Goal: Task Accomplishment & Management: Manage account settings

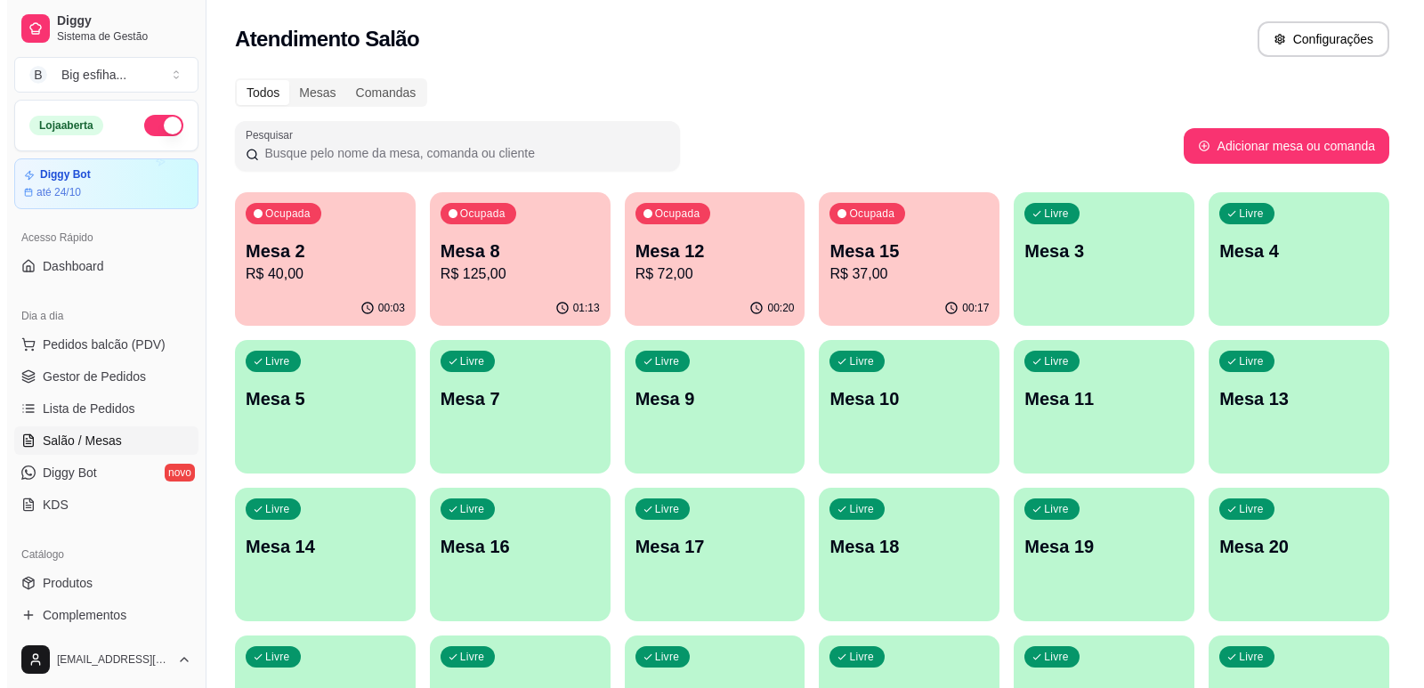
scroll to position [465, 0]
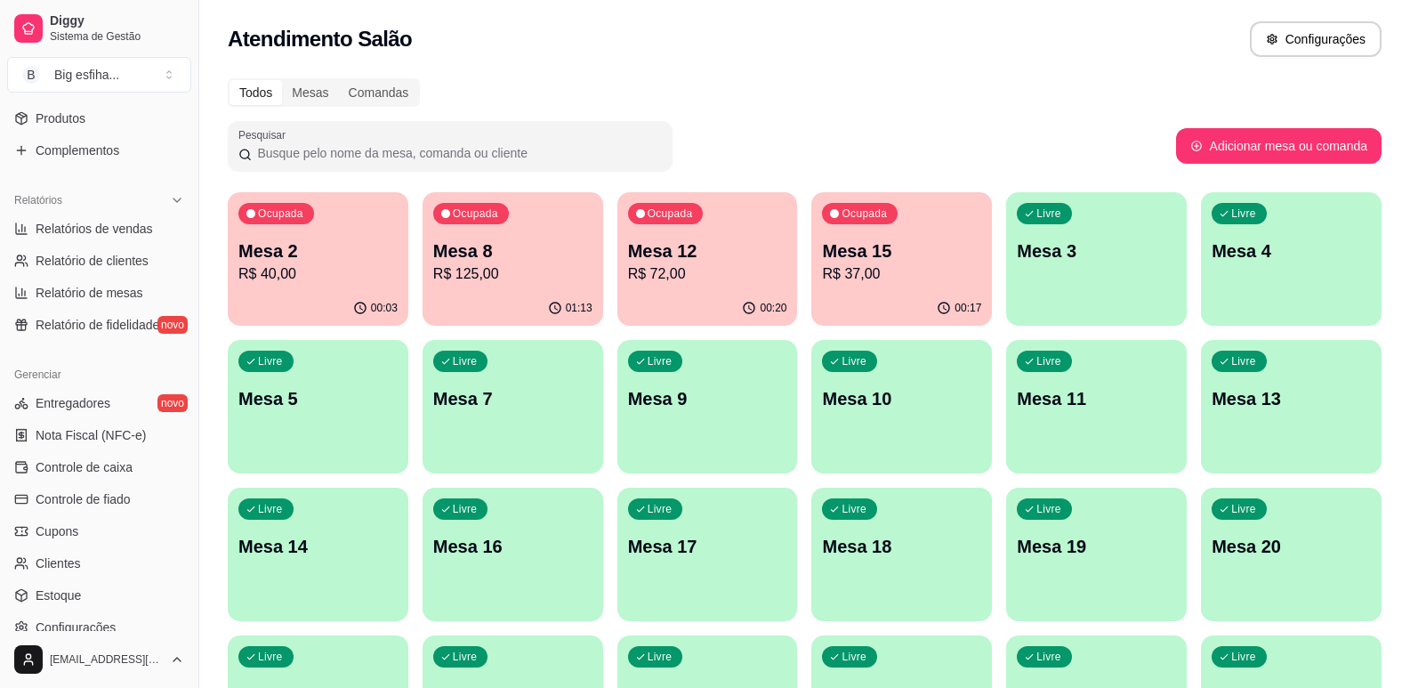
click at [912, 249] on p "Mesa 15" at bounding box center [901, 250] width 159 height 25
click at [688, 266] on p "R$ 72,00" at bounding box center [707, 273] width 159 height 21
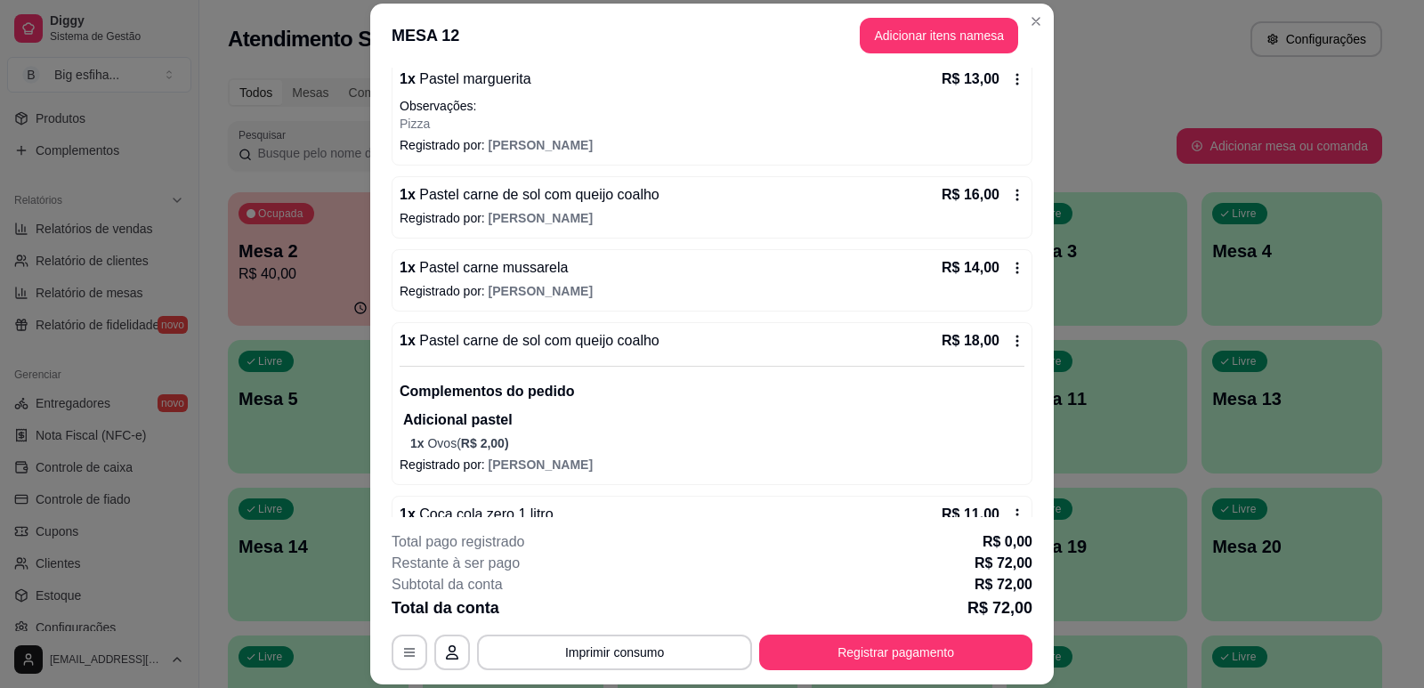
scroll to position [178, 0]
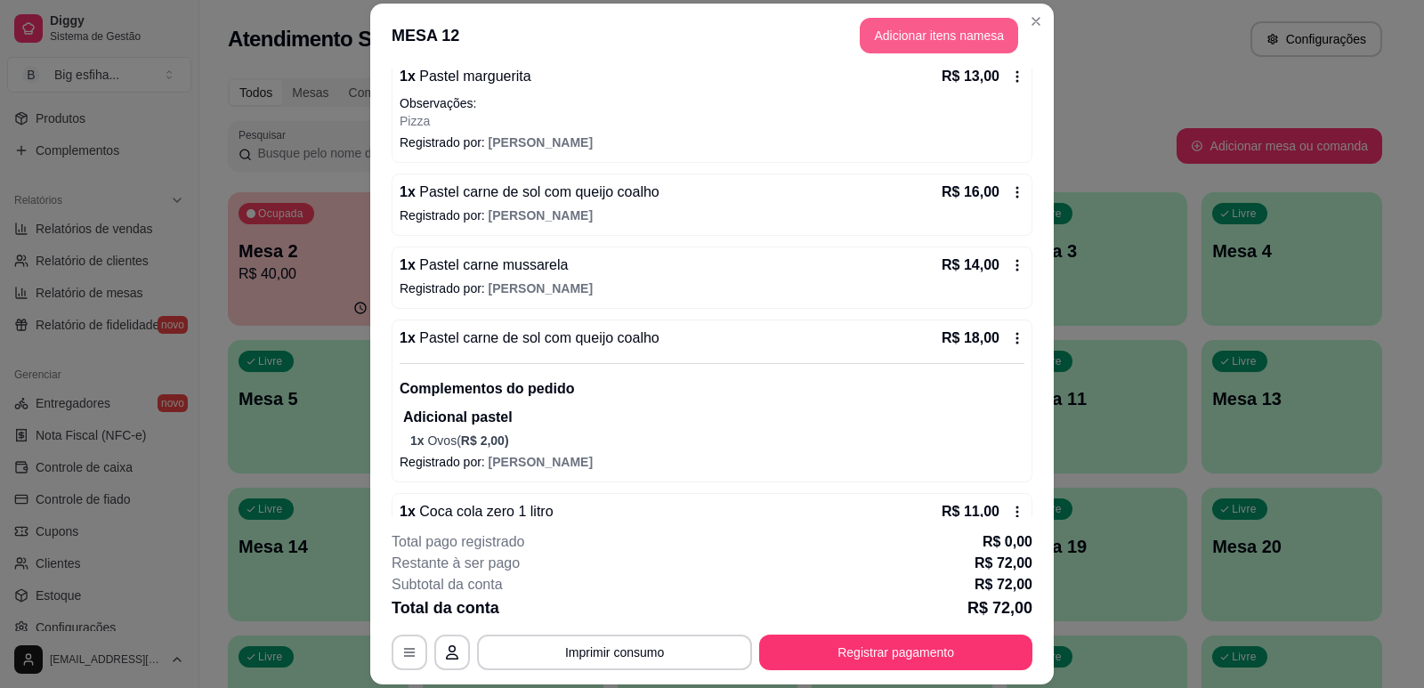
click at [934, 41] on button "Adicionar itens na mesa" at bounding box center [939, 36] width 158 height 36
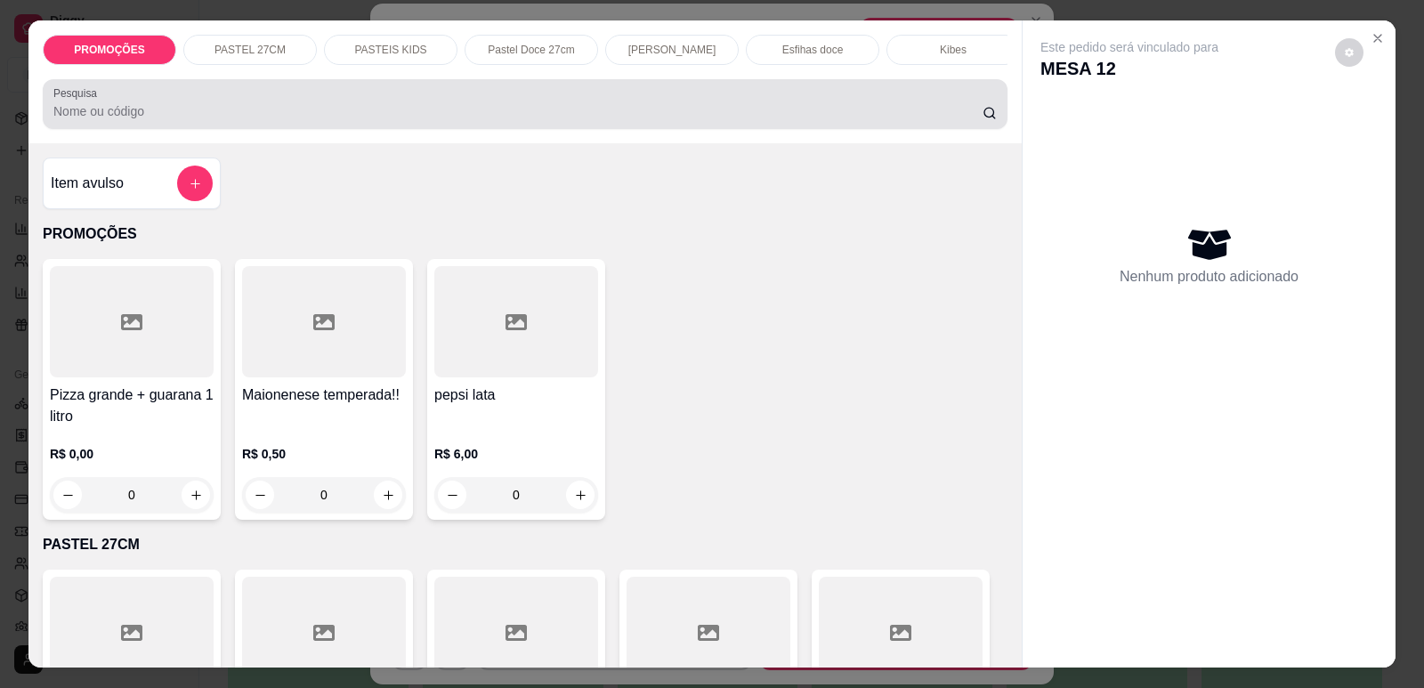
click at [384, 120] on input "Pesquisa" at bounding box center [517, 111] width 929 height 18
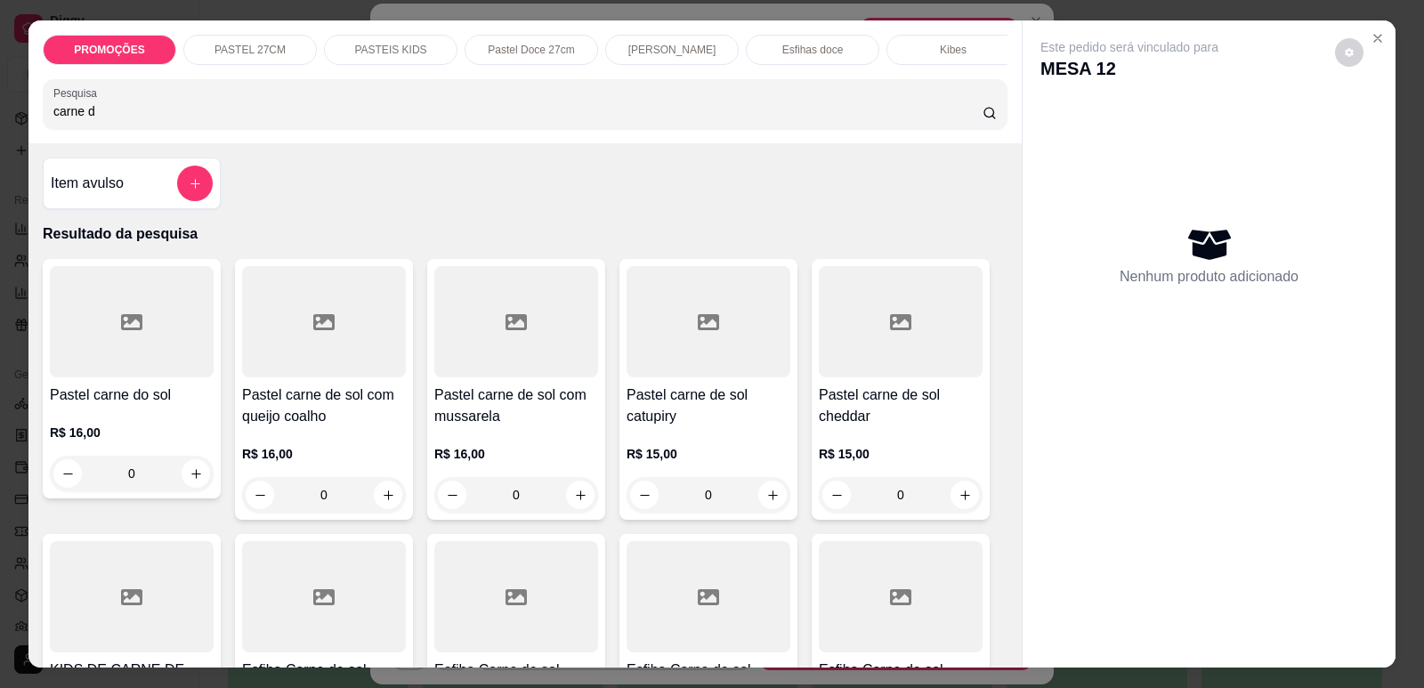
type input "carne d"
click at [245, 366] on div at bounding box center [324, 321] width 164 height 111
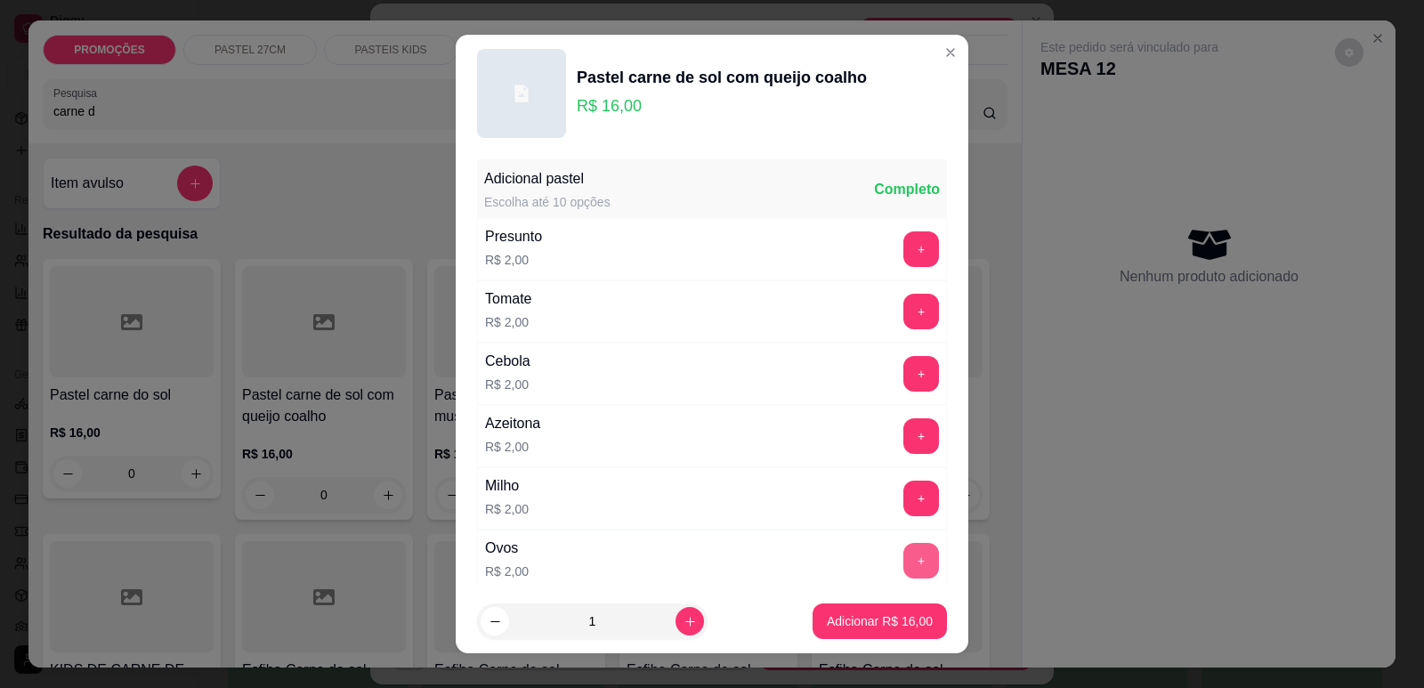
click at [903, 571] on button "+" at bounding box center [921, 561] width 36 height 36
click at [853, 626] on p "Adicionar R$ 18,00" at bounding box center [880, 621] width 106 height 18
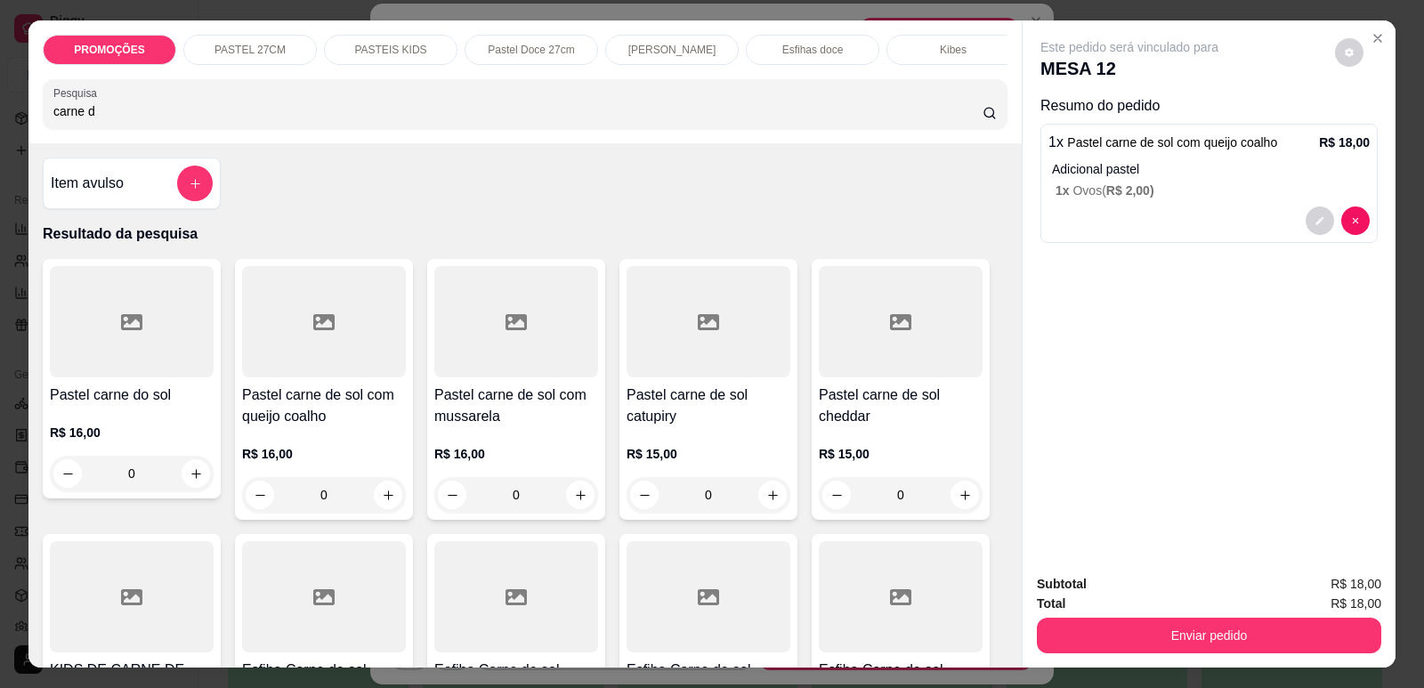
drag, startPoint x: 93, startPoint y: 114, endPoint x: 2, endPoint y: 123, distance: 91.2
click at [2, 123] on div "PROMOÇÕES PASTEL 27CM PASTEIS KIDS Pastel Doce 27cm Esfihas Salgadas Esfihas do…" at bounding box center [712, 344] width 1424 height 688
drag, startPoint x: 106, startPoint y: 126, endPoint x: 20, endPoint y: 124, distance: 86.4
click at [28, 126] on div "PROMOÇÕES PASTEL 27CM PASTEIS KIDS Pastel Doce 27cm Esfihas Salgadas Esfihas do…" at bounding box center [524, 81] width 993 height 123
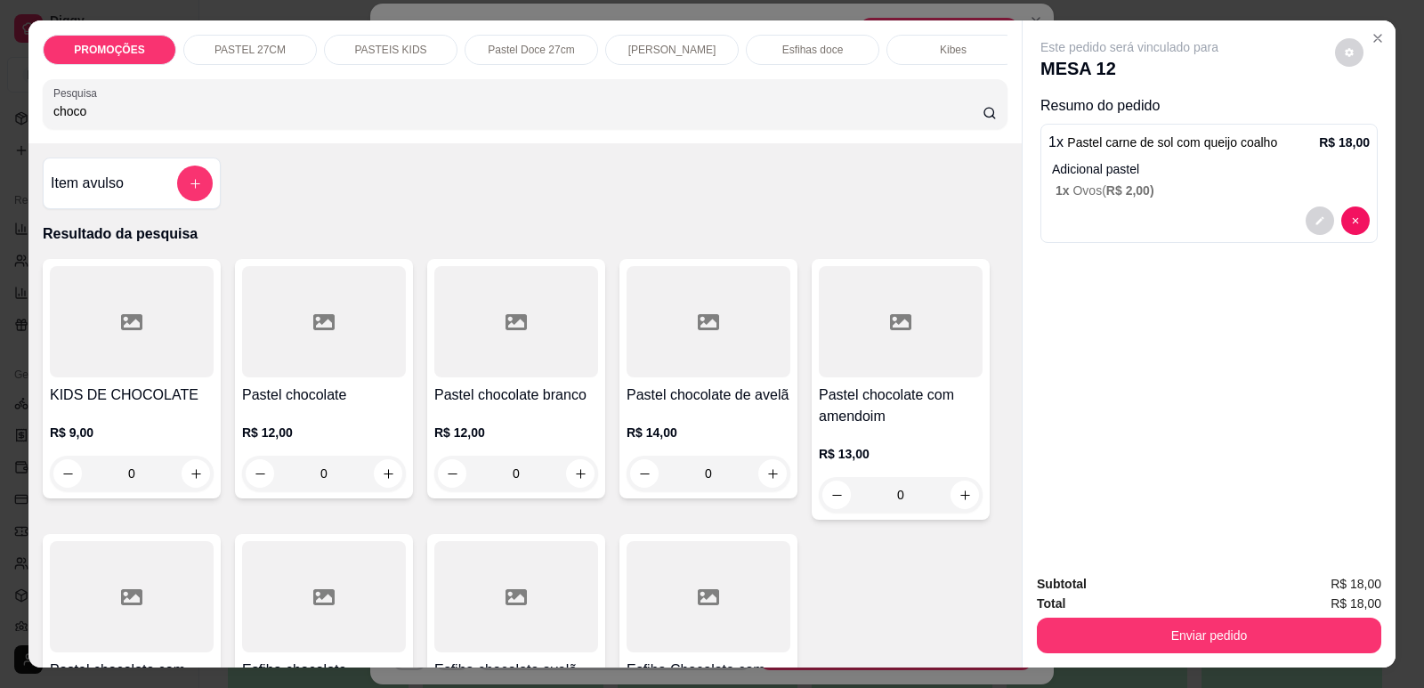
type input "choco"
click at [298, 354] on div at bounding box center [324, 321] width 164 height 111
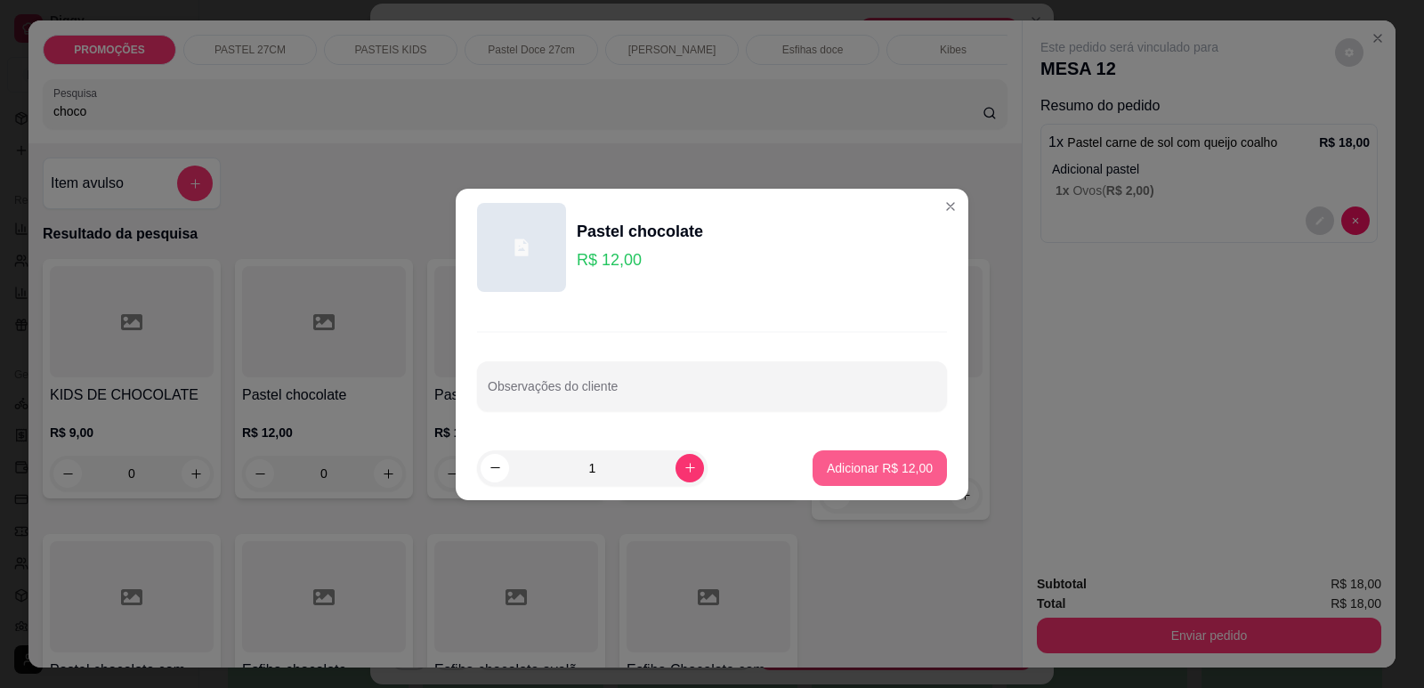
click at [885, 465] on p "Adicionar R$ 12,00" at bounding box center [880, 468] width 106 height 18
type input "1"
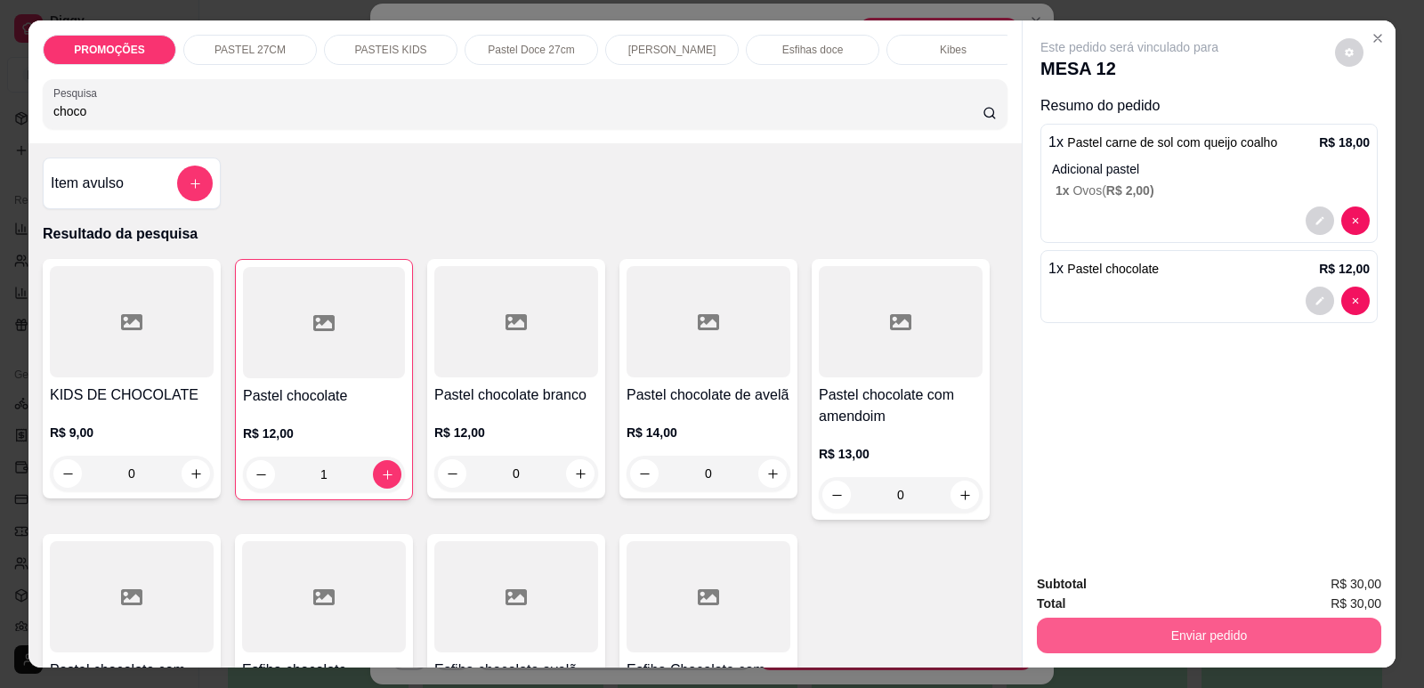
click at [1114, 646] on button "Enviar pedido" at bounding box center [1209, 636] width 344 height 36
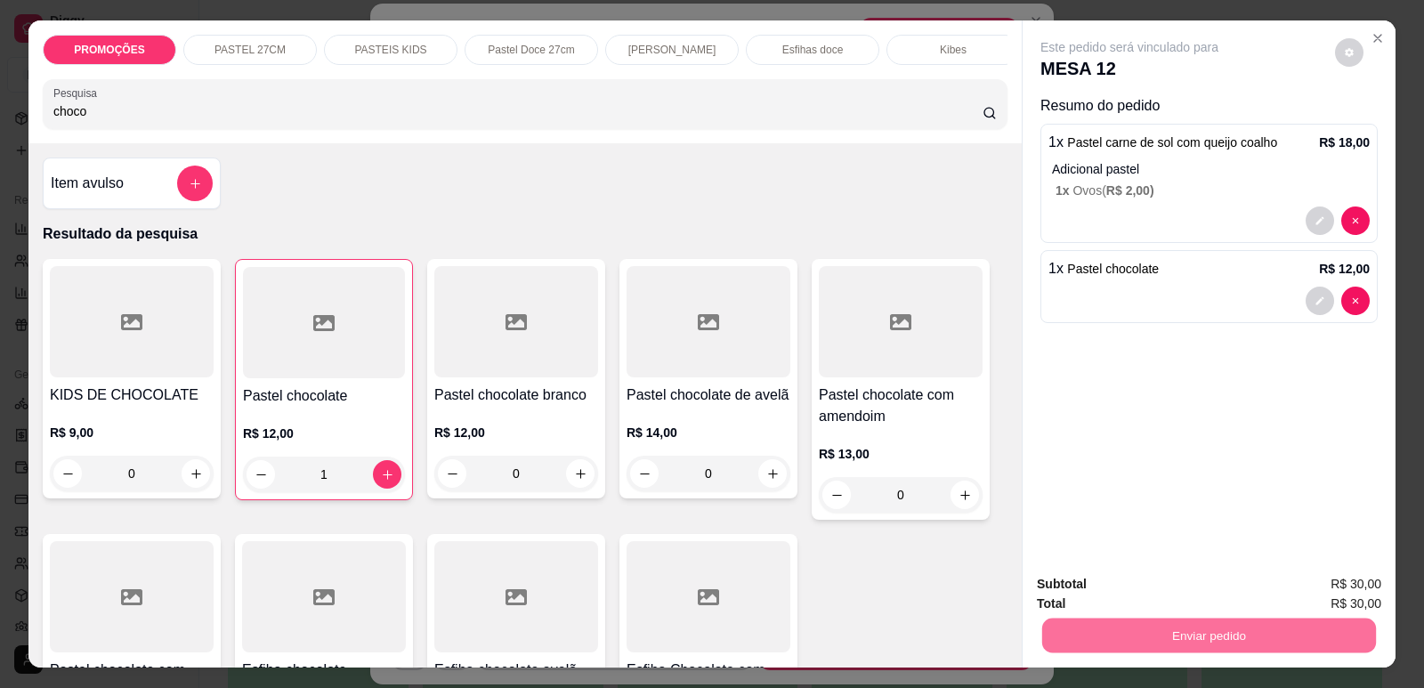
click at [1302, 593] on button "Enviar pedido" at bounding box center [1335, 590] width 98 height 33
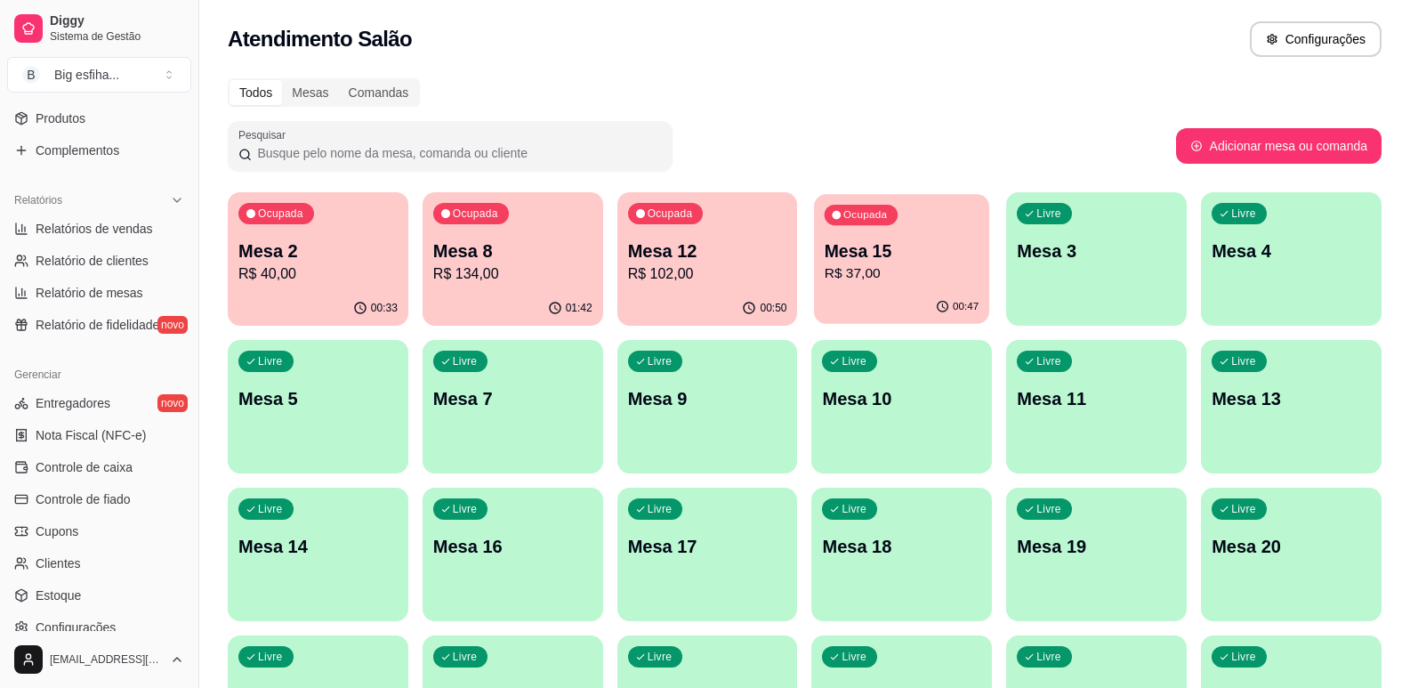
click at [876, 263] on p "R$ 37,00" at bounding box center [902, 273] width 154 height 20
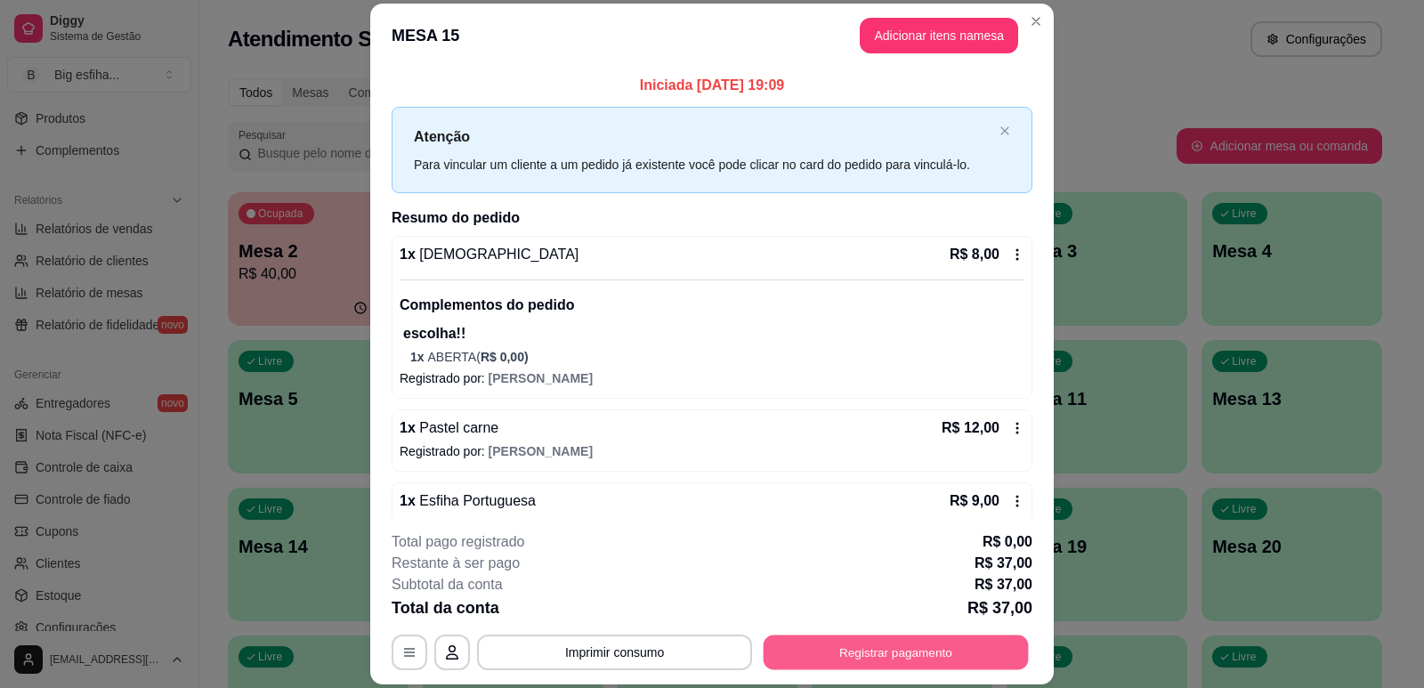
click at [931, 650] on button "Registrar pagamento" at bounding box center [896, 652] width 265 height 35
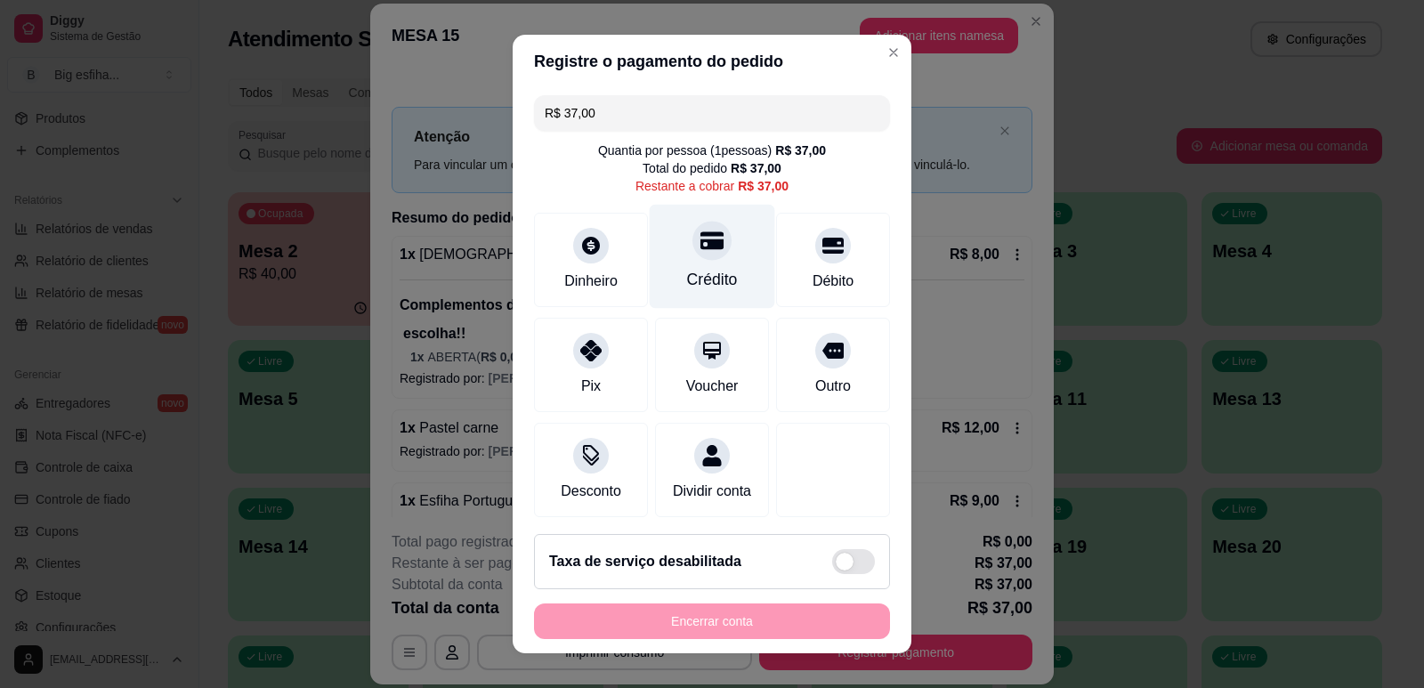
click at [681, 260] on div "Crédito" at bounding box center [712, 256] width 125 height 104
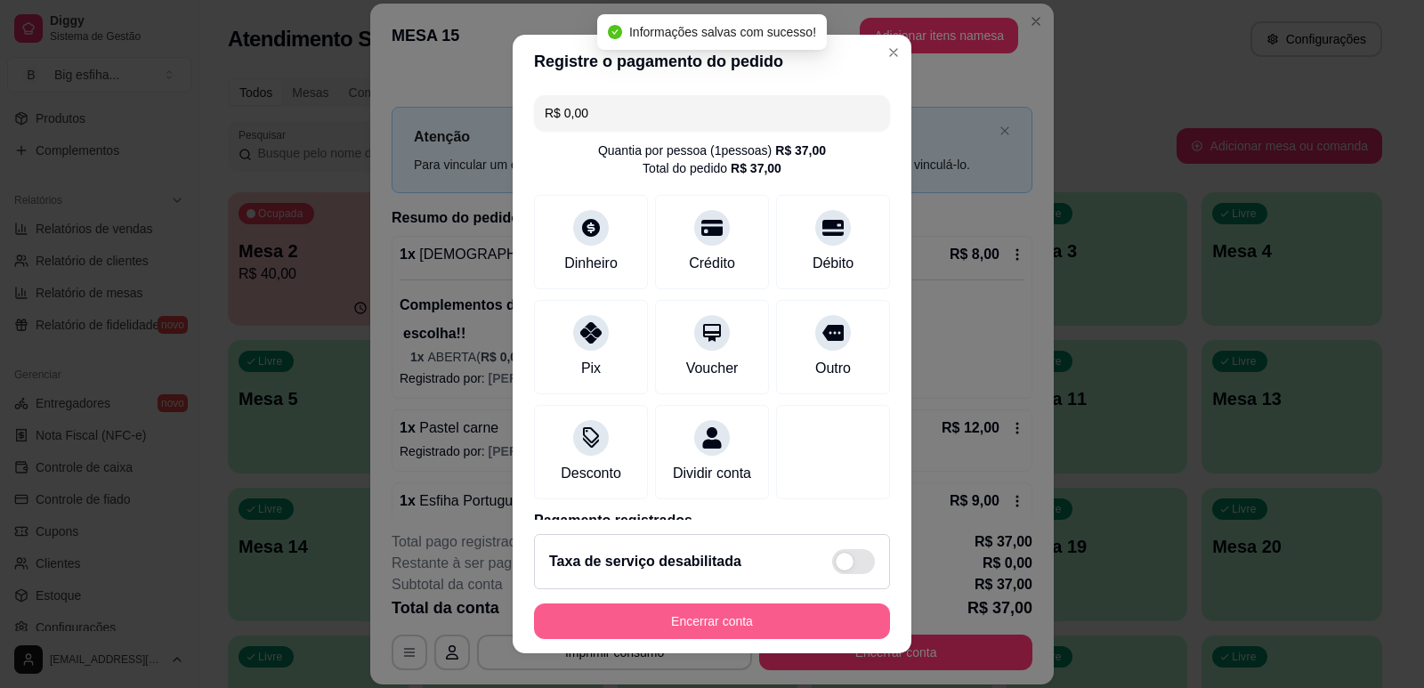
type input "R$ 0,00"
click at [788, 618] on button "Encerrar conta" at bounding box center [712, 621] width 356 height 36
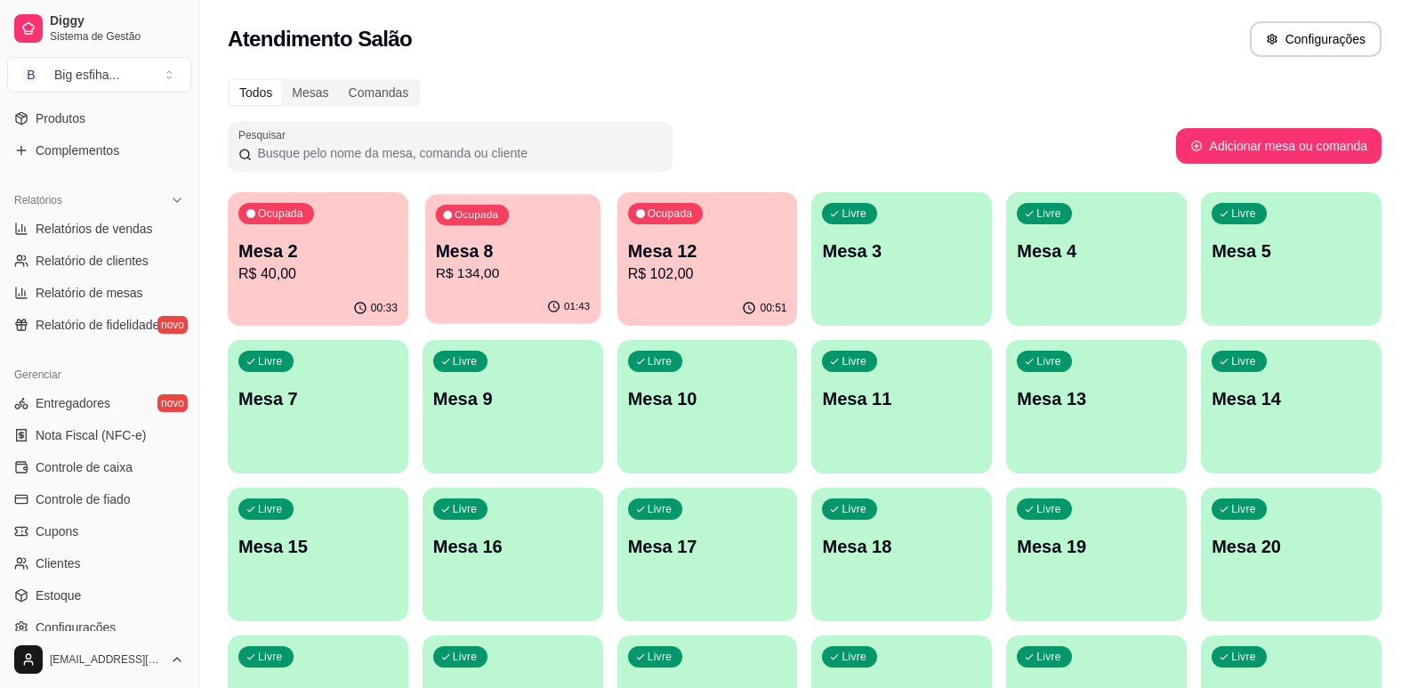
click at [503, 289] on div "Ocupada Mesa 8 R$ 134,00" at bounding box center [512, 242] width 175 height 96
click at [917, 247] on p "Mesa 3" at bounding box center [901, 250] width 159 height 25
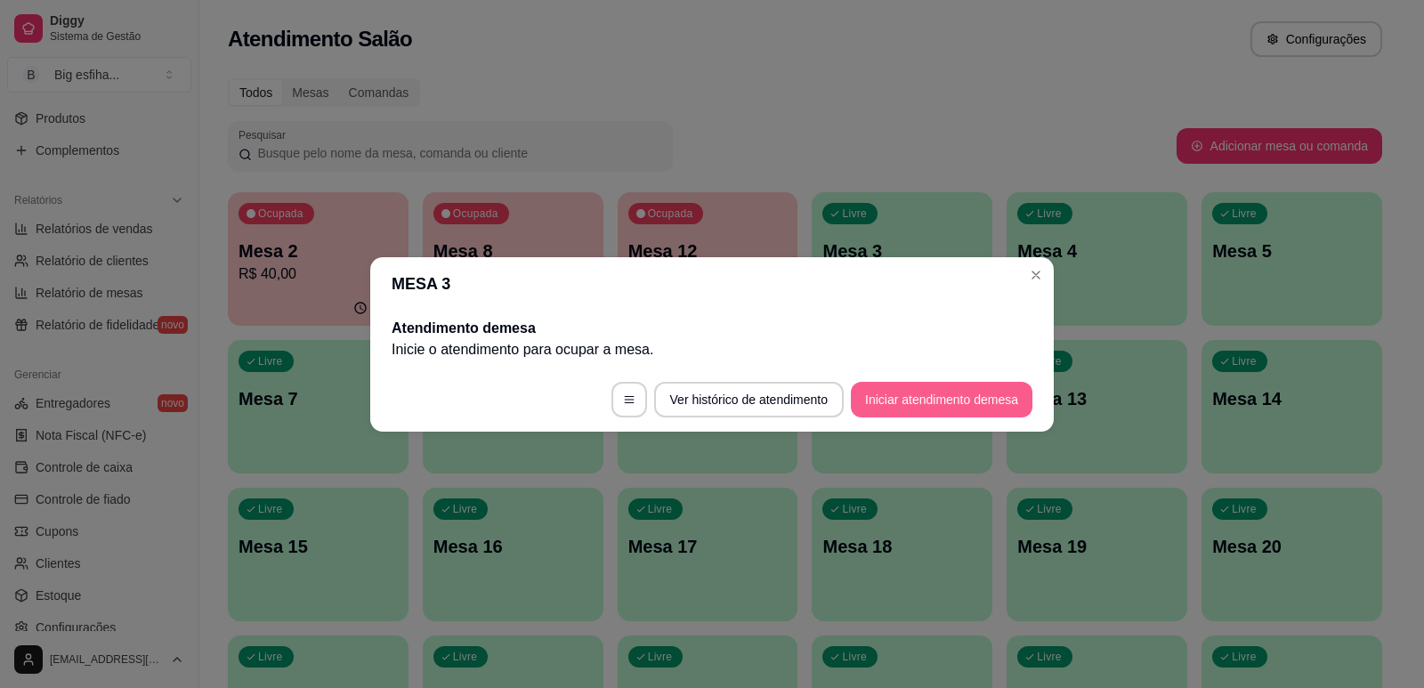
click at [953, 411] on button "Iniciar atendimento de mesa" at bounding box center [942, 400] width 182 height 36
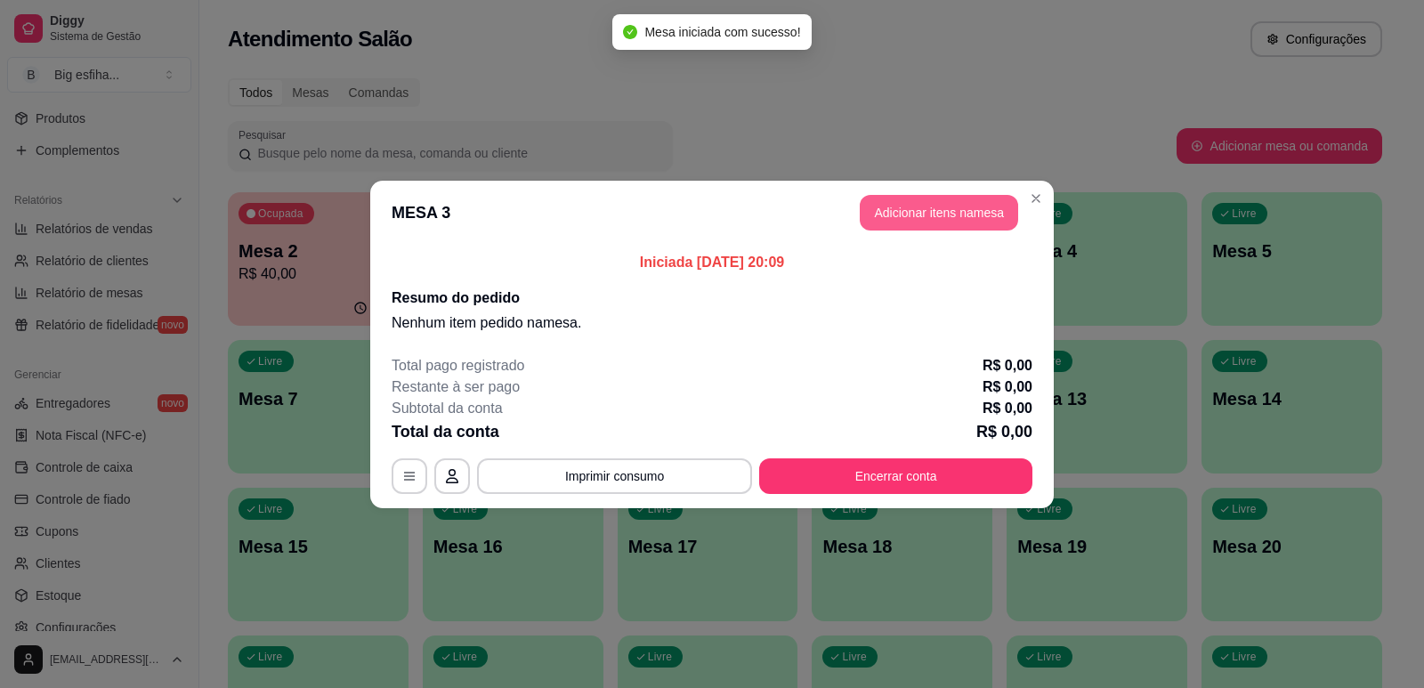
click at [907, 212] on button "Adicionar itens na mesa" at bounding box center [939, 213] width 158 height 36
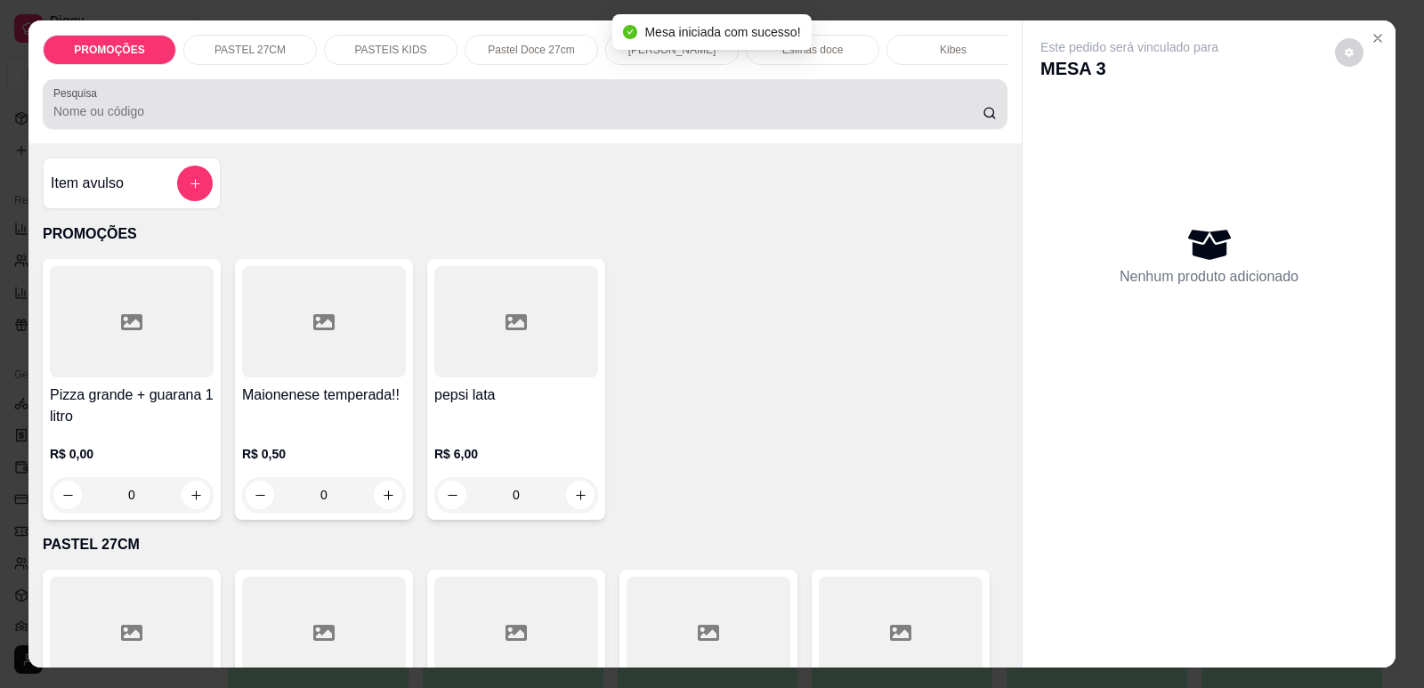
click at [538, 120] on input "Pesquisa" at bounding box center [517, 111] width 929 height 18
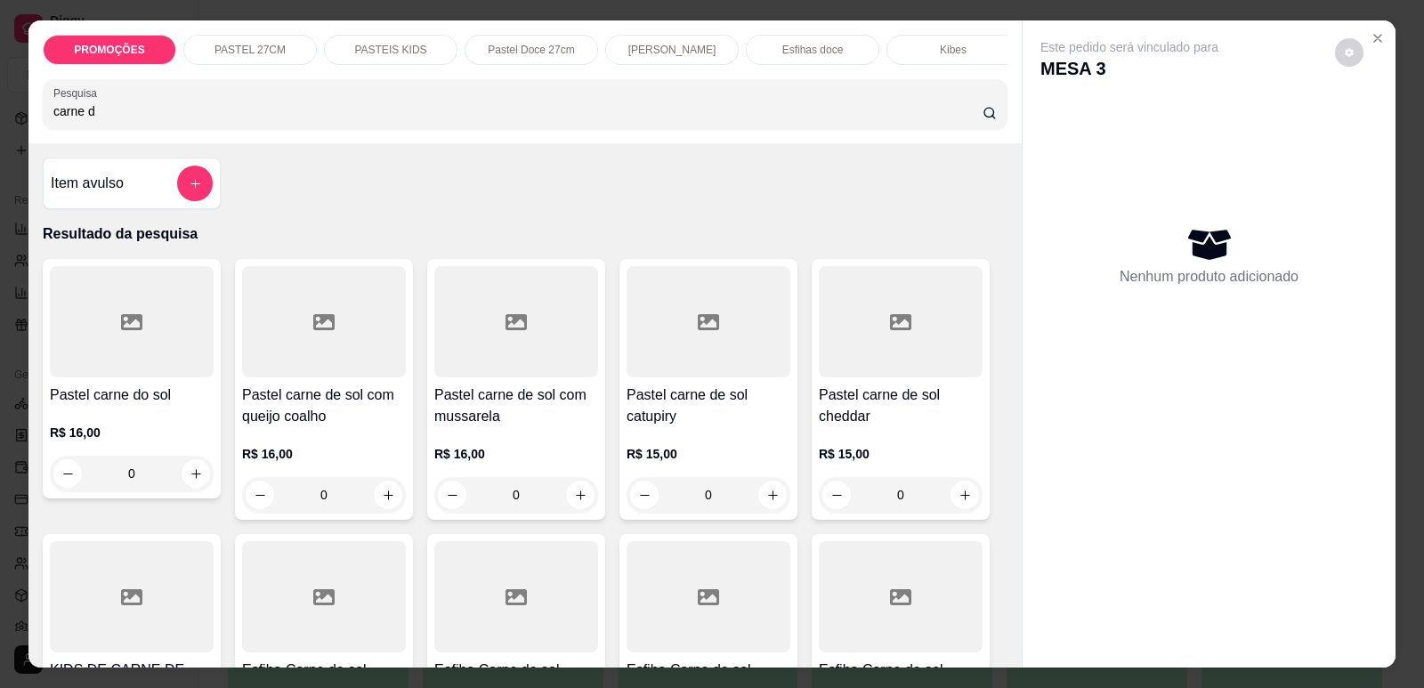
type input "carne d"
click at [529, 366] on div at bounding box center [516, 321] width 164 height 111
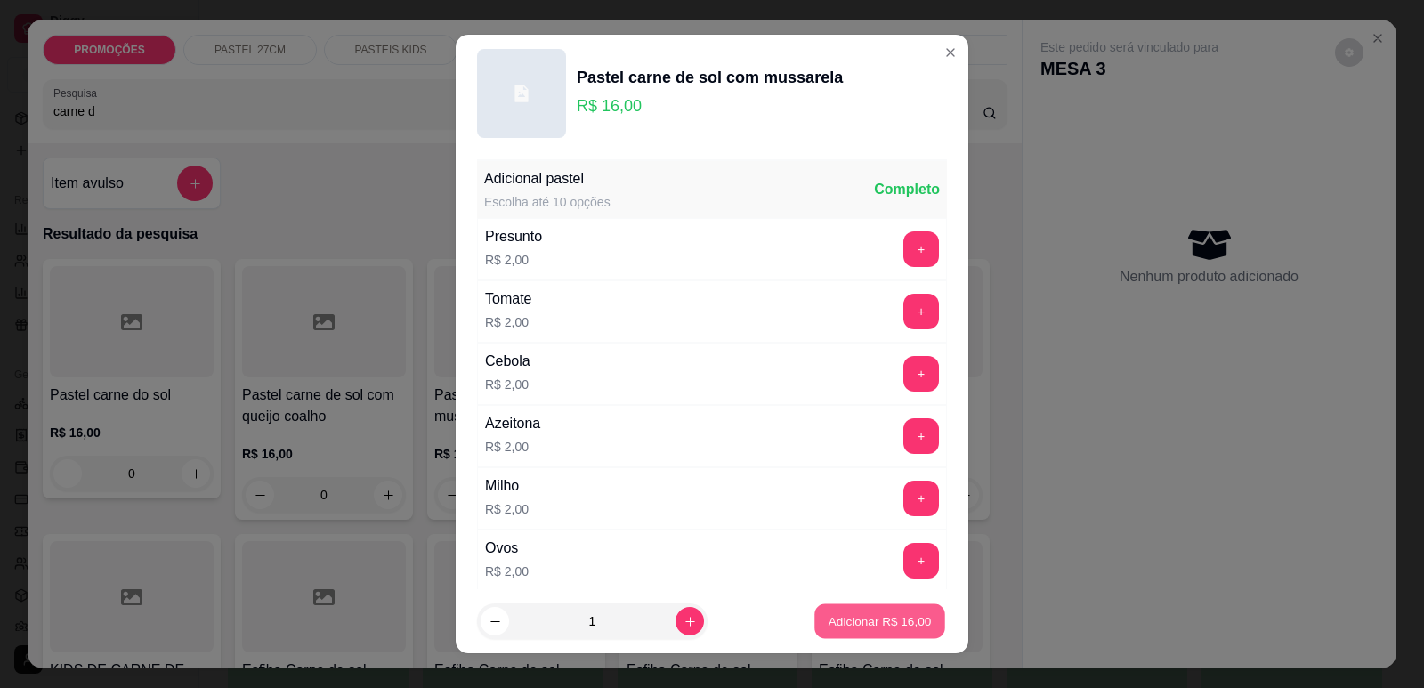
click at [906, 626] on p "Adicionar R$ 16,00" at bounding box center [879, 621] width 103 height 17
type input "1"
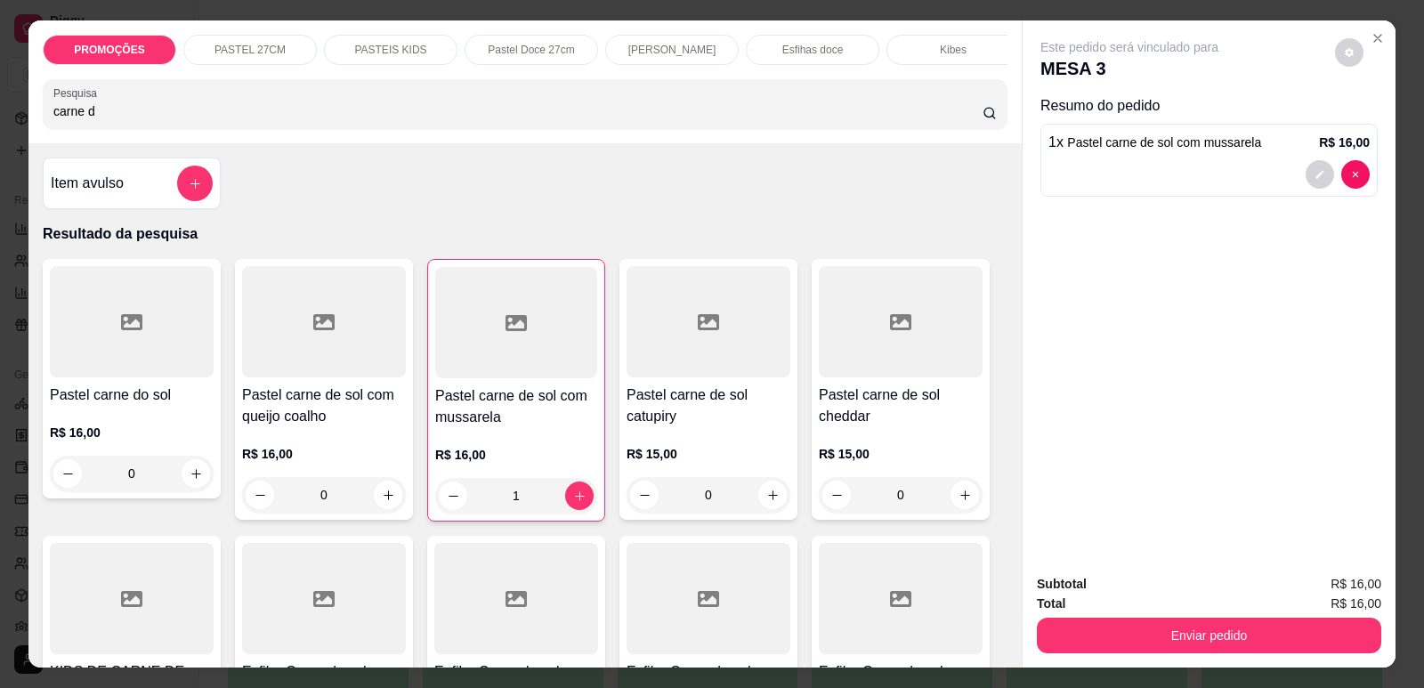
drag, startPoint x: 92, startPoint y: 123, endPoint x: 13, endPoint y: 125, distance: 78.3
click at [13, 125] on div "PROMOÇÕES PASTEL 27CM PASTEIS KIDS Pastel Doce 27cm Esfihas Salgadas Esfihas do…" at bounding box center [712, 344] width 1424 height 688
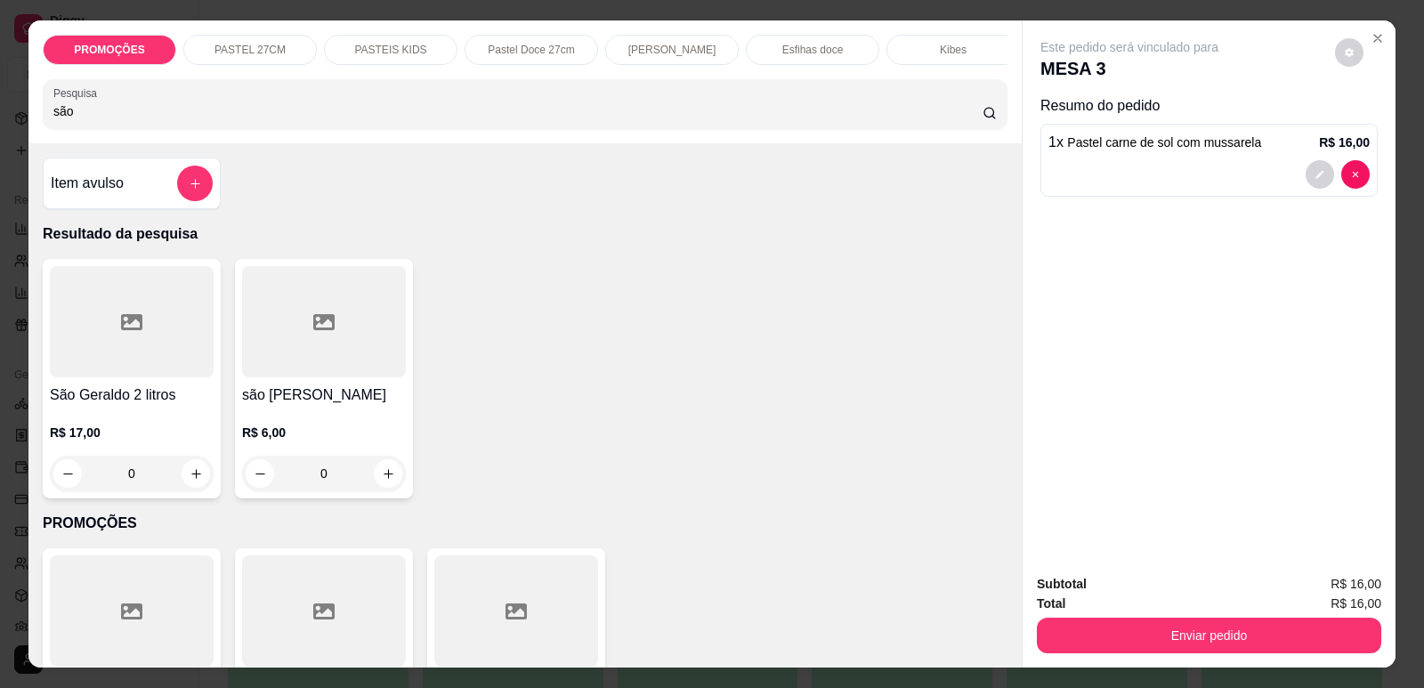
type input "são"
click at [292, 328] on div at bounding box center [324, 321] width 164 height 111
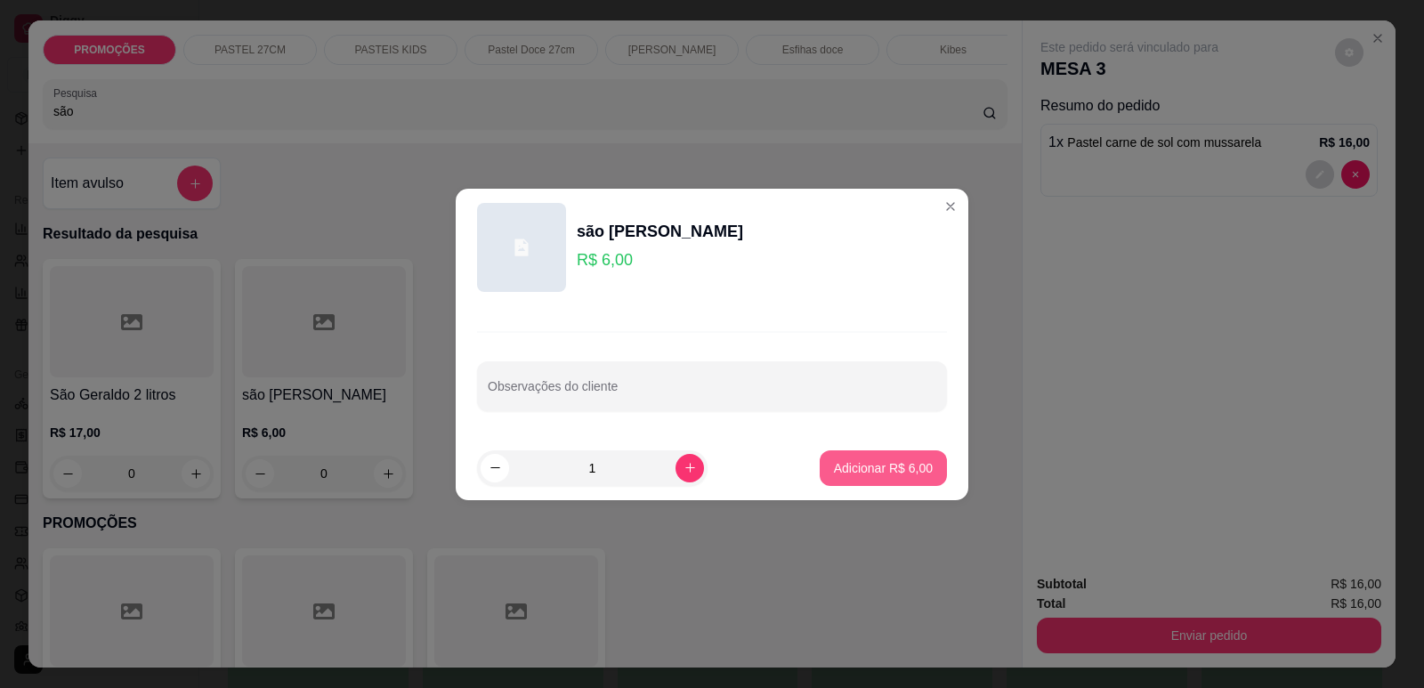
click at [867, 456] on button "Adicionar R$ 6,00" at bounding box center [883, 468] width 127 height 36
type input "1"
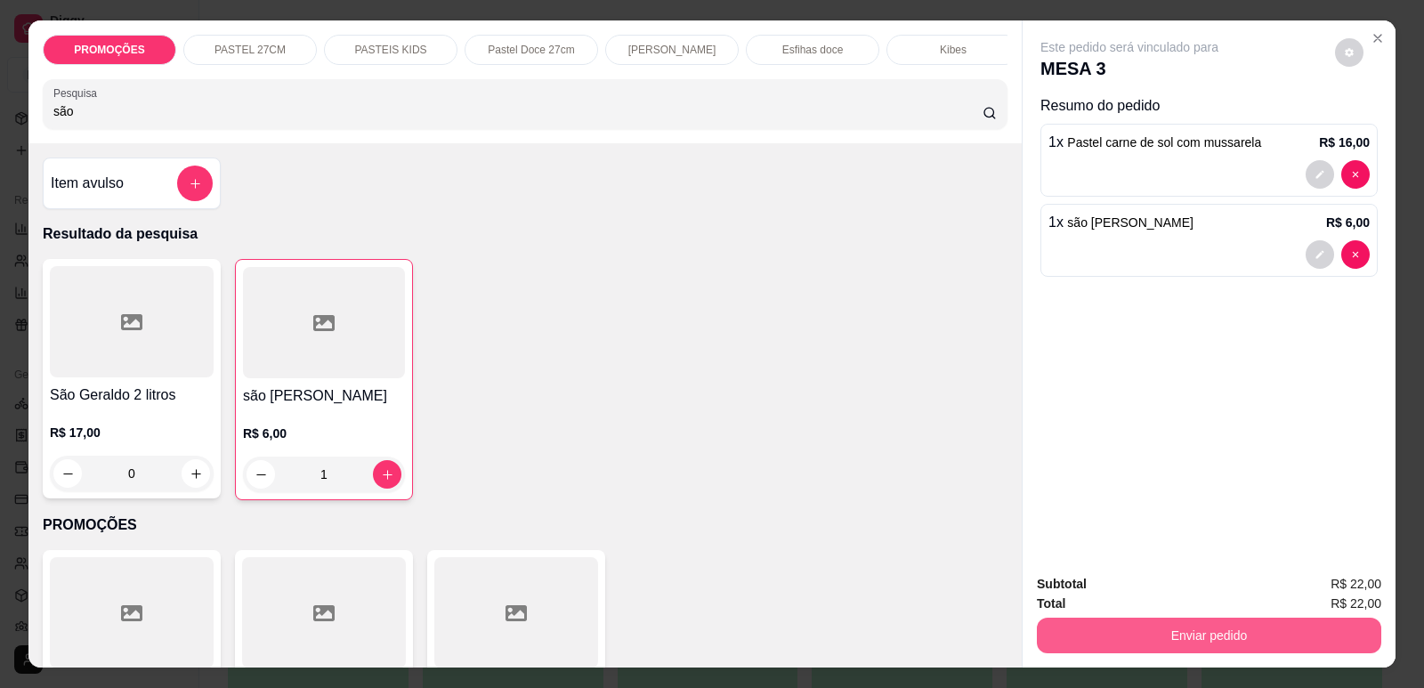
click at [1123, 631] on button "Enviar pedido" at bounding box center [1209, 636] width 344 height 36
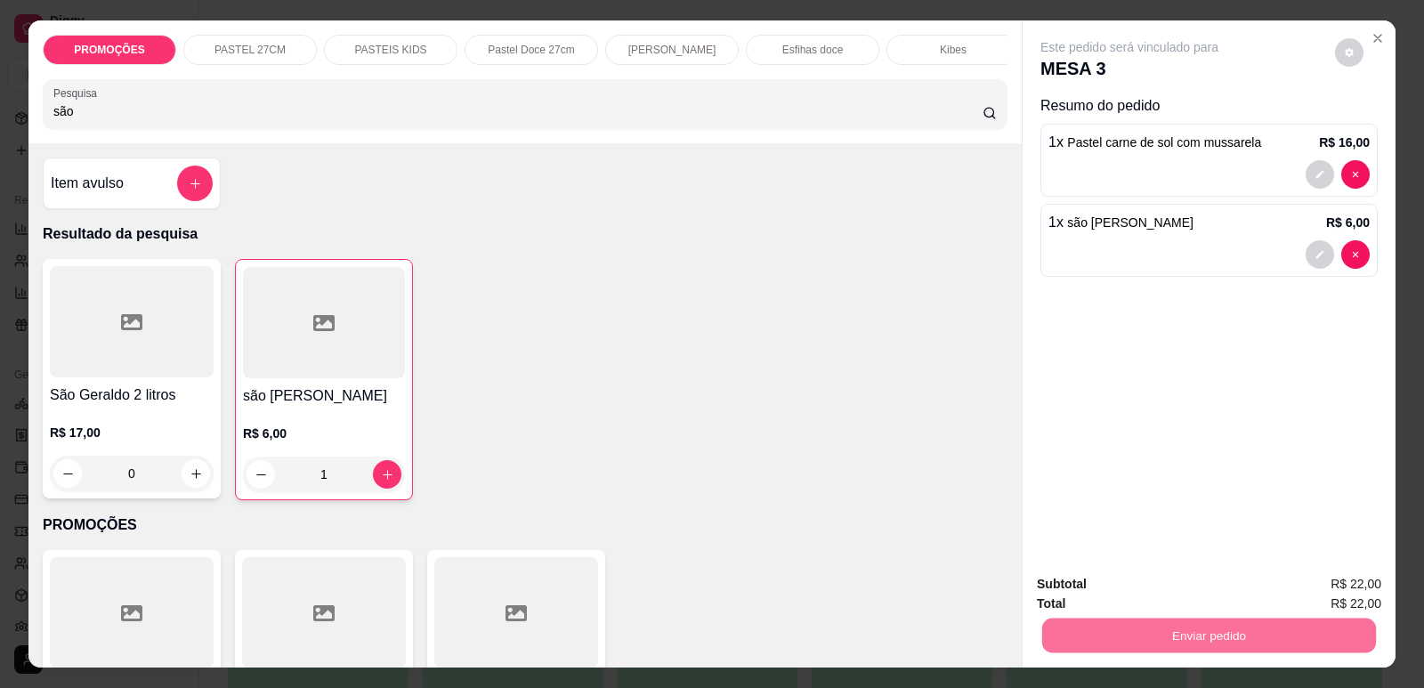
click at [1313, 598] on button "Enviar pedido" at bounding box center [1335, 592] width 101 height 34
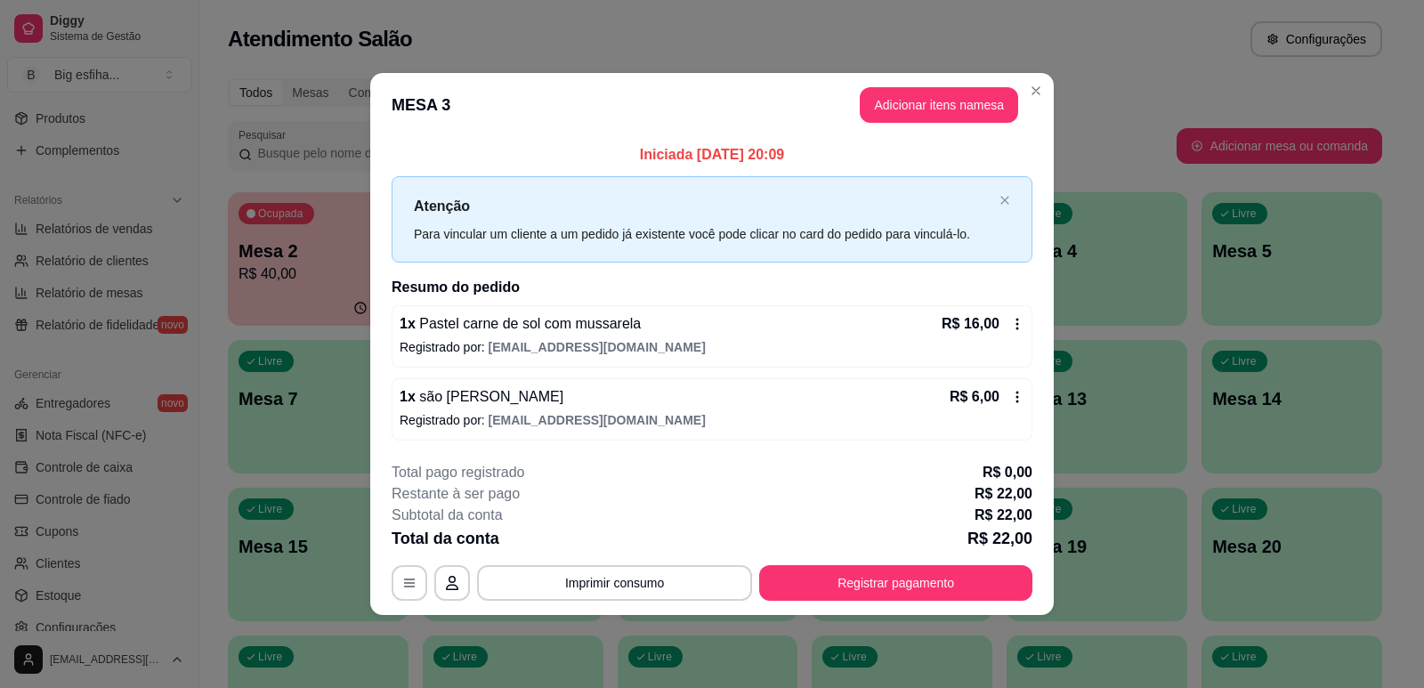
click at [516, 96] on header "MESA 3 Adicionar itens na mesa" at bounding box center [711, 105] width 683 height 64
click at [955, 103] on button "Adicionar itens na mesa" at bounding box center [938, 105] width 153 height 35
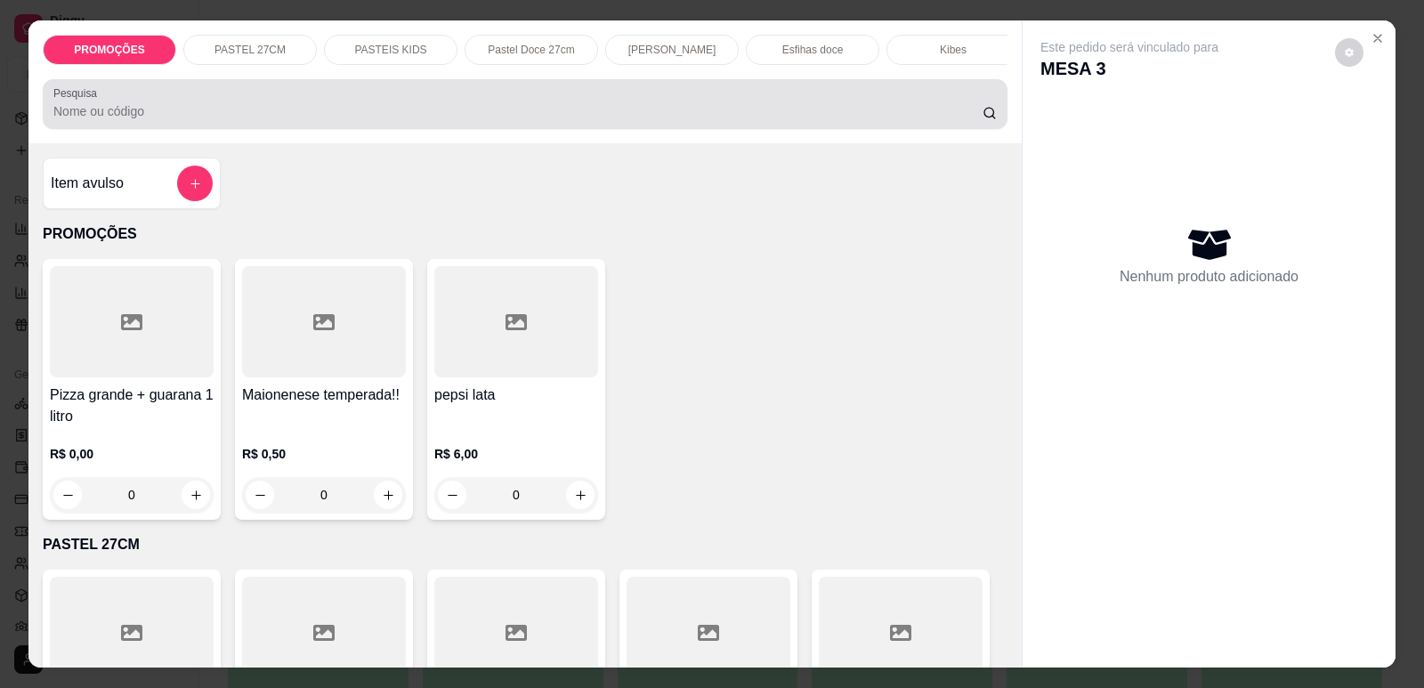
click at [766, 120] on input "Pesquisa" at bounding box center [517, 111] width 929 height 18
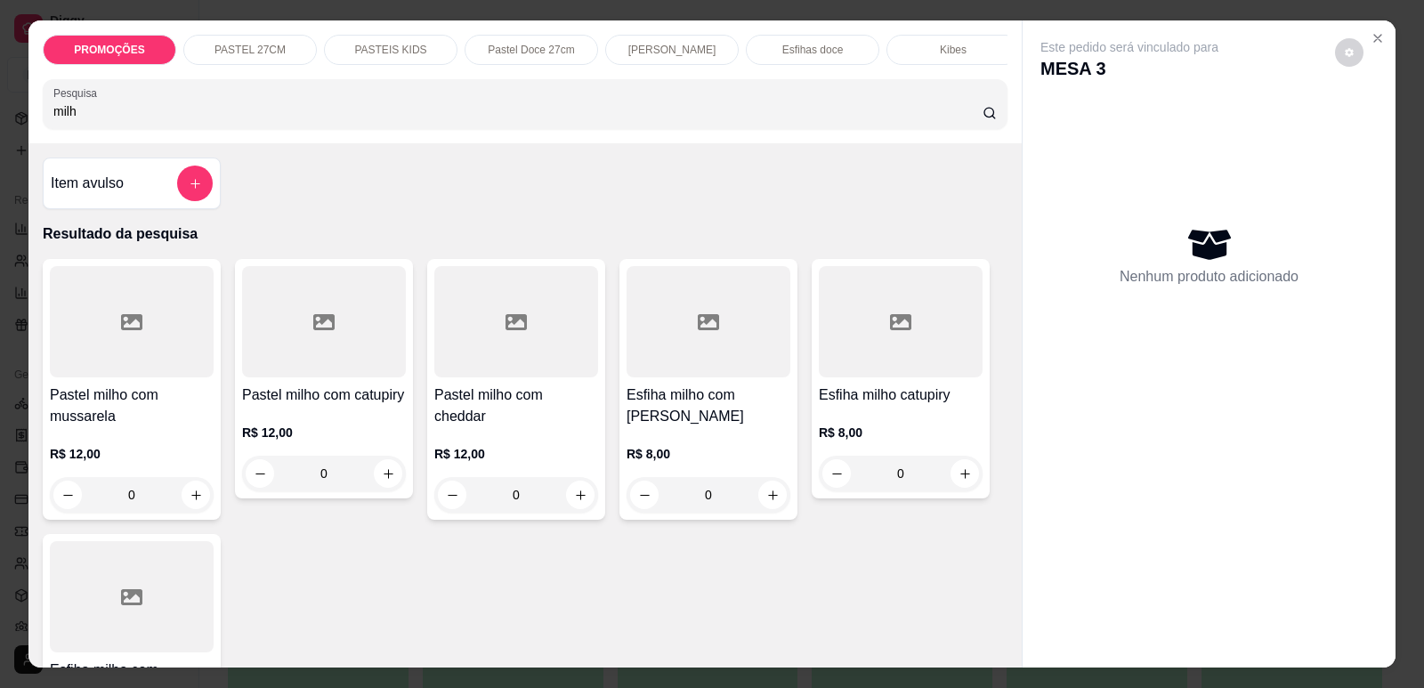
type input "milh"
click at [97, 377] on div at bounding box center [132, 321] width 164 height 111
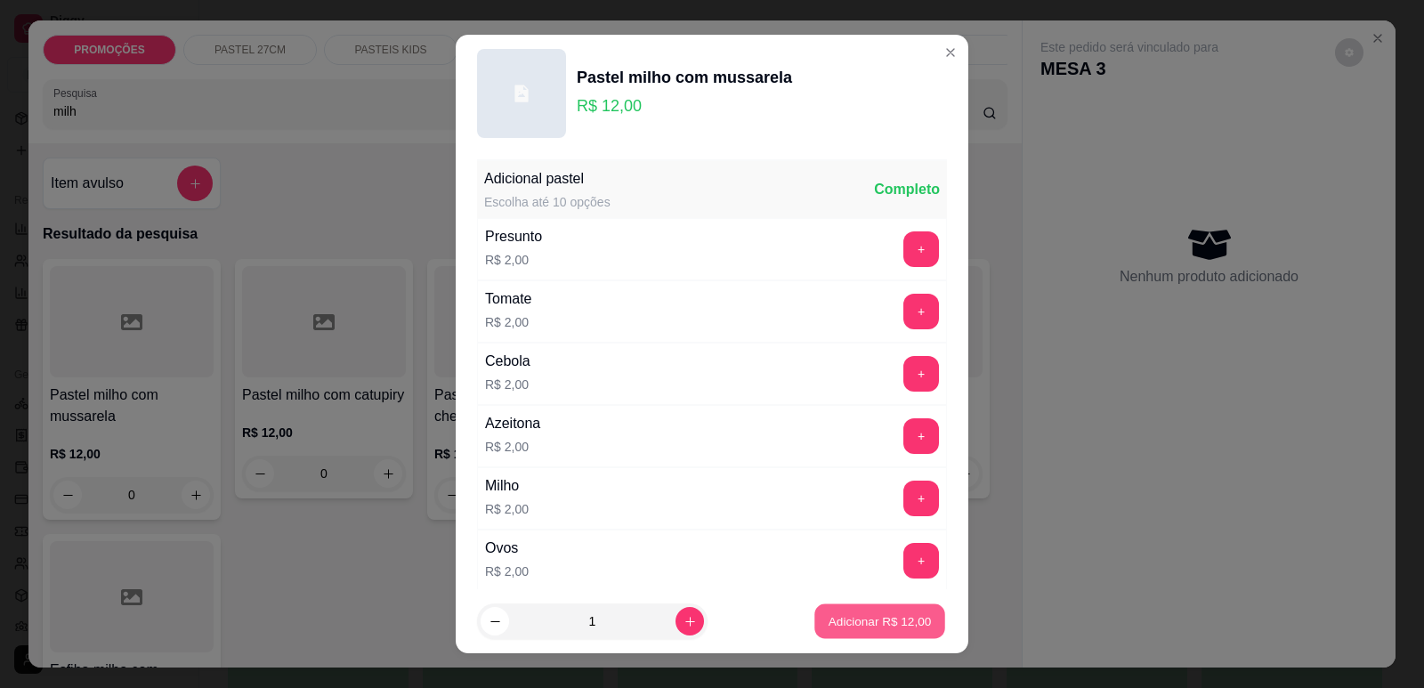
click at [903, 615] on p "Adicionar R$ 12,00" at bounding box center [879, 621] width 103 height 17
type input "1"
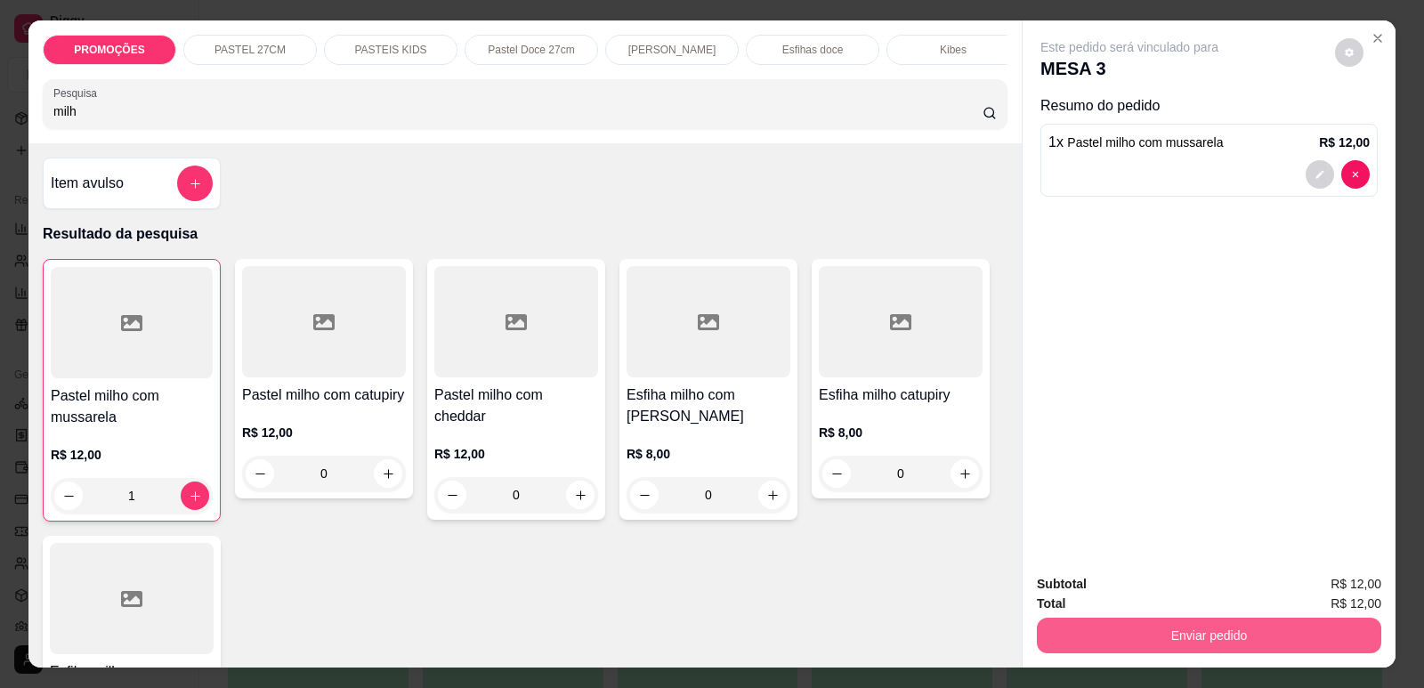
click at [1139, 621] on button "Enviar pedido" at bounding box center [1209, 636] width 344 height 36
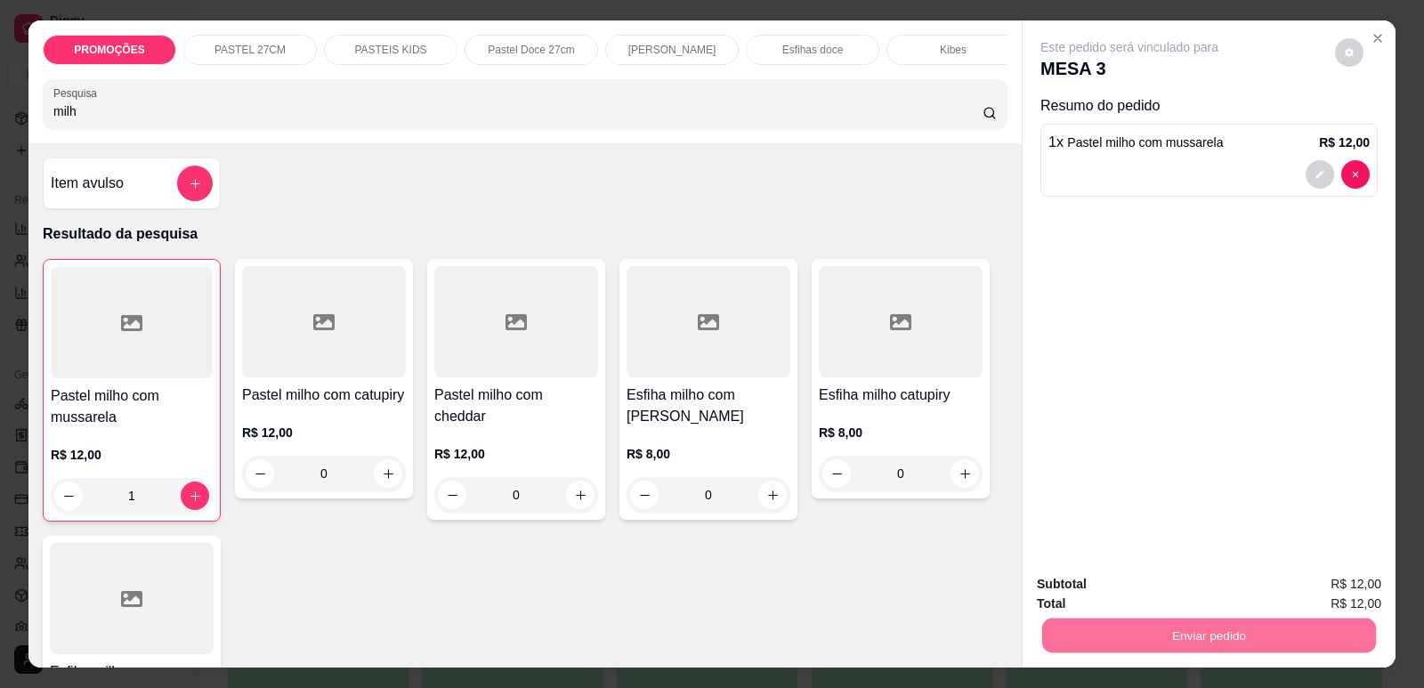
click at [1315, 601] on button "Enviar pedido" at bounding box center [1335, 592] width 101 height 34
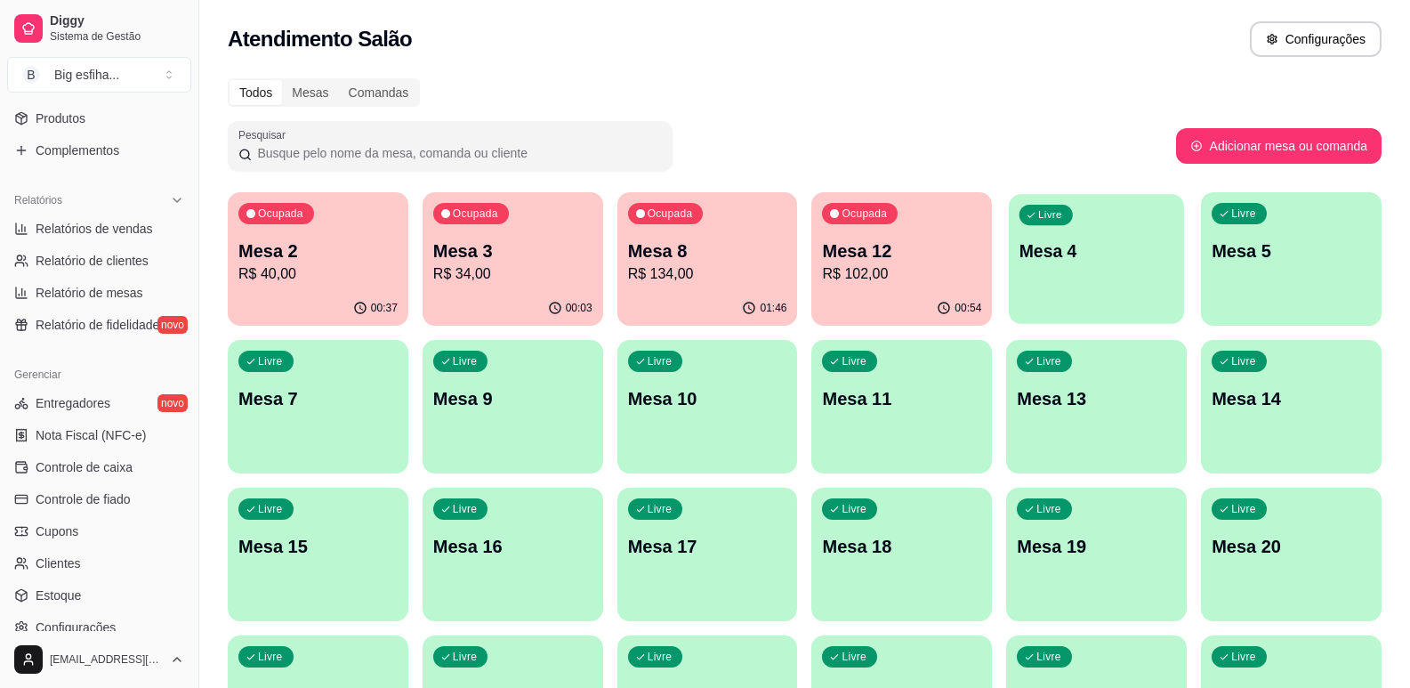
click at [1045, 301] on div "Livre Mesa 4" at bounding box center [1096, 248] width 175 height 109
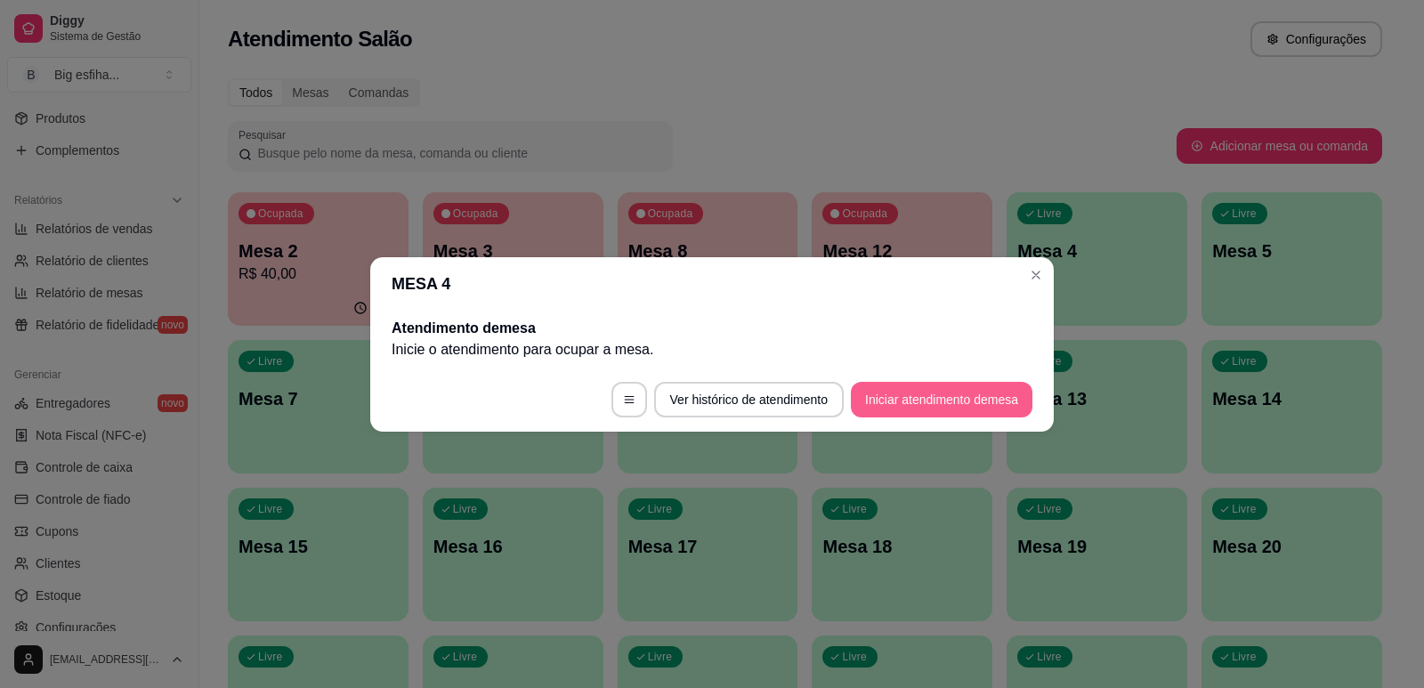
click at [931, 404] on button "Iniciar atendimento de mesa" at bounding box center [942, 400] width 182 height 36
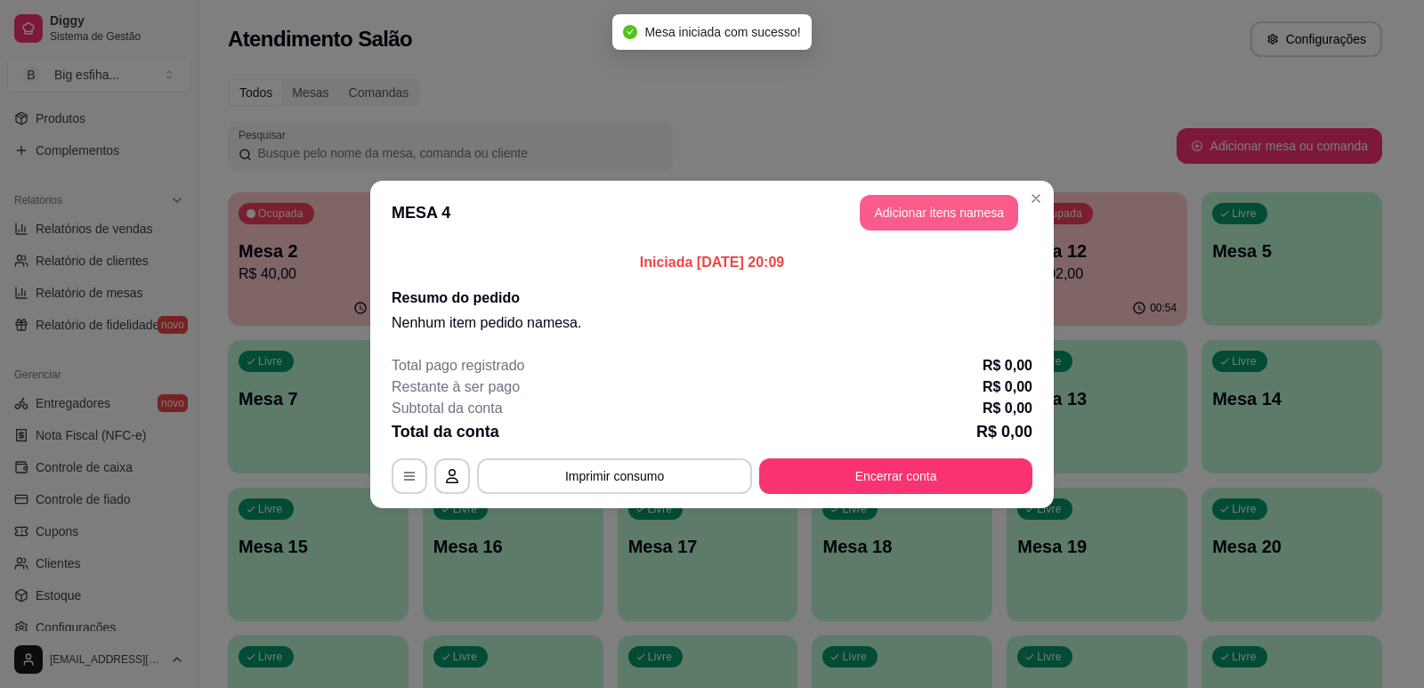
click at [911, 210] on button "Adicionar itens na mesa" at bounding box center [939, 213] width 158 height 36
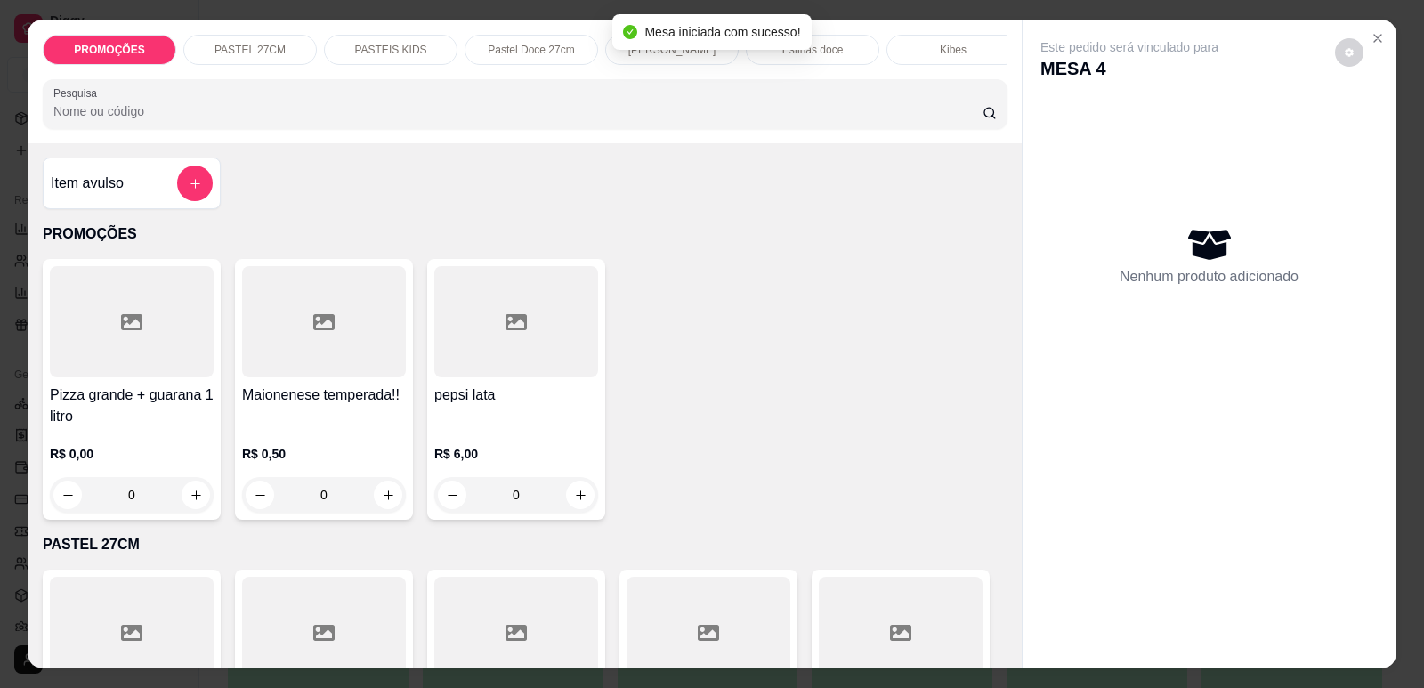
click at [414, 120] on input "Pesquisa" at bounding box center [517, 111] width 929 height 18
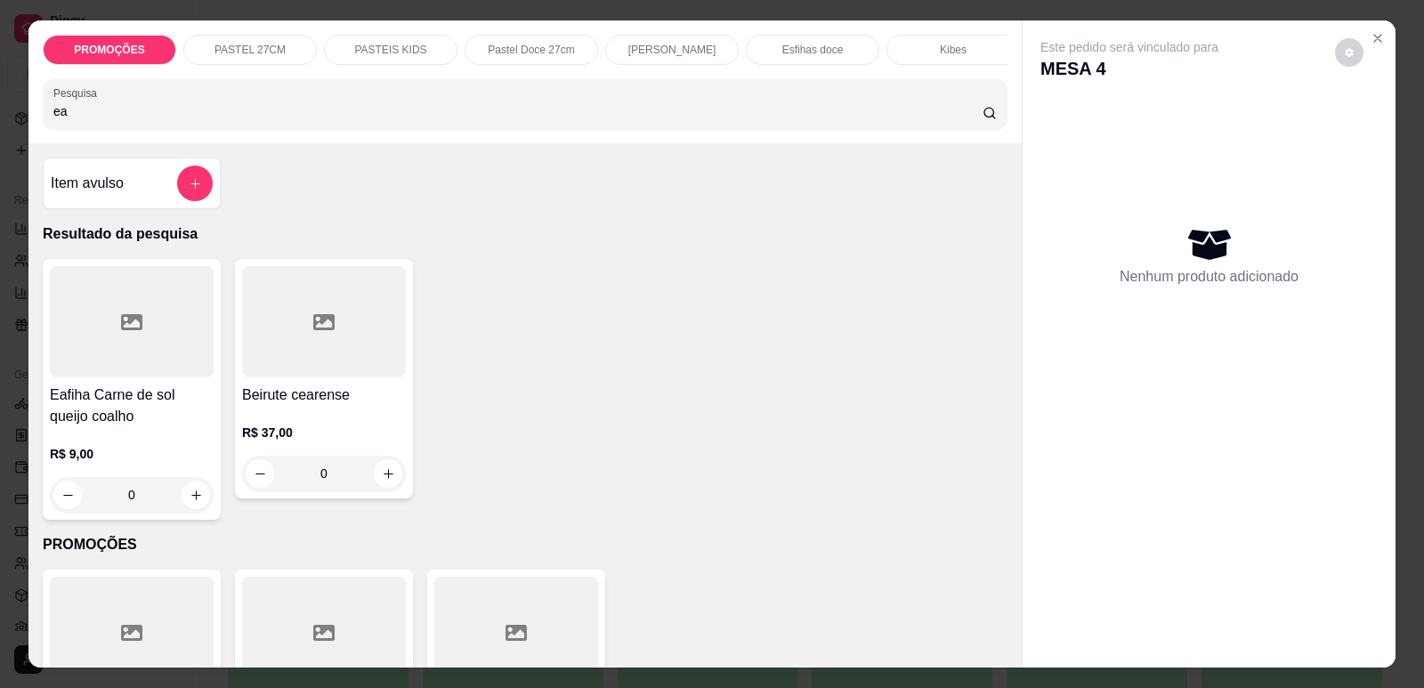
type input "ea"
click at [141, 352] on div at bounding box center [132, 321] width 164 height 111
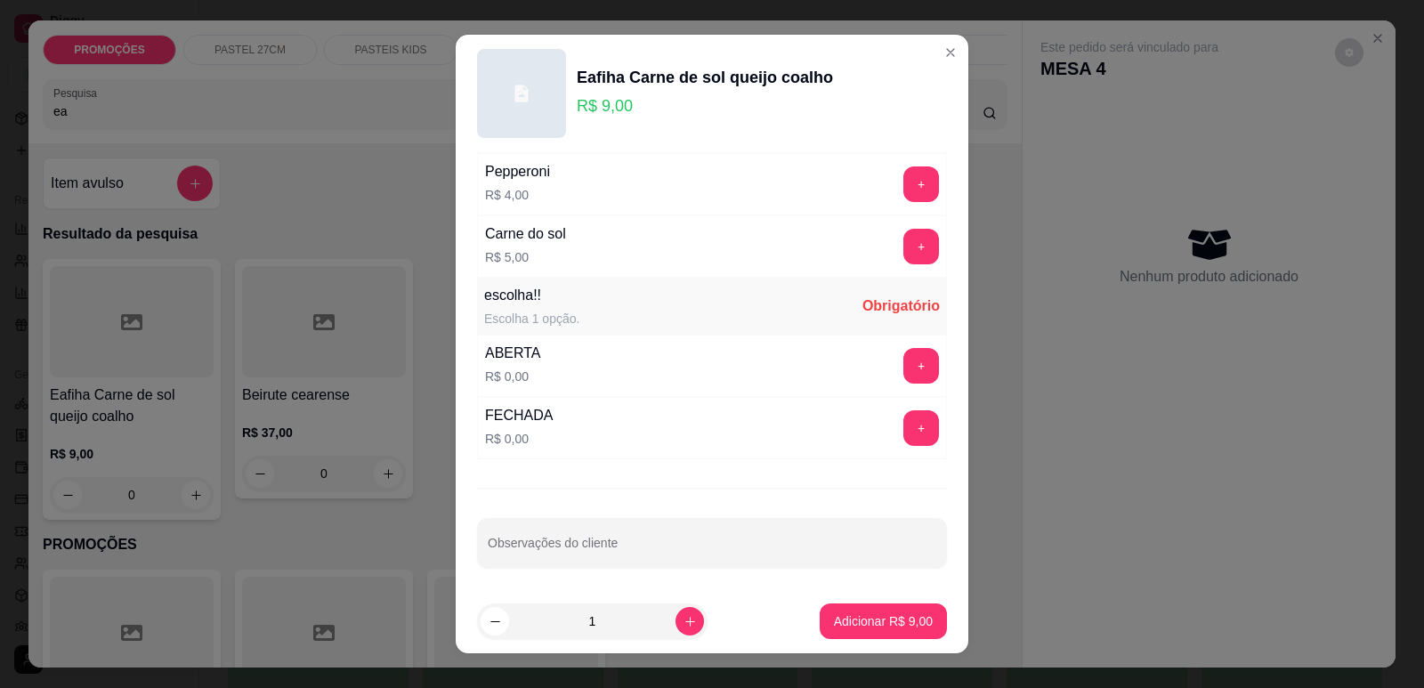
scroll to position [1376, 0]
click at [903, 376] on button "+" at bounding box center [921, 363] width 36 height 36
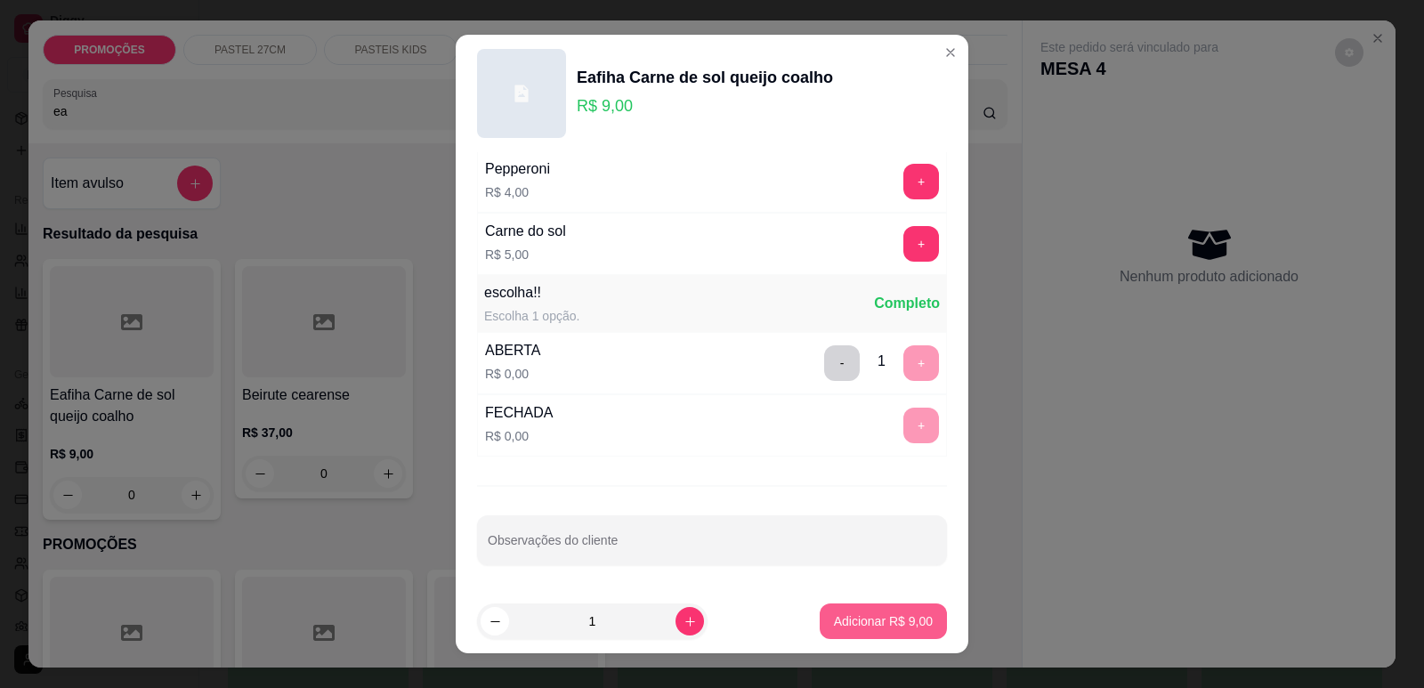
click at [883, 623] on p "Adicionar R$ 9,00" at bounding box center [883, 621] width 99 height 18
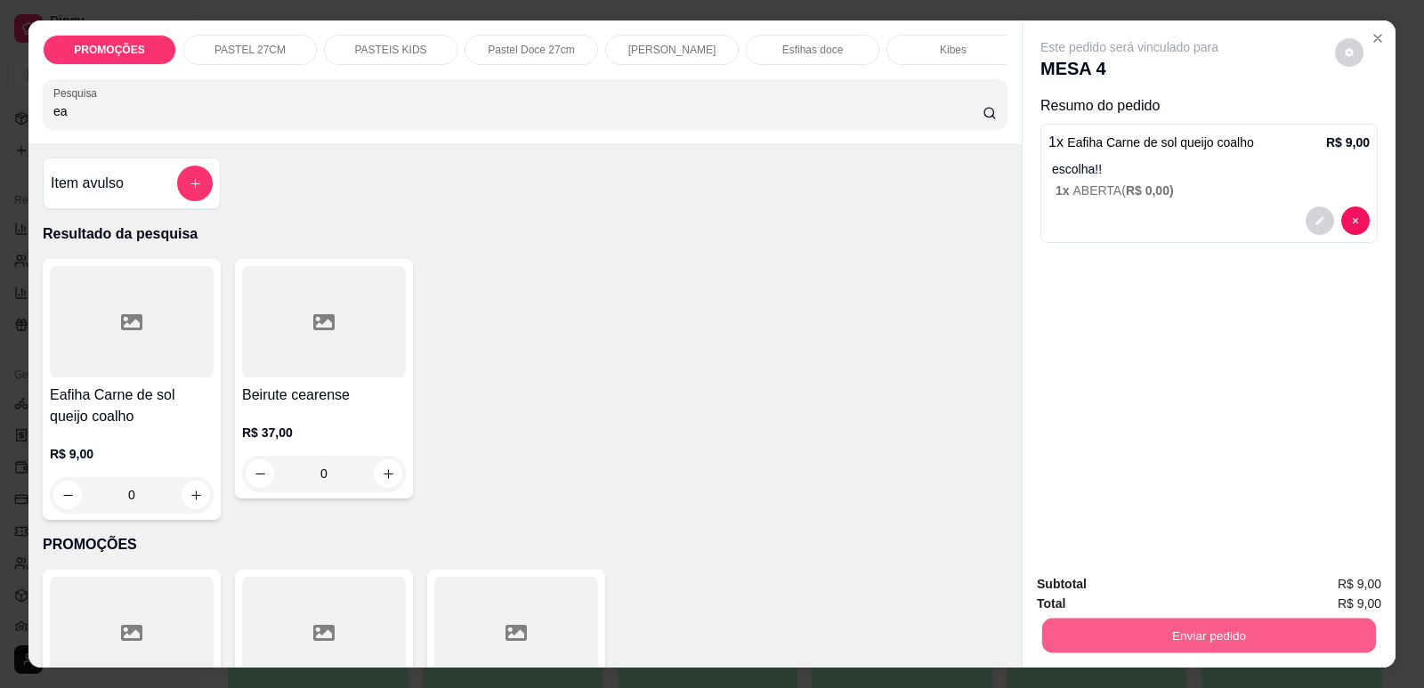
click at [1207, 631] on button "Enviar pedido" at bounding box center [1209, 635] width 334 height 35
click at [1338, 583] on button "Enviar pedido" at bounding box center [1335, 592] width 101 height 34
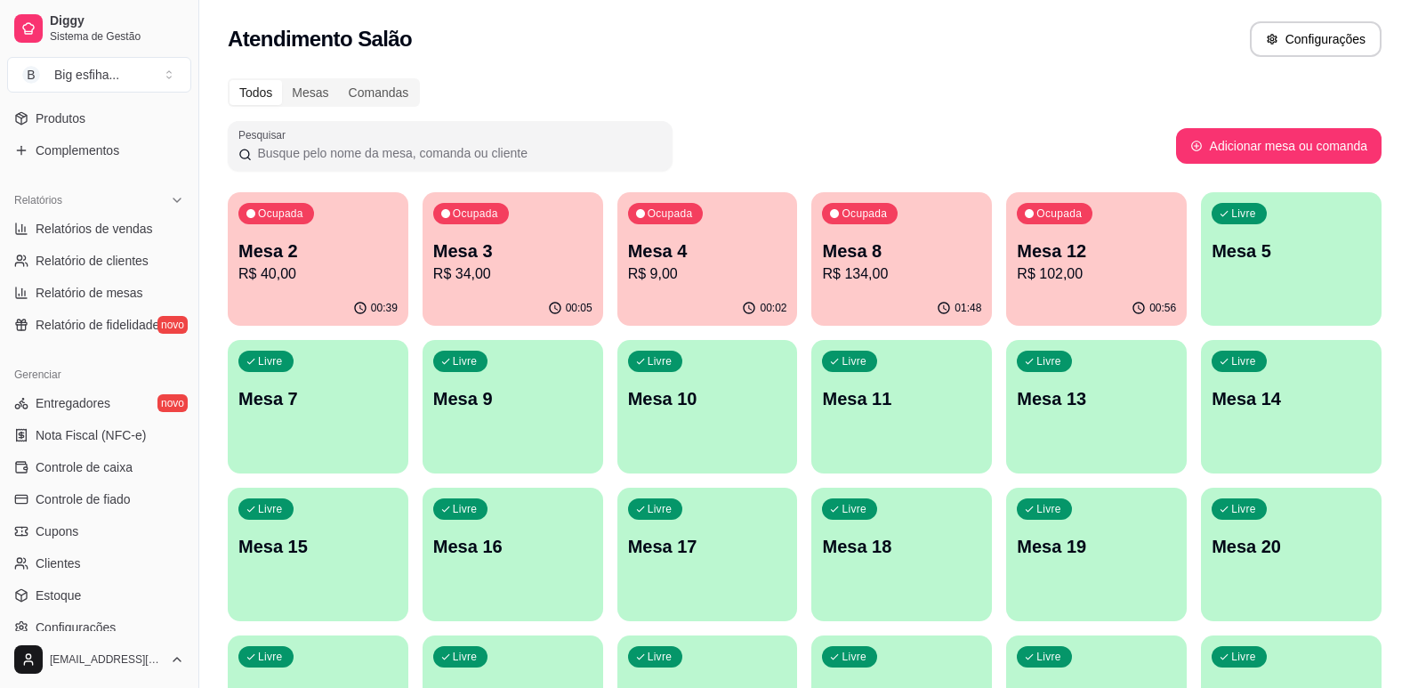
click at [883, 286] on div "Ocupada Mesa 8 R$ 134,00" at bounding box center [902, 241] width 181 height 99
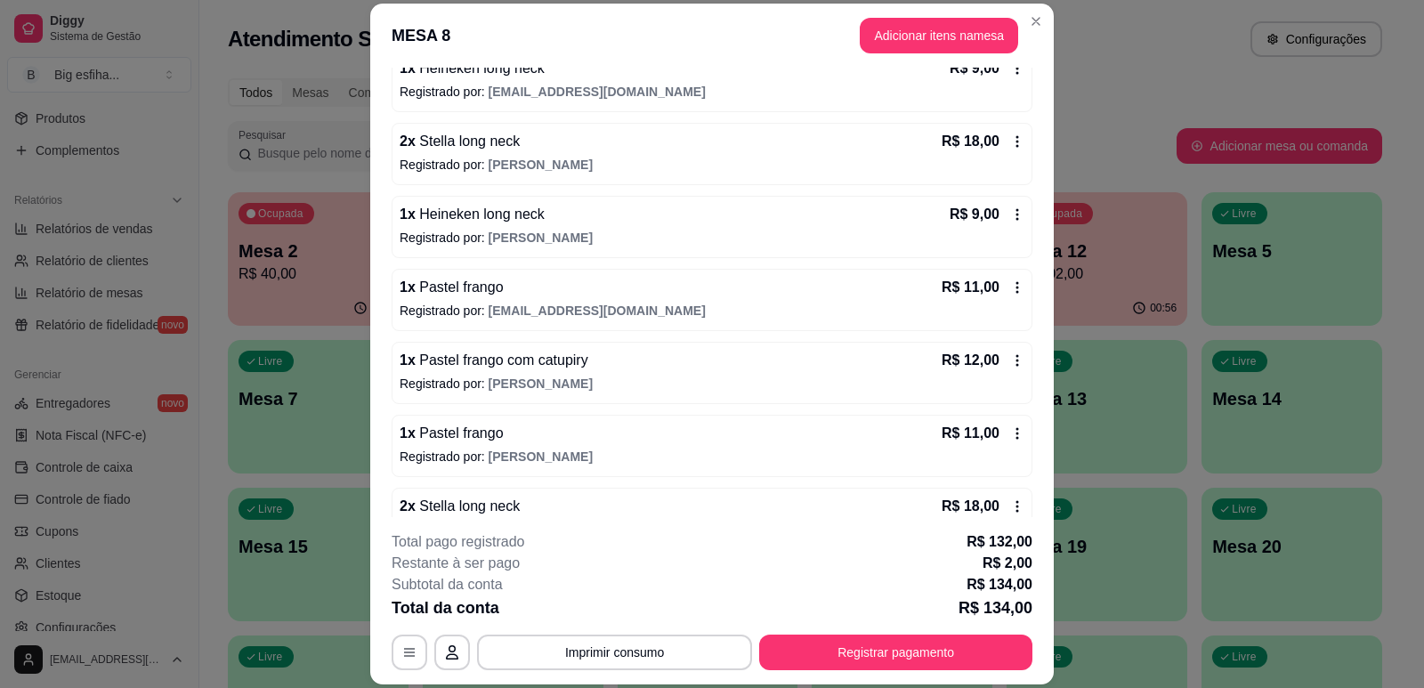
scroll to position [534, 0]
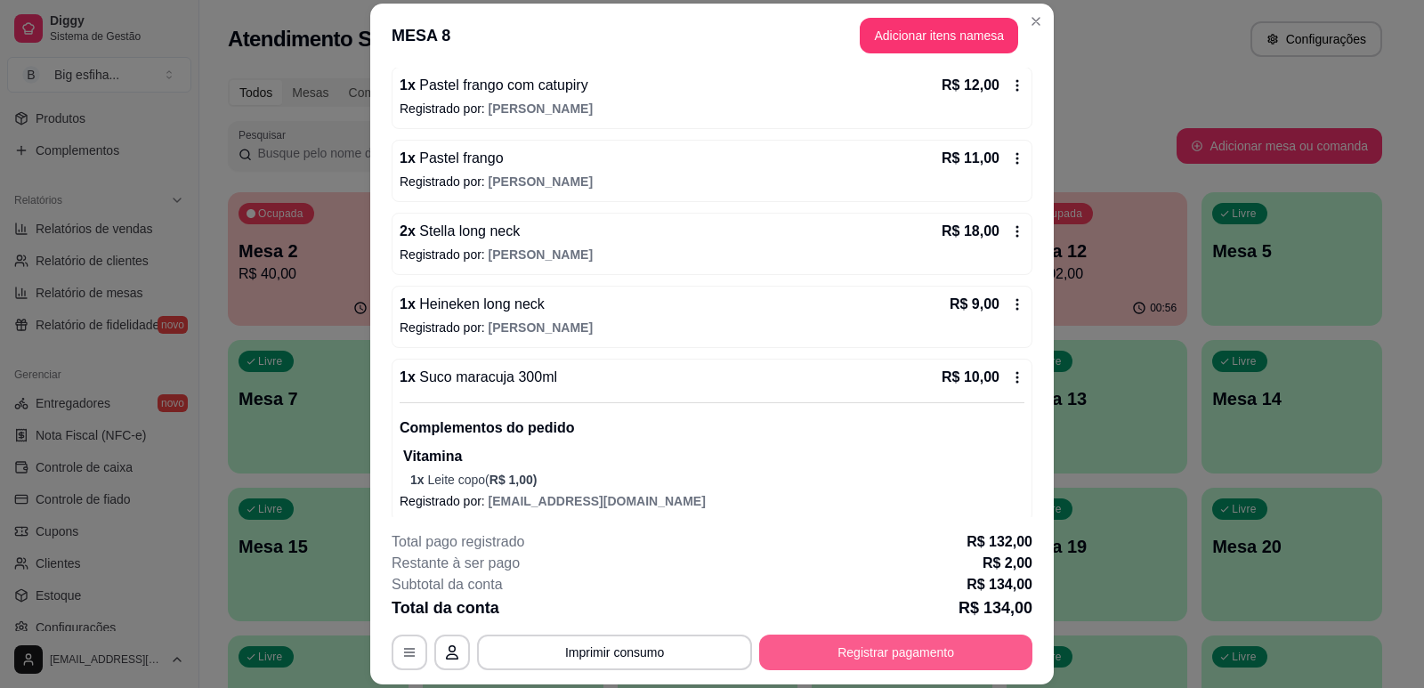
click at [901, 648] on button "Registrar pagamento" at bounding box center [895, 652] width 273 height 36
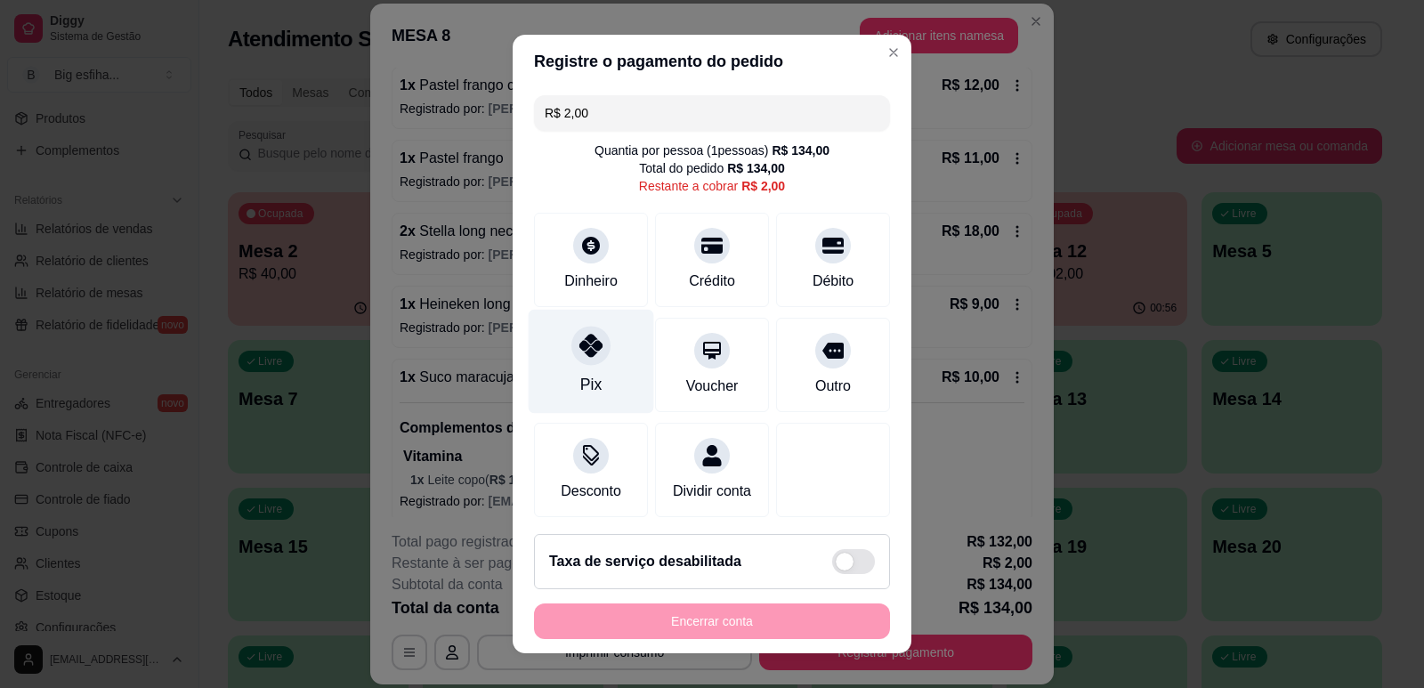
scroll to position [22, 0]
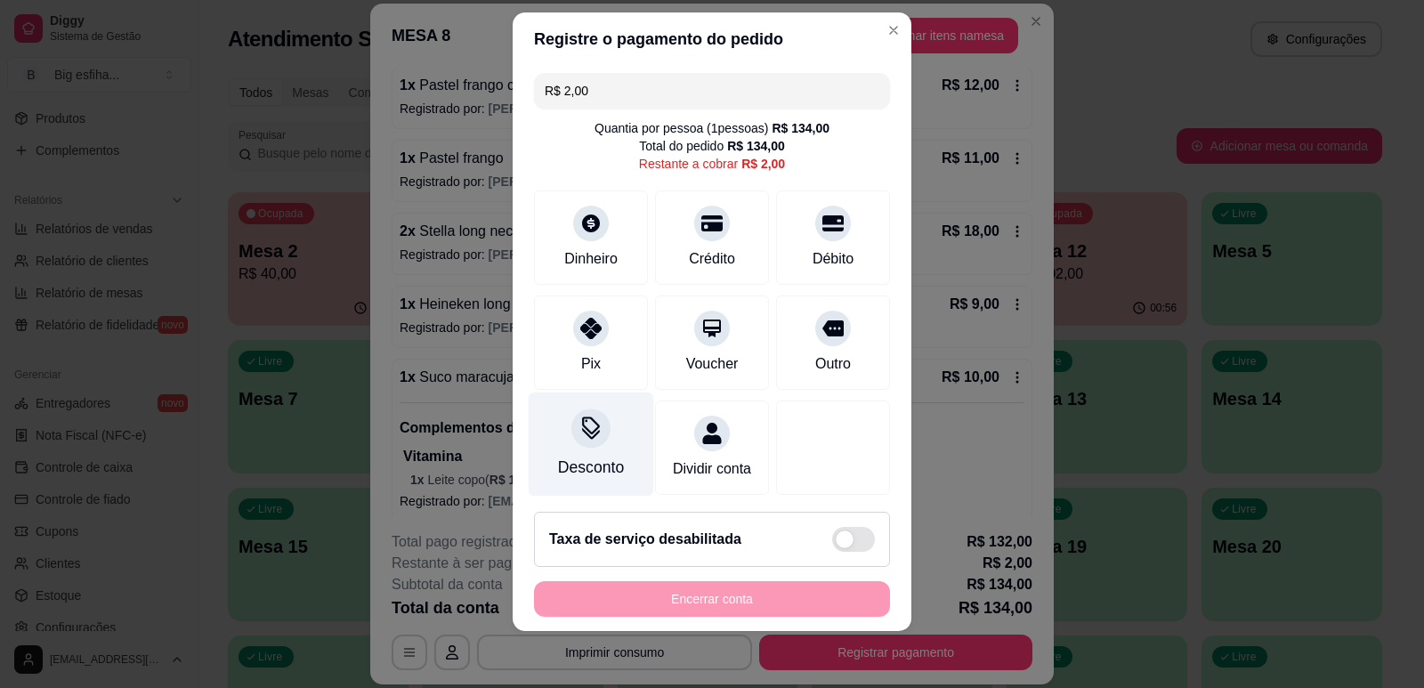
click at [601, 463] on div "Desconto" at bounding box center [591, 467] width 66 height 23
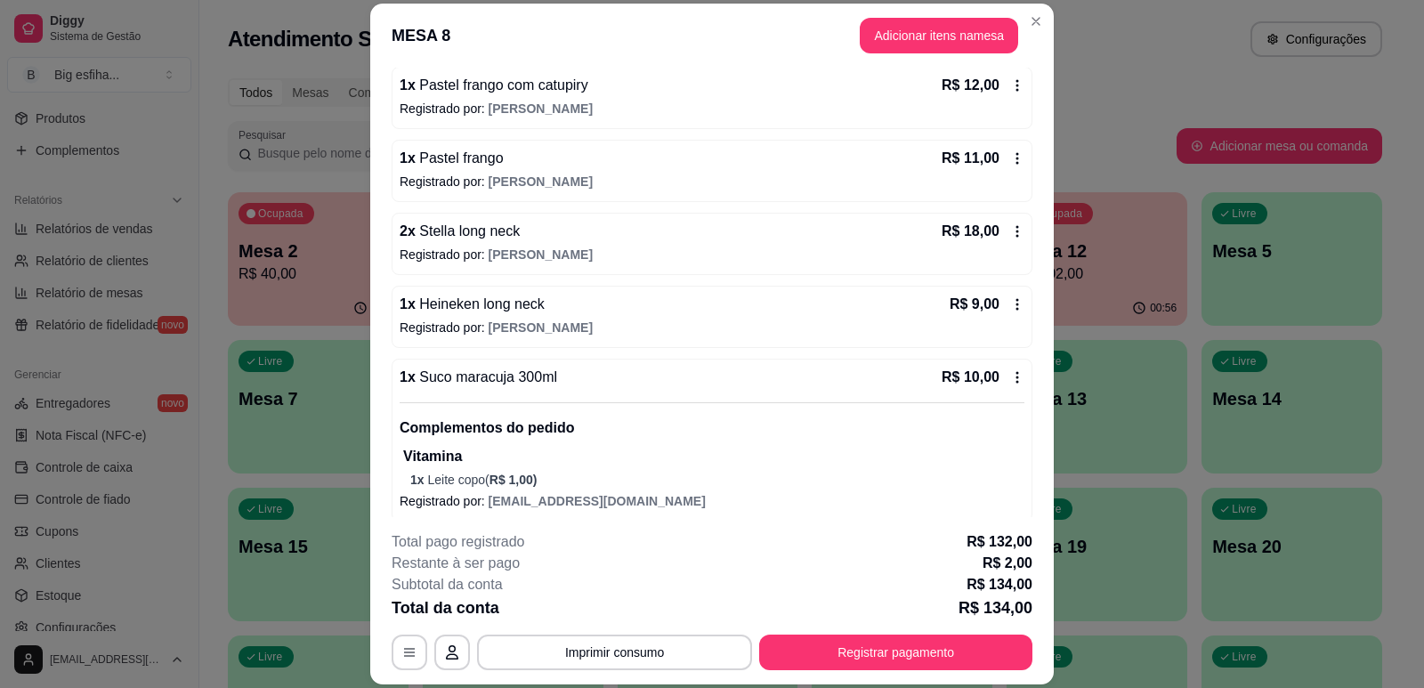
click at [930, 24] on button "Adicionar itens na mesa" at bounding box center [939, 36] width 158 height 36
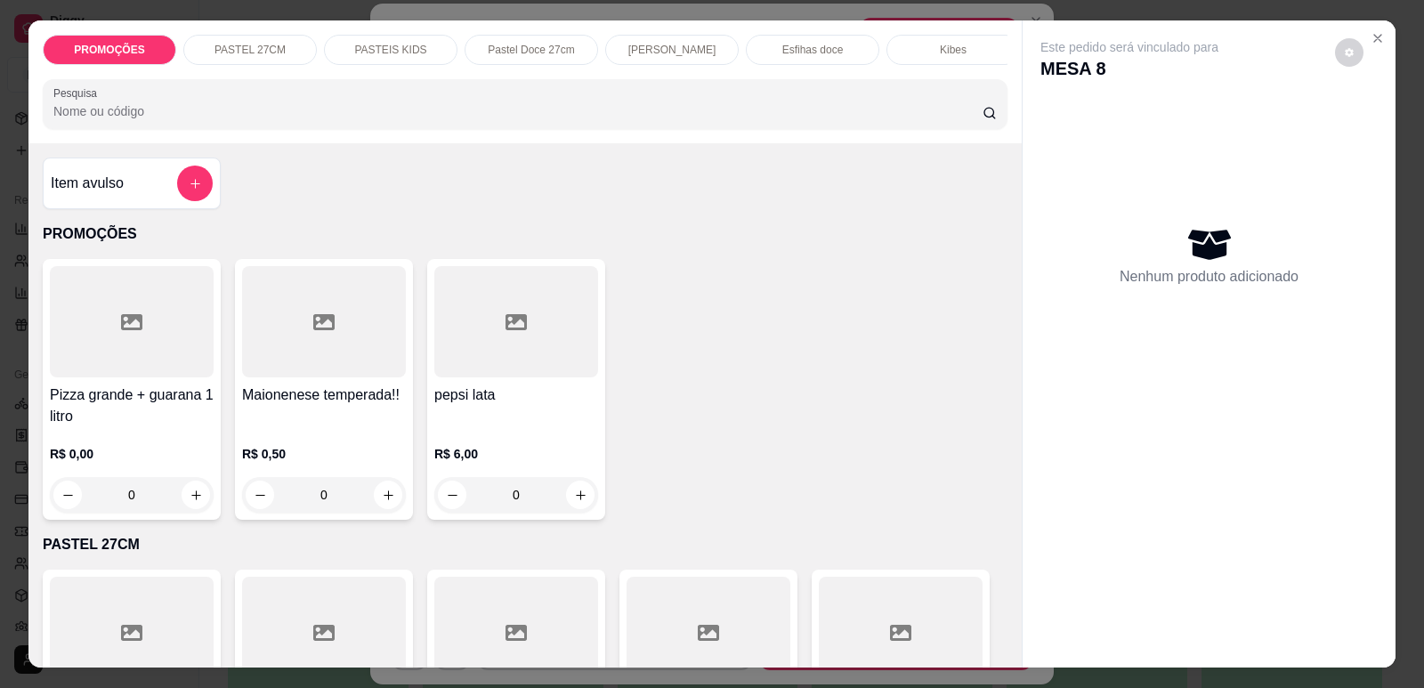
scroll to position [0, 715]
click at [771, 51] on p "Refrigerante" at bounding box center [800, 50] width 59 height 14
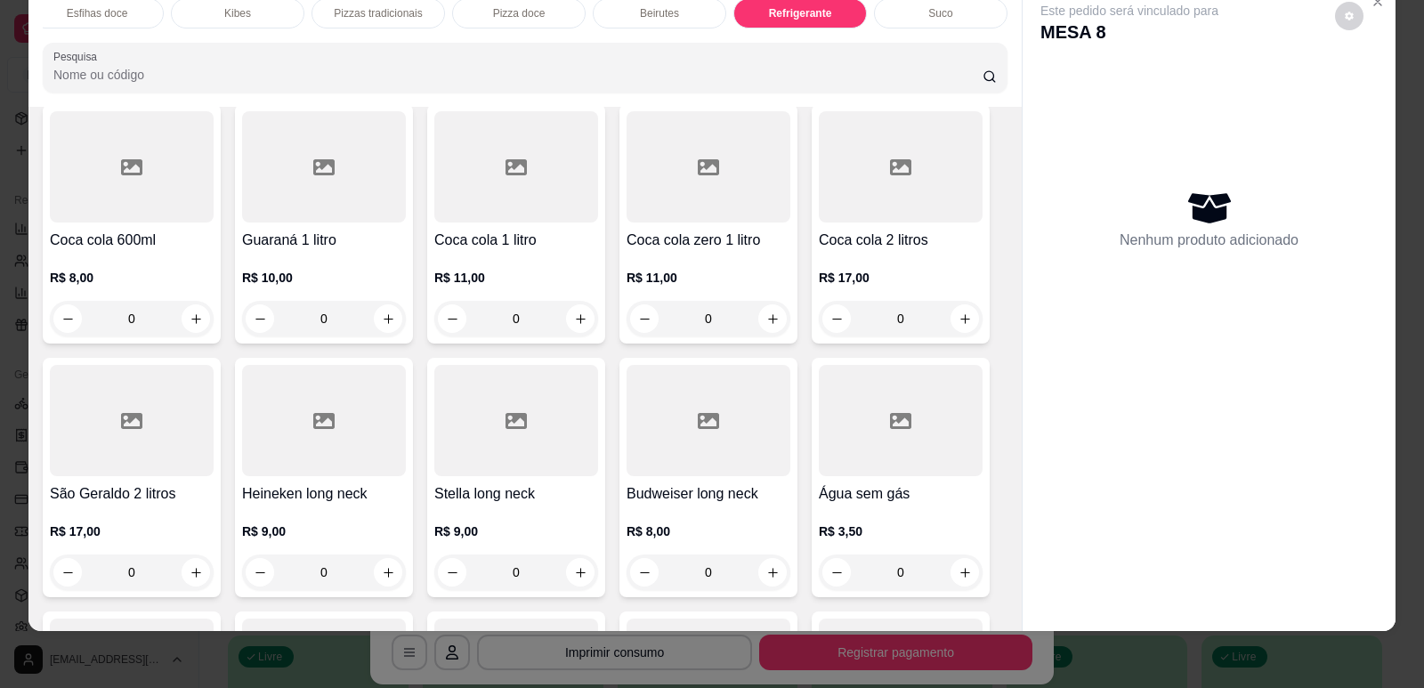
scroll to position [10713, 0]
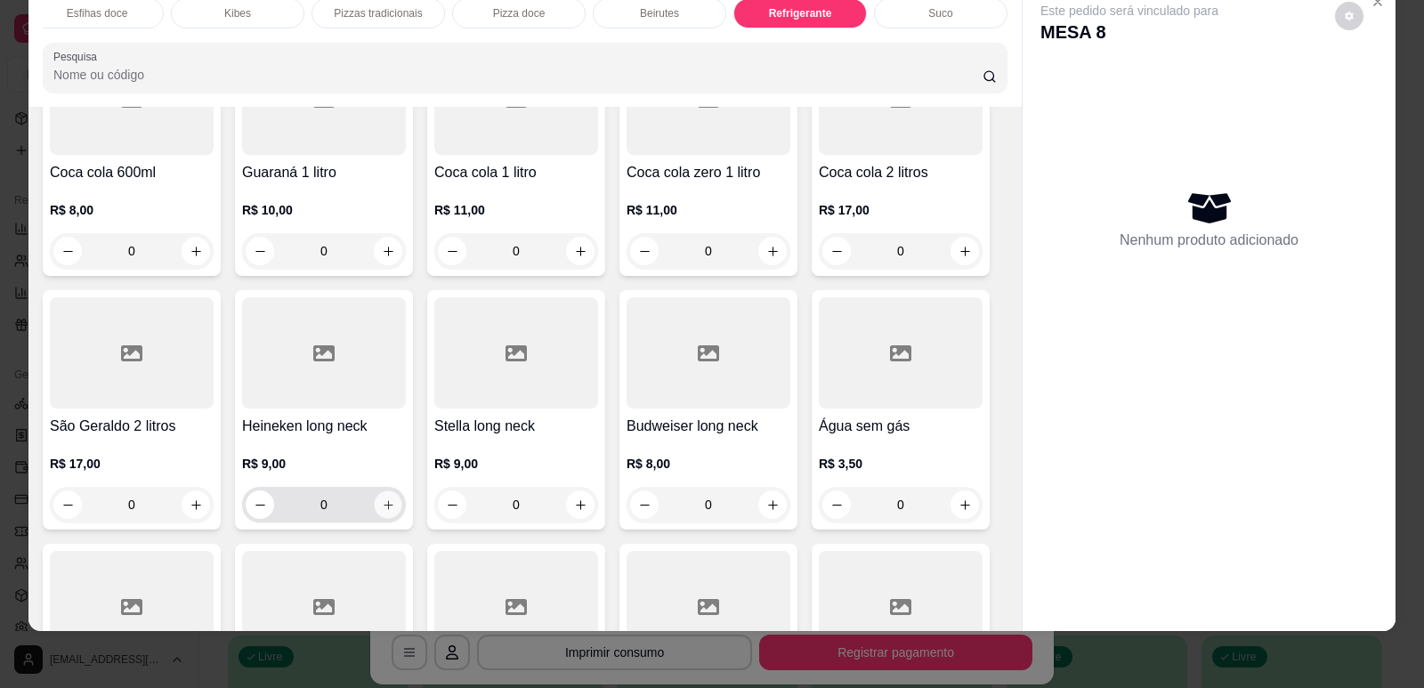
click at [382, 498] on icon "increase-product-quantity" at bounding box center [388, 504] width 13 height 13
type input "1"
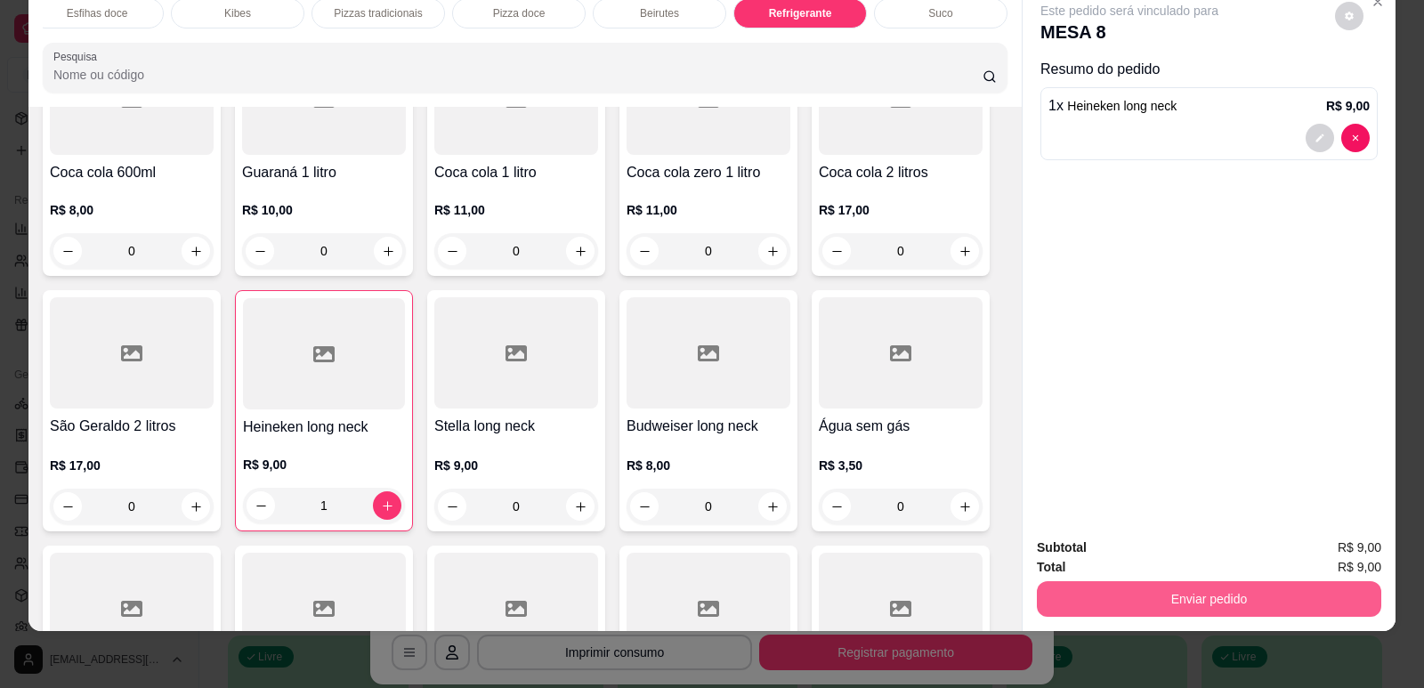
click at [1146, 609] on button "Enviar pedido" at bounding box center [1209, 599] width 344 height 36
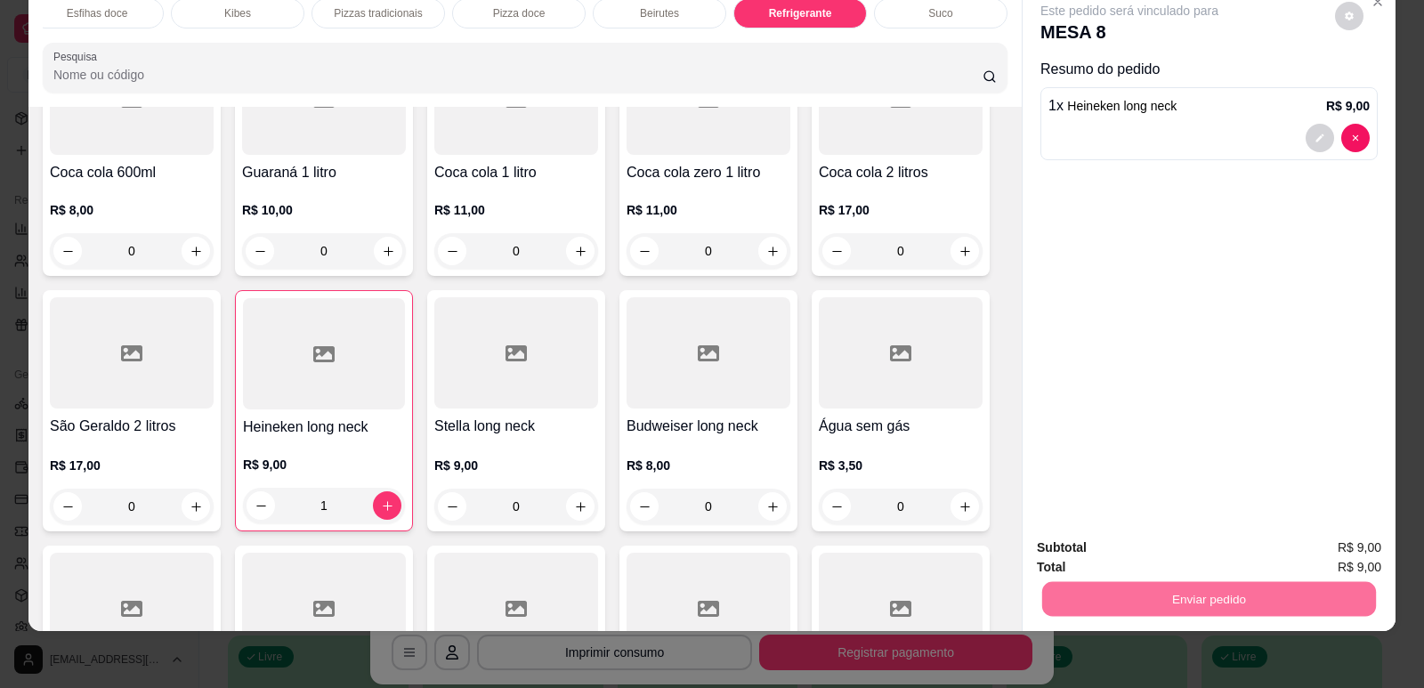
click at [1337, 554] on button "Enviar pedido" at bounding box center [1335, 555] width 101 height 34
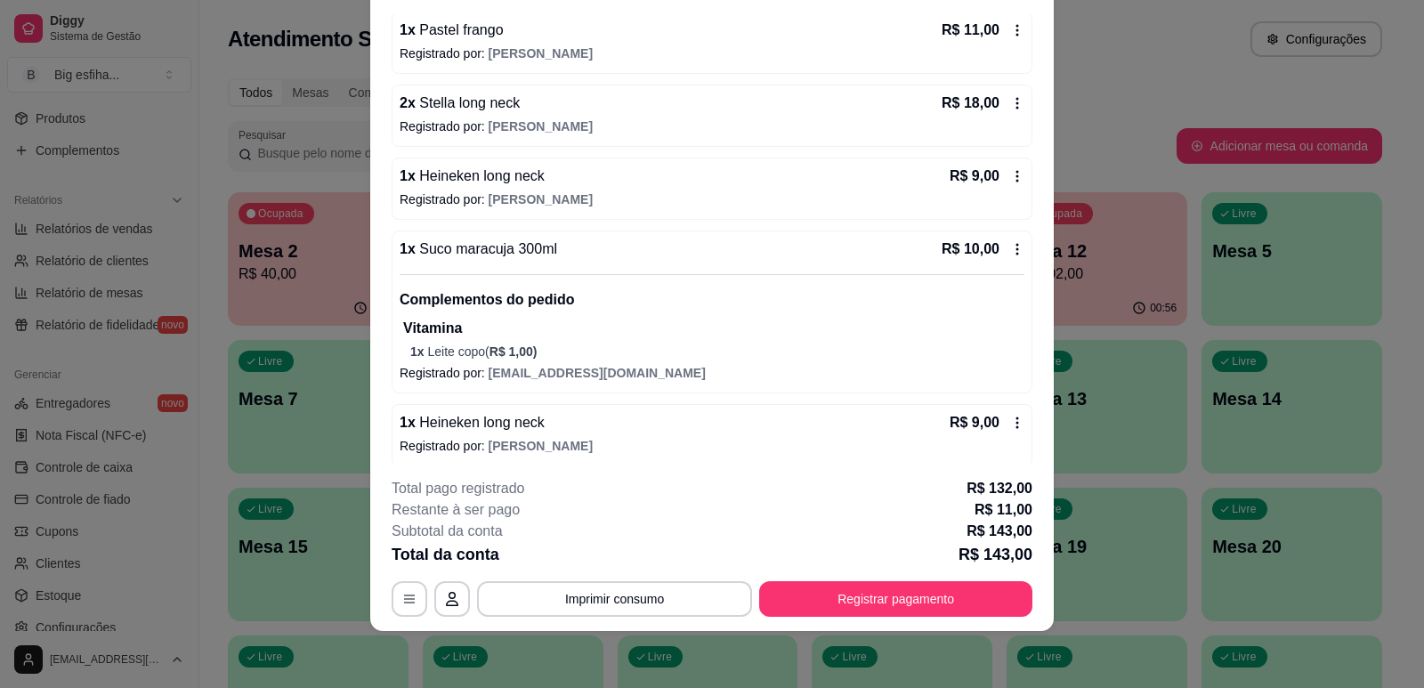
scroll to position [691, 0]
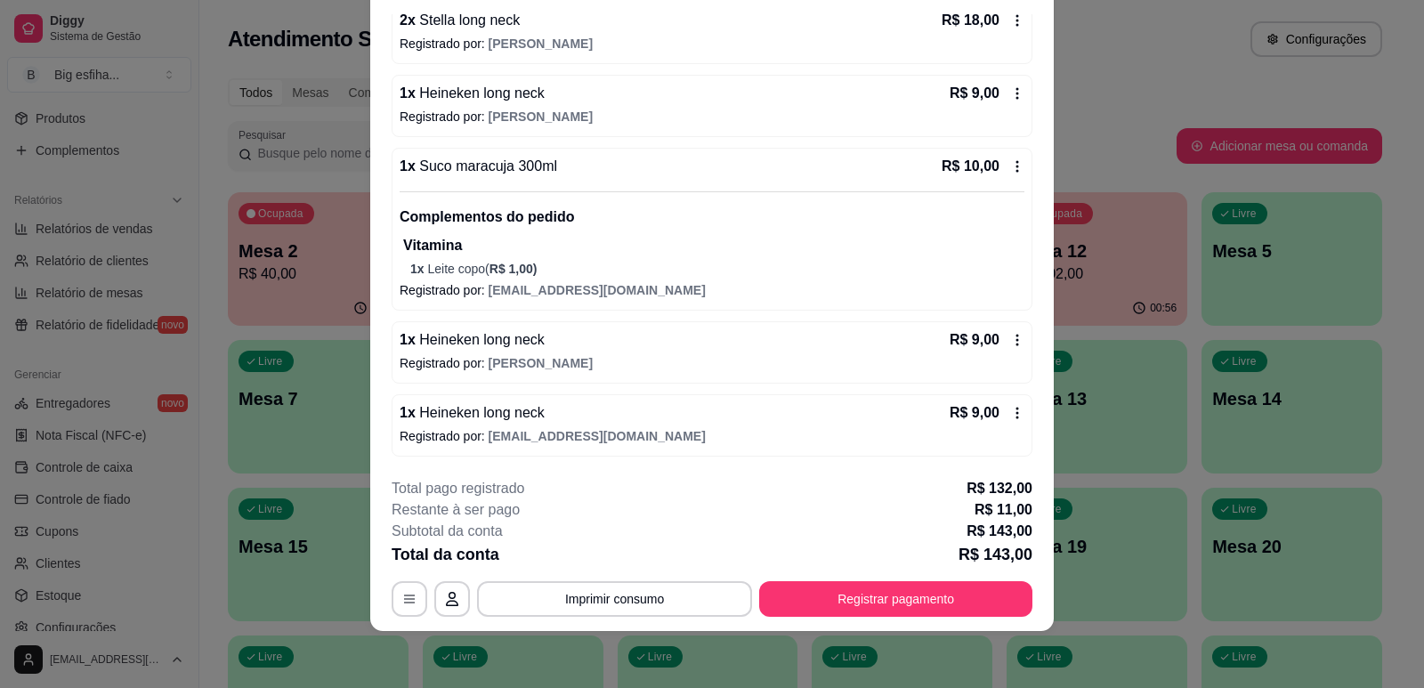
click at [479, 510] on p "Restante à ser pago" at bounding box center [456, 509] width 128 height 21
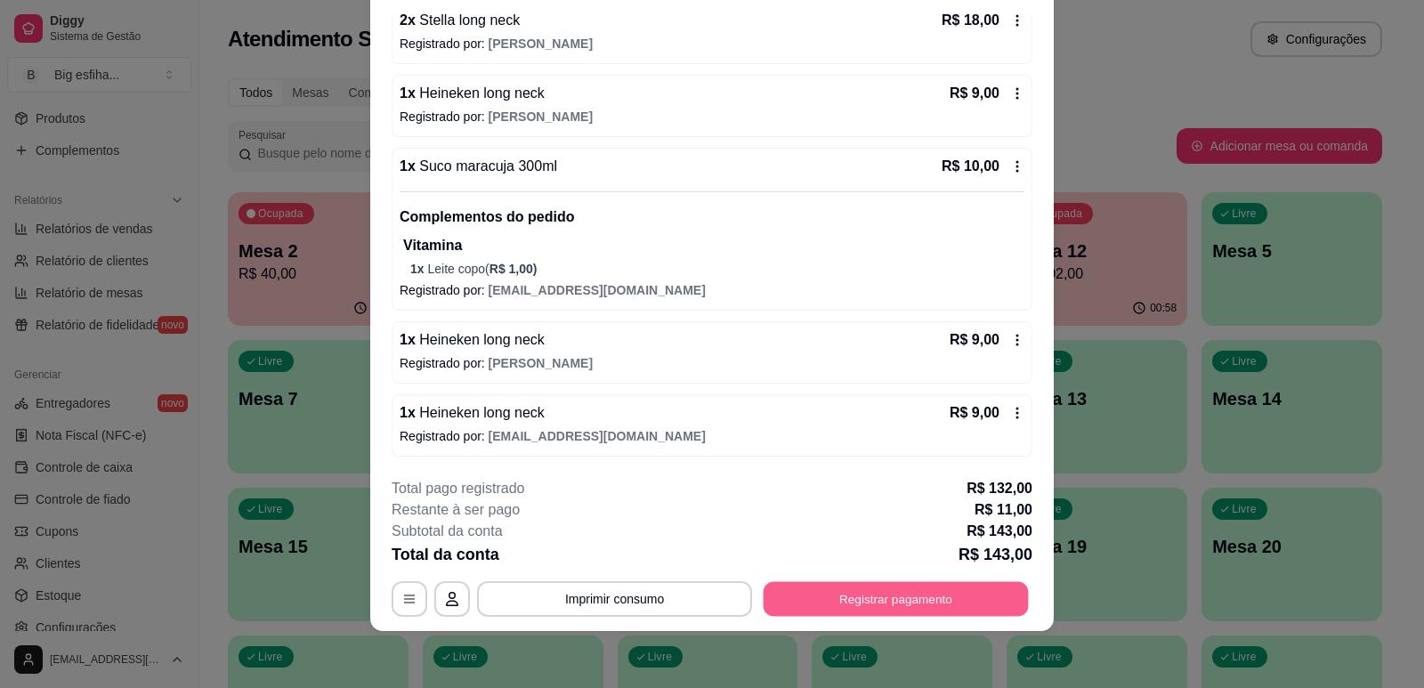
click at [925, 583] on button "Registrar pagamento" at bounding box center [896, 599] width 265 height 35
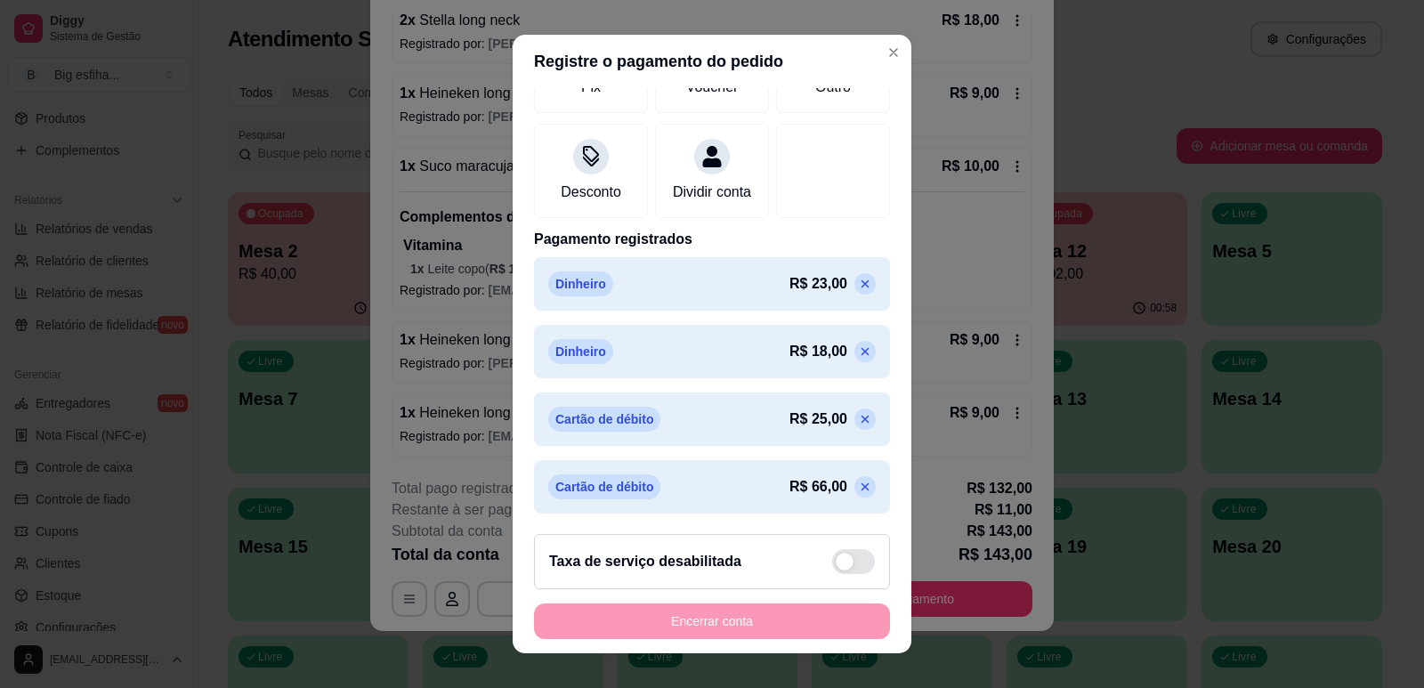
scroll to position [0, 0]
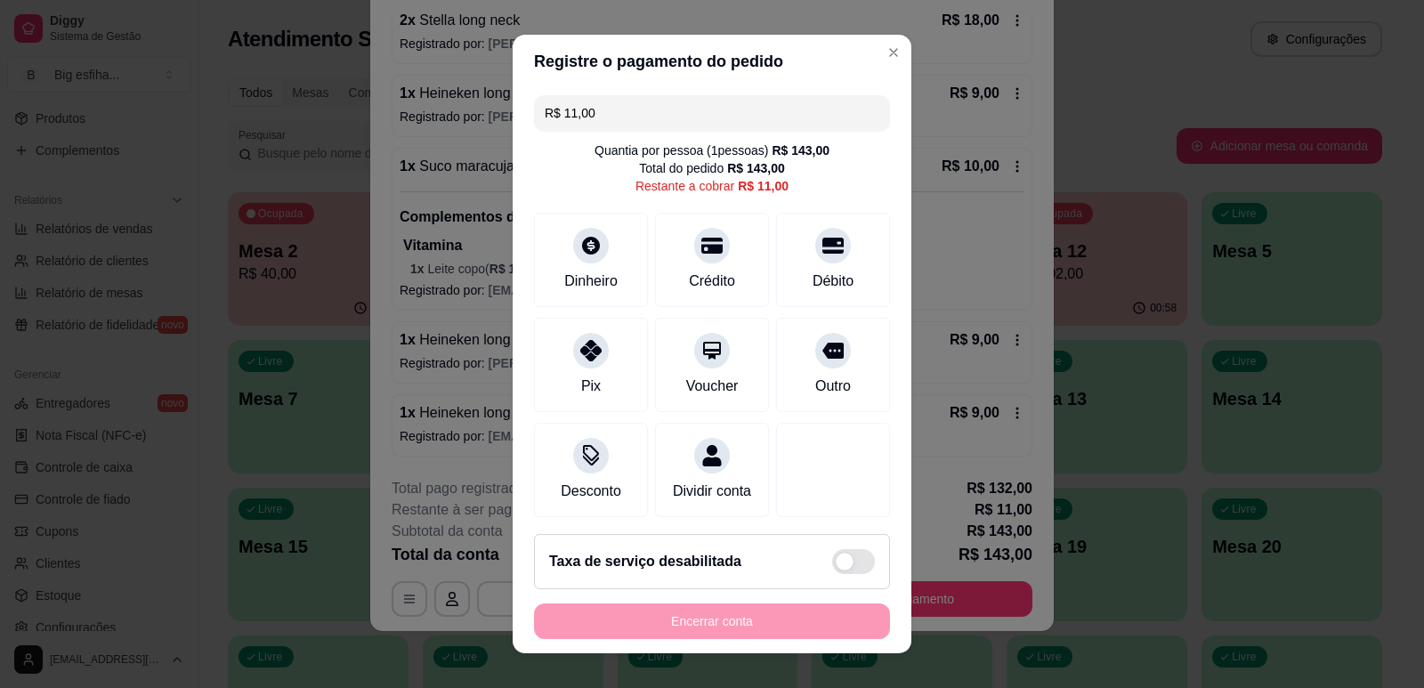
click at [594, 112] on input "R$ 11,00" at bounding box center [712, 113] width 335 height 36
click at [584, 263] on div "Dinheiro" at bounding box center [591, 256] width 125 height 104
type input "R$ 2,00"
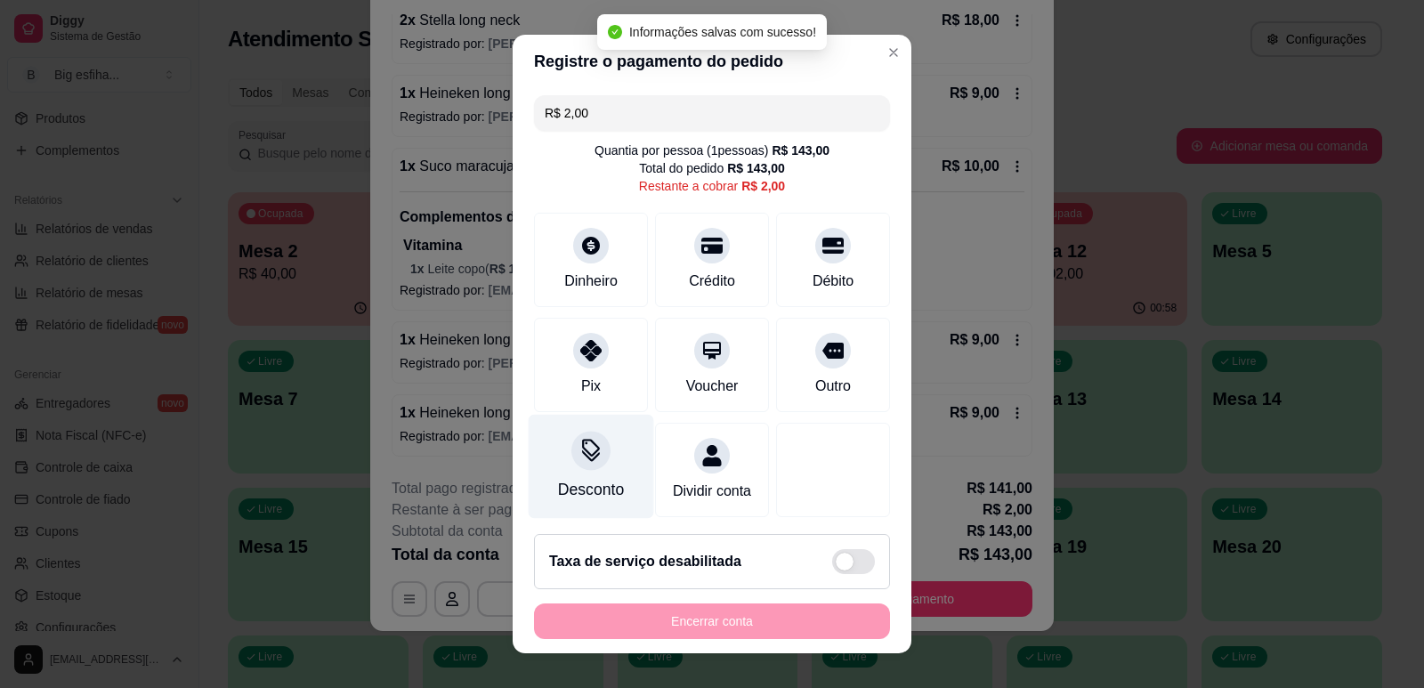
click at [594, 443] on div at bounding box center [590, 450] width 39 height 39
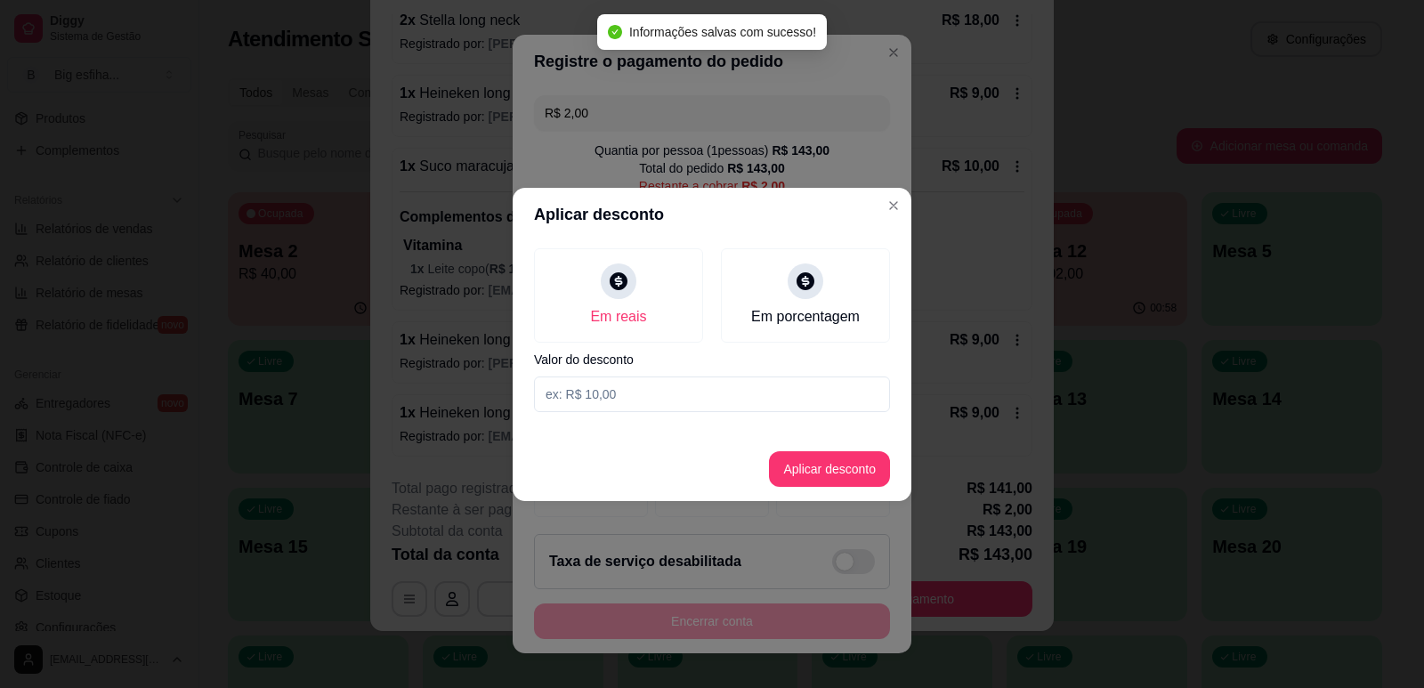
click at [641, 377] on input at bounding box center [712, 394] width 356 height 36
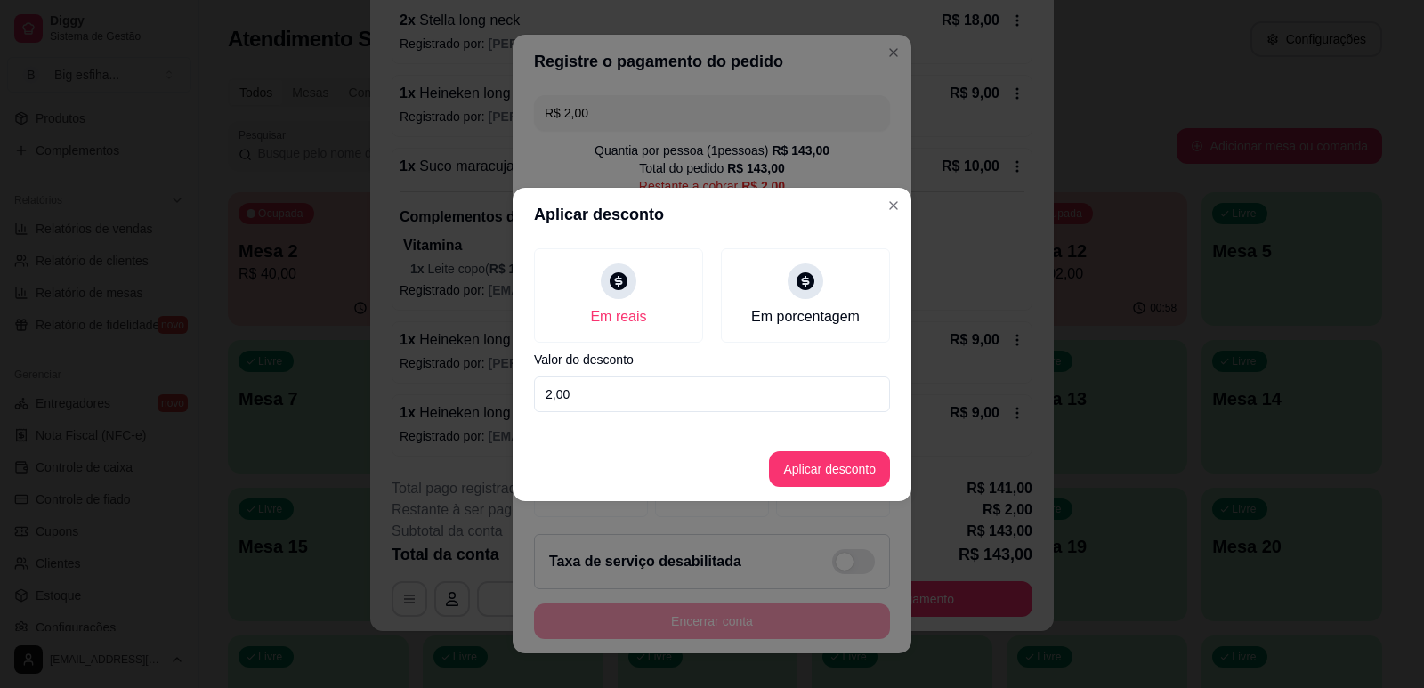
type input "2,00"
click at [822, 464] on button "Aplicar desconto" at bounding box center [830, 468] width 117 height 35
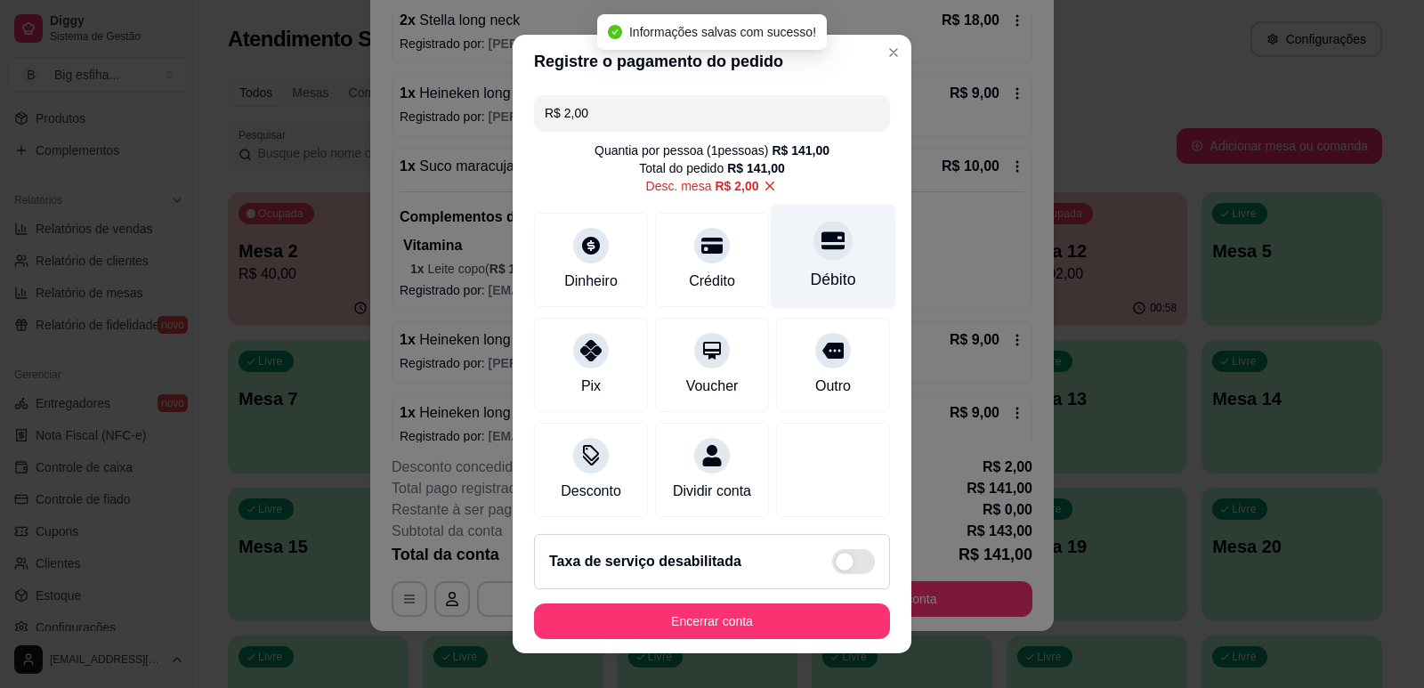
type input "R$ 0,00"
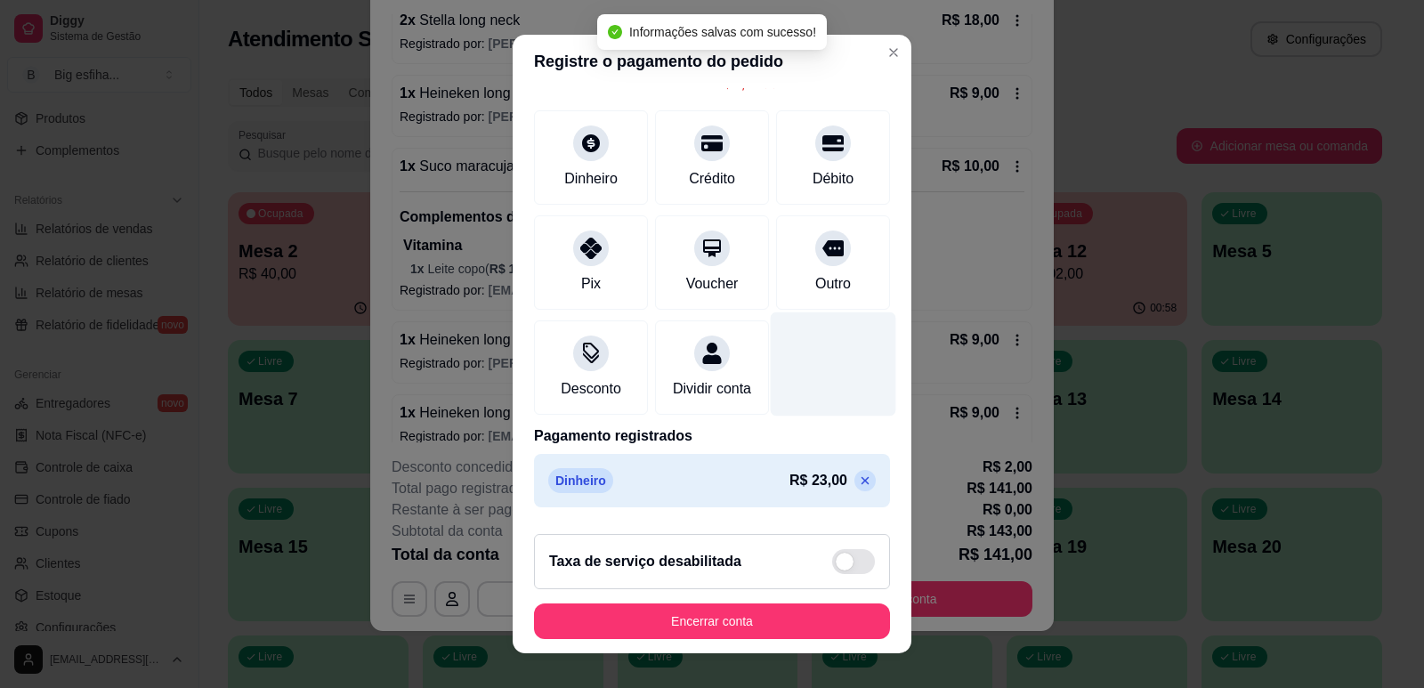
scroll to position [388, 0]
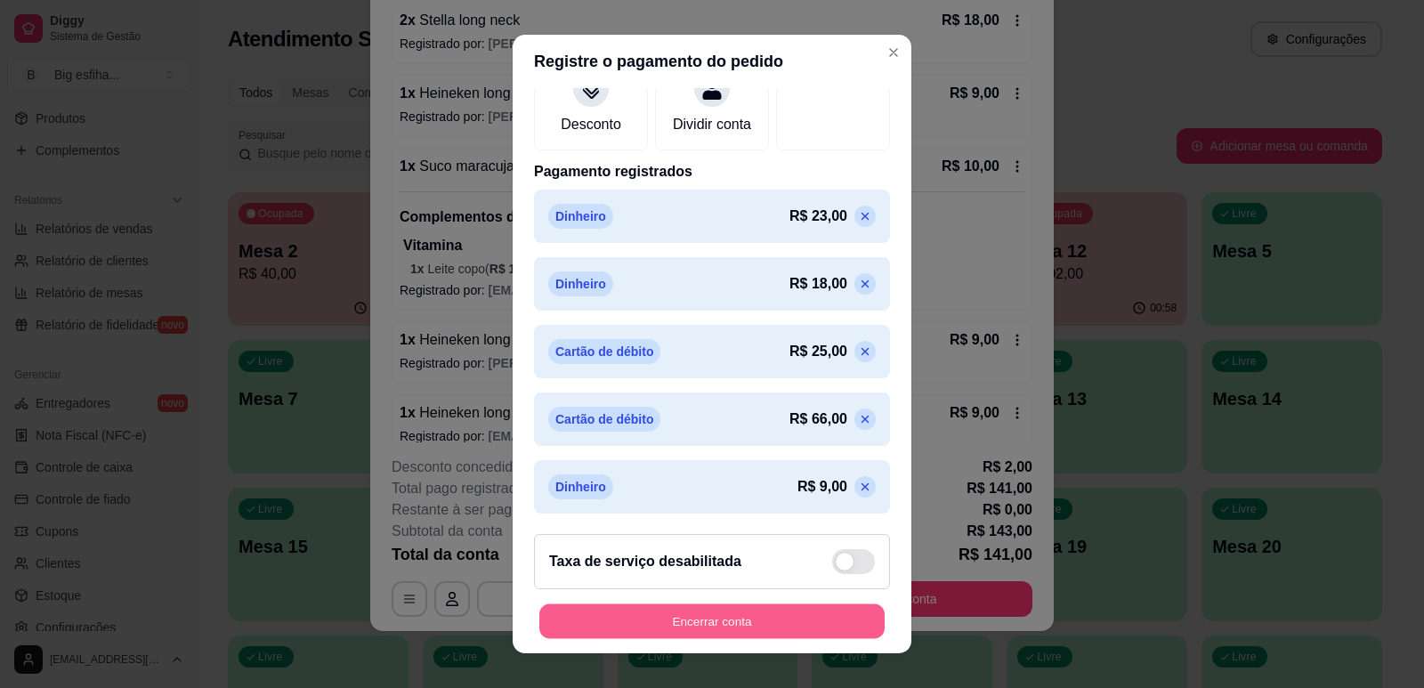
click at [718, 620] on button "Encerrar conta" at bounding box center [711, 621] width 345 height 35
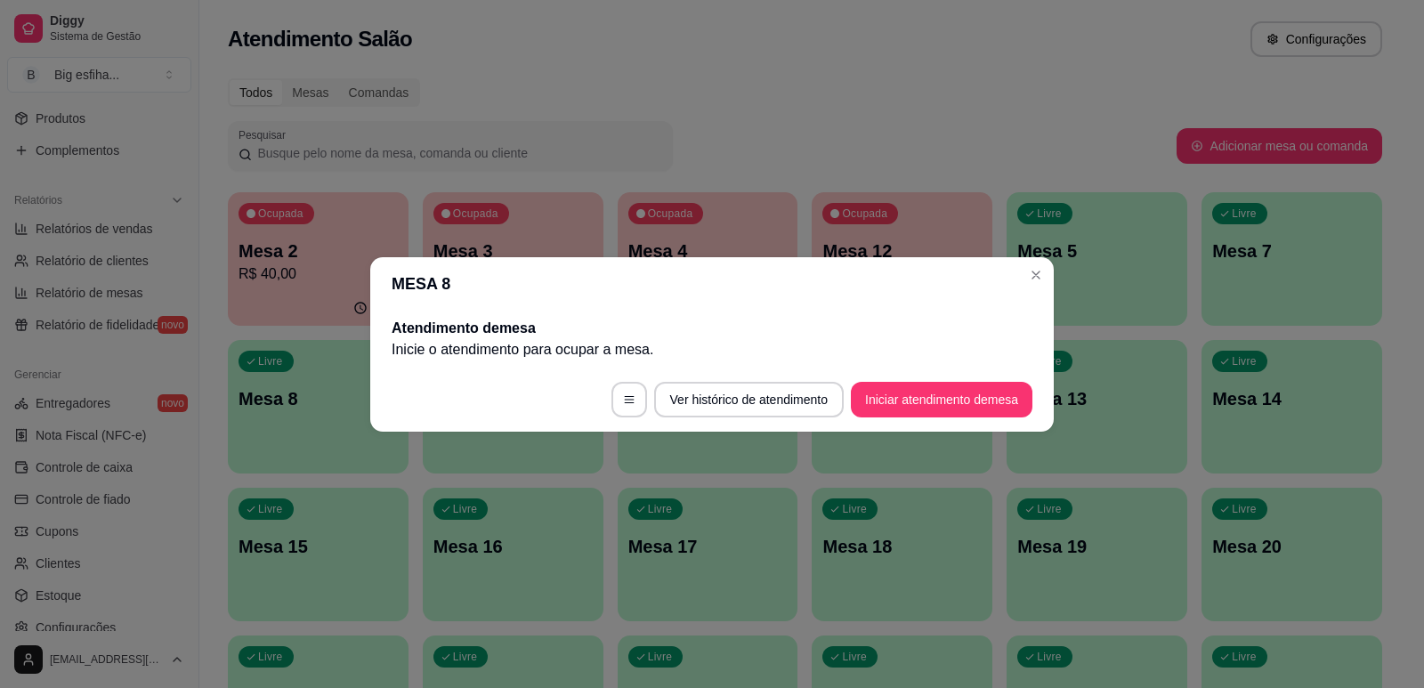
scroll to position [0, 0]
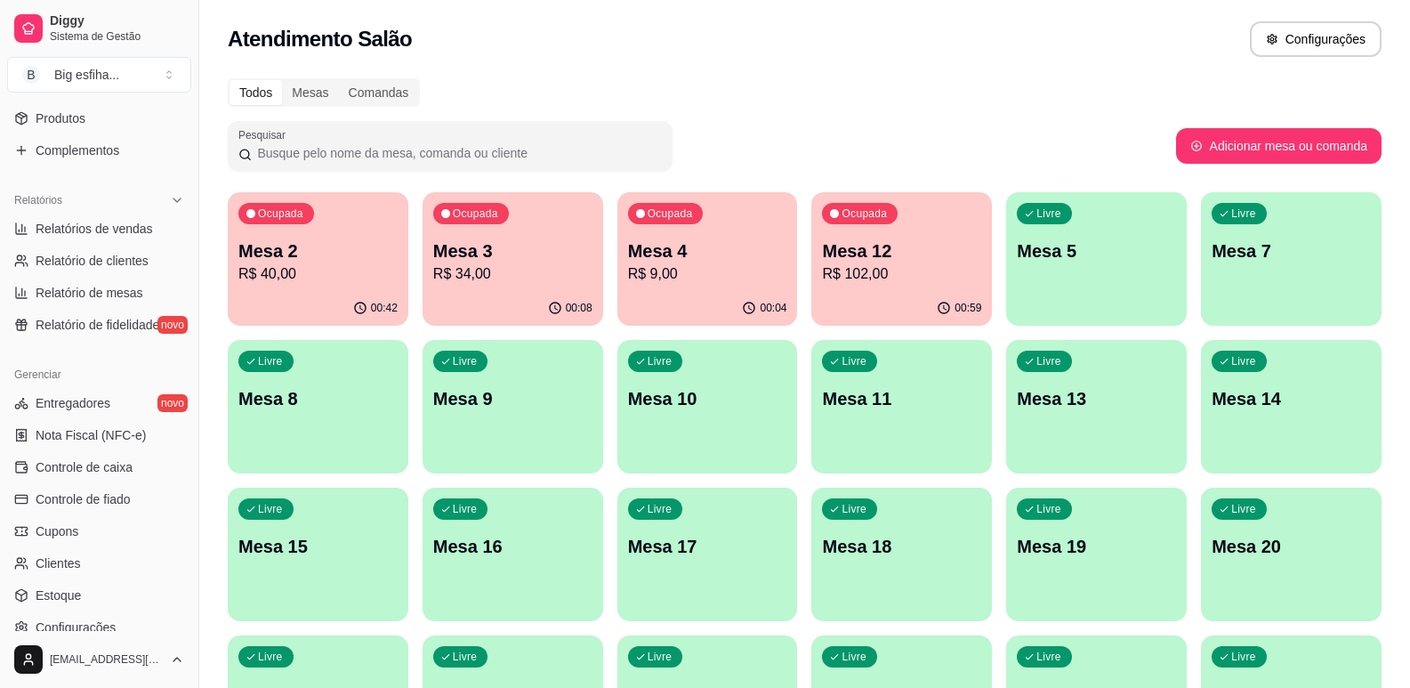
click at [917, 230] on div "Ocupada Mesa 12 R$ 102,00" at bounding box center [902, 241] width 181 height 99
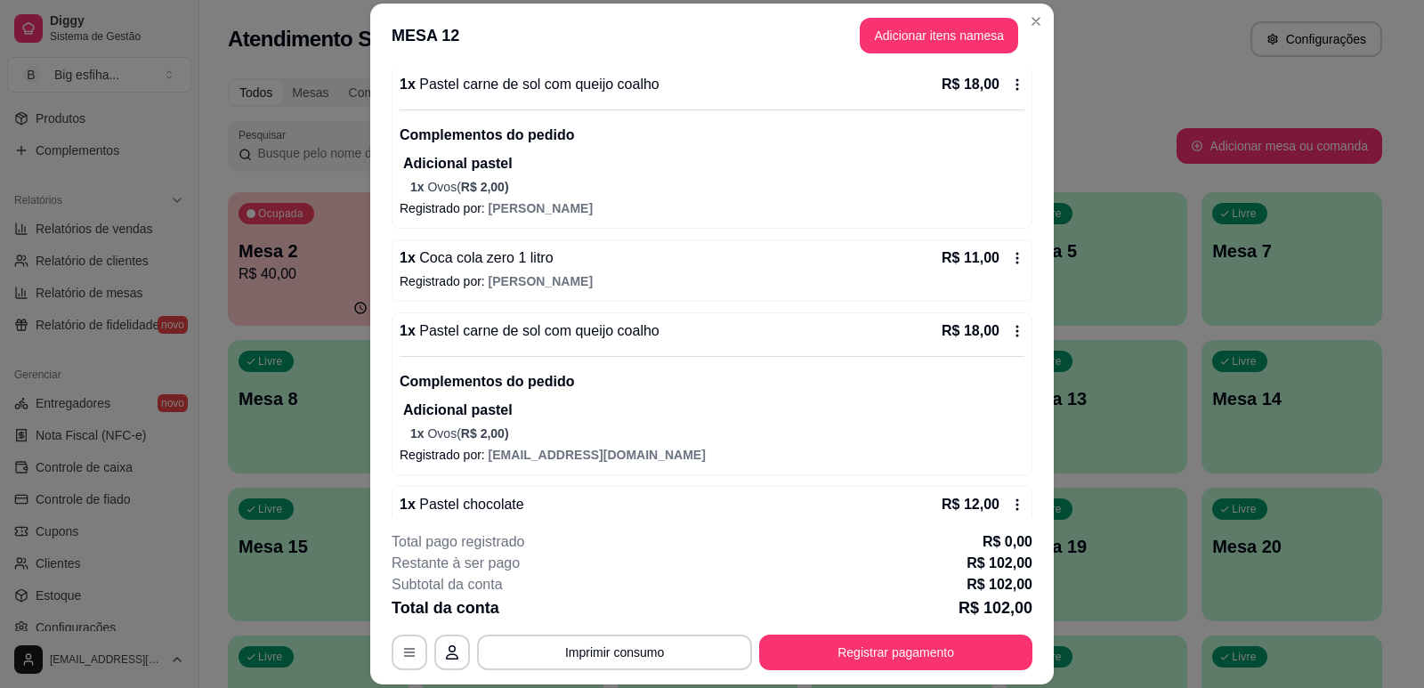
scroll to position [470, 0]
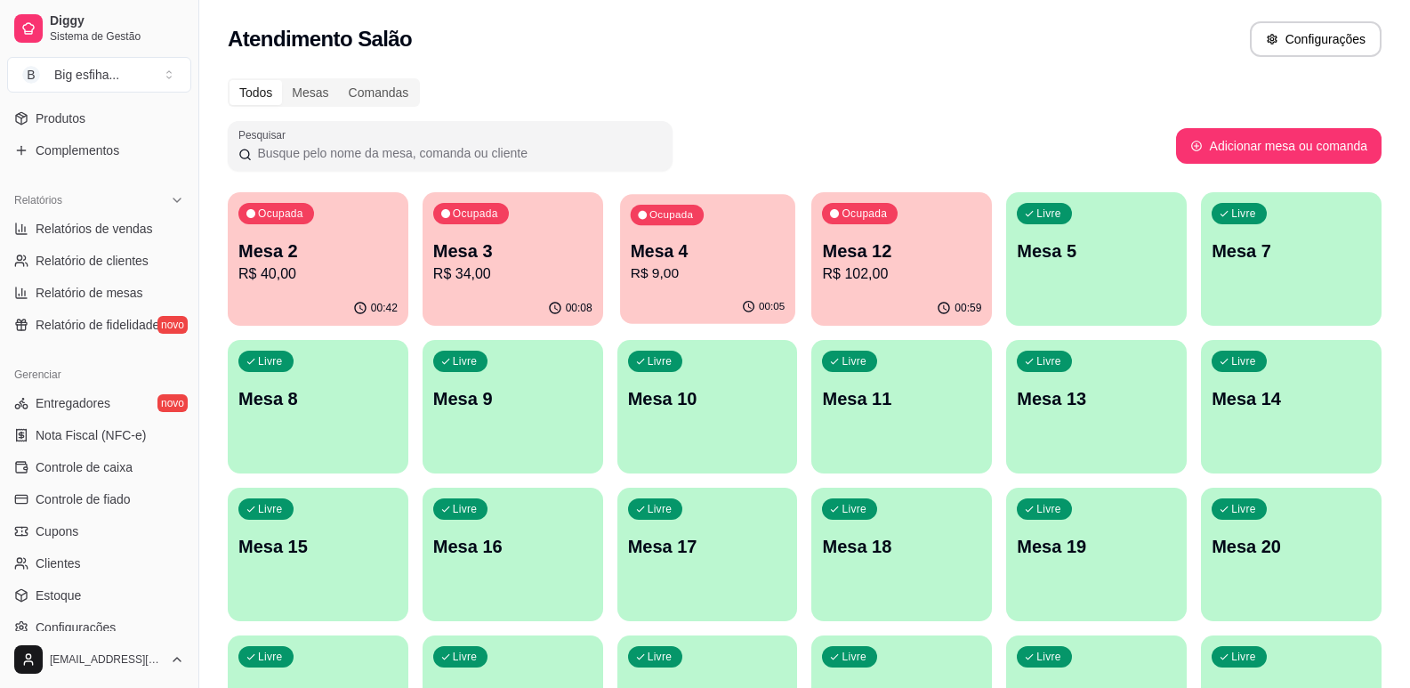
click at [659, 244] on p "Mesa 4" at bounding box center [707, 251] width 154 height 24
click at [491, 291] on div "00:08" at bounding box center [512, 307] width 175 height 34
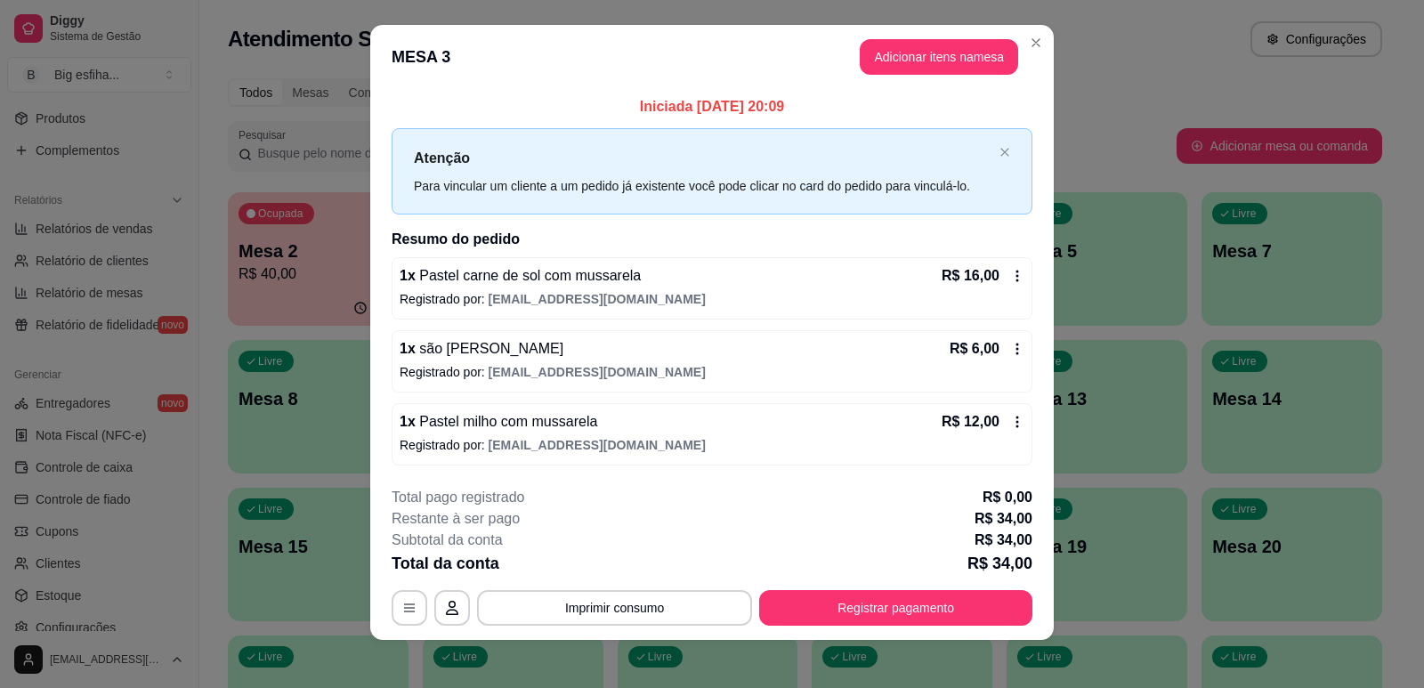
scroll to position [20, 0]
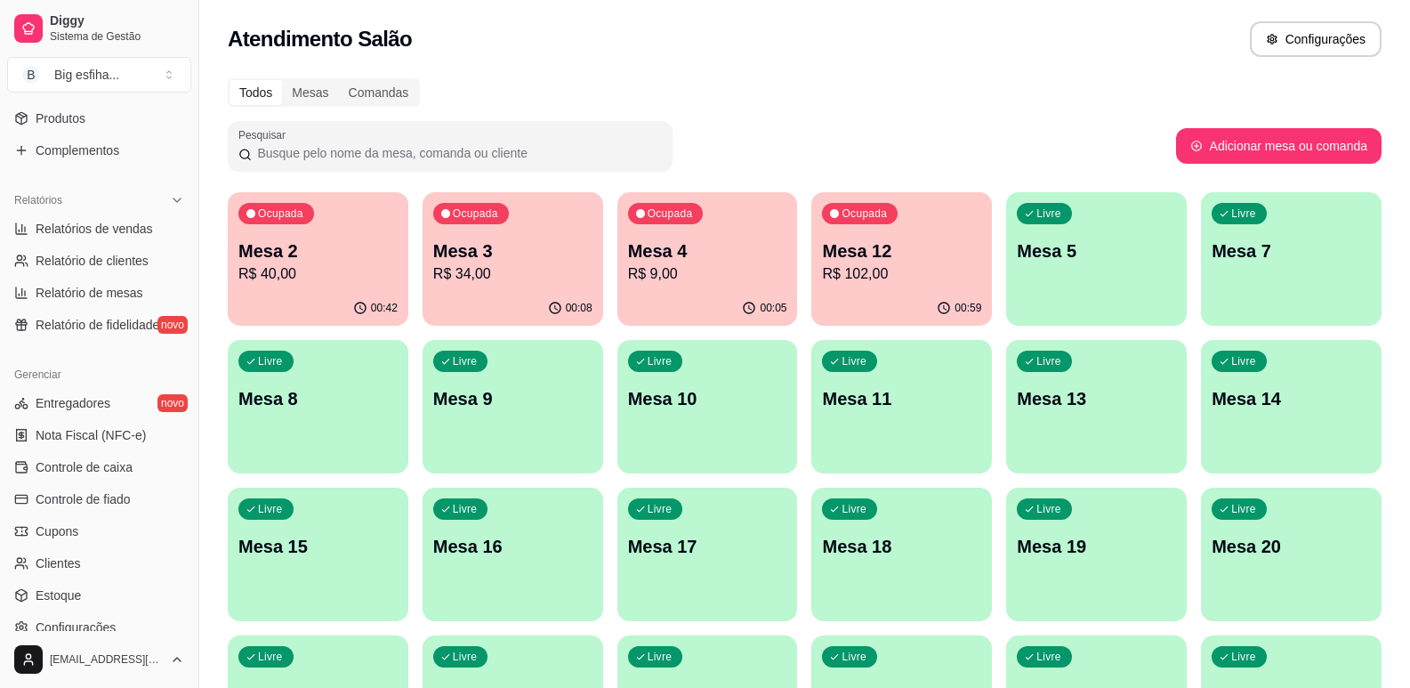
click at [231, 282] on div "Ocupada Mesa 2 R$ 40,00" at bounding box center [318, 241] width 181 height 99
click at [330, 449] on div "Livre Mesa 8" at bounding box center [318, 396] width 181 height 112
click at [1146, 257] on p "Mesa 5" at bounding box center [1096, 250] width 159 height 25
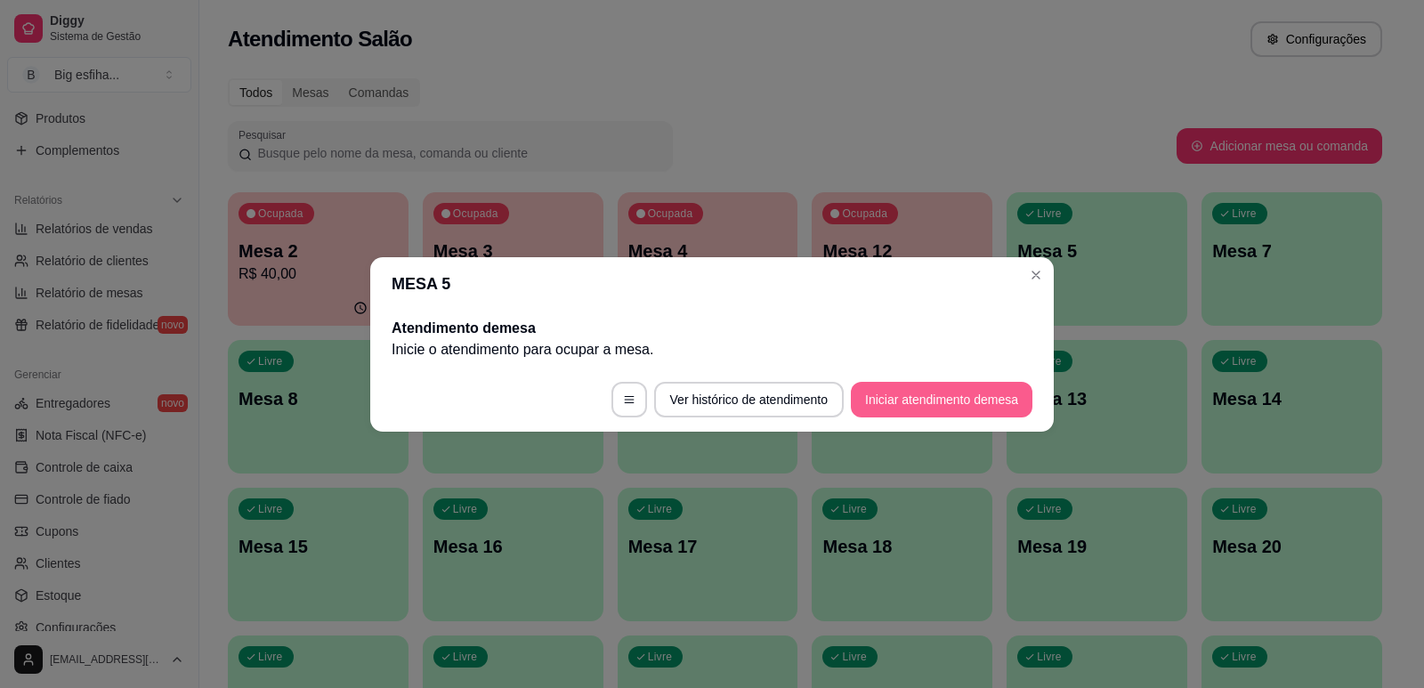
click at [981, 392] on button "Iniciar atendimento de mesa" at bounding box center [942, 400] width 182 height 36
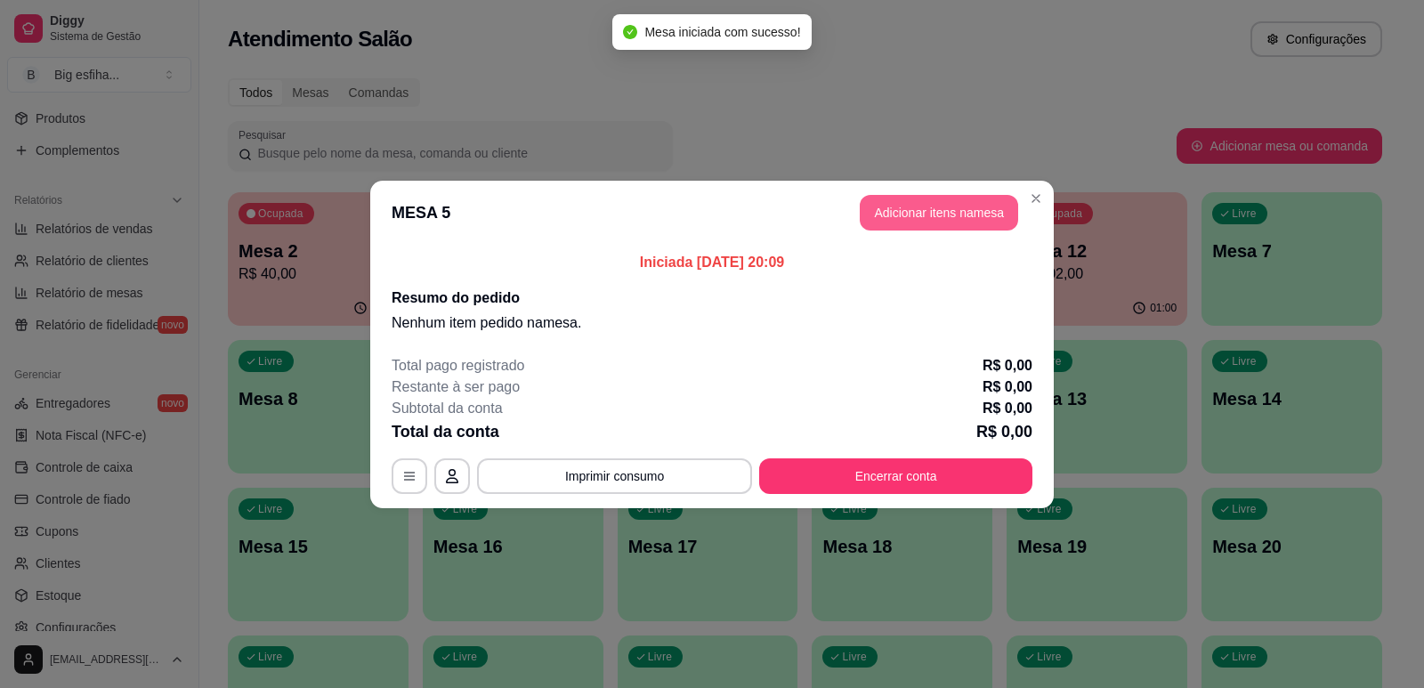
click at [941, 218] on button "Adicionar itens na mesa" at bounding box center [939, 213] width 158 height 36
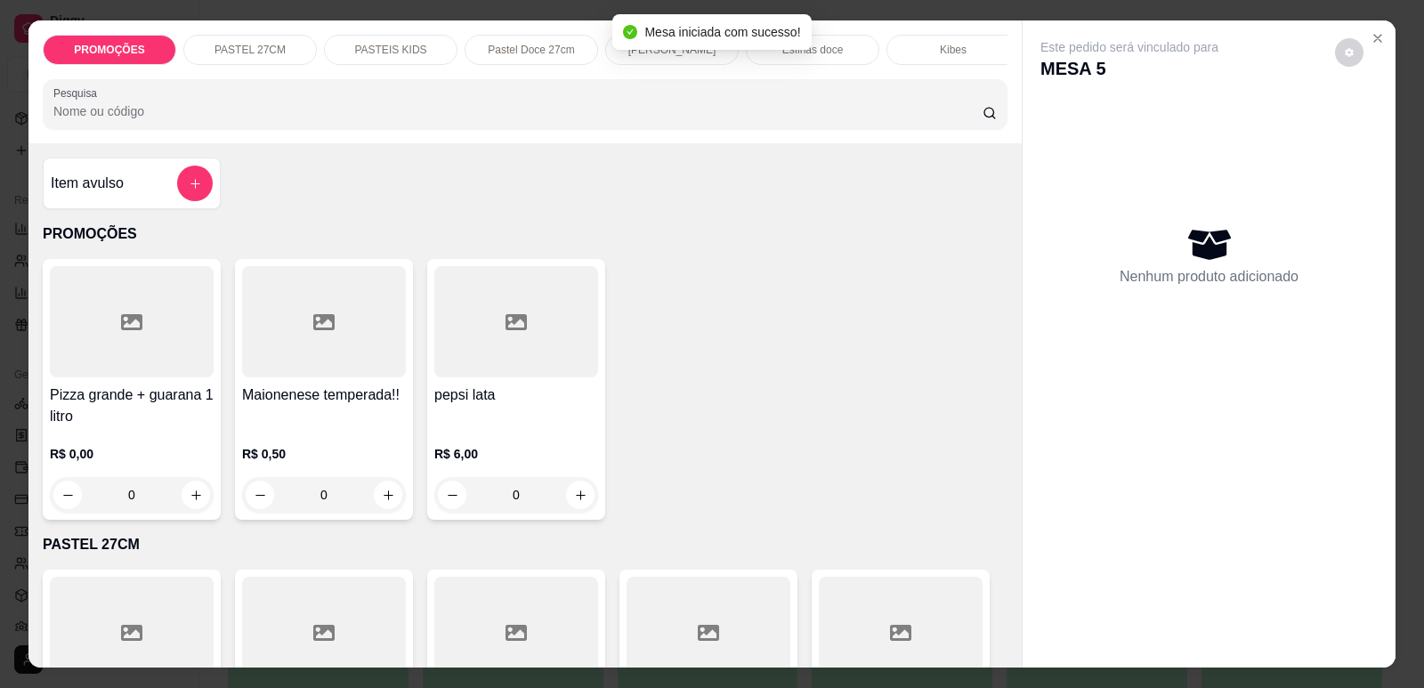
click at [633, 58] on div "[PERSON_NAME]" at bounding box center [671, 50] width 133 height 30
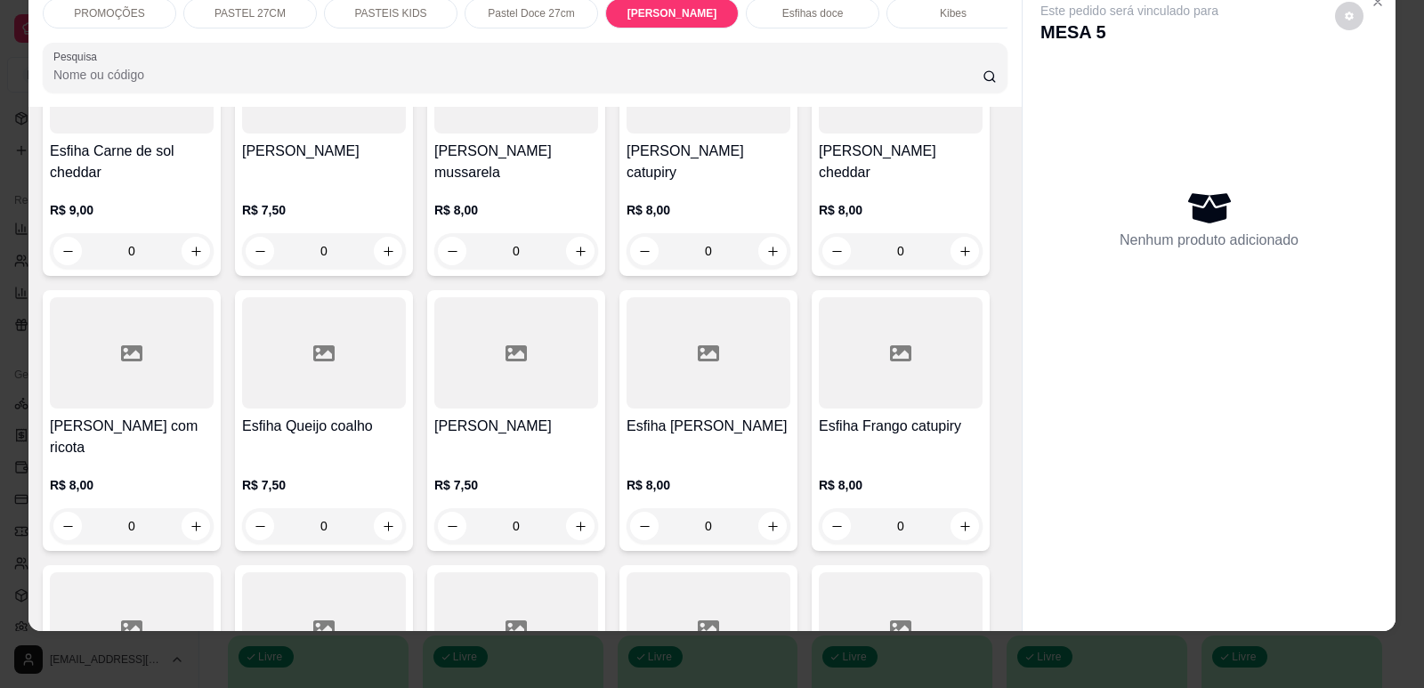
scroll to position [6578, 0]
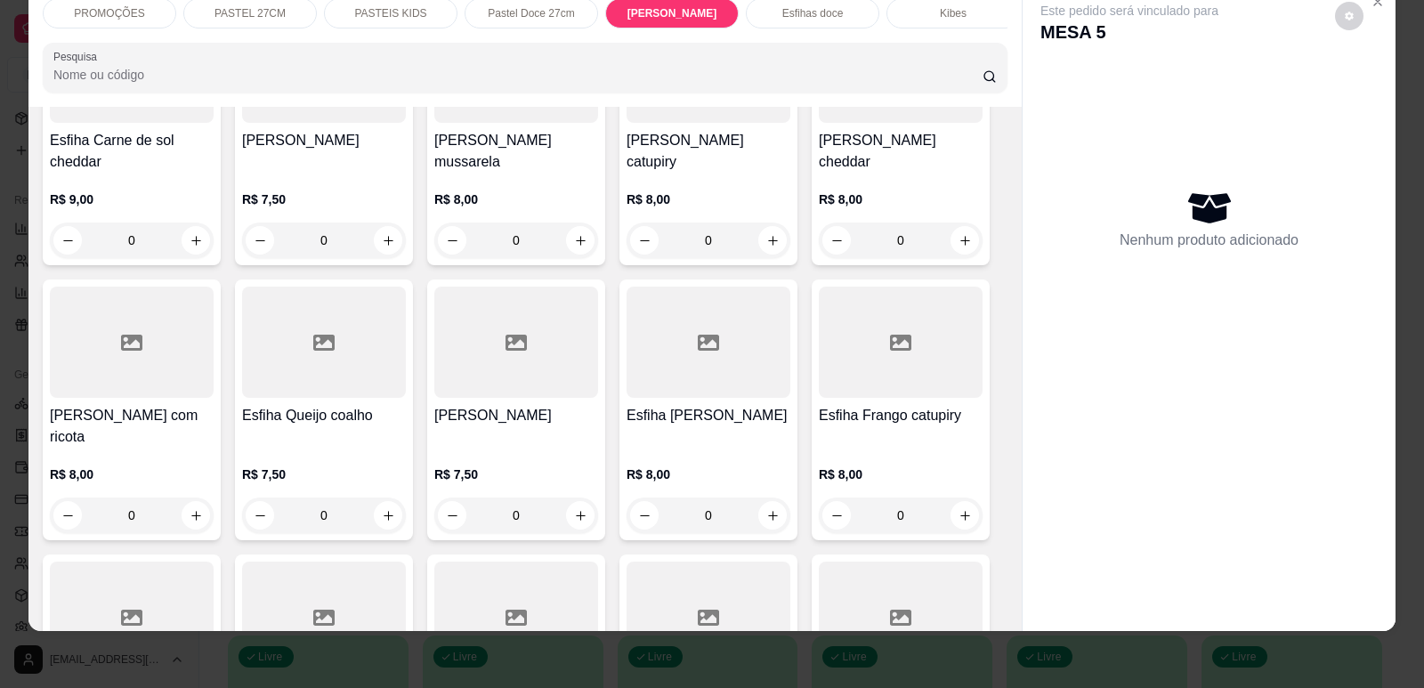
click at [661, 448] on div "R$ 8,00 0" at bounding box center [708, 490] width 164 height 85
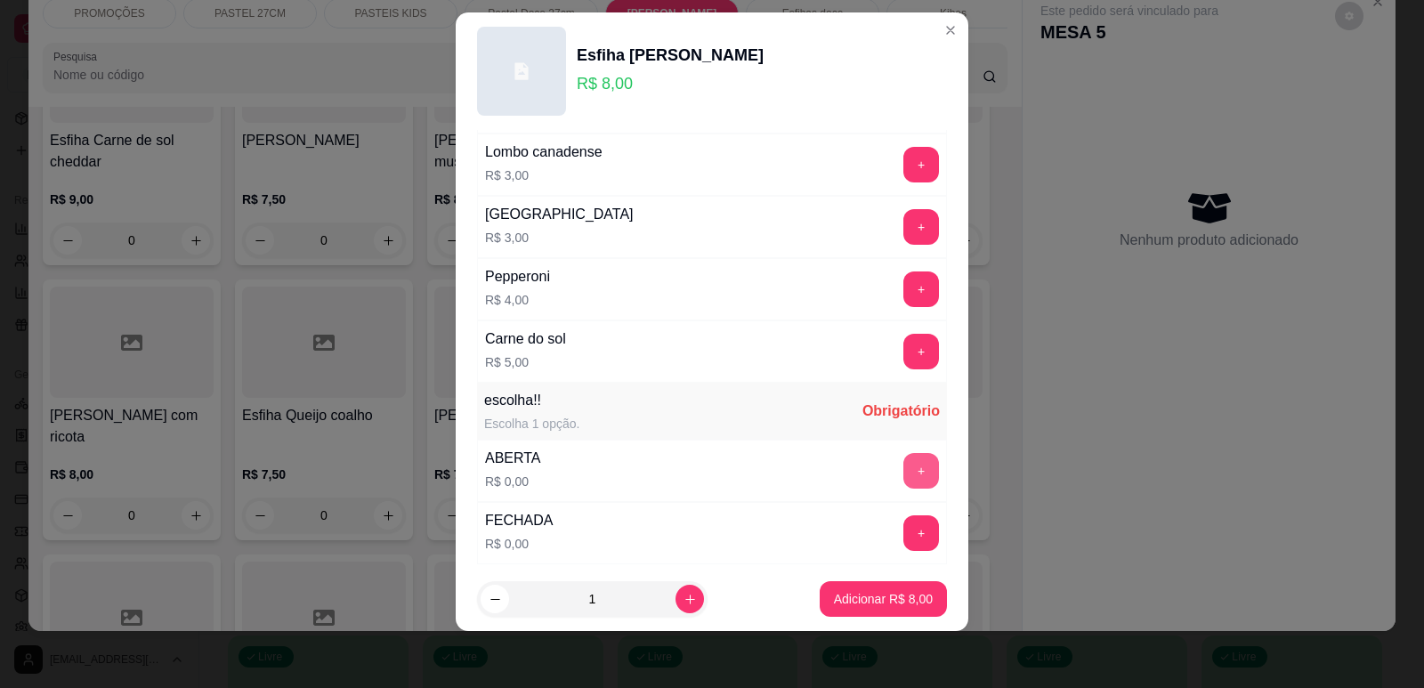
scroll to position [1376, 0]
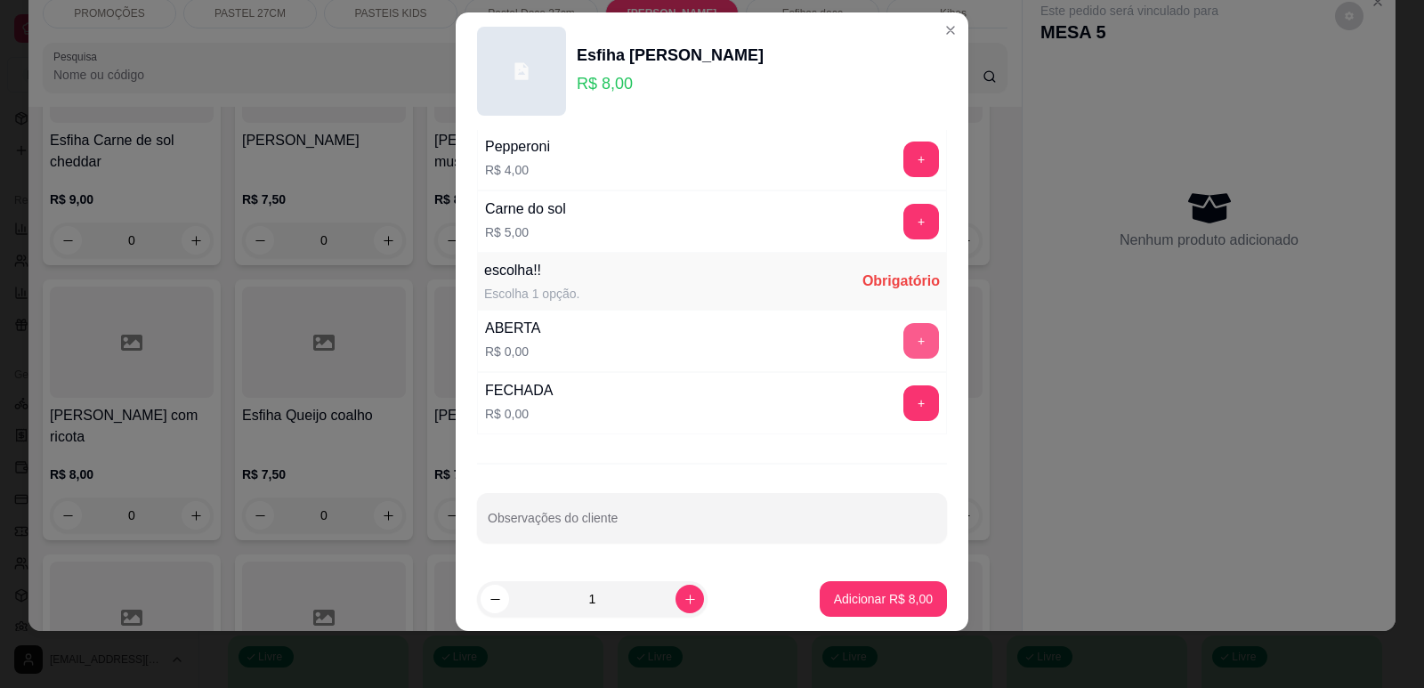
click at [903, 334] on button "+" at bounding box center [921, 341] width 36 height 36
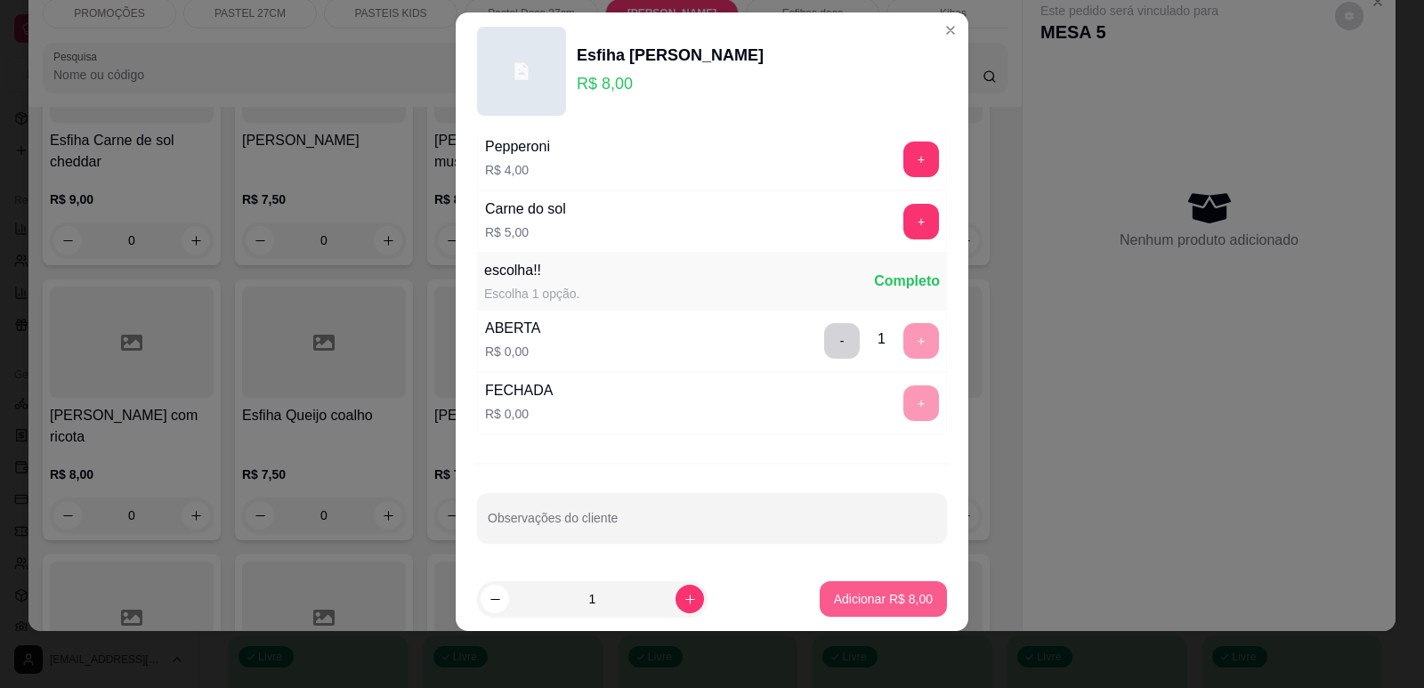
click at [840, 601] on p "Adicionar R$ 8,00" at bounding box center [883, 599] width 99 height 18
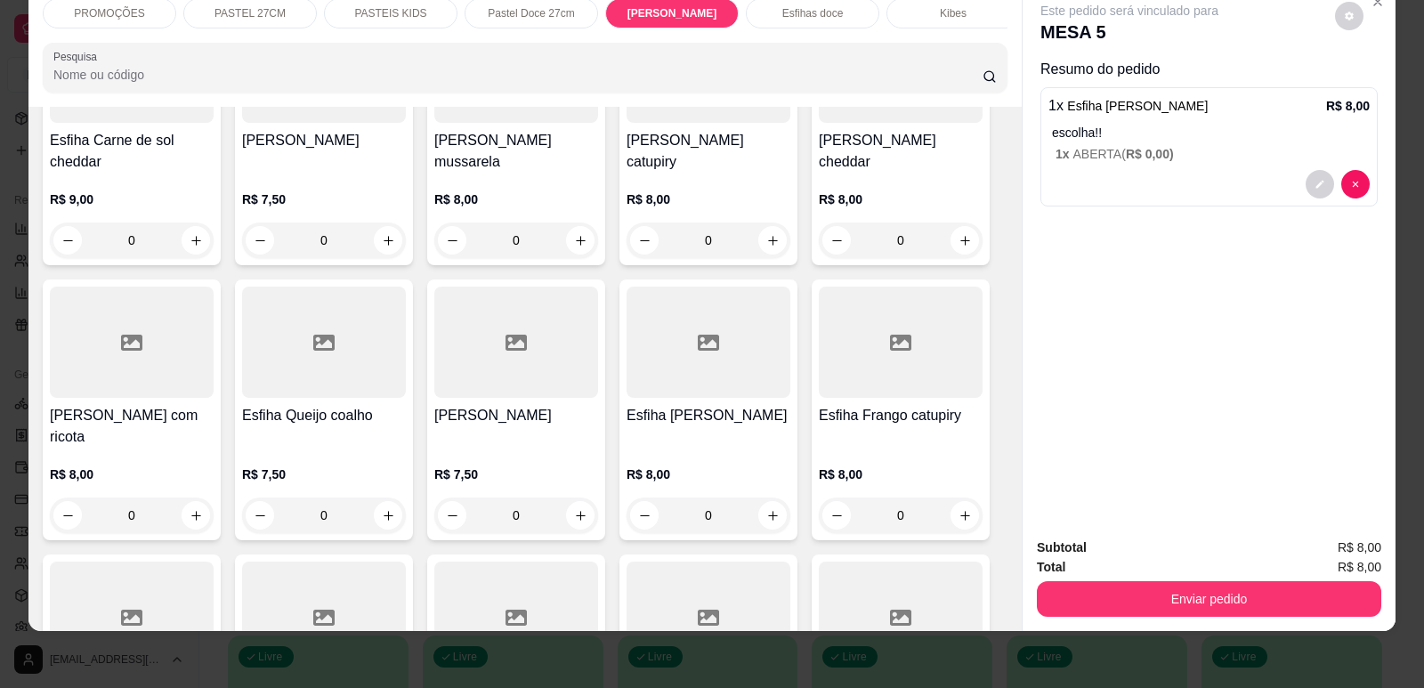
scroll to position [6222, 0]
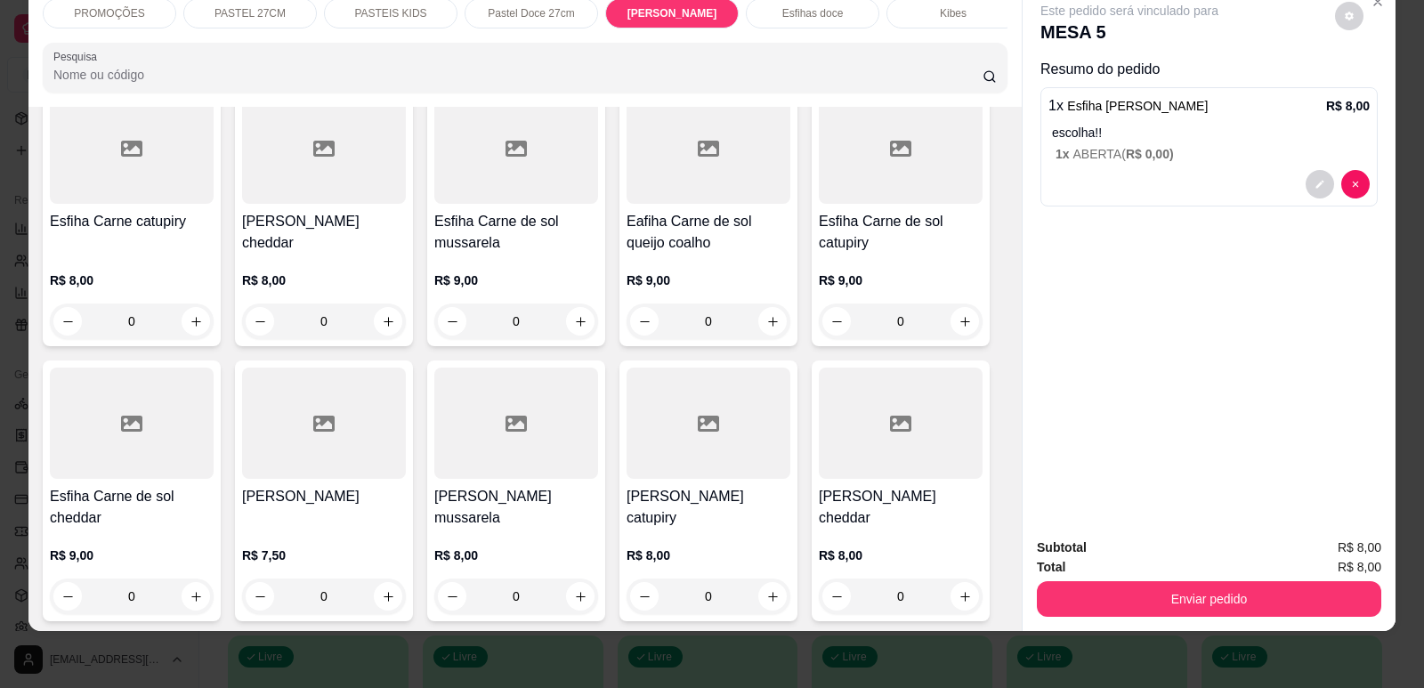
click at [523, 219] on h4 "Esfiha Carne de sol mussarela" at bounding box center [516, 232] width 164 height 43
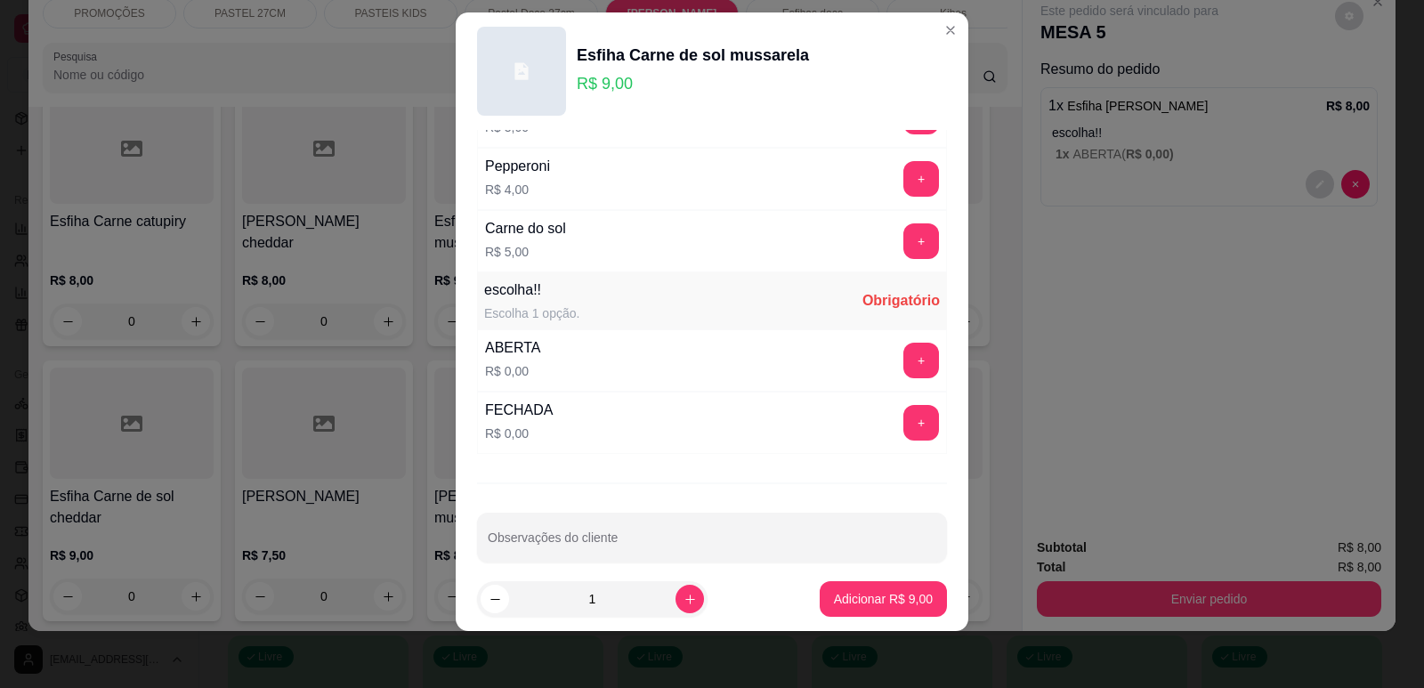
scroll to position [1376, 0]
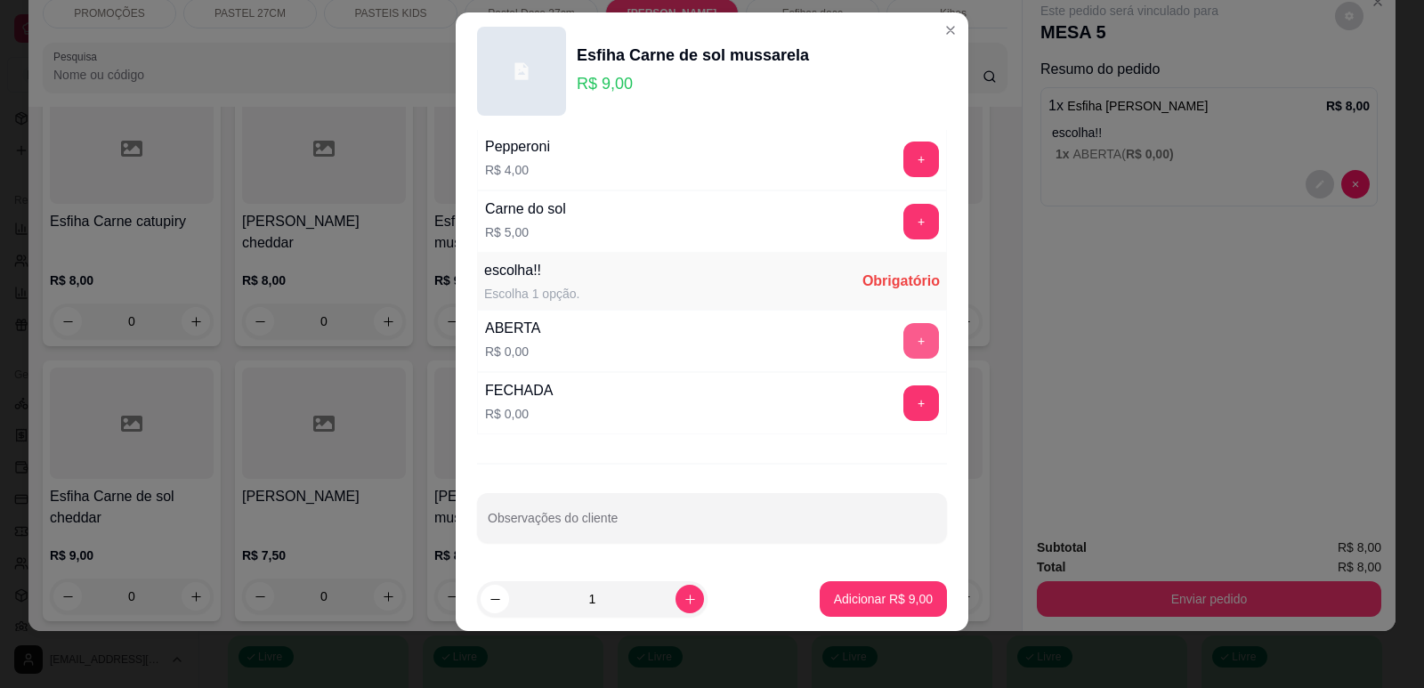
click at [903, 340] on button "+" at bounding box center [921, 341] width 36 height 36
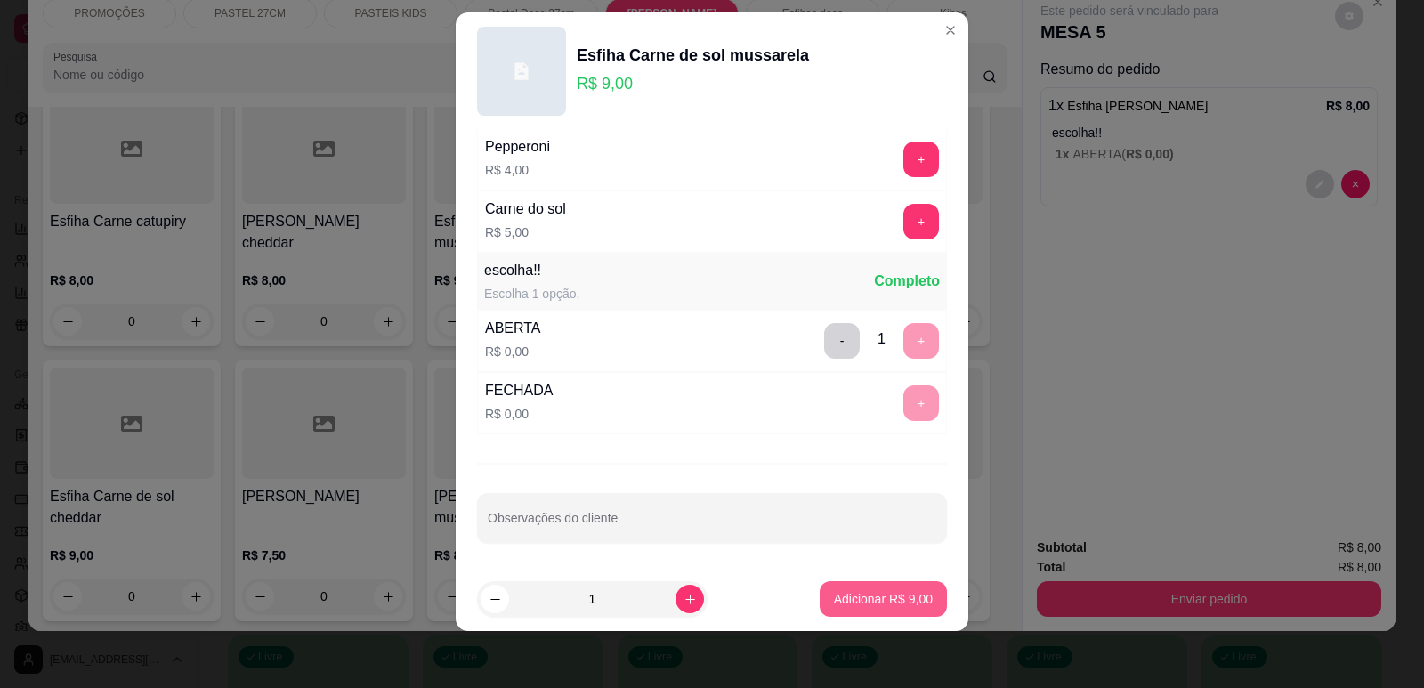
click at [859, 593] on p "Adicionar R$ 9,00" at bounding box center [883, 599] width 99 height 18
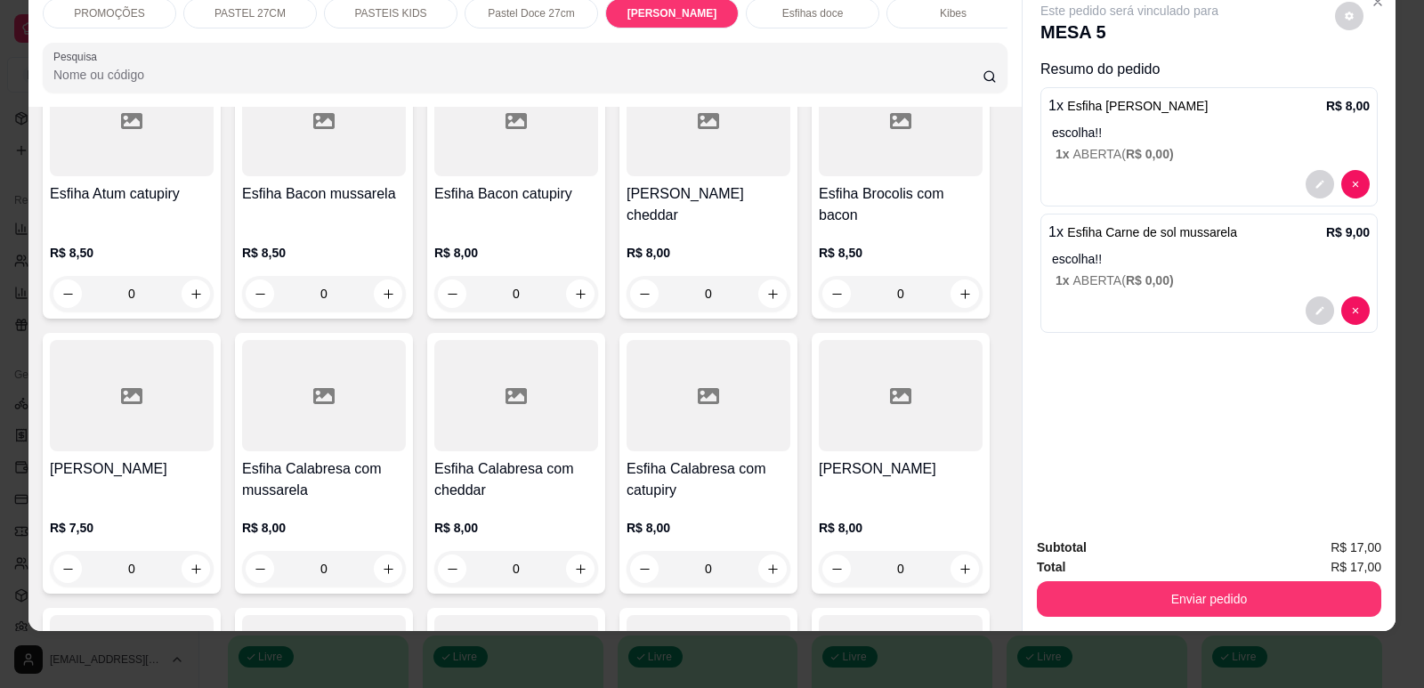
scroll to position [5688, 0]
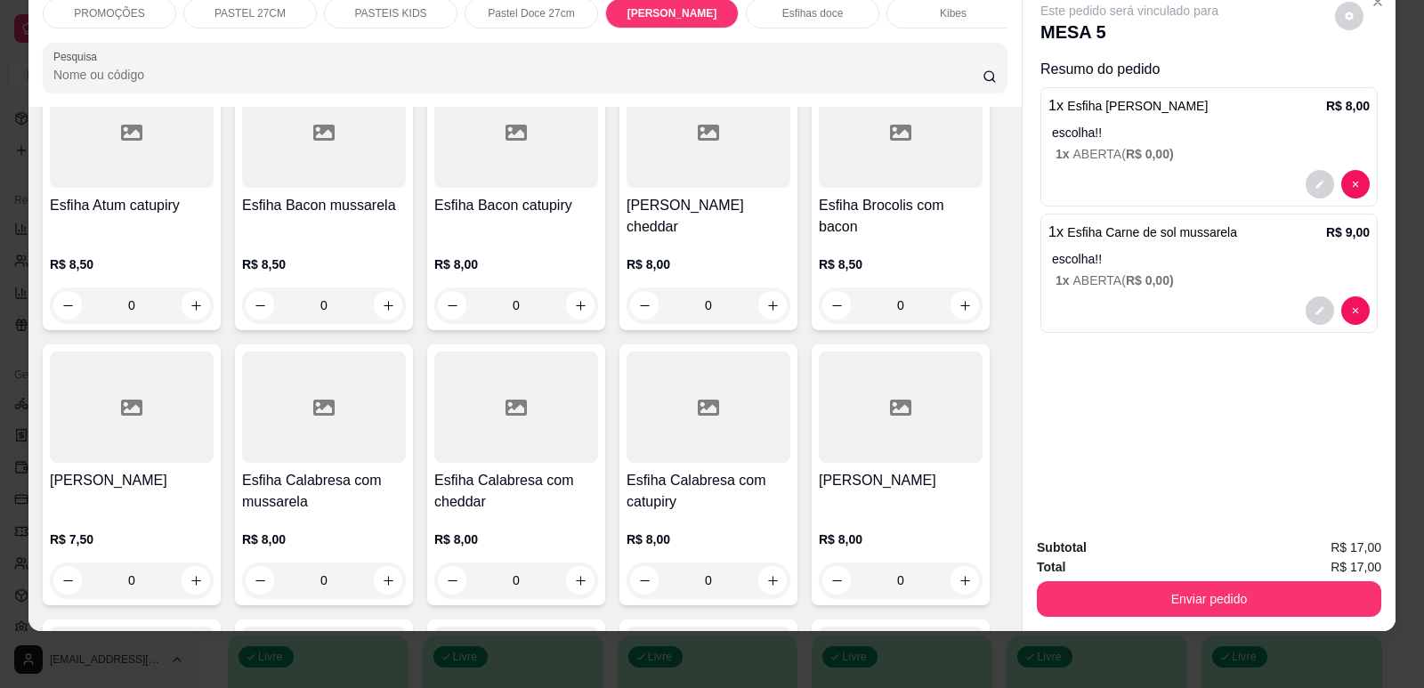
click at [311, 470] on h4 "Esfiha Calabresa com mussarela" at bounding box center [324, 491] width 164 height 43
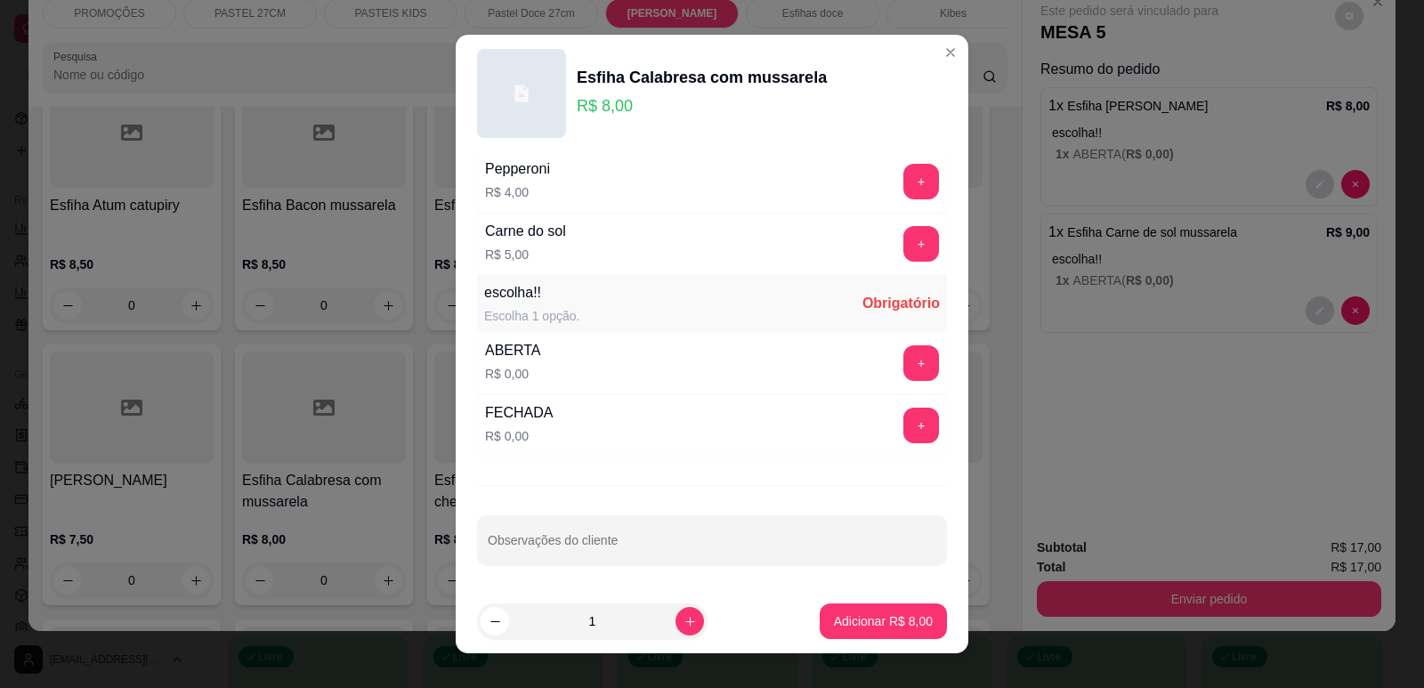
scroll to position [22, 0]
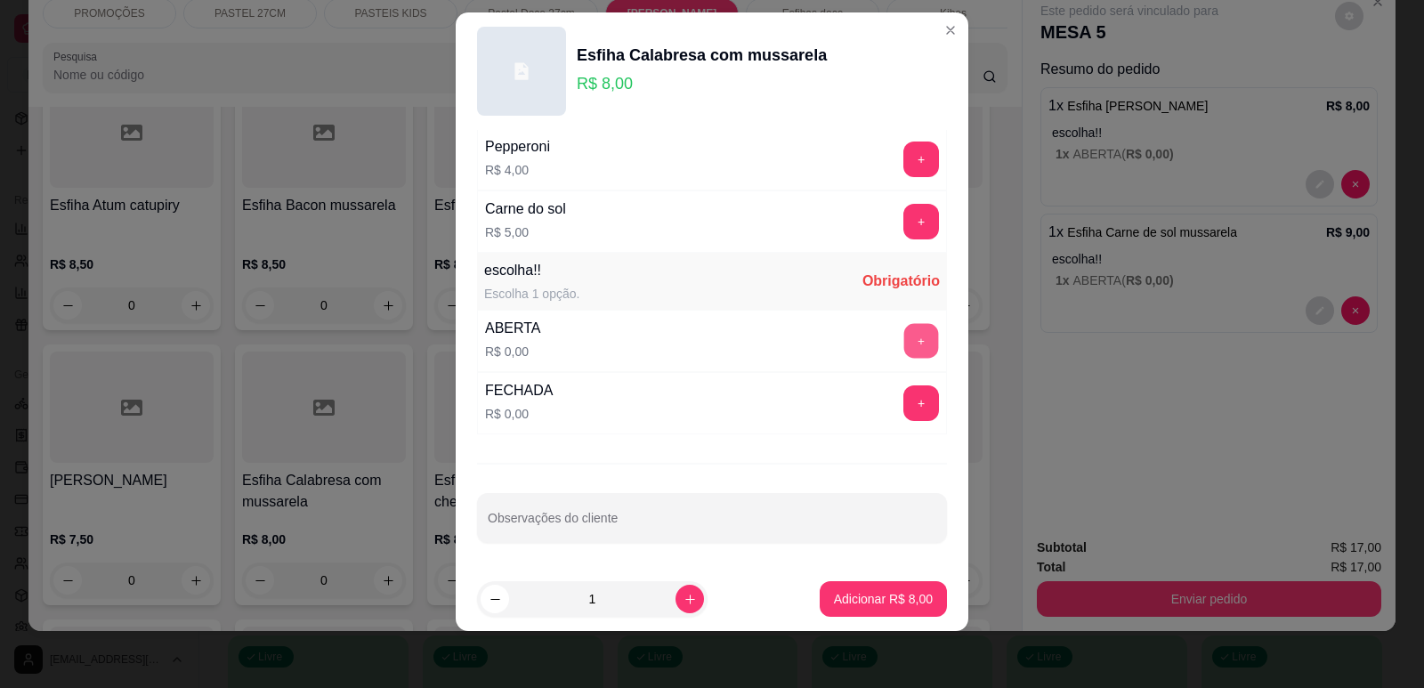
click at [904, 333] on button "+" at bounding box center [921, 340] width 35 height 35
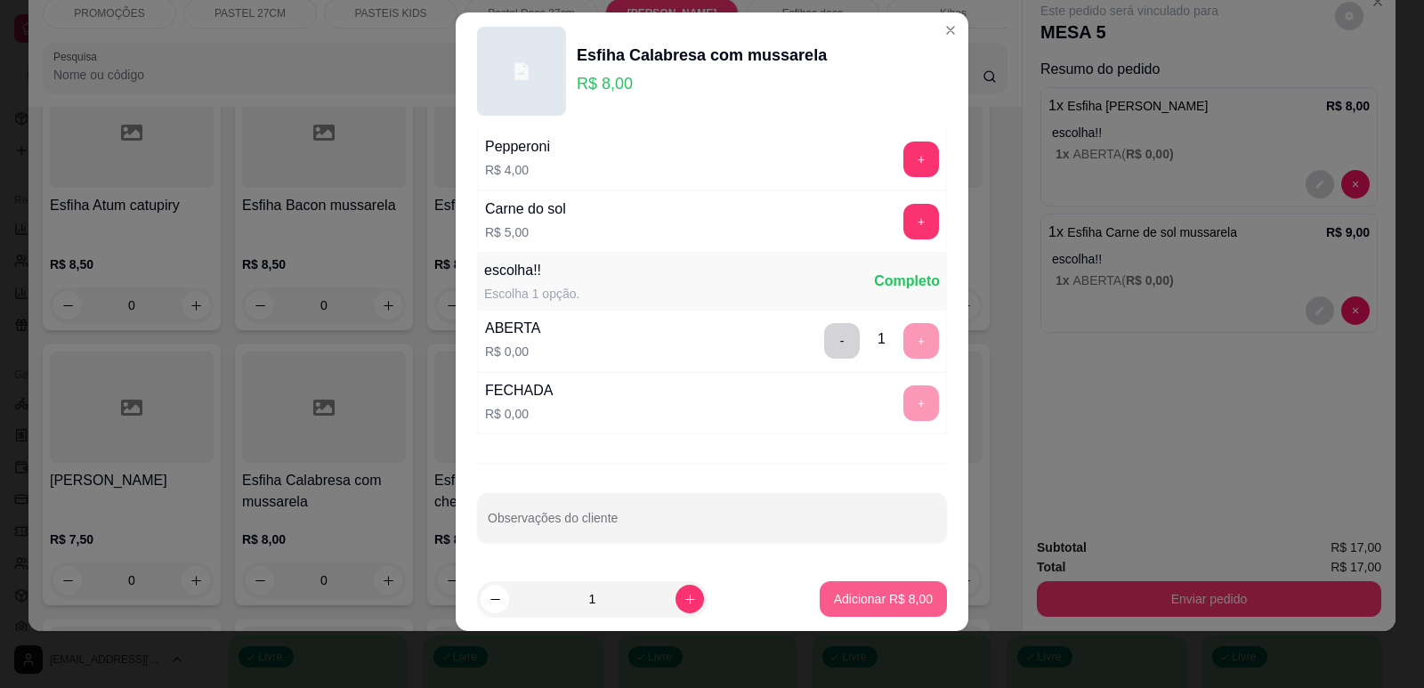
click at [882, 592] on p "Adicionar R$ 8,00" at bounding box center [883, 599] width 99 height 18
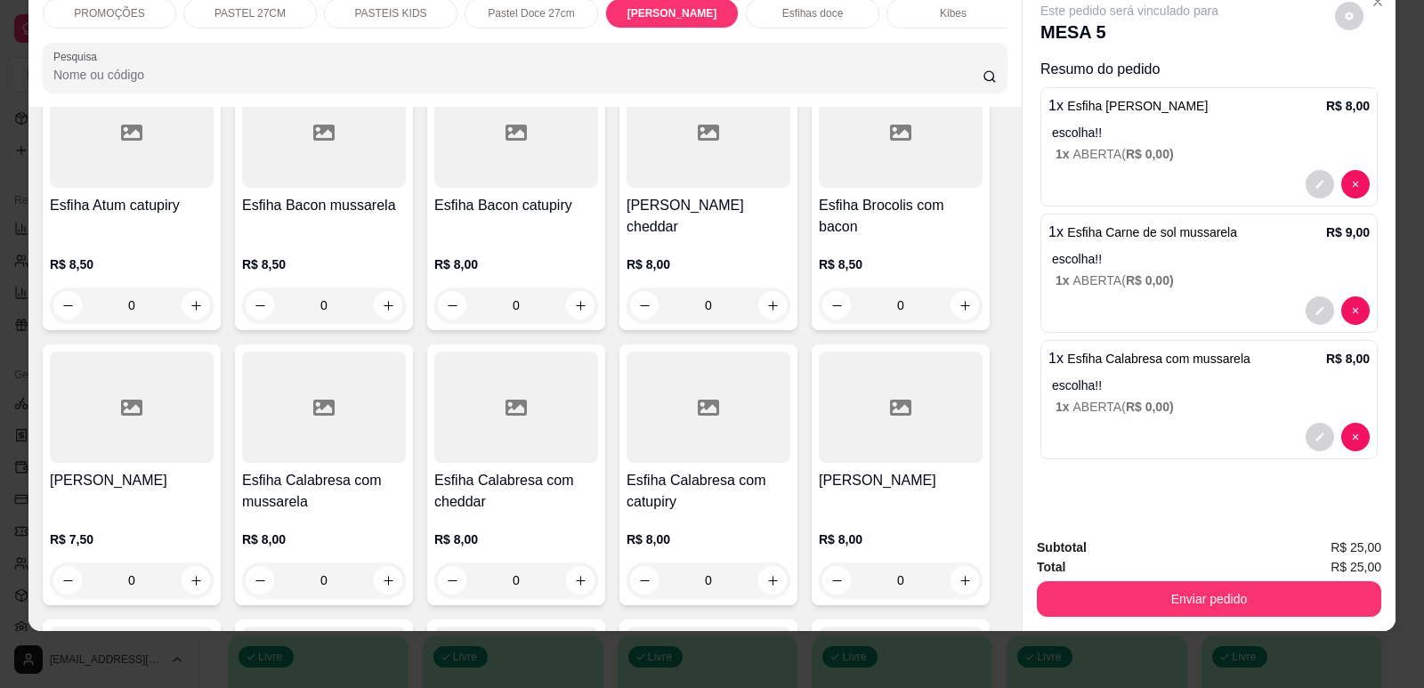
click at [815, 14] on p "Esfihas doce" at bounding box center [812, 13] width 61 height 14
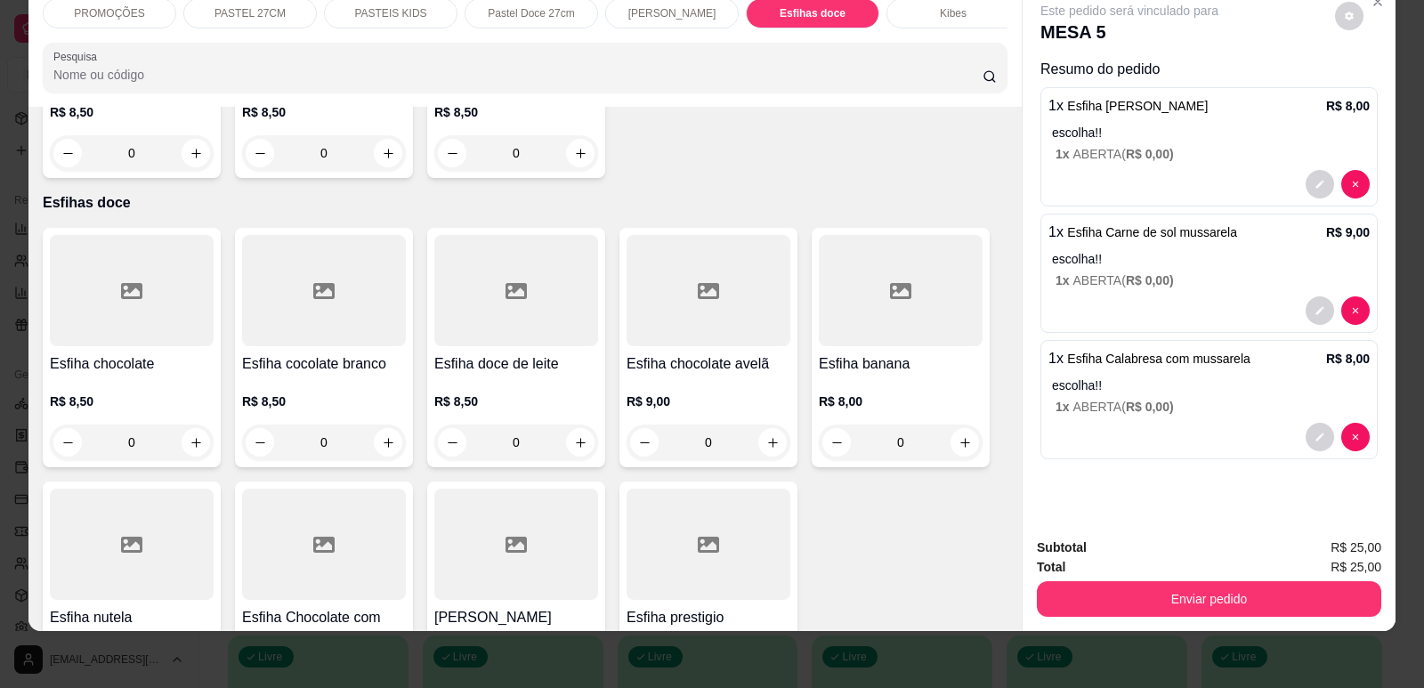
click at [126, 235] on div at bounding box center [132, 290] width 164 height 111
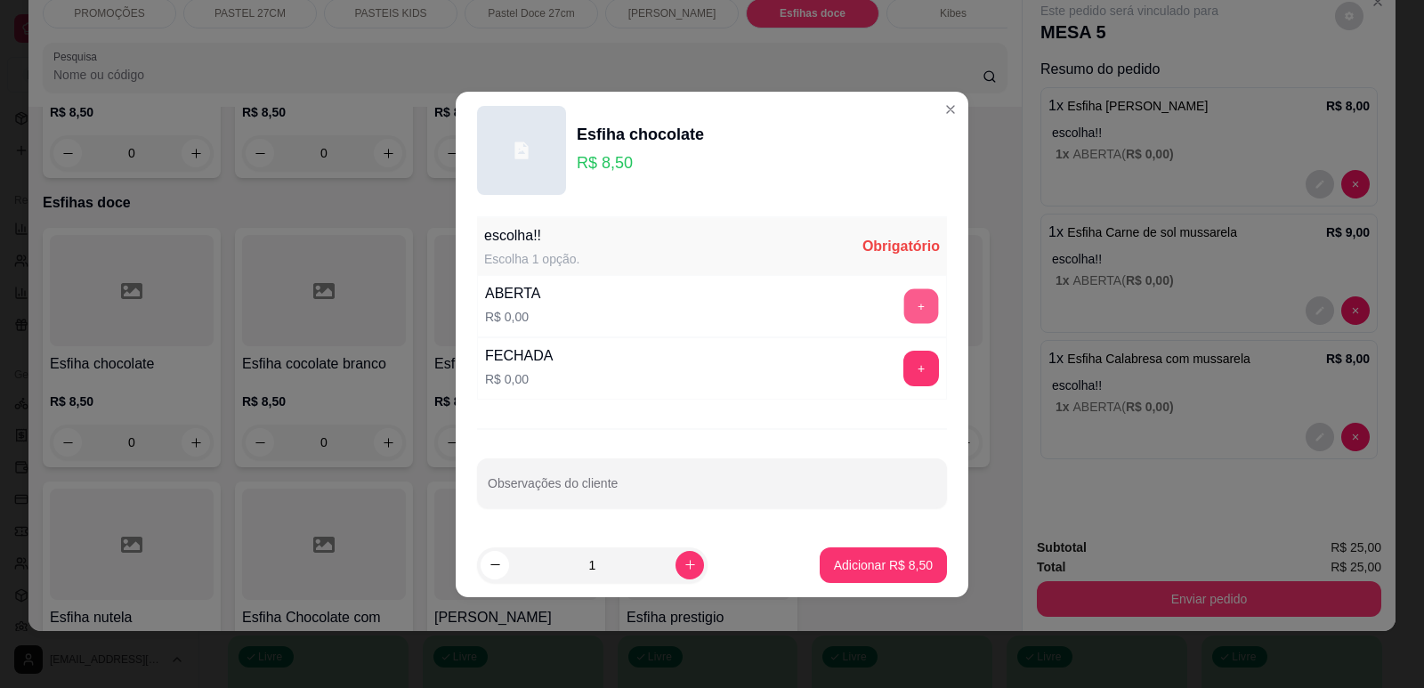
click at [909, 295] on button "+" at bounding box center [921, 305] width 35 height 35
click at [870, 570] on p "Adicionar R$ 8,50" at bounding box center [883, 565] width 99 height 18
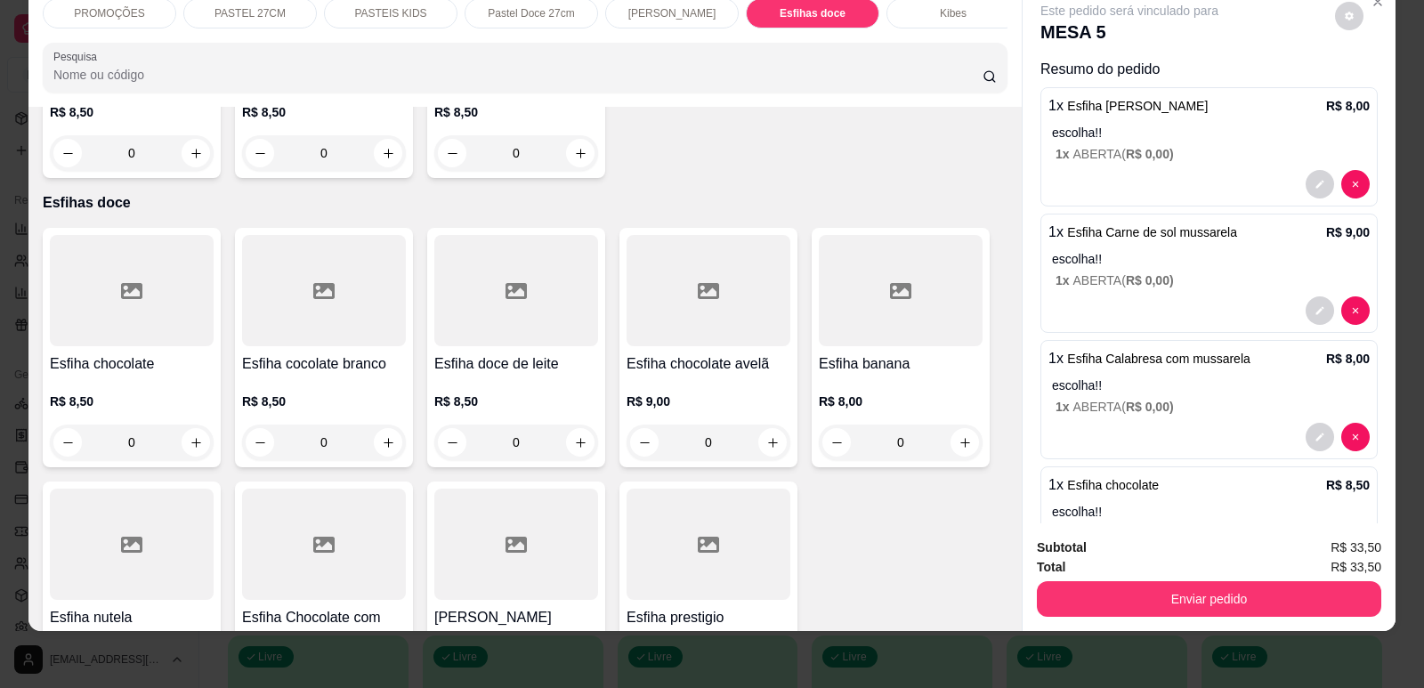
click at [651, 11] on p "[PERSON_NAME]" at bounding box center [672, 13] width 88 height 14
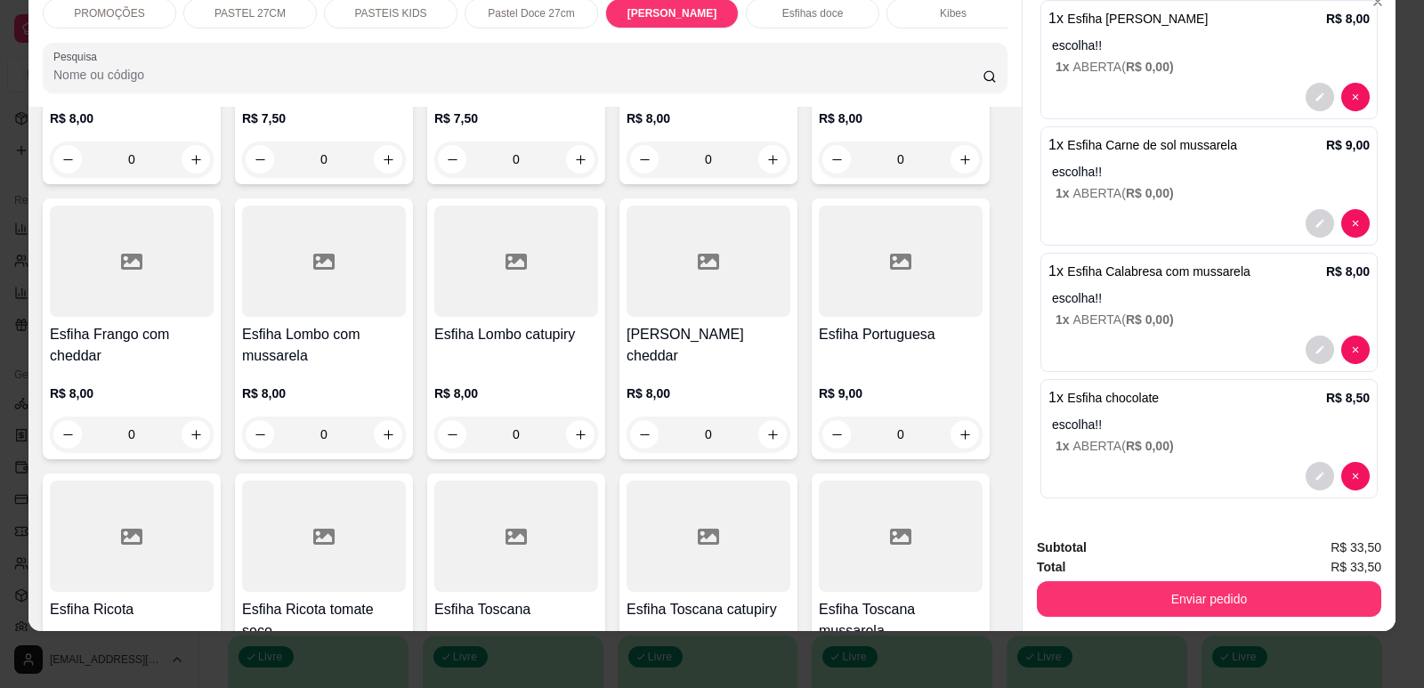
scroll to position [7023, 0]
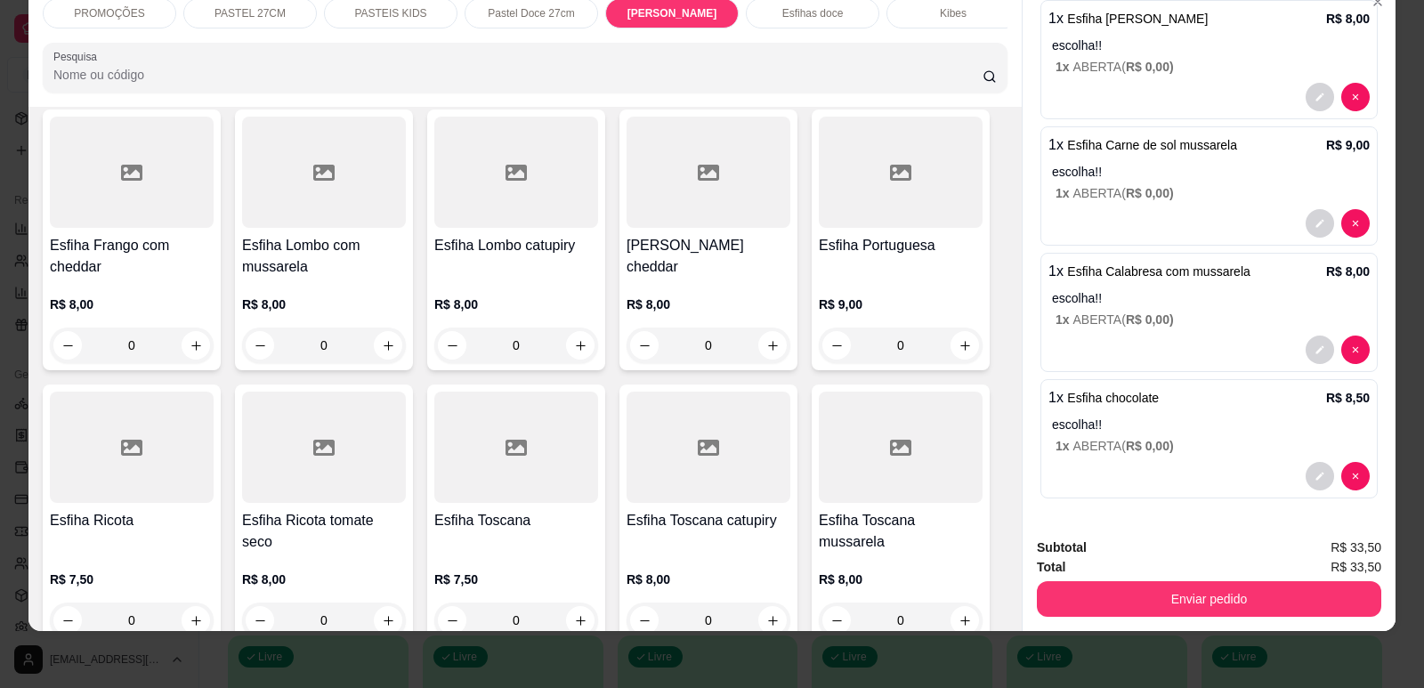
click at [333, 510] on h4 "Esfiha Ricota tomate seco" at bounding box center [324, 531] width 164 height 43
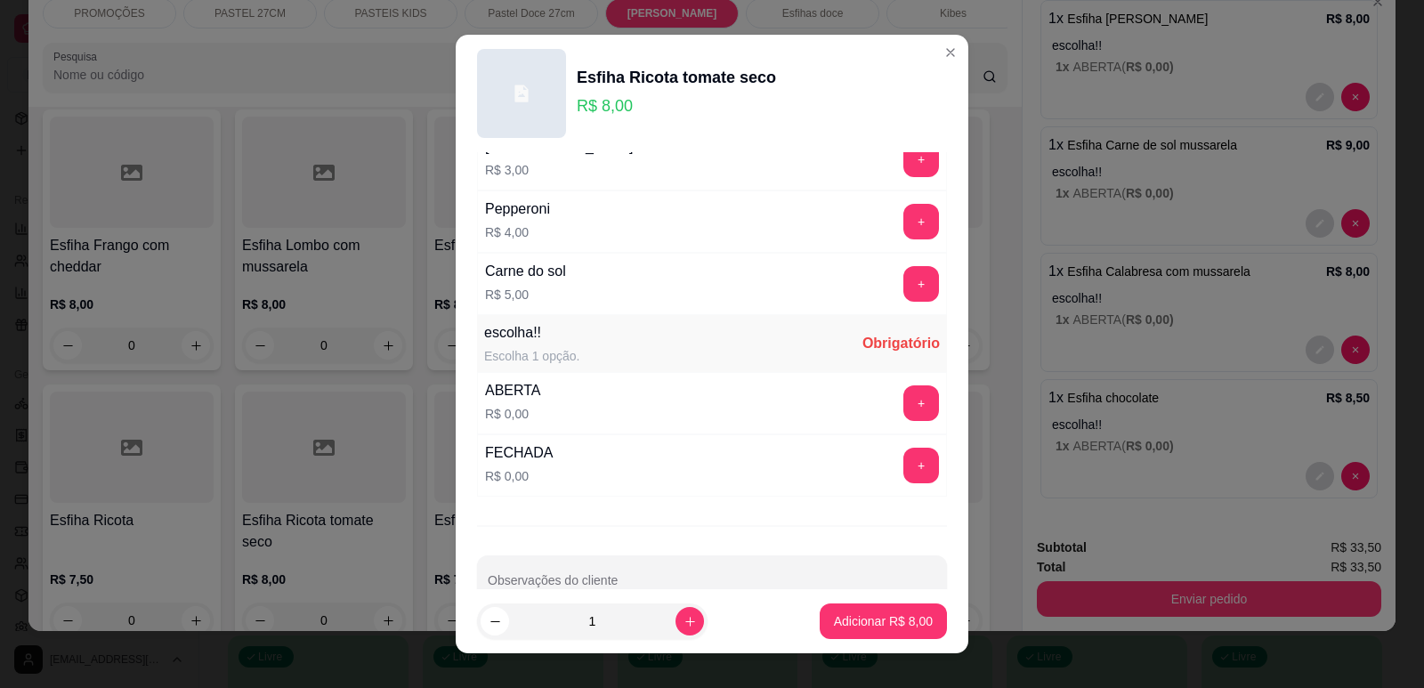
scroll to position [1376, 0]
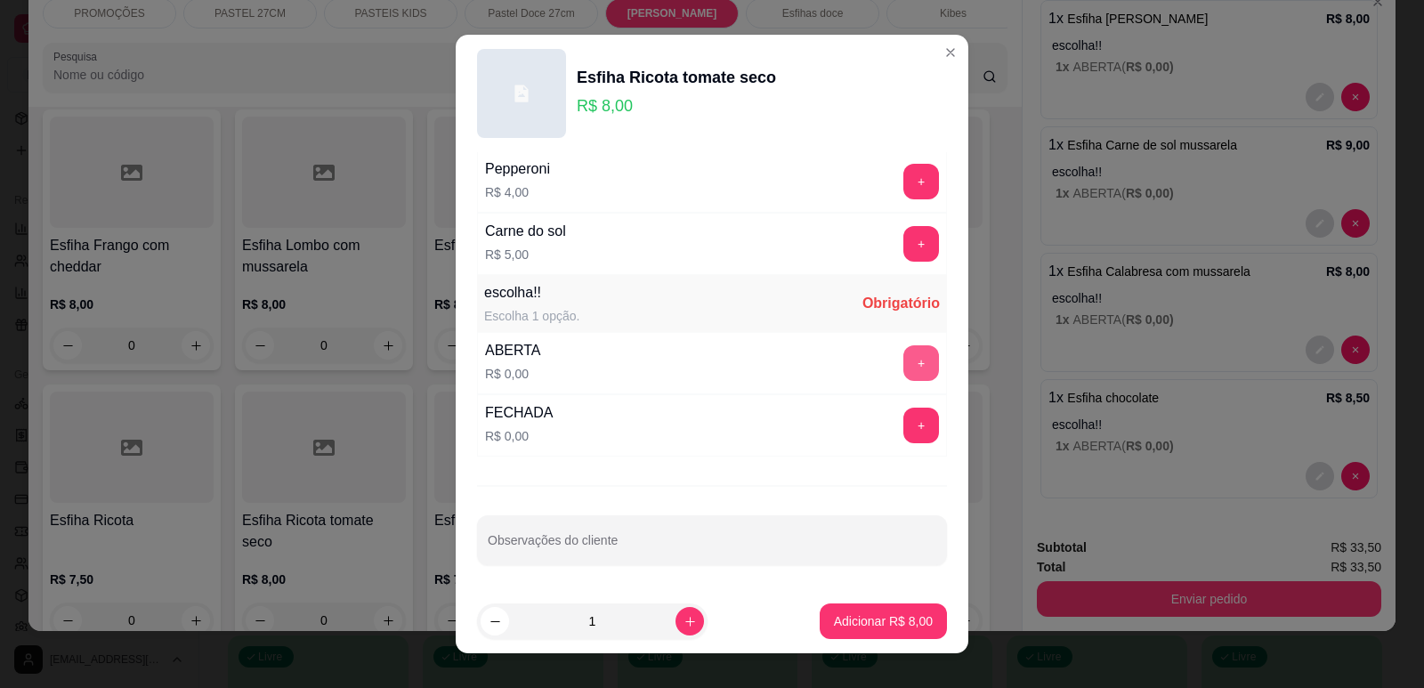
click at [903, 348] on button "+" at bounding box center [921, 363] width 36 height 36
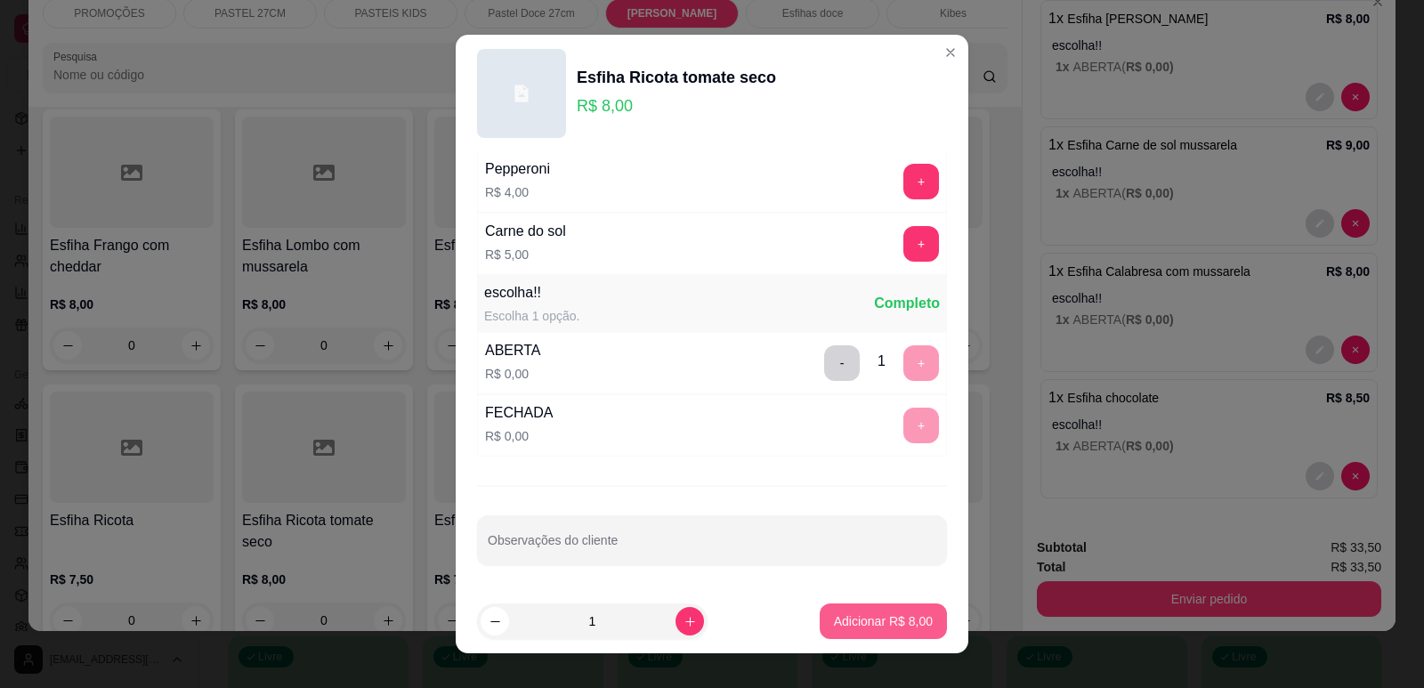
click at [853, 606] on button "Adicionar R$ 8,00" at bounding box center [883, 621] width 127 height 36
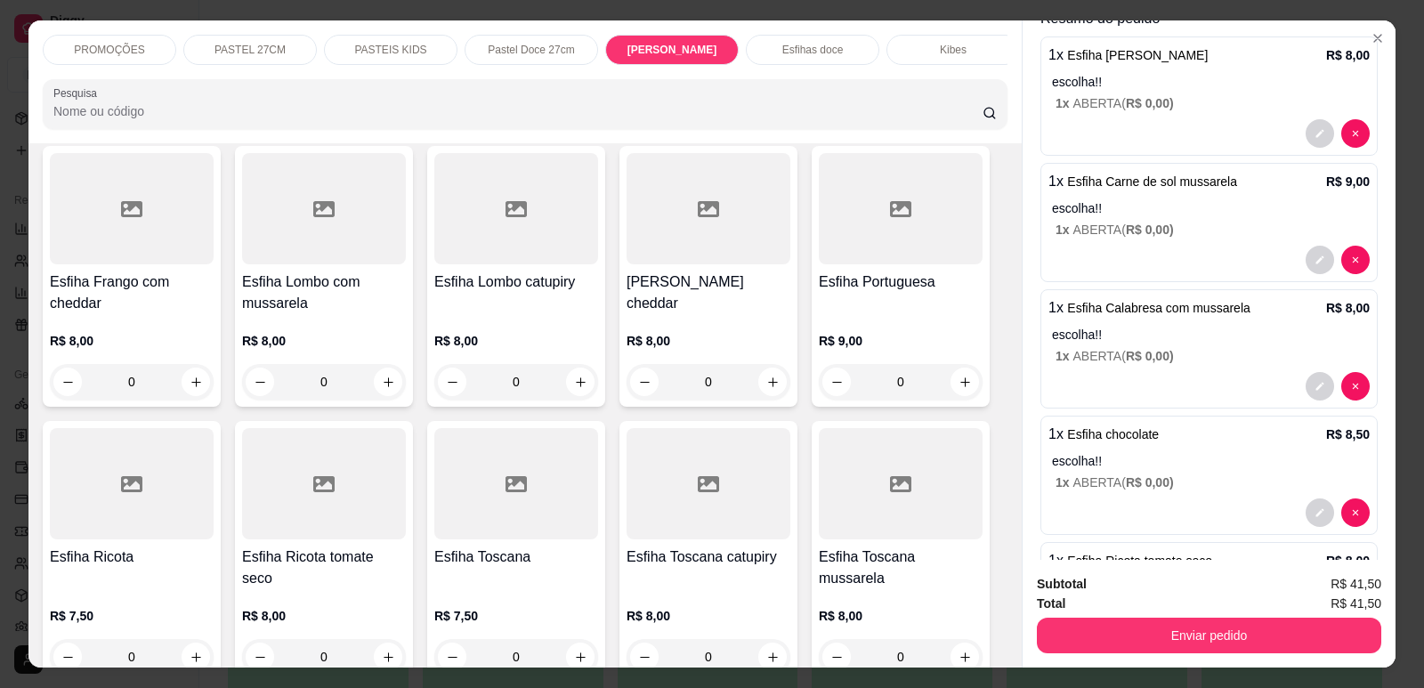
scroll to position [0, 715]
click at [795, 39] on div "Refrigerante" at bounding box center [799, 50] width 133 height 30
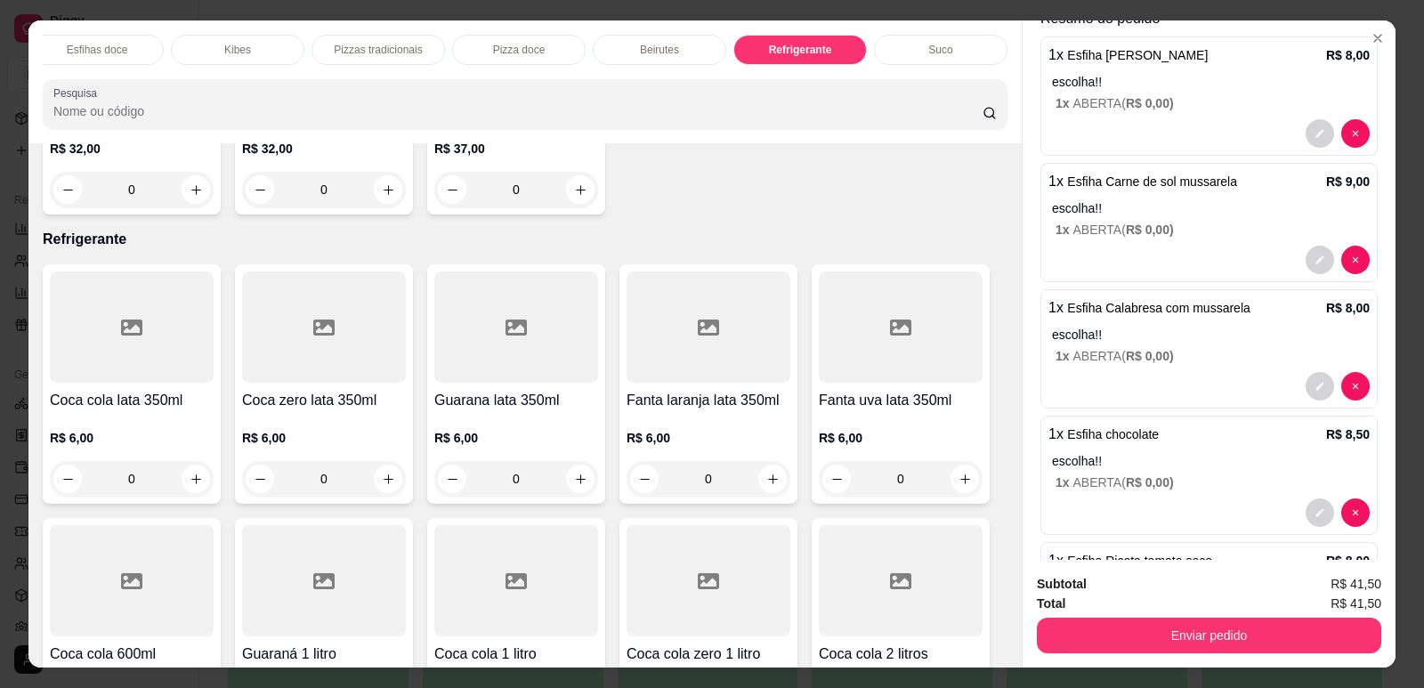
scroll to position [36, 0]
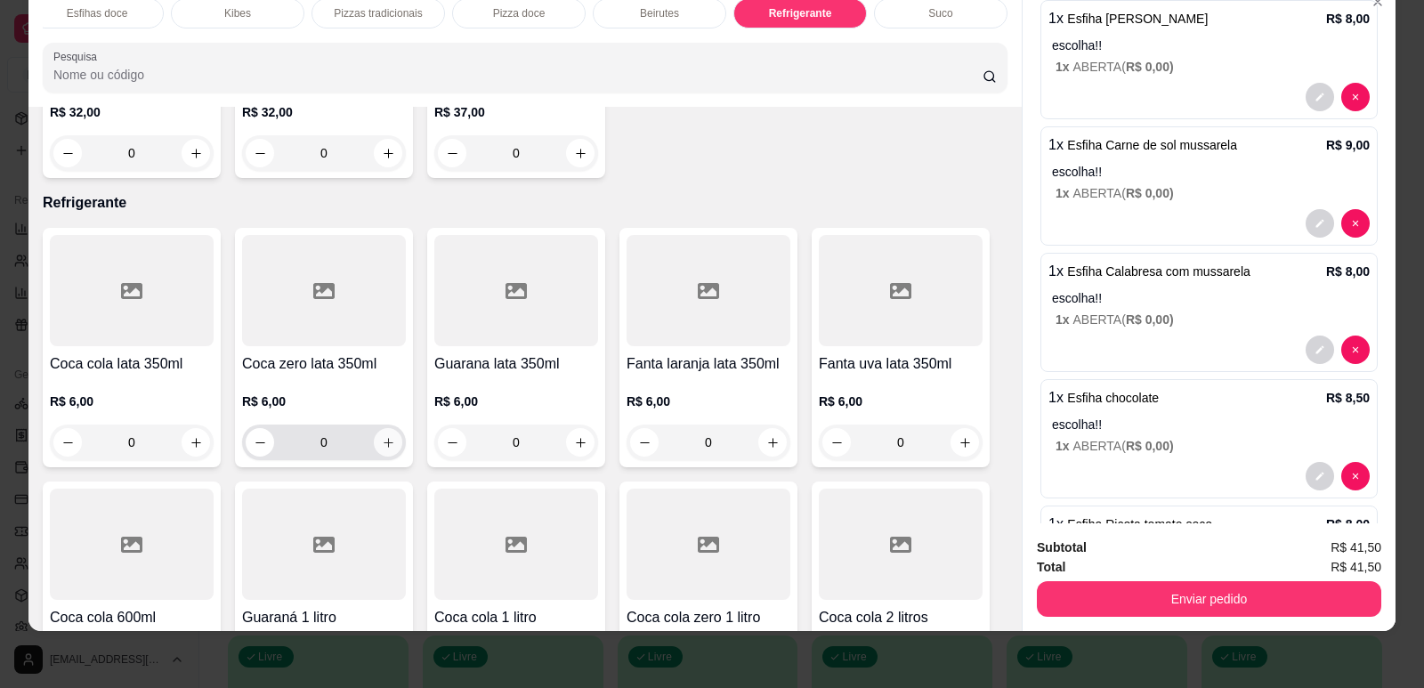
click at [374, 428] on button "increase-product-quantity" at bounding box center [388, 442] width 28 height 28
type input "1"
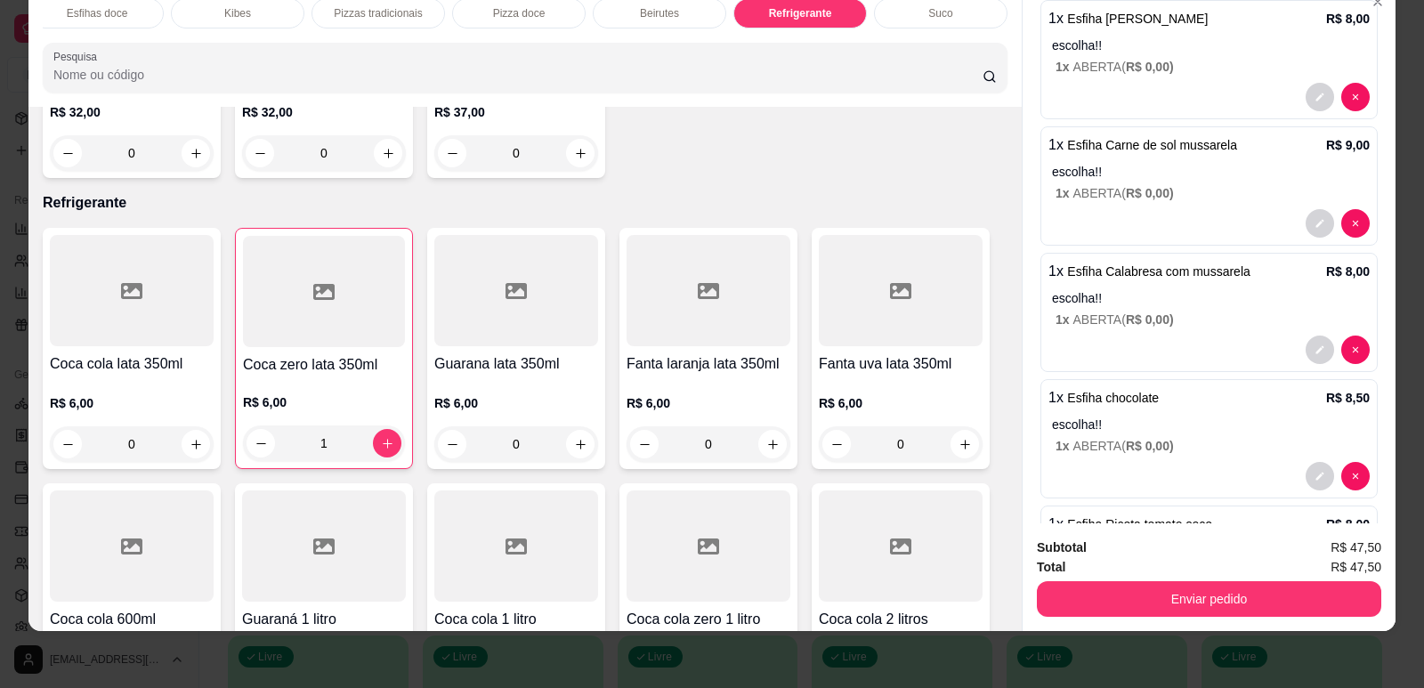
scroll to position [294, 0]
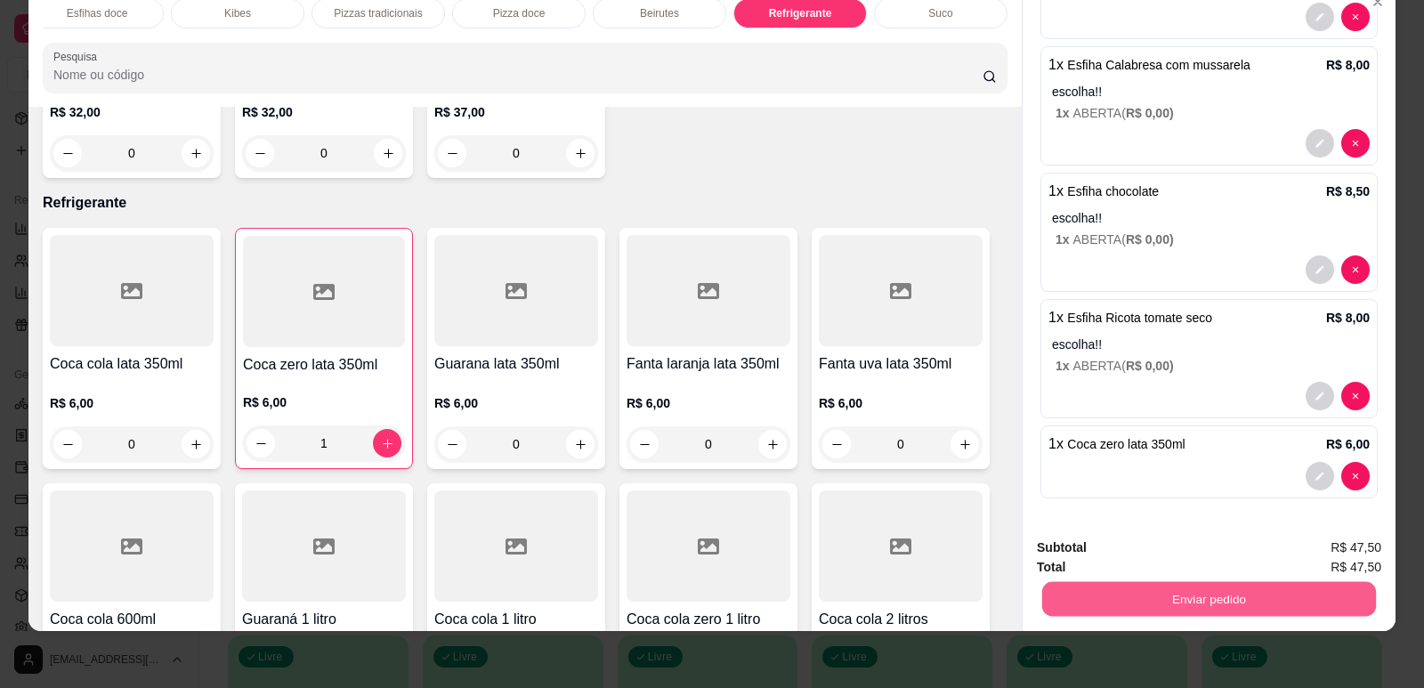
click at [1160, 606] on button "Enviar pedido" at bounding box center [1209, 598] width 334 height 35
click at [1350, 549] on button "Enviar pedido" at bounding box center [1335, 555] width 101 height 34
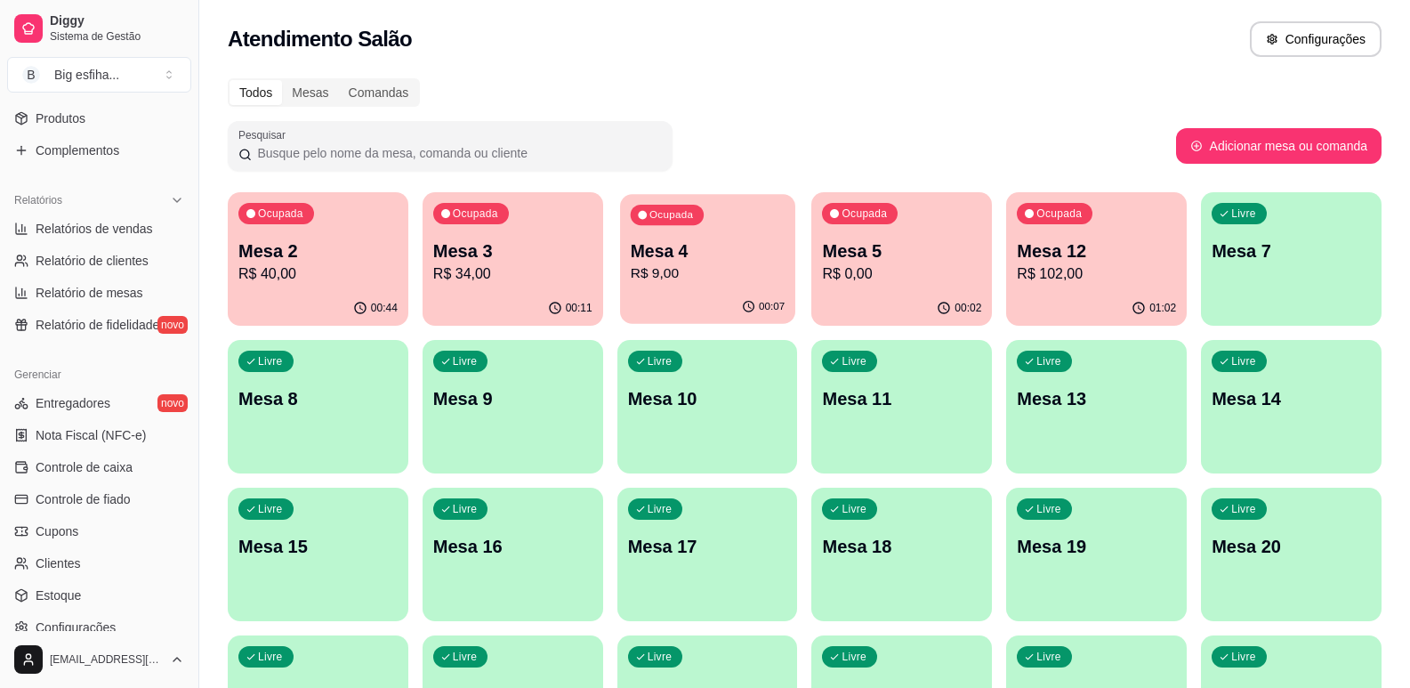
click at [720, 288] on div "Ocupada Mesa 4 R$ 9,00" at bounding box center [707, 242] width 175 height 96
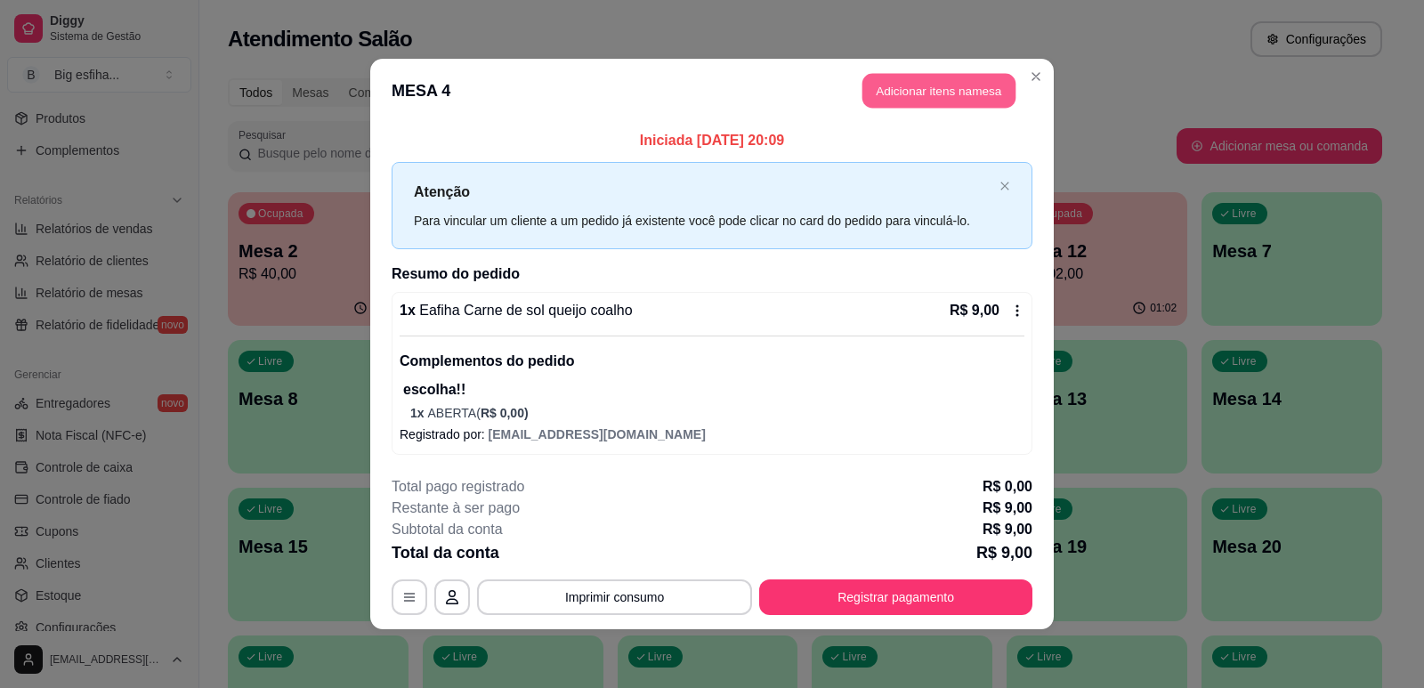
click at [885, 101] on button "Adicionar itens na mesa" at bounding box center [938, 91] width 153 height 35
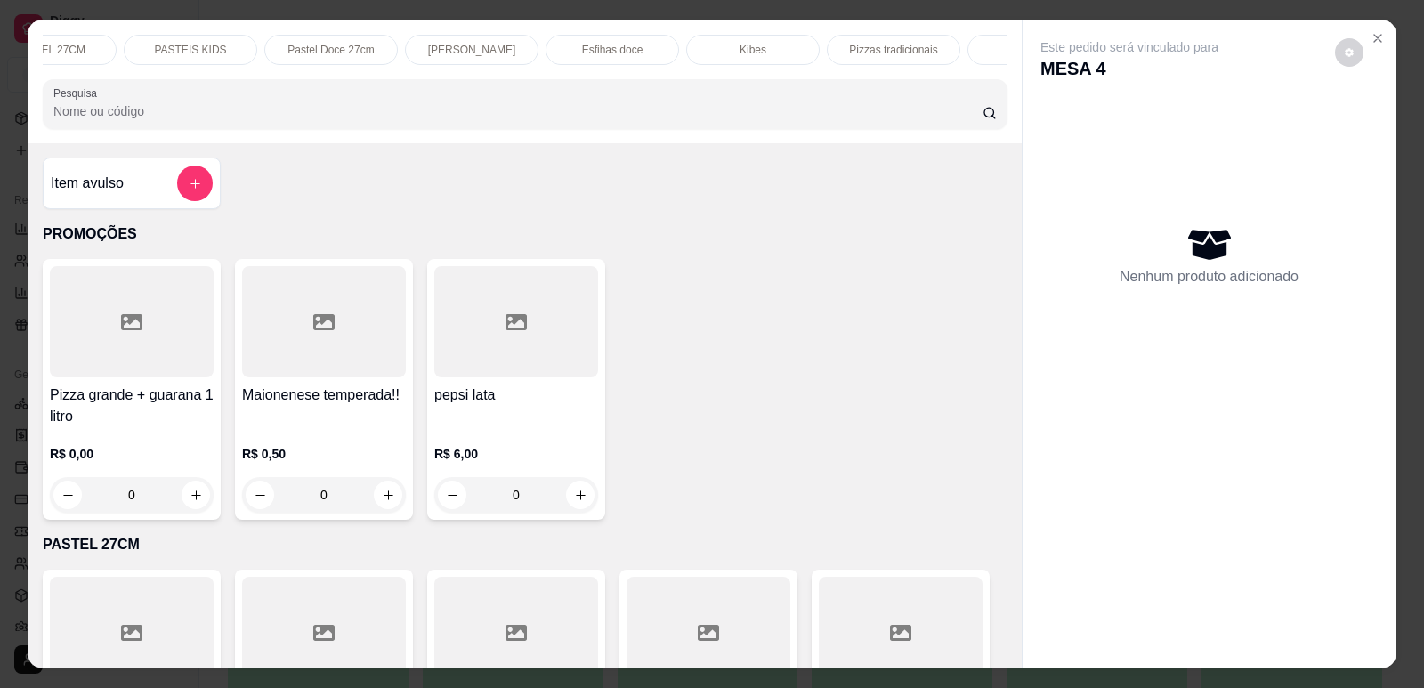
scroll to position [0, 715]
click at [789, 37] on div "Refrigerante" at bounding box center [799, 50] width 133 height 30
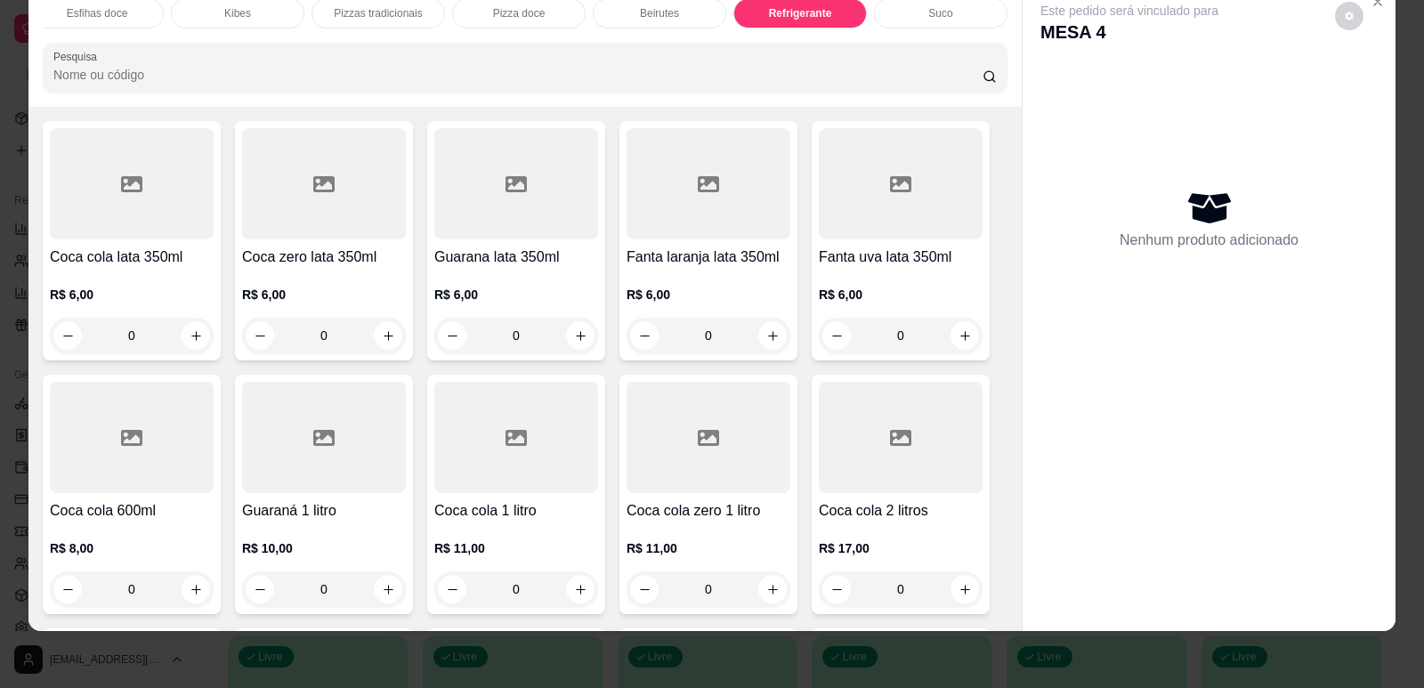
scroll to position [10446, 0]
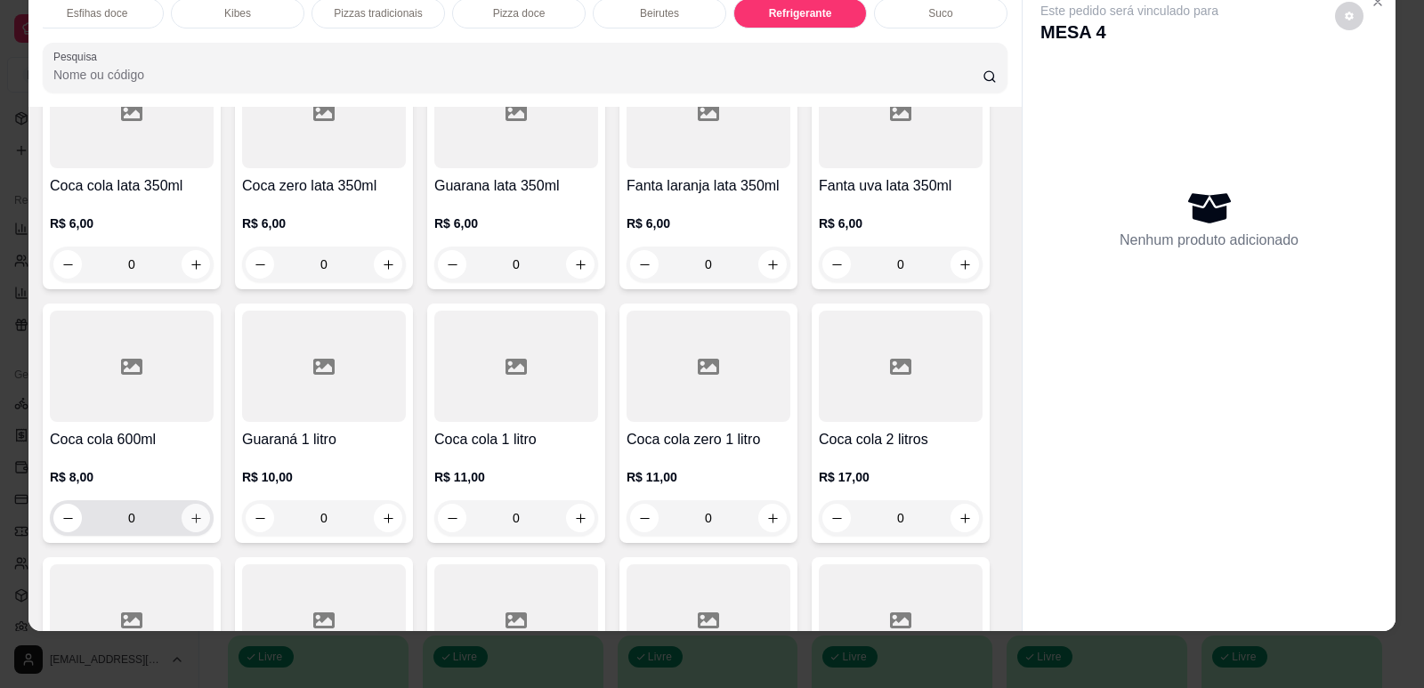
click at [190, 512] on icon "increase-product-quantity" at bounding box center [196, 518] width 13 height 13
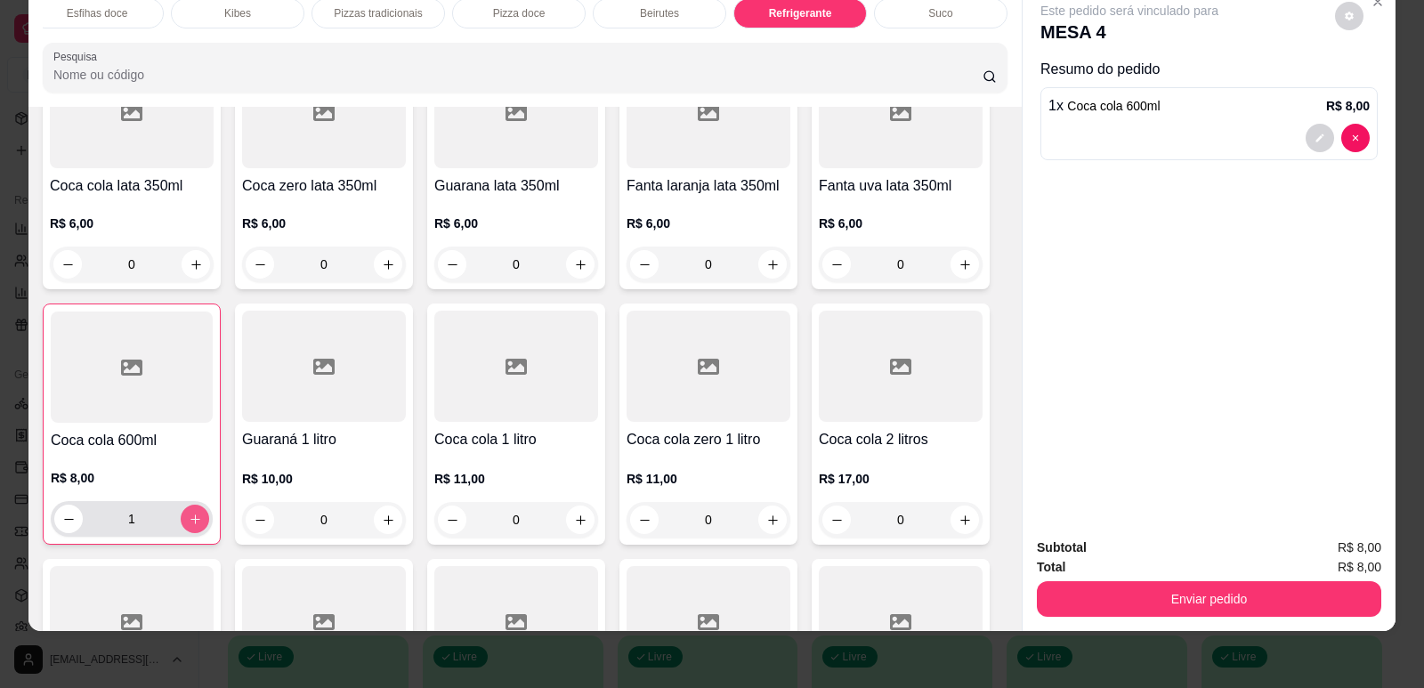
type input "1"
click at [1164, 597] on button "Enviar pedido" at bounding box center [1209, 599] width 344 height 36
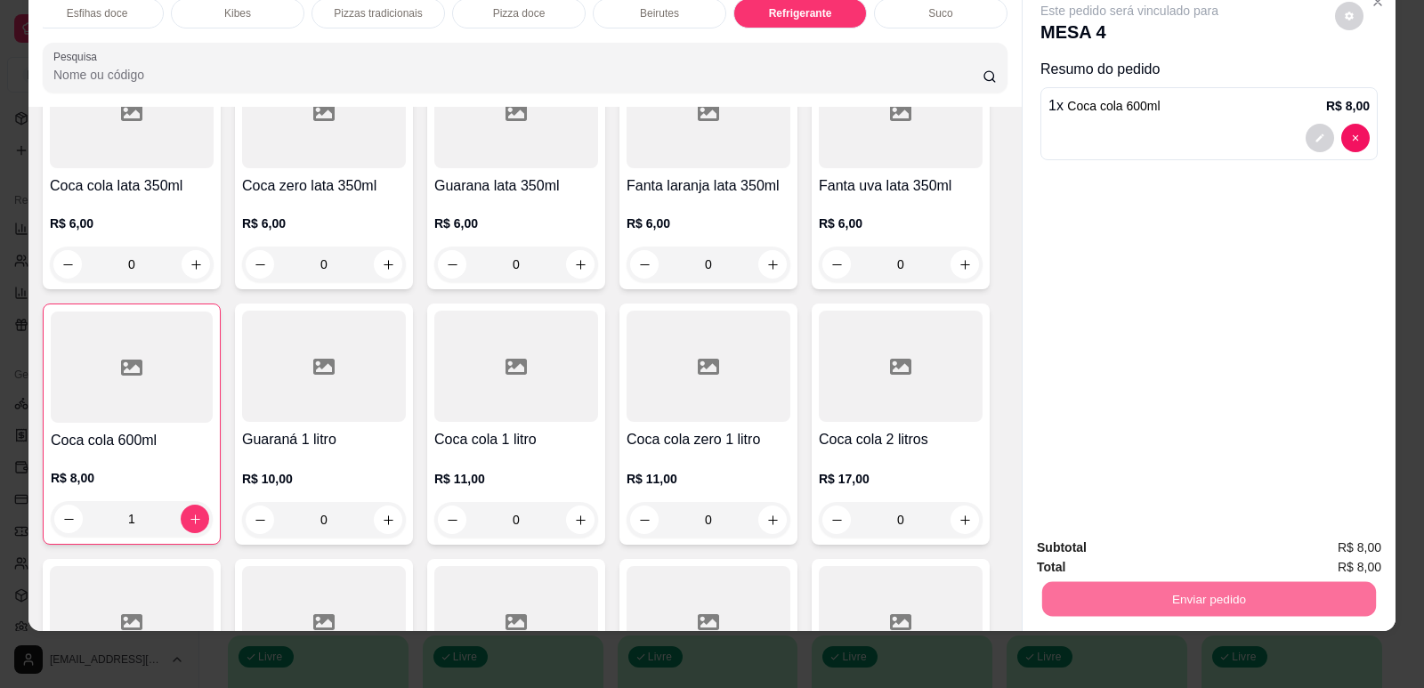
click at [1309, 553] on button "Enviar pedido" at bounding box center [1335, 554] width 98 height 33
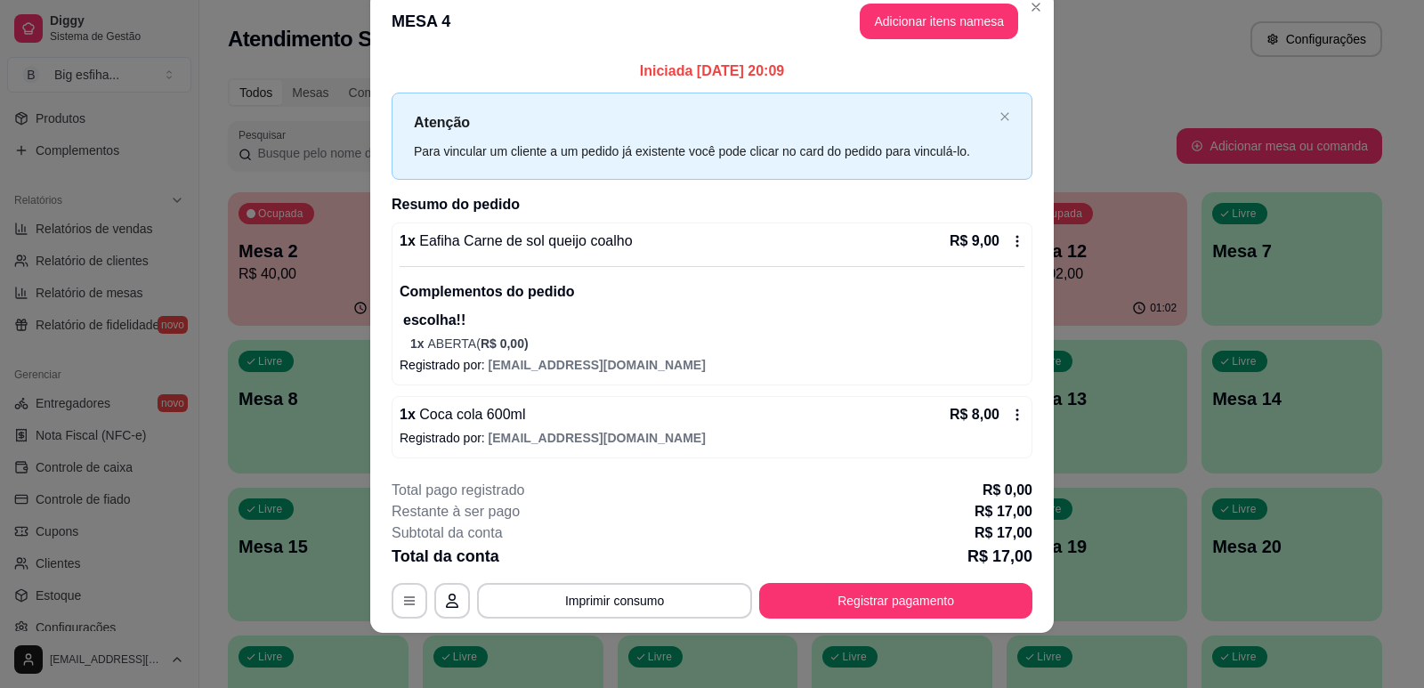
scroll to position [35, 0]
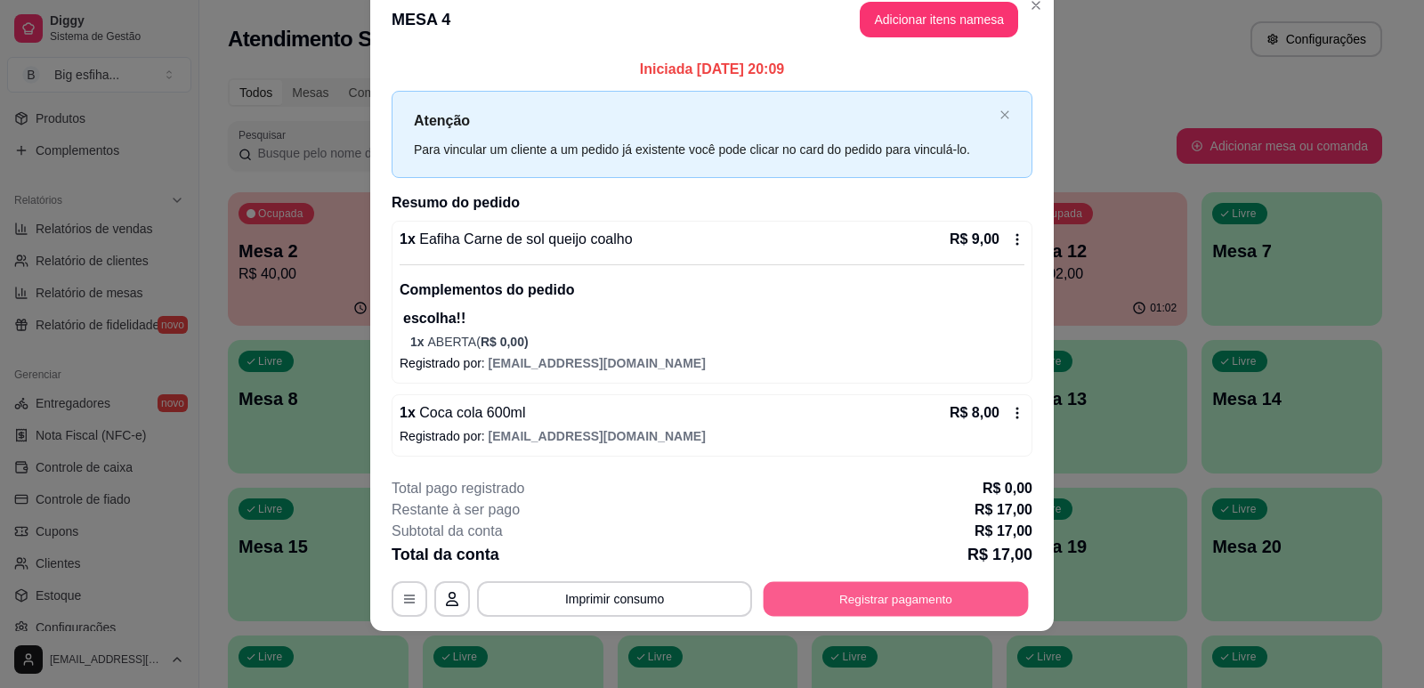
click at [833, 586] on button "Registrar pagamento" at bounding box center [896, 598] width 265 height 35
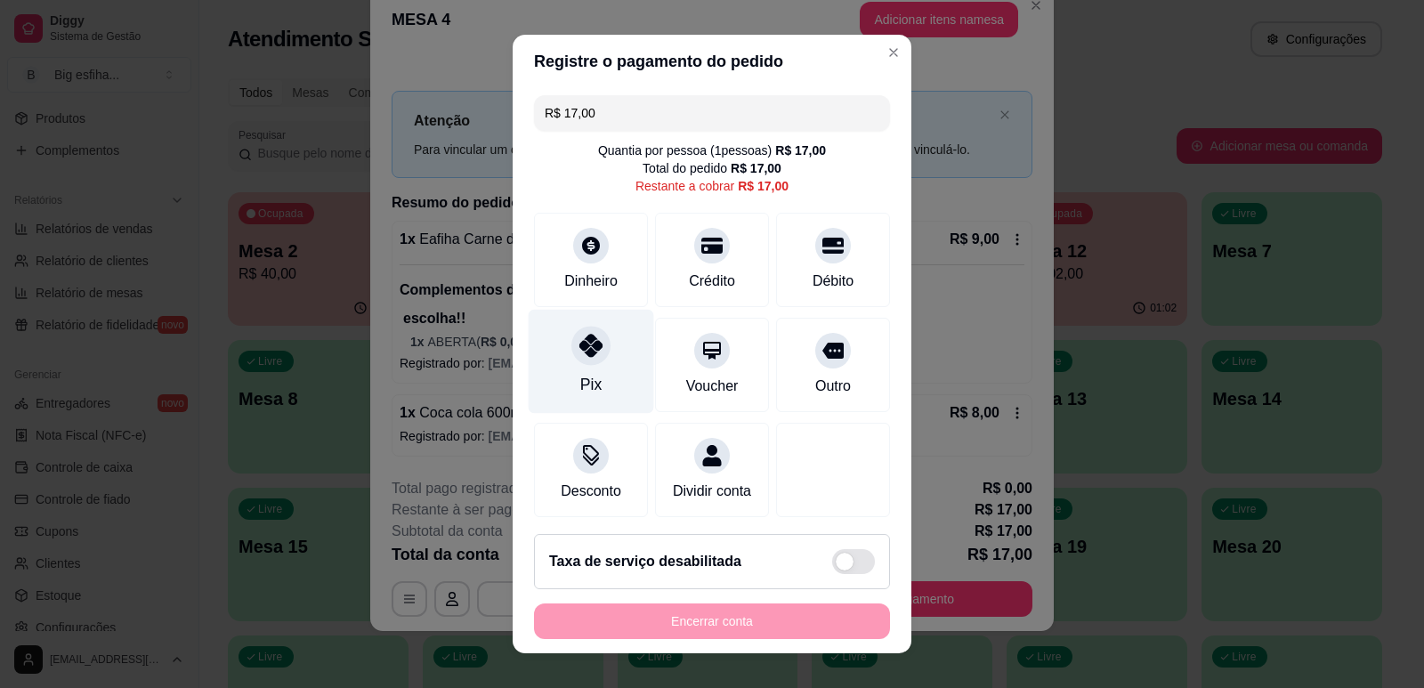
click at [603, 353] on div "Pix" at bounding box center [591, 361] width 125 height 104
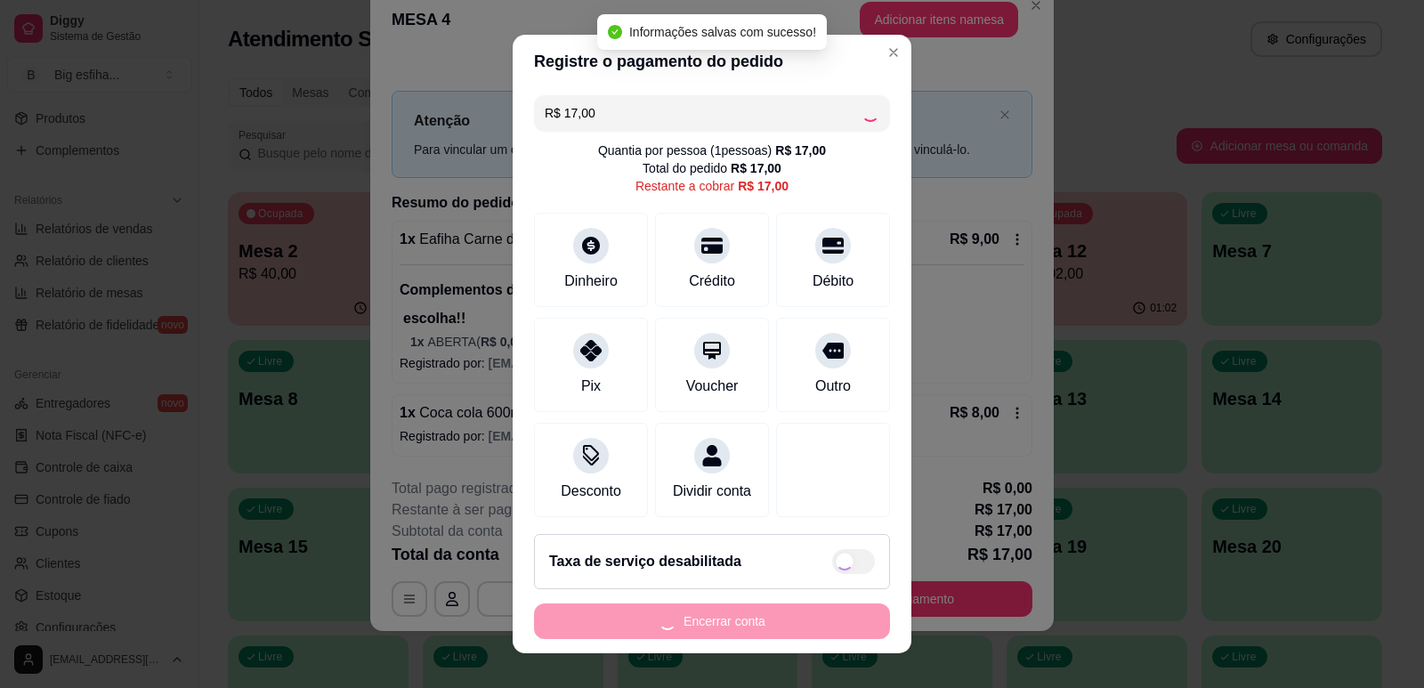
type input "R$ 0,00"
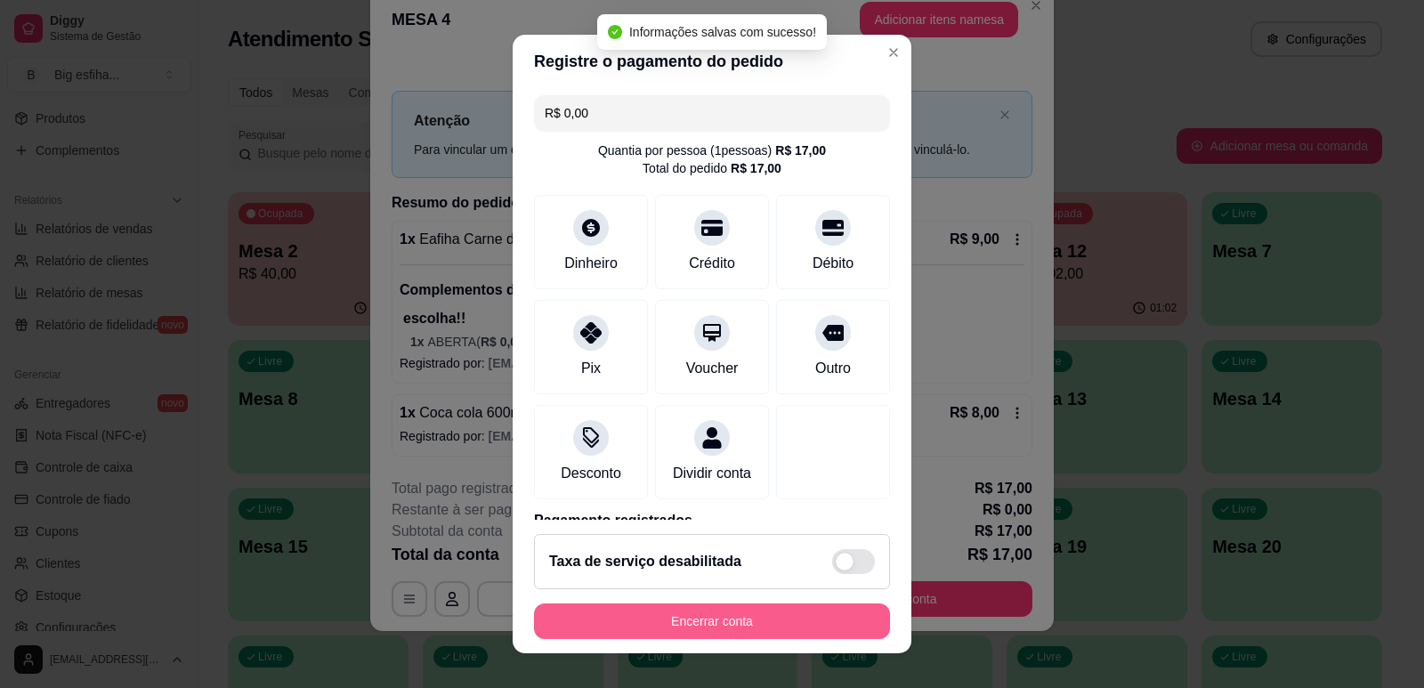
click at [697, 616] on button "Encerrar conta" at bounding box center [712, 621] width 356 height 36
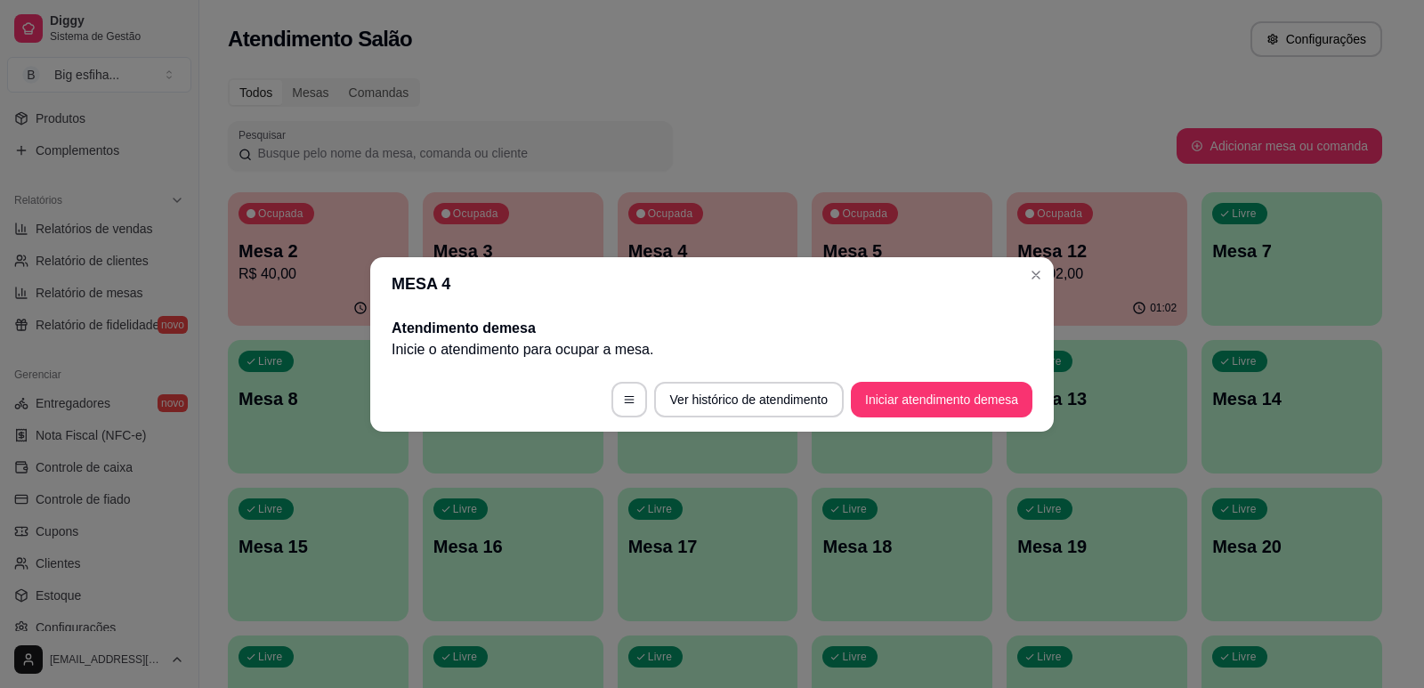
scroll to position [0, 0]
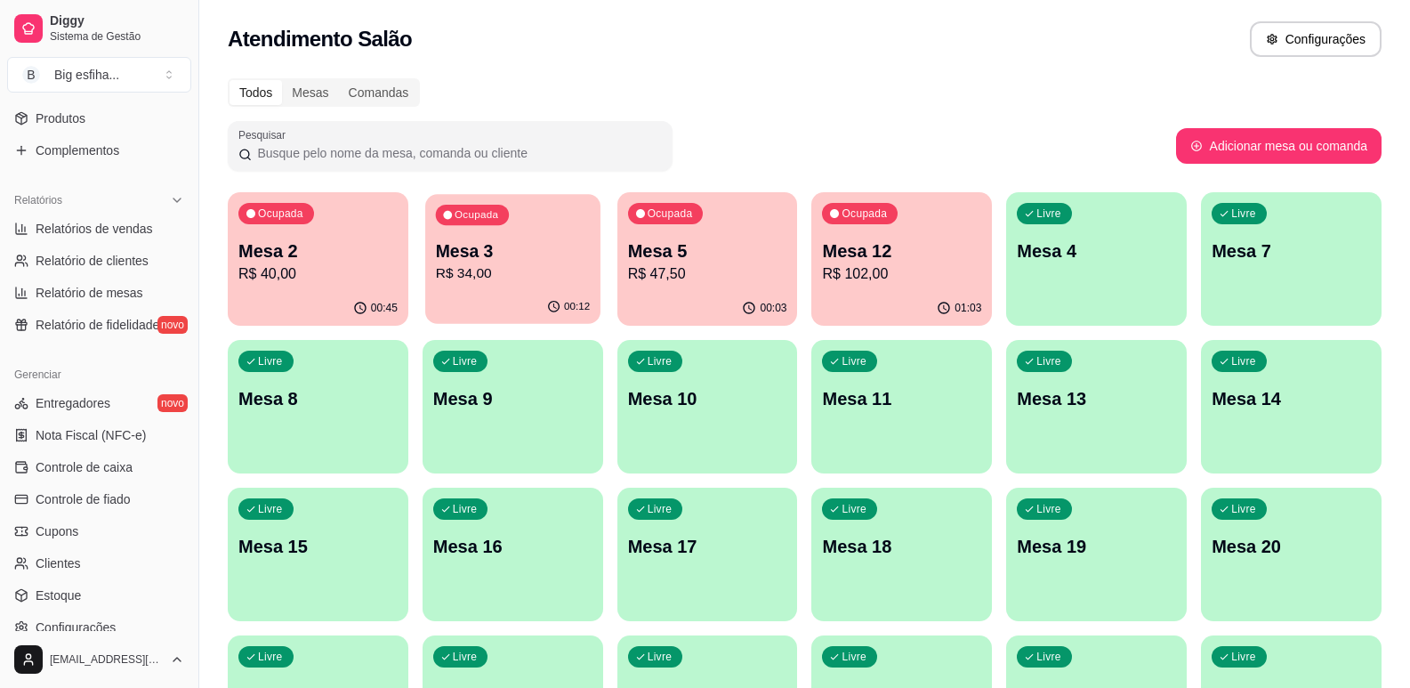
click at [557, 284] on p "R$ 34,00" at bounding box center [513, 273] width 154 height 20
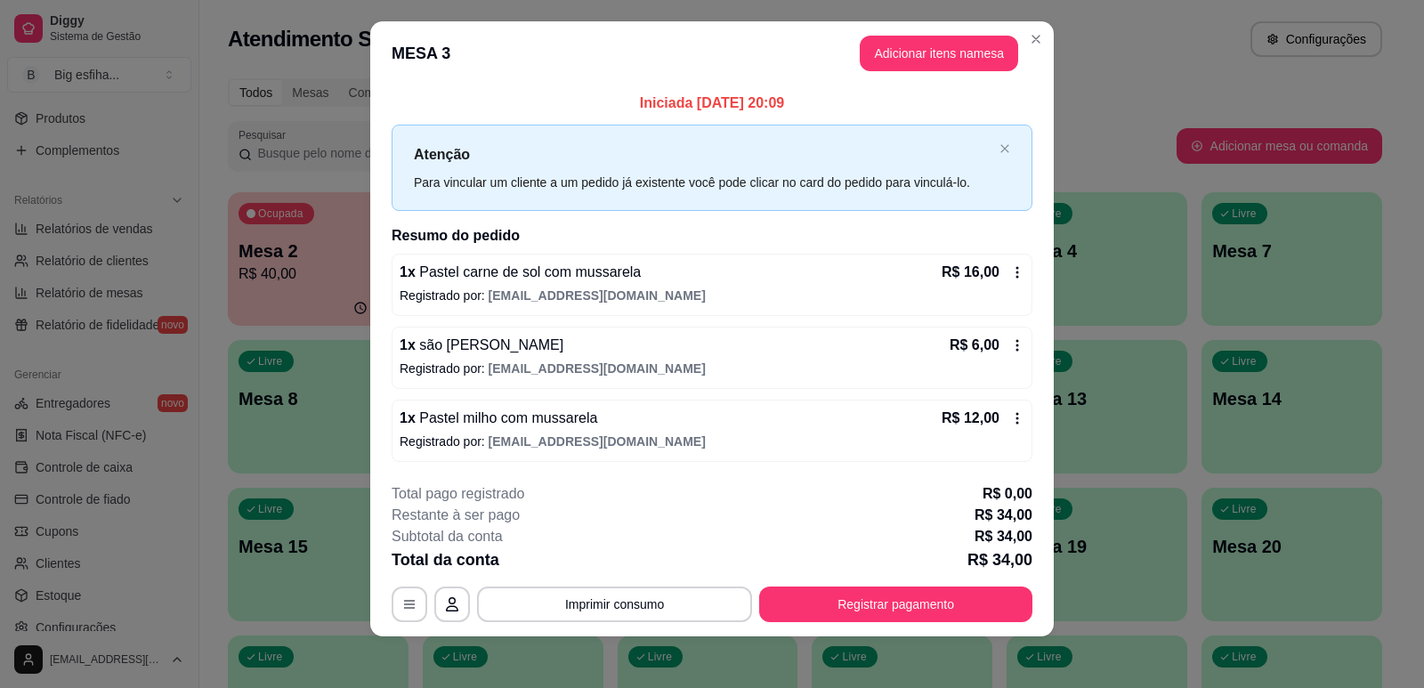
scroll to position [20, 0]
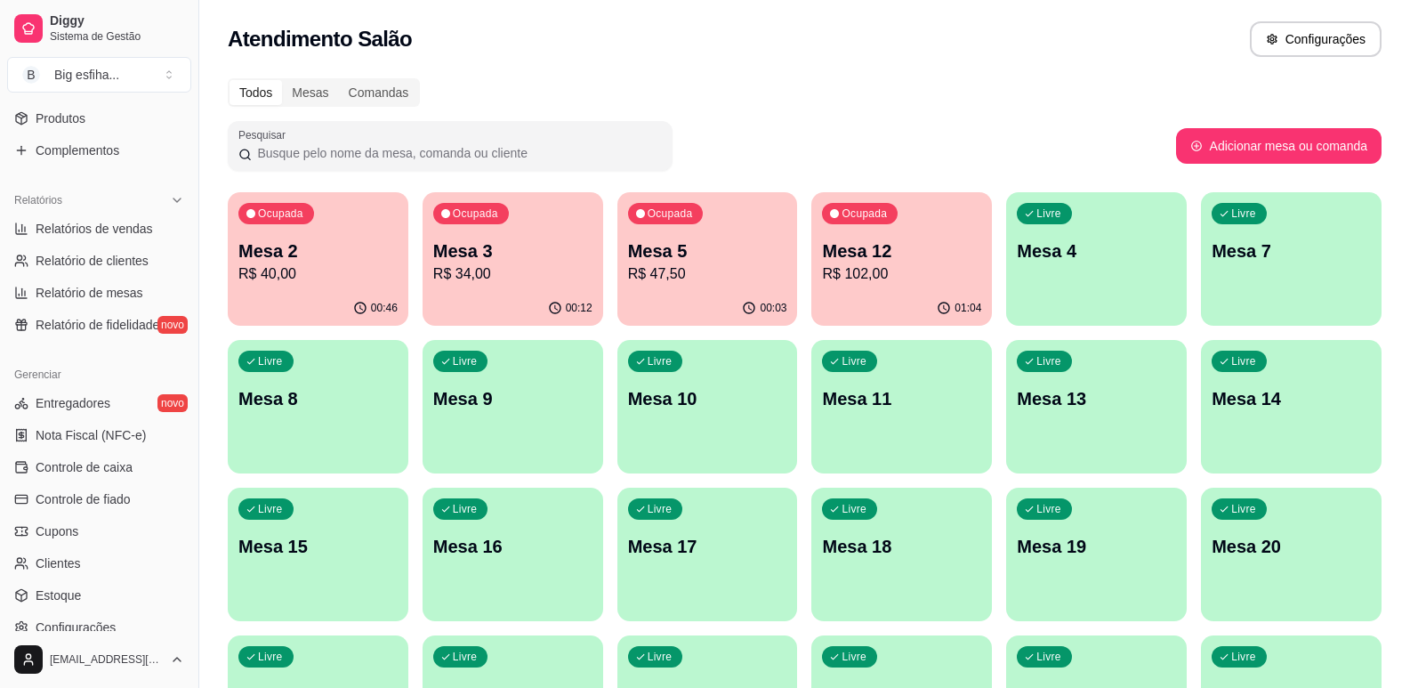
click at [336, 288] on div "Ocupada Mesa 2 R$ 40,00" at bounding box center [318, 241] width 181 height 99
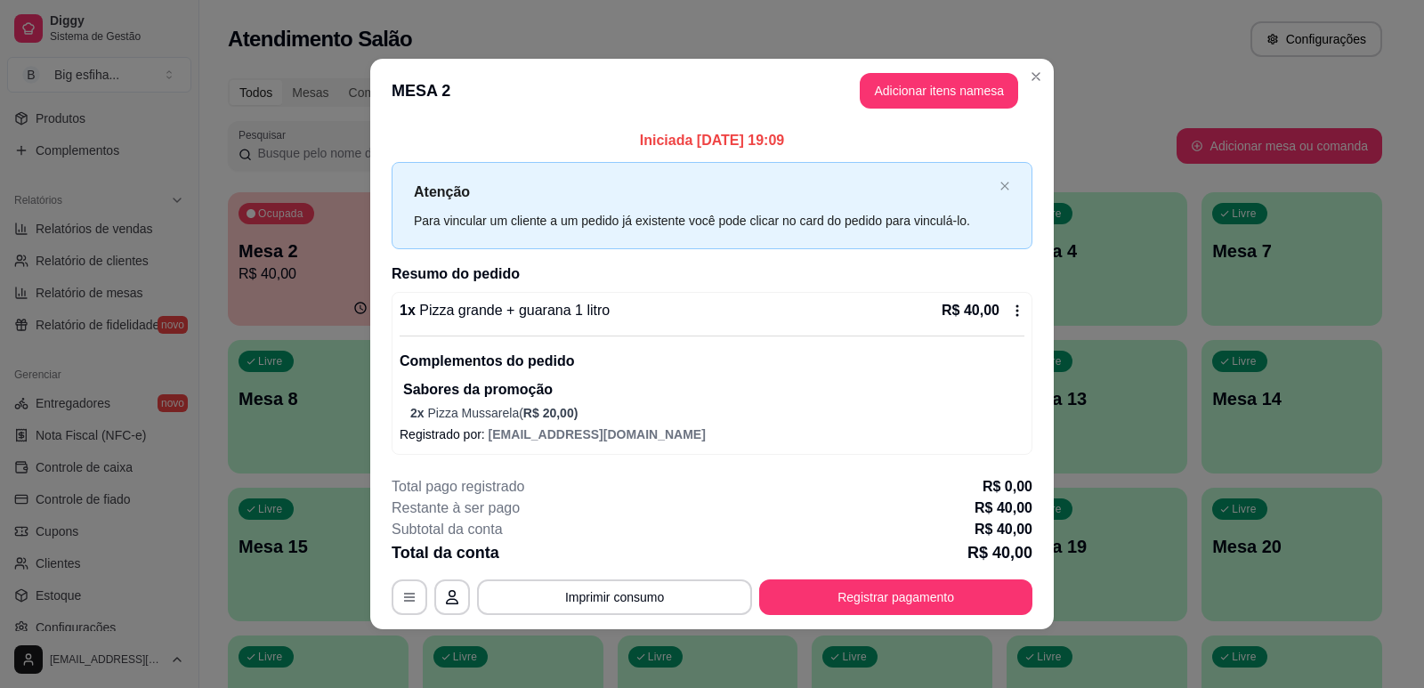
click at [869, 610] on button "Registrar pagamento" at bounding box center [895, 597] width 273 height 36
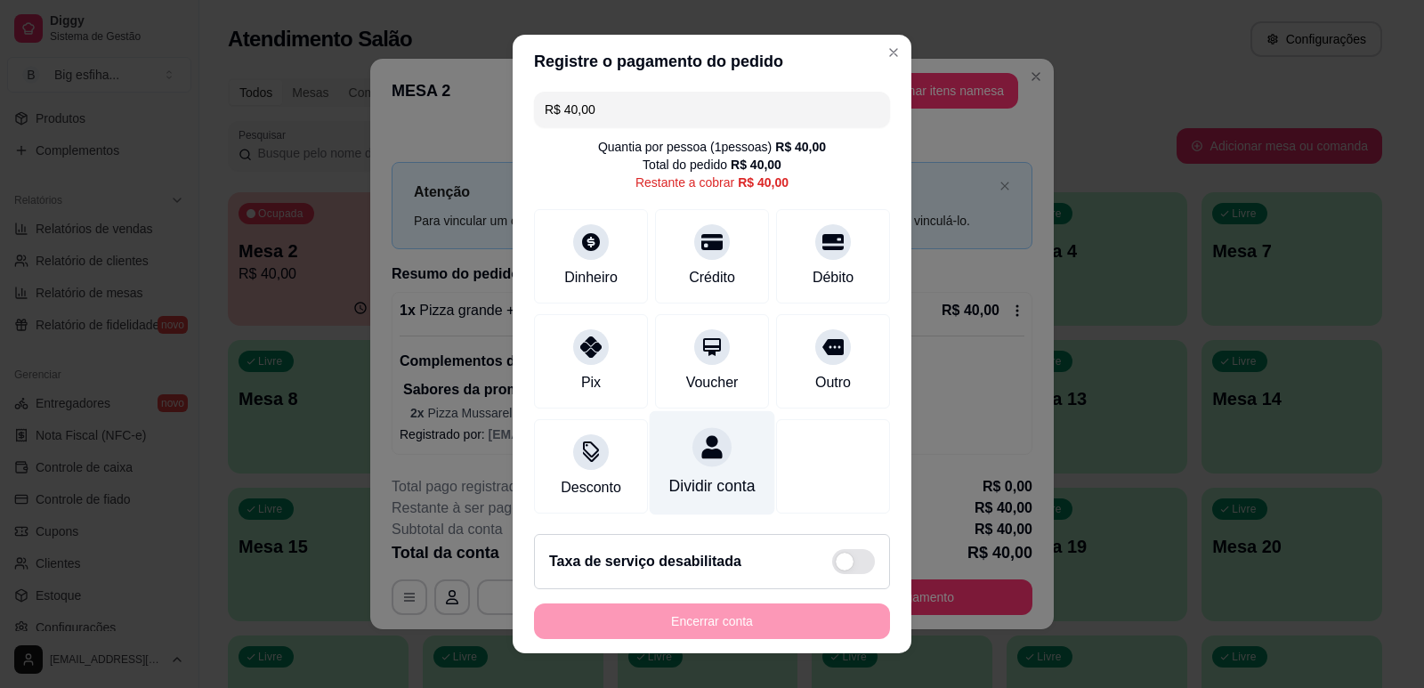
scroll to position [25, 0]
click at [701, 435] on icon at bounding box center [711, 446] width 20 height 23
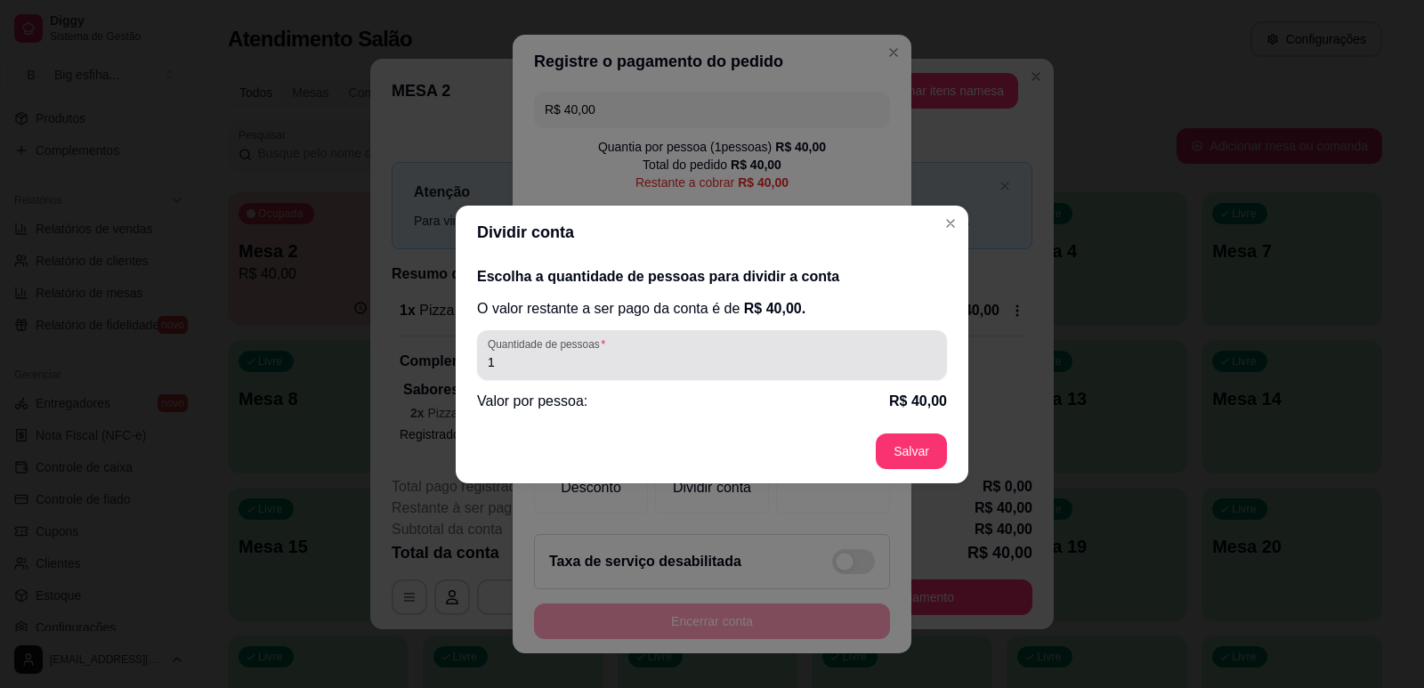
click at [570, 372] on div "1" at bounding box center [712, 355] width 449 height 36
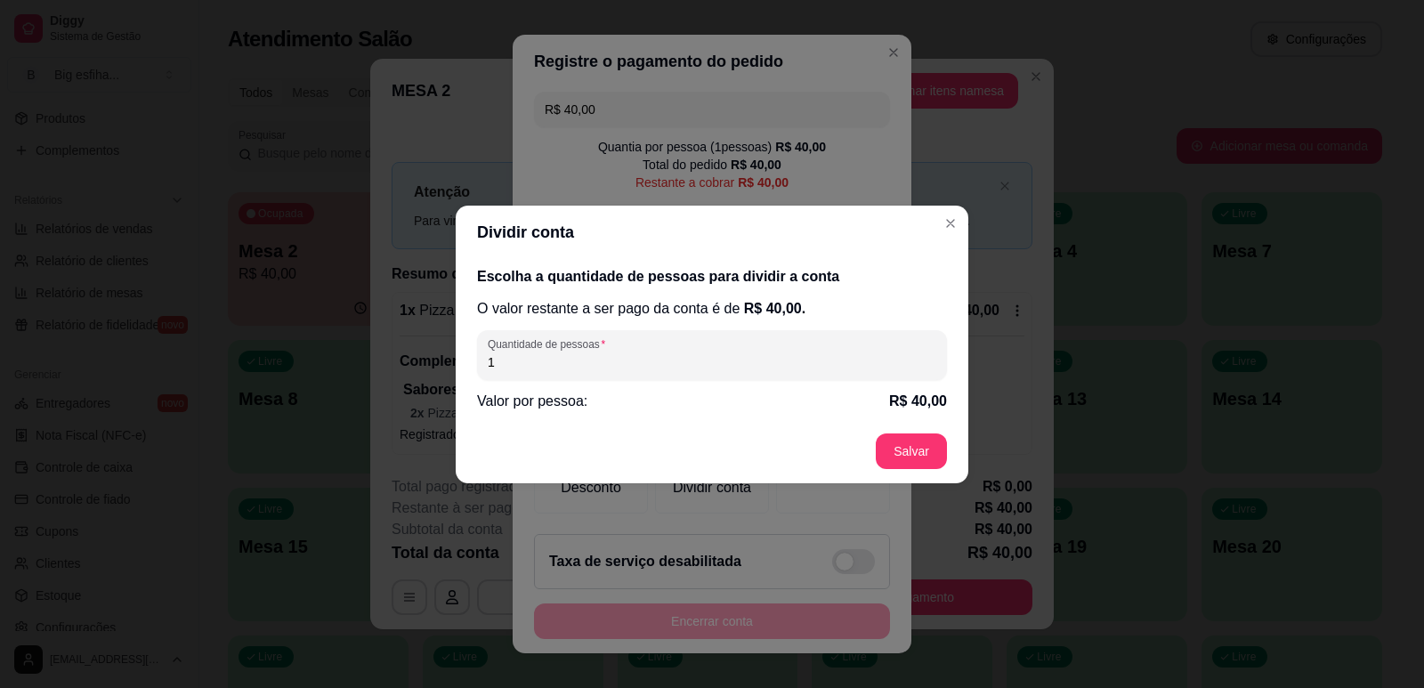
click at [570, 372] on div "1" at bounding box center [712, 355] width 449 height 36
type input "3"
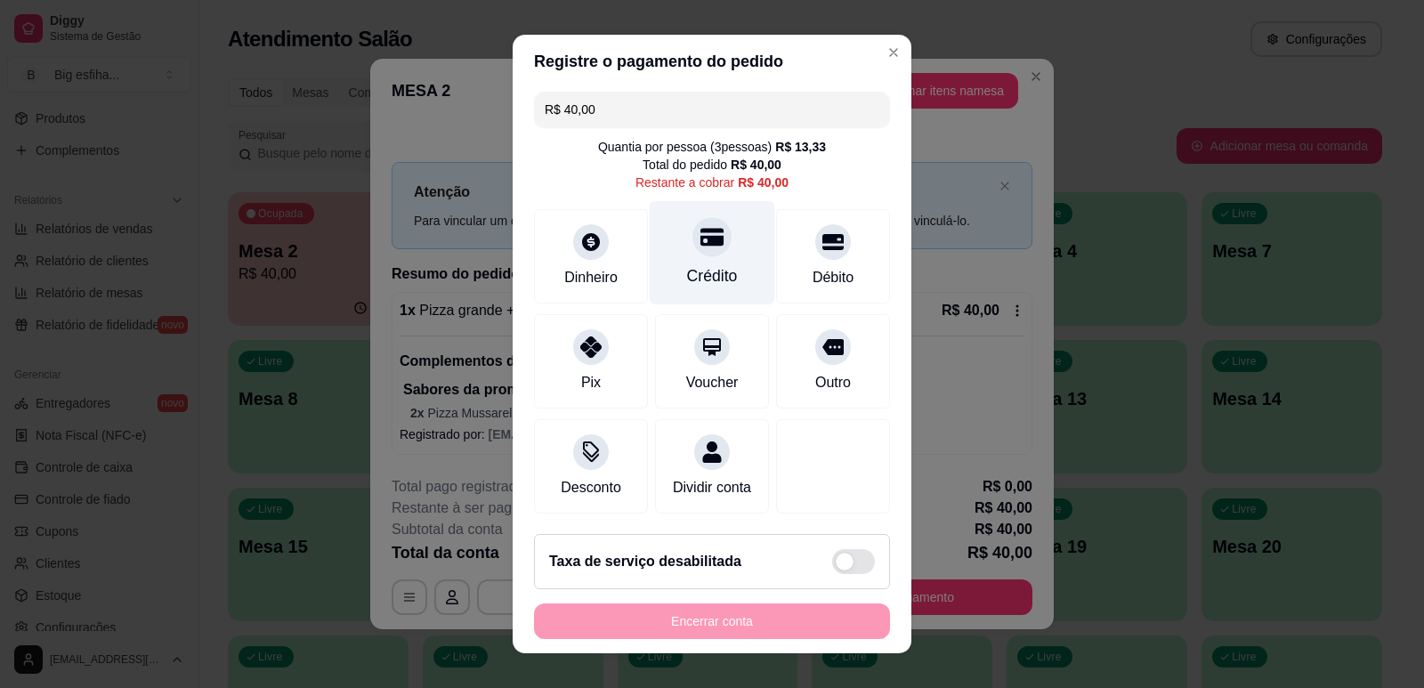
scroll to position [0, 0]
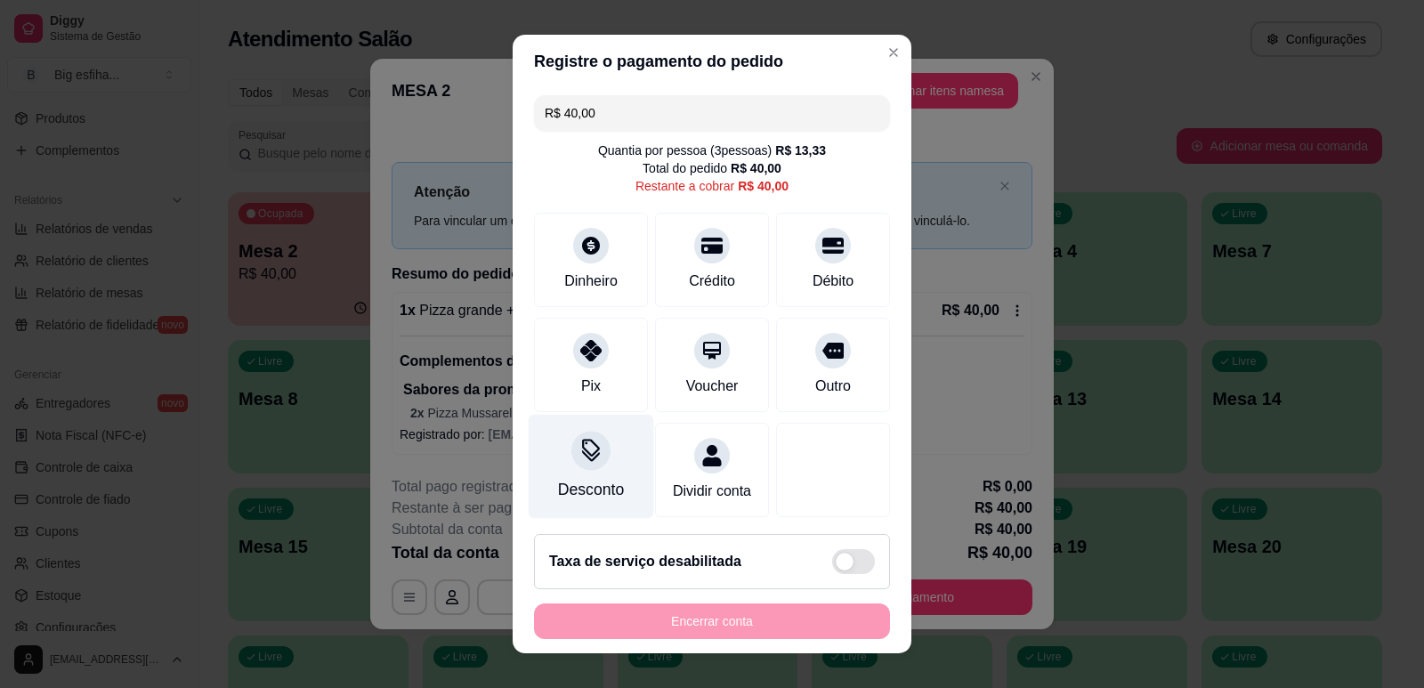
click at [532, 460] on div "Desconto" at bounding box center [591, 466] width 125 height 104
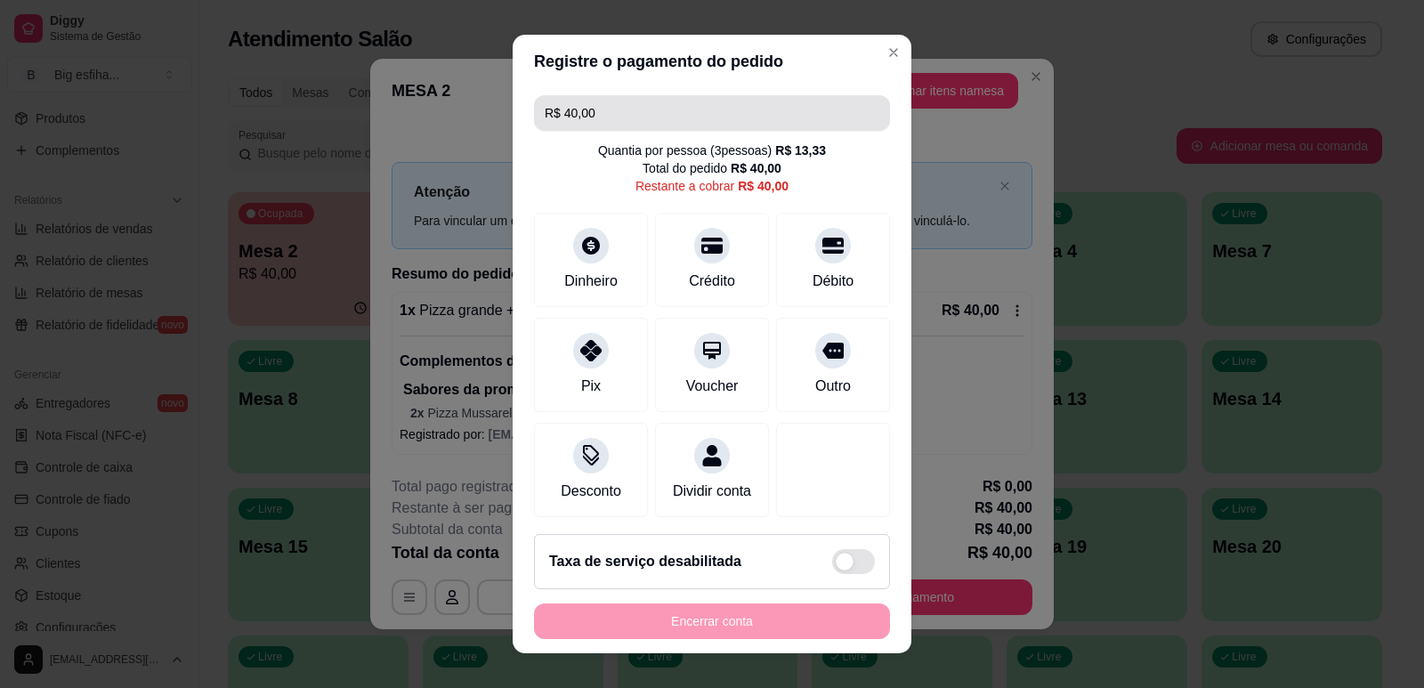
click at [636, 117] on input "R$ 40,00" at bounding box center [712, 113] width 335 height 36
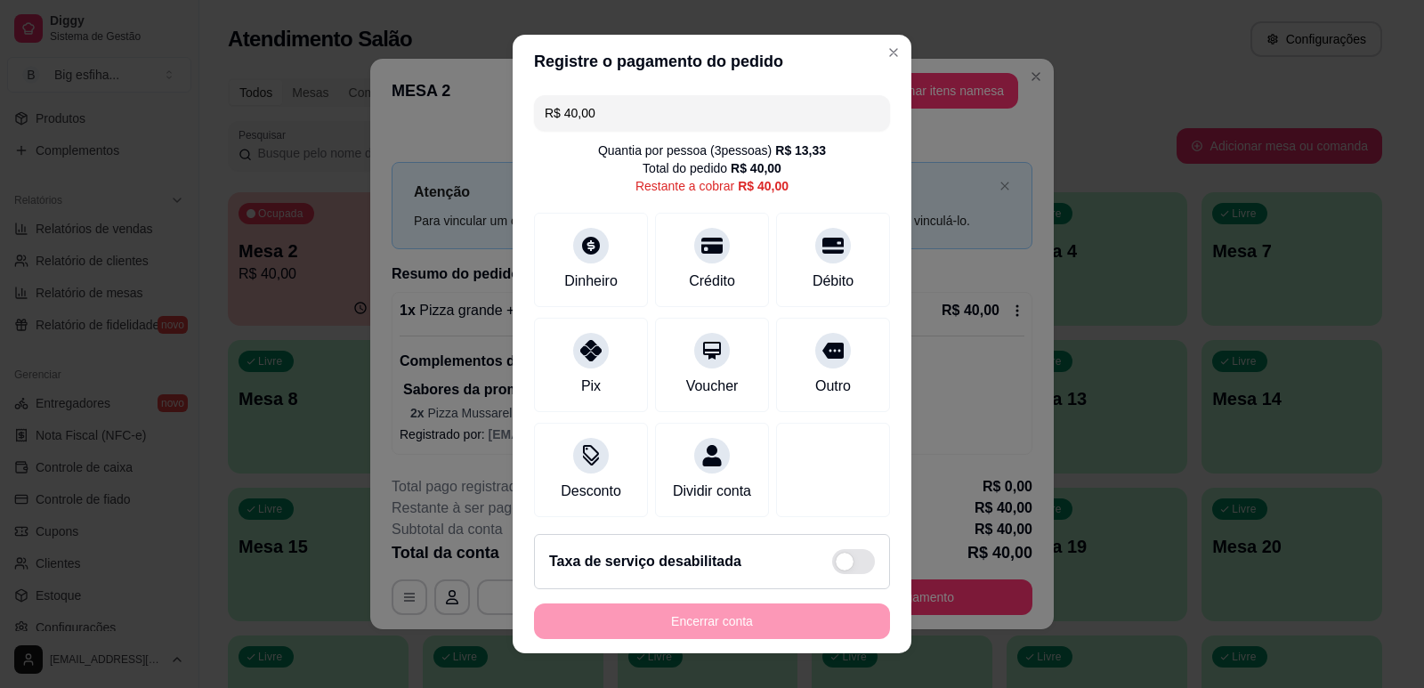
click at [636, 117] on input "R$ 40,00" at bounding box center [712, 113] width 335 height 36
click at [580, 312] on div "R$ 14,00 Quantia por pessoa ( 3 pessoas) R$ 13,33 Total do pedido R$ 40,00 Rest…" at bounding box center [712, 304] width 399 height 432
click at [577, 291] on div "Dinheiro" at bounding box center [591, 279] width 59 height 23
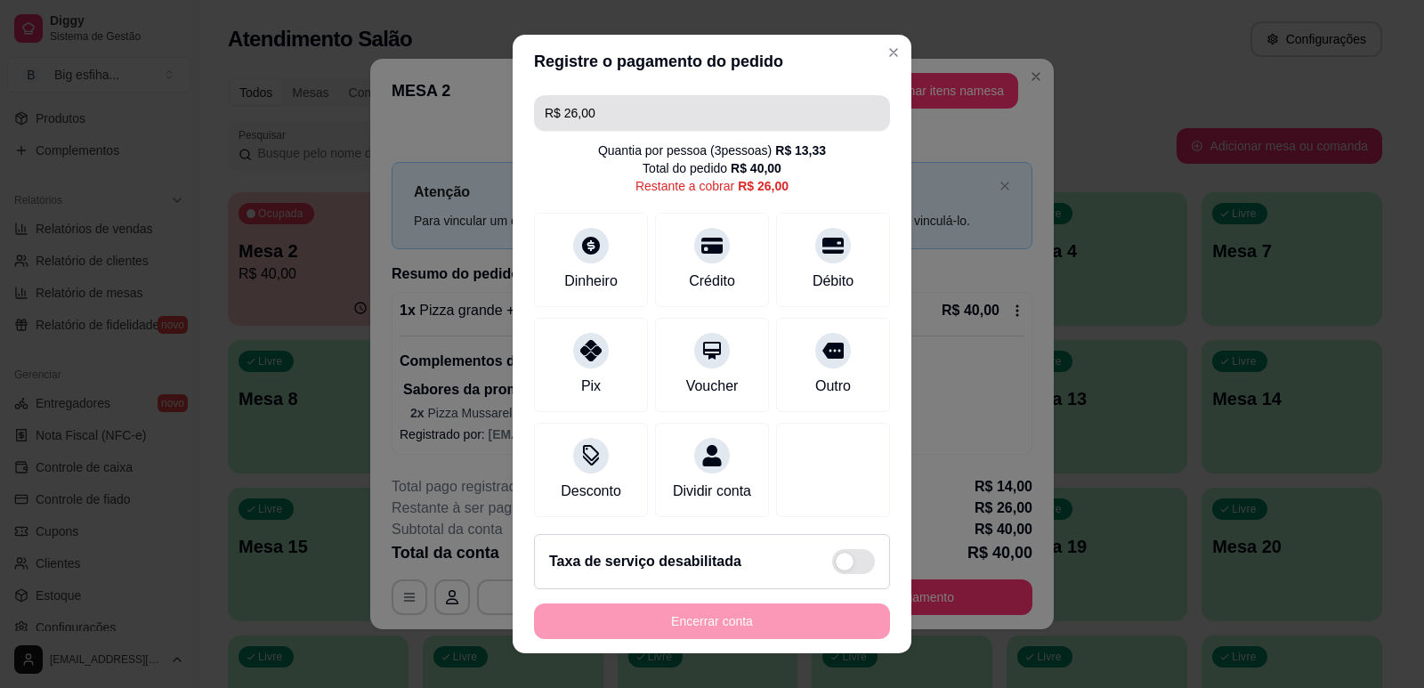
click at [587, 123] on input "R$ 26,00" at bounding box center [712, 113] width 335 height 36
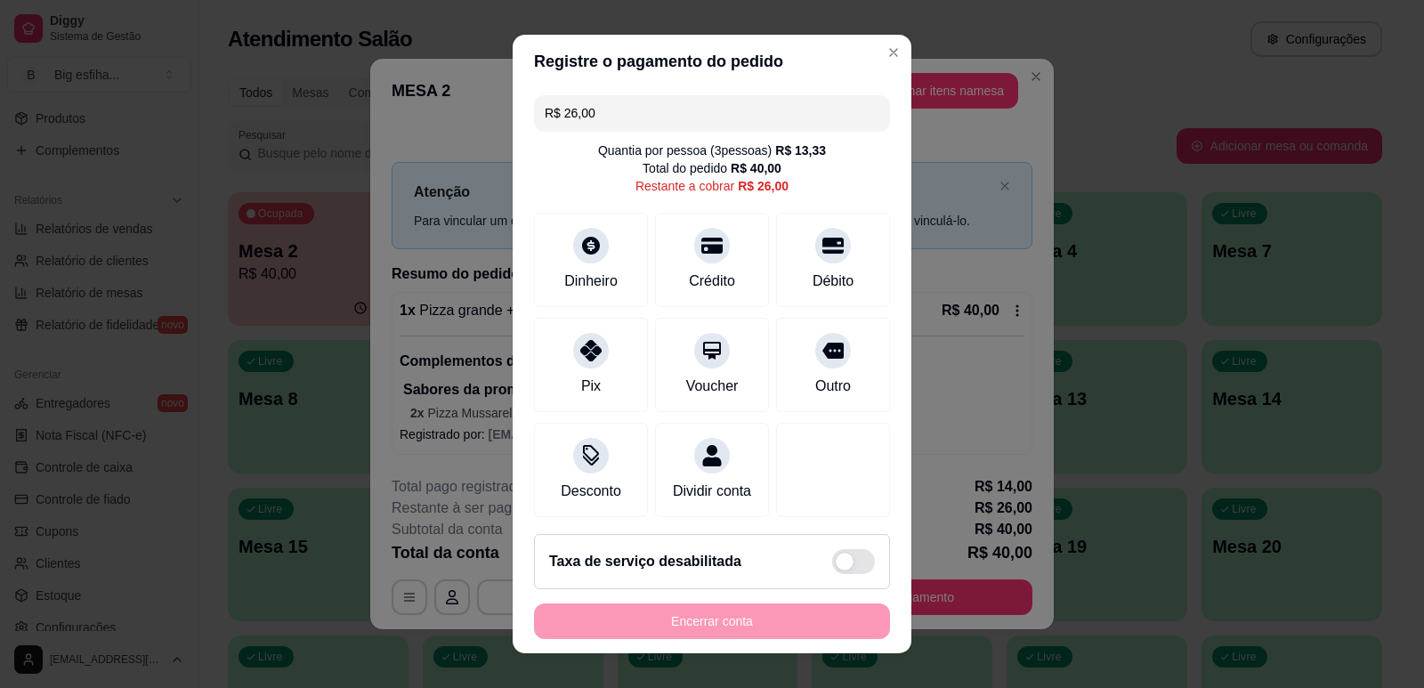
click at [587, 123] on input "R$ 26,00" at bounding box center [712, 113] width 335 height 36
click at [571, 252] on div at bounding box center [590, 240] width 39 height 39
click at [559, 249] on div "Dinheiro" at bounding box center [591, 256] width 125 height 104
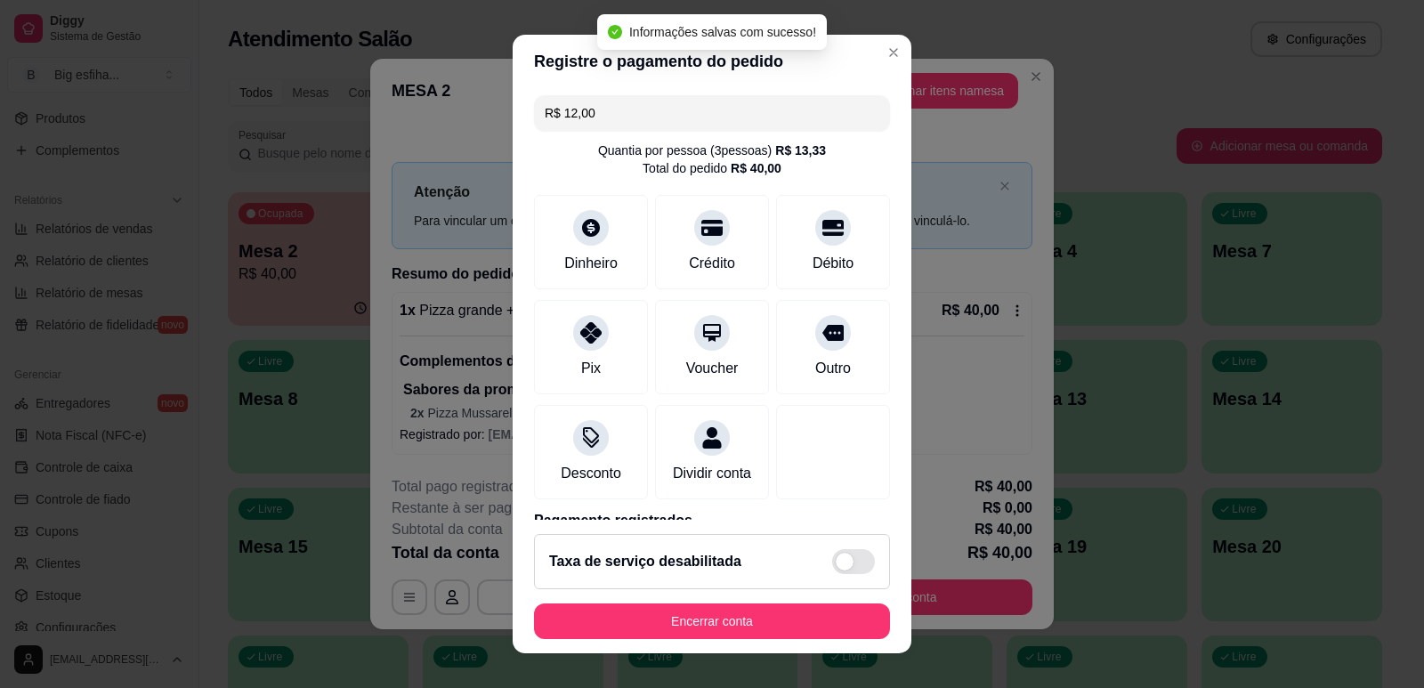
type input "R$ 0,00"
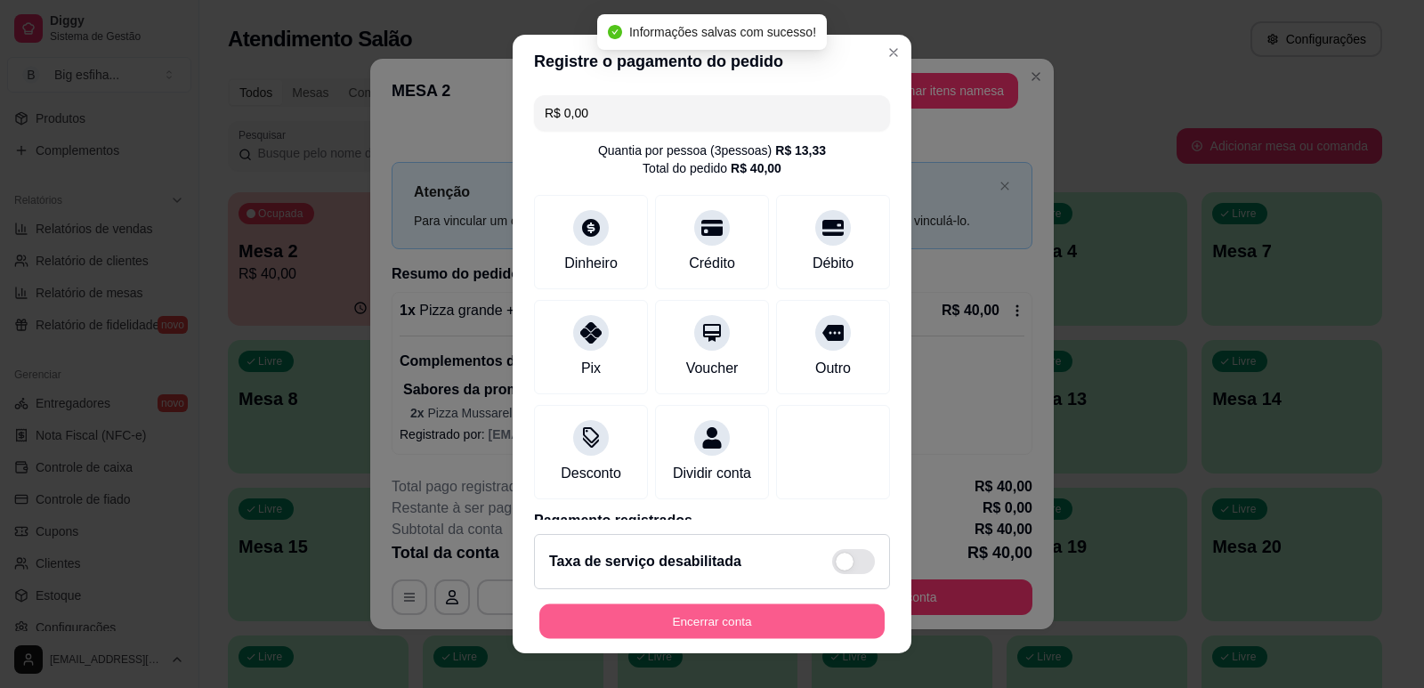
click at [691, 618] on button "Encerrar conta" at bounding box center [711, 621] width 345 height 35
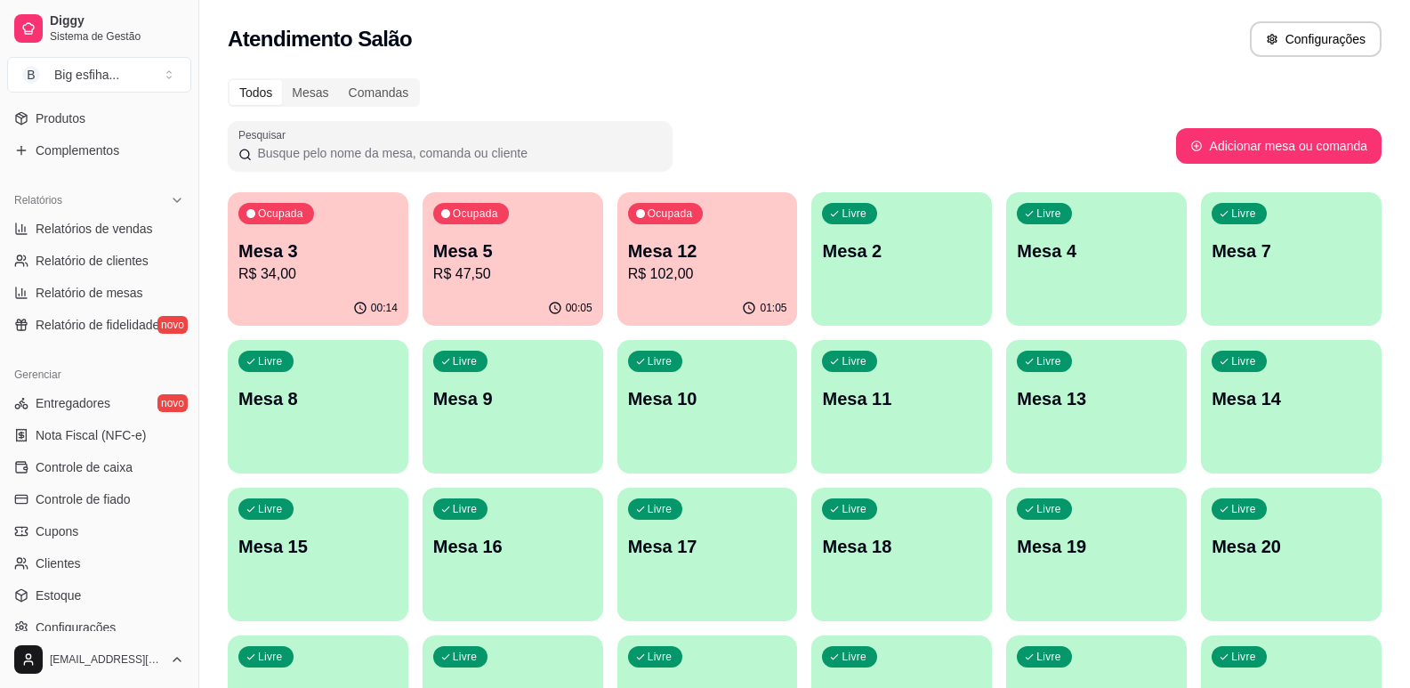
click at [335, 222] on div "Ocupada Mesa 3 R$ 34,00" at bounding box center [318, 241] width 181 height 99
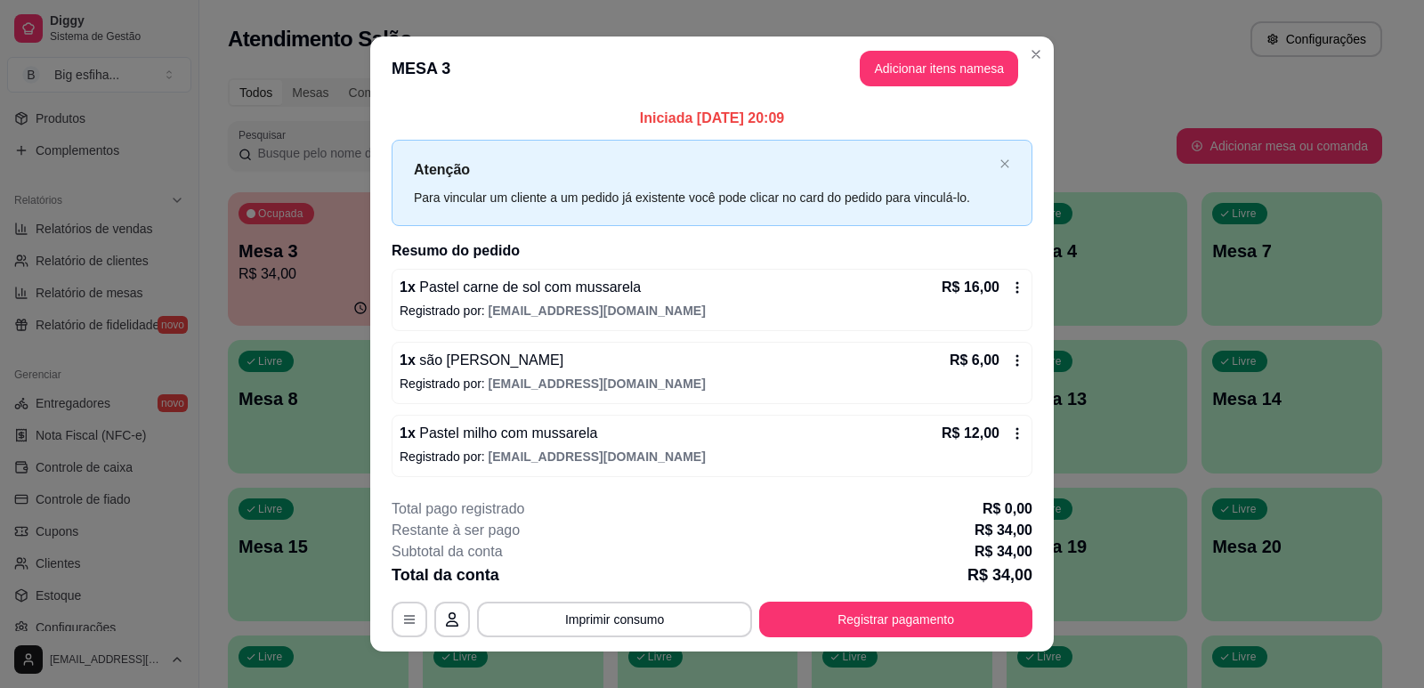
scroll to position [20, 0]
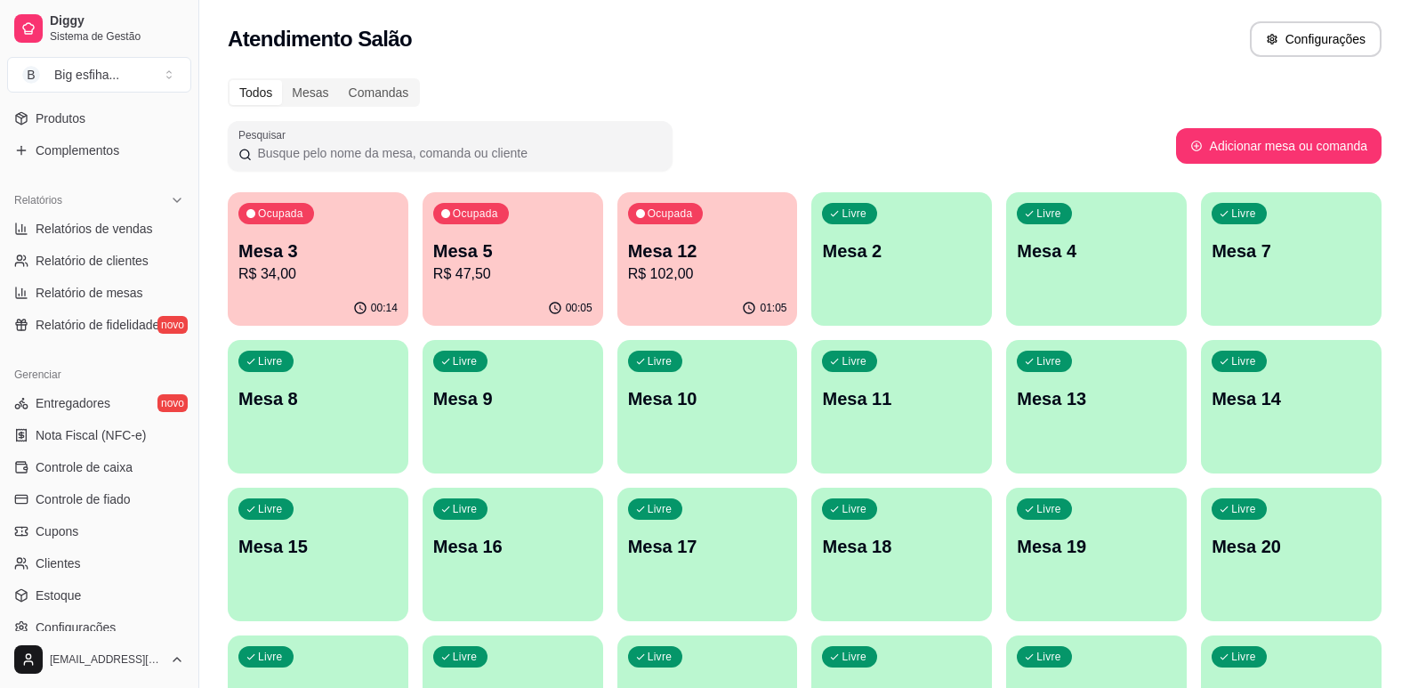
click at [363, 367] on div "Livre Mesa 8" at bounding box center [318, 396] width 181 height 112
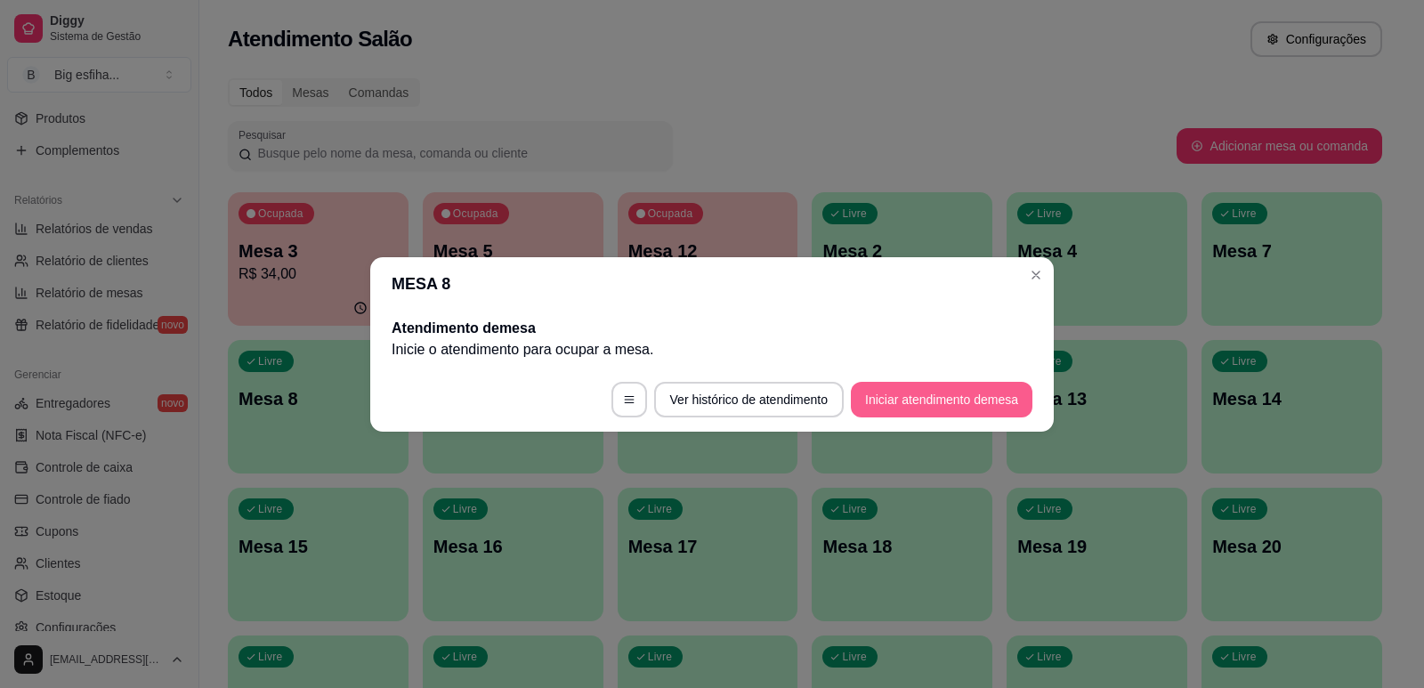
click at [931, 409] on button "Iniciar atendimento de mesa" at bounding box center [942, 400] width 182 height 36
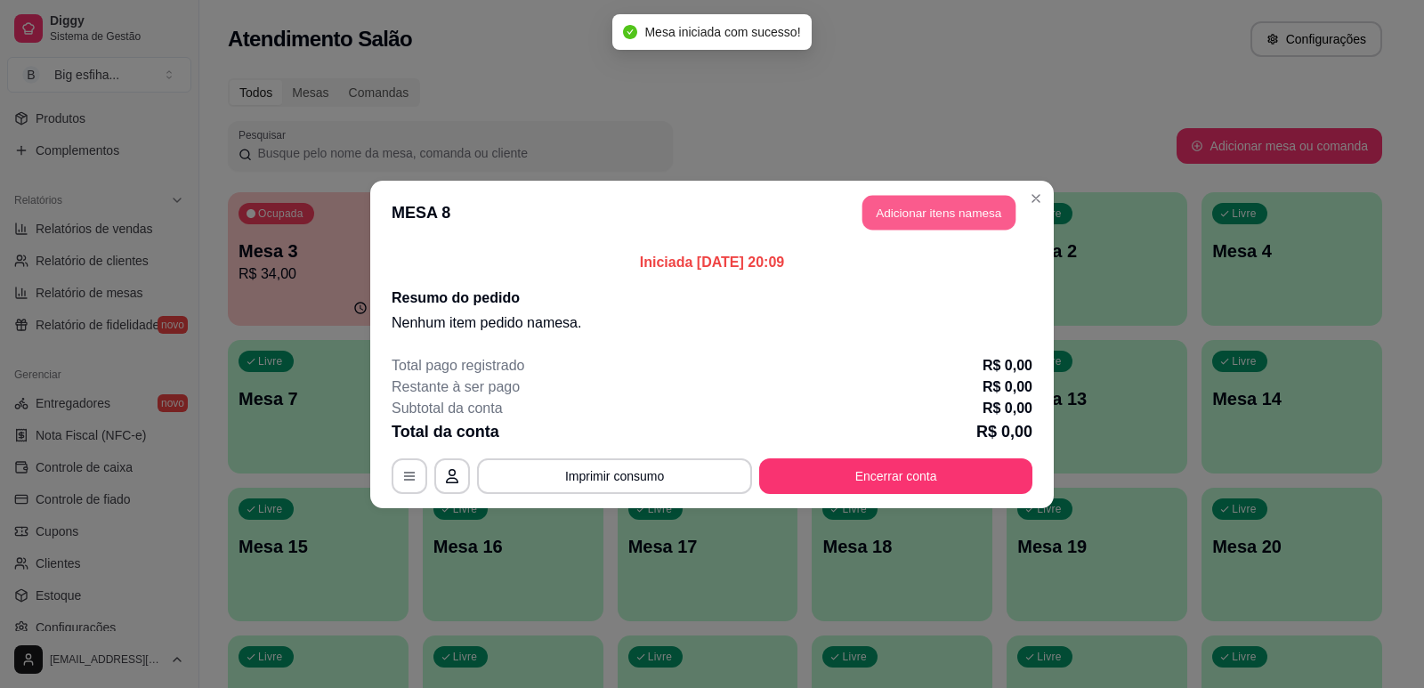
click at [894, 224] on button "Adicionar itens na mesa" at bounding box center [938, 212] width 153 height 35
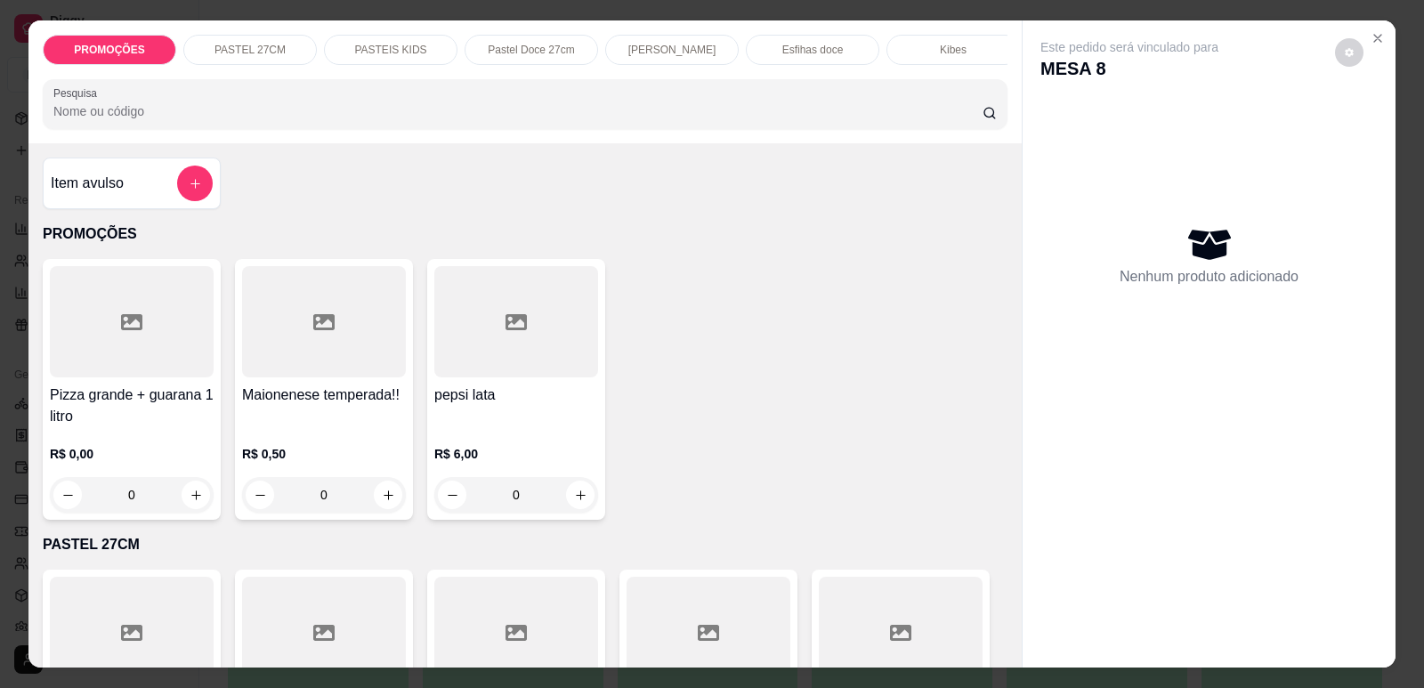
scroll to position [0, 715]
click at [803, 53] on p "Refrigerante" at bounding box center [800, 50] width 59 height 14
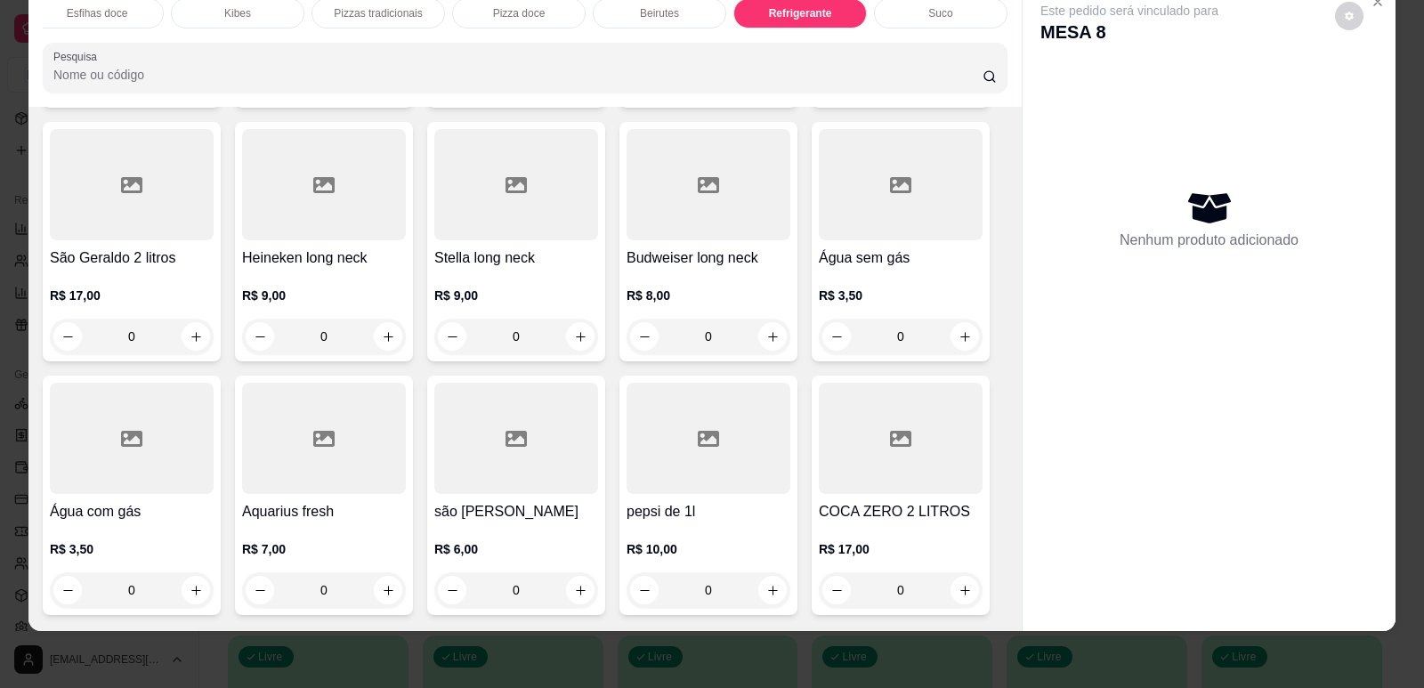
scroll to position [10980, 0]
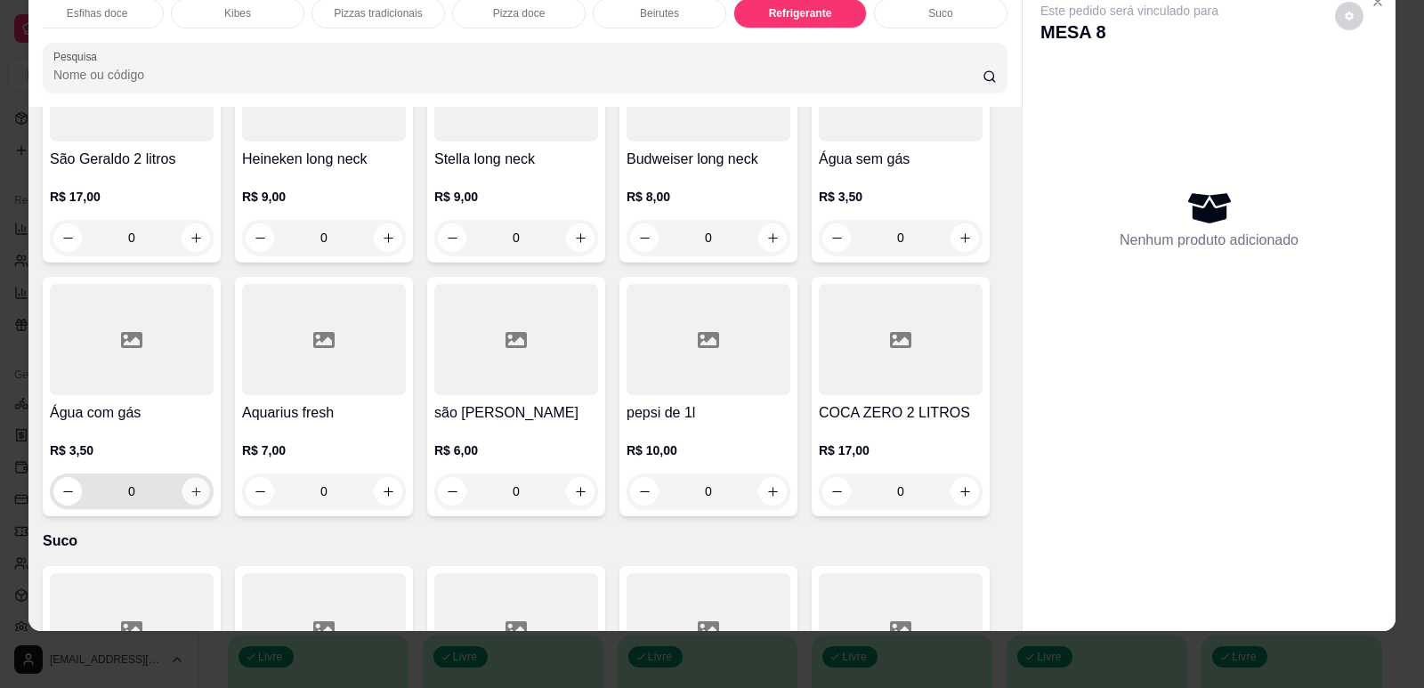
click at [190, 485] on icon "increase-product-quantity" at bounding box center [196, 491] width 13 height 13
type input "1"
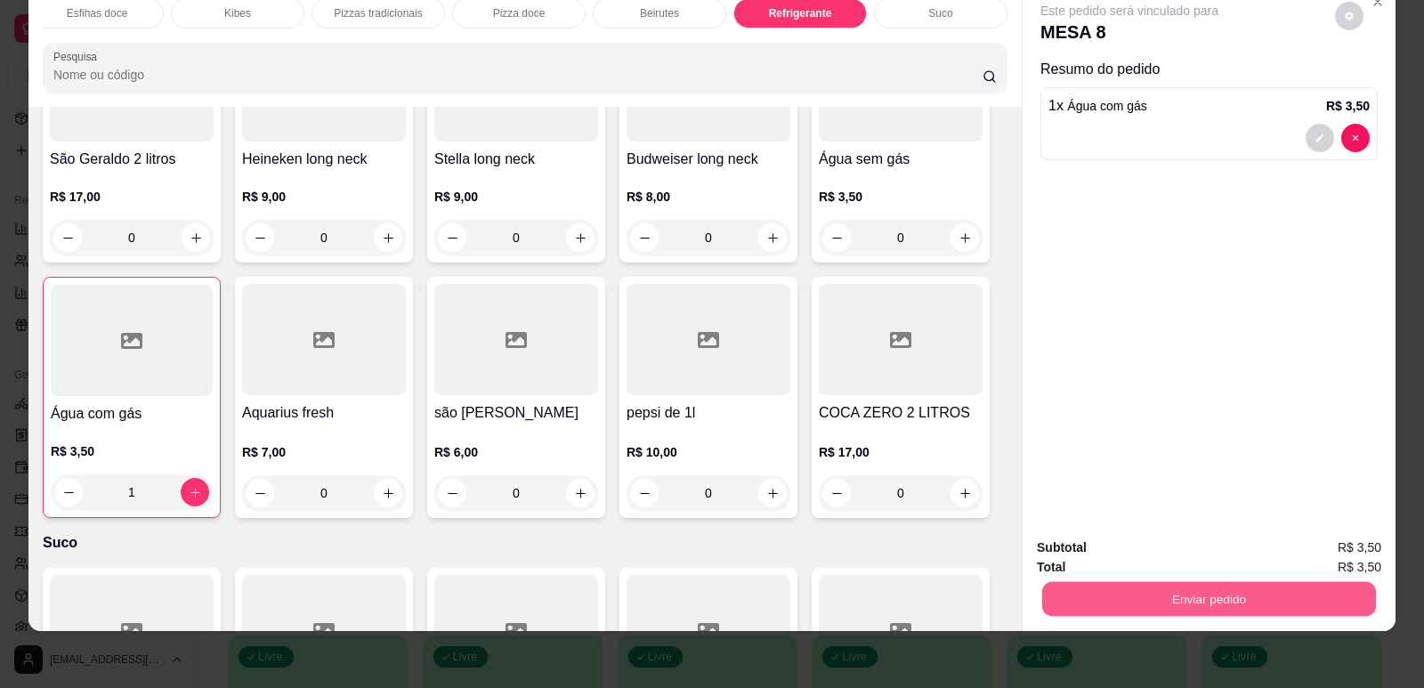
click at [1094, 610] on button "Enviar pedido" at bounding box center [1209, 598] width 334 height 35
click at [1336, 541] on button "Enviar pedido" at bounding box center [1335, 555] width 101 height 34
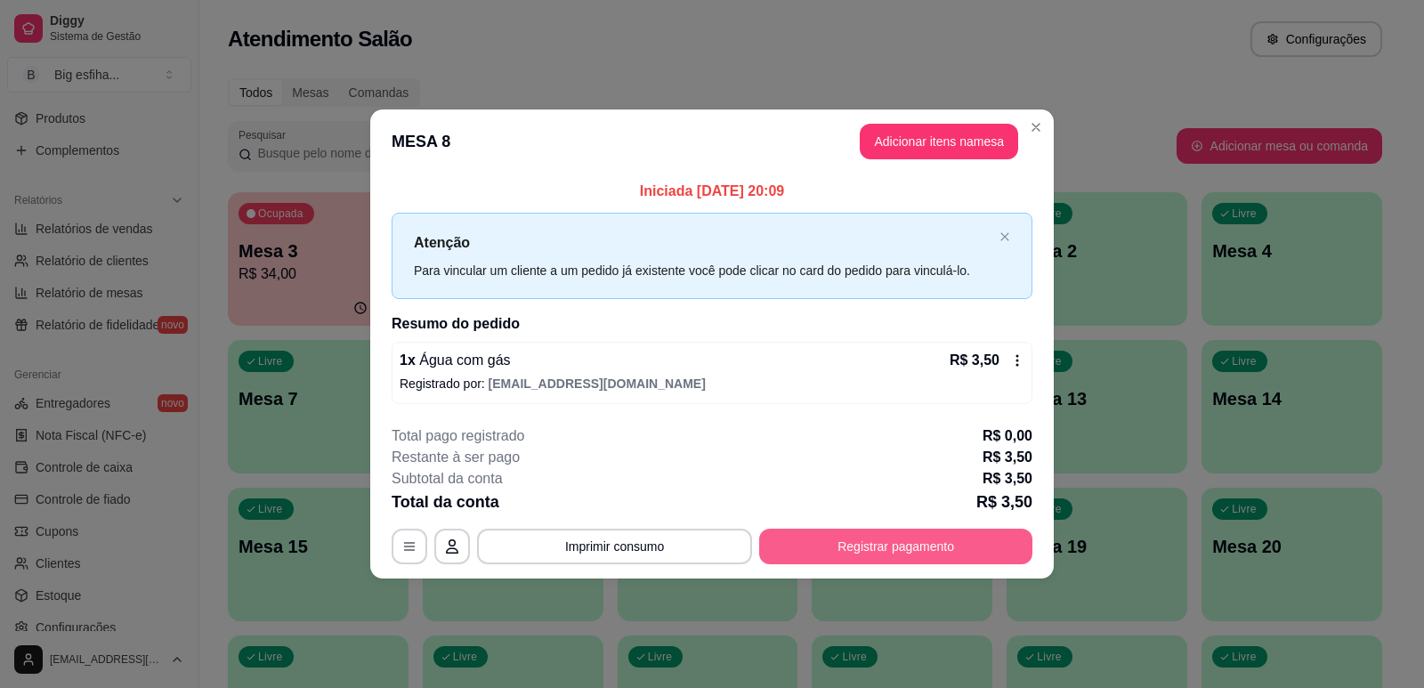
click at [921, 563] on button "Registrar pagamento" at bounding box center [895, 547] width 273 height 36
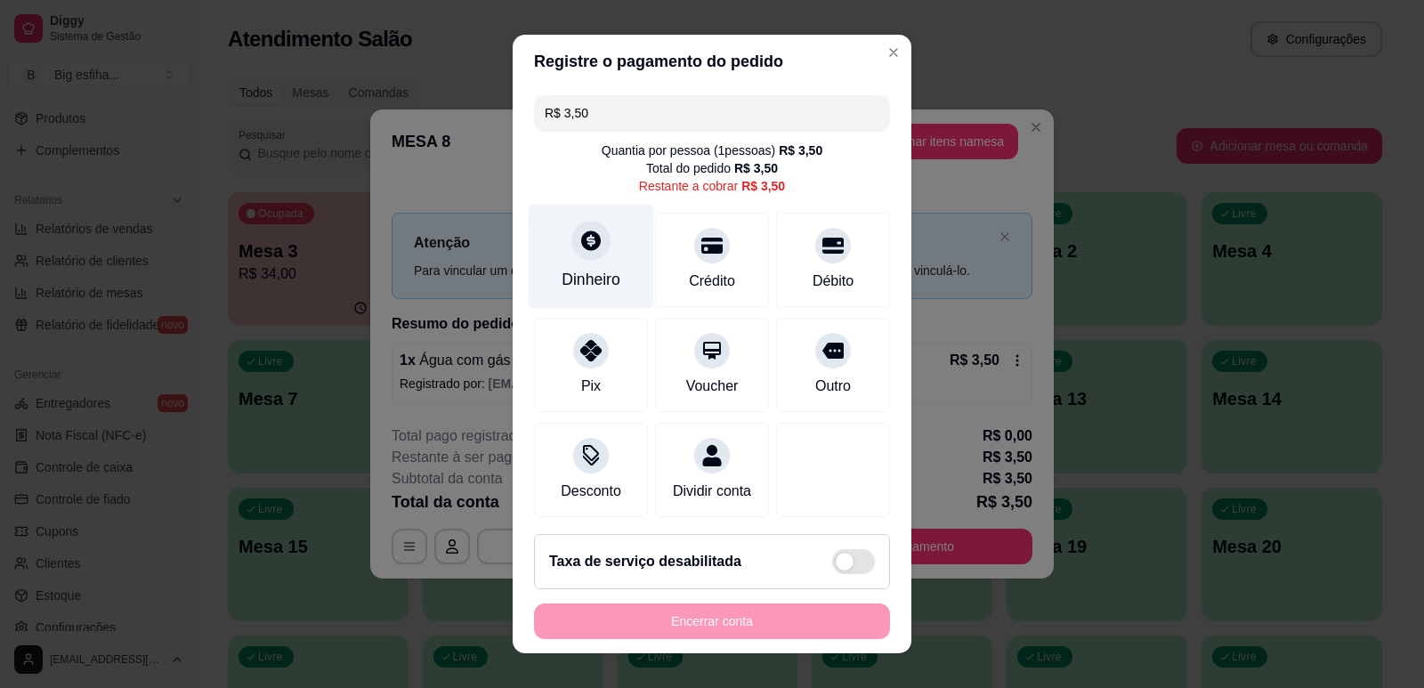
click at [577, 261] on div "Dinheiro" at bounding box center [591, 256] width 125 height 104
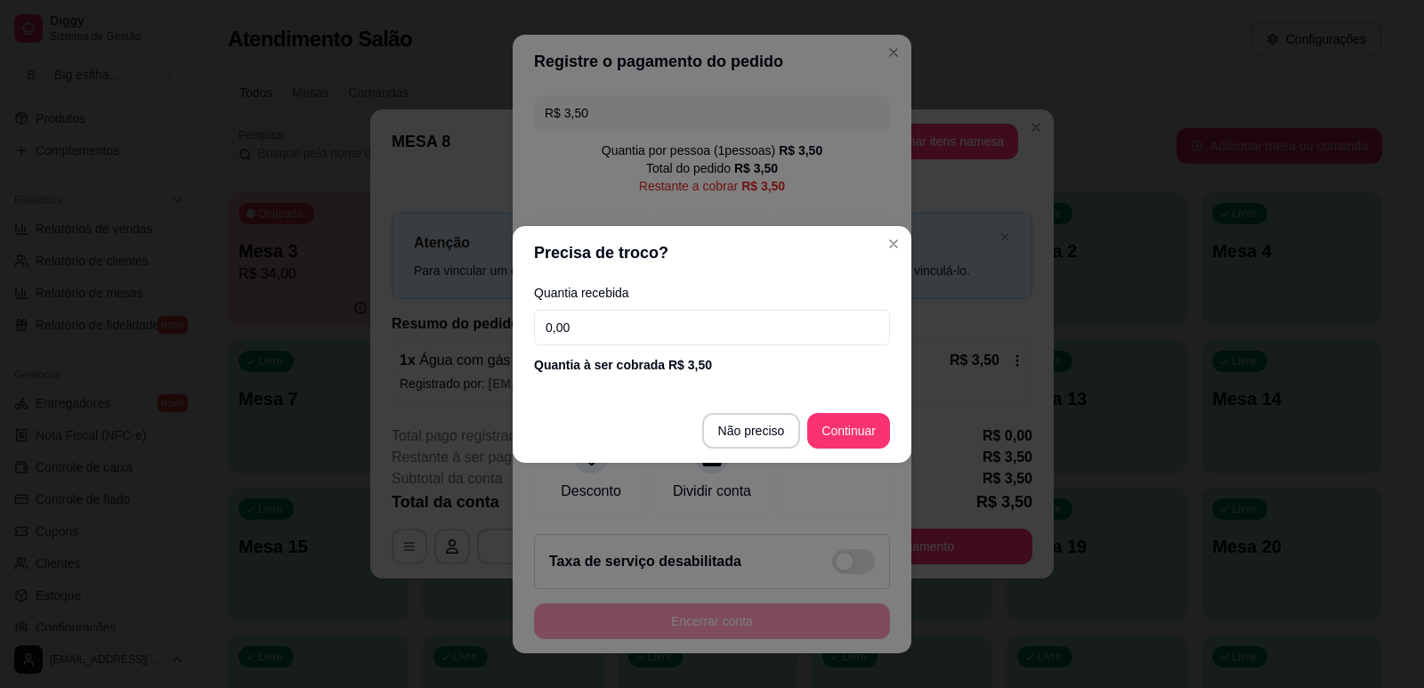
click at [646, 325] on input "0,00" at bounding box center [712, 328] width 356 height 36
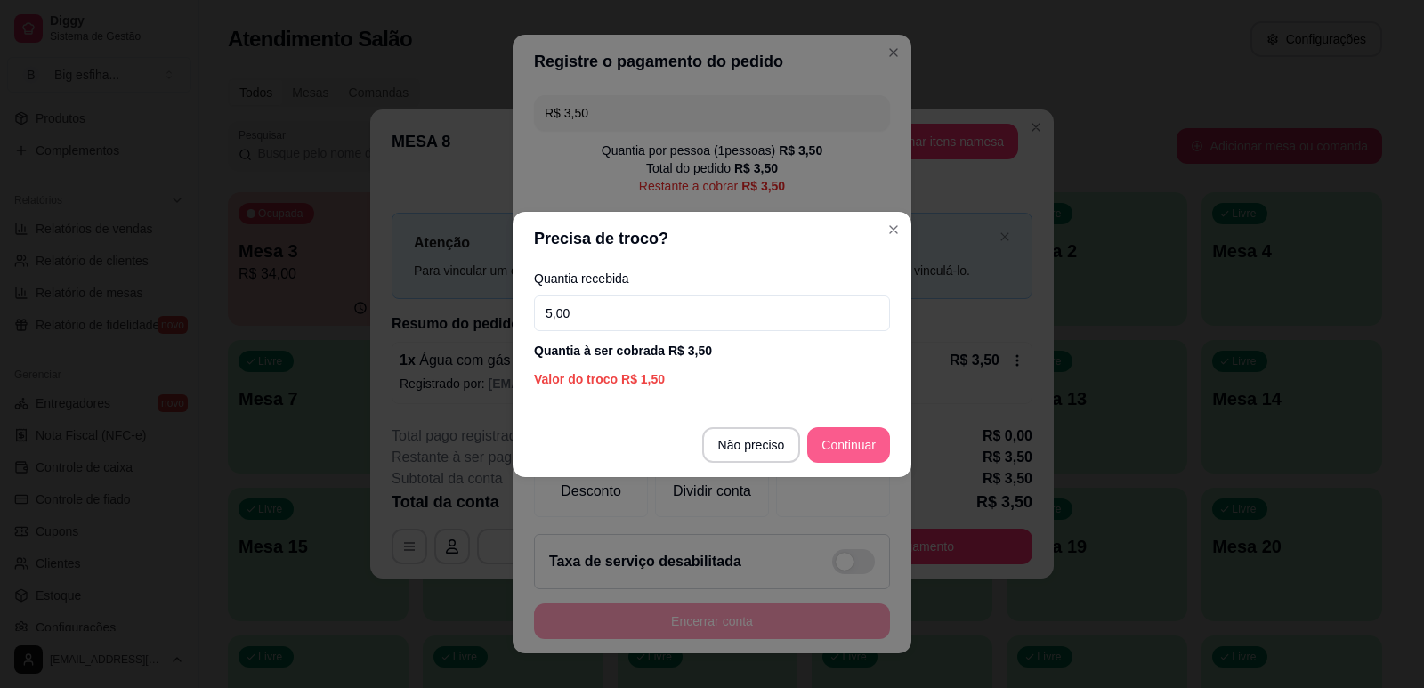
type input "5,00"
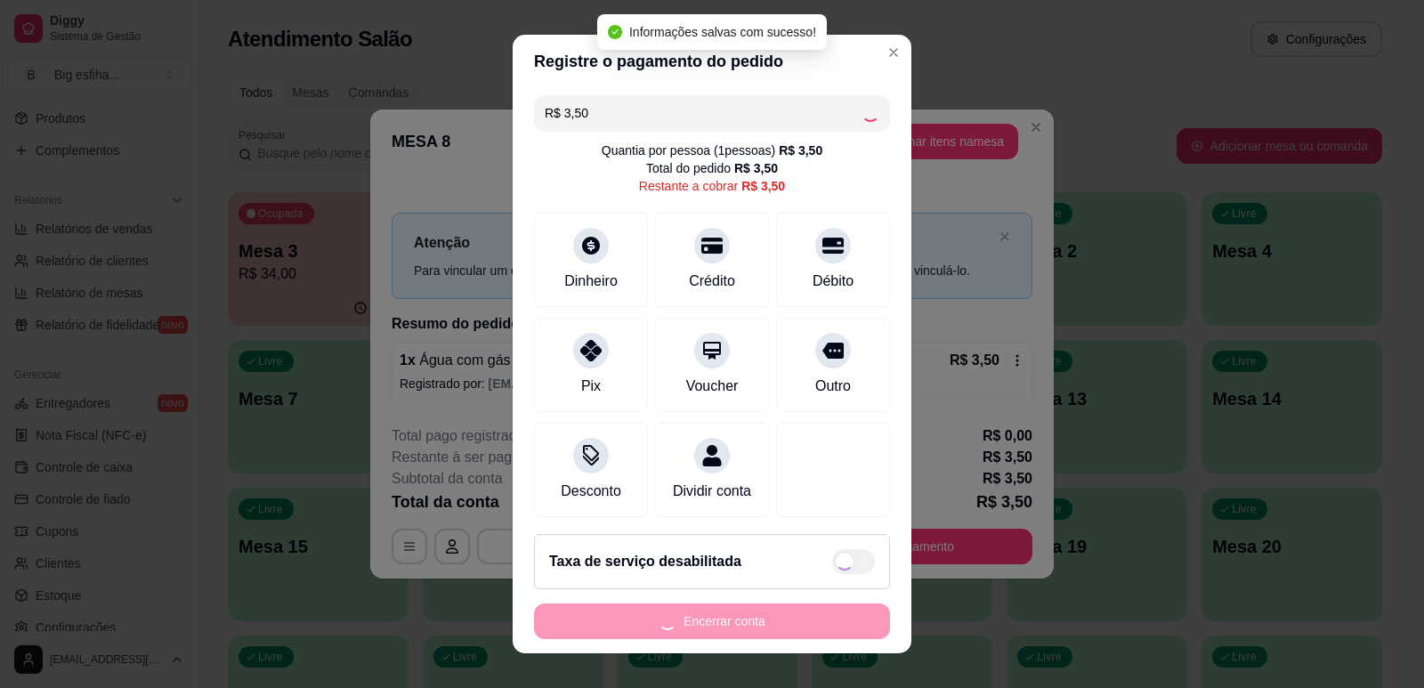
type input "R$ 0,00"
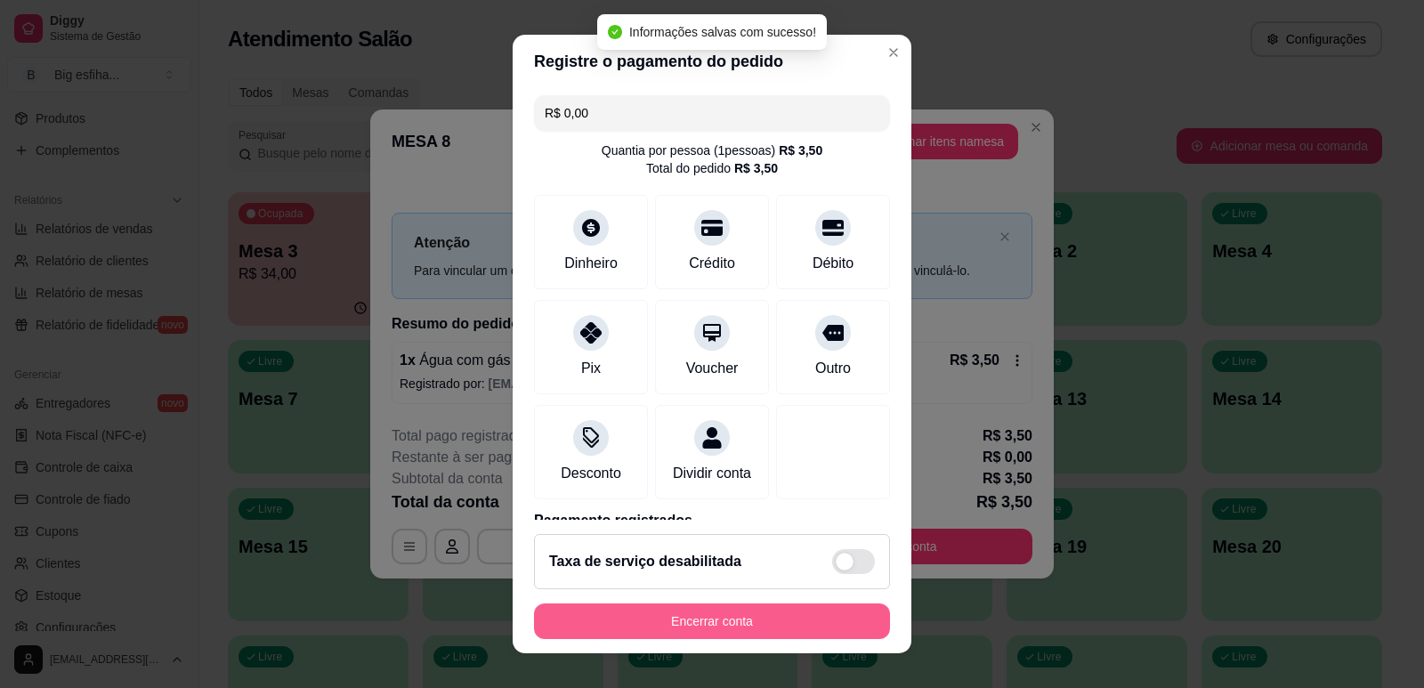
click at [734, 617] on button "Encerrar conta" at bounding box center [712, 621] width 356 height 36
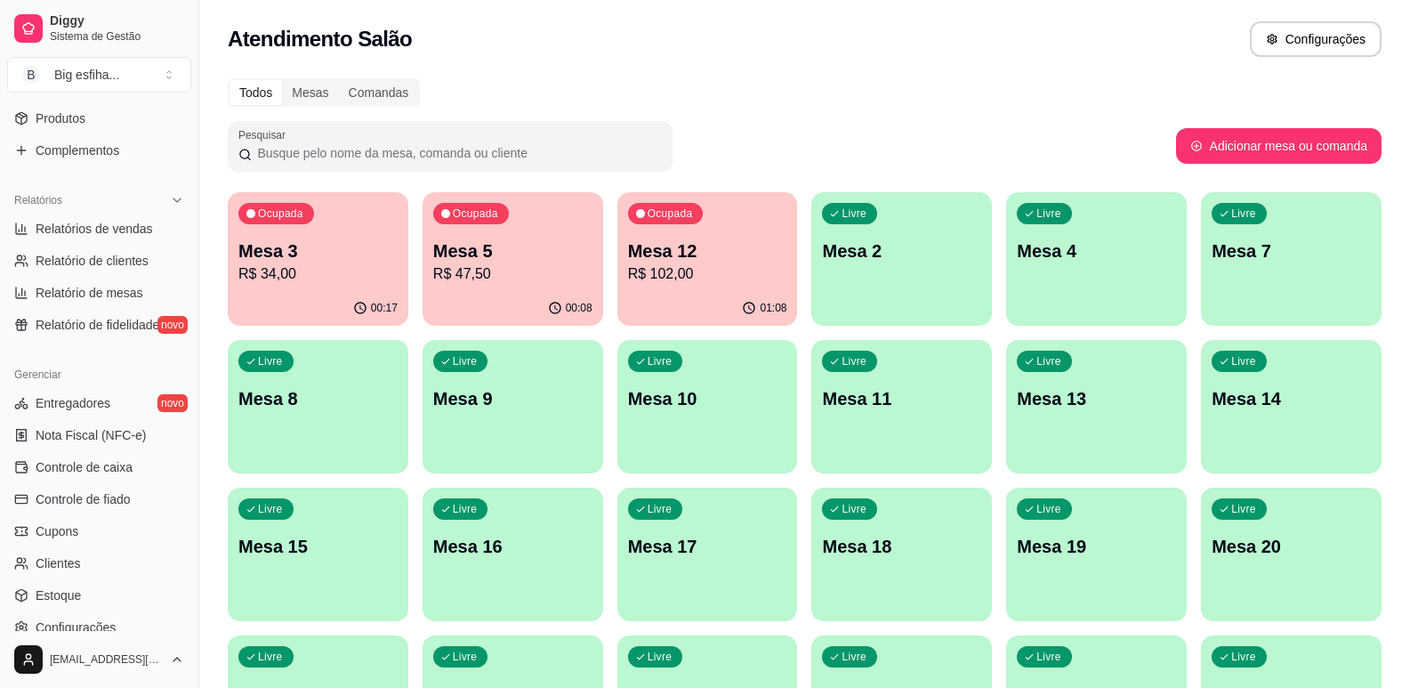
click at [717, 287] on div "Ocupada Mesa 12 R$ 102,00" at bounding box center [708, 241] width 181 height 99
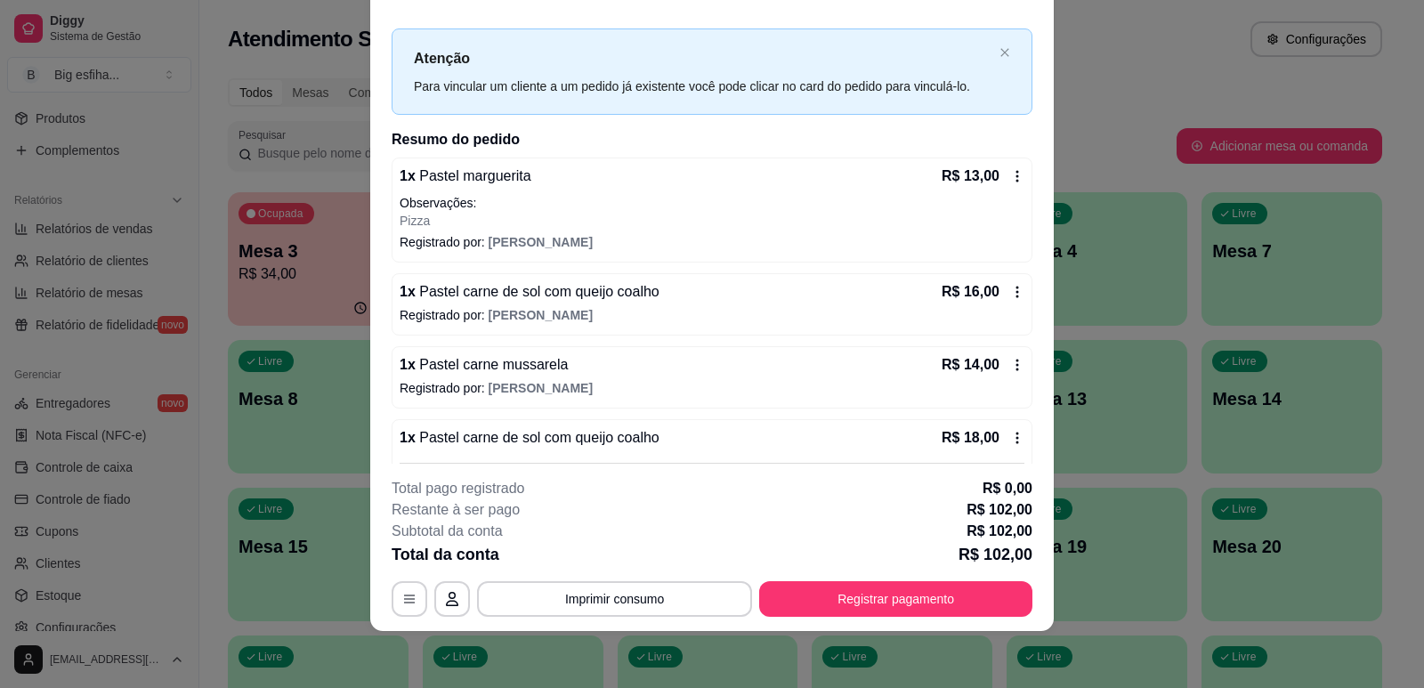
scroll to position [0, 0]
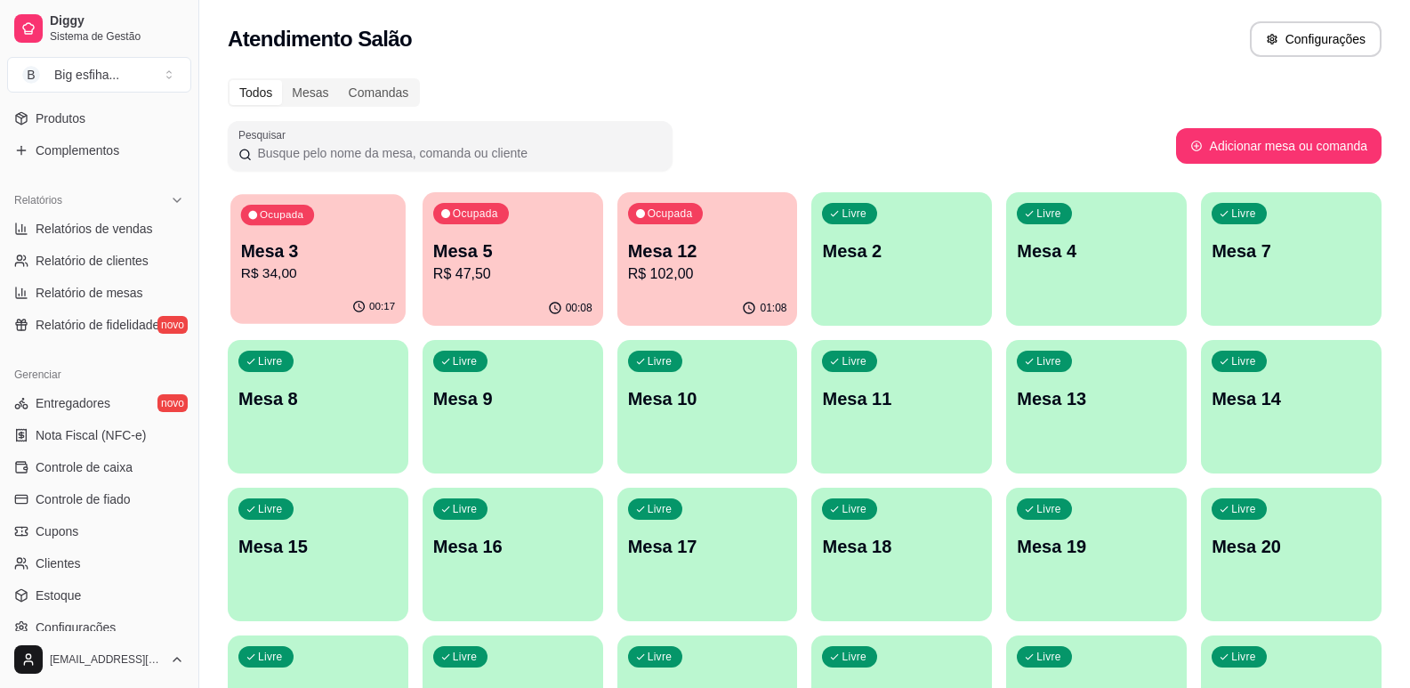
click at [370, 245] on p "Mesa 3" at bounding box center [318, 251] width 154 height 24
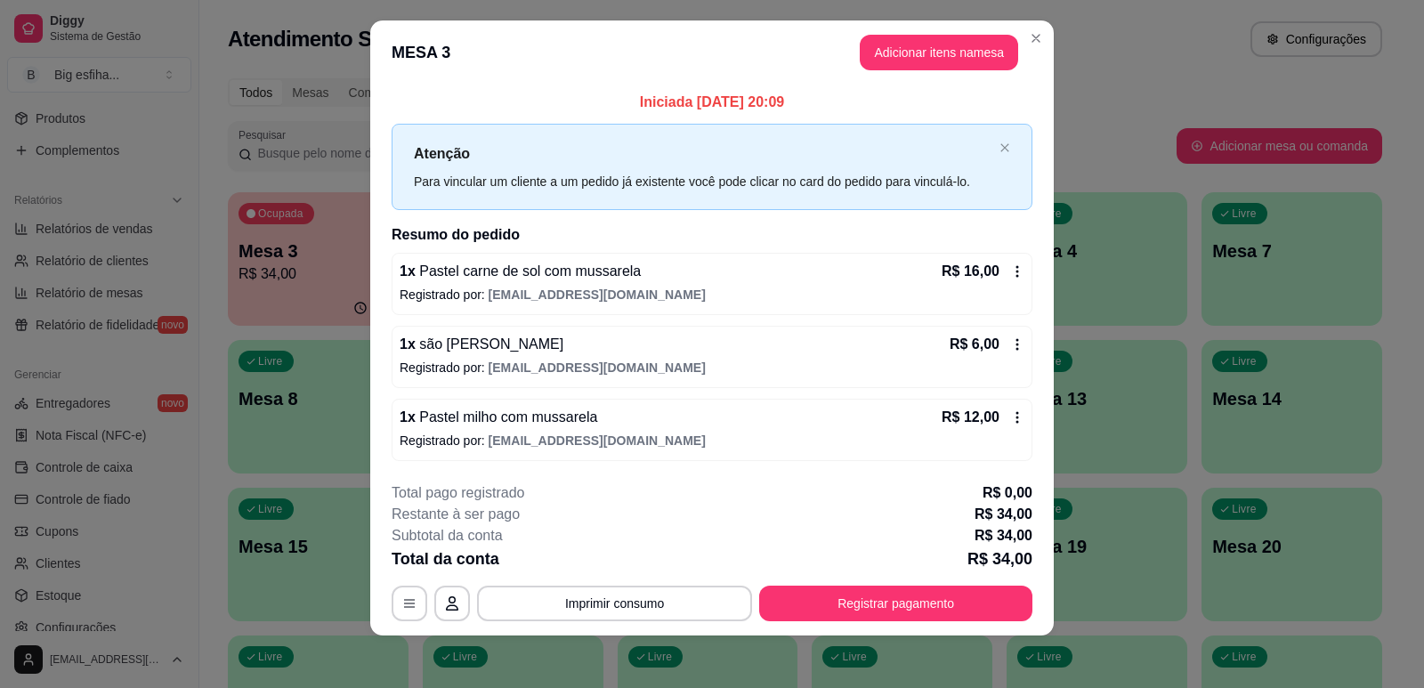
scroll to position [20, 0]
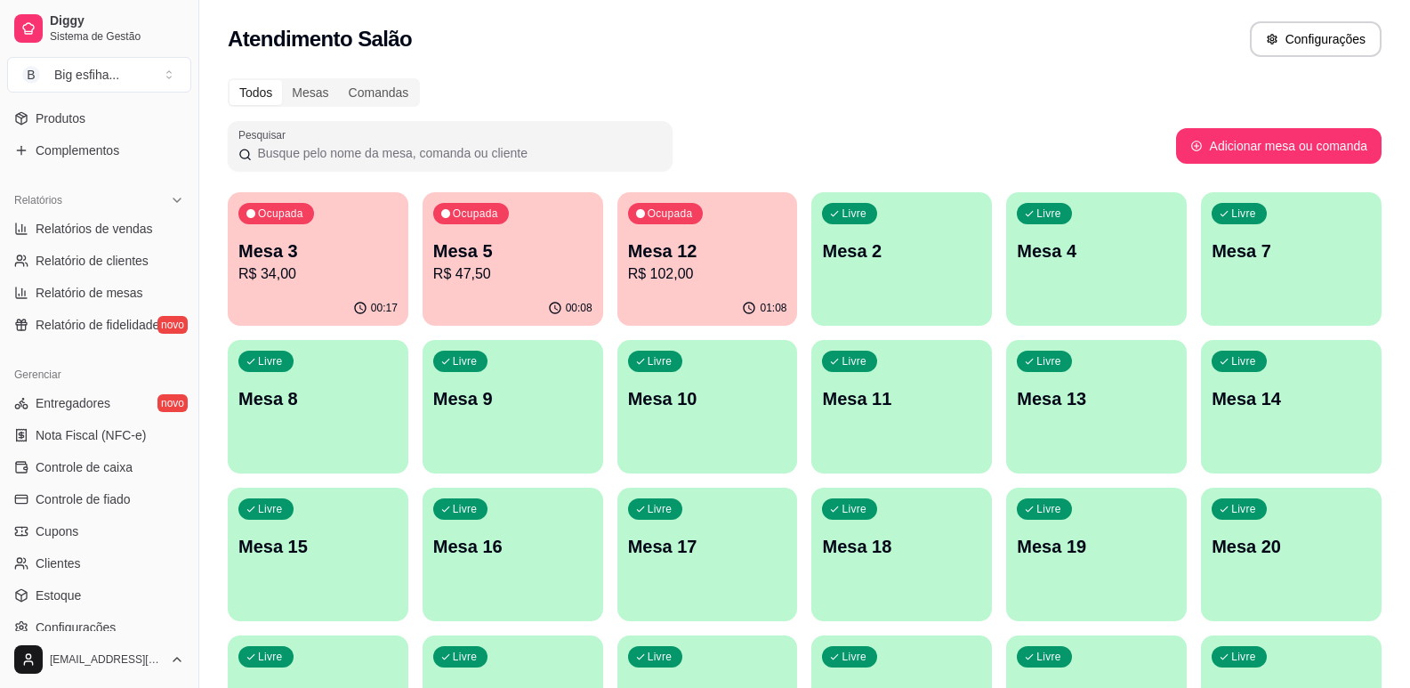
click at [477, 276] on p "R$ 47,50" at bounding box center [512, 273] width 159 height 21
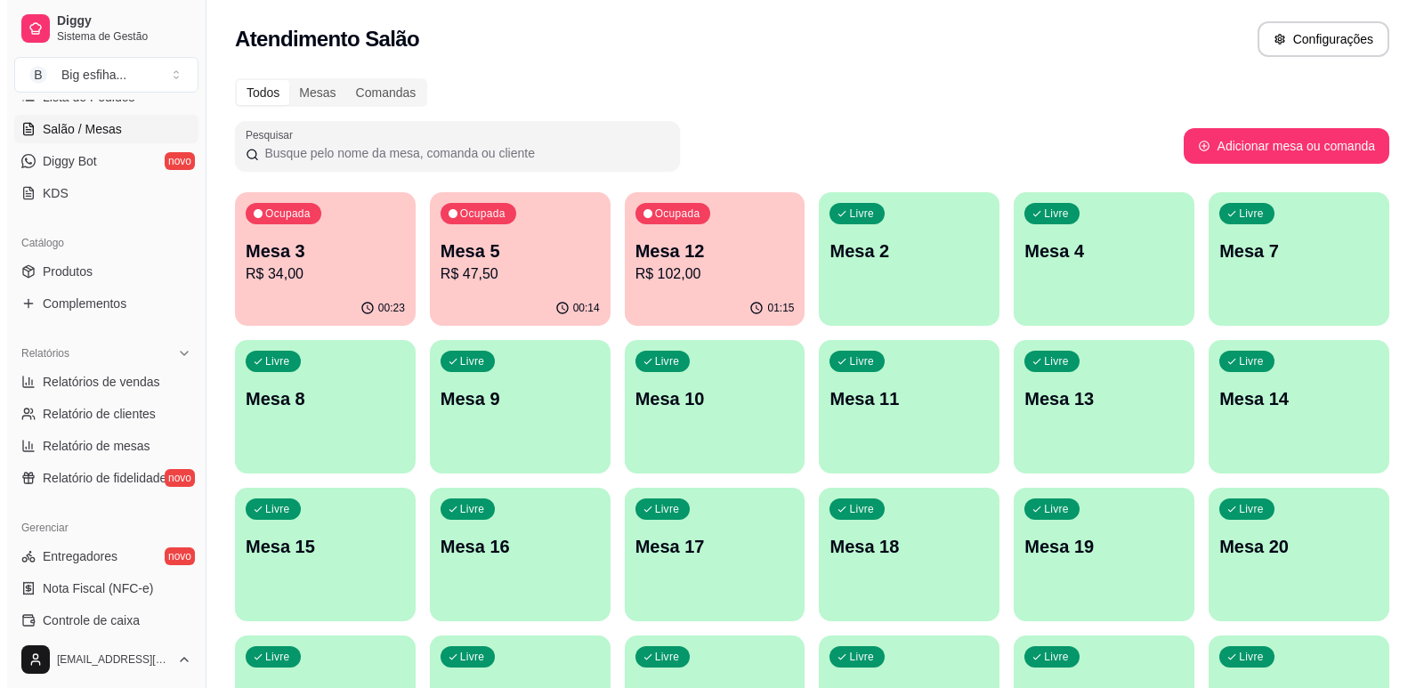
scroll to position [0, 0]
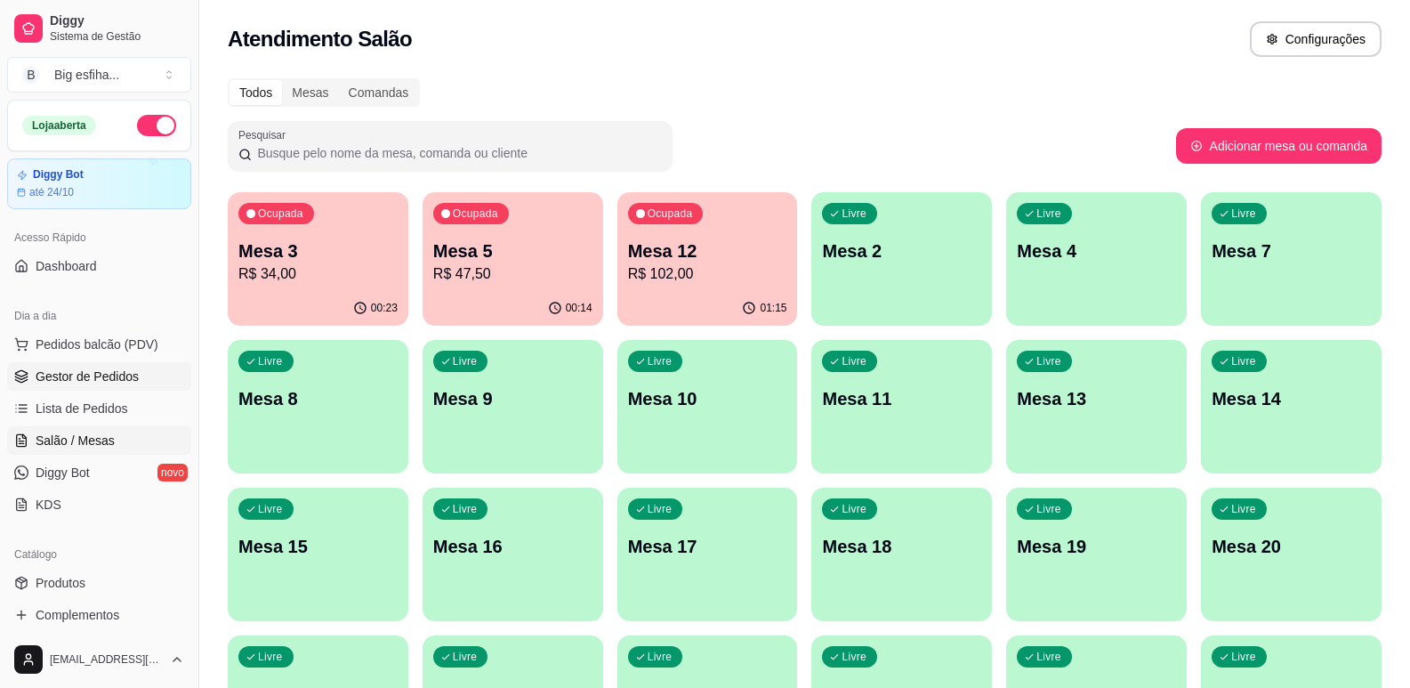
click at [119, 389] on link "Gestor de Pedidos" at bounding box center [99, 376] width 184 height 28
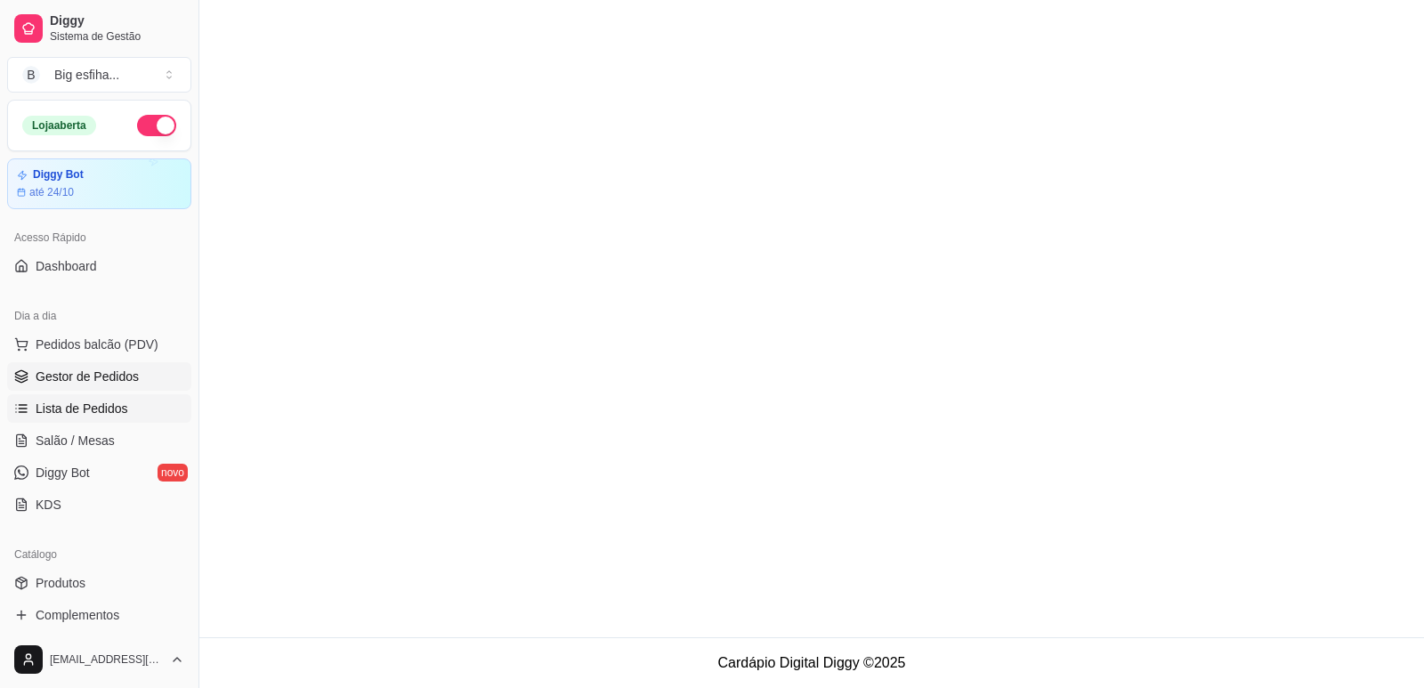
click at [119, 394] on ul "Pedidos balcão (PDV) Gestor de Pedidos Lista de Pedidos Salão / Mesas Diggy Bot…" at bounding box center [99, 424] width 184 height 189
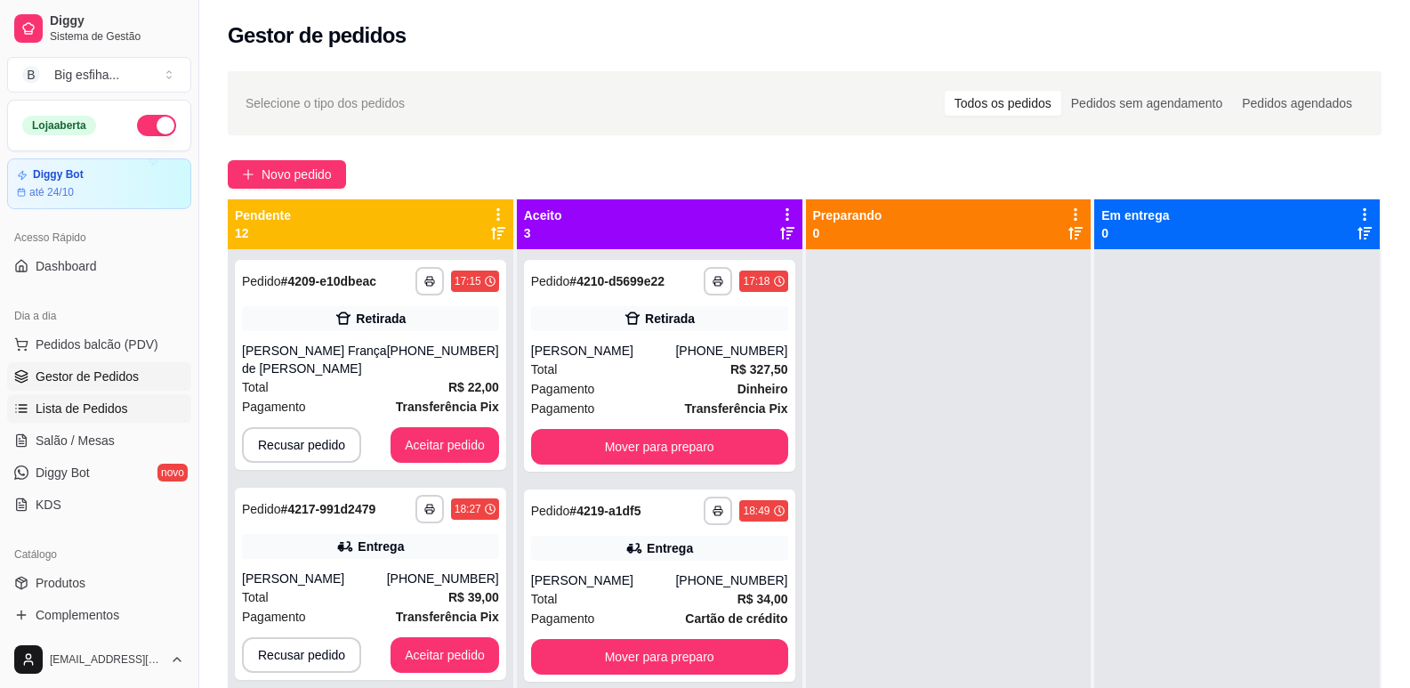
click at [121, 399] on link "Lista de Pedidos" at bounding box center [99, 408] width 184 height 28
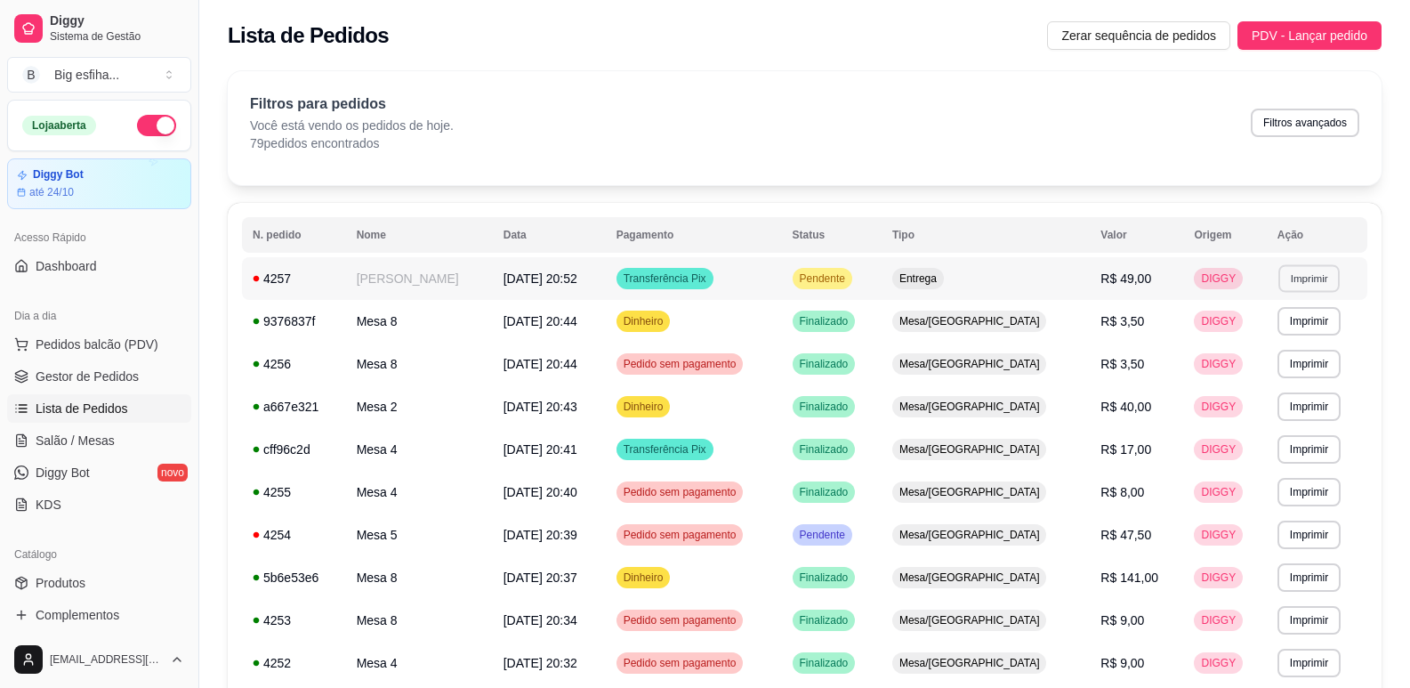
click at [1296, 280] on button "Imprimir" at bounding box center [1309, 278] width 61 height 28
click at [1273, 338] on button "IMPRESSORA" at bounding box center [1266, 341] width 129 height 28
click at [111, 439] on span "Salão / Mesas" at bounding box center [75, 441] width 79 height 18
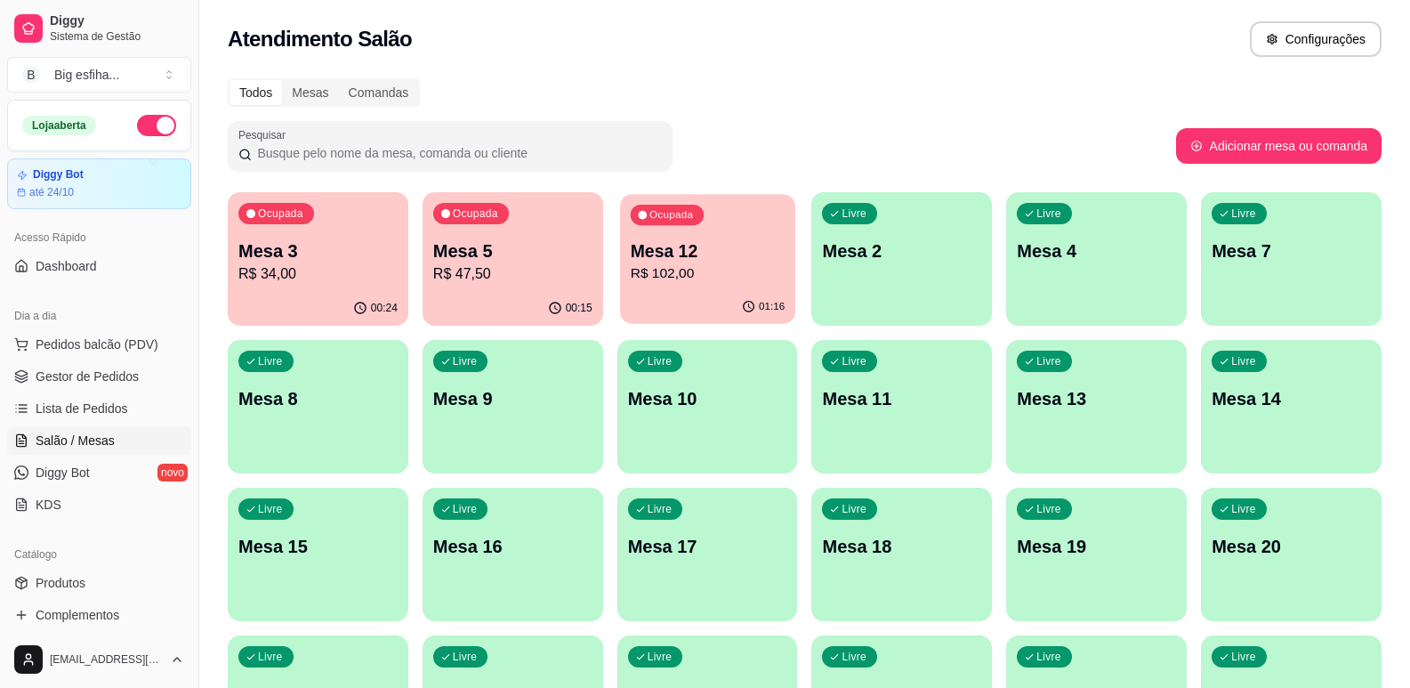
click at [690, 254] on p "Mesa 12" at bounding box center [707, 251] width 154 height 24
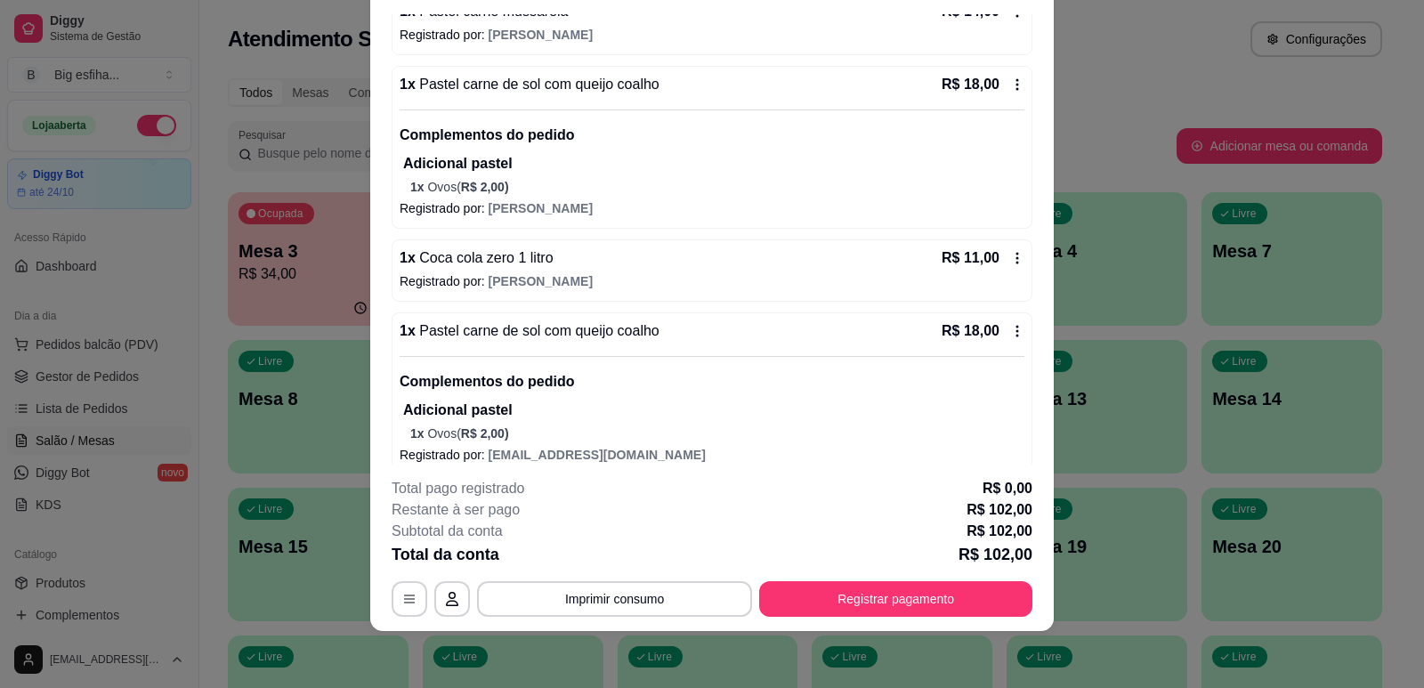
scroll to position [381, 0]
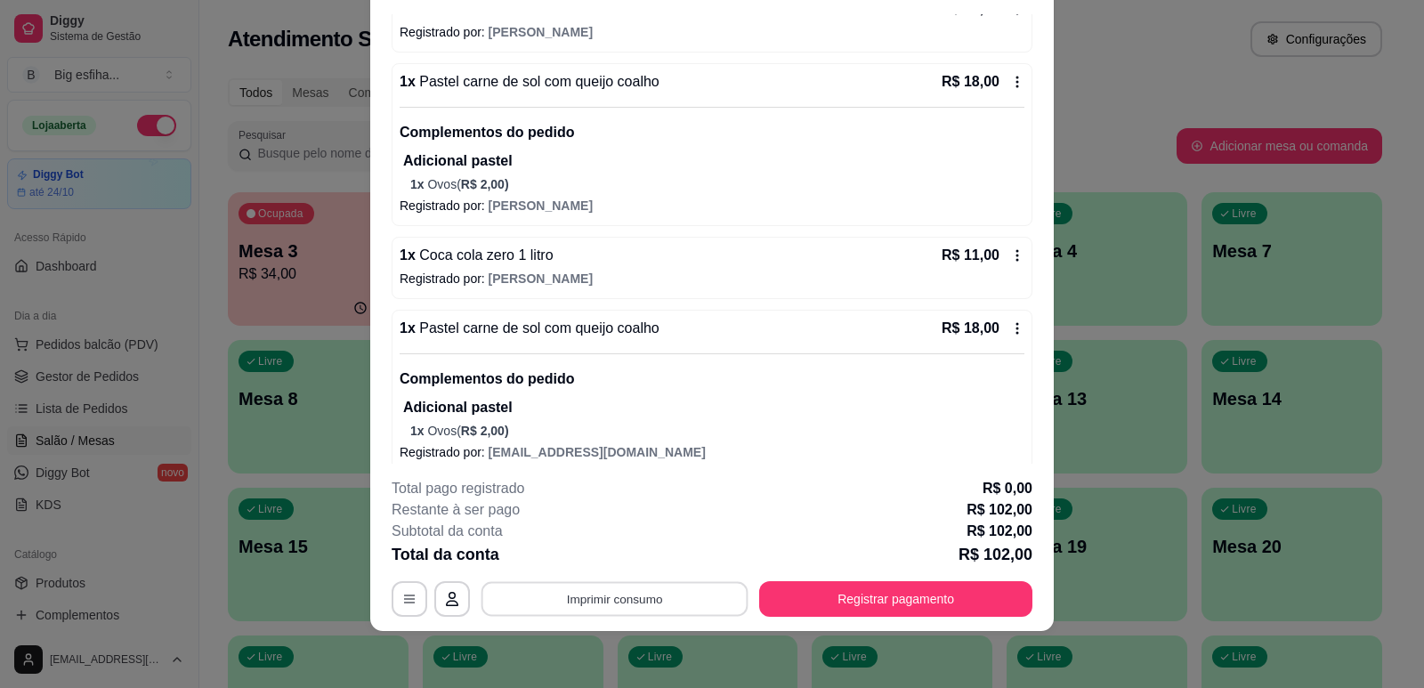
click at [559, 600] on button "Imprimir consumo" at bounding box center [614, 599] width 267 height 35
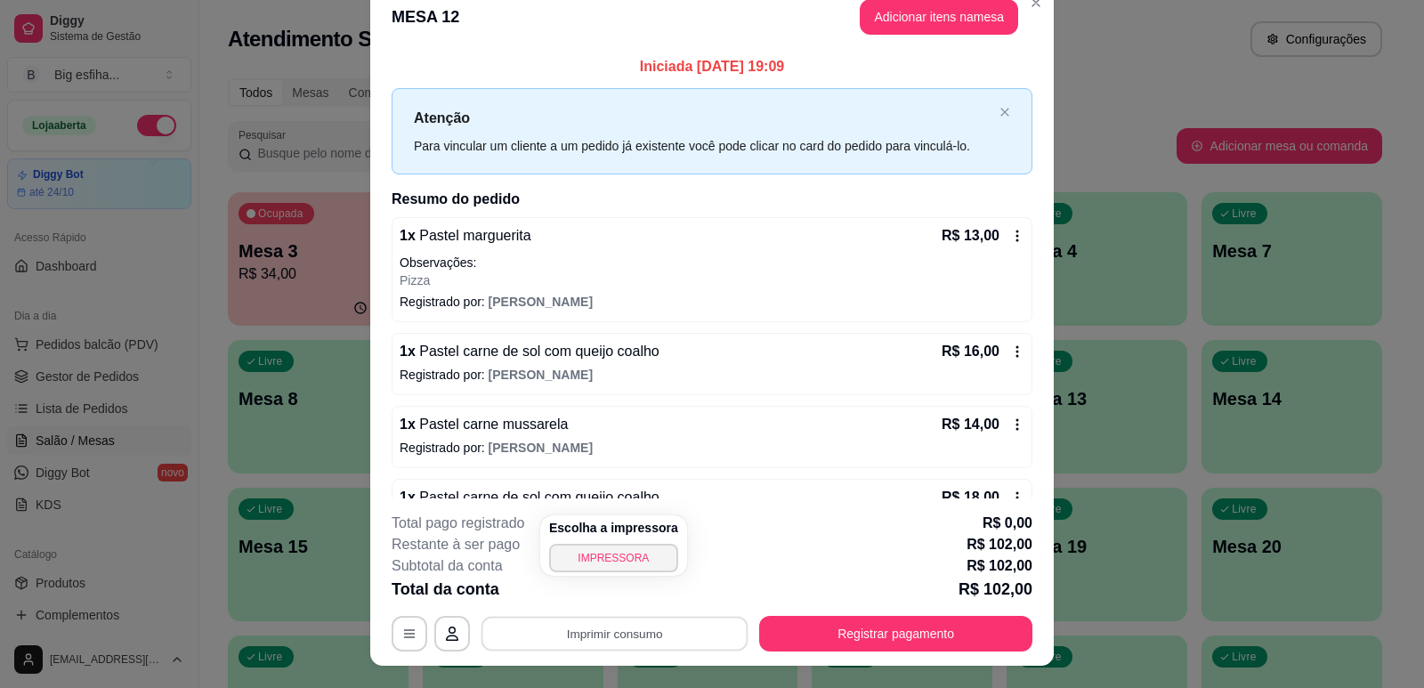
scroll to position [0, 0]
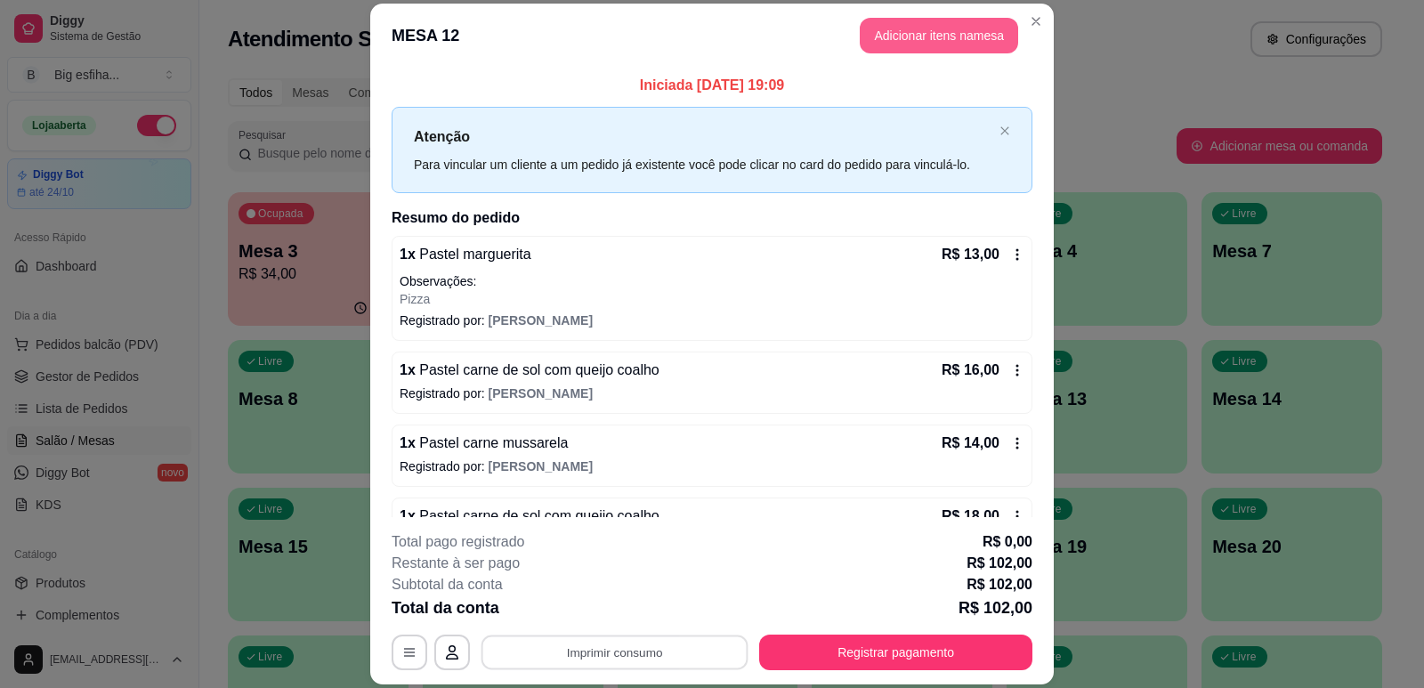
click at [887, 34] on button "Adicionar itens na mesa" at bounding box center [939, 36] width 158 height 36
click at [891, 44] on button "Adicionar itens na mesa" at bounding box center [939, 36] width 158 height 36
click at [922, 27] on div "PROMOÇÕES PASTEL 27CM PASTEIS KIDS Pastel Doce 27cm Esfihas Salgadas Esfihas do…" at bounding box center [525, 81] width 994 height 123
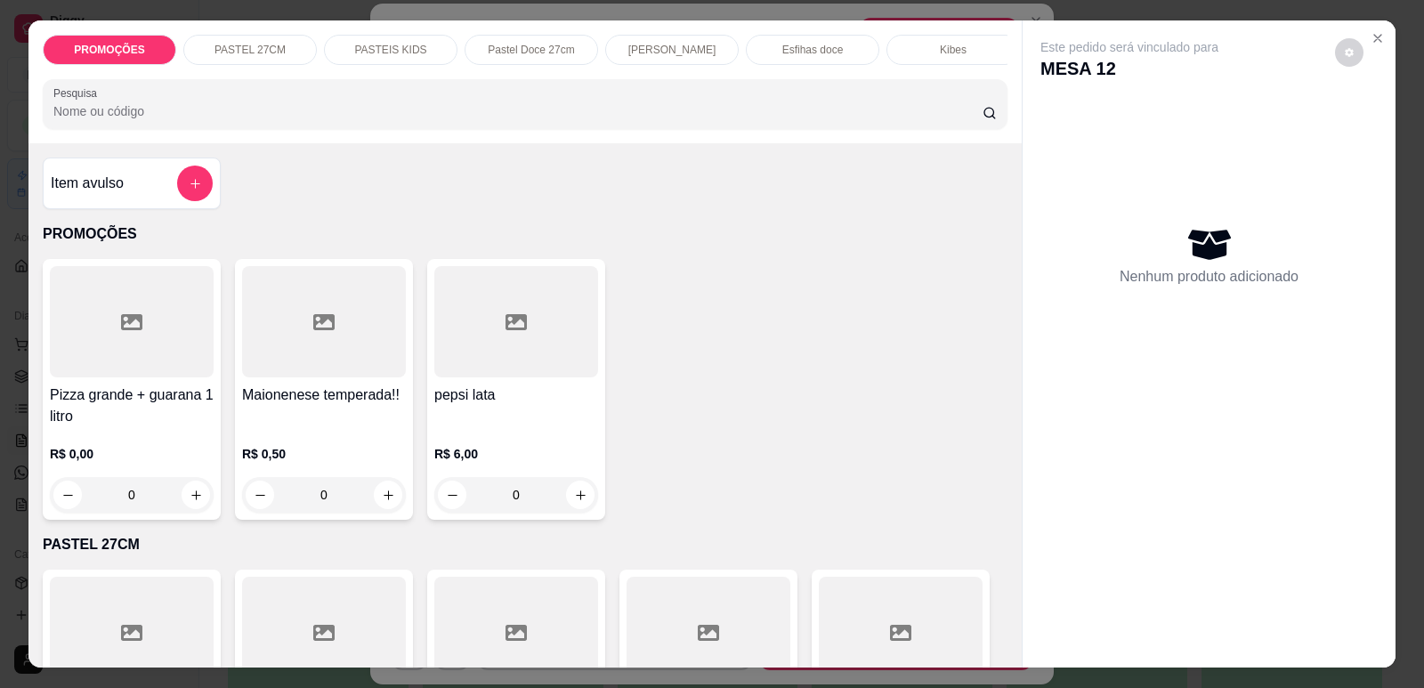
scroll to position [0, 715]
click at [804, 53] on p "Refrigerante" at bounding box center [800, 50] width 59 height 14
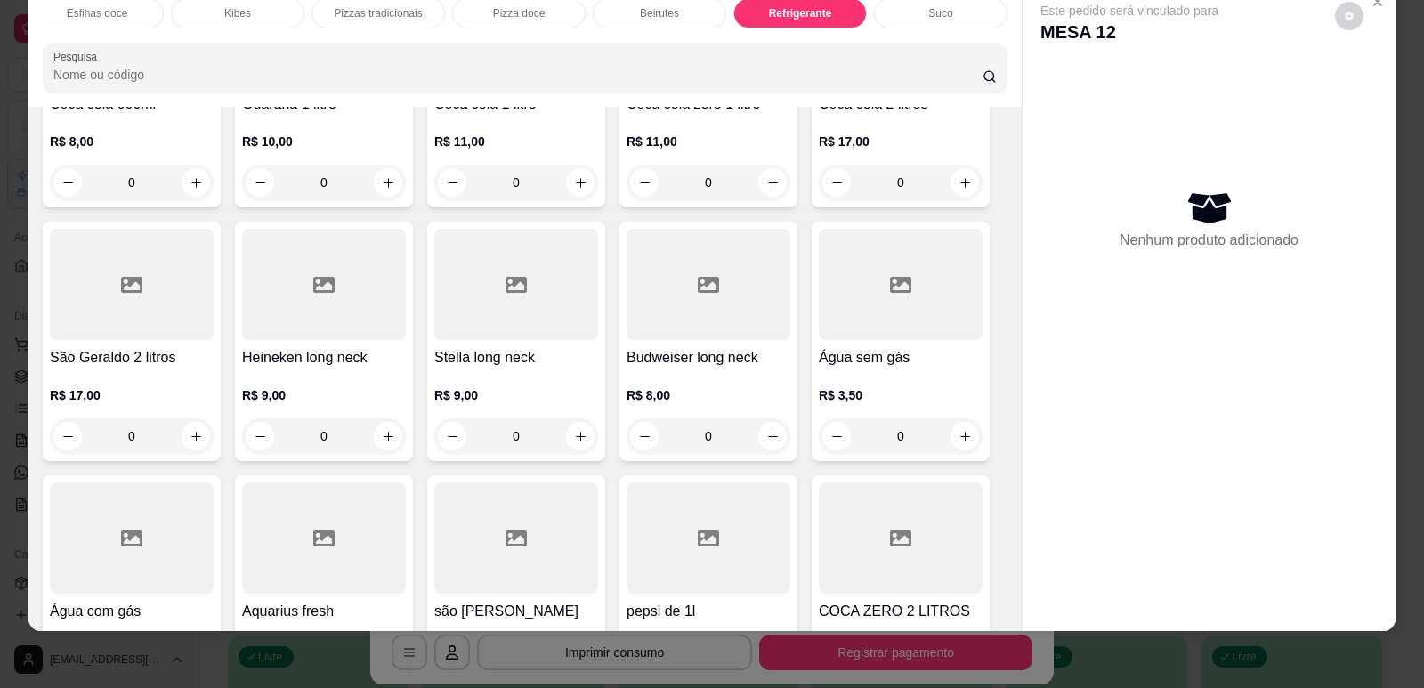
scroll to position [10891, 0]
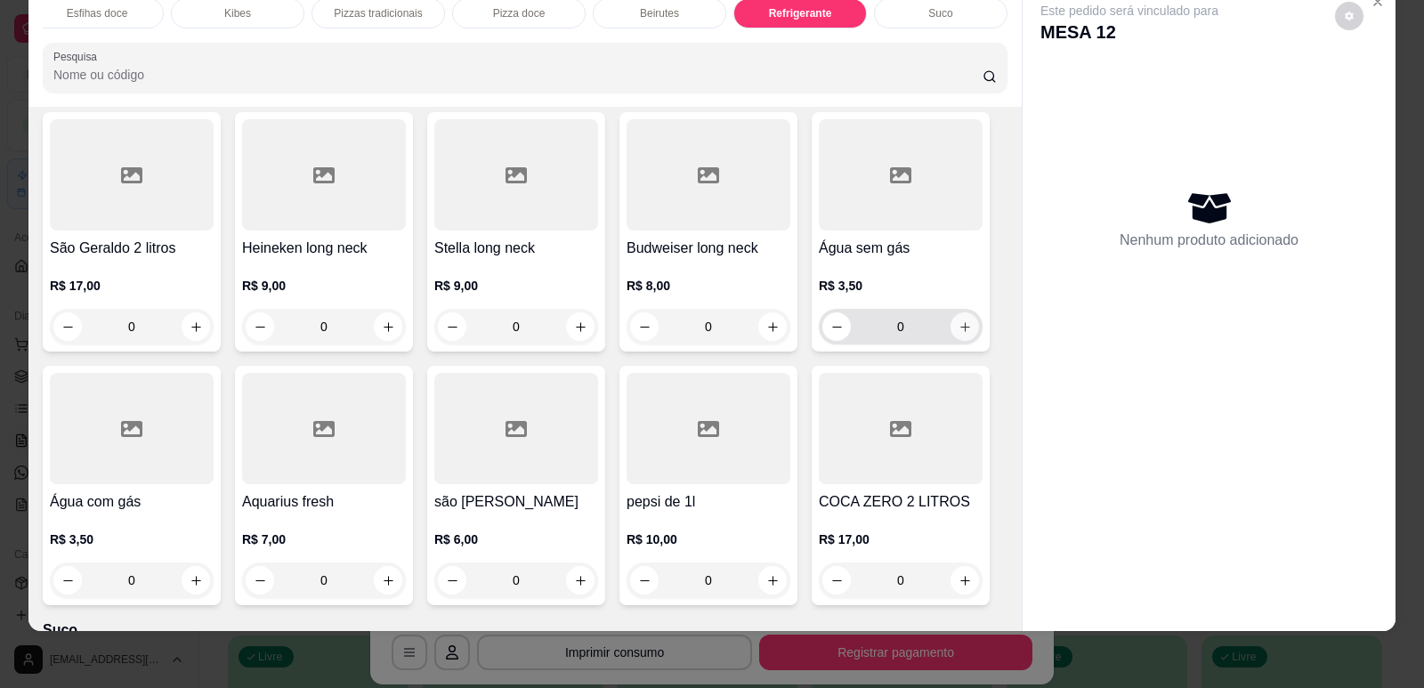
click at [950, 312] on button "increase-product-quantity" at bounding box center [964, 326] width 28 height 28
type input "1"
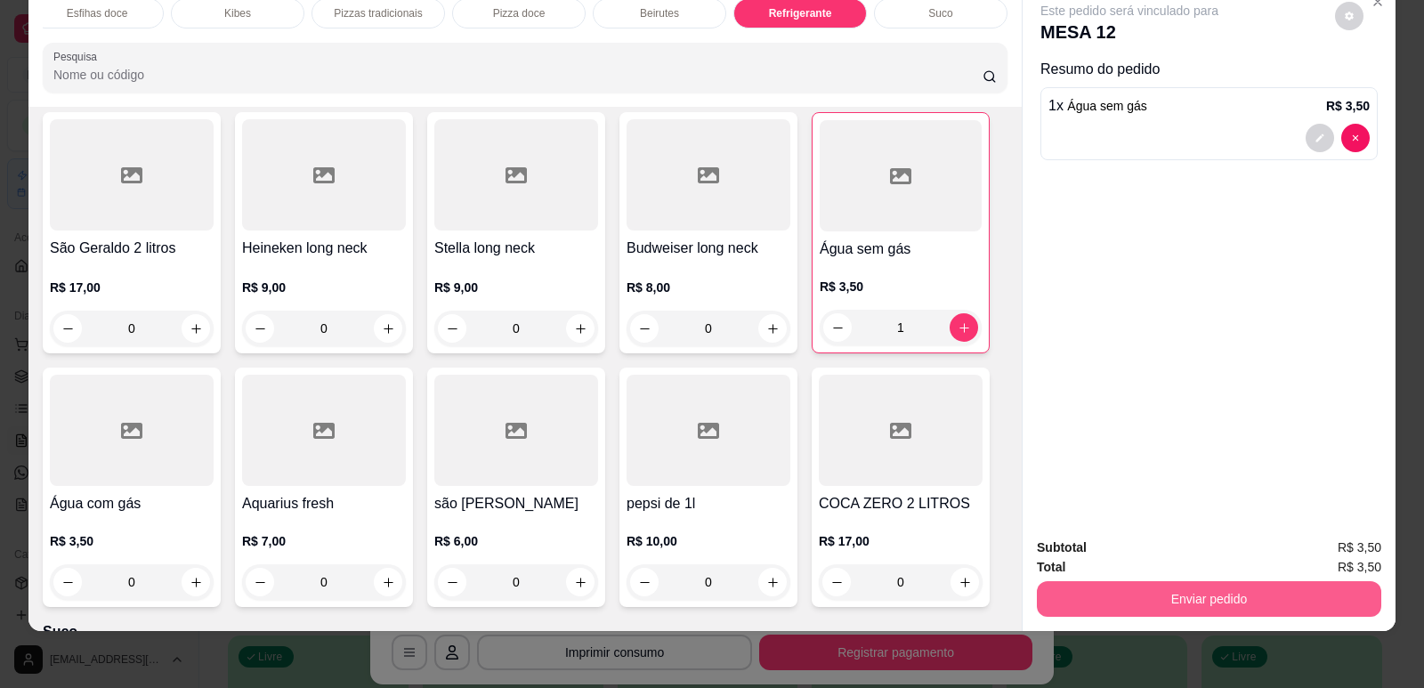
click at [1161, 594] on button "Enviar pedido" at bounding box center [1209, 599] width 344 height 36
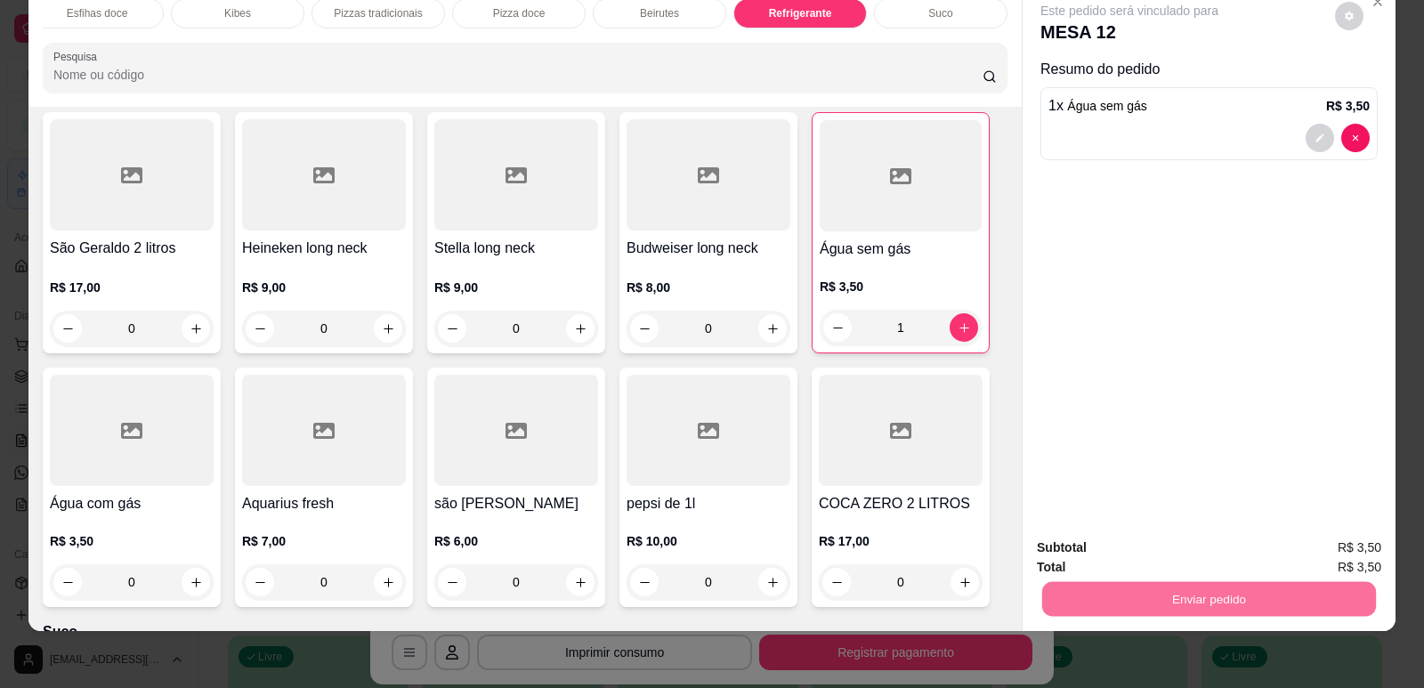
click at [1323, 548] on button "Enviar pedido" at bounding box center [1335, 554] width 98 height 33
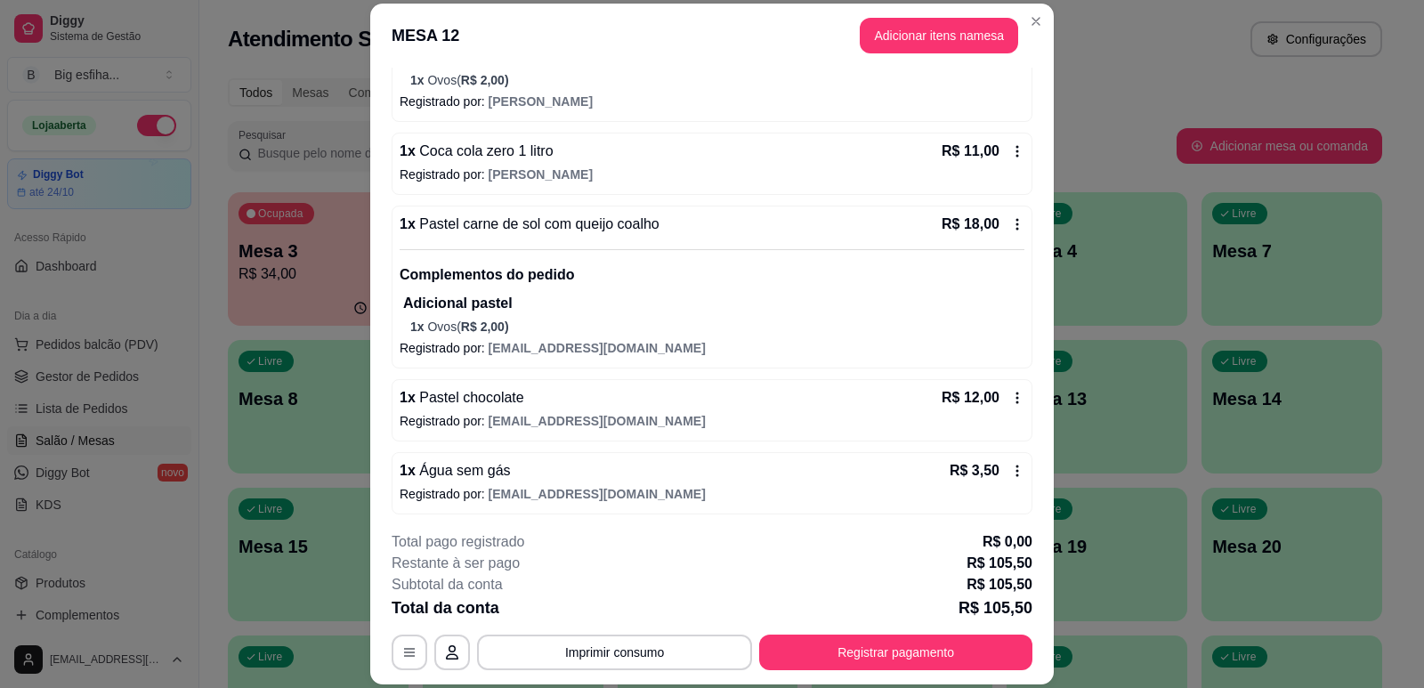
scroll to position [543, 0]
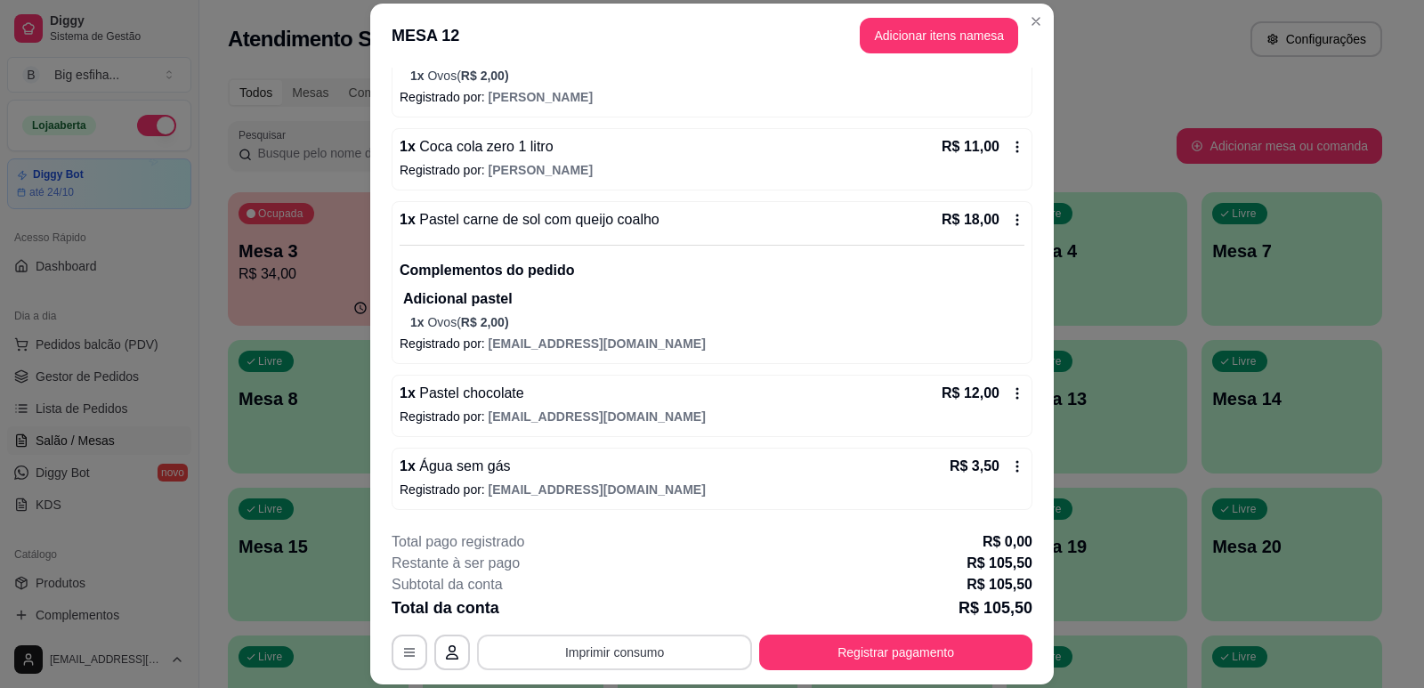
click at [618, 647] on button "Imprimir consumo" at bounding box center [614, 652] width 275 height 36
click at [634, 612] on button "IMPRESSORA" at bounding box center [613, 611] width 125 height 28
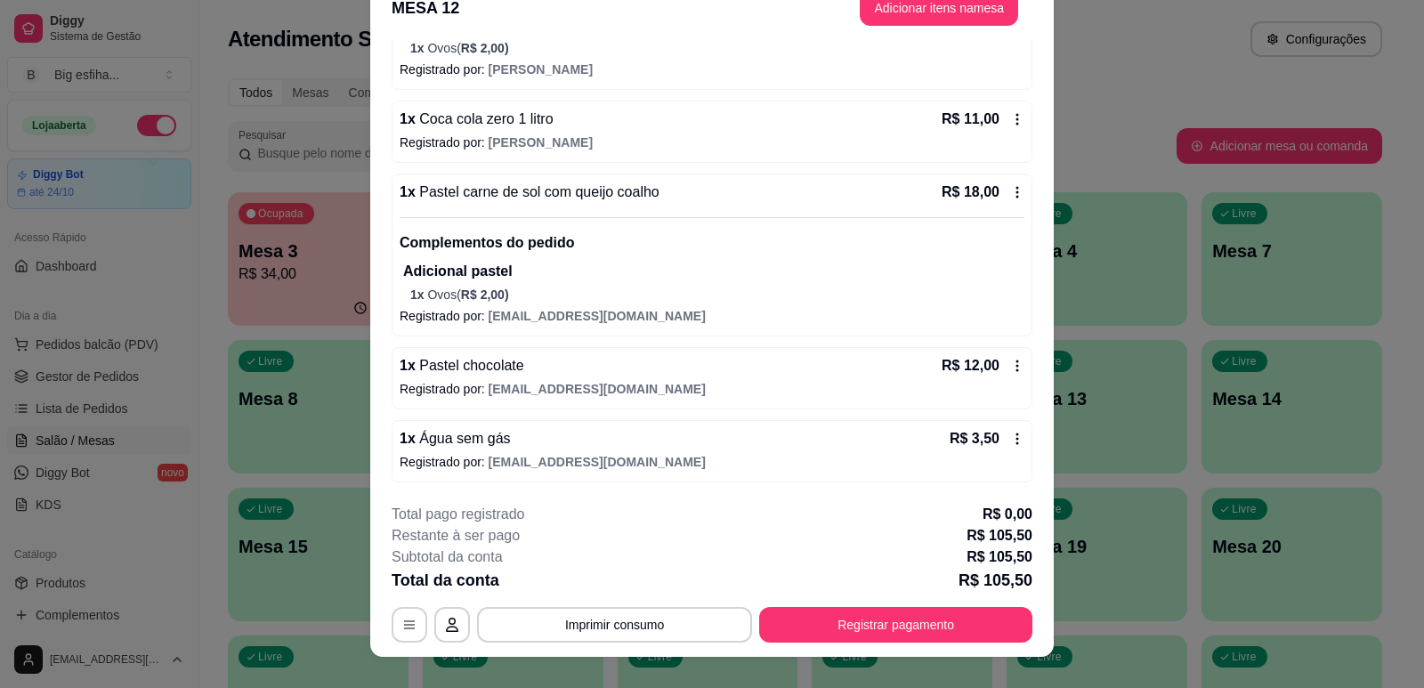
scroll to position [53, 0]
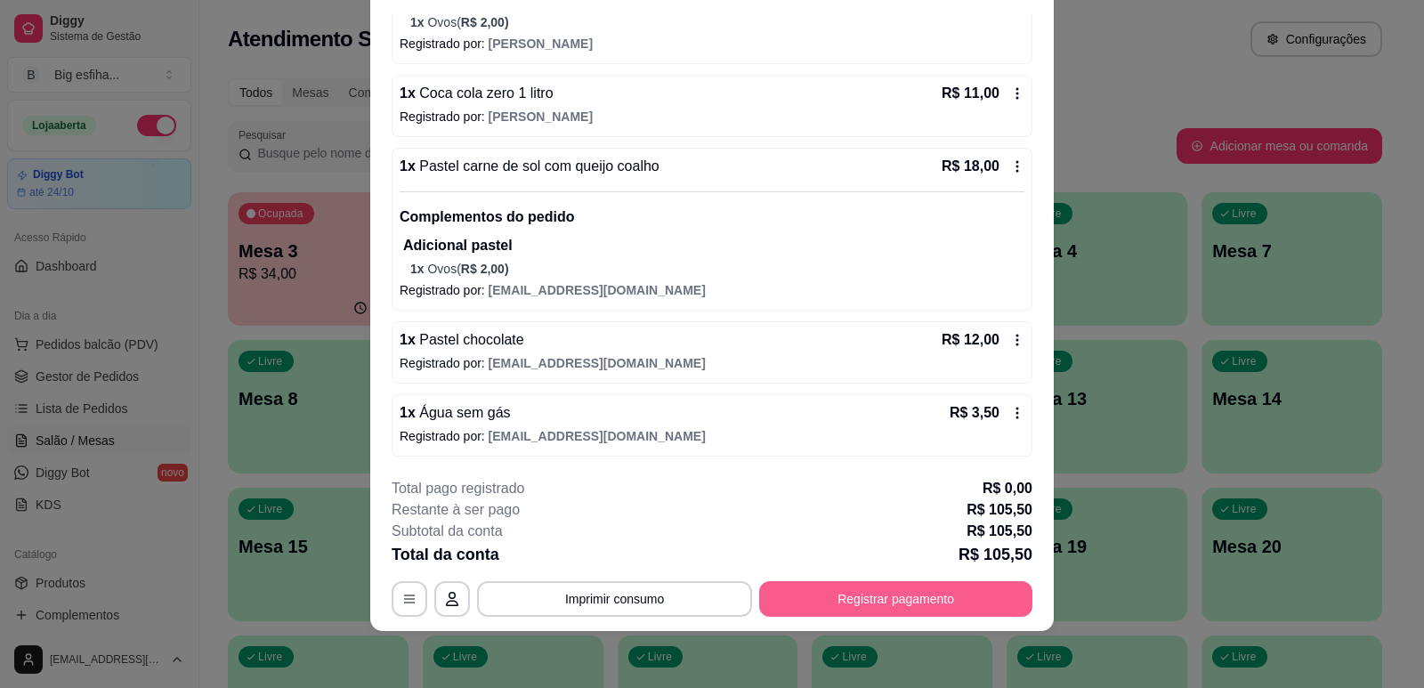
click at [914, 586] on button "Registrar pagamento" at bounding box center [895, 599] width 273 height 36
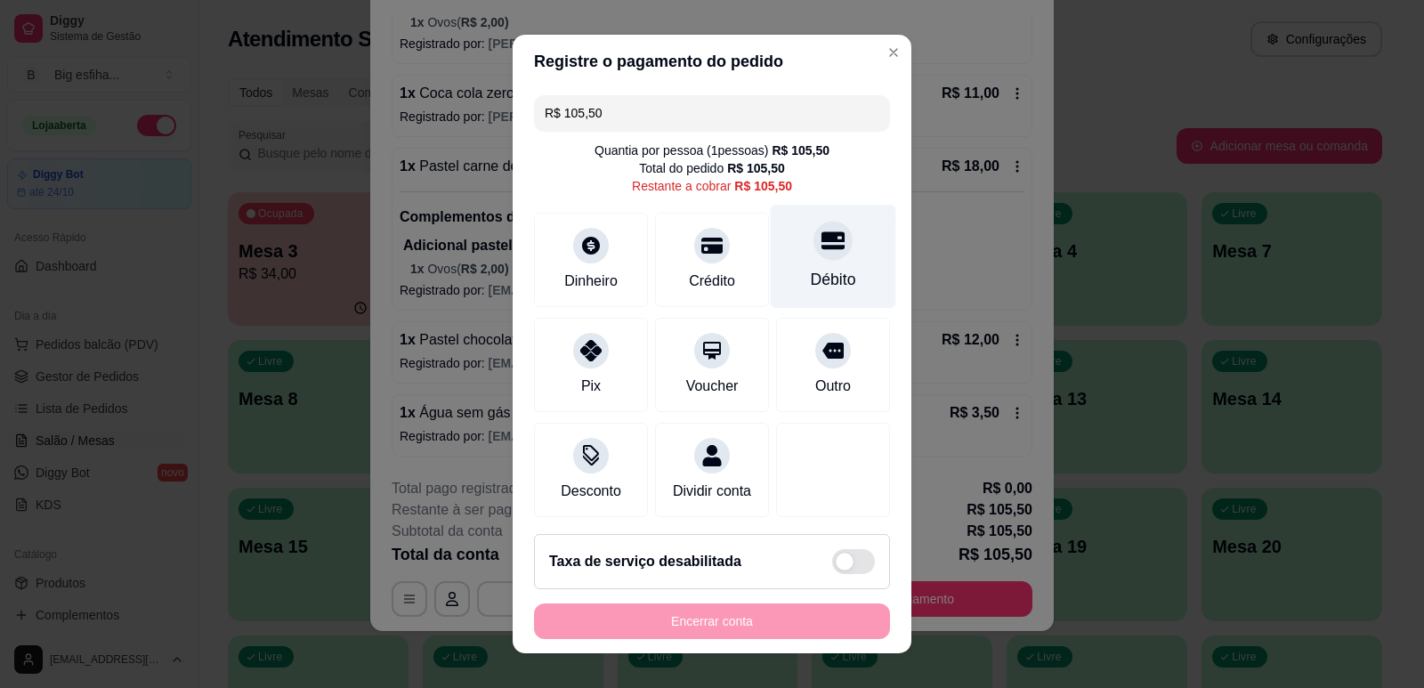
click at [853, 266] on div "Débito" at bounding box center [833, 256] width 125 height 104
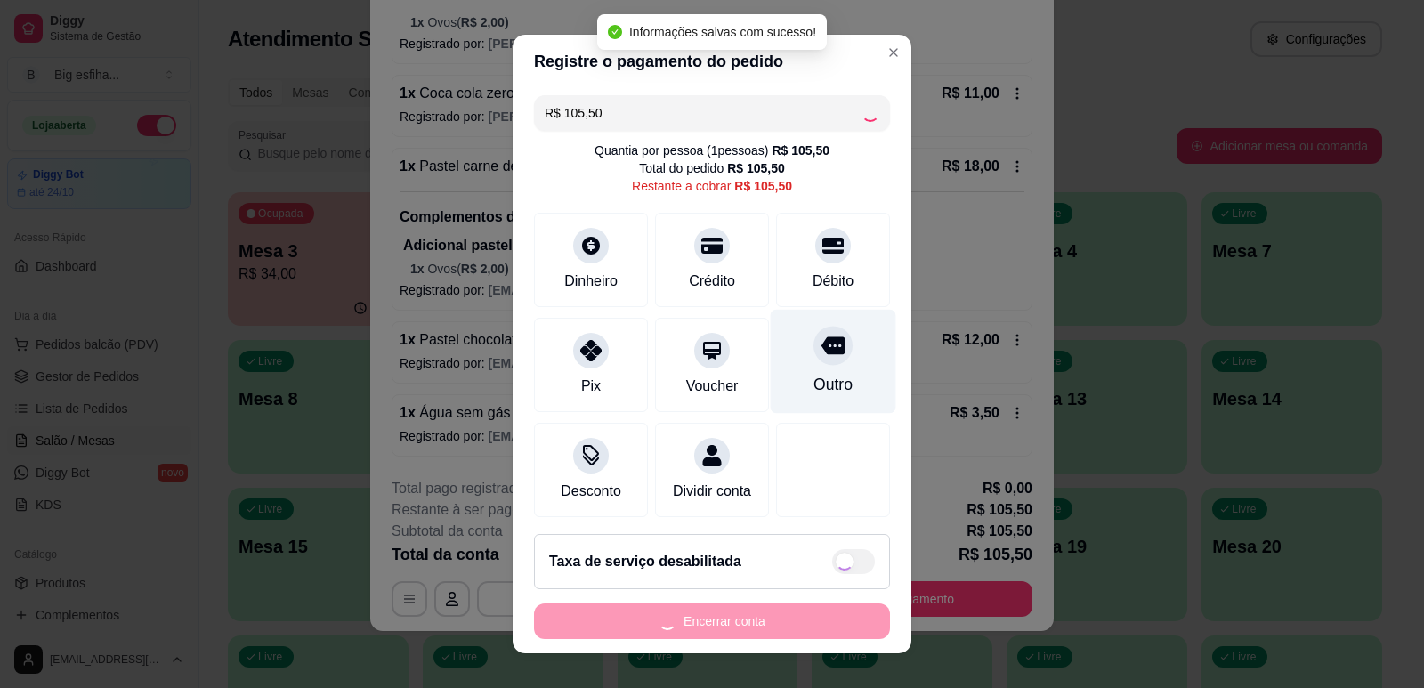
type input "R$ 0,00"
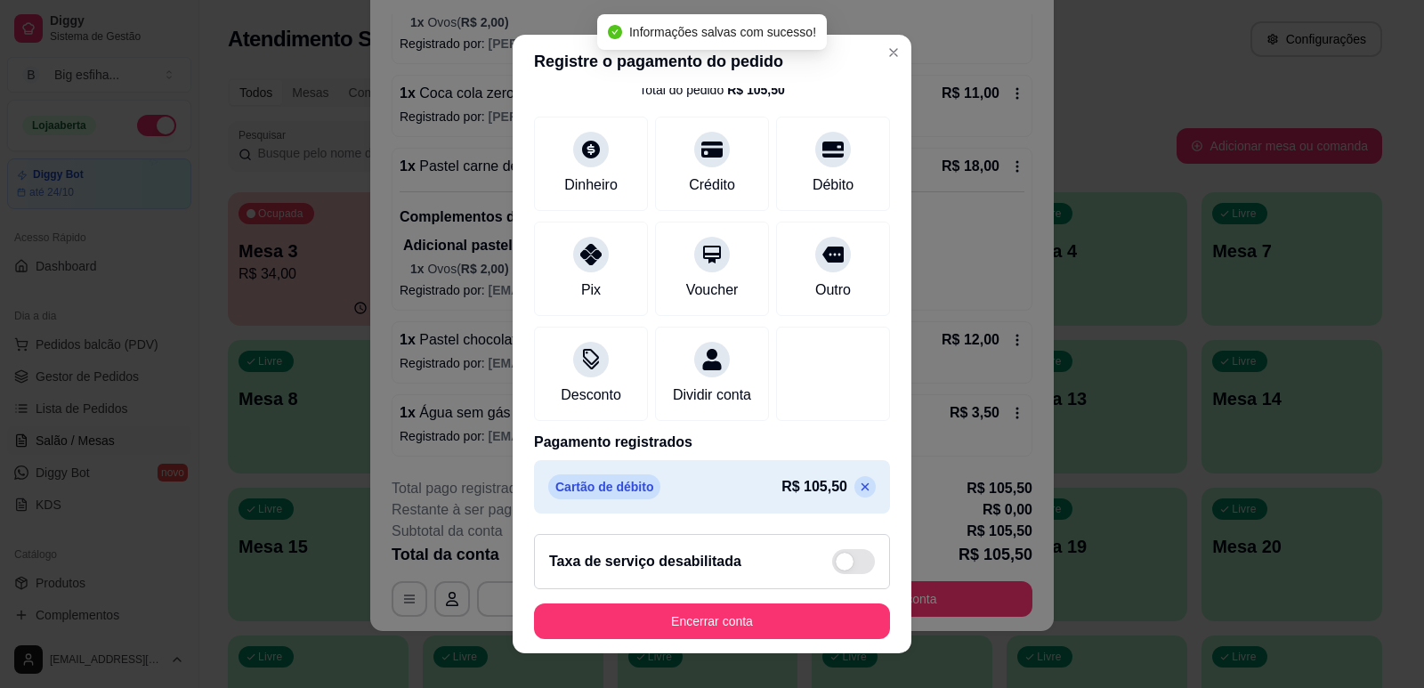
scroll to position [22, 0]
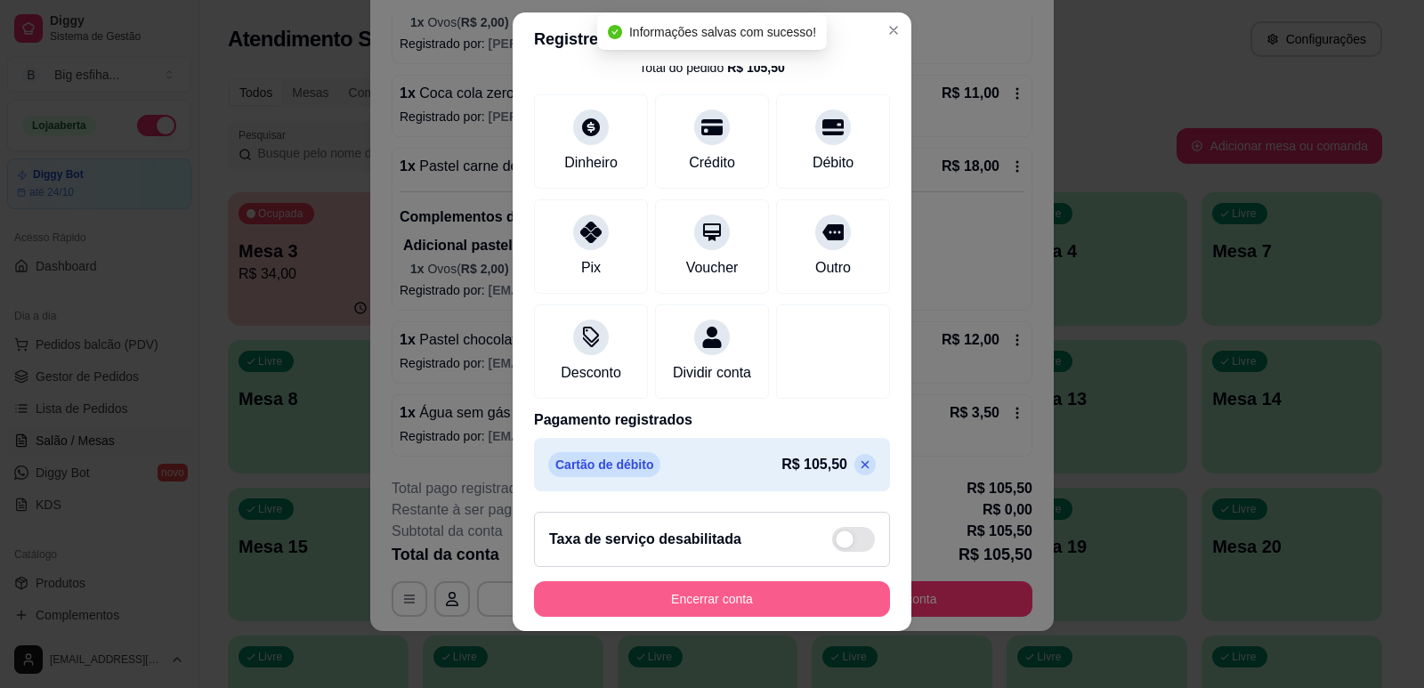
click at [655, 617] on div "Encerrar conta" at bounding box center [712, 599] width 356 height 36
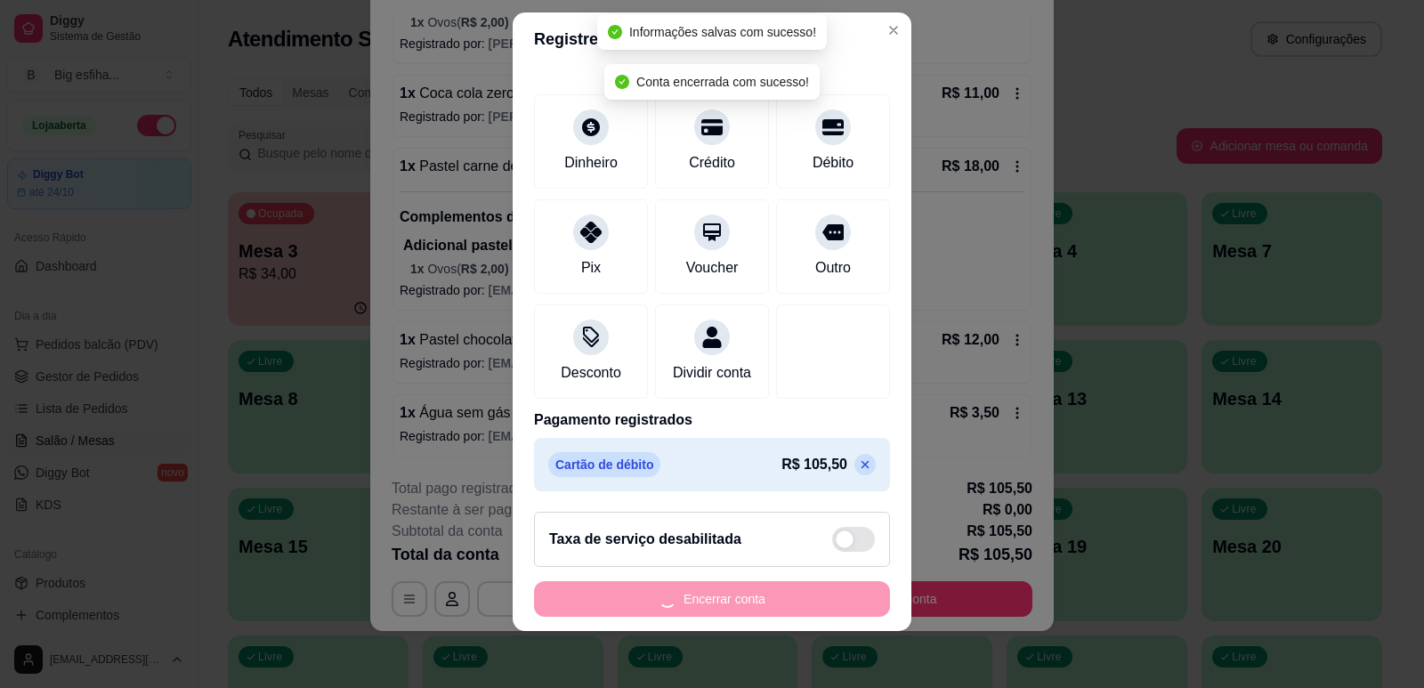
scroll to position [0, 0]
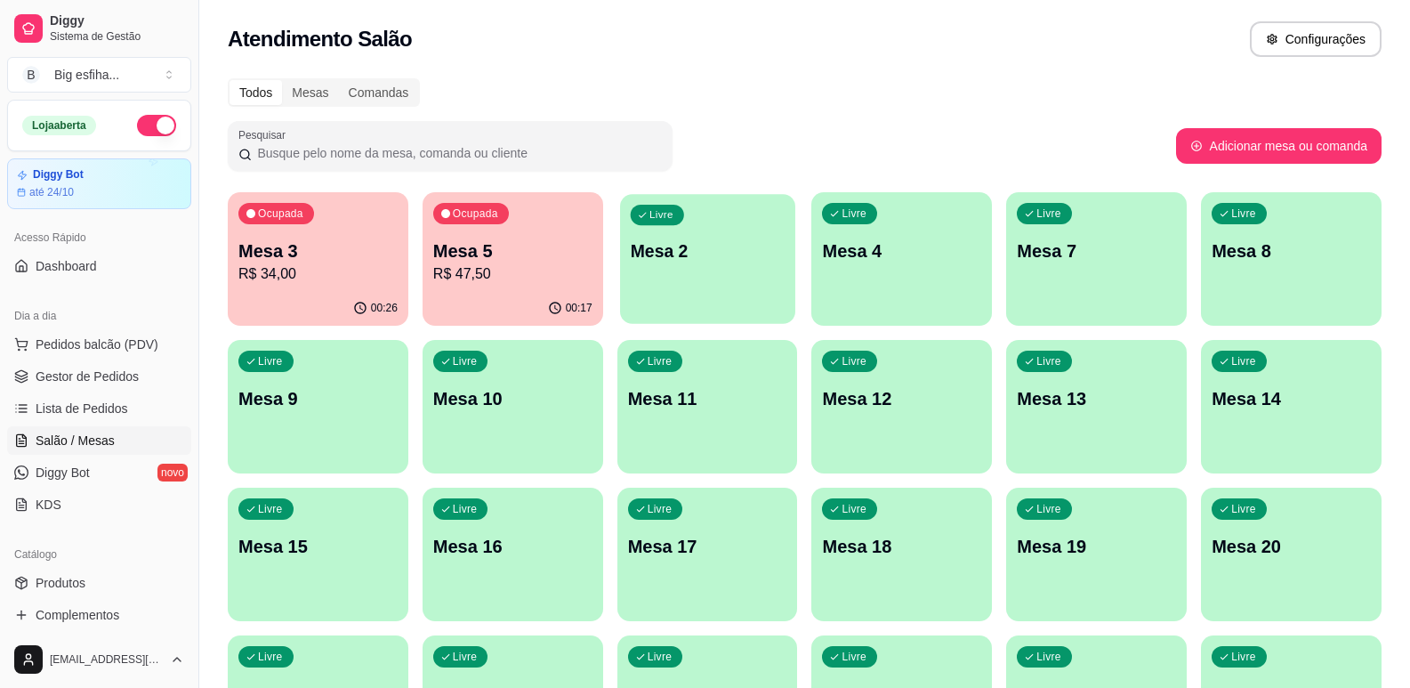
click at [682, 258] on p "Mesa 2" at bounding box center [707, 251] width 154 height 24
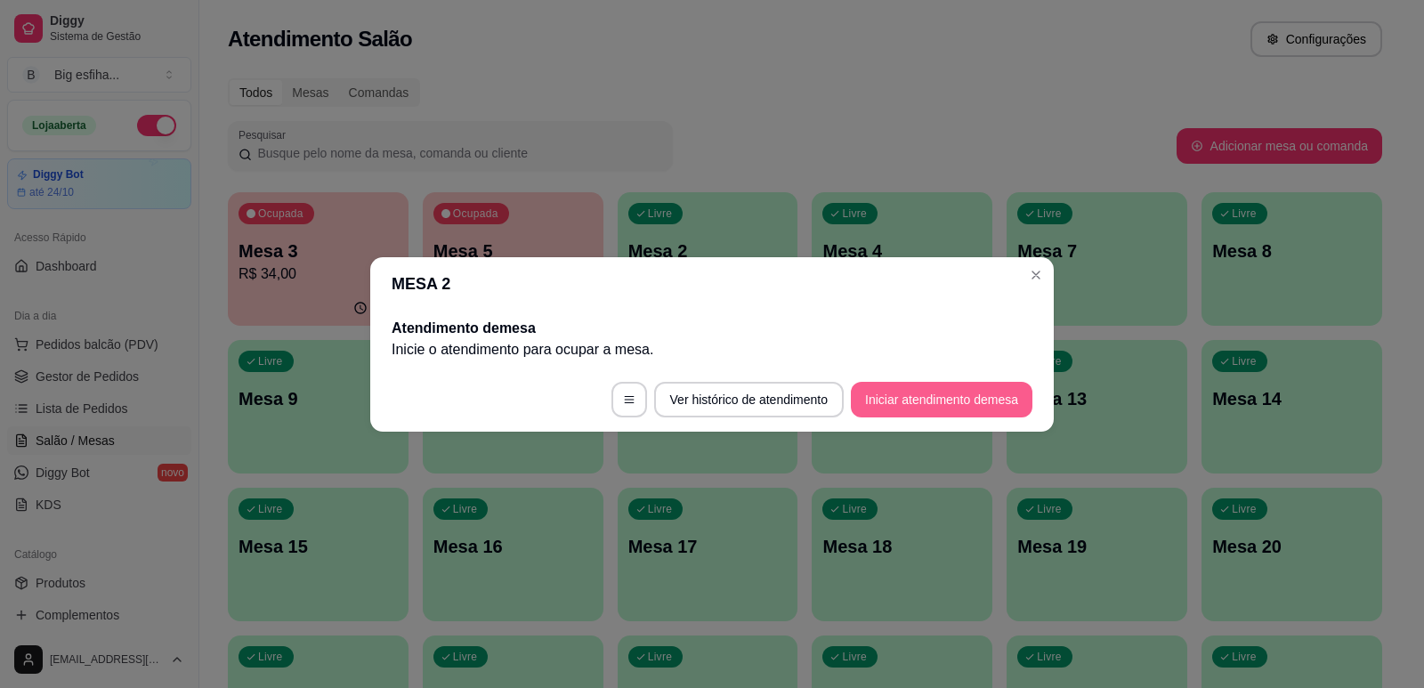
click at [925, 410] on button "Iniciar atendimento de mesa" at bounding box center [942, 400] width 182 height 36
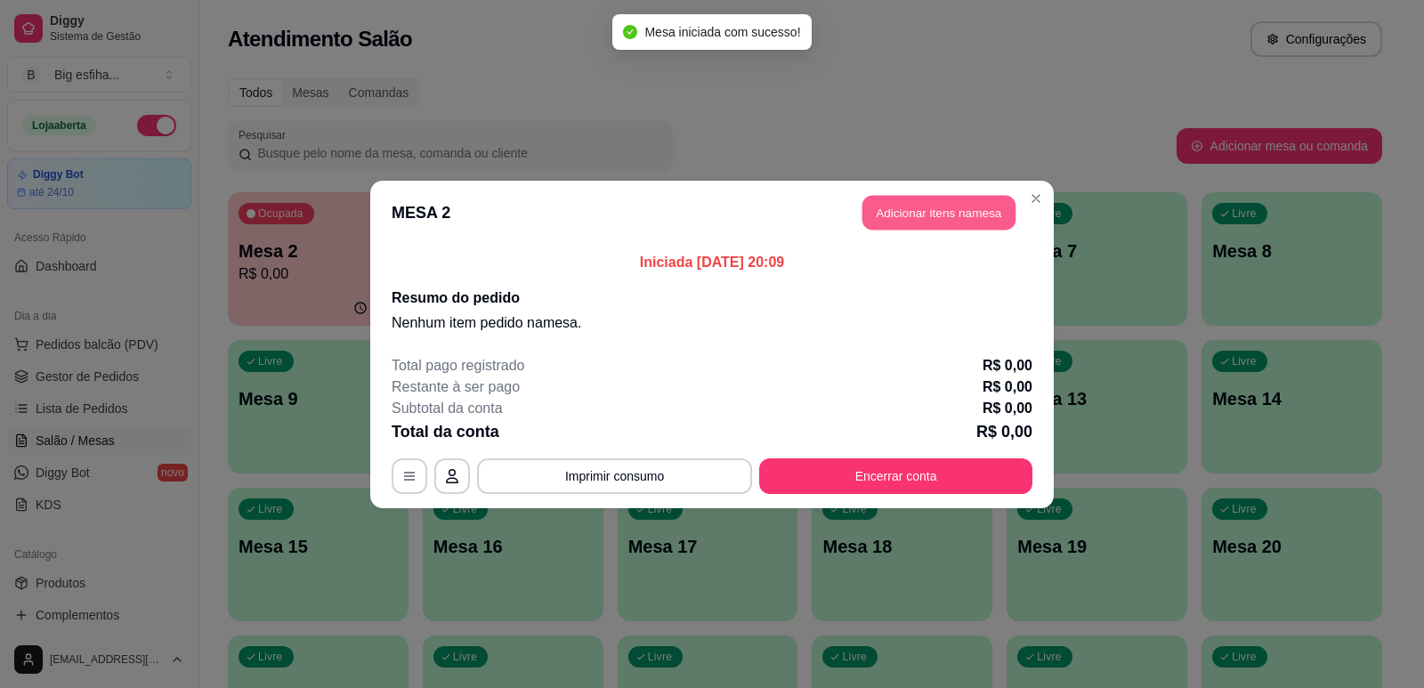
click at [941, 206] on button "Adicionar itens na mesa" at bounding box center [938, 212] width 153 height 35
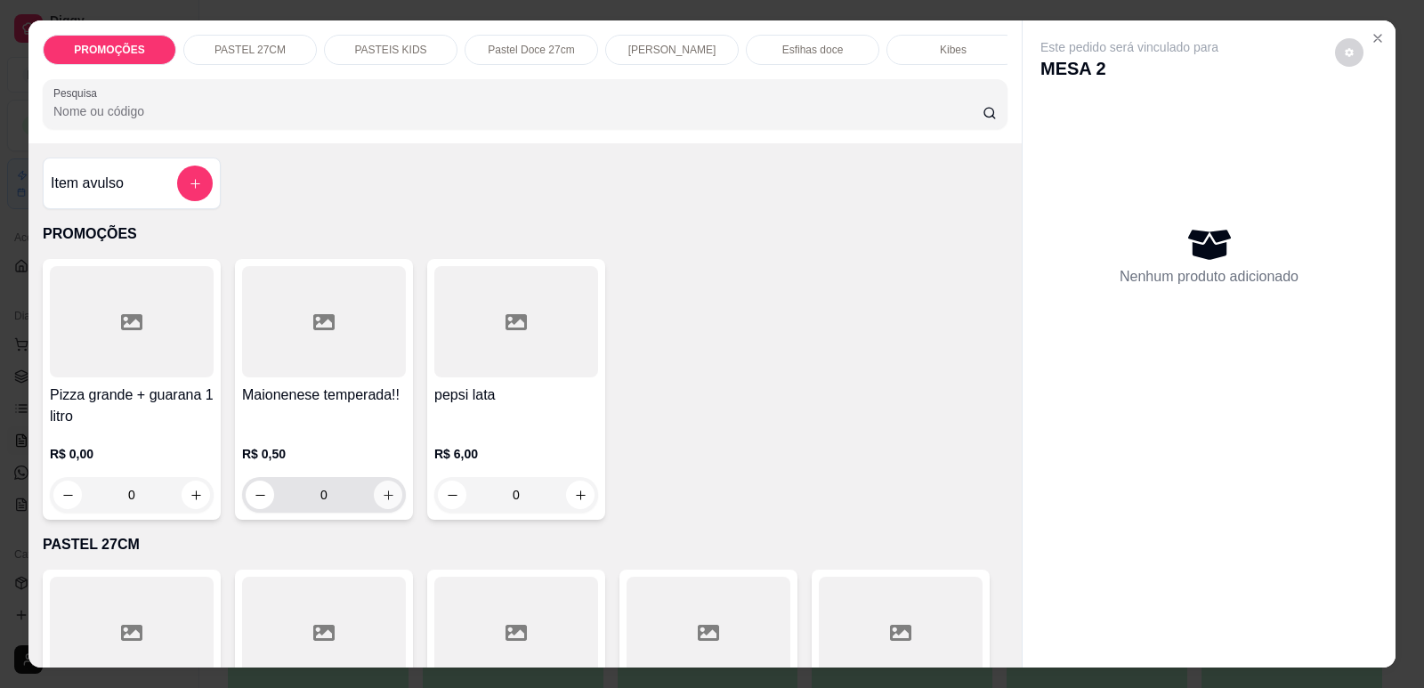
click at [382, 502] on icon "increase-product-quantity" at bounding box center [388, 495] width 13 height 13
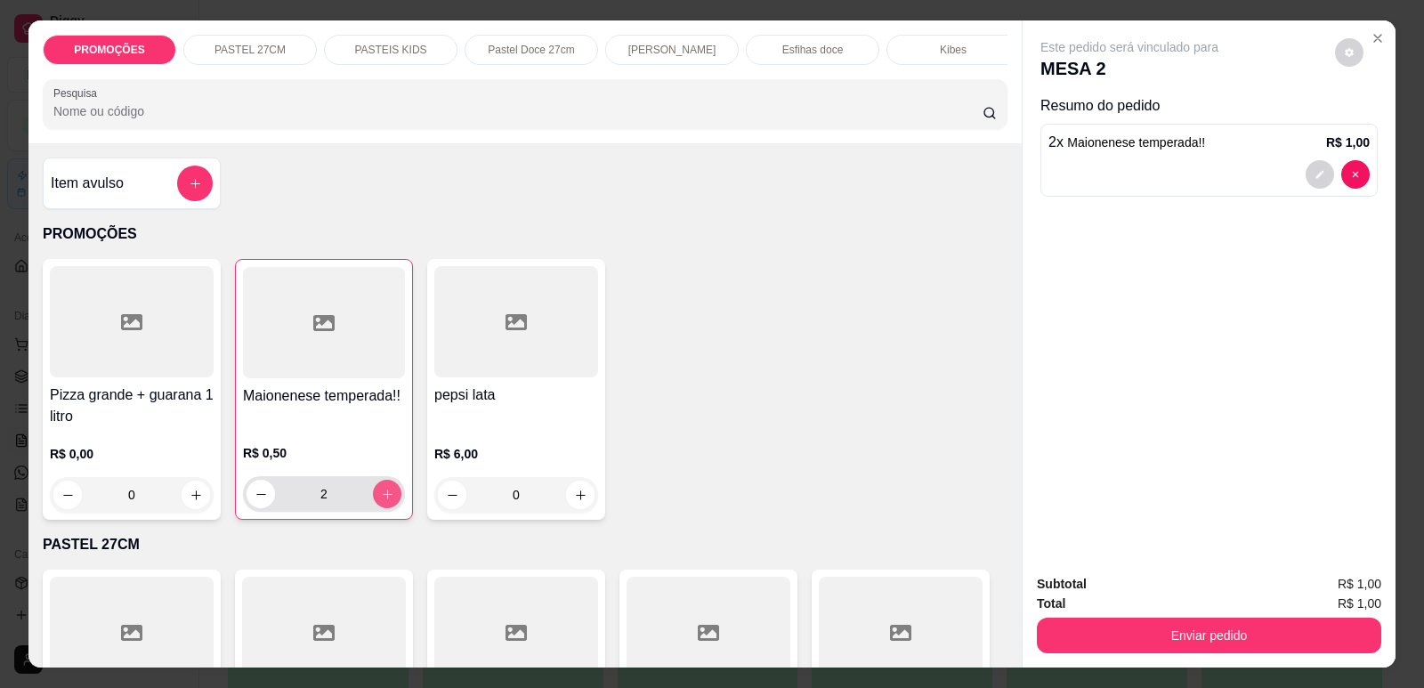
click at [381, 501] on icon "increase-product-quantity" at bounding box center [387, 494] width 13 height 13
click at [373, 508] on button "increase-product-quantity" at bounding box center [387, 494] width 28 height 28
type input "5"
click at [1258, 651] on button "Enviar pedido" at bounding box center [1209, 636] width 344 height 36
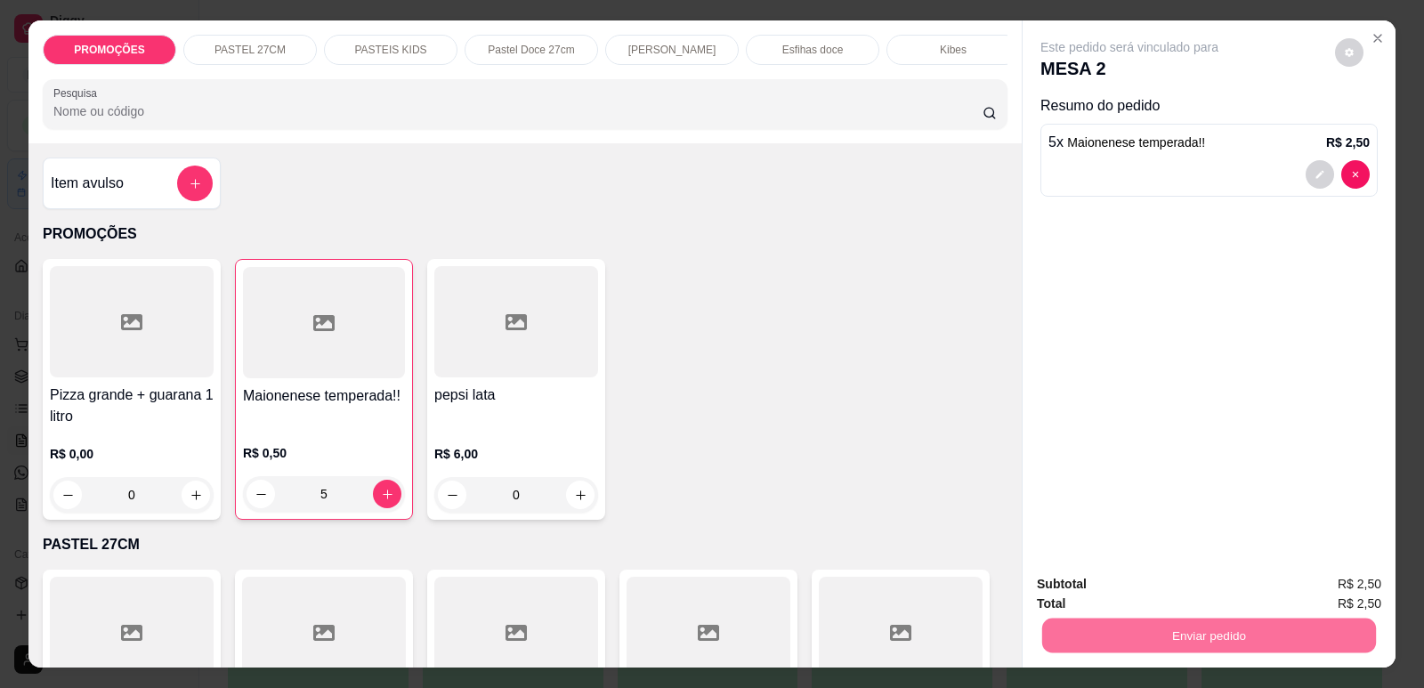
click at [1321, 583] on button "Enviar pedido" at bounding box center [1335, 592] width 101 height 34
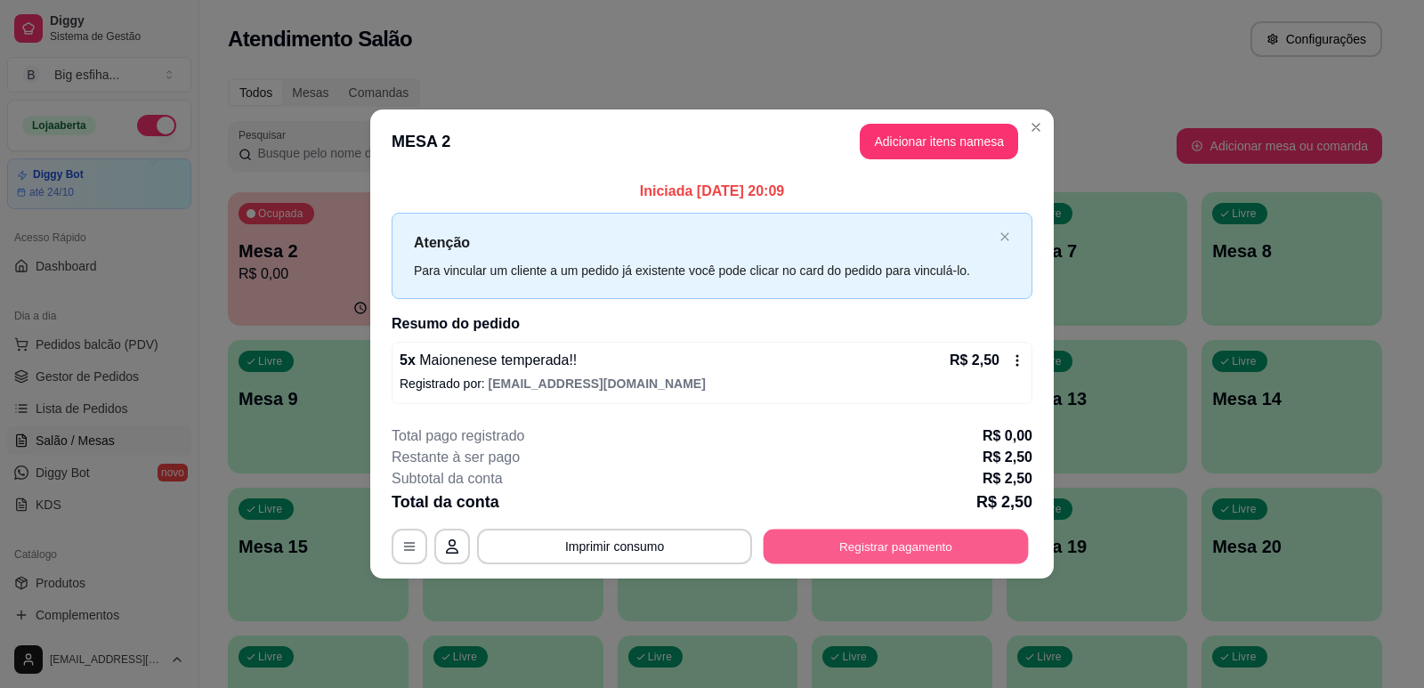
click at [905, 546] on button "Registrar pagamento" at bounding box center [896, 546] width 265 height 35
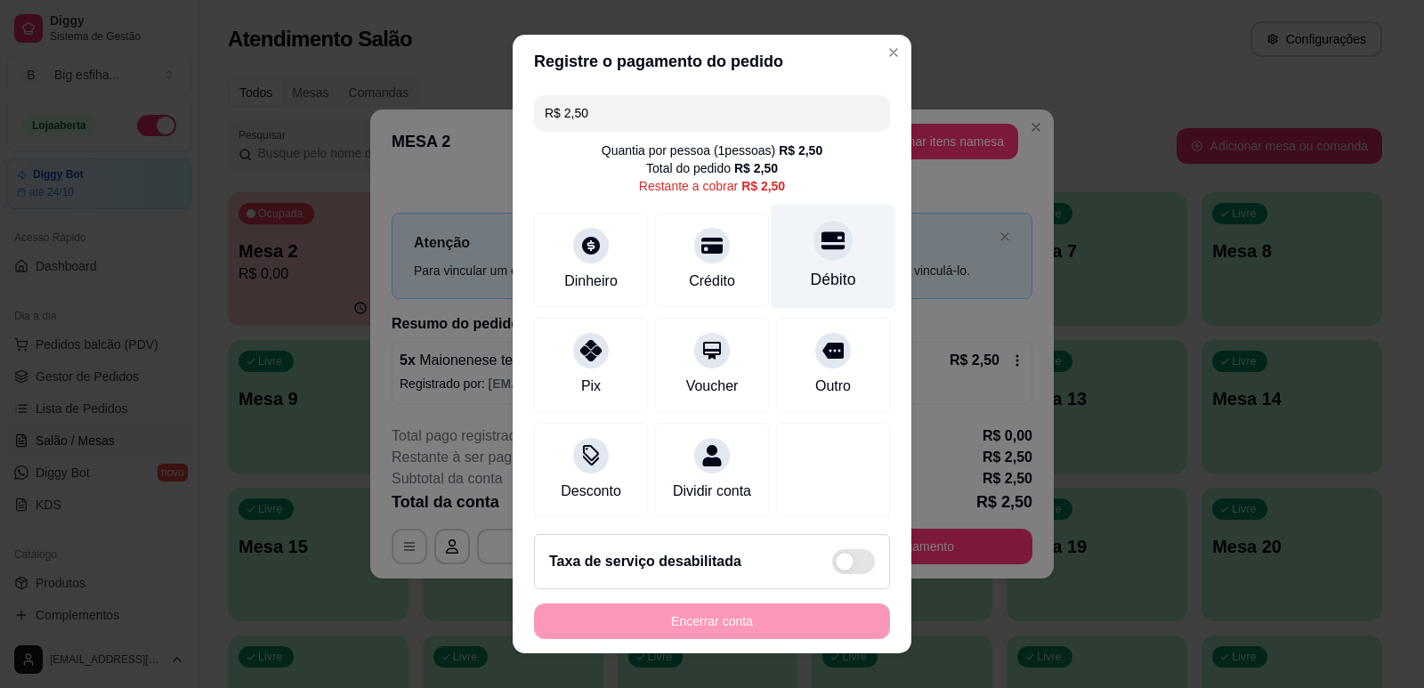
click at [832, 258] on div "Débito" at bounding box center [833, 256] width 125 height 104
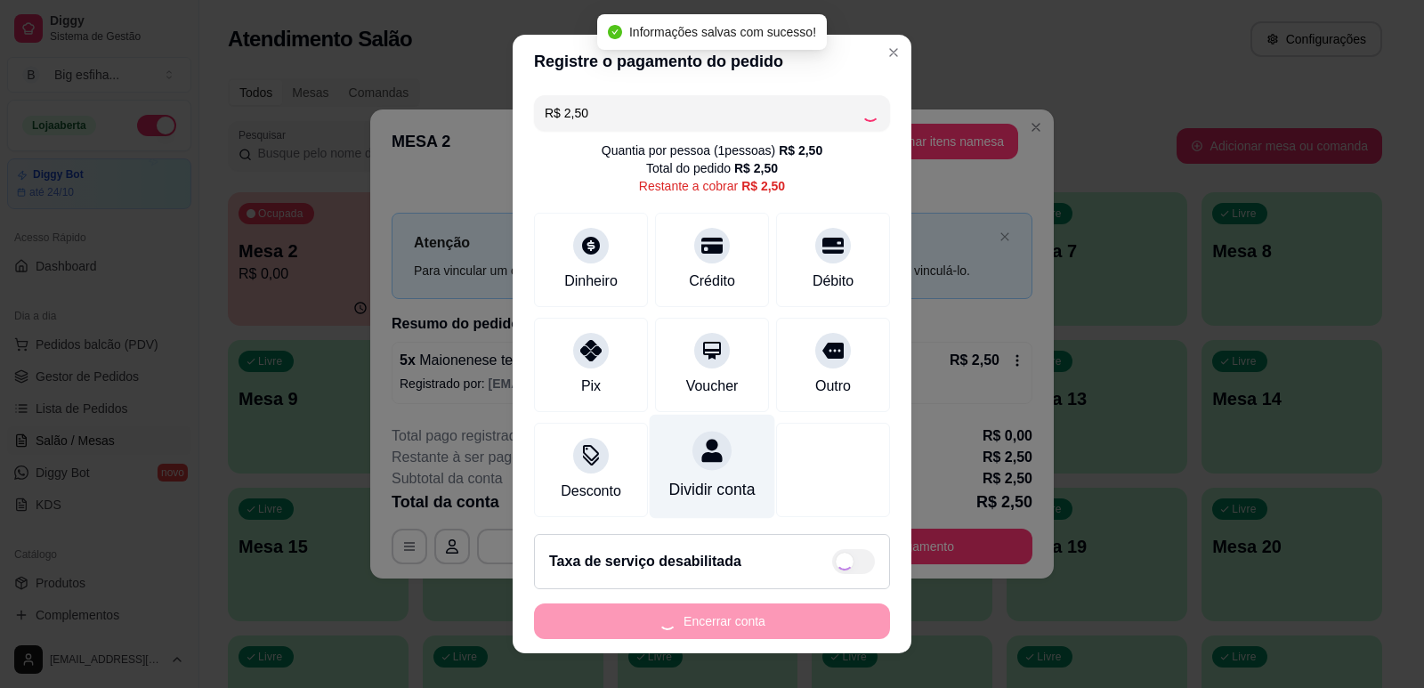
type input "R$ 0,00"
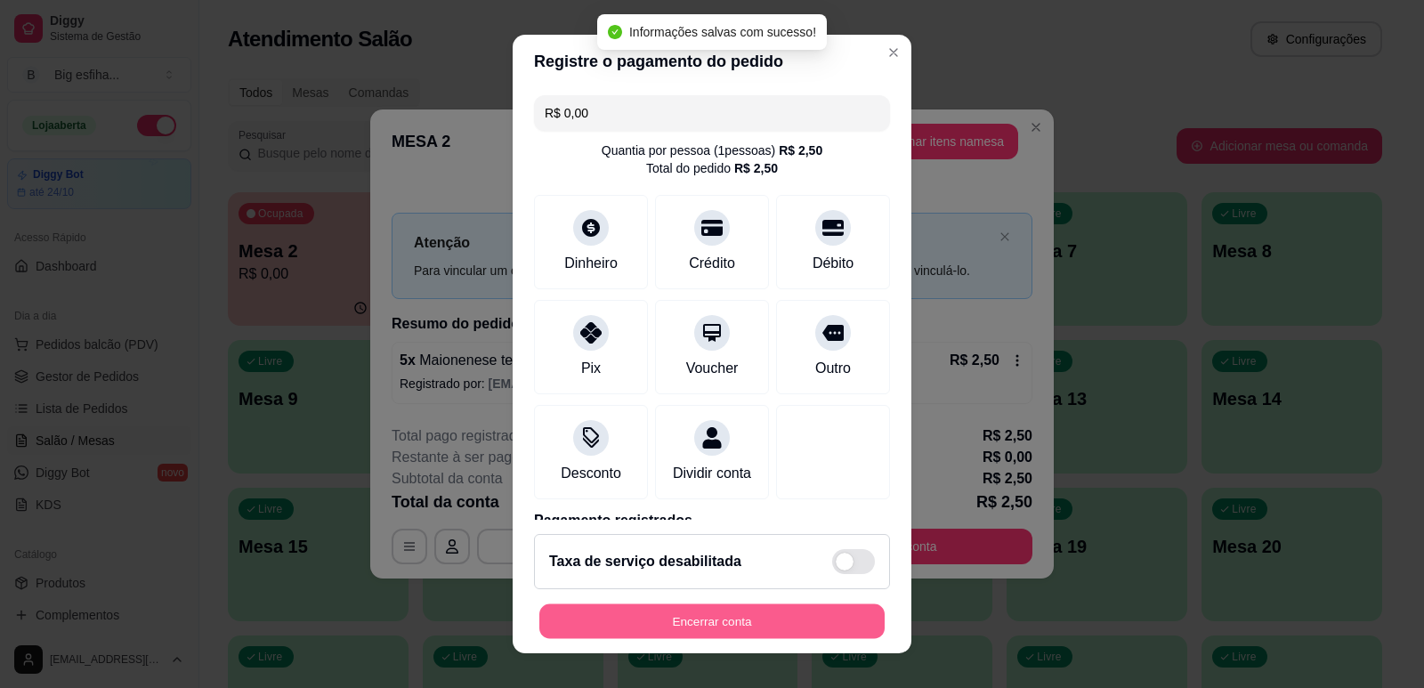
click at [636, 626] on button "Encerrar conta" at bounding box center [711, 621] width 345 height 35
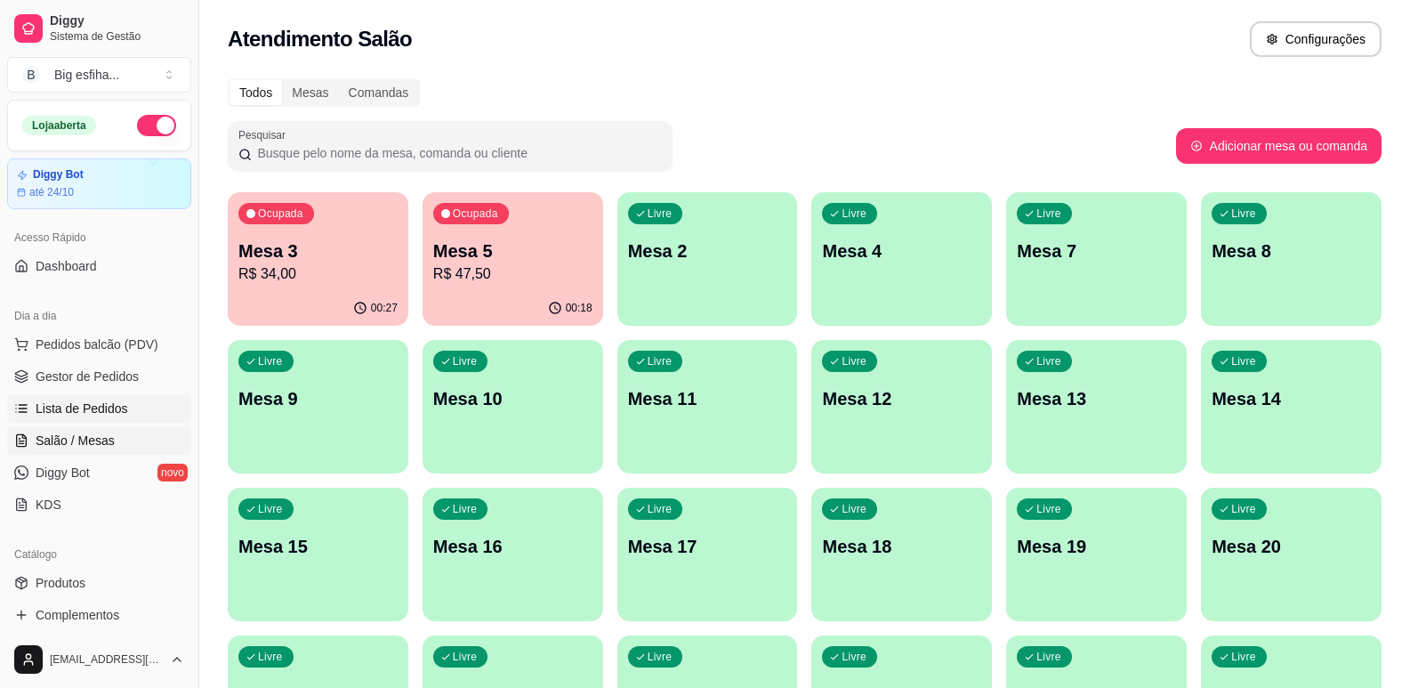
click at [100, 400] on span "Lista de Pedidos" at bounding box center [82, 409] width 93 height 18
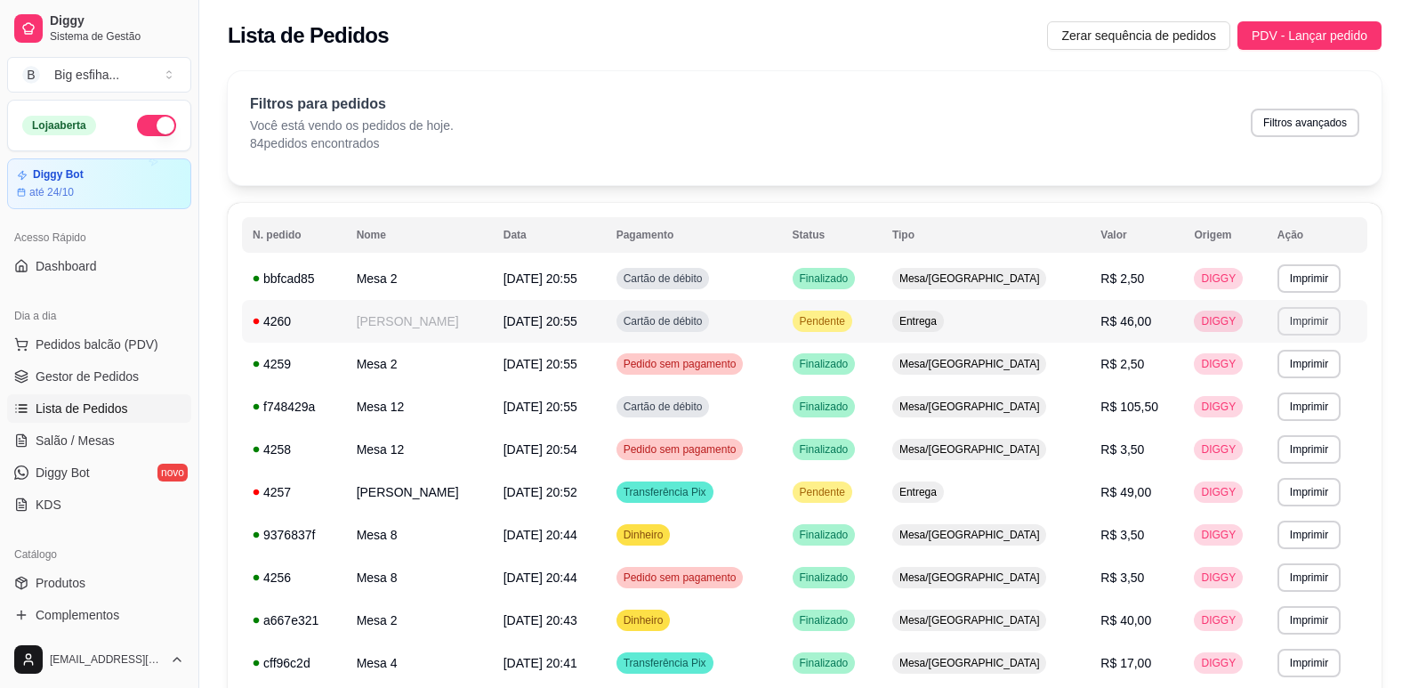
click at [1298, 315] on button "Imprimir" at bounding box center [1309, 321] width 63 height 28
click at [1277, 371] on button "IMPRESSORA" at bounding box center [1268, 383] width 129 height 28
click at [124, 445] on link "Salão / Mesas" at bounding box center [99, 440] width 184 height 28
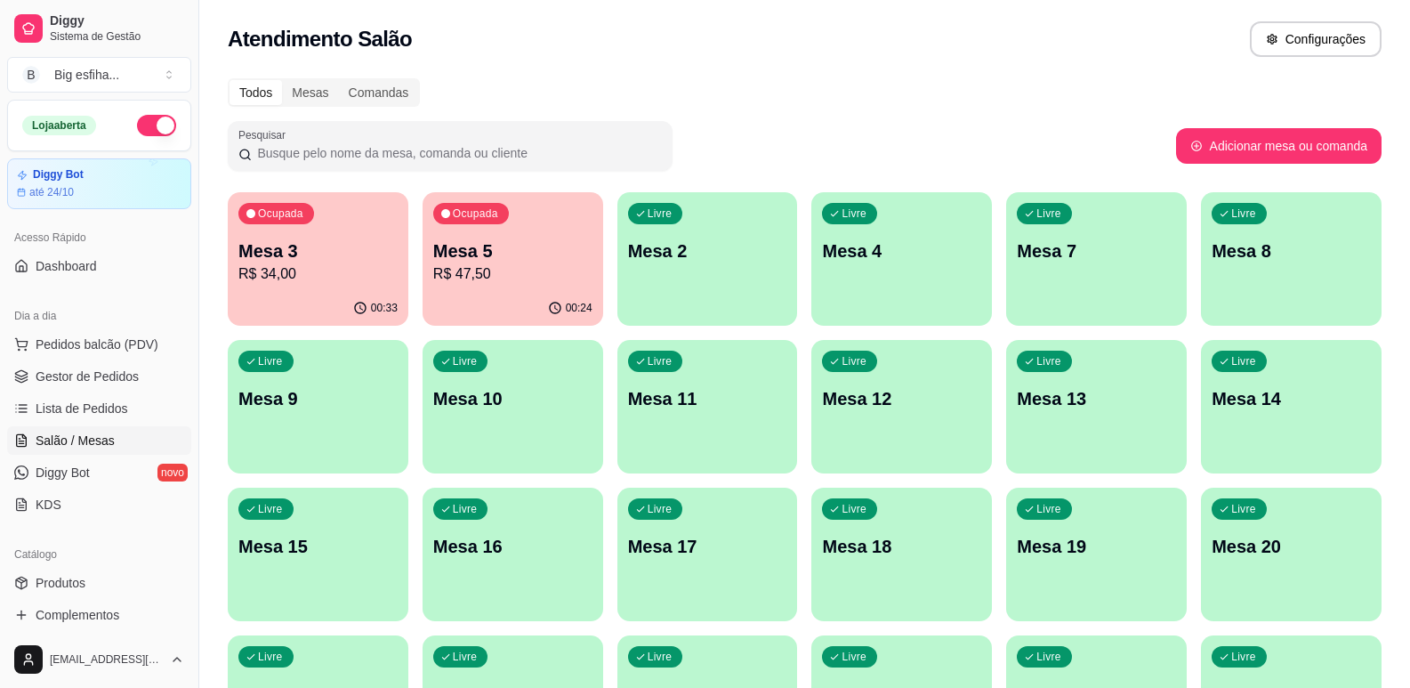
click at [541, 276] on p "R$ 47,50" at bounding box center [512, 273] width 159 height 21
click at [263, 263] on p "R$ 34,00" at bounding box center [318, 273] width 154 height 20
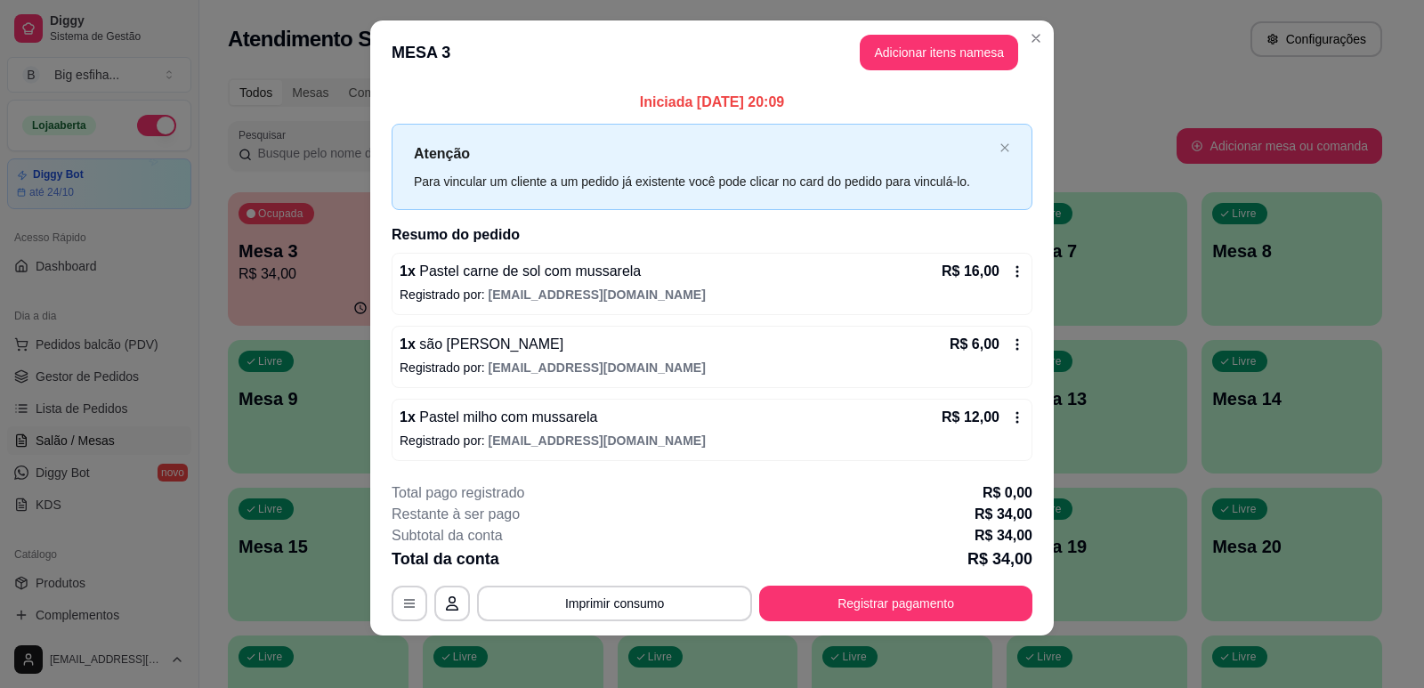
scroll to position [20, 0]
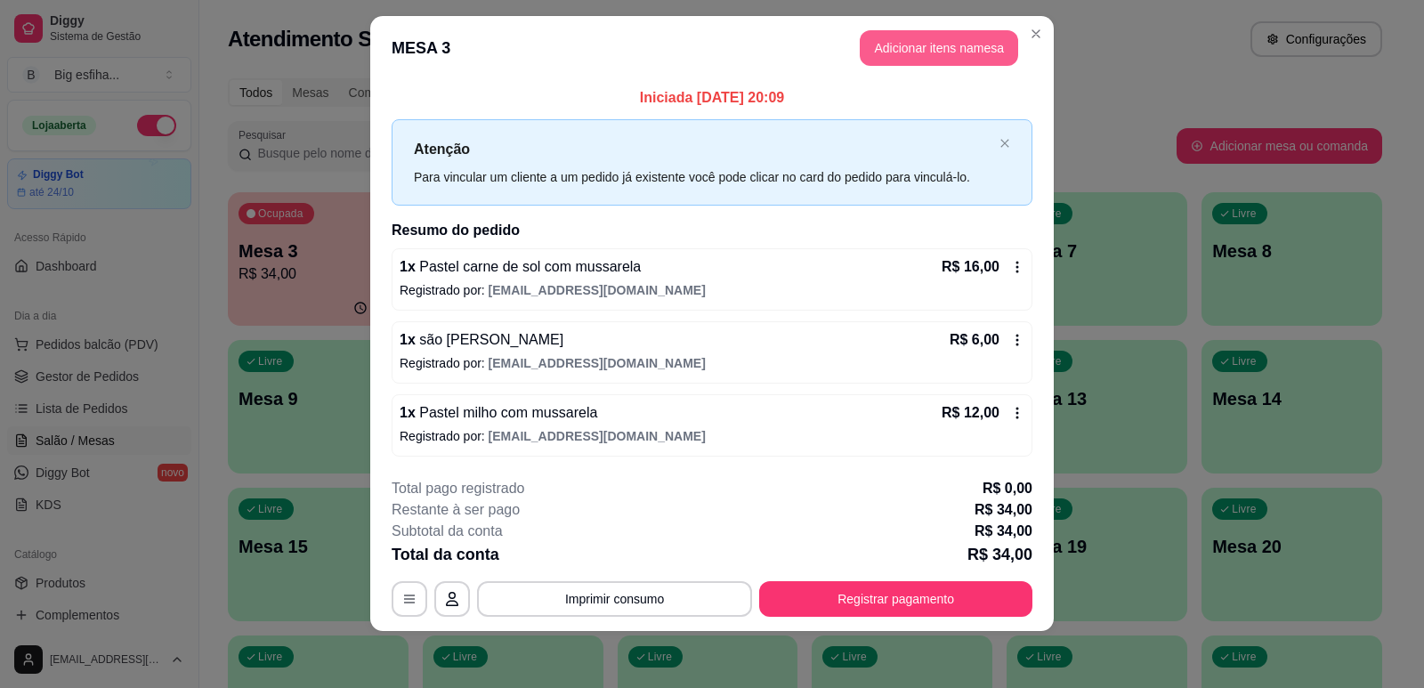
click at [950, 49] on button "Adicionar itens na mesa" at bounding box center [939, 48] width 158 height 36
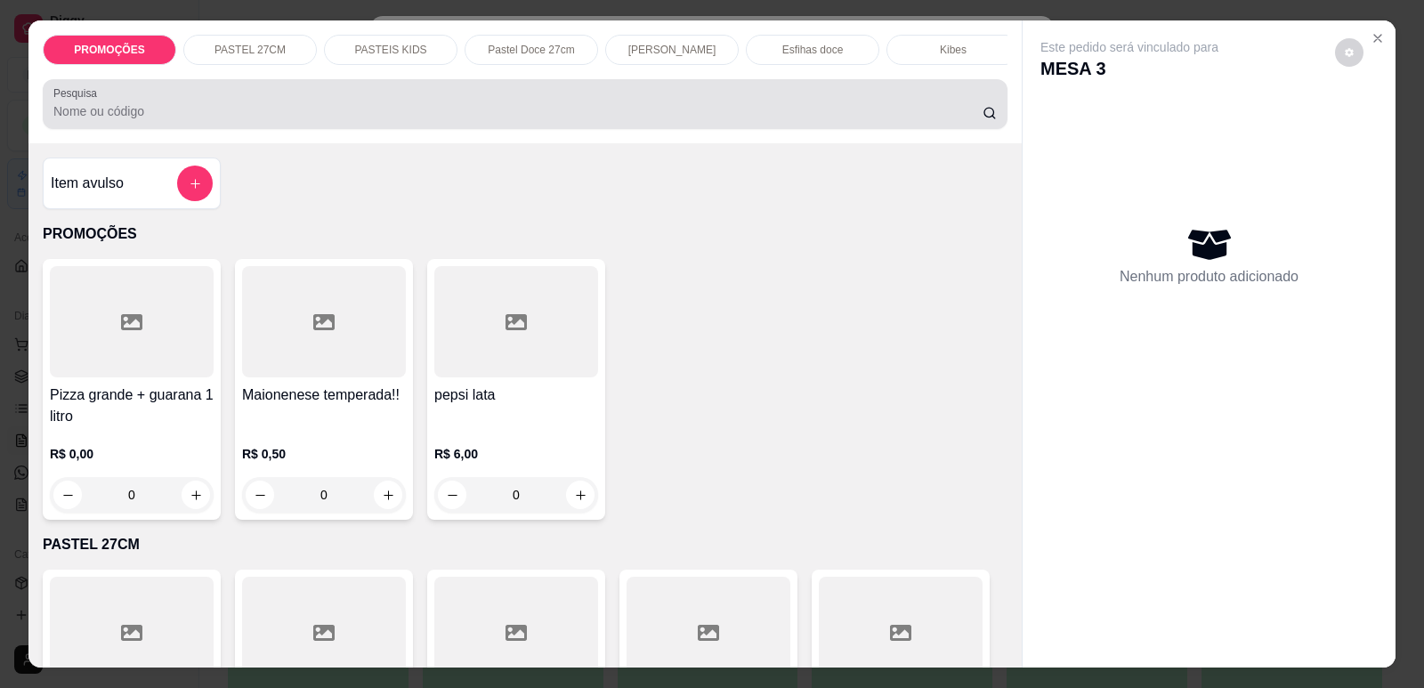
click at [639, 115] on div at bounding box center [524, 104] width 943 height 36
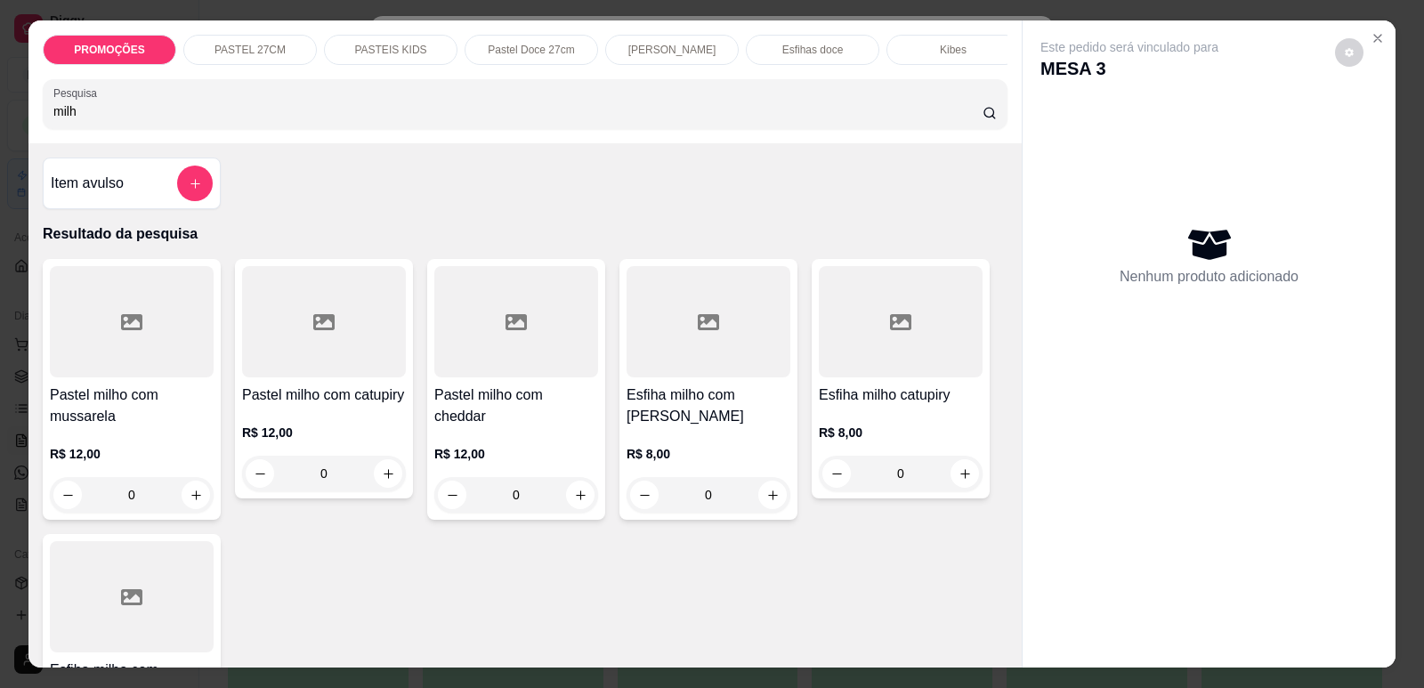
type input "milh"
click at [29, 395] on div "Item avulso Resultado da pesquisa Pastel milho com mussarela R$ 12,00 0 Pastel …" at bounding box center [524, 405] width 993 height 524
click at [87, 377] on div at bounding box center [132, 321] width 164 height 111
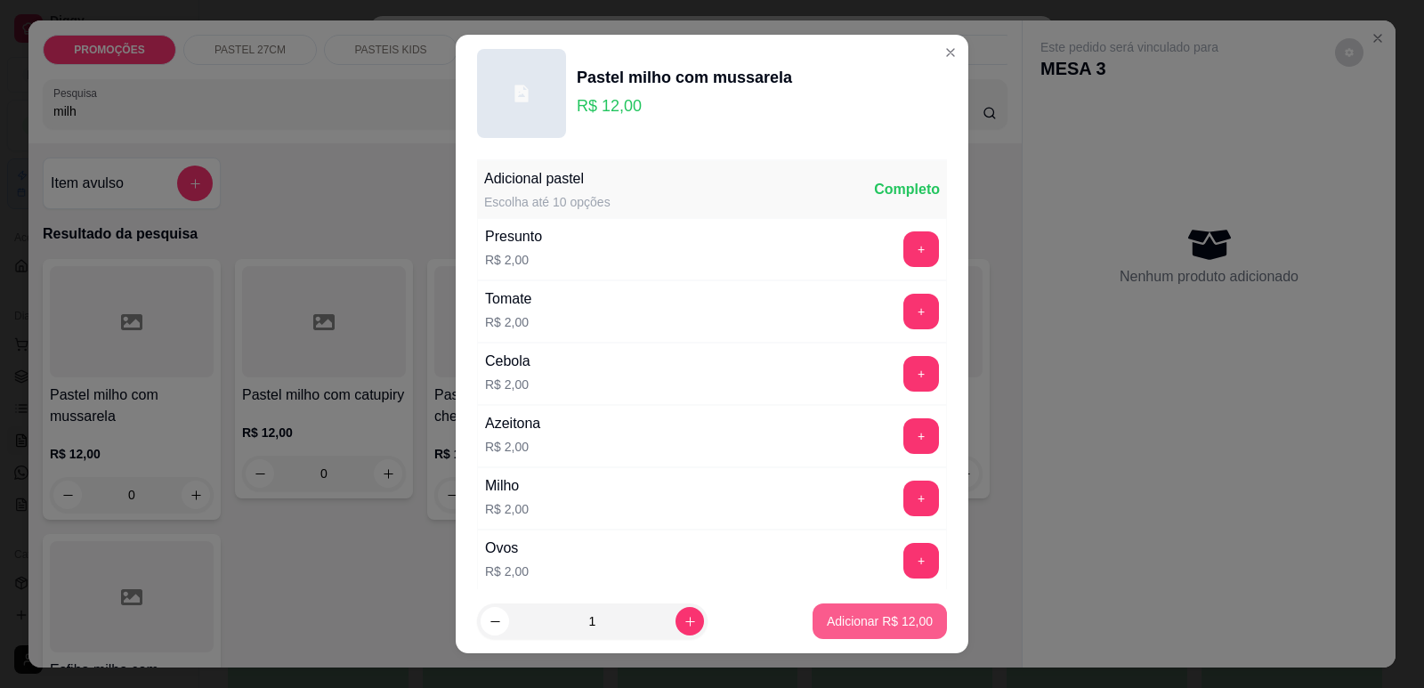
click at [877, 621] on p "Adicionar R$ 12,00" at bounding box center [880, 621] width 106 height 18
type input "1"
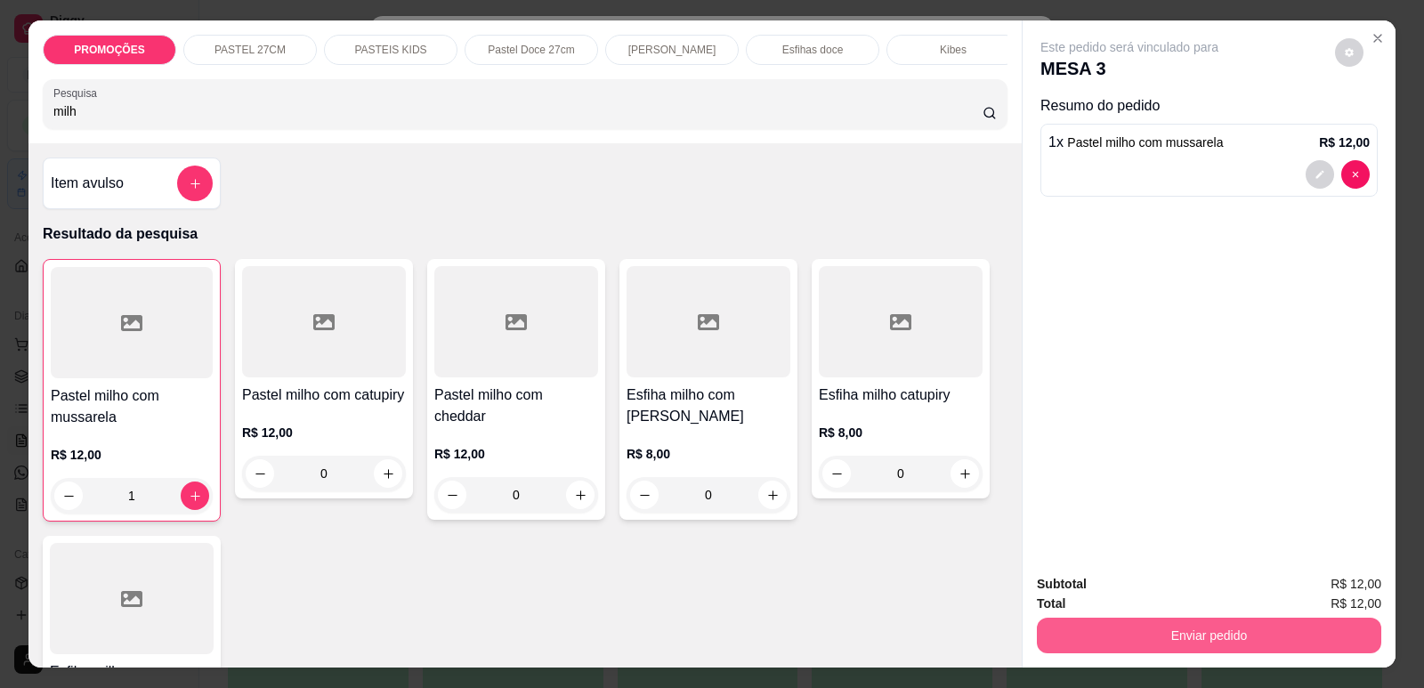
click at [1144, 634] on button "Enviar pedido" at bounding box center [1209, 636] width 344 height 36
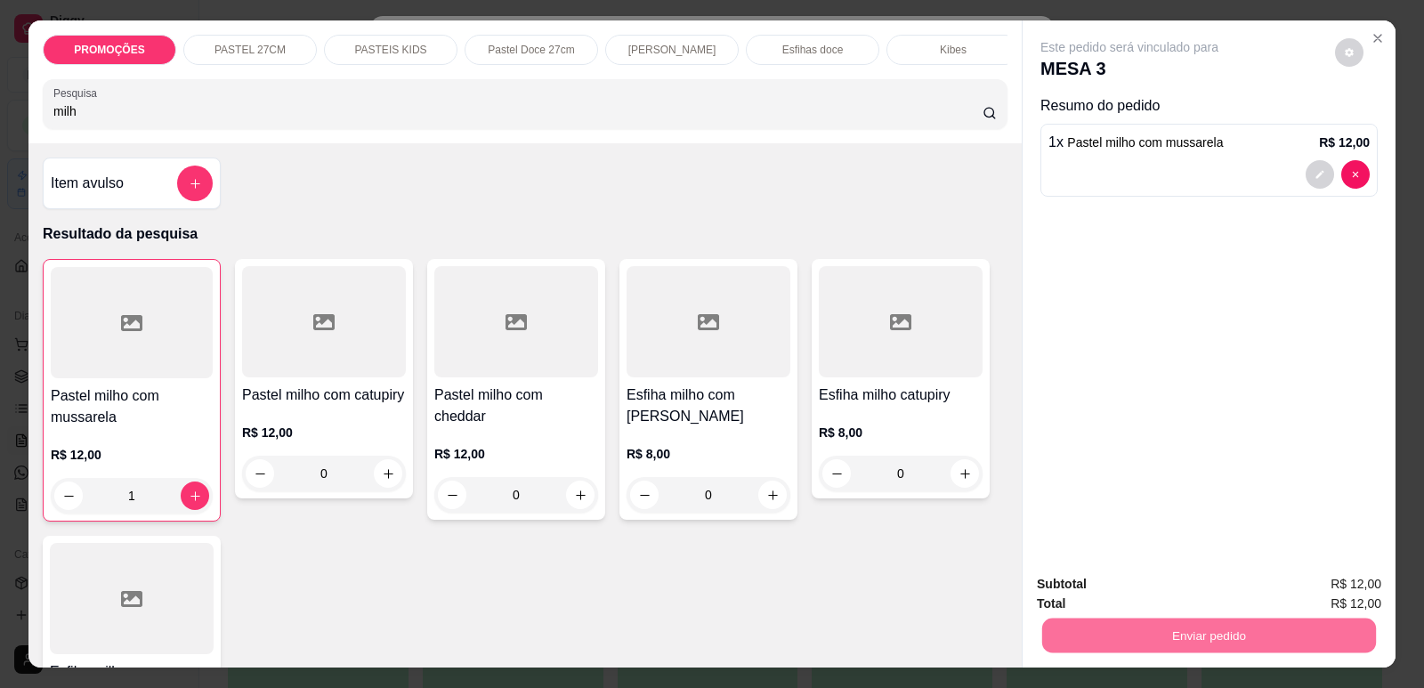
click at [1349, 581] on button "Enviar pedido" at bounding box center [1335, 592] width 101 height 34
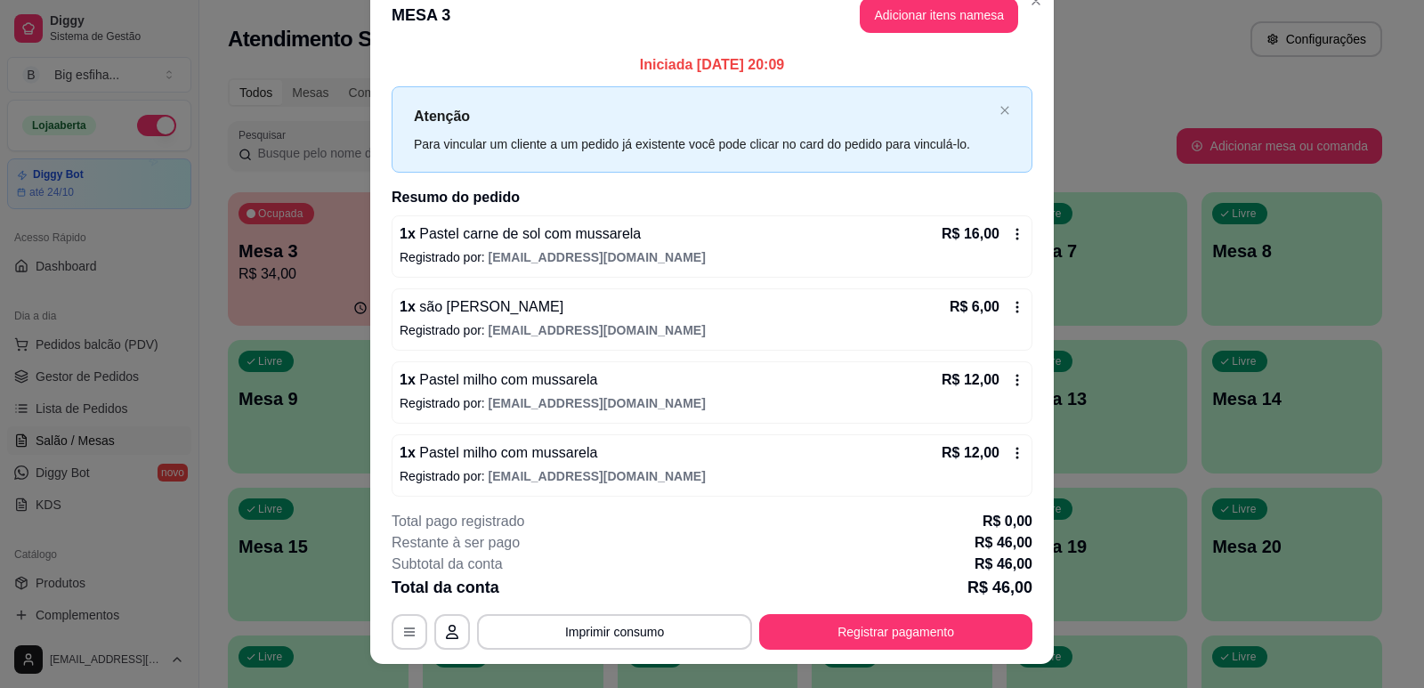
scroll to position [0, 0]
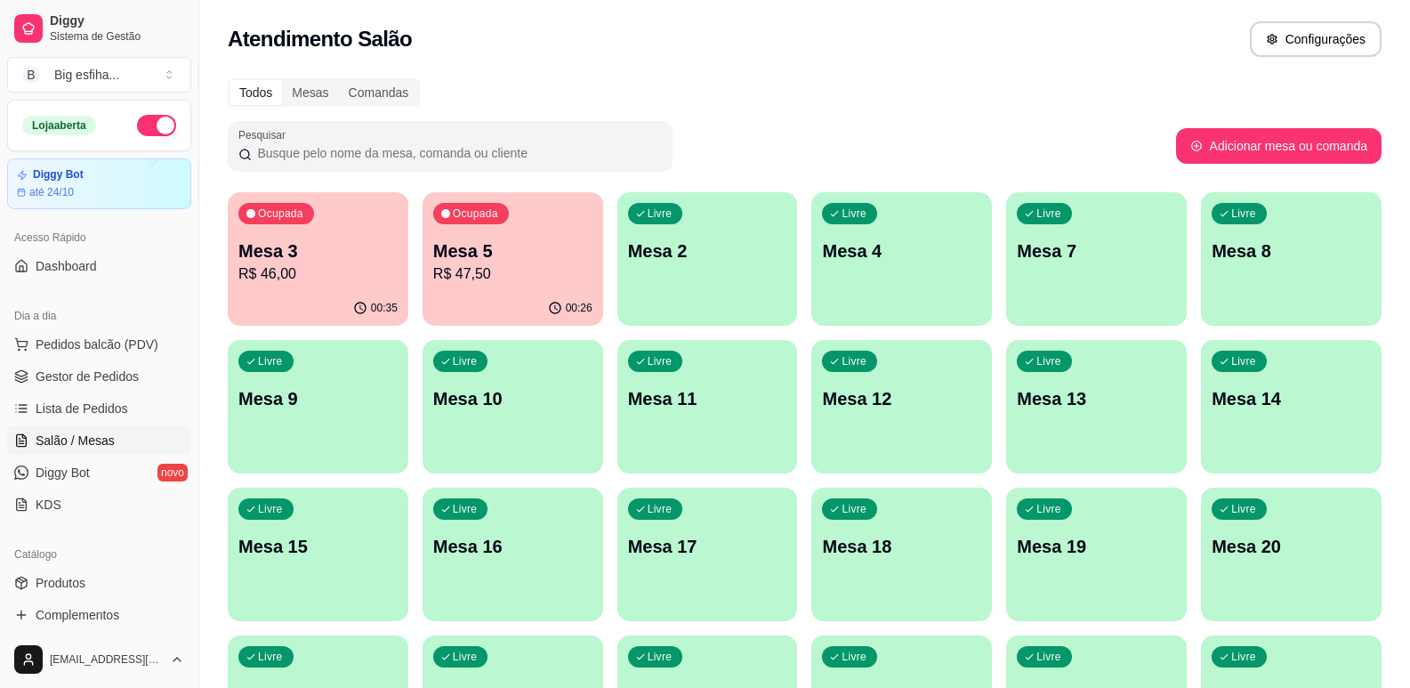
click at [744, 260] on p "Mesa 2" at bounding box center [707, 250] width 159 height 25
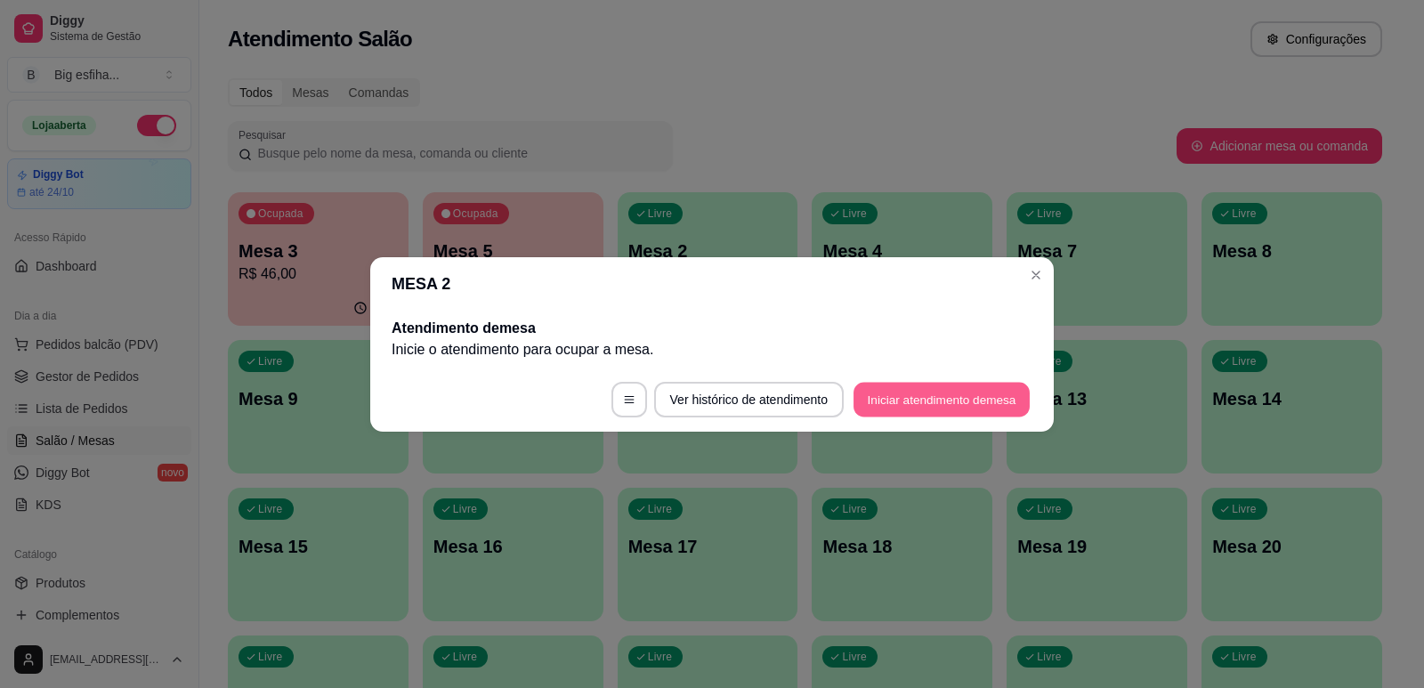
click at [934, 408] on button "Iniciar atendimento de mesa" at bounding box center [941, 399] width 176 height 35
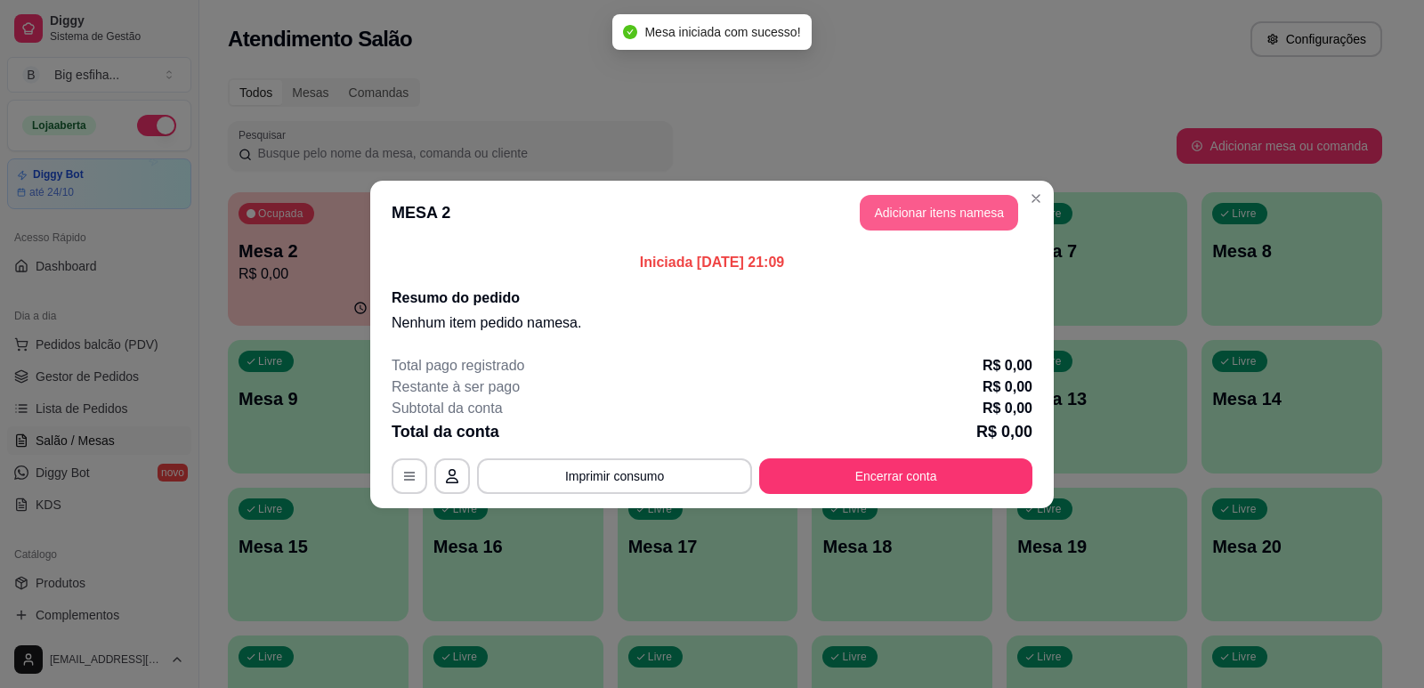
click at [986, 209] on button "Adicionar itens na mesa" at bounding box center [939, 213] width 158 height 36
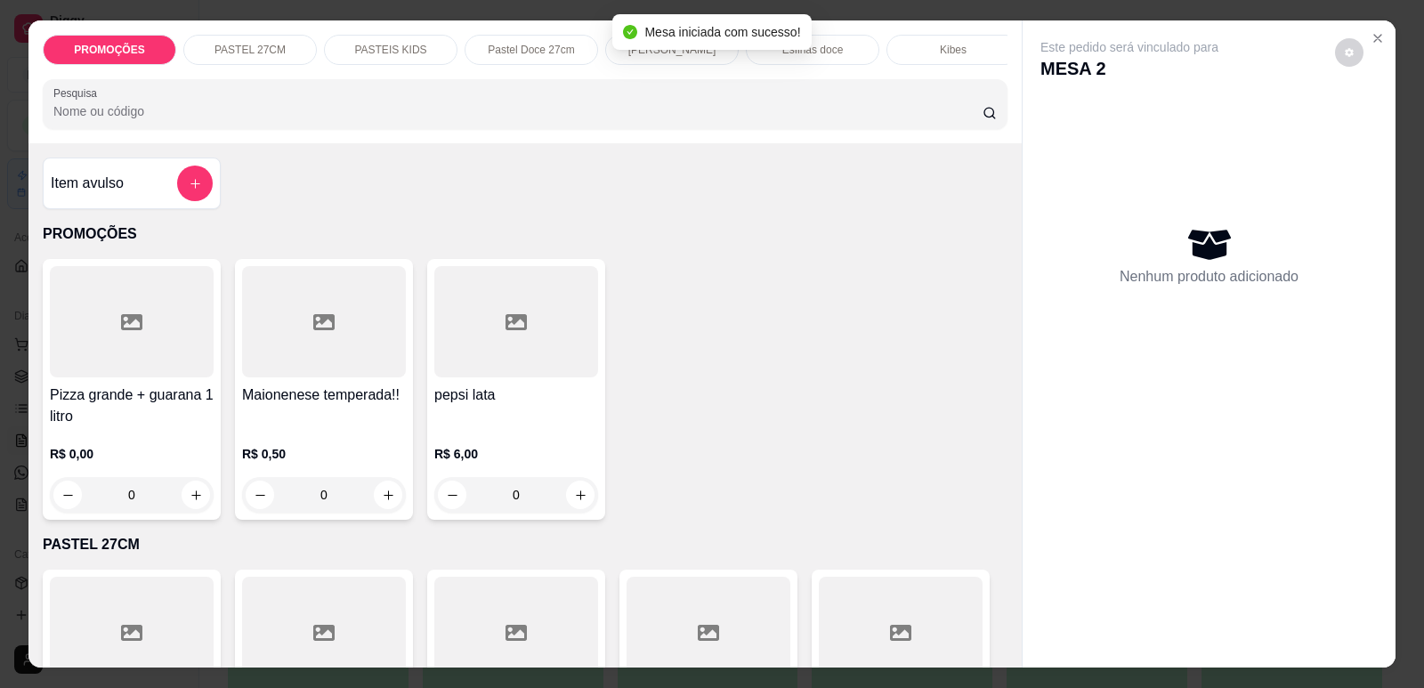
click at [351, 105] on div at bounding box center [524, 104] width 943 height 36
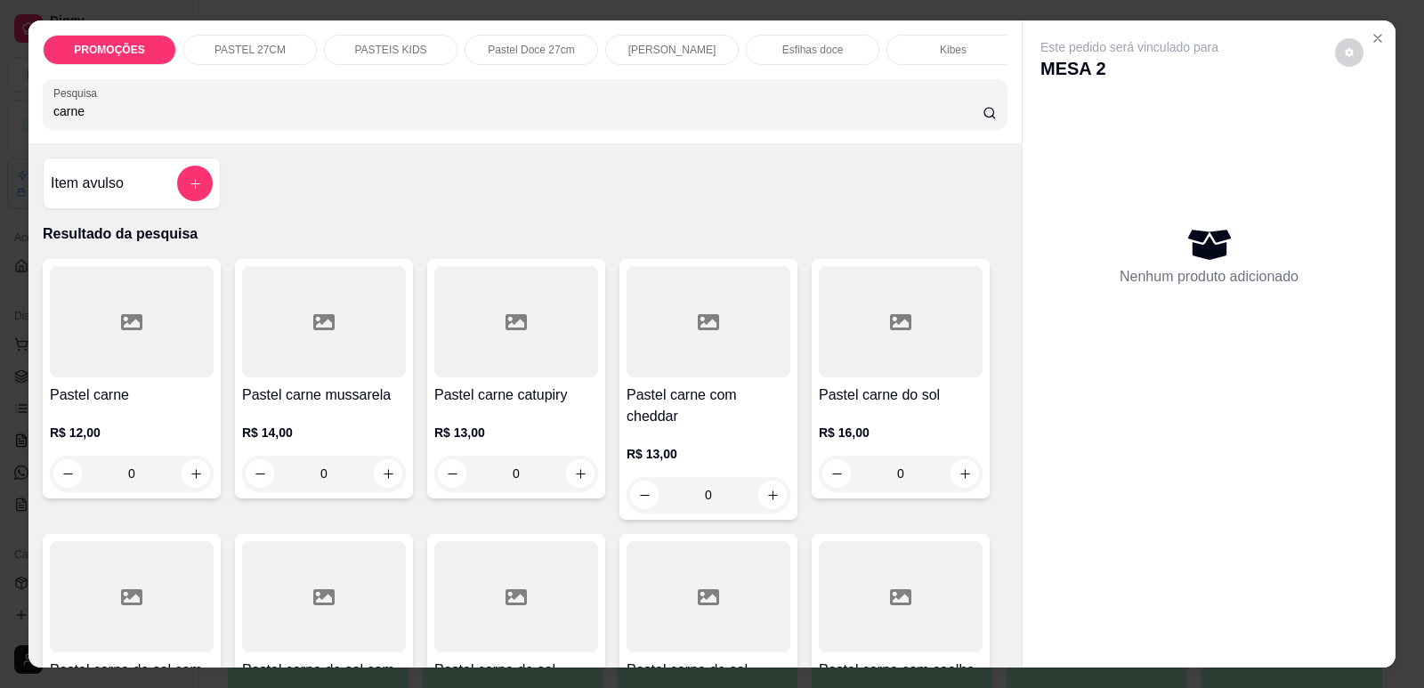
scroll to position [89, 0]
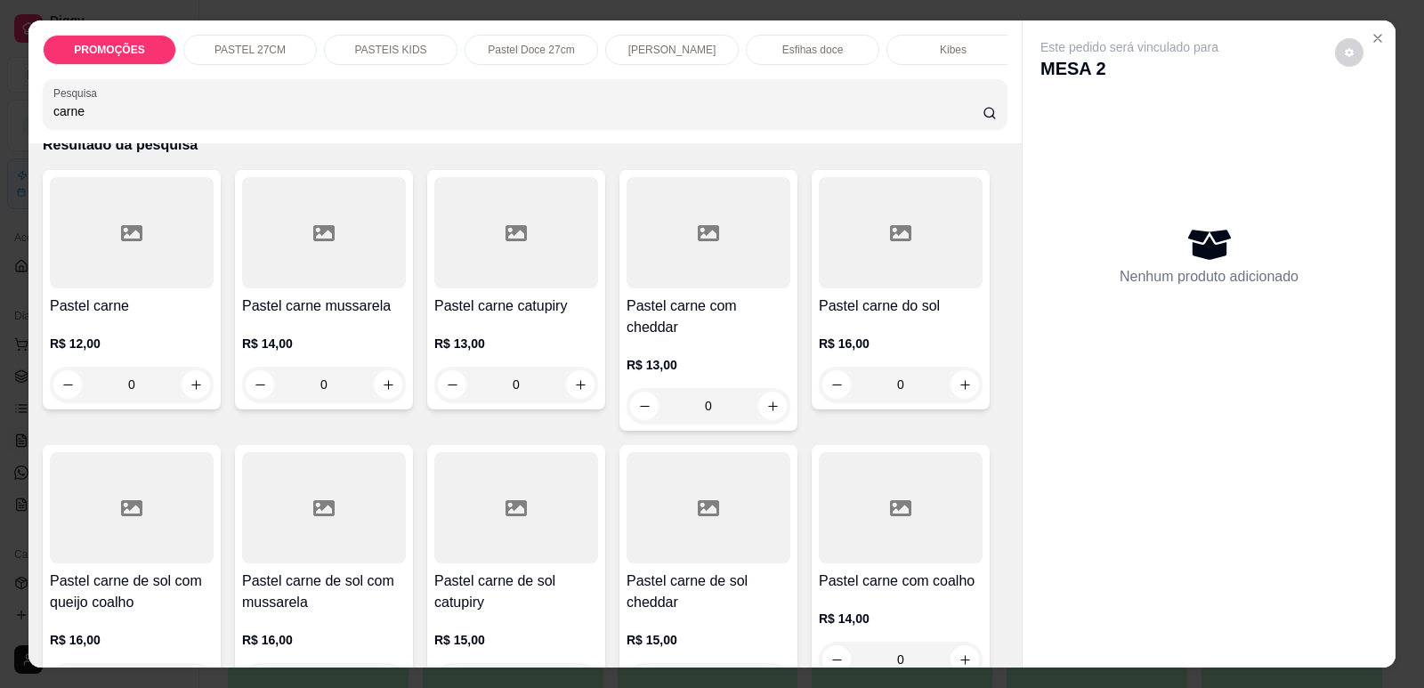
click at [335, 268] on div at bounding box center [324, 232] width 164 height 111
click at [66, 553] on div at bounding box center [132, 507] width 164 height 111
click at [131, 120] on input "carne" at bounding box center [517, 111] width 929 height 18
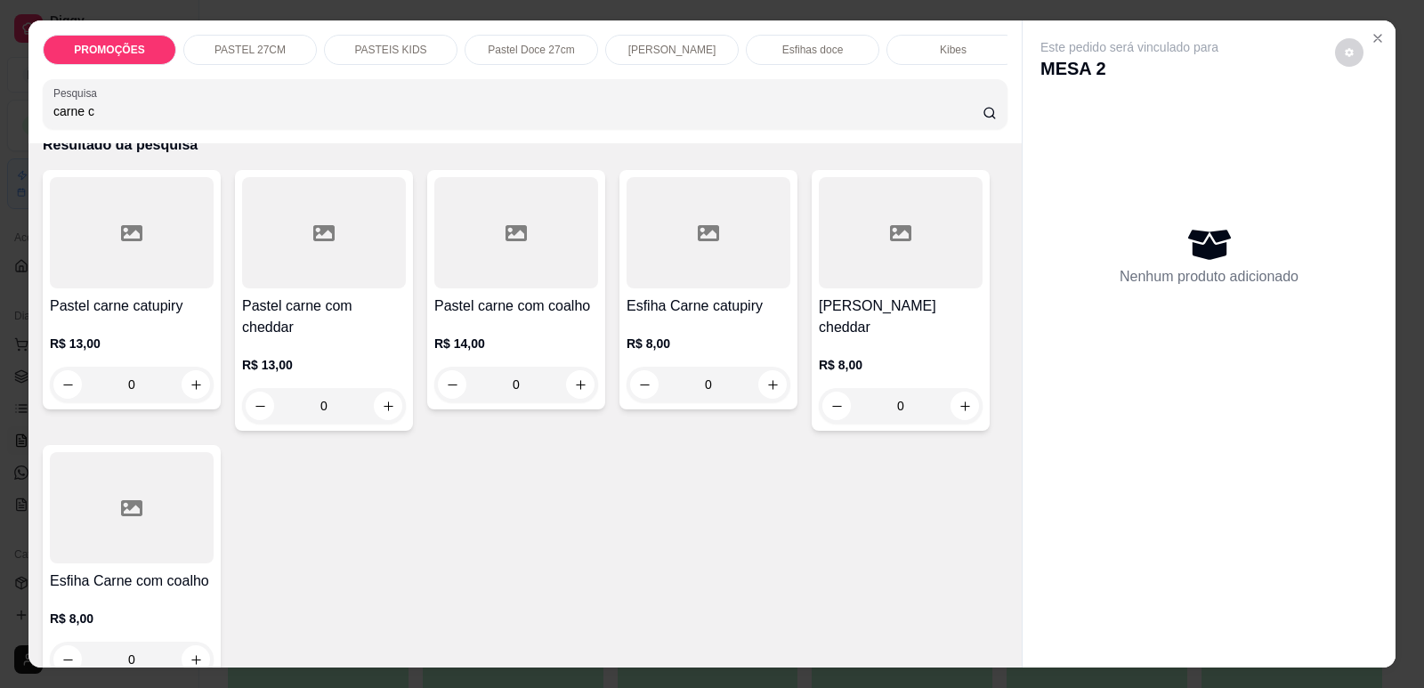
type input "carne c"
click at [470, 261] on div at bounding box center [516, 232] width 164 height 111
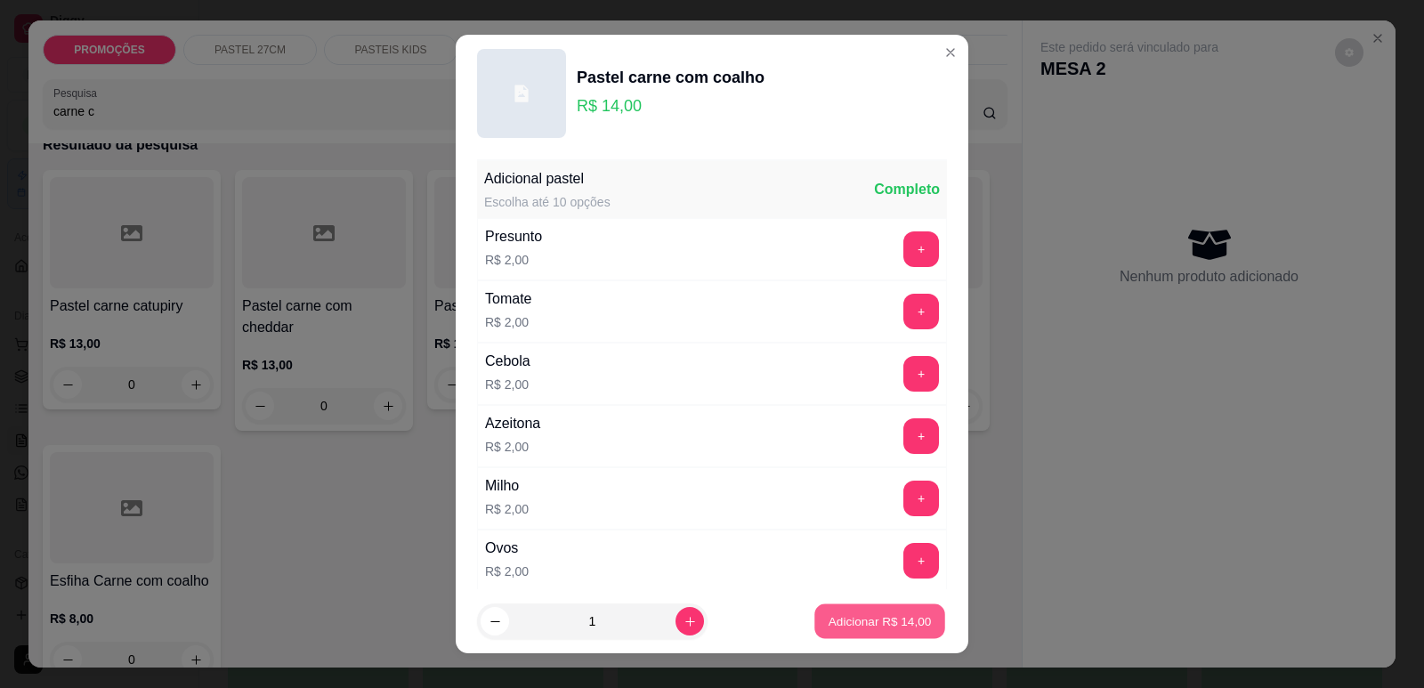
click at [861, 626] on p "Adicionar R$ 14,00" at bounding box center [879, 621] width 103 height 17
type input "1"
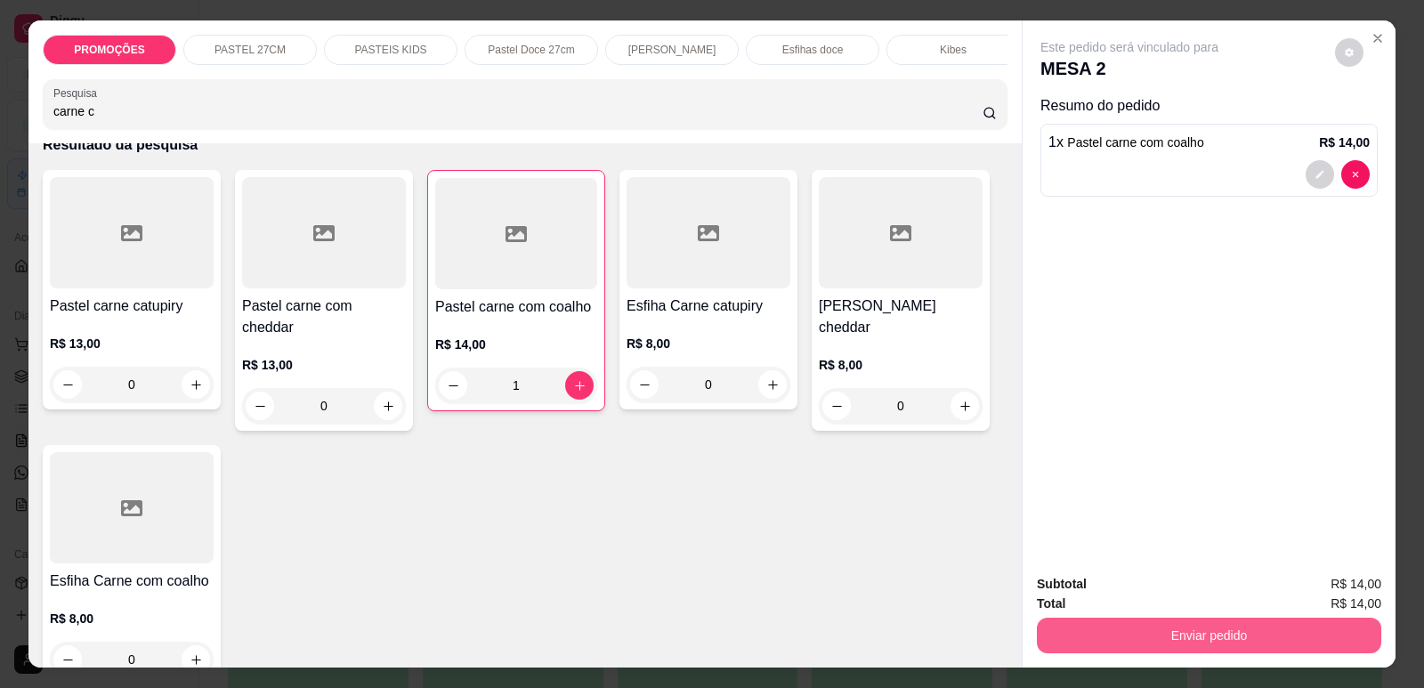
click at [1127, 634] on button "Enviar pedido" at bounding box center [1209, 636] width 344 height 36
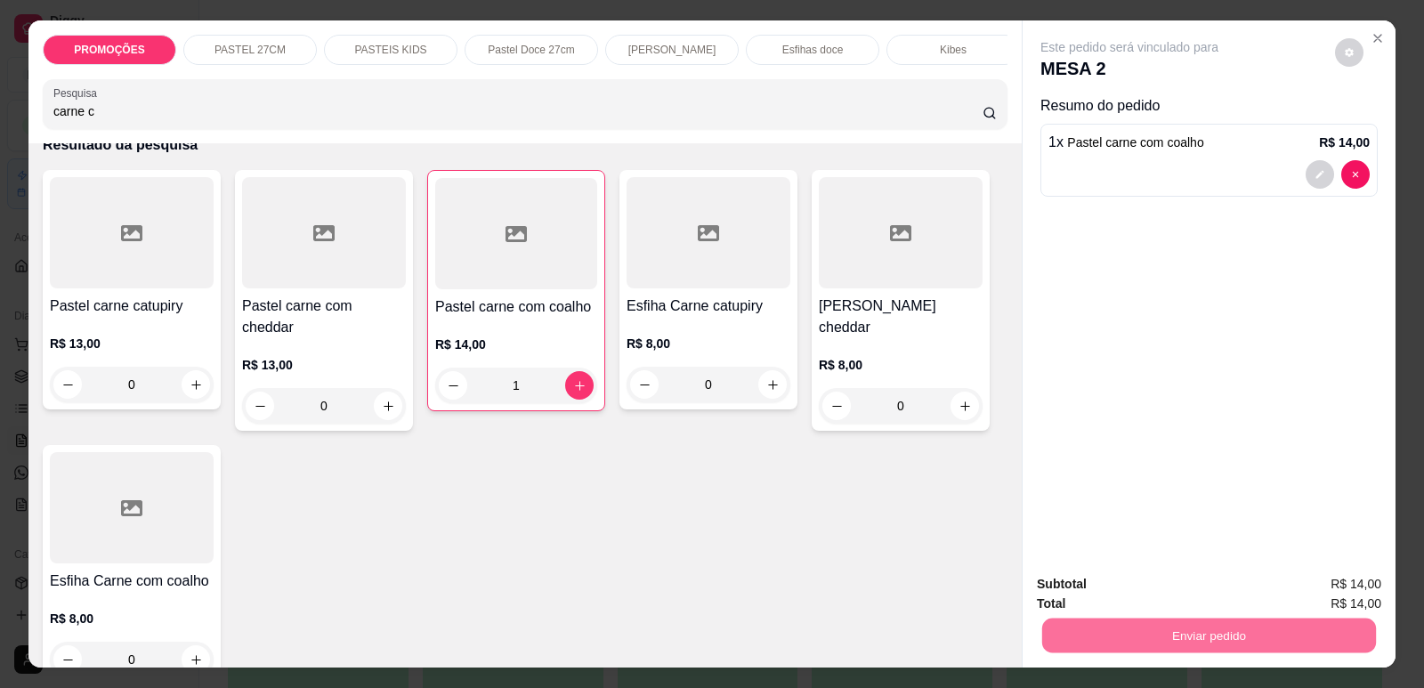
click at [1329, 583] on button "Enviar pedido" at bounding box center [1335, 591] width 98 height 33
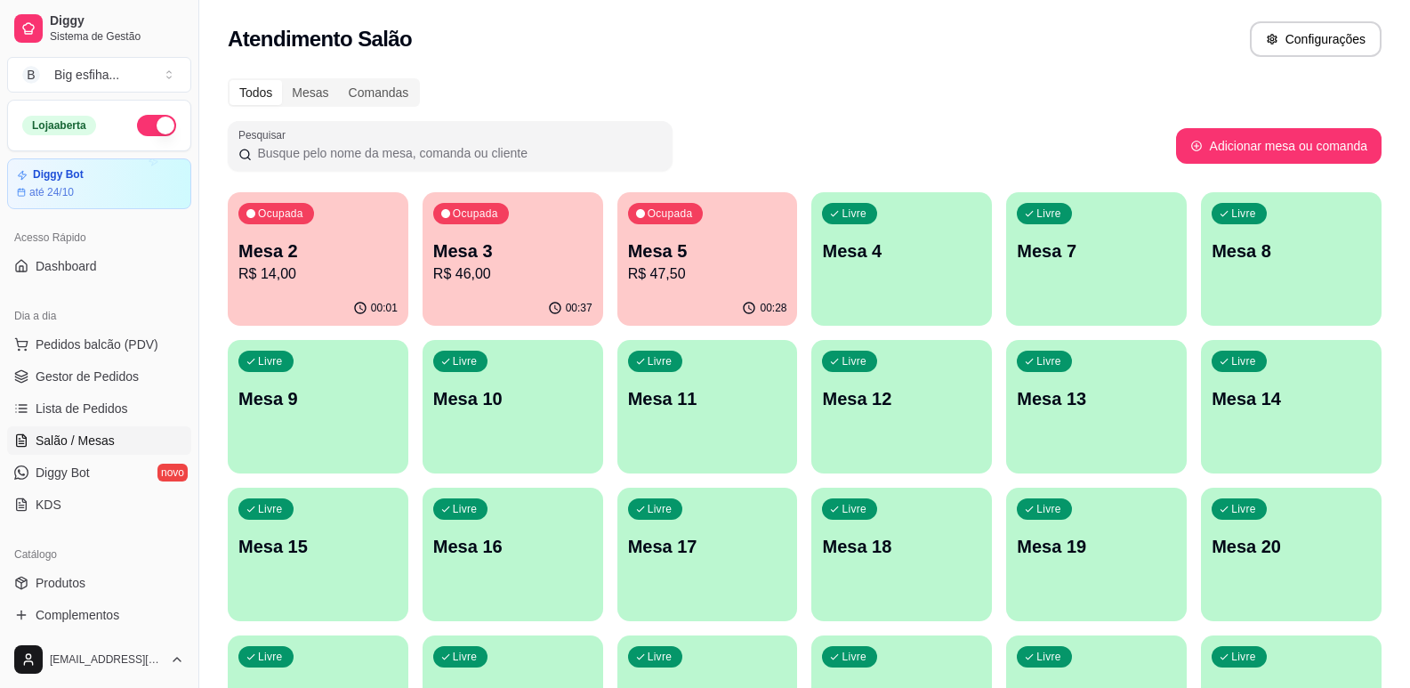
click at [537, 262] on p "Mesa 3" at bounding box center [512, 250] width 159 height 25
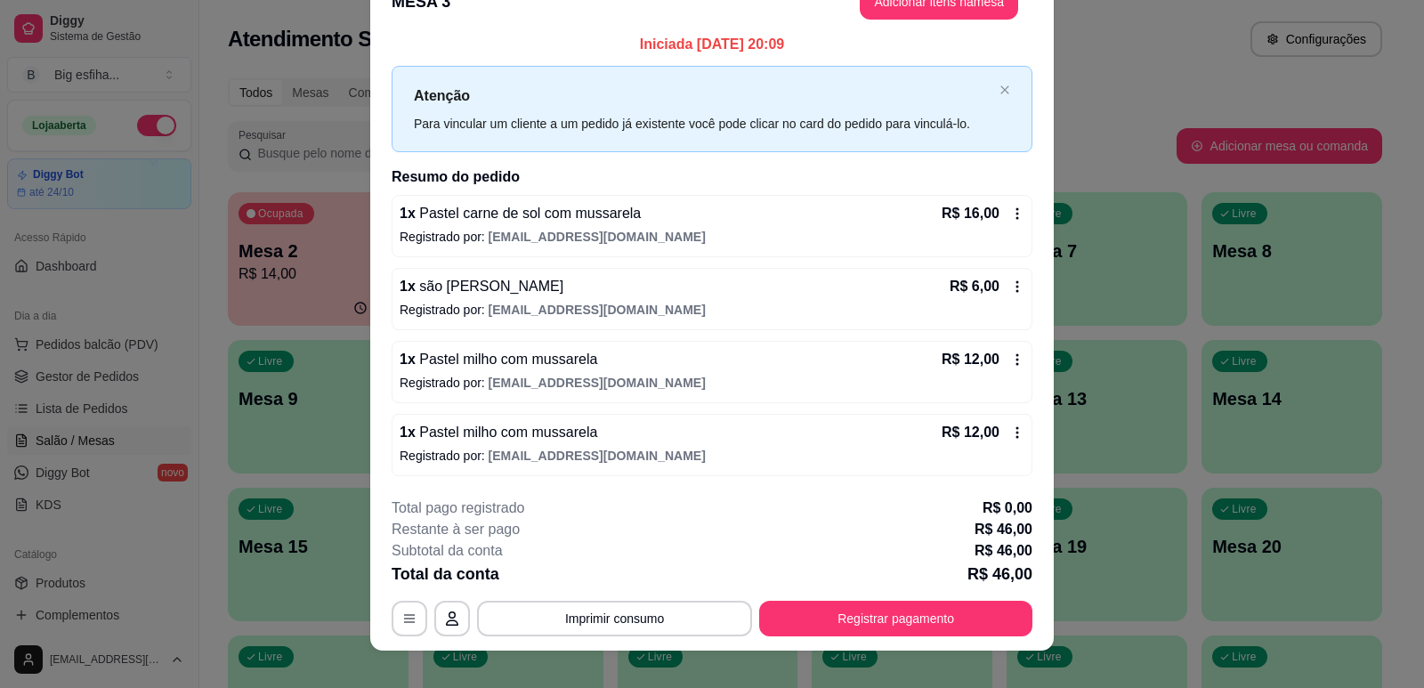
scroll to position [53, 0]
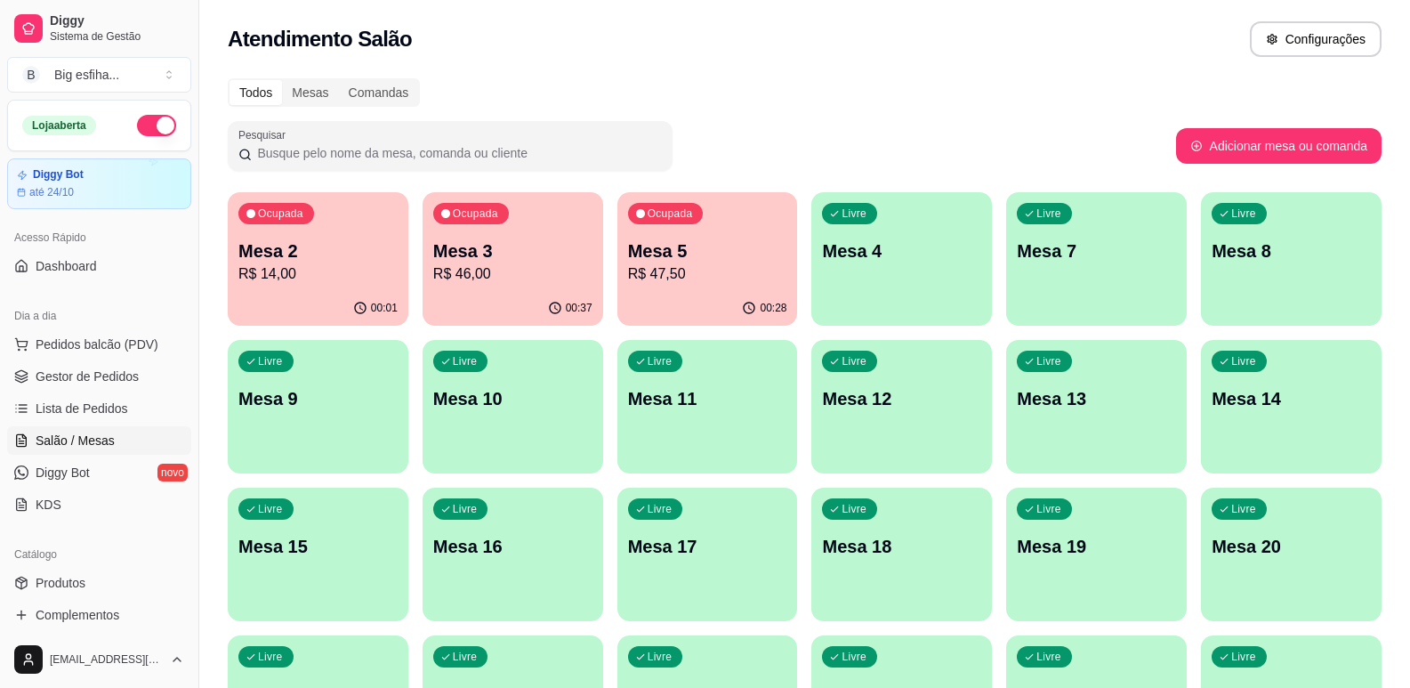
click at [489, 276] on p "R$ 46,00" at bounding box center [512, 273] width 159 height 21
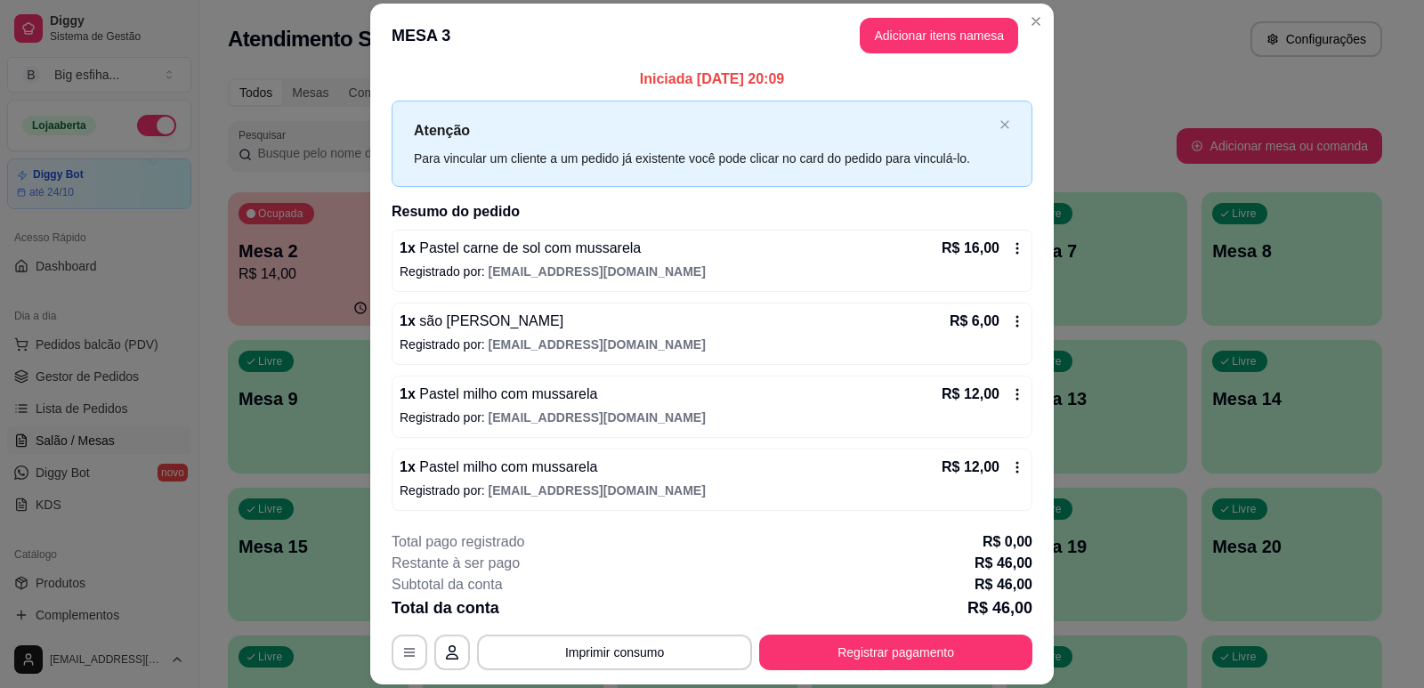
scroll to position [7, 0]
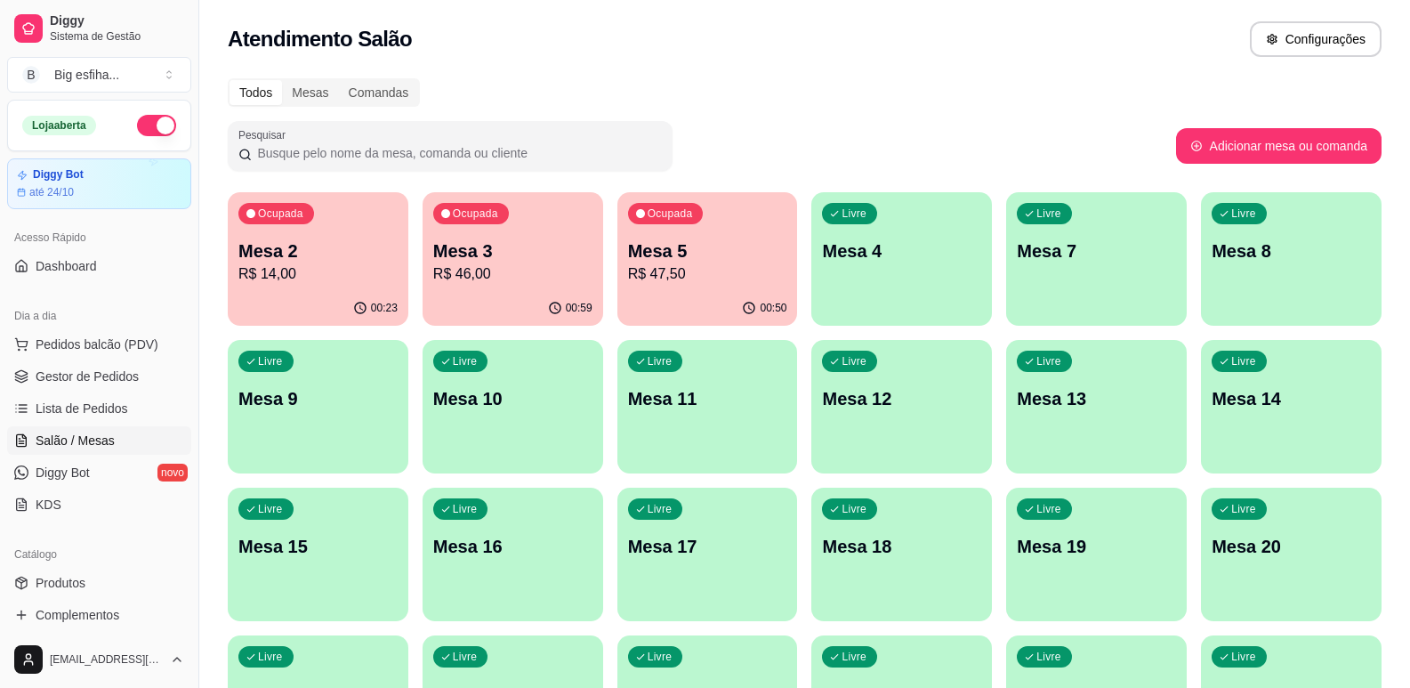
click at [472, 273] on p "R$ 46,00" at bounding box center [512, 273] width 159 height 21
click at [736, 278] on p "R$ 47,50" at bounding box center [707, 273] width 159 height 21
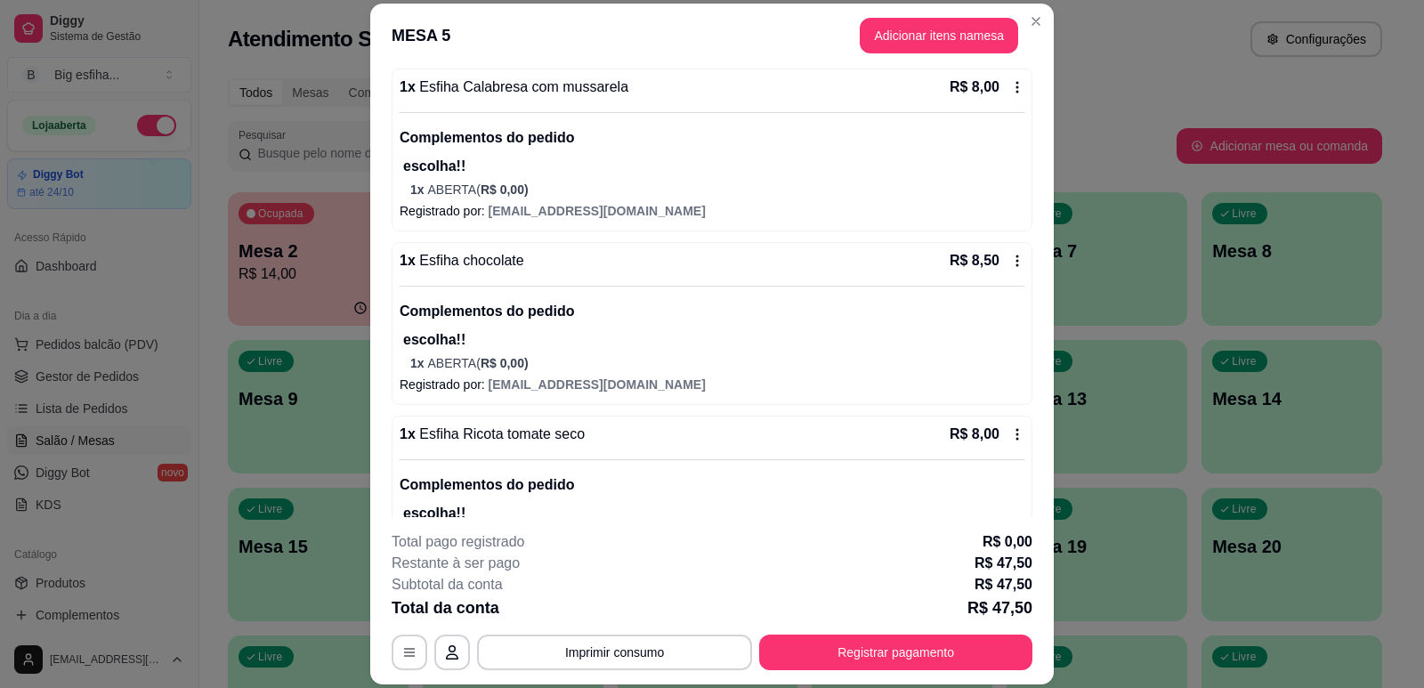
scroll to position [656, 0]
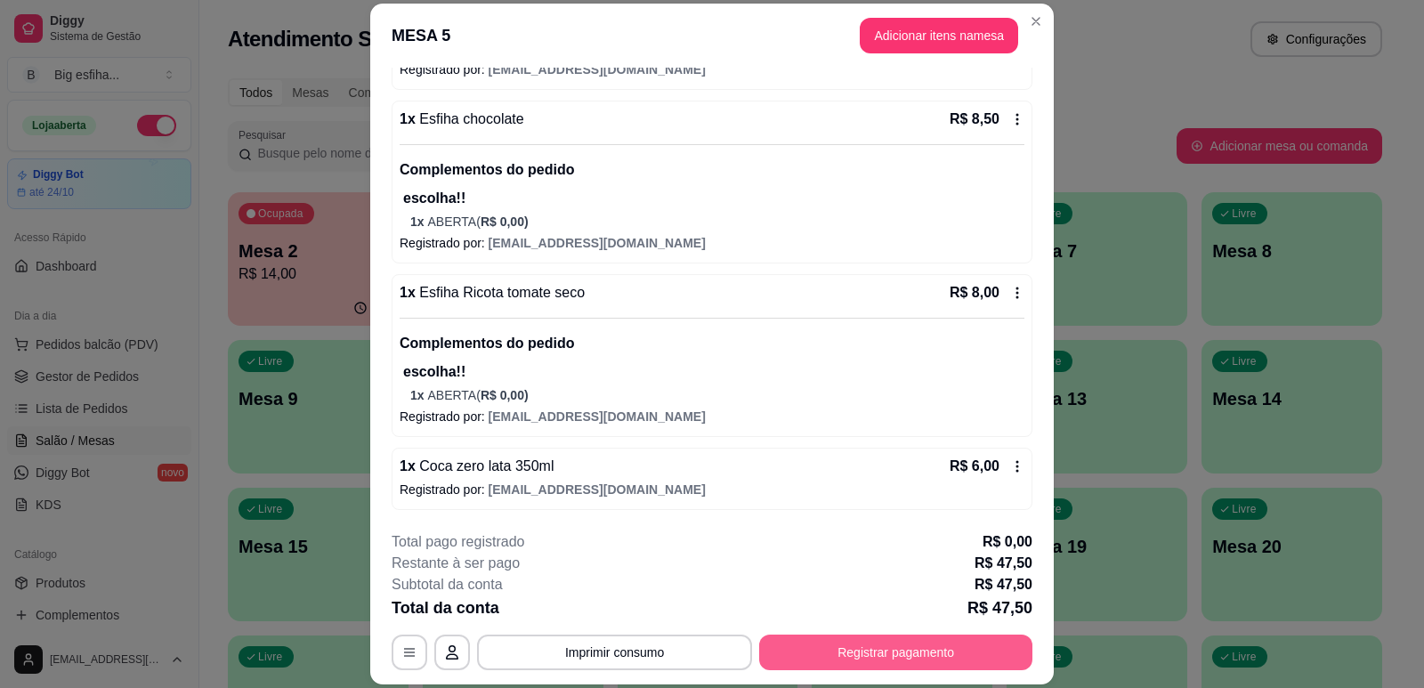
click at [856, 662] on button "Registrar pagamento" at bounding box center [895, 652] width 273 height 36
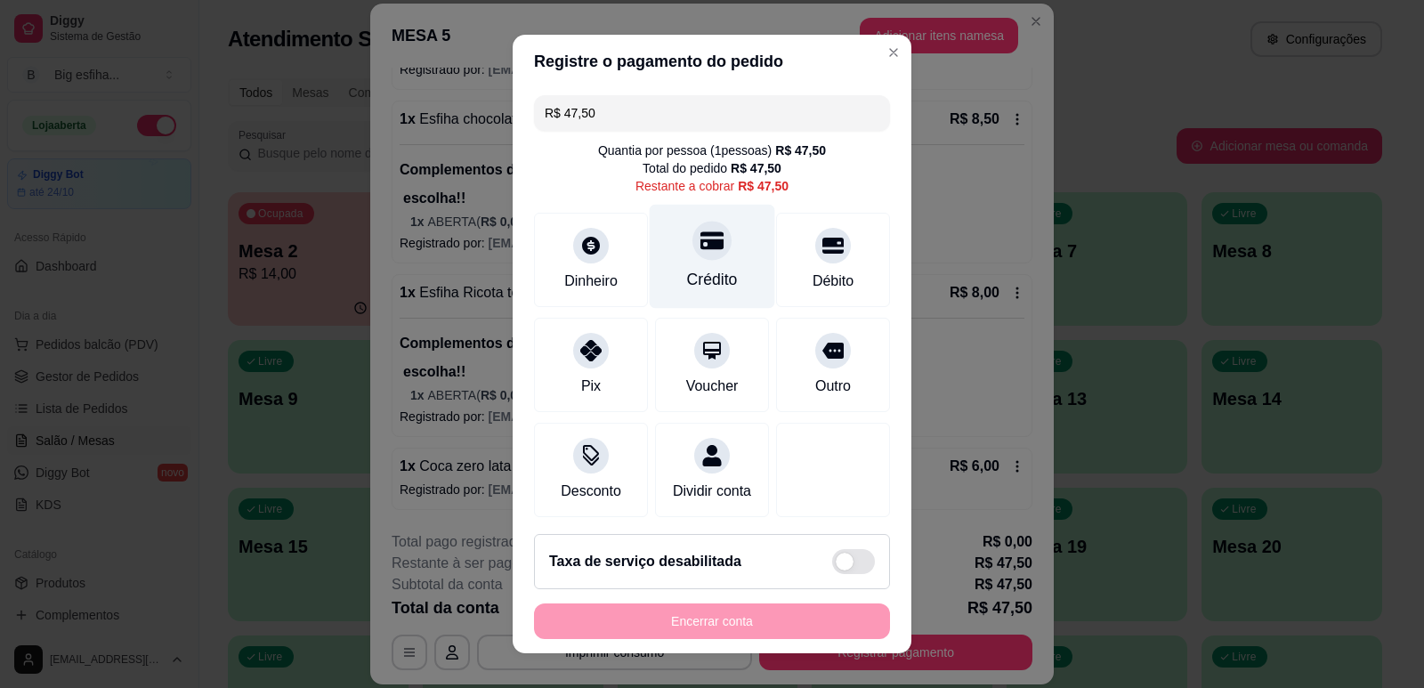
click at [700, 247] on icon at bounding box center [711, 240] width 23 height 18
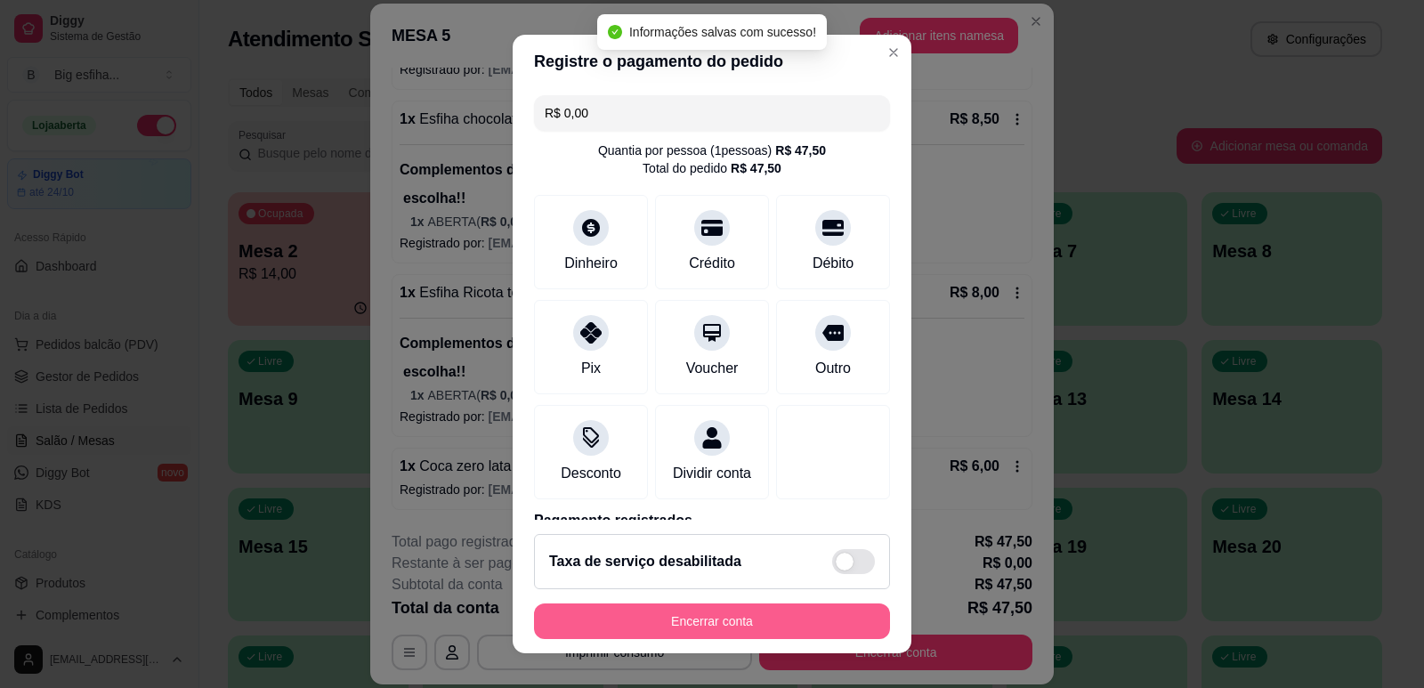
type input "R$ 0,00"
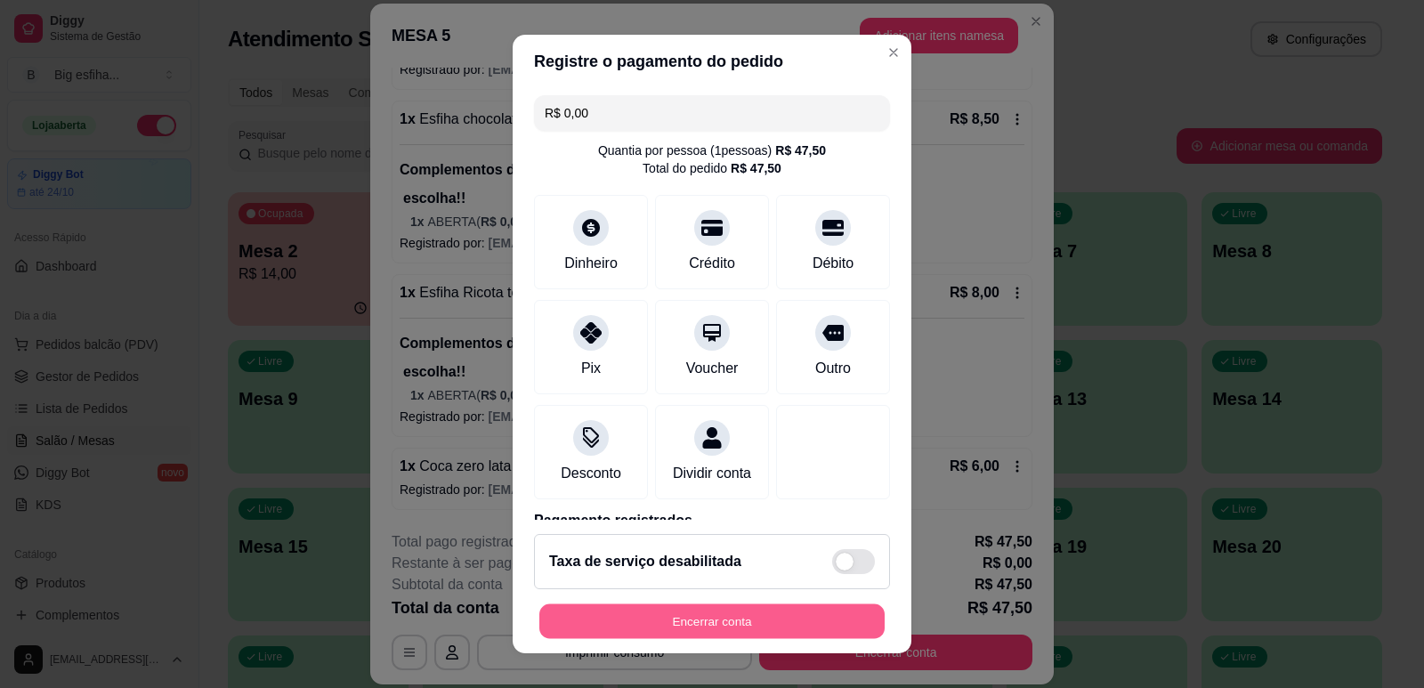
click at [699, 627] on button "Encerrar conta" at bounding box center [711, 621] width 345 height 35
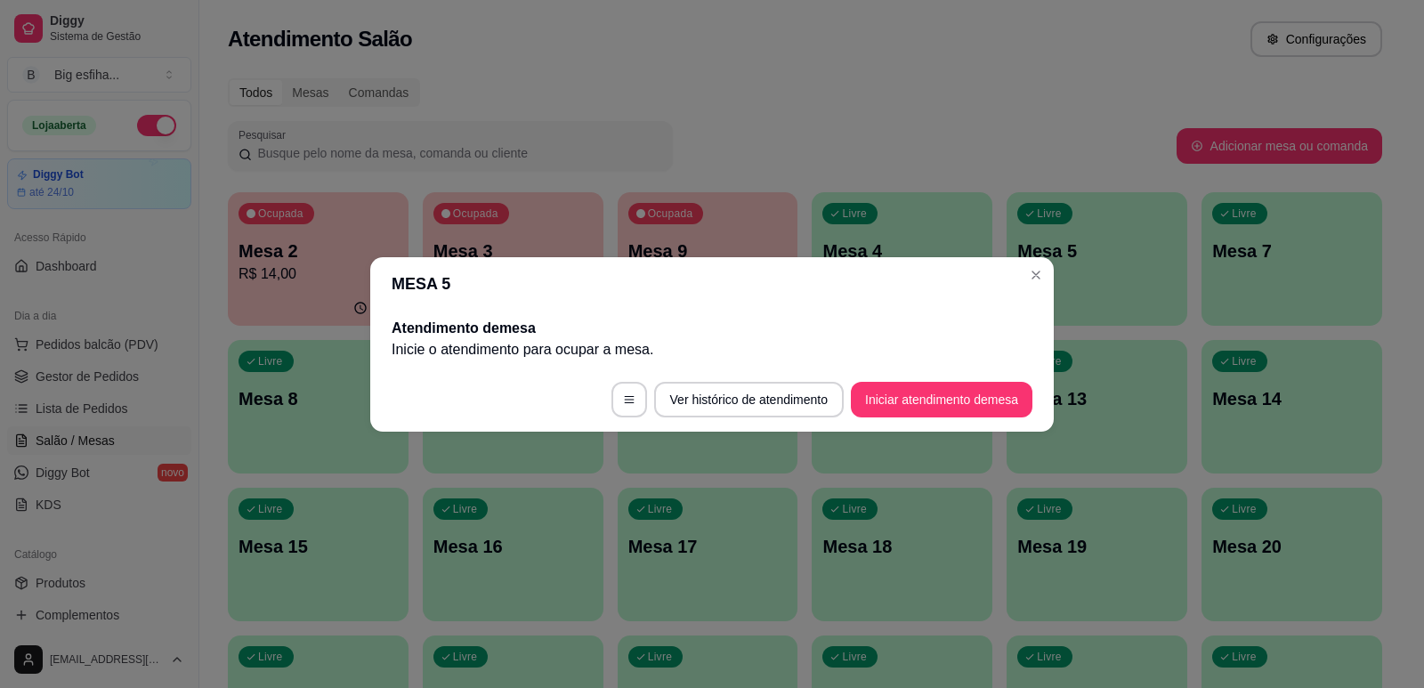
scroll to position [0, 0]
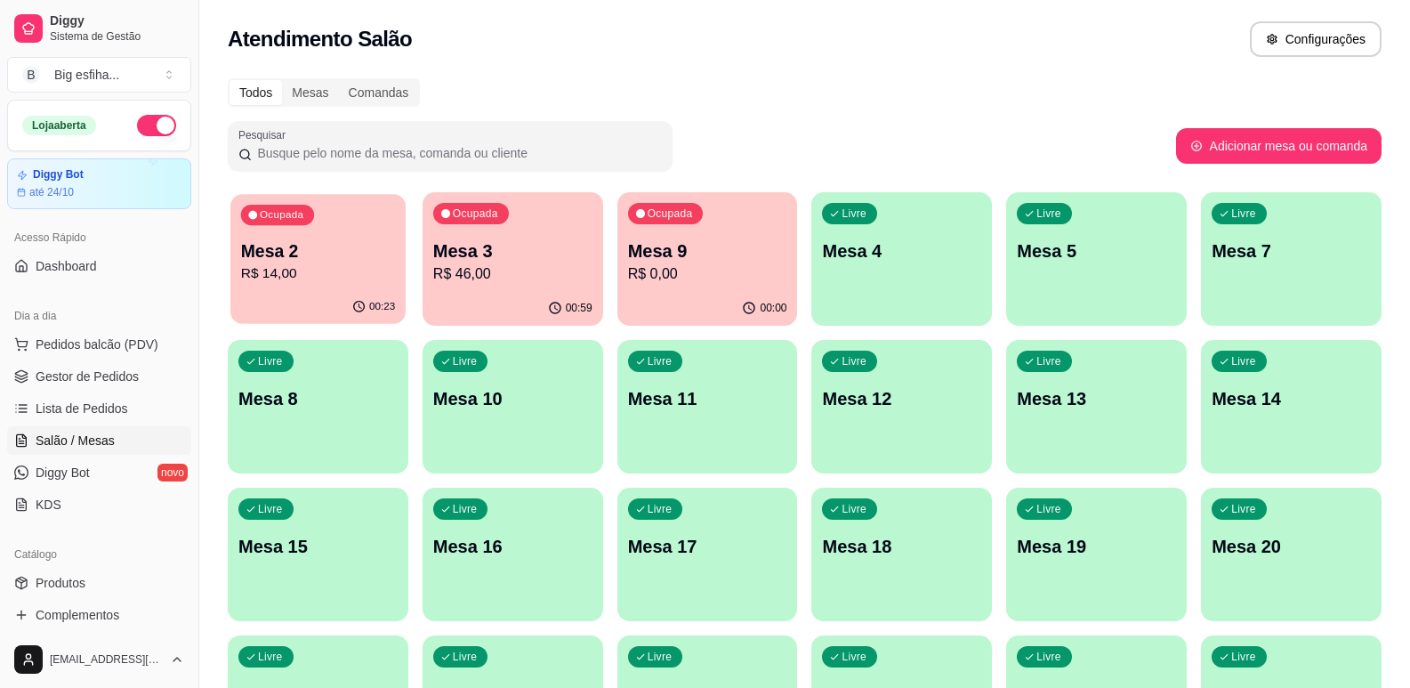
click at [380, 263] on div "Mesa 2 R$ 14,00" at bounding box center [318, 261] width 154 height 44
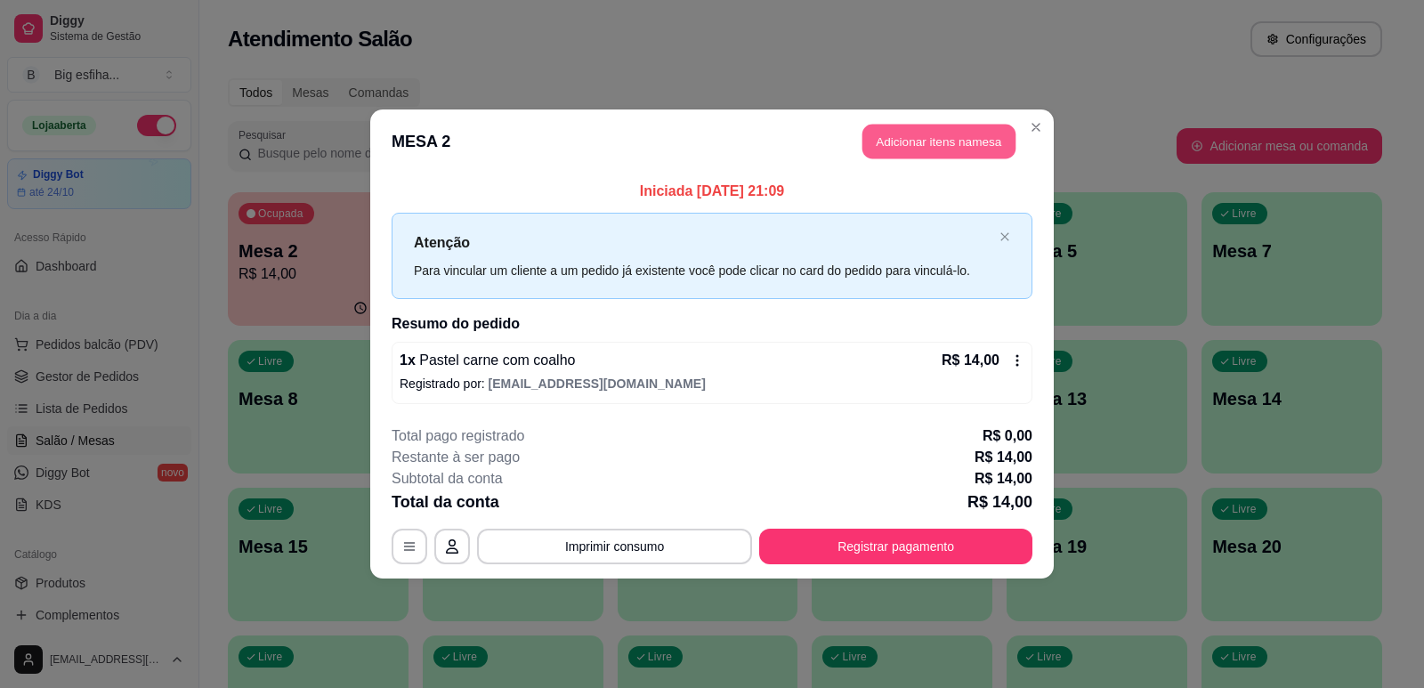
click at [922, 144] on button "Adicionar itens na mesa" at bounding box center [938, 142] width 153 height 35
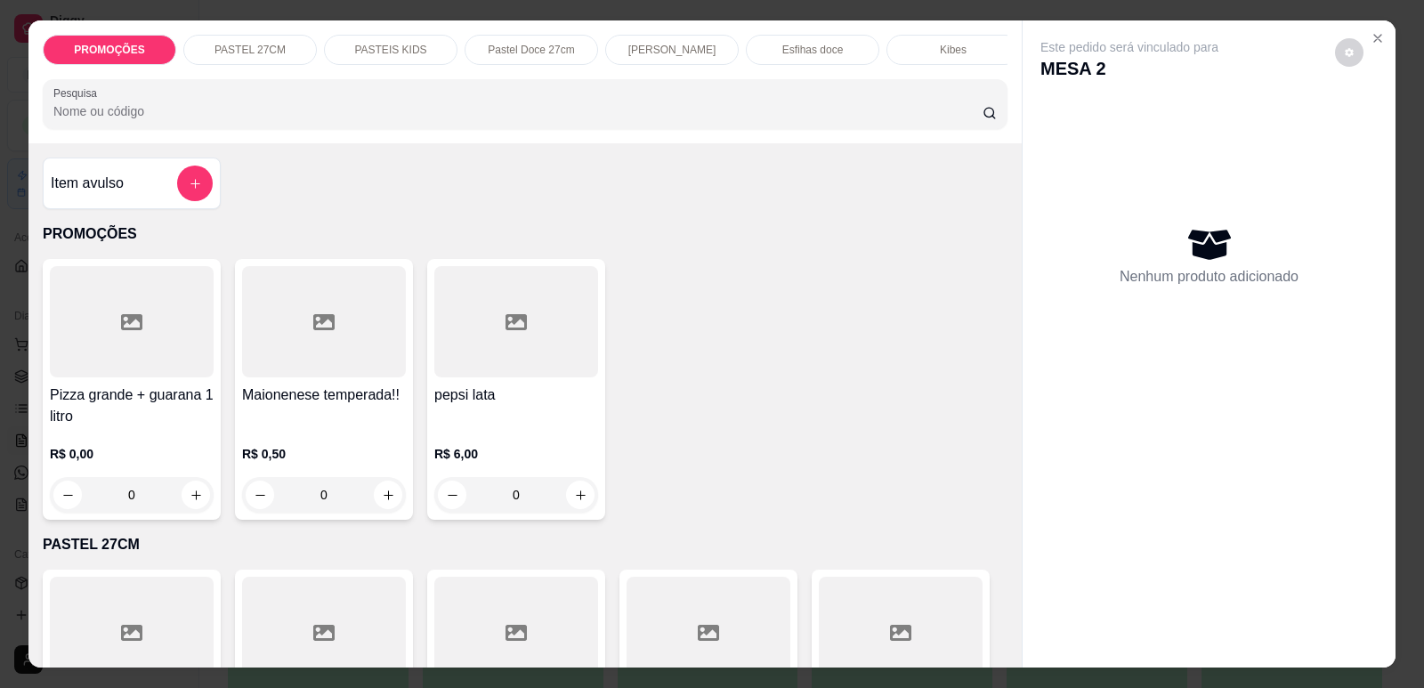
scroll to position [0, 715]
click at [762, 54] on div "Refrigerante" at bounding box center [799, 50] width 133 height 30
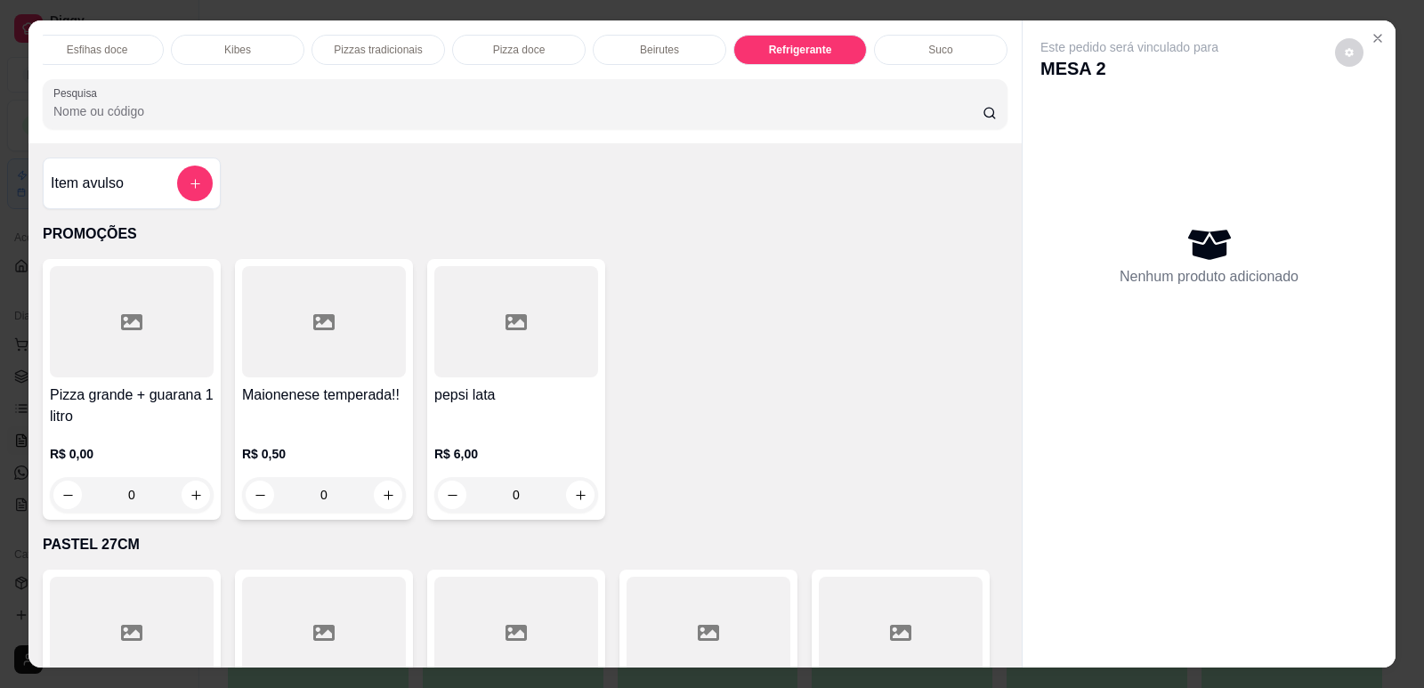
scroll to position [36, 0]
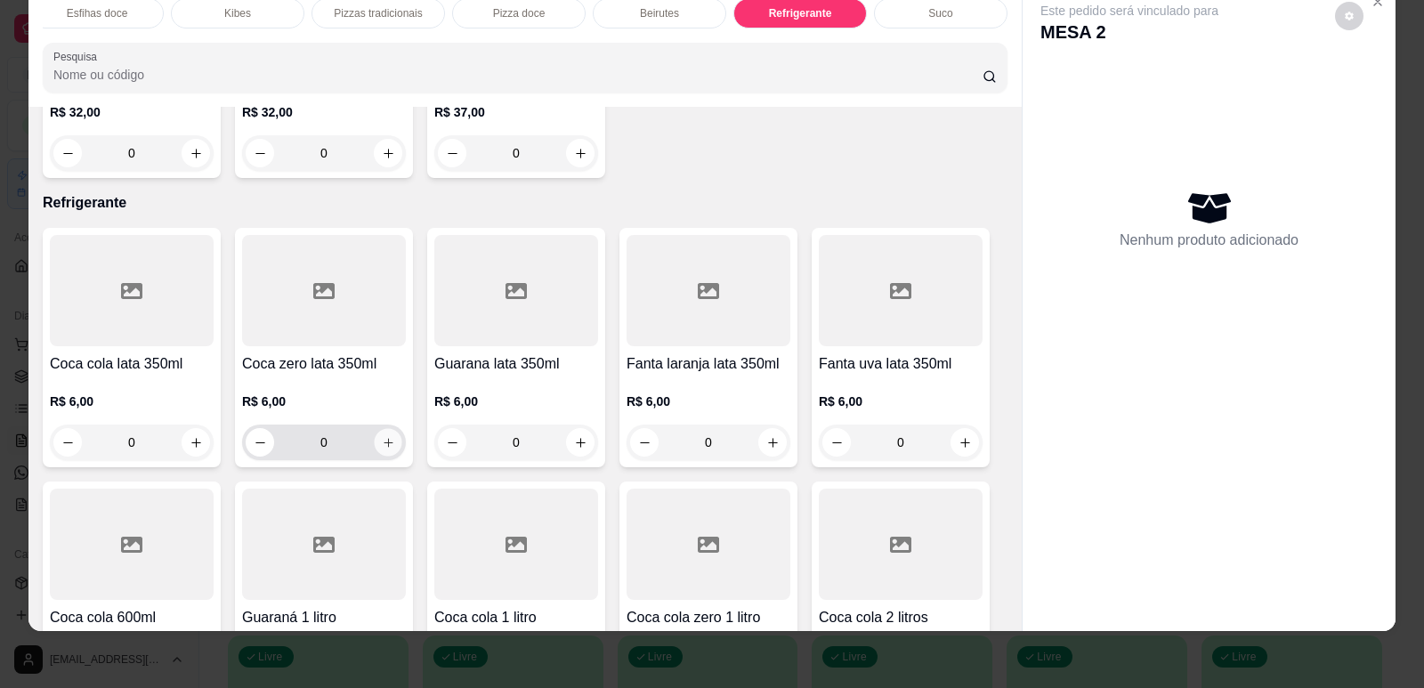
click at [386, 436] on icon "increase-product-quantity" at bounding box center [388, 442] width 13 height 13
type input "1"
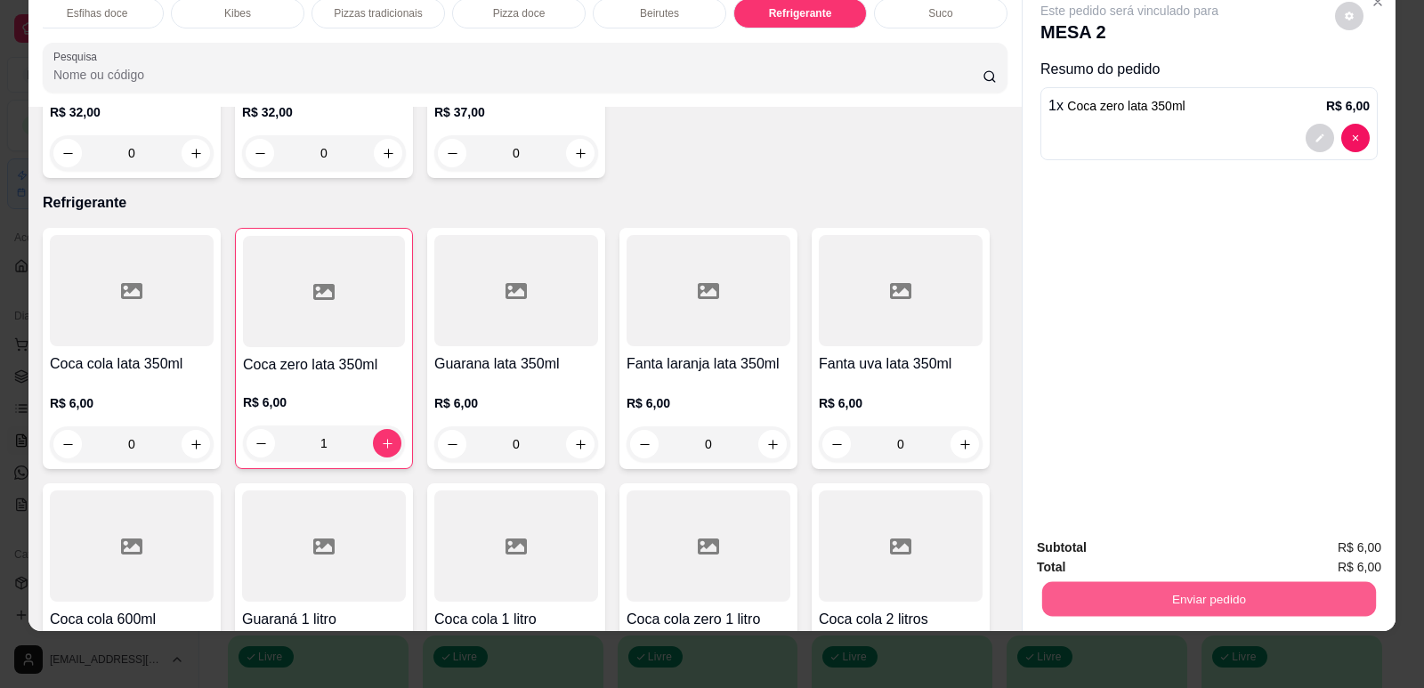
click at [1149, 592] on button "Enviar pedido" at bounding box center [1209, 598] width 334 height 35
click at [1314, 556] on button "Enviar pedido" at bounding box center [1335, 554] width 98 height 33
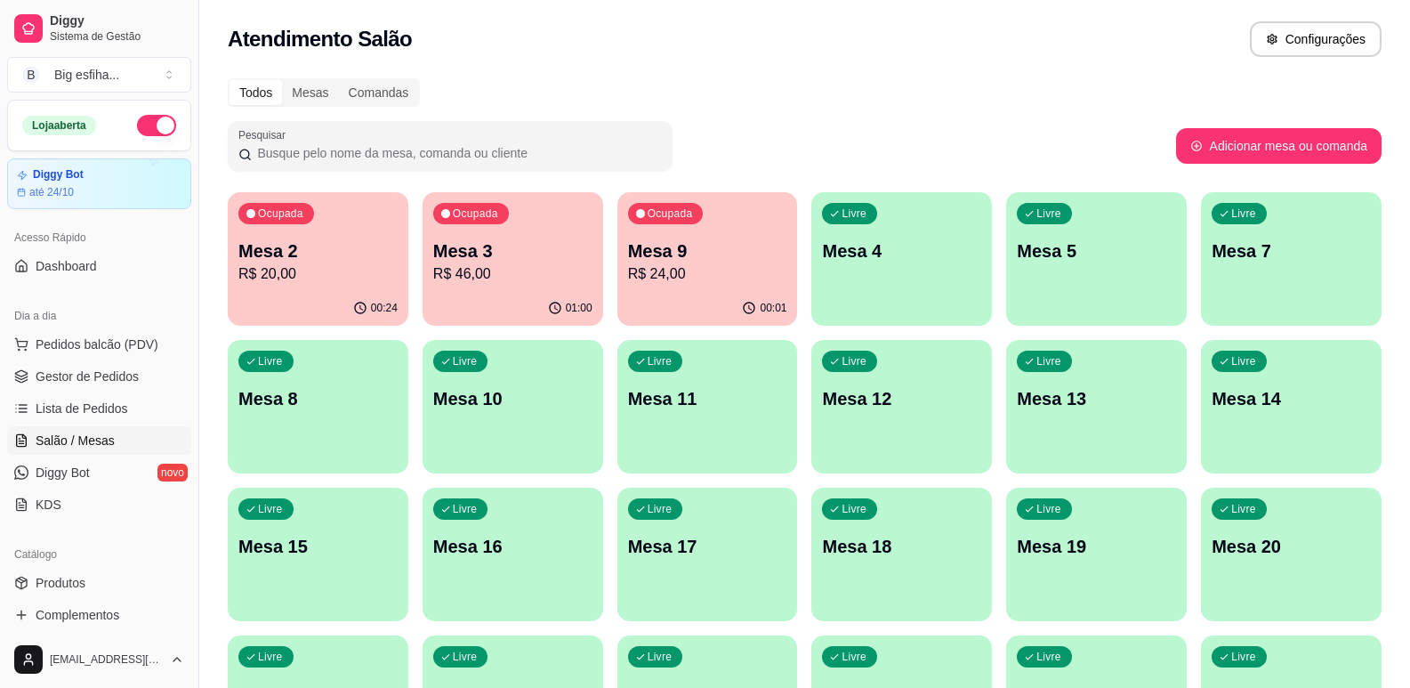
click at [335, 244] on p "Mesa 2" at bounding box center [317, 250] width 159 height 25
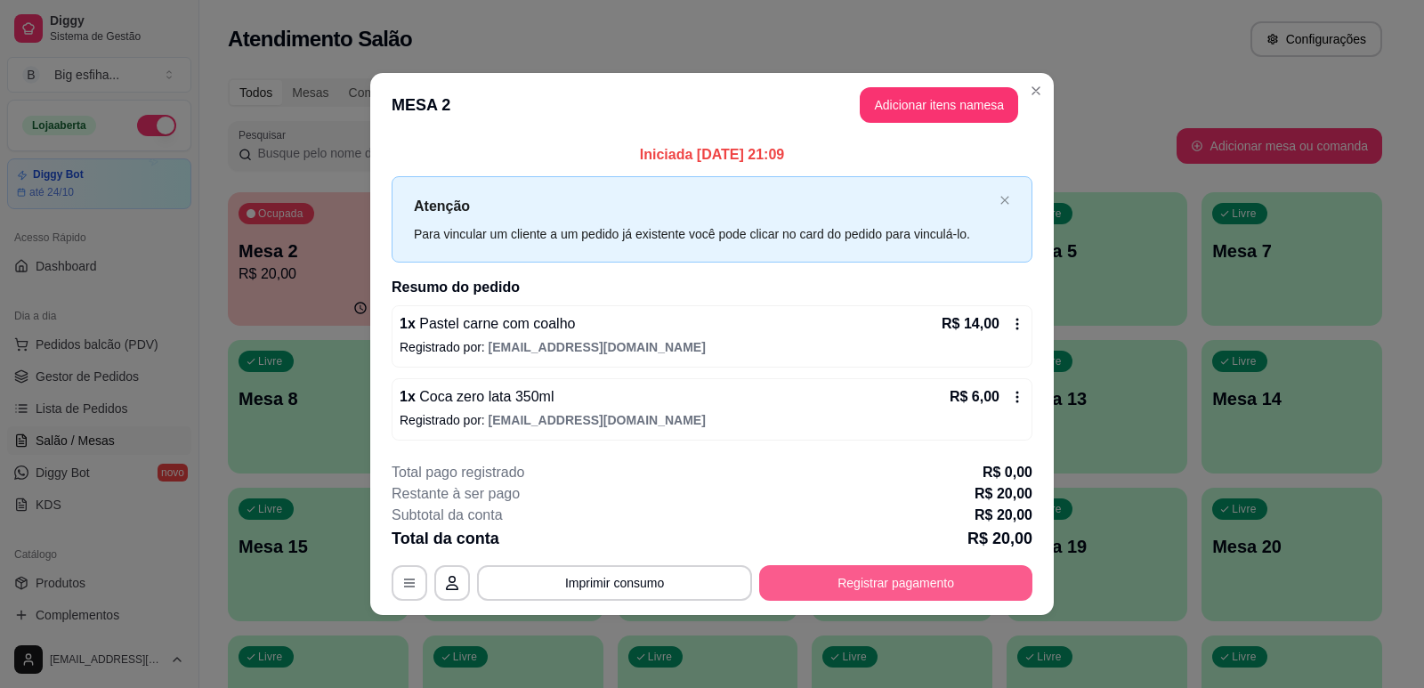
click at [872, 580] on button "Registrar pagamento" at bounding box center [895, 583] width 273 height 36
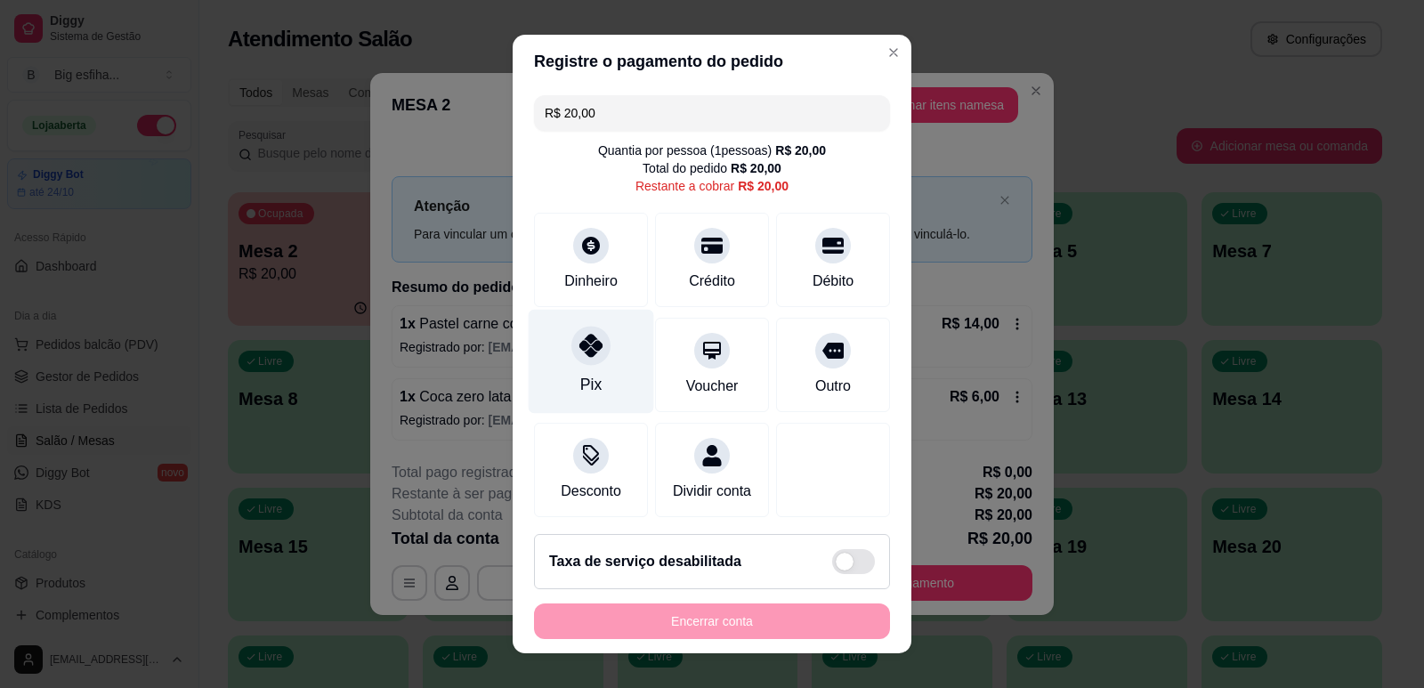
click at [579, 351] on icon at bounding box center [590, 345] width 23 height 23
type input "R$ 0,00"
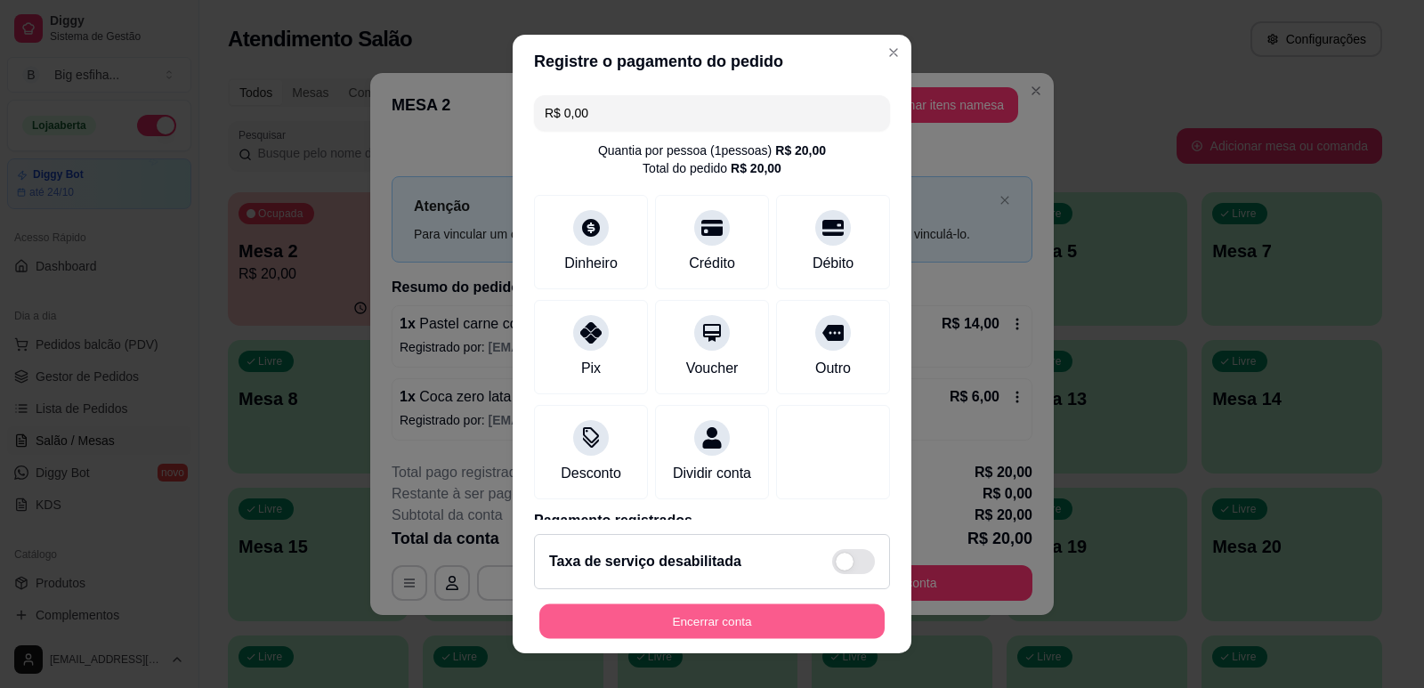
click at [738, 617] on button "Encerrar conta" at bounding box center [711, 621] width 345 height 35
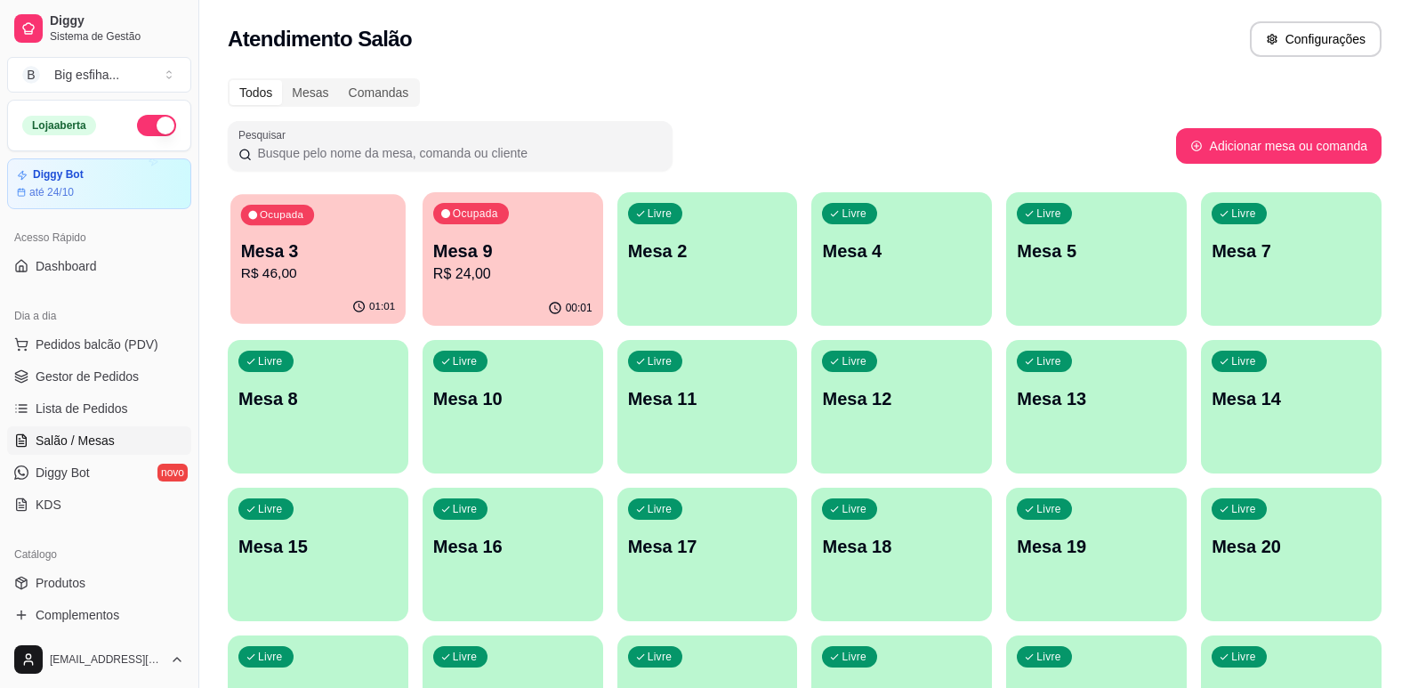
click at [341, 244] on p "Mesa 3" at bounding box center [318, 251] width 154 height 24
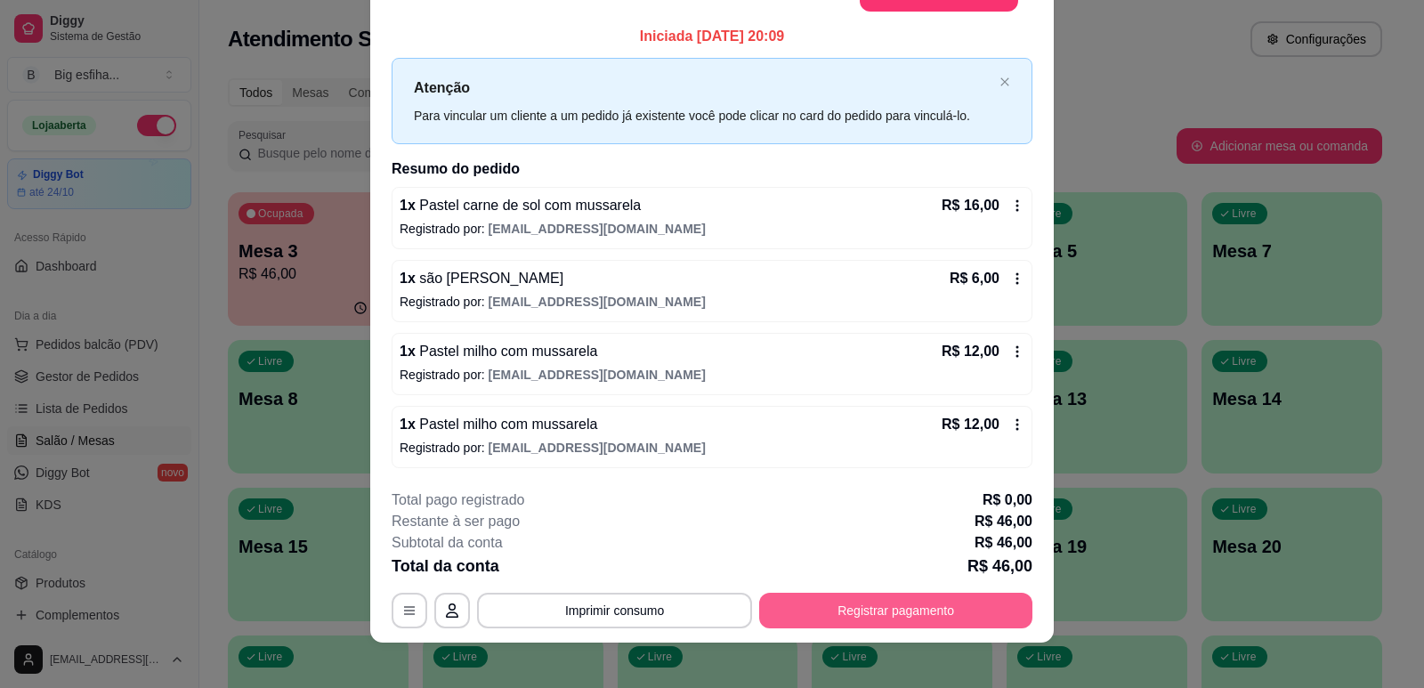
scroll to position [53, 0]
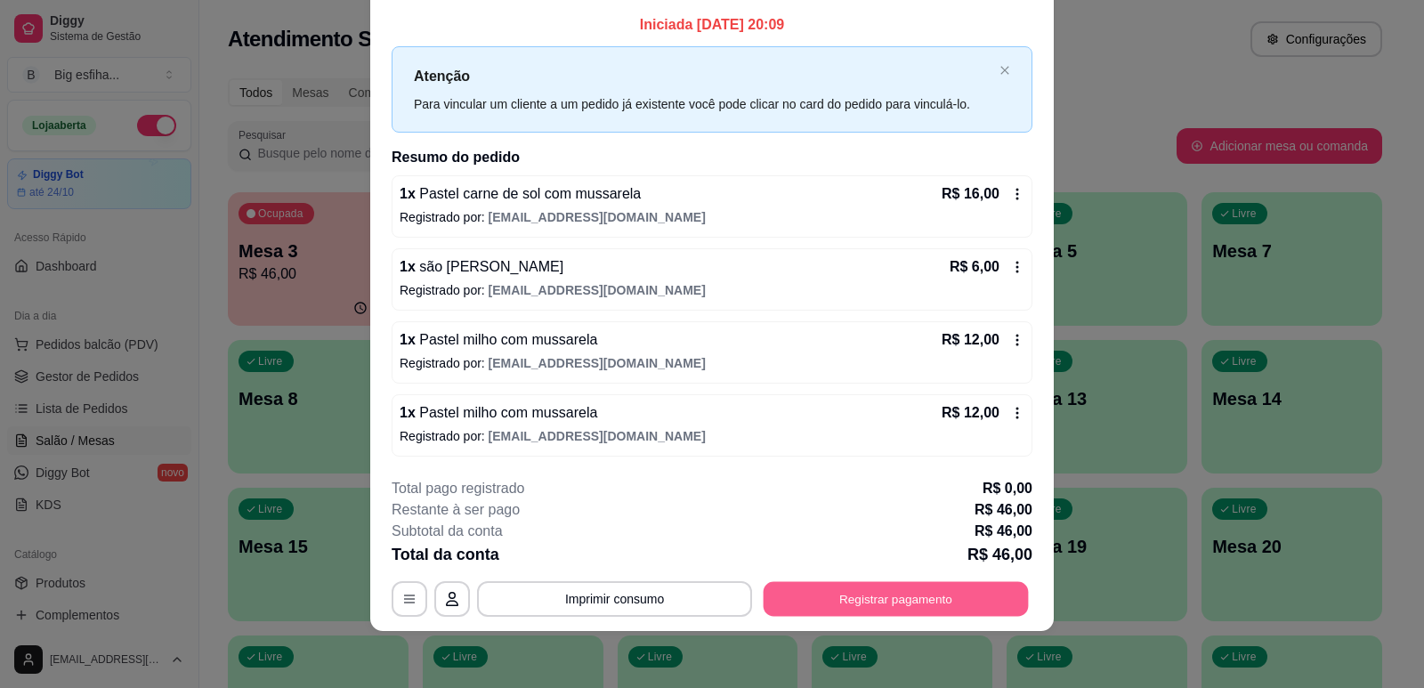
click at [805, 598] on button "Registrar pagamento" at bounding box center [896, 599] width 265 height 35
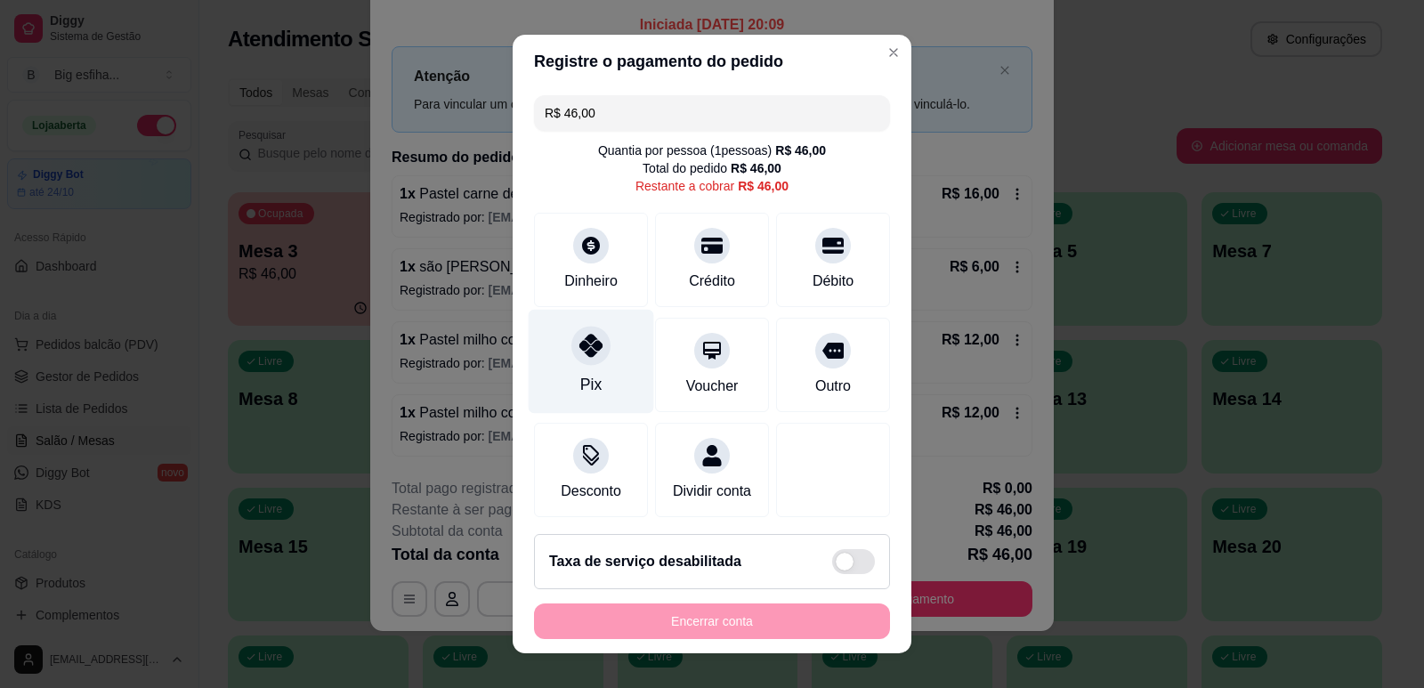
click at [582, 369] on div "Pix" at bounding box center [591, 361] width 125 height 104
type input "R$ 0,00"
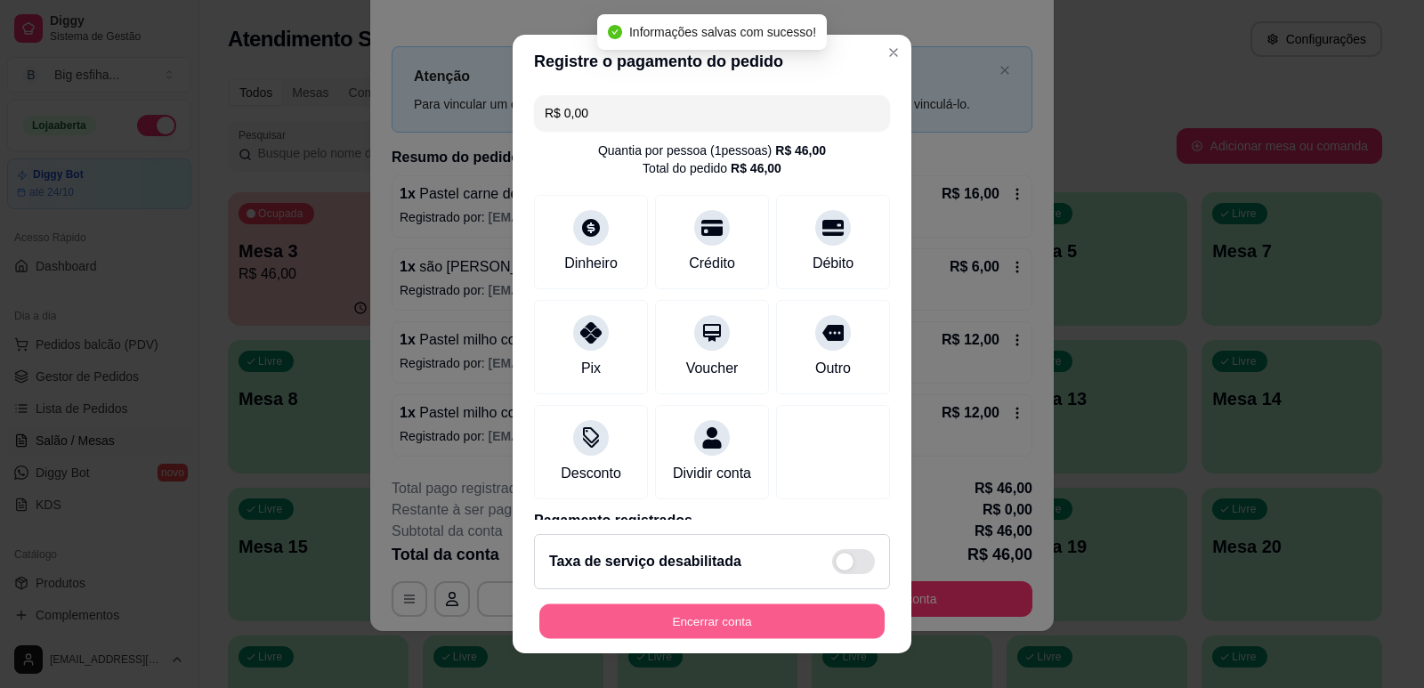
click at [683, 615] on button "Encerrar conta" at bounding box center [711, 621] width 345 height 35
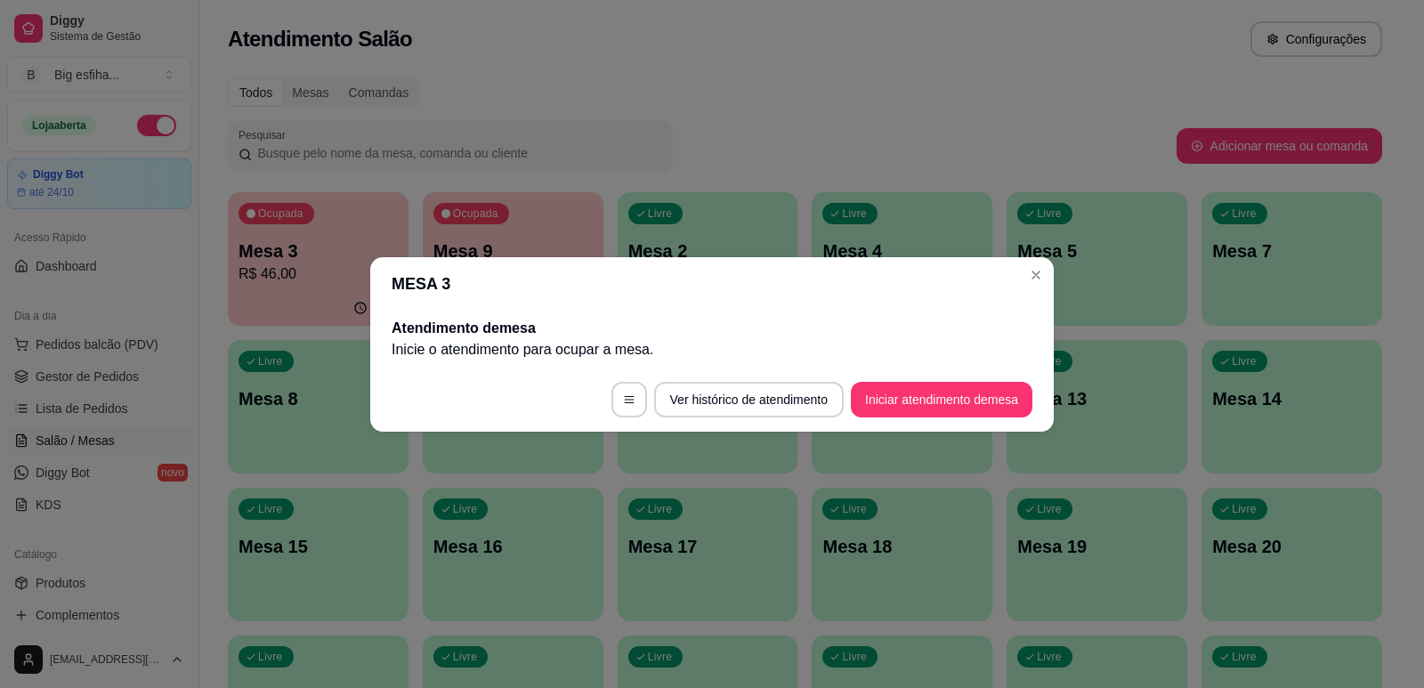
scroll to position [0, 0]
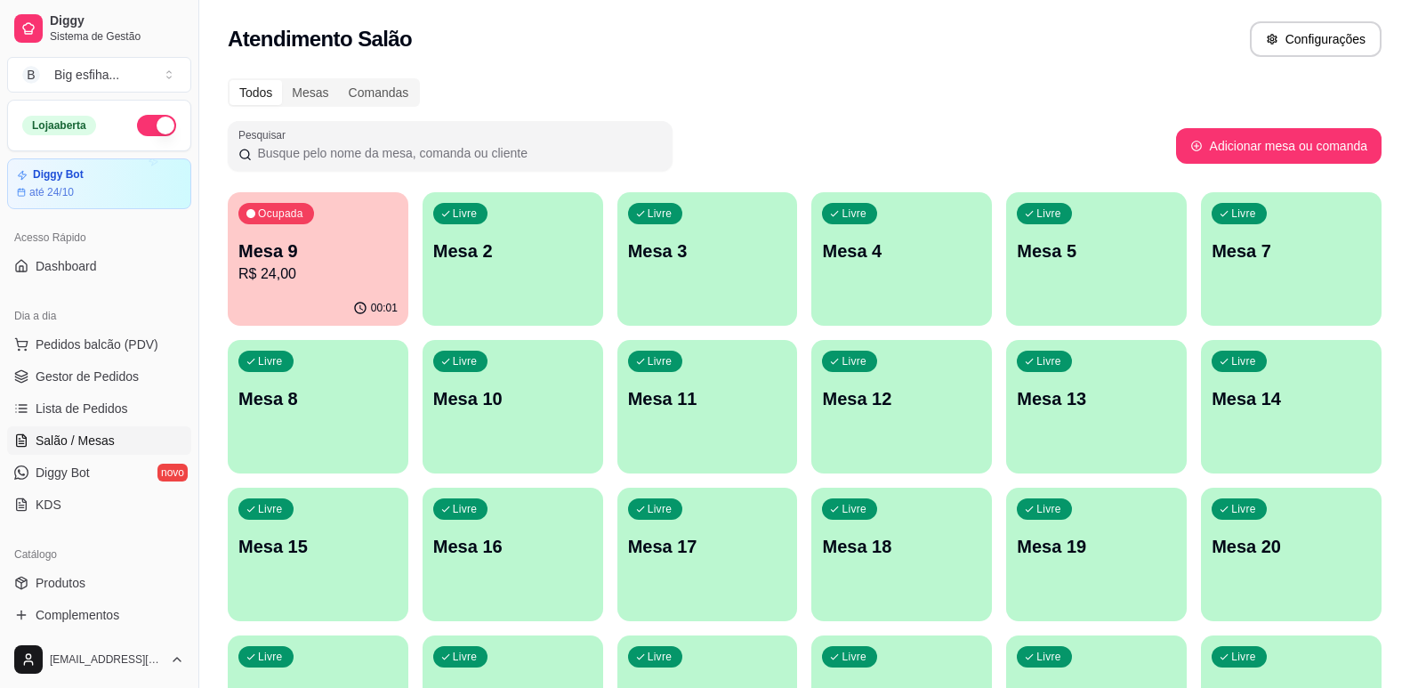
click at [324, 296] on div "00:01" at bounding box center [318, 308] width 181 height 35
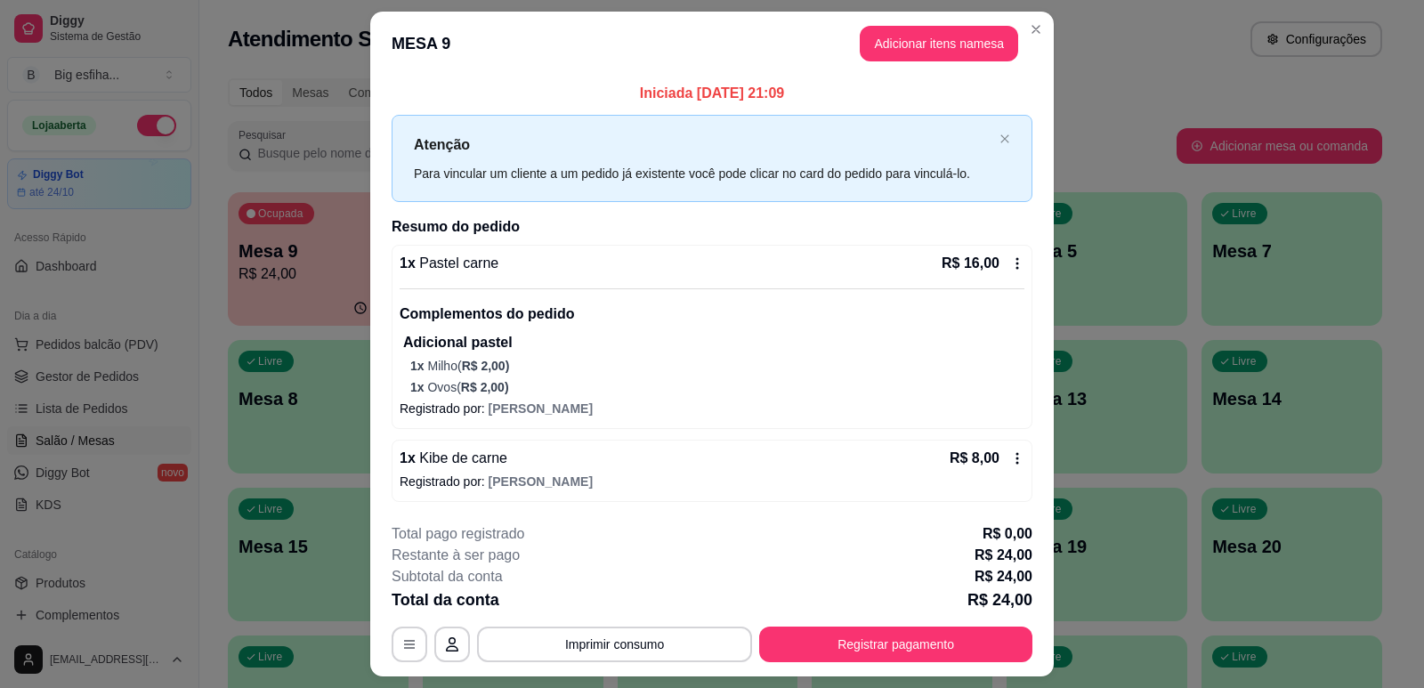
scroll to position [45, 0]
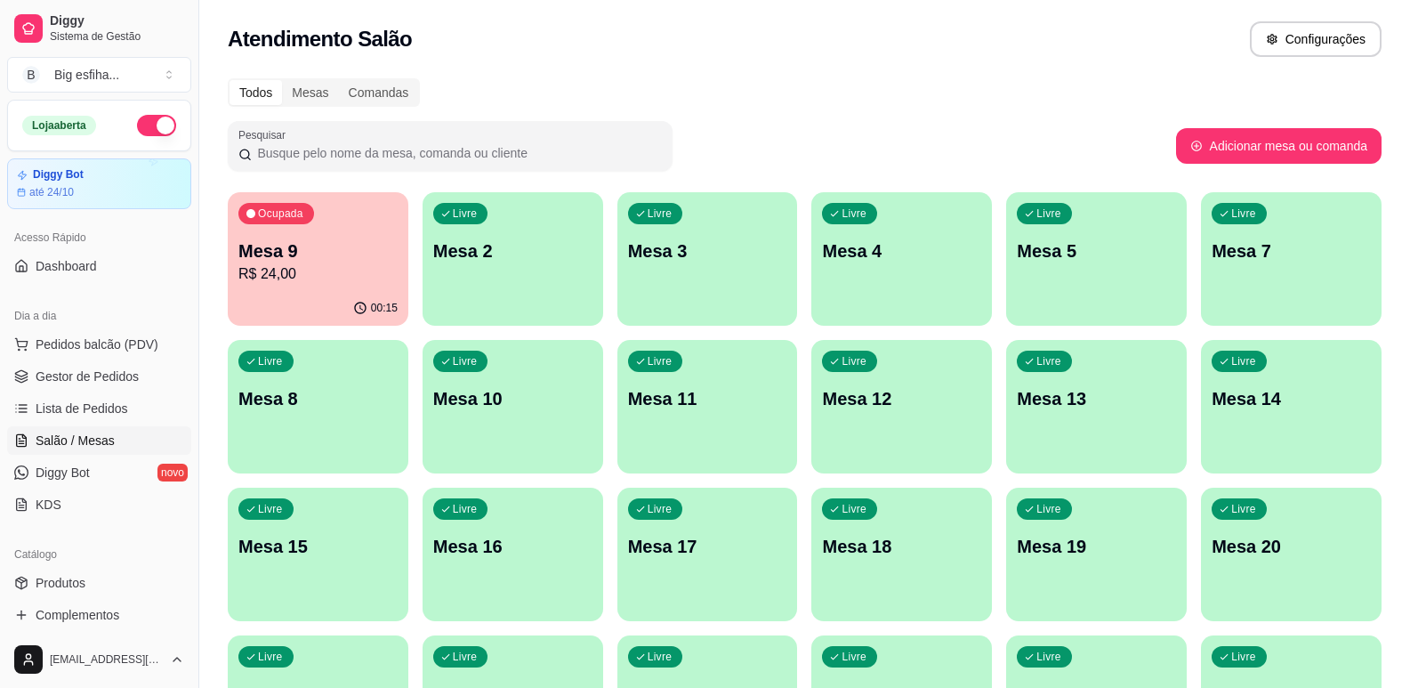
click at [341, 282] on p "R$ 24,00" at bounding box center [317, 273] width 159 height 21
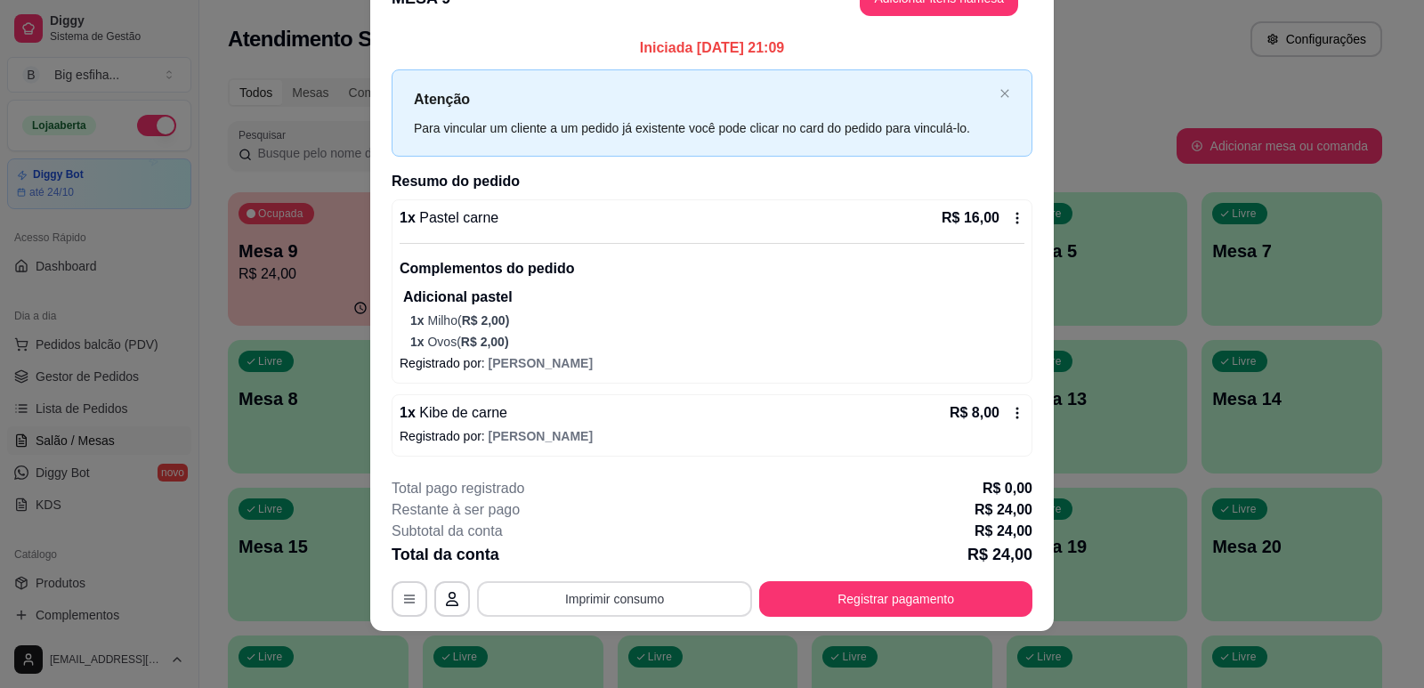
click at [612, 597] on button "Imprimir consumo" at bounding box center [614, 599] width 275 height 36
click at [627, 551] on button "IMPRESSORA" at bounding box center [613, 558] width 125 height 28
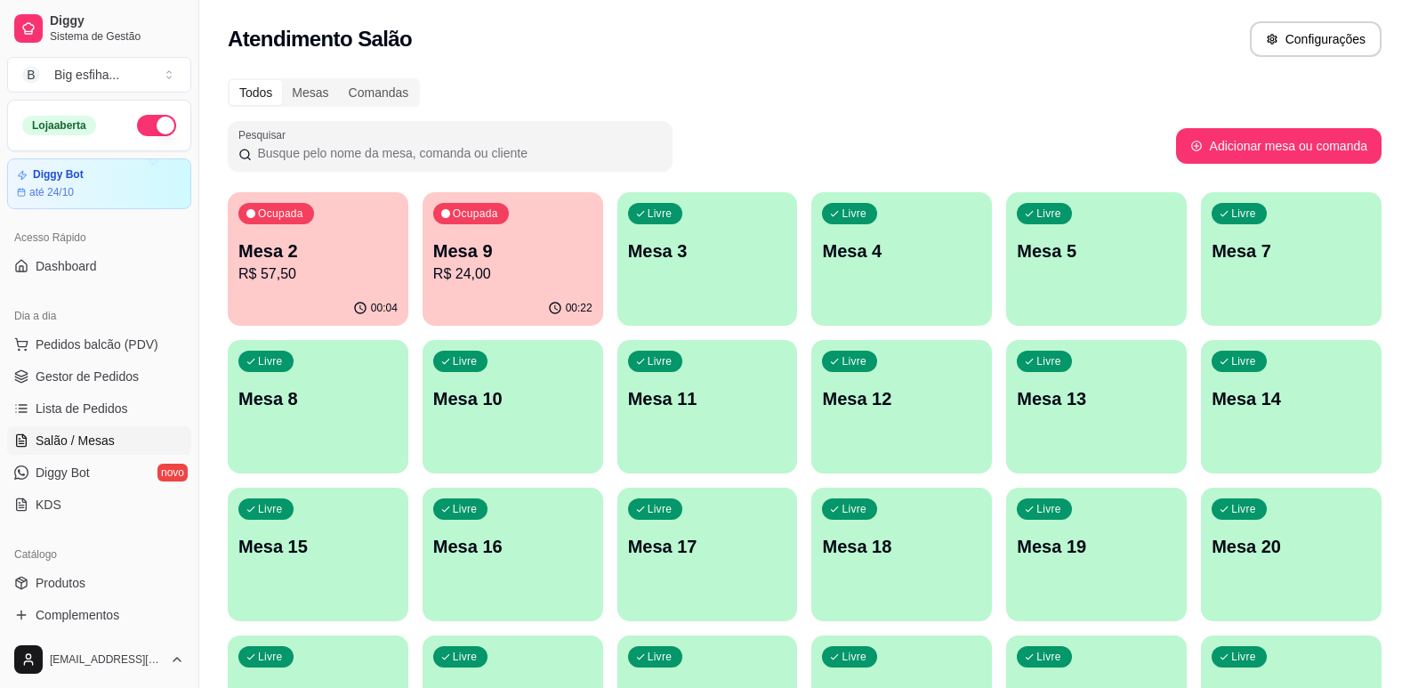
click at [665, 281] on div "Livre Mesa 3" at bounding box center [708, 248] width 181 height 112
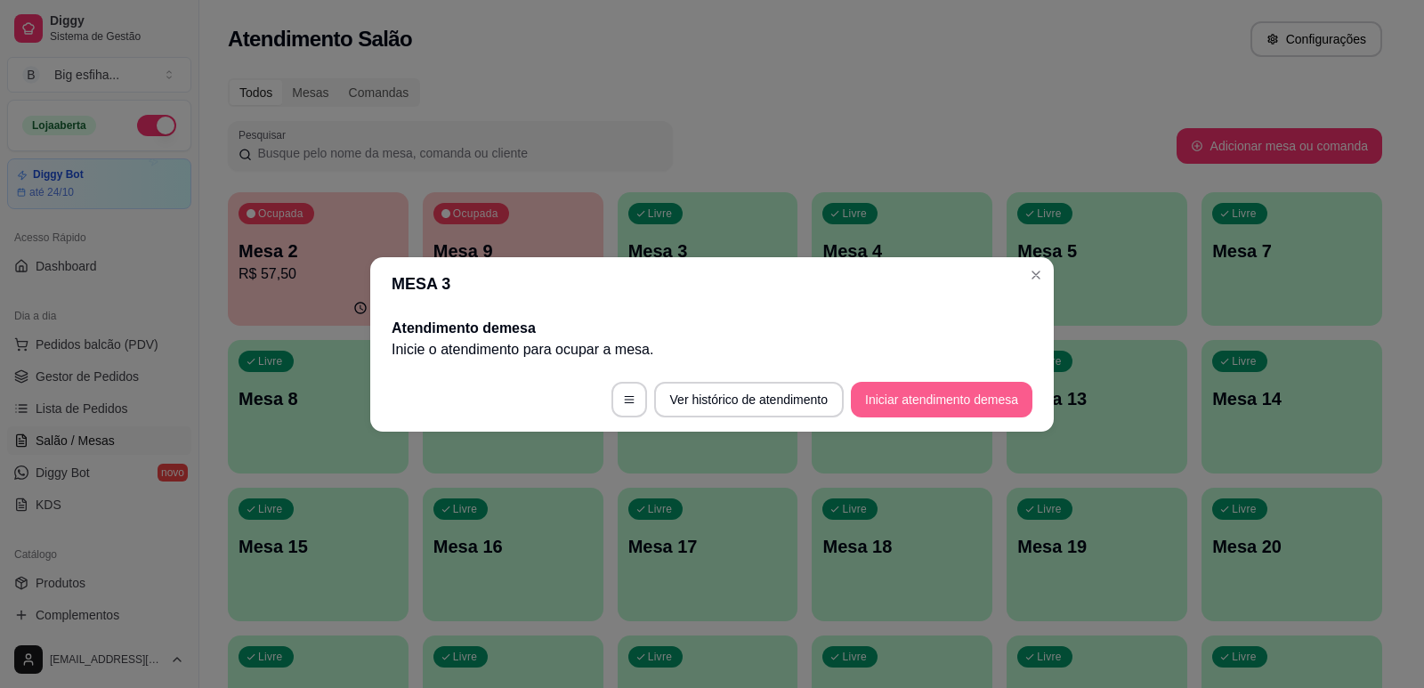
click at [960, 389] on button "Iniciar atendimento de mesa" at bounding box center [942, 400] width 182 height 36
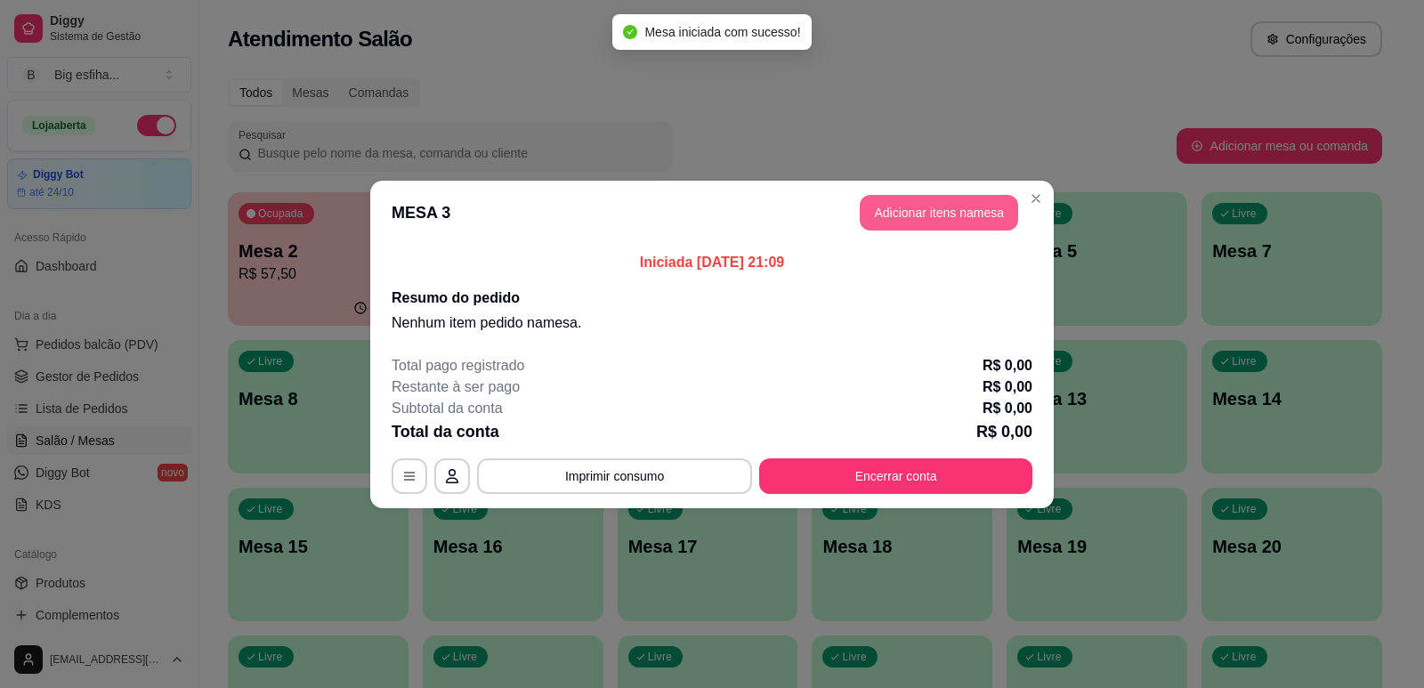
click at [949, 202] on button "Adicionar itens na mesa" at bounding box center [939, 213] width 158 height 36
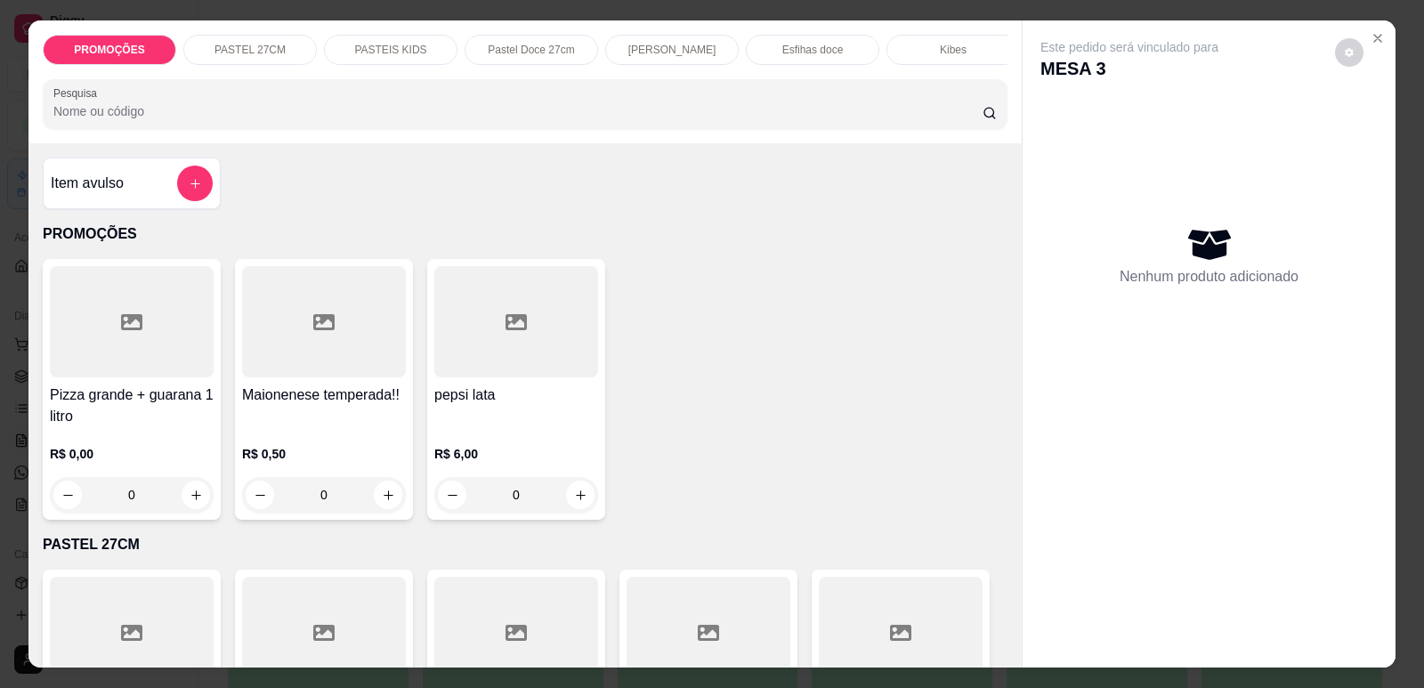
click at [686, 49] on p "[PERSON_NAME]" at bounding box center [672, 50] width 88 height 14
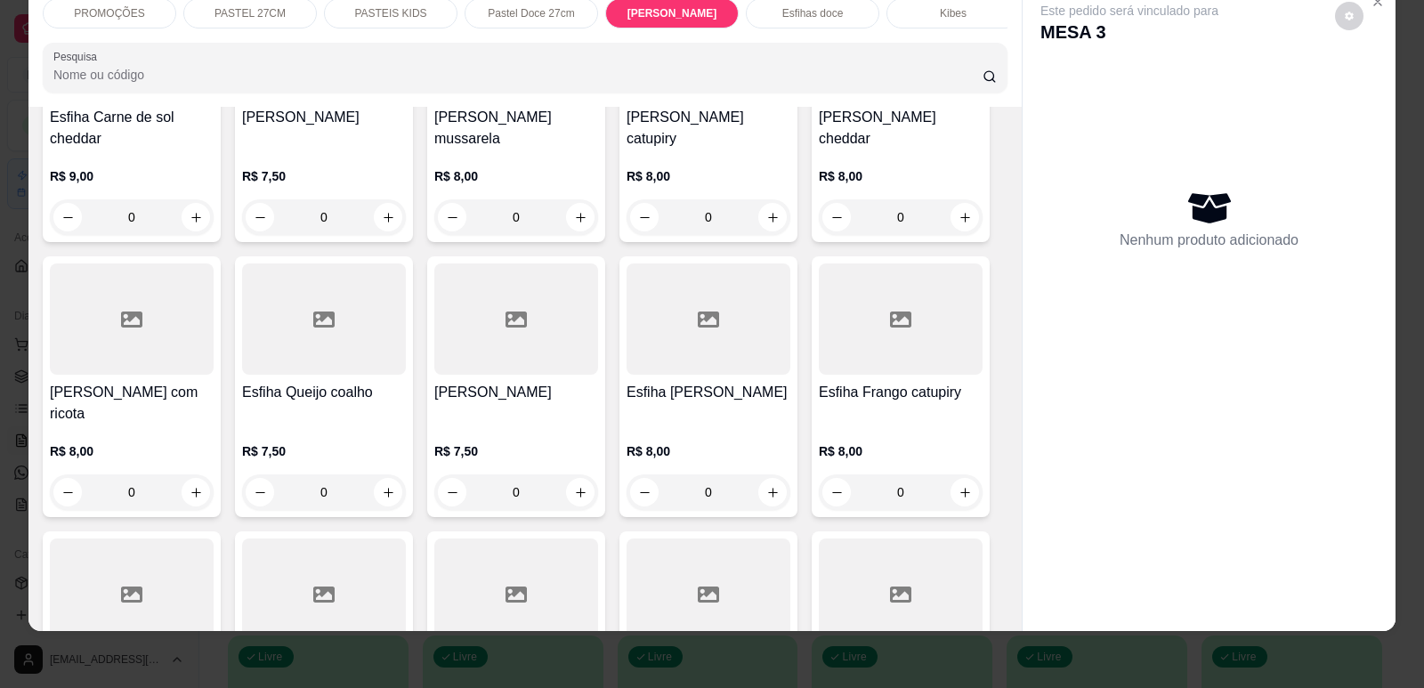
scroll to position [6756, 0]
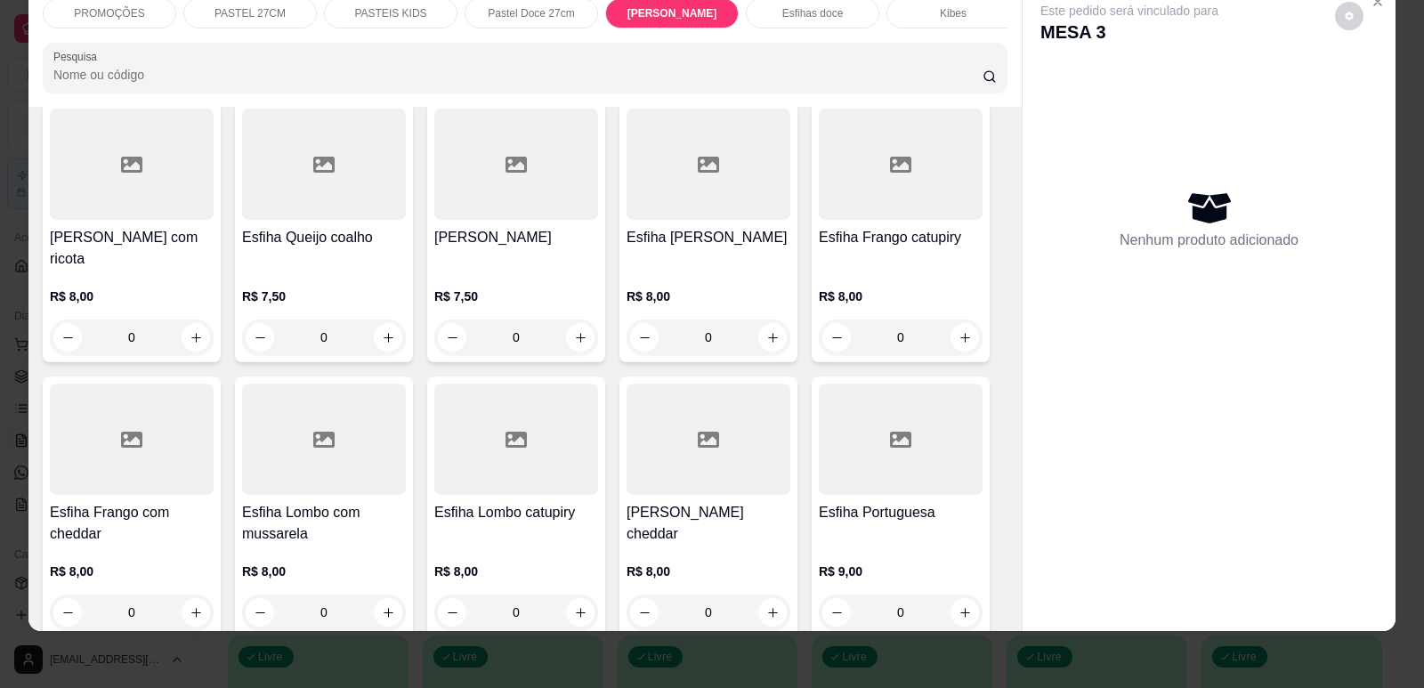
click at [158, 502] on h4 "Esfiha Frango com cheddar" at bounding box center [132, 523] width 164 height 43
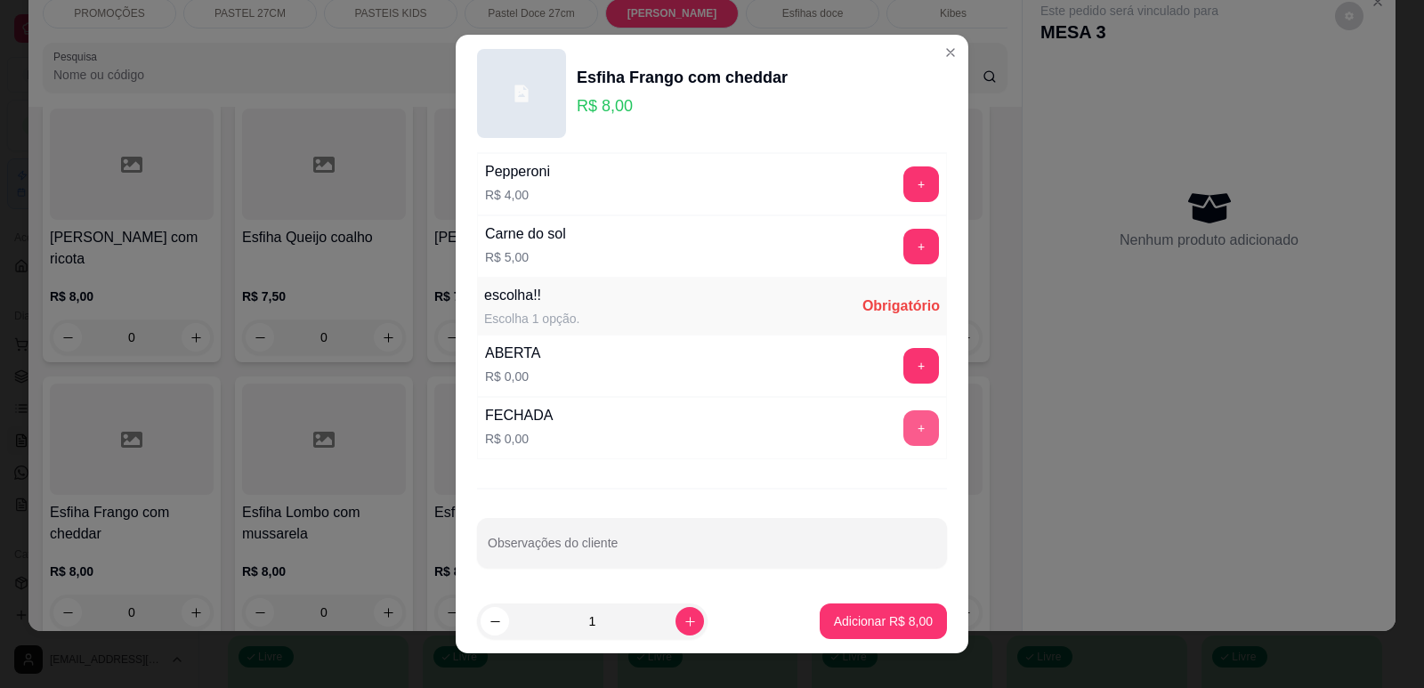
scroll to position [1376, 0]
click at [903, 420] on button "+" at bounding box center [921, 426] width 36 height 36
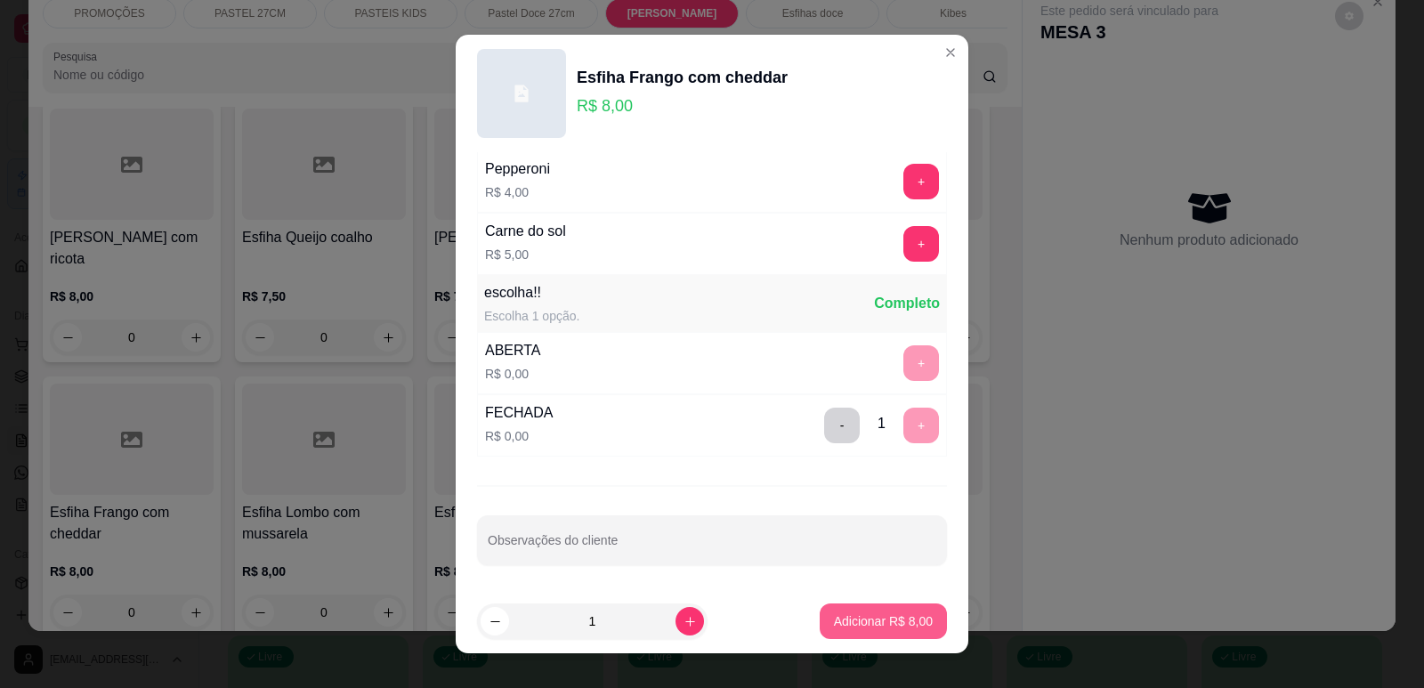
click at [890, 622] on p "Adicionar R$ 8,00" at bounding box center [883, 621] width 99 height 18
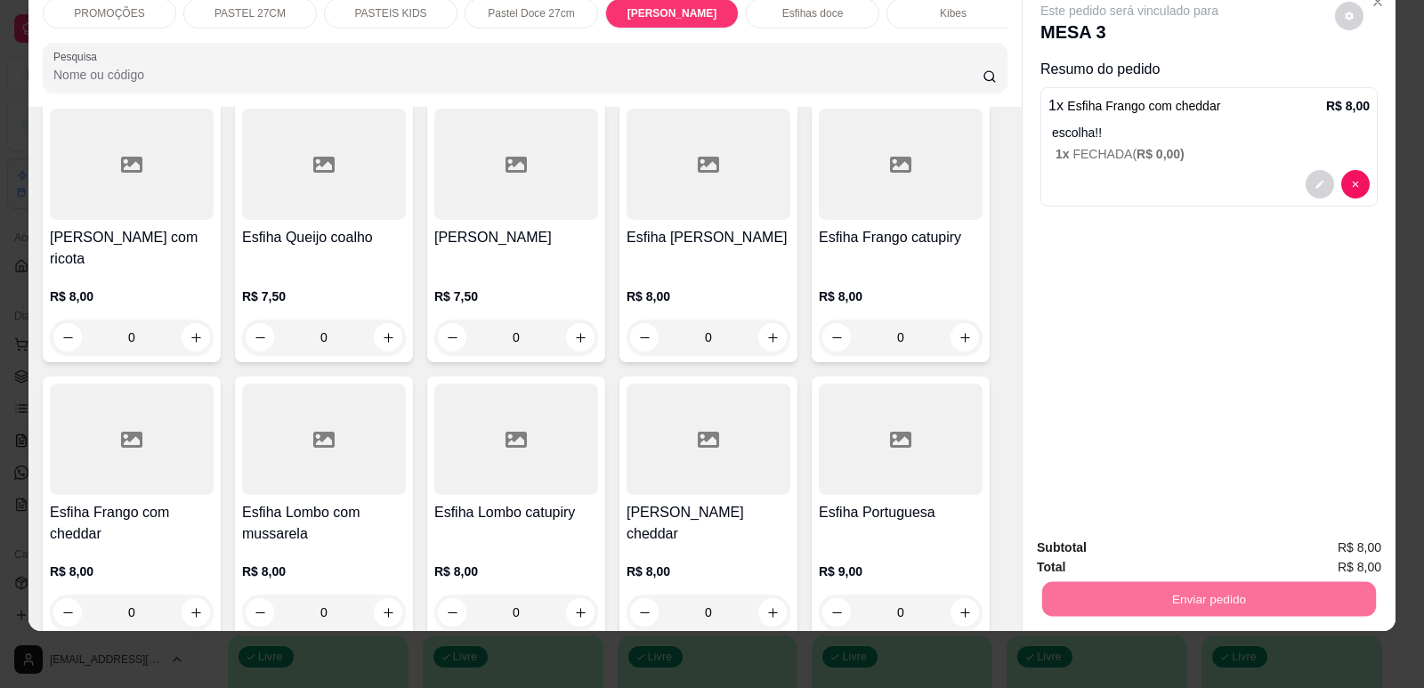
click at [1363, 546] on button "Enviar pedido" at bounding box center [1335, 554] width 101 height 34
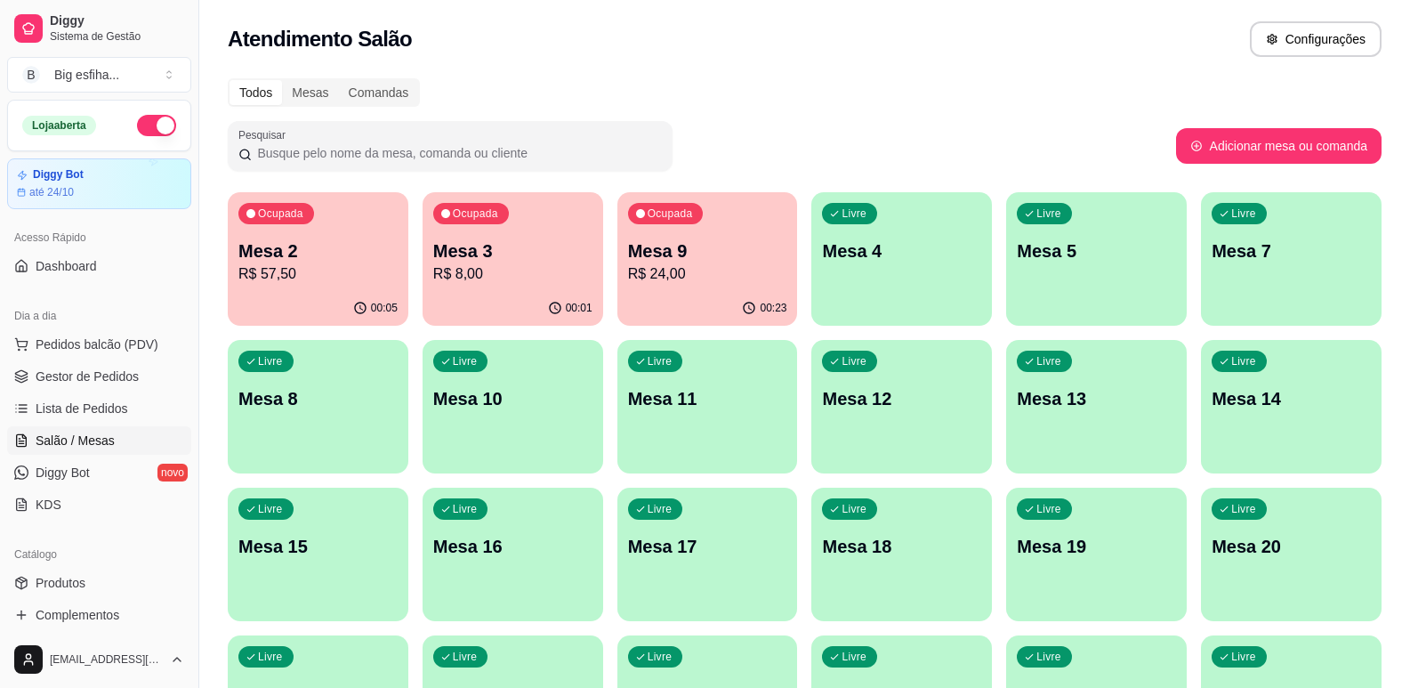
click at [847, 274] on div "Livre Mesa 4" at bounding box center [902, 248] width 181 height 112
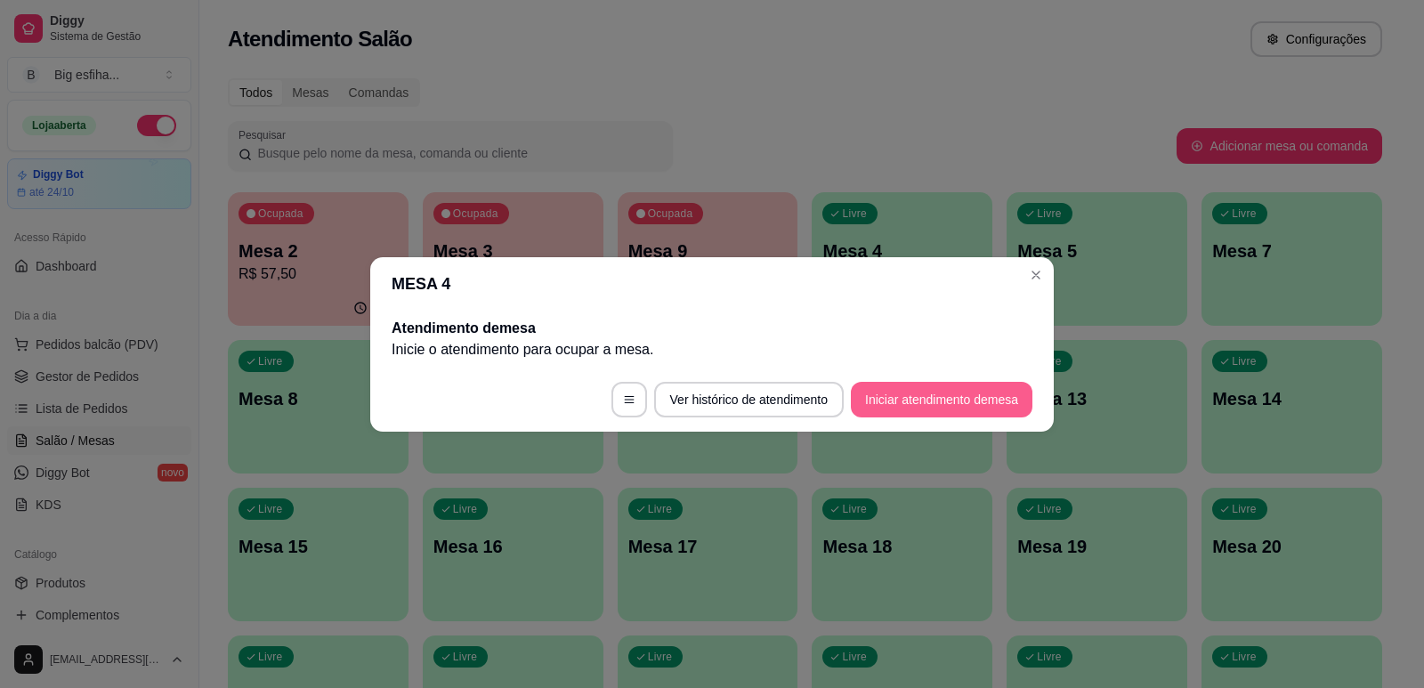
click at [963, 406] on button "Iniciar atendimento de mesa" at bounding box center [942, 400] width 182 height 36
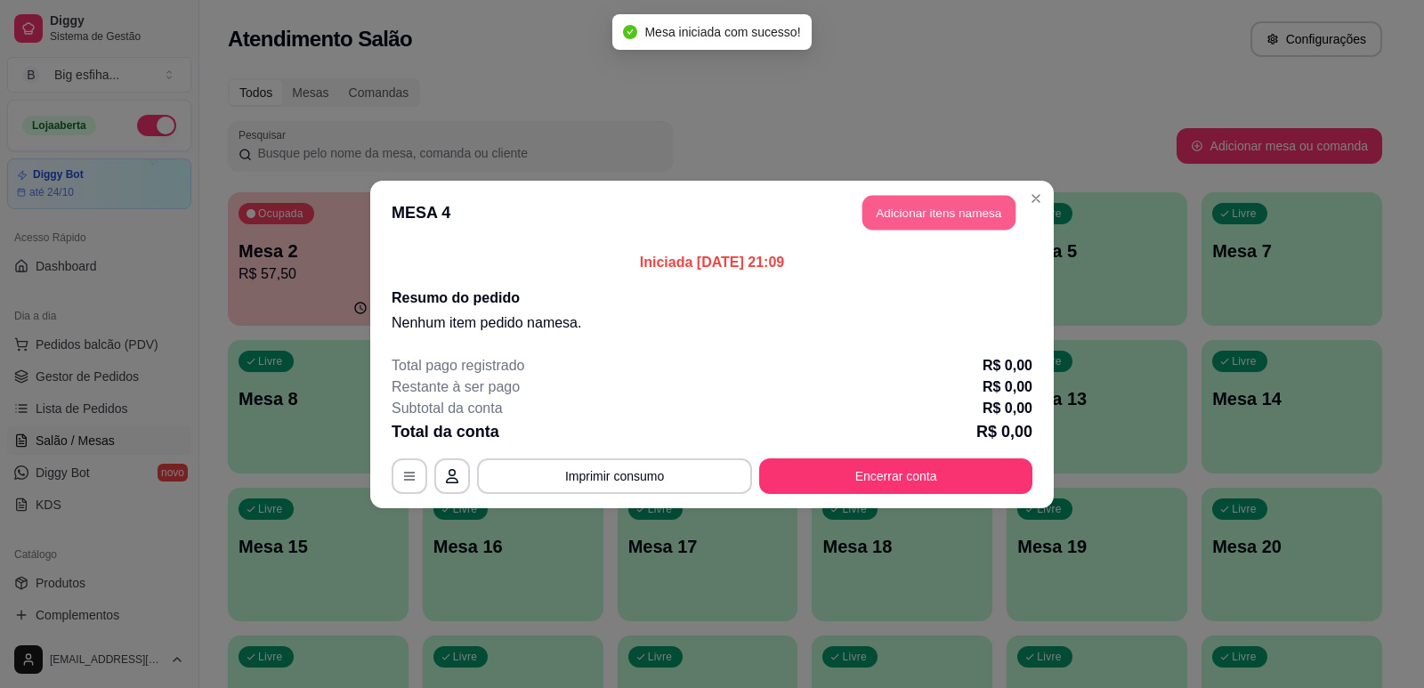
click at [930, 201] on button "Adicionar itens na mesa" at bounding box center [938, 212] width 153 height 35
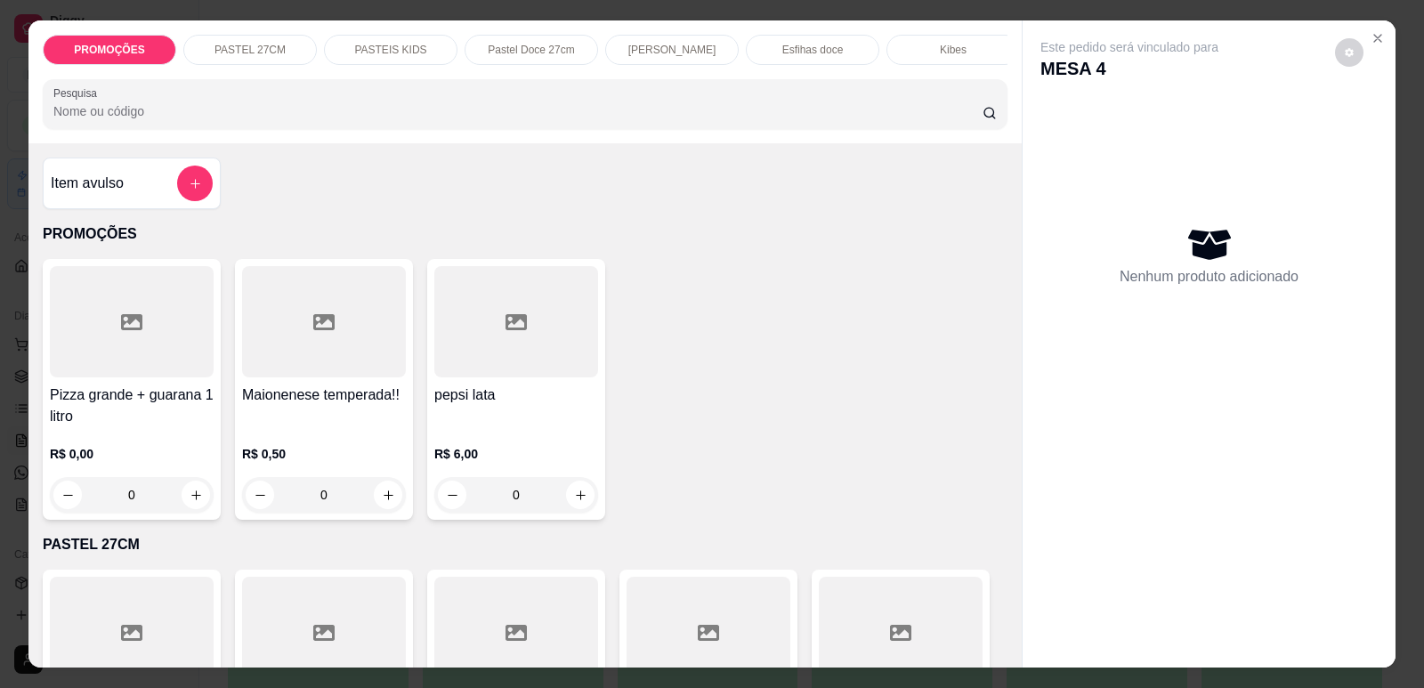
scroll to position [0, 715]
click at [397, 56] on p "Pizzas tradicionais" at bounding box center [378, 50] width 88 height 14
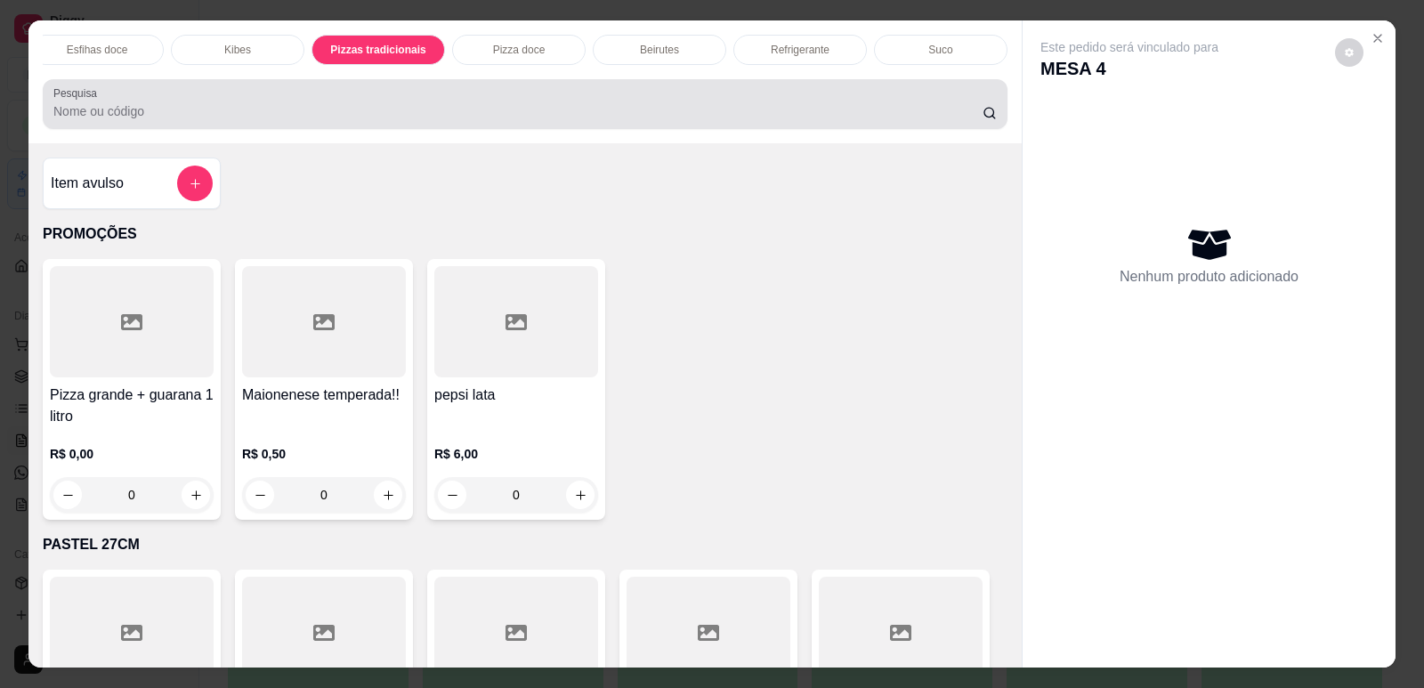
scroll to position [36, 0]
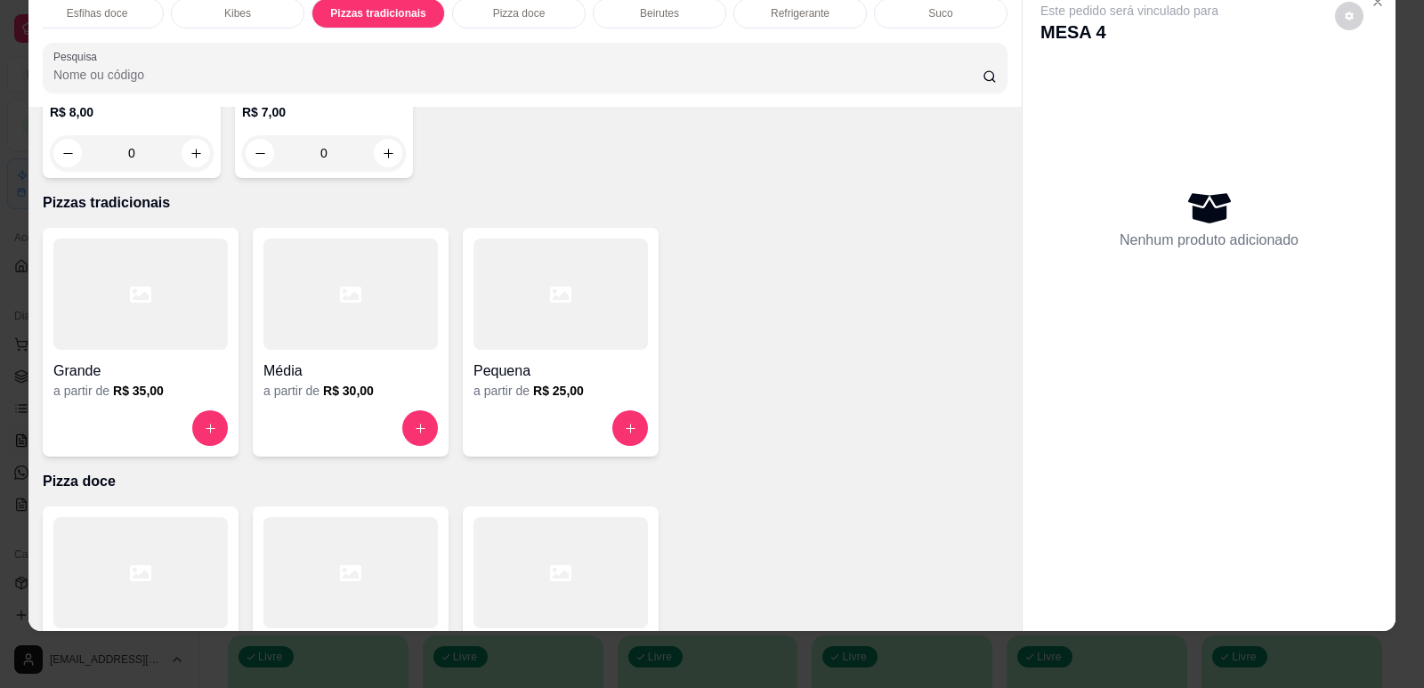
click at [158, 350] on div "Grande" at bounding box center [140, 366] width 174 height 32
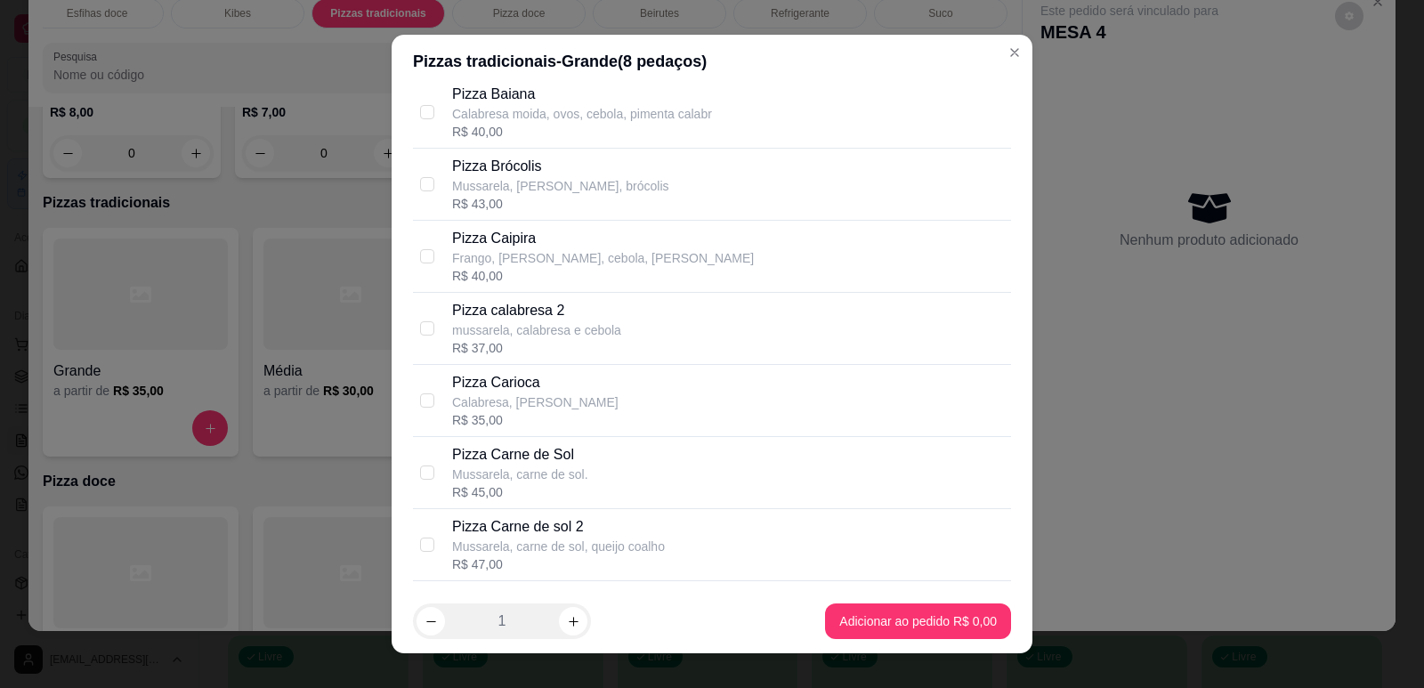
scroll to position [801, 0]
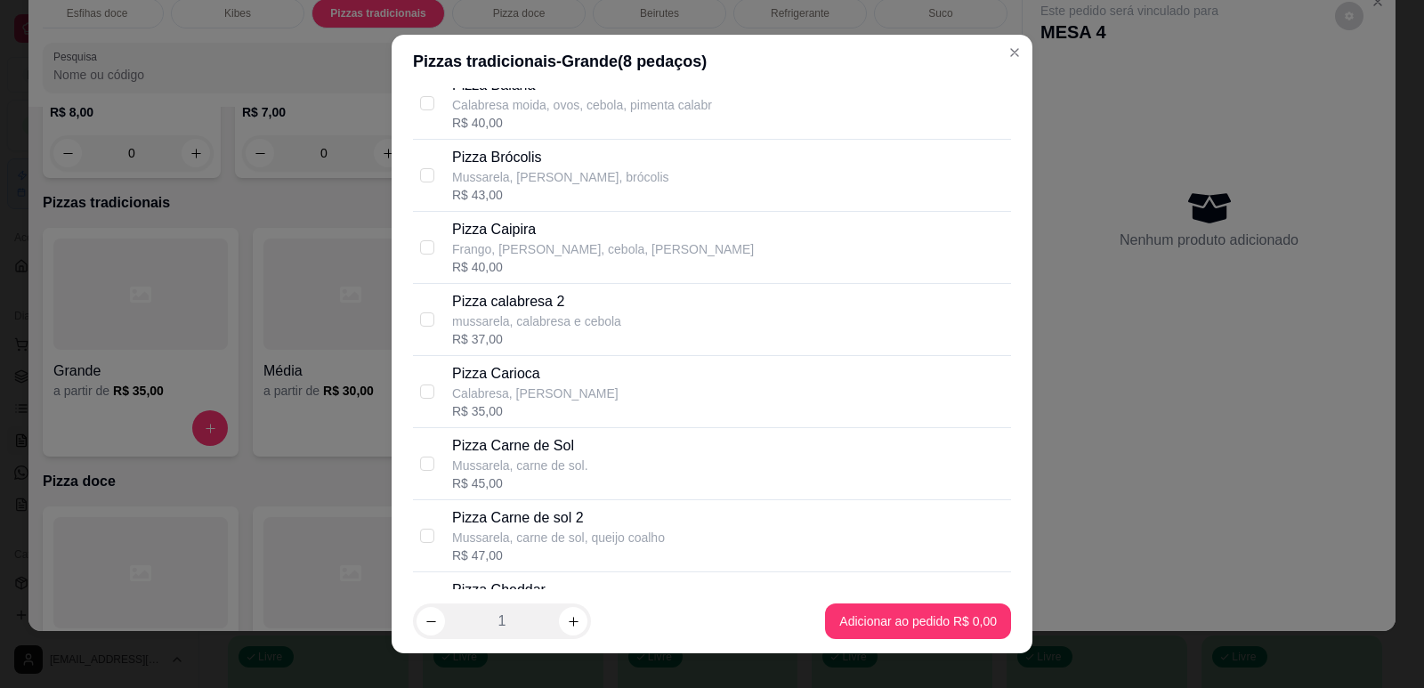
click at [536, 386] on p "Calabresa, [PERSON_NAME]" at bounding box center [535, 393] width 166 height 18
checkbox input "true"
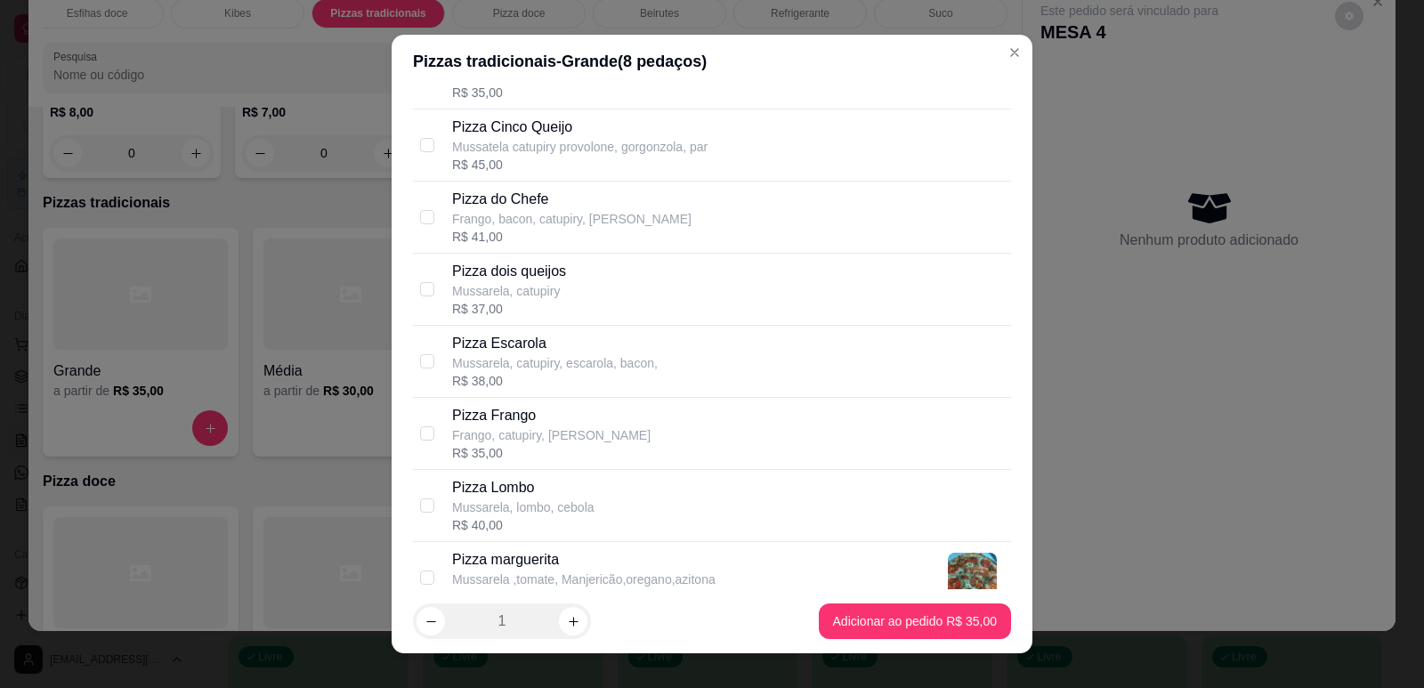
scroll to position [1424, 0]
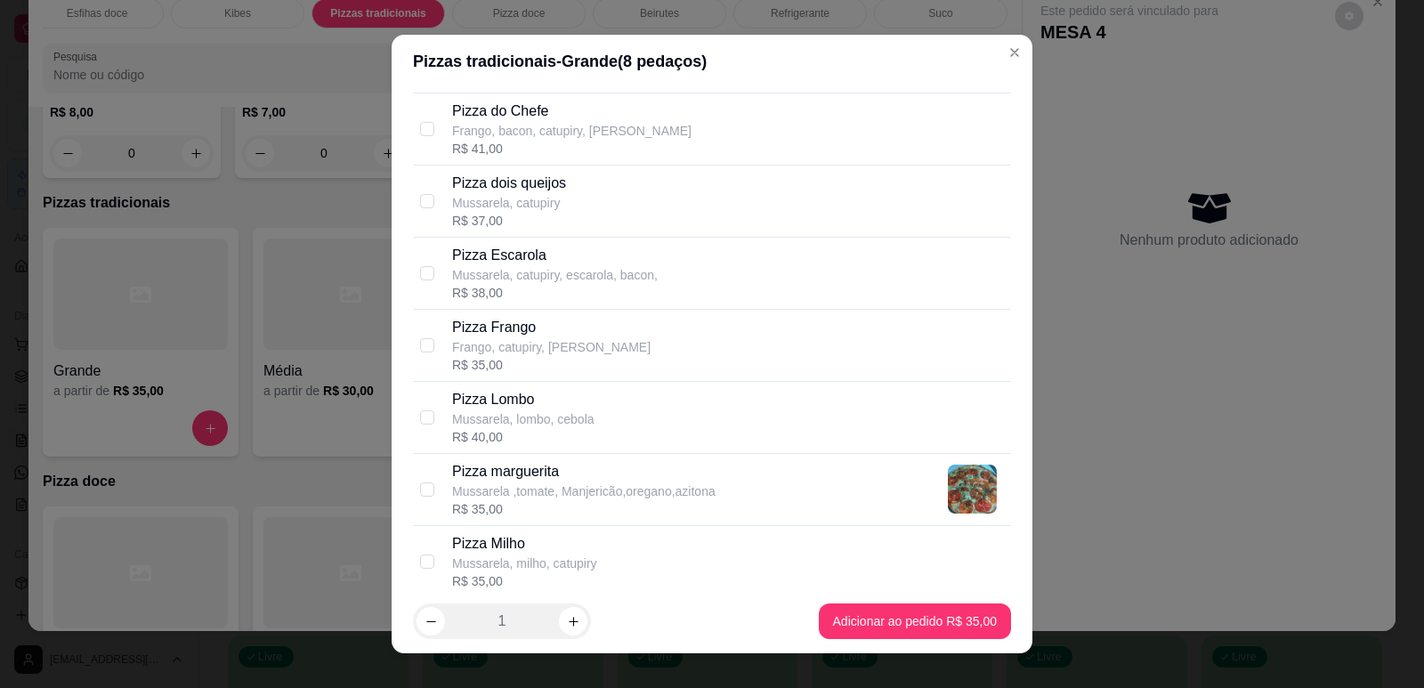
click at [551, 329] on p "Pizza Frango" at bounding box center [551, 327] width 198 height 21
checkbox input "true"
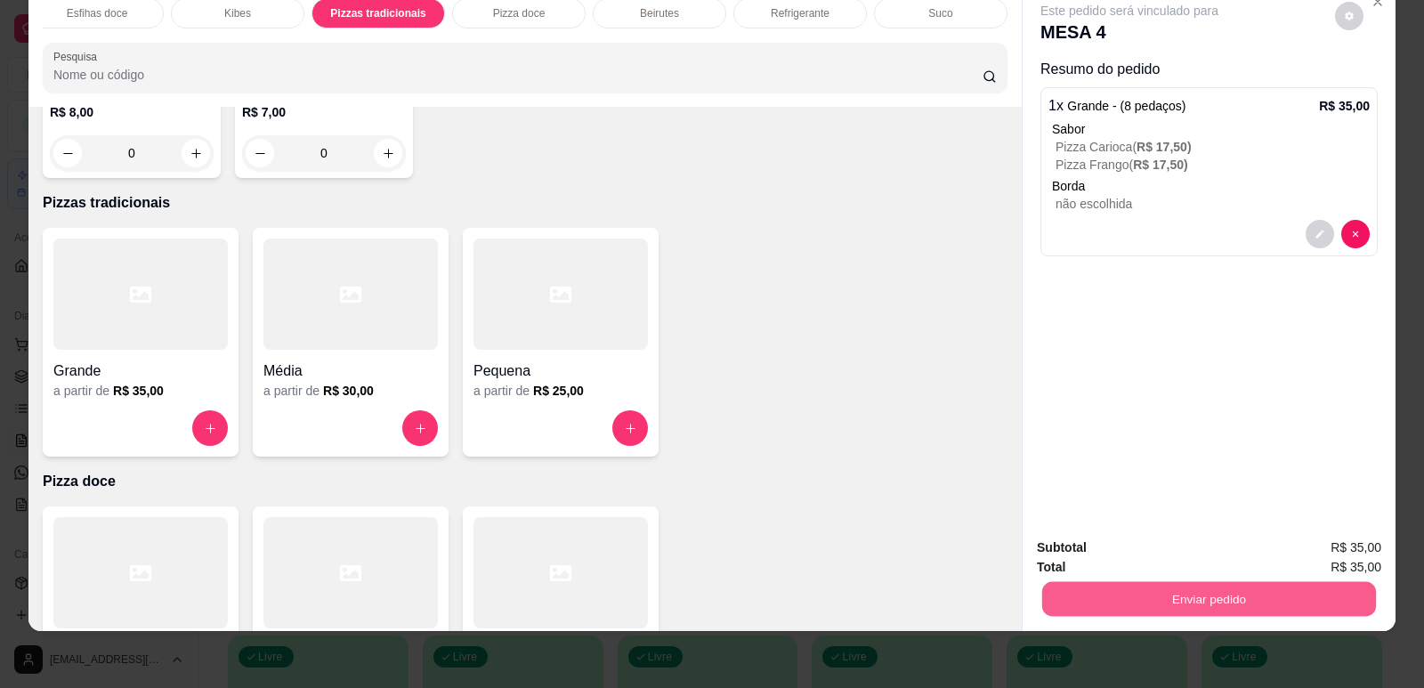
click at [1176, 596] on button "Enviar pedido" at bounding box center [1209, 598] width 334 height 35
click at [1307, 557] on button "Enviar pedido" at bounding box center [1335, 555] width 101 height 34
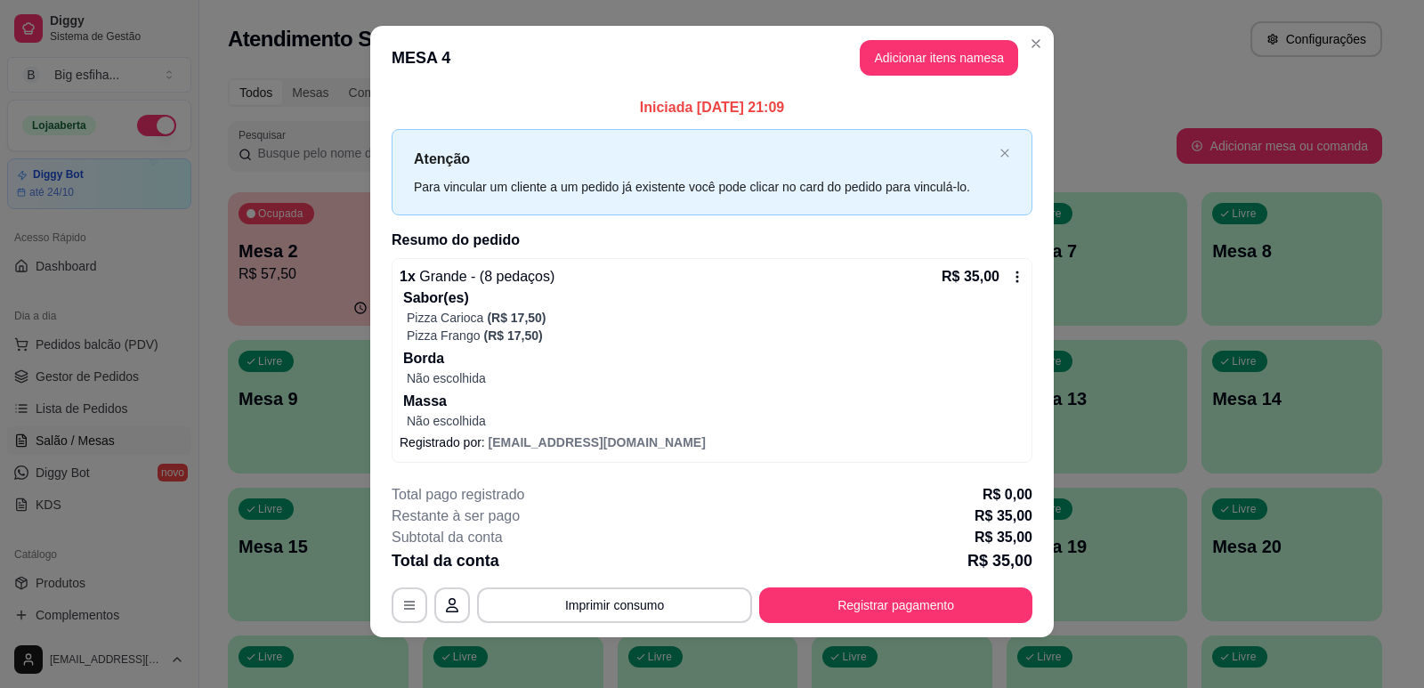
scroll to position [19, 0]
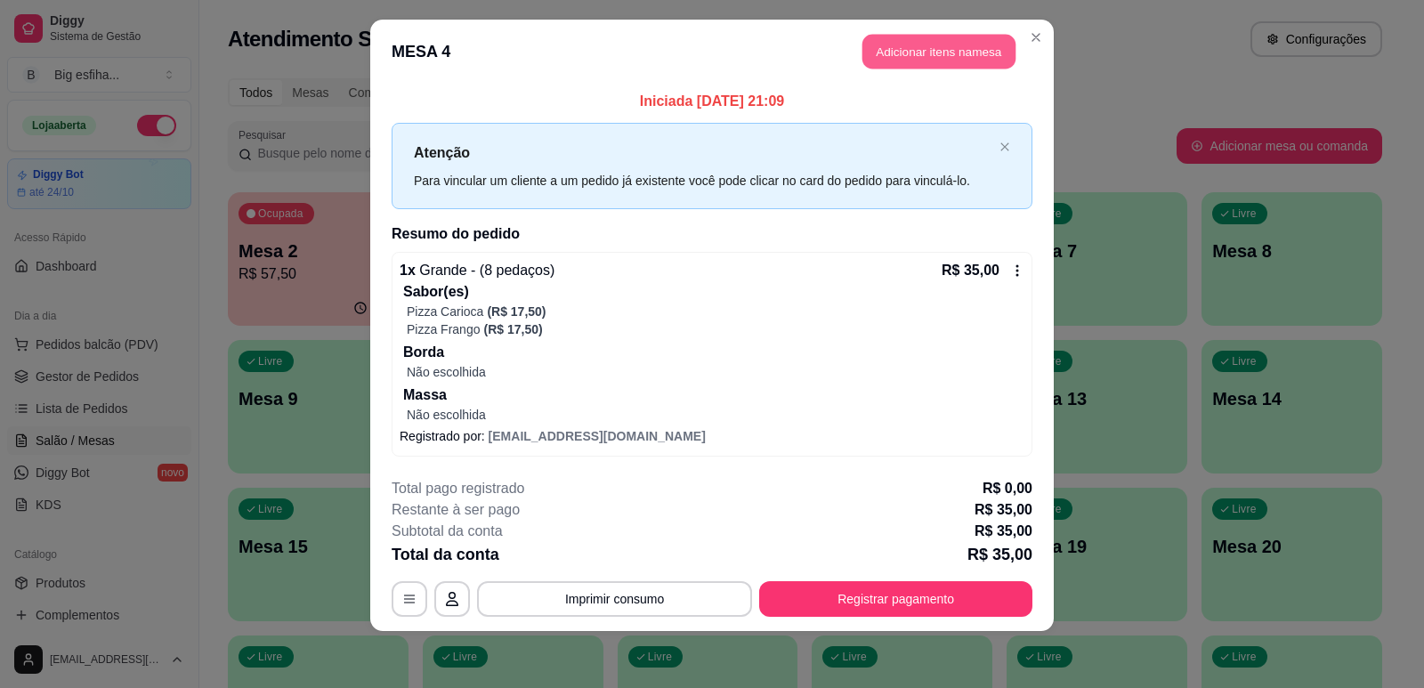
click at [939, 54] on button "Adicionar itens na mesa" at bounding box center [938, 52] width 153 height 35
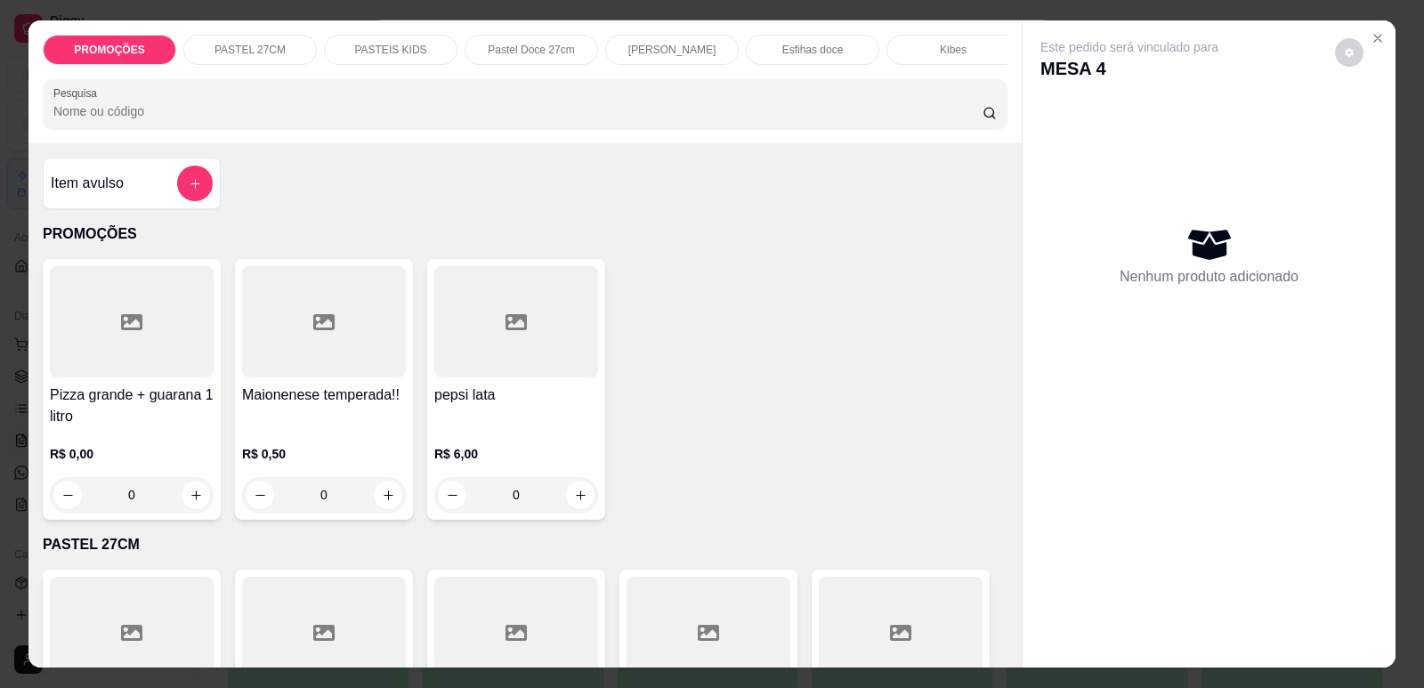
click at [772, 50] on div "Esfihas doce" at bounding box center [812, 50] width 133 height 30
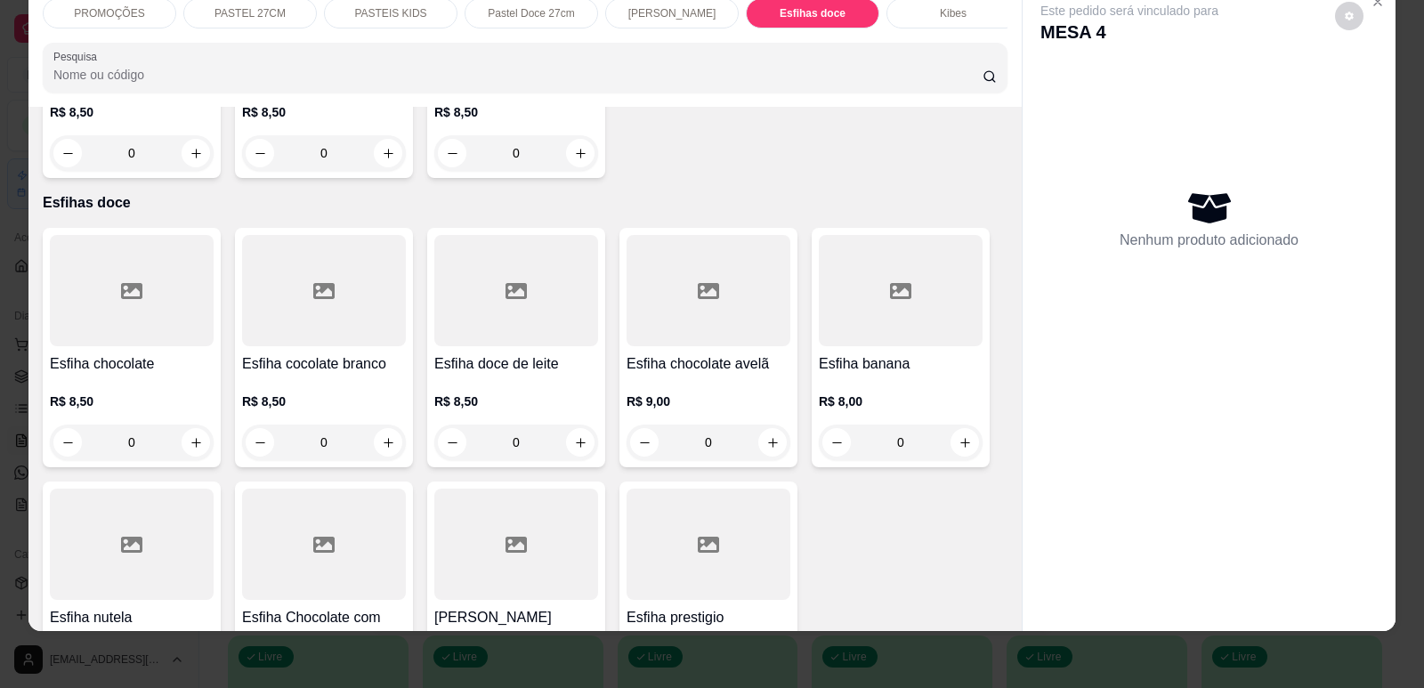
click at [162, 375] on div "R$ 8,50 0" at bounding box center [132, 417] width 164 height 85
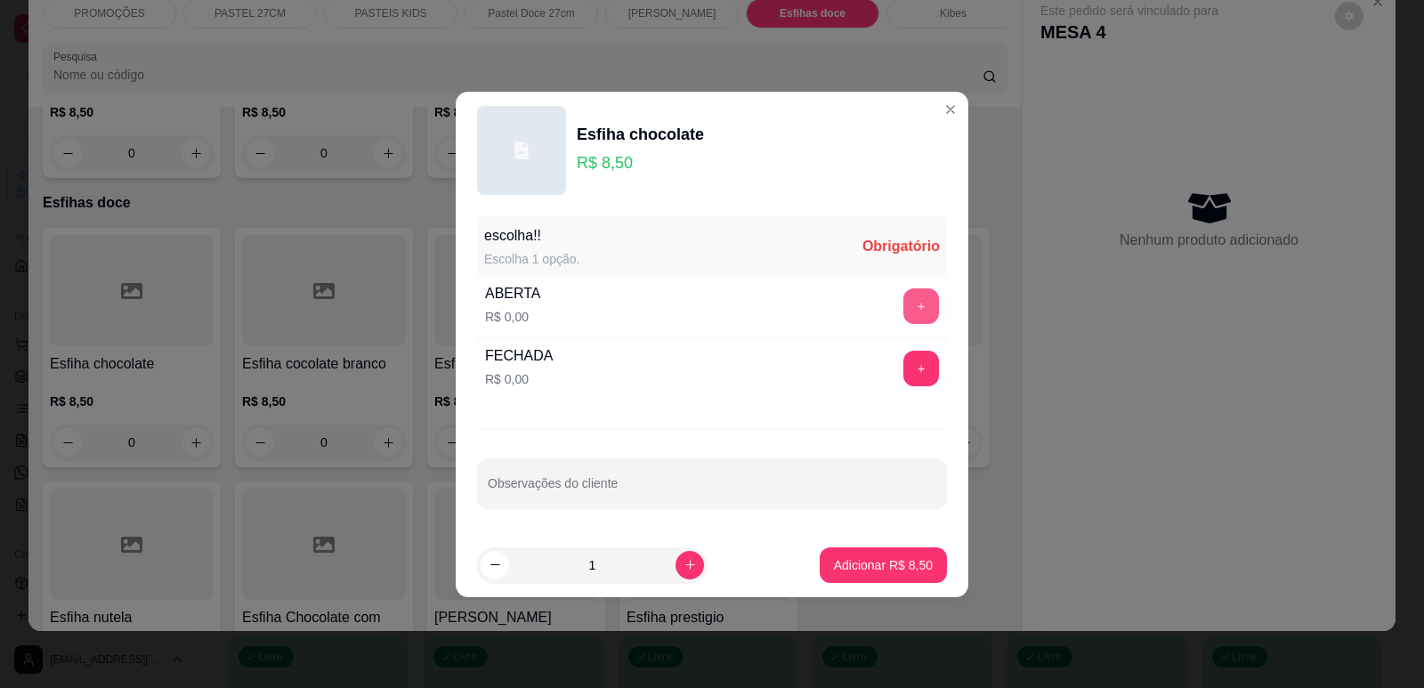
click at [904, 307] on button "+" at bounding box center [921, 306] width 36 height 36
click at [683, 564] on icon "increase-product-quantity" at bounding box center [689, 564] width 13 height 13
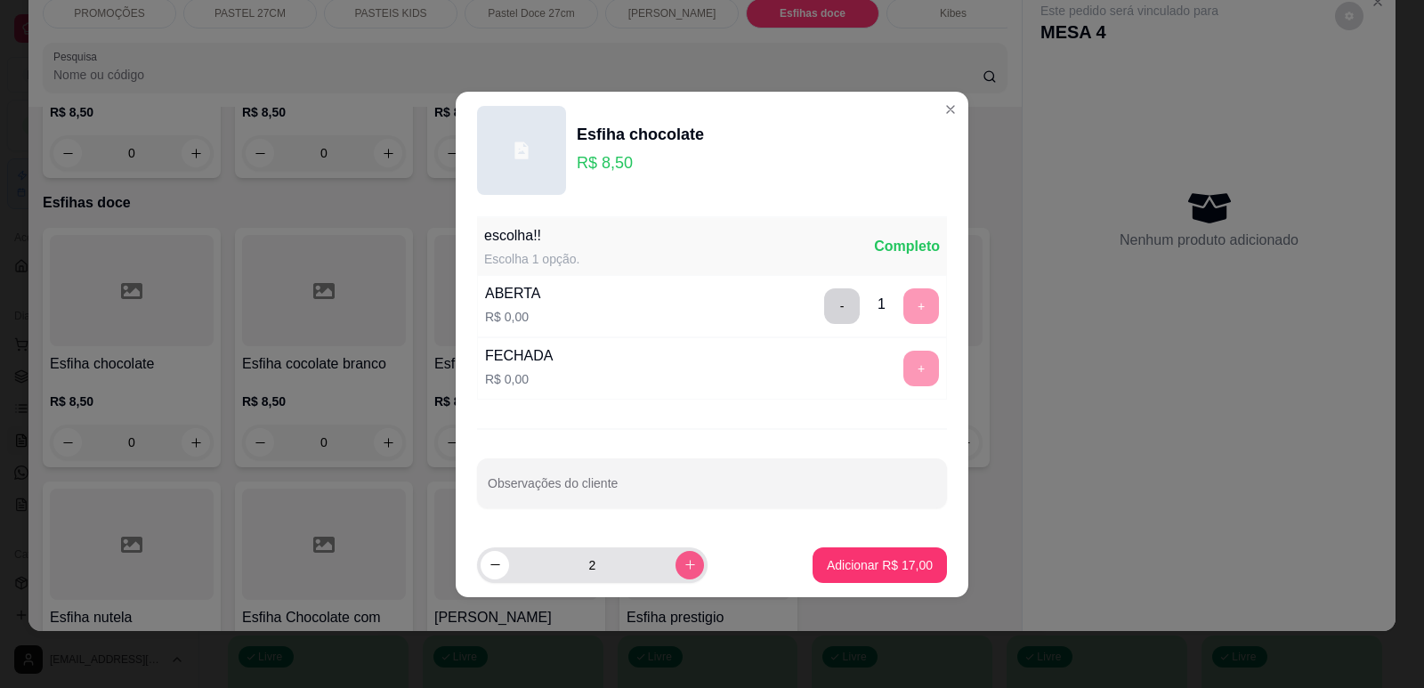
click at [683, 564] on icon "increase-product-quantity" at bounding box center [689, 564] width 13 height 13
type input "3"
click at [892, 554] on button "Adicionar R$ 25,50" at bounding box center [879, 565] width 134 height 36
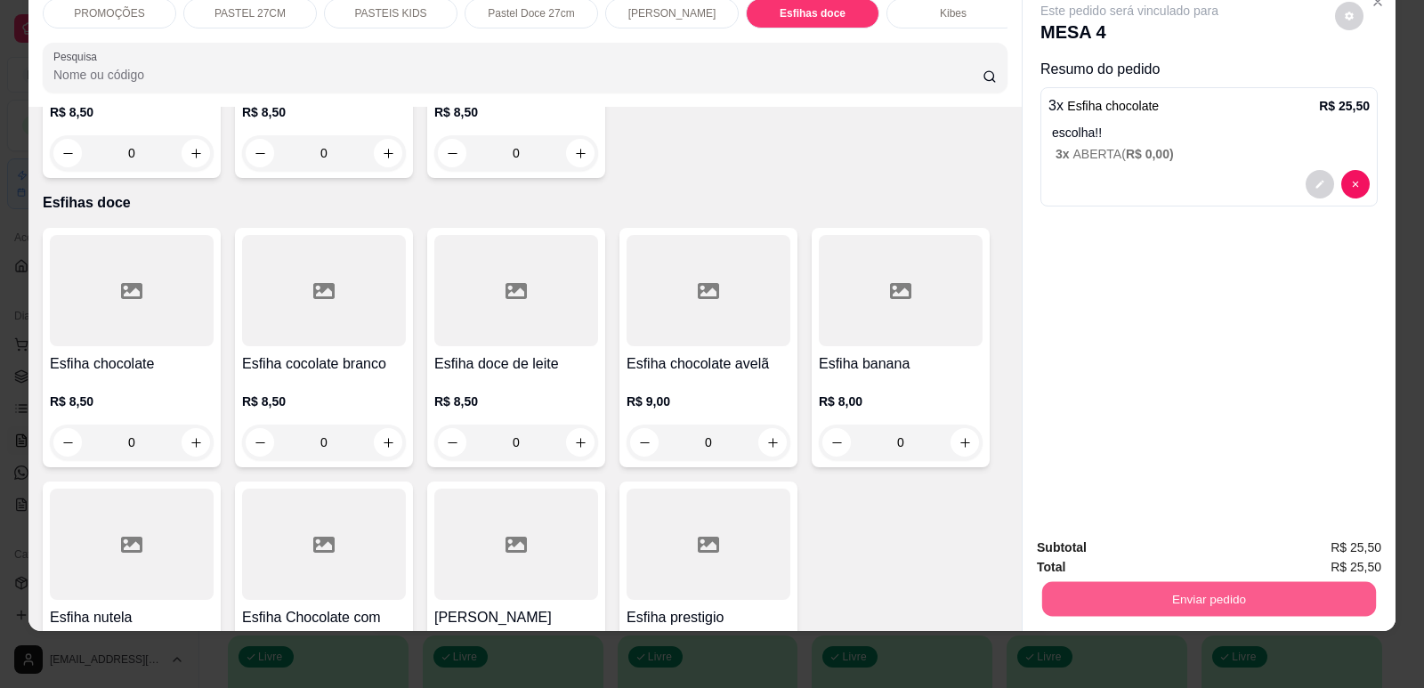
click at [1133, 596] on button "Enviar pedido" at bounding box center [1209, 598] width 334 height 35
click at [1343, 556] on button "Enviar pedido" at bounding box center [1335, 554] width 98 height 33
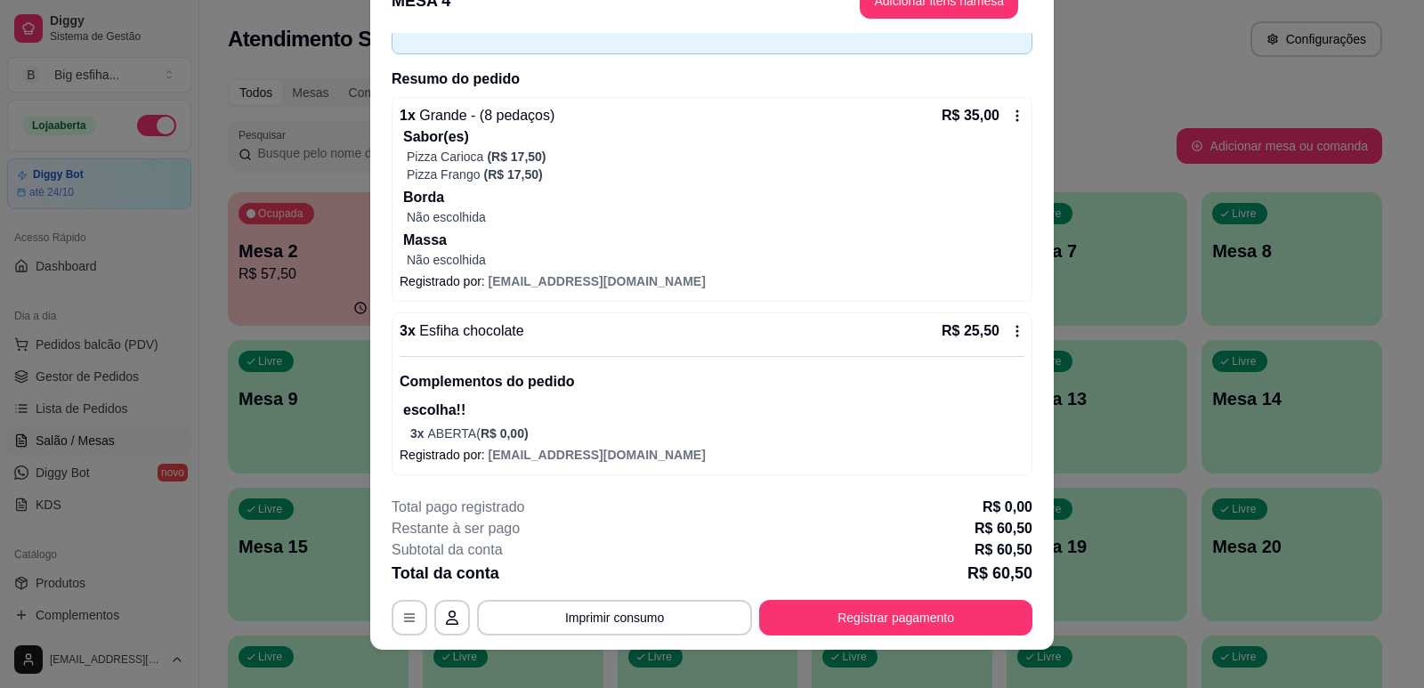
scroll to position [53, 0]
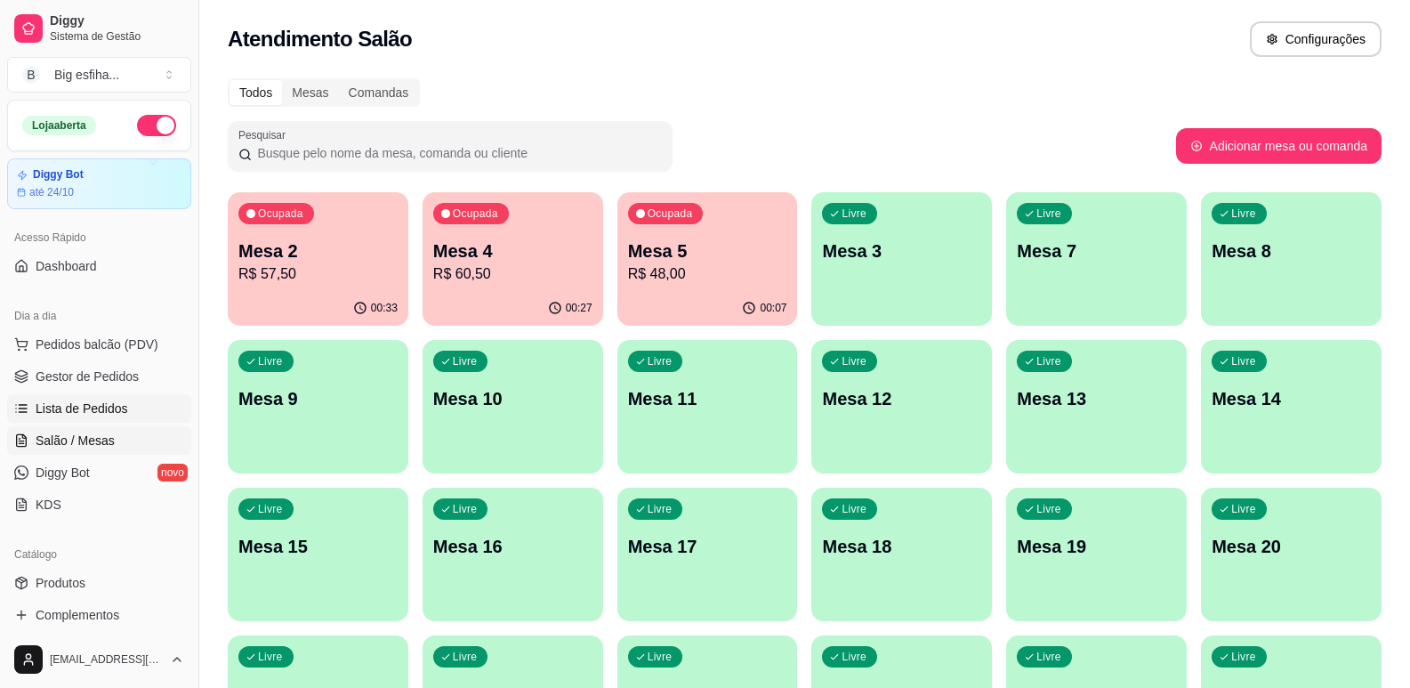
click at [108, 411] on span "Lista de Pedidos" at bounding box center [82, 409] width 93 height 18
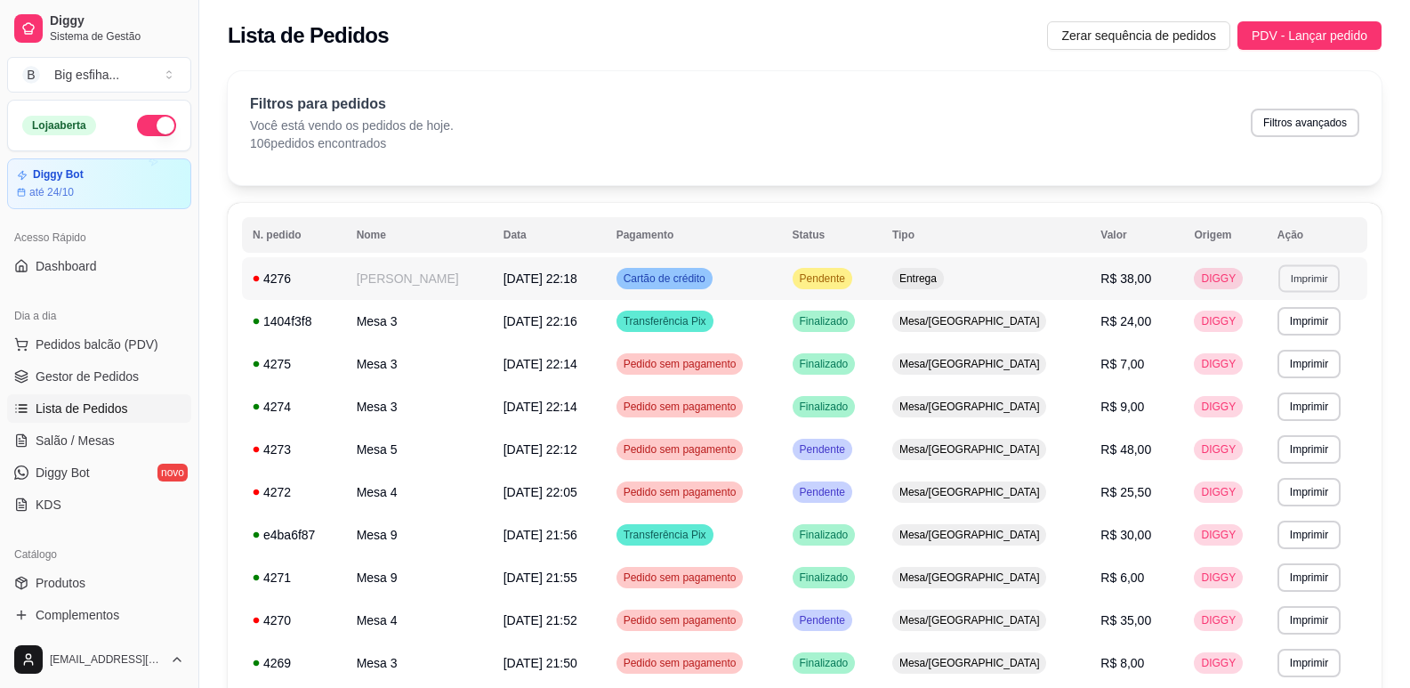
click at [1296, 281] on button "Imprimir" at bounding box center [1309, 278] width 61 height 28
click at [1278, 344] on button "IMPRESSORA" at bounding box center [1269, 341] width 129 height 28
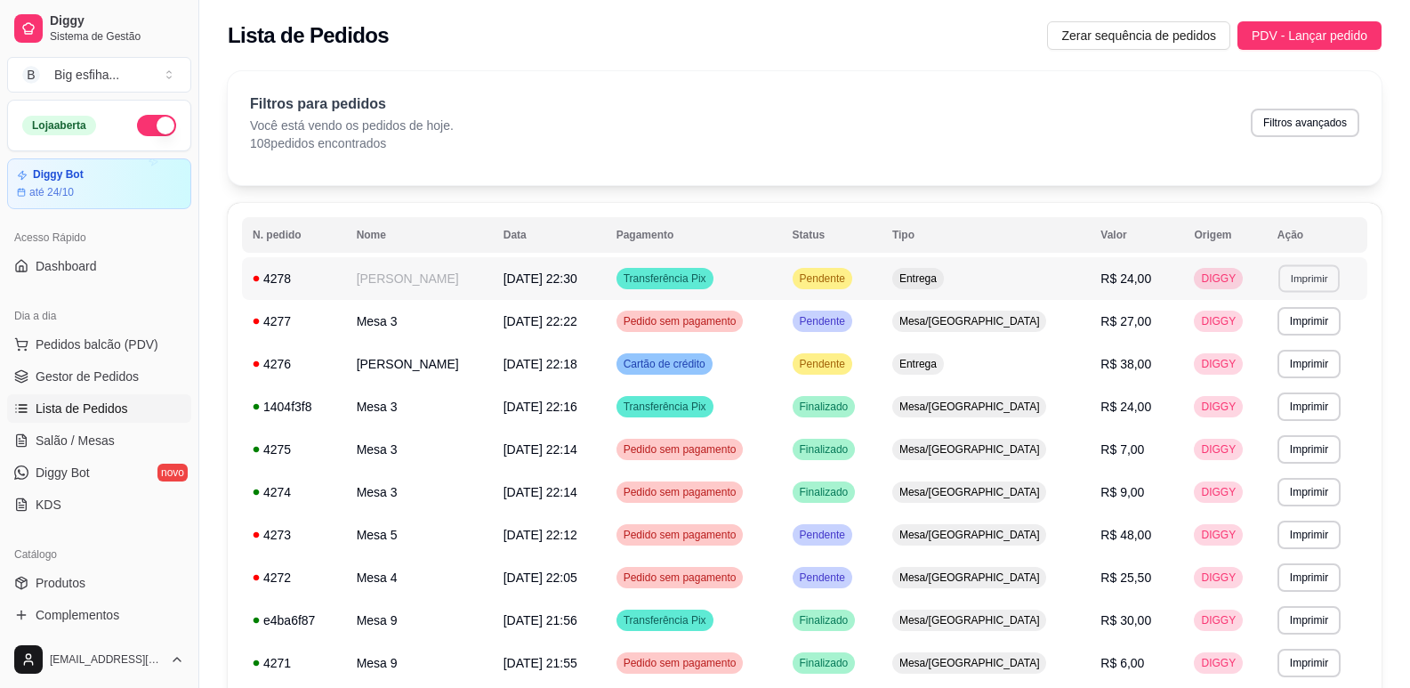
click at [1306, 271] on button "Imprimir" at bounding box center [1309, 278] width 61 height 28
click at [1280, 331] on button "IMPRESSORA" at bounding box center [1270, 341] width 125 height 28
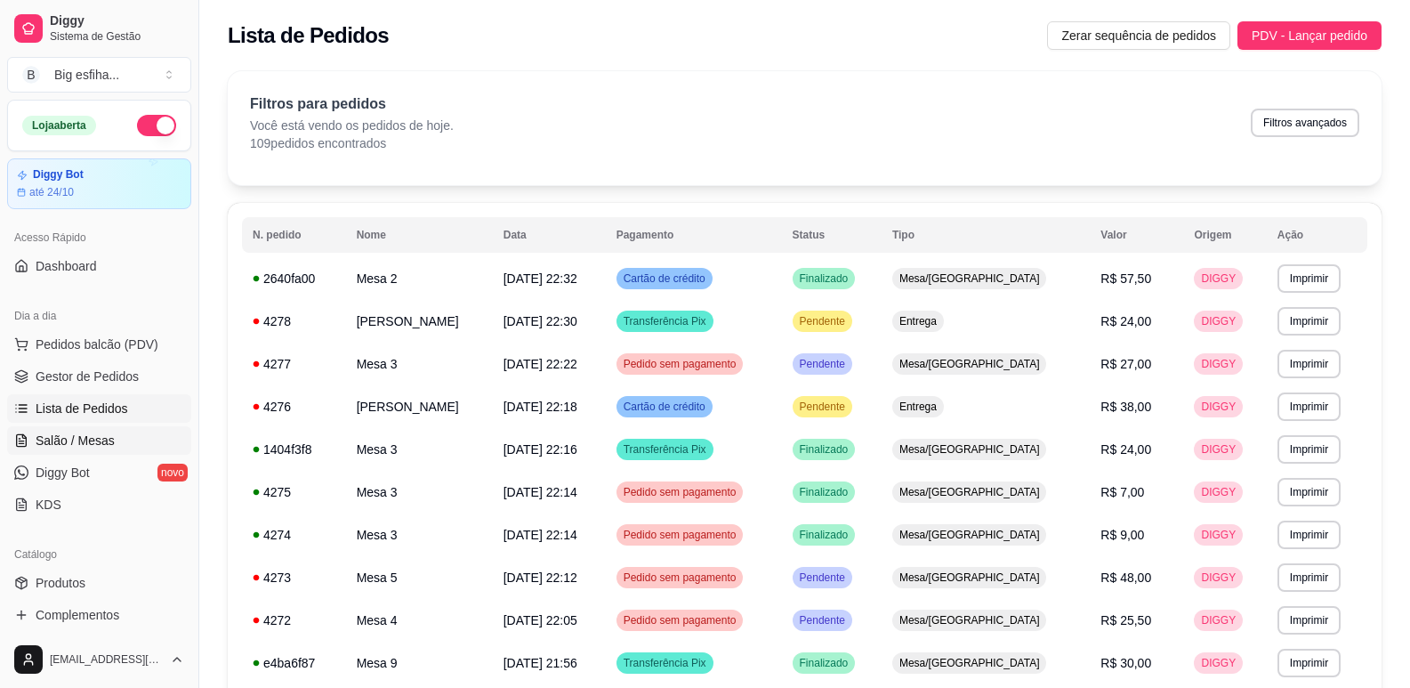
click at [151, 440] on link "Salão / Mesas" at bounding box center [99, 440] width 184 height 28
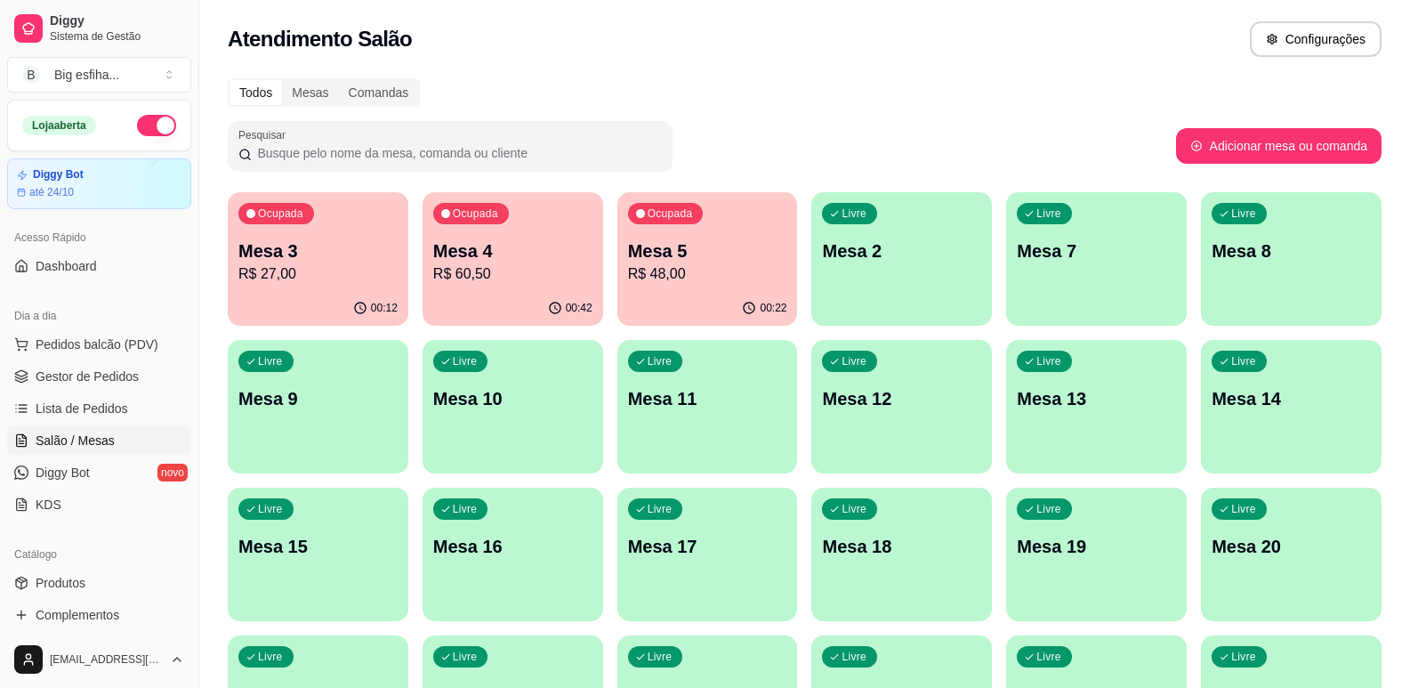
click at [304, 290] on div "Ocupada Mesa 3 R$ 27,00" at bounding box center [318, 241] width 181 height 99
click at [688, 279] on p "R$ 48,00" at bounding box center [707, 273] width 159 height 21
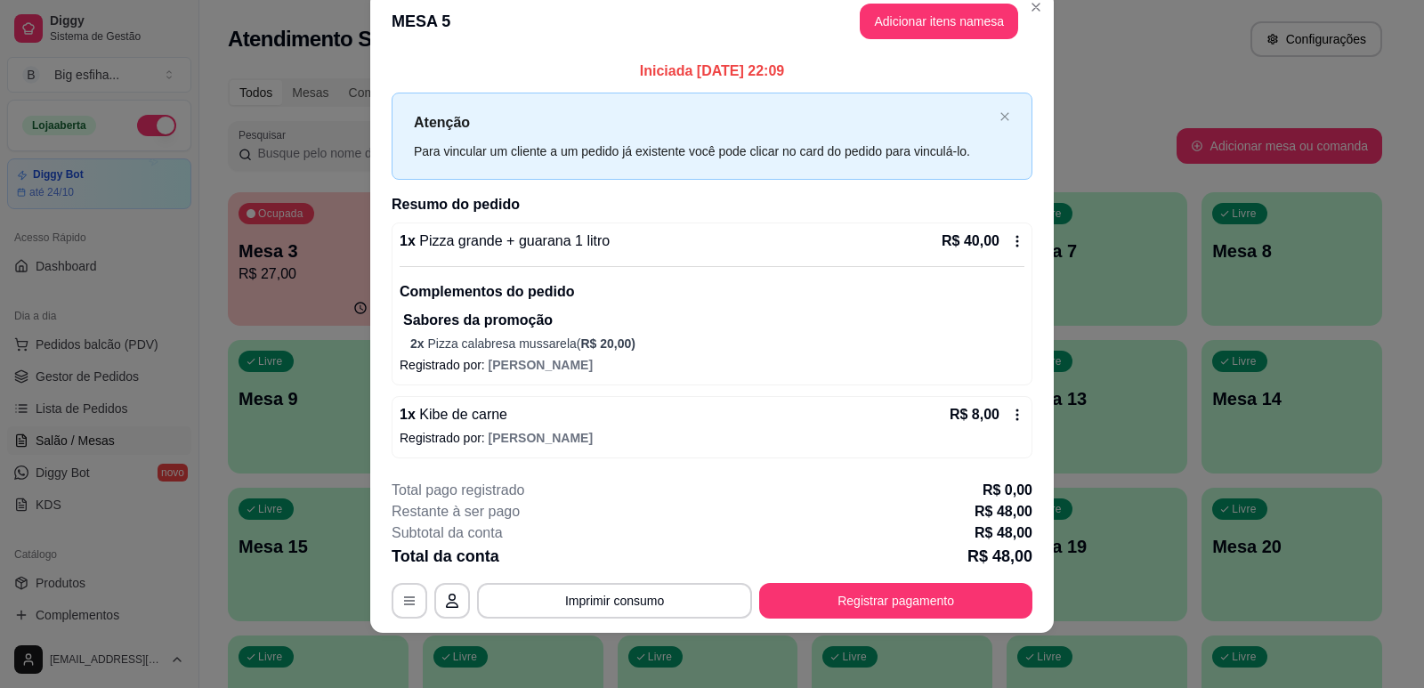
scroll to position [35, 0]
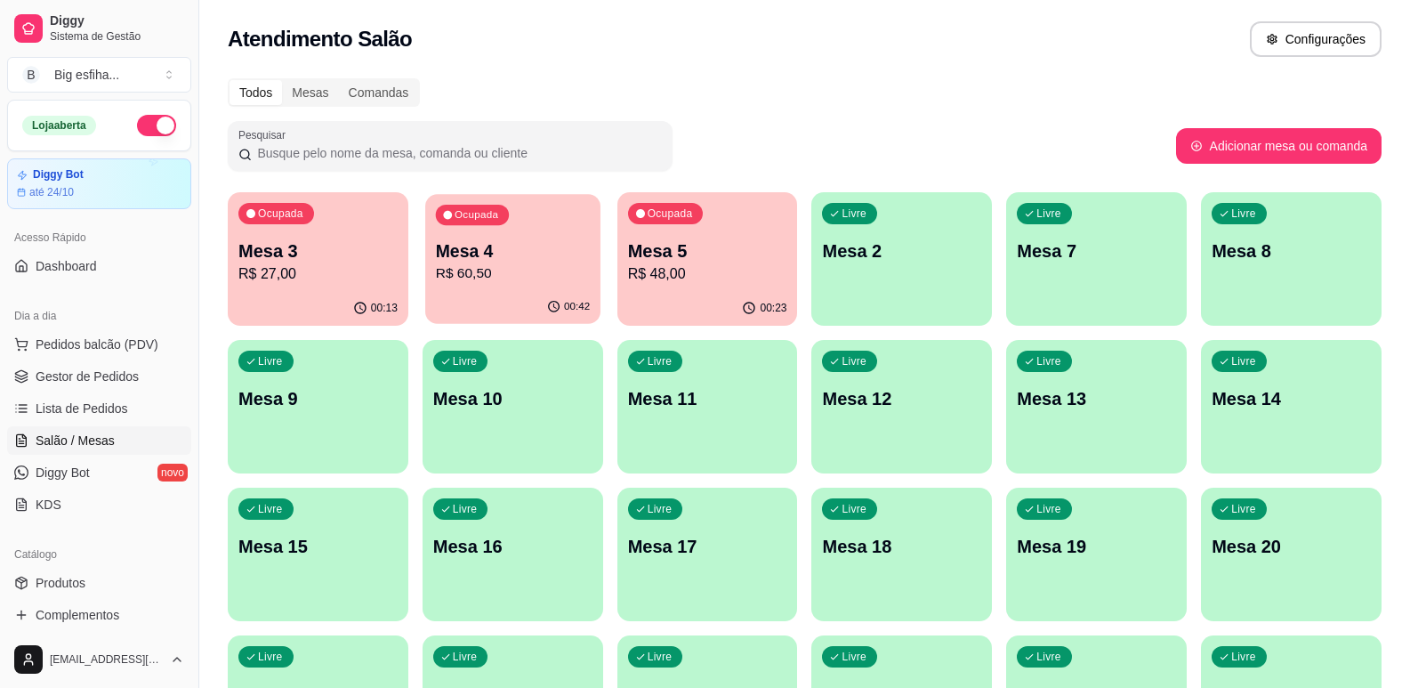
click at [553, 251] on p "Mesa 4" at bounding box center [513, 251] width 154 height 24
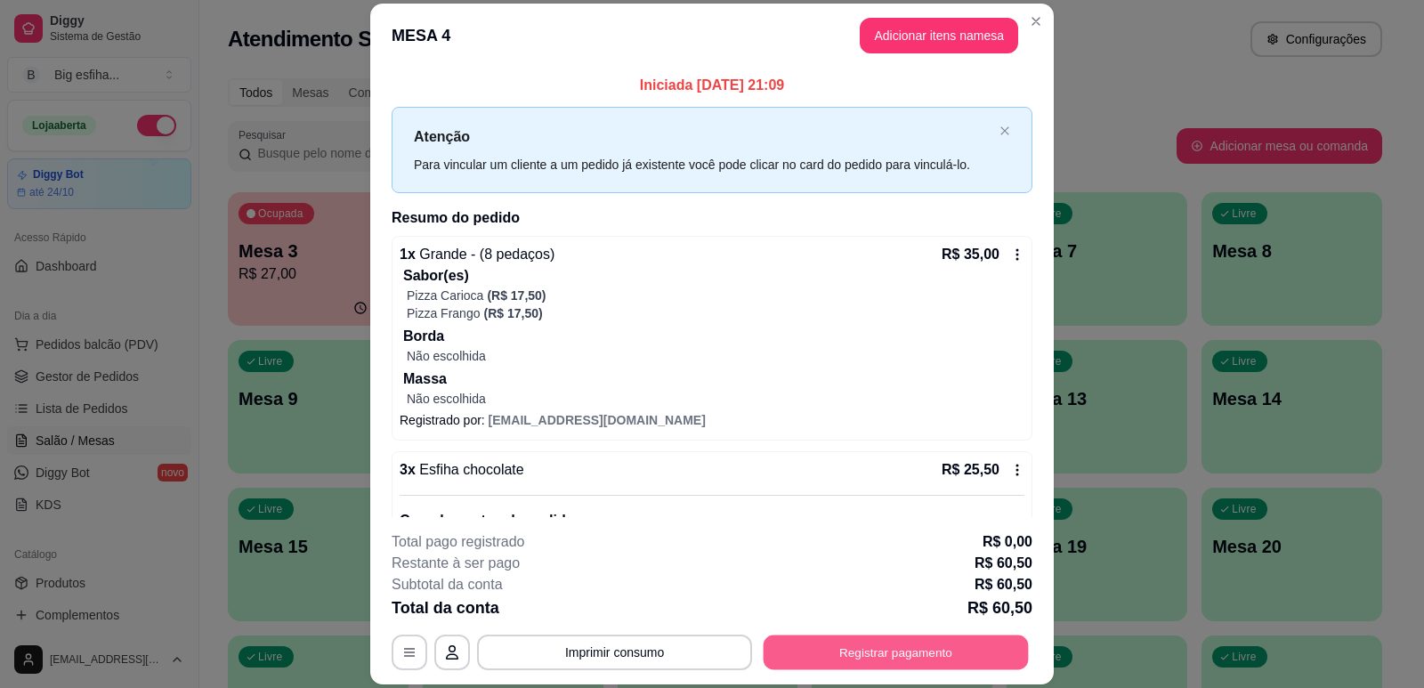
click at [835, 649] on button "Registrar pagamento" at bounding box center [896, 652] width 265 height 35
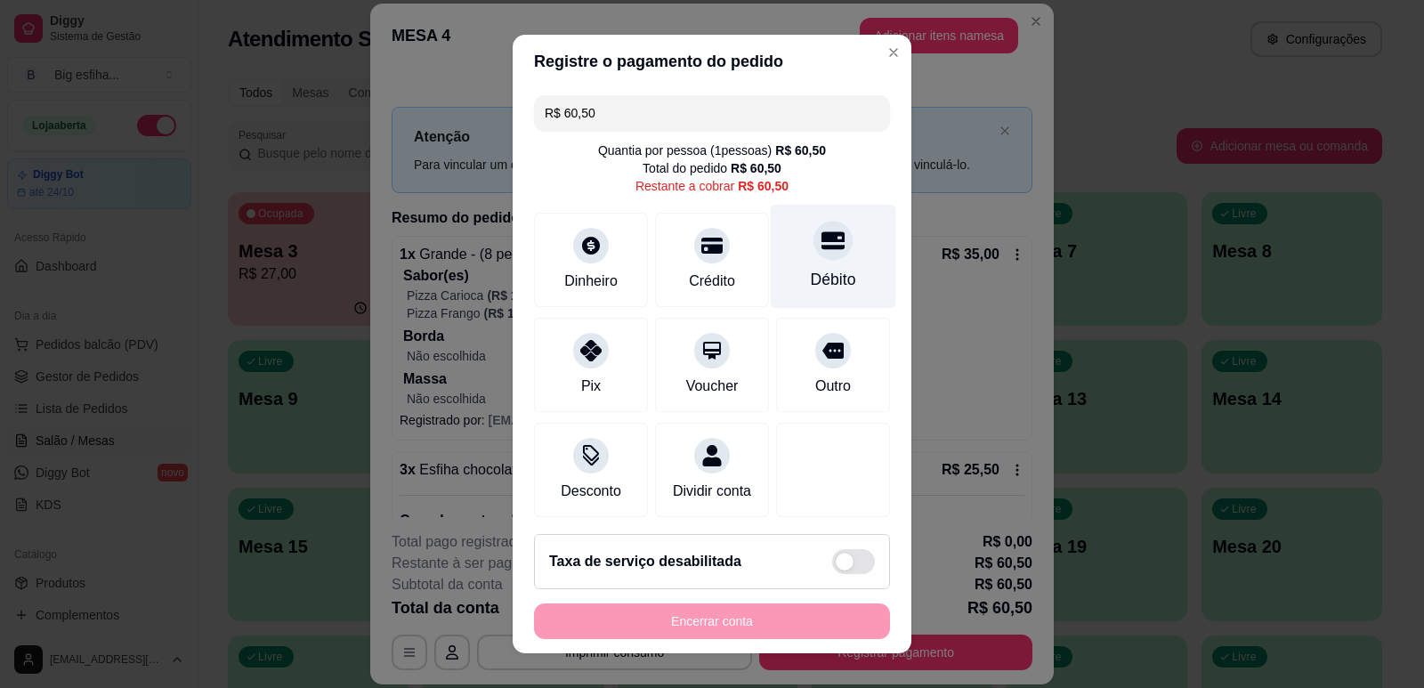
click at [834, 246] on div "Débito" at bounding box center [833, 256] width 125 height 104
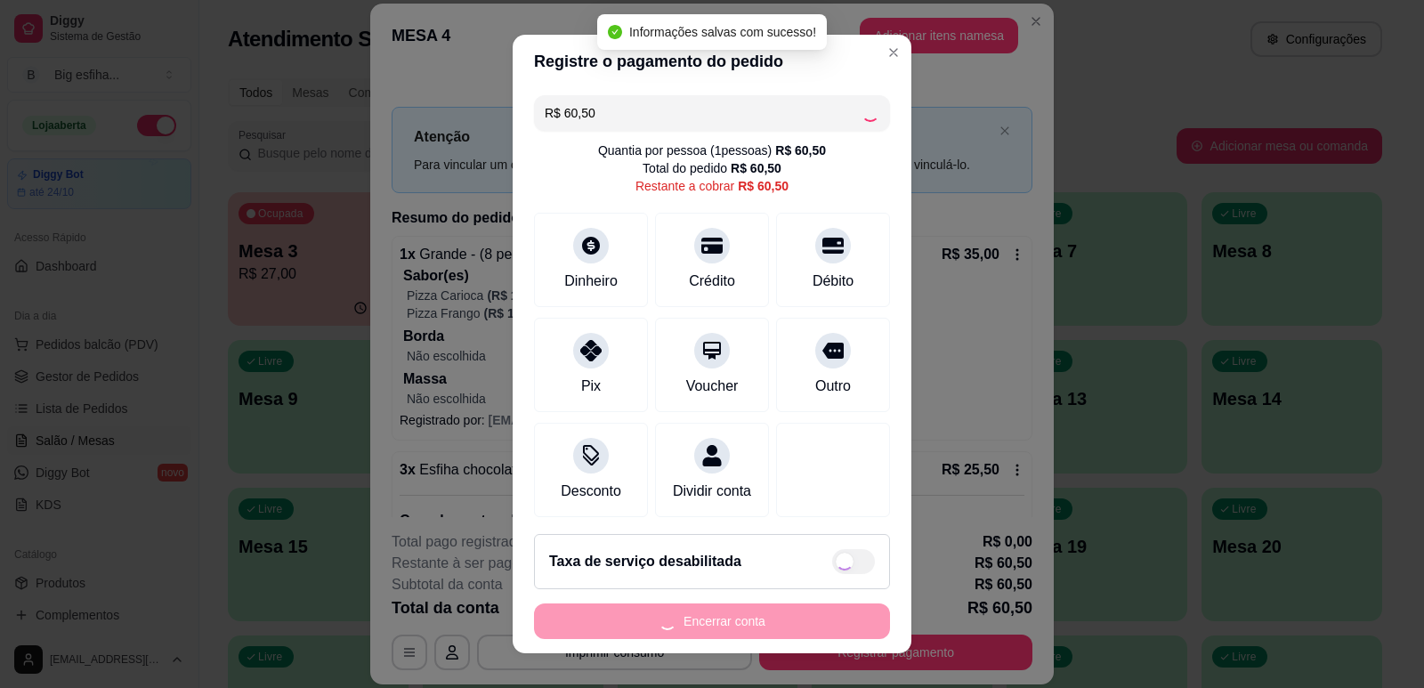
type input "R$ 0,00"
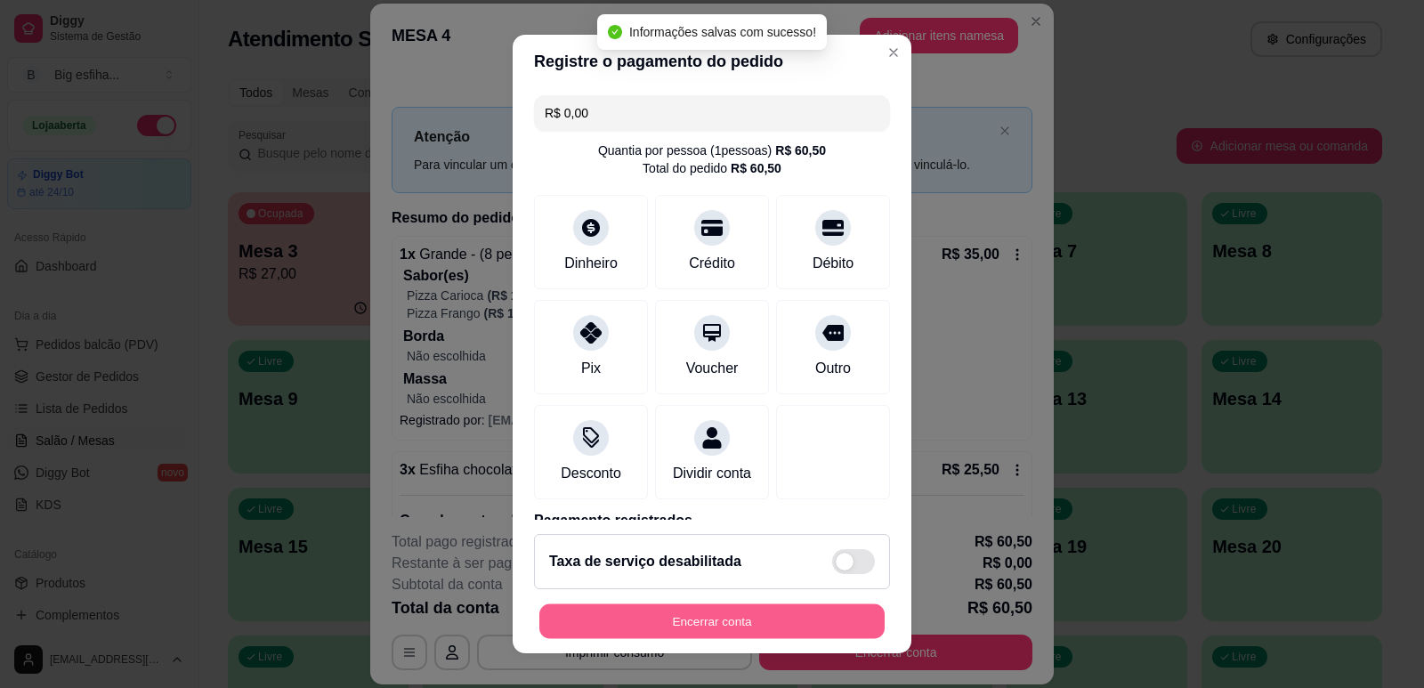
click at [718, 617] on button "Encerrar conta" at bounding box center [711, 621] width 345 height 35
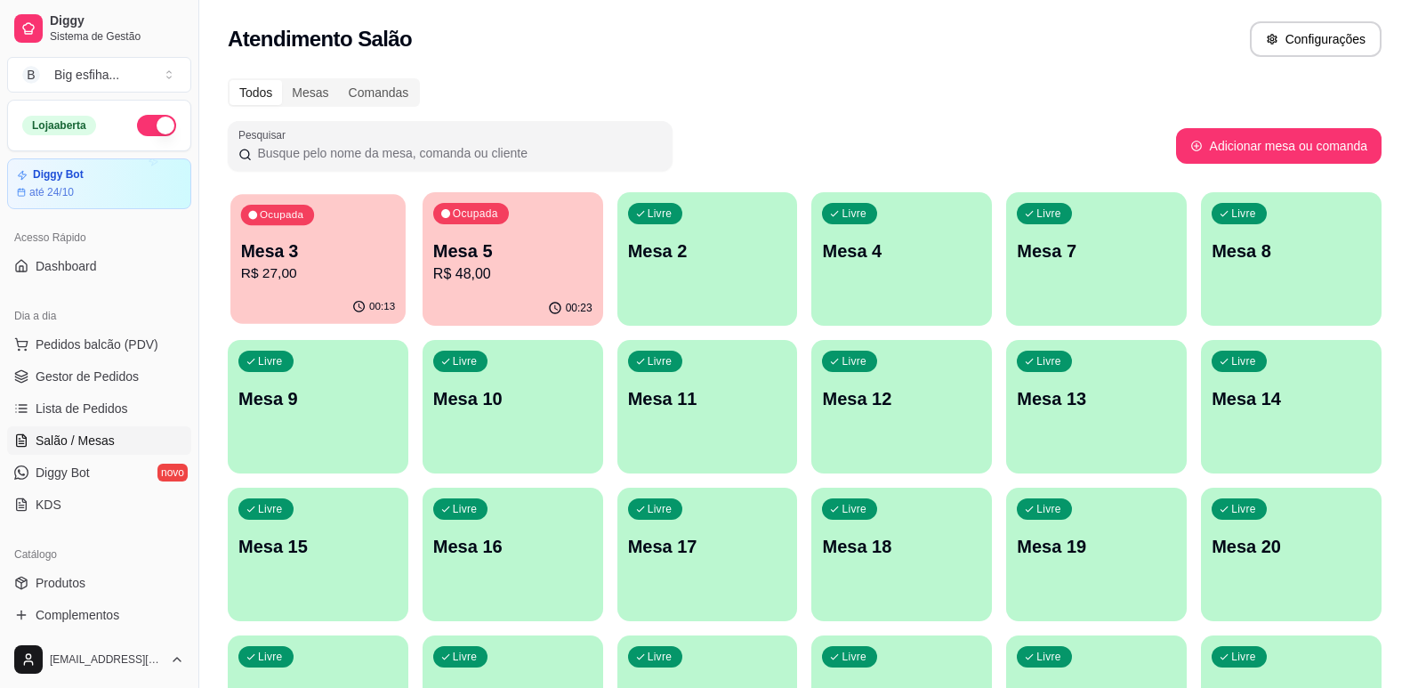
click at [376, 295] on div "00:13" at bounding box center [317, 307] width 175 height 34
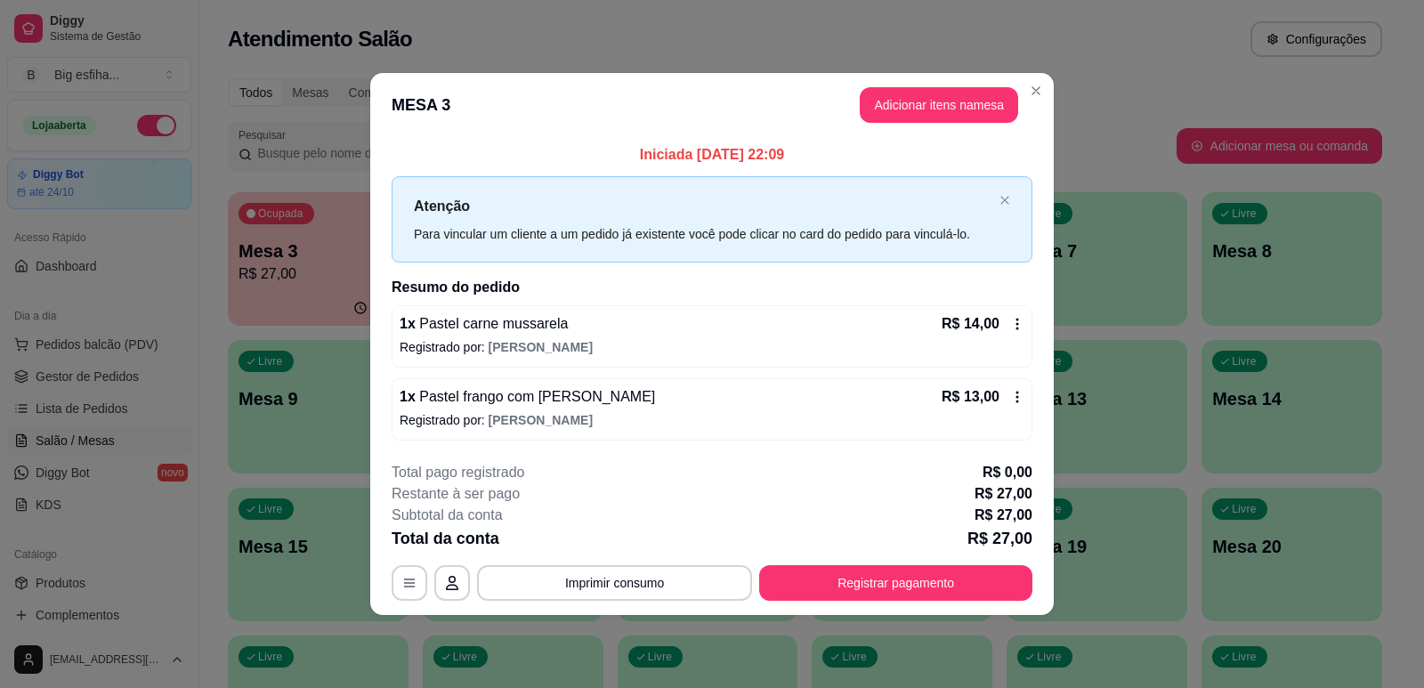
click at [866, 582] on button "Registrar pagamento" at bounding box center [895, 583] width 273 height 36
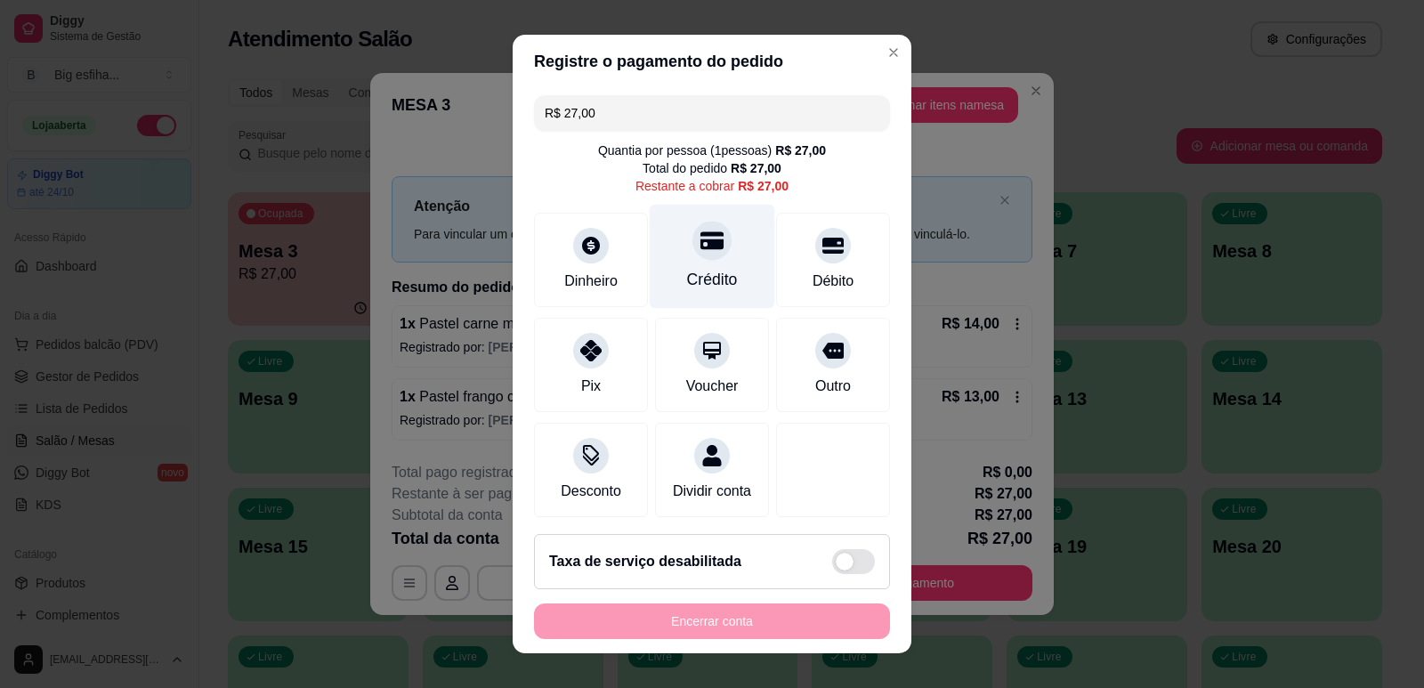
click at [695, 279] on div "Crédito" at bounding box center [712, 279] width 51 height 23
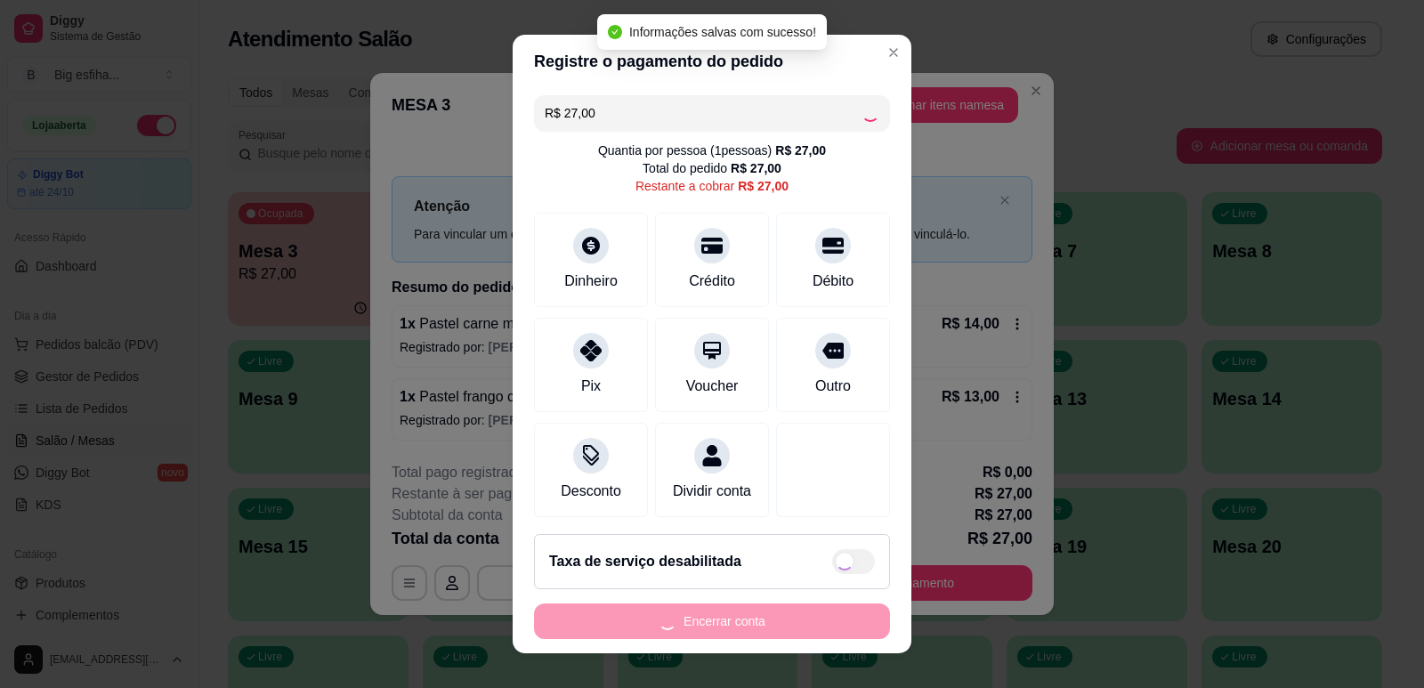
type input "R$ 0,00"
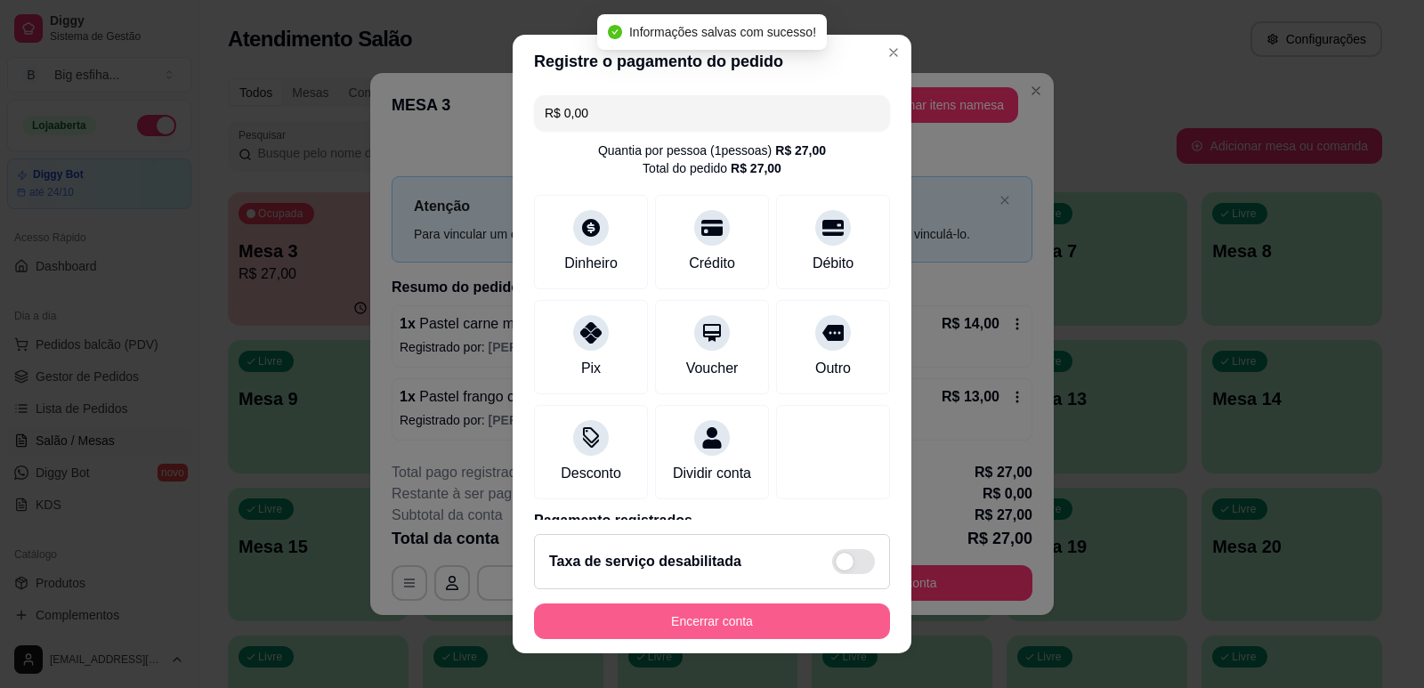
click at [735, 618] on button "Encerrar conta" at bounding box center [712, 621] width 356 height 36
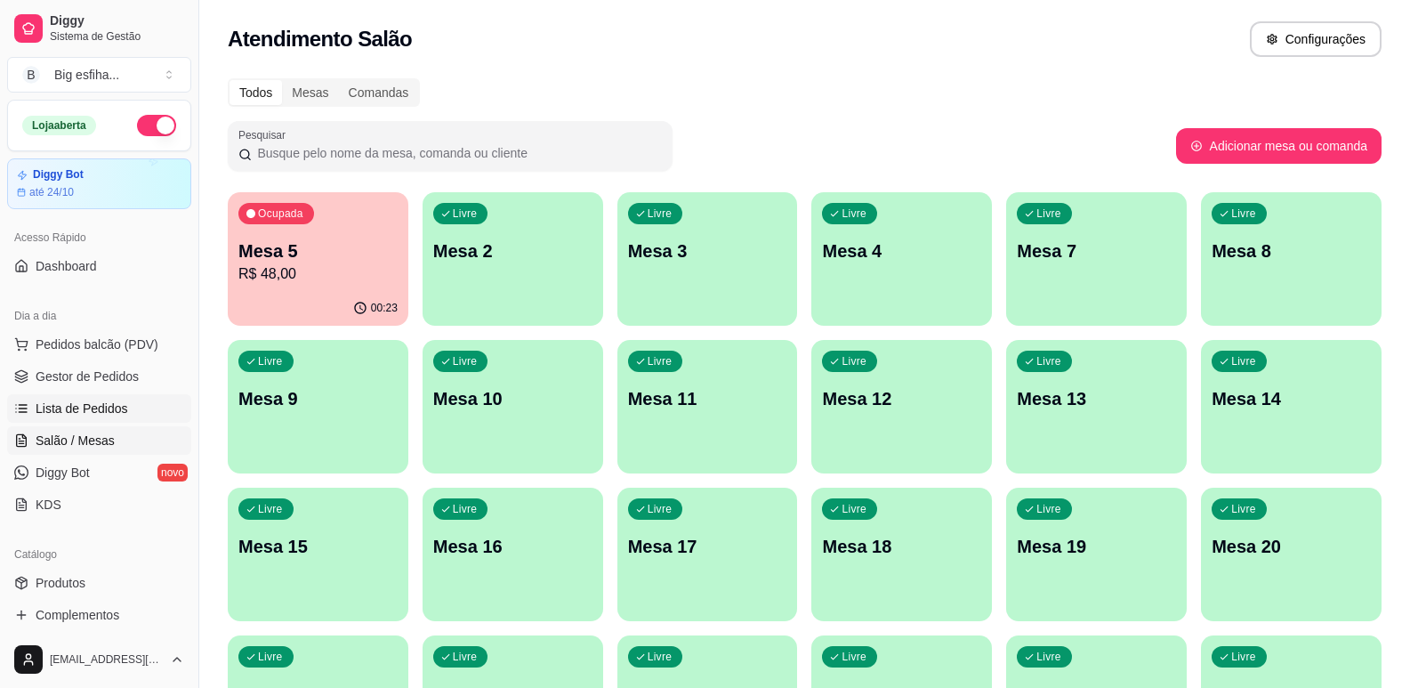
click at [86, 397] on link "Lista de Pedidos" at bounding box center [99, 408] width 184 height 28
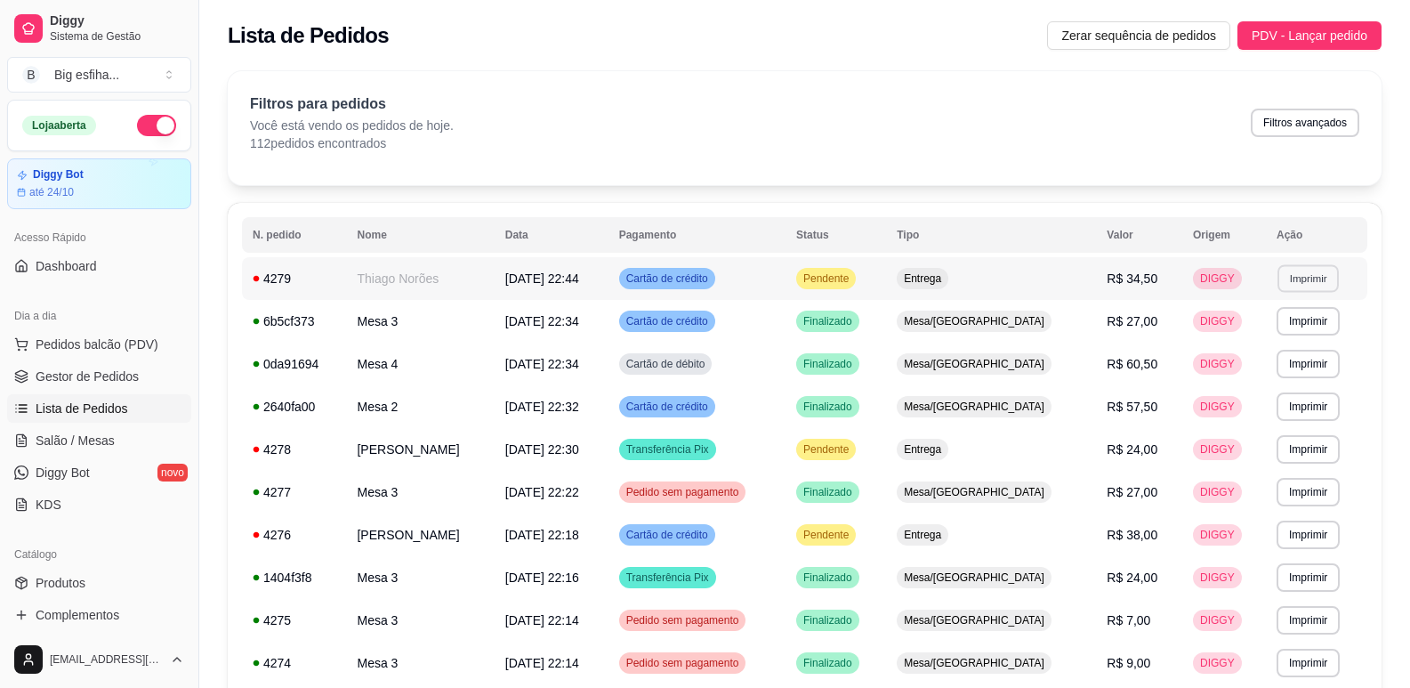
click at [1312, 284] on button "Imprimir" at bounding box center [1308, 278] width 61 height 28
click at [1281, 336] on button "IMPRESSORA" at bounding box center [1268, 341] width 129 height 28
click at [124, 447] on link "Salão / Mesas" at bounding box center [99, 440] width 184 height 28
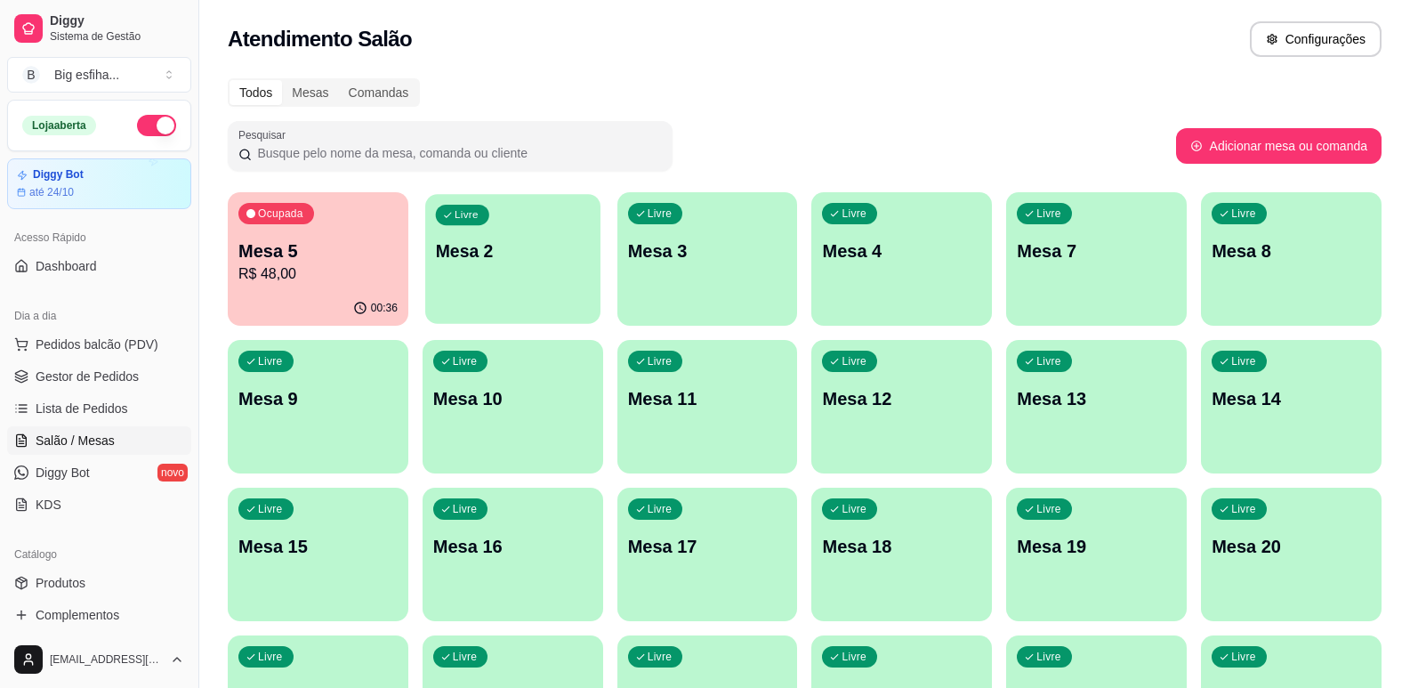
click at [557, 271] on div "Livre Mesa 2" at bounding box center [512, 248] width 175 height 109
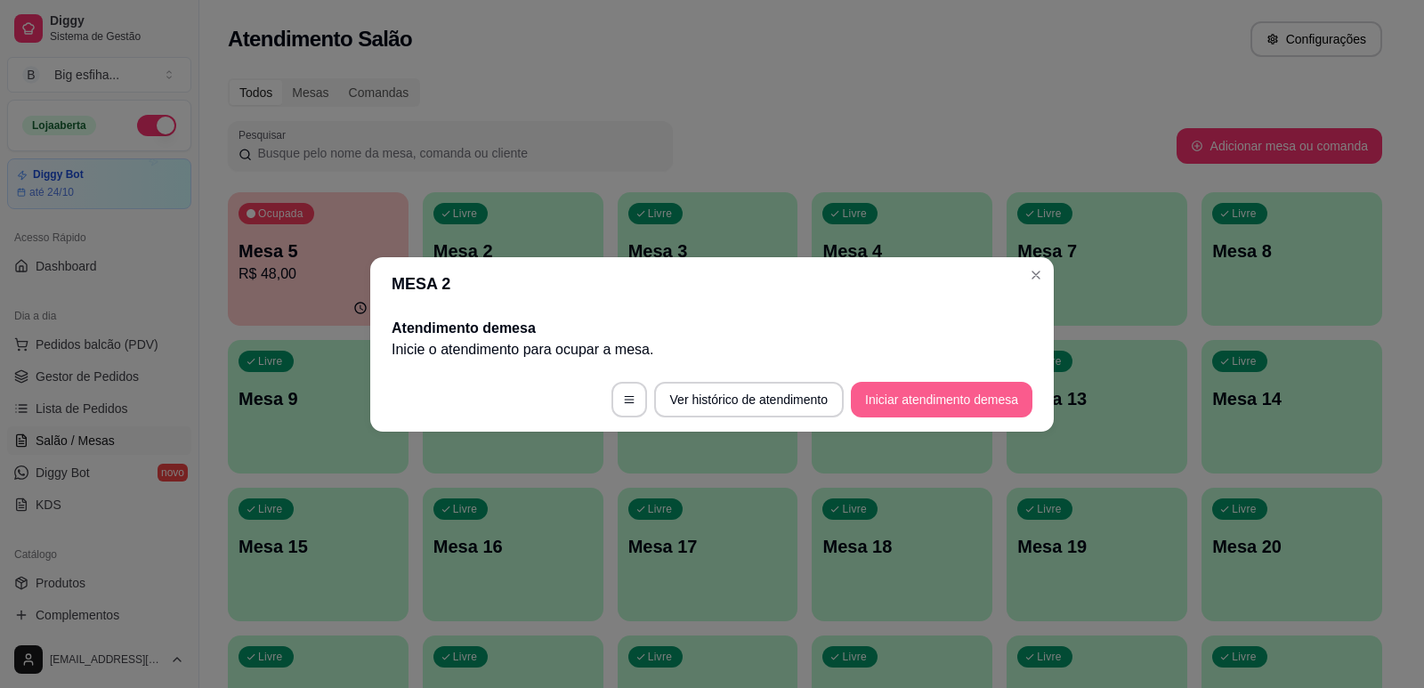
click at [960, 390] on button "Iniciar atendimento de mesa" at bounding box center [942, 400] width 182 height 36
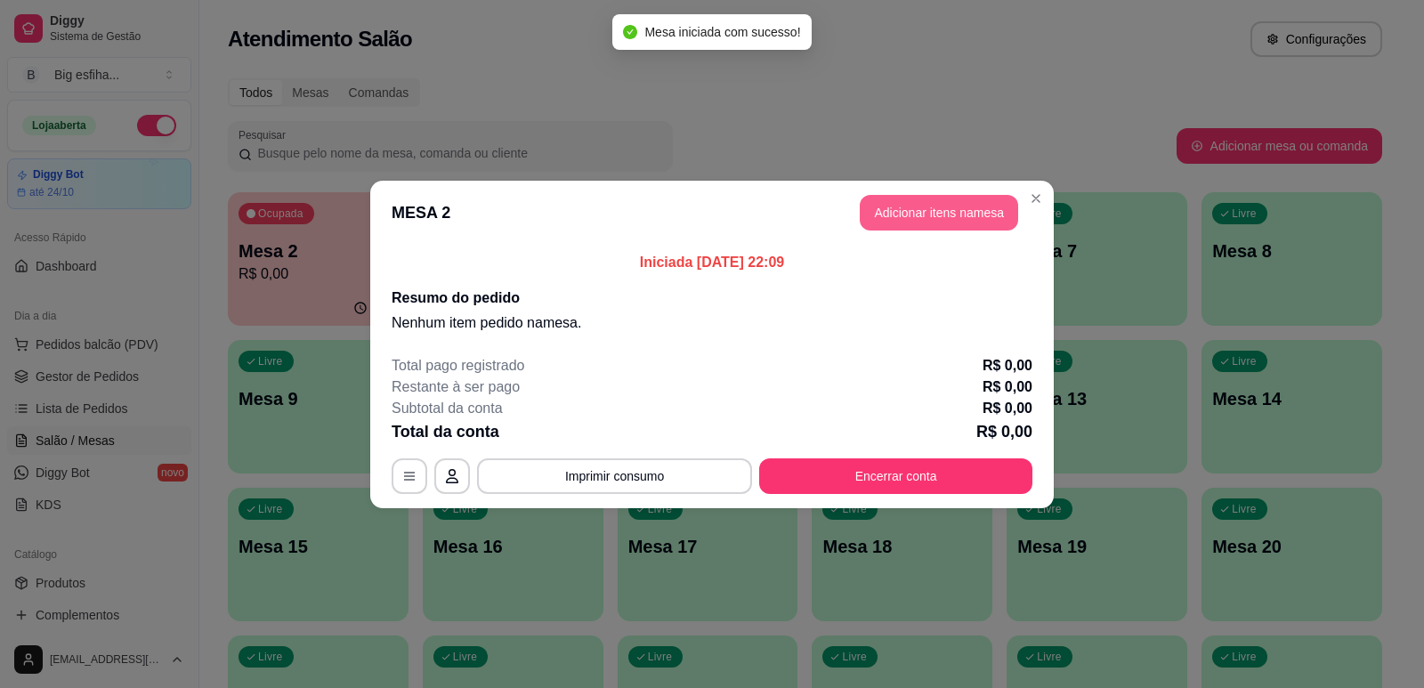
click at [954, 212] on button "Adicionar itens na mesa" at bounding box center [939, 213] width 158 height 36
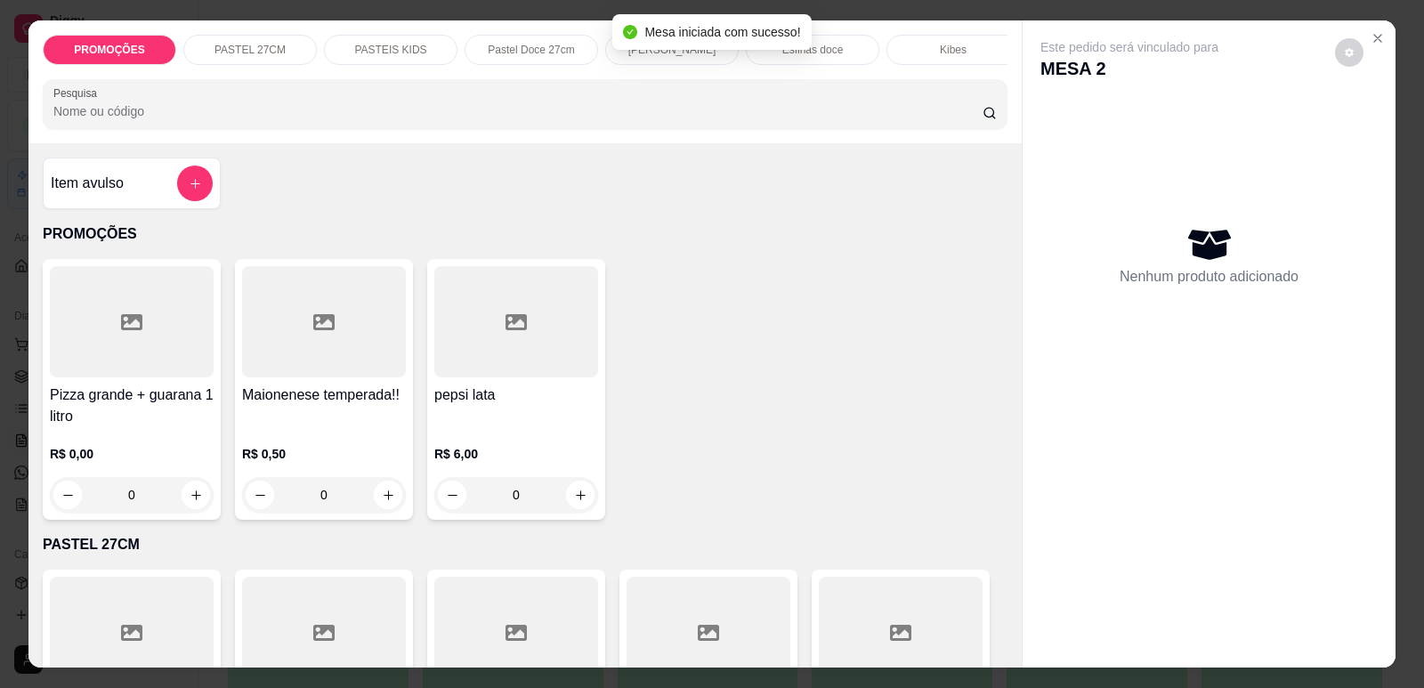
click at [824, 51] on p "Esfihas doce" at bounding box center [812, 50] width 61 height 14
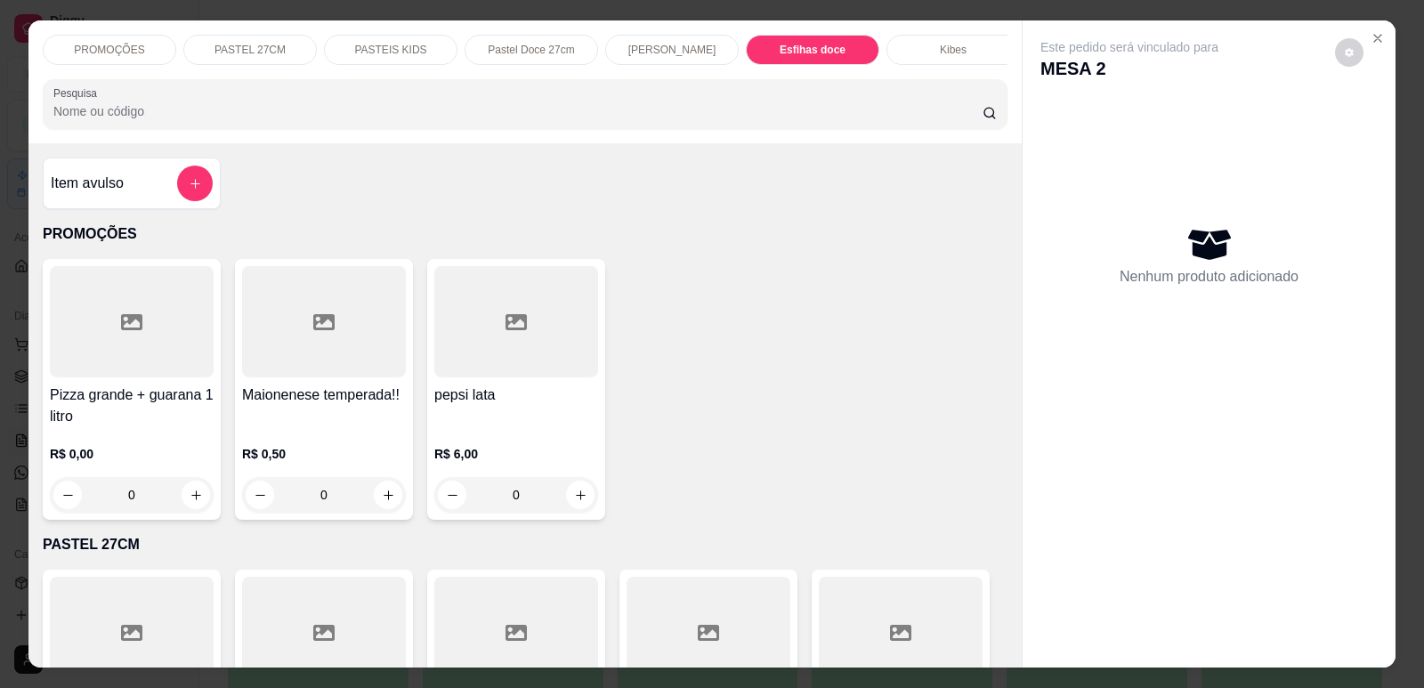
scroll to position [36, 0]
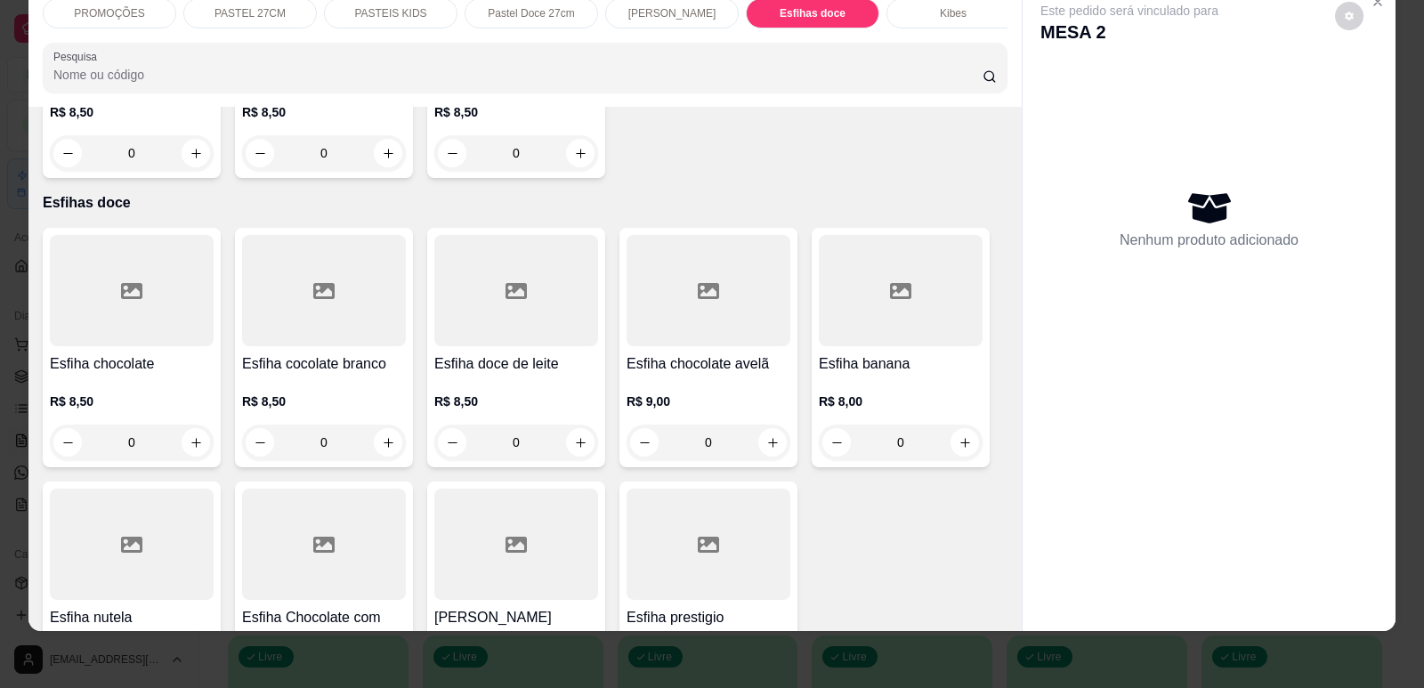
click at [82, 248] on div at bounding box center [132, 290] width 164 height 111
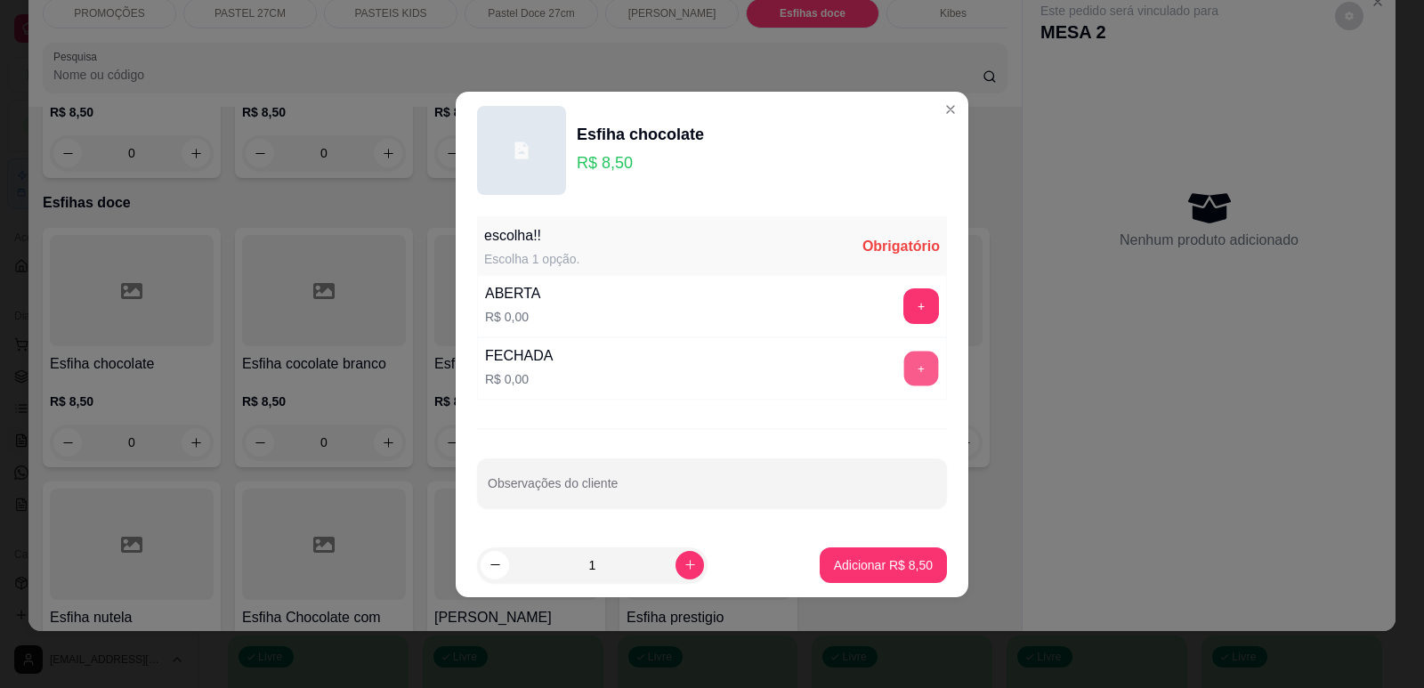
click at [904, 369] on button "+" at bounding box center [921, 368] width 35 height 35
click at [883, 554] on button "Adicionar R$ 8,50" at bounding box center [883, 565] width 127 height 36
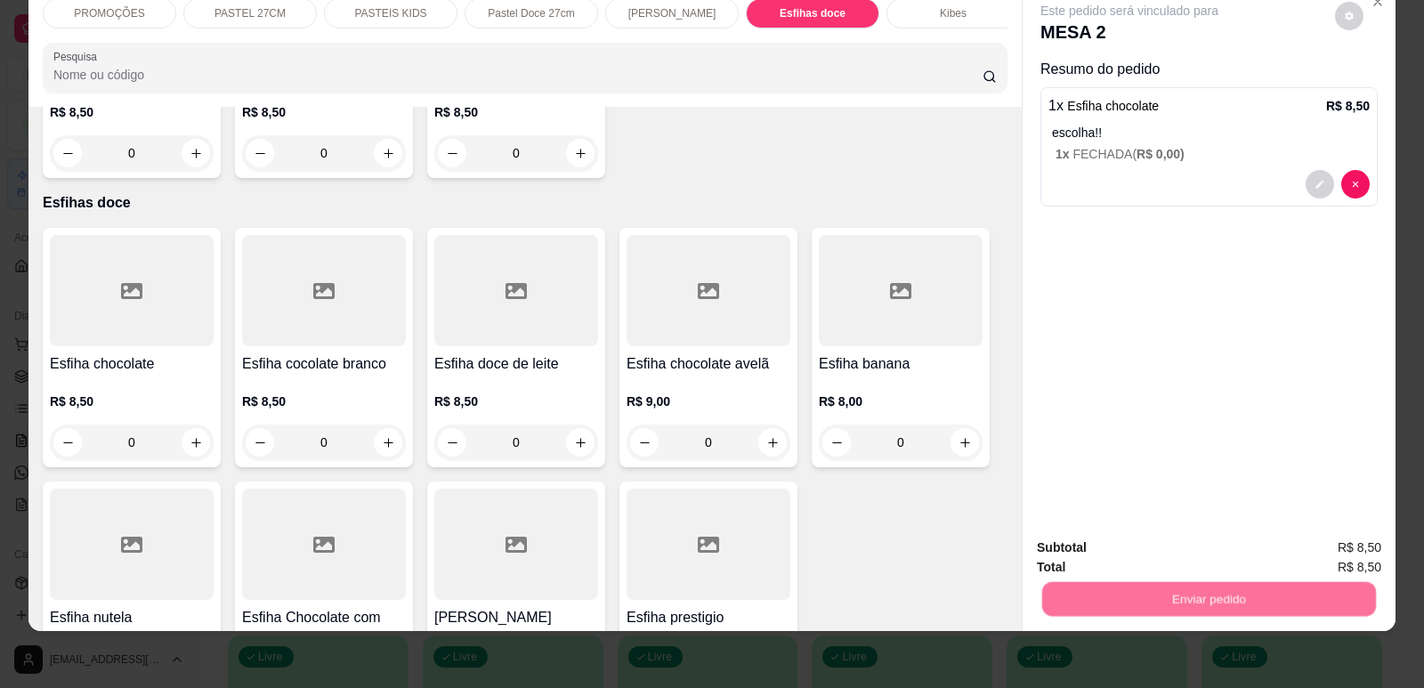
click at [1338, 541] on button "Enviar pedido" at bounding box center [1335, 554] width 101 height 34
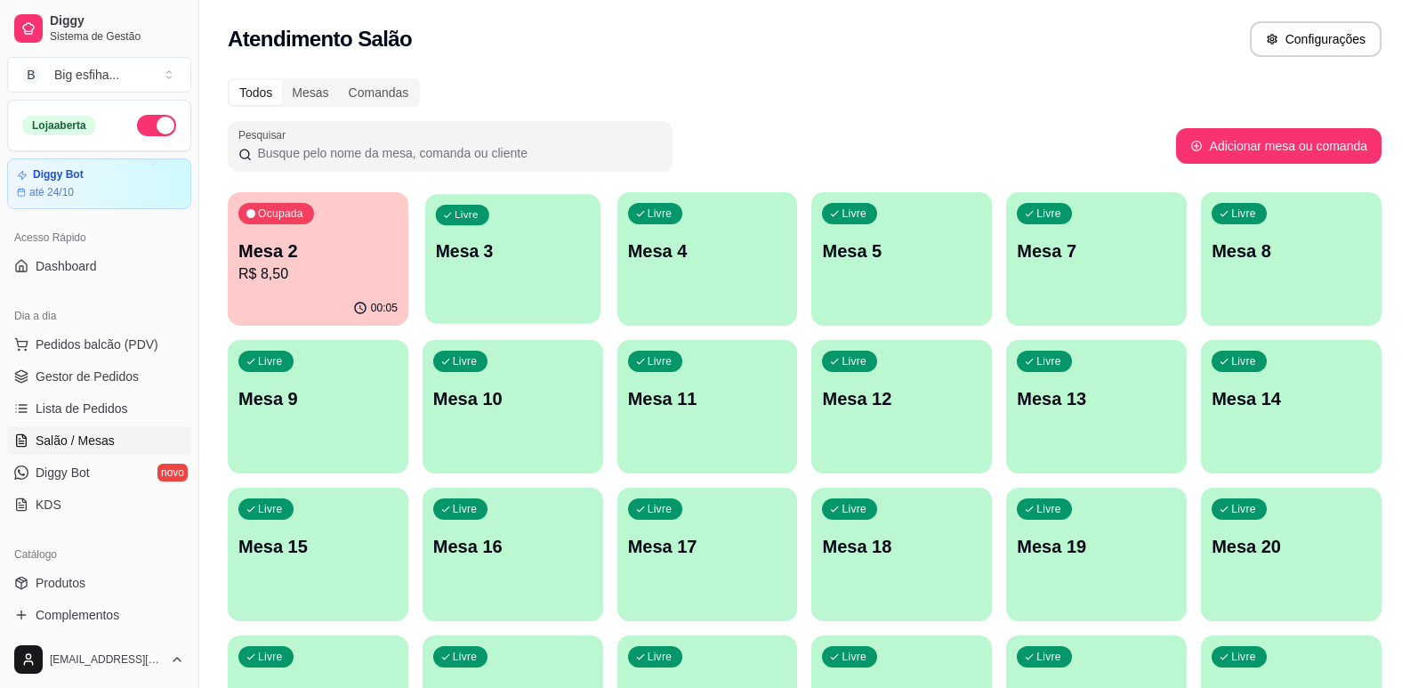
click at [542, 273] on div "Livre Mesa 3" at bounding box center [512, 248] width 175 height 109
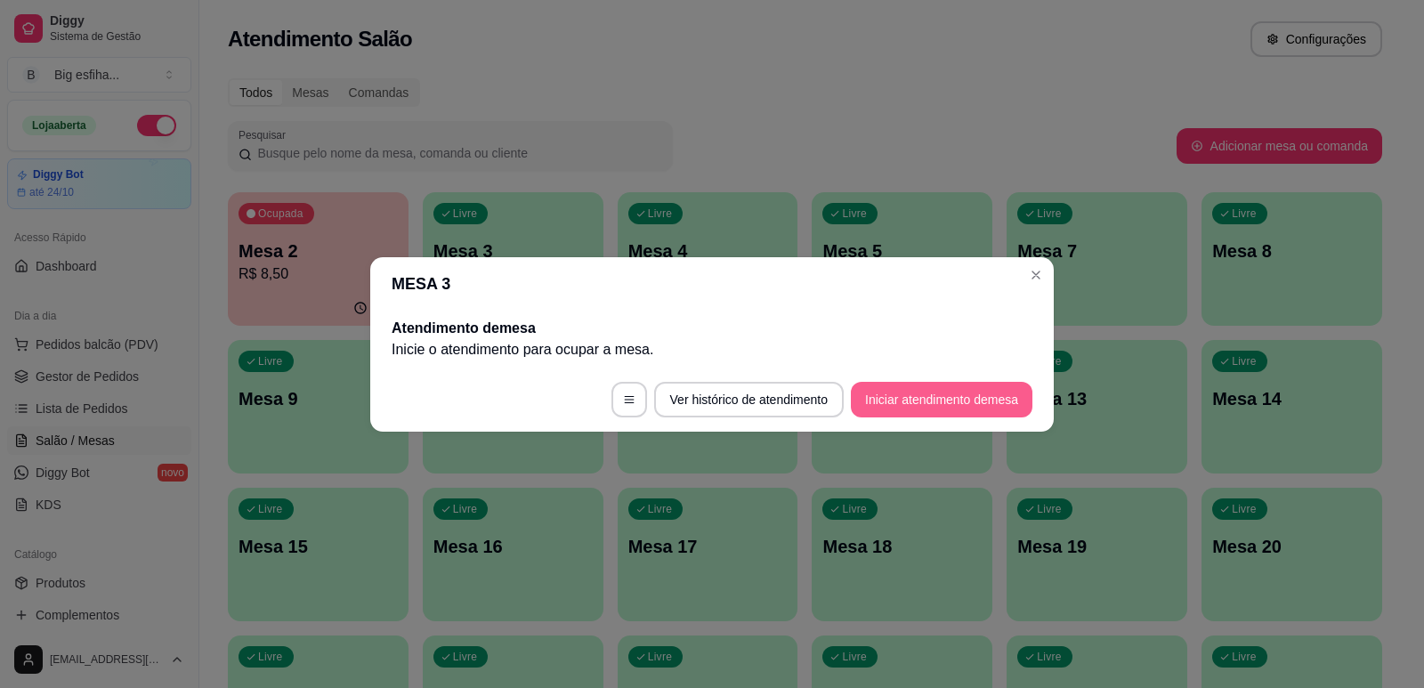
click at [950, 384] on button "Iniciar atendimento de mesa" at bounding box center [942, 400] width 182 height 36
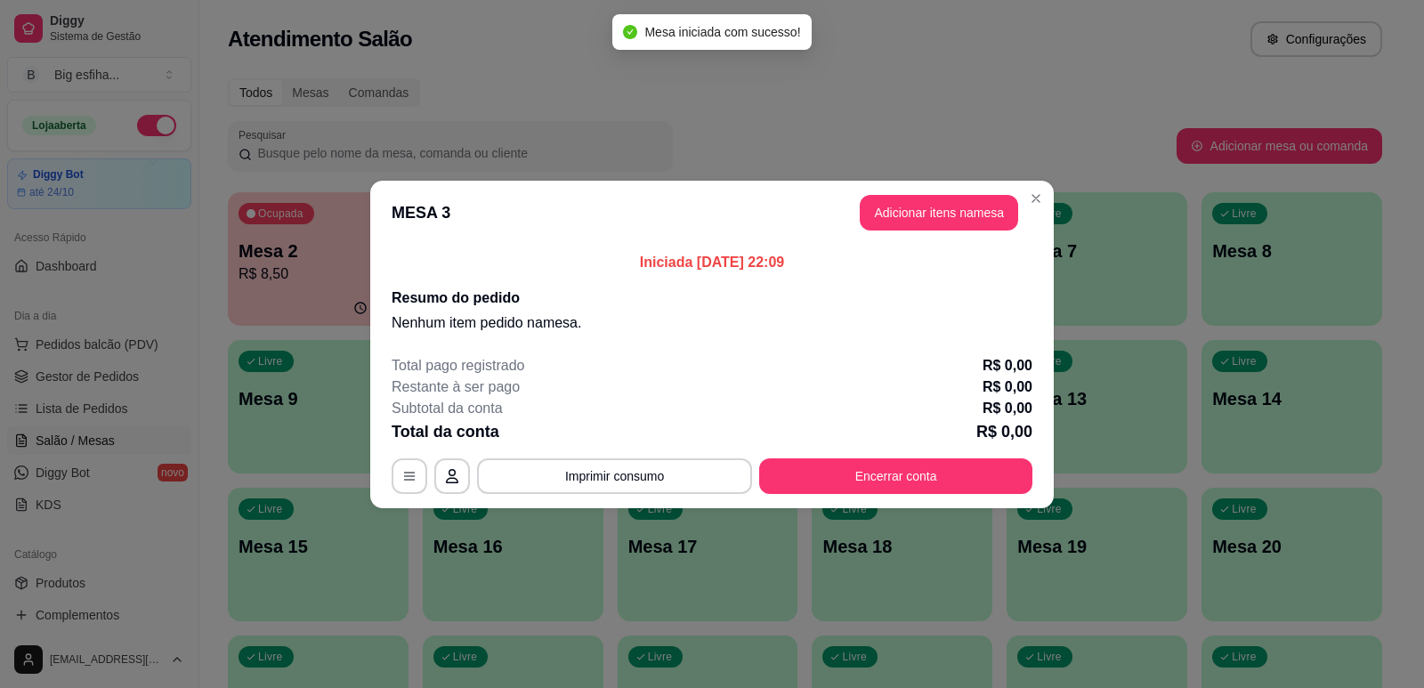
drag, startPoint x: 934, startPoint y: 190, endPoint x: 935, endPoint y: 203, distance: 13.4
click at [934, 199] on header "MESA 3 Adicionar itens na mesa" at bounding box center [711, 213] width 683 height 64
click at [936, 204] on button "Adicionar itens na mesa" at bounding box center [938, 212] width 153 height 35
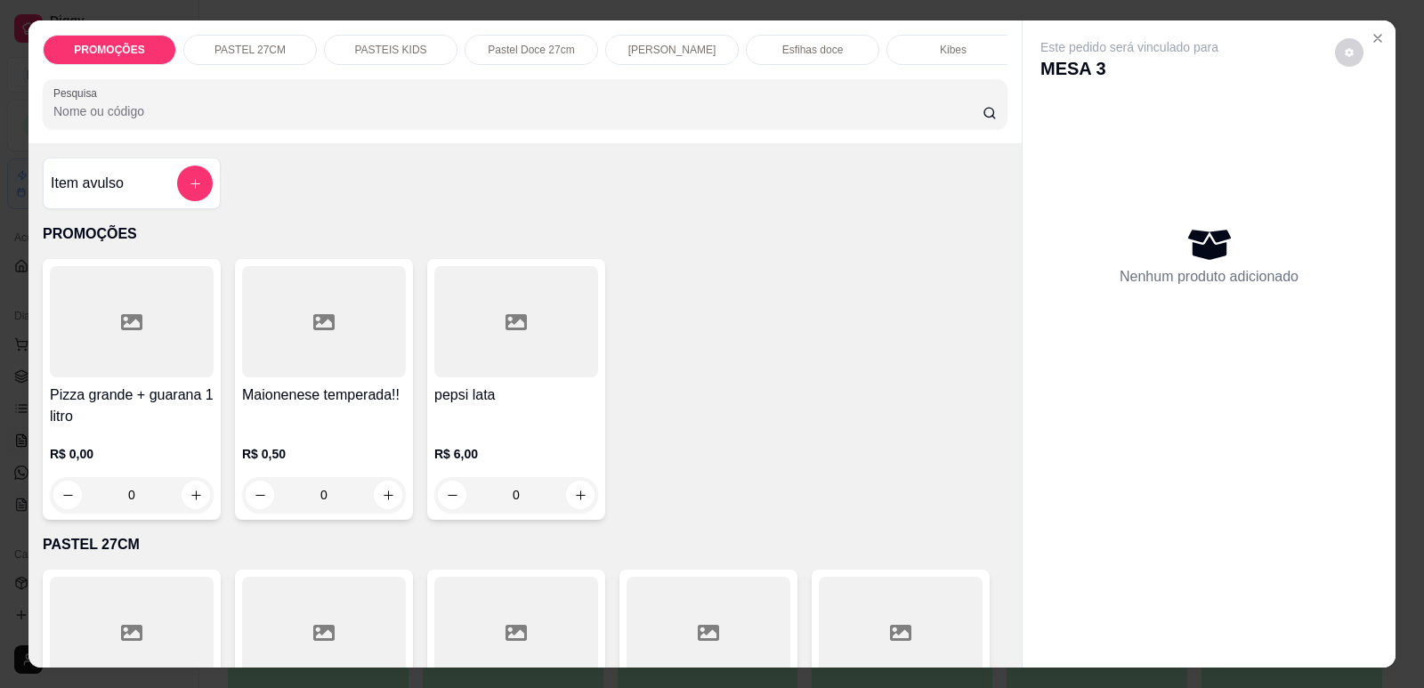
click at [376, 38] on div "PASTEIS KIDS" at bounding box center [390, 50] width 133 height 30
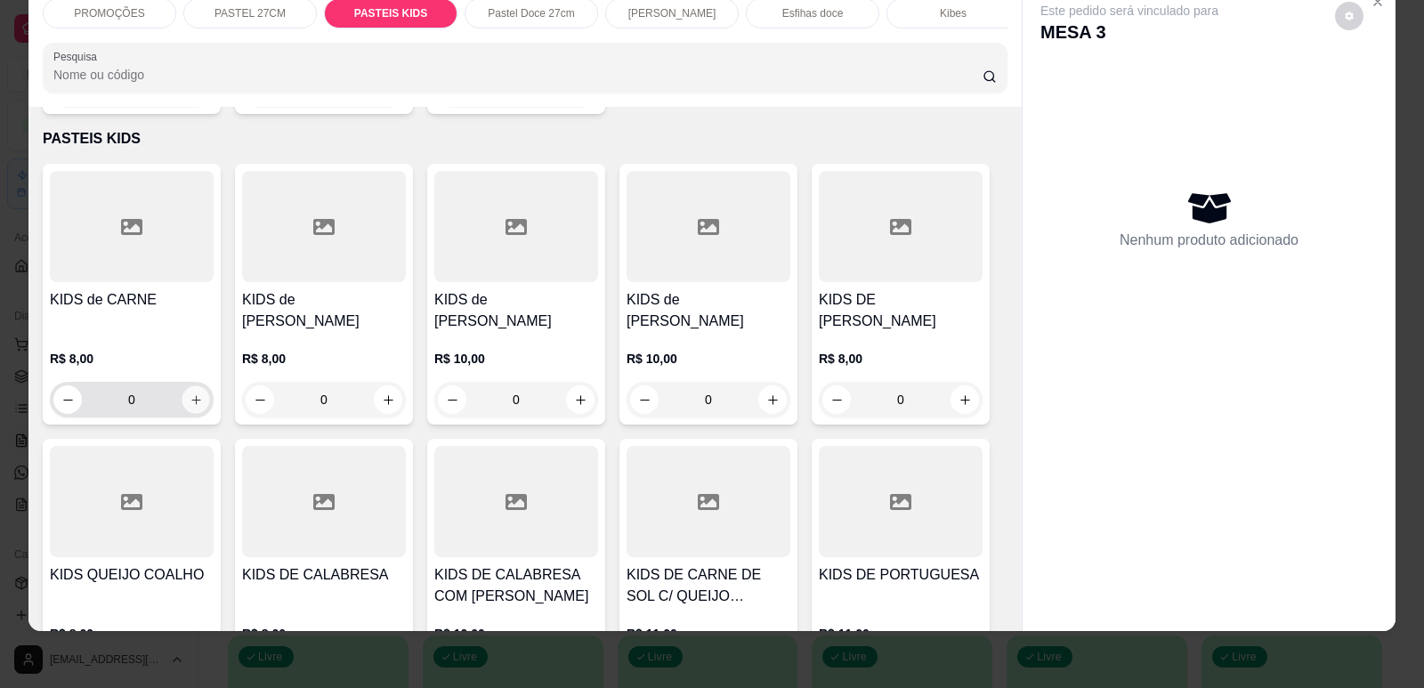
click at [190, 393] on icon "increase-product-quantity" at bounding box center [196, 399] width 13 height 13
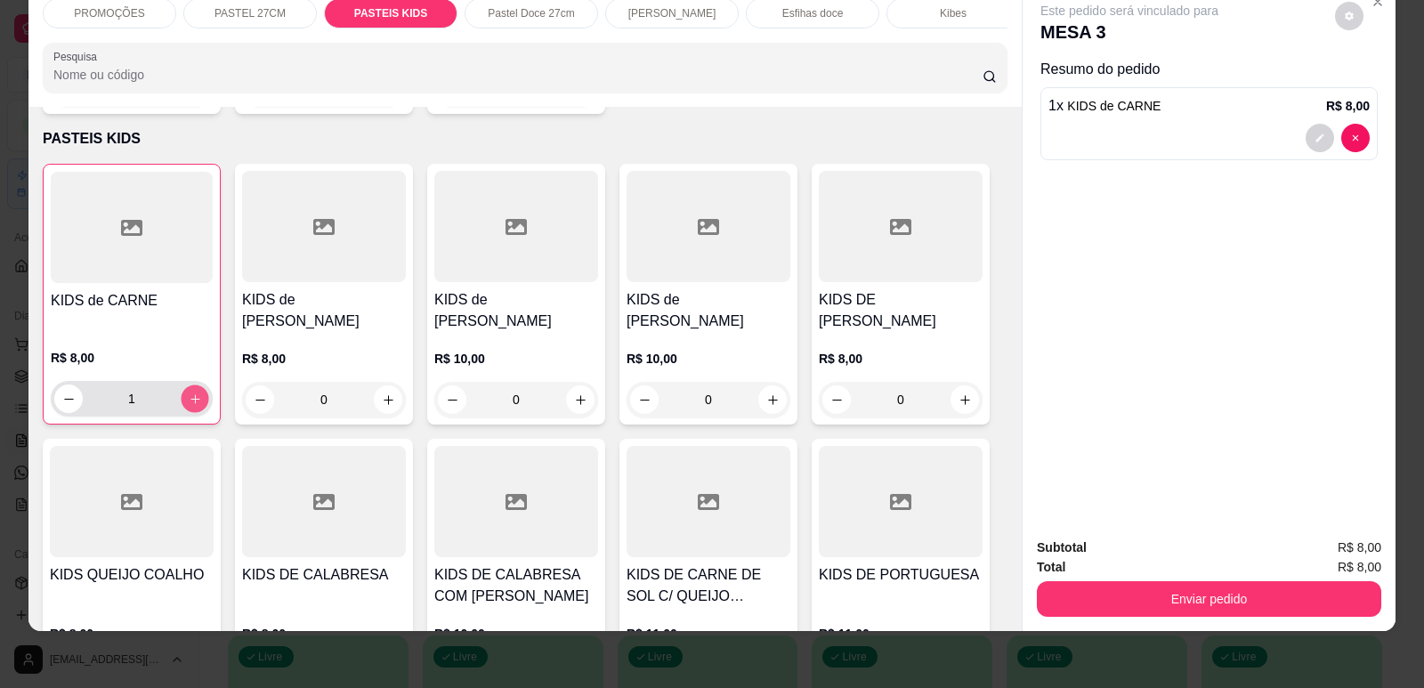
click at [189, 392] on icon "increase-product-quantity" at bounding box center [195, 398] width 13 height 13
type input "2"
click at [1168, 579] on div "Enviar pedido" at bounding box center [1209, 597] width 344 height 40
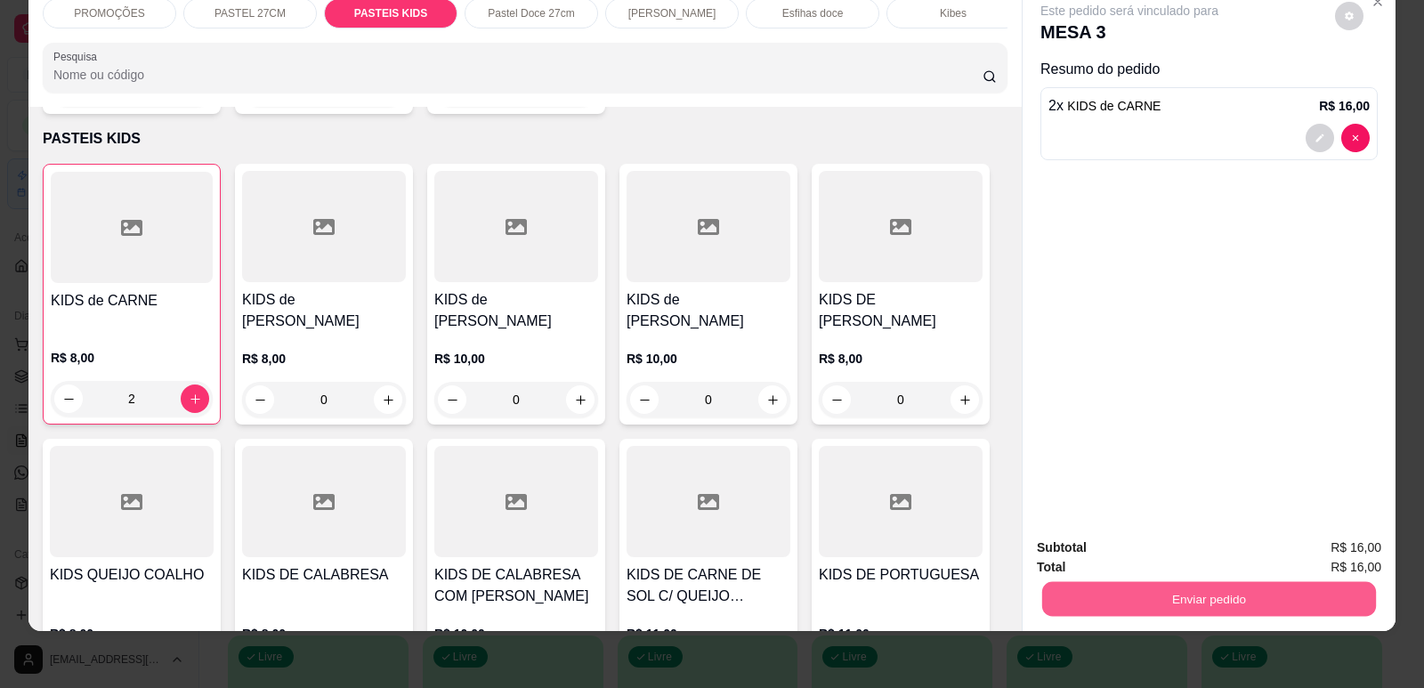
click at [1200, 594] on button "Enviar pedido" at bounding box center [1209, 598] width 334 height 35
click at [1361, 551] on button "Enviar pedido" at bounding box center [1335, 555] width 101 height 34
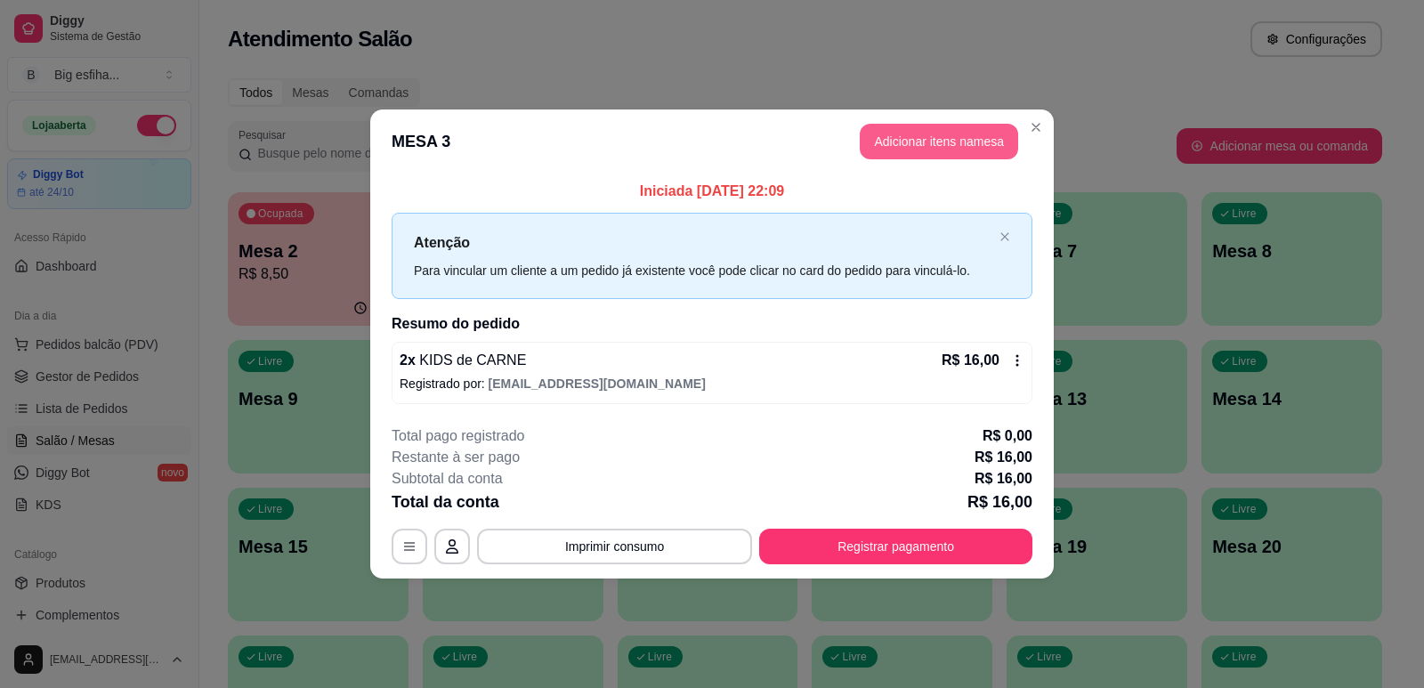
click at [916, 138] on button "Adicionar itens na mesa" at bounding box center [939, 142] width 158 height 36
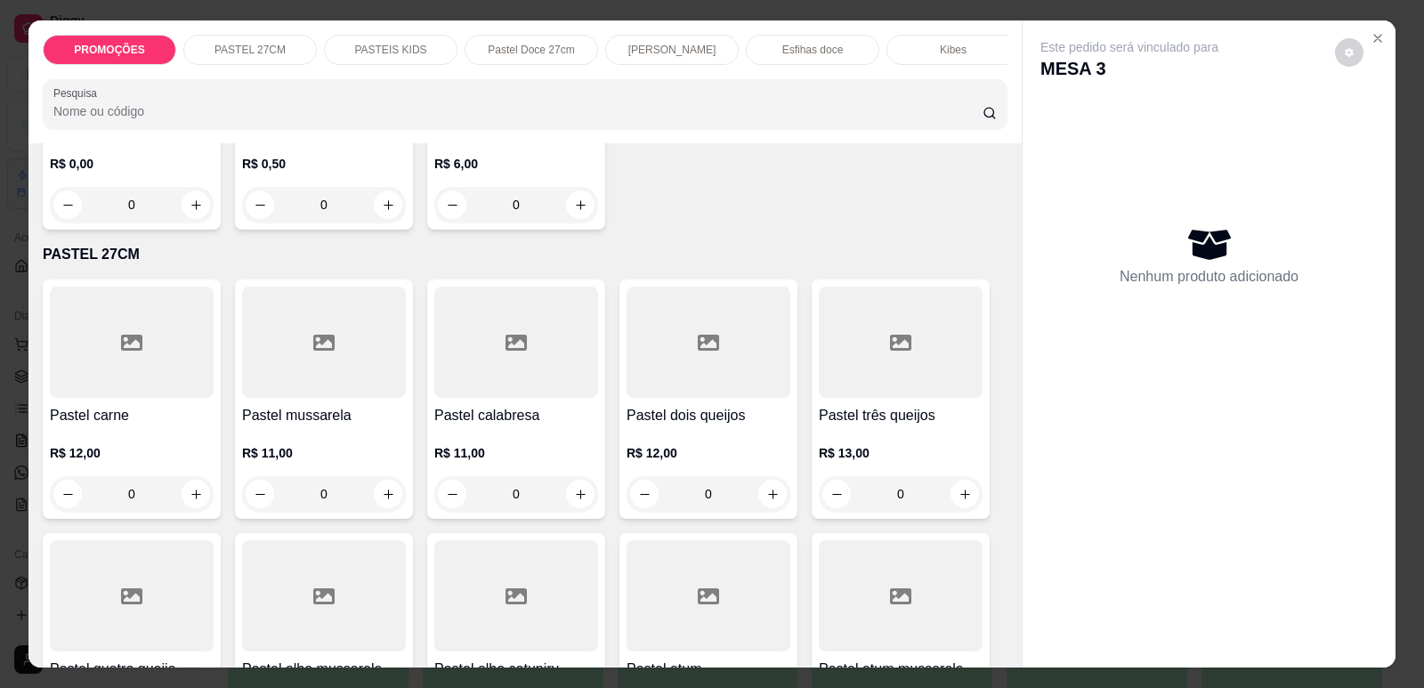
scroll to position [445, 0]
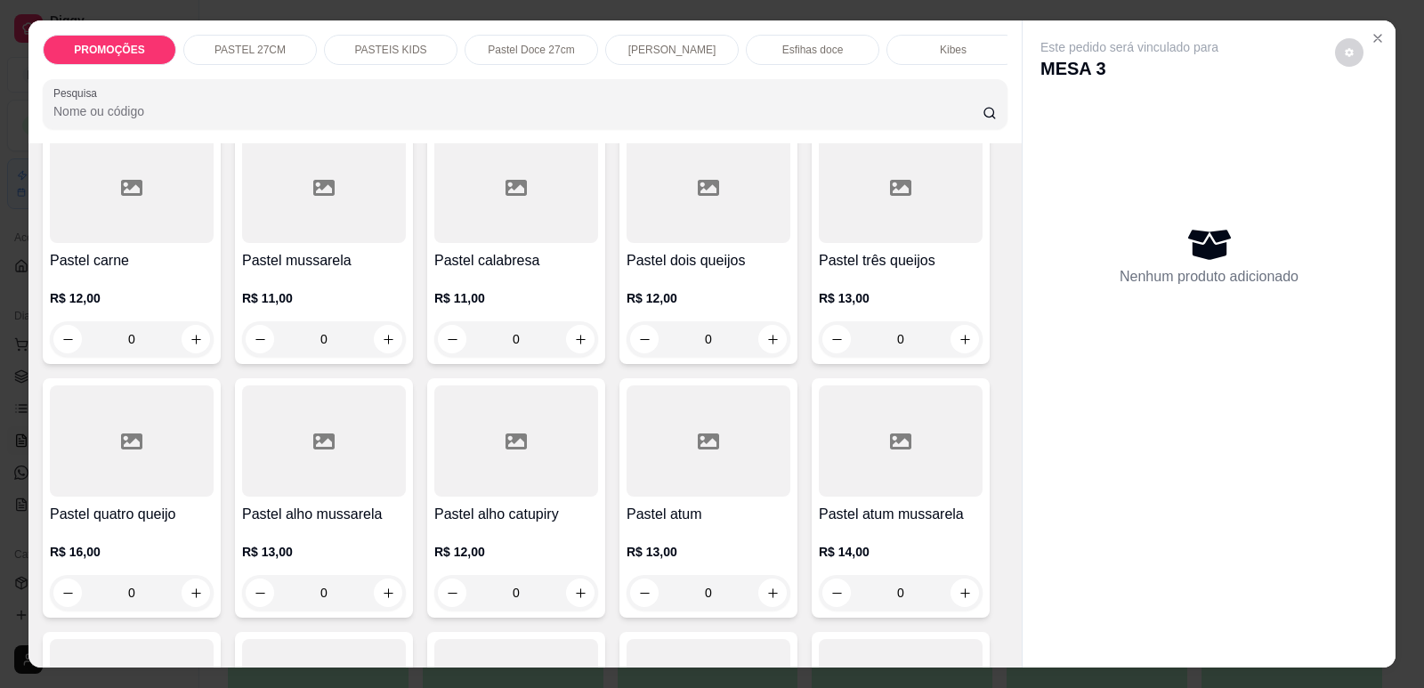
click at [295, 322] on div "R$ 11,00 0" at bounding box center [324, 323] width 164 height 68
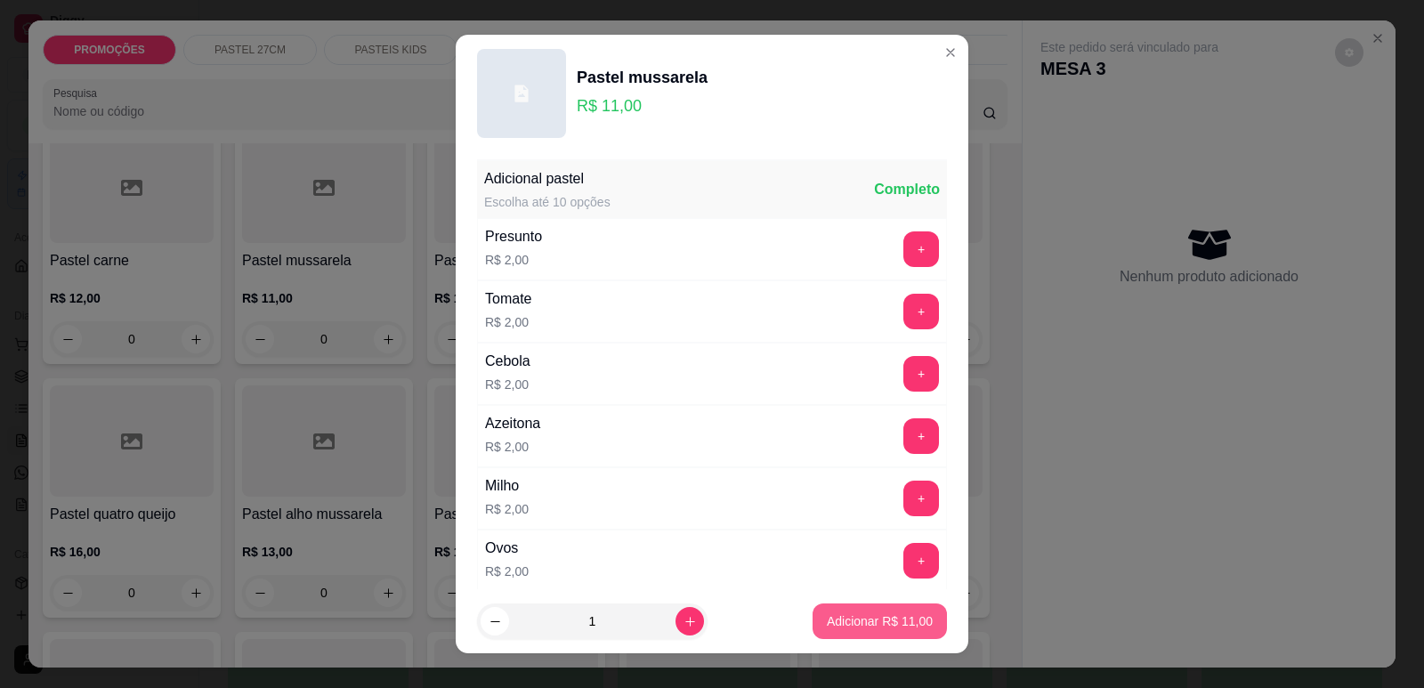
click at [871, 618] on p "Adicionar R$ 11,00" at bounding box center [880, 621] width 106 height 18
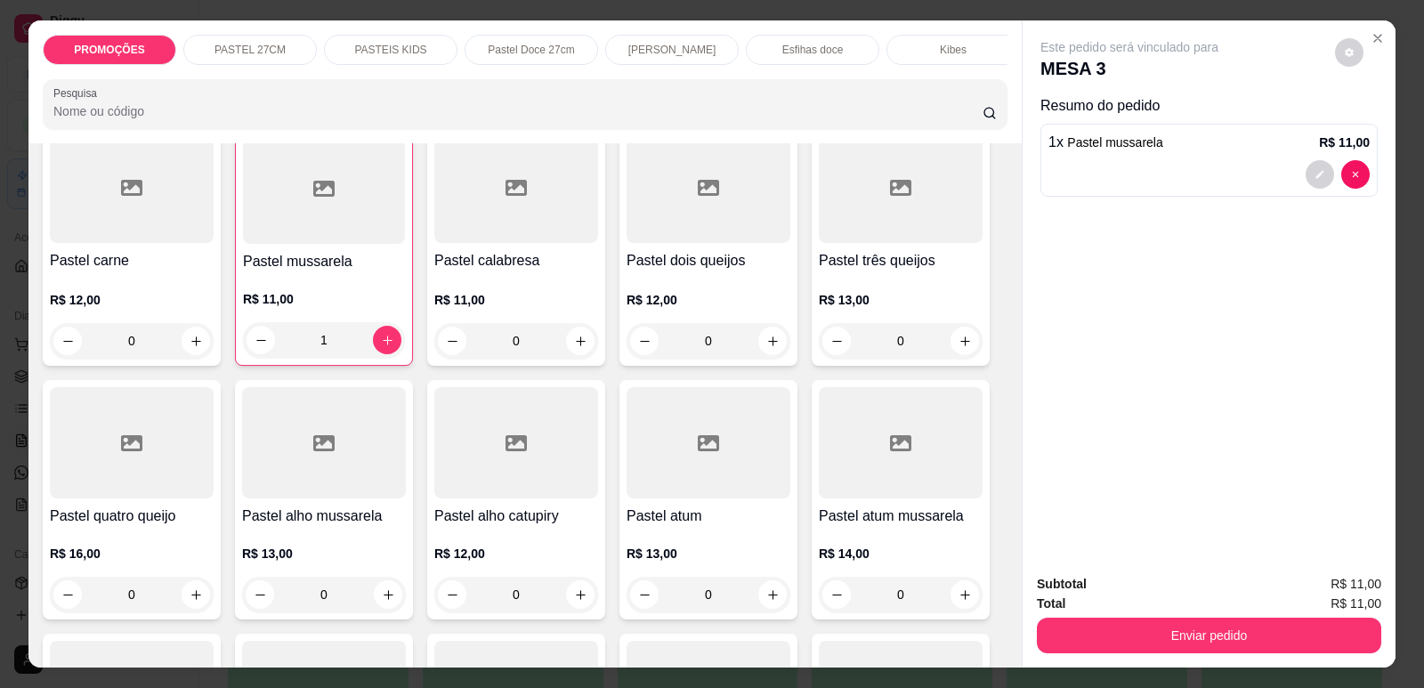
type input "1"
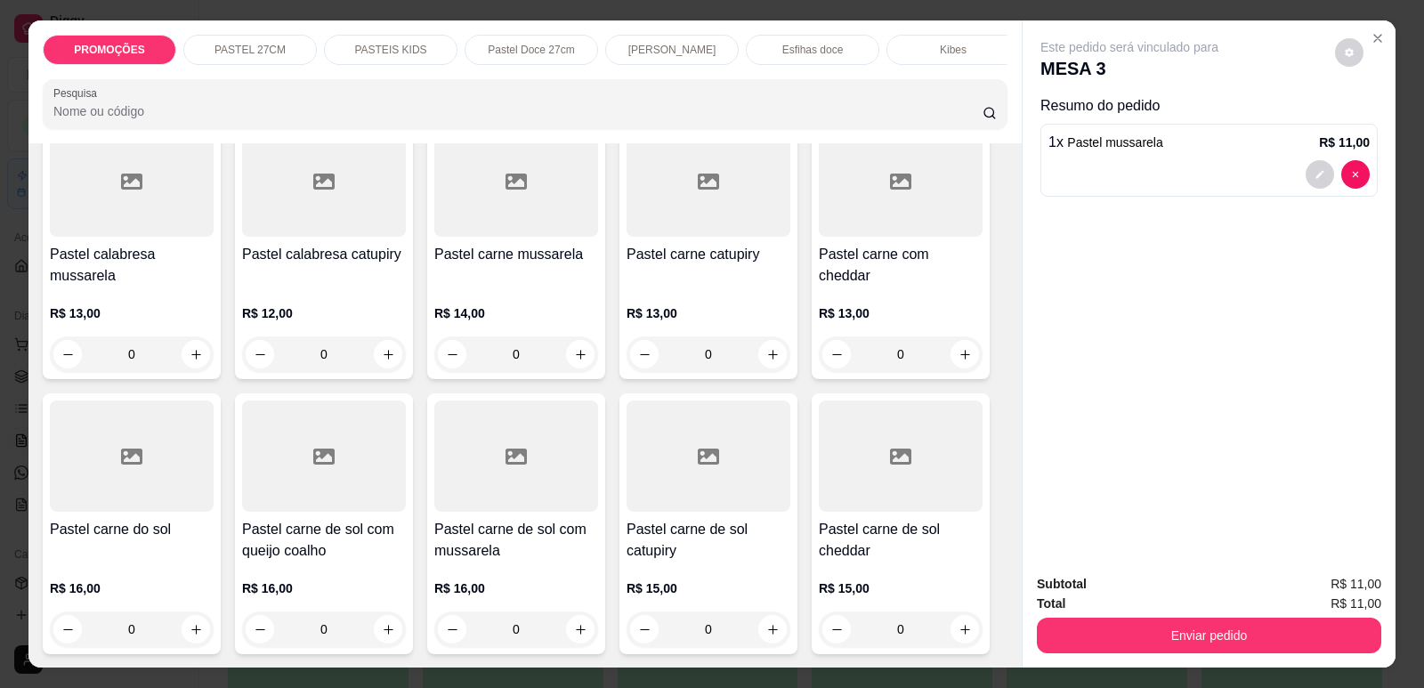
scroll to position [1335, 0]
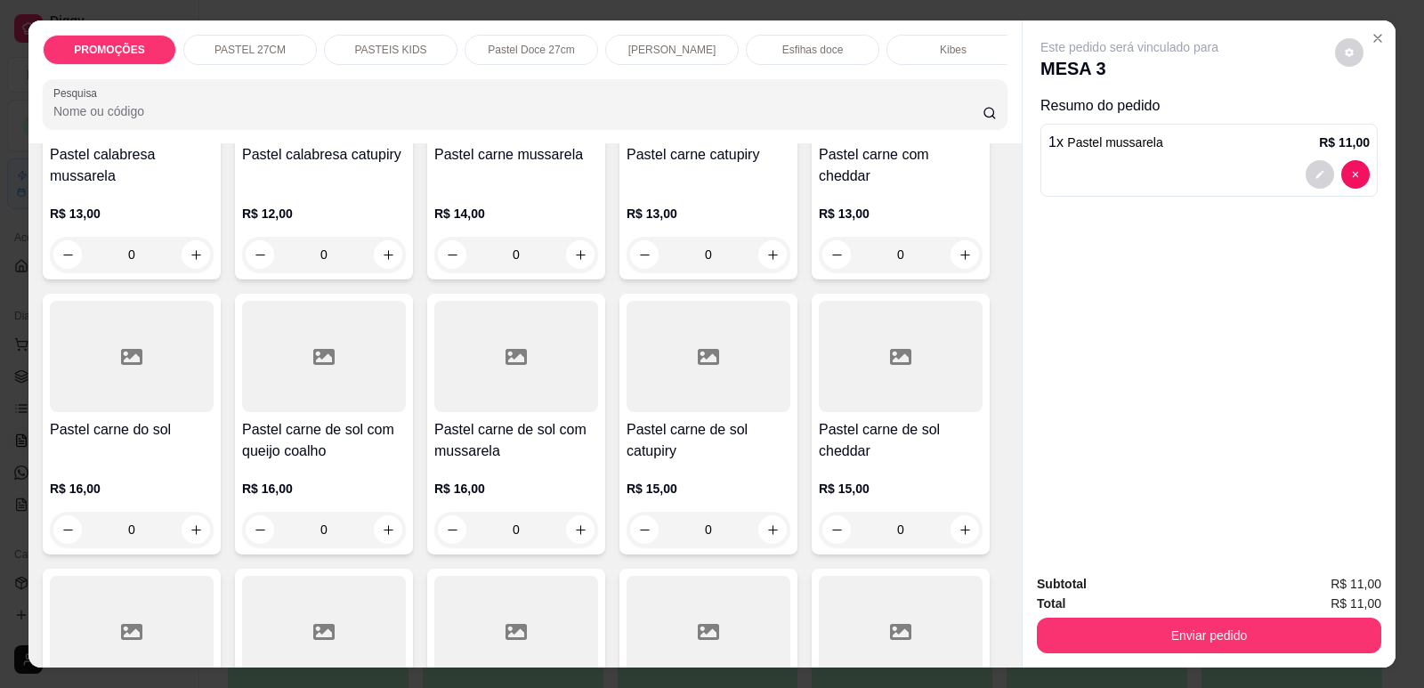
click at [488, 462] on h4 "Pastel carne de sol com mussarela" at bounding box center [516, 440] width 164 height 43
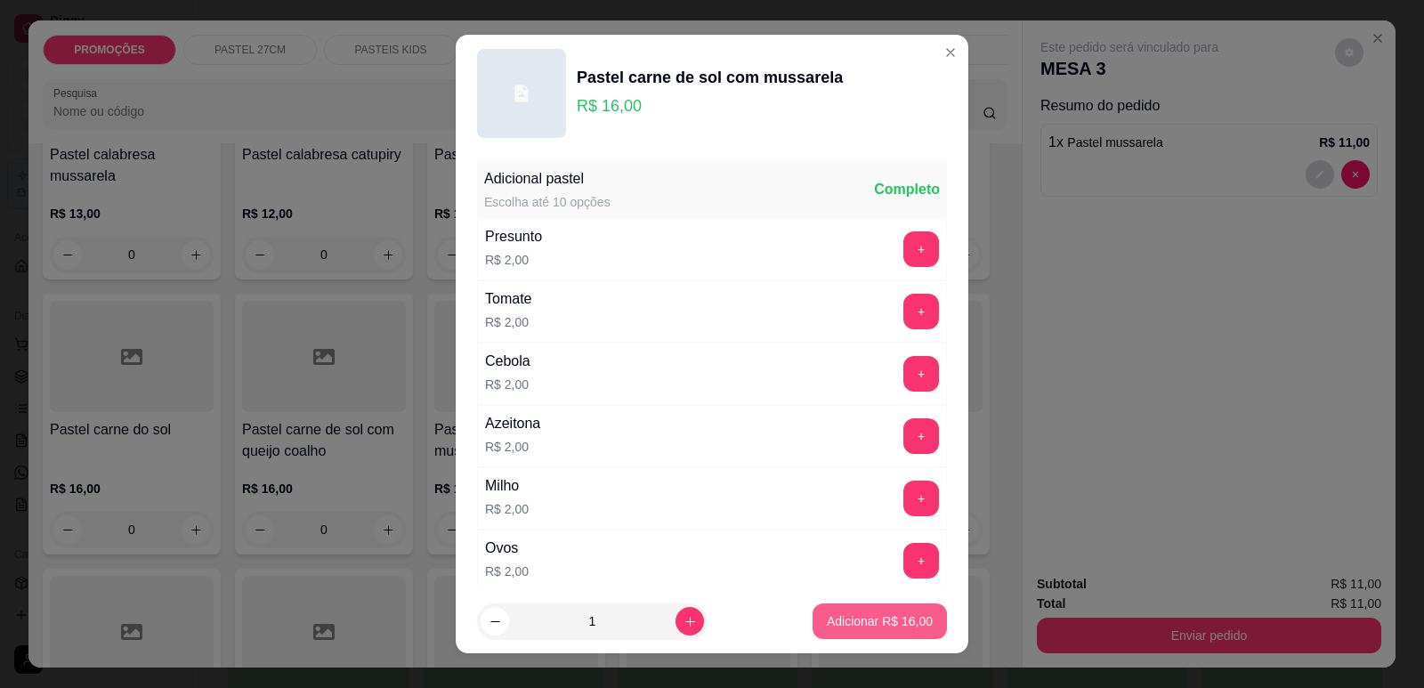
click at [829, 628] on p "Adicionar R$ 16,00" at bounding box center [880, 621] width 106 height 18
type input "1"
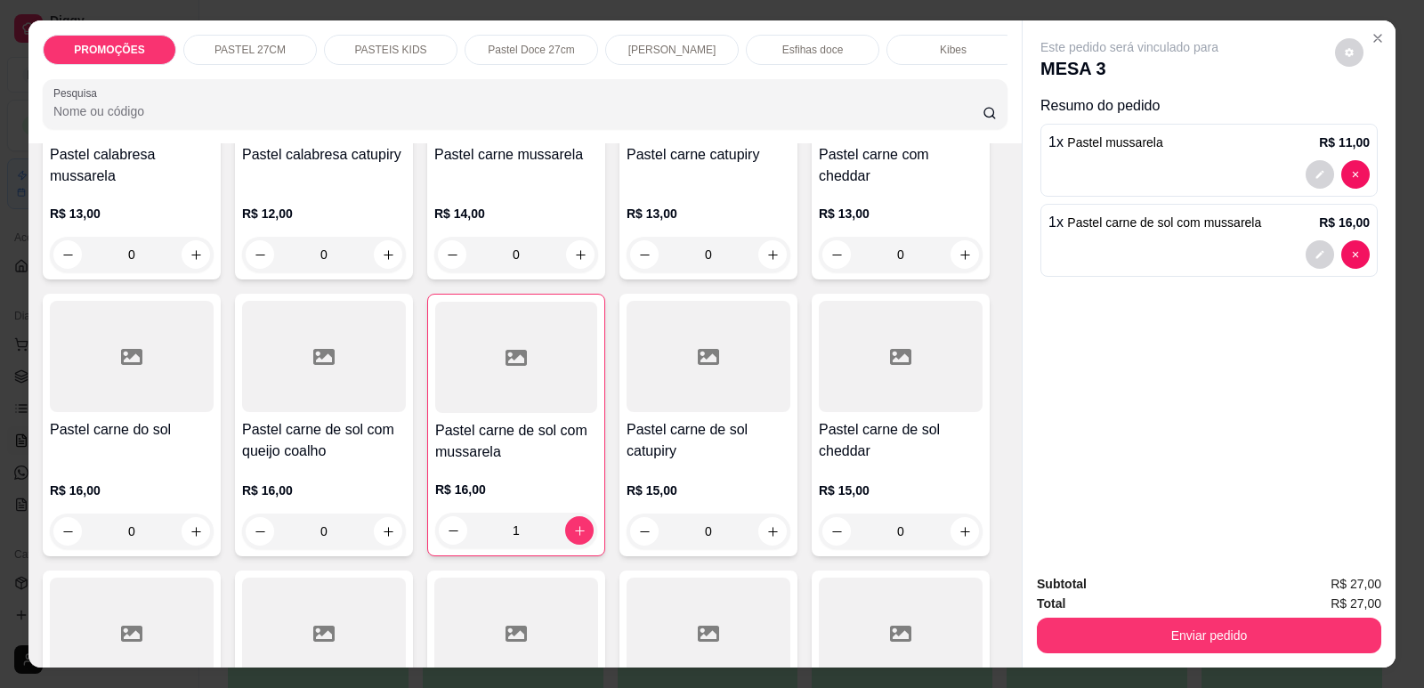
click at [509, 402] on div at bounding box center [516, 357] width 162 height 111
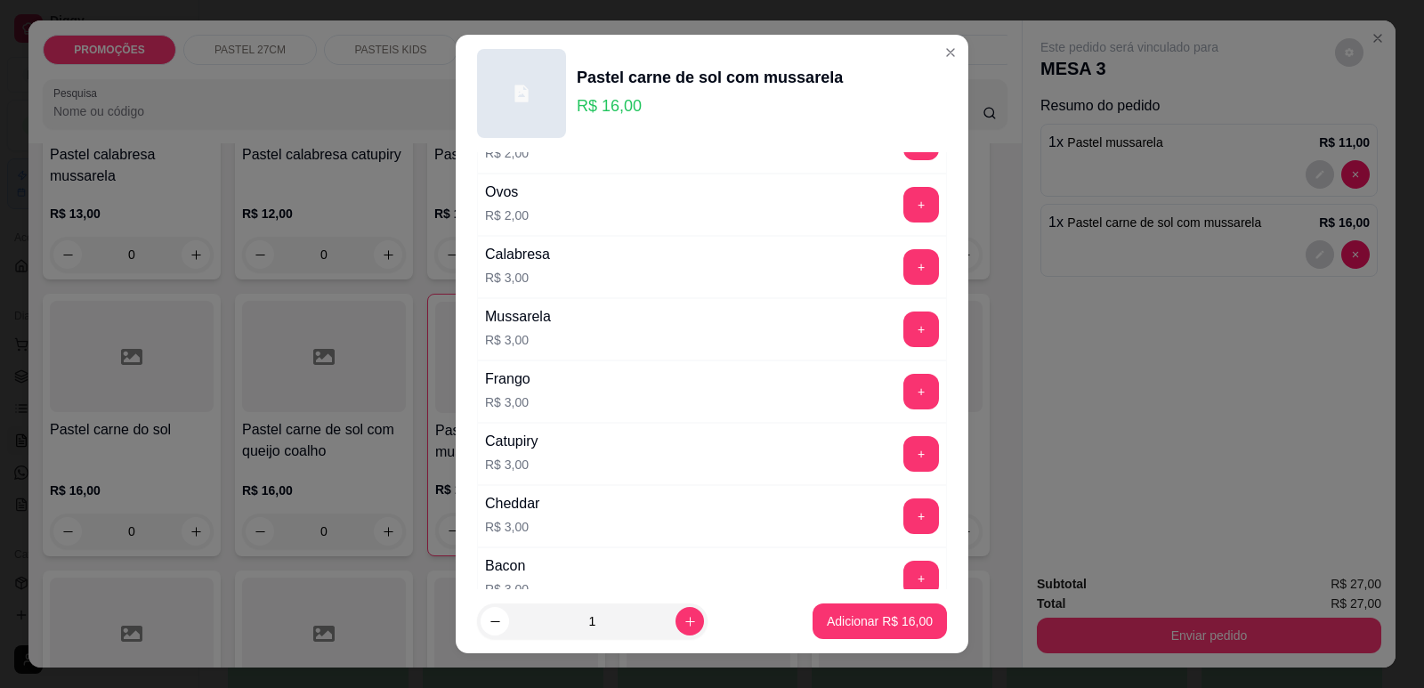
scroll to position [445, 0]
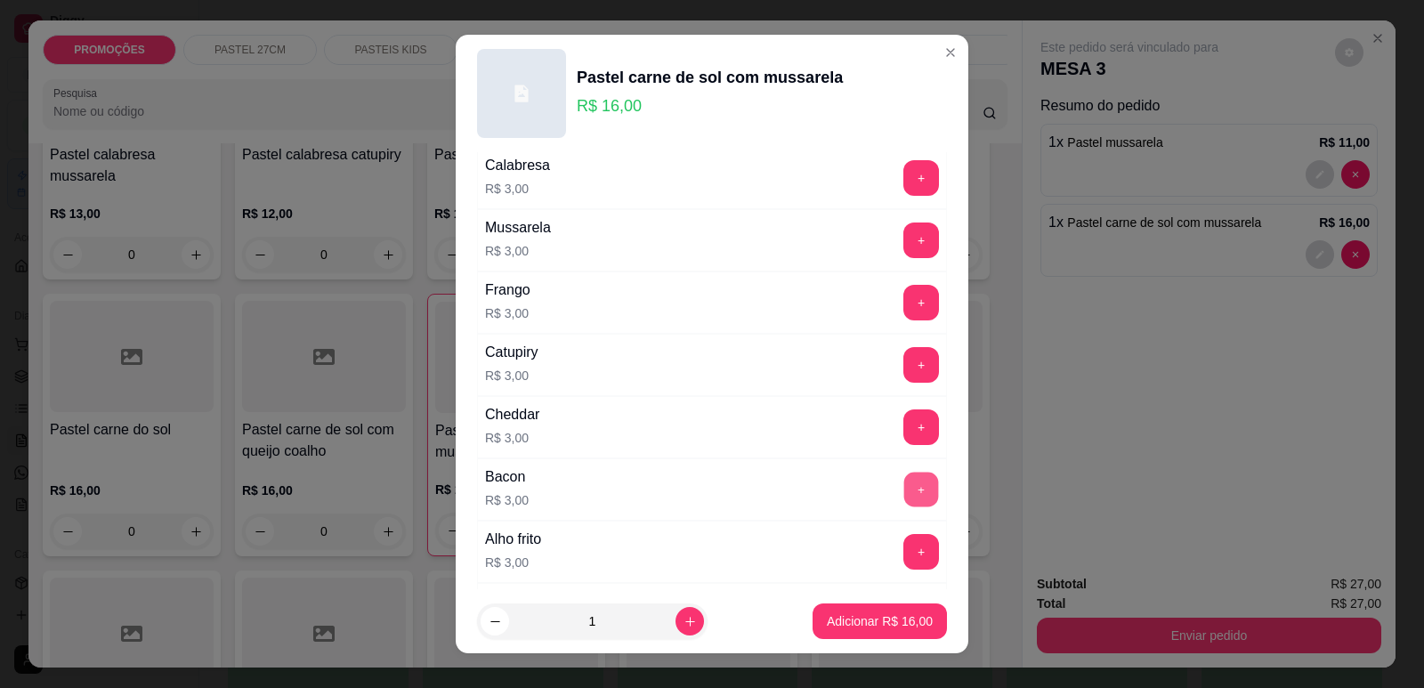
click at [904, 489] on button "+" at bounding box center [921, 489] width 35 height 35
click at [877, 610] on button "Adicionar R$ 19,00" at bounding box center [879, 621] width 134 height 36
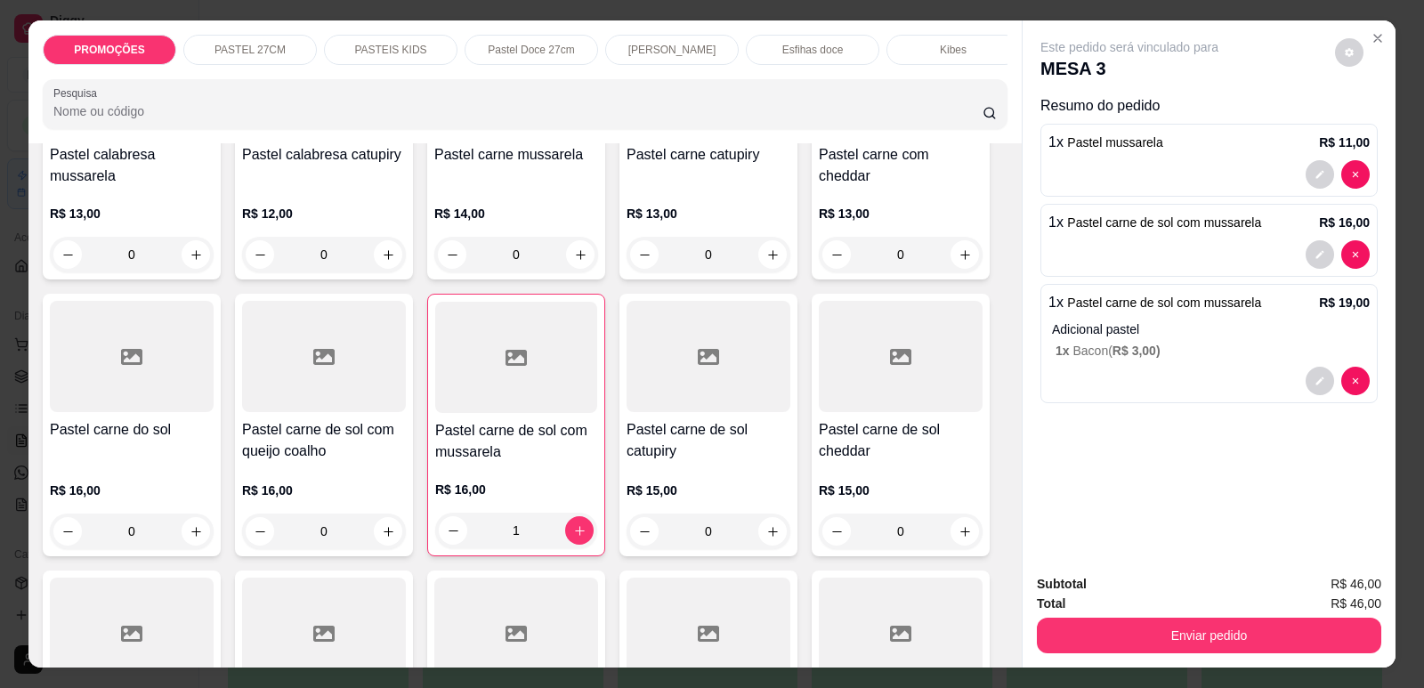
click at [562, 687] on html "Diggy Sistema de Gestão B Big esfiha ... Loja aberta Diggy Bot até 24/10 Acesso…" at bounding box center [712, 344] width 1424 height 688
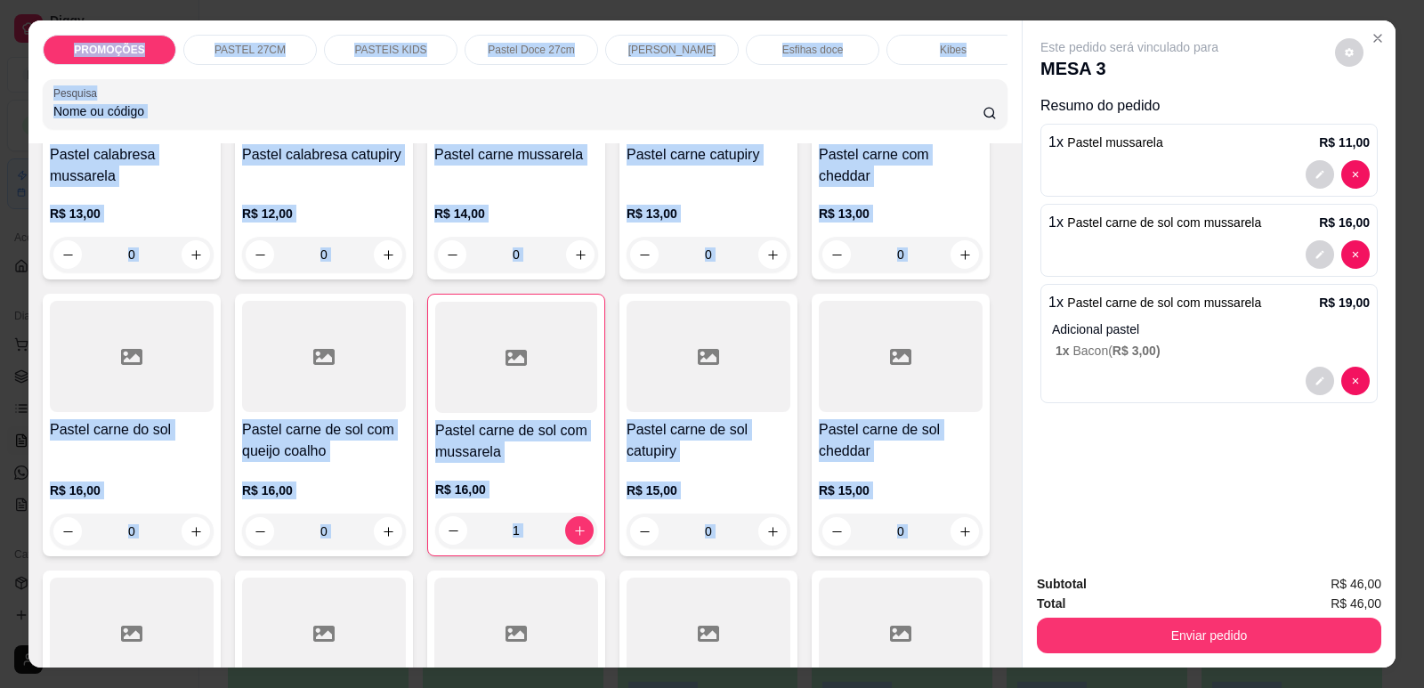
click at [1067, 482] on div "Este pedido será vinculado para MESA 3 Resumo do pedido 1 x Pastel mussarela R$…" at bounding box center [1208, 289] width 373 height 539
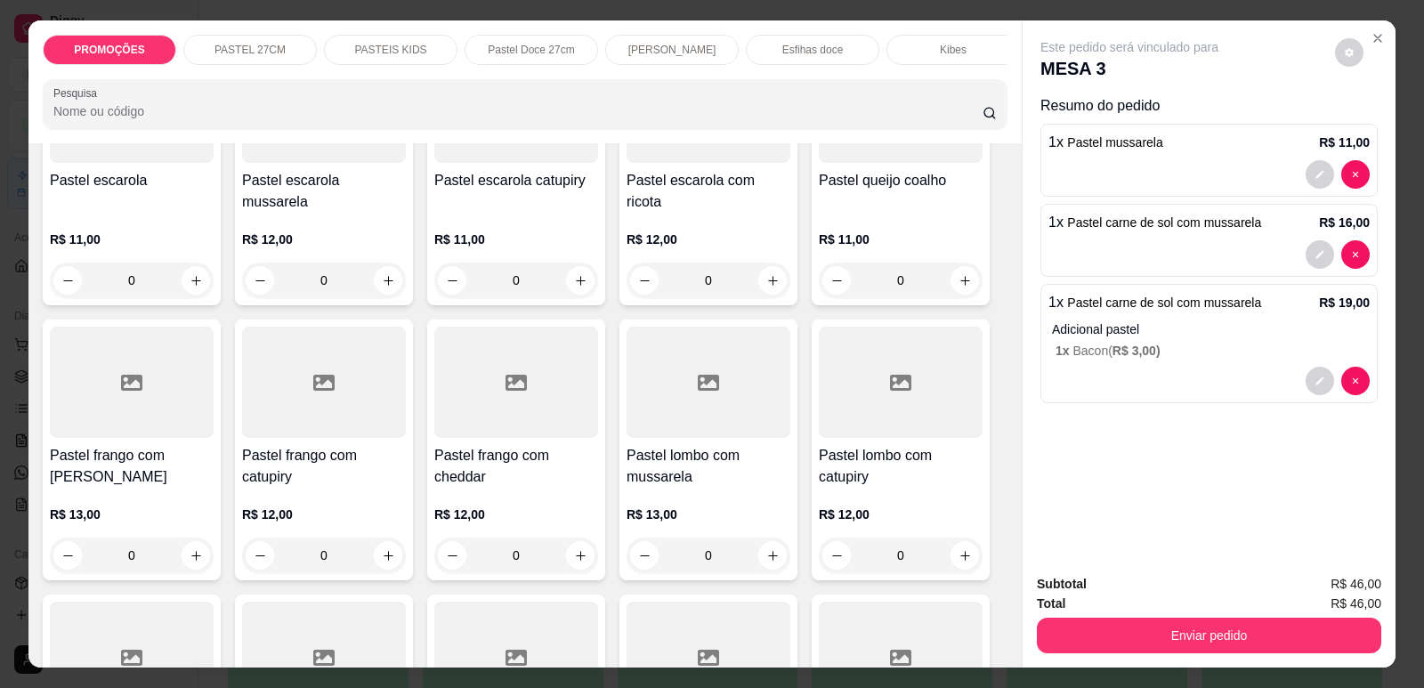
scroll to position [1869, 0]
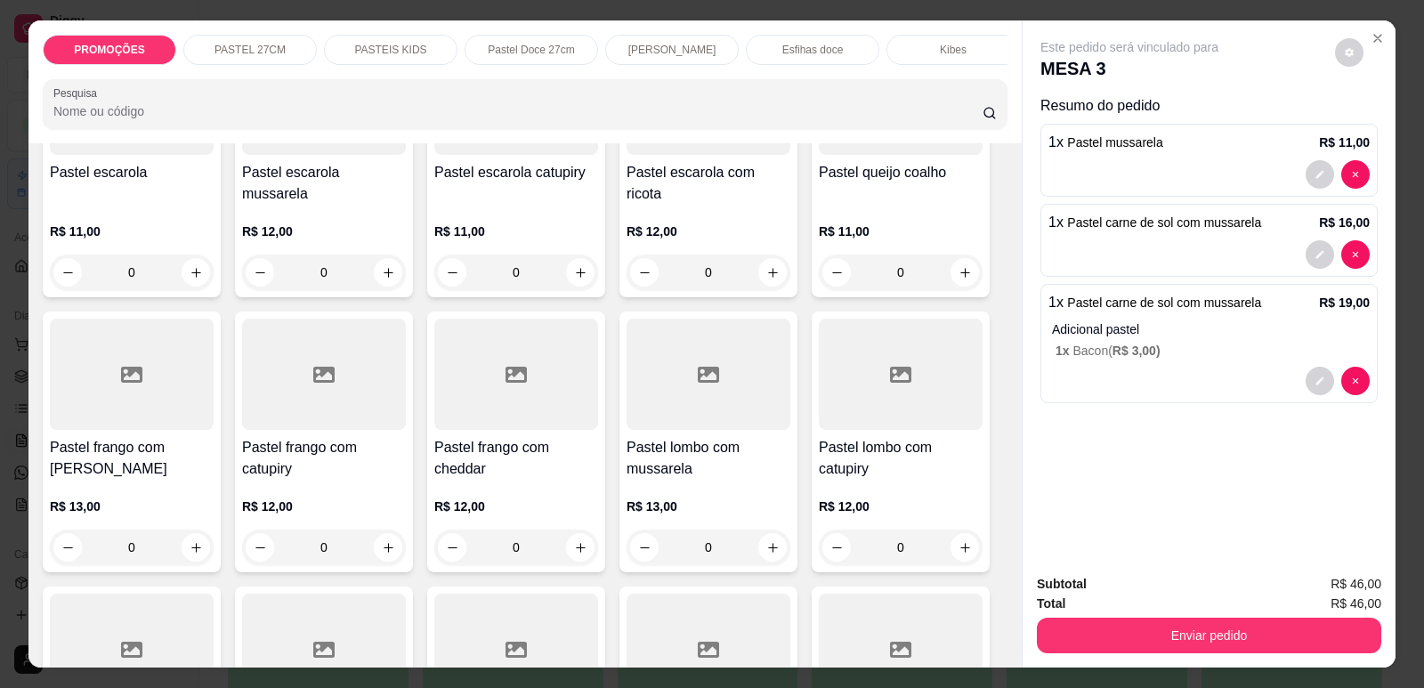
click at [670, 51] on p "[PERSON_NAME]" at bounding box center [672, 50] width 88 height 14
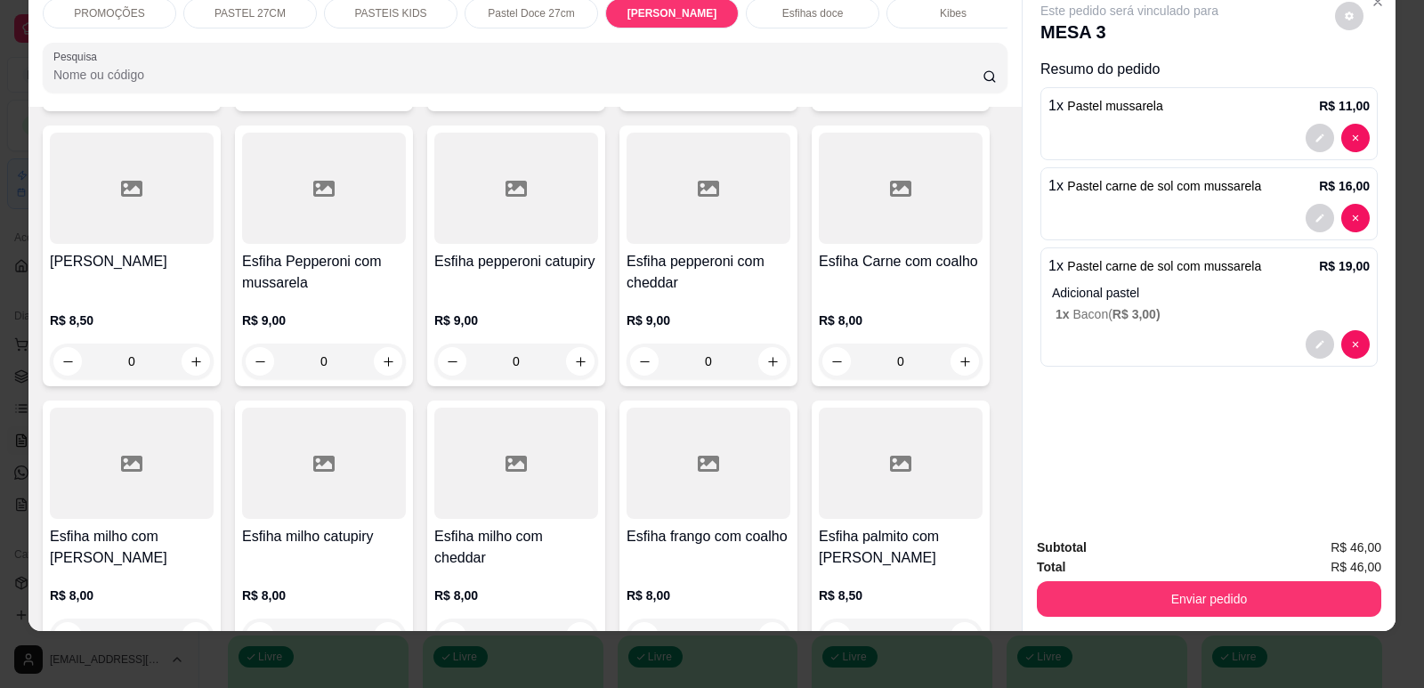
scroll to position [7650, 0]
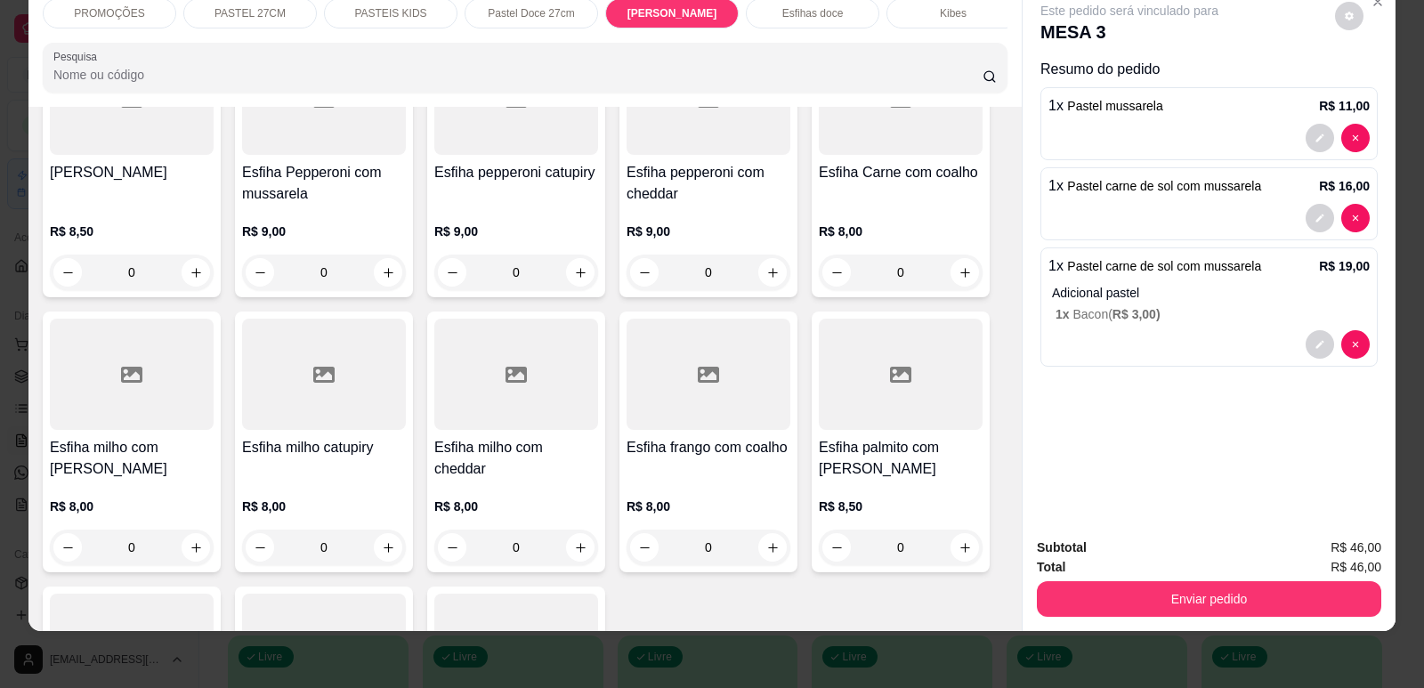
click at [102, 437] on h4 "Esfiha milho com [PERSON_NAME]" at bounding box center [132, 458] width 164 height 43
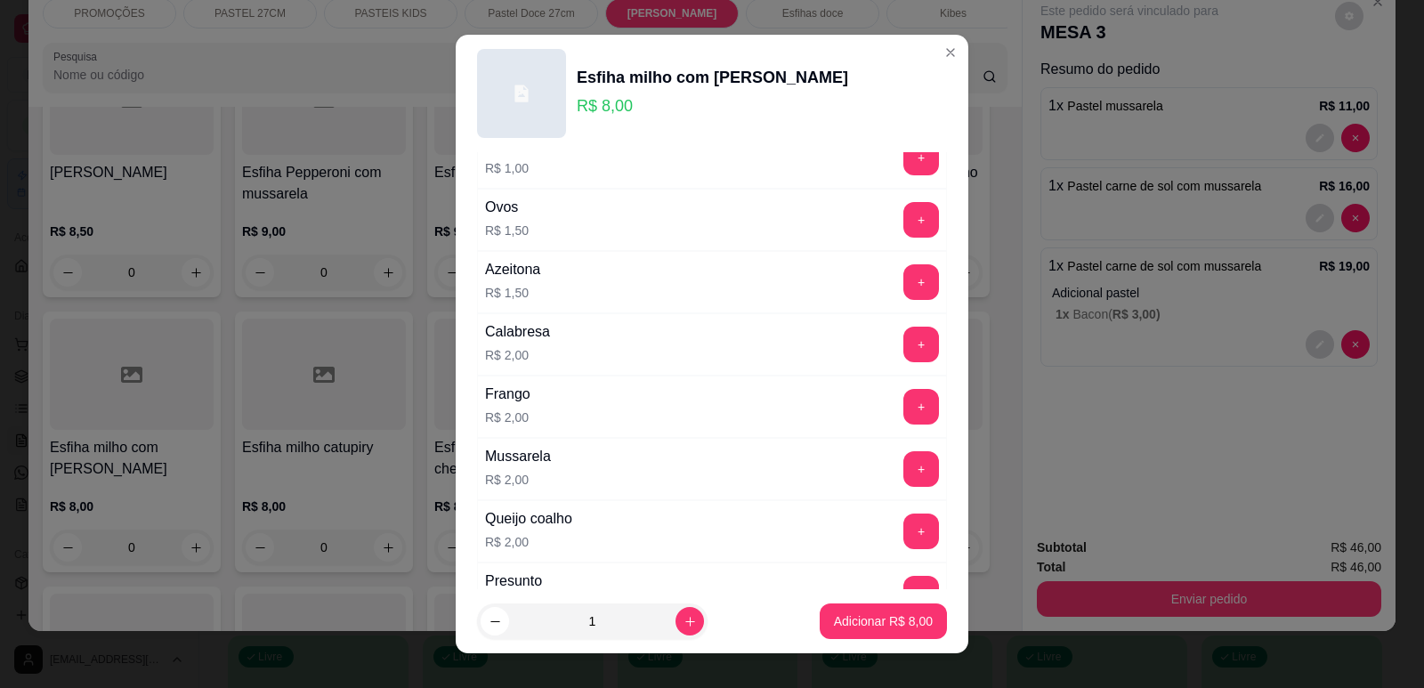
scroll to position [1376, 0]
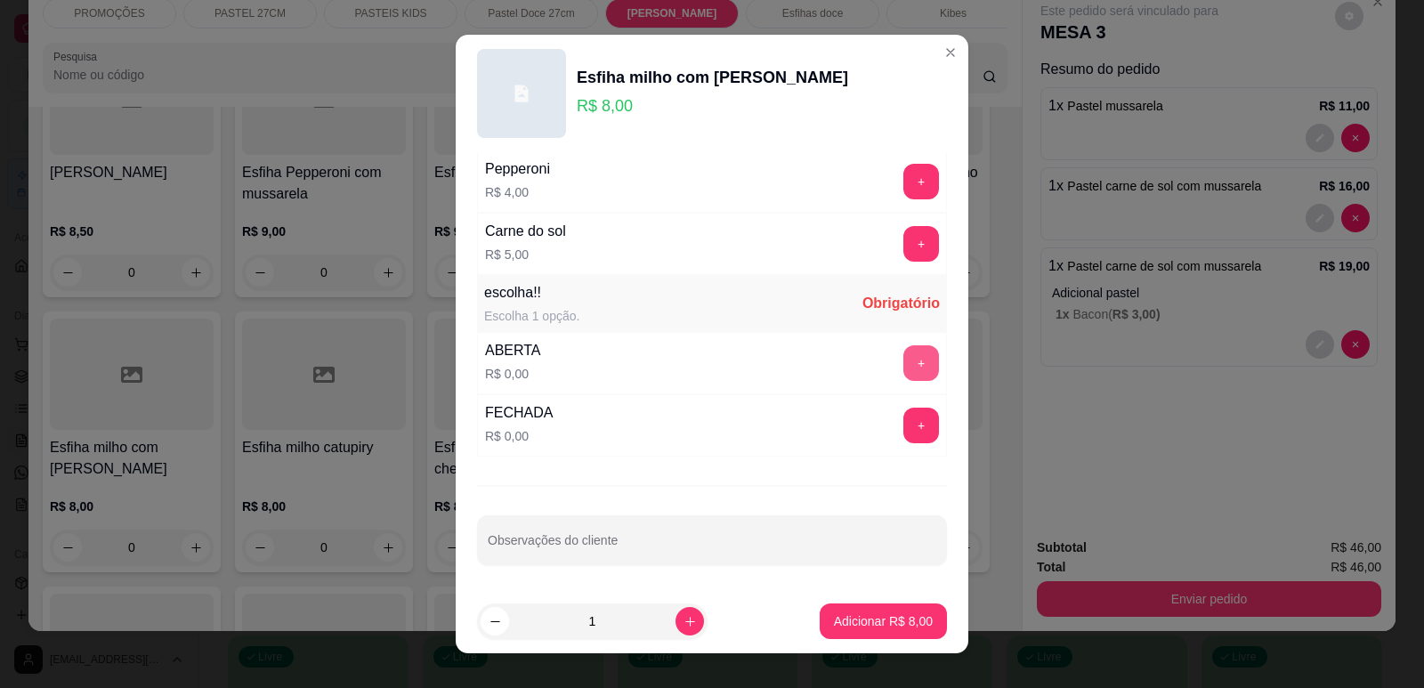
click at [887, 342] on div "ABERTA R$ 0,00 +" at bounding box center [712, 363] width 470 height 62
click at [903, 369] on button "+" at bounding box center [921, 363] width 36 height 36
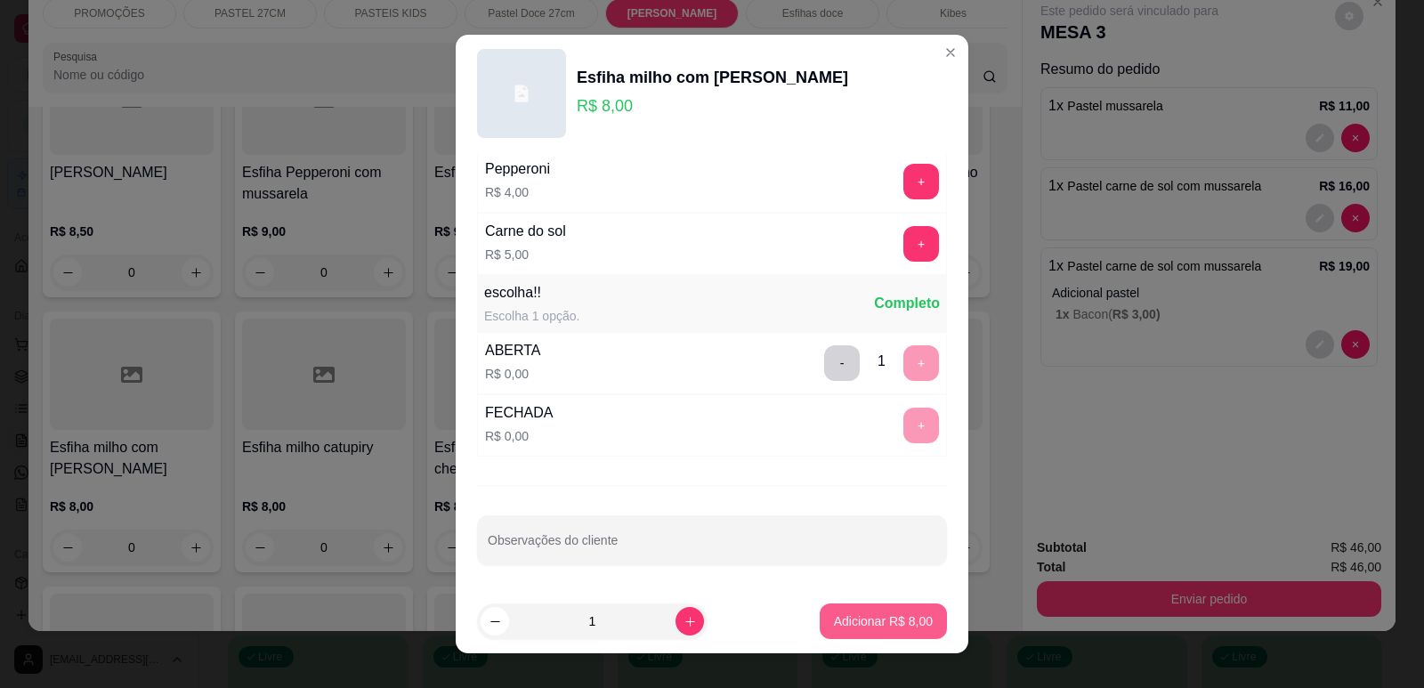
click at [883, 617] on p "Adicionar R$ 8,00" at bounding box center [883, 621] width 99 height 18
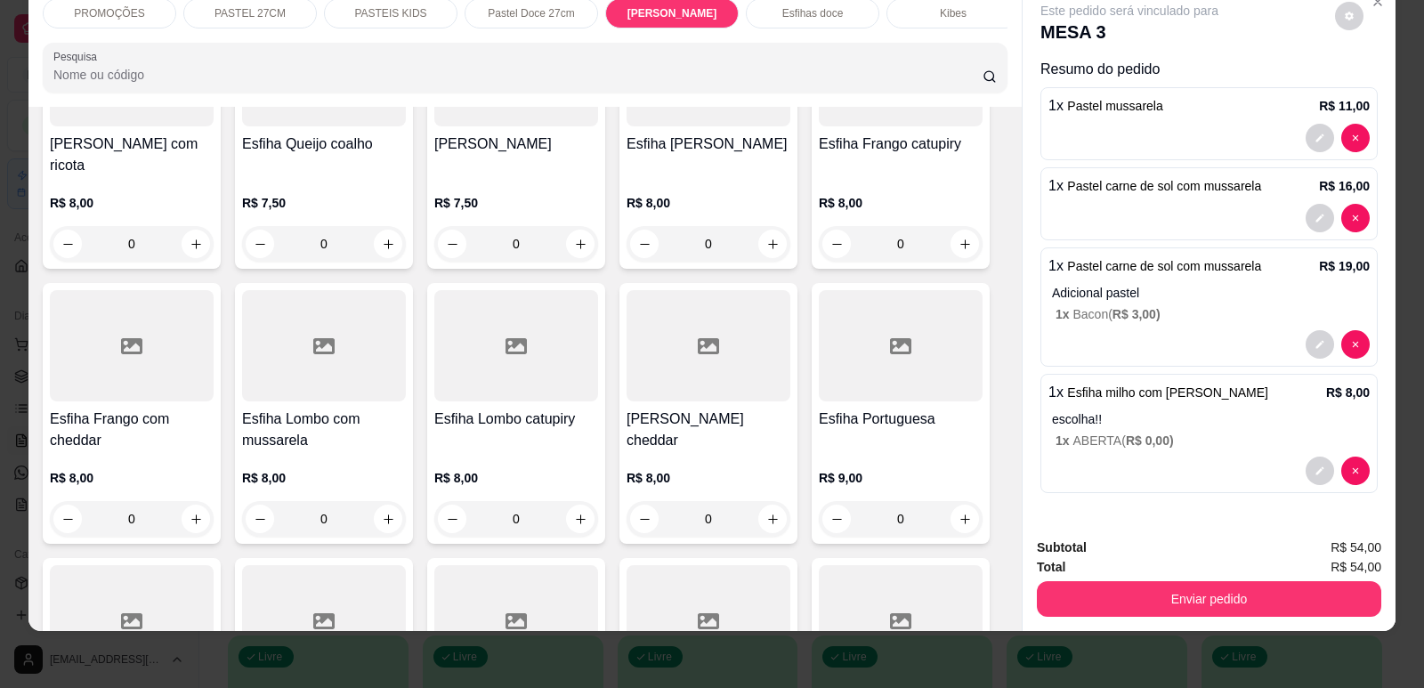
scroll to position [6849, 0]
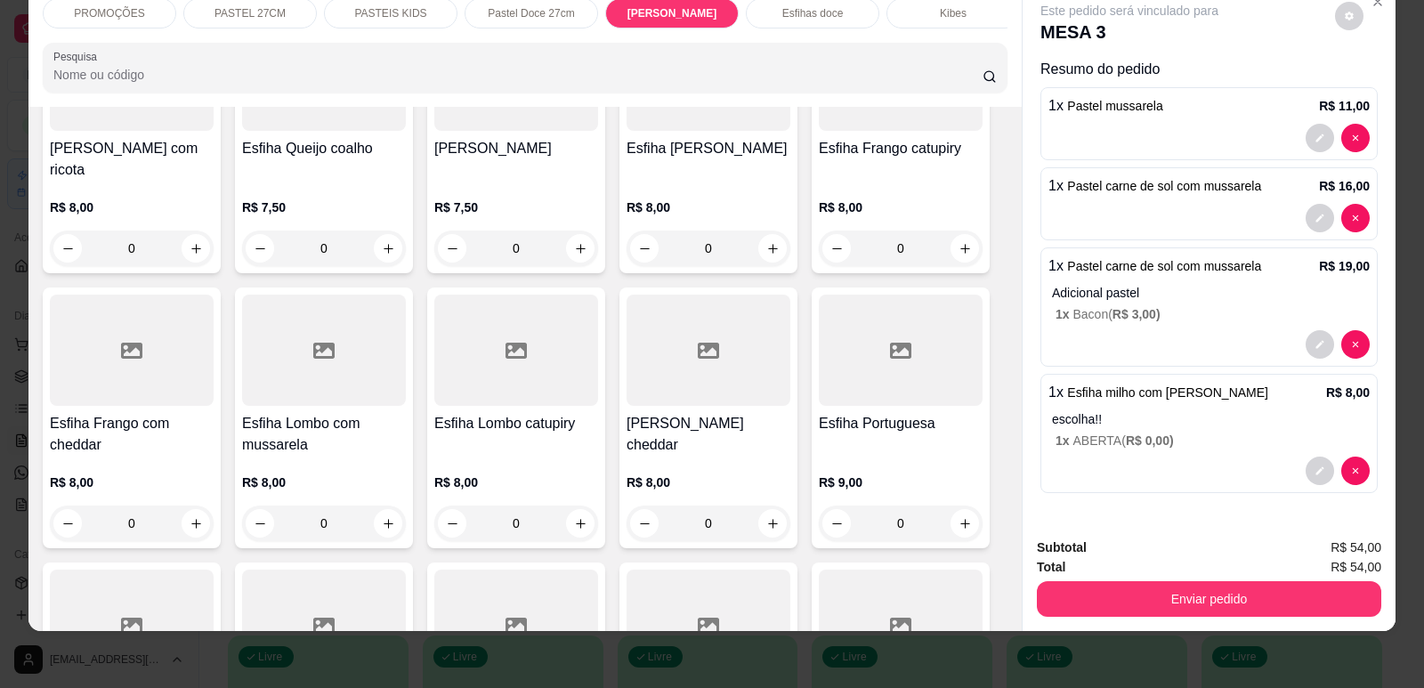
click at [928, 198] on p "R$ 8,00" at bounding box center [901, 207] width 164 height 18
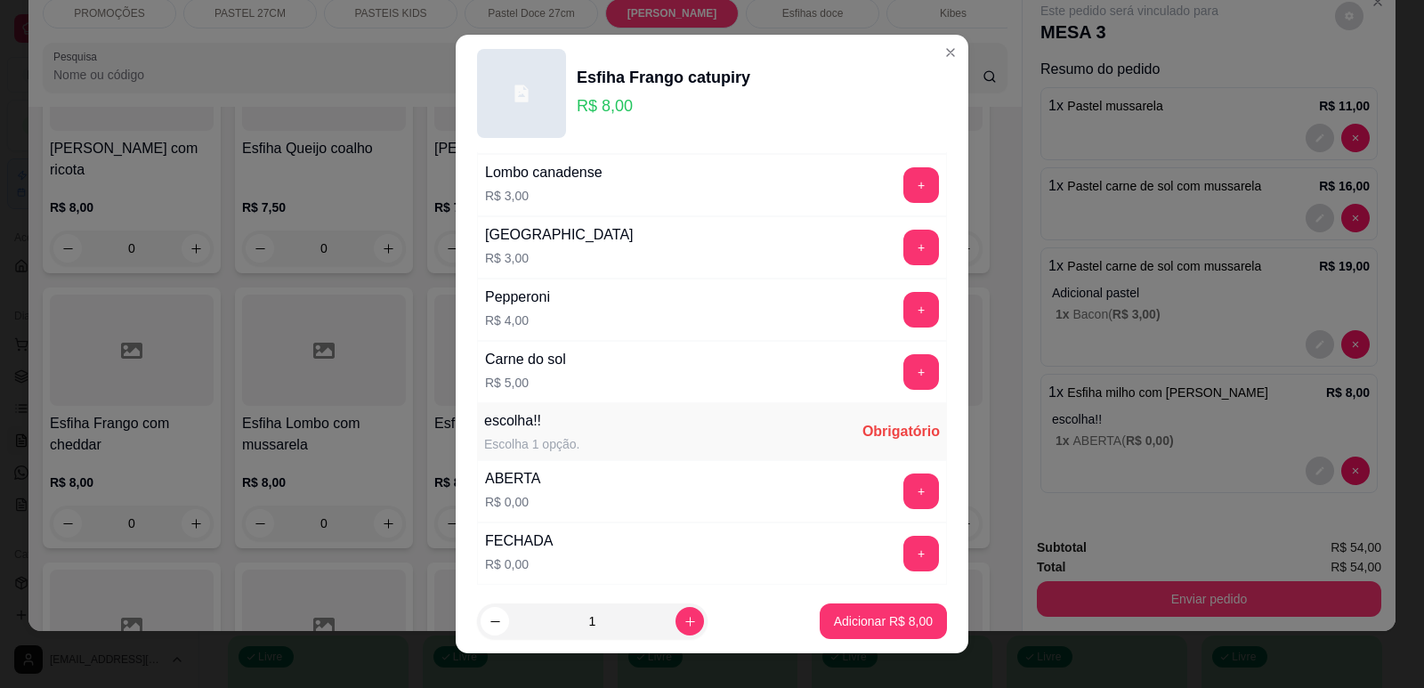
scroll to position [1376, 0]
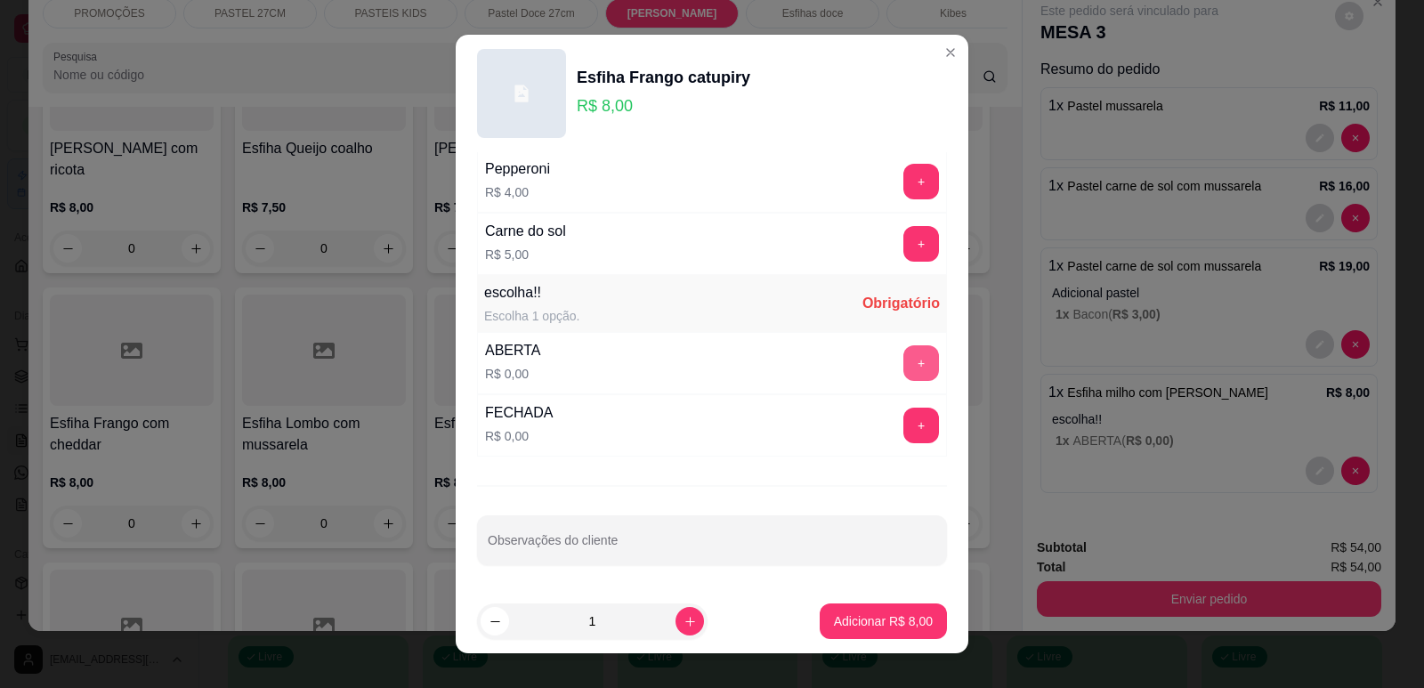
click at [903, 350] on button "+" at bounding box center [921, 363] width 36 height 36
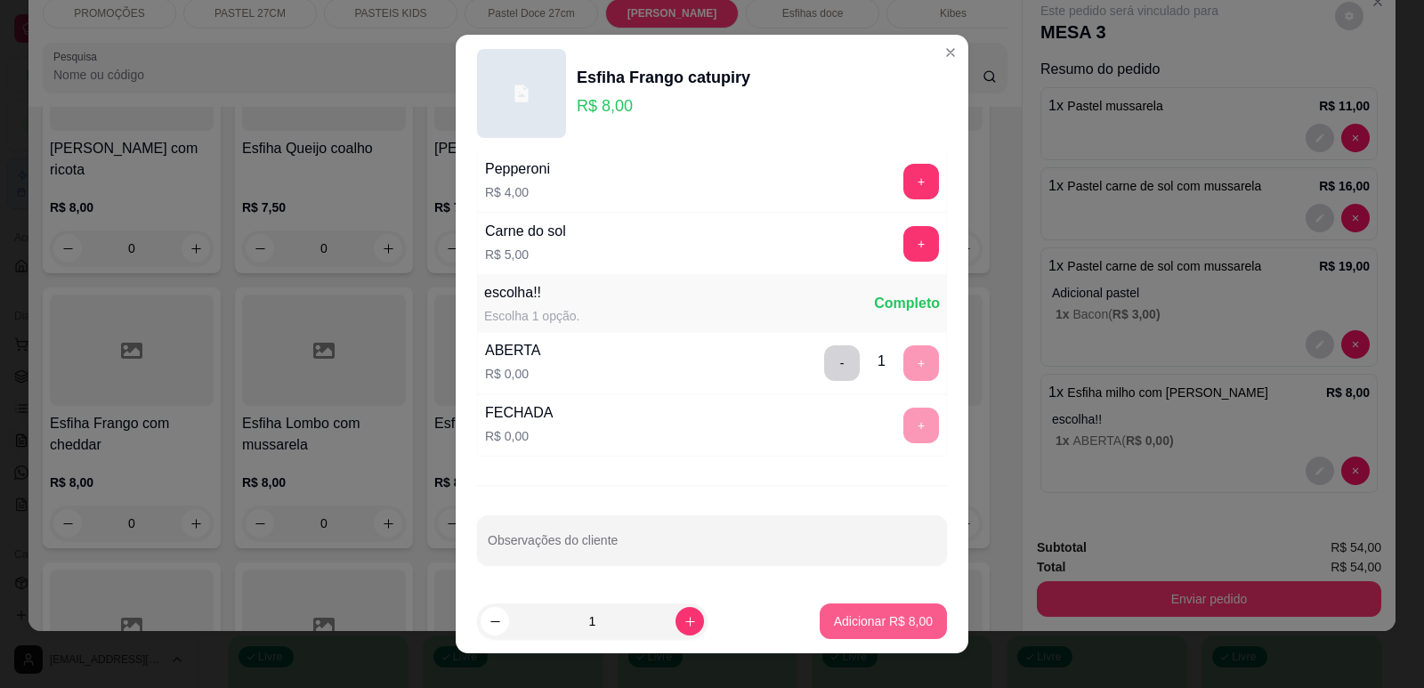
click at [849, 629] on p "Adicionar R$ 8,00" at bounding box center [883, 621] width 99 height 18
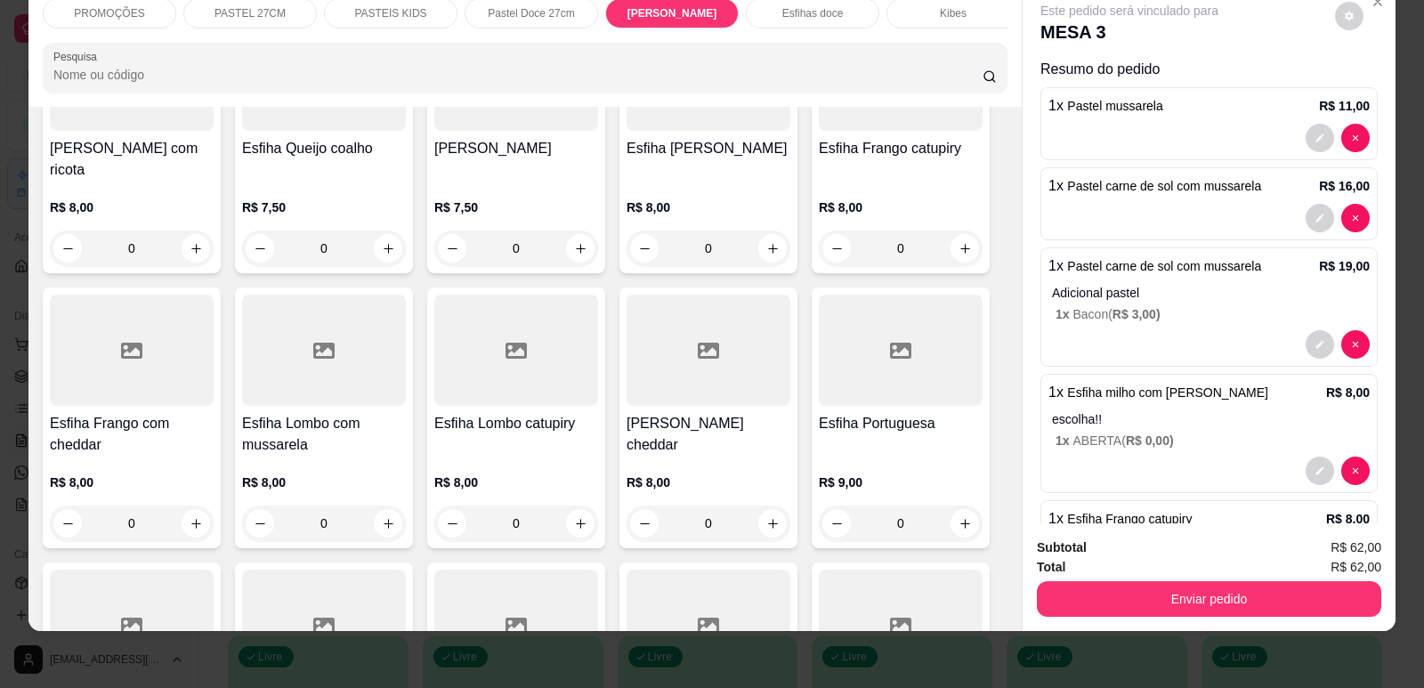
scroll to position [0, 0]
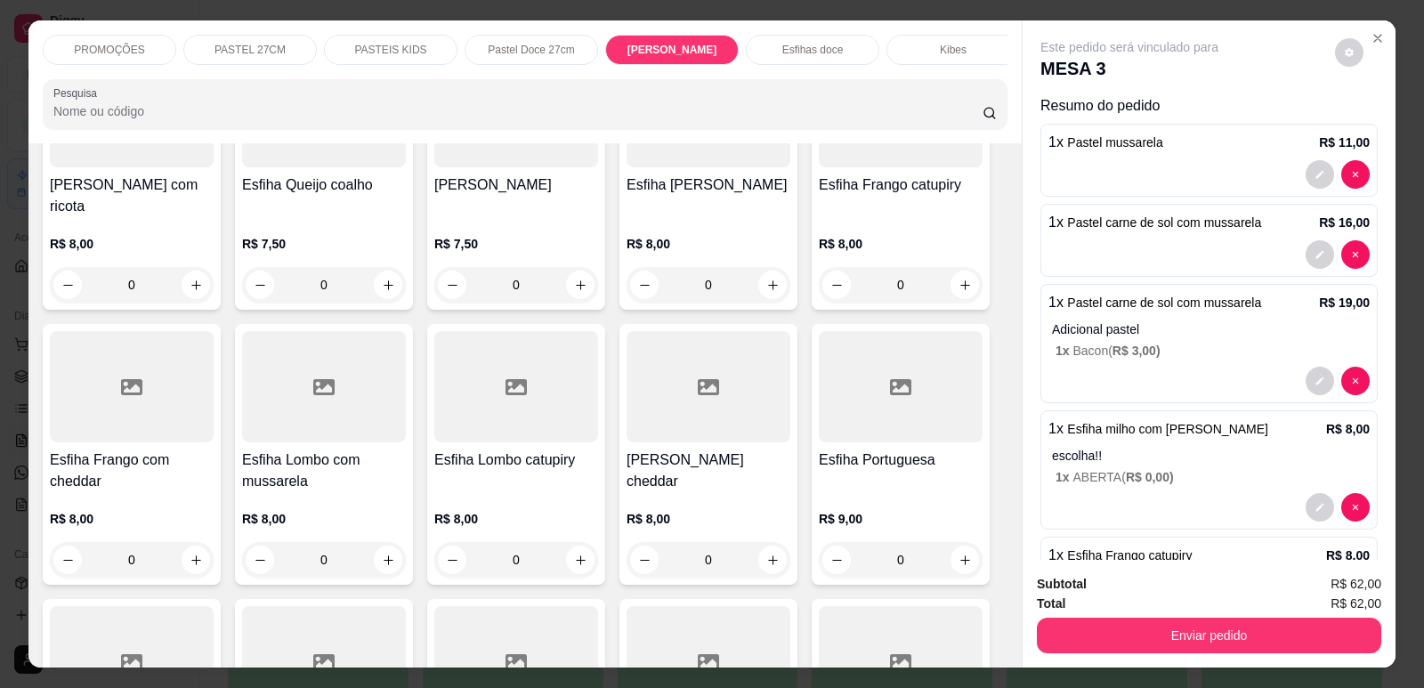
drag, startPoint x: 243, startPoint y: 42, endPoint x: 291, endPoint y: 173, distance: 139.4
click at [243, 43] on div "PASTEL 27CM" at bounding box center [249, 50] width 133 height 30
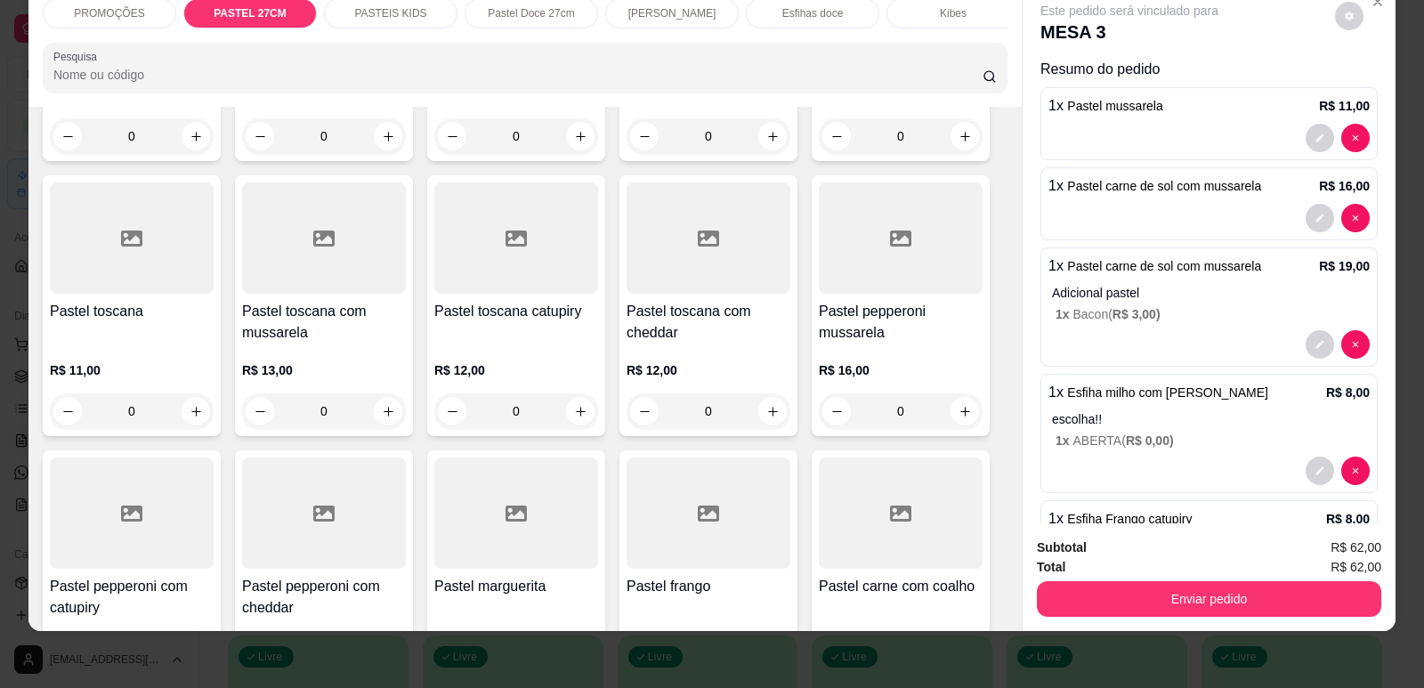
scroll to position [2882, 0]
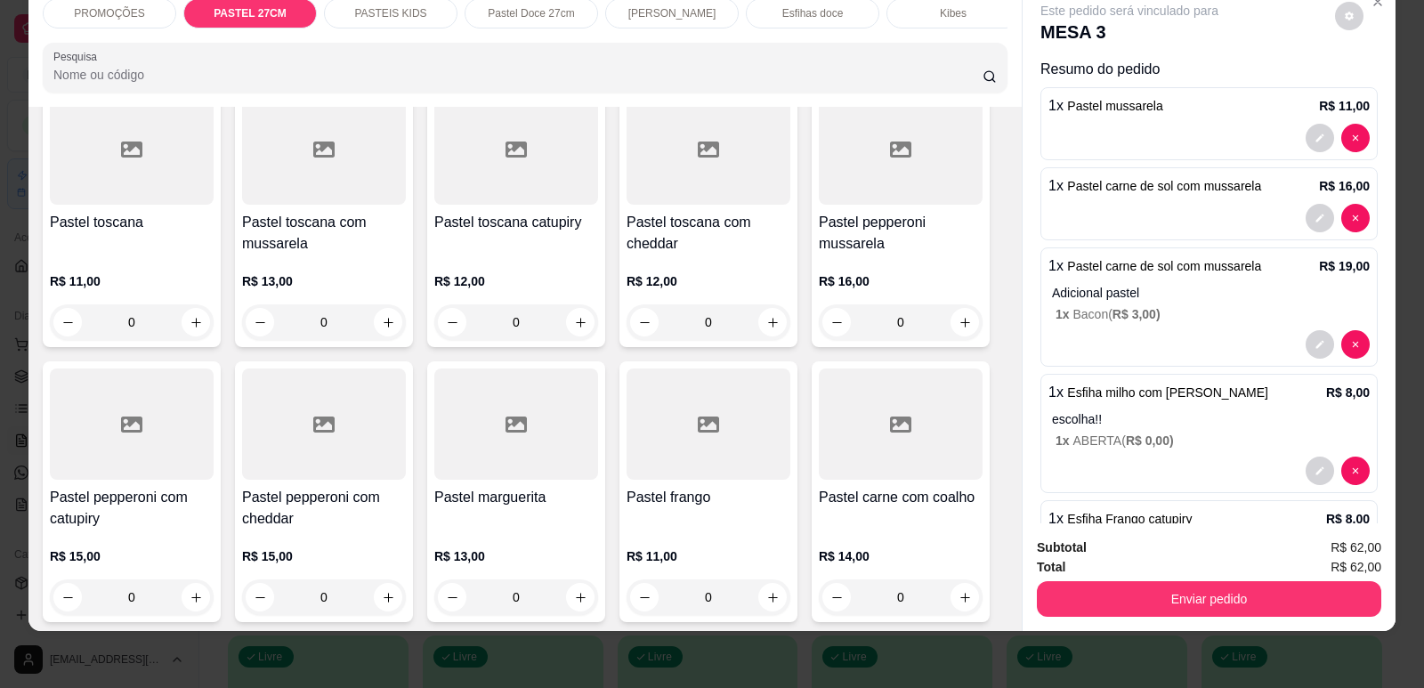
click at [905, 182] on div at bounding box center [901, 148] width 164 height 111
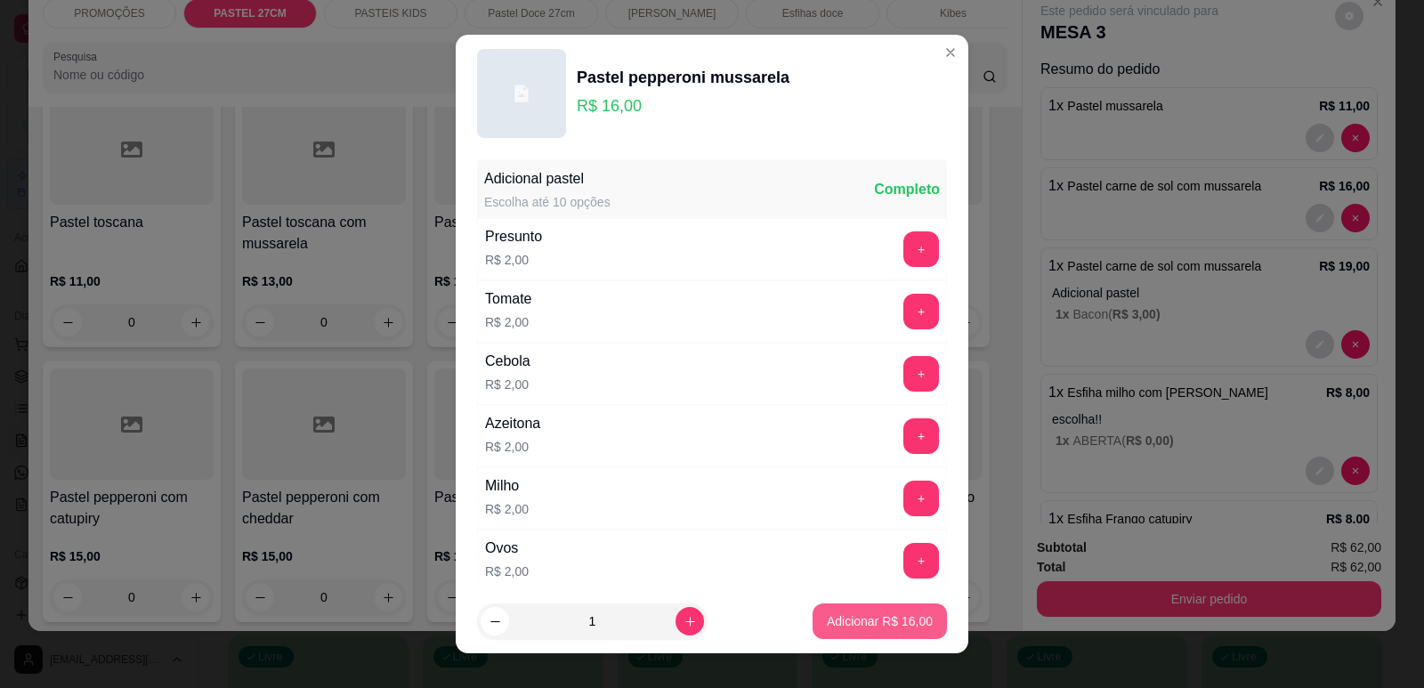
click at [847, 618] on p "Adicionar R$ 16,00" at bounding box center [880, 621] width 106 height 18
type input "1"
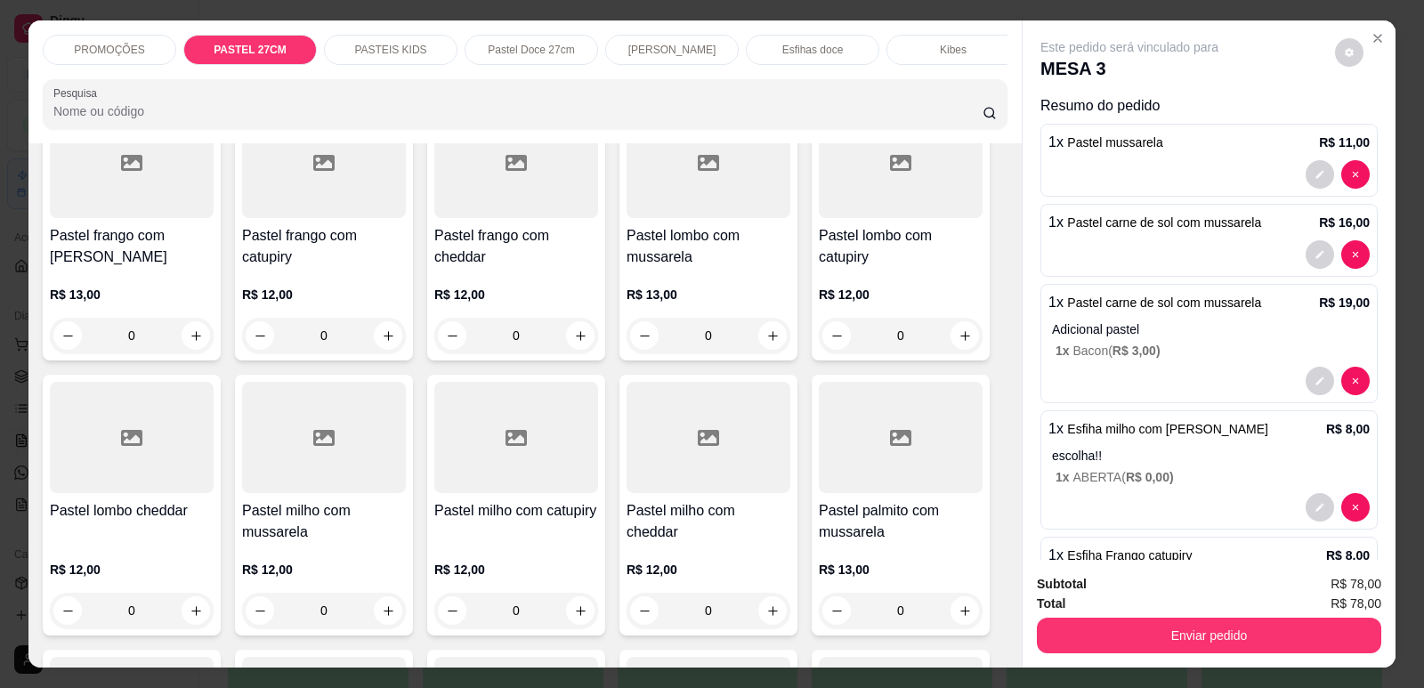
scroll to position [1992, 0]
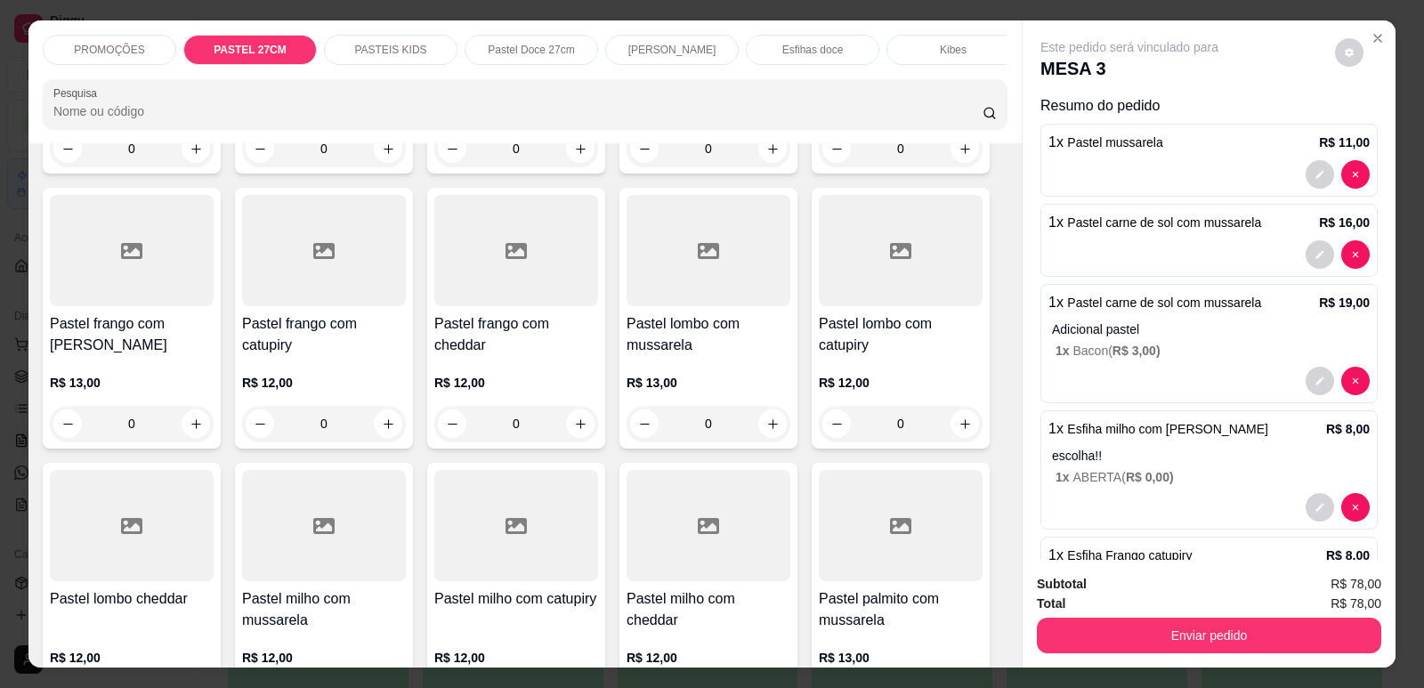
click at [923, 290] on div at bounding box center [901, 250] width 164 height 111
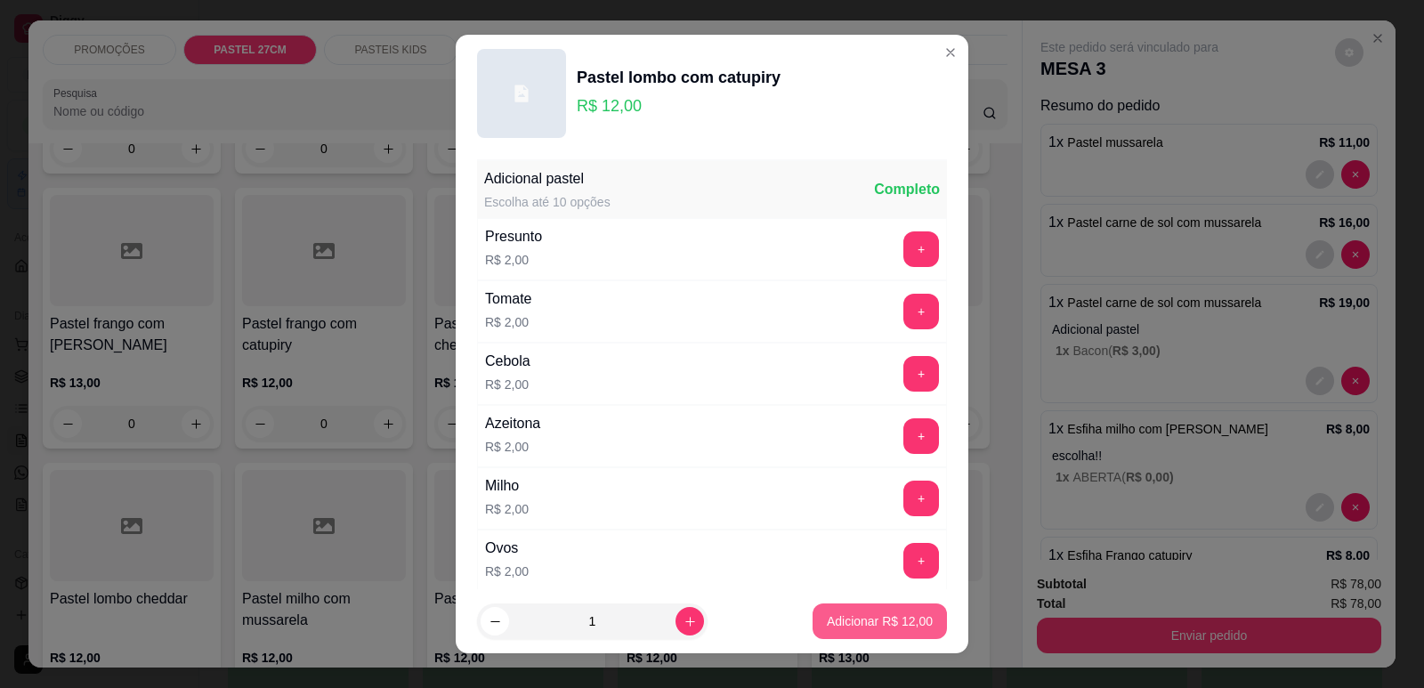
click at [904, 621] on p "Adicionar R$ 12,00" at bounding box center [880, 621] width 106 height 18
type input "1"
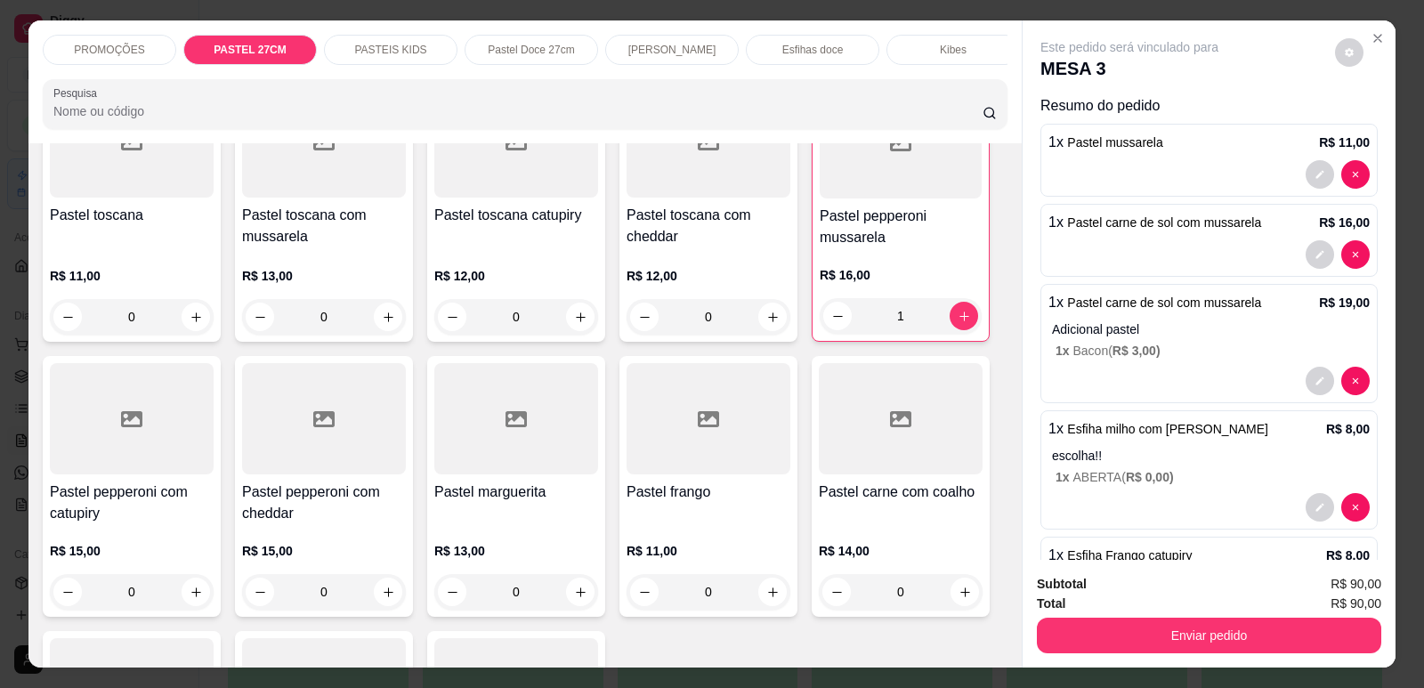
scroll to position [2971, 0]
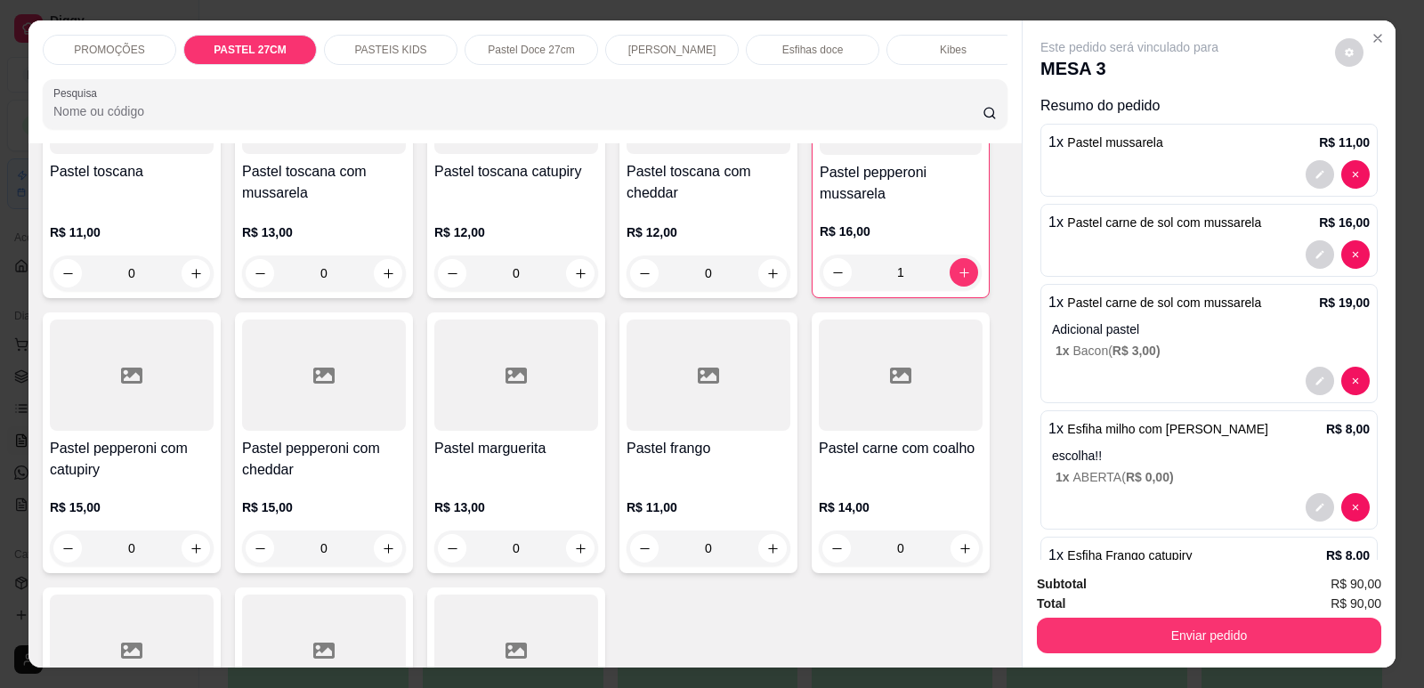
click at [525, 420] on div at bounding box center [516, 374] width 164 height 111
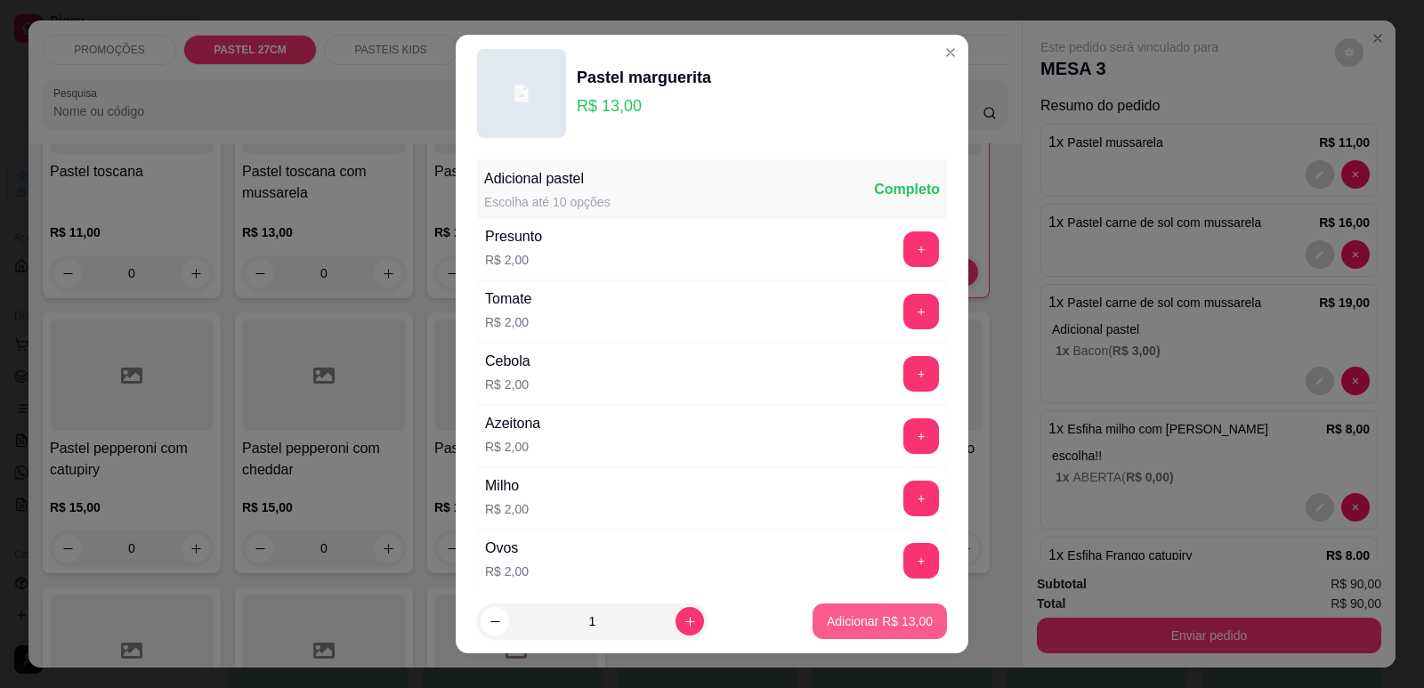
click at [880, 630] on button "Adicionar R$ 13,00" at bounding box center [879, 621] width 134 height 36
type input "1"
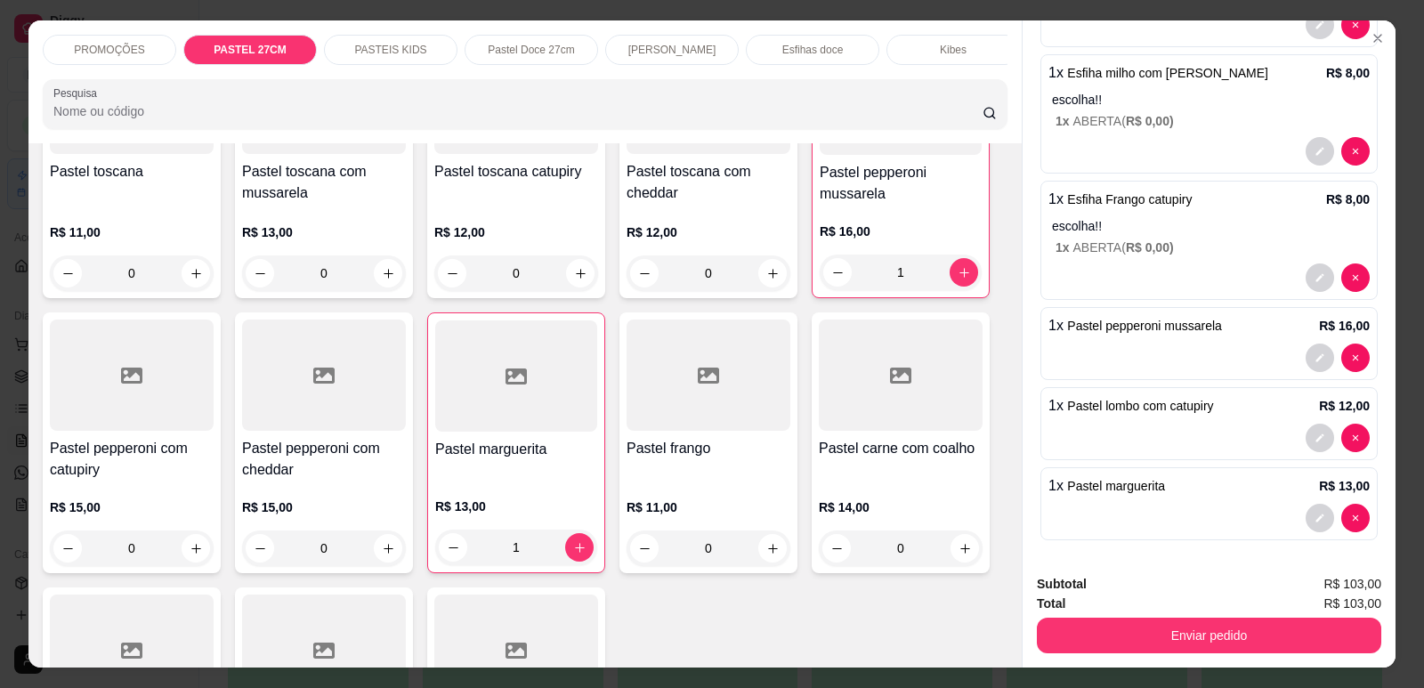
scroll to position [0, 715]
click at [771, 45] on p "Refrigerante" at bounding box center [800, 50] width 59 height 14
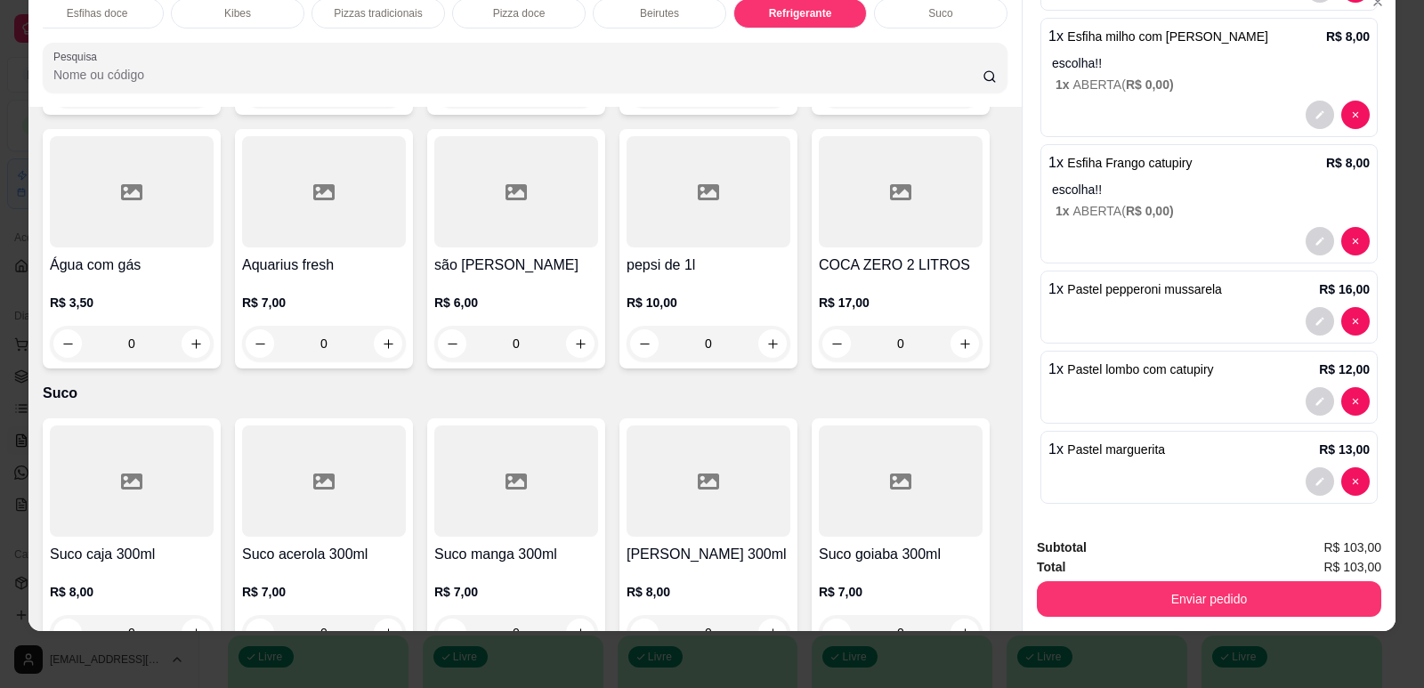
scroll to position [11076, 0]
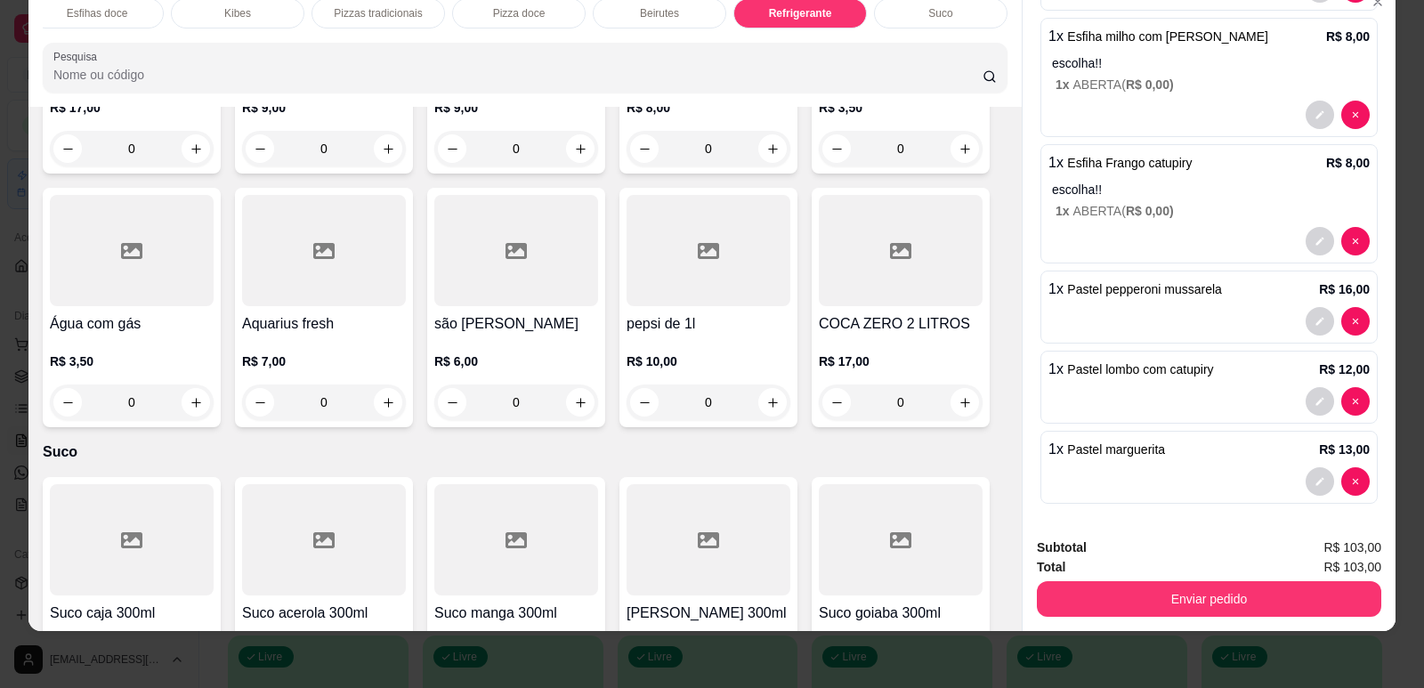
click at [960, 384] on div "0" at bounding box center [901, 402] width 164 height 36
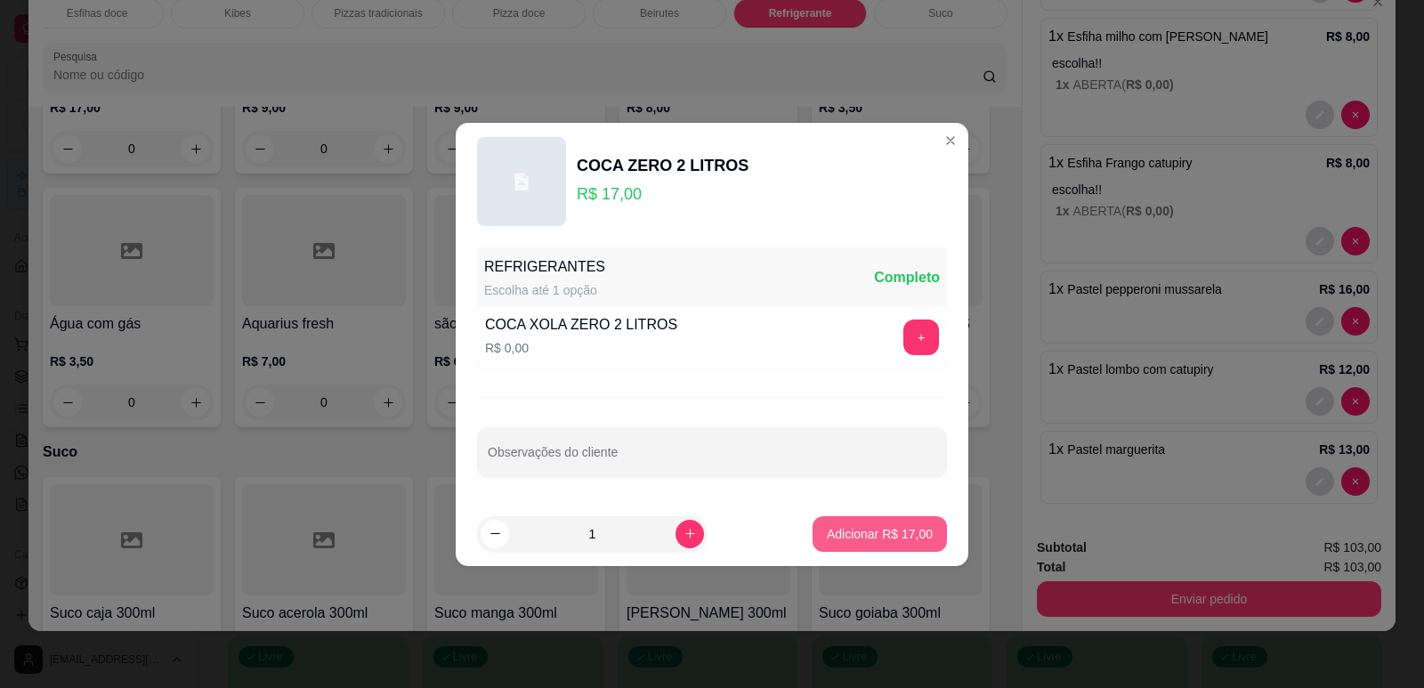
click at [880, 538] on p "Adicionar R$ 17,00" at bounding box center [880, 534] width 106 height 18
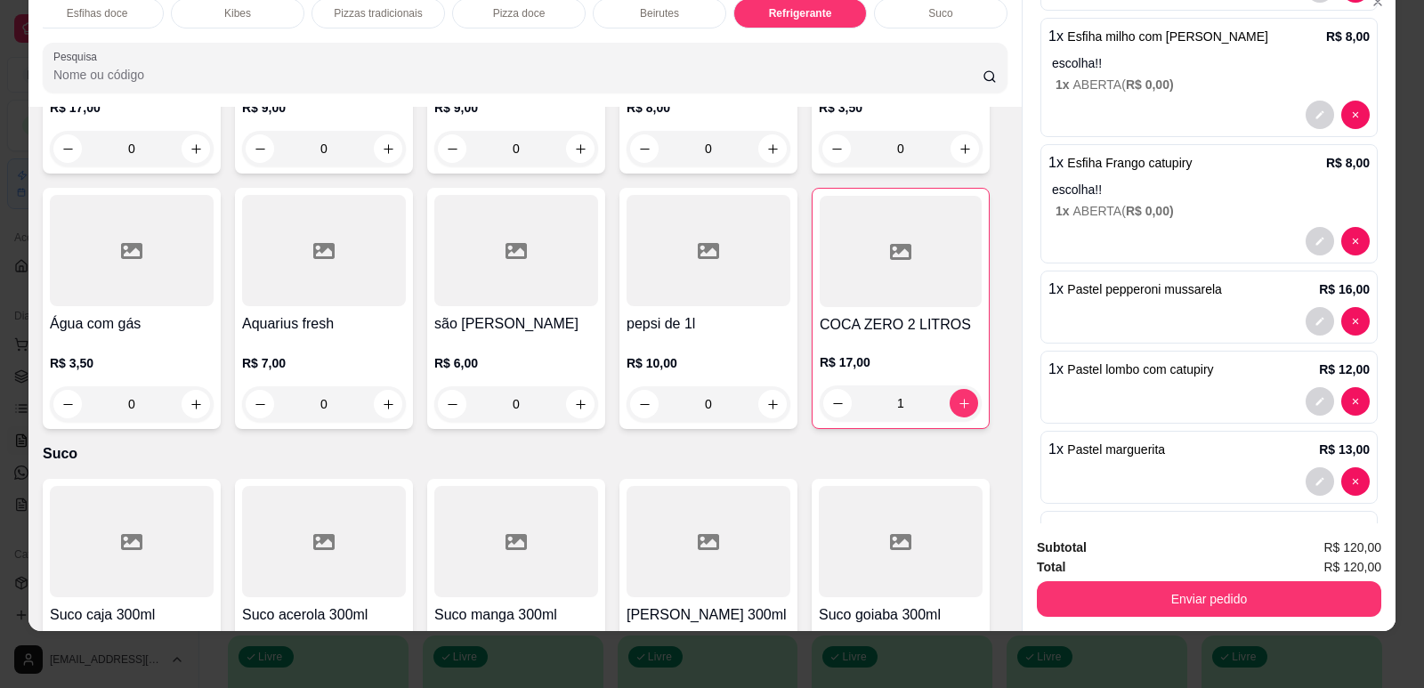
type input "1"
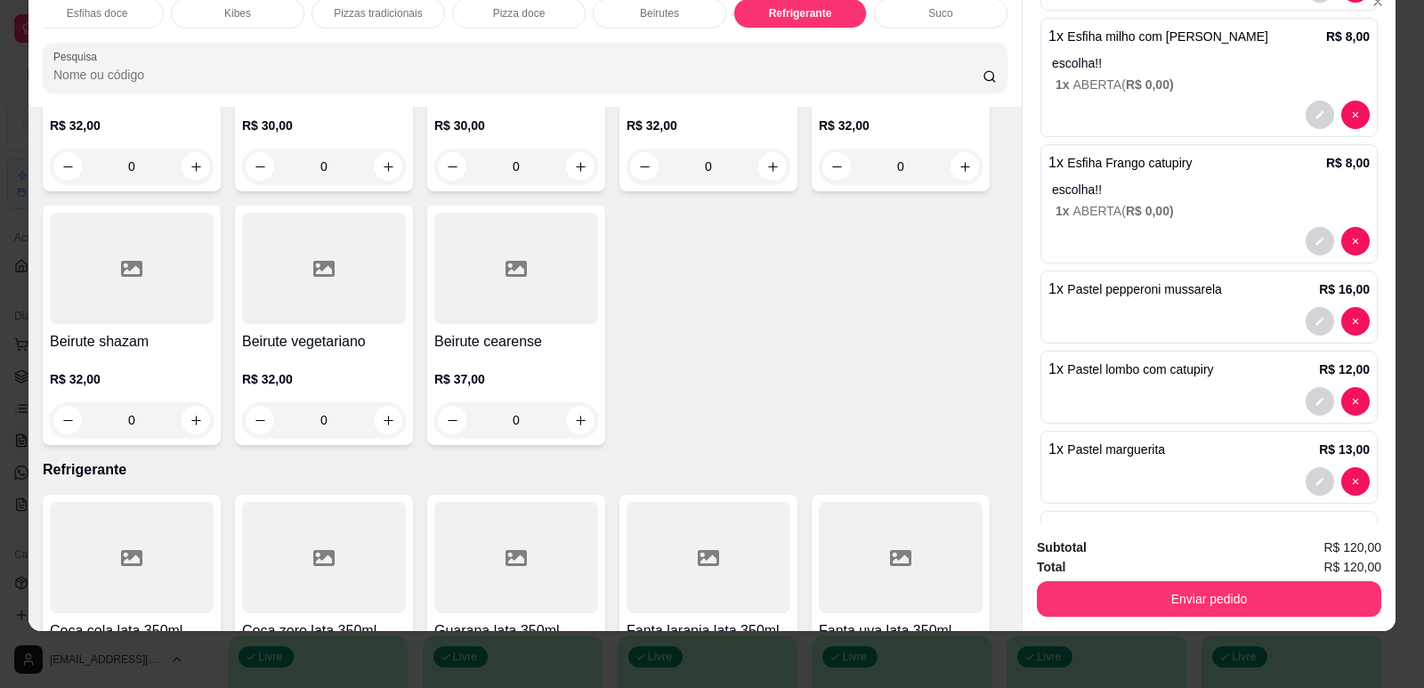
scroll to position [10098, 0]
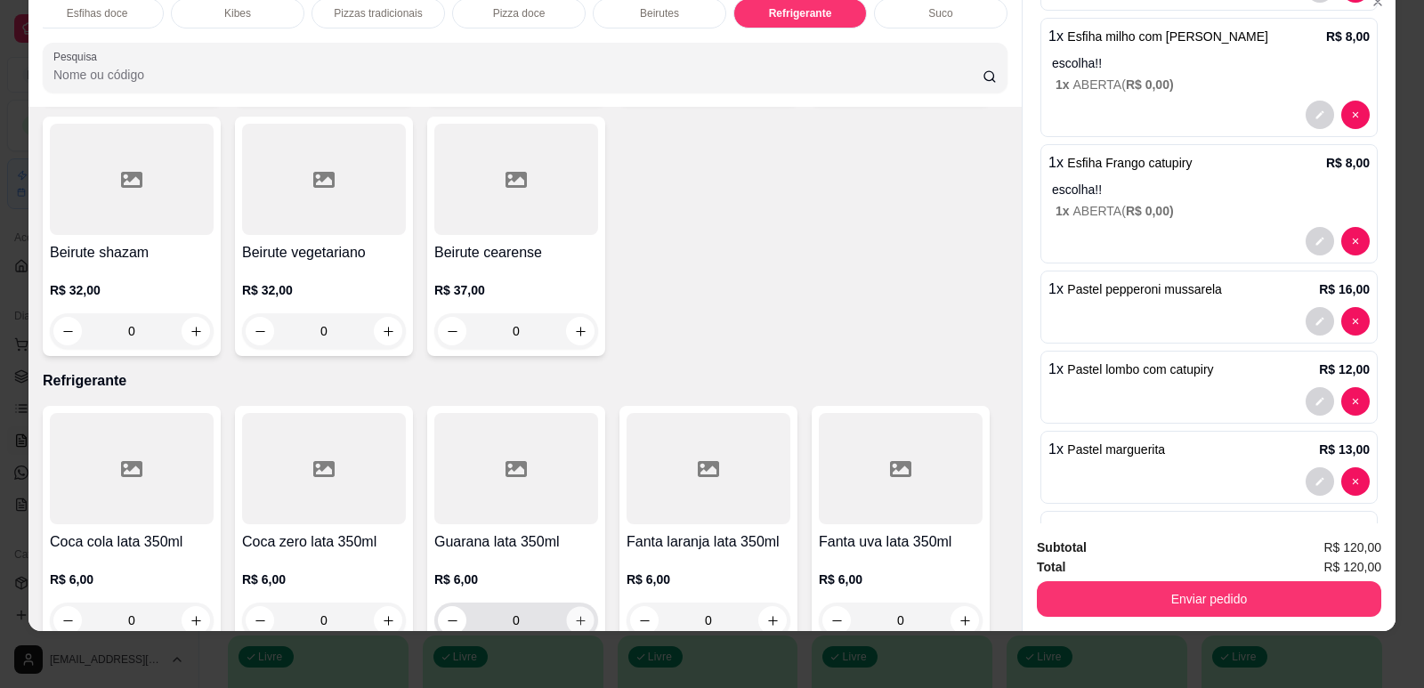
click at [576, 614] on icon "increase-product-quantity" at bounding box center [580, 620] width 13 height 13
type input "1"
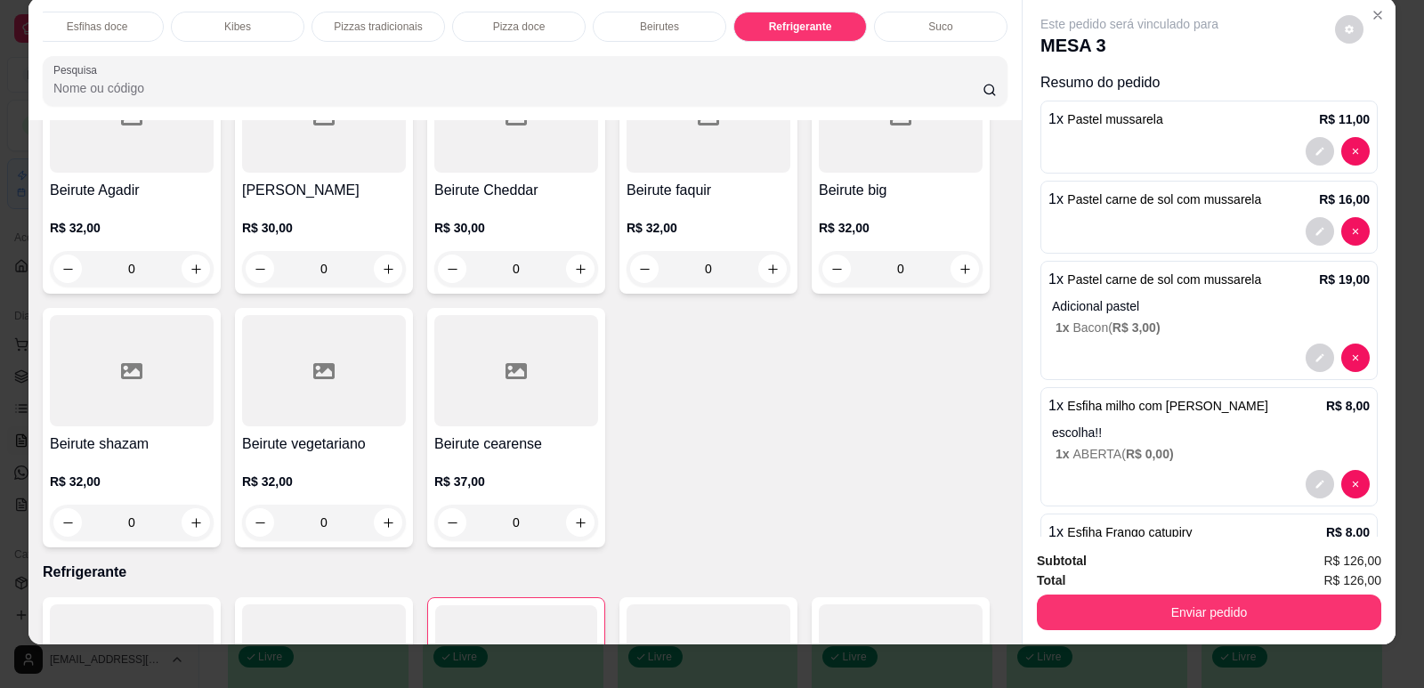
scroll to position [0, 0]
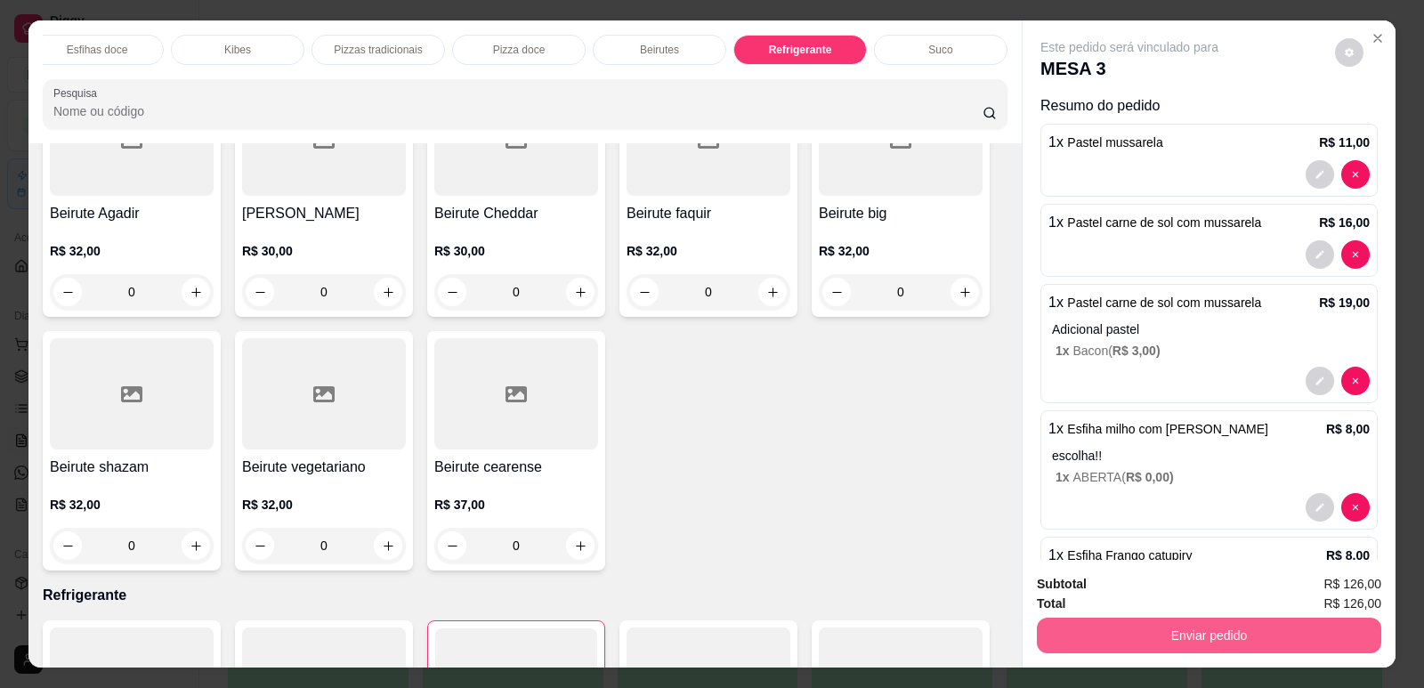
click at [1244, 622] on button "Enviar pedido" at bounding box center [1209, 636] width 344 height 36
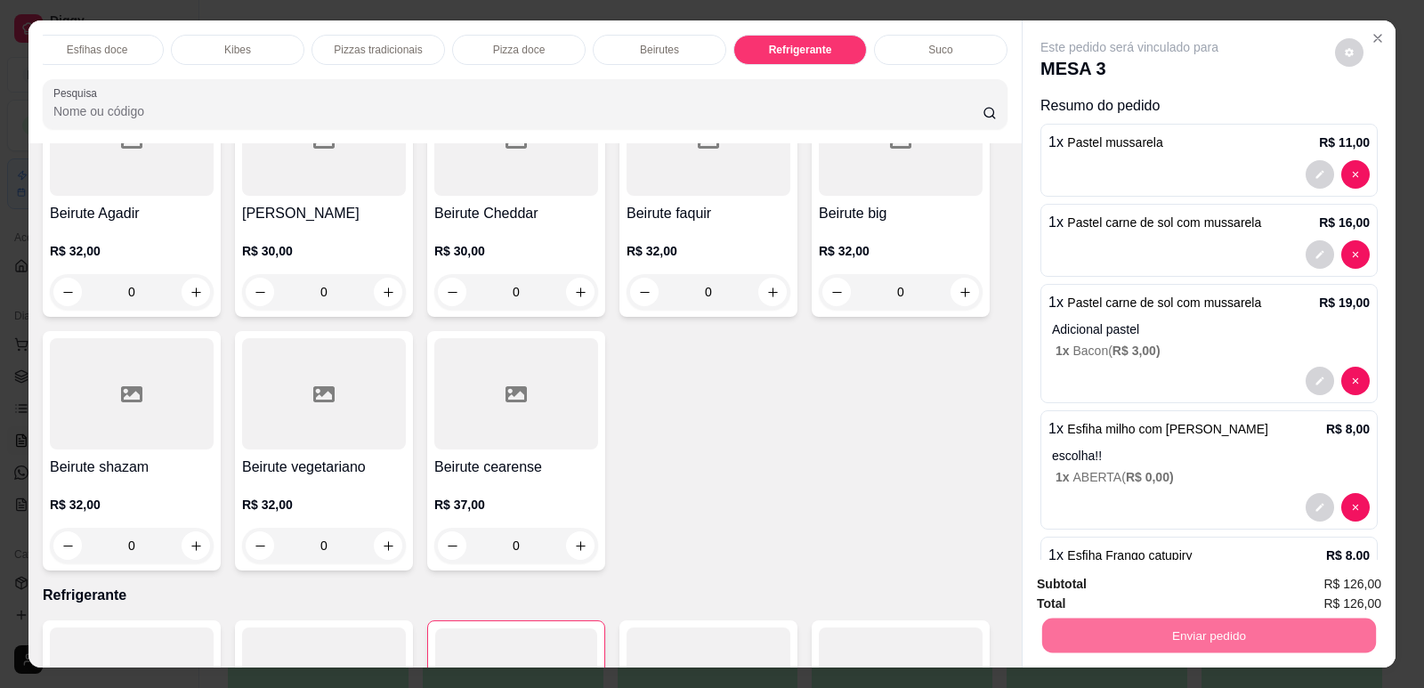
click at [1311, 591] on button "Enviar pedido" at bounding box center [1335, 592] width 101 height 34
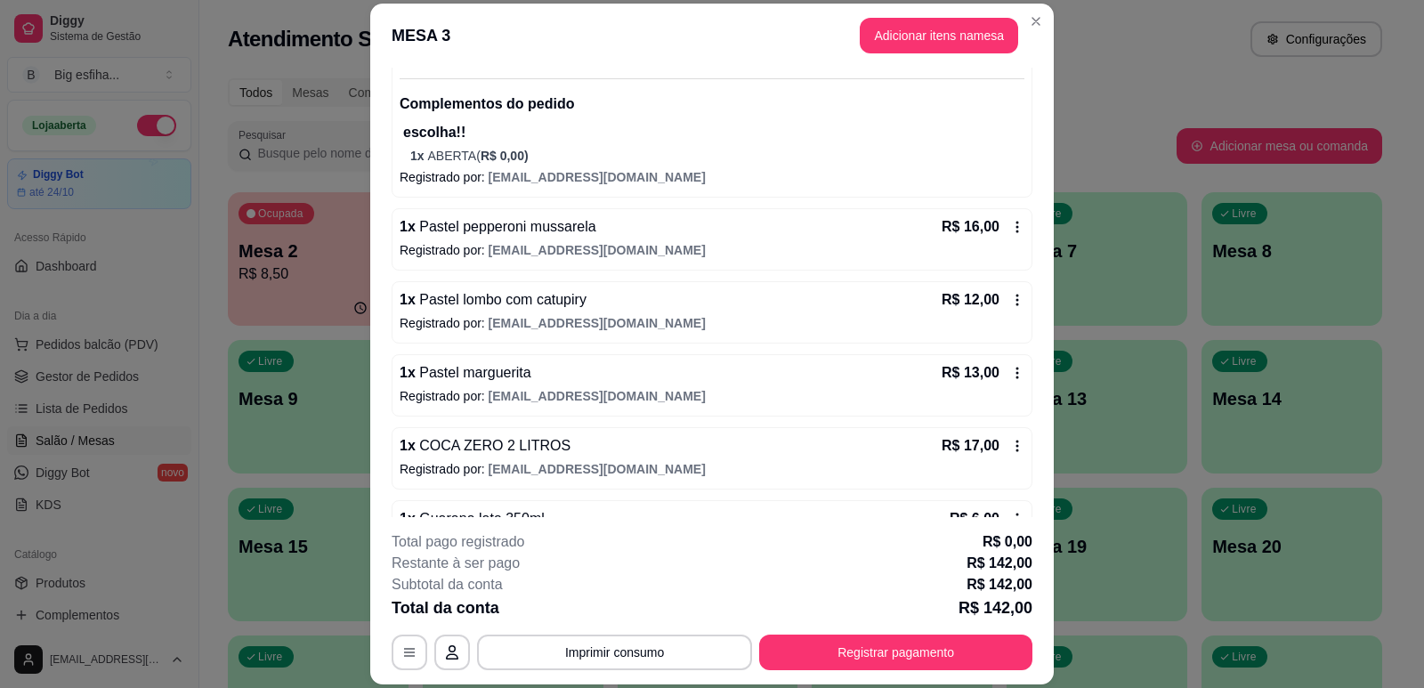
scroll to position [820, 0]
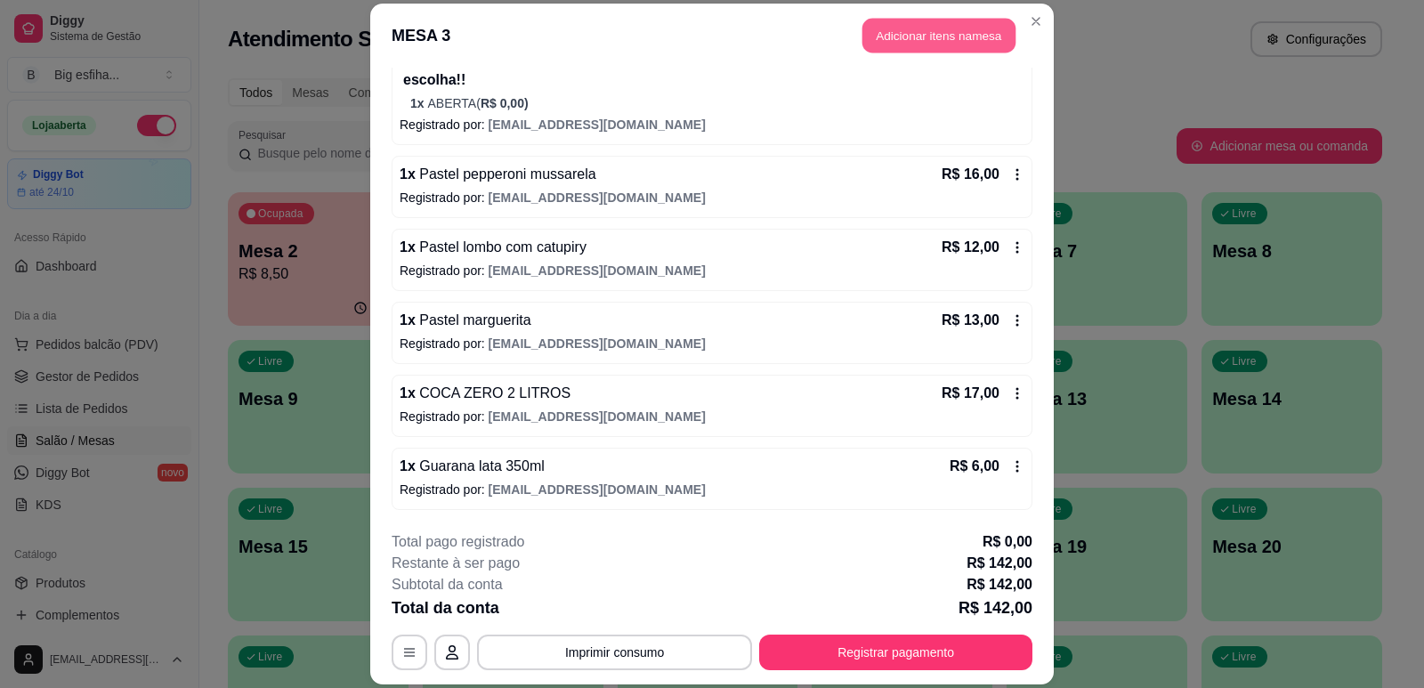
click at [922, 37] on button "Adicionar itens na mesa" at bounding box center [938, 35] width 153 height 35
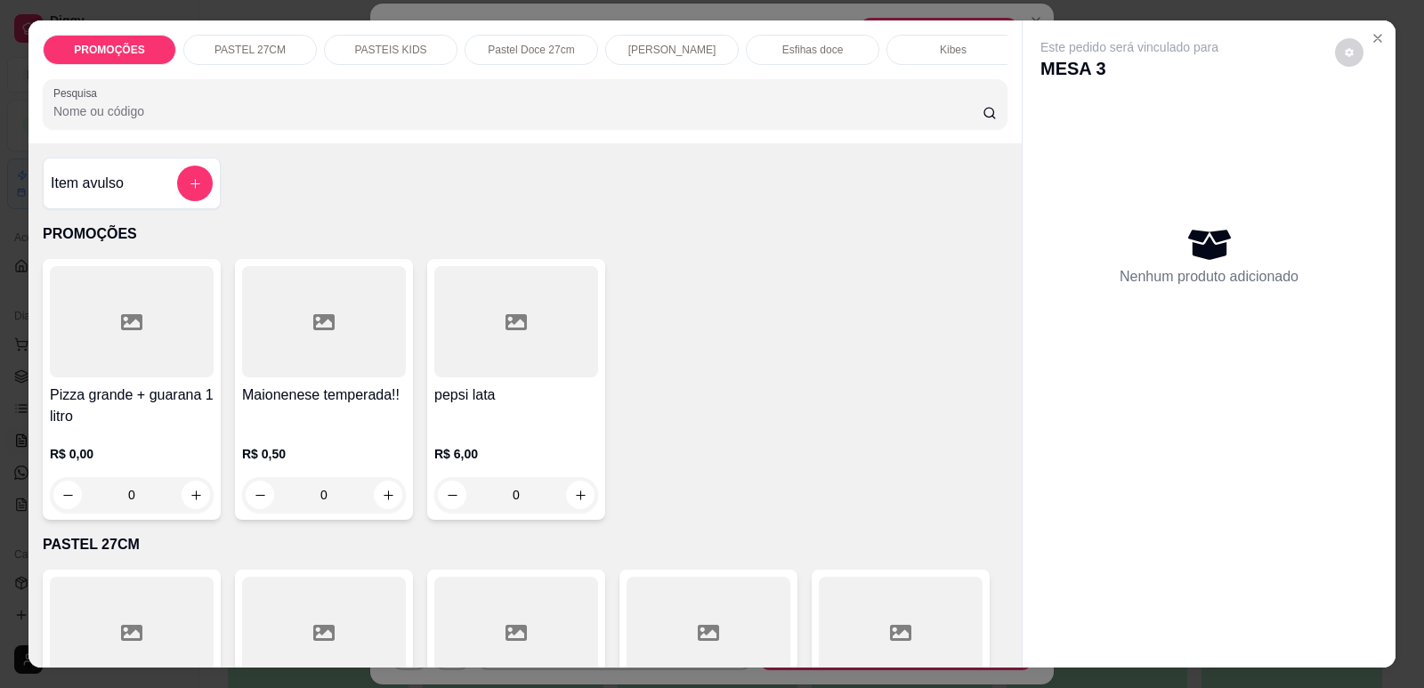
click at [927, 48] on div "Kibes" at bounding box center [952, 50] width 133 height 30
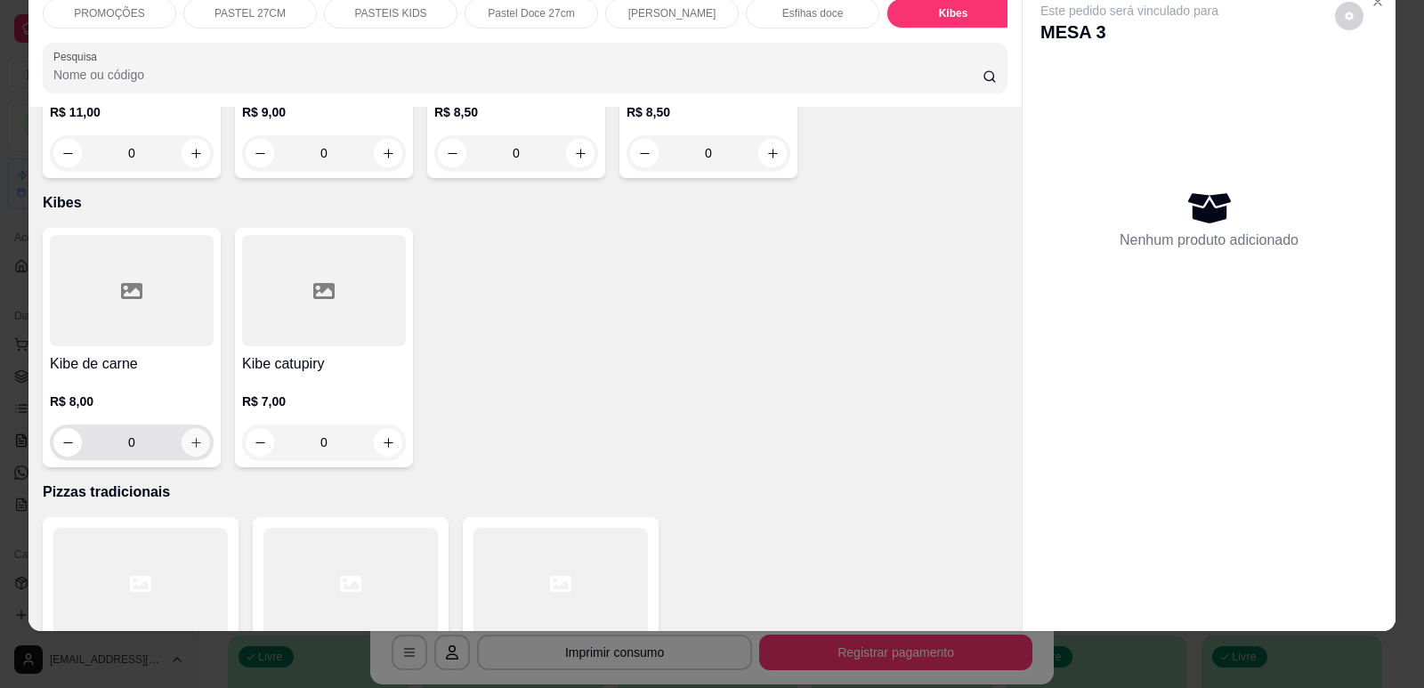
click at [197, 428] on button "increase-product-quantity" at bounding box center [196, 442] width 28 height 28
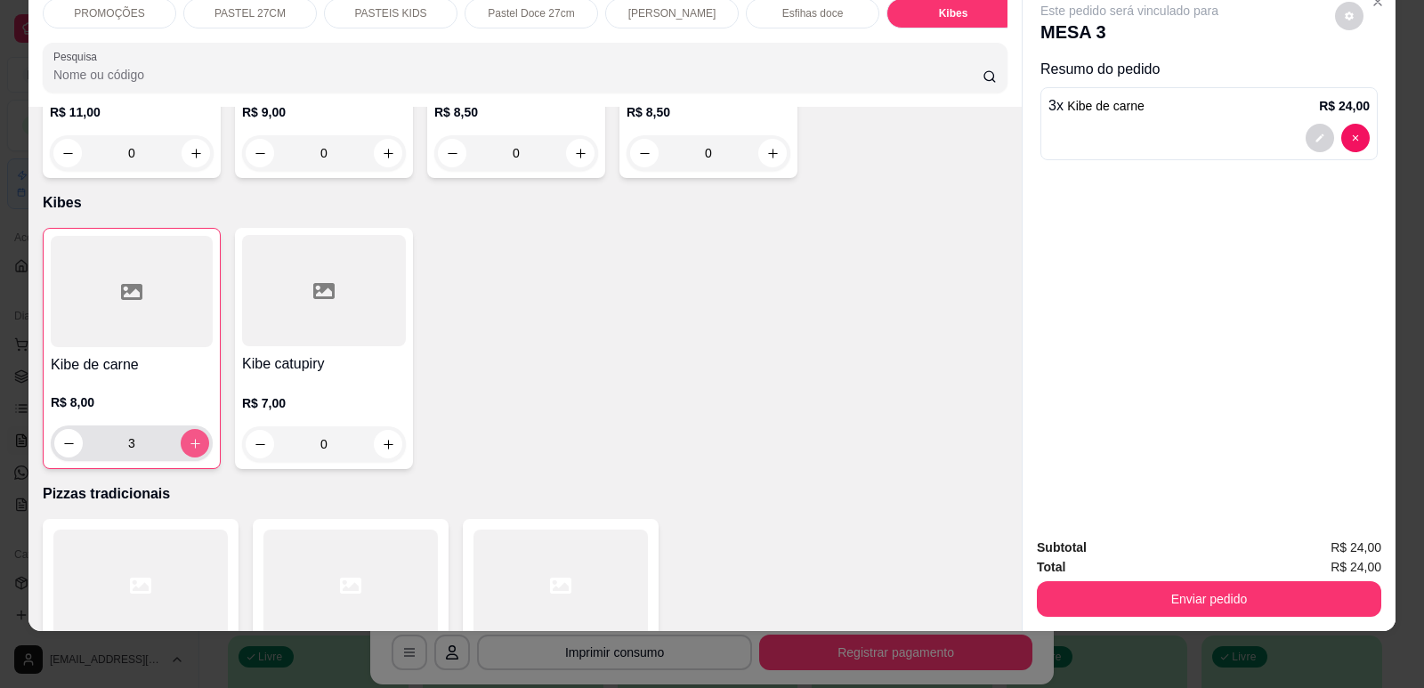
click at [189, 437] on icon "increase-product-quantity" at bounding box center [195, 443] width 13 height 13
type input "4"
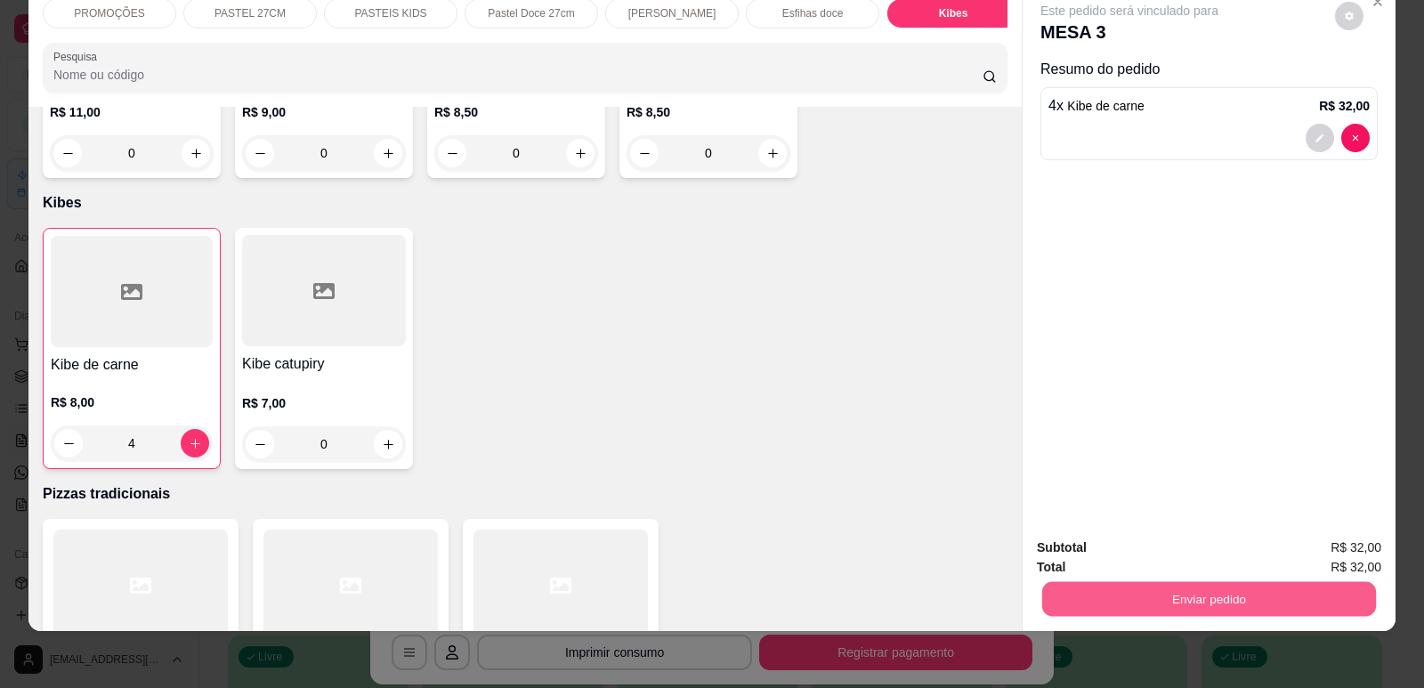
click at [1160, 600] on button "Enviar pedido" at bounding box center [1209, 598] width 334 height 35
click at [1323, 538] on button "Enviar pedido" at bounding box center [1335, 555] width 101 height 34
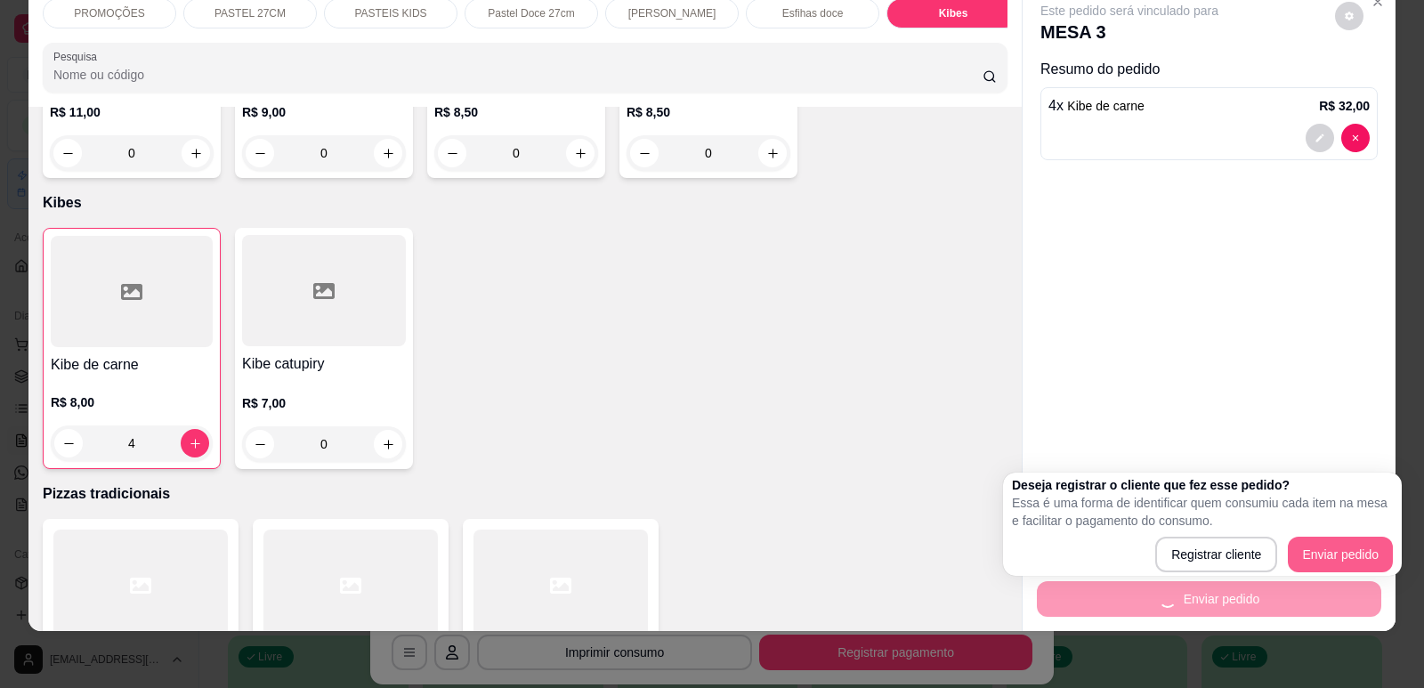
click at [1344, 565] on span "R$ 32,00" at bounding box center [1355, 567] width 51 height 20
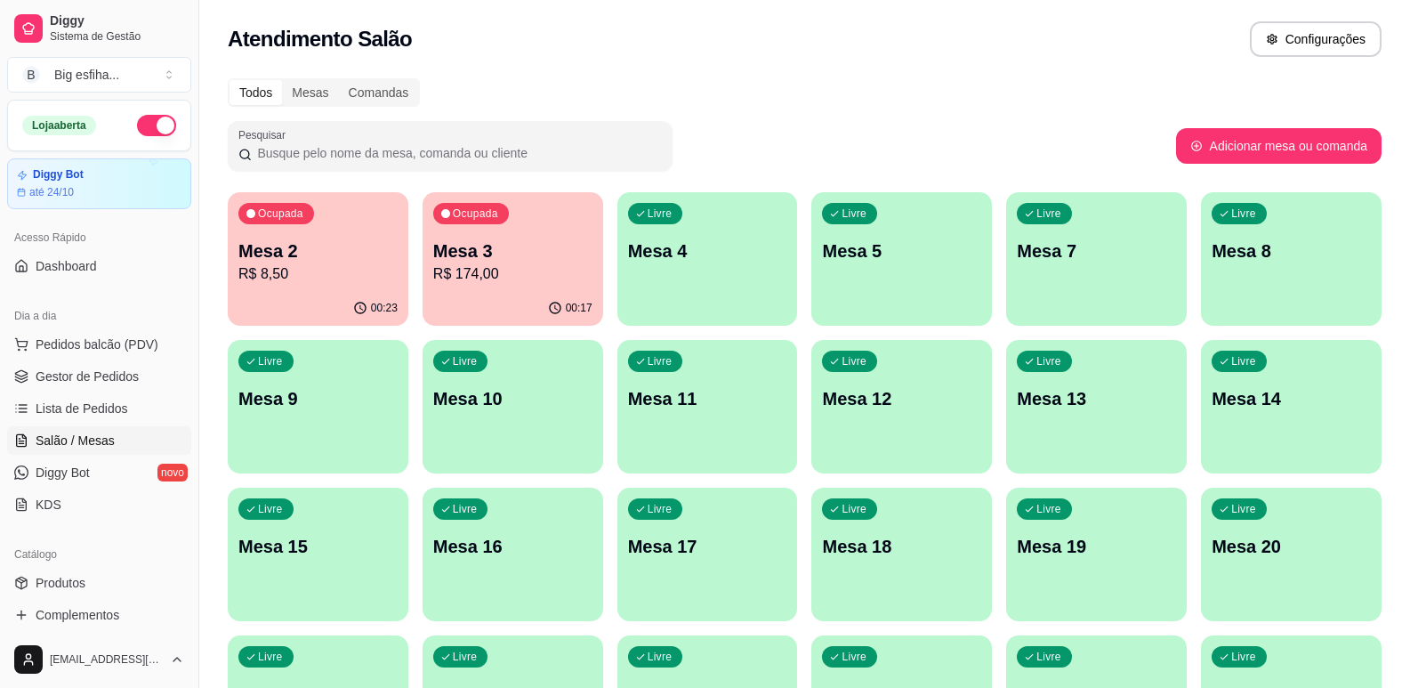
click at [385, 281] on p "R$ 8,50" at bounding box center [317, 273] width 159 height 21
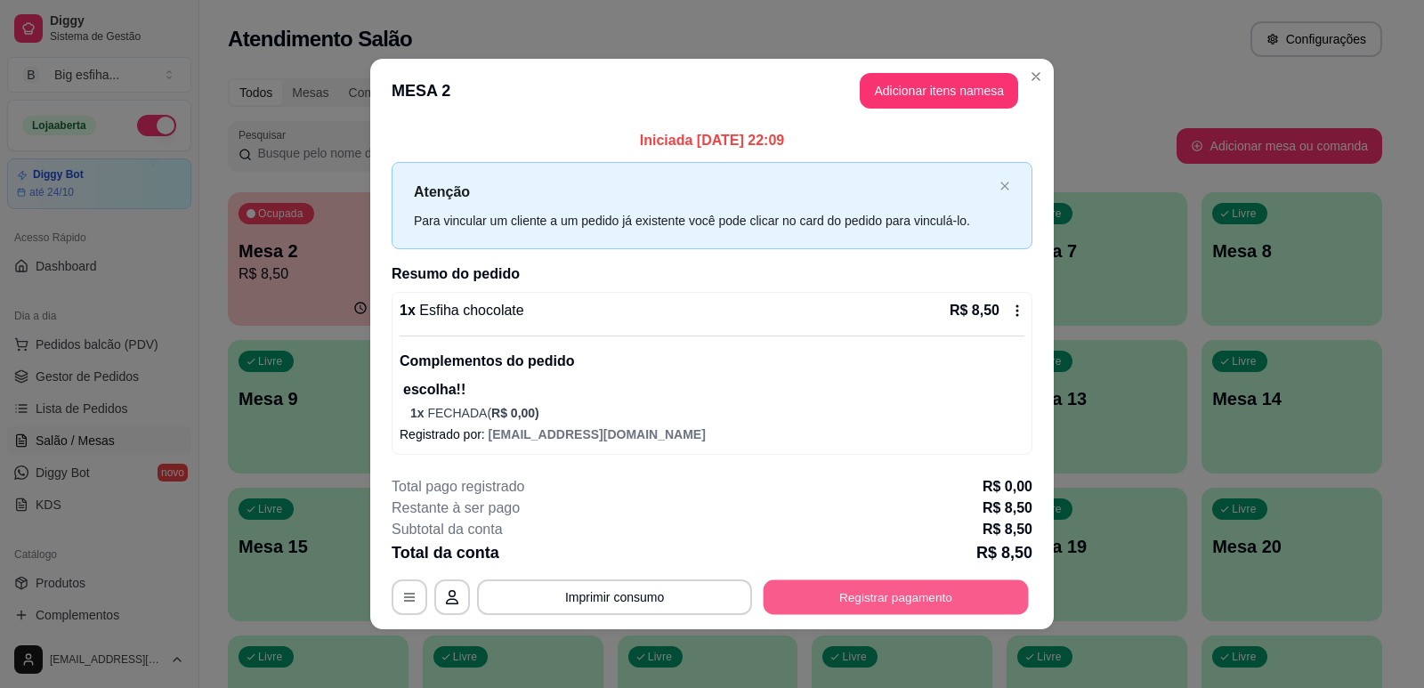
click at [962, 588] on button "Registrar pagamento" at bounding box center [896, 596] width 265 height 35
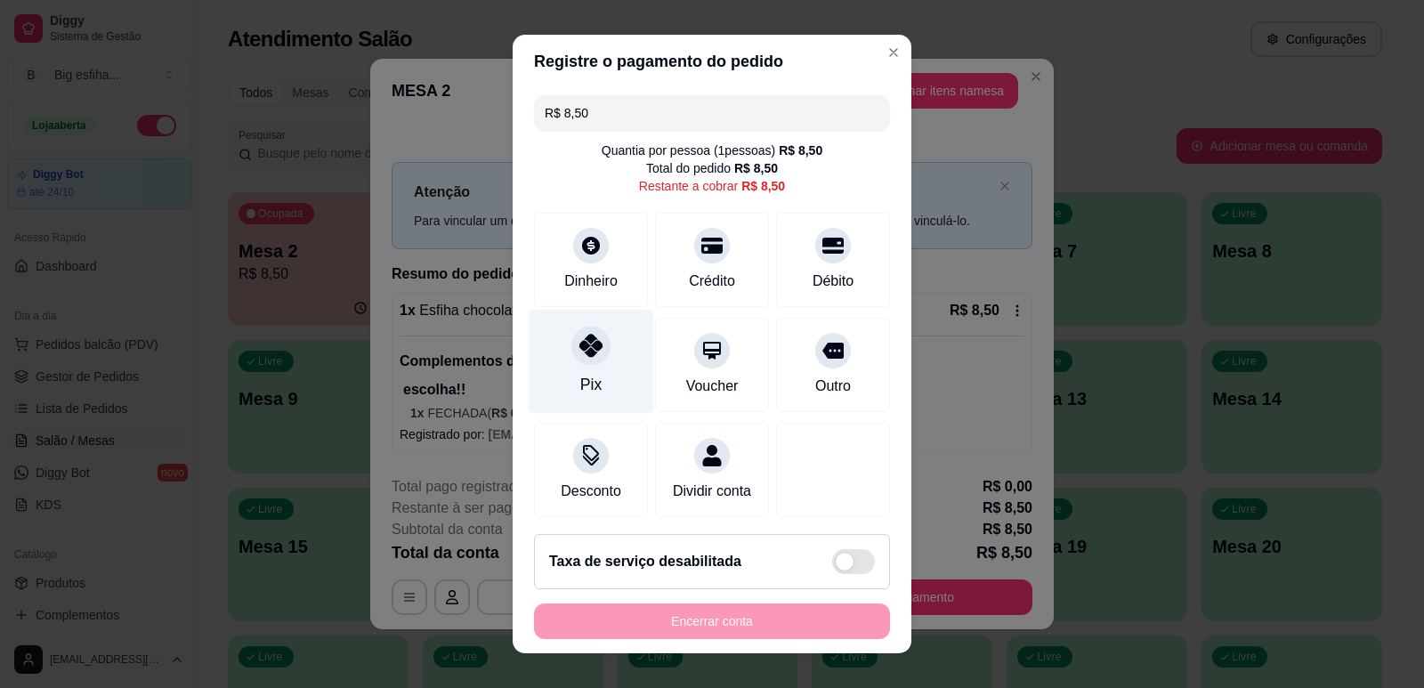
click at [593, 385] on div "Pix" at bounding box center [591, 361] width 125 height 104
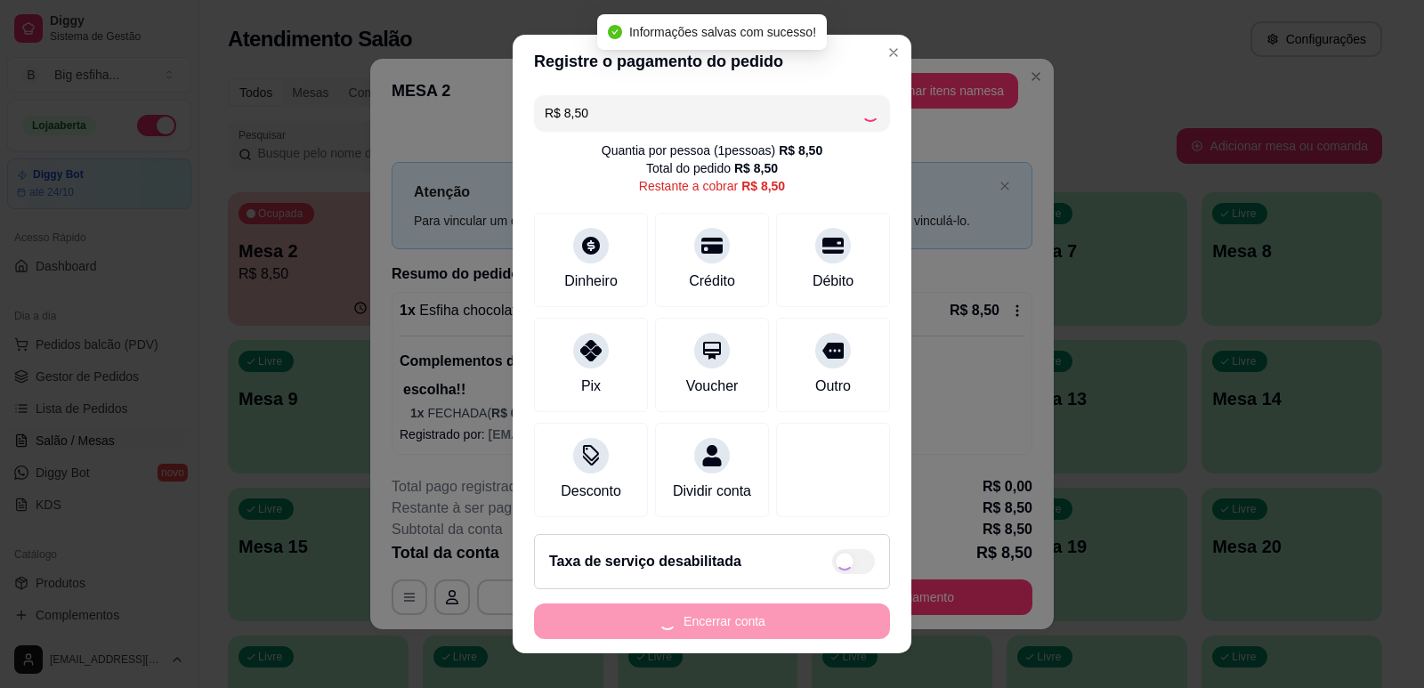
type input "R$ 0,00"
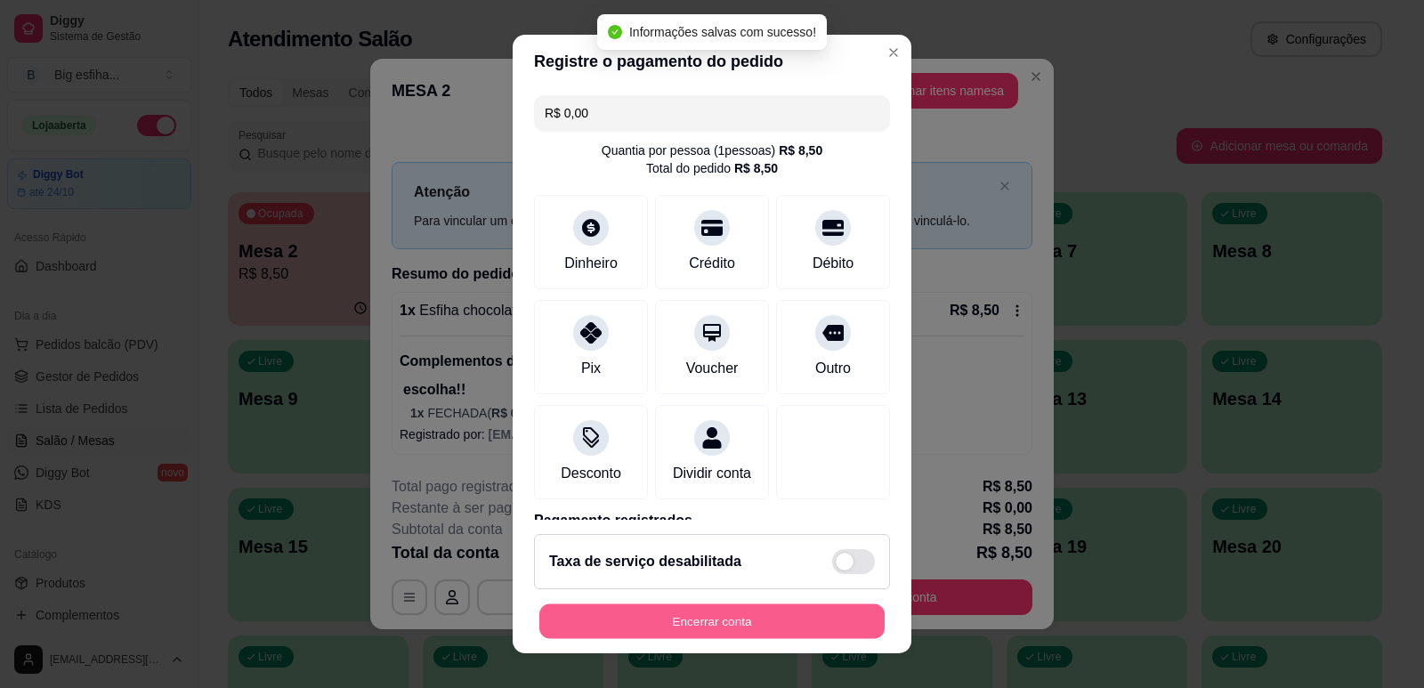
click at [646, 619] on button "Encerrar conta" at bounding box center [711, 621] width 345 height 35
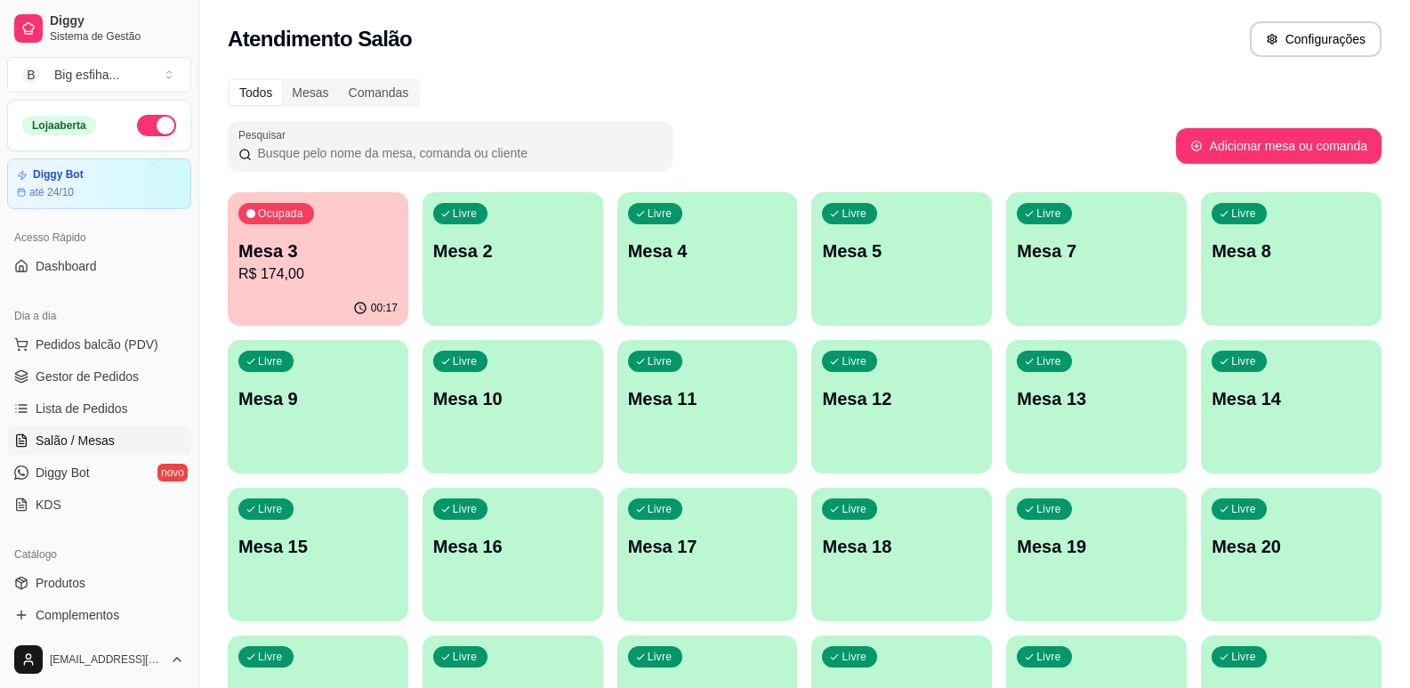
click at [343, 283] on p "R$ 174,00" at bounding box center [317, 273] width 159 height 21
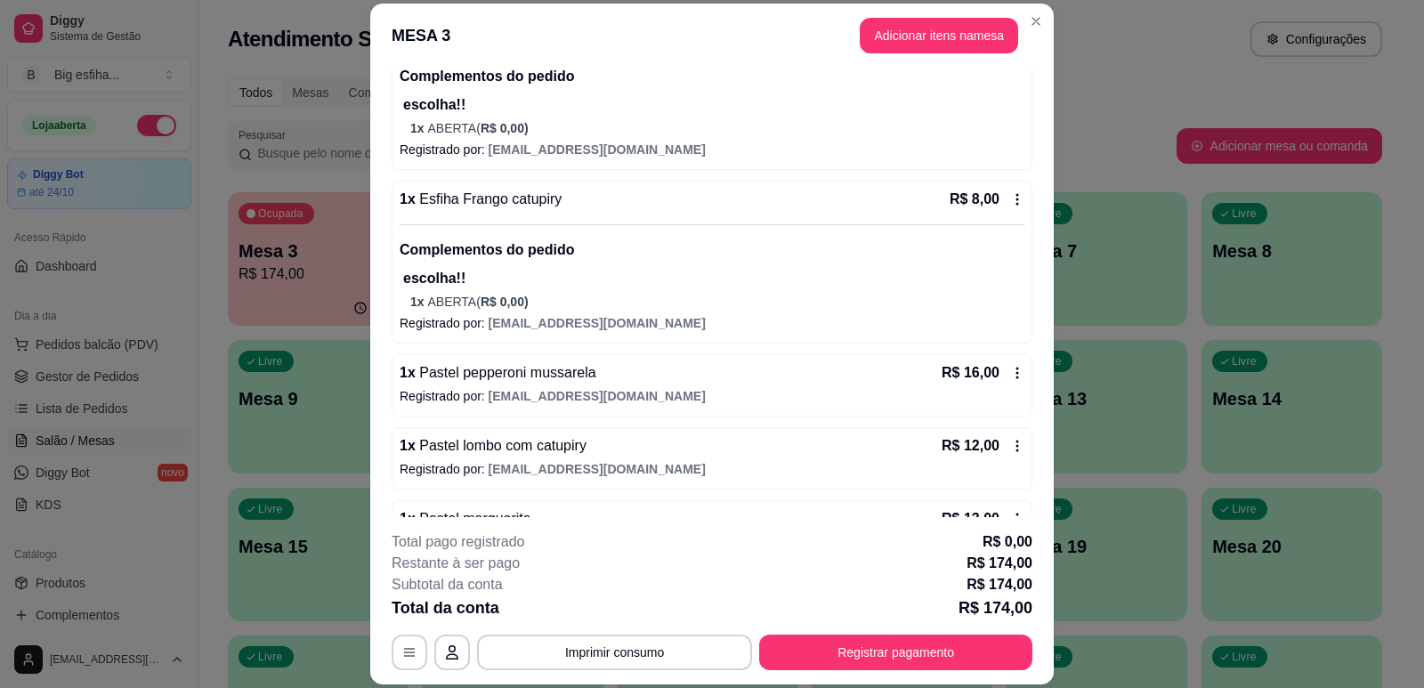
scroll to position [89, 0]
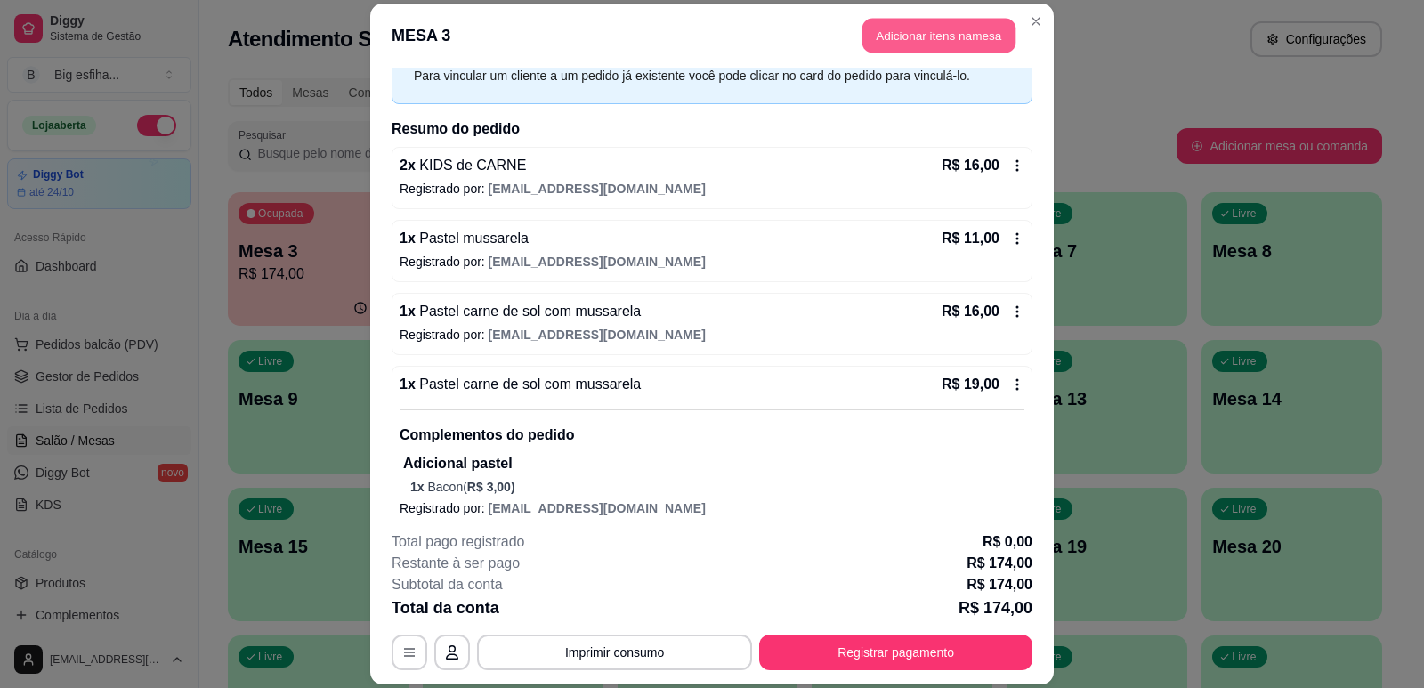
click at [941, 26] on button "Adicionar itens na mesa" at bounding box center [938, 35] width 153 height 35
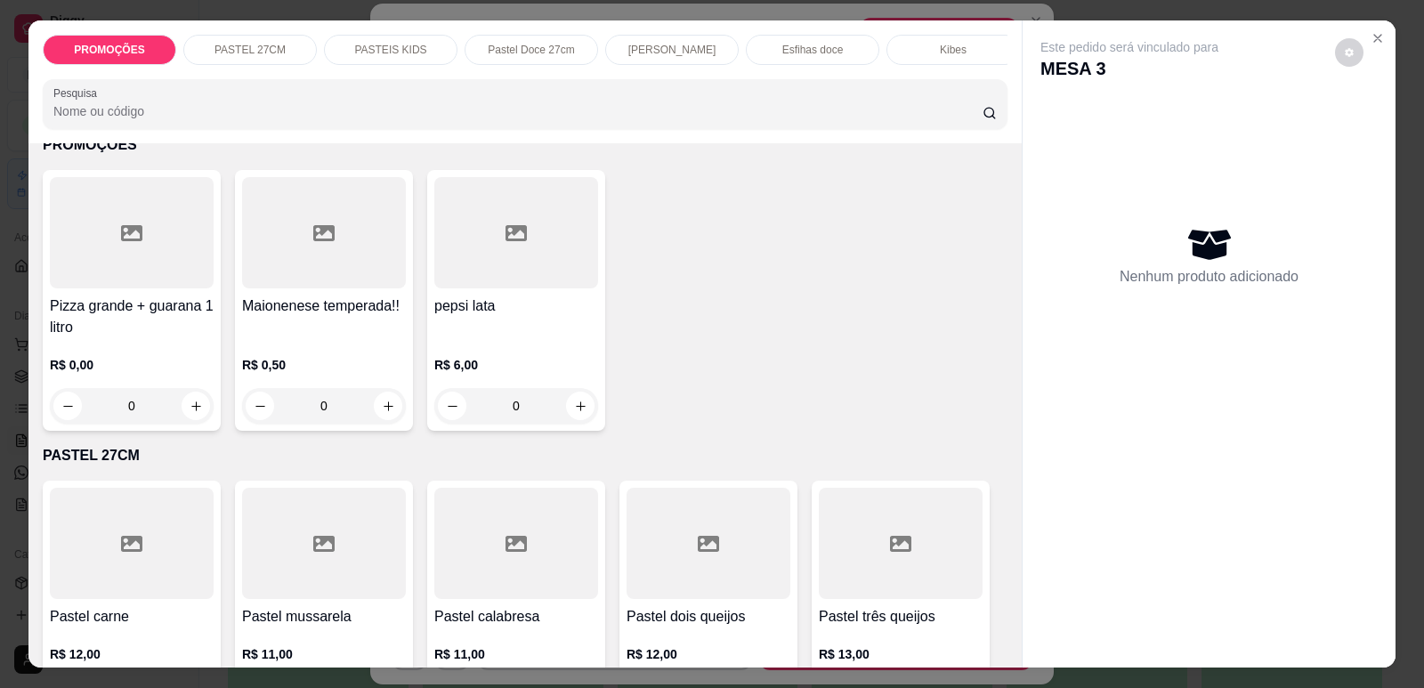
click at [131, 511] on div at bounding box center [132, 543] width 164 height 111
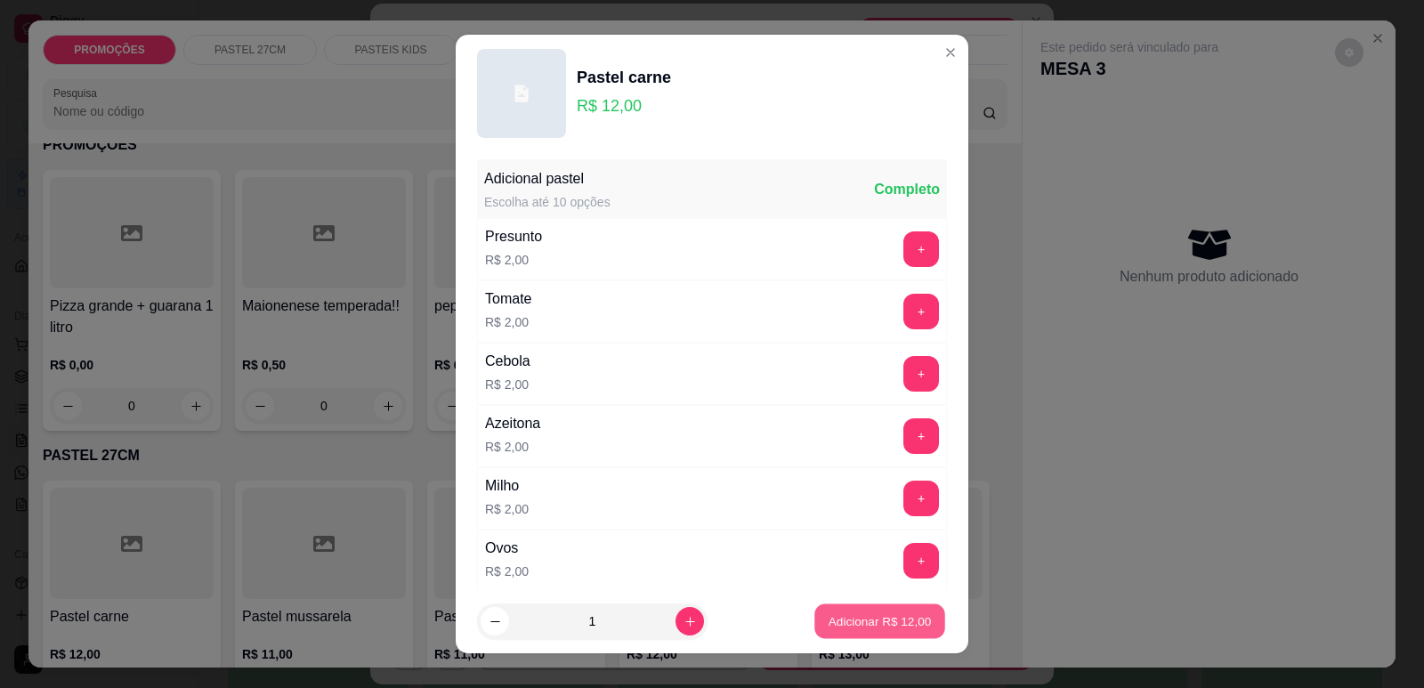
click at [886, 620] on p "Adicionar R$ 12,00" at bounding box center [879, 621] width 103 height 17
type input "1"
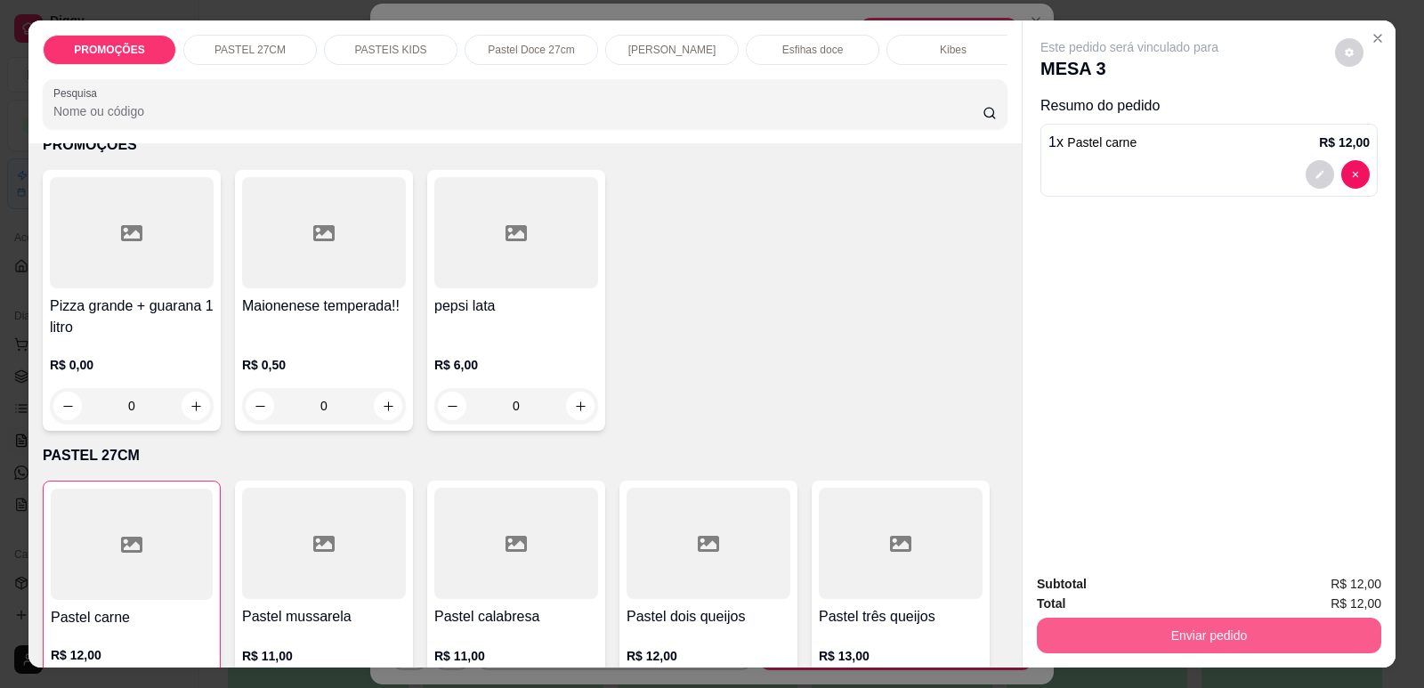
click at [1222, 631] on button "Enviar pedido" at bounding box center [1209, 636] width 344 height 36
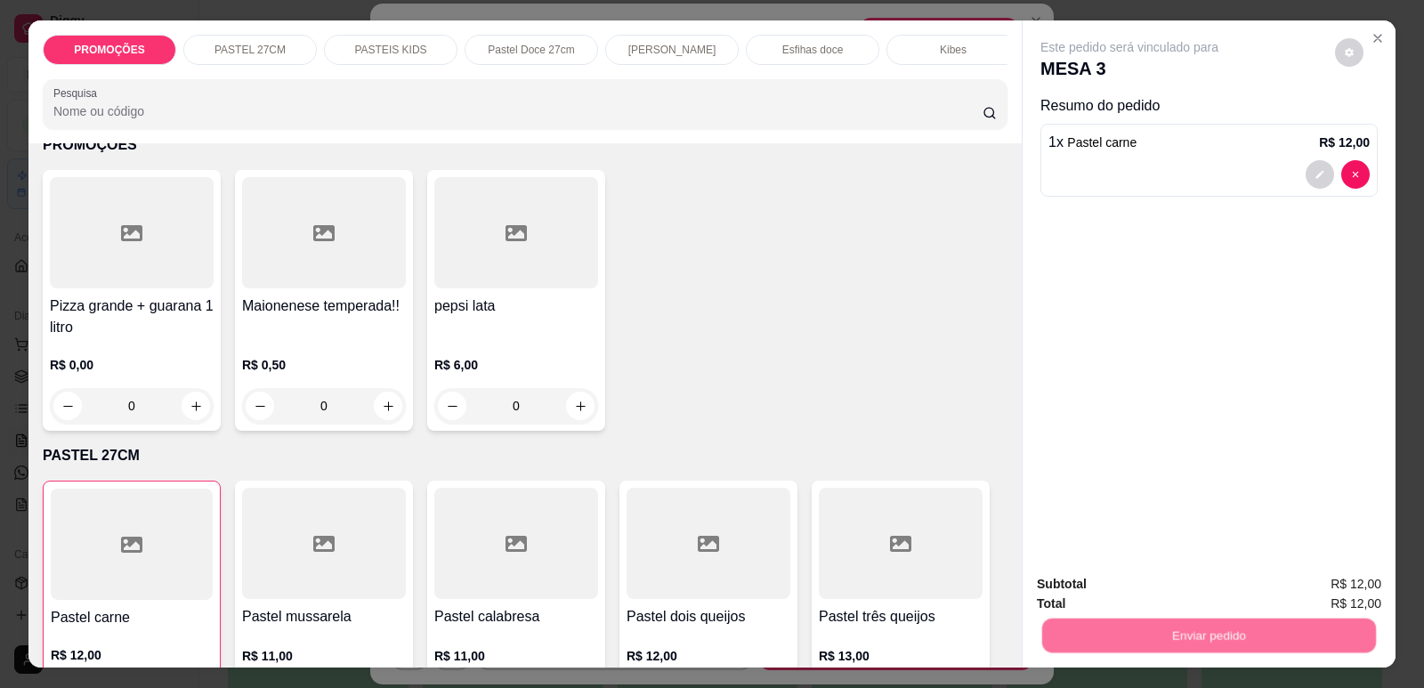
click at [1317, 578] on button "Enviar pedido" at bounding box center [1335, 592] width 101 height 34
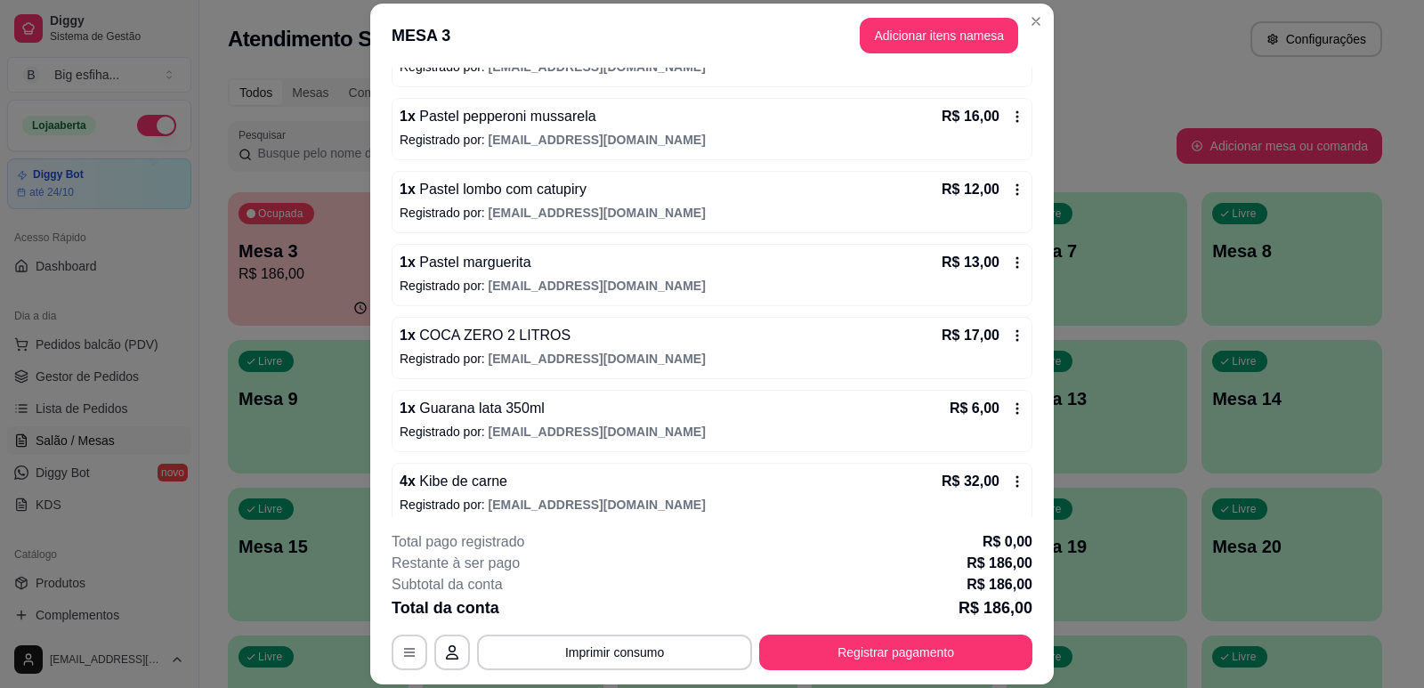
scroll to position [966, 0]
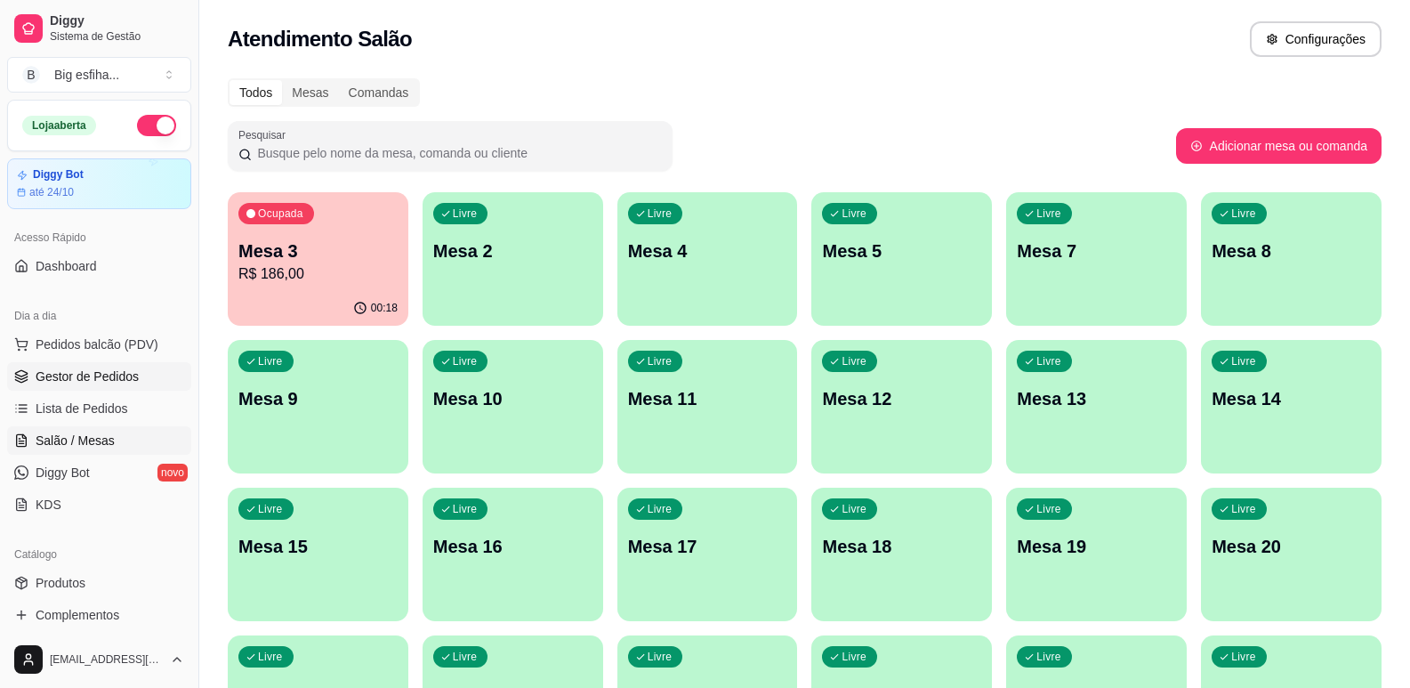
click at [94, 384] on span "Gestor de Pedidos" at bounding box center [87, 377] width 103 height 18
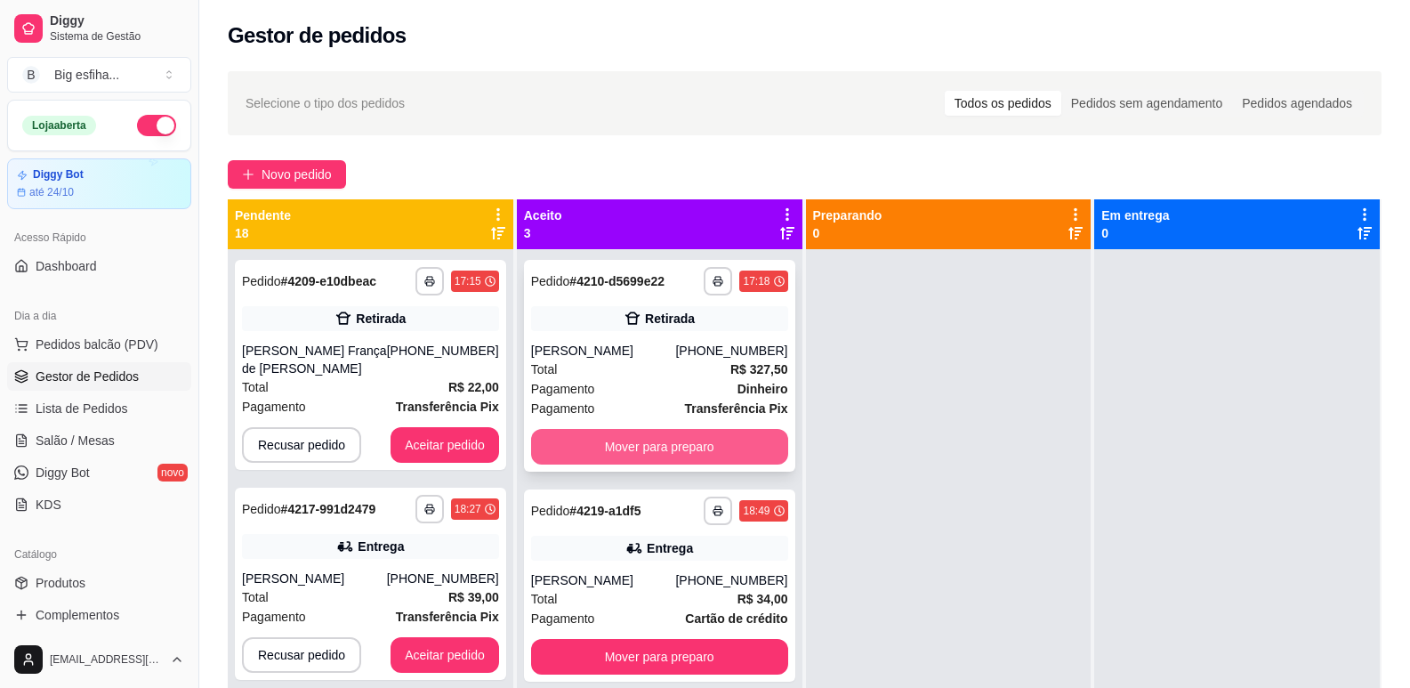
click at [632, 449] on button "Mover para preparo" at bounding box center [659, 447] width 257 height 36
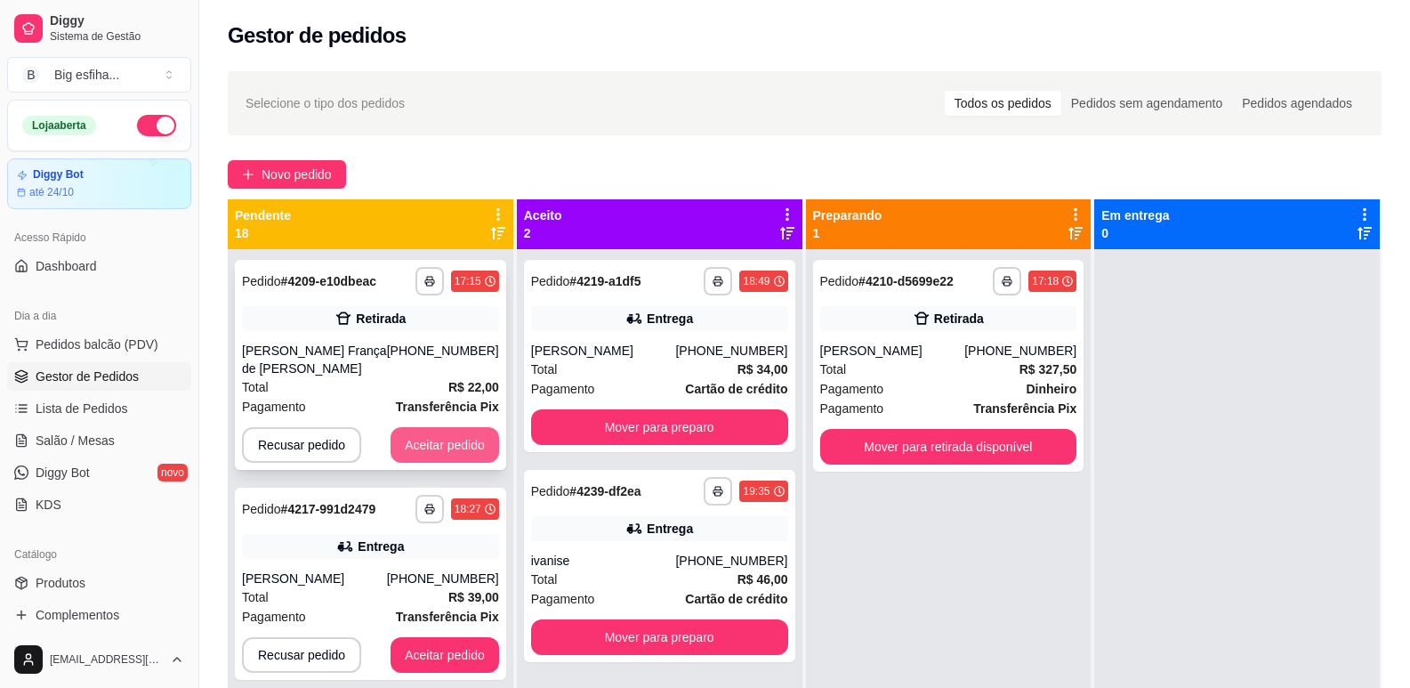
click at [405, 445] on button "Aceitar pedido" at bounding box center [445, 445] width 109 height 36
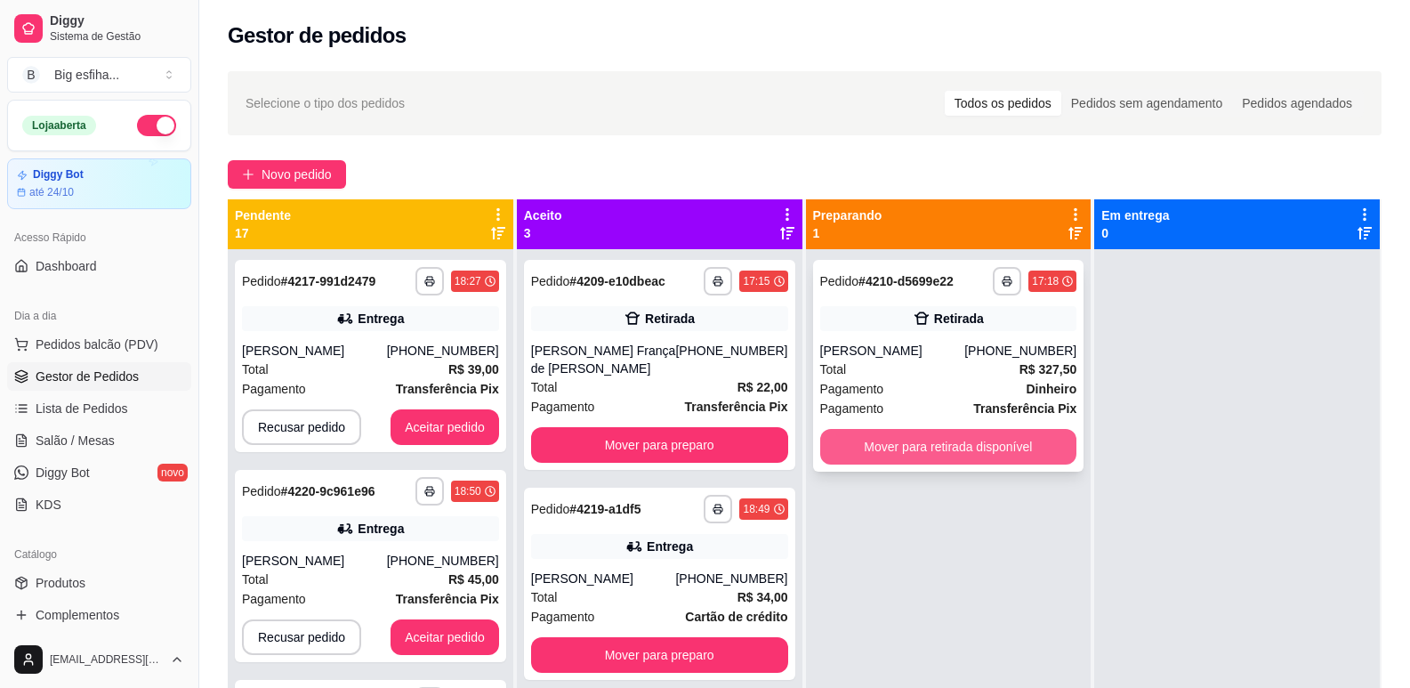
click at [891, 458] on button "Mover para retirada disponível" at bounding box center [948, 447] width 257 height 36
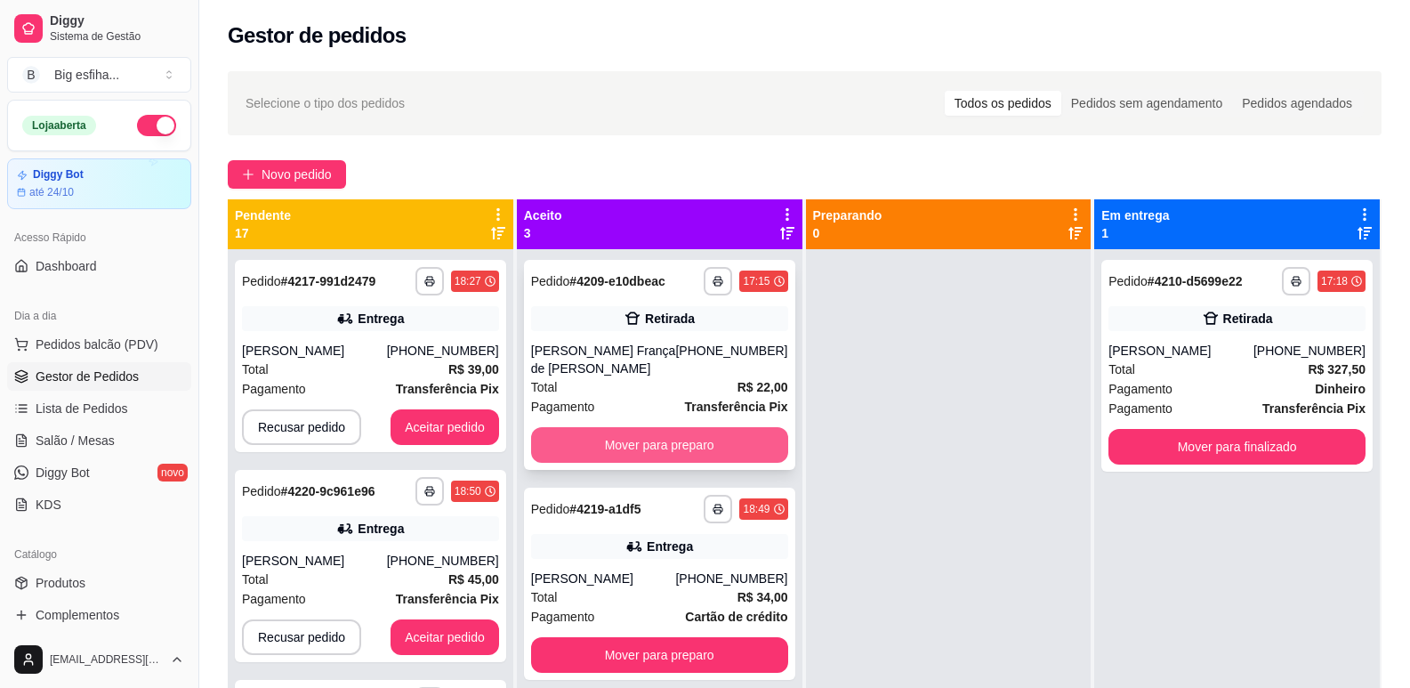
click at [674, 451] on button "Mover para preparo" at bounding box center [659, 445] width 257 height 36
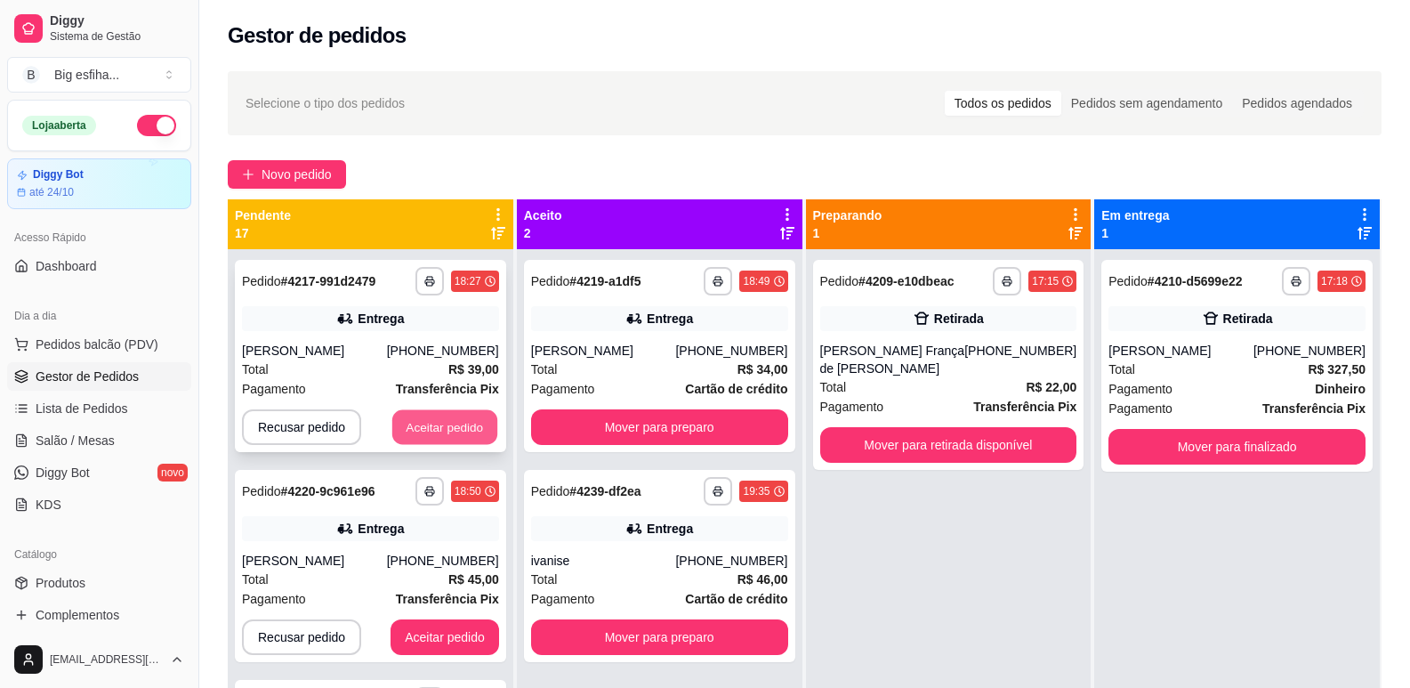
click at [432, 436] on button "Aceitar pedido" at bounding box center [444, 427] width 105 height 35
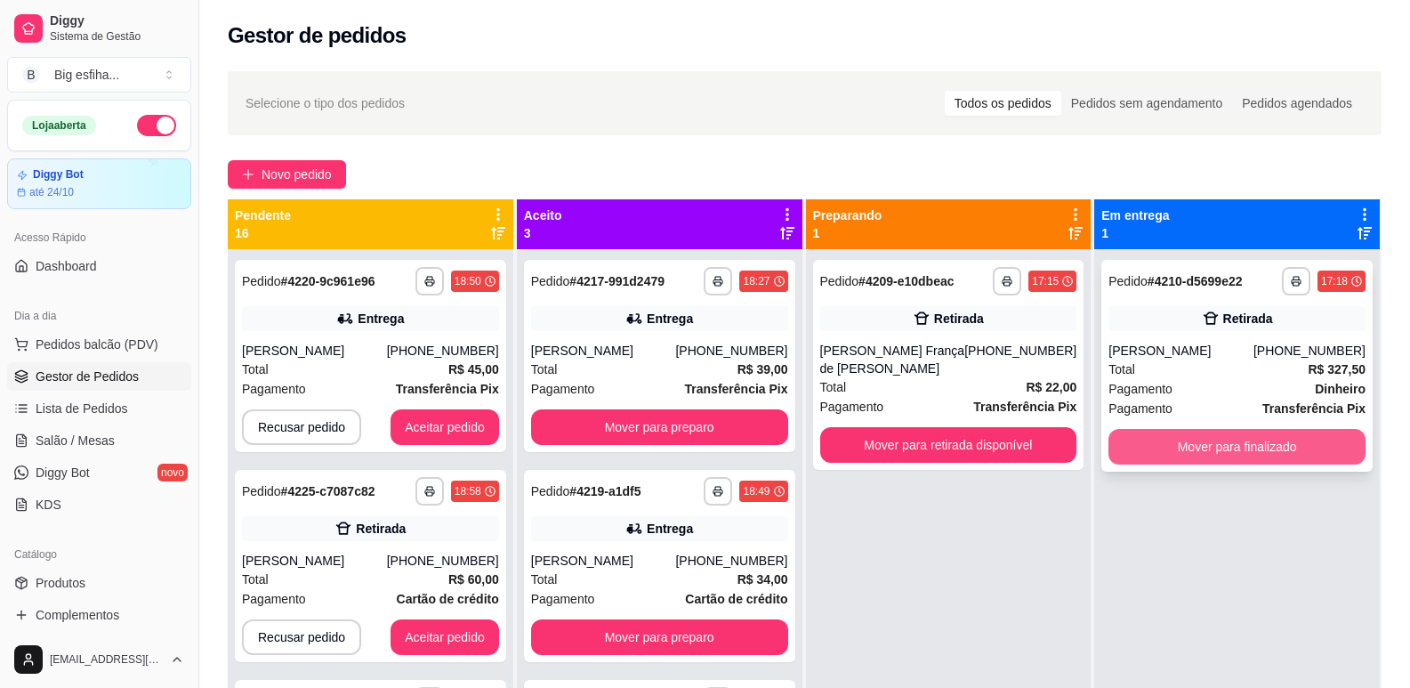
click at [1180, 449] on button "Mover para finalizado" at bounding box center [1237, 447] width 257 height 36
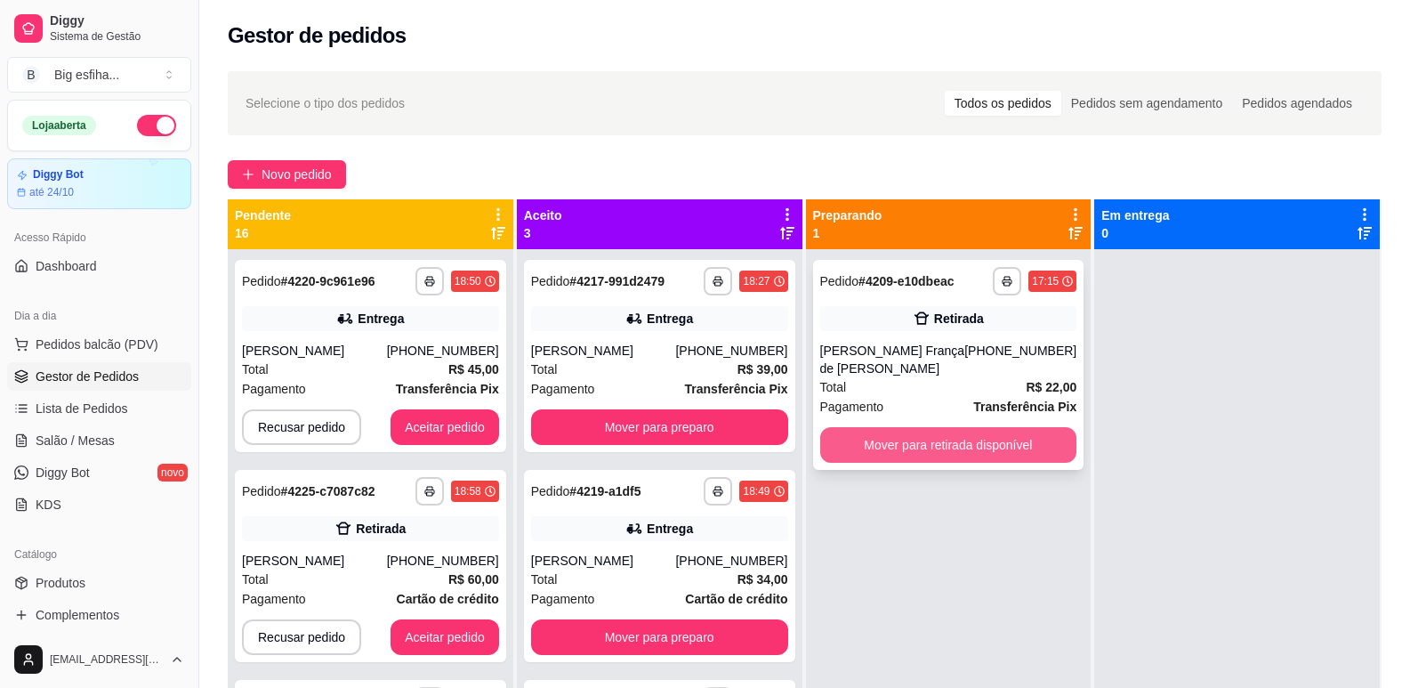
click at [952, 438] on button "Mover para retirada disponível" at bounding box center [948, 445] width 257 height 36
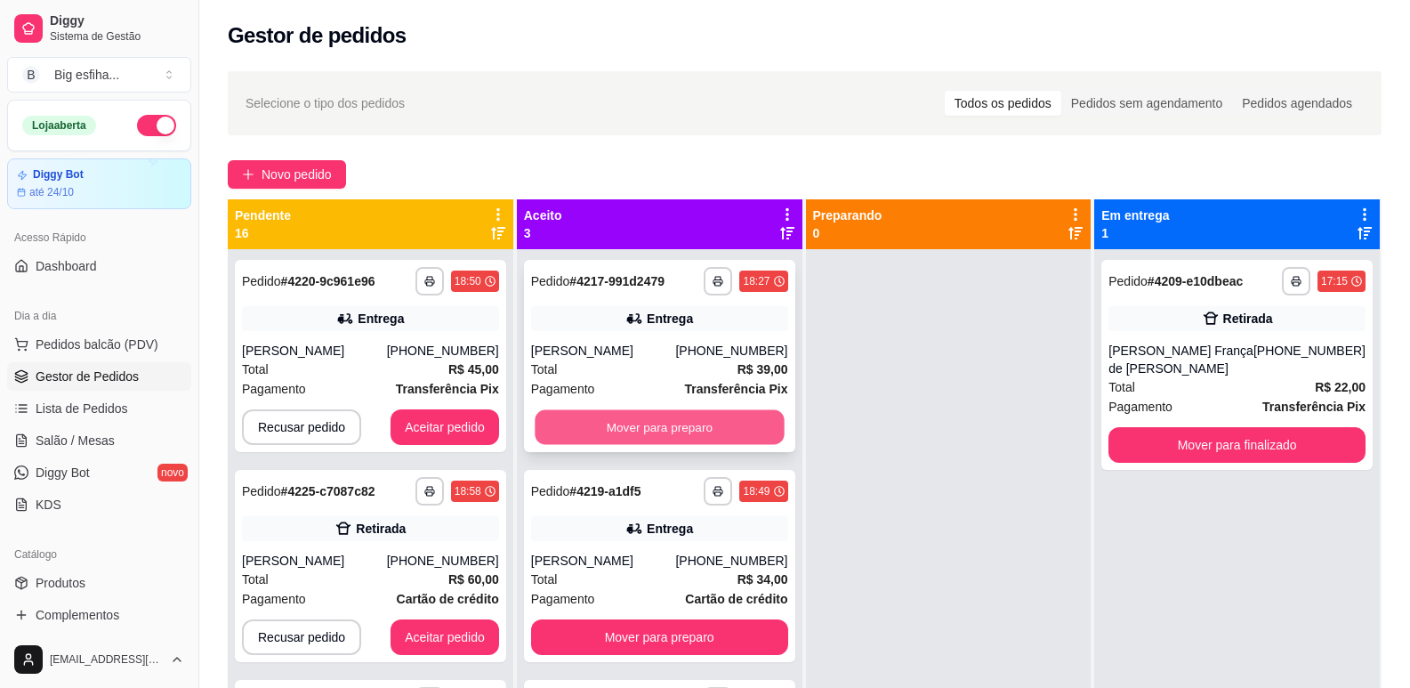
click at [659, 428] on button "Mover para preparo" at bounding box center [659, 427] width 249 height 35
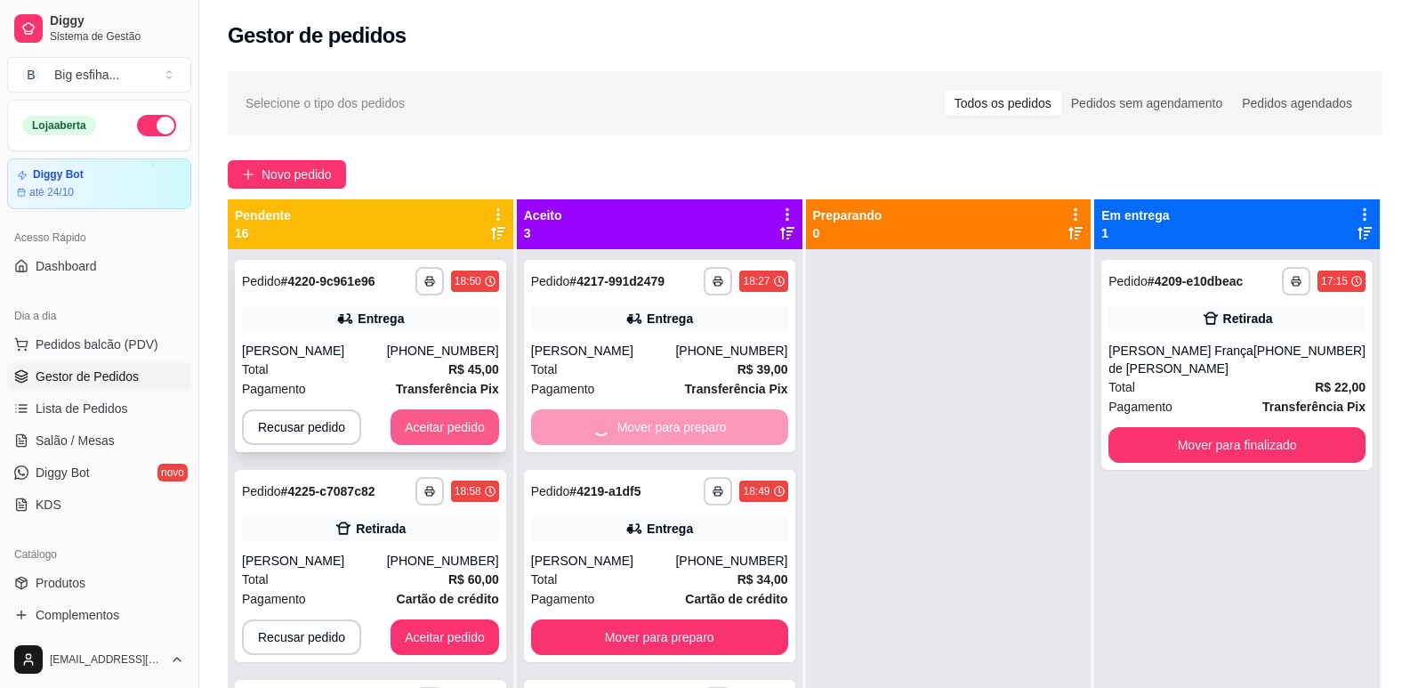
click at [443, 415] on button "Aceitar pedido" at bounding box center [445, 427] width 109 height 36
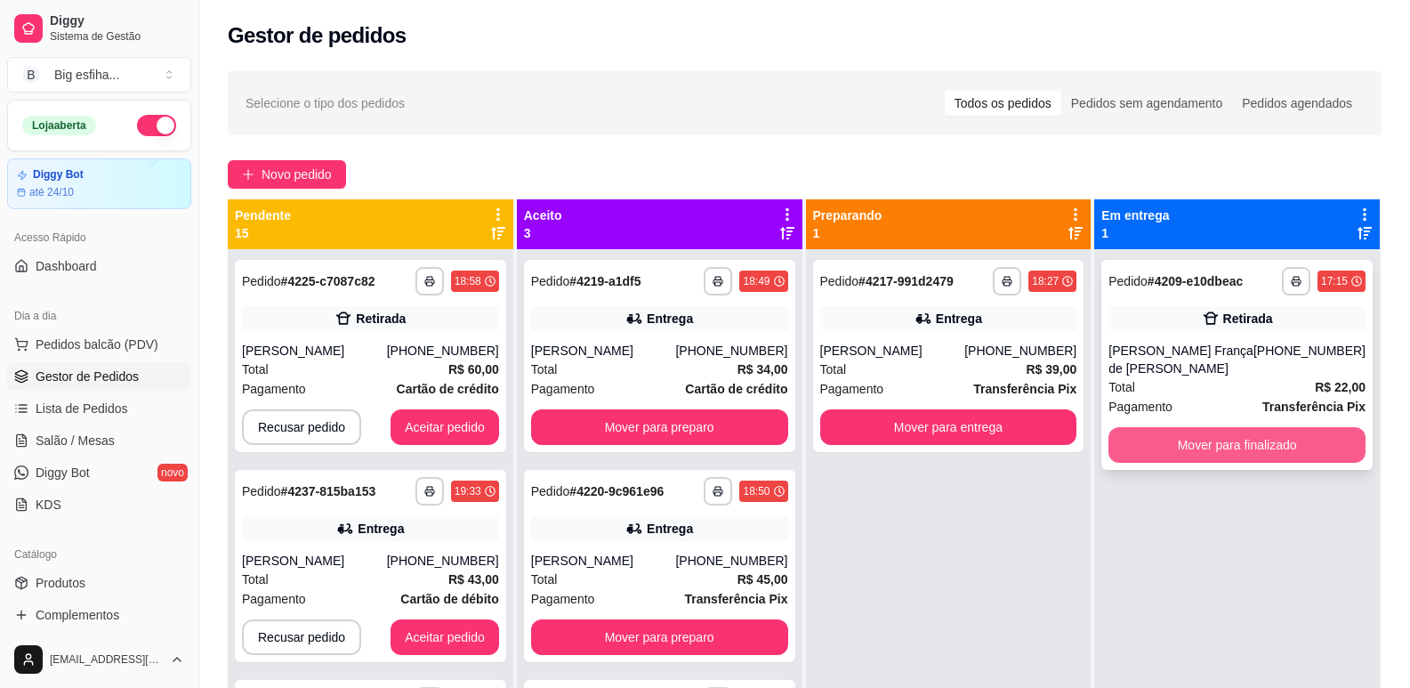
click at [1168, 448] on button "Mover para finalizado" at bounding box center [1237, 445] width 257 height 36
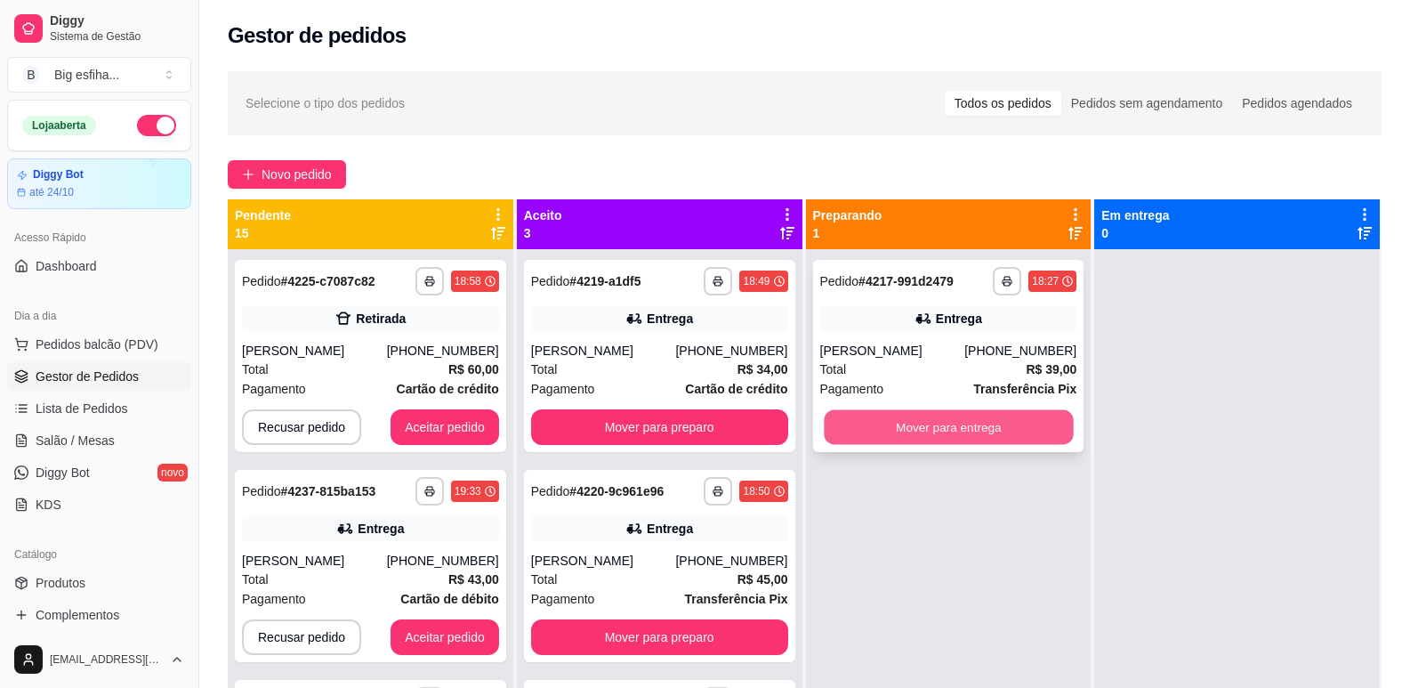
click at [942, 428] on button "Mover para entrega" at bounding box center [948, 427] width 249 height 35
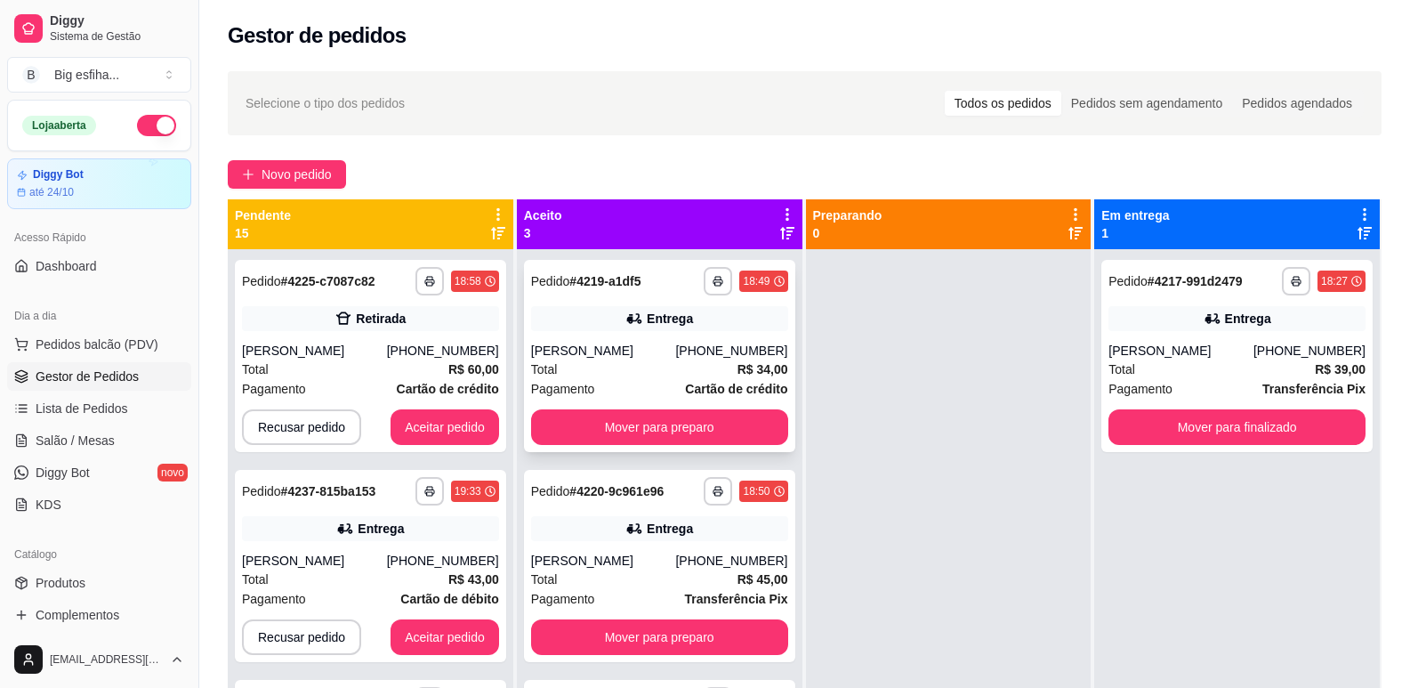
click at [606, 411] on div "**********" at bounding box center [659, 356] width 271 height 192
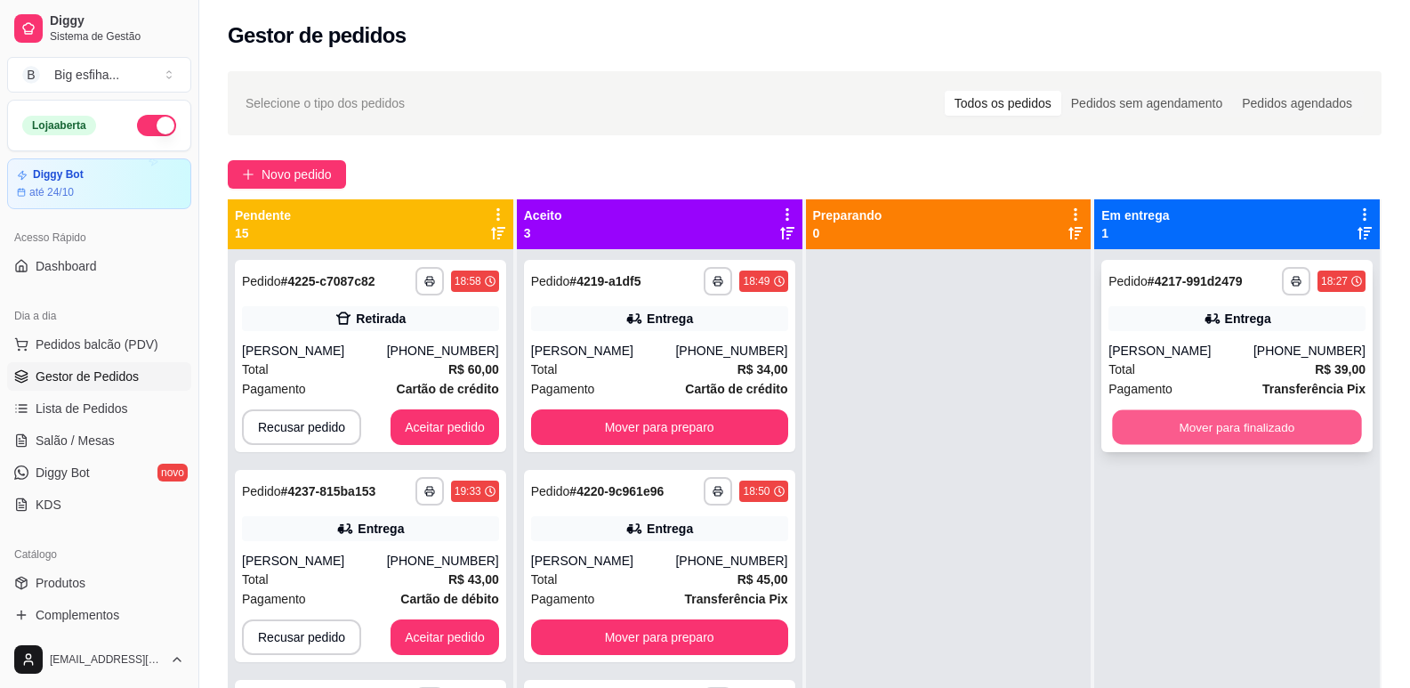
click at [1164, 423] on button "Mover para finalizado" at bounding box center [1237, 427] width 249 height 35
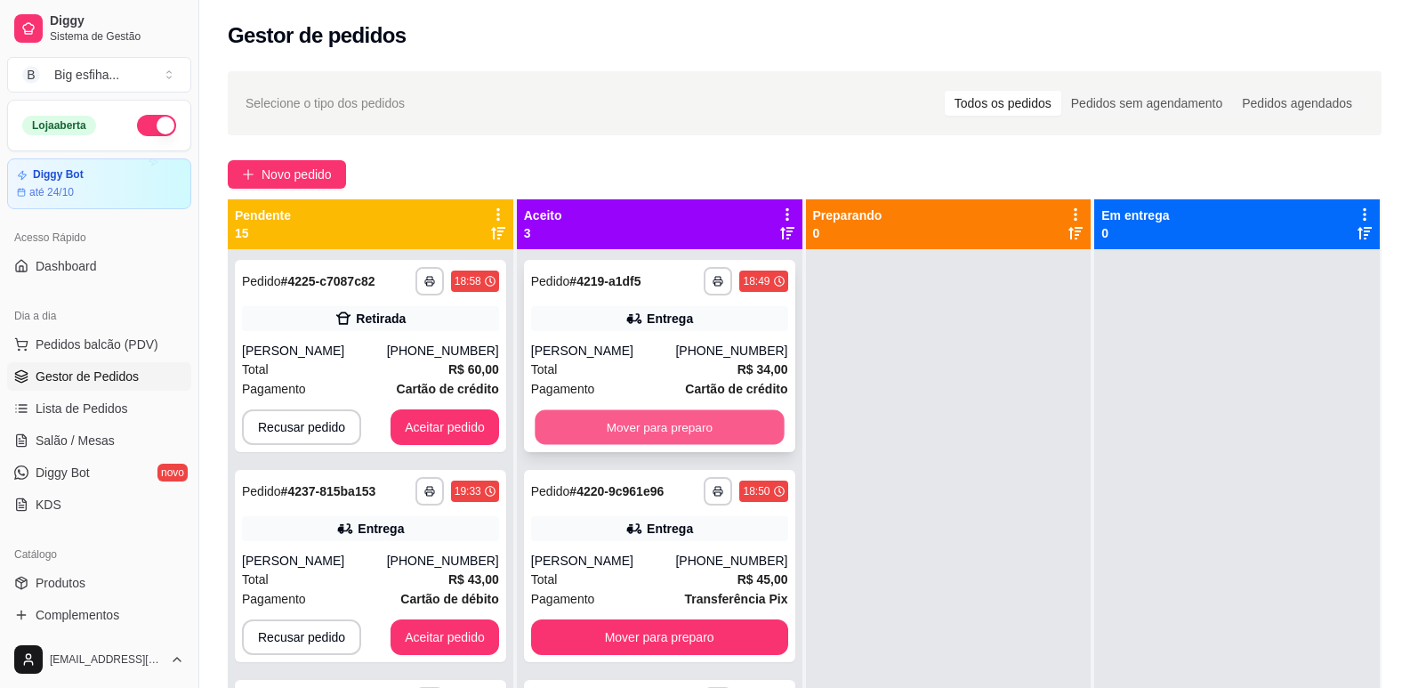
click at [680, 423] on button "Mover para preparo" at bounding box center [659, 427] width 249 height 35
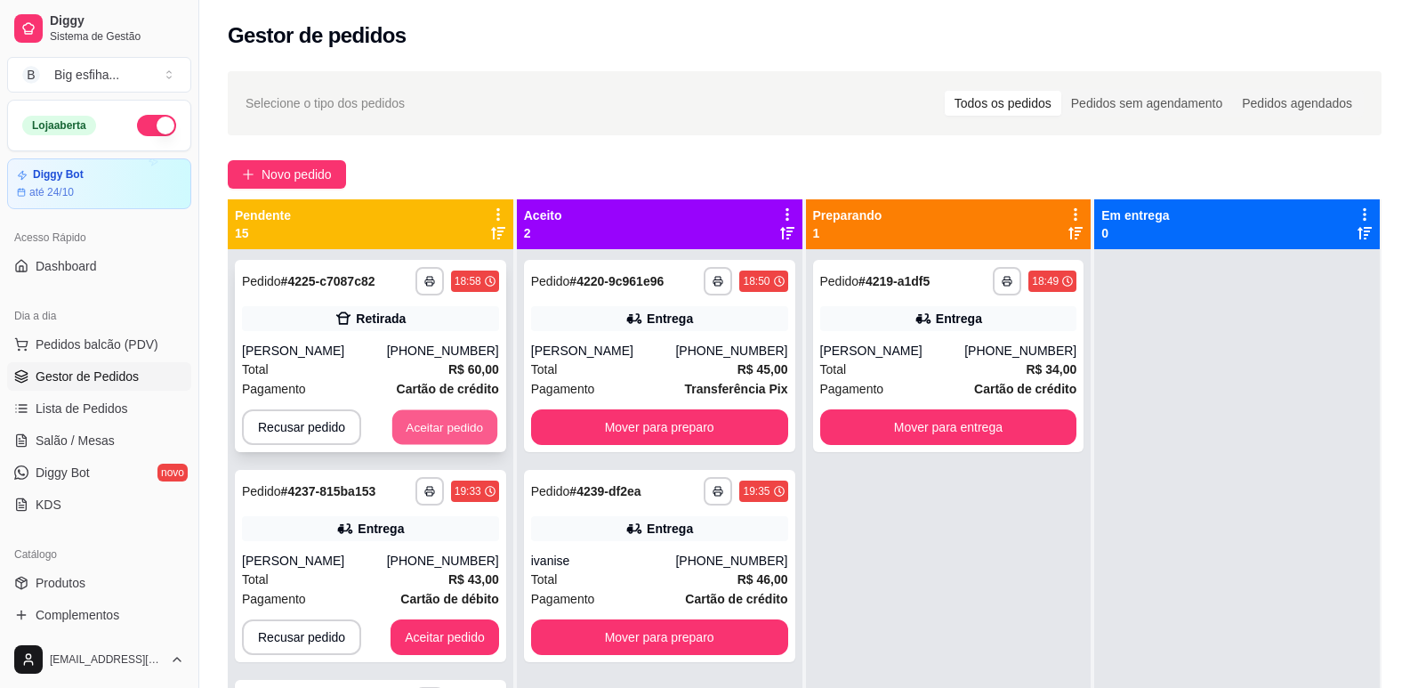
click at [392, 431] on button "Aceitar pedido" at bounding box center [444, 427] width 105 height 35
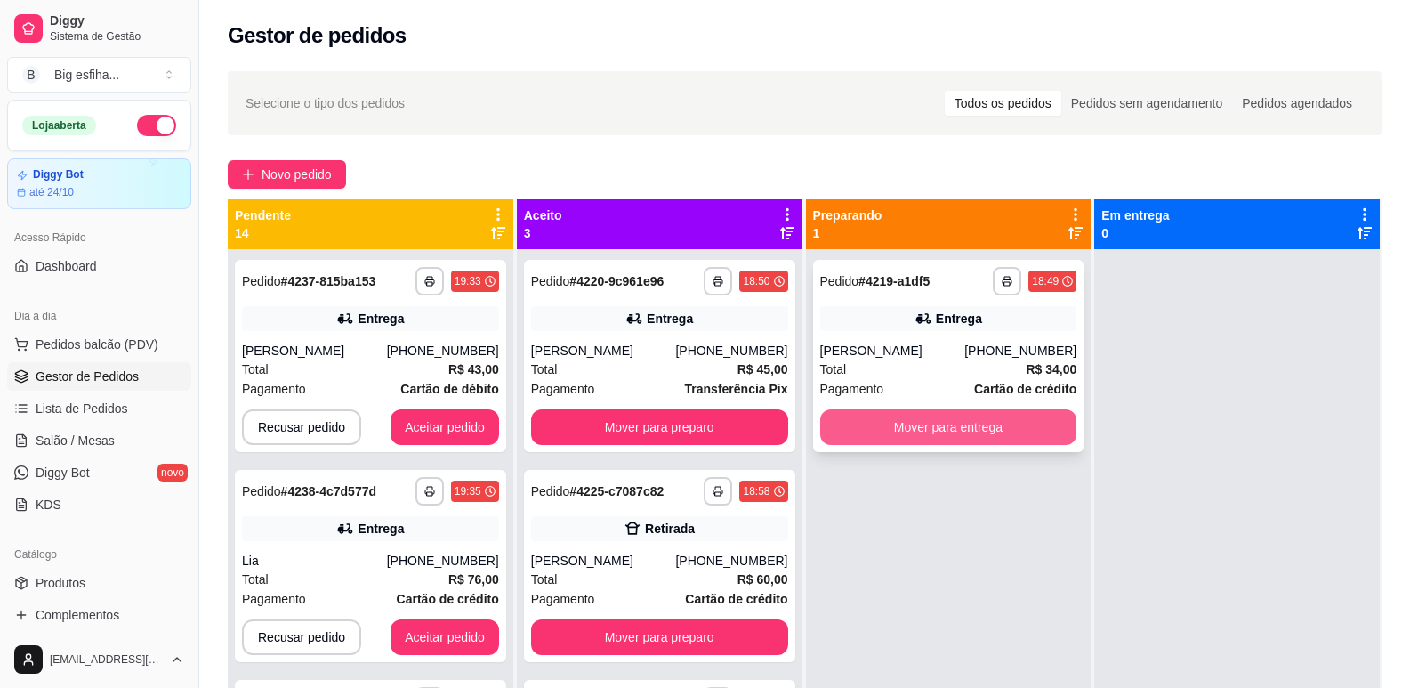
click at [935, 416] on button "Mover para entrega" at bounding box center [948, 427] width 257 height 36
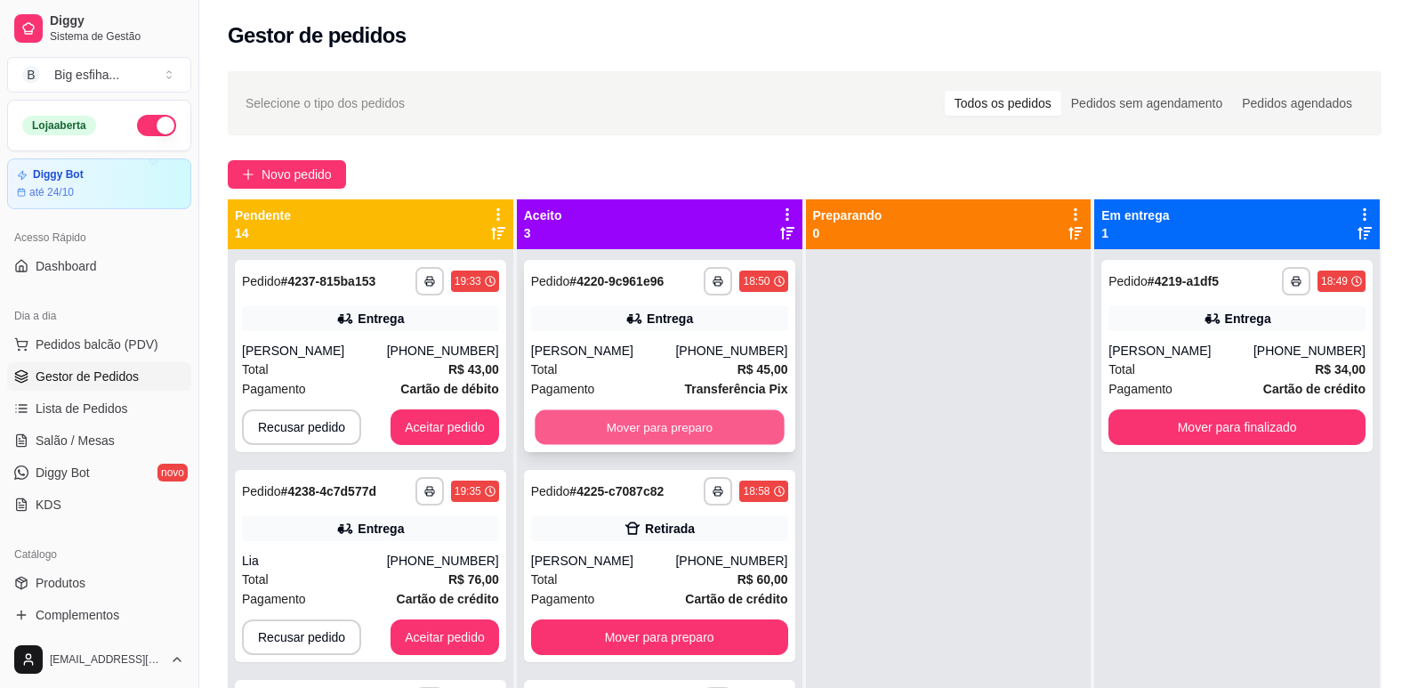
click at [685, 426] on button "Mover para preparo" at bounding box center [659, 427] width 249 height 35
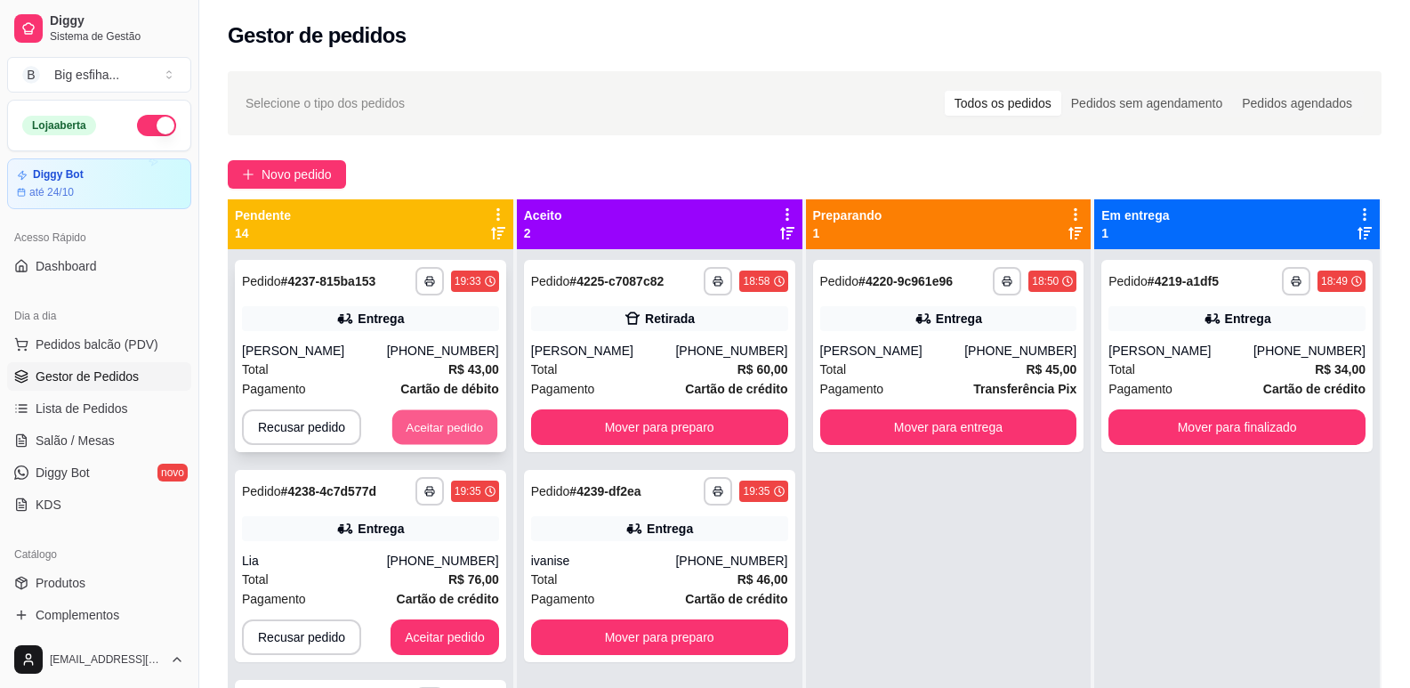
click at [455, 420] on button "Aceitar pedido" at bounding box center [444, 427] width 105 height 35
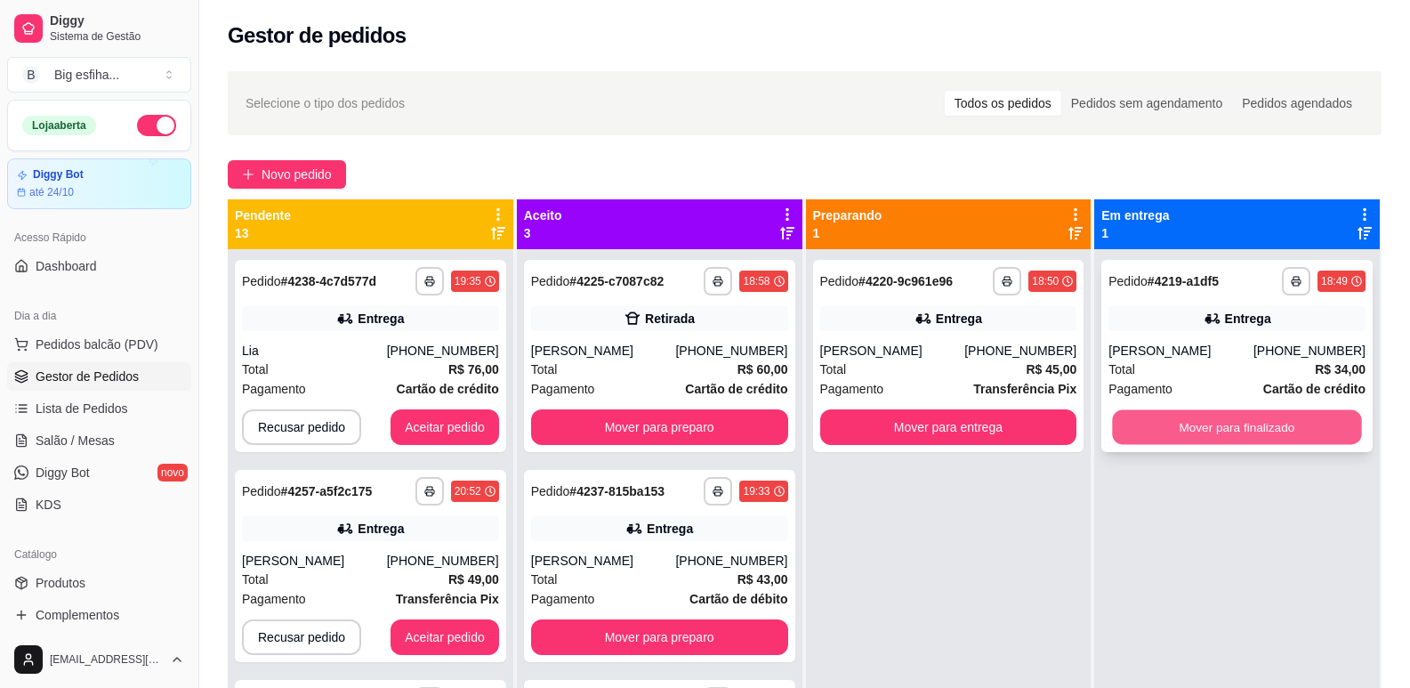
click at [1204, 420] on button "Mover para finalizado" at bounding box center [1237, 427] width 249 height 35
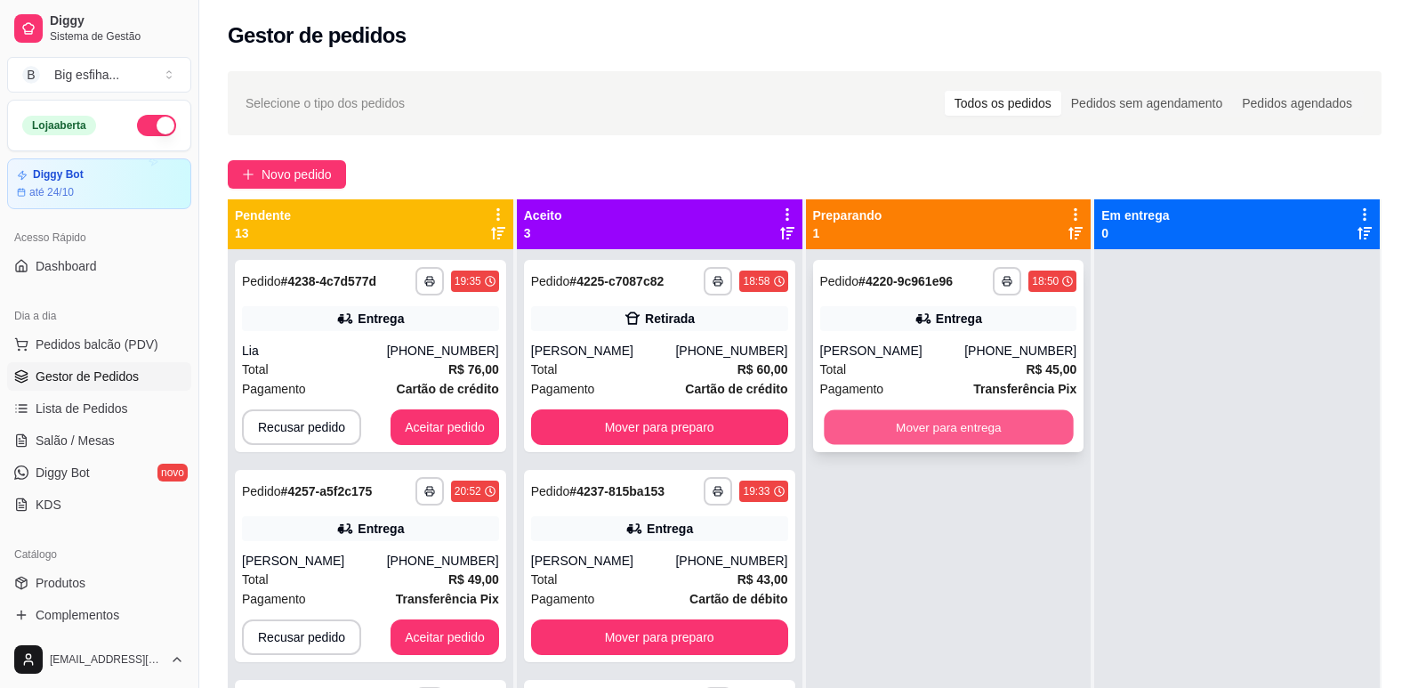
click at [1026, 420] on button "Mover para entrega" at bounding box center [948, 427] width 249 height 35
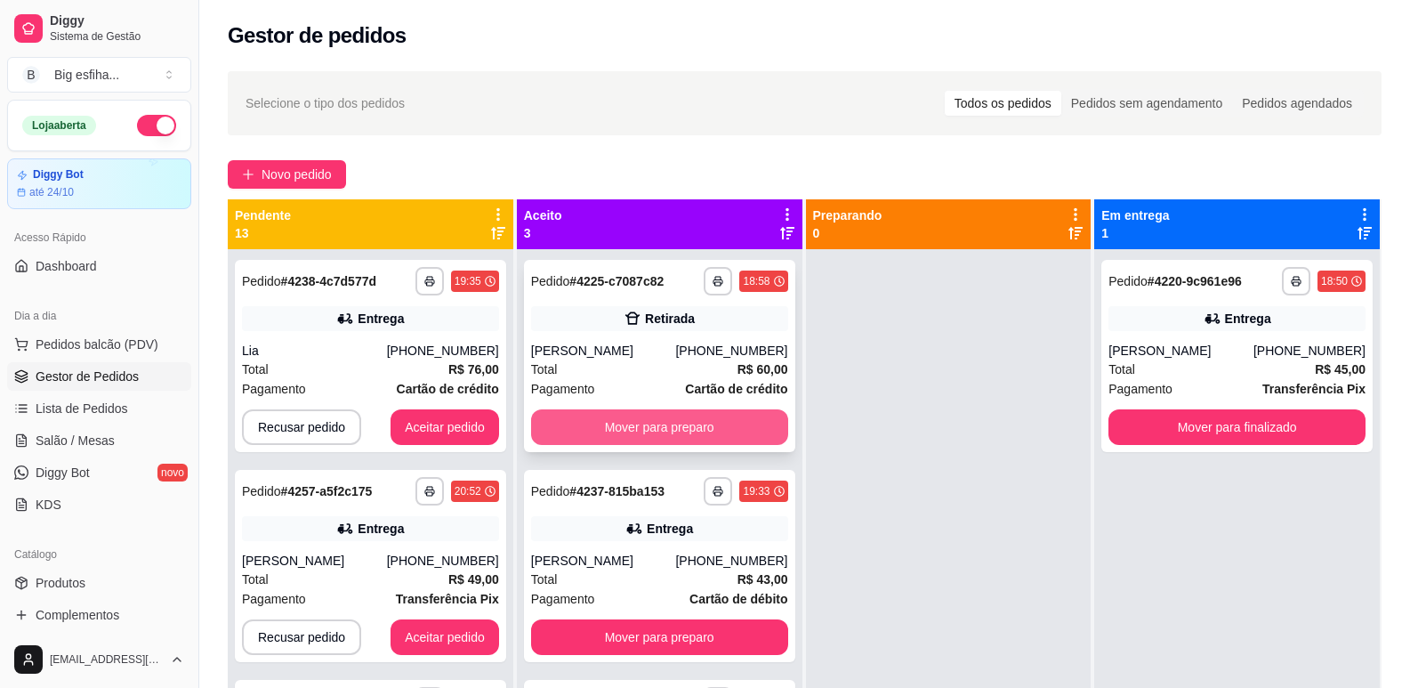
click at [698, 421] on button "Mover para preparo" at bounding box center [659, 427] width 257 height 36
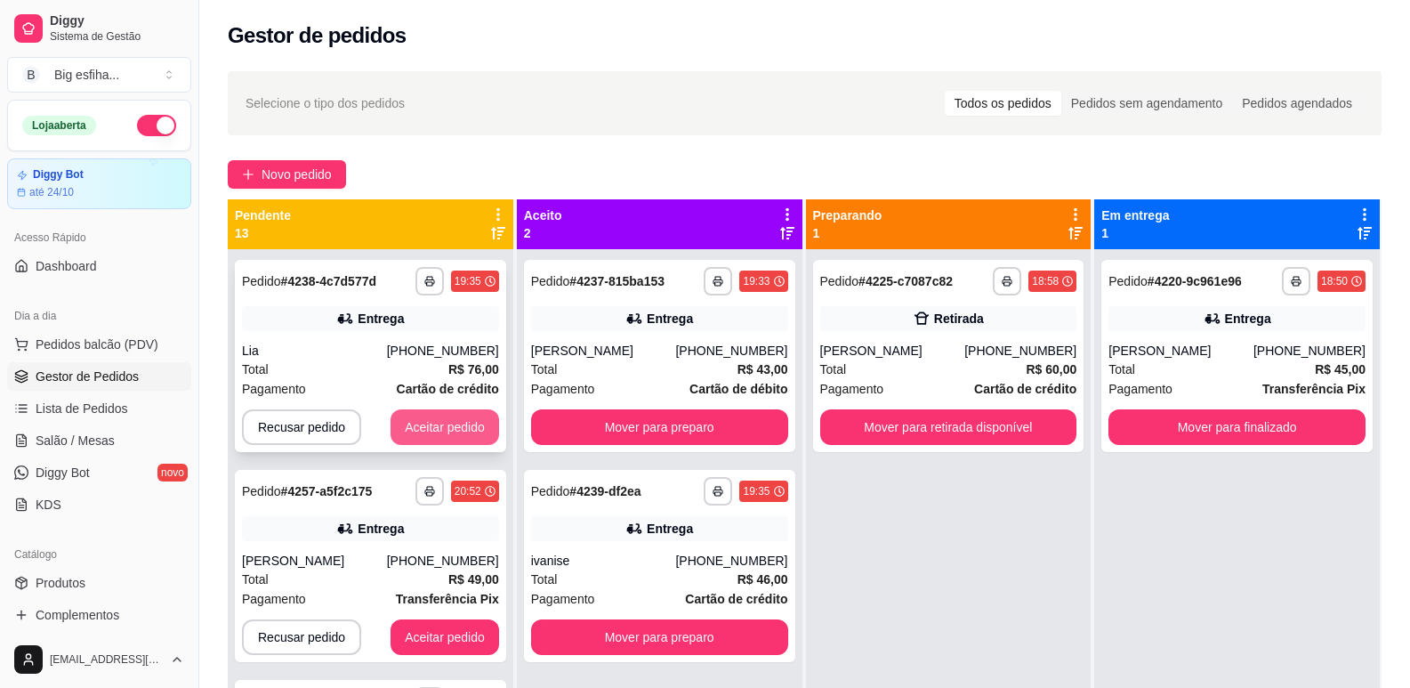
click at [440, 418] on button "Aceitar pedido" at bounding box center [445, 427] width 109 height 36
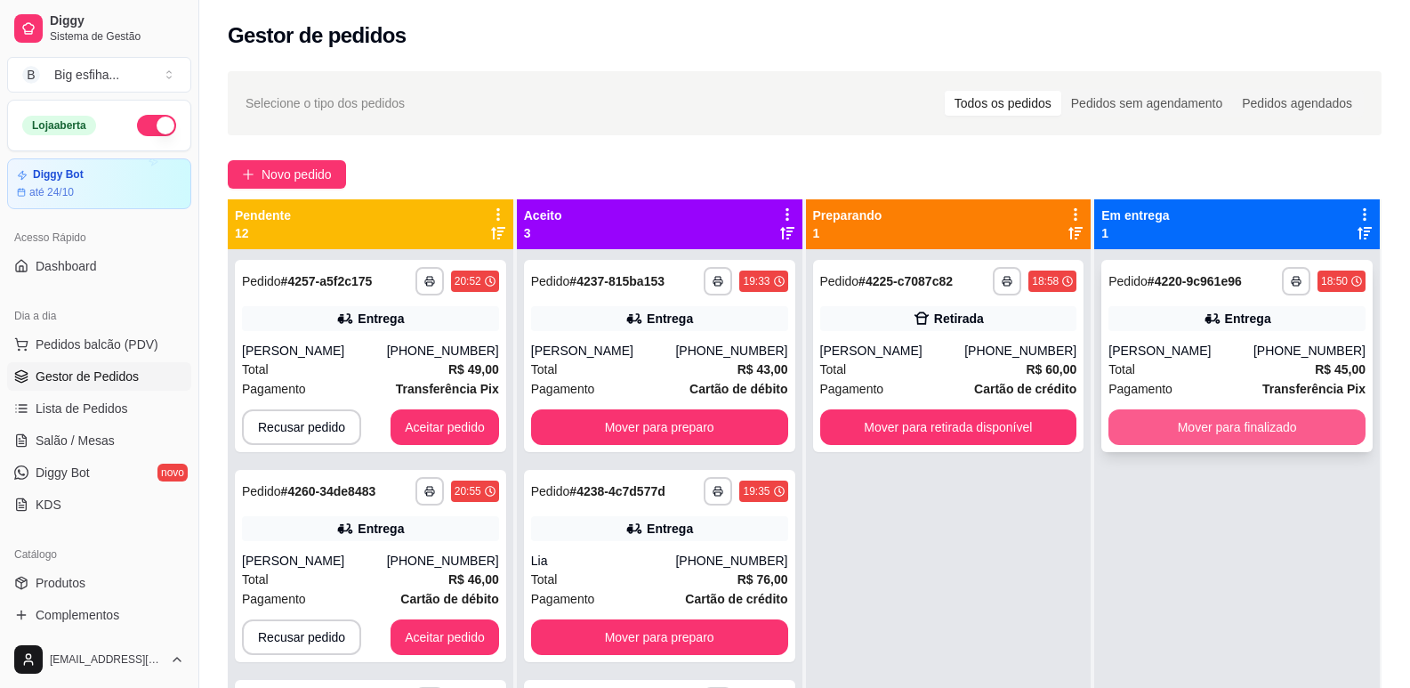
click at [1205, 420] on button "Mover para finalizado" at bounding box center [1237, 427] width 257 height 36
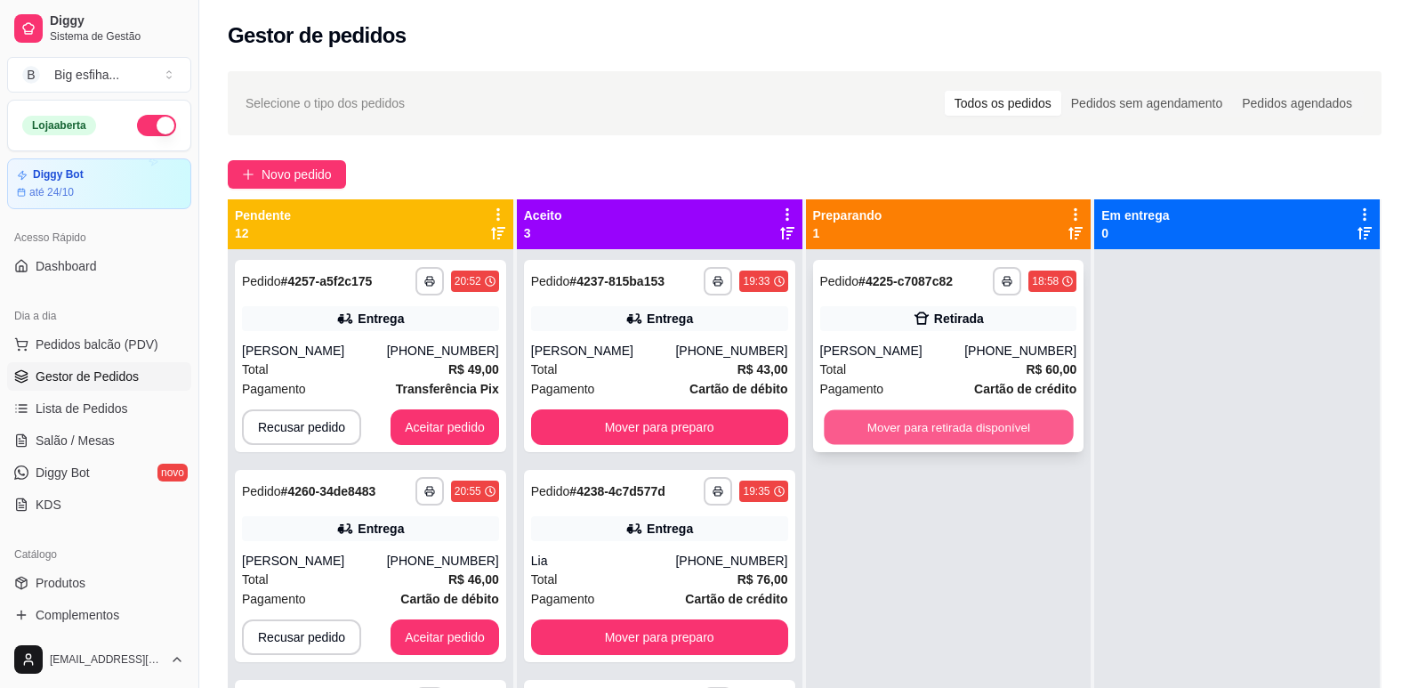
click at [989, 425] on button "Mover para retirada disponível" at bounding box center [948, 427] width 249 height 35
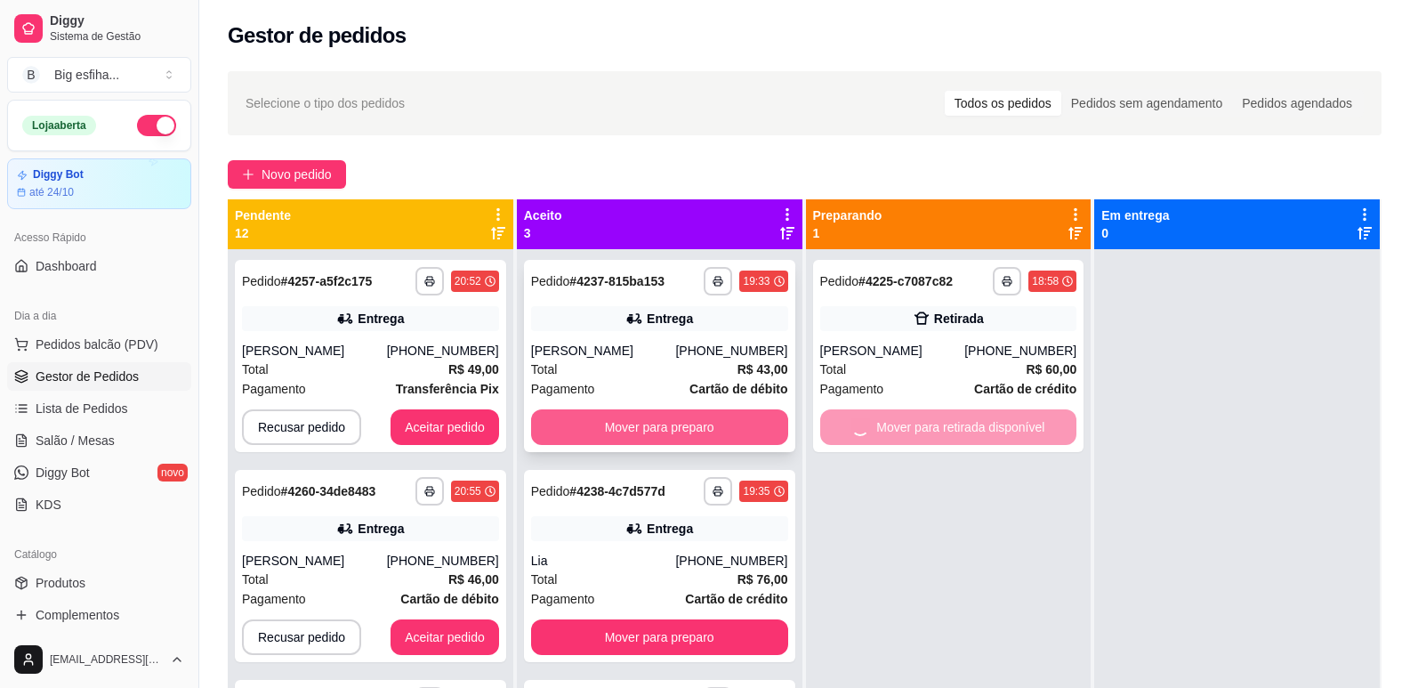
click at [739, 426] on button "Mover para preparo" at bounding box center [659, 427] width 257 height 36
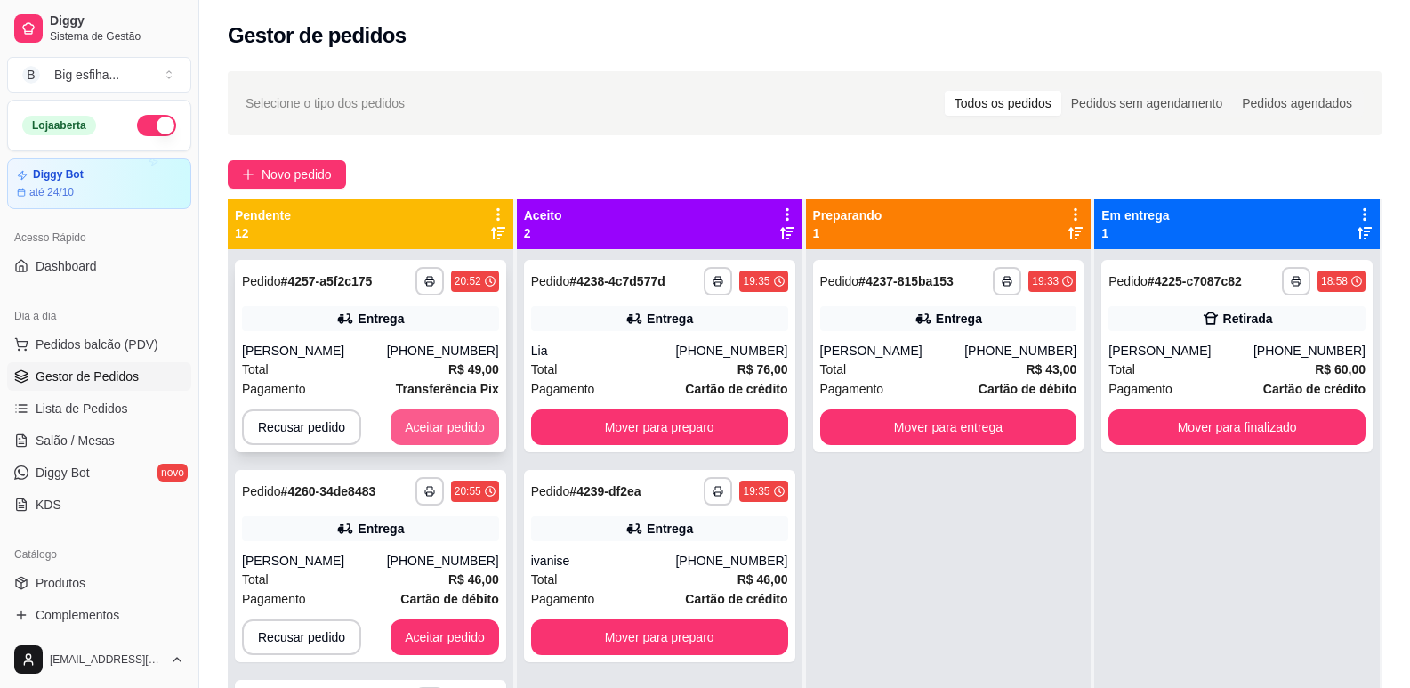
click at [426, 426] on button "Aceitar pedido" at bounding box center [445, 427] width 109 height 36
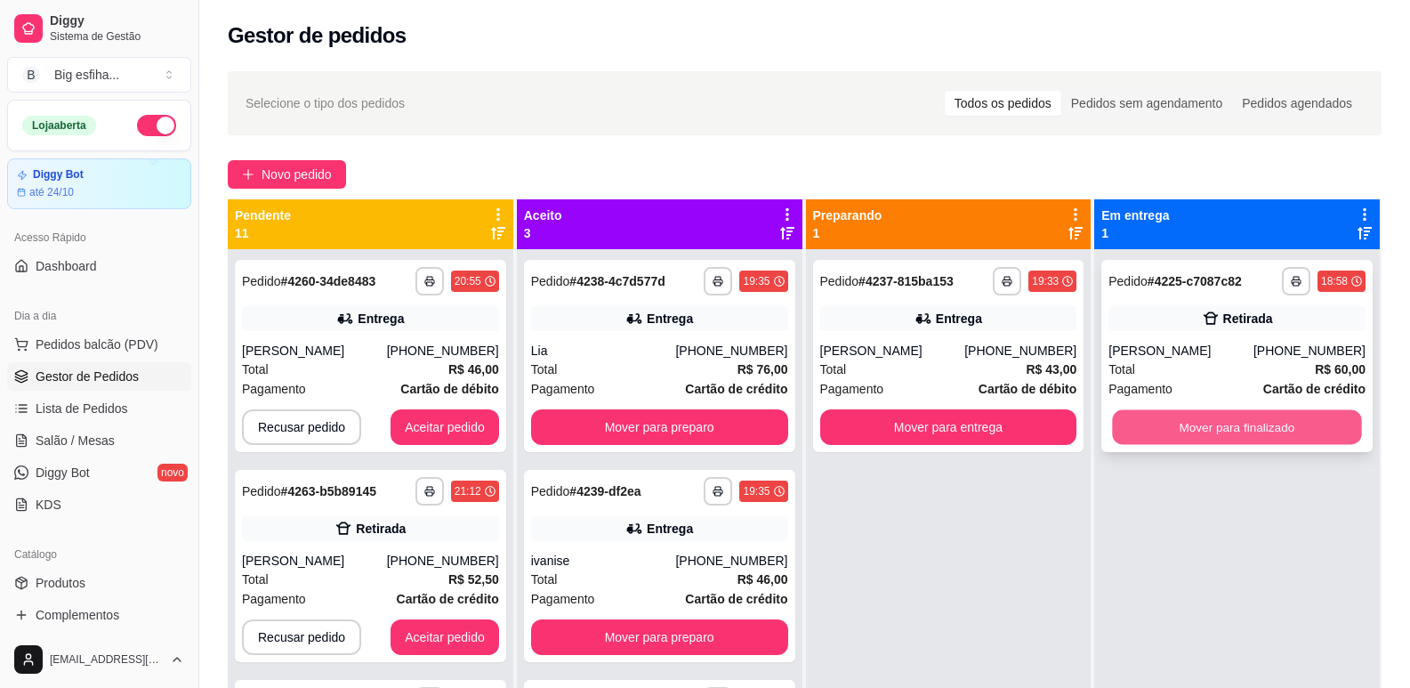
click at [1189, 424] on button "Mover para finalizado" at bounding box center [1237, 427] width 249 height 35
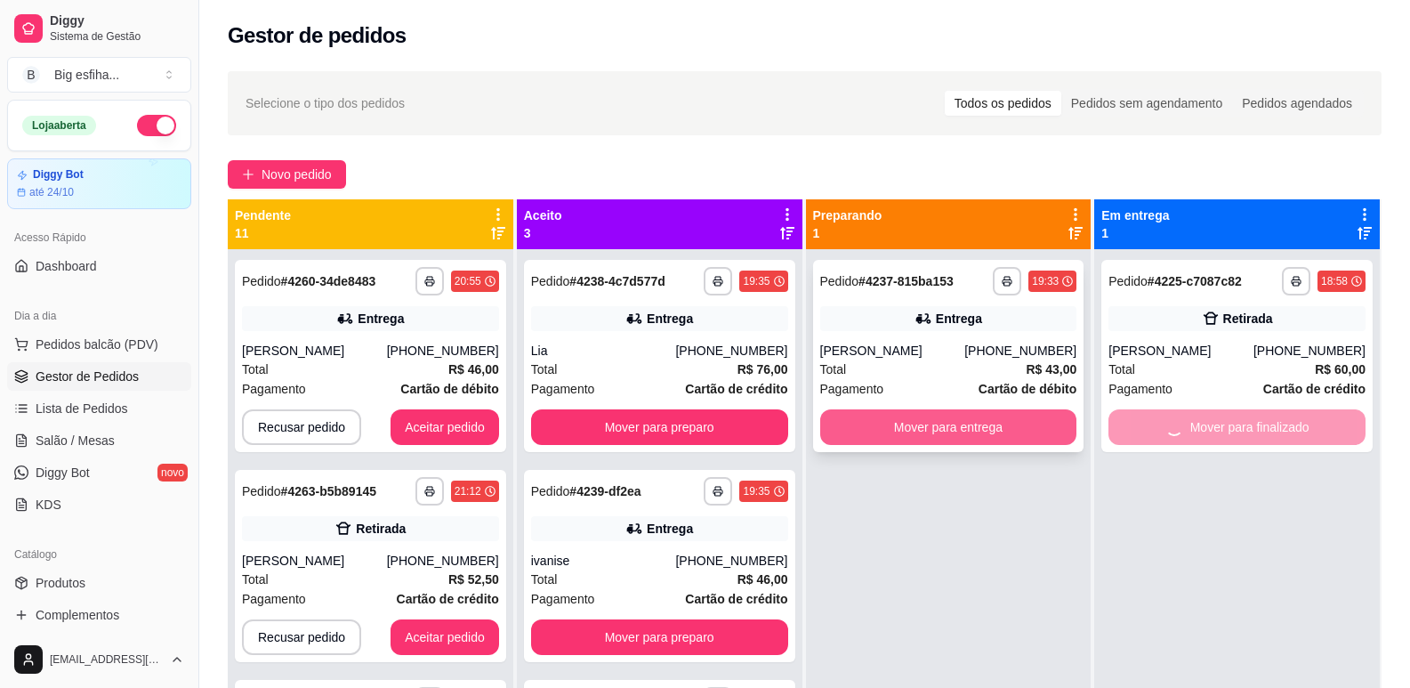
click at [1002, 424] on button "Mover para entrega" at bounding box center [948, 427] width 257 height 36
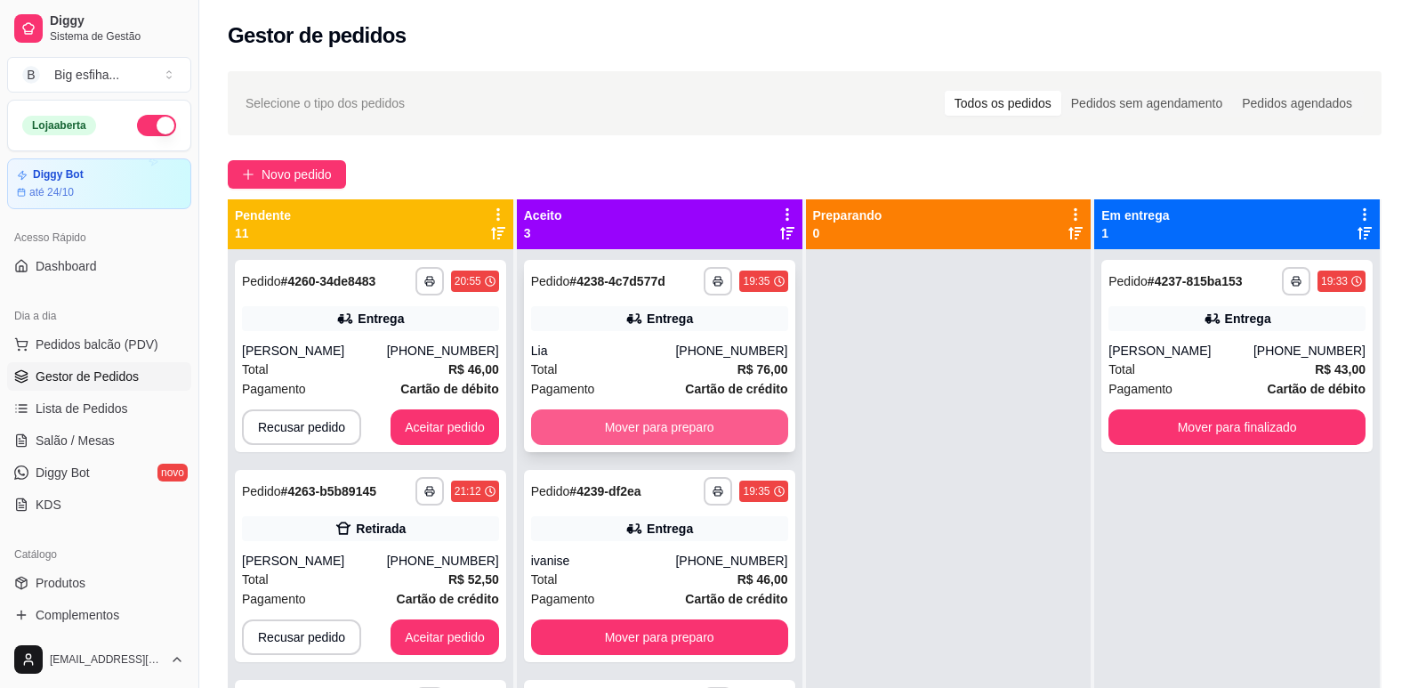
click at [685, 424] on button "Mover para preparo" at bounding box center [659, 427] width 257 height 36
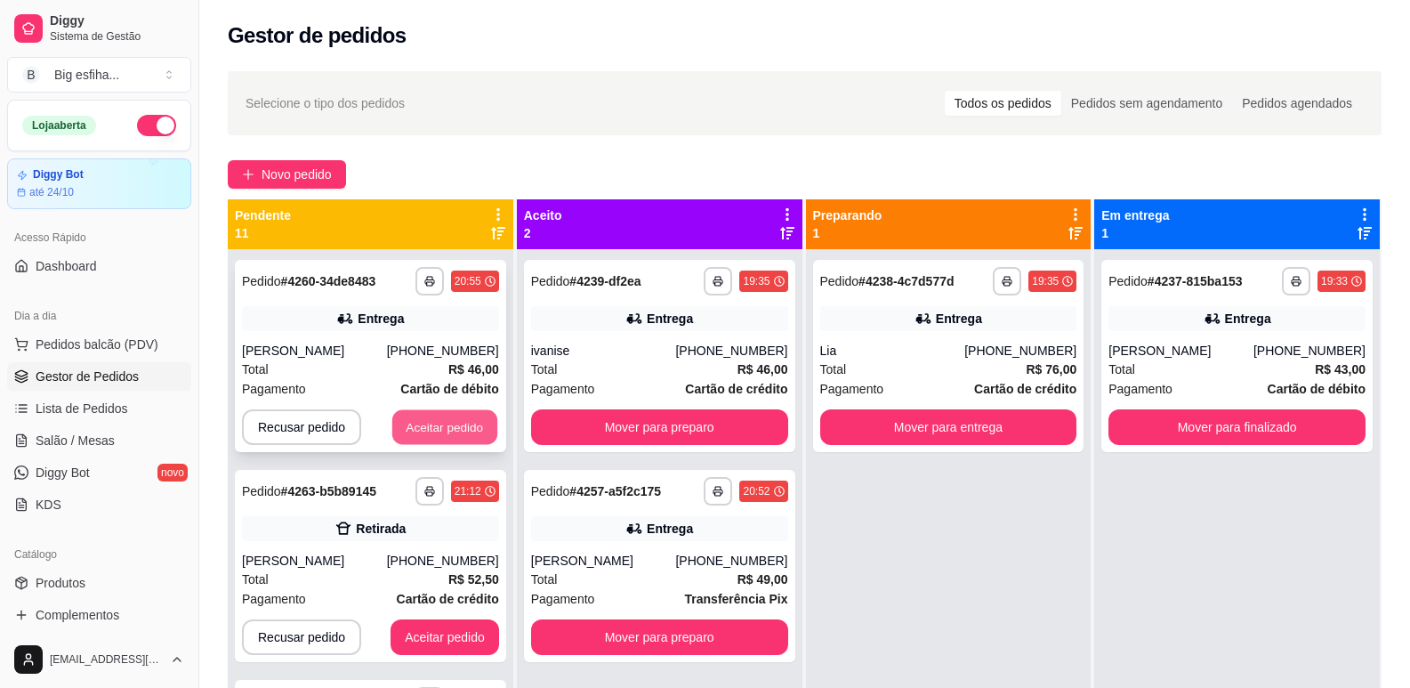
click at [435, 424] on button "Aceitar pedido" at bounding box center [444, 427] width 105 height 35
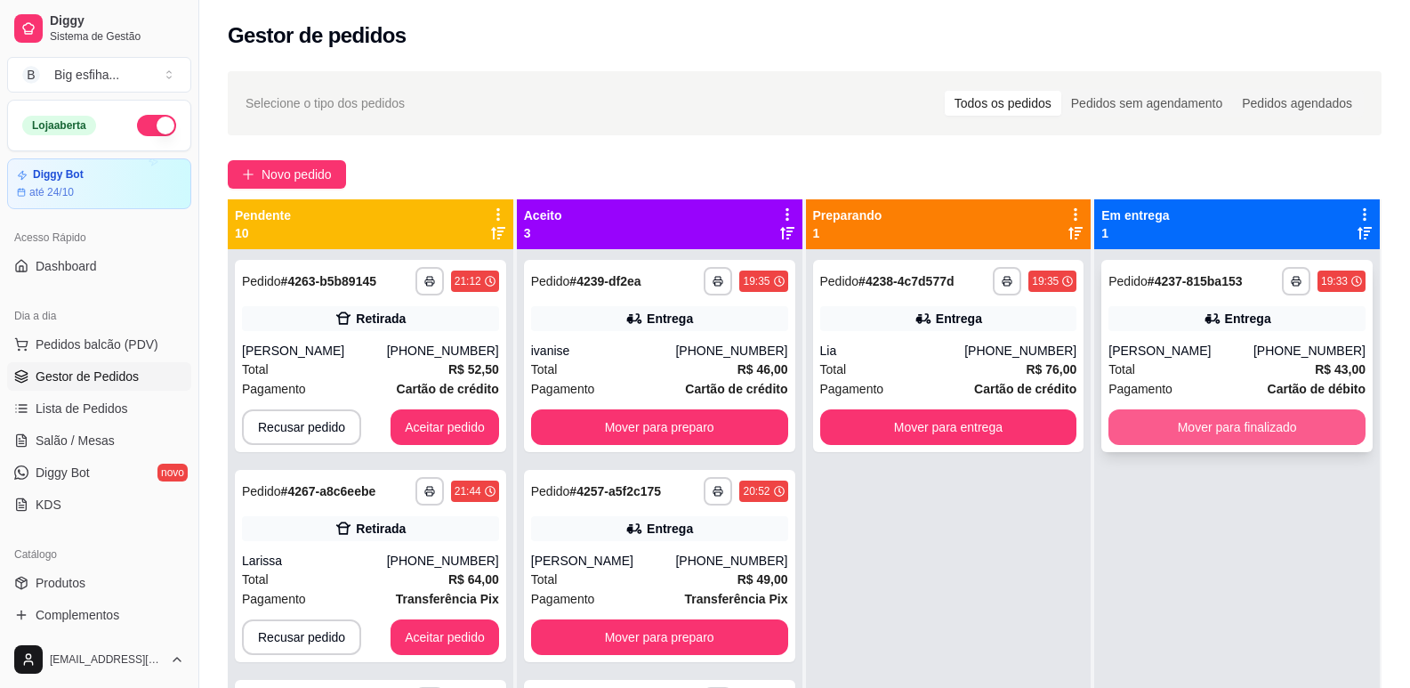
click at [1249, 426] on button "Mover para finalizado" at bounding box center [1237, 427] width 257 height 36
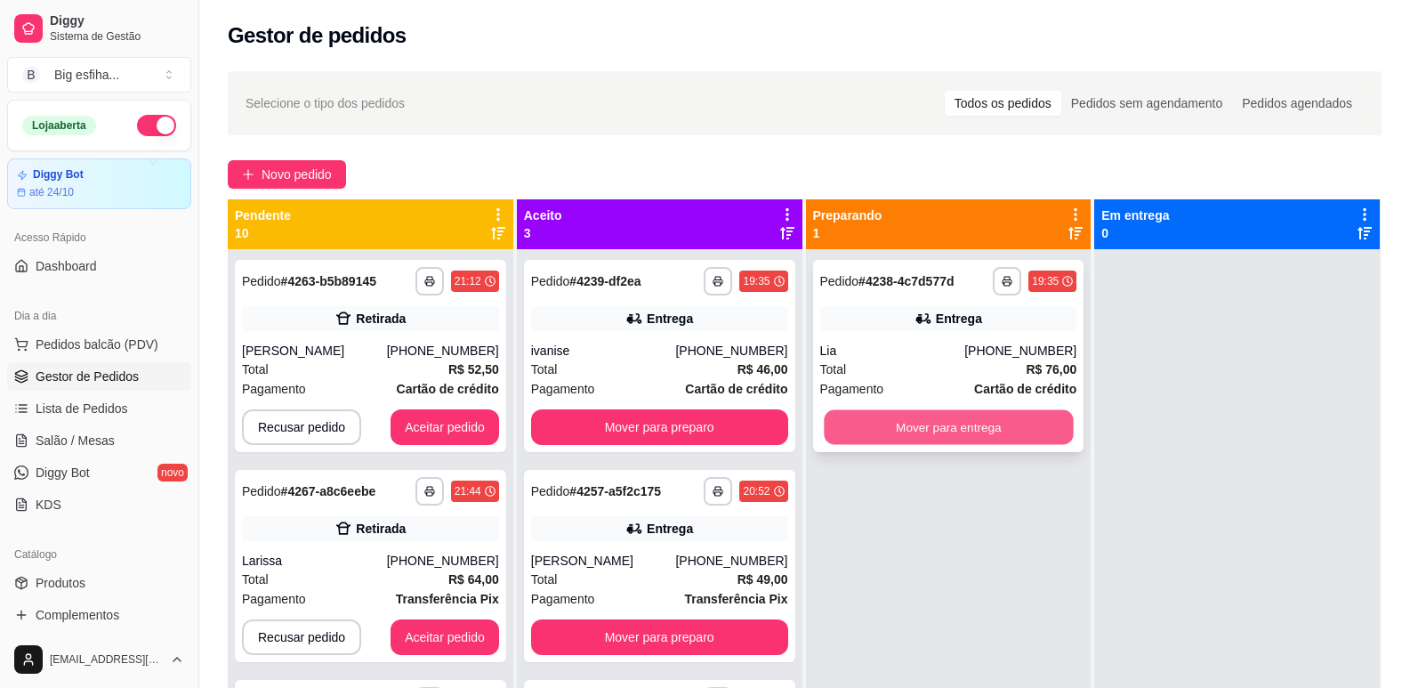
click at [961, 425] on button "Mover para entrega" at bounding box center [948, 427] width 249 height 35
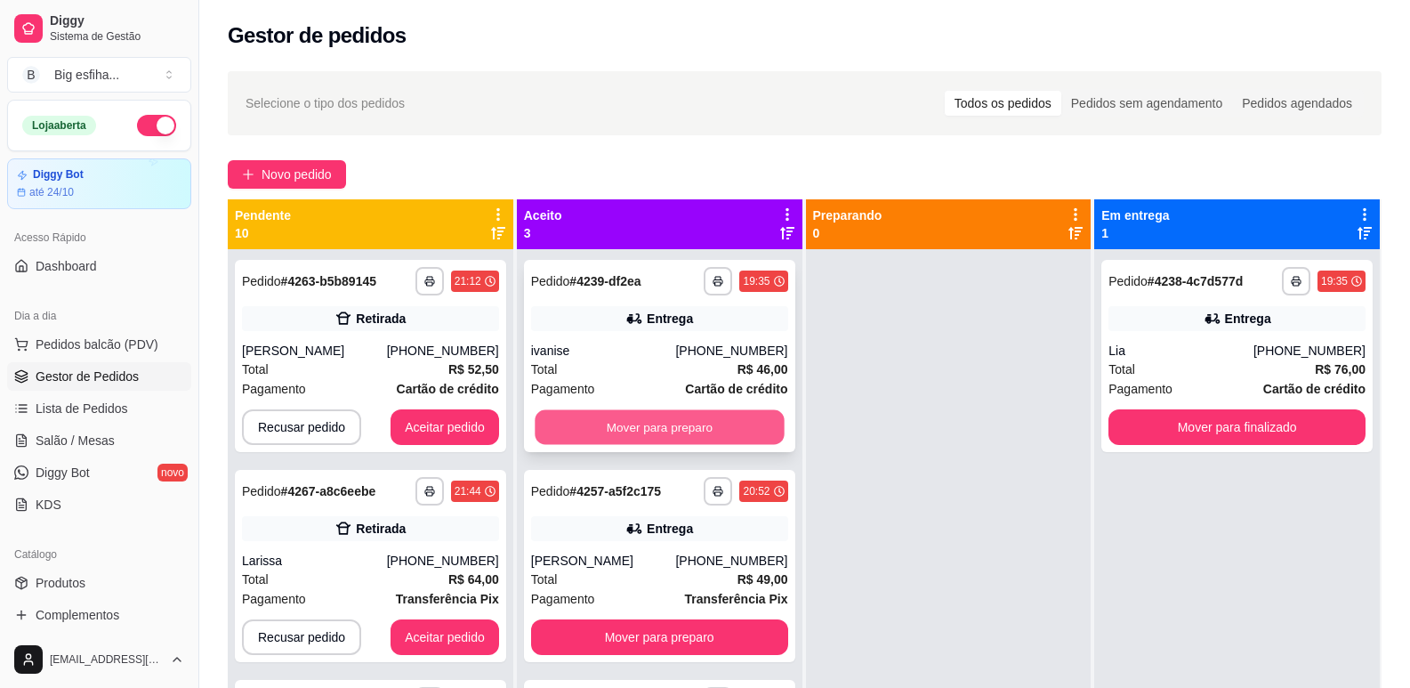
click at [630, 427] on button "Mover para preparo" at bounding box center [659, 427] width 249 height 35
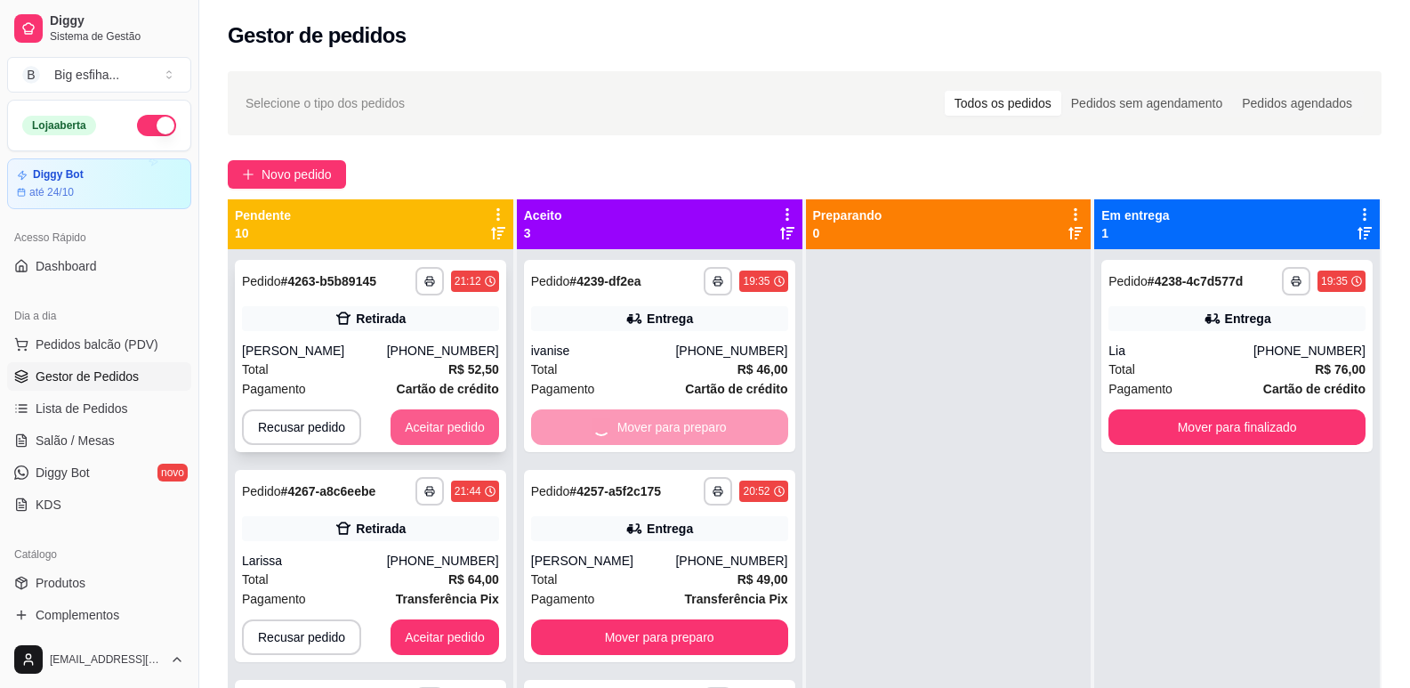
click at [391, 424] on button "Aceitar pedido" at bounding box center [445, 427] width 109 height 36
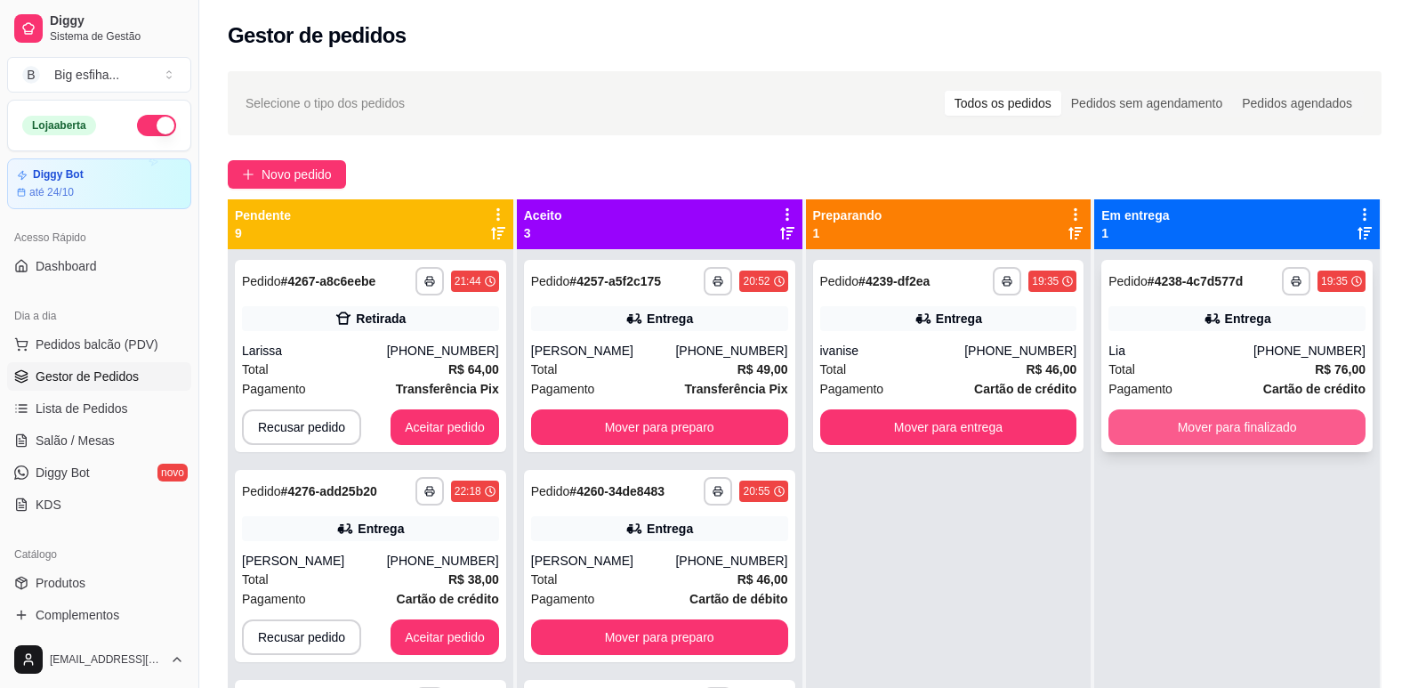
click at [1224, 430] on button "Mover para finalizado" at bounding box center [1237, 427] width 257 height 36
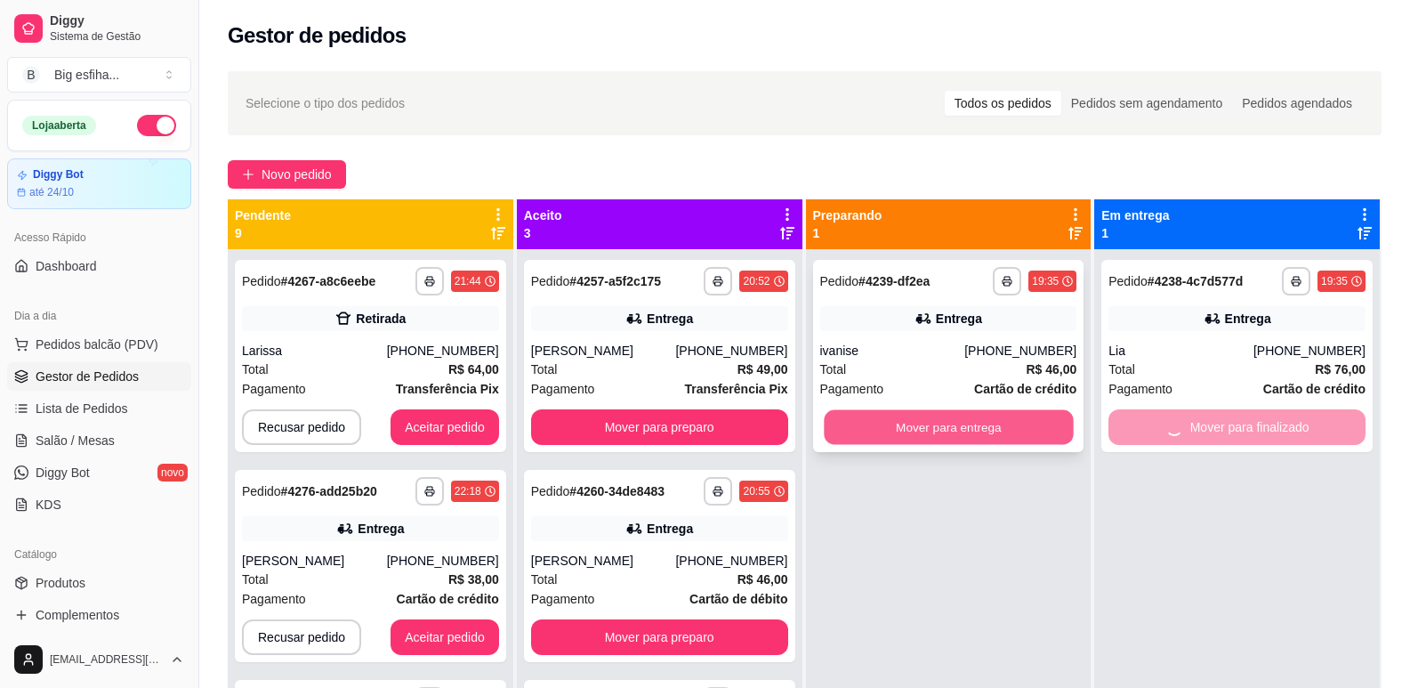
click at [950, 447] on div "**********" at bounding box center [948, 356] width 271 height 192
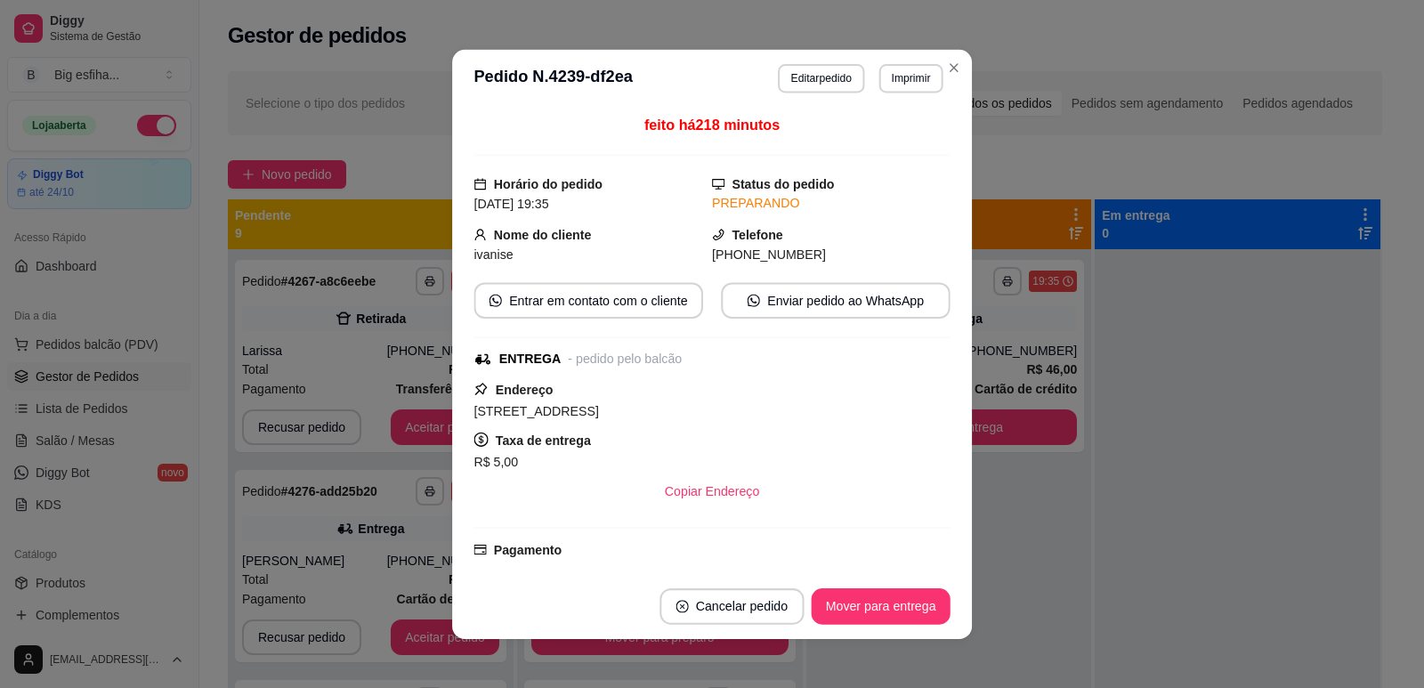
click at [668, 431] on div "Taxa de entrega R$ 5,00" at bounding box center [711, 451] width 476 height 44
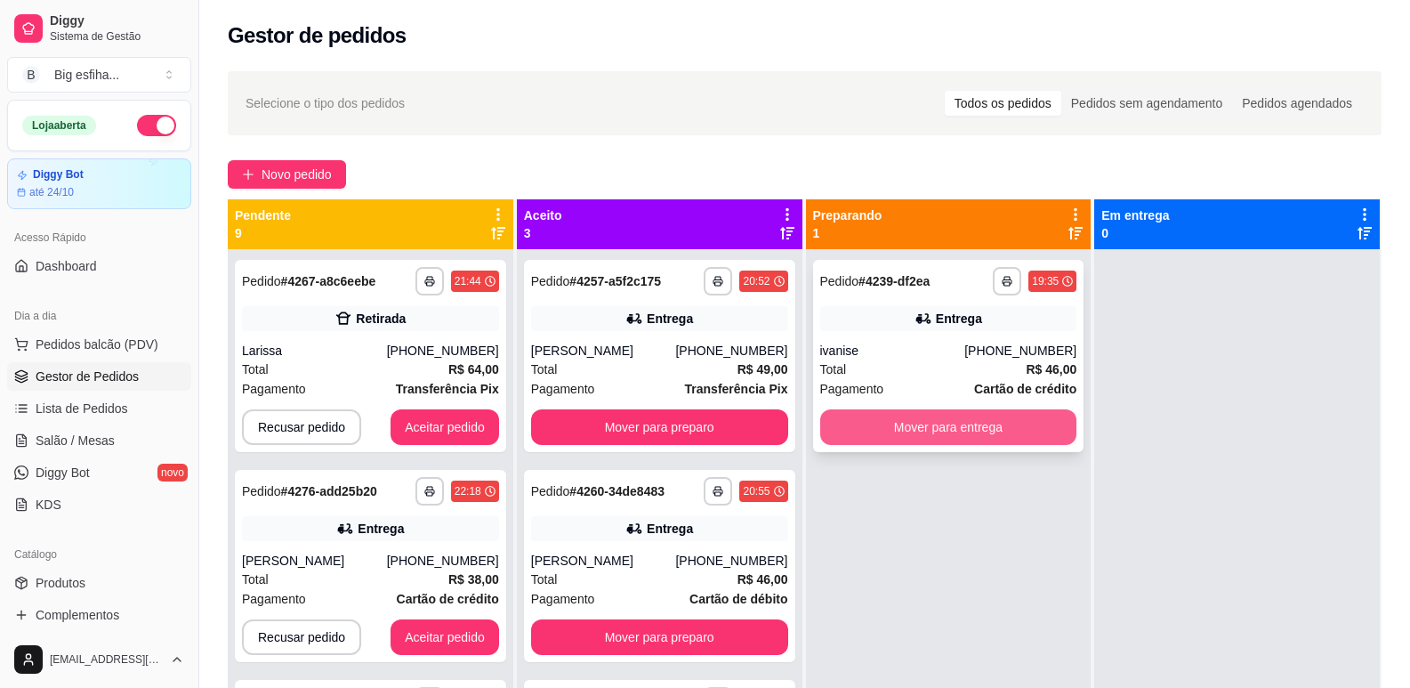
click at [1019, 426] on button "Mover para entrega" at bounding box center [948, 427] width 257 height 36
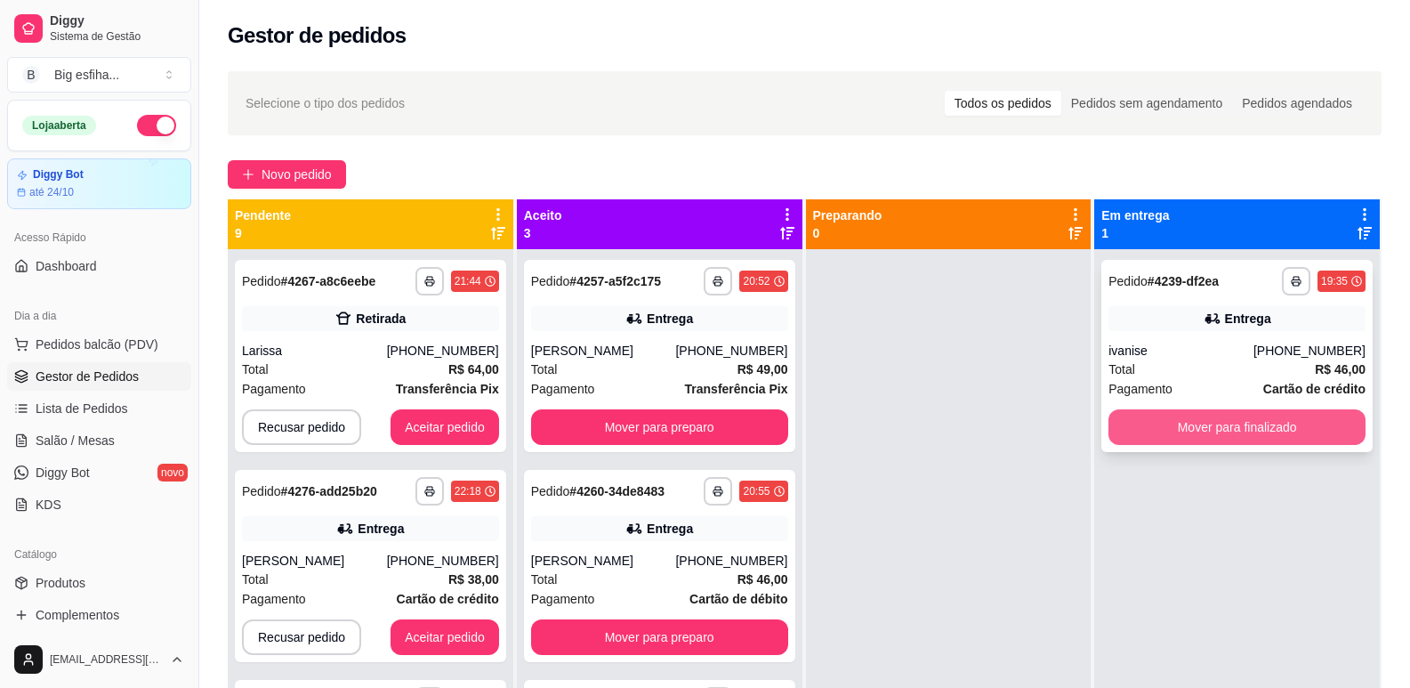
click at [1164, 427] on button "Mover para finalizado" at bounding box center [1237, 427] width 257 height 36
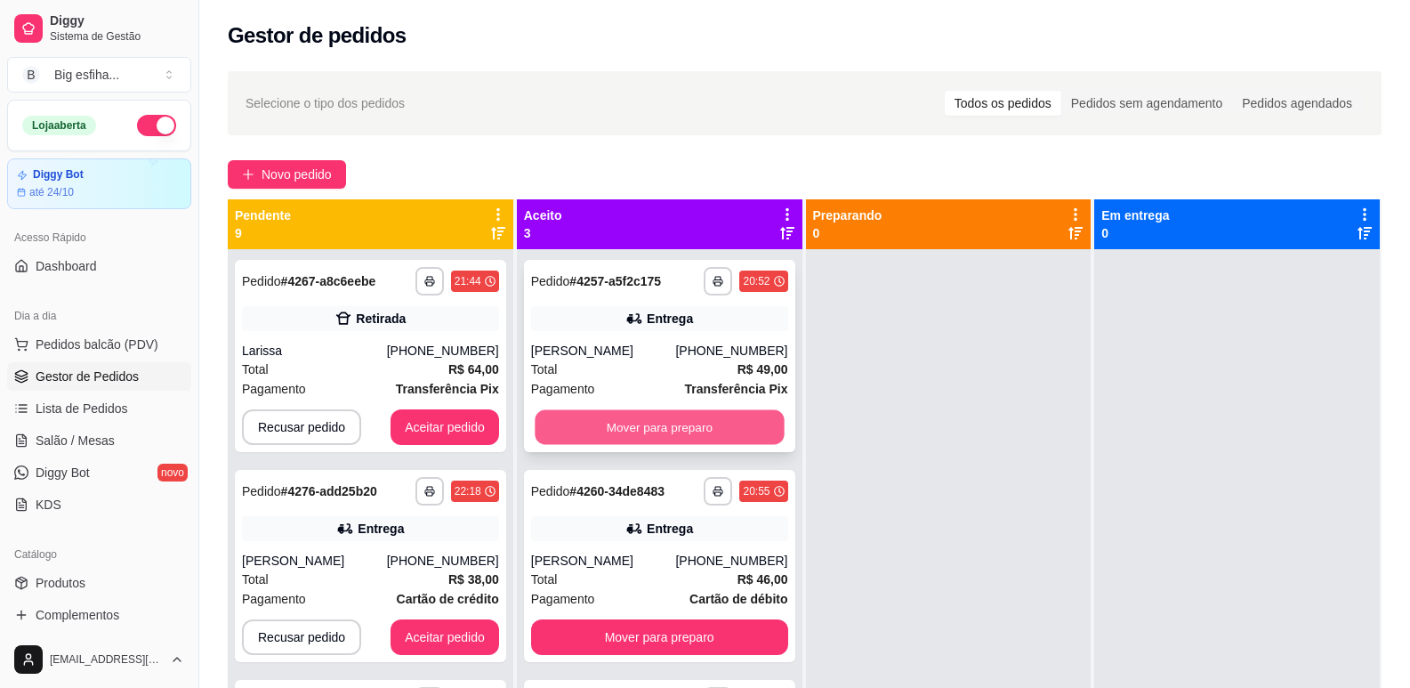
click at [682, 429] on button "Mover para preparo" at bounding box center [659, 427] width 249 height 35
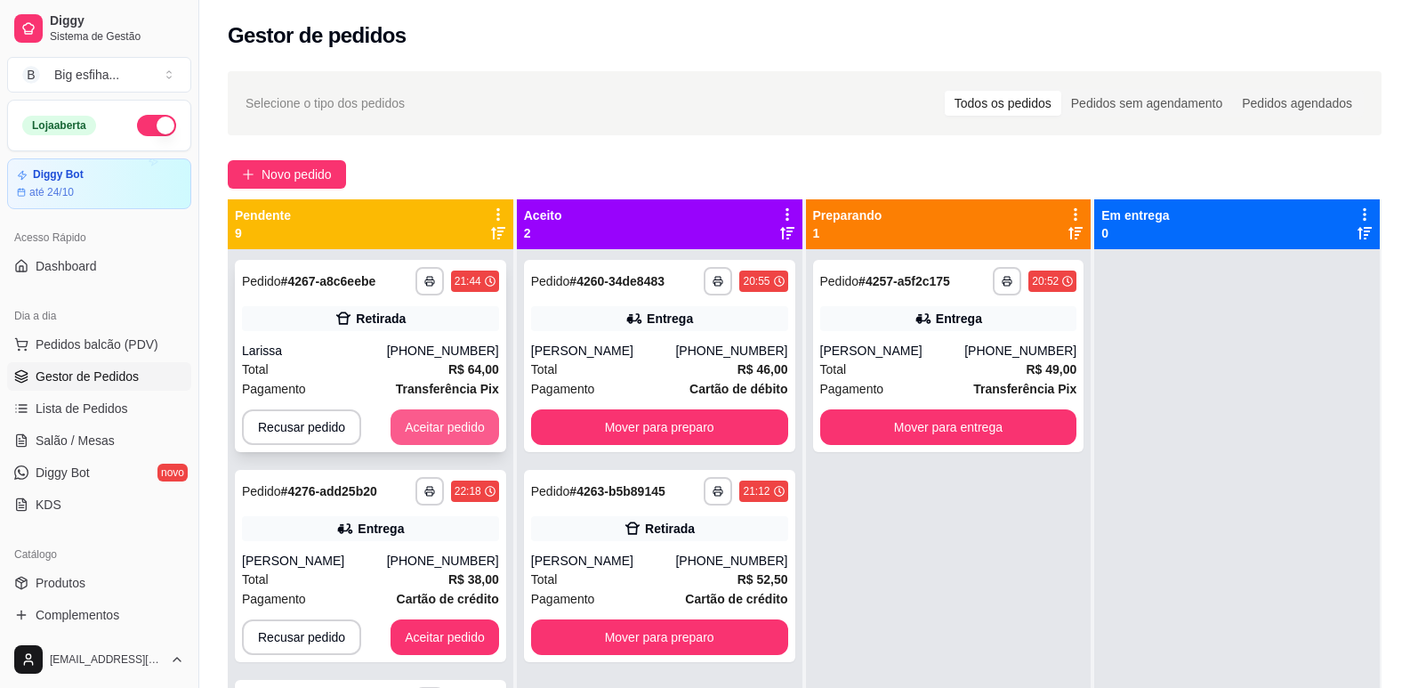
click at [416, 432] on button "Aceitar pedido" at bounding box center [445, 427] width 109 height 36
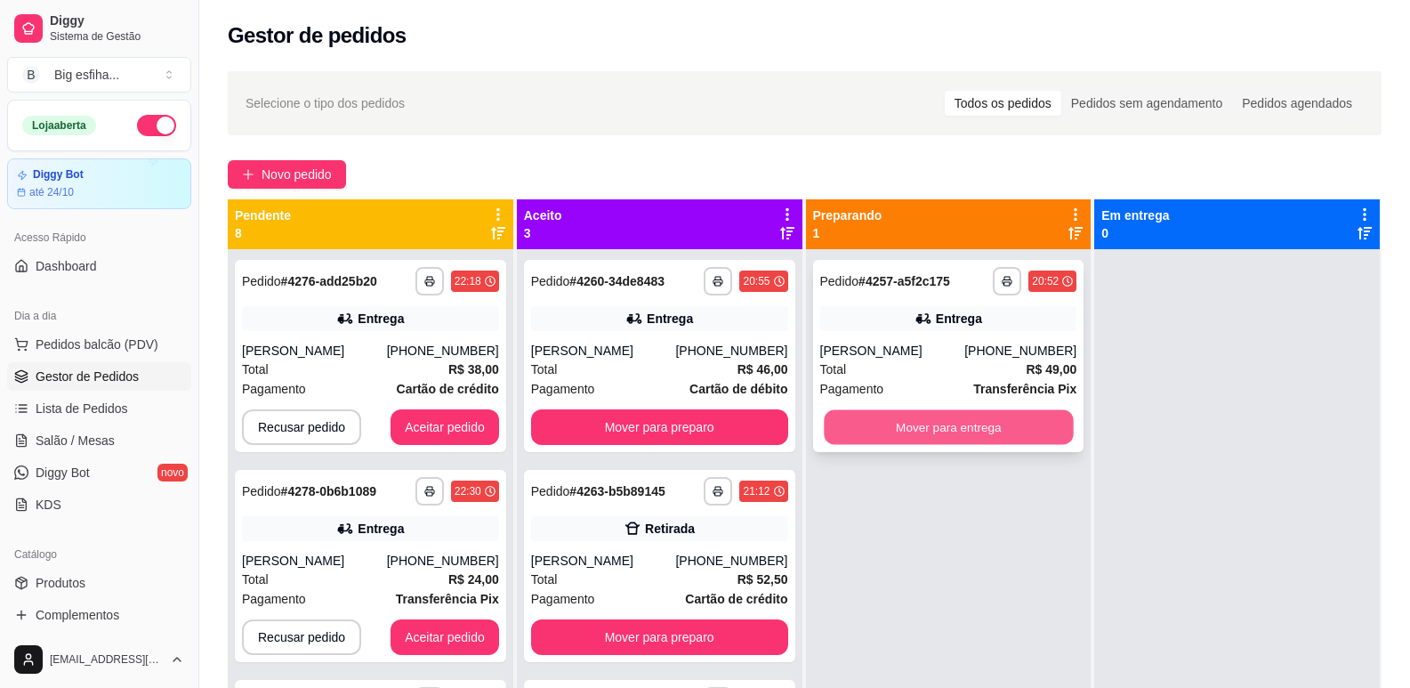
click at [964, 424] on button "Mover para entrega" at bounding box center [948, 427] width 249 height 35
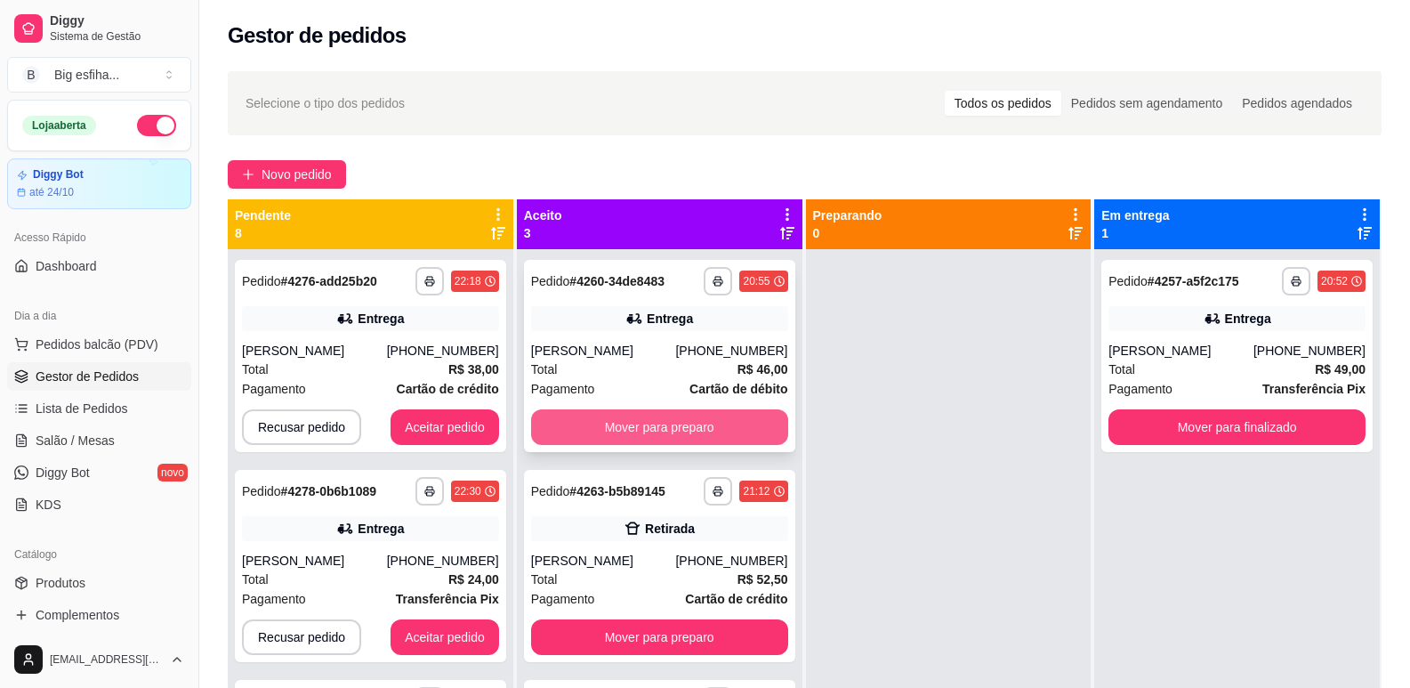
click at [713, 425] on button "Mover para preparo" at bounding box center [659, 427] width 257 height 36
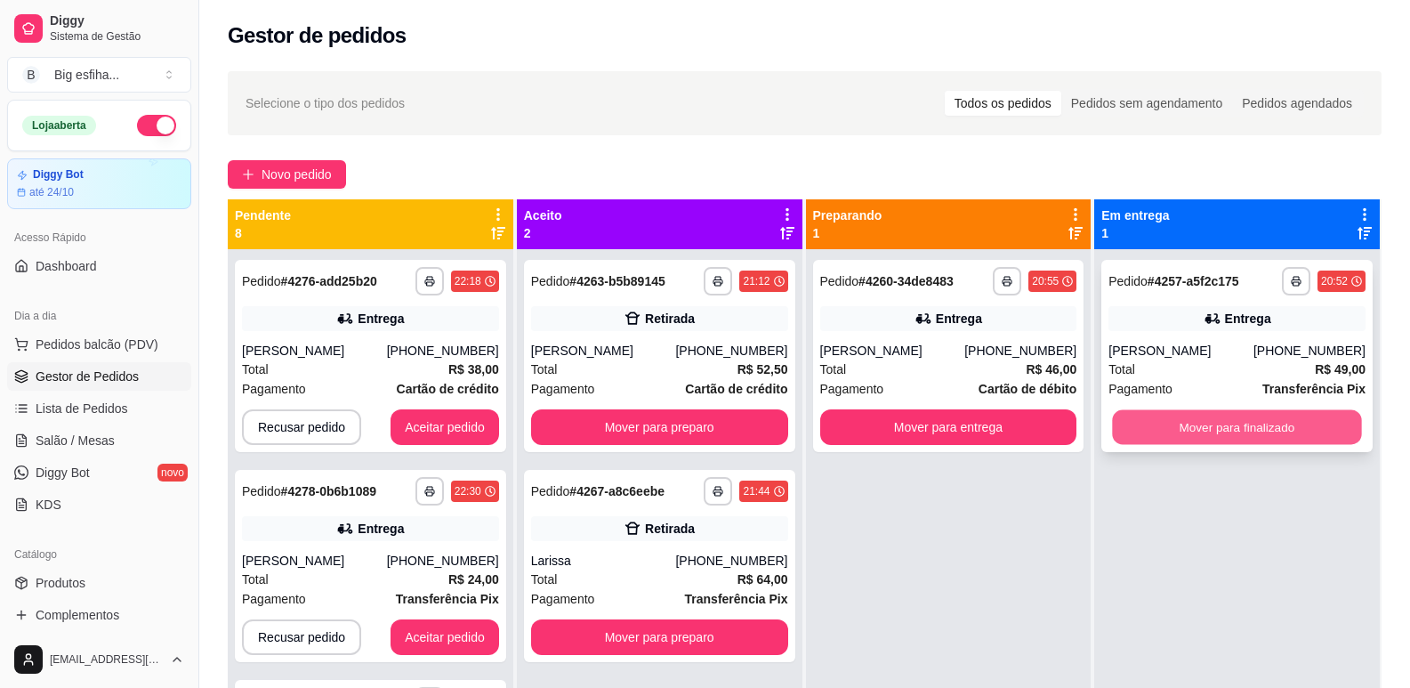
click at [1184, 421] on button "Mover para finalizado" at bounding box center [1237, 427] width 249 height 35
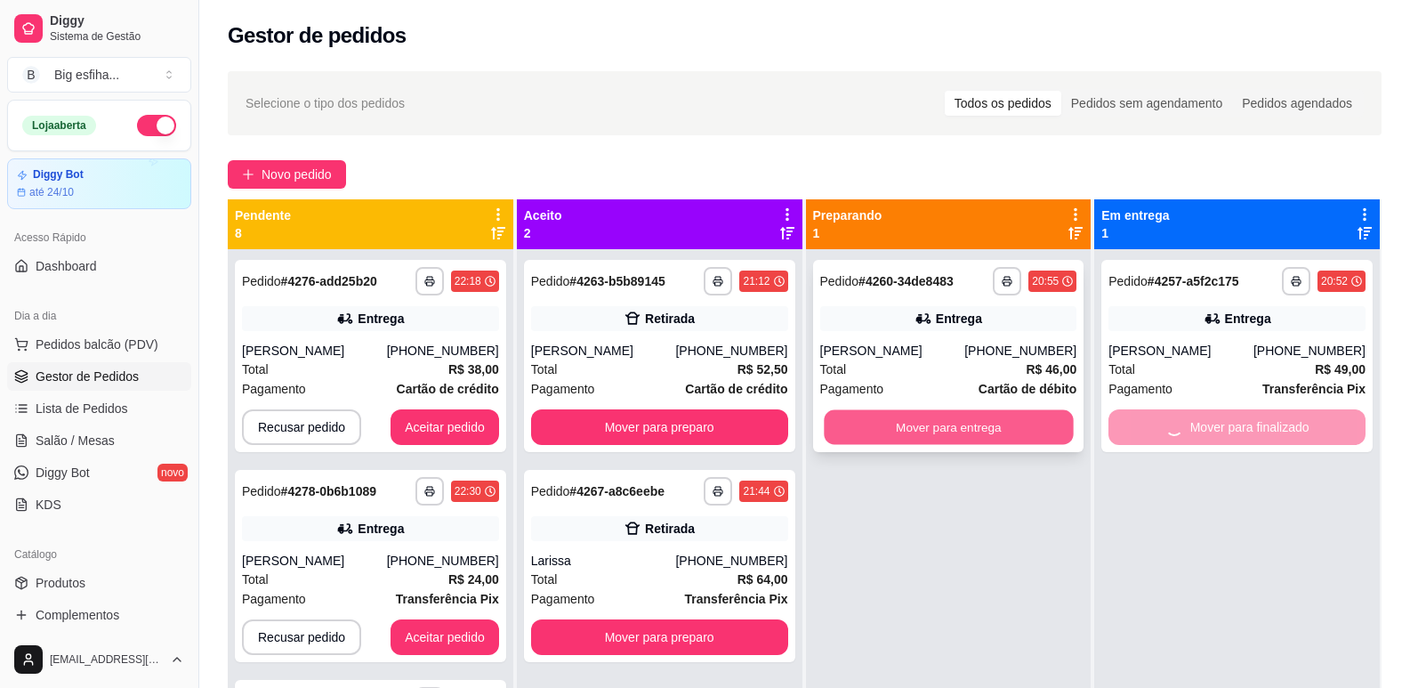
click at [941, 419] on button "Mover para entrega" at bounding box center [948, 427] width 249 height 35
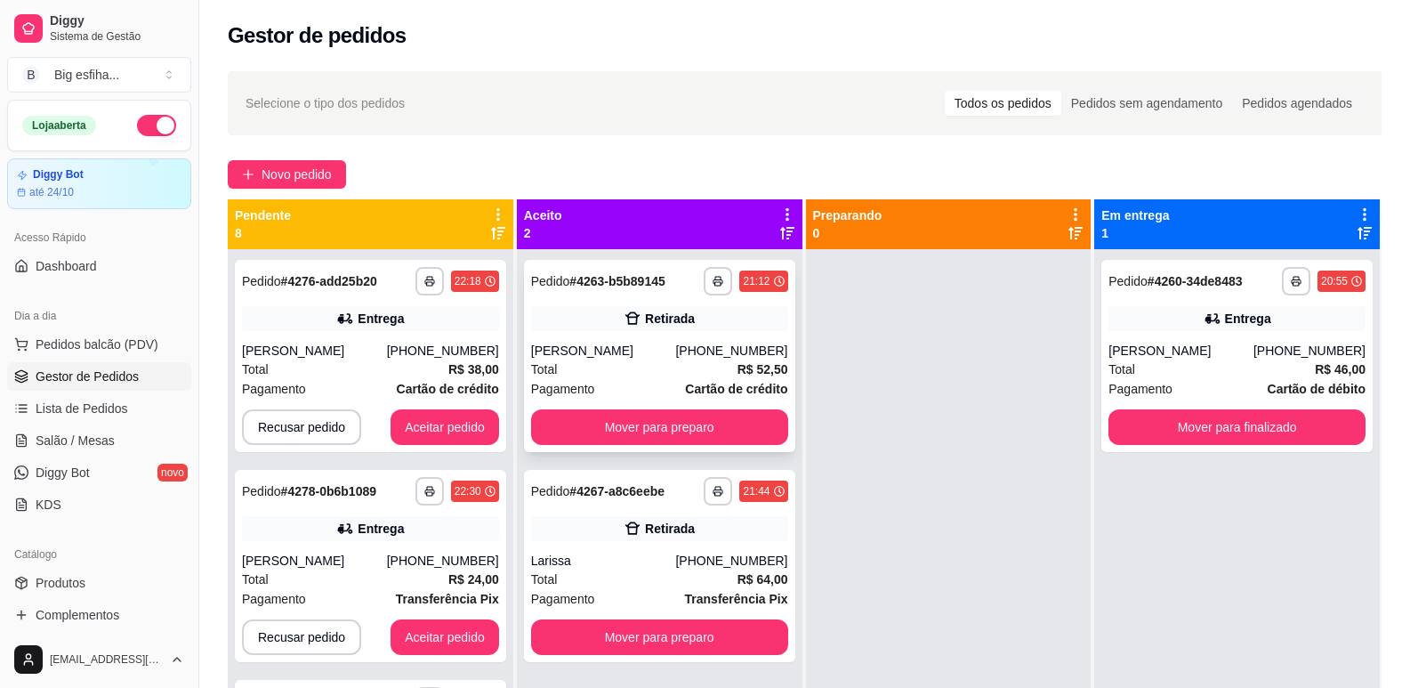
click at [636, 446] on div "**********" at bounding box center [659, 356] width 271 height 192
click at [1155, 424] on button "Mover para finalizado" at bounding box center [1237, 427] width 257 height 36
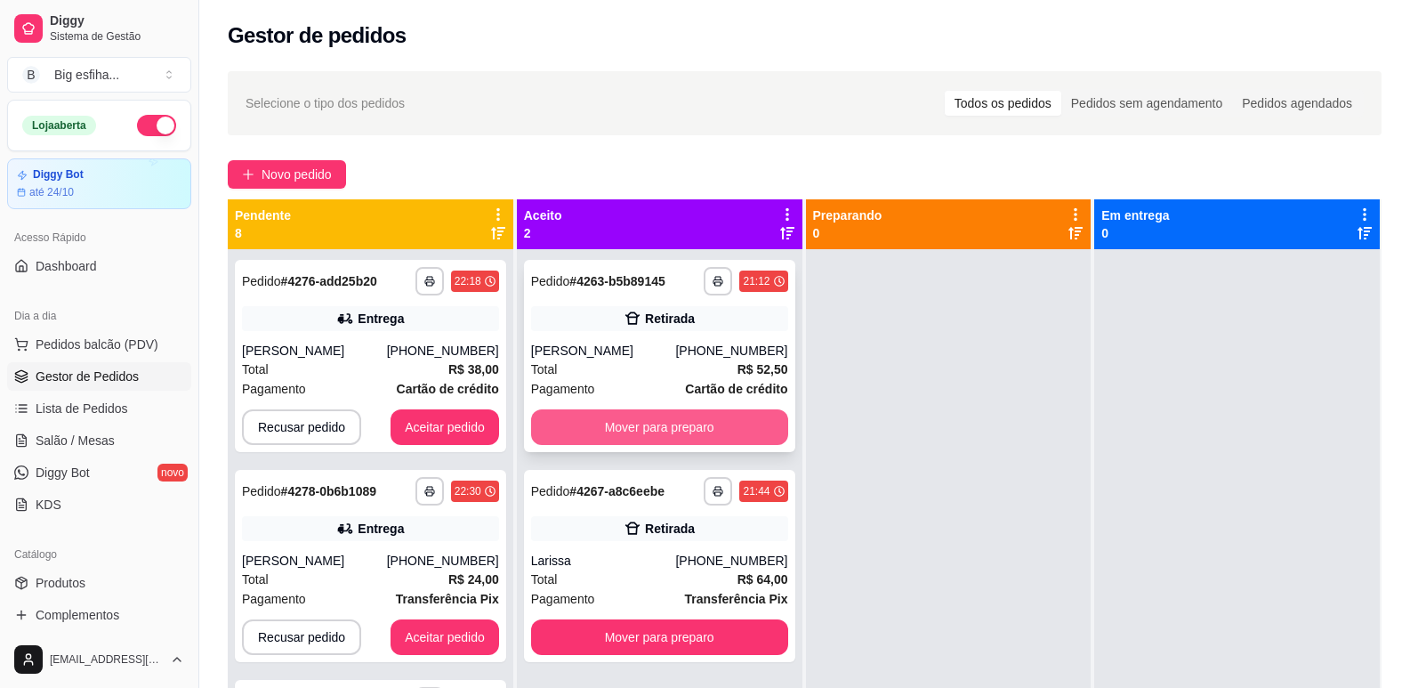
click at [654, 425] on button "Mover para preparo" at bounding box center [659, 427] width 257 height 36
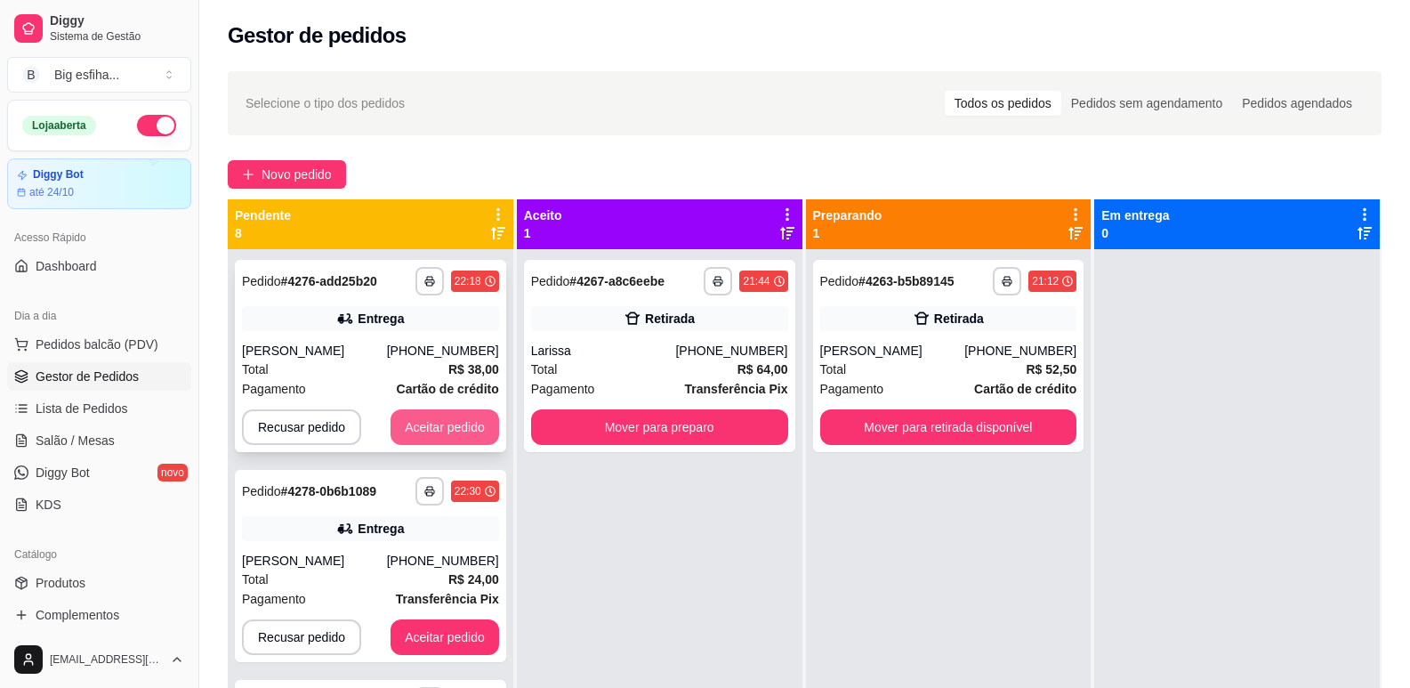
click at [444, 425] on button "Aceitar pedido" at bounding box center [445, 427] width 109 height 36
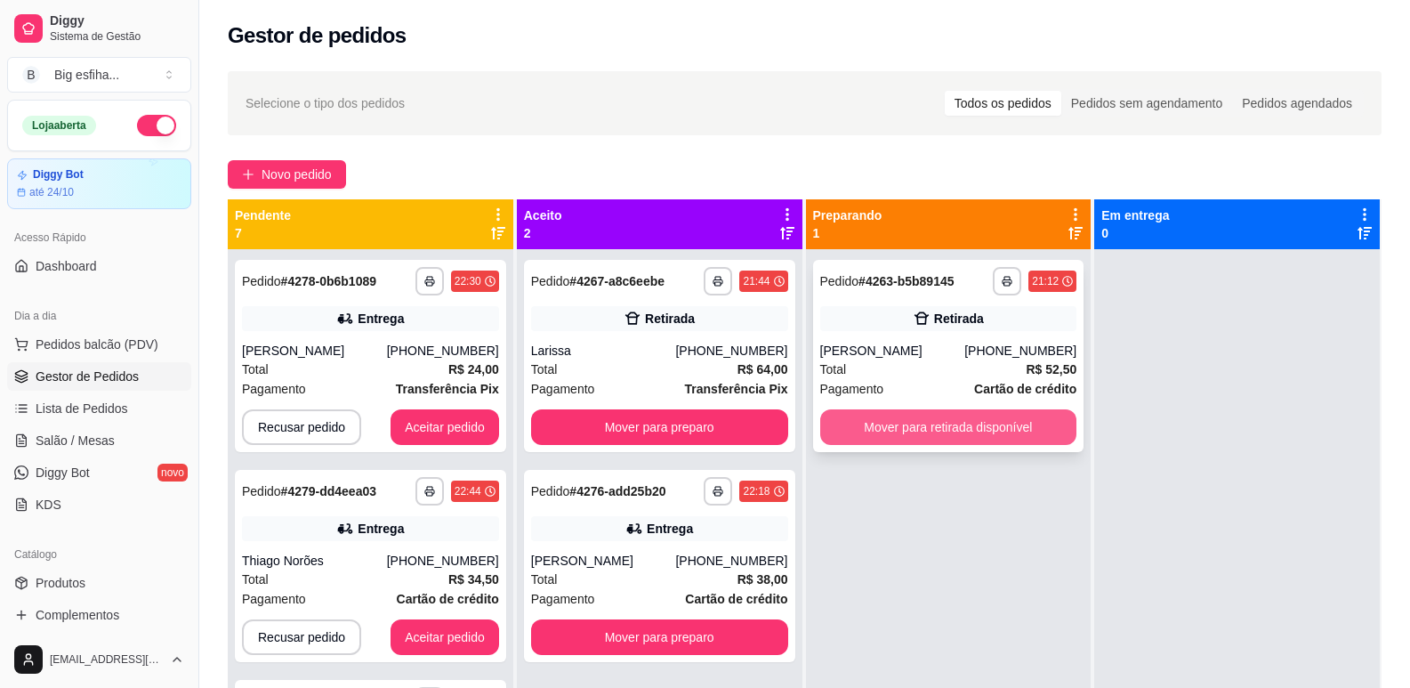
click at [902, 425] on button "Mover para retirada disponível" at bounding box center [948, 427] width 257 height 36
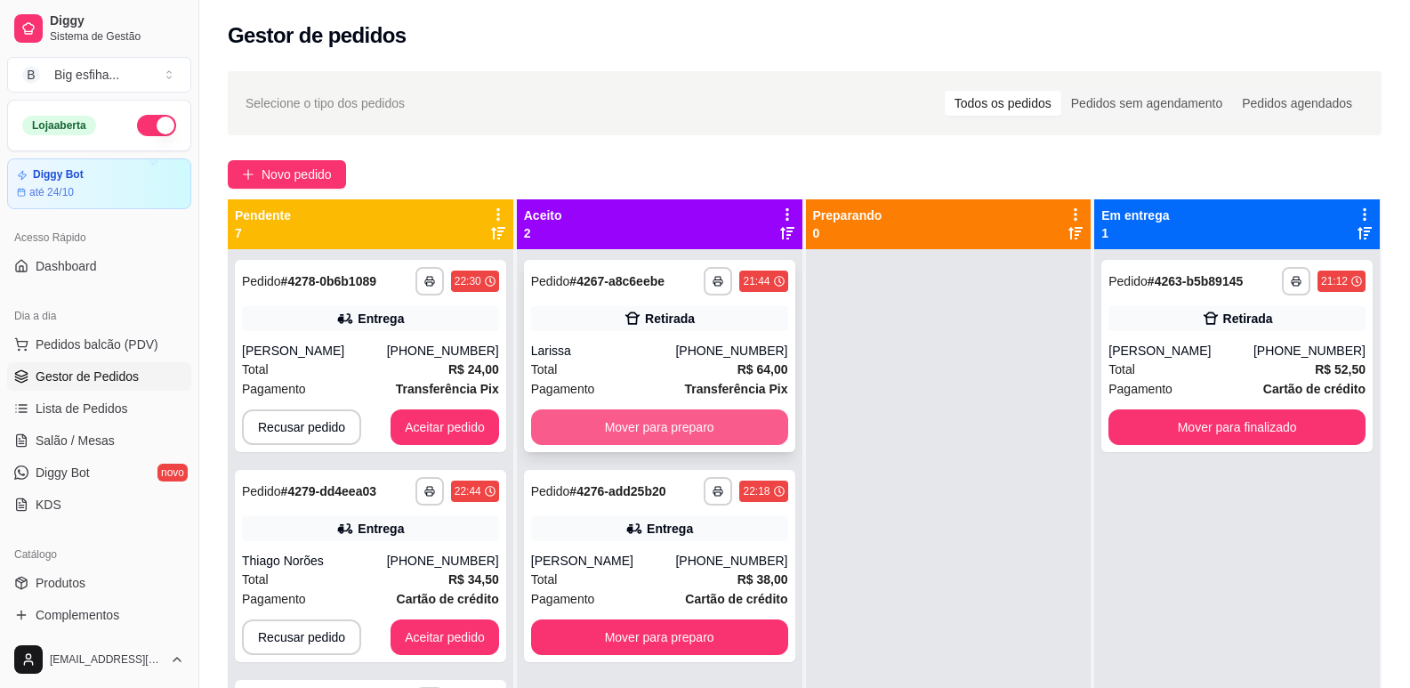
click at [587, 416] on button "Mover para preparo" at bounding box center [659, 427] width 257 height 36
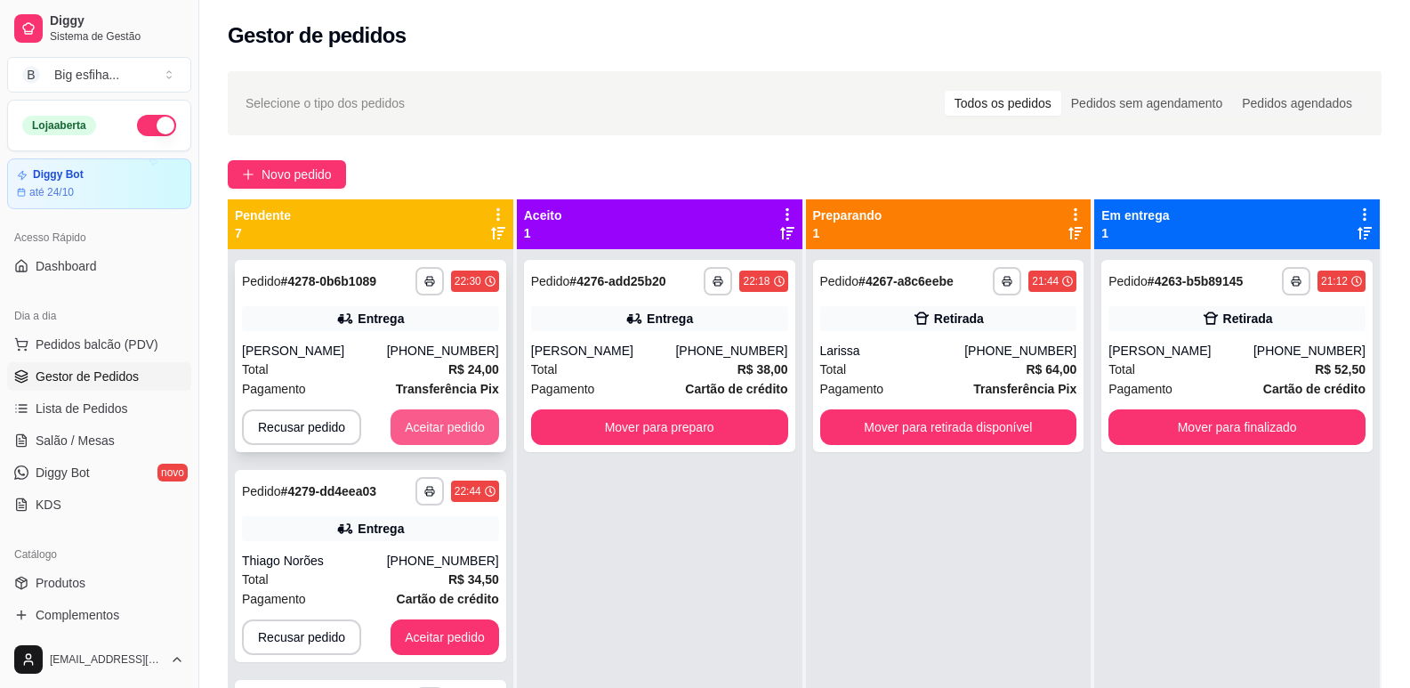
click at [423, 431] on button "Aceitar pedido" at bounding box center [445, 427] width 109 height 36
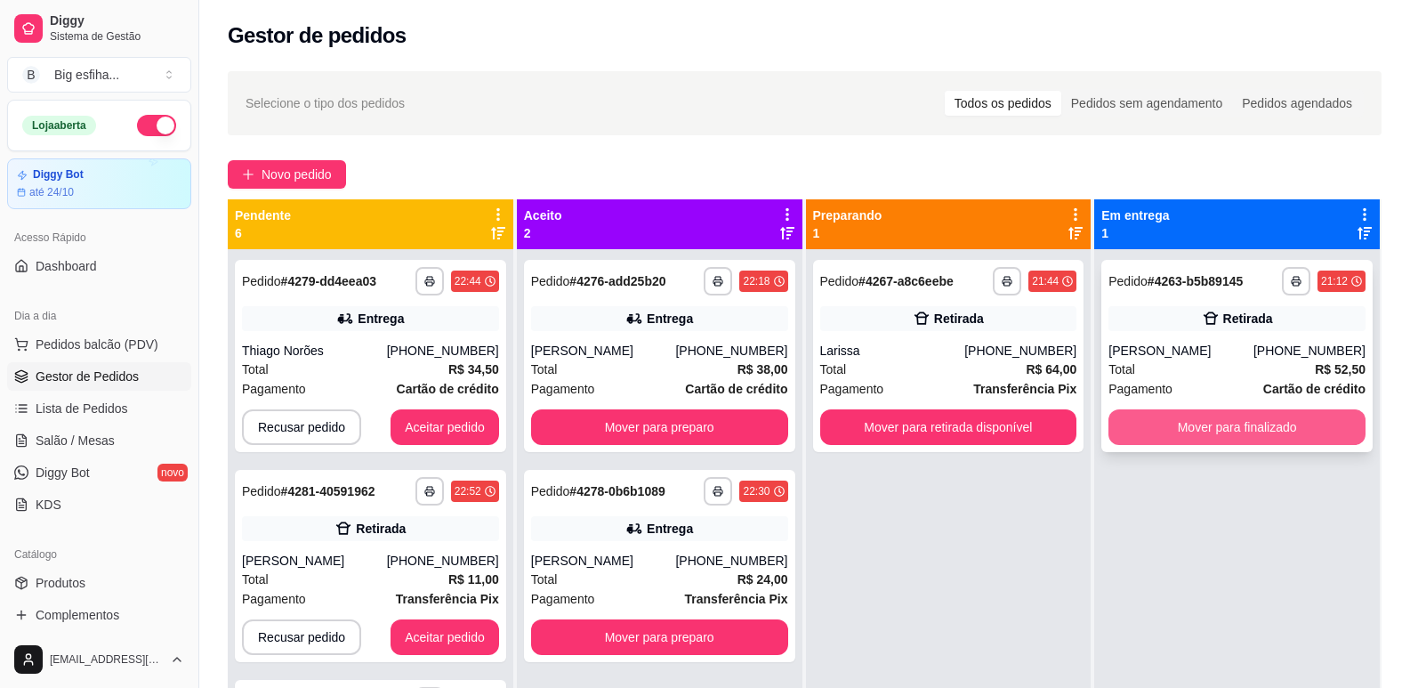
click at [1261, 428] on button "Mover para finalizado" at bounding box center [1237, 427] width 257 height 36
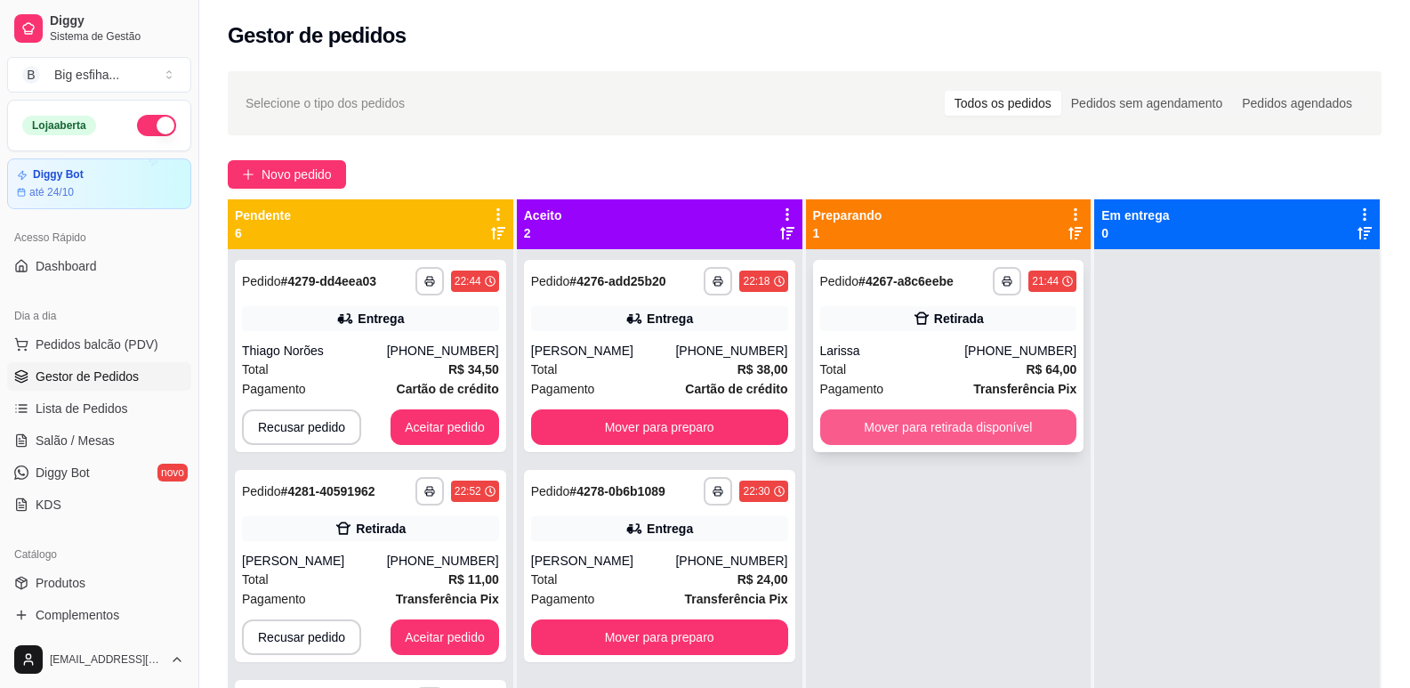
click at [1019, 424] on button "Mover para retirada disponível" at bounding box center [948, 427] width 257 height 36
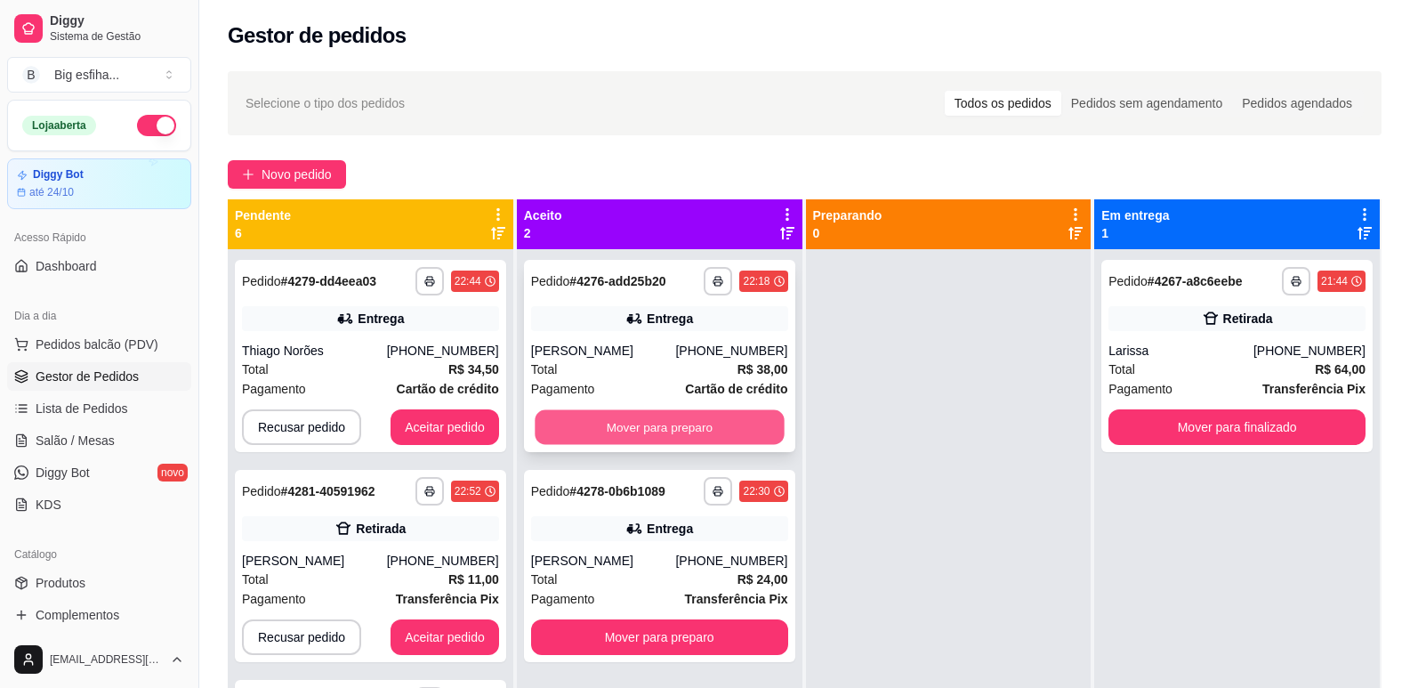
click at [669, 432] on button "Mover para preparo" at bounding box center [659, 427] width 249 height 35
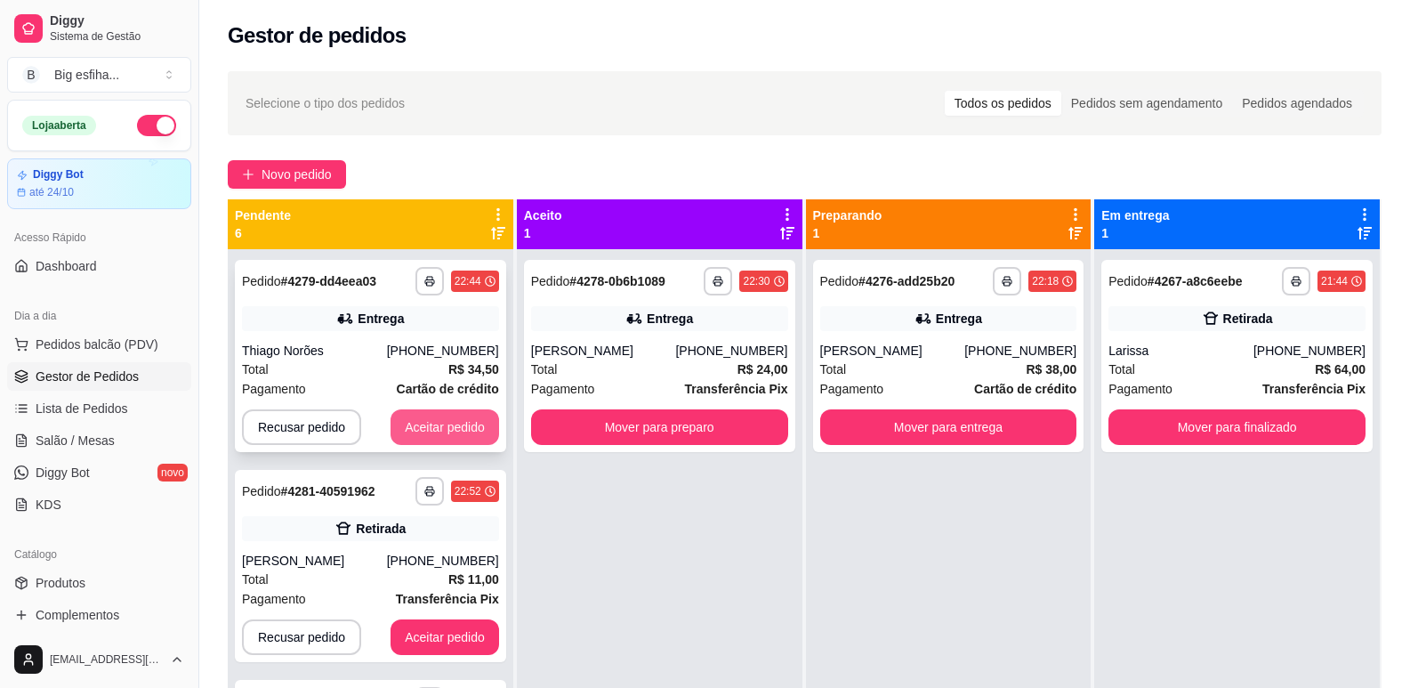
click at [395, 426] on button "Aceitar pedido" at bounding box center [445, 427] width 109 height 36
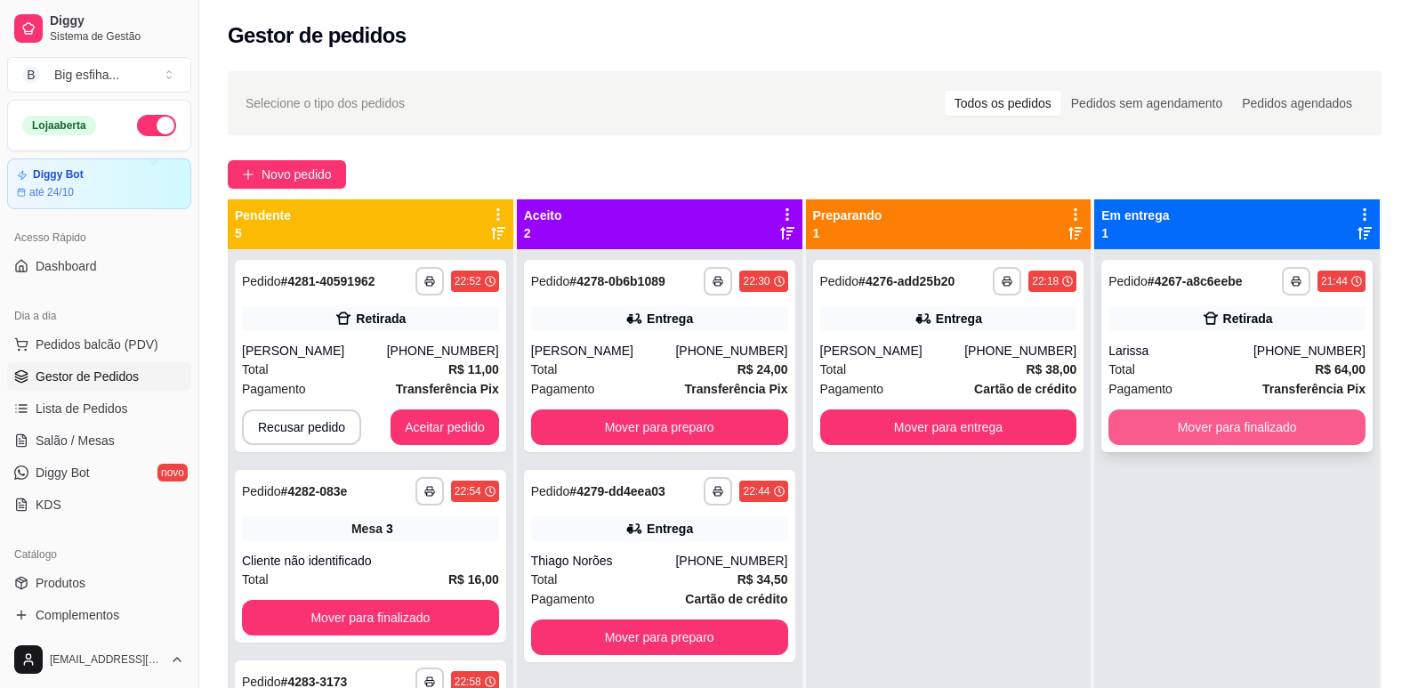
click at [1201, 431] on button "Mover para finalizado" at bounding box center [1237, 427] width 257 height 36
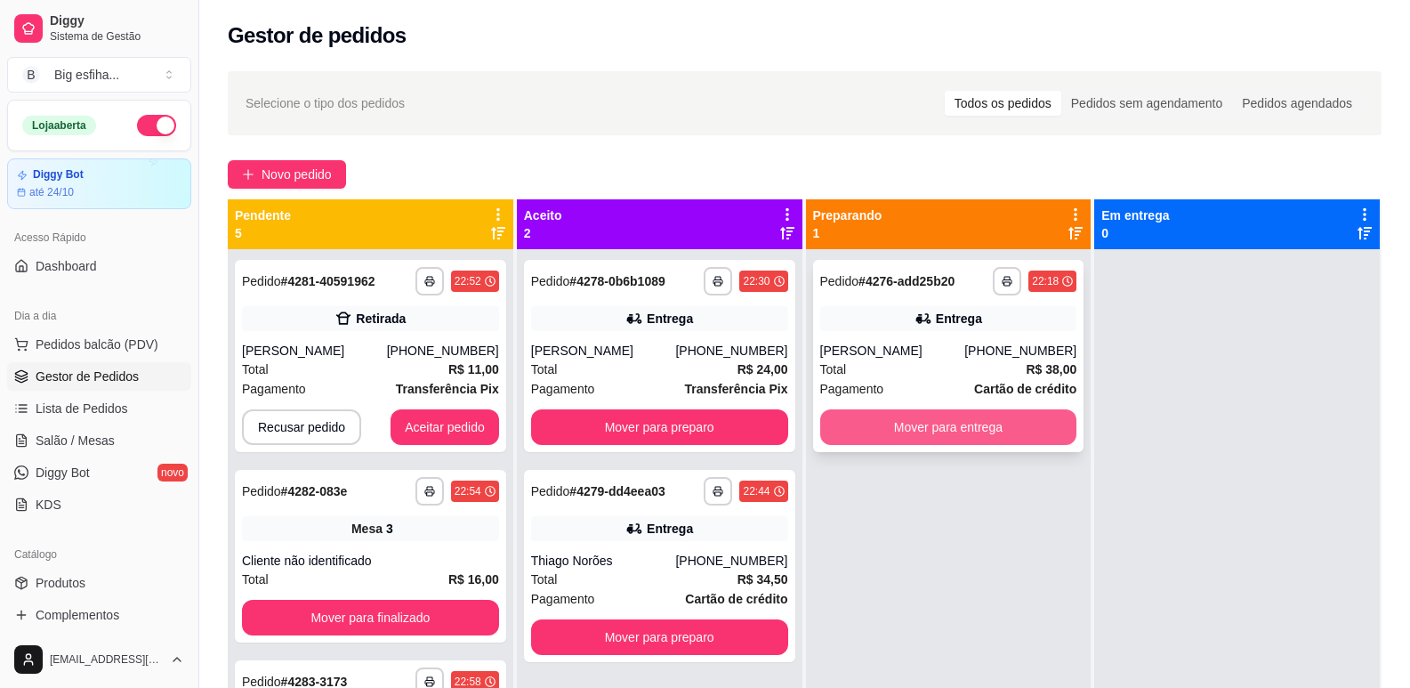
click at [914, 419] on button "Mover para entrega" at bounding box center [948, 427] width 257 height 36
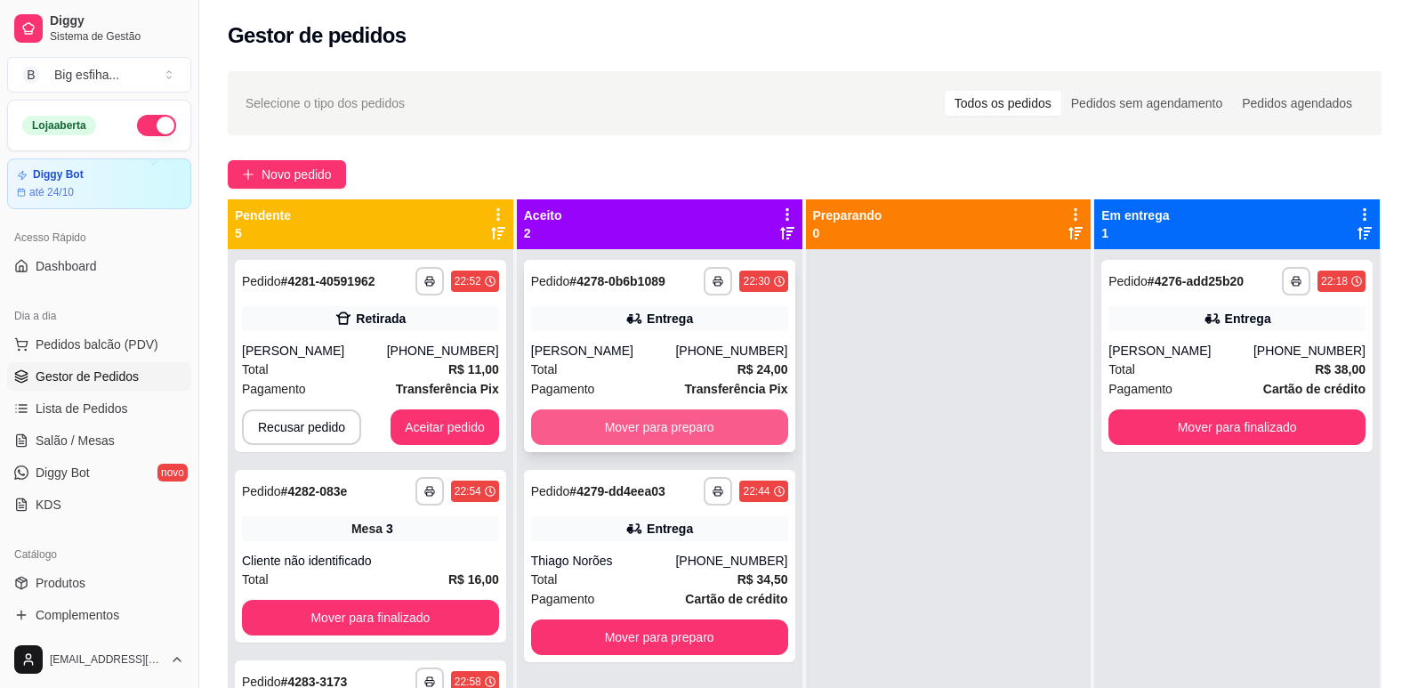
click at [626, 425] on button "Mover para preparo" at bounding box center [659, 427] width 257 height 36
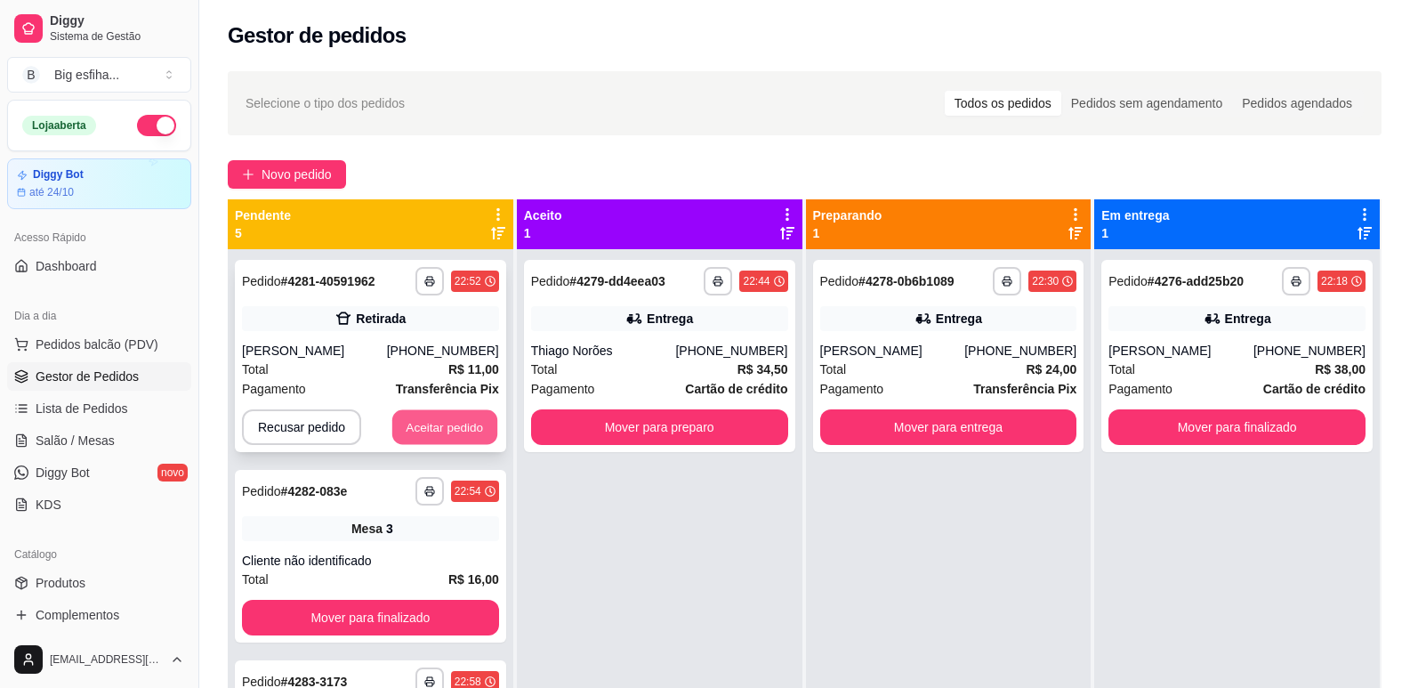
click at [424, 431] on button "Aceitar pedido" at bounding box center [444, 427] width 105 height 35
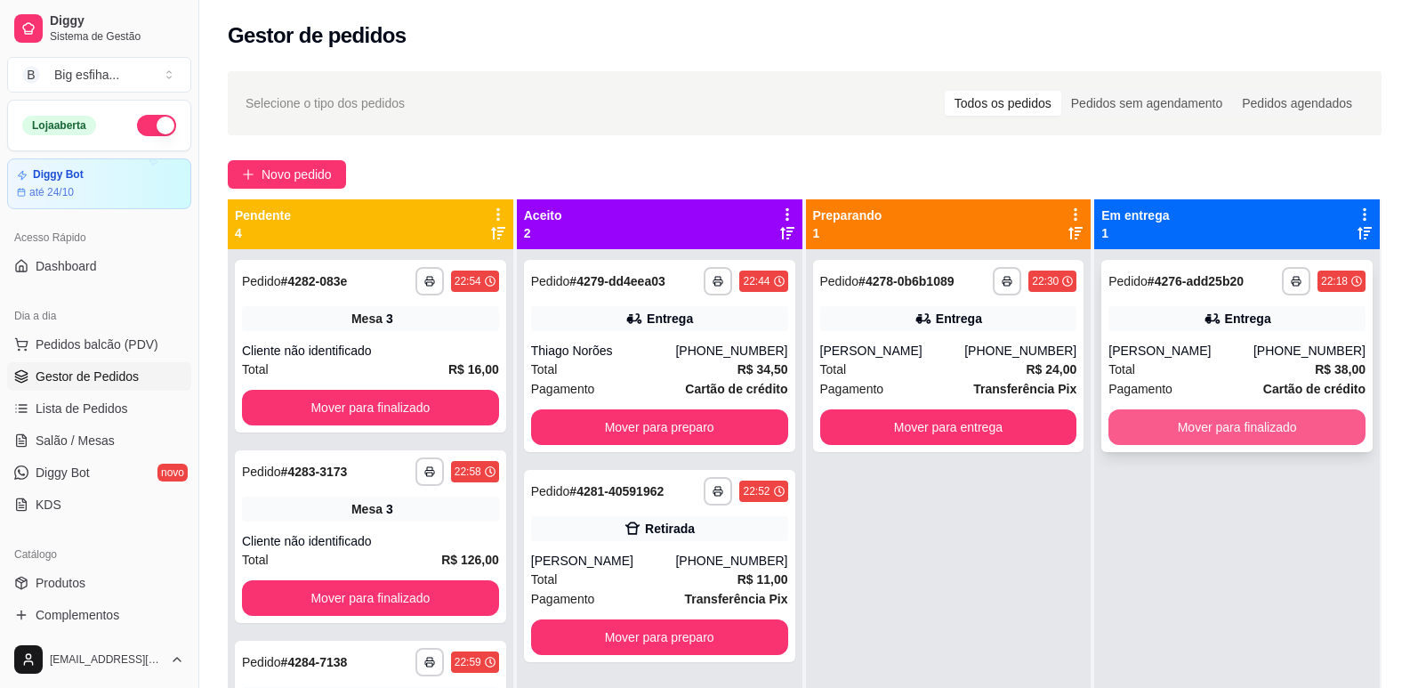
click at [1261, 433] on button "Mover para finalizado" at bounding box center [1237, 427] width 257 height 36
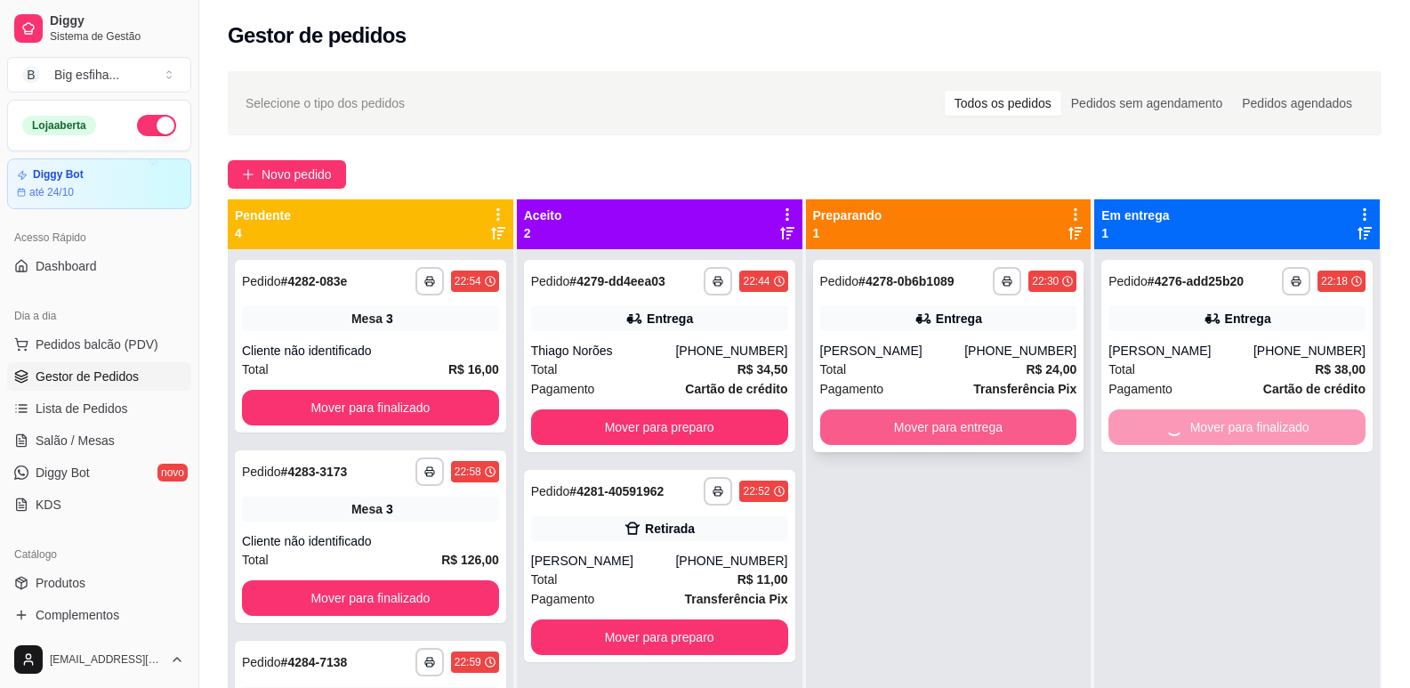
click at [991, 412] on button "Mover para entrega" at bounding box center [948, 427] width 257 height 36
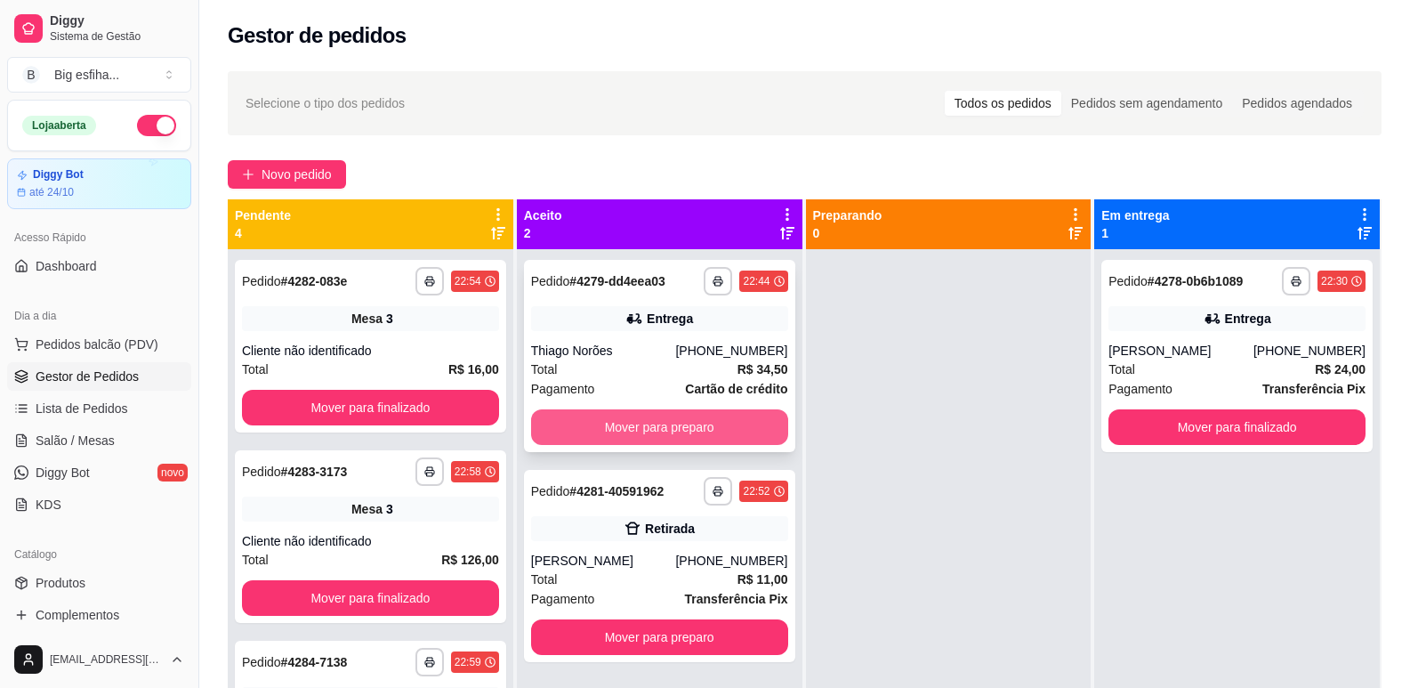
click at [705, 424] on button "Mover para preparo" at bounding box center [659, 427] width 257 height 36
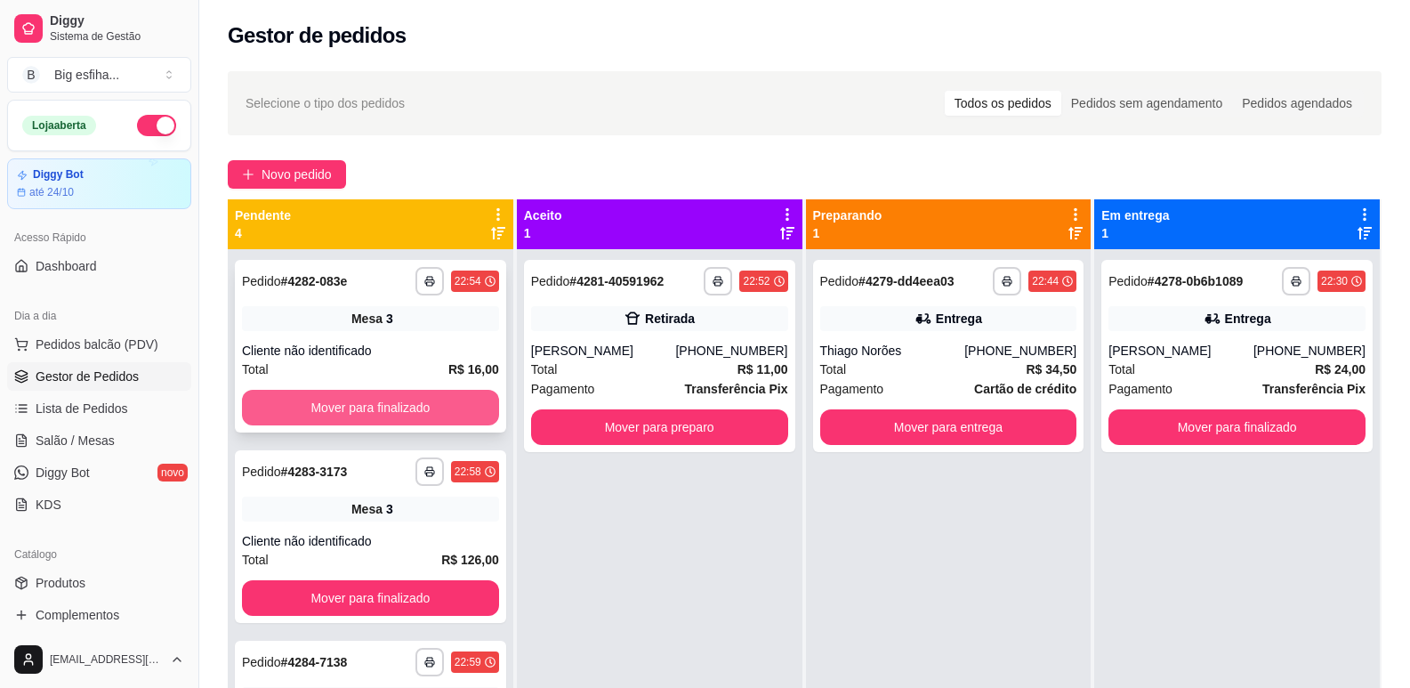
click at [445, 409] on button "Mover para finalizado" at bounding box center [370, 408] width 257 height 36
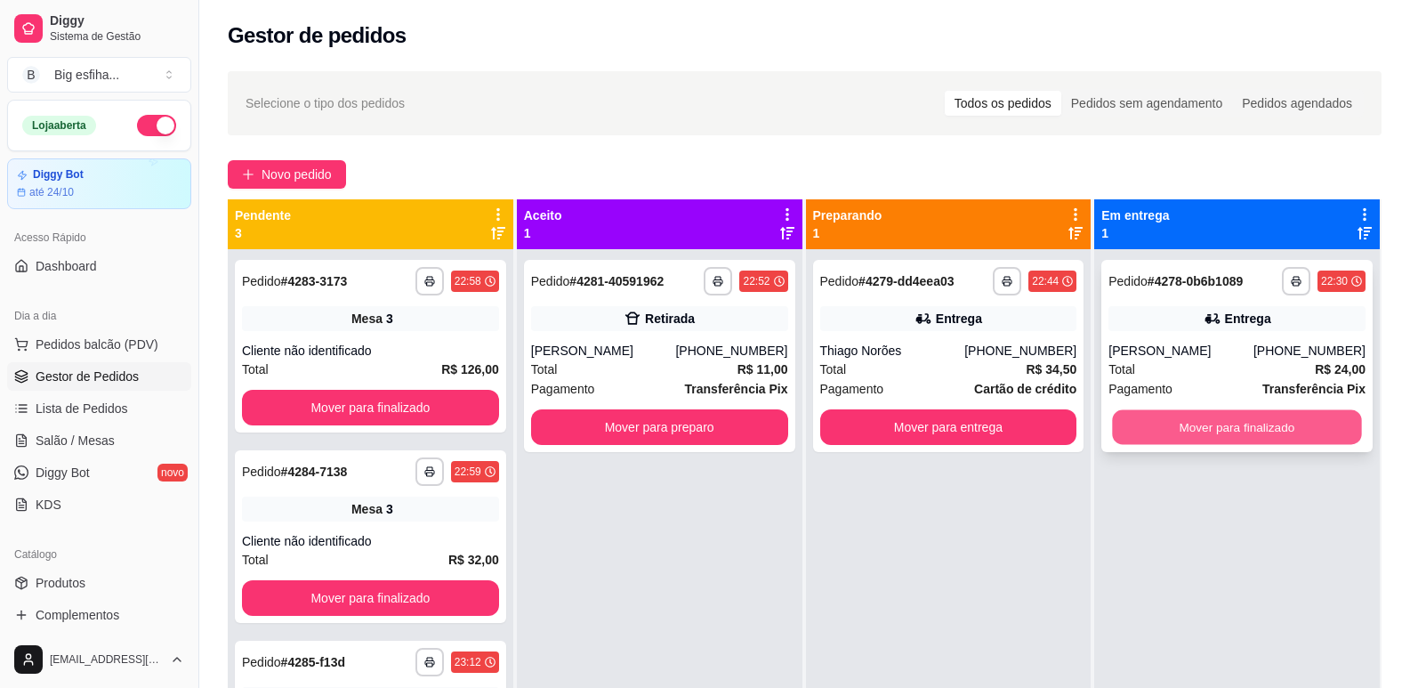
click at [1169, 430] on button "Mover para finalizado" at bounding box center [1237, 427] width 249 height 35
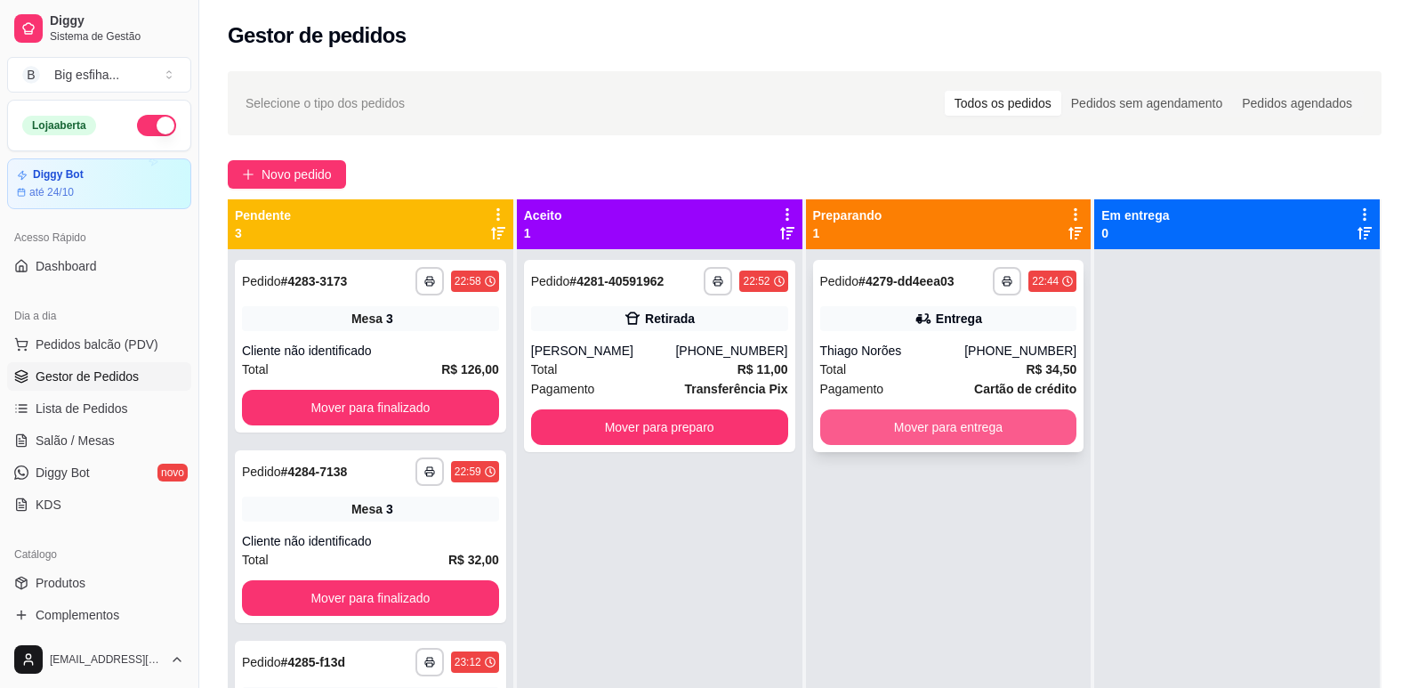
click at [956, 424] on button "Mover para entrega" at bounding box center [948, 427] width 257 height 36
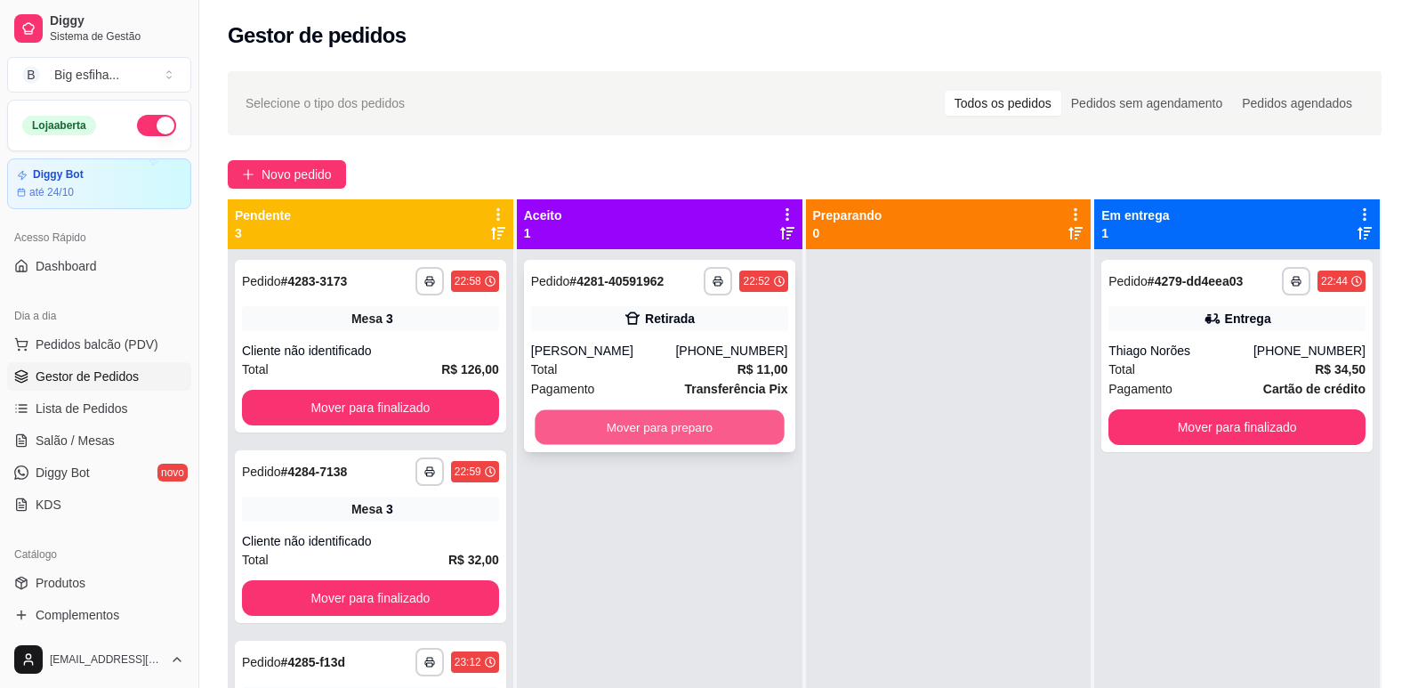
click at [718, 432] on button "Mover para preparo" at bounding box center [659, 427] width 249 height 35
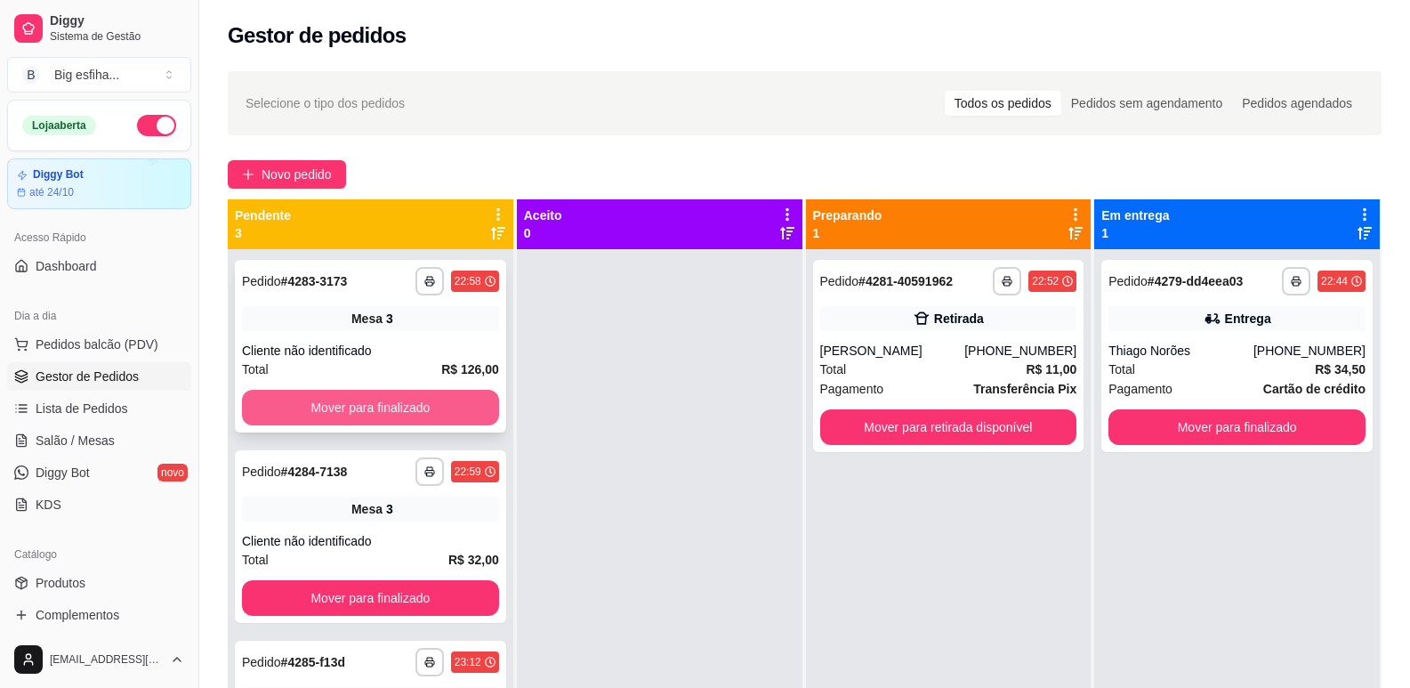
click at [436, 397] on button "Mover para finalizado" at bounding box center [370, 408] width 257 height 36
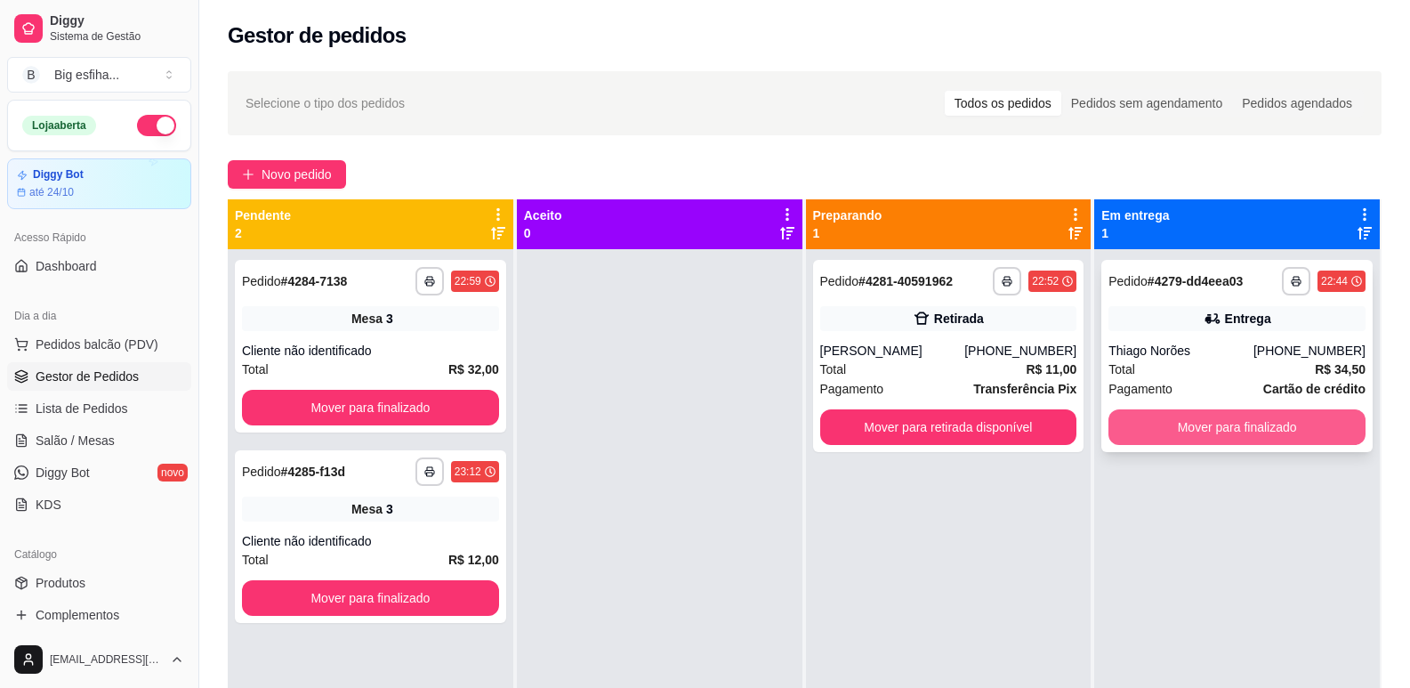
click at [1157, 437] on button "Mover para finalizado" at bounding box center [1237, 427] width 257 height 36
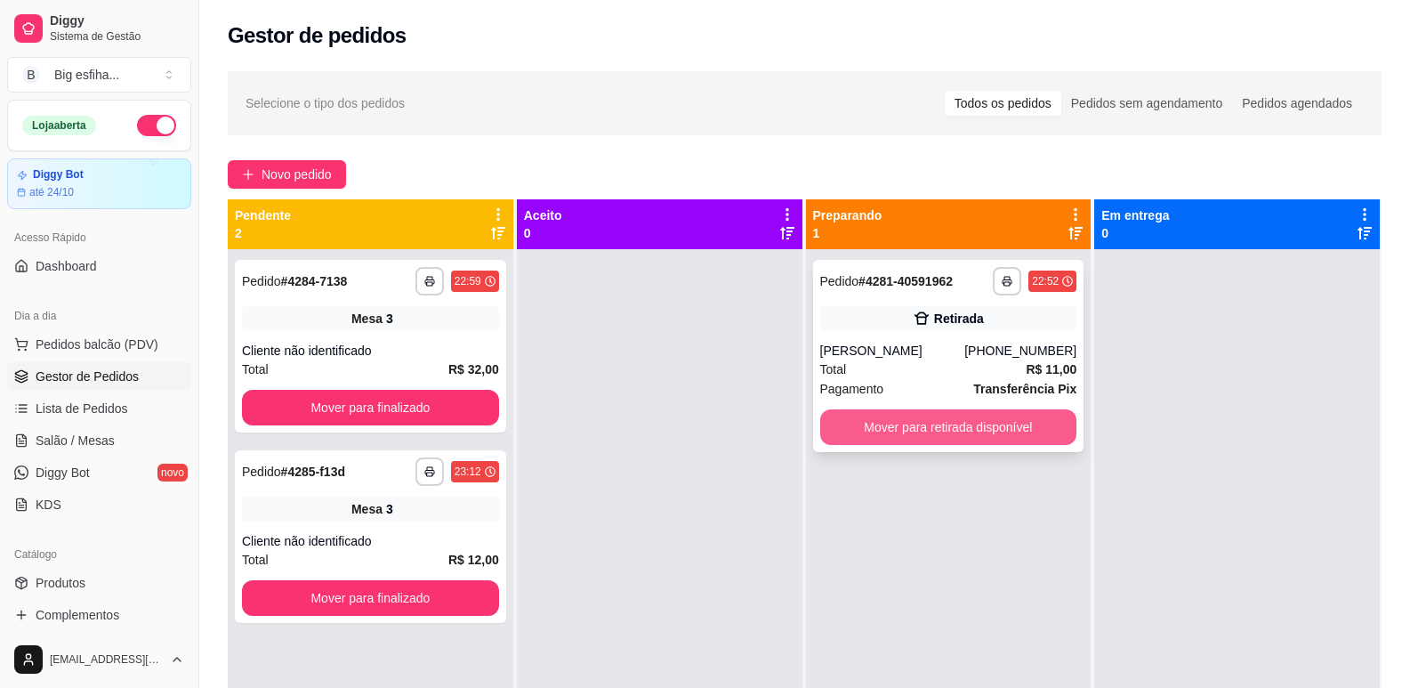
click at [1003, 419] on button "Mover para retirada disponível" at bounding box center [948, 427] width 257 height 36
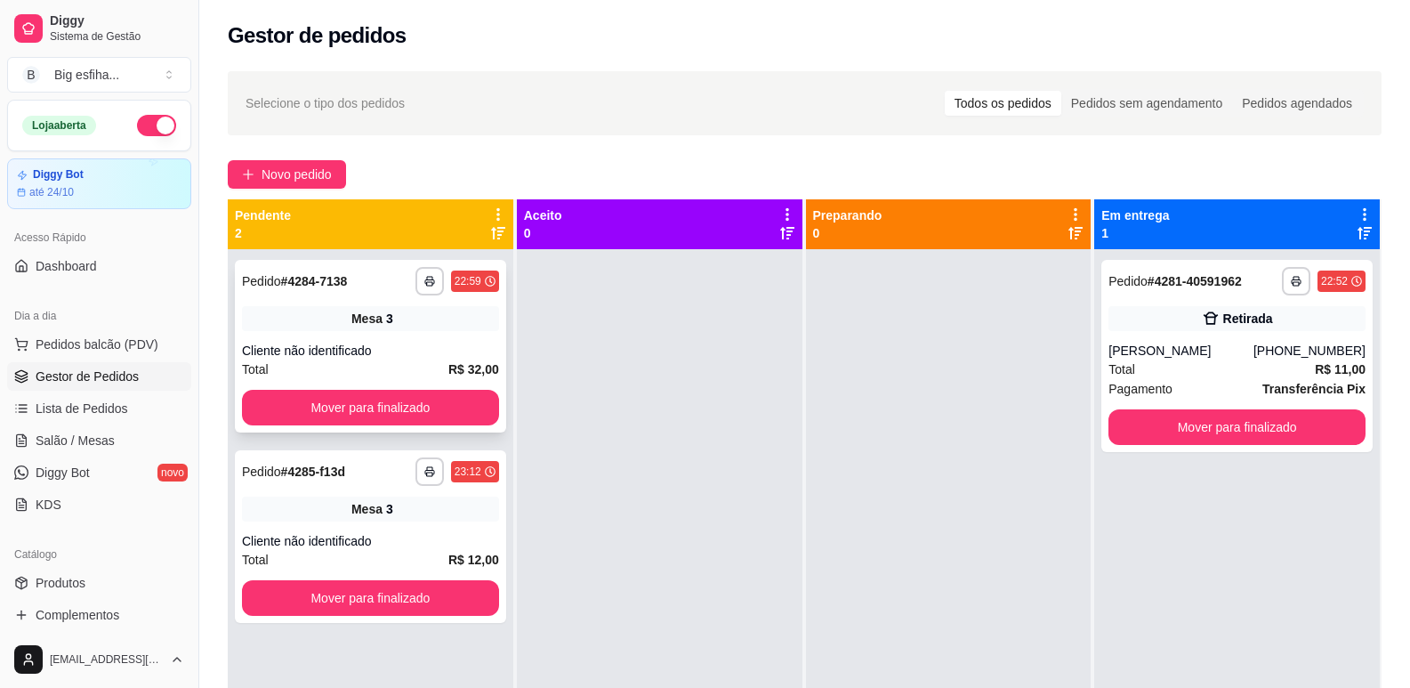
click at [385, 406] on button "Mover para finalizado" at bounding box center [370, 408] width 257 height 36
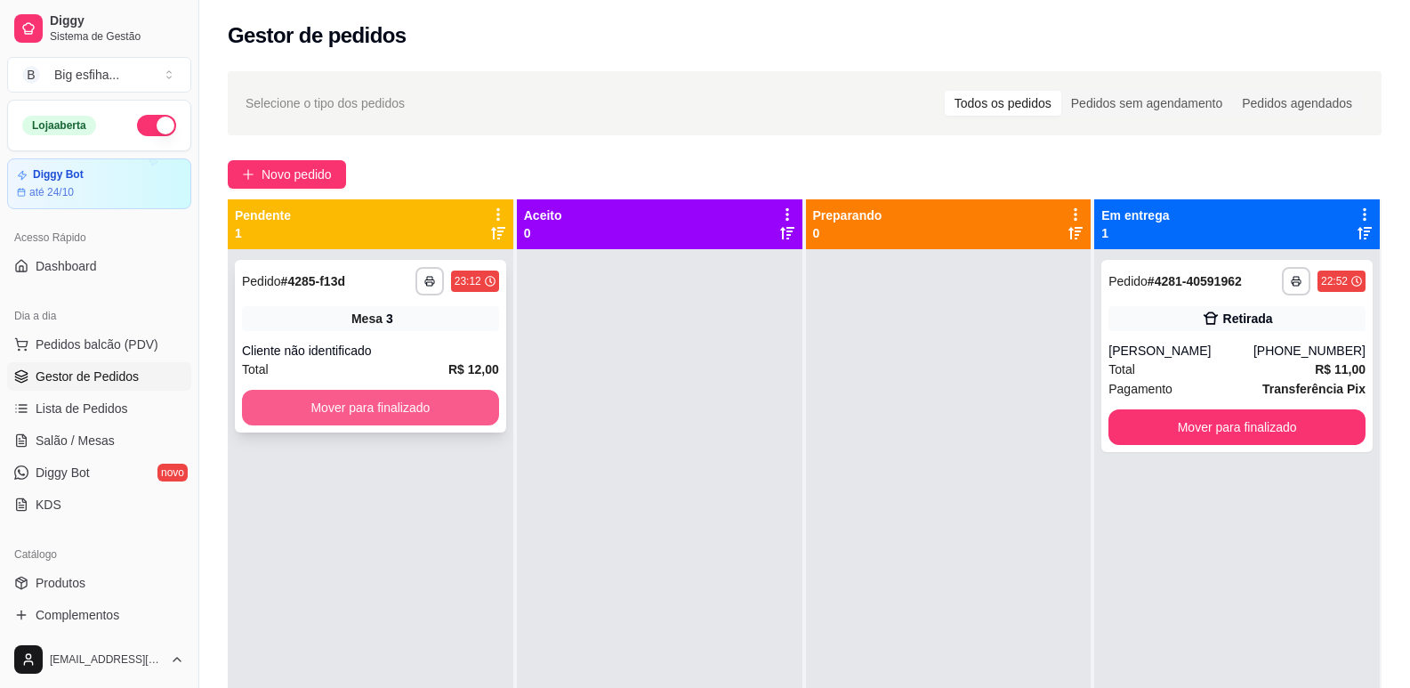
click at [419, 391] on button "Mover para finalizado" at bounding box center [370, 408] width 257 height 36
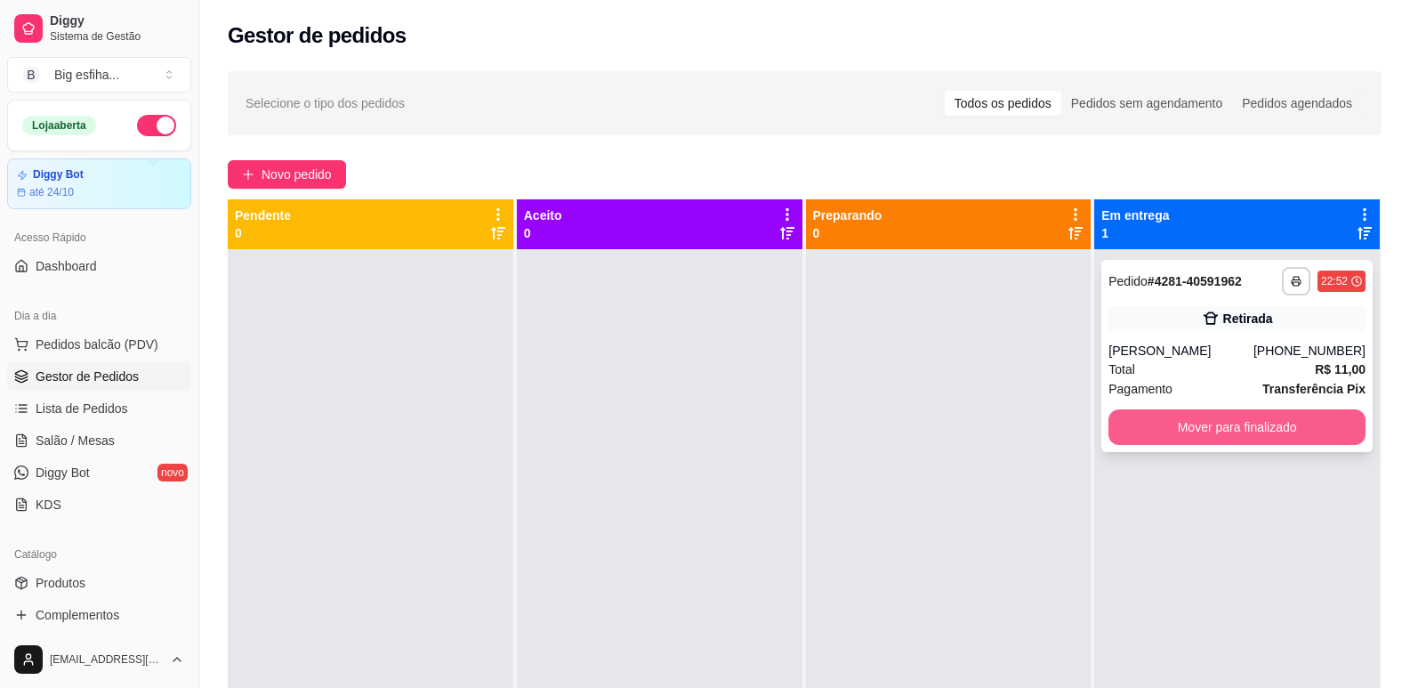
click at [1266, 427] on button "Mover para finalizado" at bounding box center [1237, 427] width 257 height 36
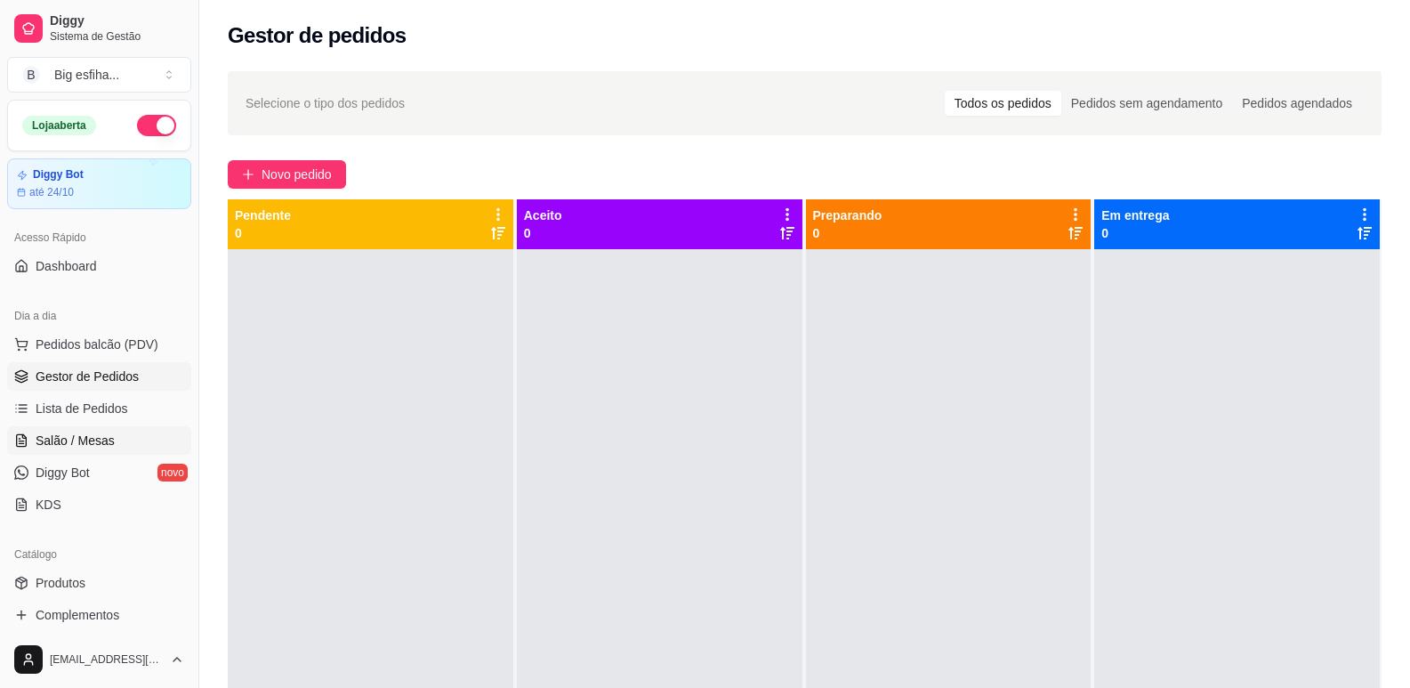
click at [104, 451] on link "Salão / Mesas" at bounding box center [99, 440] width 184 height 28
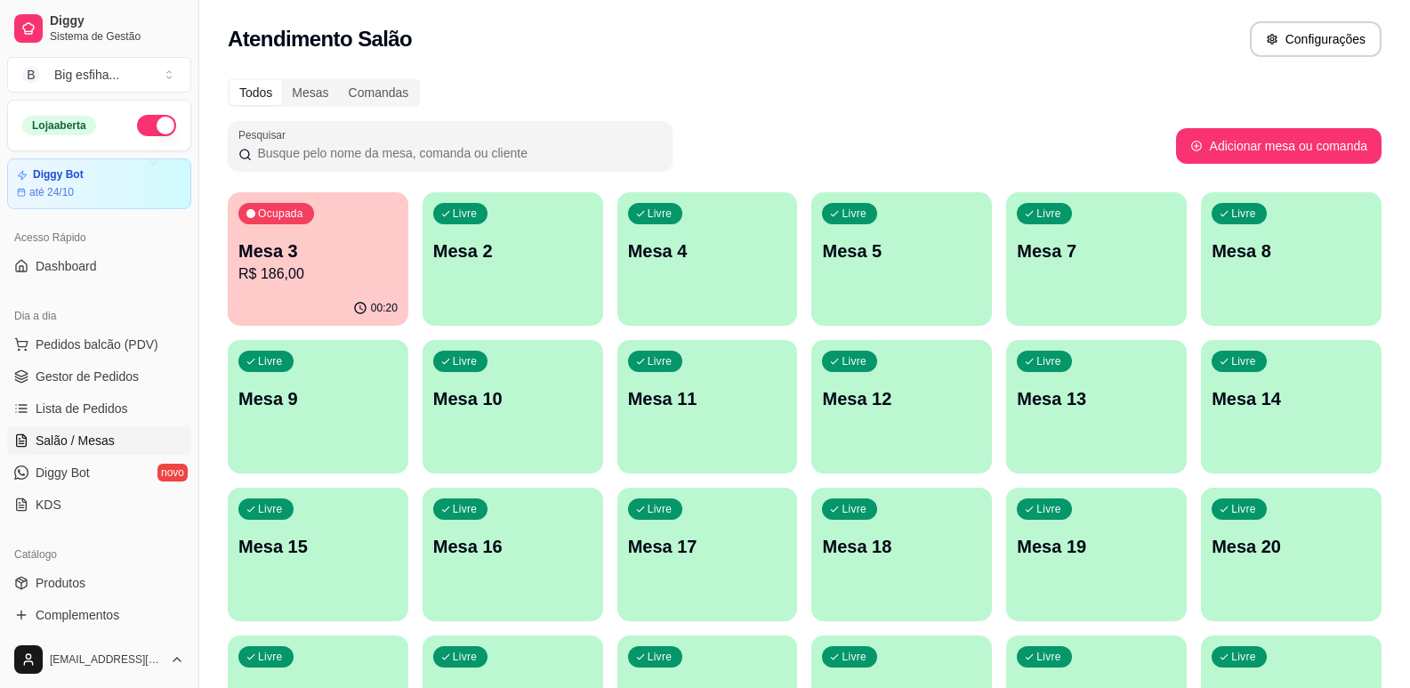
click at [360, 259] on p "Mesa 3" at bounding box center [317, 250] width 159 height 25
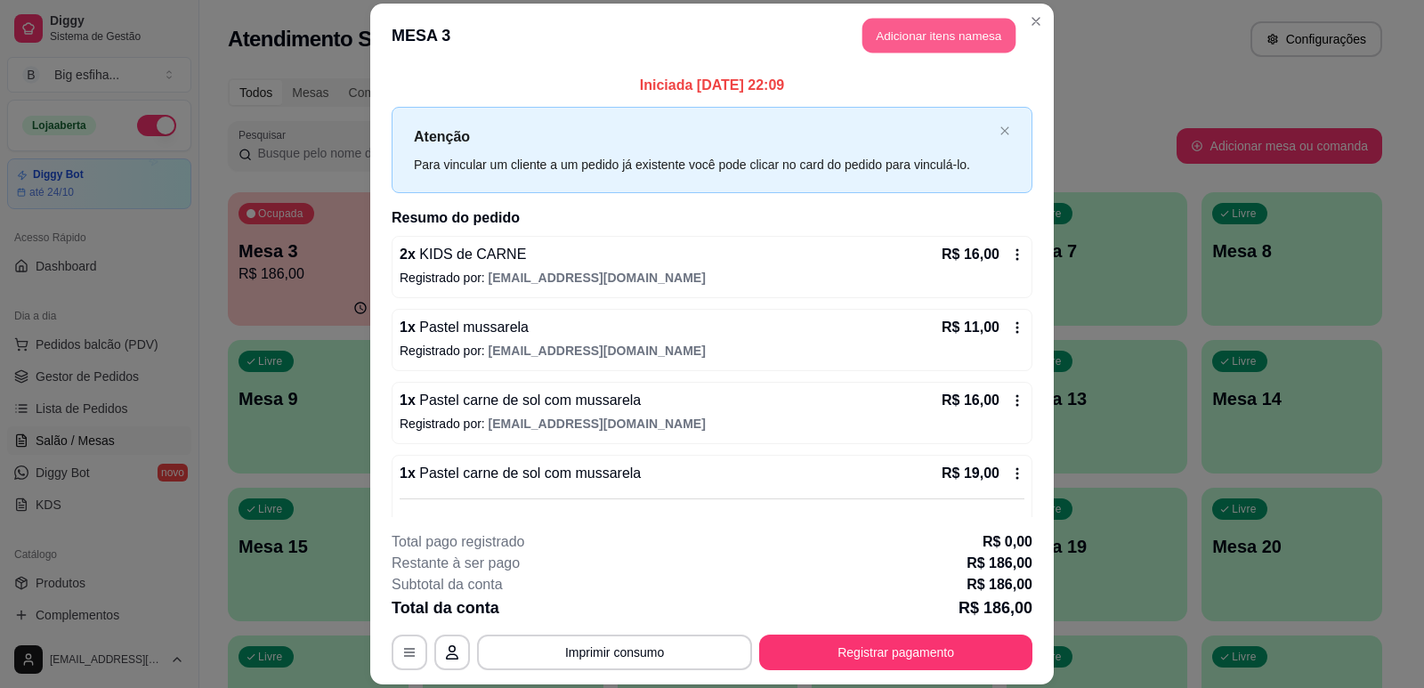
click at [914, 33] on button "Adicionar itens na mesa" at bounding box center [938, 35] width 153 height 35
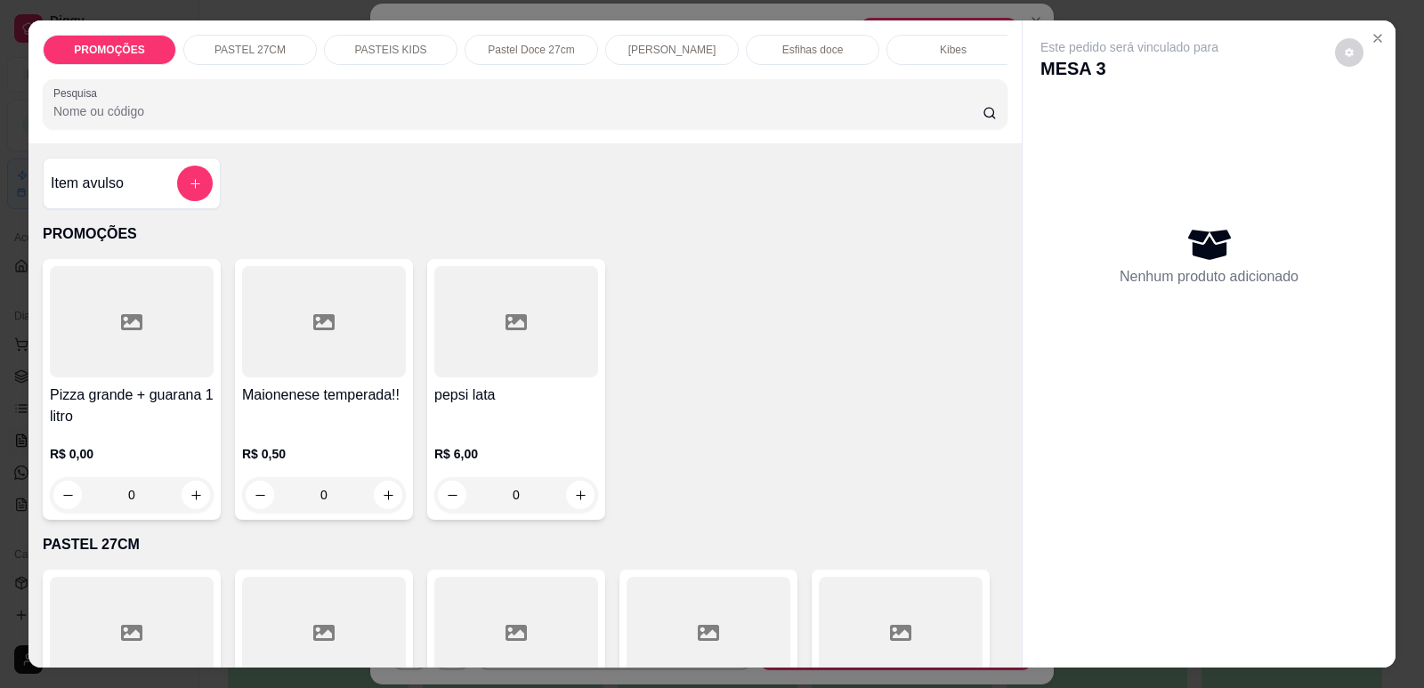
click at [948, 44] on p "Kibes" at bounding box center [953, 50] width 27 height 14
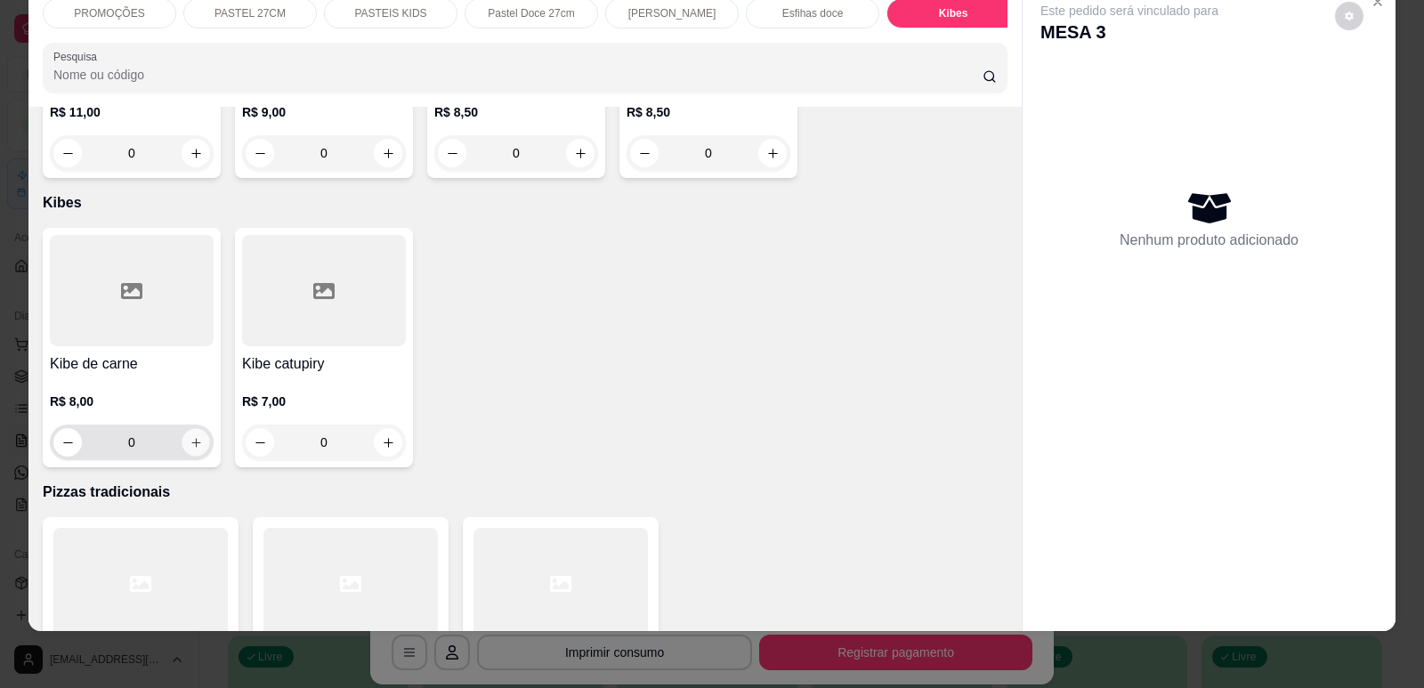
click at [195, 436] on icon "increase-product-quantity" at bounding box center [196, 442] width 13 height 13
type input "2"
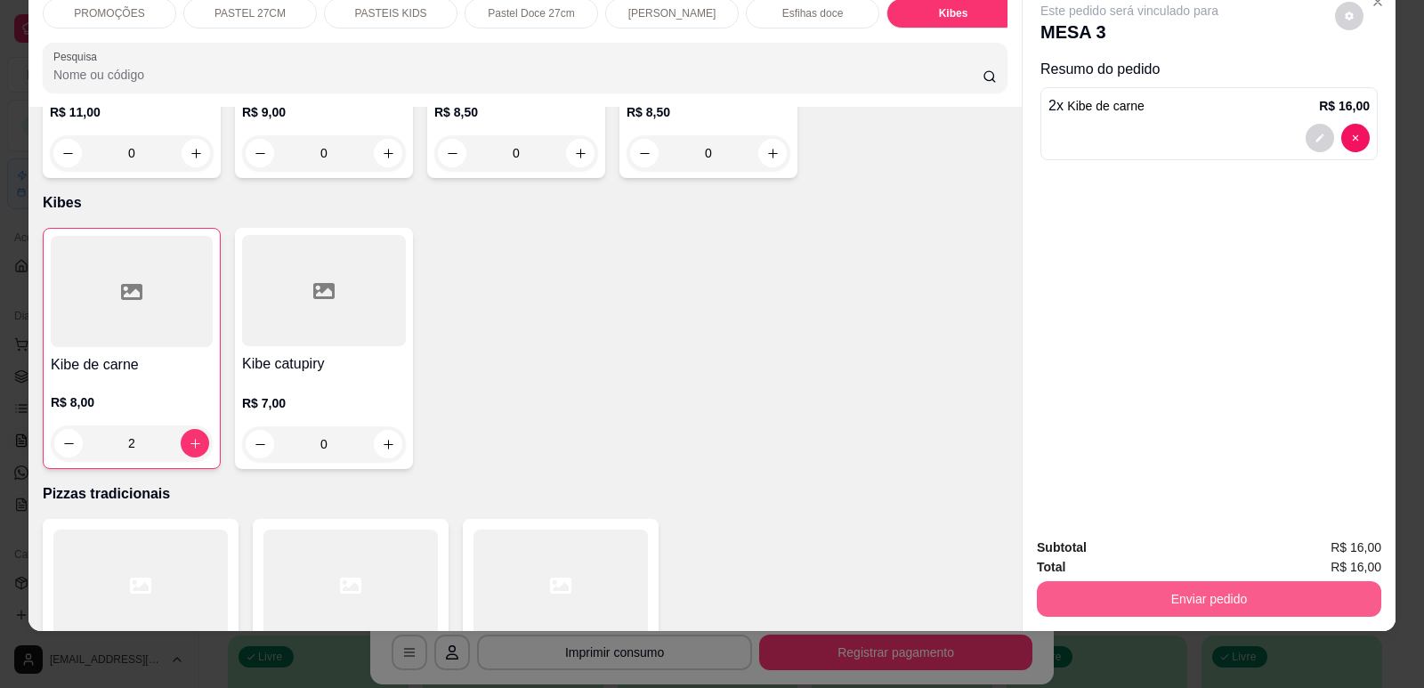
click at [1203, 600] on button "Enviar pedido" at bounding box center [1209, 599] width 344 height 36
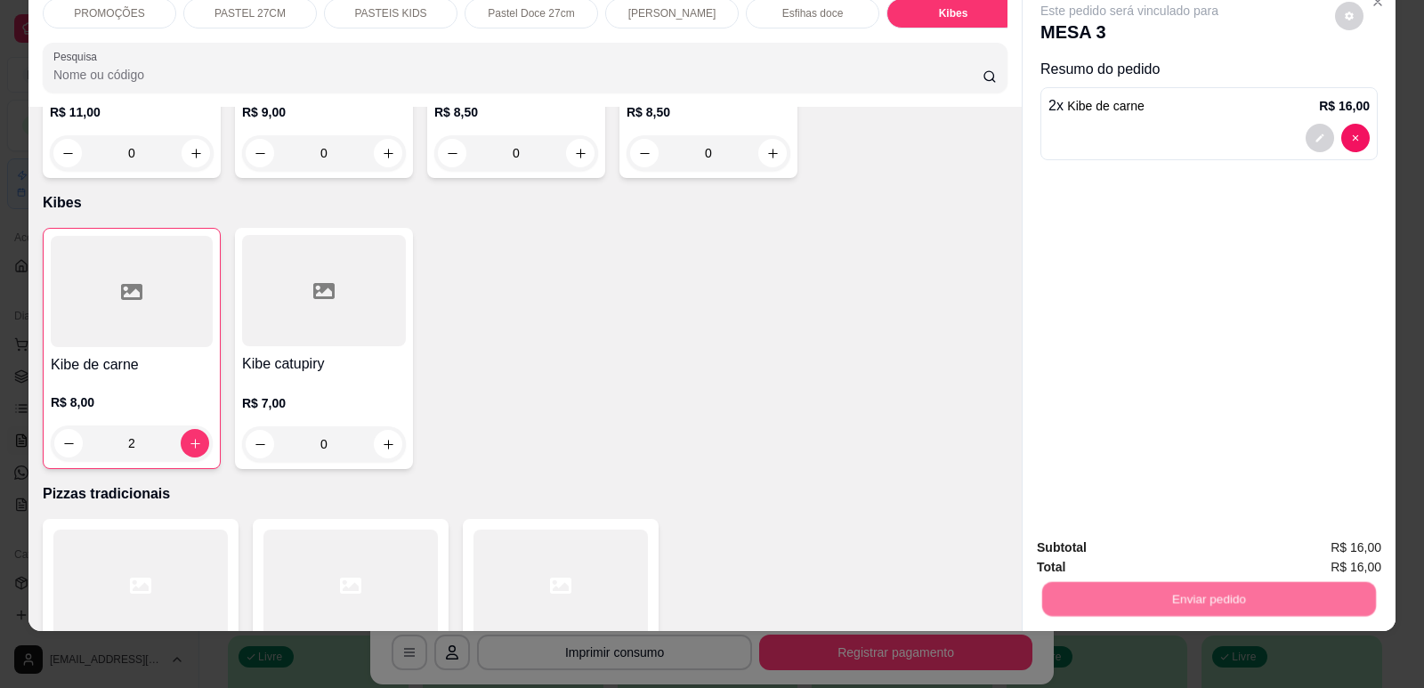
click at [1322, 550] on button "Enviar pedido" at bounding box center [1335, 554] width 101 height 34
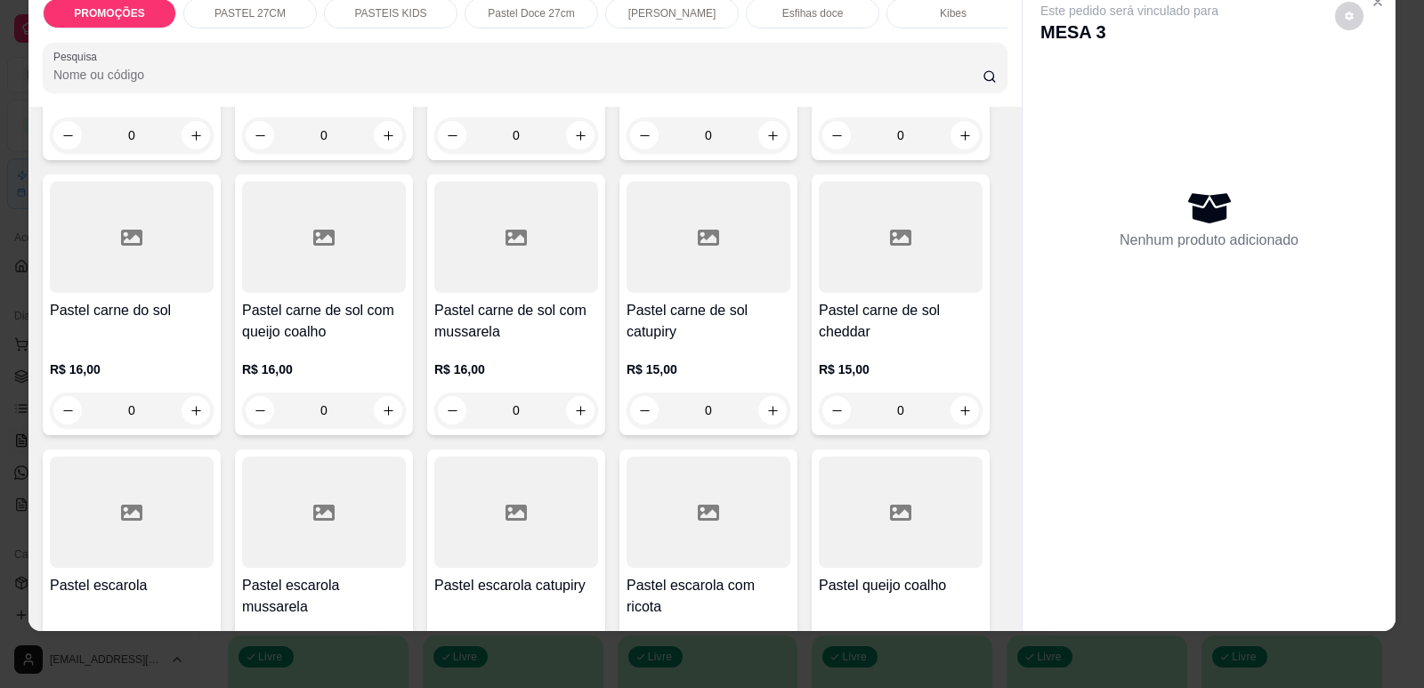
scroll to position [1424, 0]
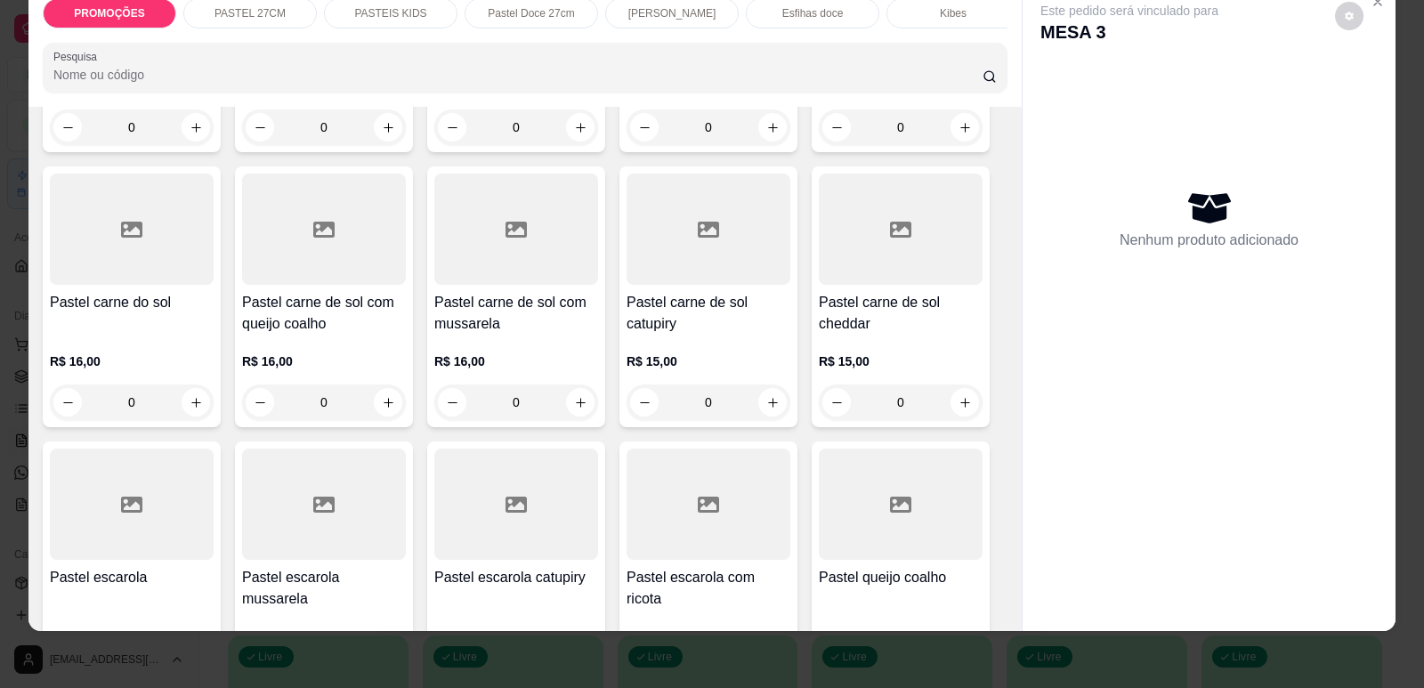
click at [527, 312] on h4 "Pastel carne de sol com mussarela" at bounding box center [516, 313] width 164 height 43
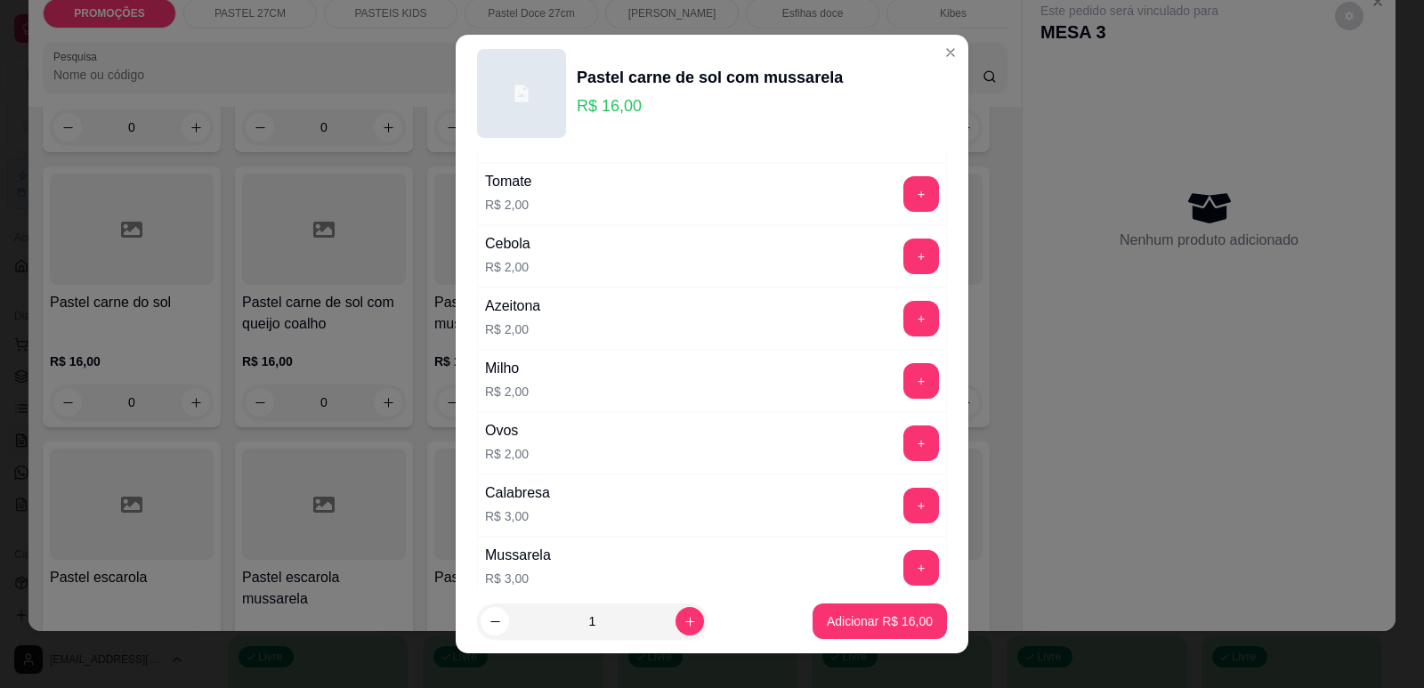
scroll to position [712, 0]
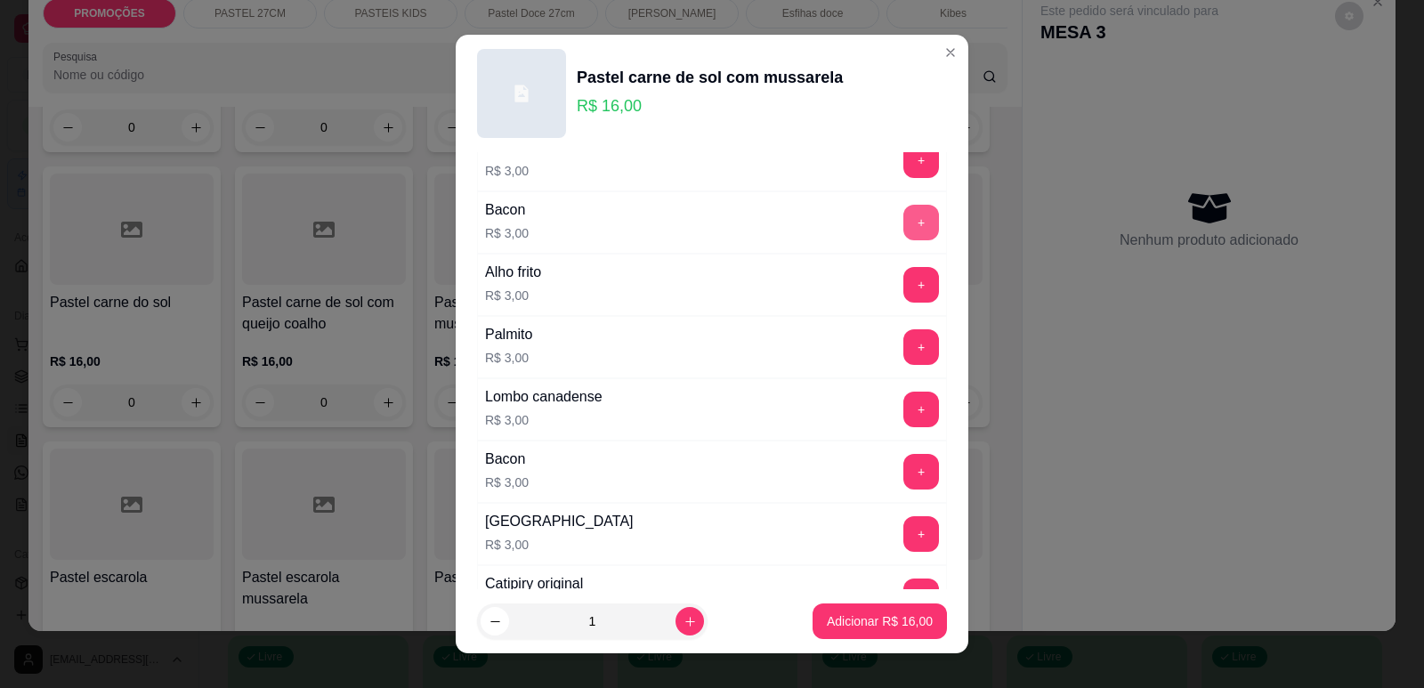
click at [903, 216] on button "+" at bounding box center [921, 223] width 36 height 36
click at [878, 614] on p "Adicionar R$ 19,00" at bounding box center [880, 621] width 106 height 18
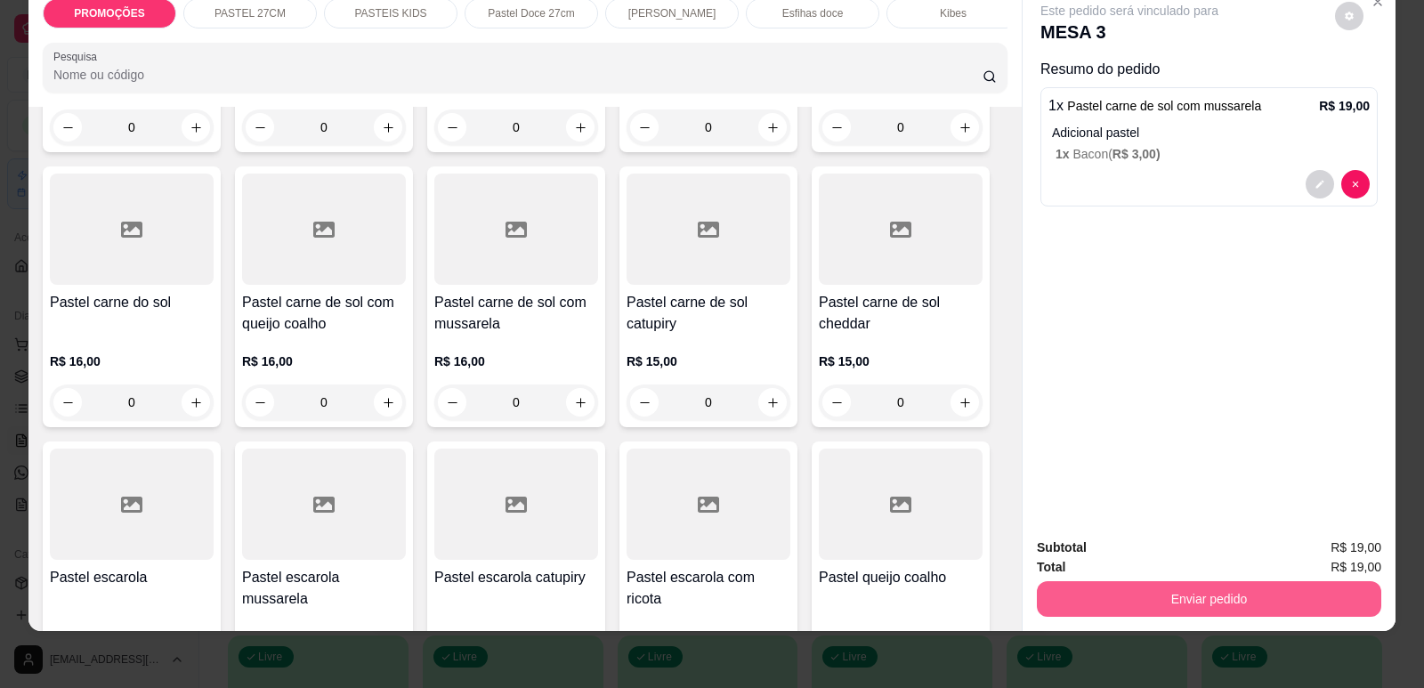
click at [1125, 601] on button "Enviar pedido" at bounding box center [1209, 599] width 344 height 36
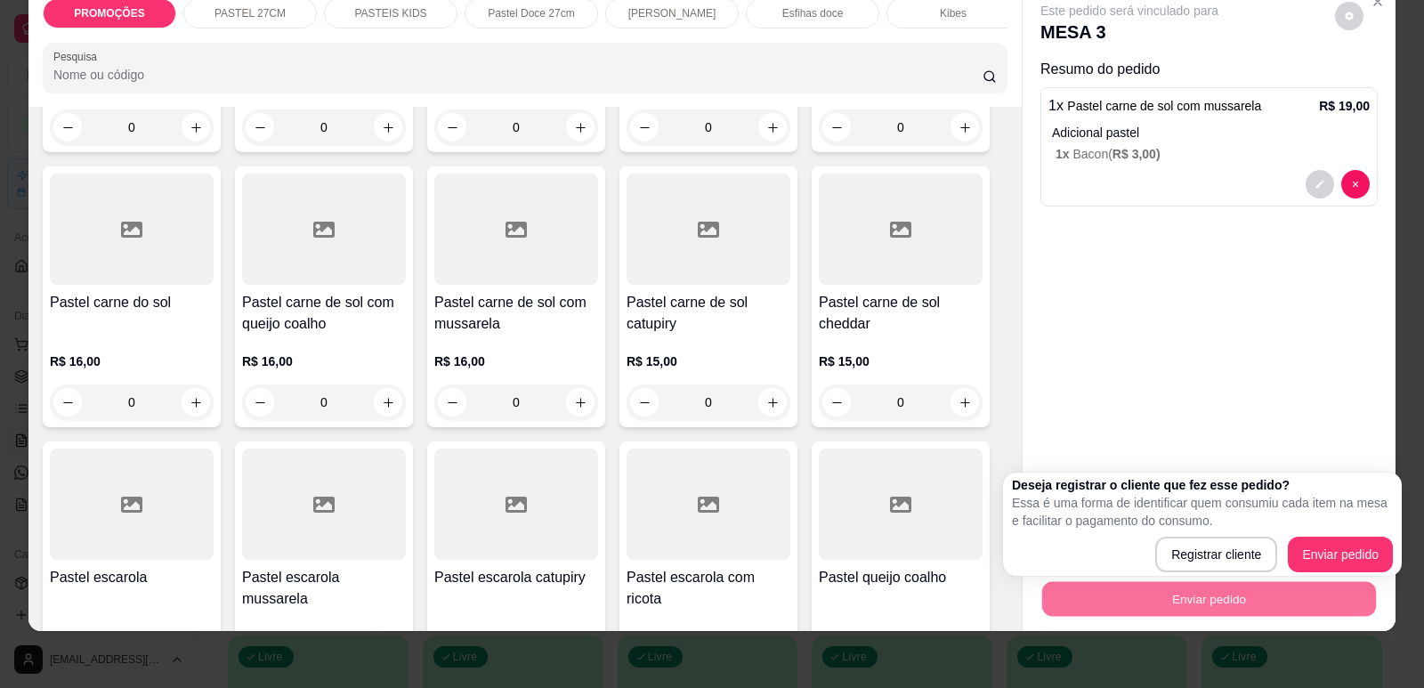
click at [1295, 541] on div "Registrar cliente Enviar pedido" at bounding box center [1202, 555] width 381 height 36
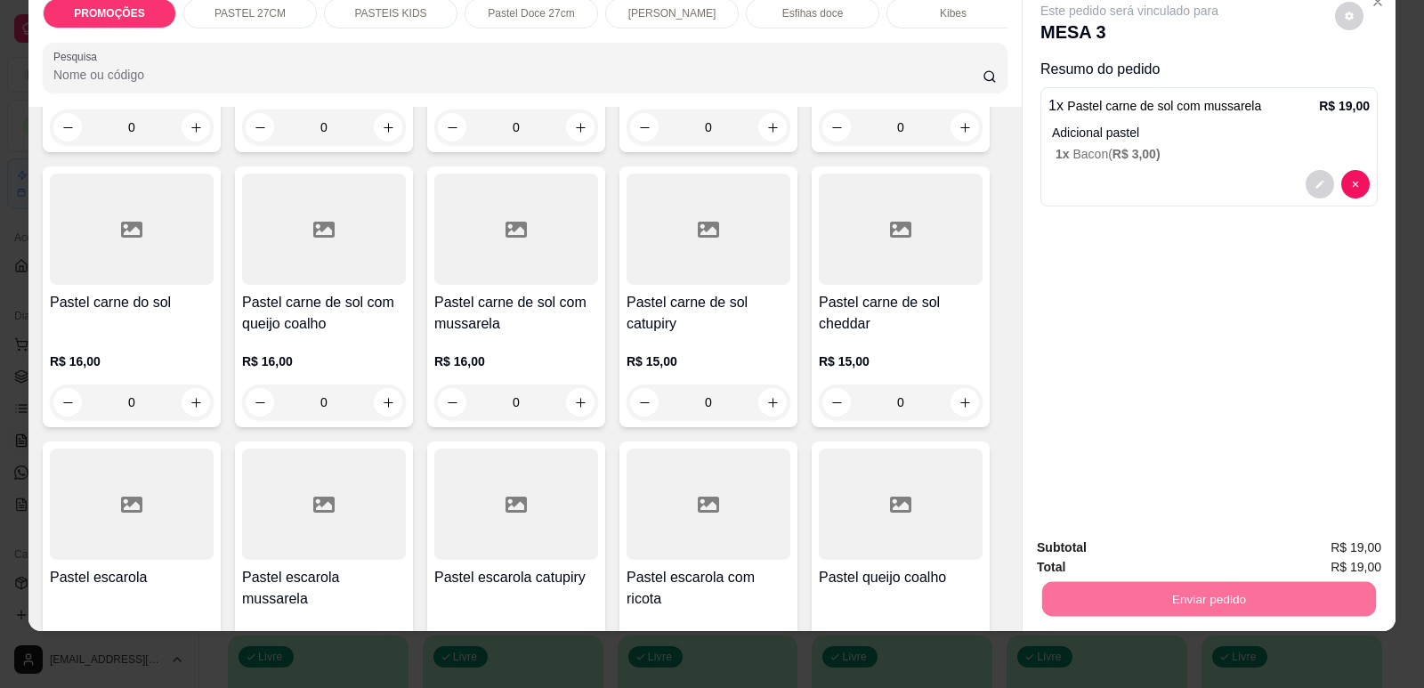
click at [1325, 554] on button "Enviar pedido" at bounding box center [1335, 555] width 101 height 34
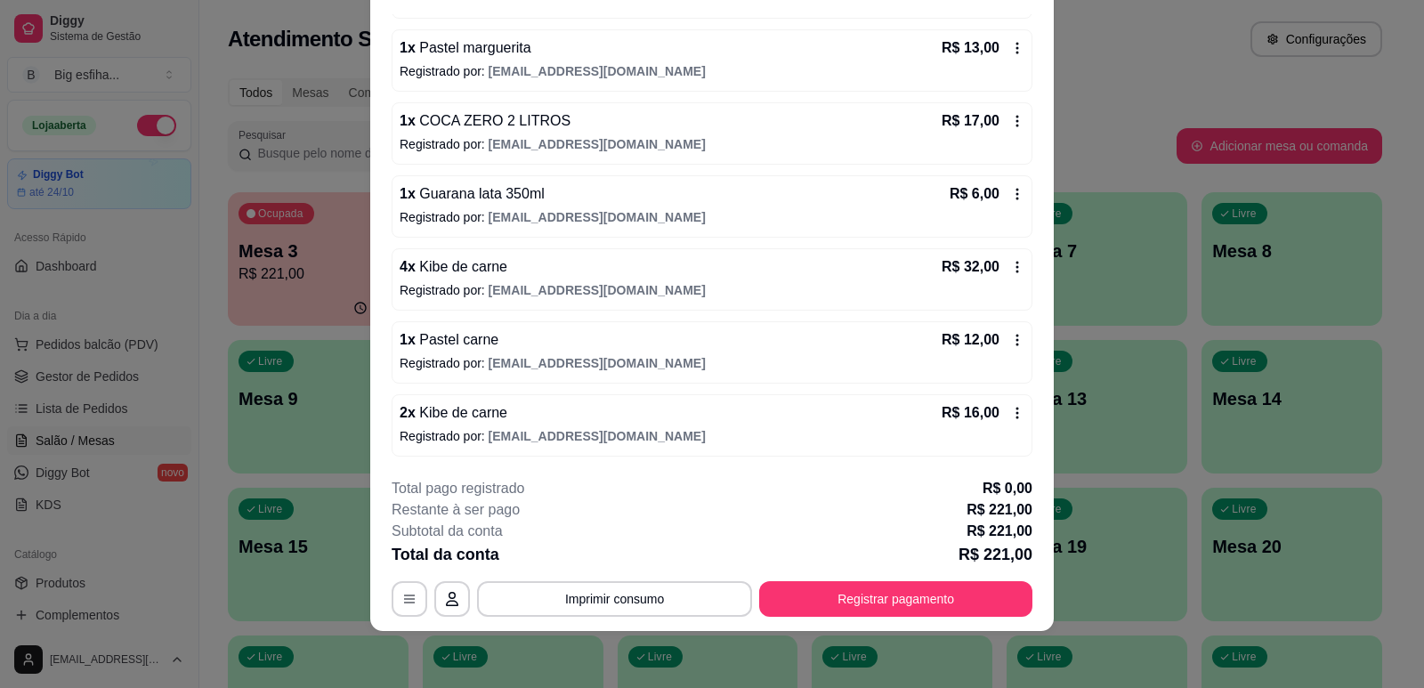
scroll to position [1212, 0]
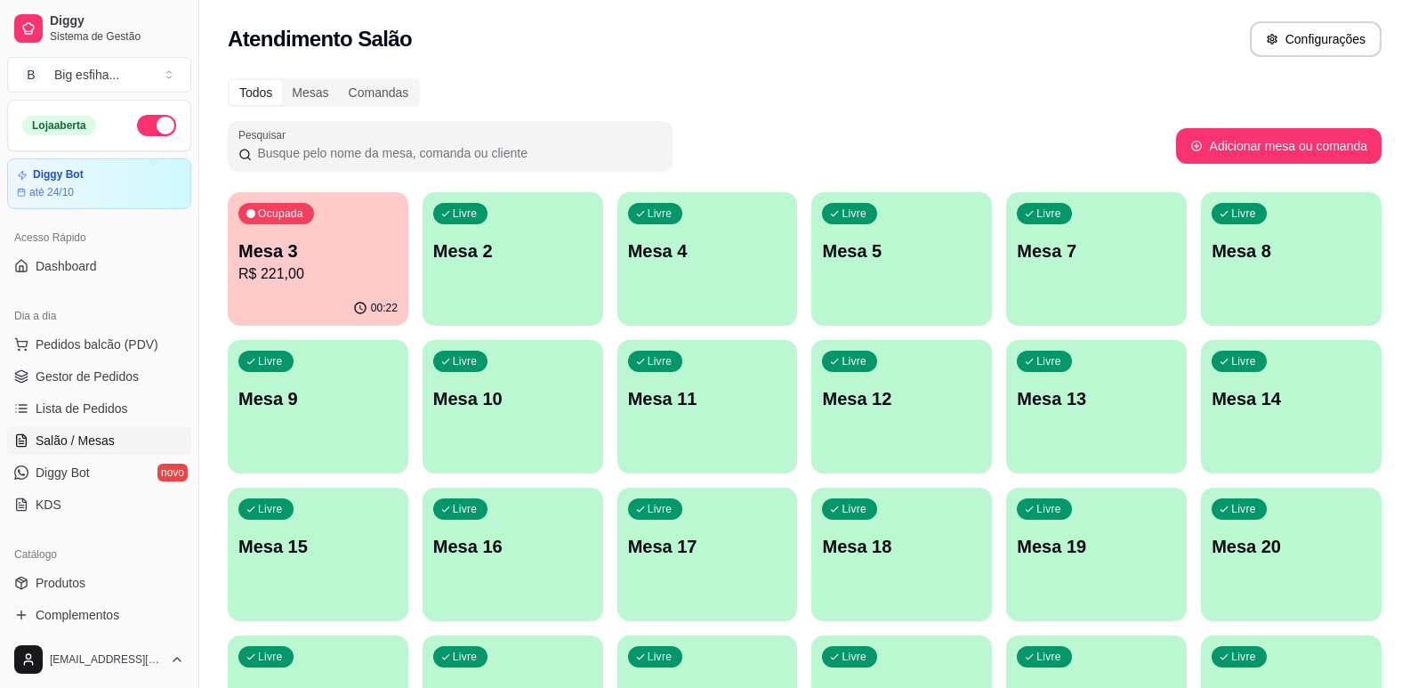
click at [660, 230] on div "Livre Mesa 4" at bounding box center [708, 248] width 181 height 112
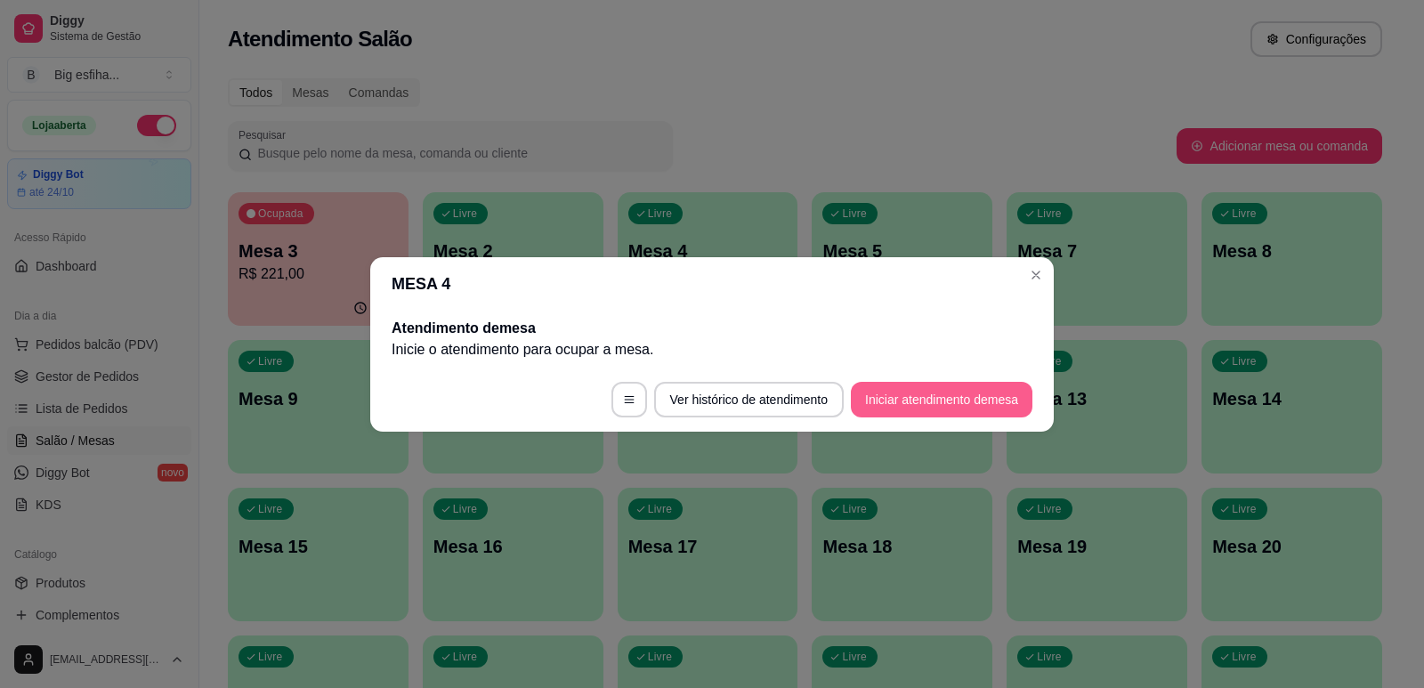
click at [942, 398] on button "Iniciar atendimento de mesa" at bounding box center [942, 400] width 182 height 36
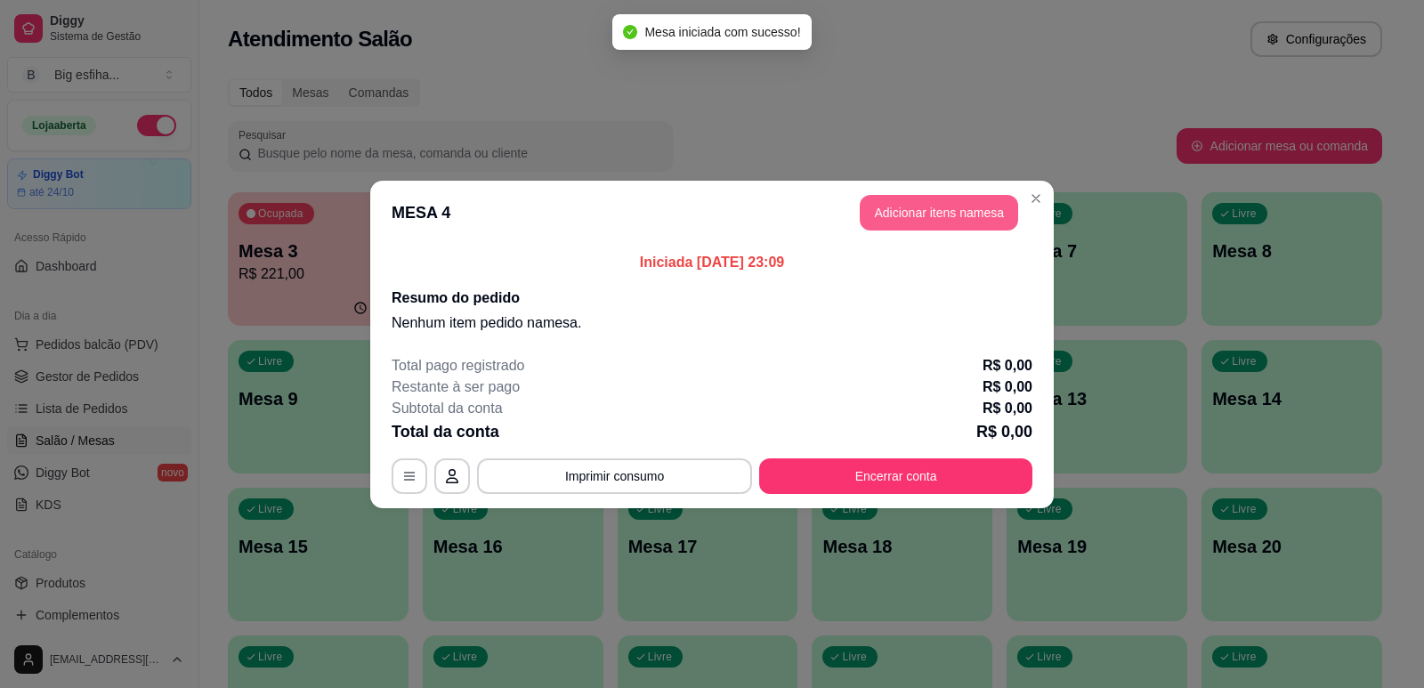
click at [916, 195] on button "Adicionar itens na mesa" at bounding box center [939, 213] width 158 height 36
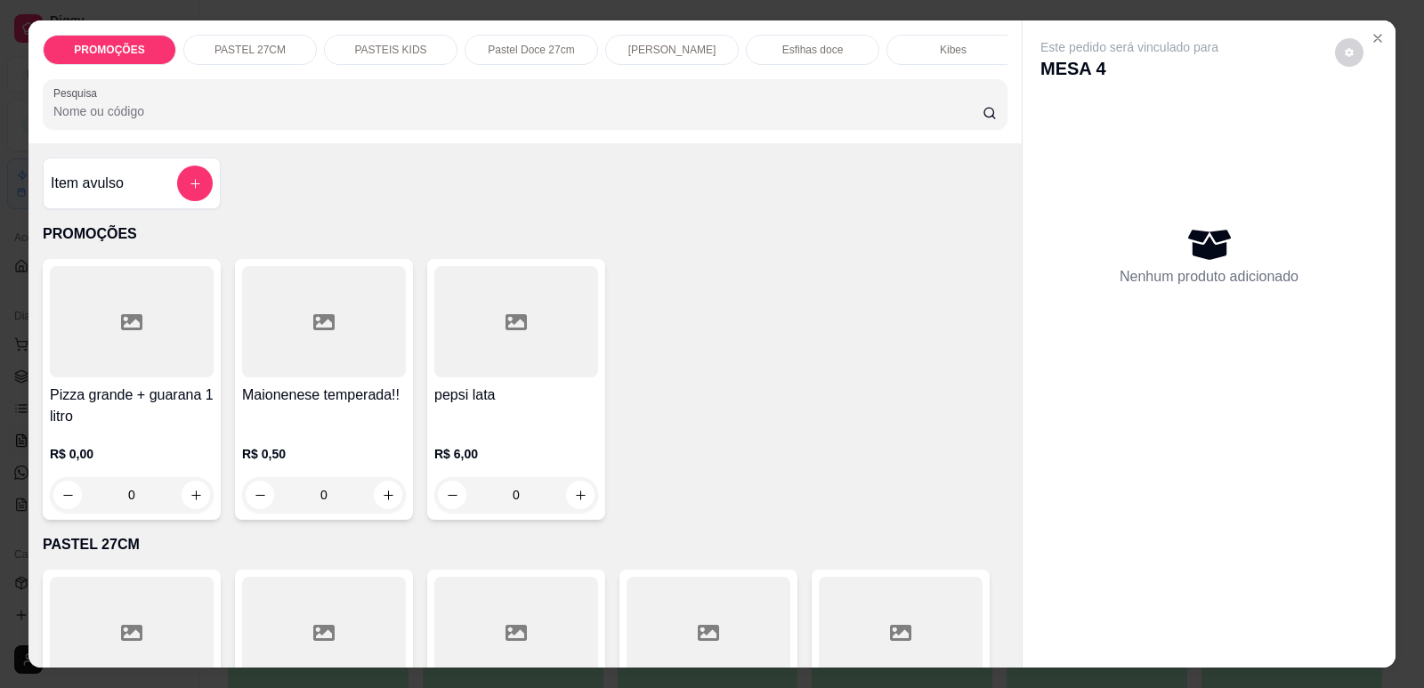
scroll to position [0, 715]
click at [788, 54] on p "Refrigerante" at bounding box center [800, 50] width 59 height 14
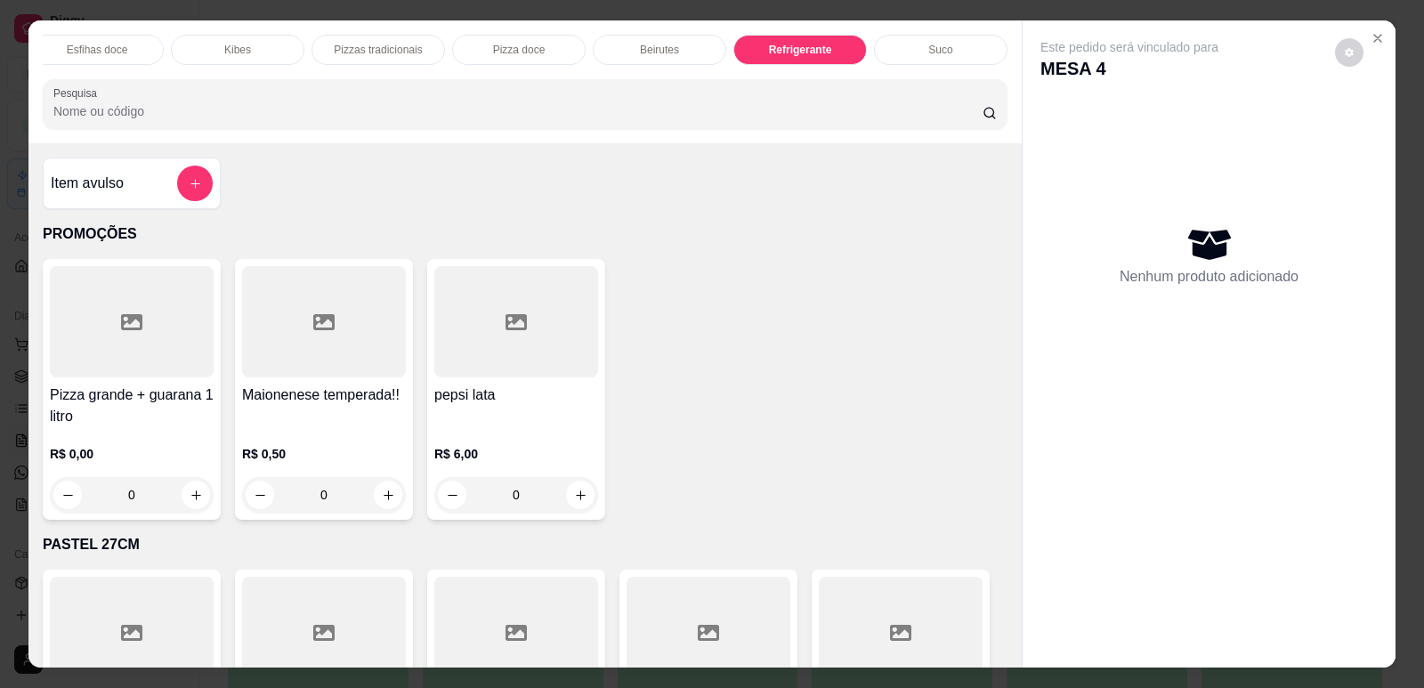
scroll to position [36, 0]
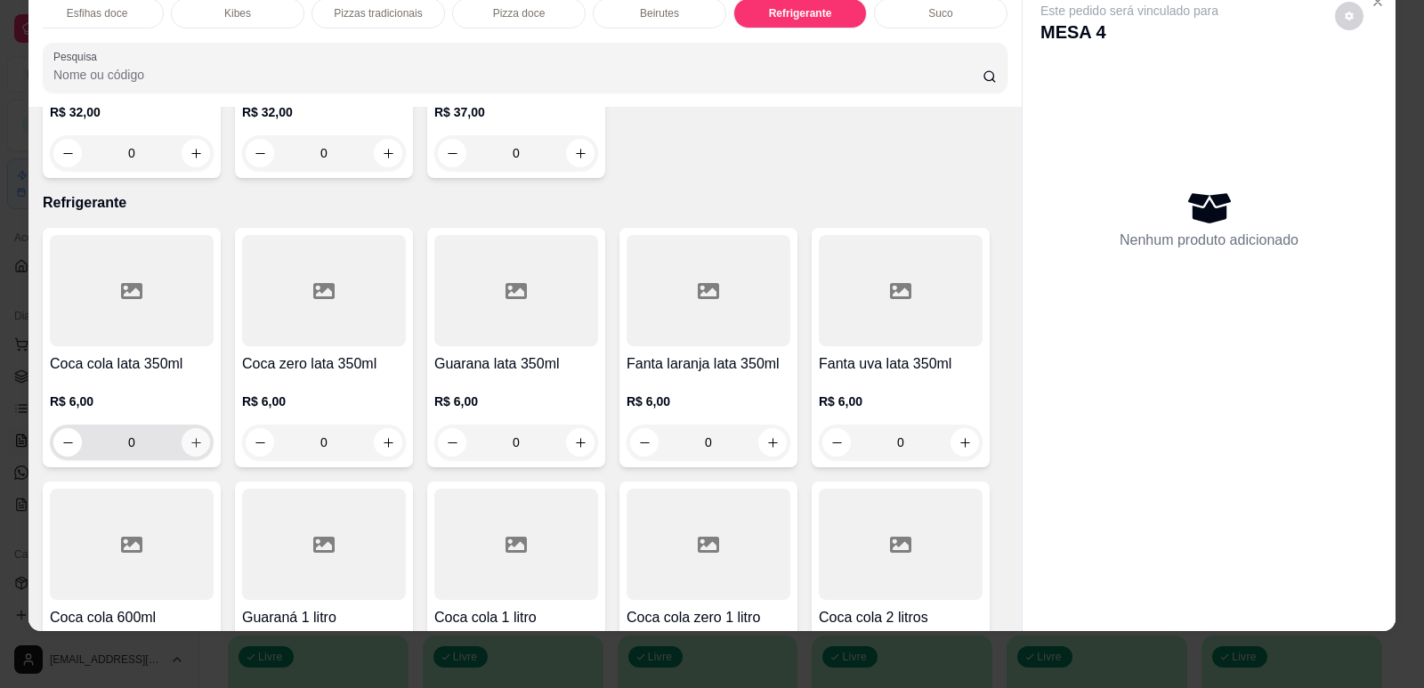
click at [190, 436] on icon "increase-product-quantity" at bounding box center [196, 442] width 13 height 13
click at [190, 428] on button "increase-product-quantity" at bounding box center [196, 442] width 28 height 28
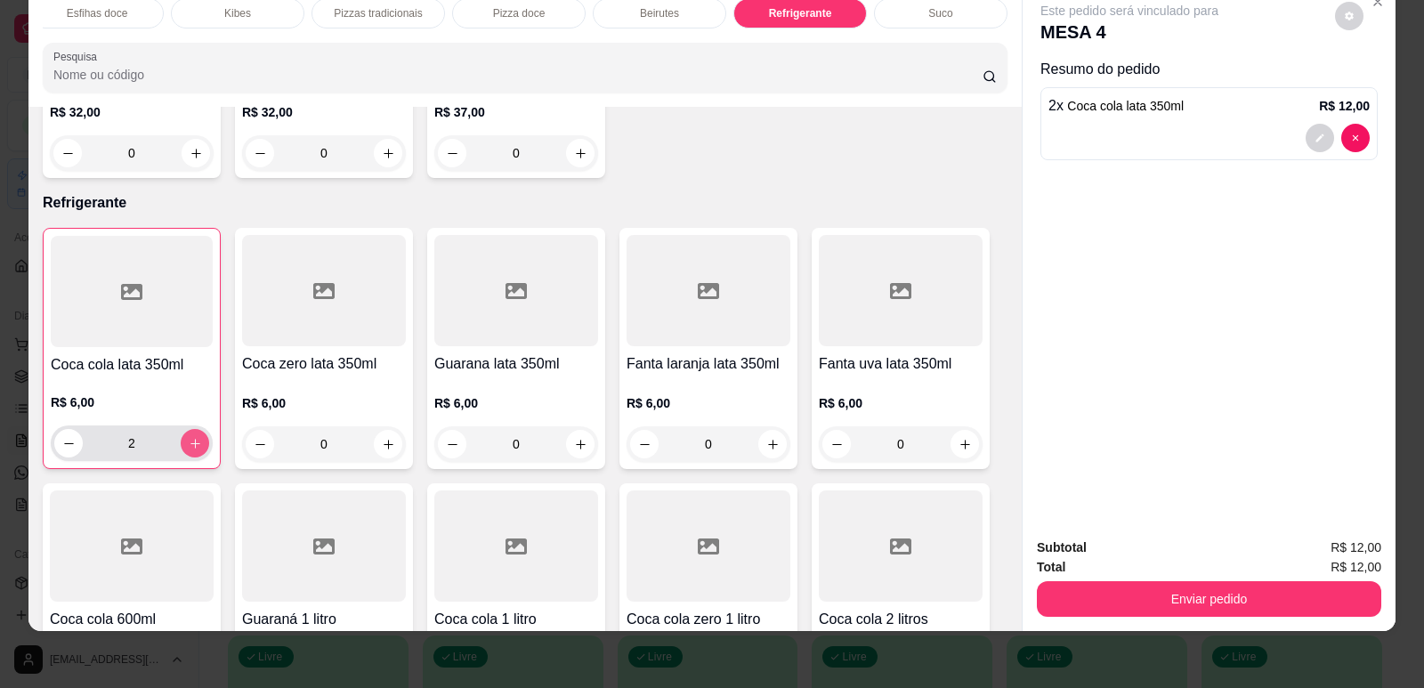
type input "2"
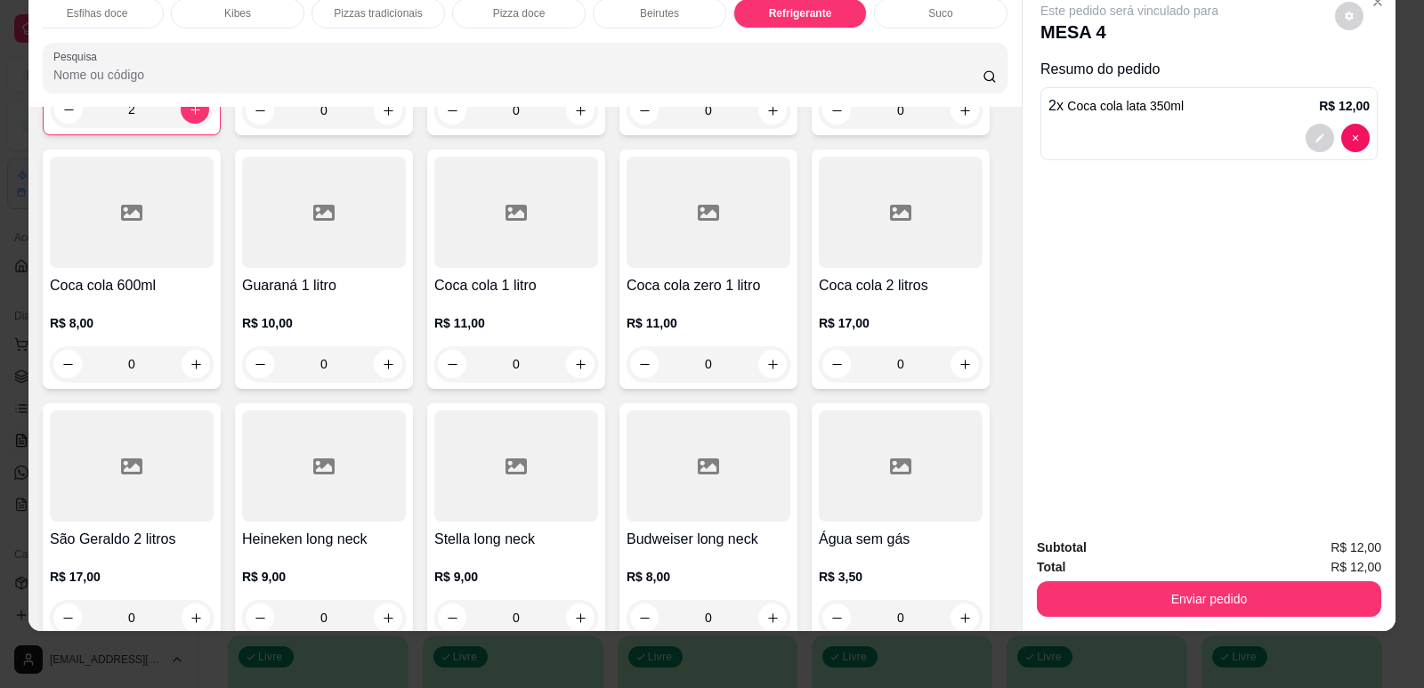
scroll to position [10535, 0]
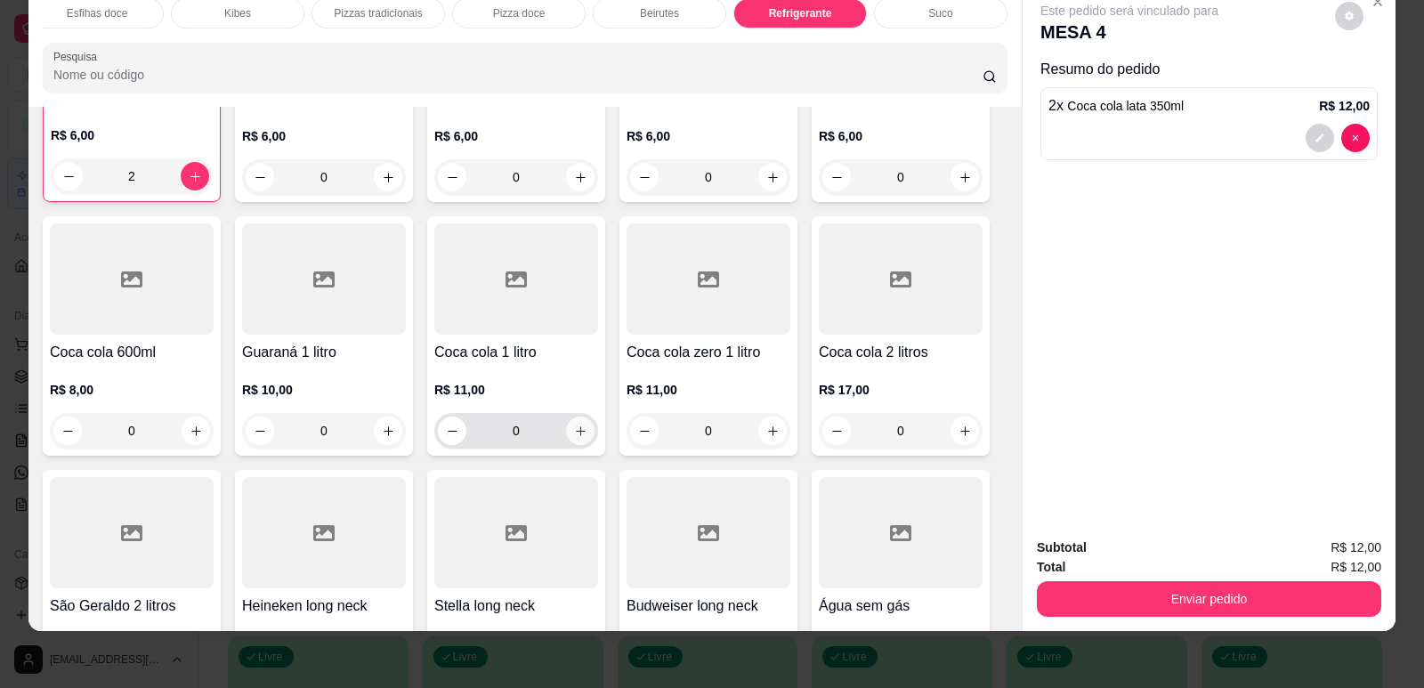
click at [576, 424] on icon "increase-product-quantity" at bounding box center [580, 430] width 13 height 13
type input "1"
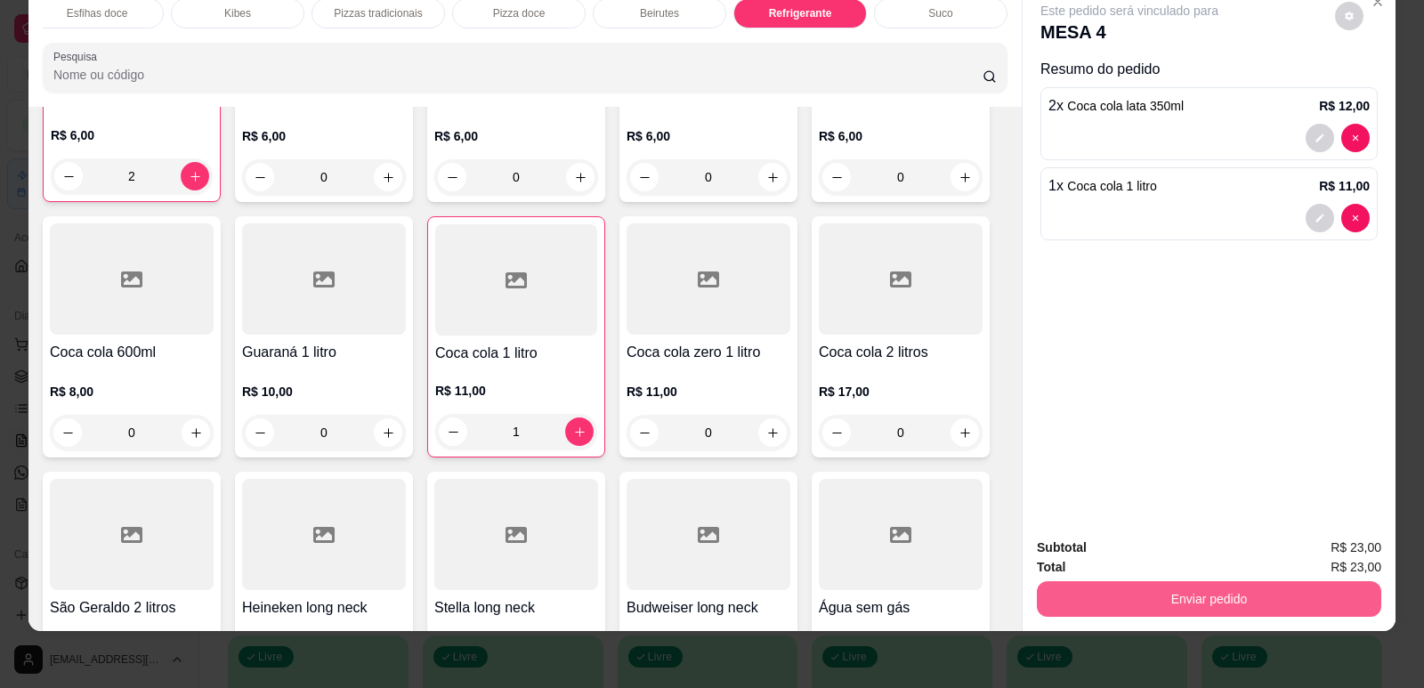
click at [1152, 582] on button "Enviar pedido" at bounding box center [1209, 599] width 344 height 36
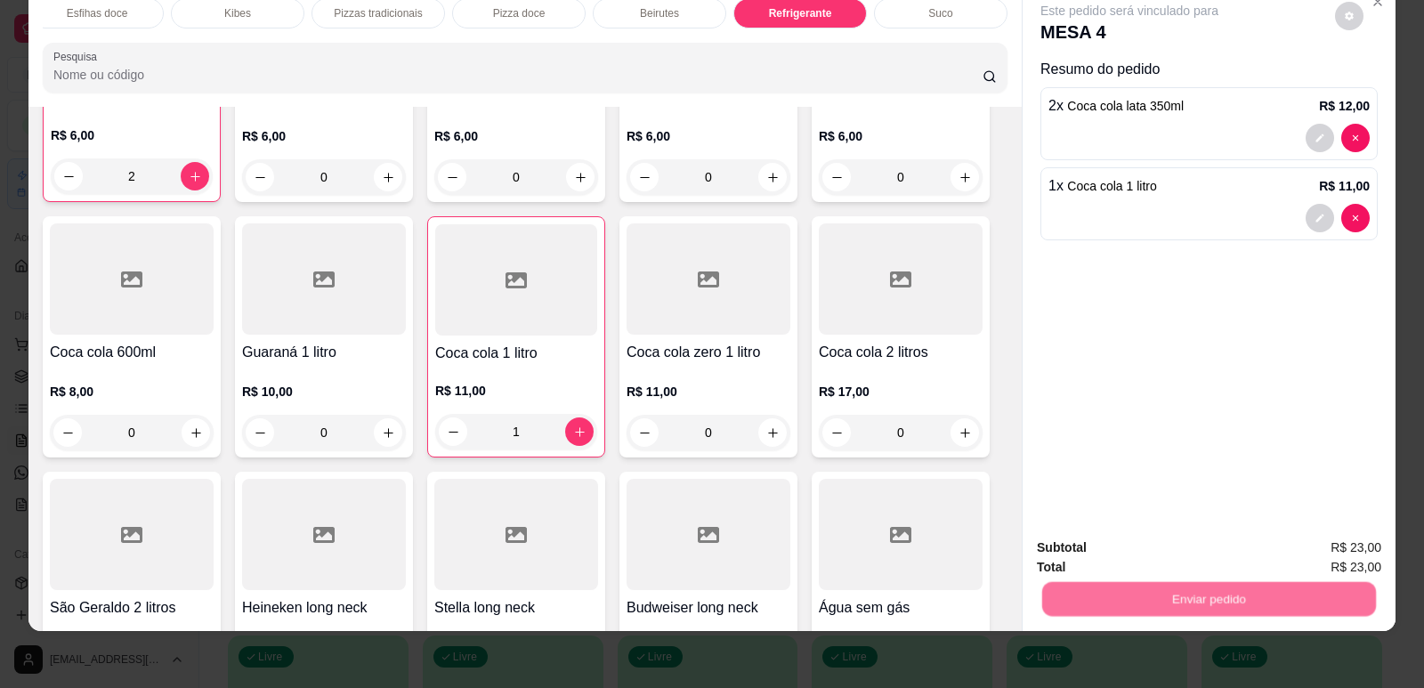
click at [1309, 561] on button "Enviar pedido" at bounding box center [1335, 554] width 98 height 33
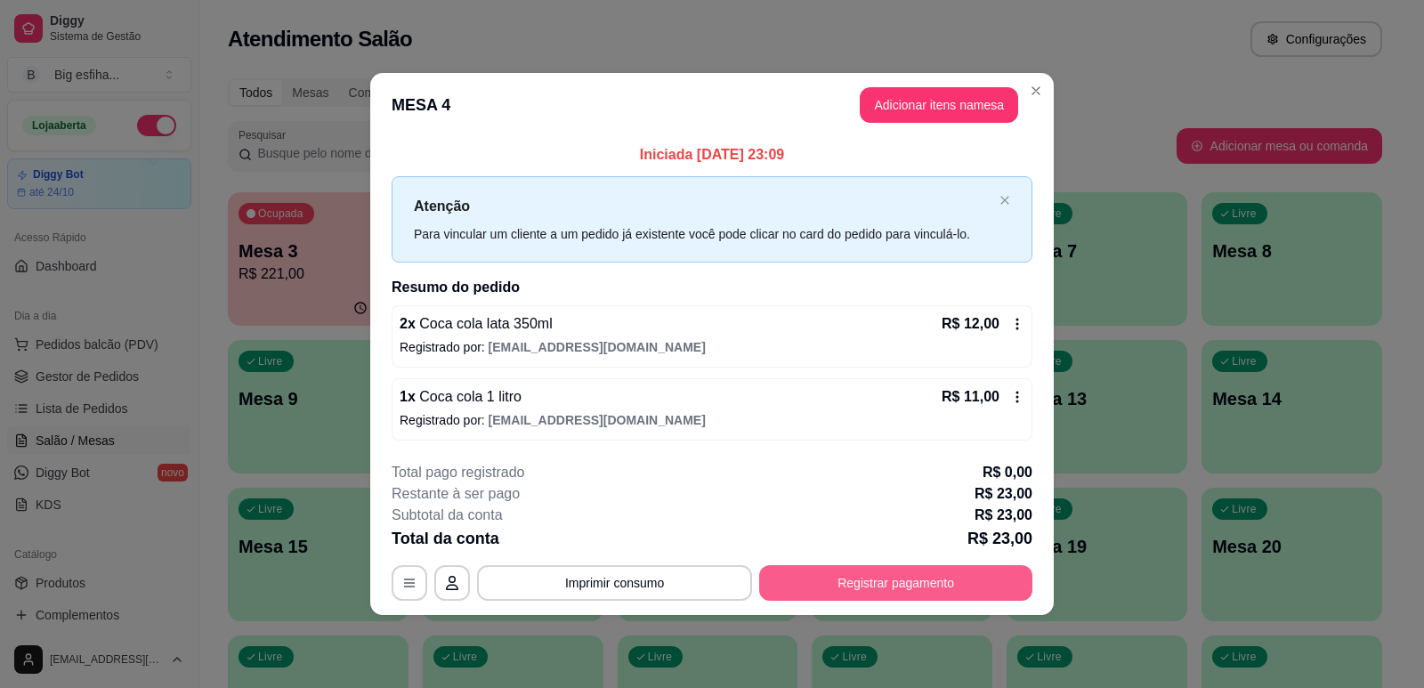
click at [893, 586] on button "Registrar pagamento" at bounding box center [895, 583] width 273 height 36
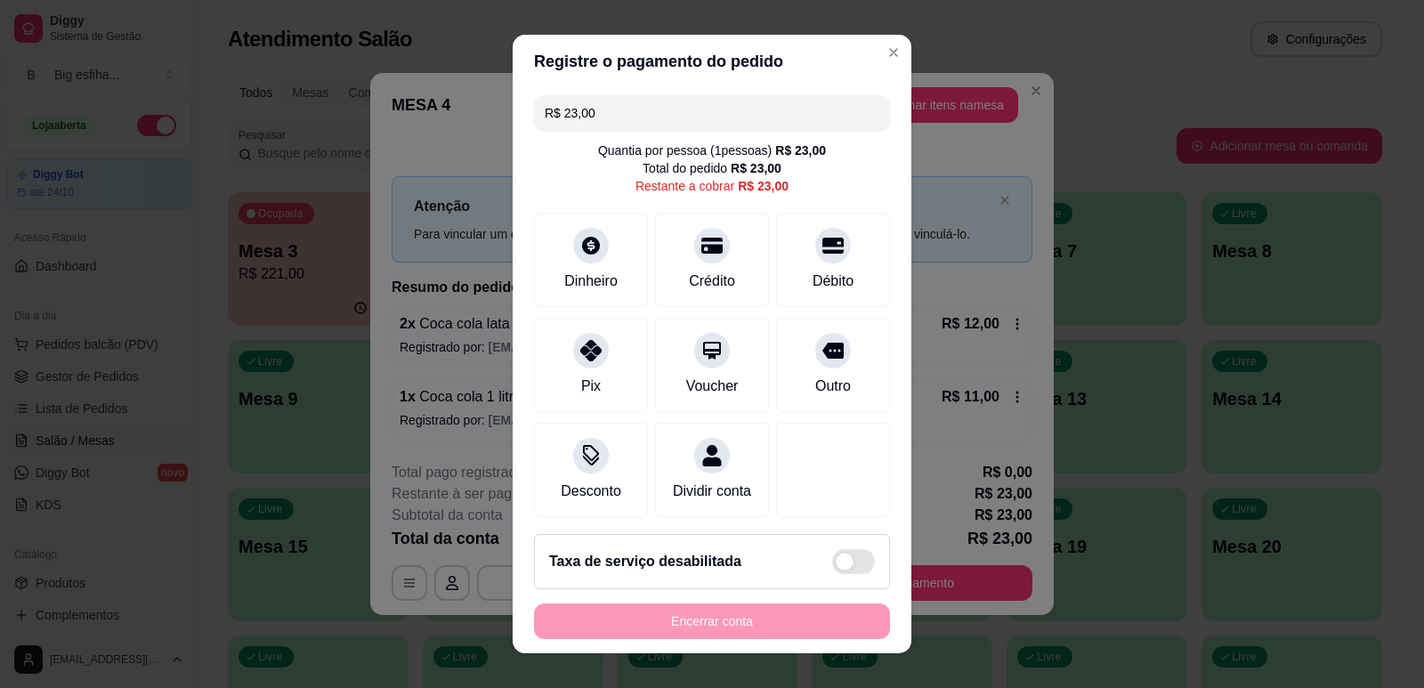
click at [600, 124] on input "R$ 23,00" at bounding box center [712, 113] width 335 height 36
click at [594, 465] on div "Desconto" at bounding box center [591, 466] width 125 height 104
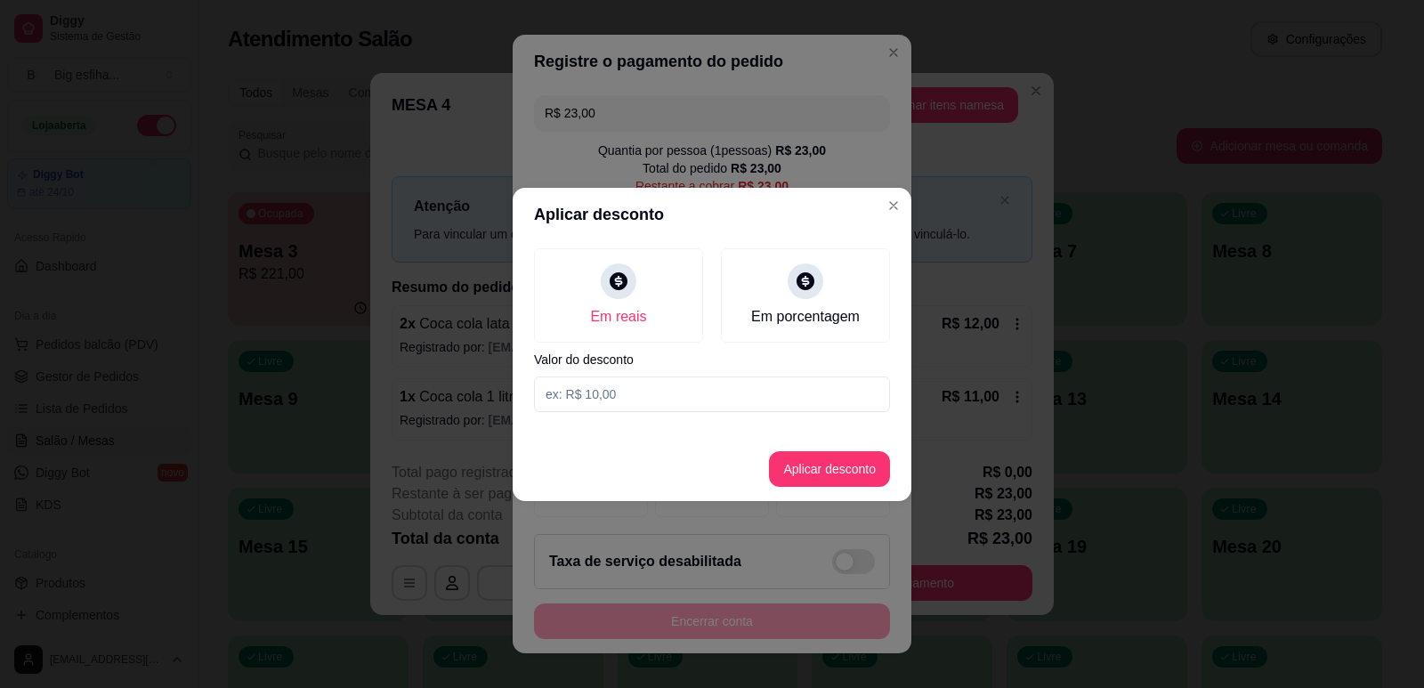
click at [667, 385] on input at bounding box center [712, 394] width 356 height 36
type input "2,00"
click at [826, 464] on button "Aplicar desconto" at bounding box center [829, 469] width 121 height 36
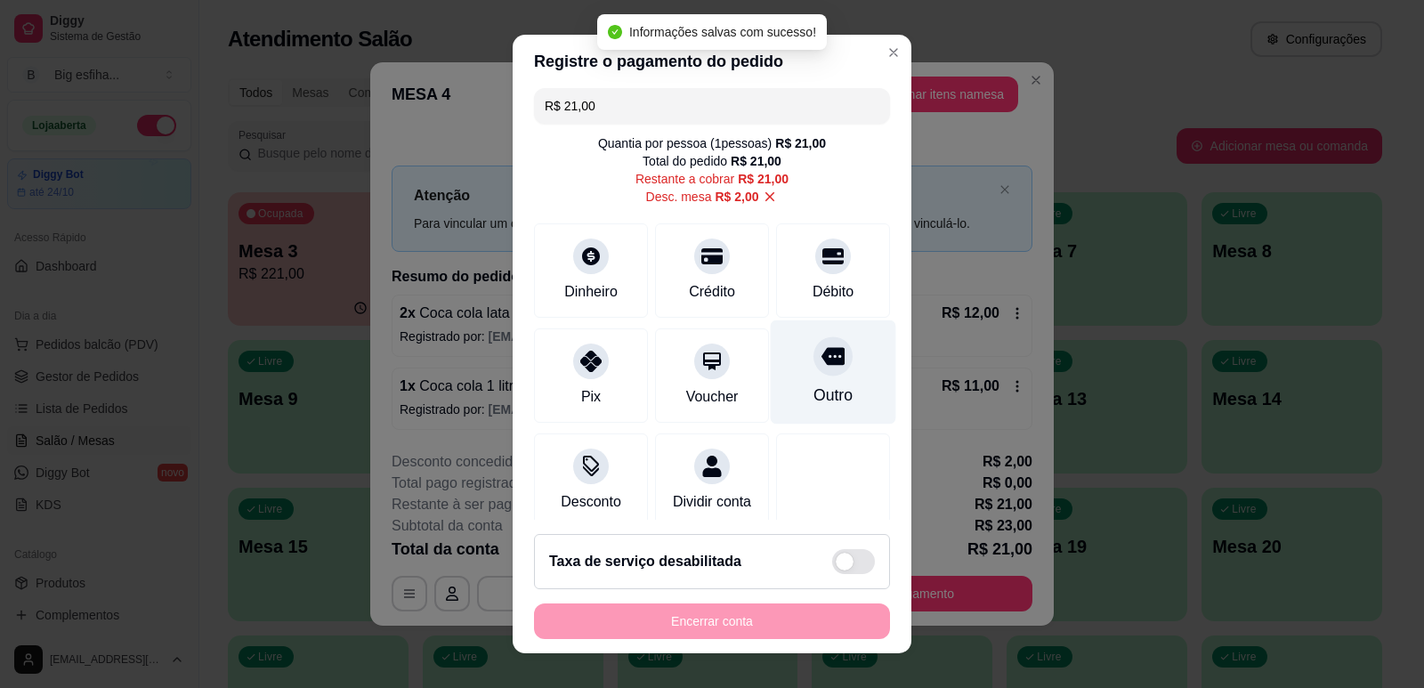
scroll to position [0, 0]
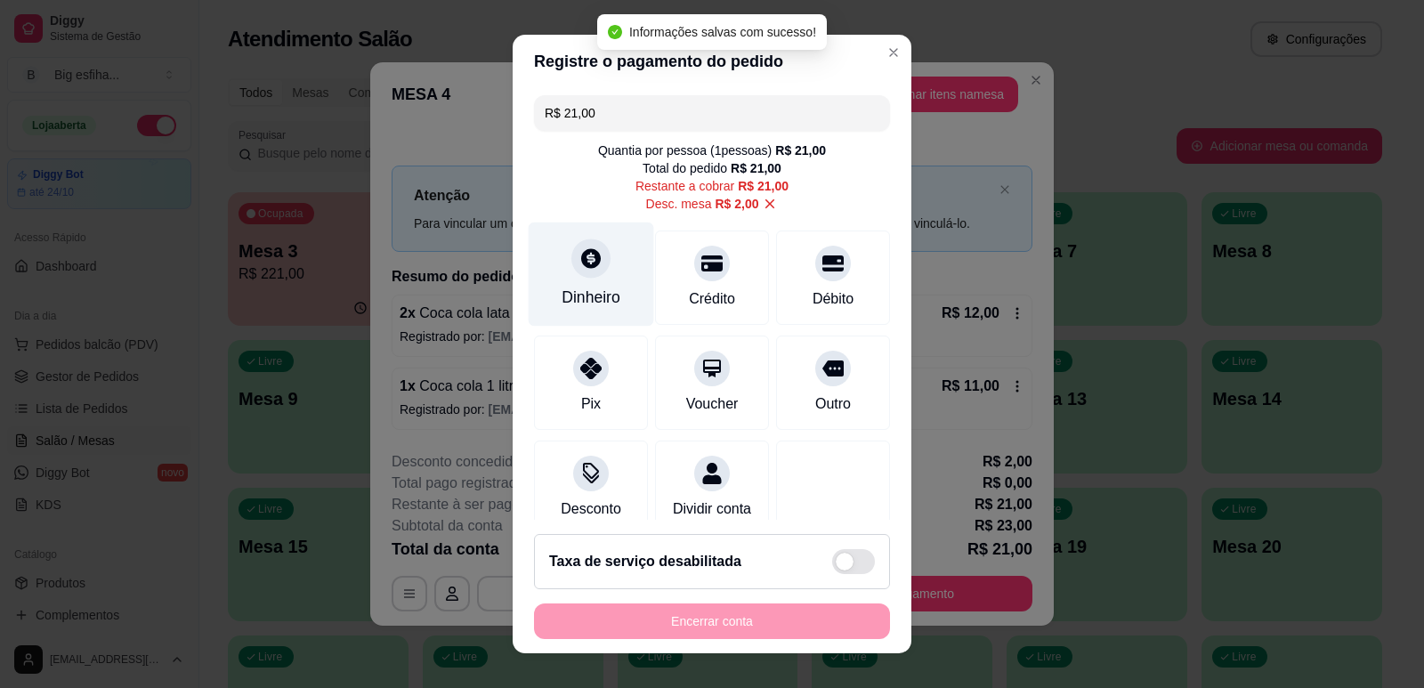
click at [589, 289] on div "Dinheiro" at bounding box center [591, 297] width 59 height 23
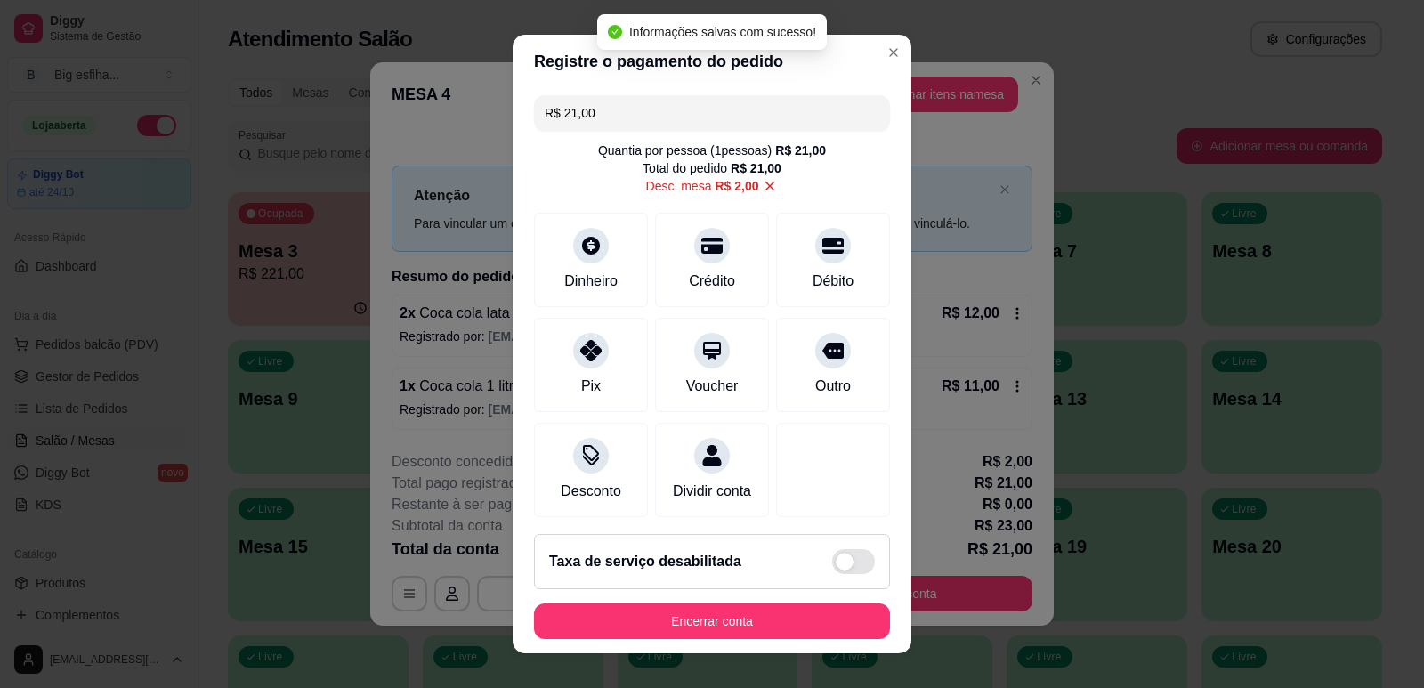
type input "R$ 0,00"
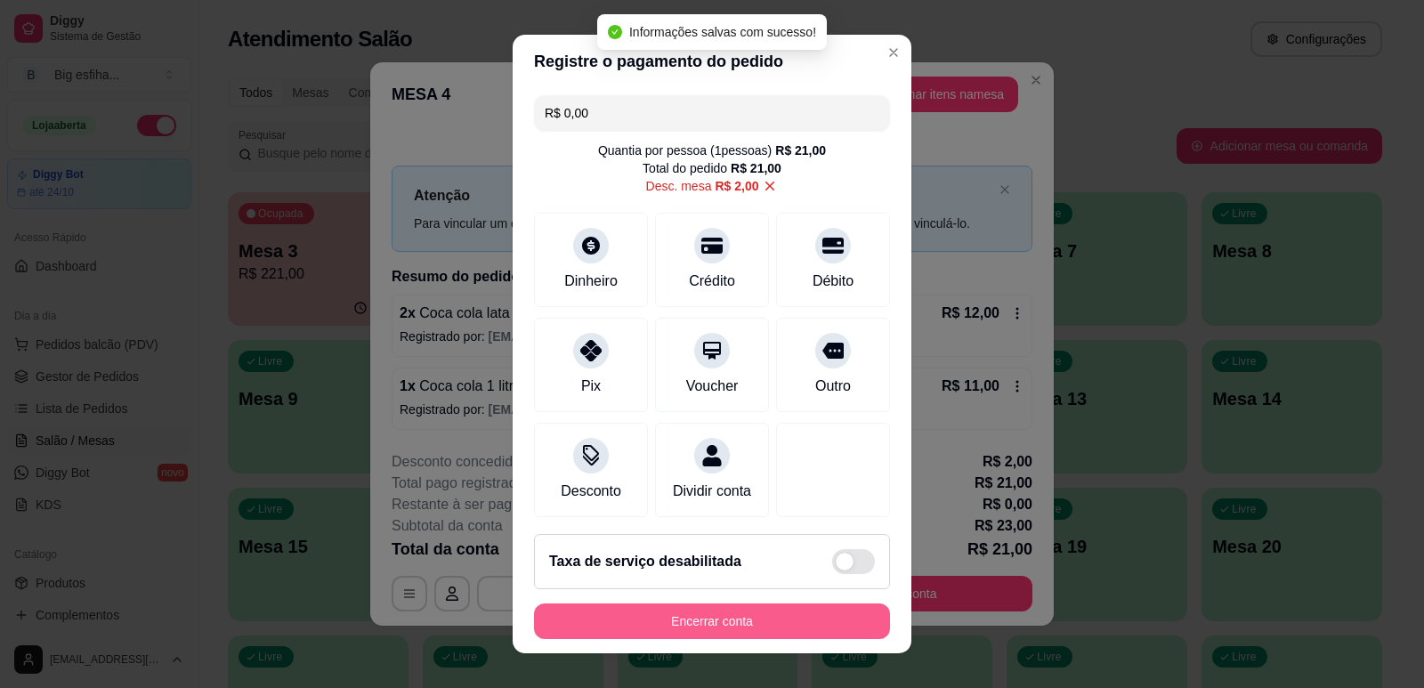
click at [643, 615] on button "Encerrar conta" at bounding box center [712, 621] width 356 height 36
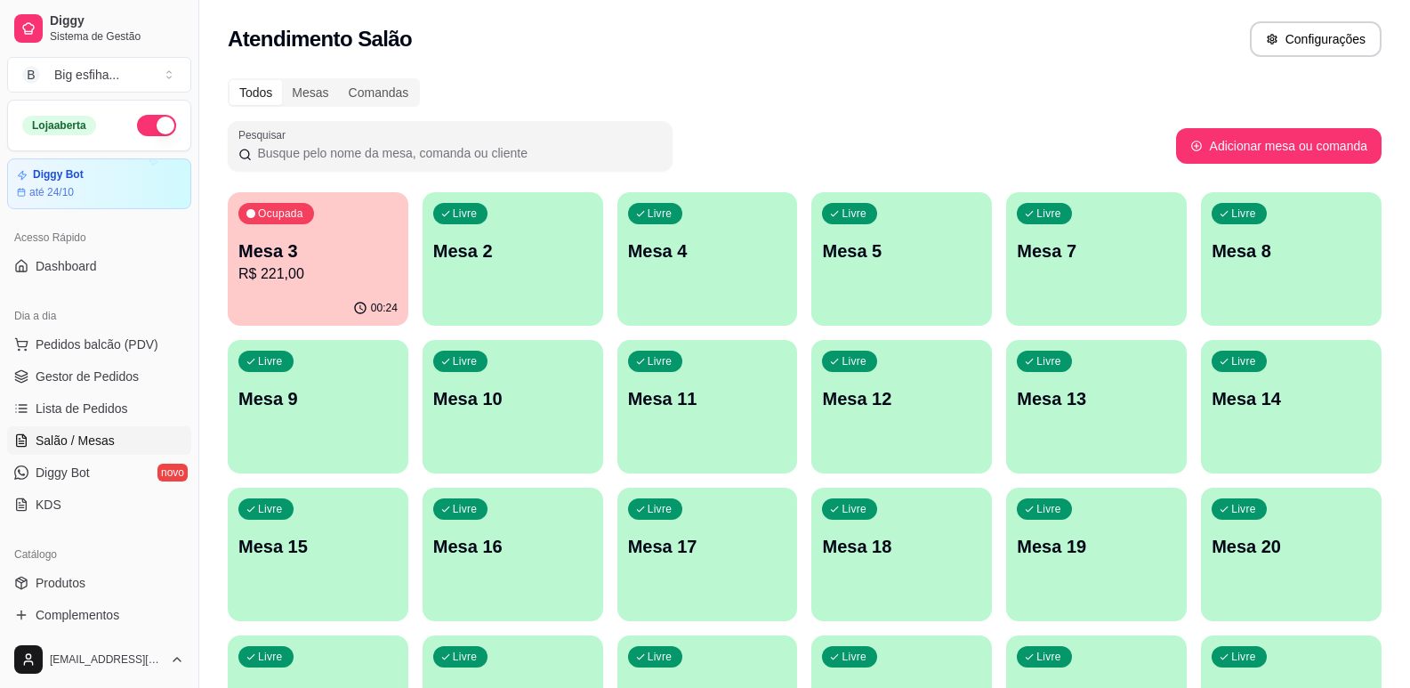
click at [563, 252] on p "Mesa 2" at bounding box center [512, 250] width 159 height 25
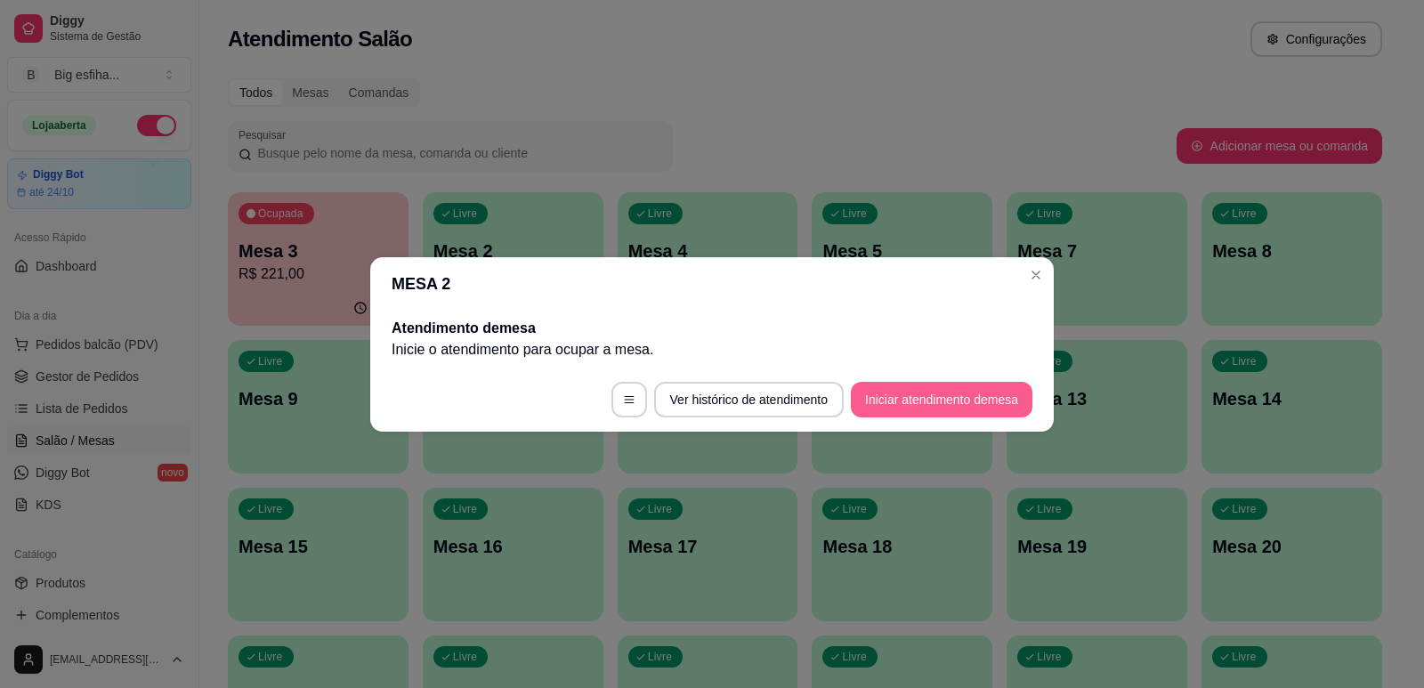
click at [922, 400] on button "Iniciar atendimento de mesa" at bounding box center [942, 400] width 182 height 36
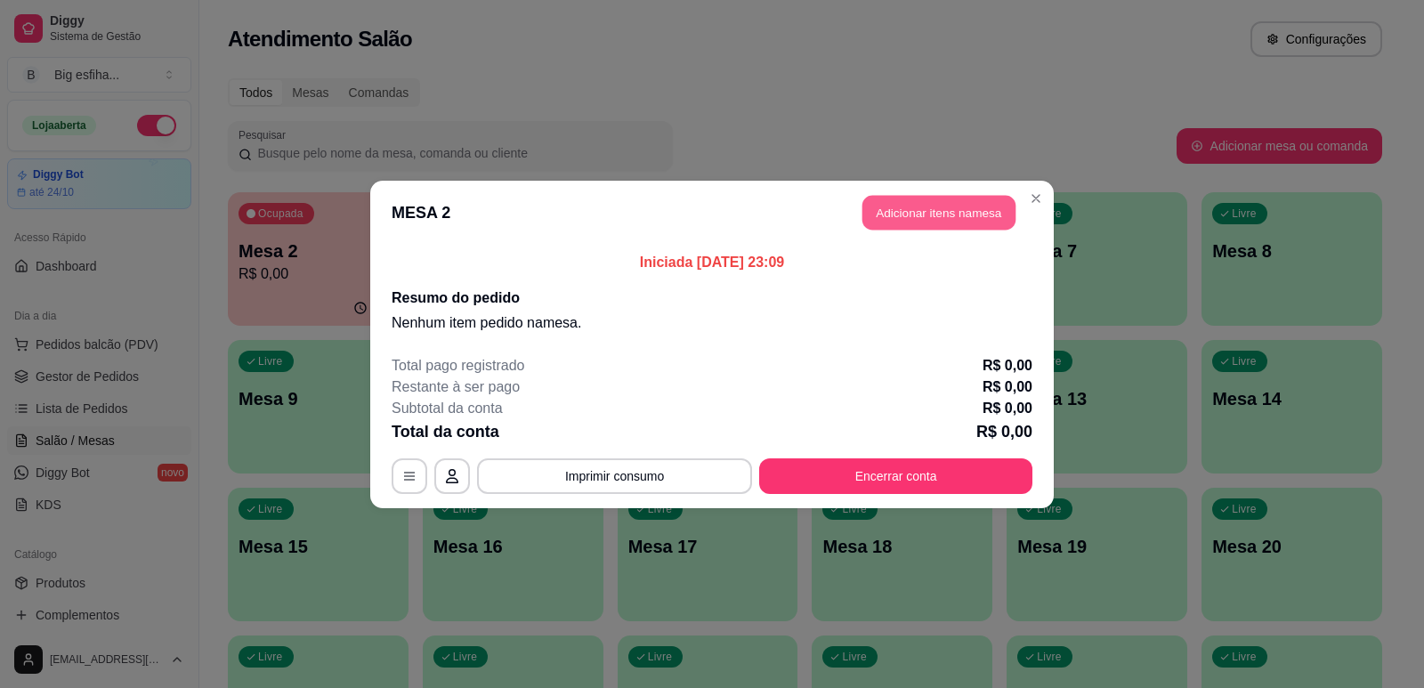
click at [924, 222] on button "Adicionar itens na mesa" at bounding box center [938, 212] width 153 height 35
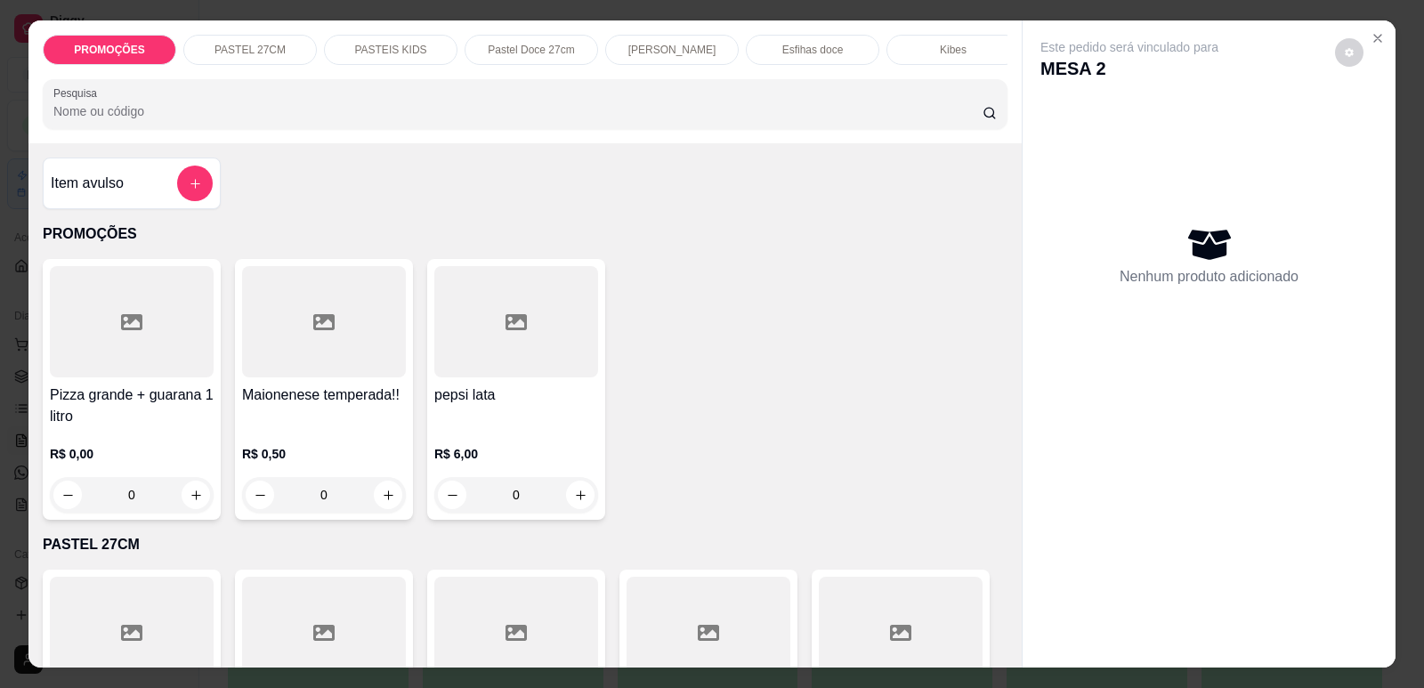
scroll to position [0, 715]
click at [764, 40] on div "Refrigerante" at bounding box center [799, 50] width 133 height 30
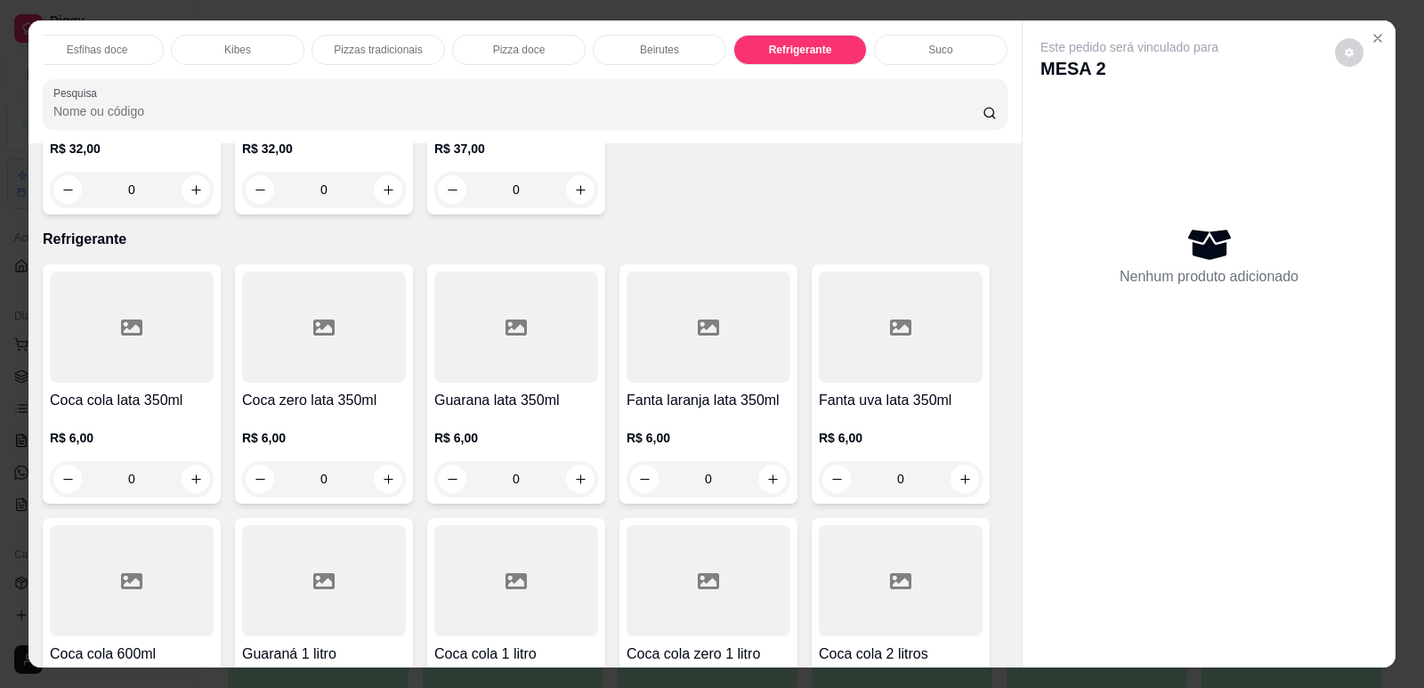
scroll to position [36, 0]
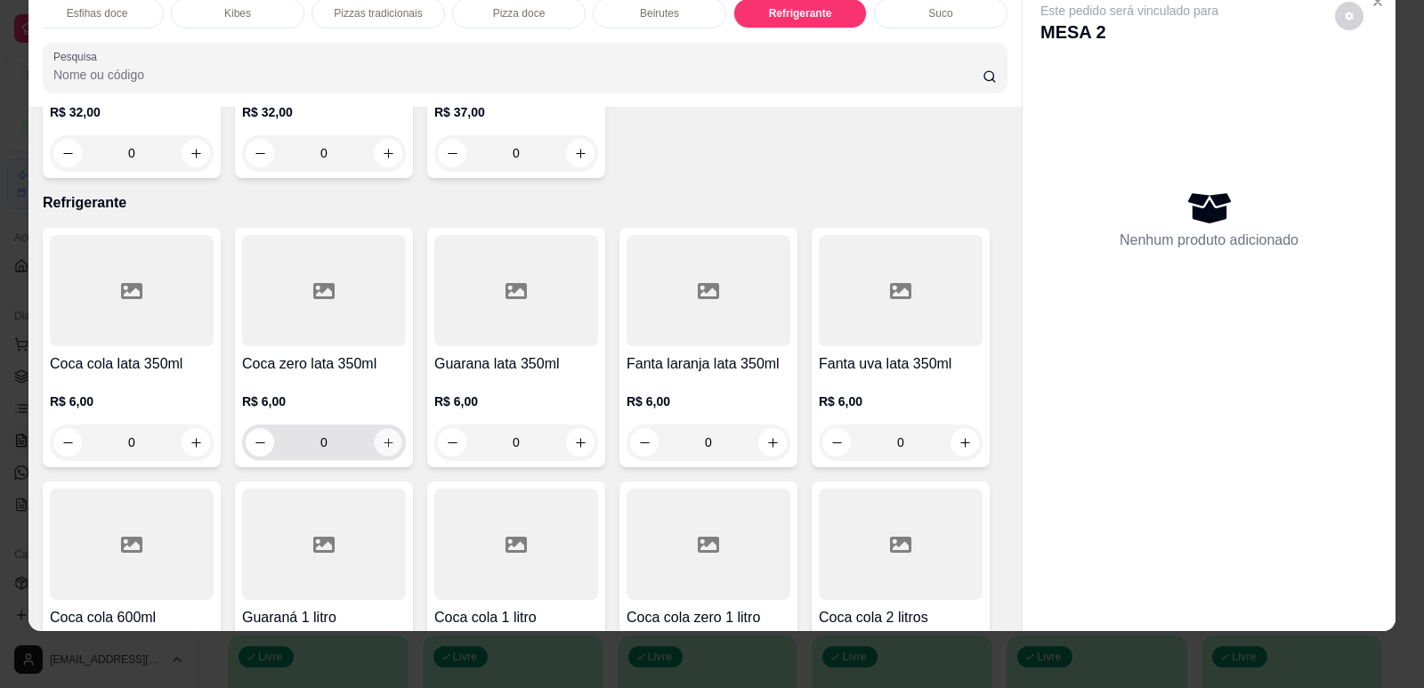
click at [384, 438] on icon "increase-product-quantity" at bounding box center [388, 442] width 9 height 9
type input "1"
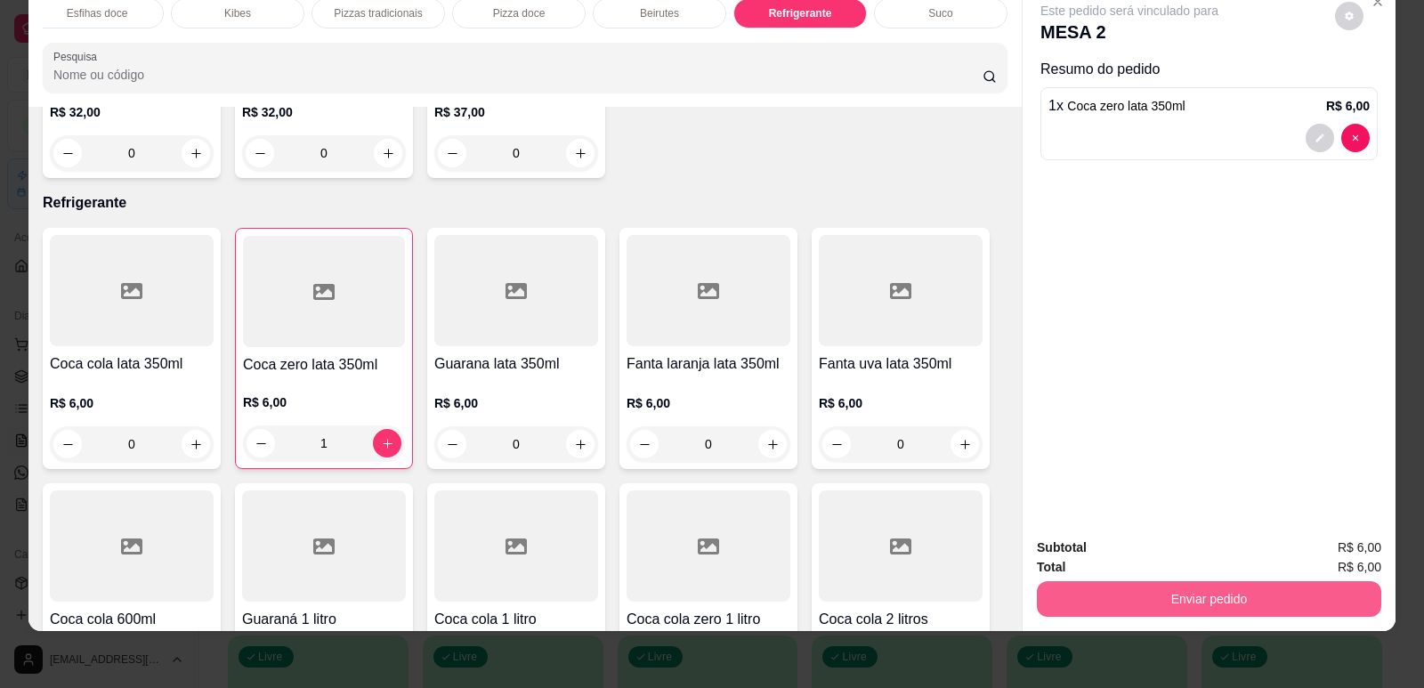
click at [1194, 610] on button "Enviar pedido" at bounding box center [1209, 599] width 344 height 36
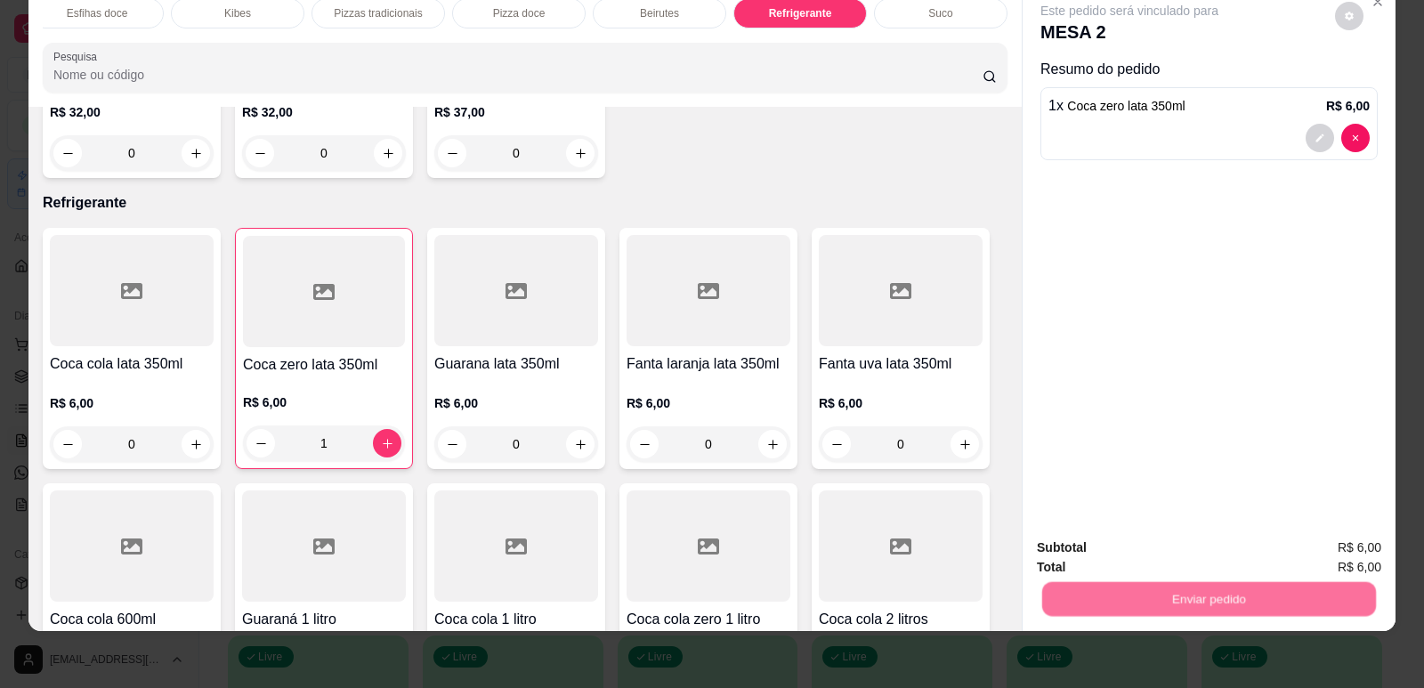
click at [1323, 557] on button "Enviar pedido" at bounding box center [1335, 555] width 101 height 34
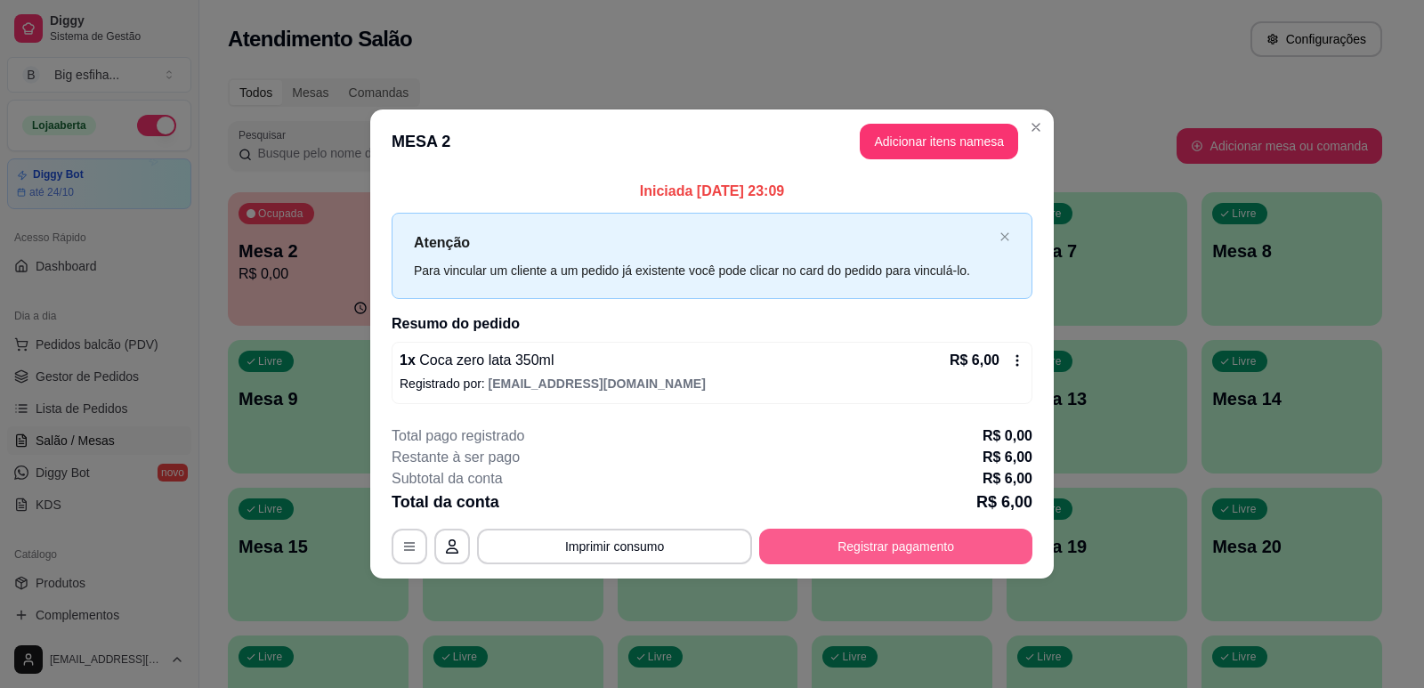
click at [986, 551] on button "Registrar pagamento" at bounding box center [895, 547] width 273 height 36
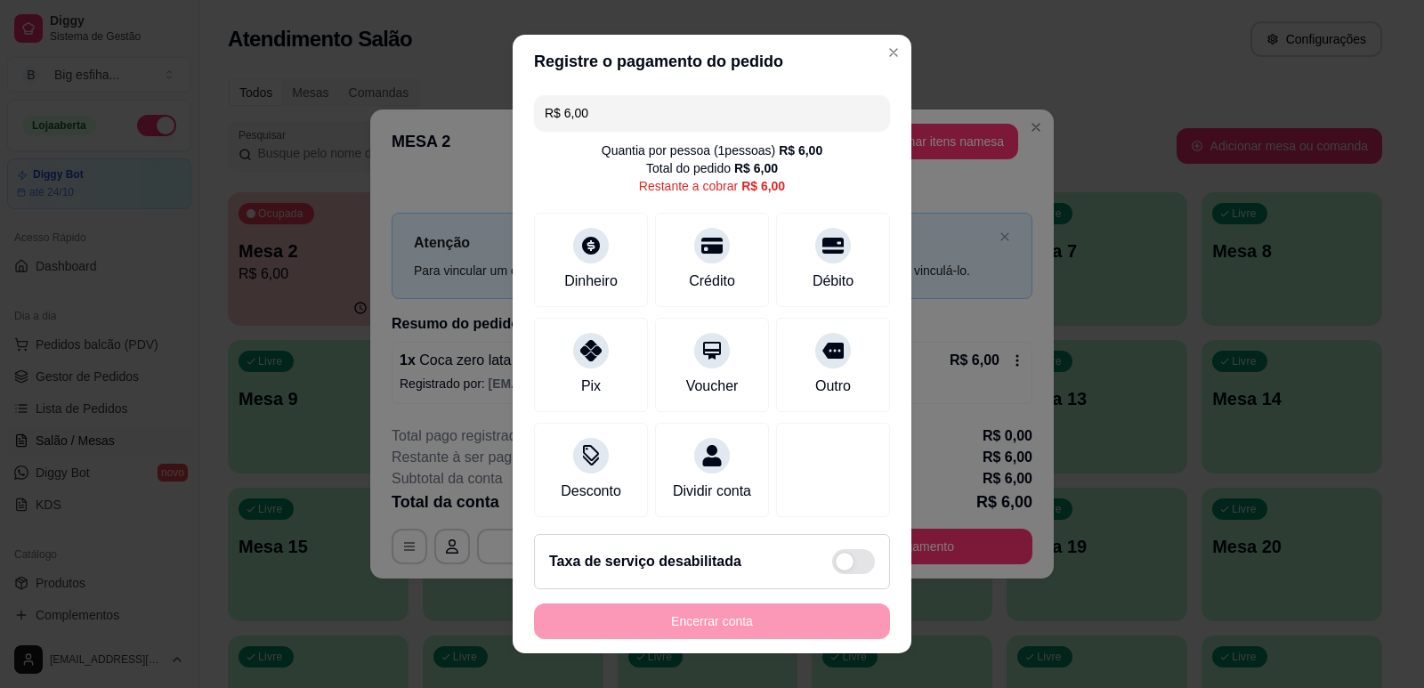
drag, startPoint x: 816, startPoint y: 249, endPoint x: 782, endPoint y: 560, distance: 312.4
click at [822, 250] on icon at bounding box center [832, 245] width 21 height 21
type input "R$ 0,00"
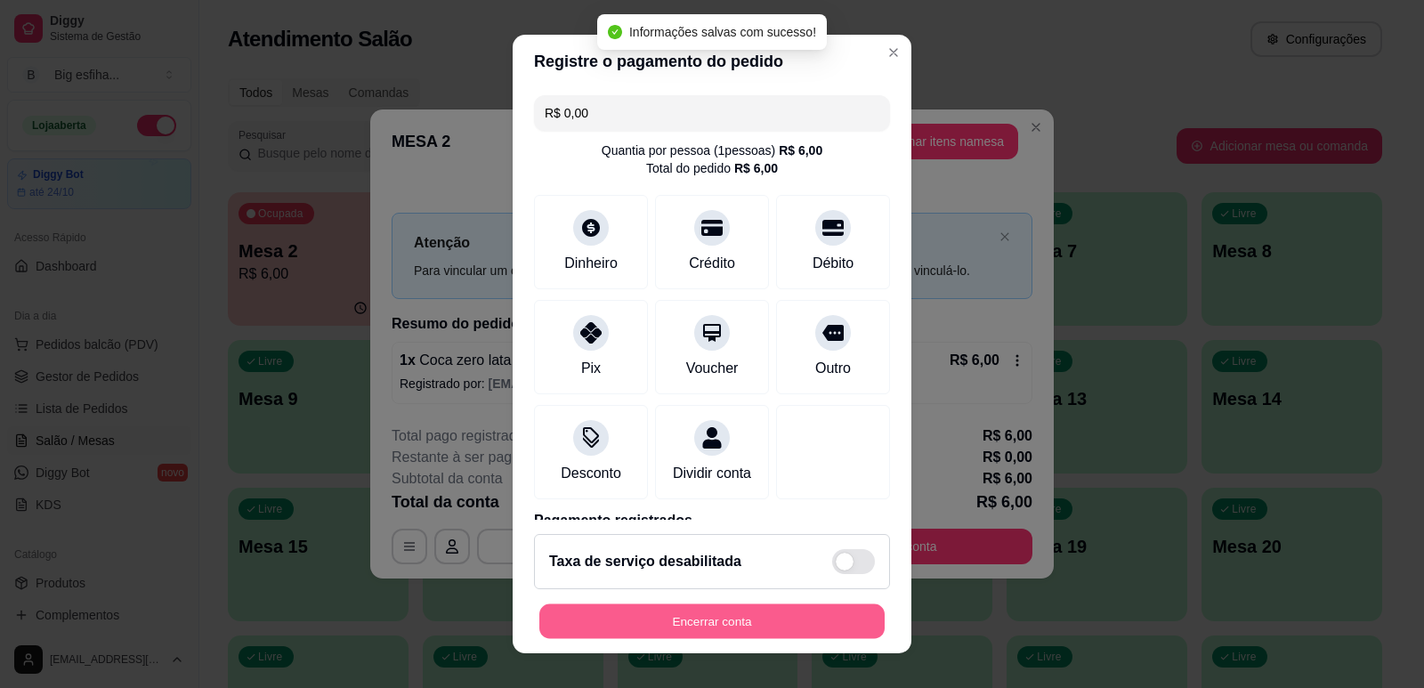
click at [685, 620] on button "Encerrar conta" at bounding box center [711, 621] width 345 height 35
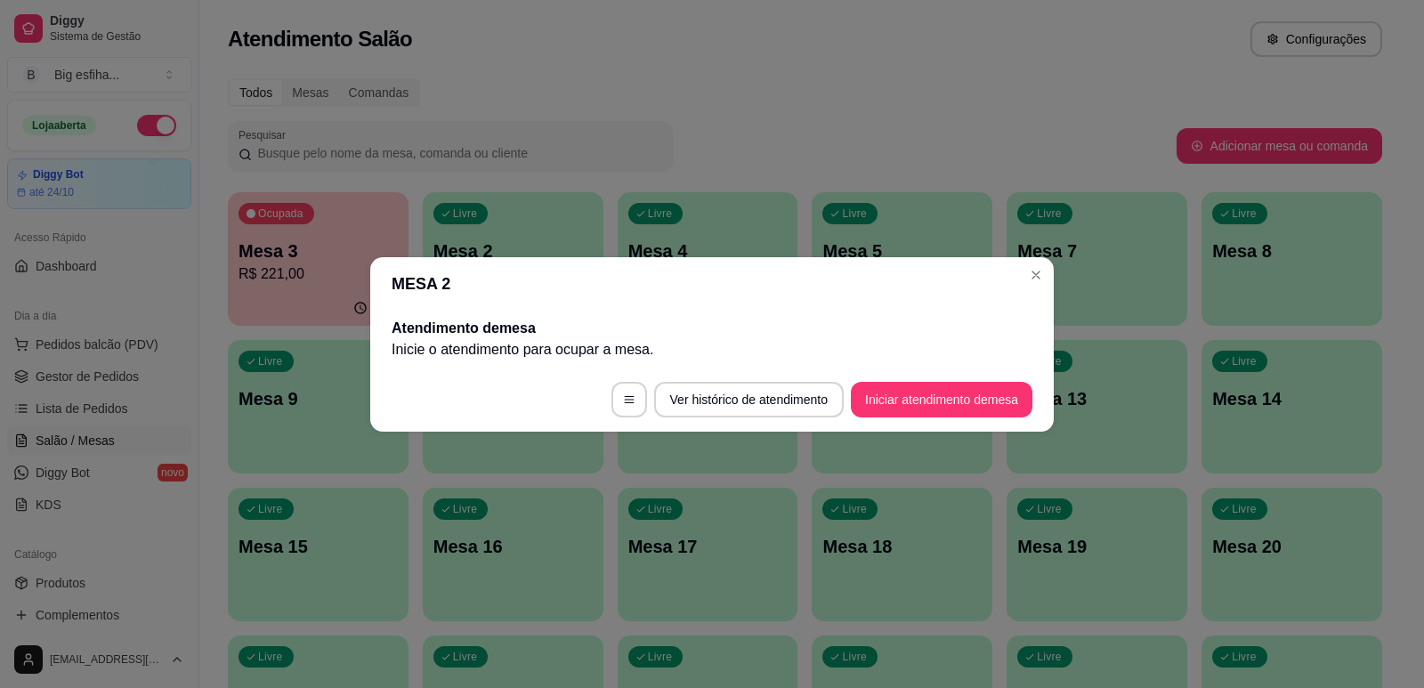
click at [959, 416] on button "Iniciar atendimento de mesa" at bounding box center [942, 400] width 182 height 36
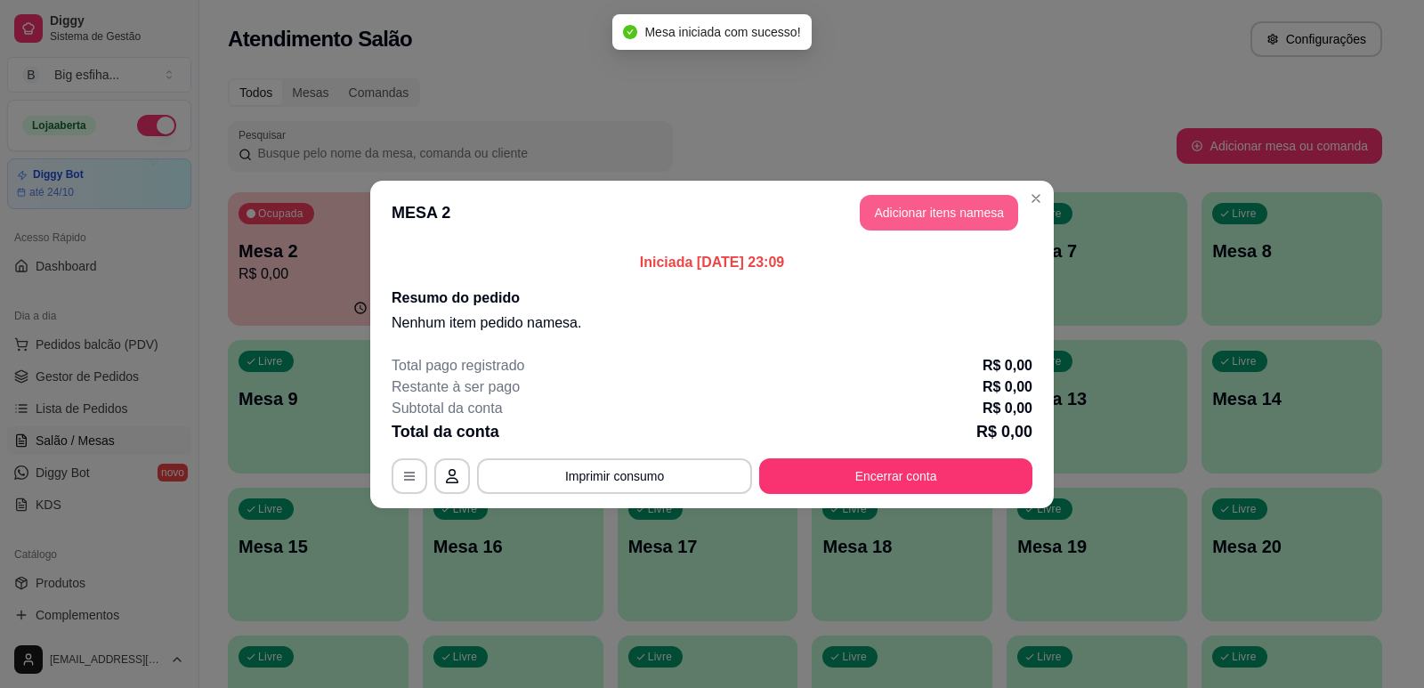
click at [961, 209] on button "Adicionar itens na mesa" at bounding box center [939, 213] width 158 height 36
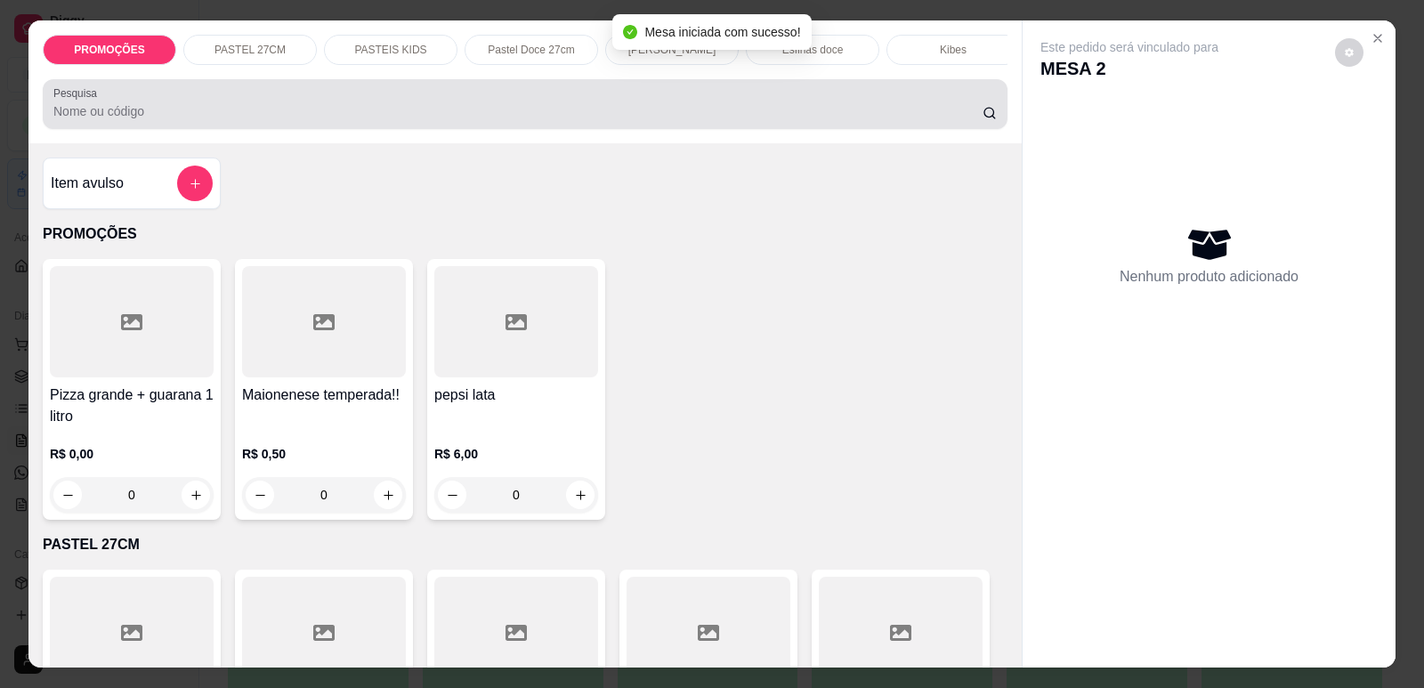
click at [208, 113] on div at bounding box center [524, 104] width 943 height 36
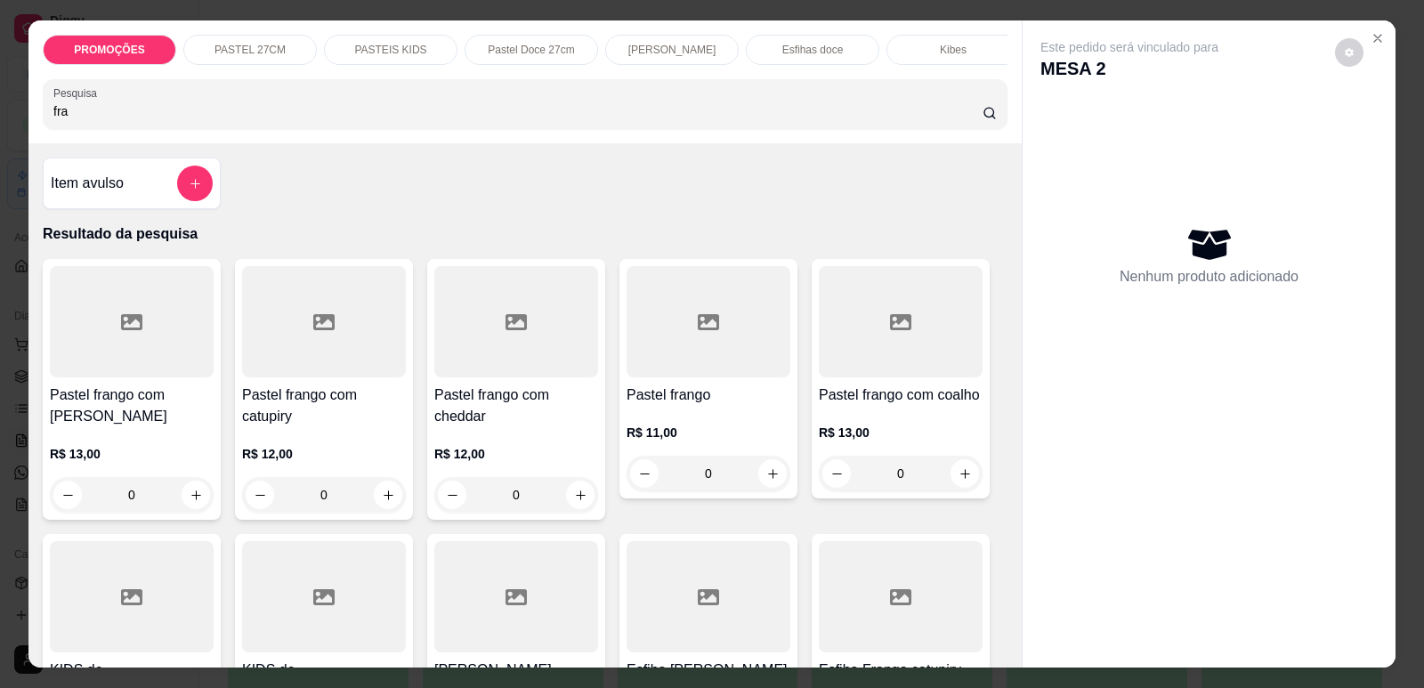
type input "fra"
click at [151, 375] on div at bounding box center [132, 321] width 164 height 111
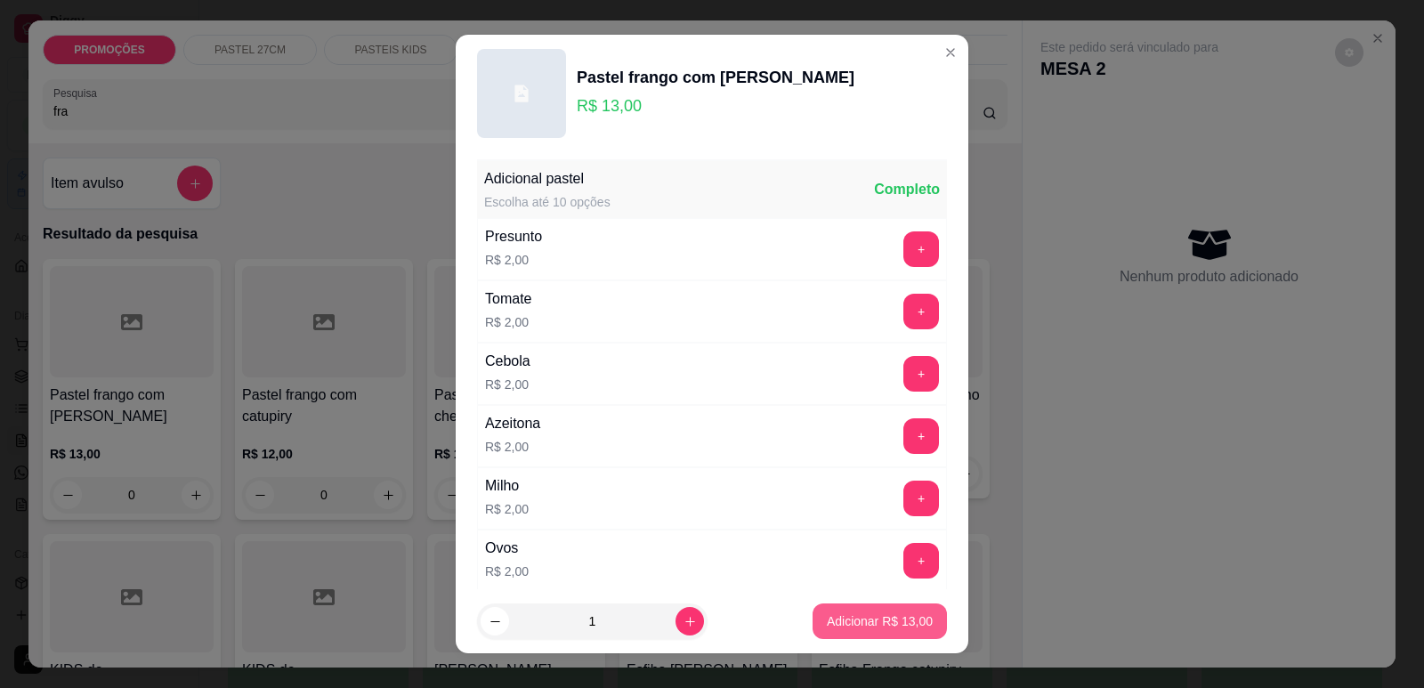
click at [883, 620] on p "Adicionar R$ 13,00" at bounding box center [880, 621] width 106 height 18
type input "1"
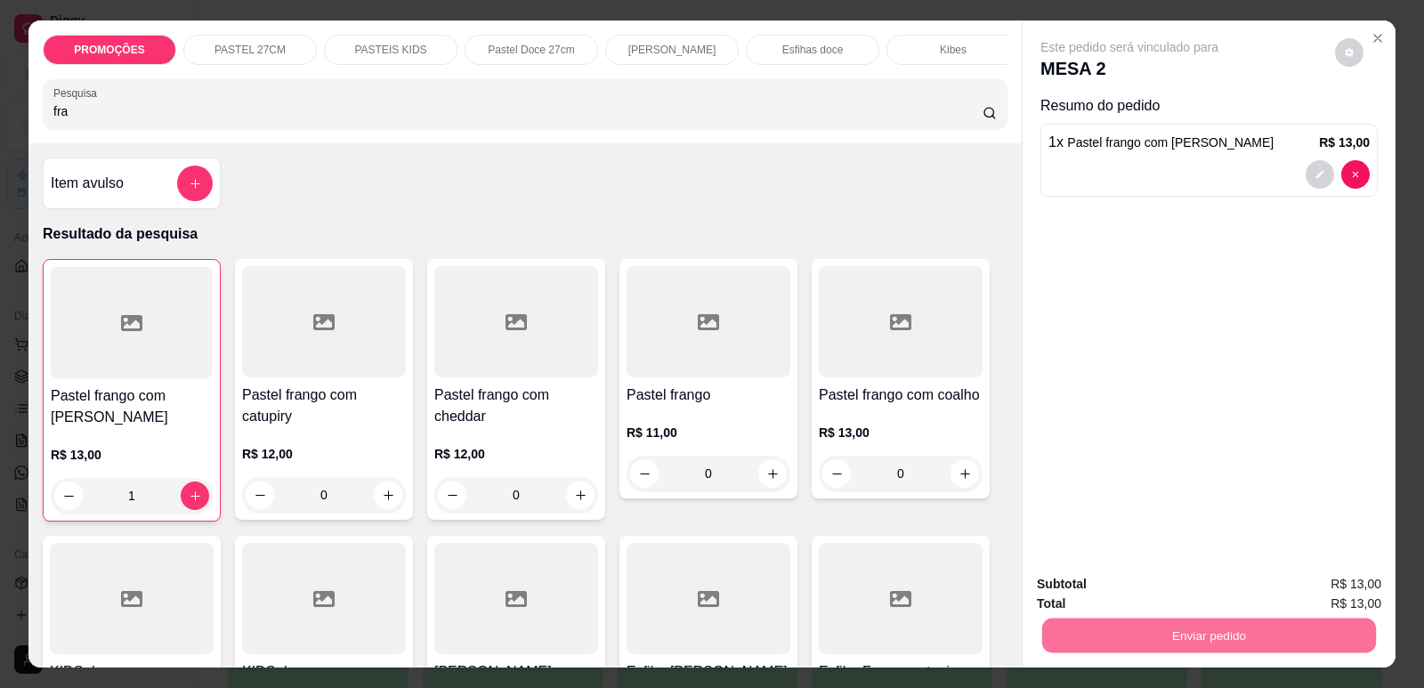
click at [1322, 593] on button "Enviar pedido" at bounding box center [1335, 591] width 101 height 34
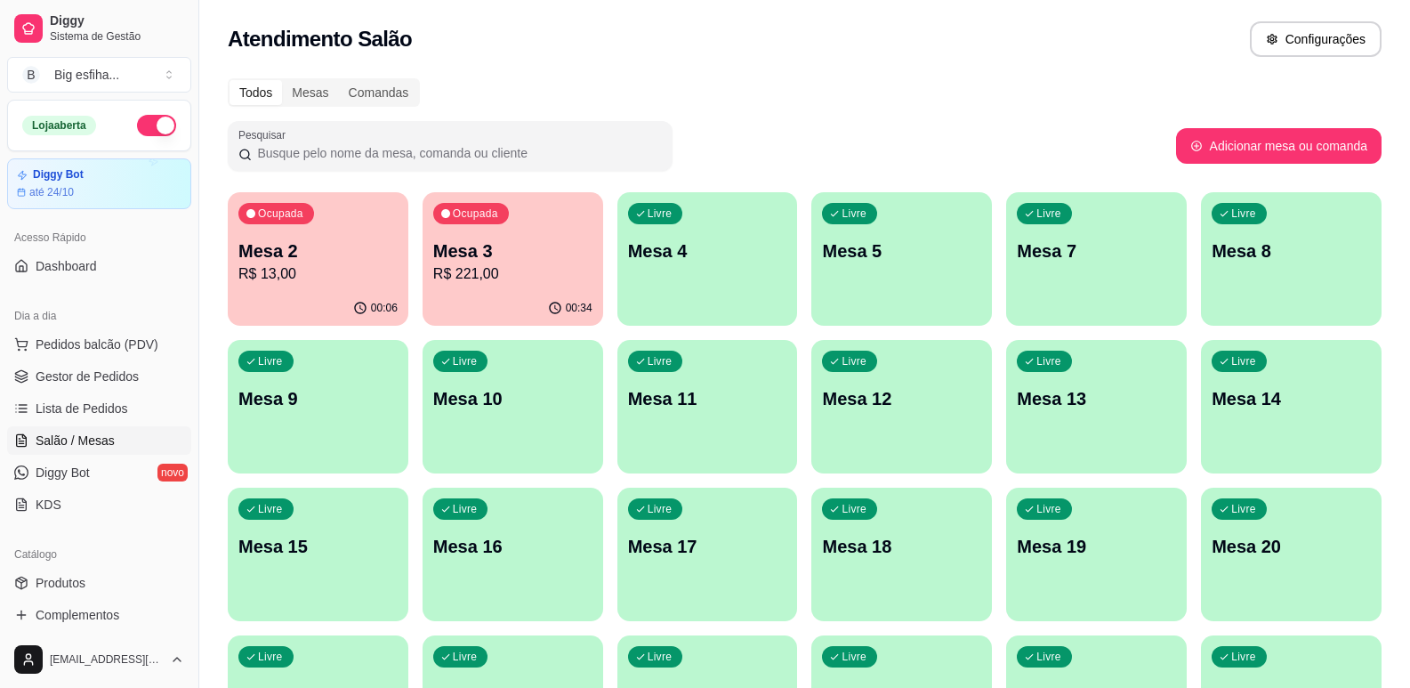
click at [503, 242] on p "Mesa 3" at bounding box center [512, 250] width 159 height 25
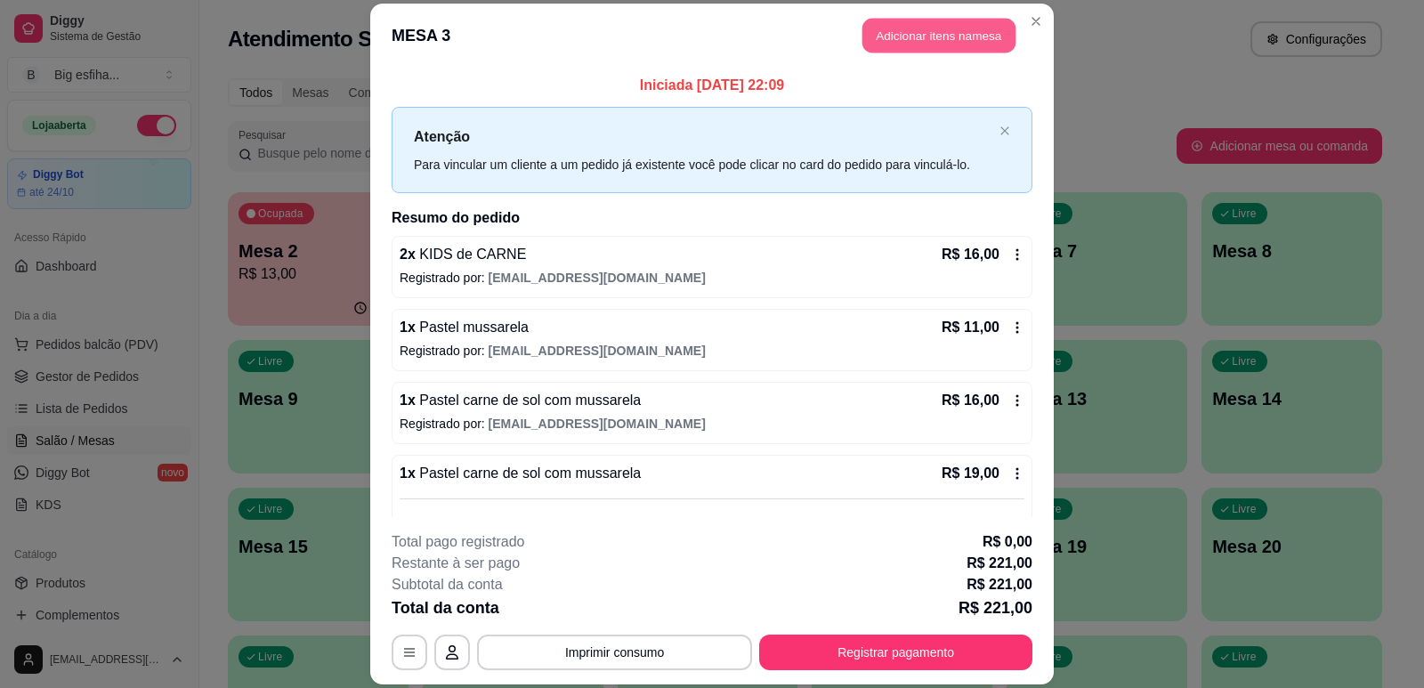
click at [919, 29] on button "Adicionar itens na mesa" at bounding box center [938, 35] width 153 height 35
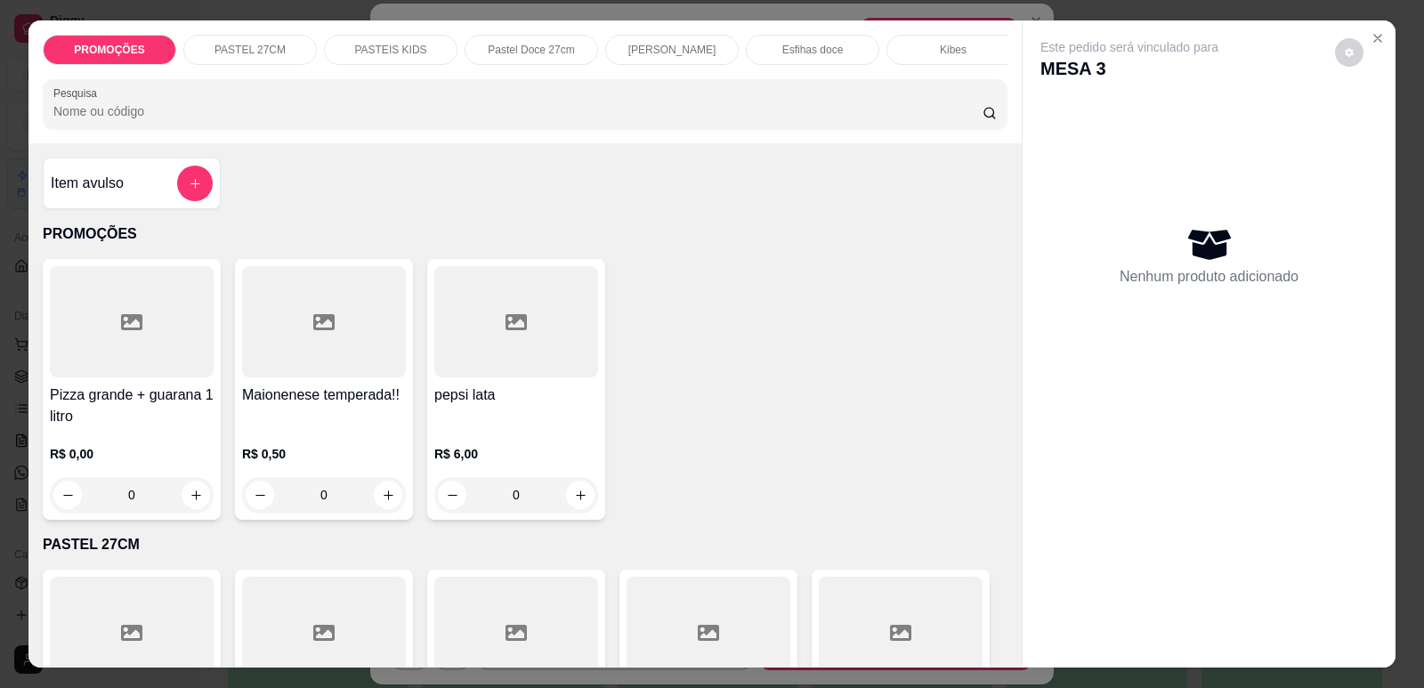
click at [907, 81] on div "PROMOÇÕES PASTEL 27CM PASTEIS KIDS Pastel Doce 27cm Esfihas Salgadas Esfihas do…" at bounding box center [524, 81] width 993 height 123
click at [908, 82] on div "PROMOÇÕES PASTEL 27CM PASTEIS KIDS Pastel Doce 27cm Esfihas Salgadas Esfihas do…" at bounding box center [524, 81] width 993 height 123
click at [908, 79] on div "PROMOÇÕES PASTEL 27CM PASTEIS KIDS Pastel Doce 27cm Esfihas Salgadas Esfihas do…" at bounding box center [524, 81] width 993 height 123
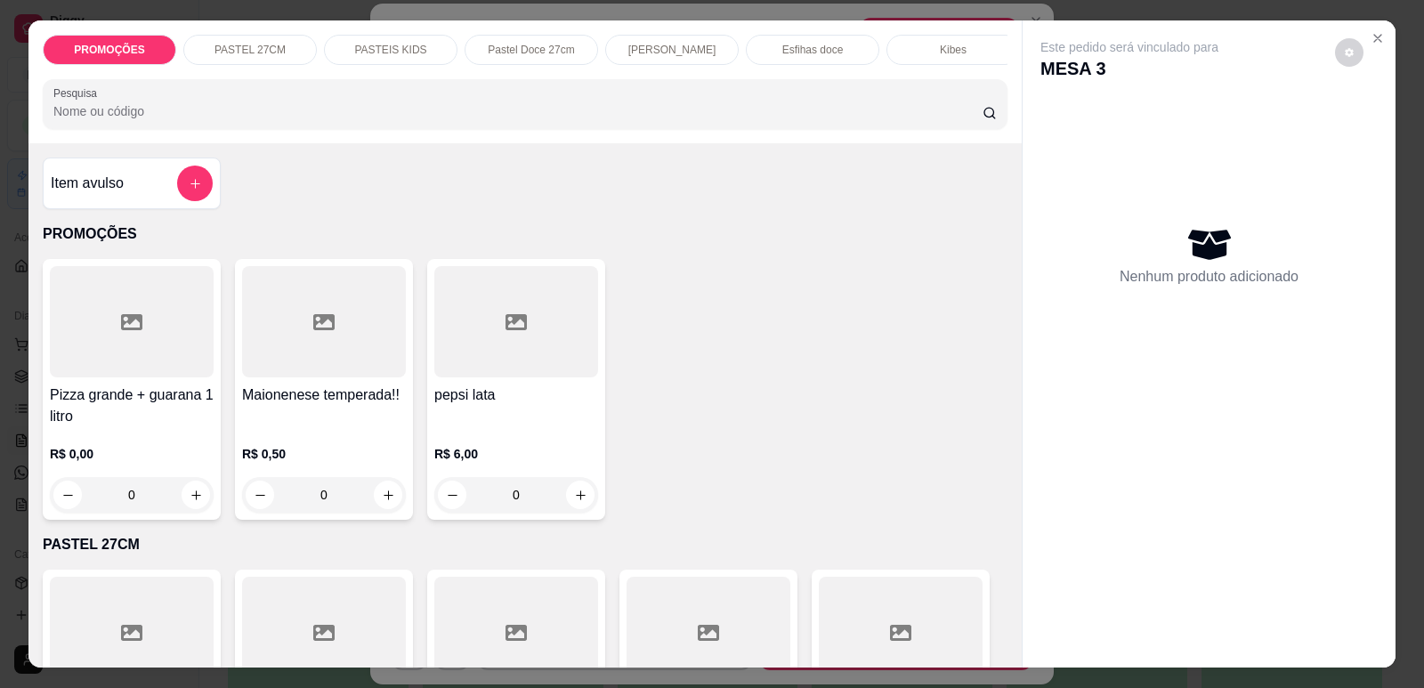
scroll to position [0, 715]
click at [771, 53] on p "Refrigerante" at bounding box center [800, 50] width 59 height 14
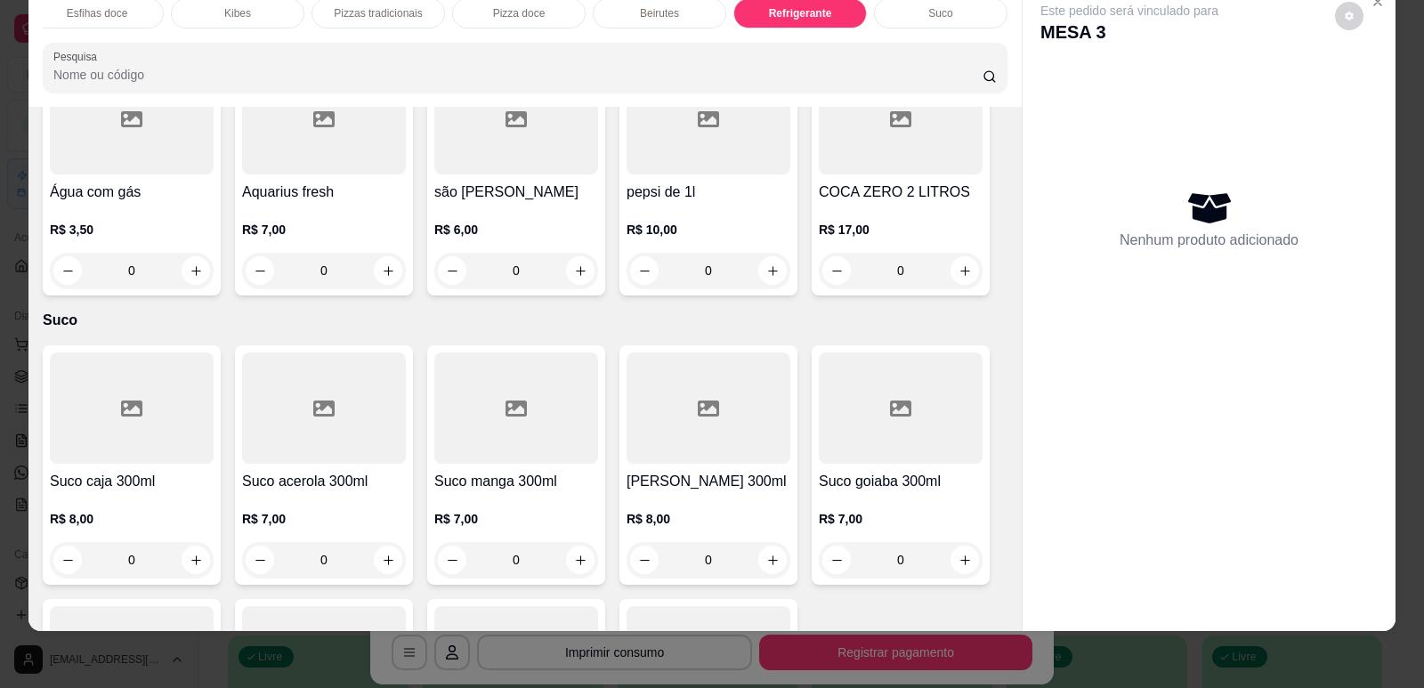
scroll to position [11247, 0]
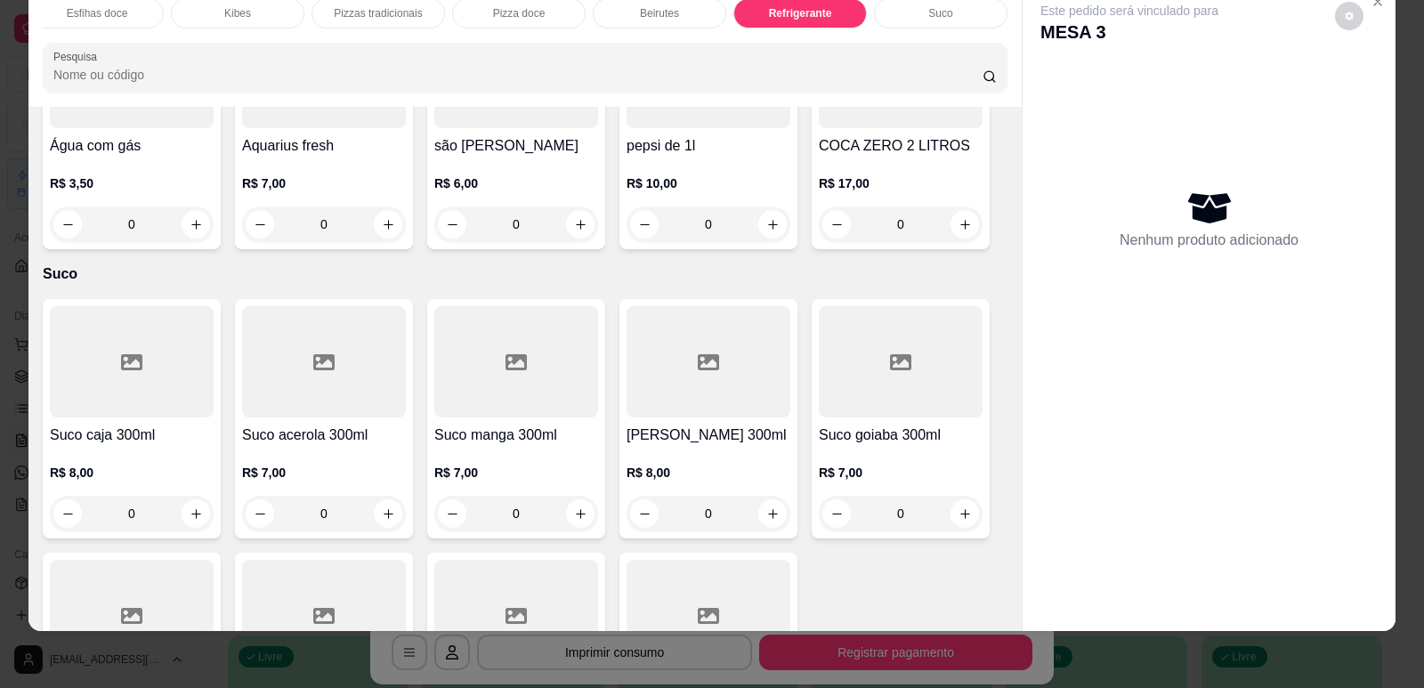
click at [966, 206] on div "0" at bounding box center [901, 224] width 164 height 36
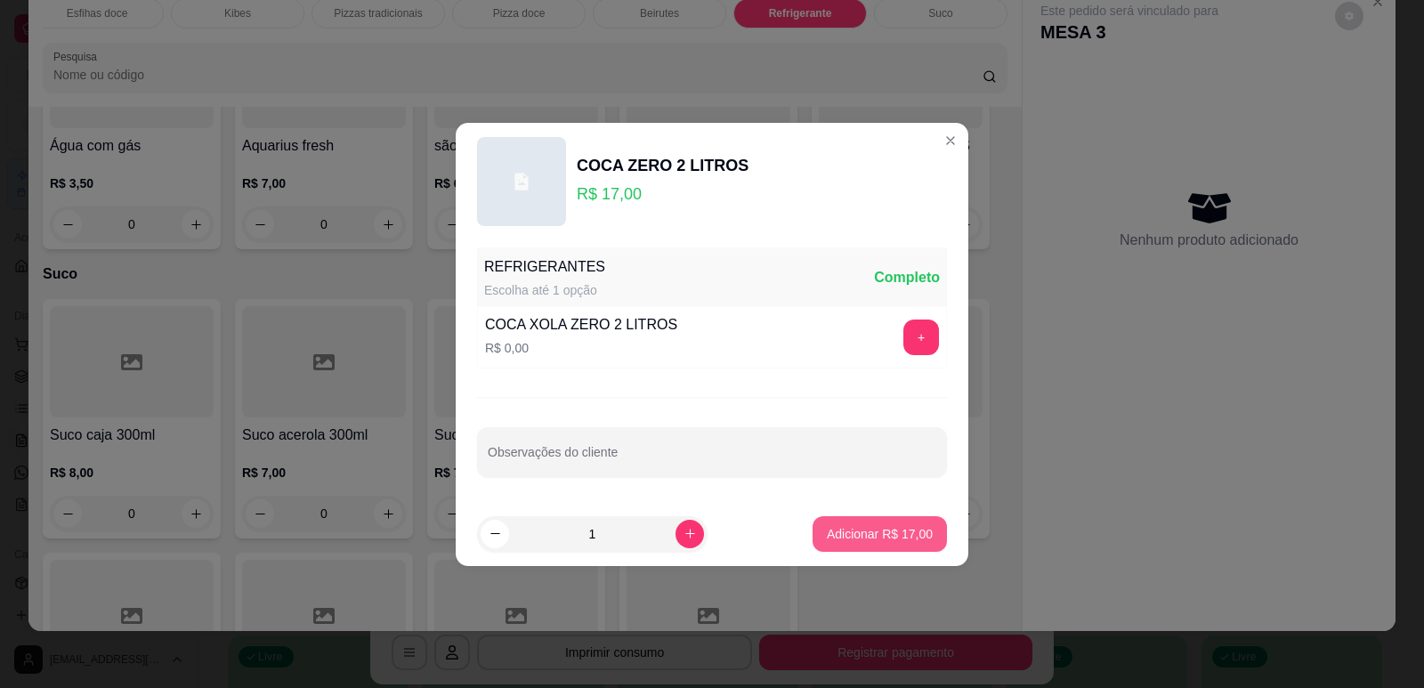
click at [867, 531] on p "Adicionar R$ 17,00" at bounding box center [880, 534] width 106 height 18
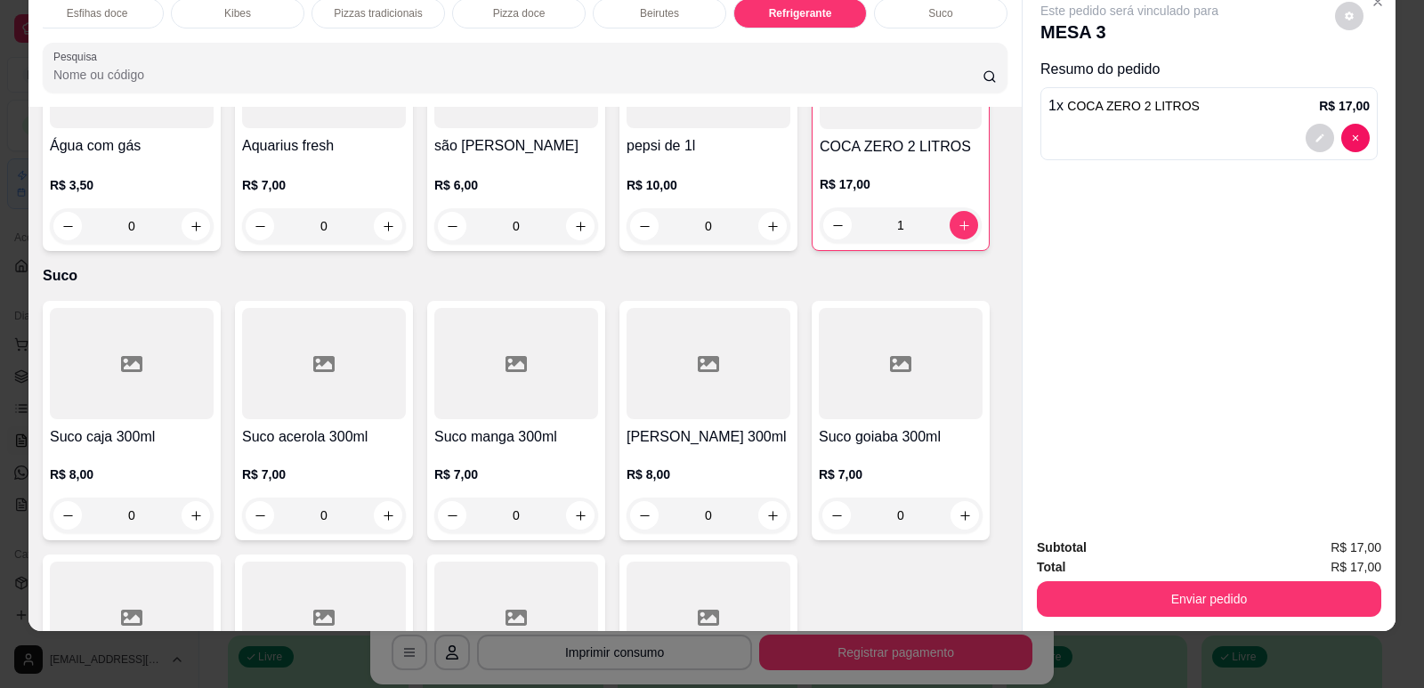
type input "1"
drag, startPoint x: 1227, startPoint y: 570, endPoint x: 1239, endPoint y: 586, distance: 19.8
click at [1233, 578] on div "Subtotal R$ 17,00 Total R$ 17,00 Enviar pedido" at bounding box center [1209, 576] width 344 height 79
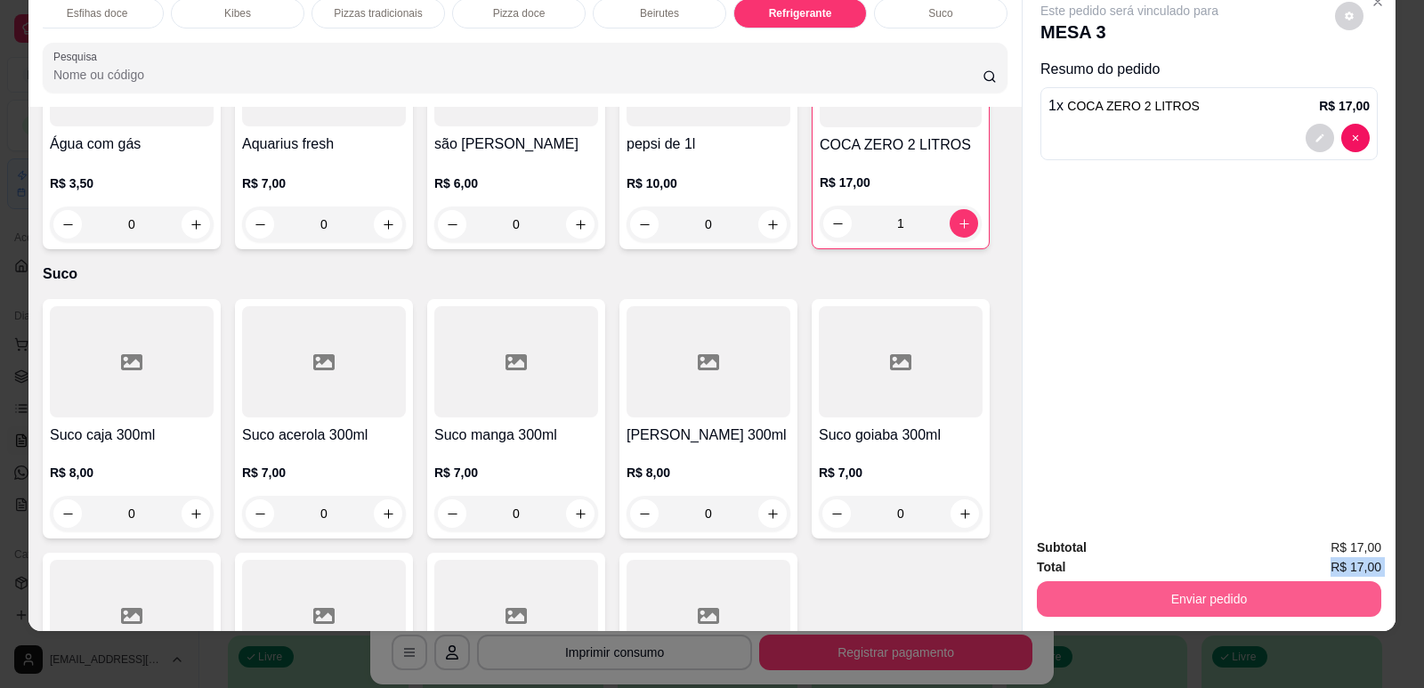
click at [1248, 588] on button "Enviar pedido" at bounding box center [1209, 599] width 344 height 36
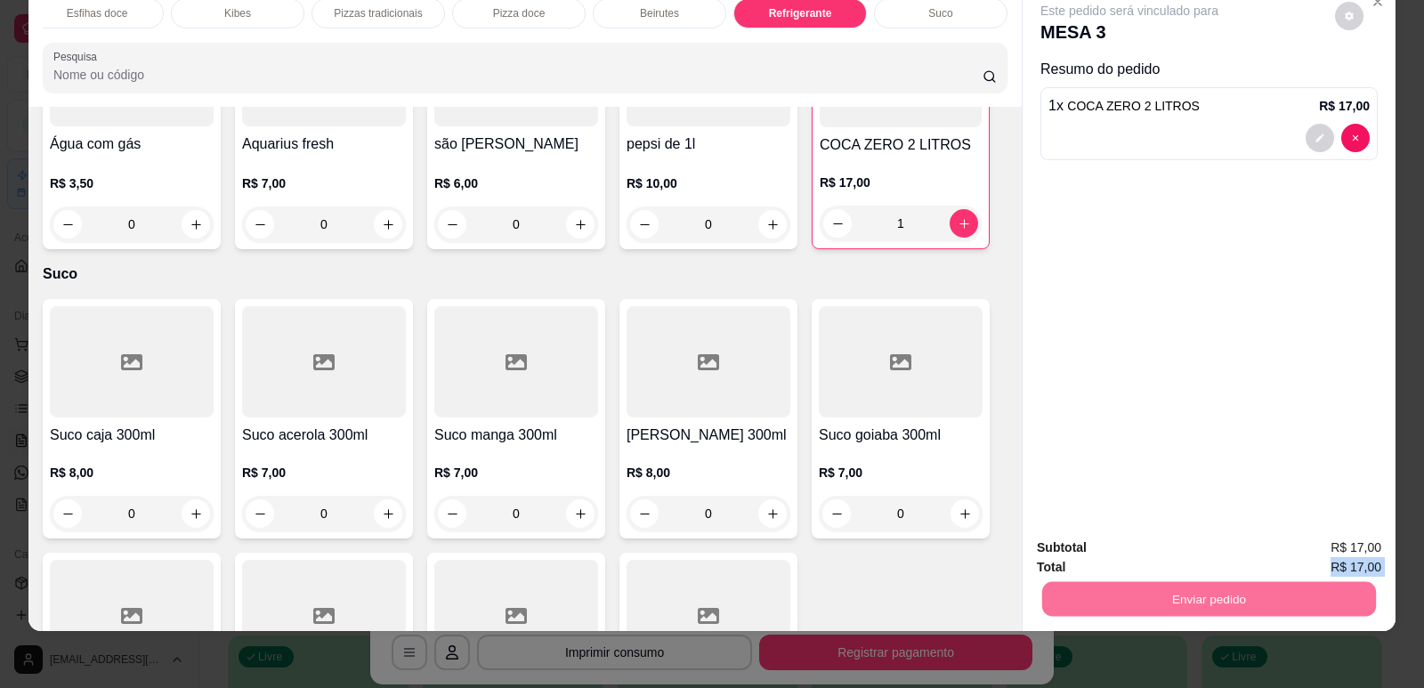
click at [1325, 557] on button "Enviar pedido" at bounding box center [1335, 554] width 98 height 33
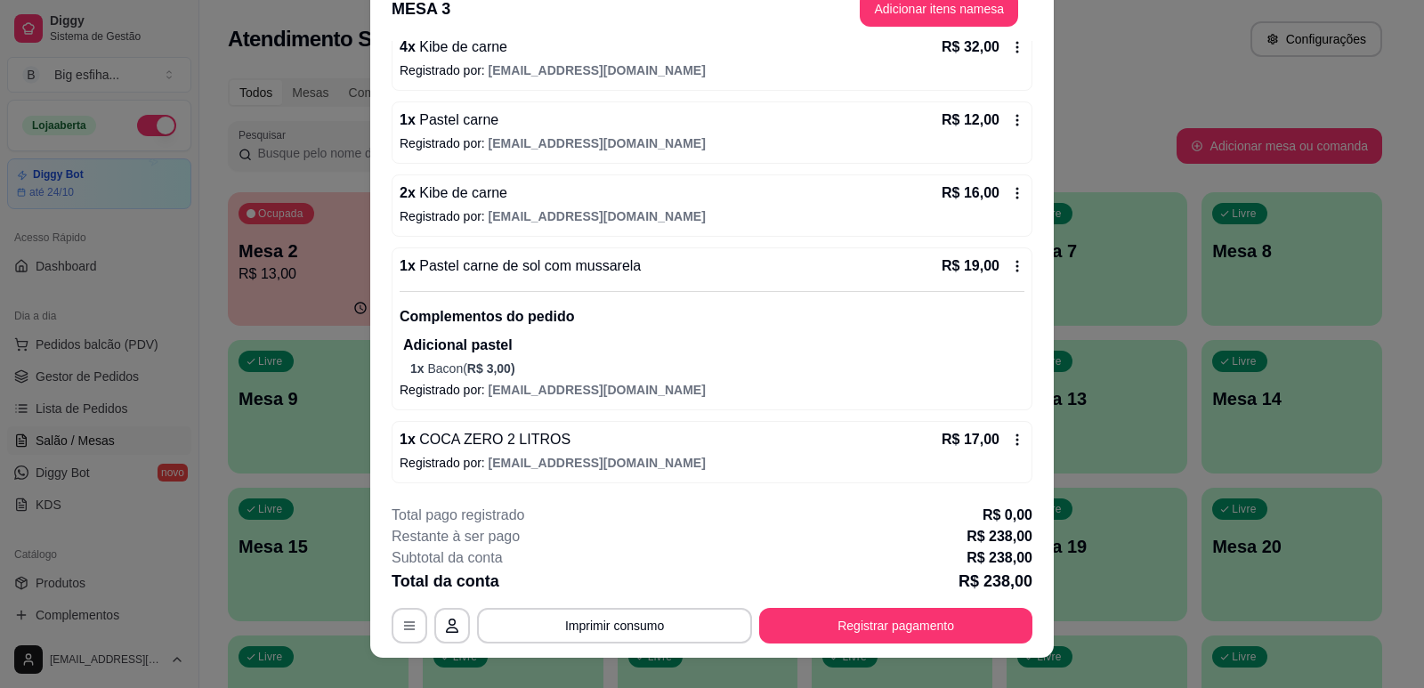
scroll to position [53, 0]
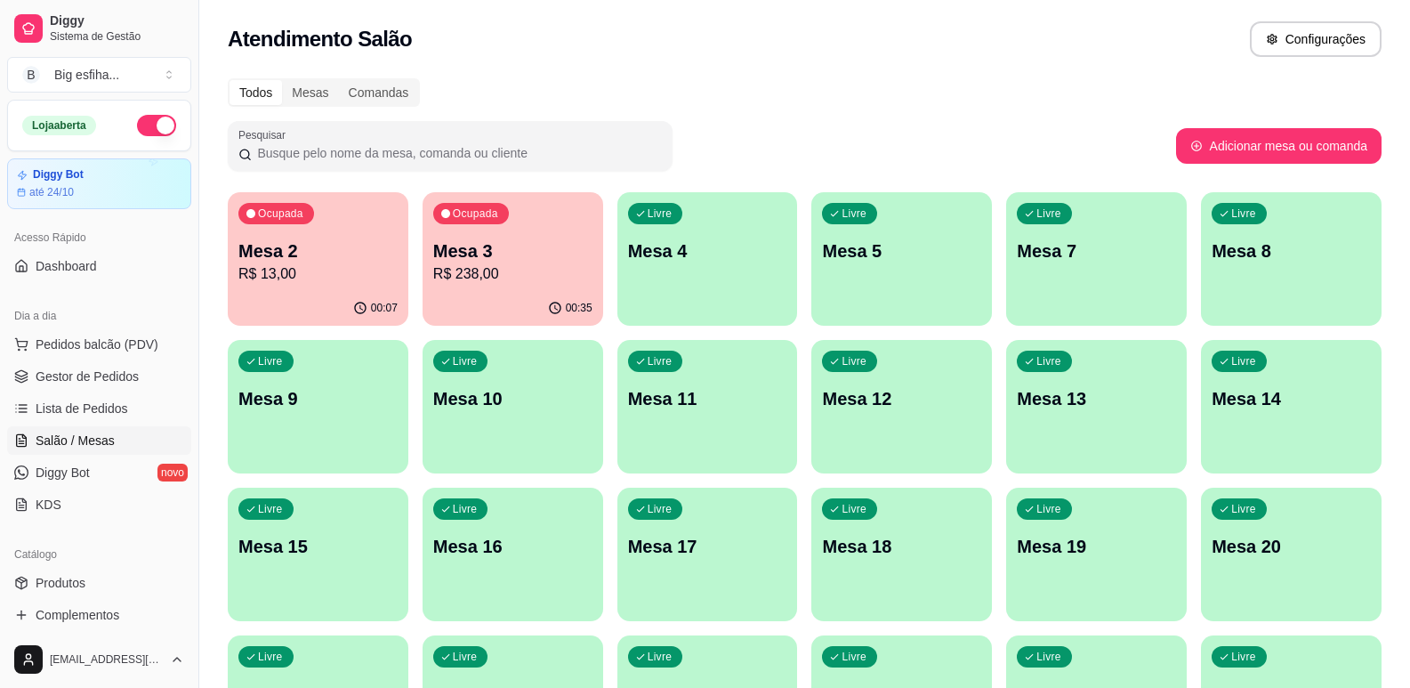
click at [327, 319] on div "00:07" at bounding box center [318, 308] width 181 height 35
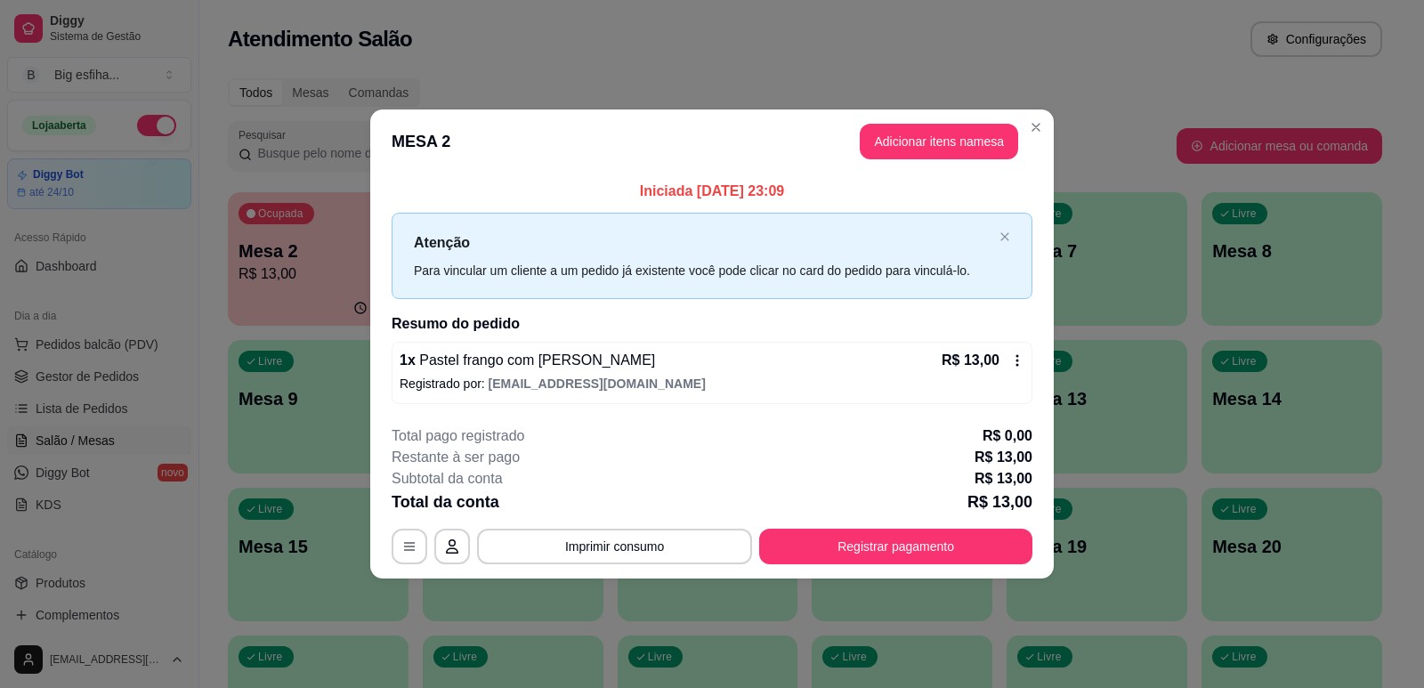
click at [868, 549] on button "Registrar pagamento" at bounding box center [895, 547] width 273 height 36
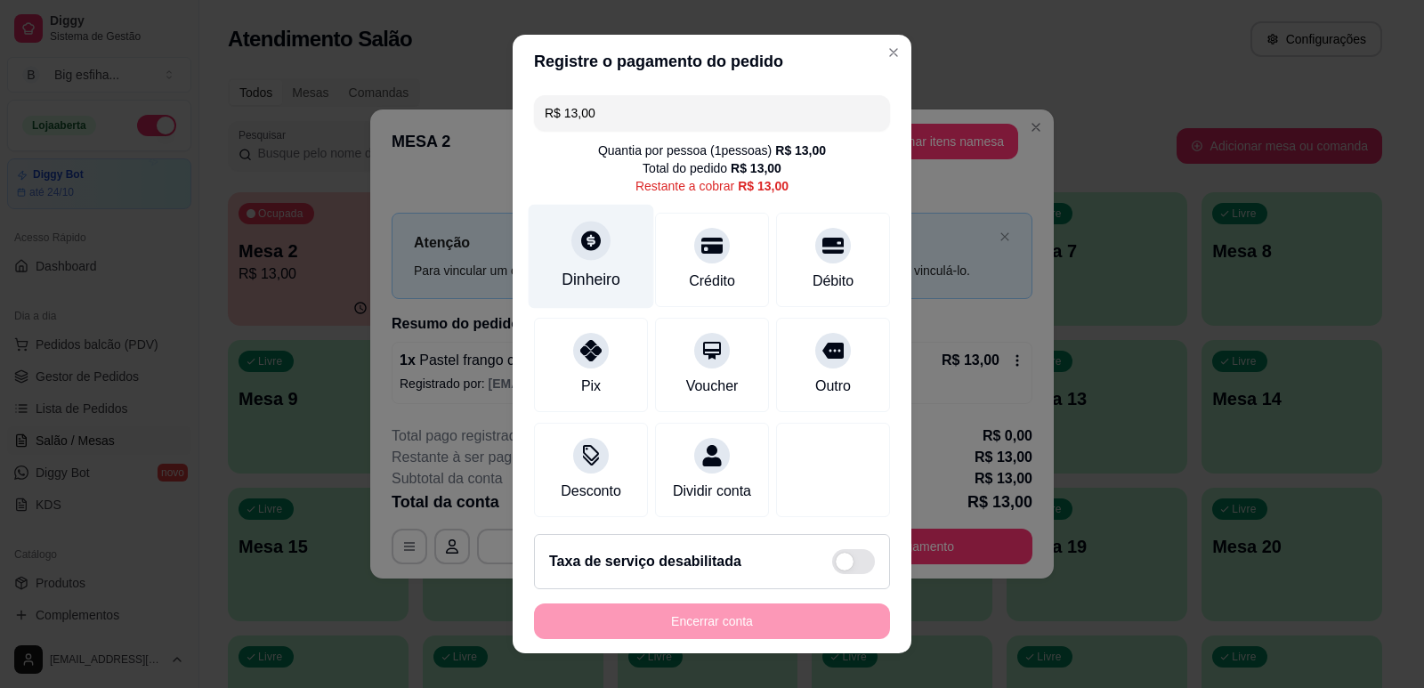
click at [577, 269] on div "Dinheiro" at bounding box center [591, 256] width 125 height 104
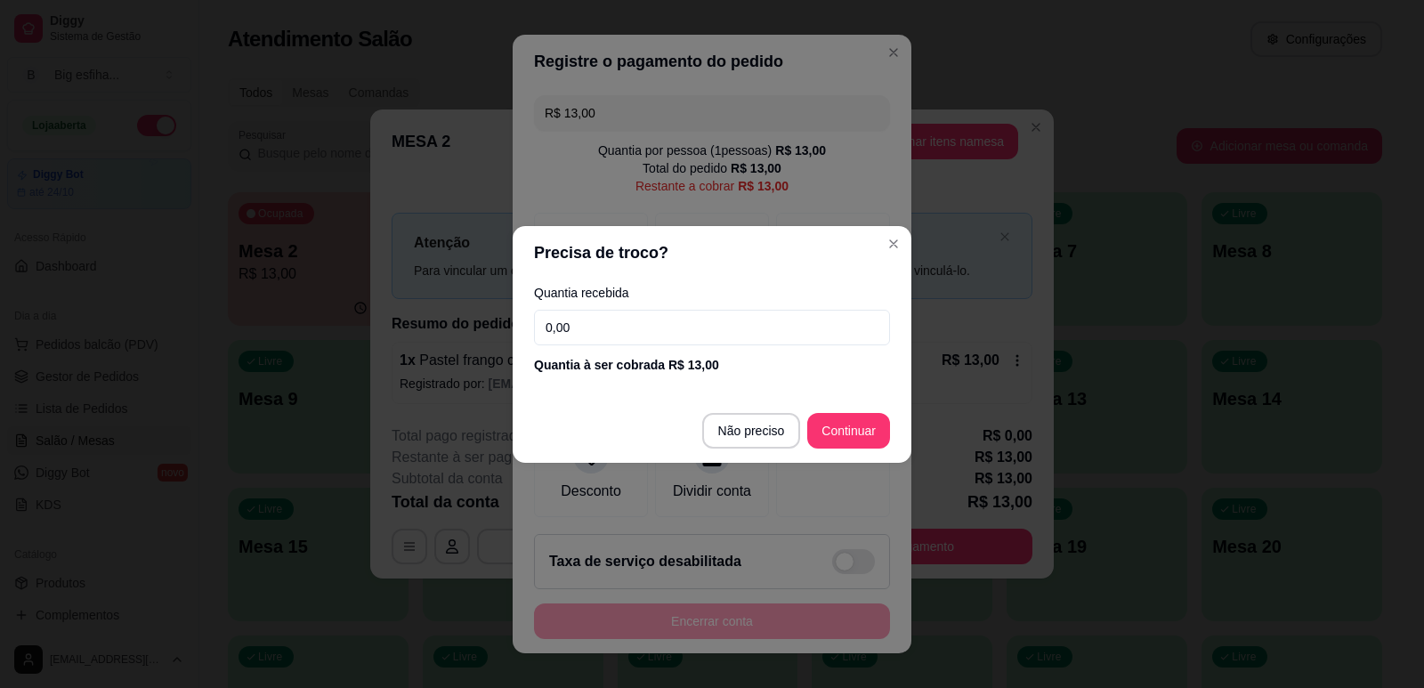
click at [635, 323] on input "0,00" at bounding box center [712, 328] width 356 height 36
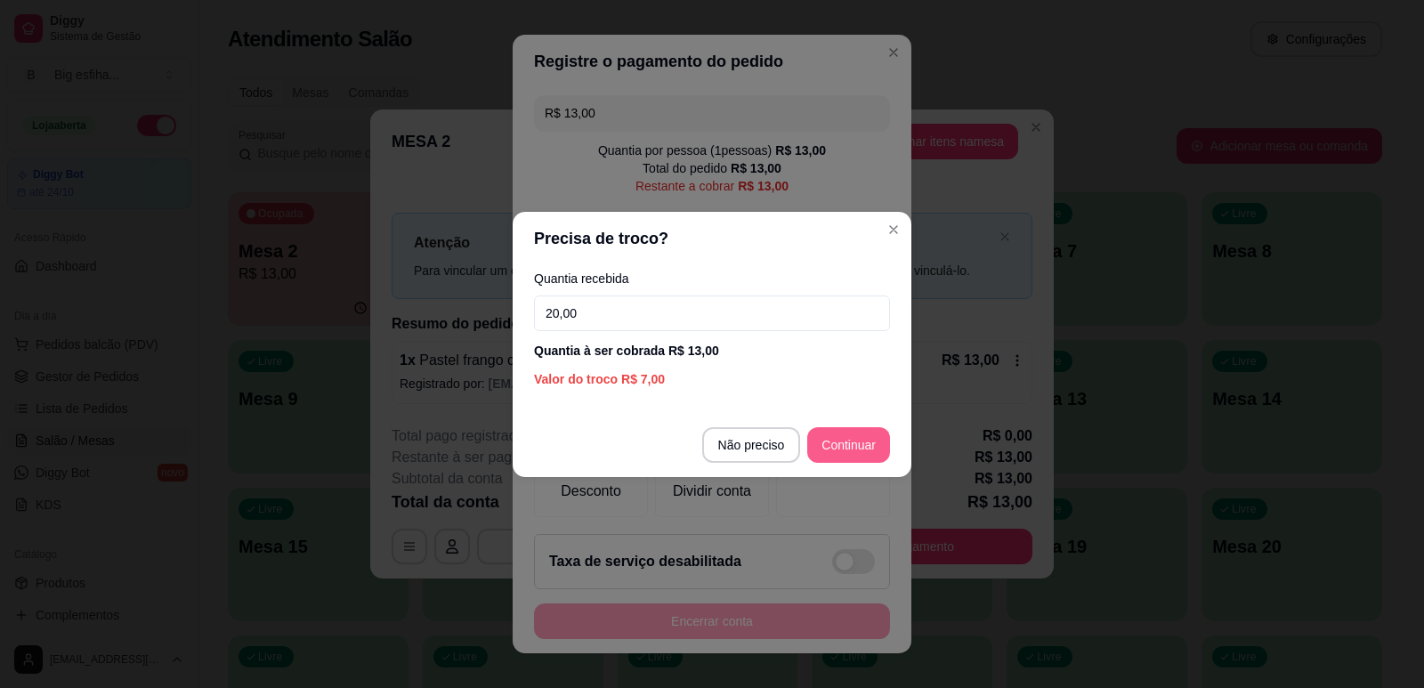
type input "20,00"
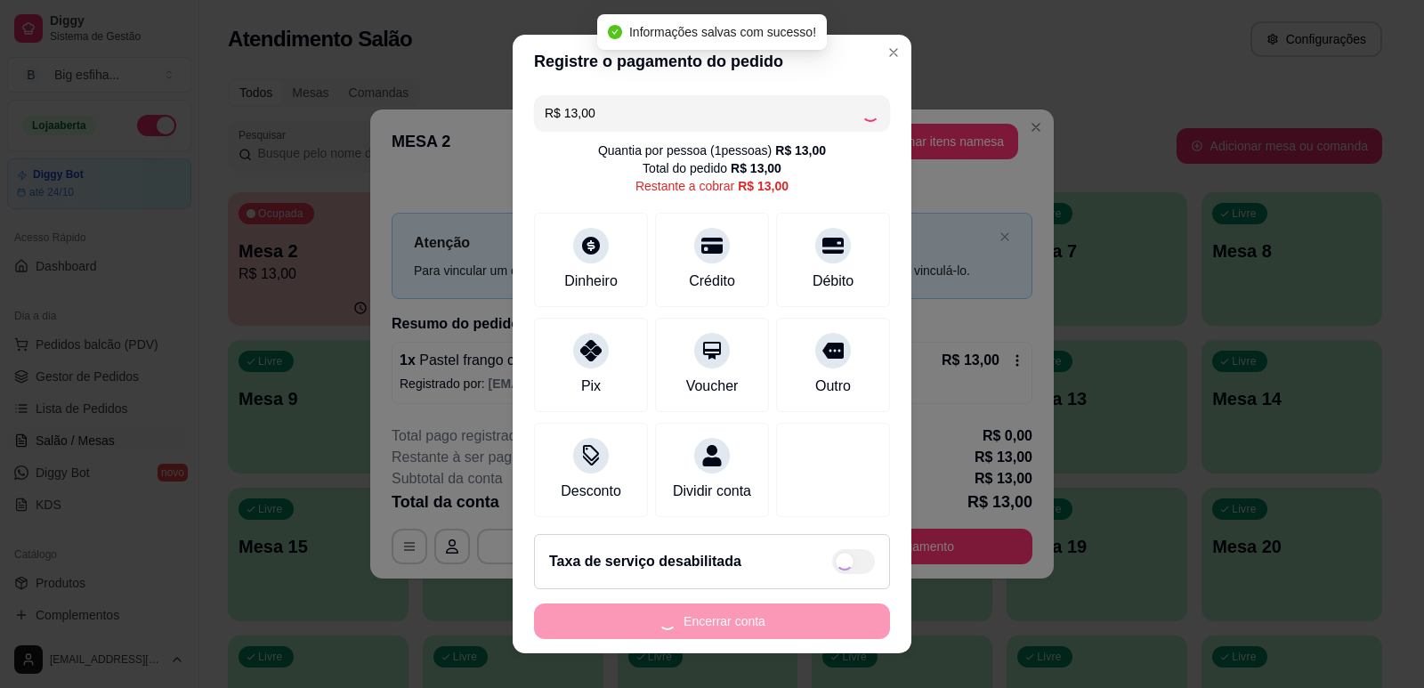
type input "R$ 0,00"
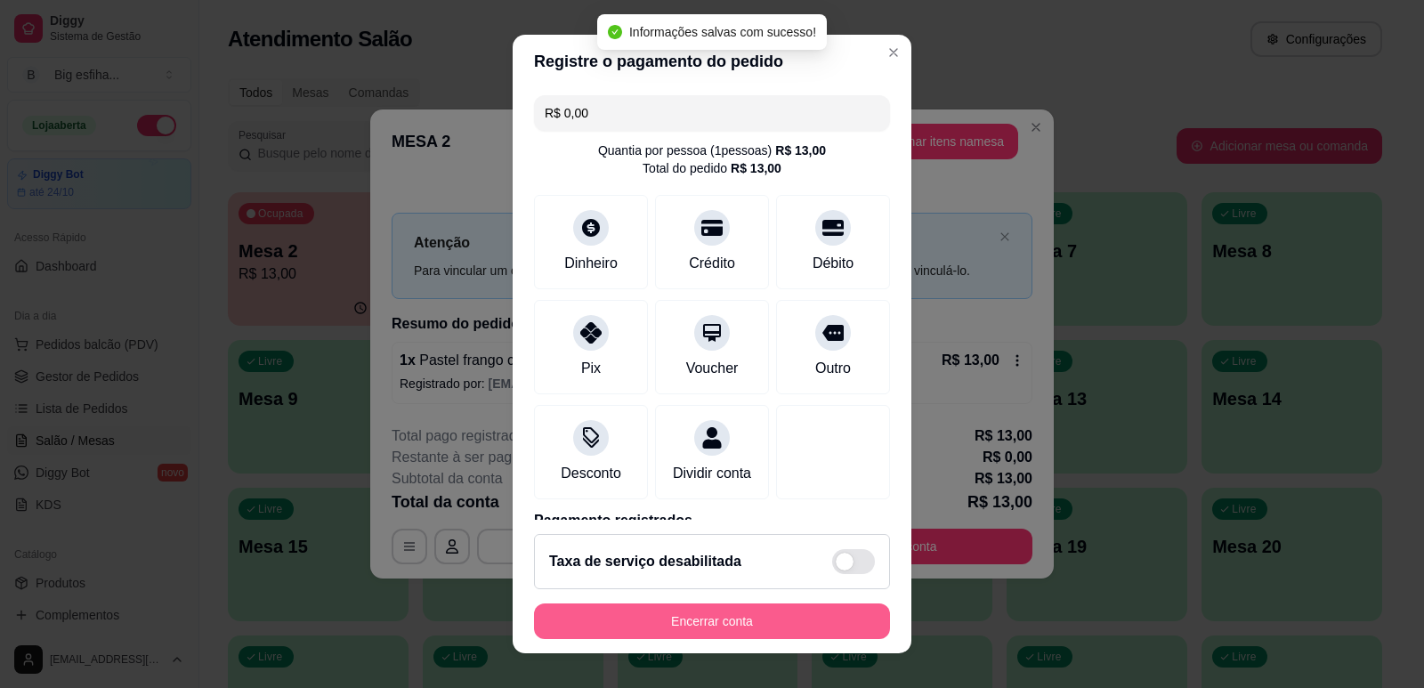
click at [728, 616] on button "Encerrar conta" at bounding box center [712, 621] width 356 height 36
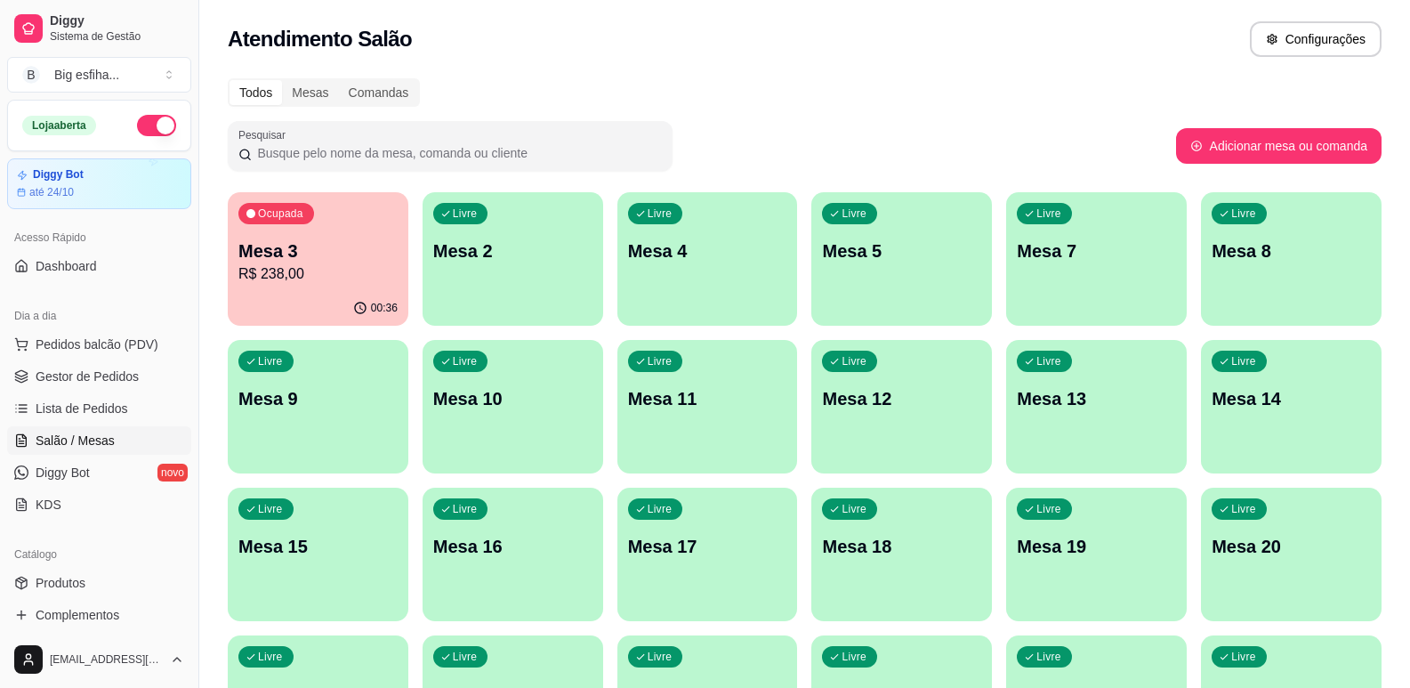
click at [252, 237] on div "Ocupada Mesa 3 R$ 238,00" at bounding box center [318, 241] width 181 height 99
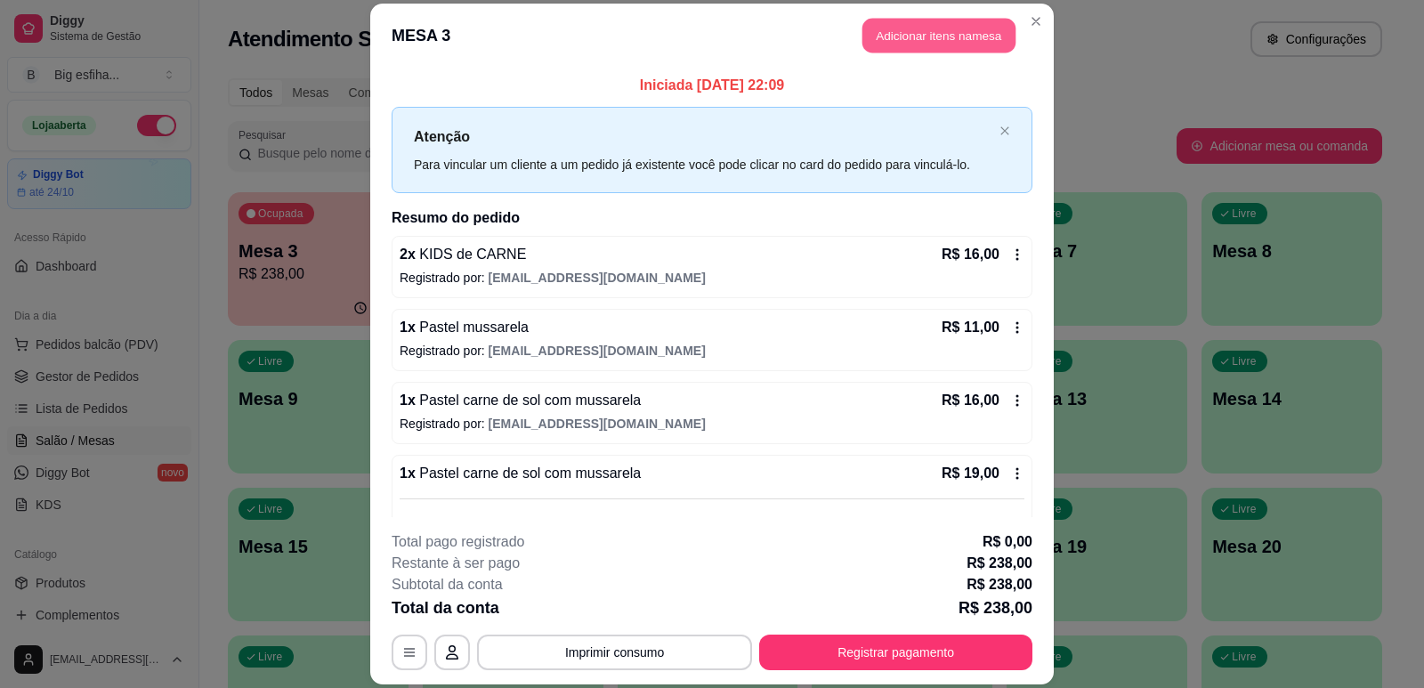
click at [927, 41] on button "Adicionar itens na mesa" at bounding box center [938, 35] width 153 height 35
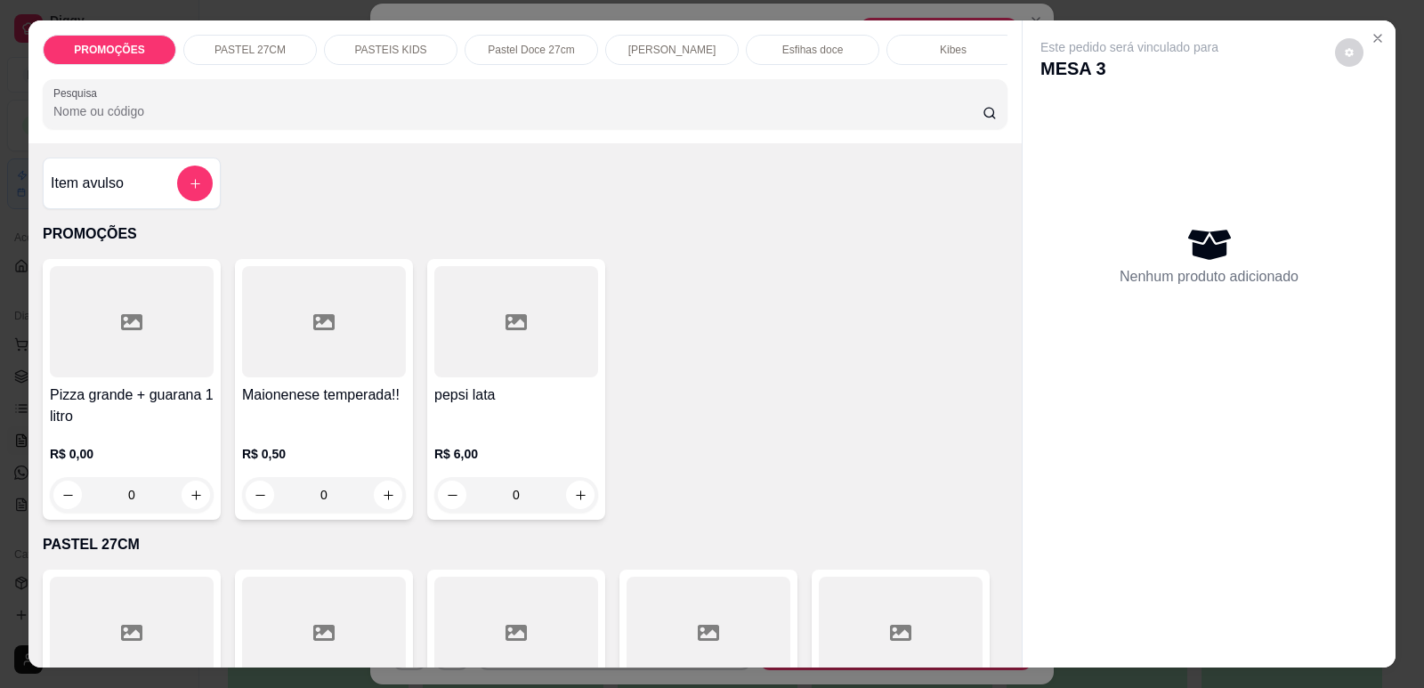
scroll to position [0, 715]
click at [798, 54] on p "Refrigerante" at bounding box center [800, 50] width 59 height 14
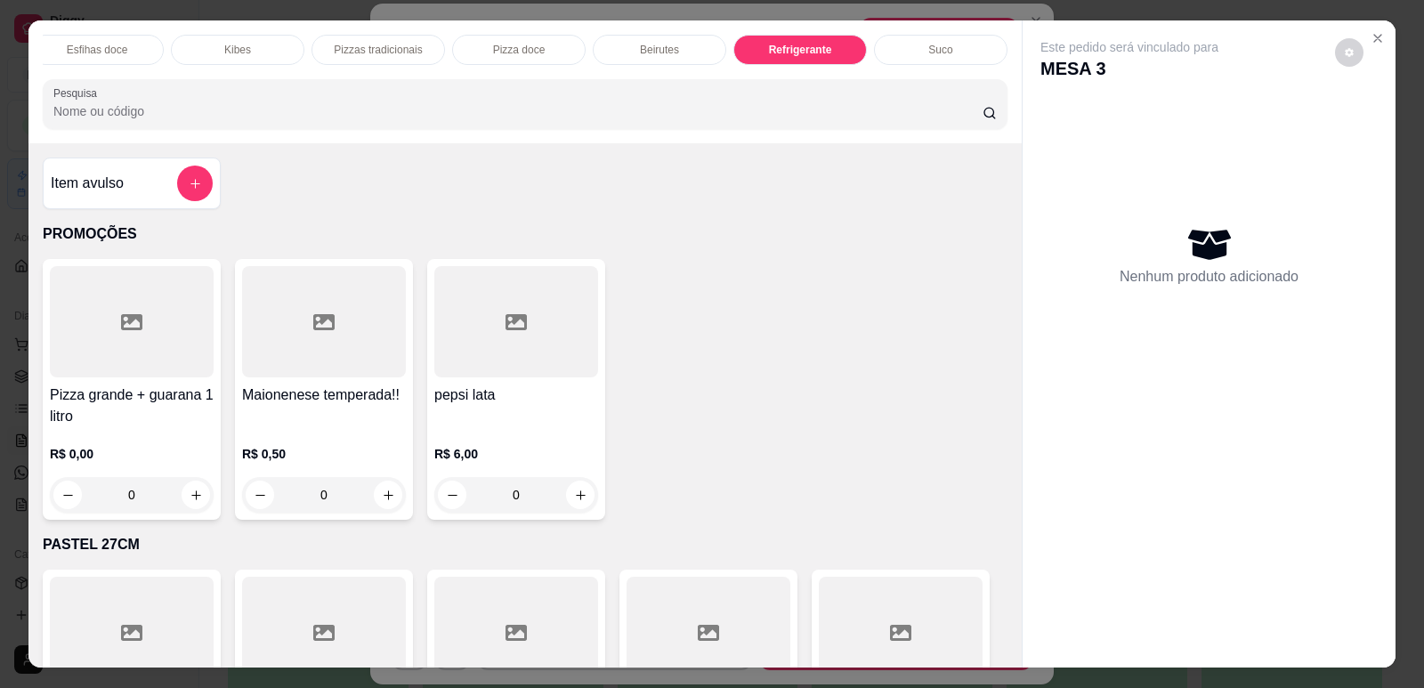
scroll to position [36, 0]
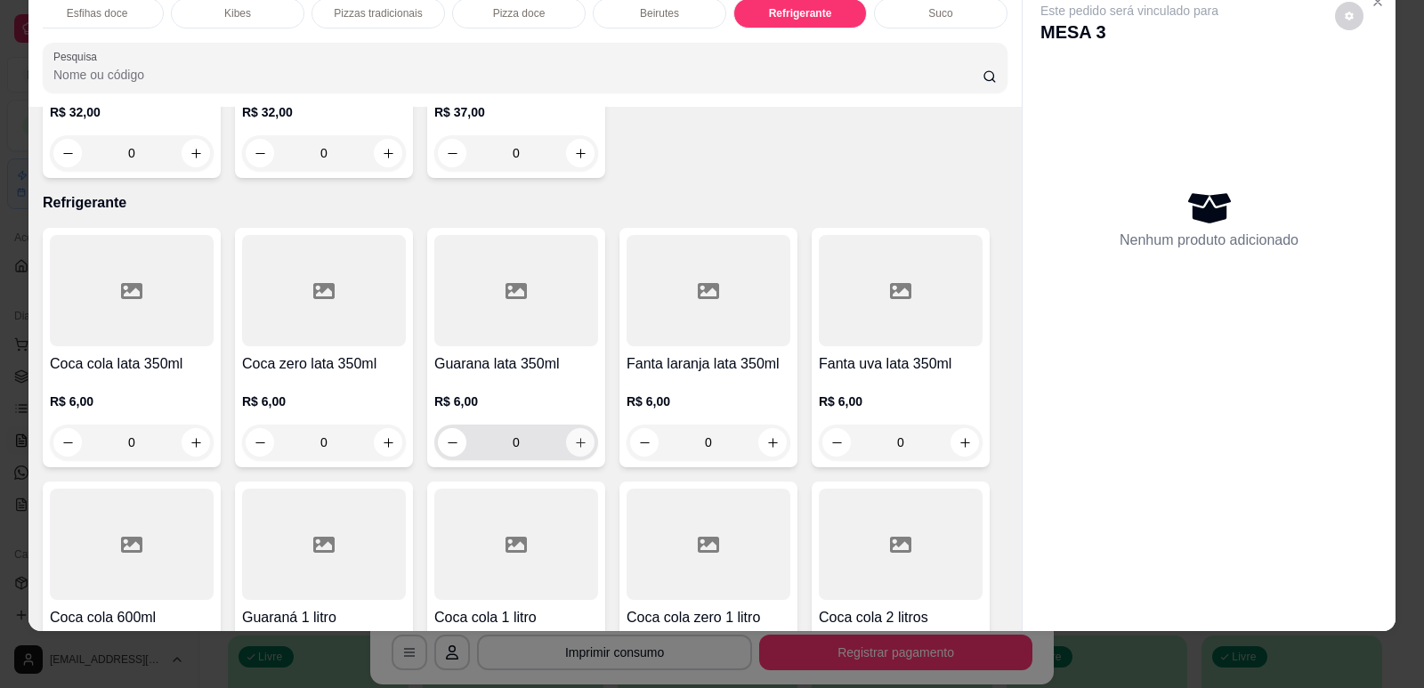
click at [577, 428] on button "increase-product-quantity" at bounding box center [580, 442] width 28 height 28
type input "1"
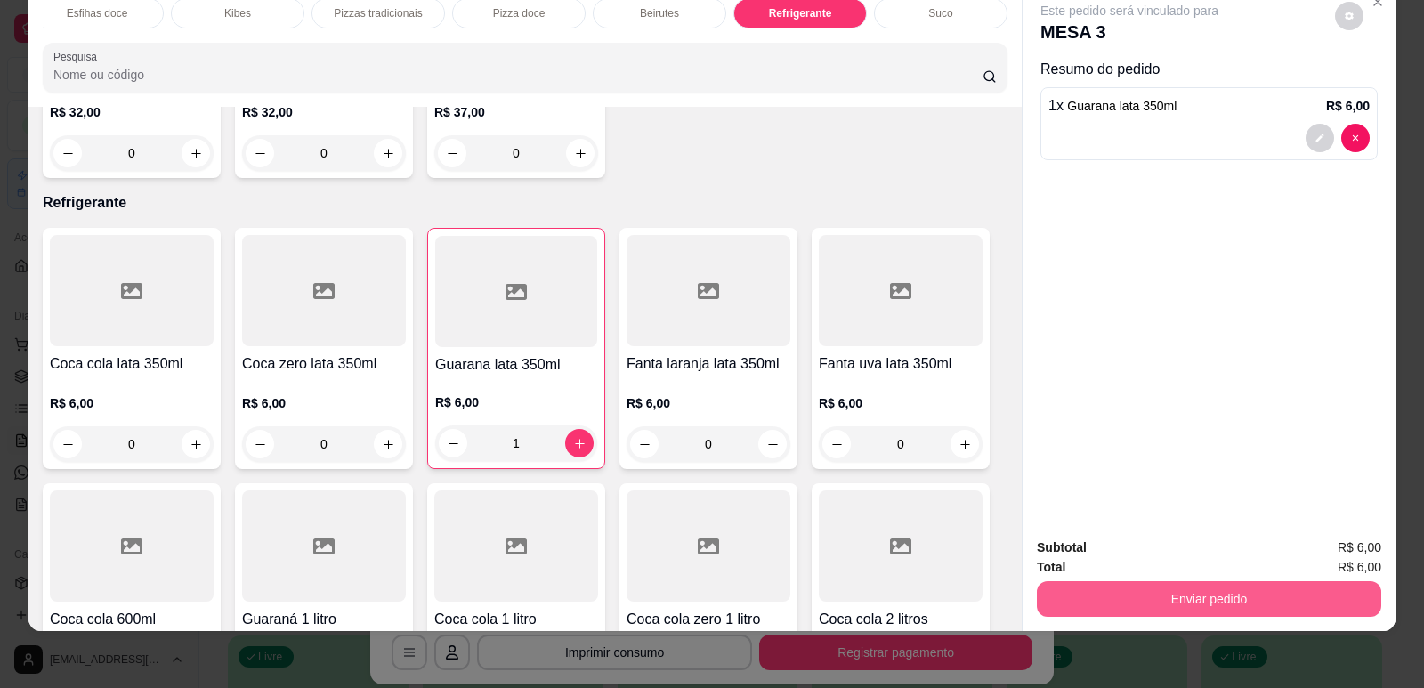
click at [1144, 602] on button "Enviar pedido" at bounding box center [1209, 599] width 344 height 36
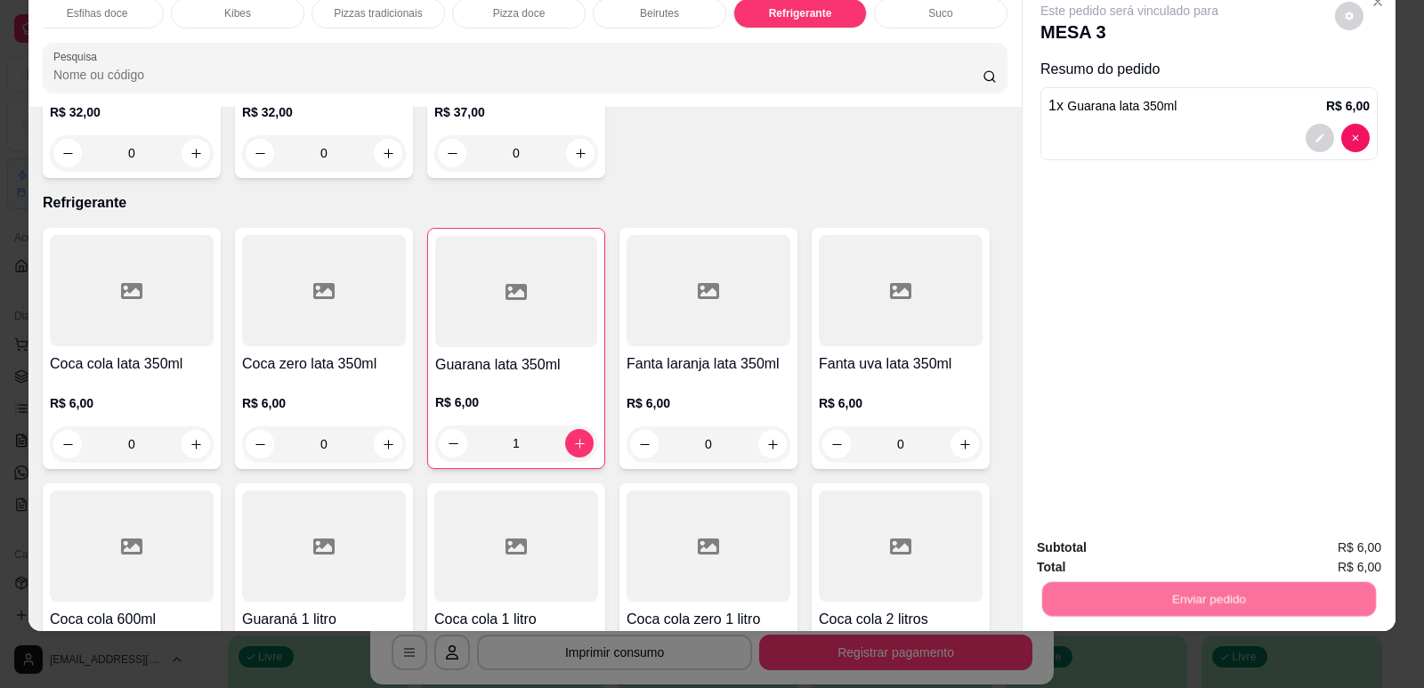
click at [1329, 539] on button "Enviar pedido" at bounding box center [1335, 555] width 101 height 34
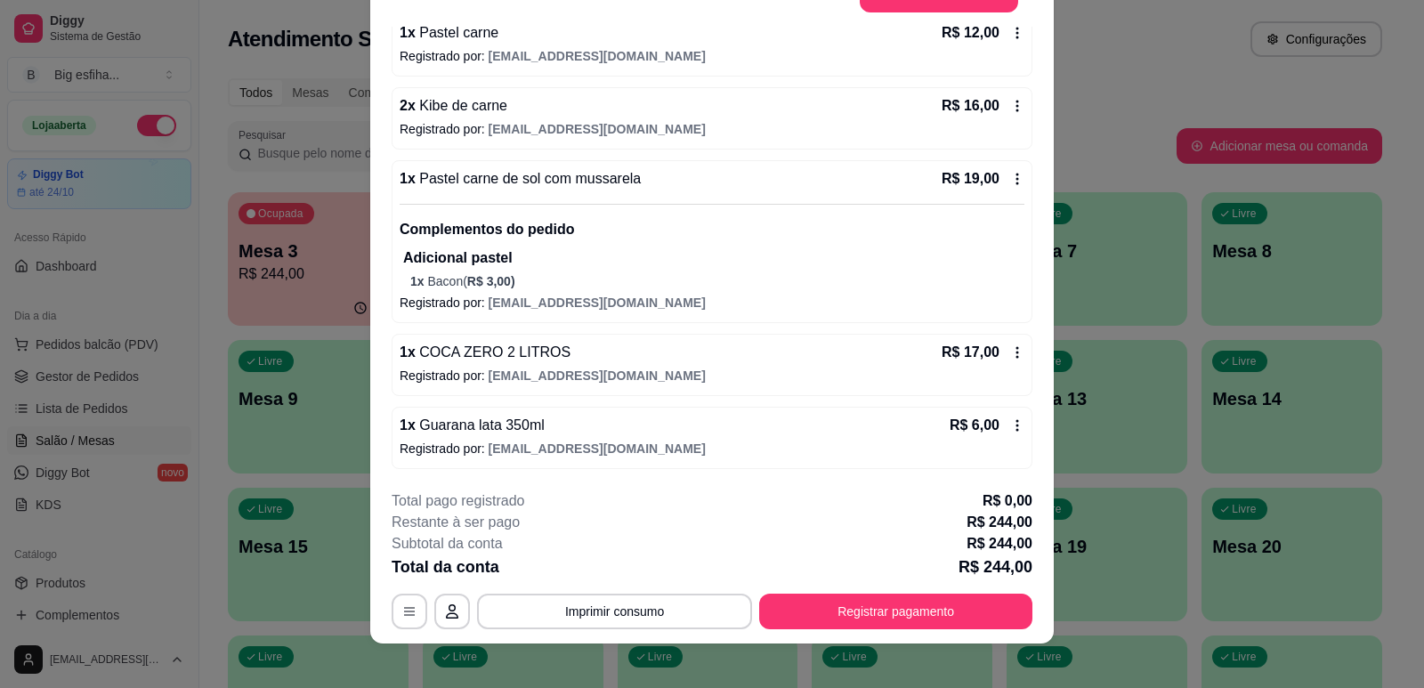
scroll to position [53, 0]
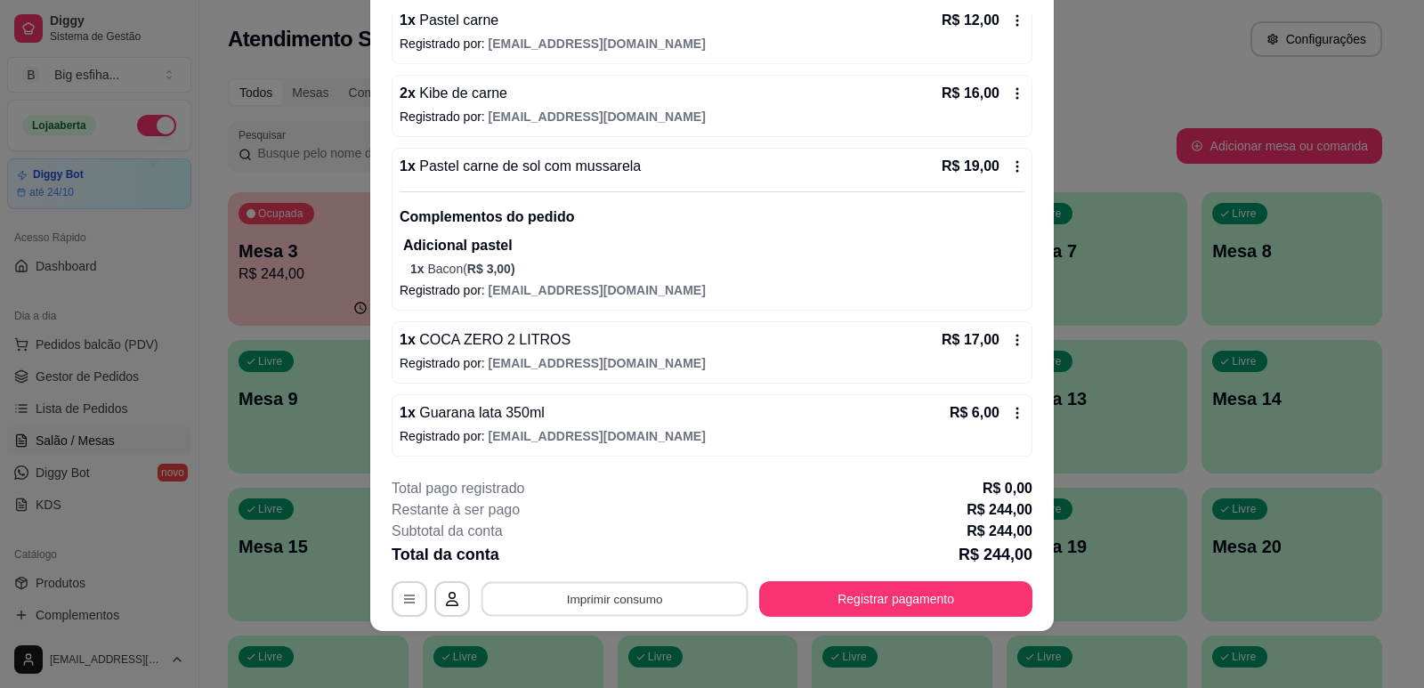
click at [621, 600] on button "Imprimir consumo" at bounding box center [614, 599] width 267 height 35
click at [614, 558] on button "IMPRESSORA" at bounding box center [613, 558] width 129 height 28
drag, startPoint x: 881, startPoint y: 580, endPoint x: 891, endPoint y: 594, distance: 17.3
click at [883, 582] on div "**********" at bounding box center [712, 547] width 641 height 139
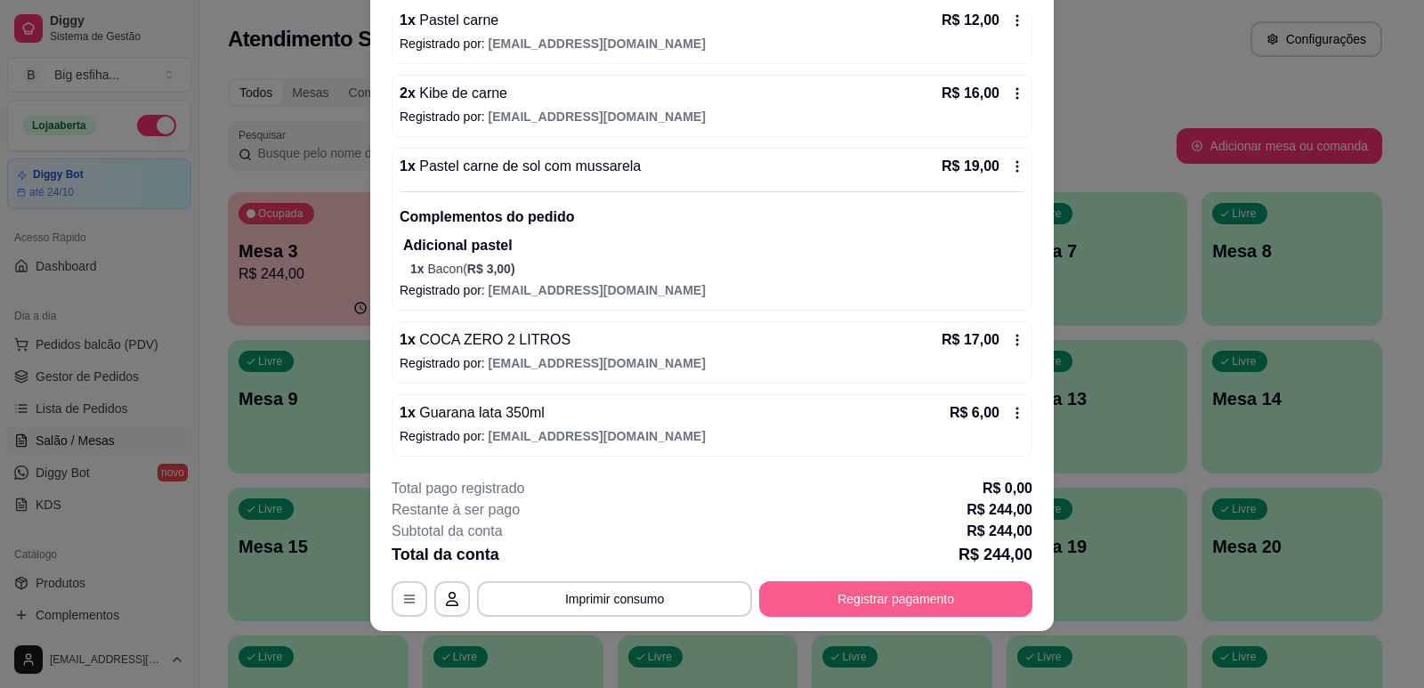
click at [892, 595] on button "Registrar pagamento" at bounding box center [895, 599] width 273 height 36
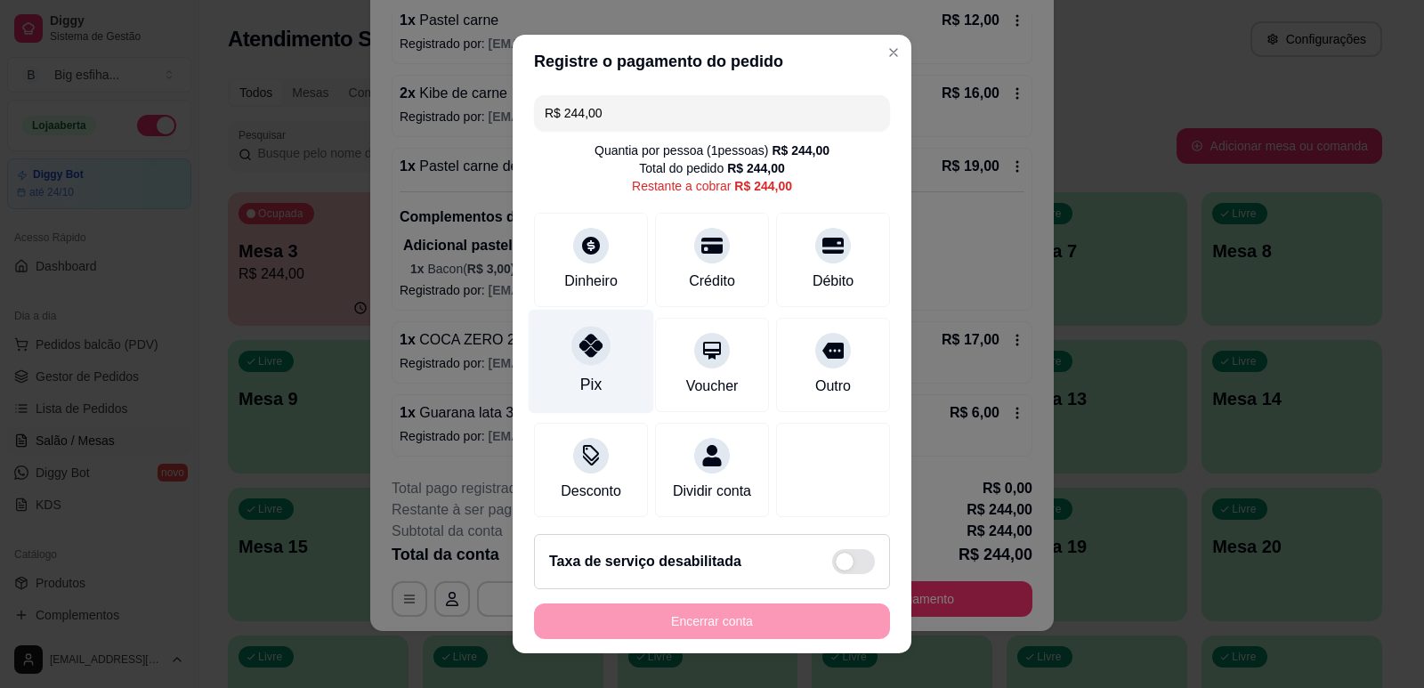
click at [562, 368] on div "Pix" at bounding box center [591, 361] width 125 height 104
type input "R$ 0,00"
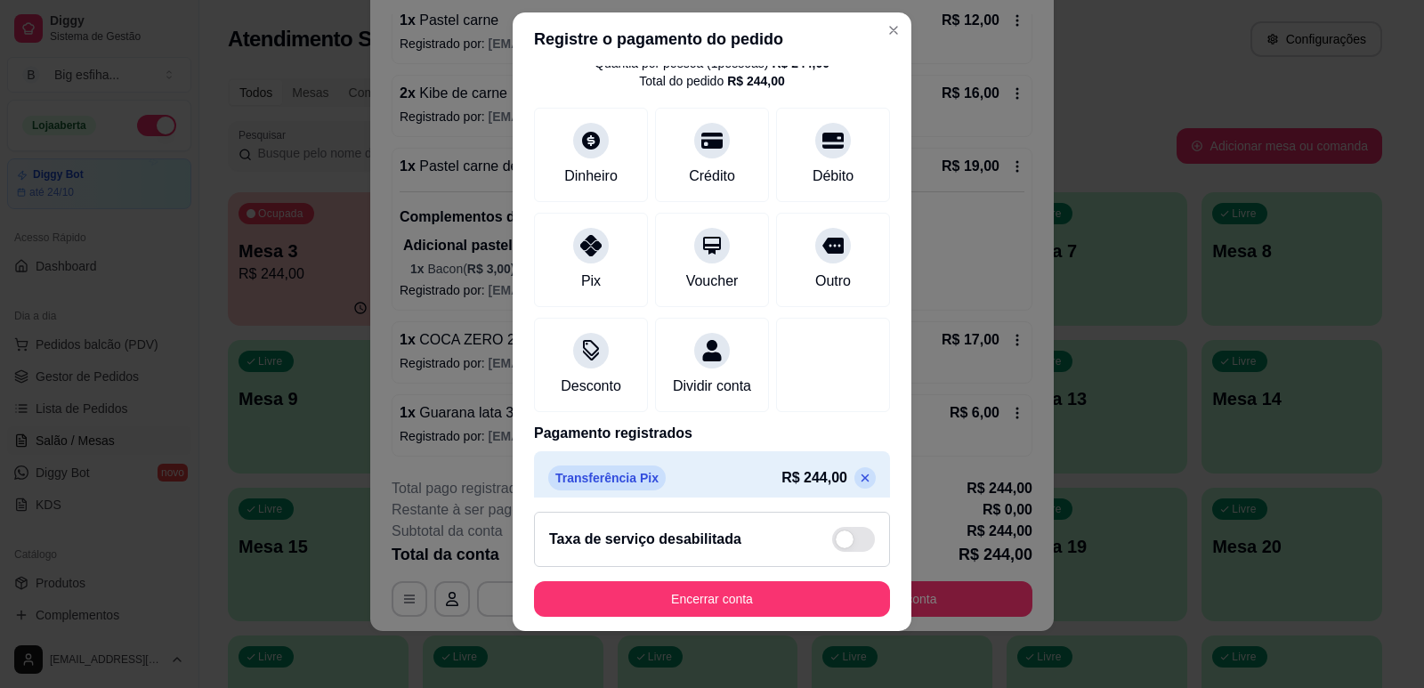
scroll to position [100, 0]
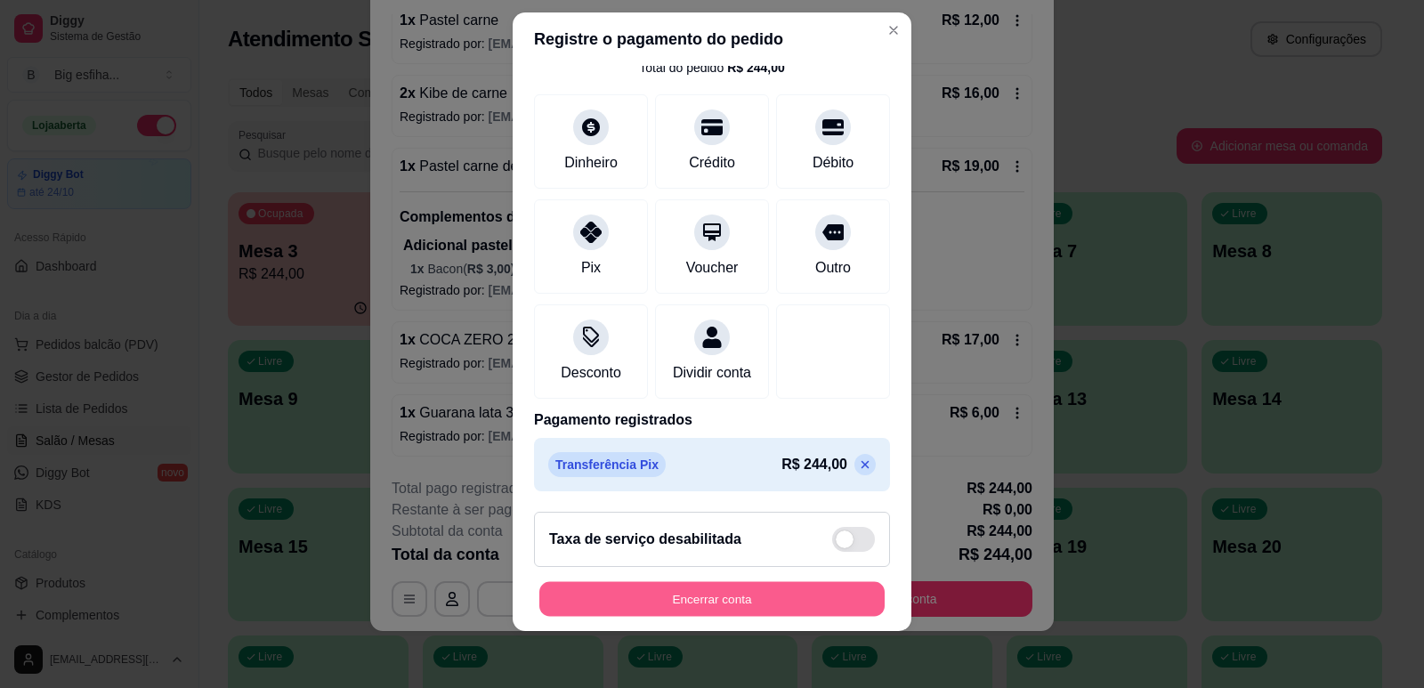
click at [751, 593] on button "Encerrar conta" at bounding box center [711, 599] width 345 height 35
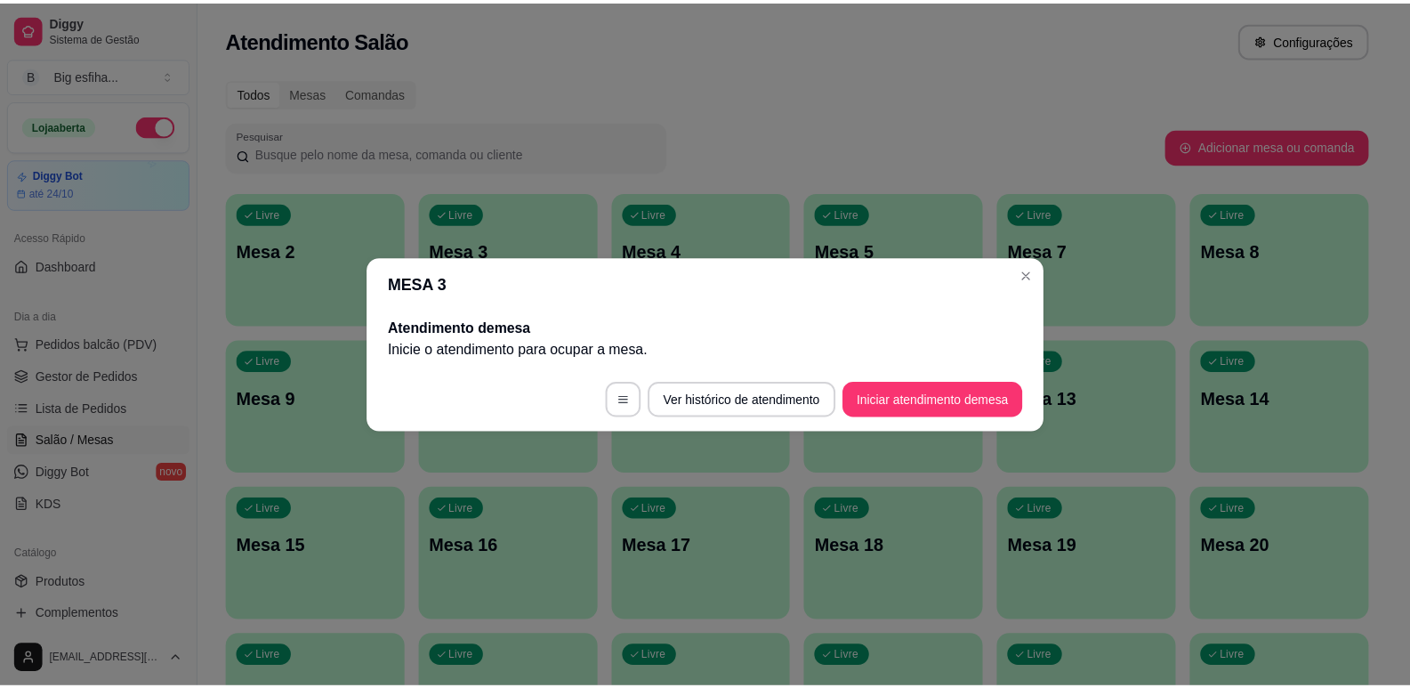
scroll to position [0, 0]
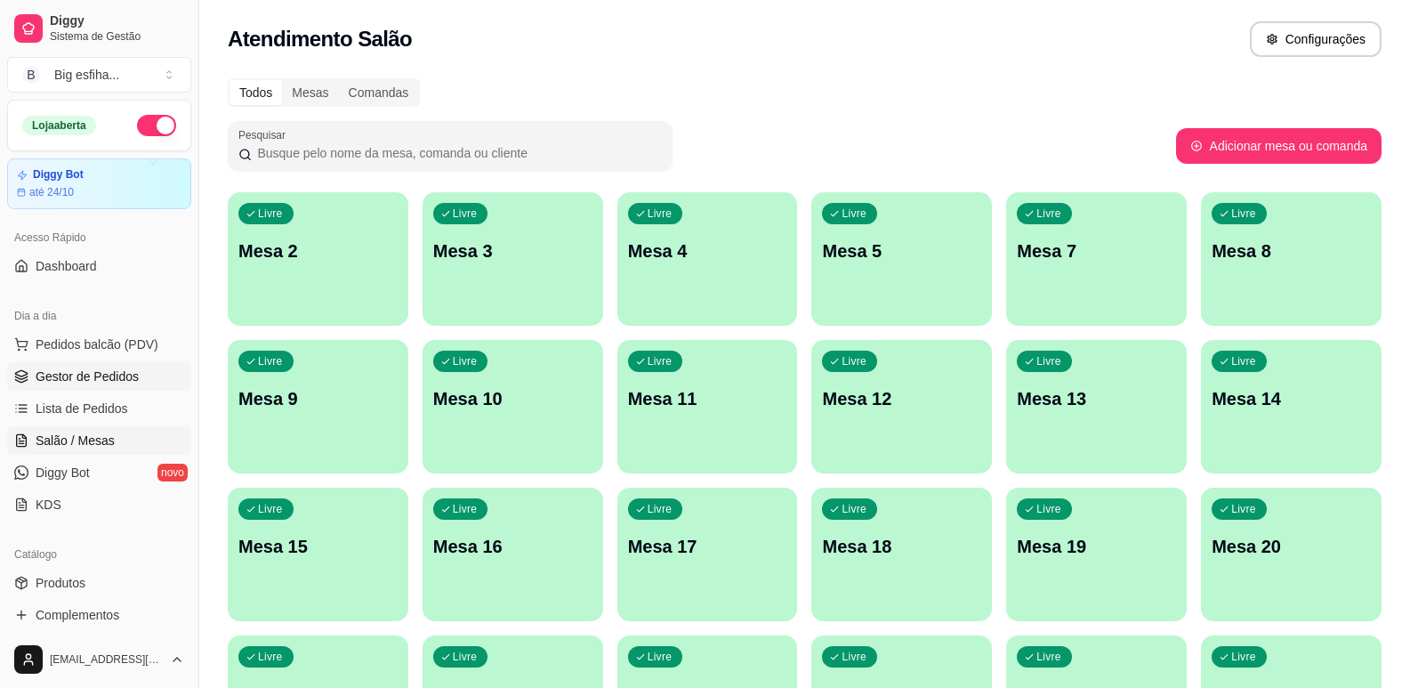
click at [103, 375] on span "Gestor de Pedidos" at bounding box center [87, 377] width 103 height 18
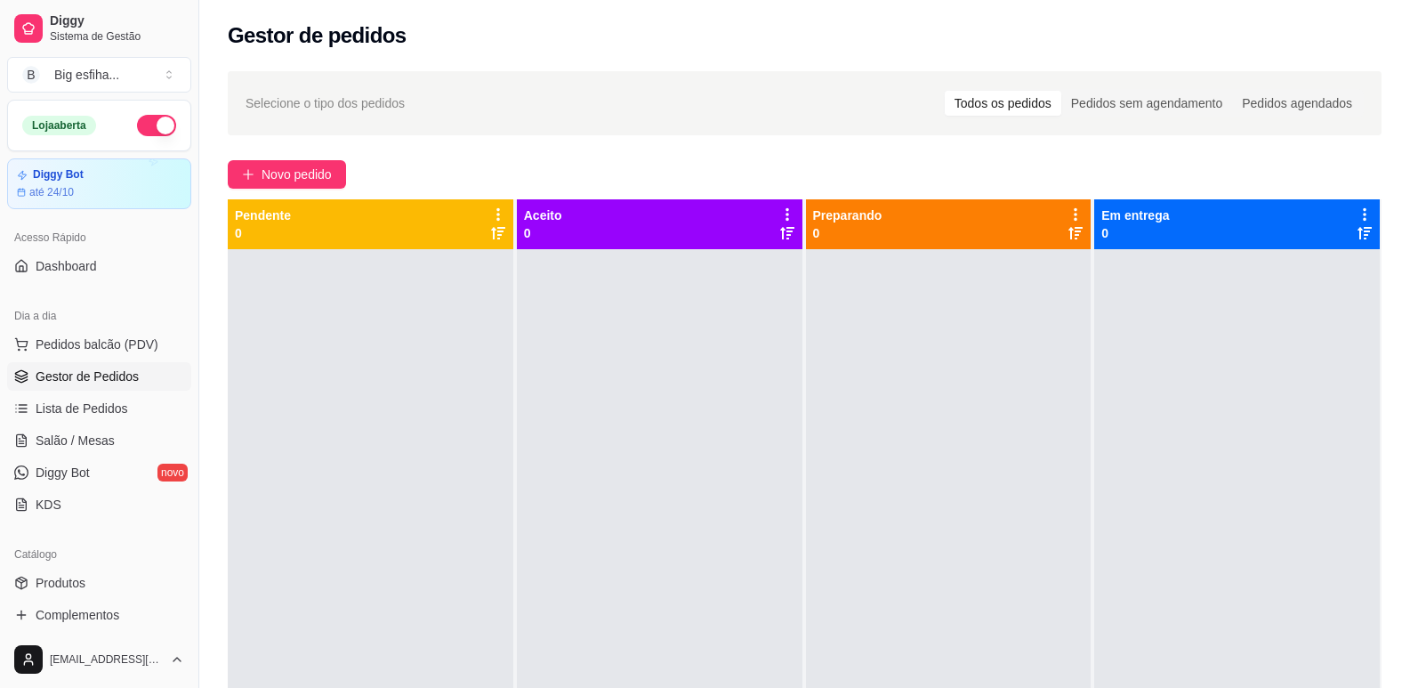
click at [96, 383] on span "Gestor de Pedidos" at bounding box center [87, 377] width 103 height 18
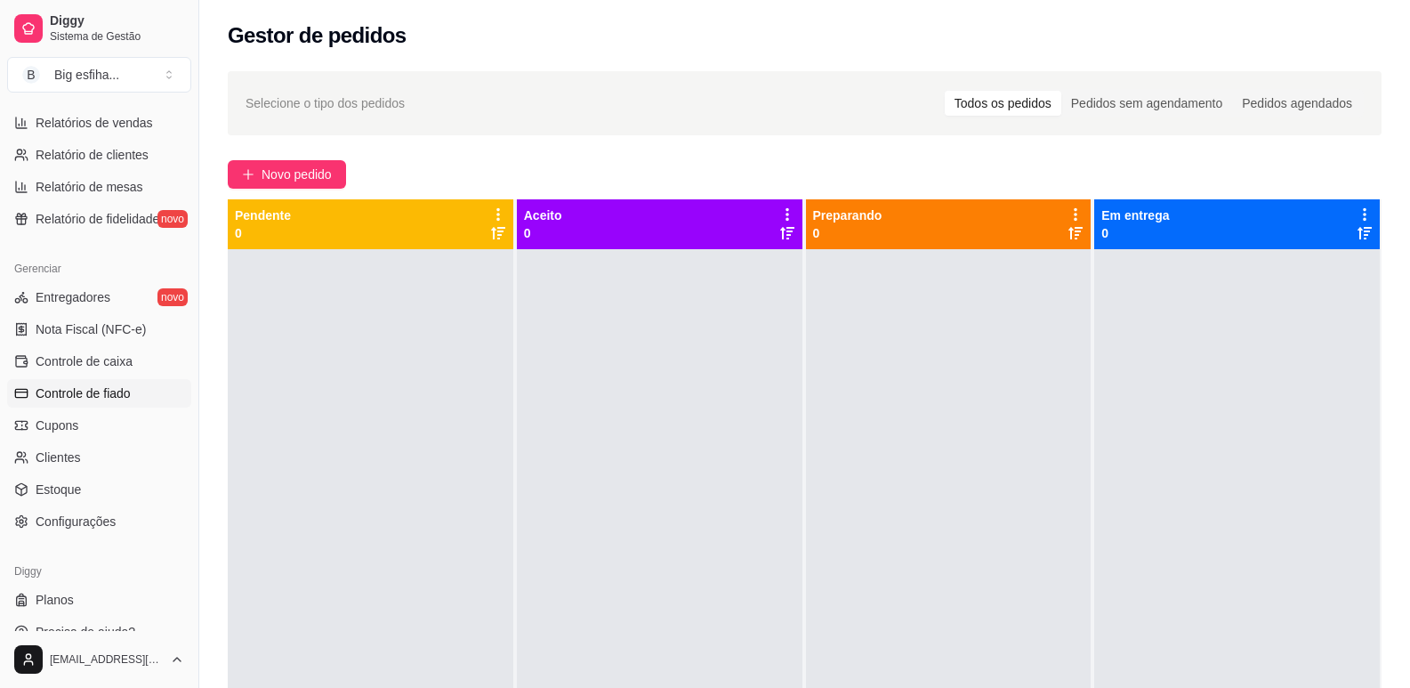
scroll to position [593, 0]
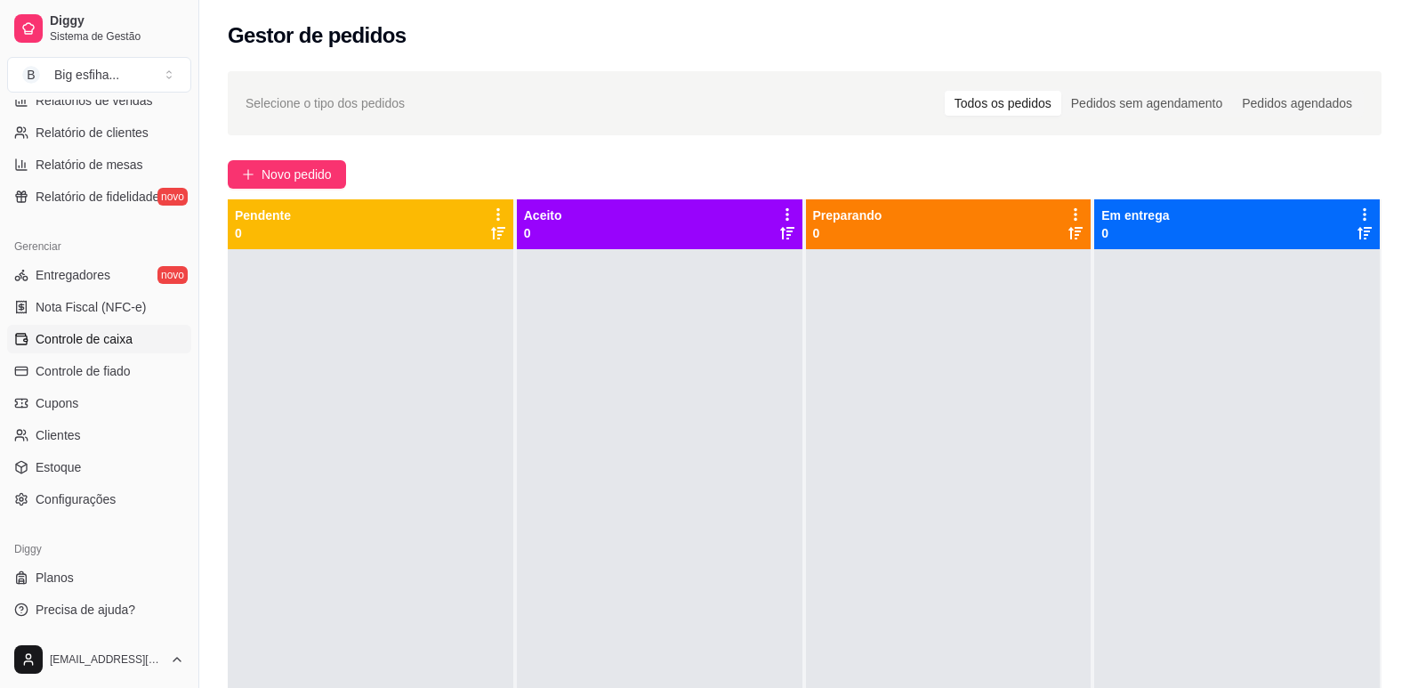
click at [75, 335] on span "Controle de caixa" at bounding box center [84, 339] width 97 height 18
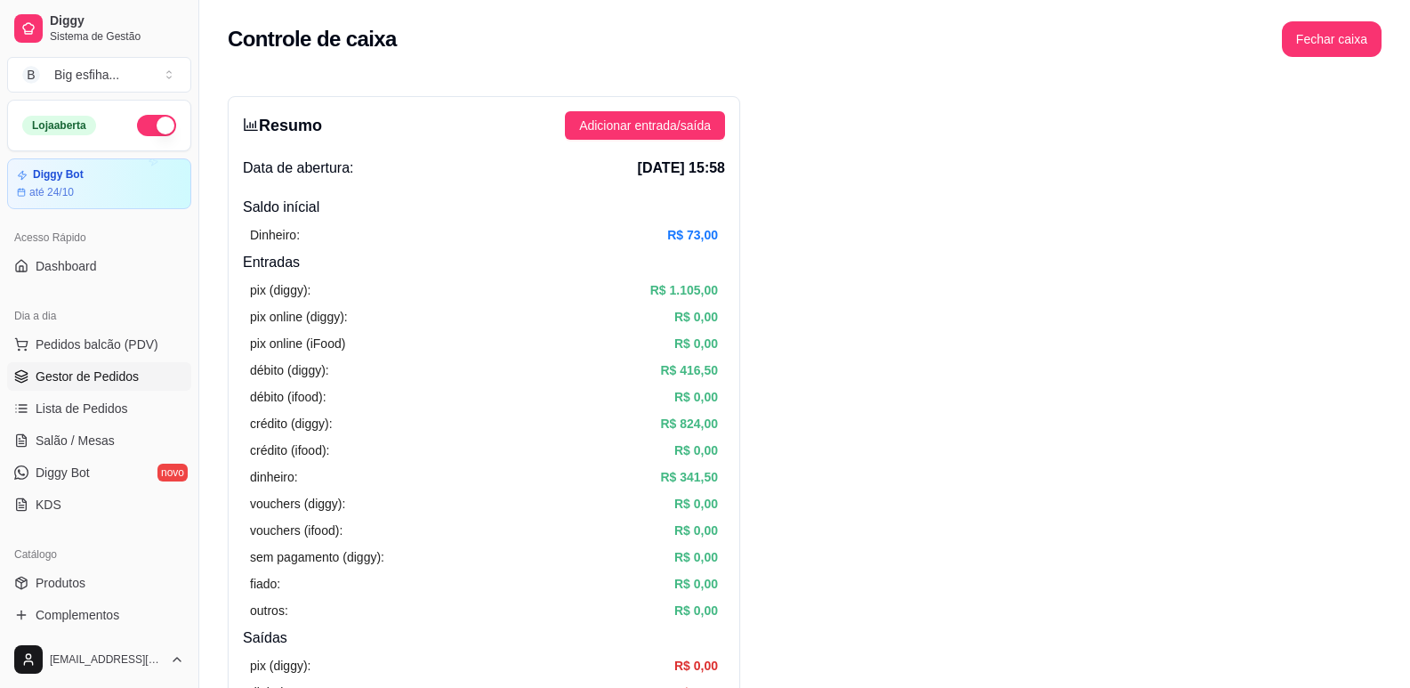
click at [127, 373] on span "Gestor de Pedidos" at bounding box center [87, 377] width 103 height 18
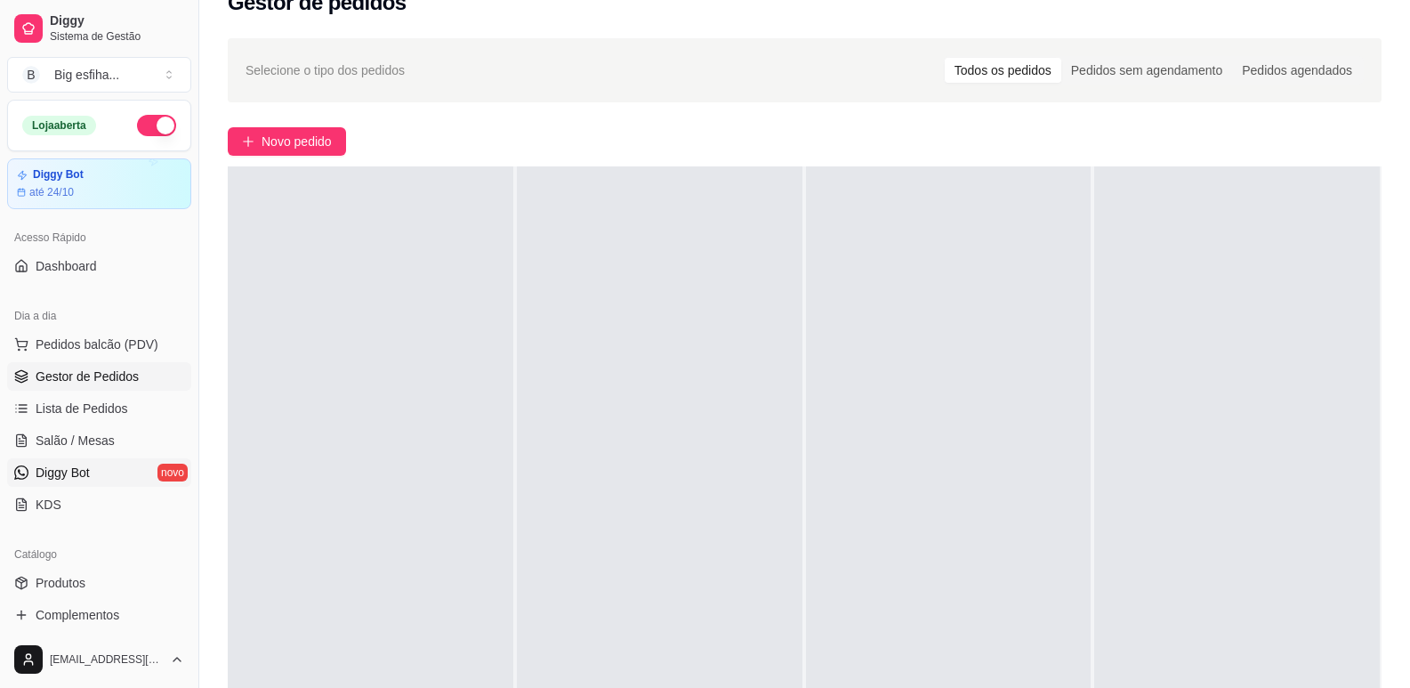
scroll to position [89, 0]
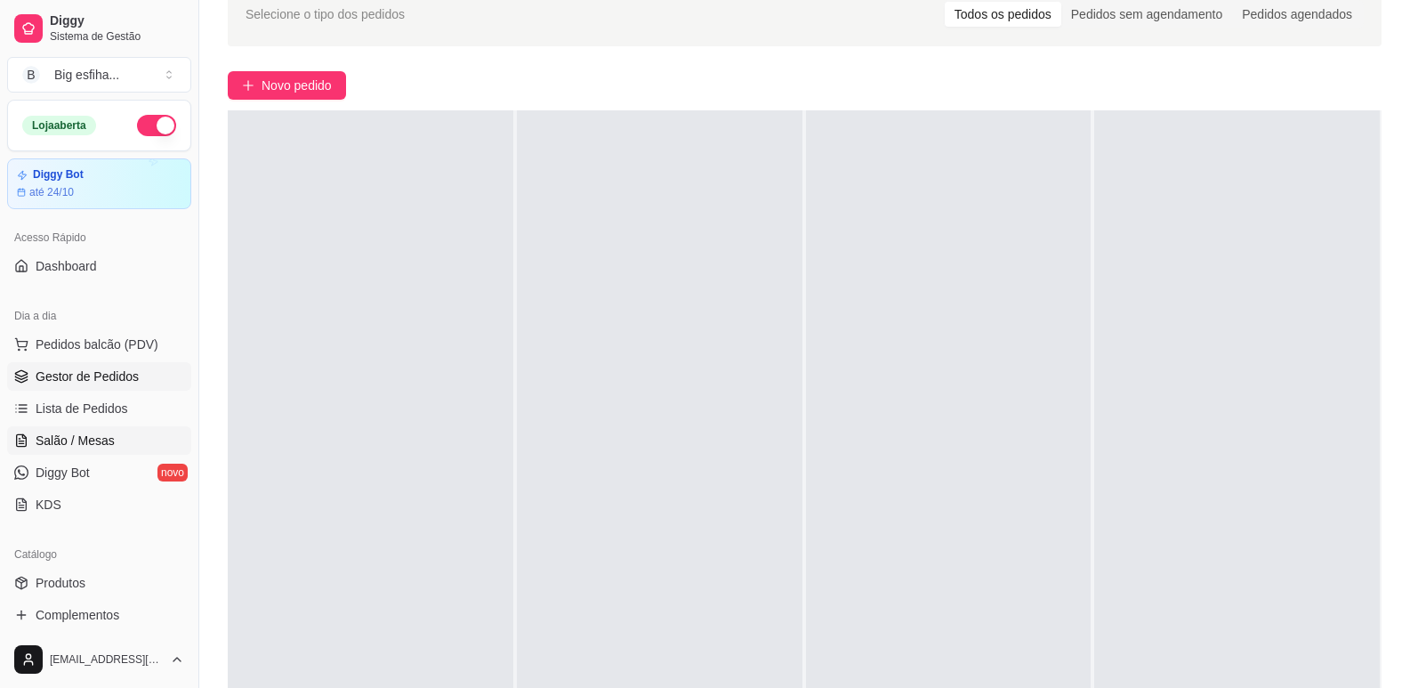
click at [66, 438] on span "Salão / Mesas" at bounding box center [75, 441] width 79 height 18
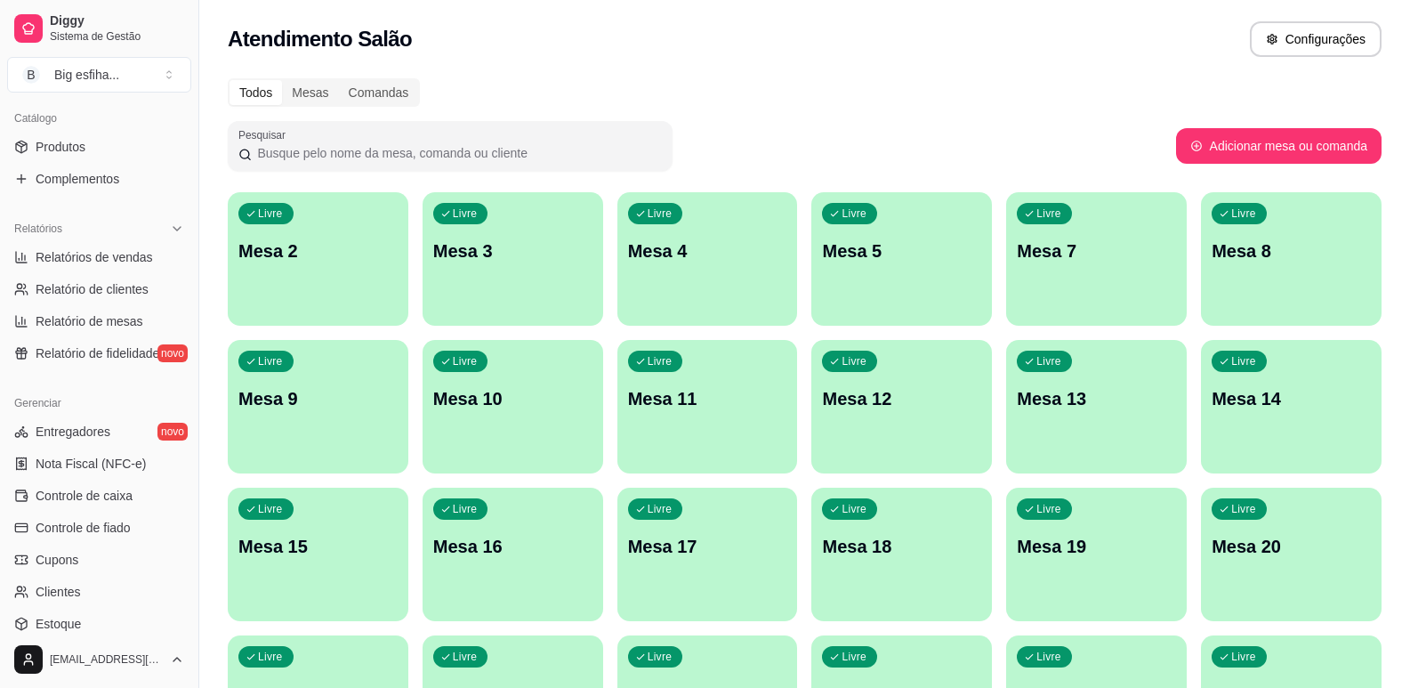
scroll to position [445, 0]
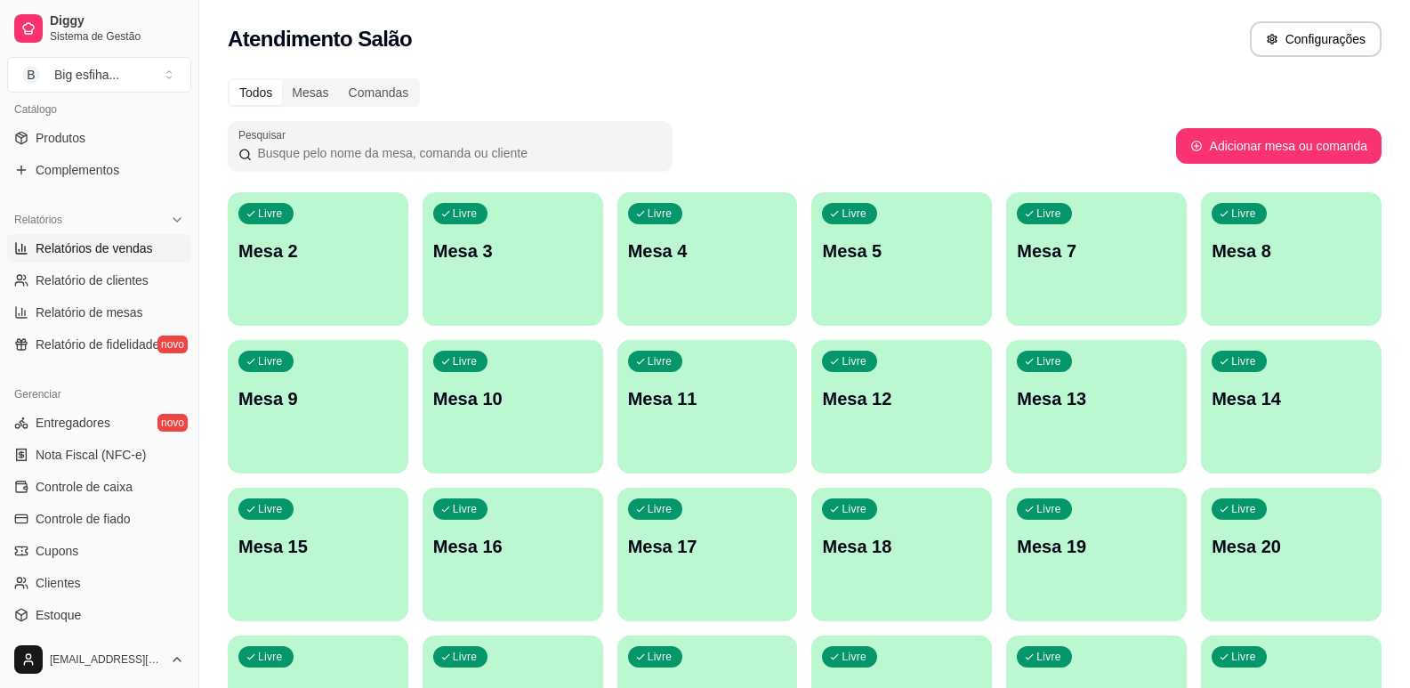
click at [77, 242] on span "Relatórios de vendas" at bounding box center [94, 248] width 117 height 18
select select "ALL"
select select "0"
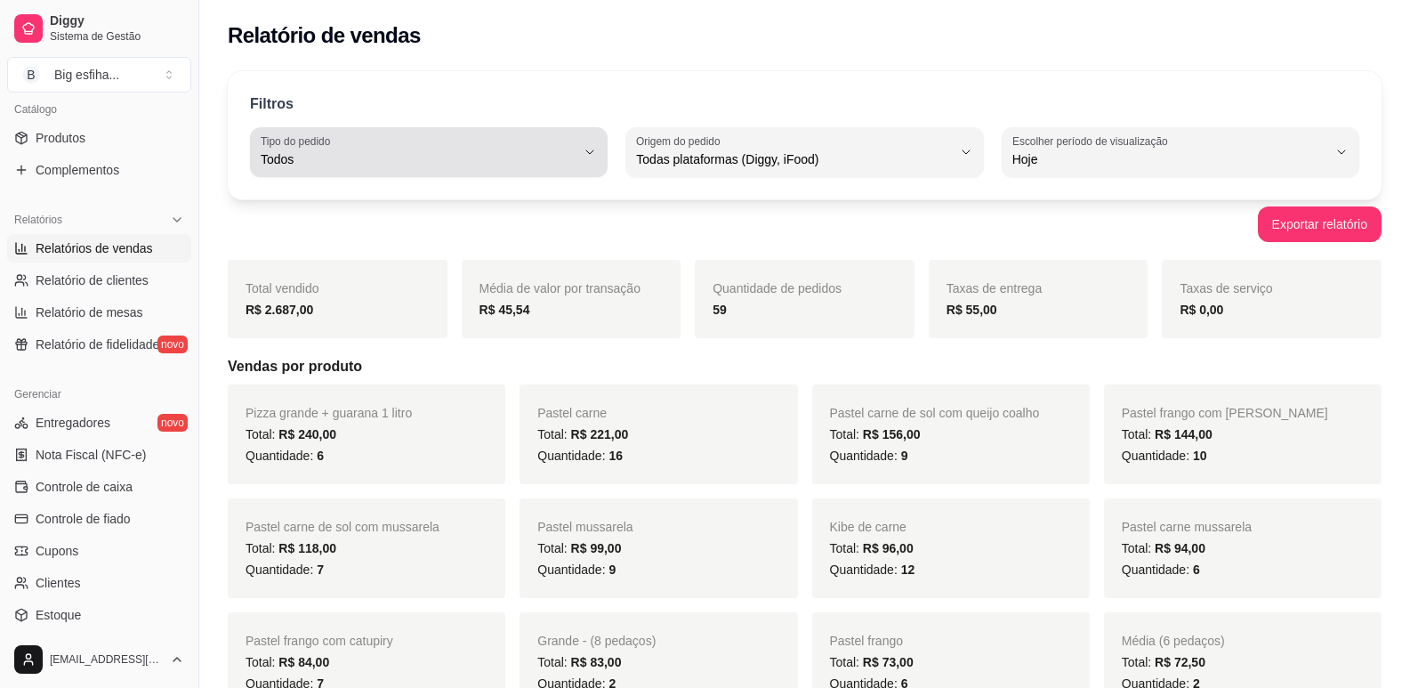
click at [460, 167] on span "Todos" at bounding box center [418, 159] width 315 height 18
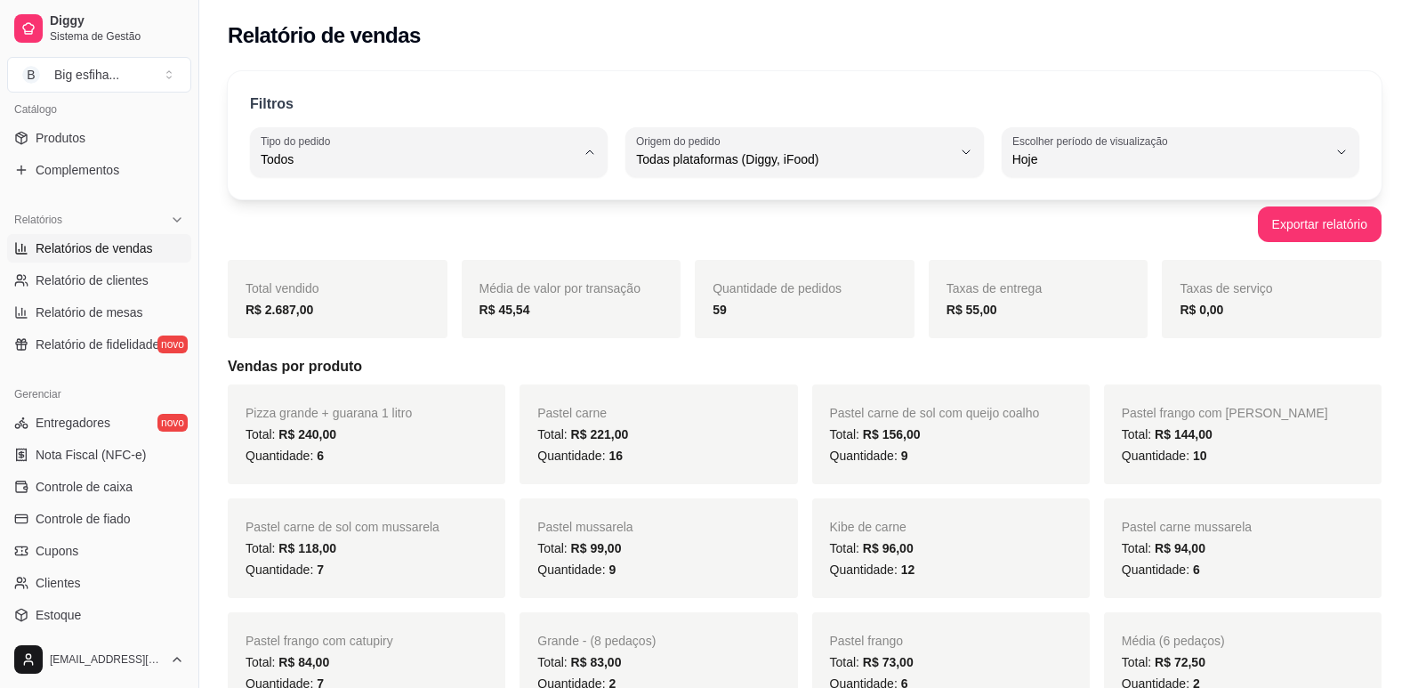
click at [457, 223] on li "Entrega" at bounding box center [429, 231] width 330 height 28
type input "DELIVERY"
select select "DELIVERY"
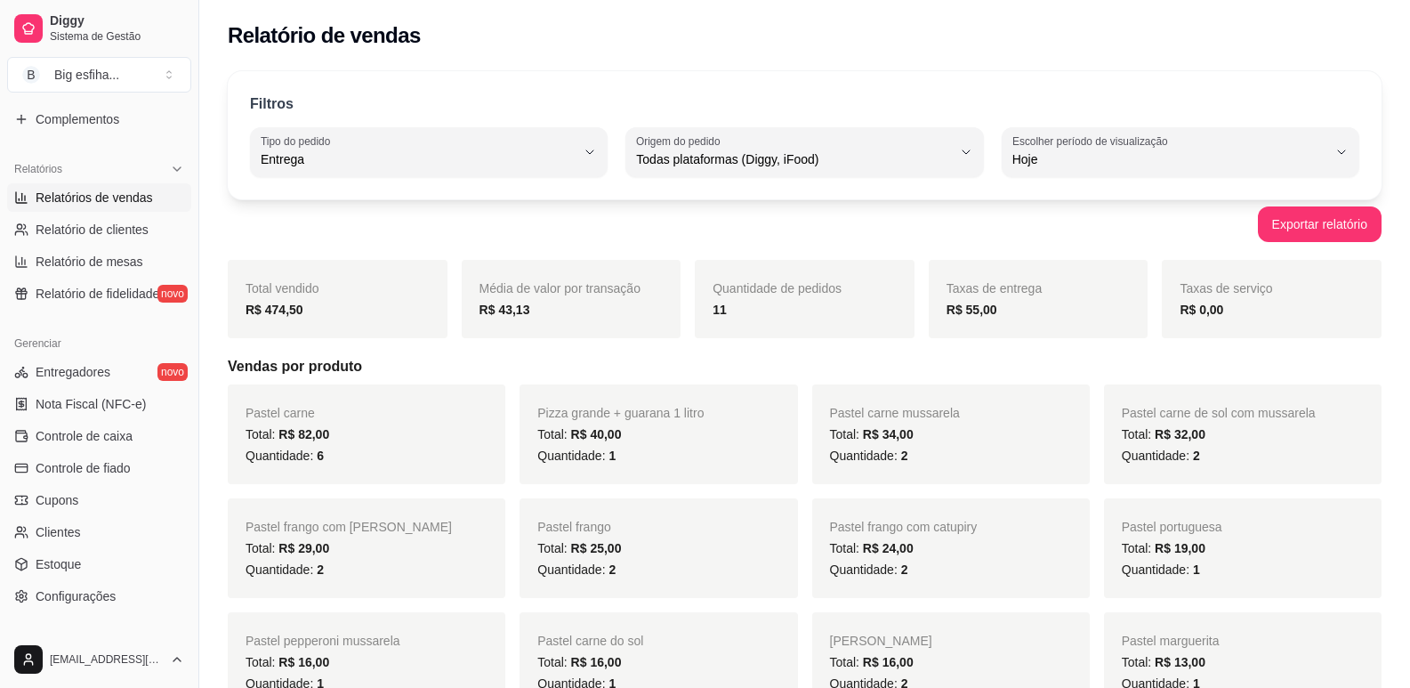
scroll to position [534, 0]
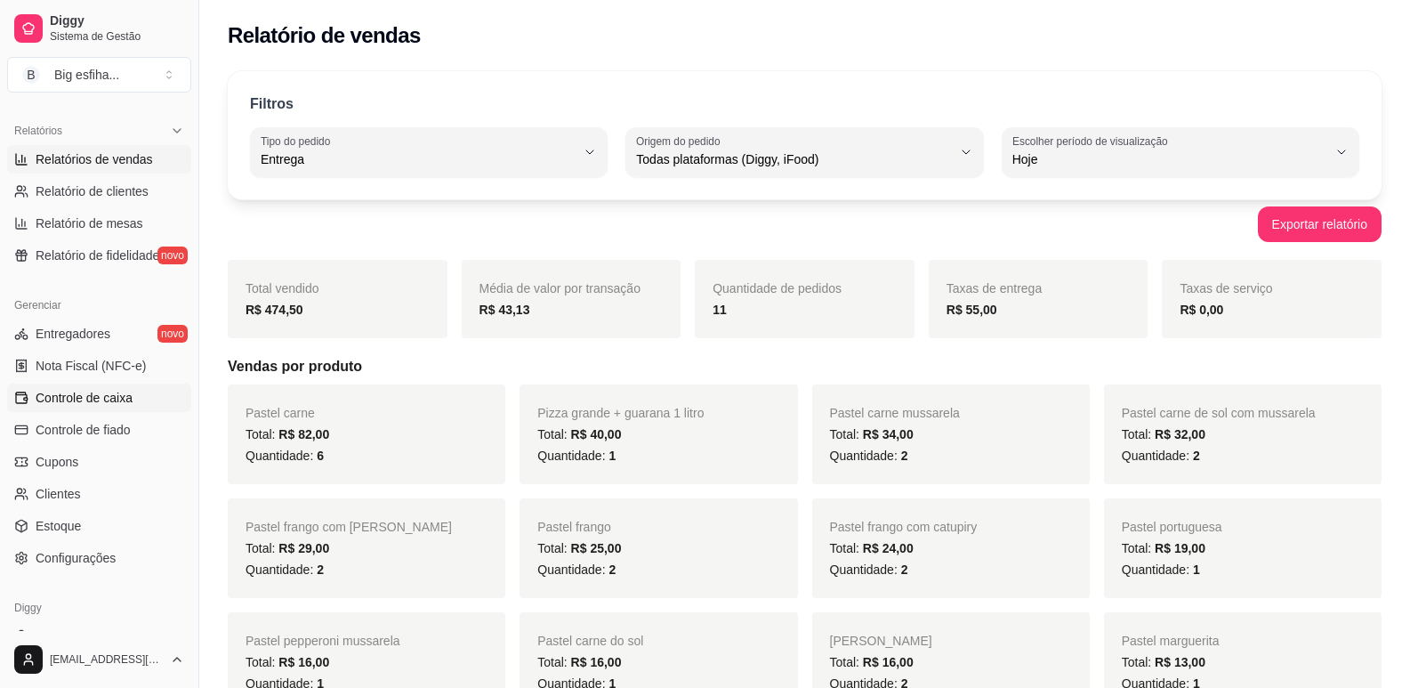
click at [98, 396] on span "Controle de caixa" at bounding box center [84, 398] width 97 height 18
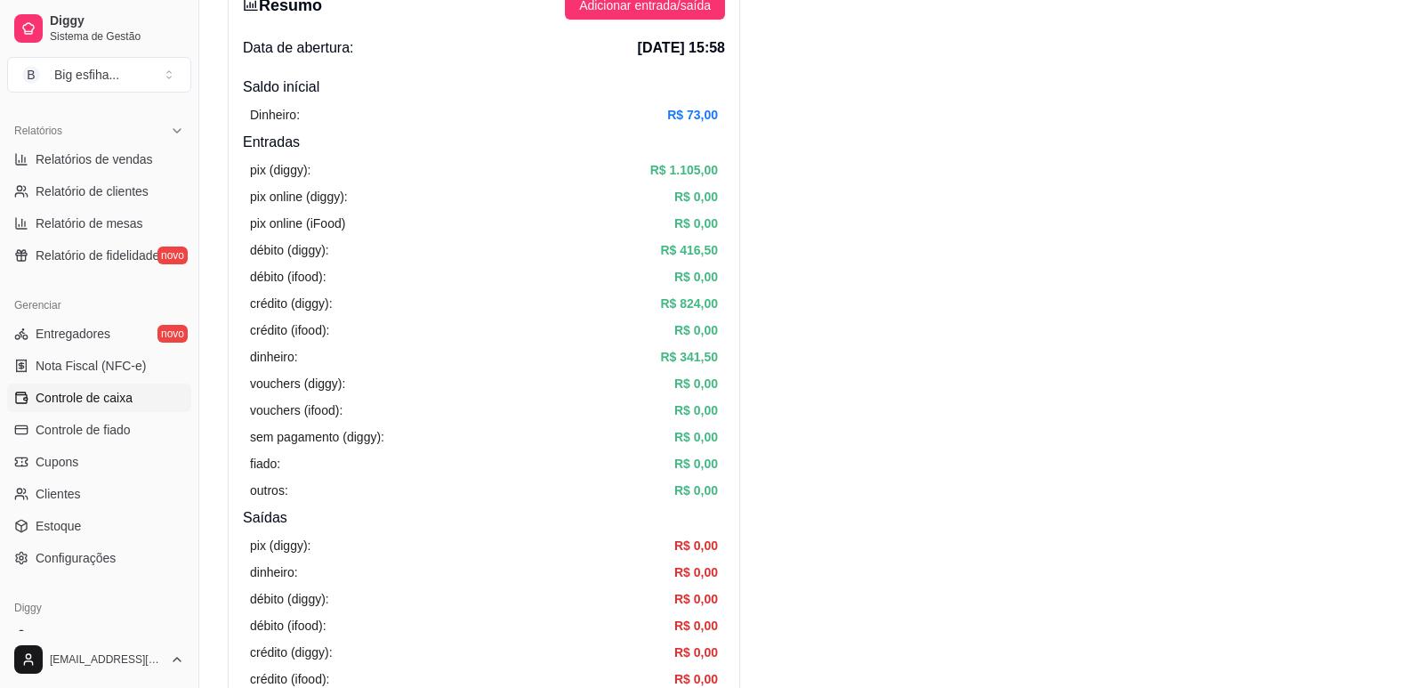
scroll to position [89, 0]
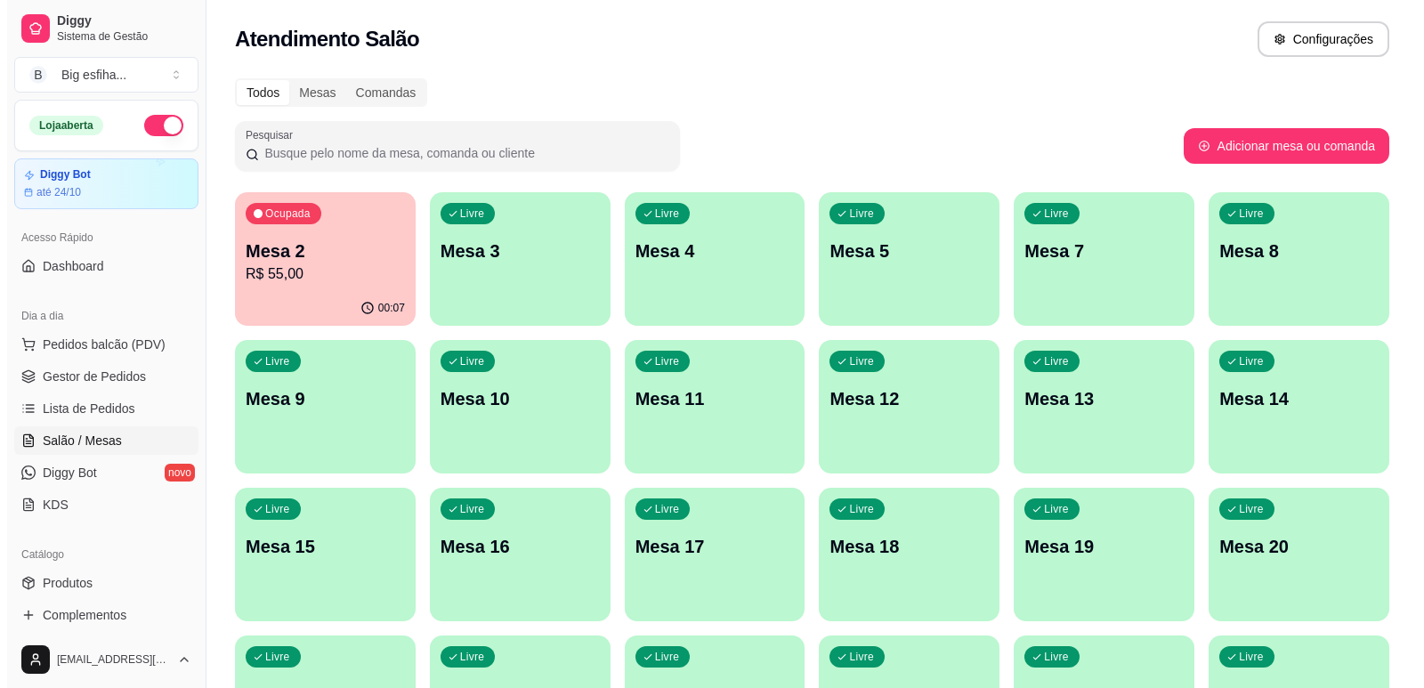
scroll to position [267, 0]
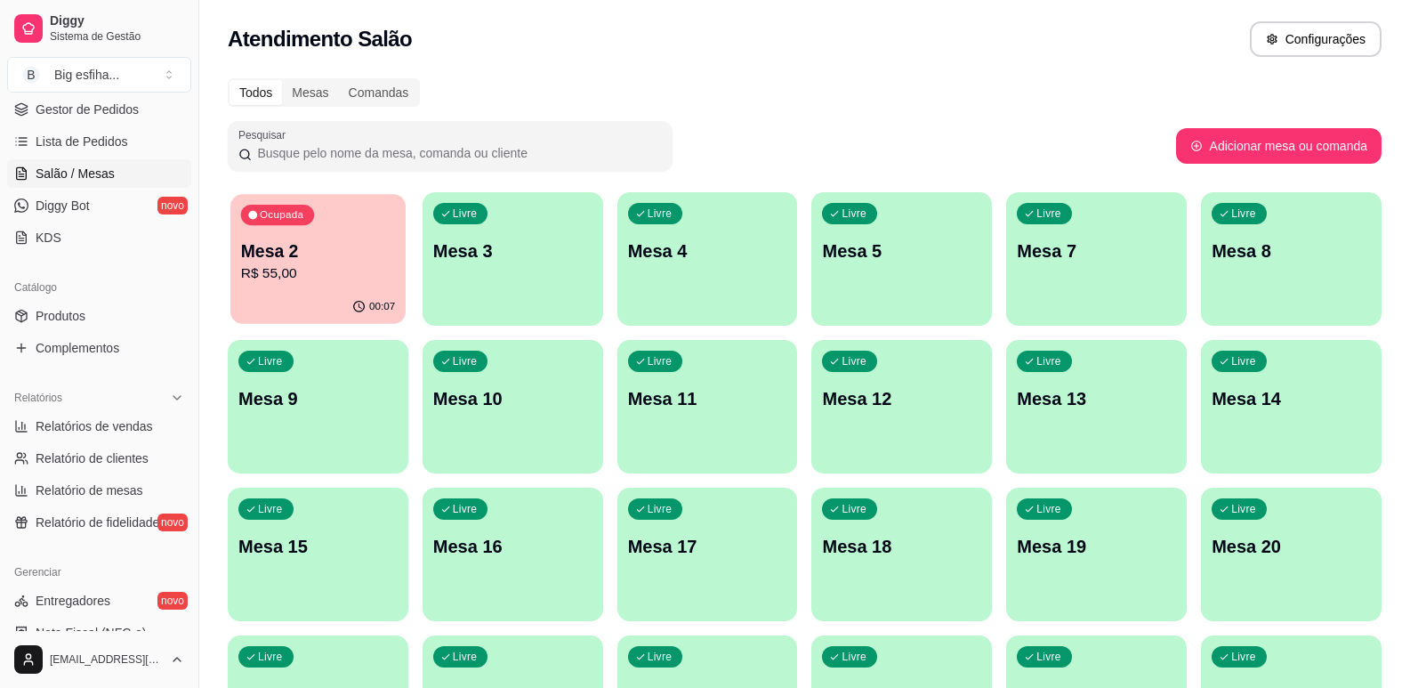
click at [372, 273] on p "R$ 55,00" at bounding box center [318, 273] width 154 height 20
click at [484, 266] on div "Livre Mesa 3" at bounding box center [513, 248] width 181 height 112
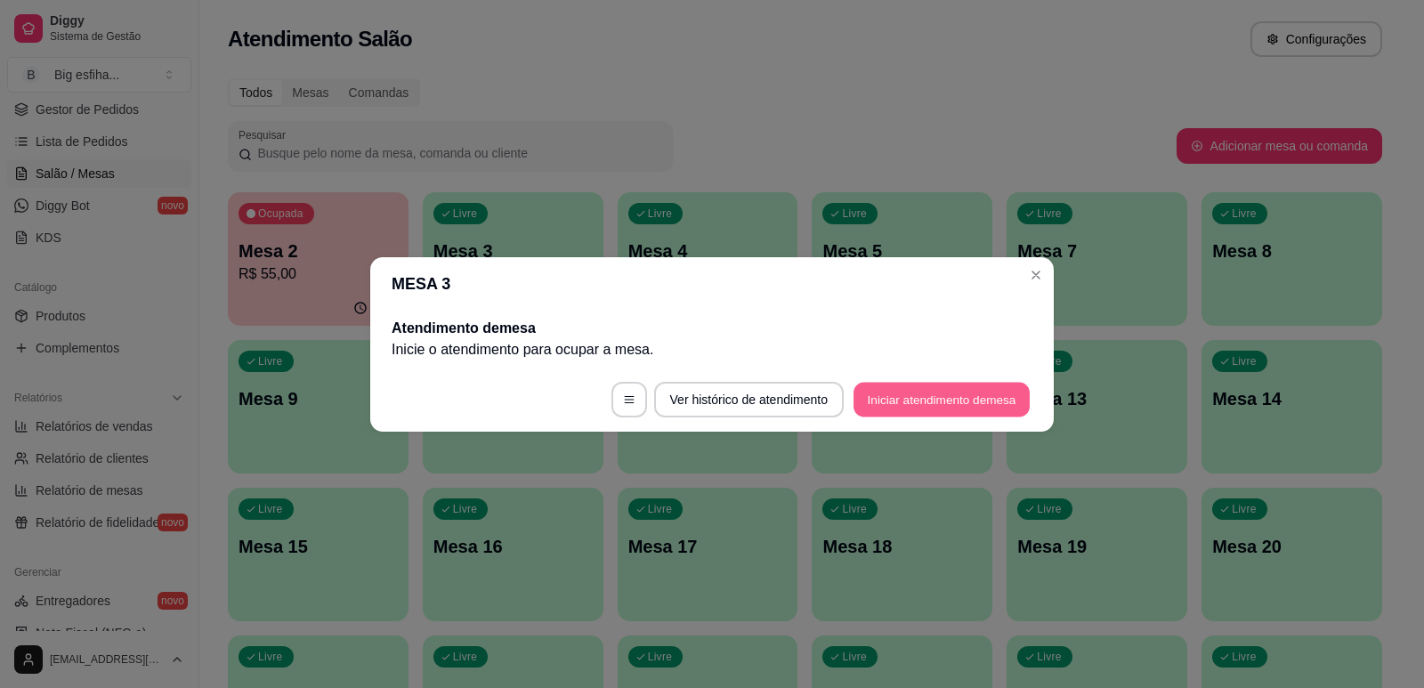
click at [926, 405] on button "Iniciar atendimento de mesa" at bounding box center [941, 399] width 176 height 35
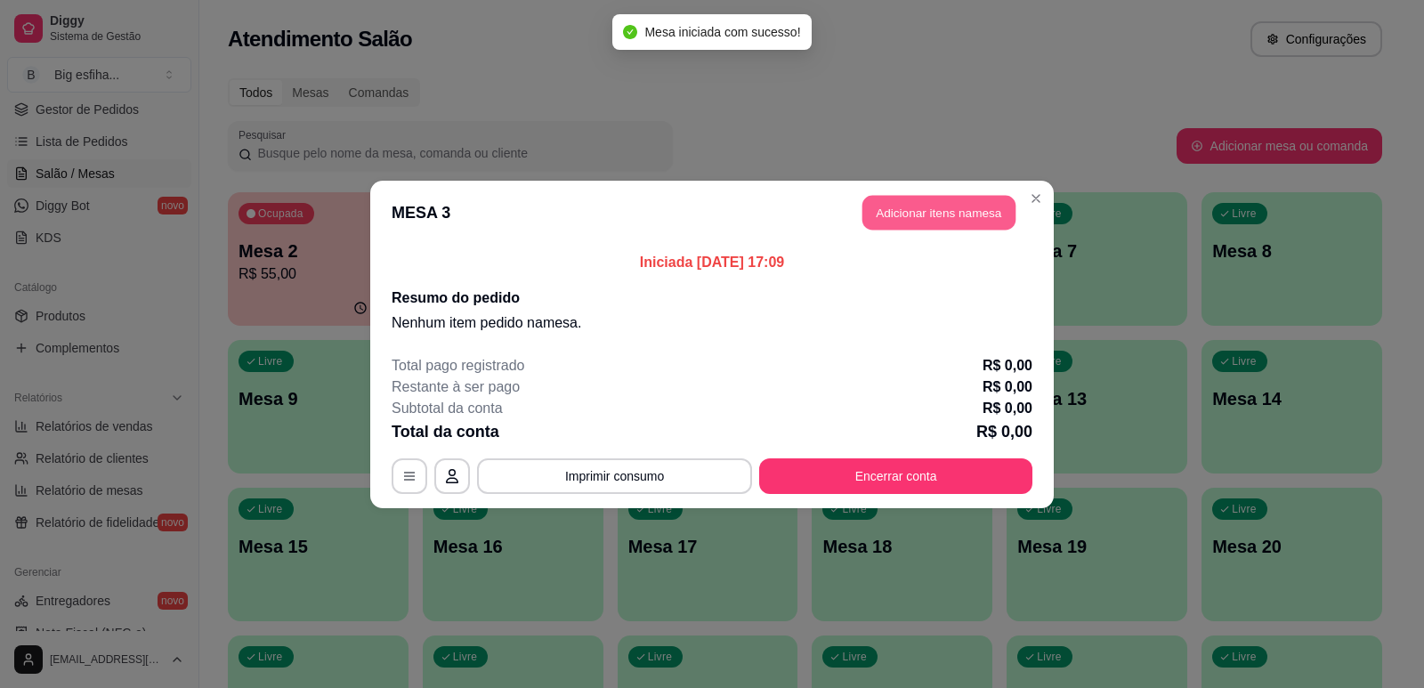
click at [904, 221] on button "Adicionar itens na mesa" at bounding box center [938, 212] width 153 height 35
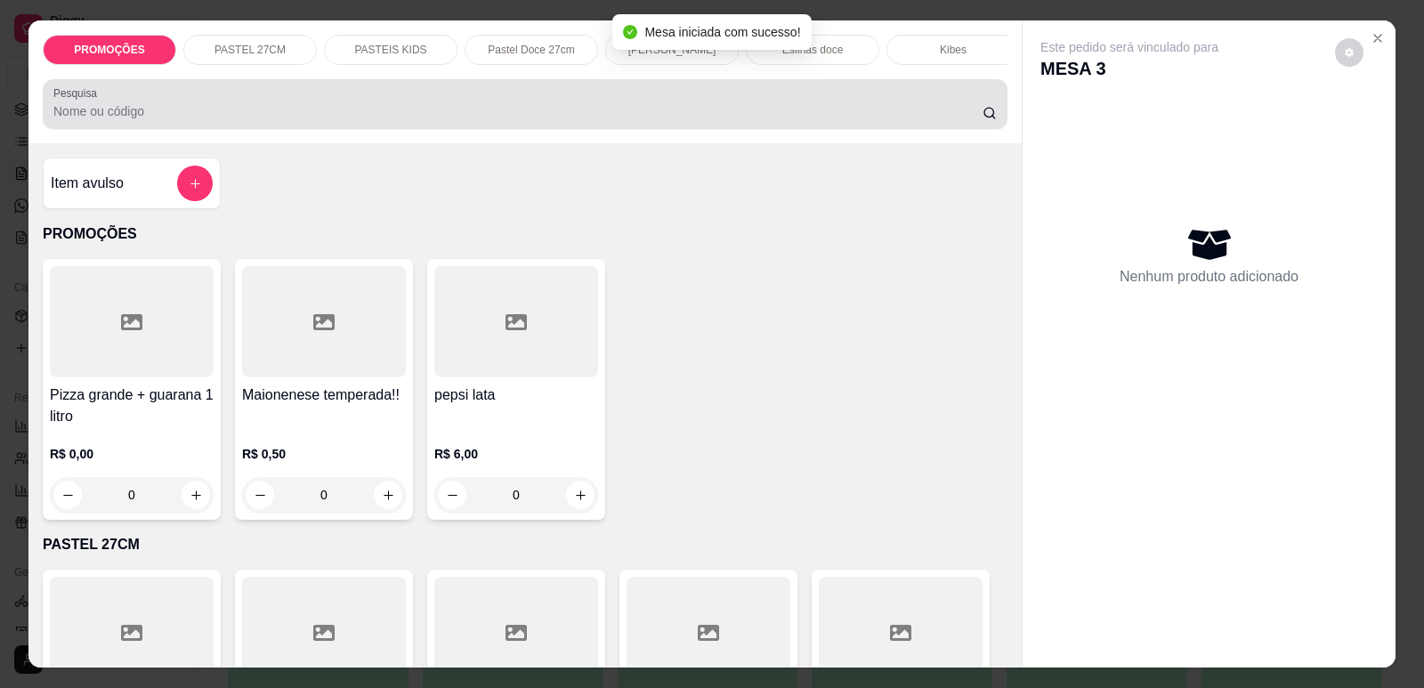
click at [535, 120] on input "Pesquisa" at bounding box center [517, 111] width 929 height 18
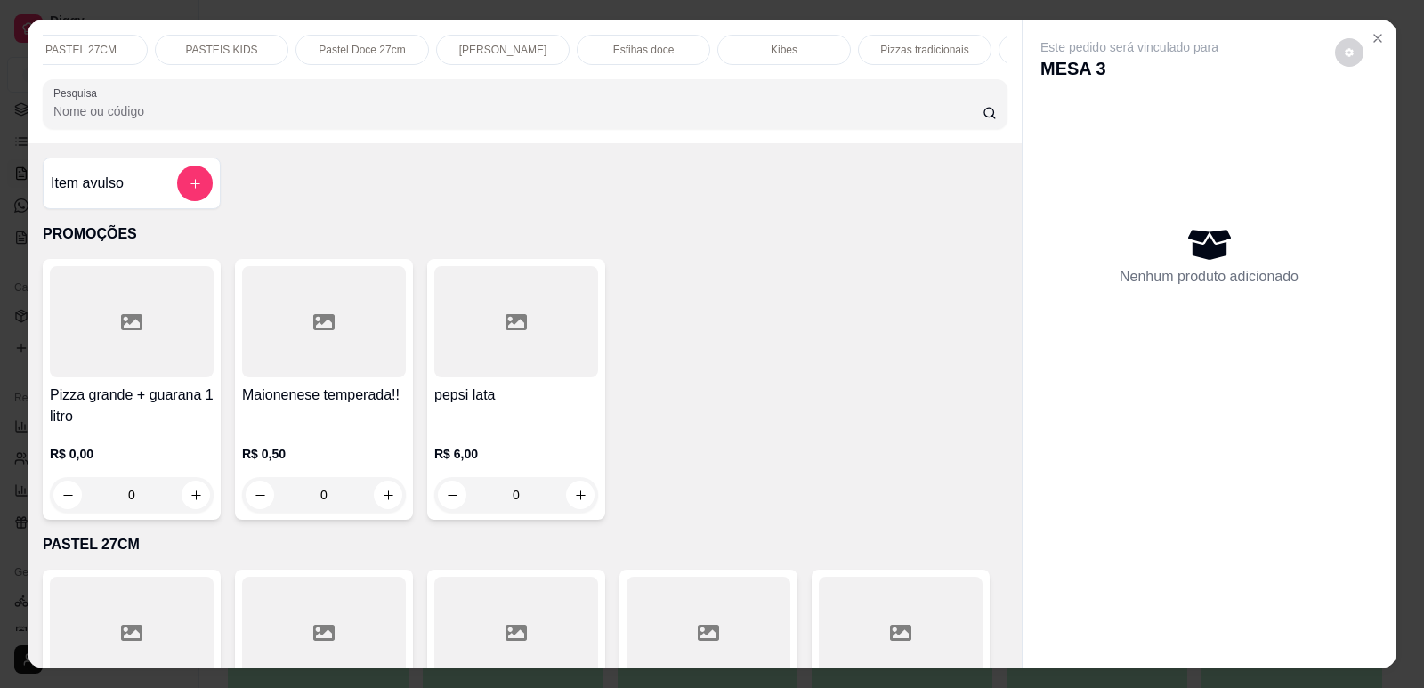
scroll to position [0, 172]
click at [904, 46] on p "Pizzas tradicionais" at bounding box center [921, 50] width 88 height 14
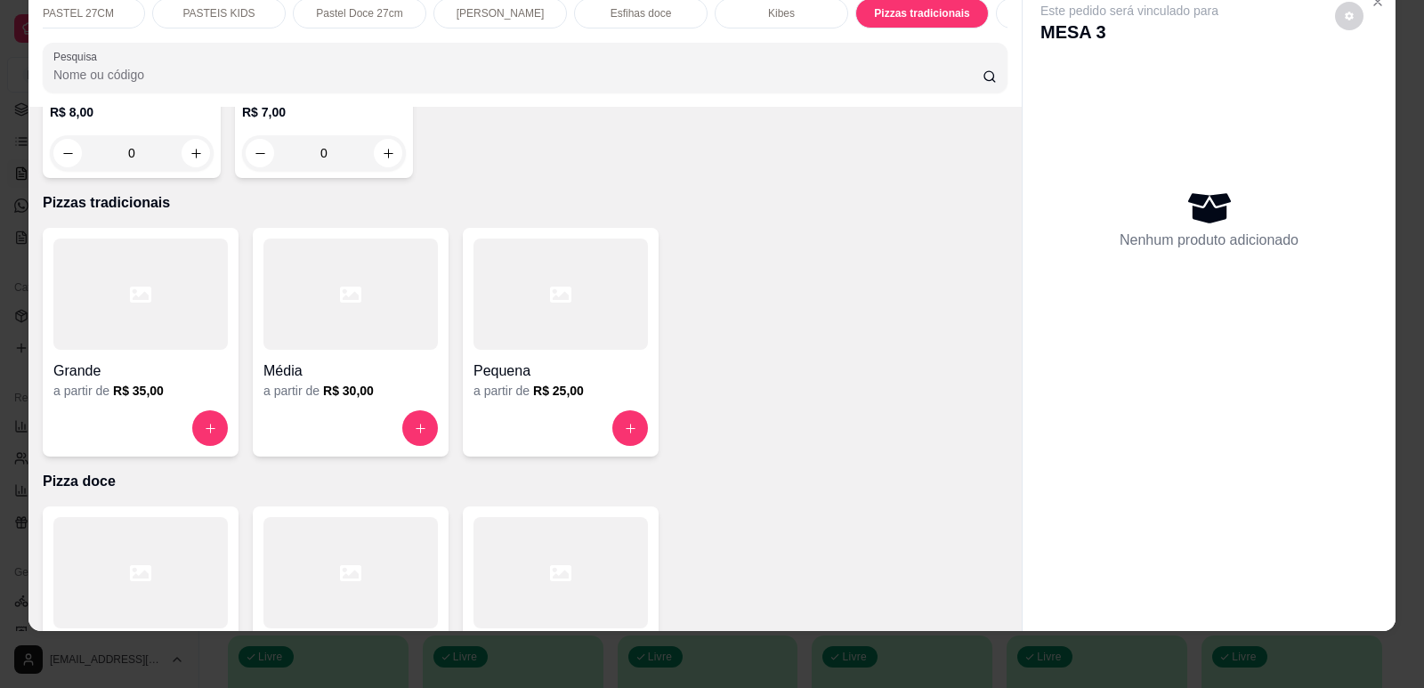
click at [117, 238] on div at bounding box center [140, 293] width 174 height 111
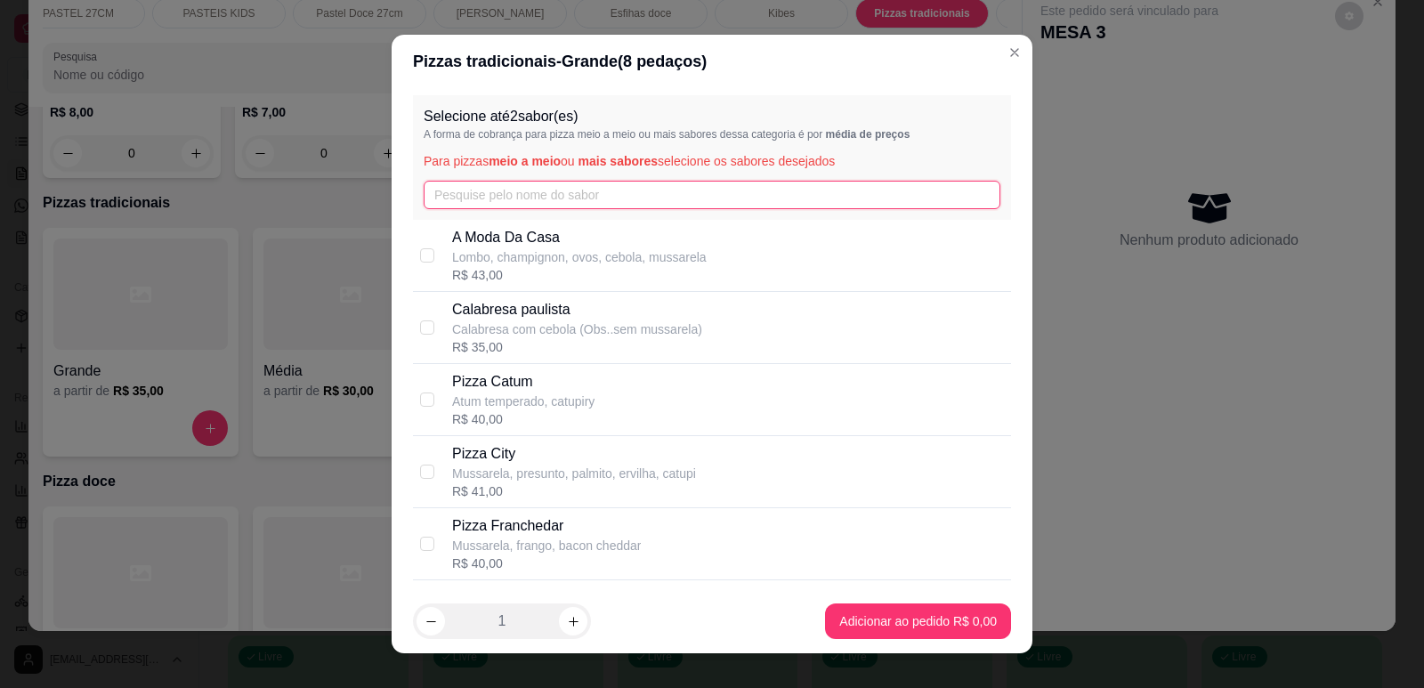
click at [468, 193] on input "text" at bounding box center [712, 195] width 577 height 28
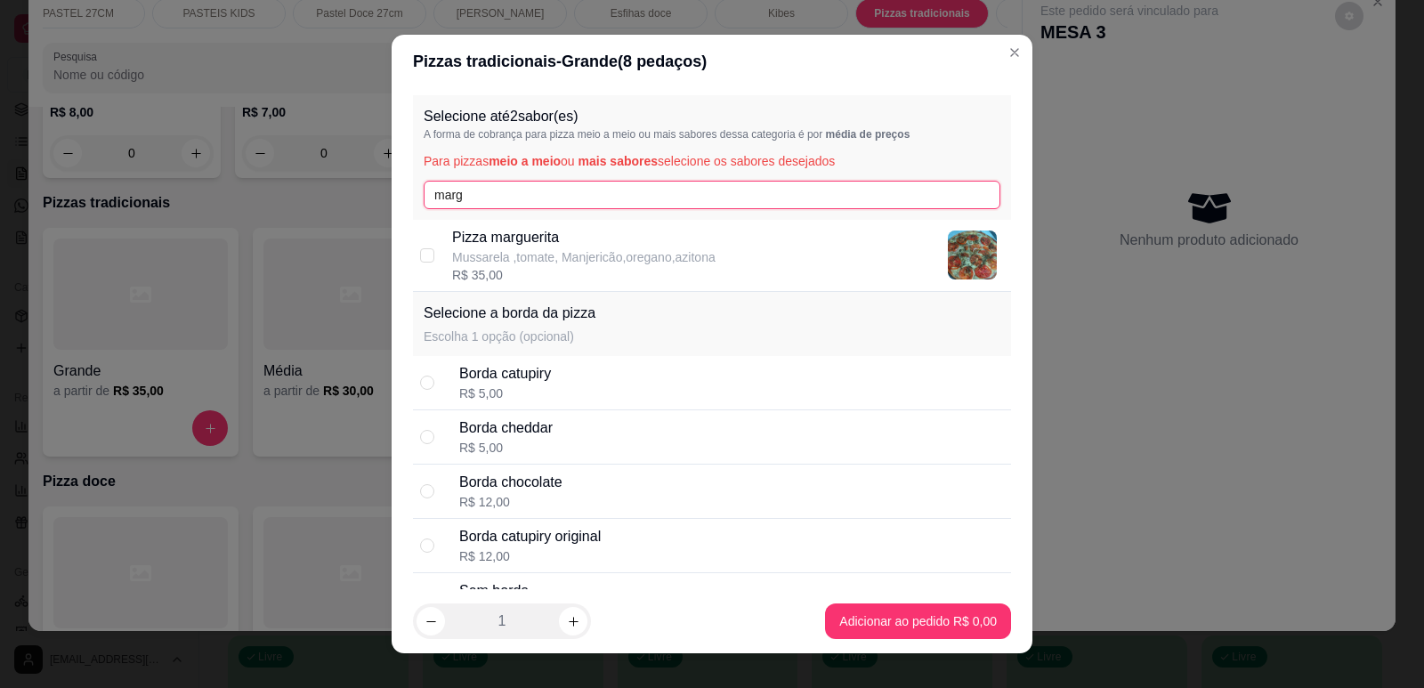
type input "marg"
click at [594, 263] on p "Mussarela ,tomate, Manjericão,oregano,azitona" at bounding box center [583, 257] width 263 height 18
checkbox input "true"
click at [405, 197] on div "Selecione até 2 sabor(es) A forma de cobrança para pizza meio a meio ou mais sa…" at bounding box center [712, 339] width 641 height 502
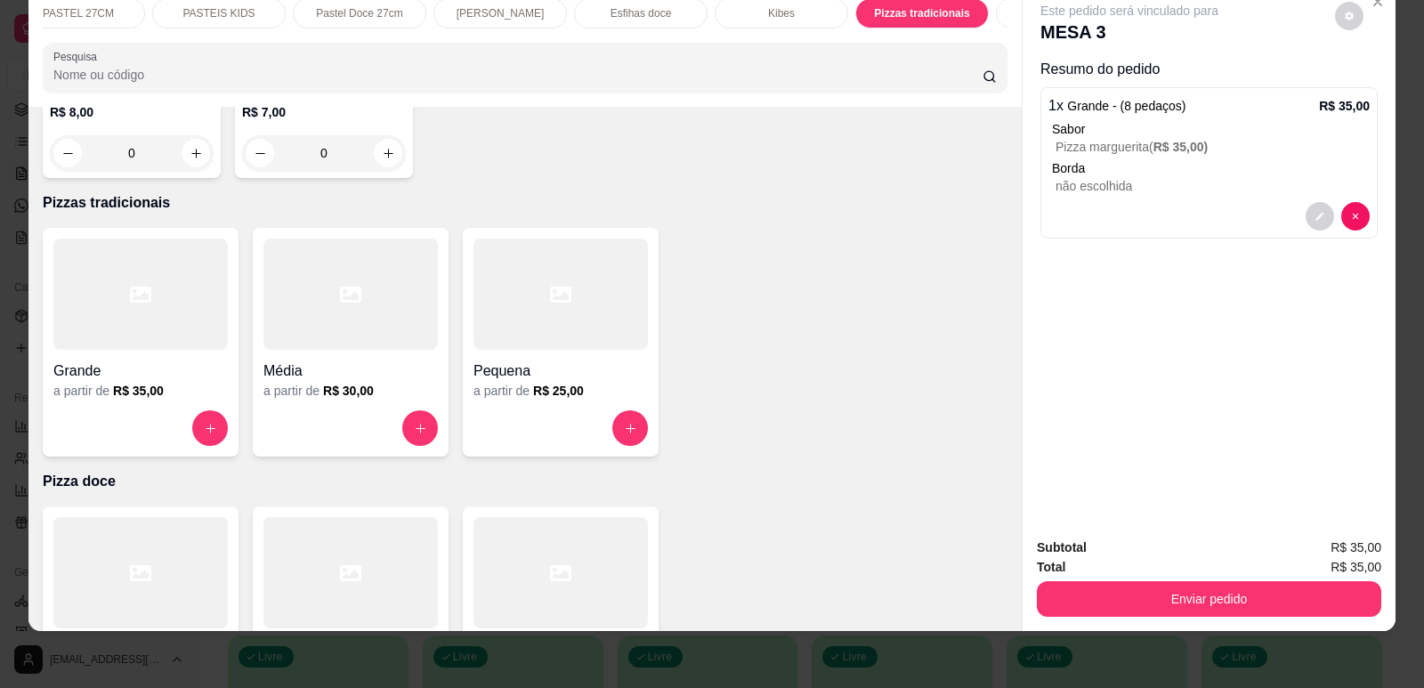
click at [346, 252] on div at bounding box center [350, 293] width 174 height 111
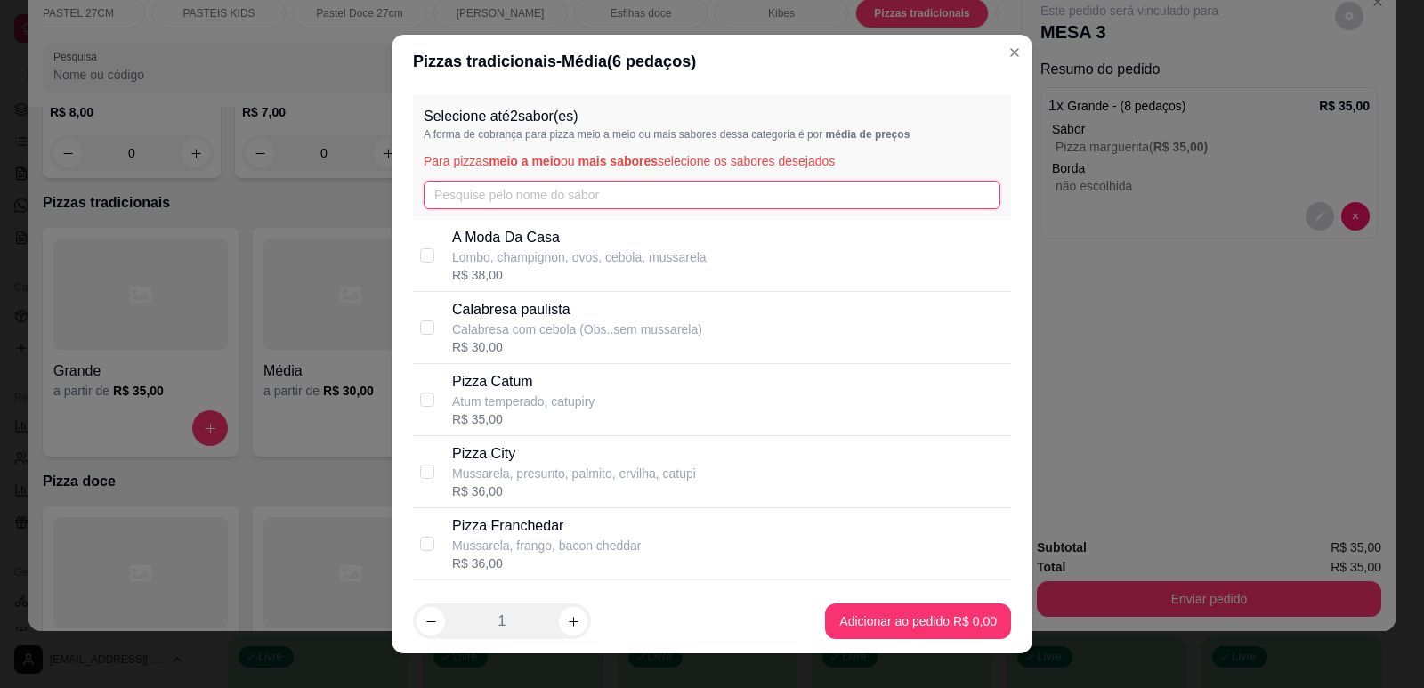
click at [509, 189] on input "text" at bounding box center [712, 195] width 577 height 28
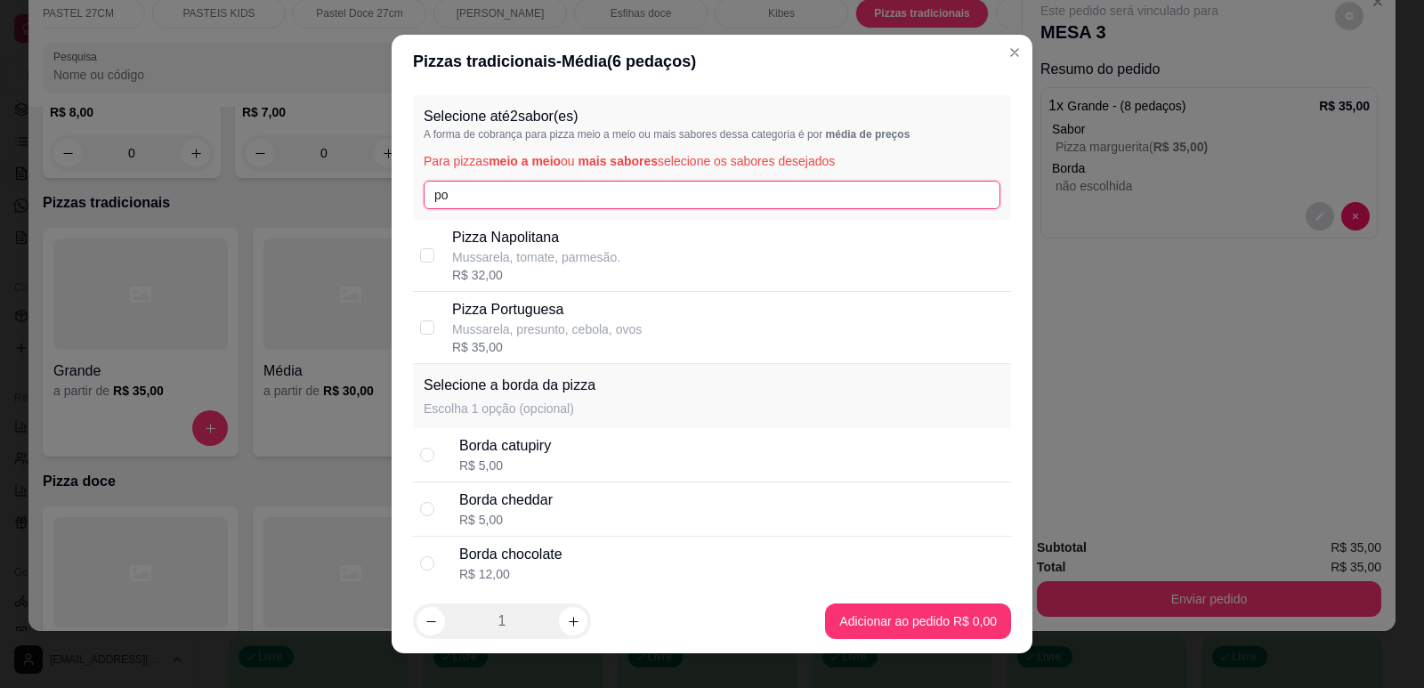
type input "po"
click at [497, 350] on div "R$ 35,00" at bounding box center [547, 347] width 190 height 18
checkbox input "true"
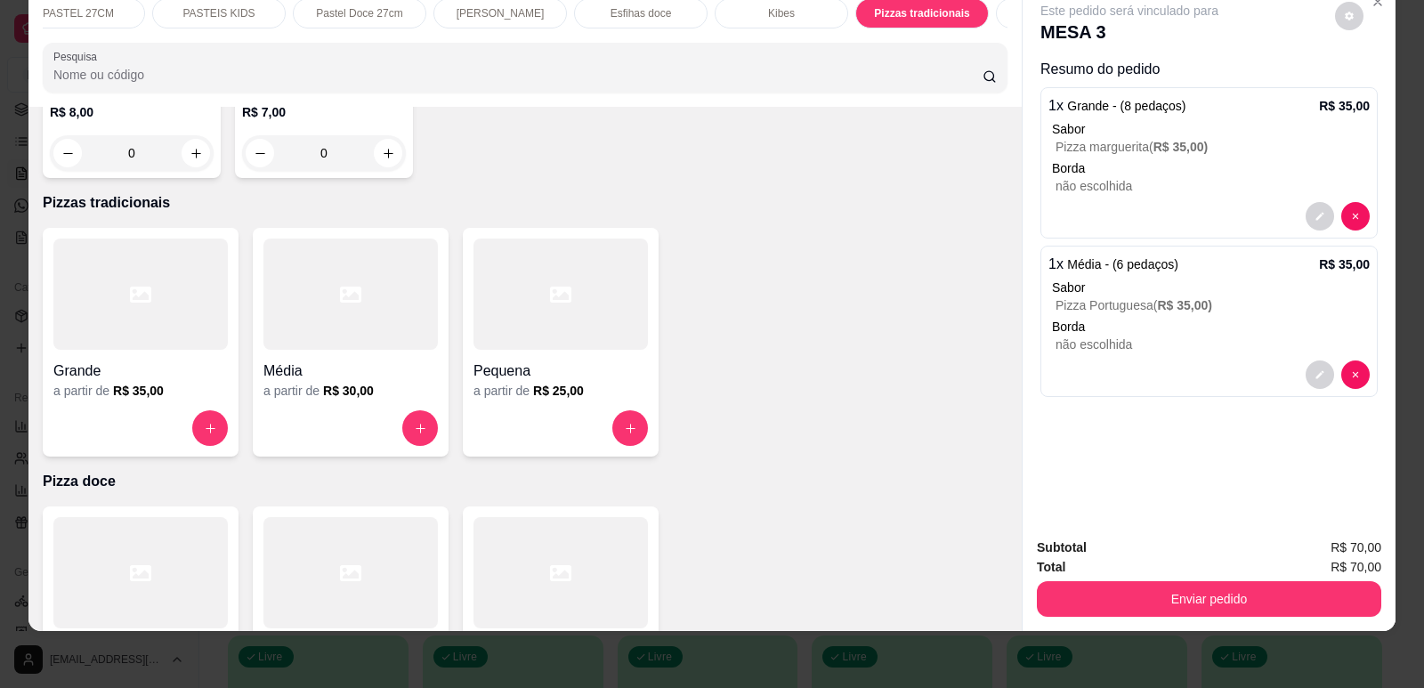
click at [185, 84] on input "Pesquisa" at bounding box center [517, 75] width 929 height 18
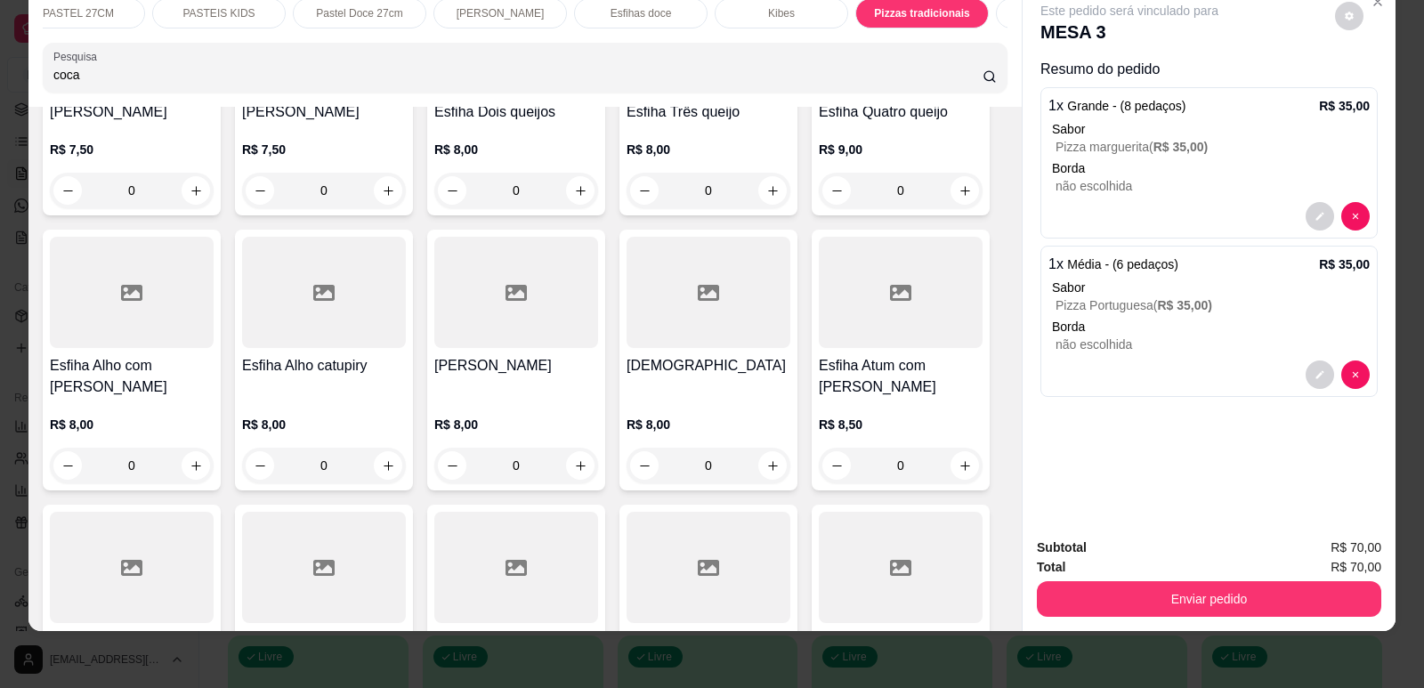
scroll to position [4906, 0]
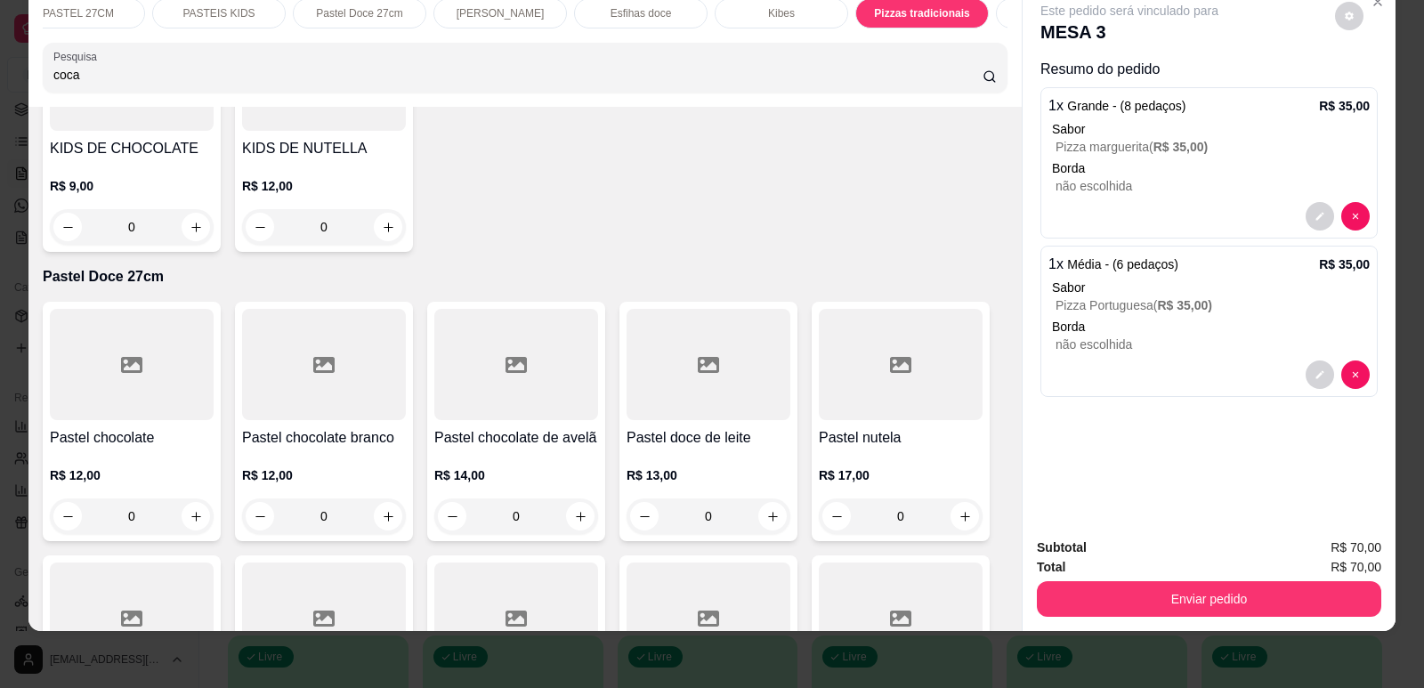
type input "coca"
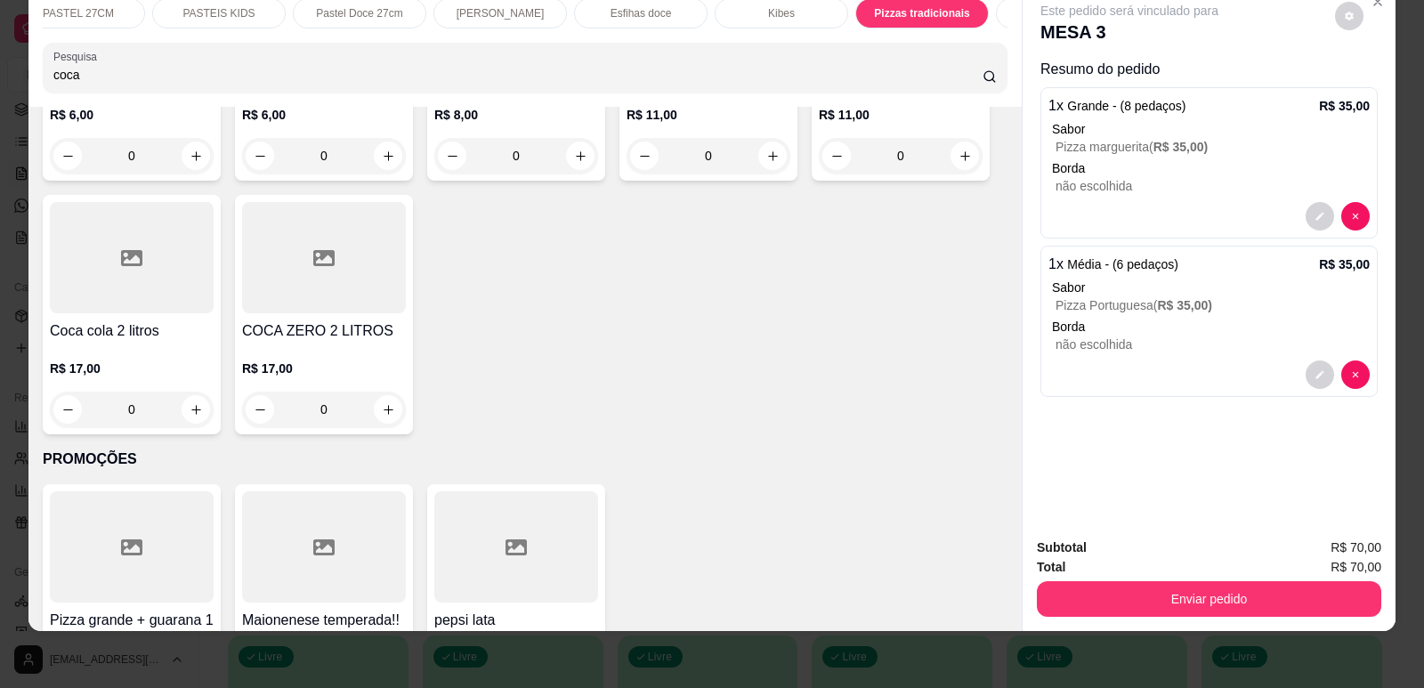
scroll to position [0, 0]
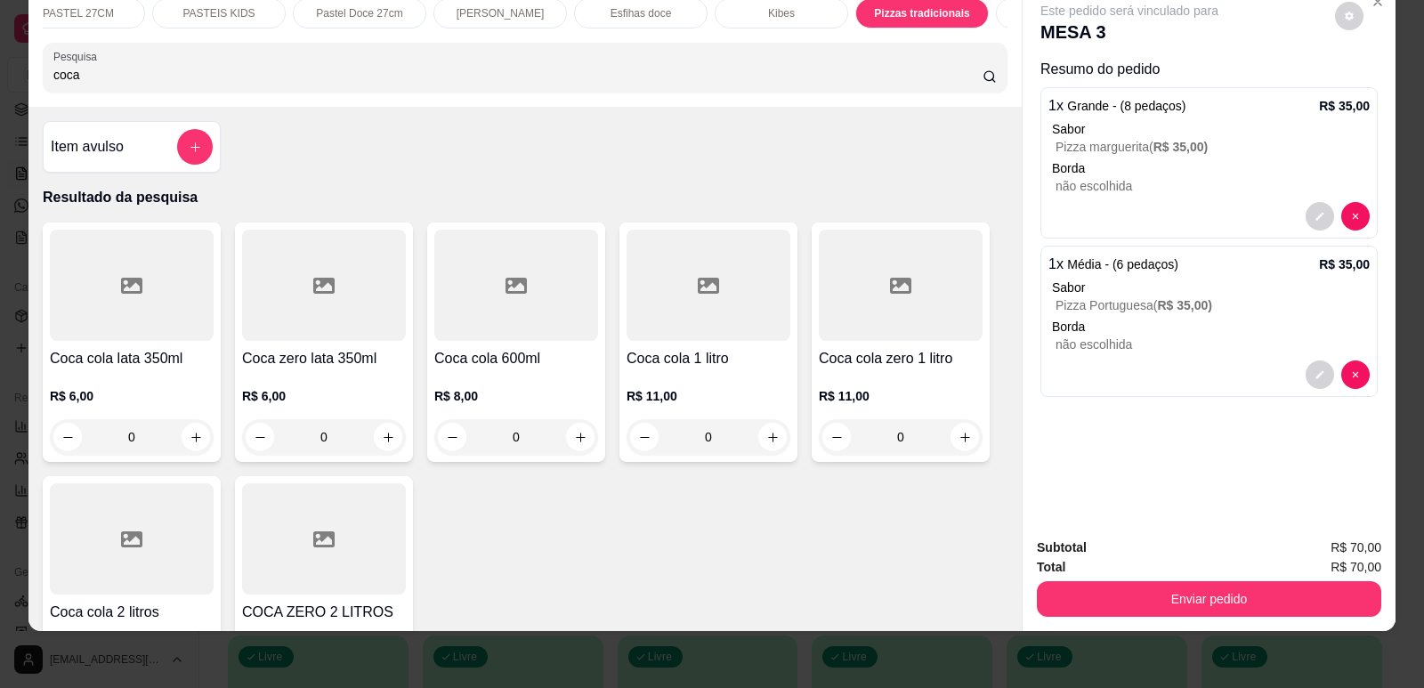
click at [741, 328] on div at bounding box center [708, 285] width 164 height 111
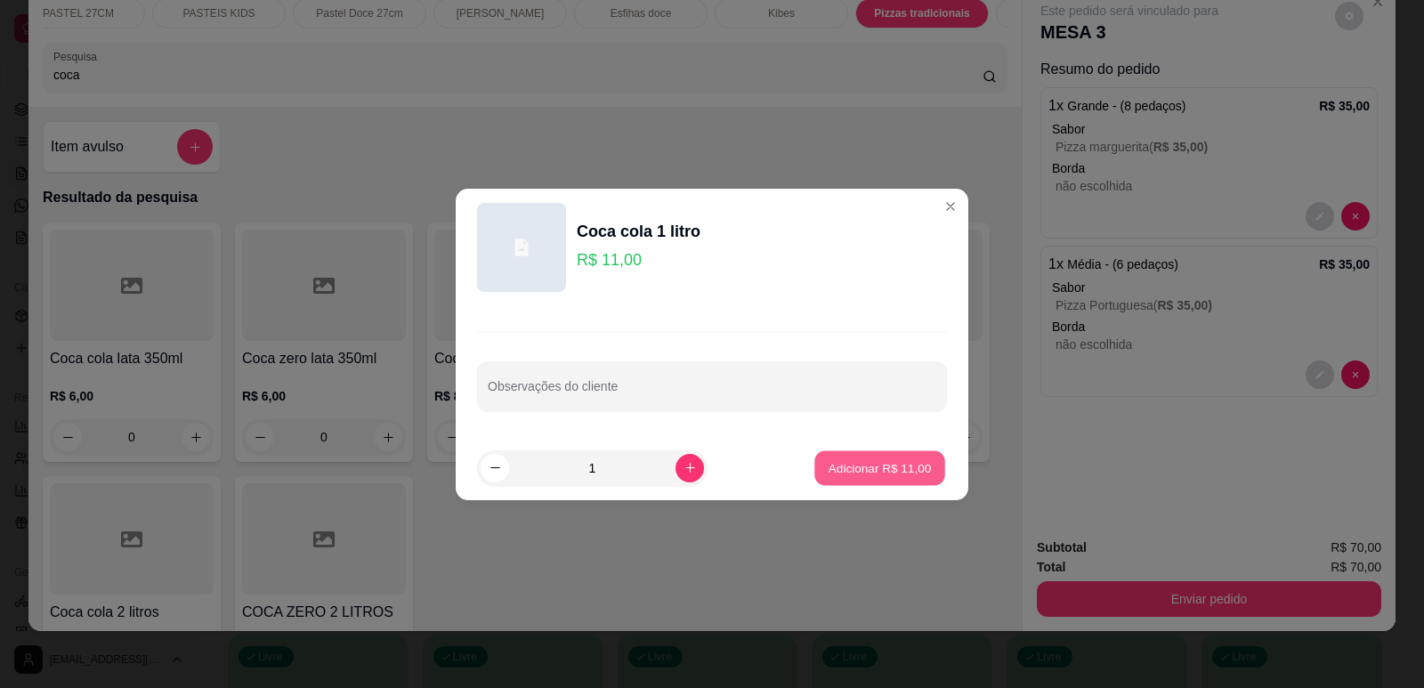
click at [885, 462] on p "Adicionar R$ 11,00" at bounding box center [879, 467] width 103 height 17
type input "1"
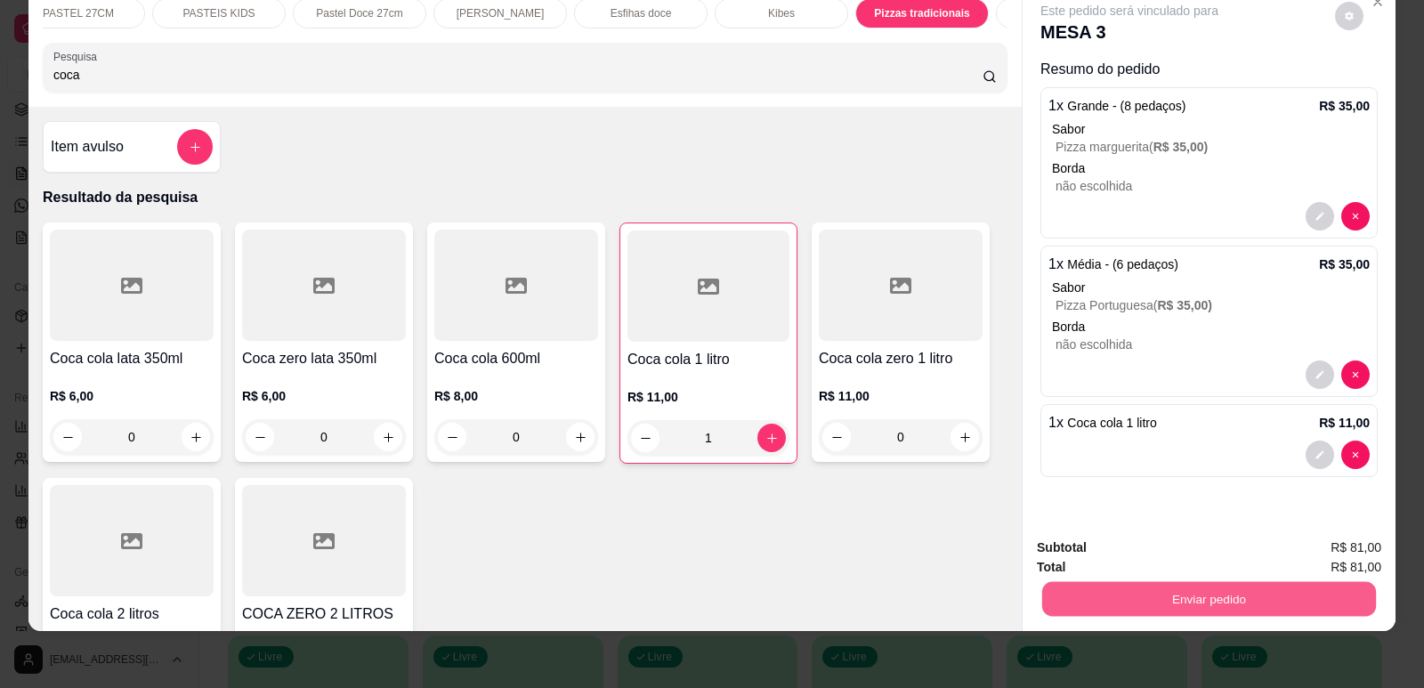
click at [1167, 598] on button "Enviar pedido" at bounding box center [1209, 598] width 334 height 35
click at [1375, 553] on button "Enviar pedido" at bounding box center [1335, 555] width 101 height 34
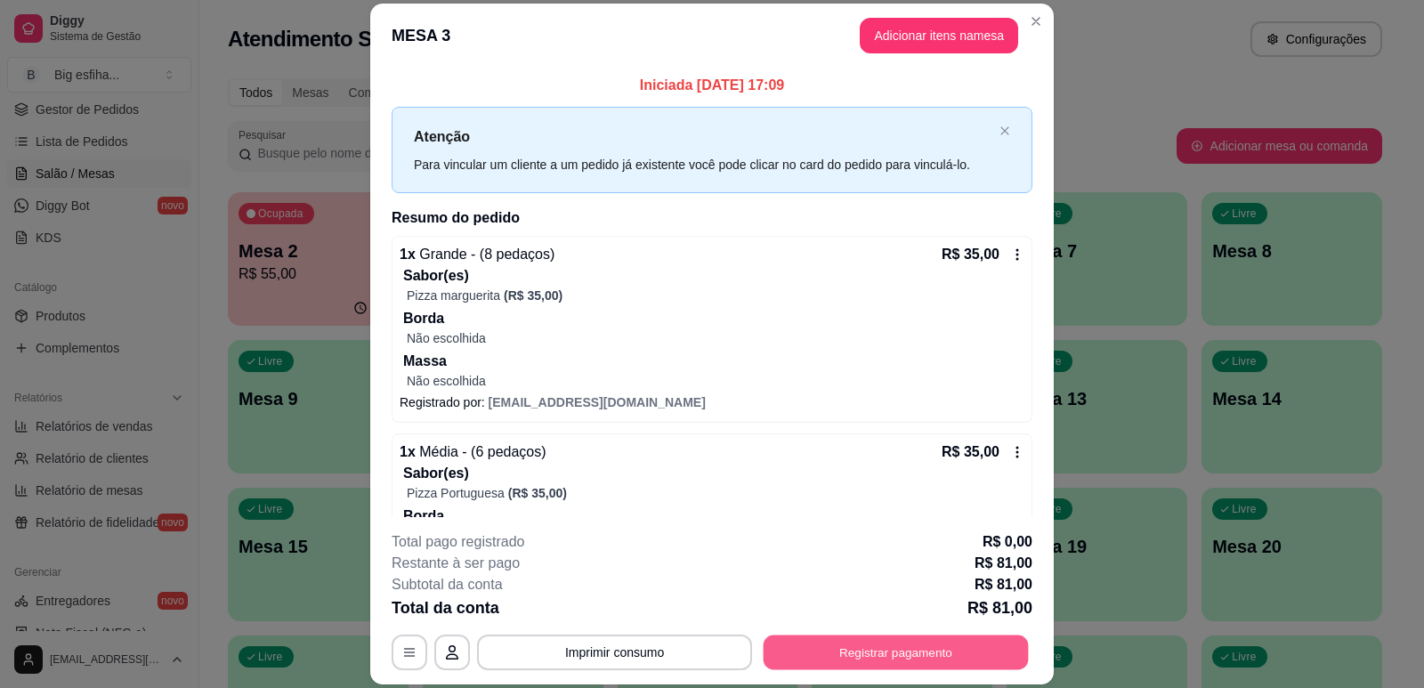
click at [907, 649] on button "Registrar pagamento" at bounding box center [896, 652] width 265 height 35
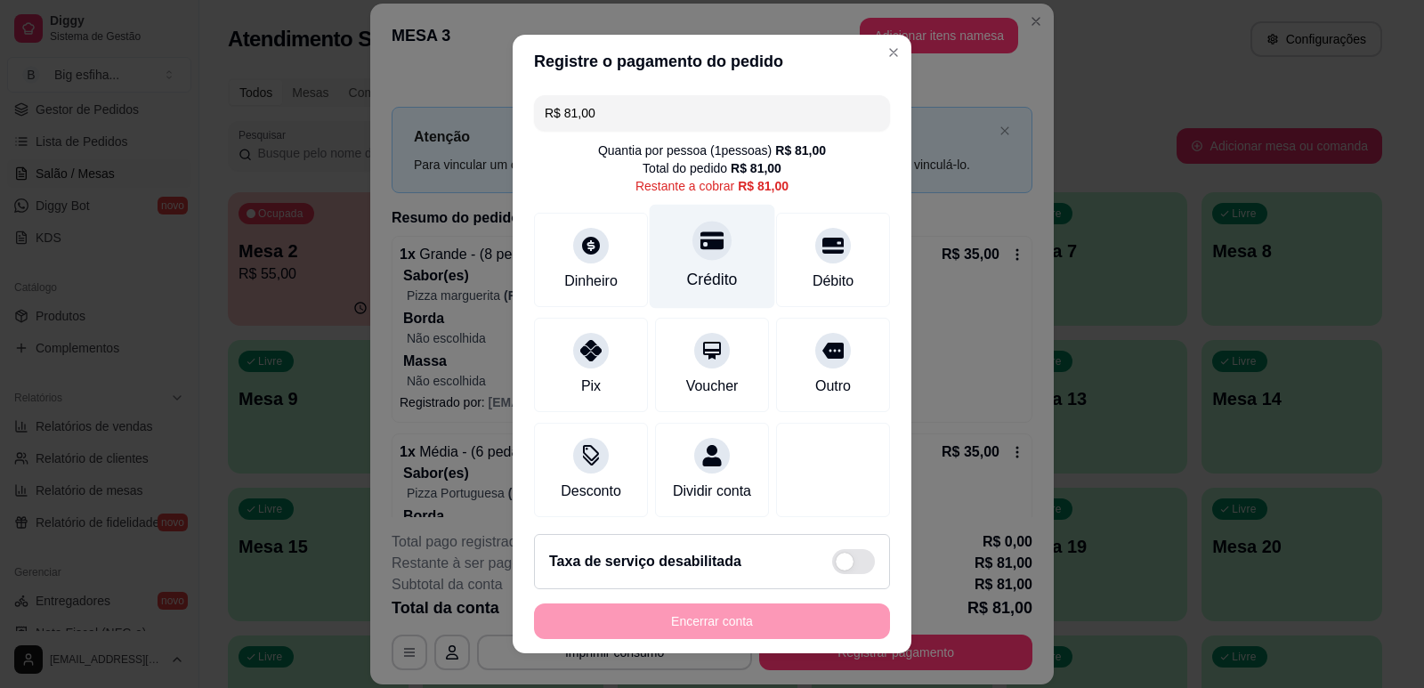
click at [688, 261] on div "Crédito" at bounding box center [712, 256] width 125 height 104
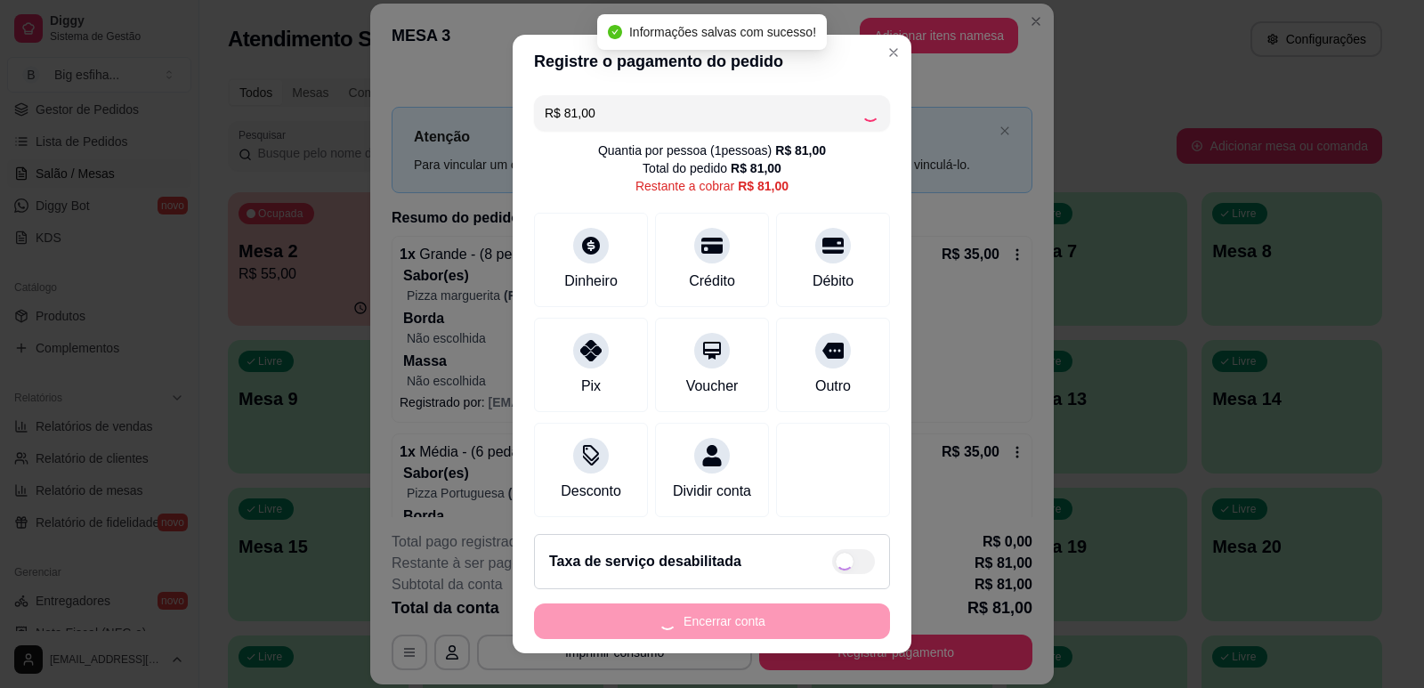
type input "R$ 0,00"
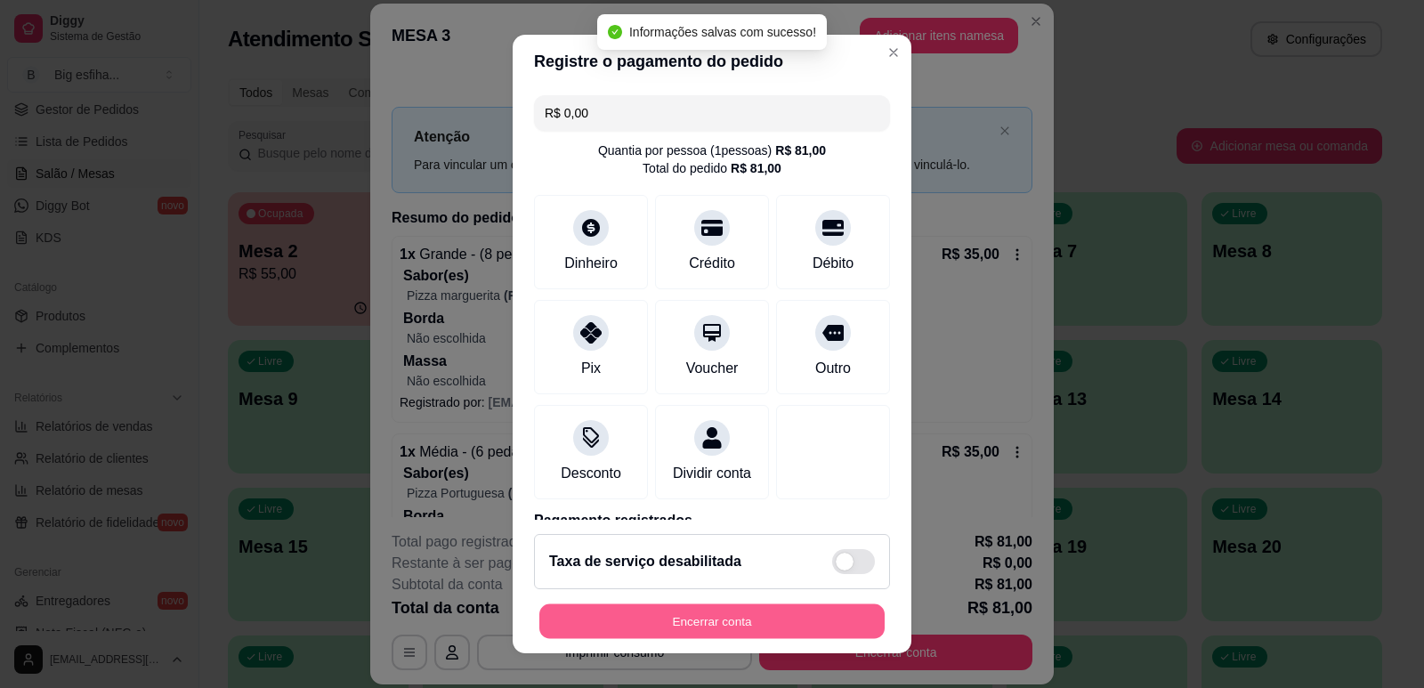
click at [668, 622] on button "Encerrar conta" at bounding box center [711, 621] width 345 height 35
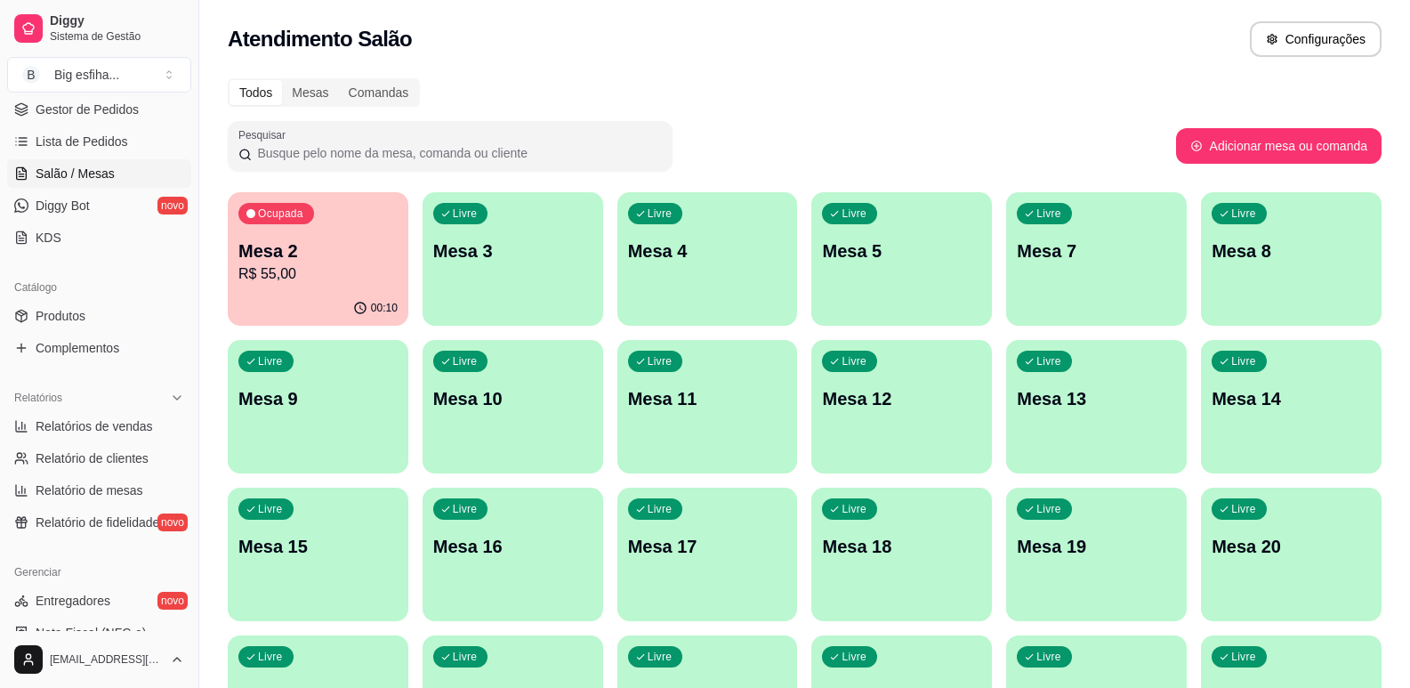
click at [299, 278] on p "R$ 55,00" at bounding box center [317, 273] width 159 height 21
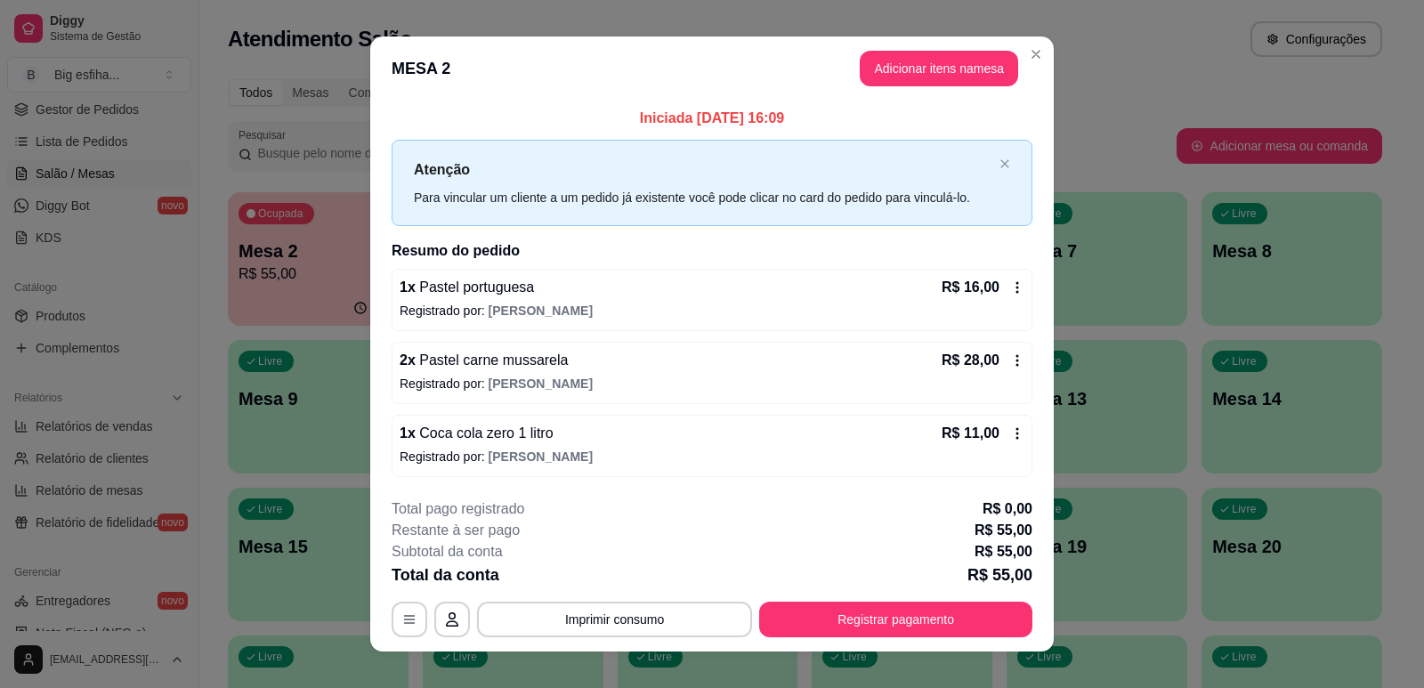
scroll to position [20, 0]
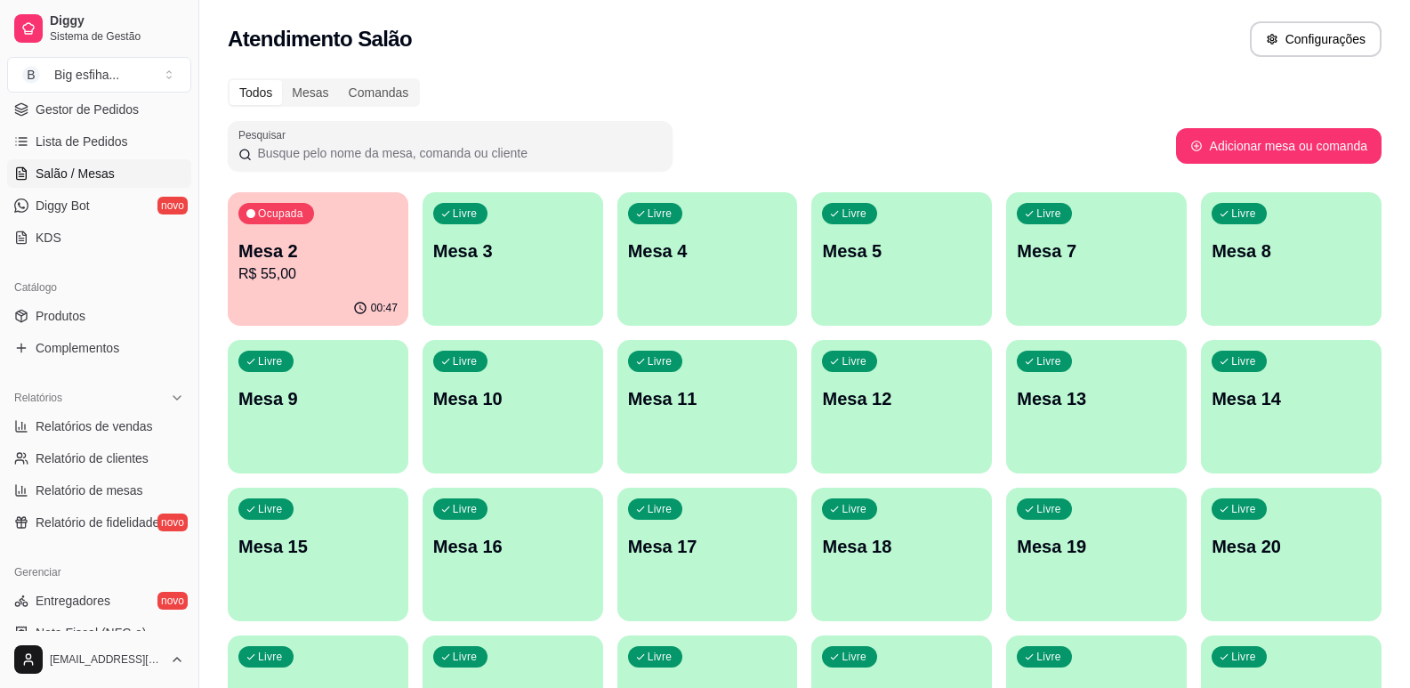
click at [349, 283] on p "R$ 55,00" at bounding box center [317, 273] width 159 height 21
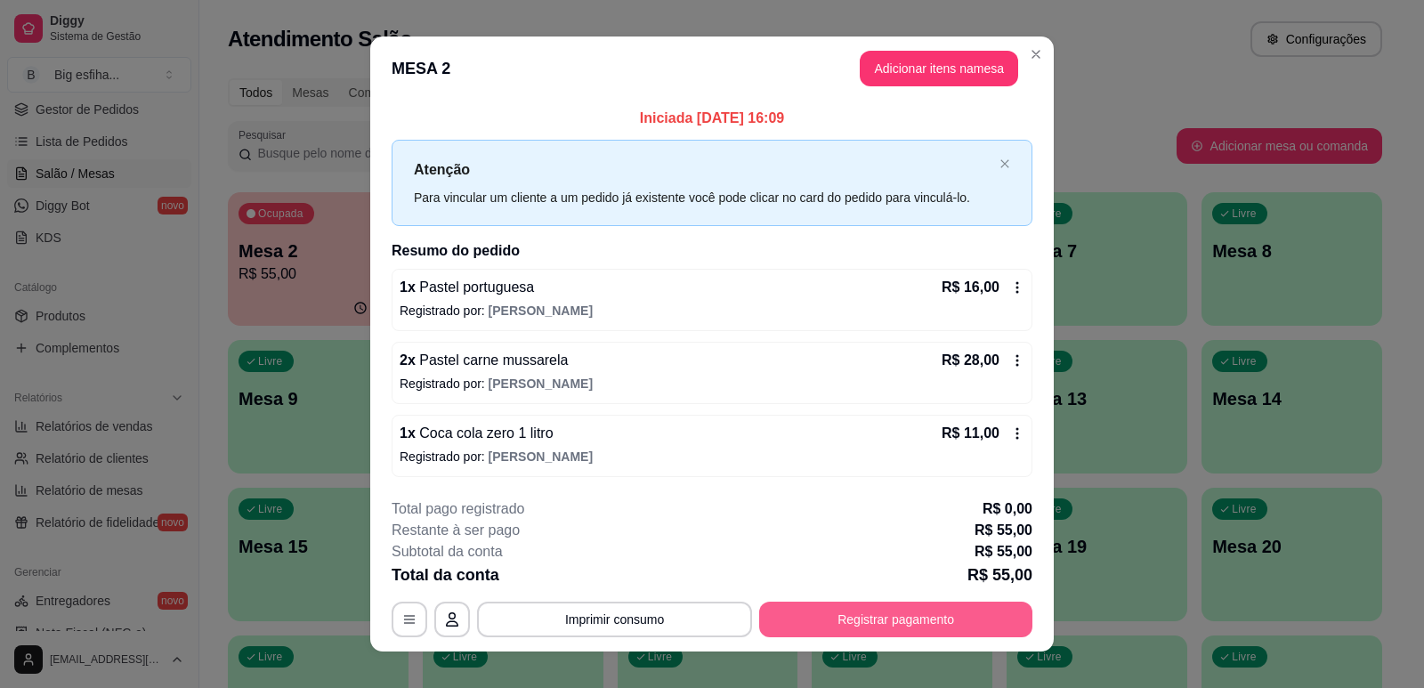
click at [918, 623] on button "Registrar pagamento" at bounding box center [895, 620] width 273 height 36
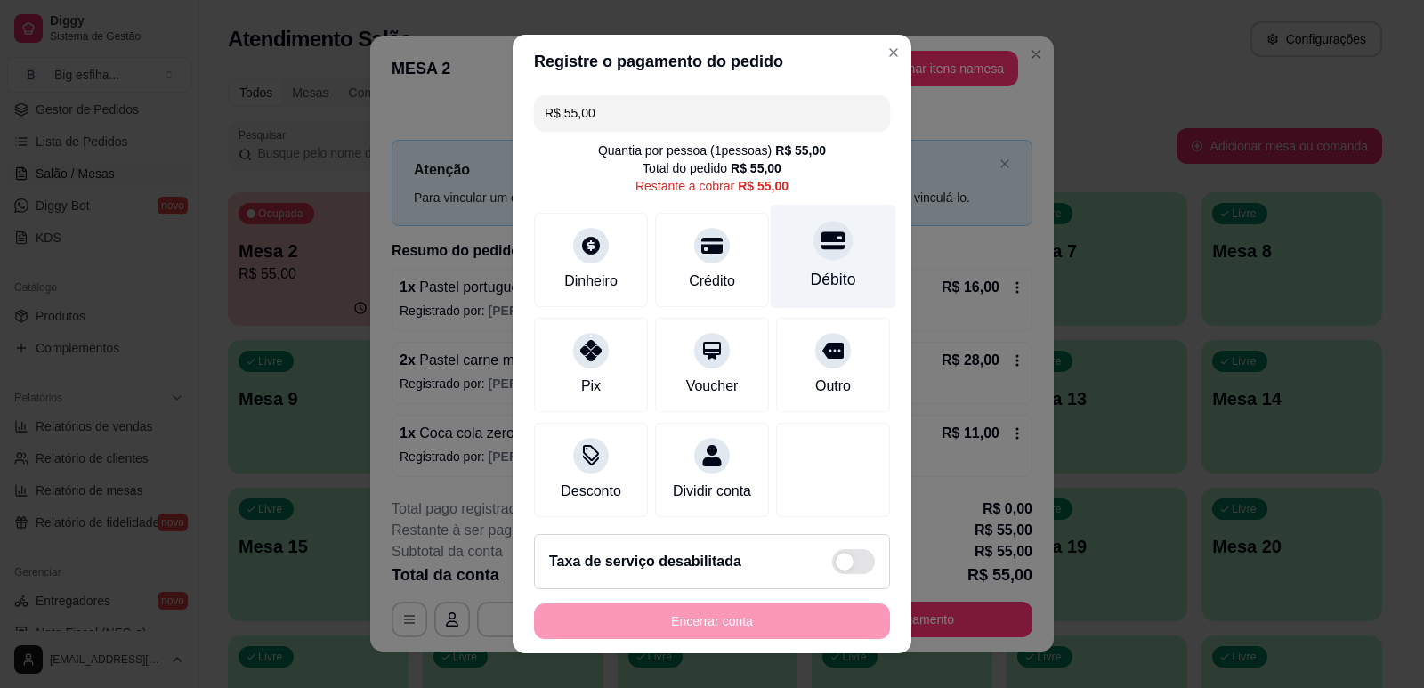
click at [821, 238] on icon at bounding box center [832, 240] width 23 height 18
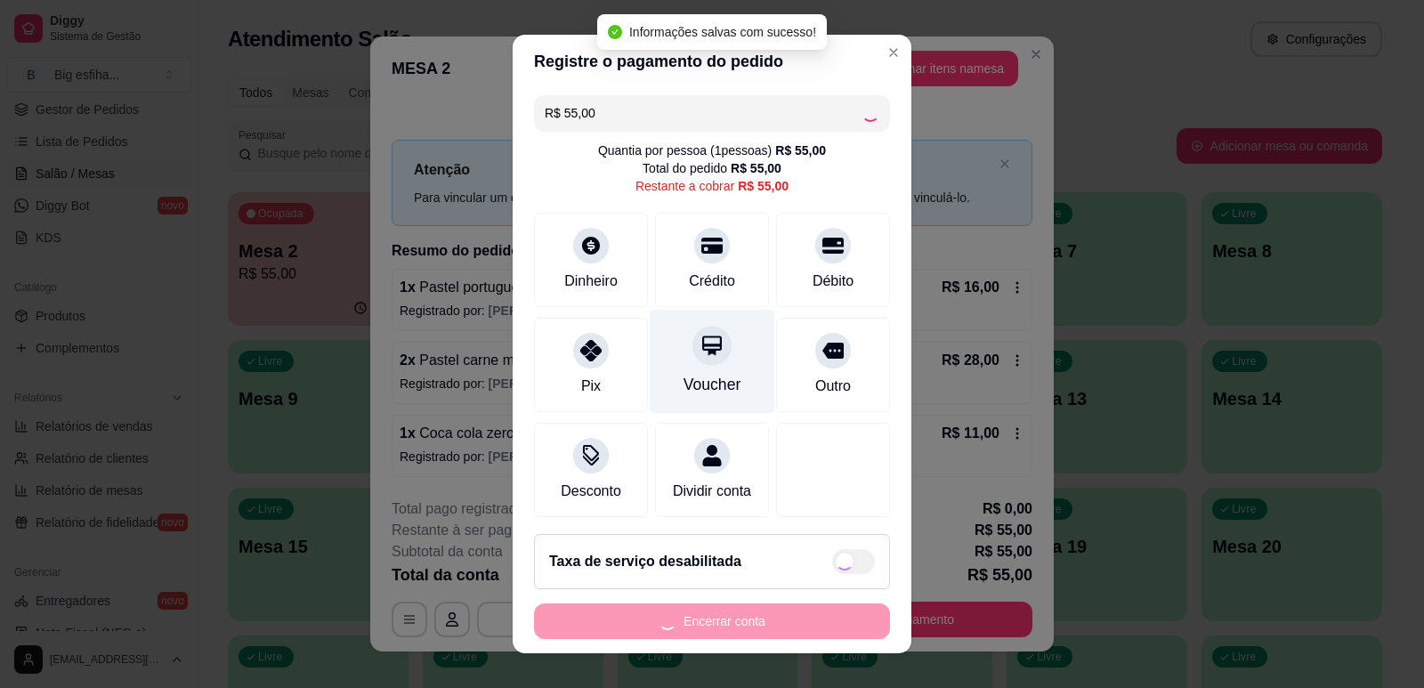
type input "R$ 0,00"
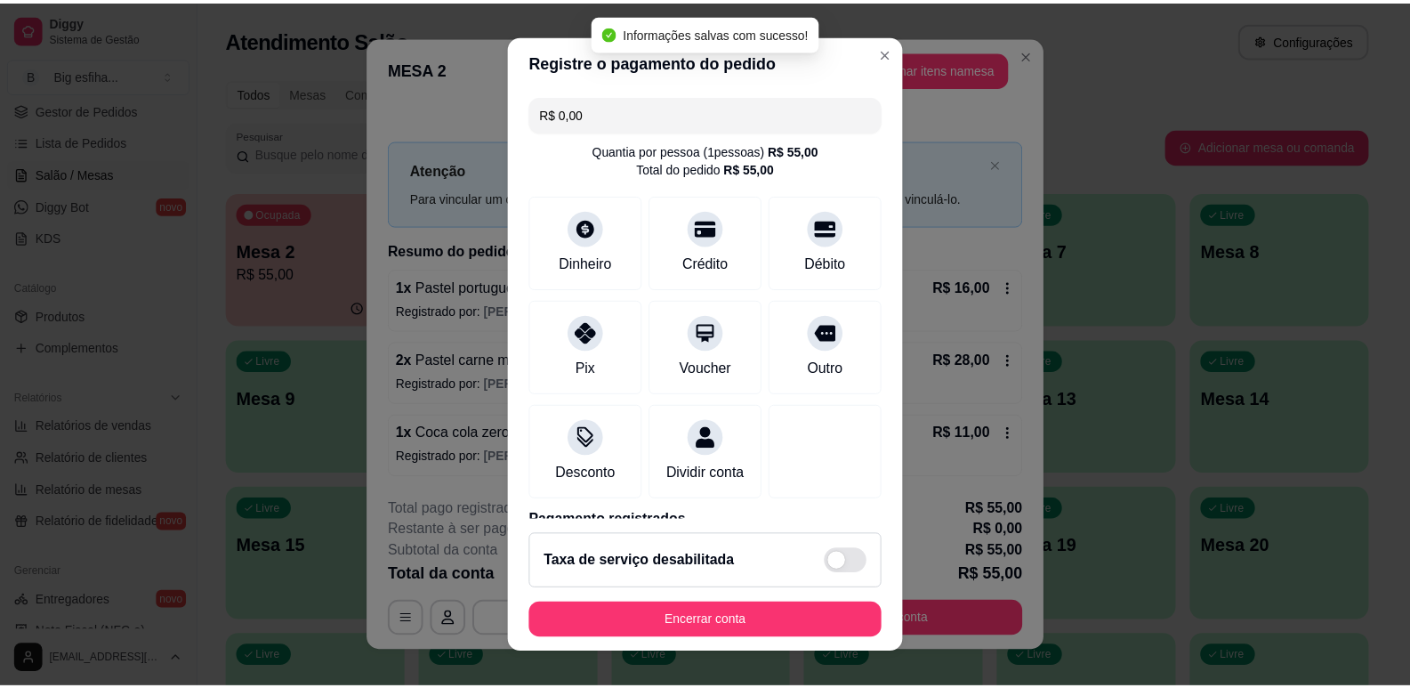
scroll to position [100, 0]
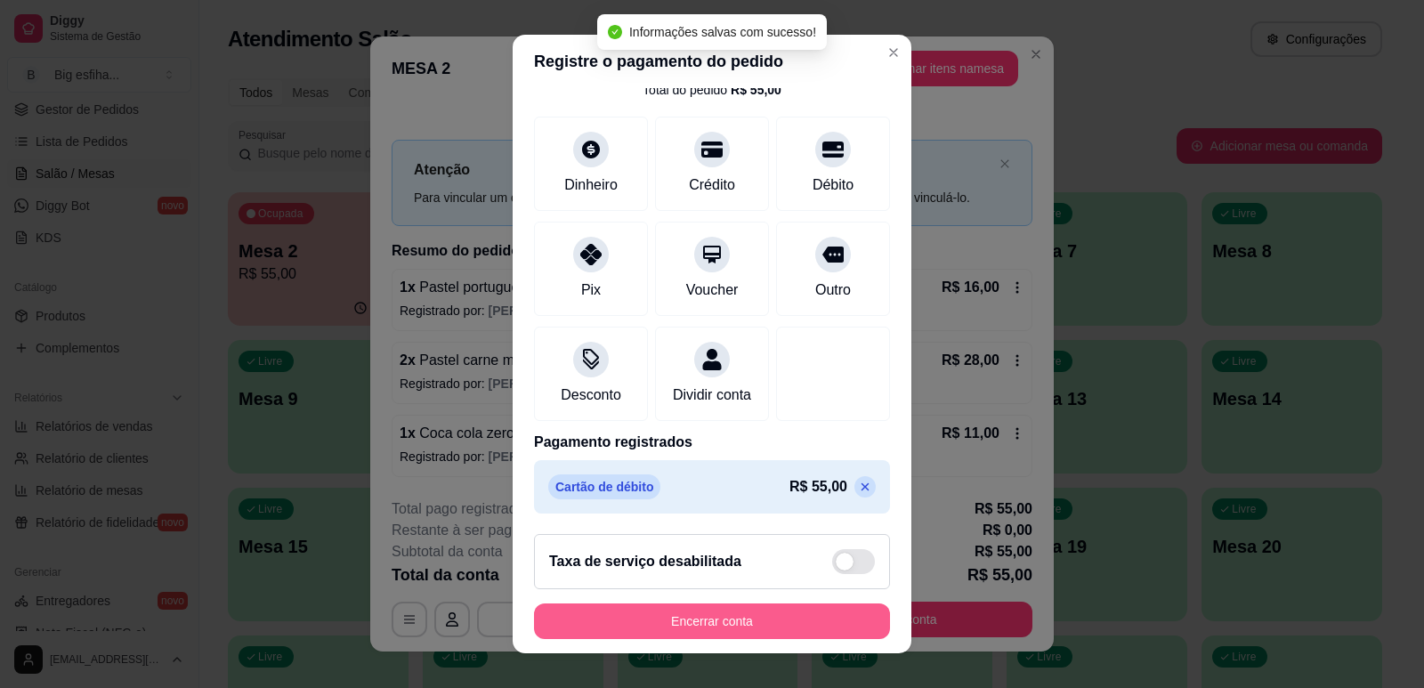
click at [748, 613] on button "Encerrar conta" at bounding box center [712, 621] width 356 height 36
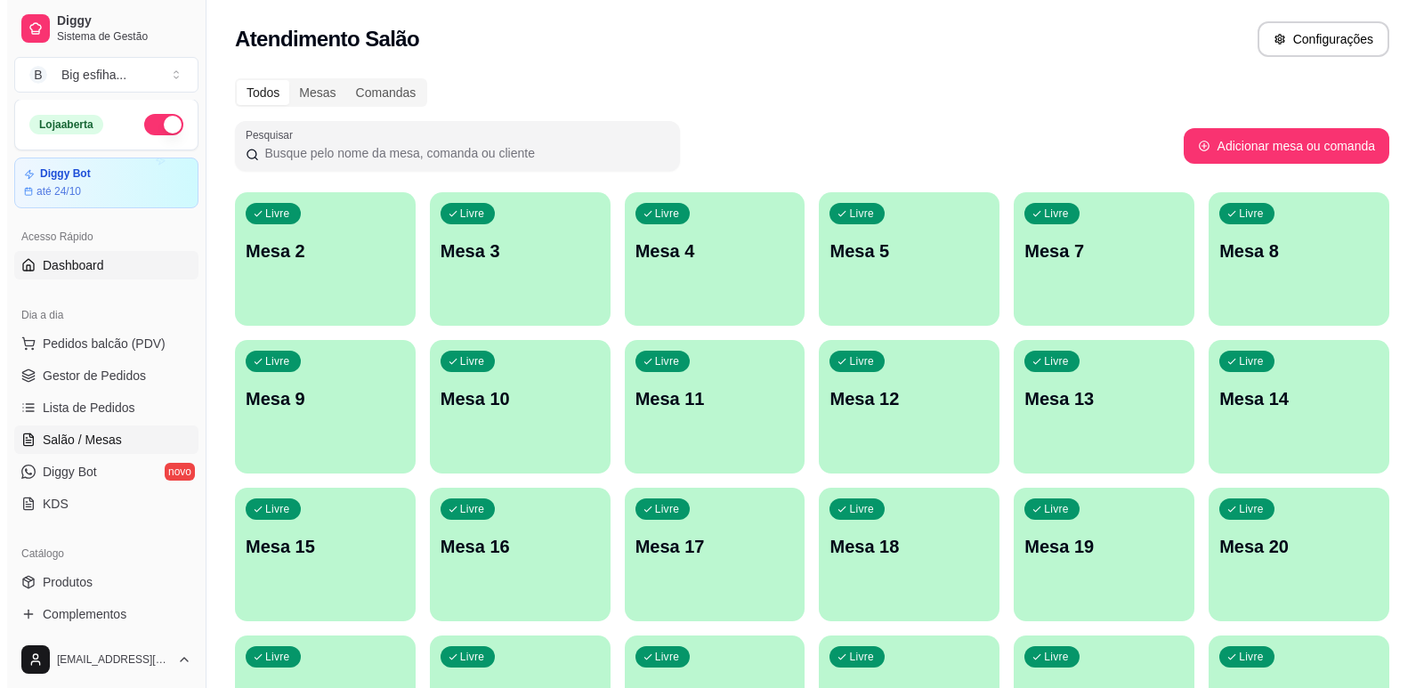
scroll to position [0, 0]
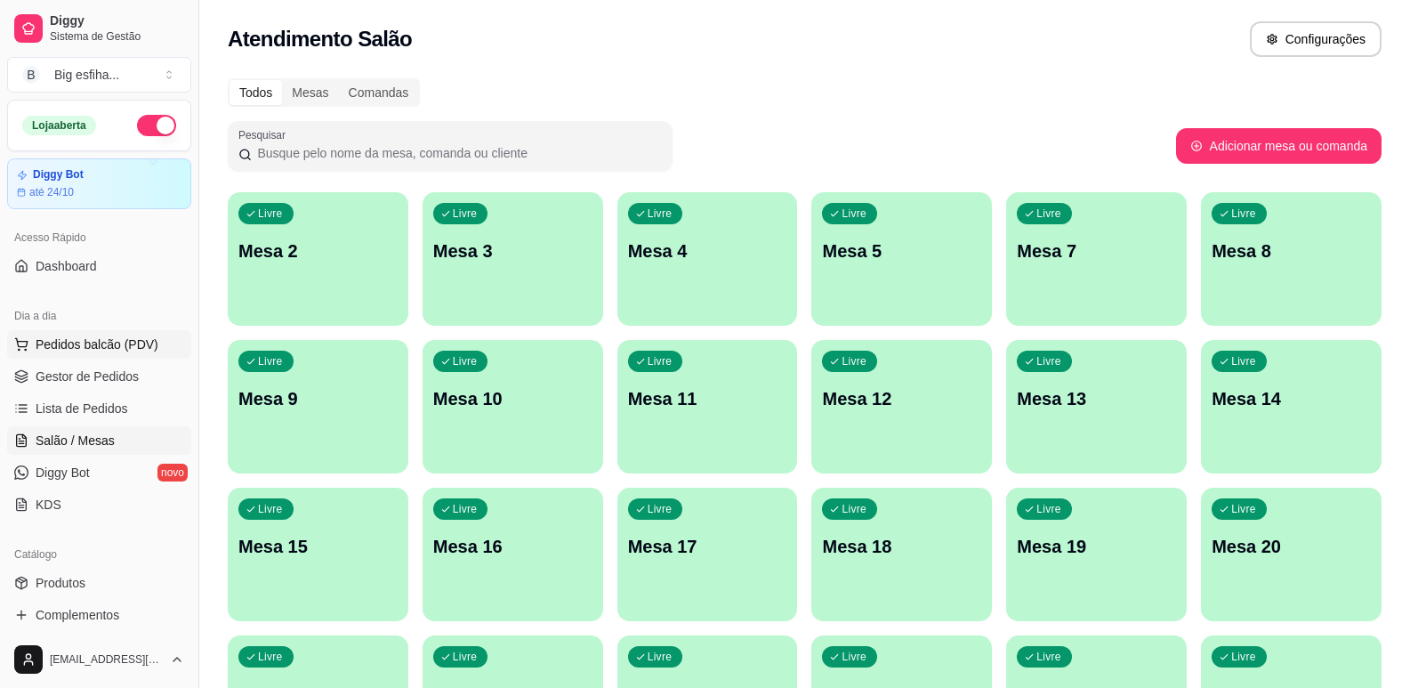
click at [127, 356] on button "Pedidos balcão (PDV)" at bounding box center [99, 344] width 184 height 28
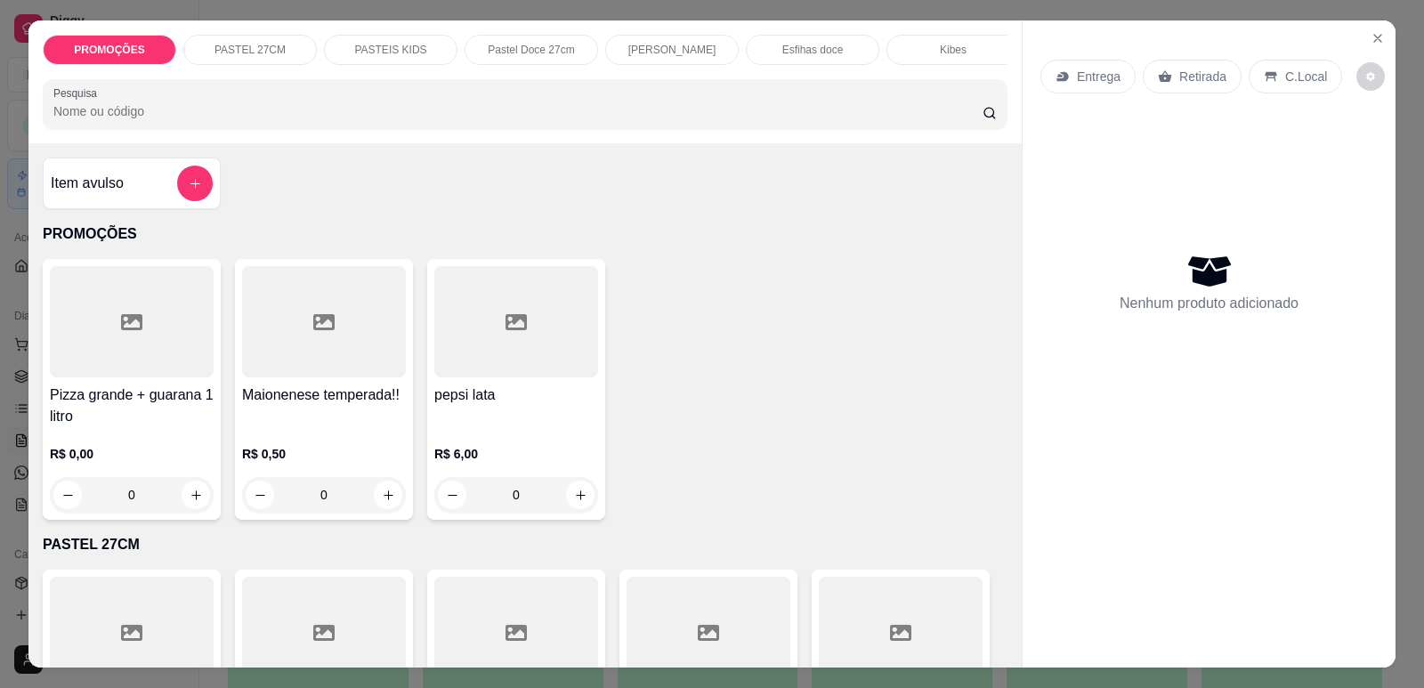
click at [1077, 85] on p "Entrega" at bounding box center [1099, 77] width 44 height 18
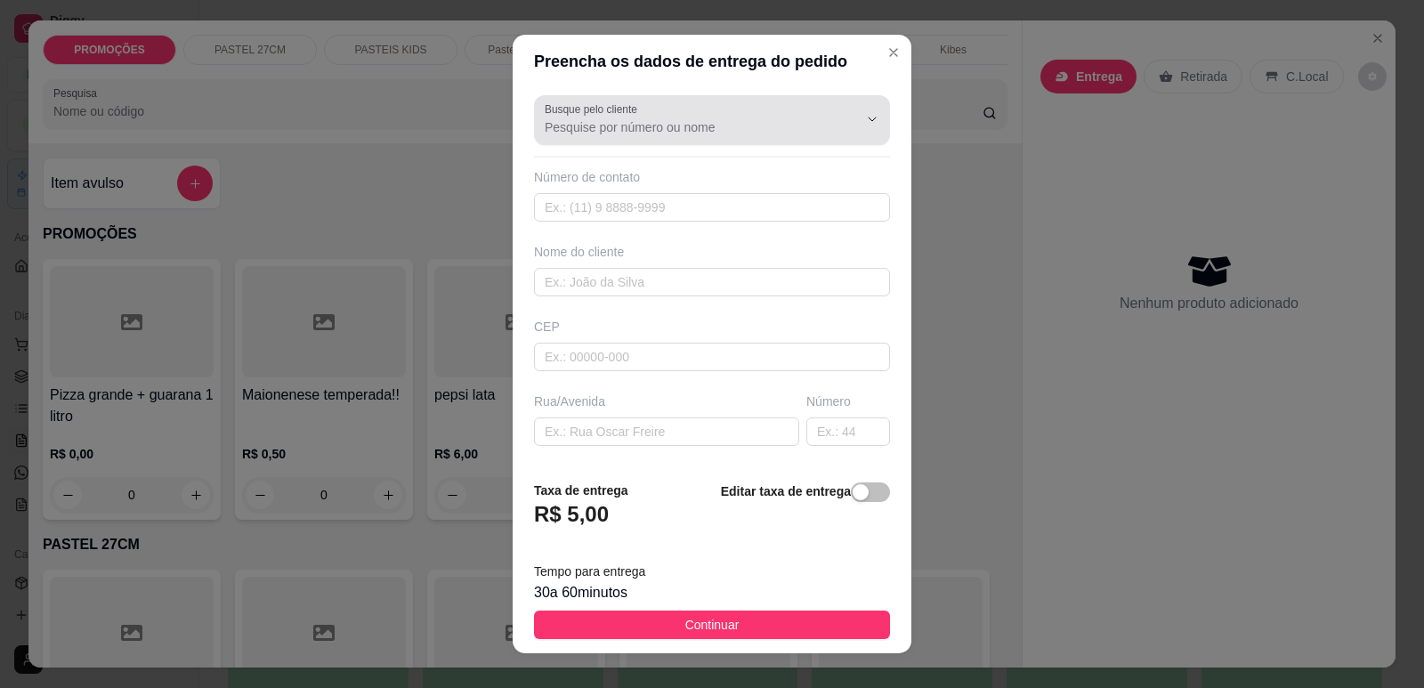
click at [570, 134] on input "Busque pelo cliente" at bounding box center [687, 127] width 285 height 18
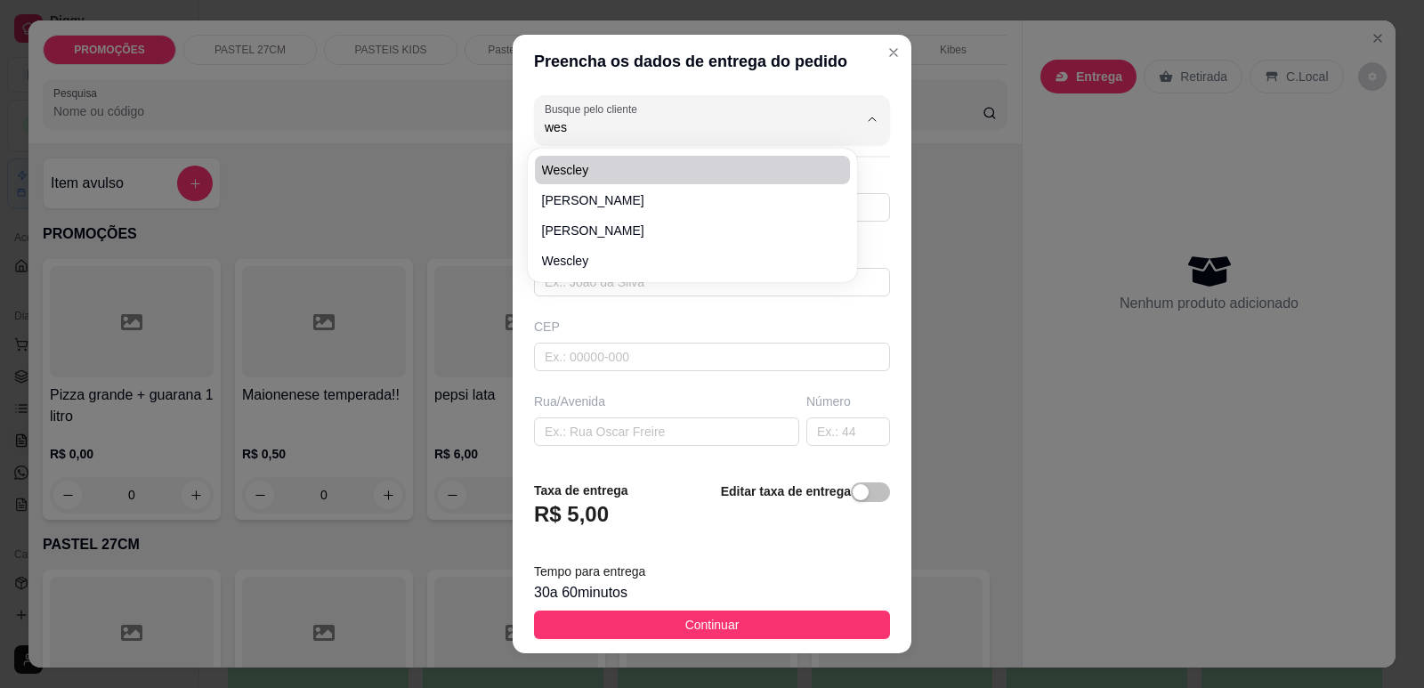
click at [551, 161] on span "Wescley" at bounding box center [683, 170] width 283 height 18
type input "Wescley"
type input "85992655329"
type input "Wescley"
type input "Balcone restaurante"
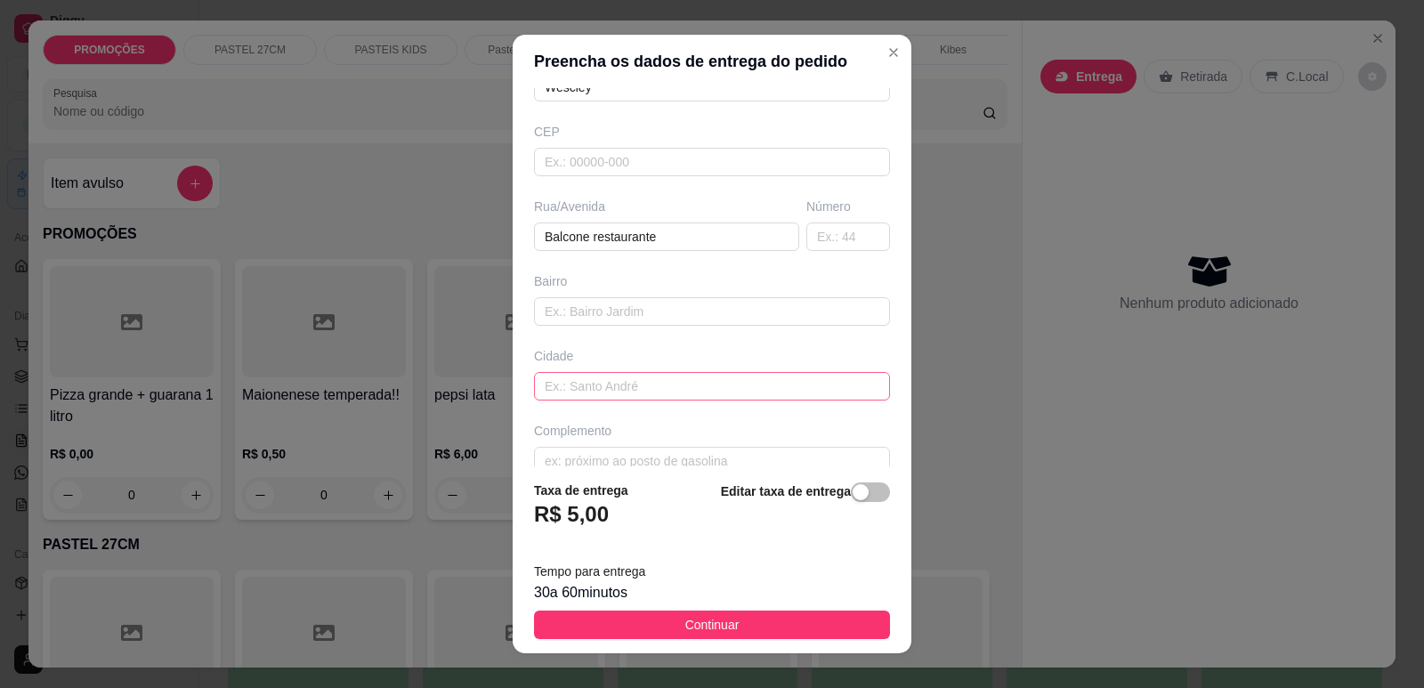
scroll to position [221, 0]
type input "Wescley"
click at [853, 489] on span "button" at bounding box center [870, 492] width 39 height 20
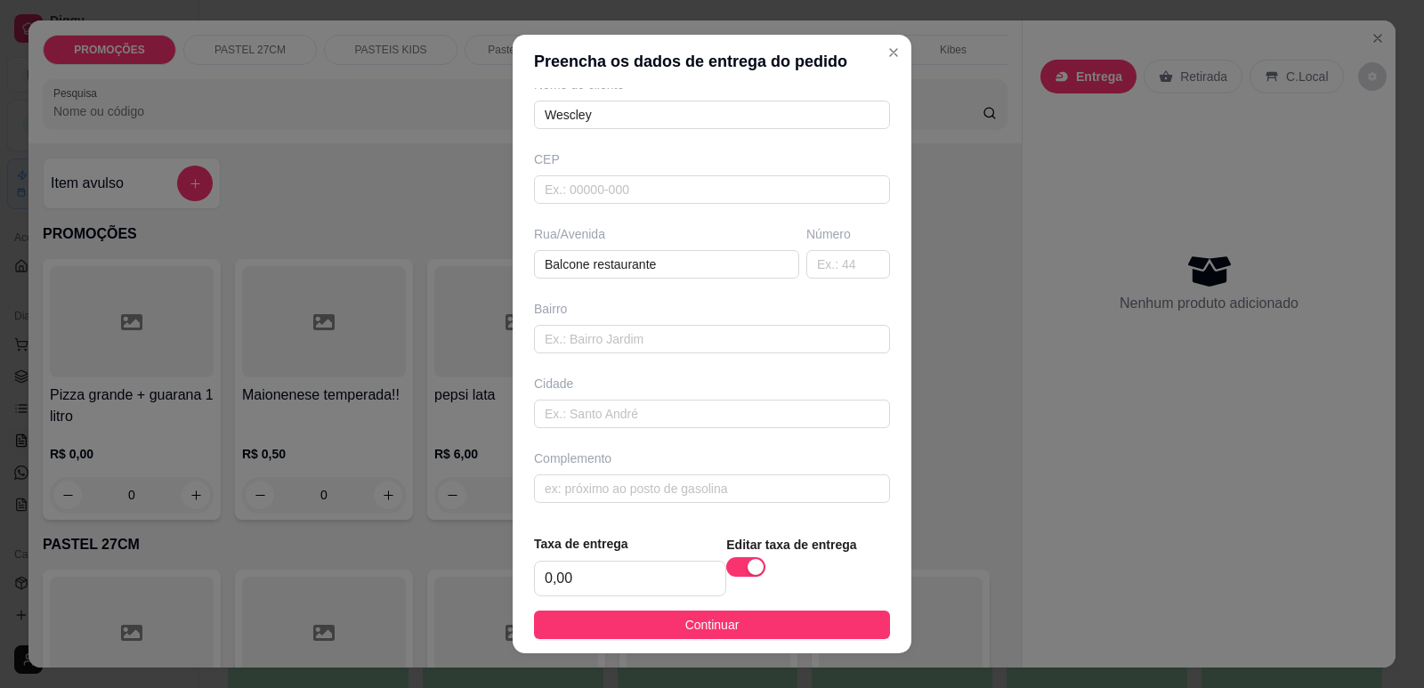
scroll to position [167, 0]
click at [565, 577] on input "0,00" at bounding box center [630, 579] width 190 height 34
type input "5,00"
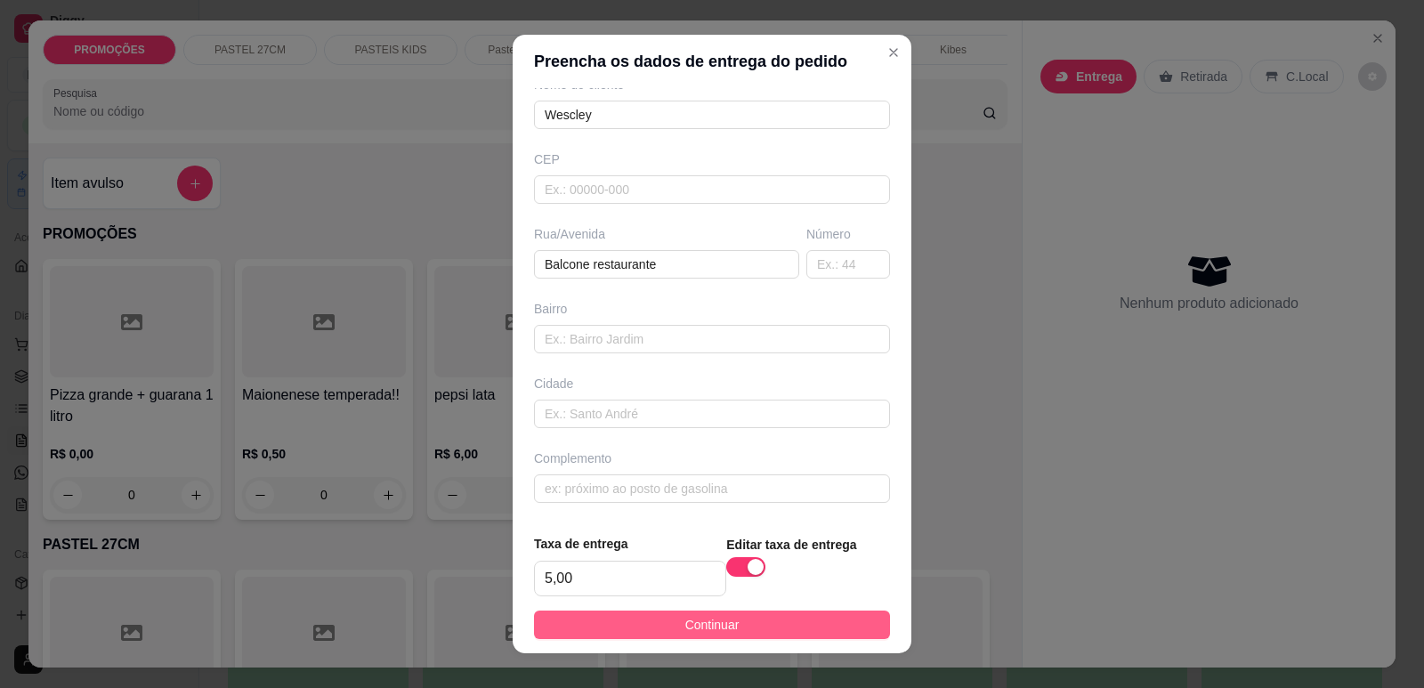
drag, startPoint x: 678, startPoint y: 648, endPoint x: 680, endPoint y: 618, distance: 30.3
click at [678, 649] on footer "Taxa de entrega 5,00 Editar taxa de entrega Continuar" at bounding box center [712, 586] width 399 height 133
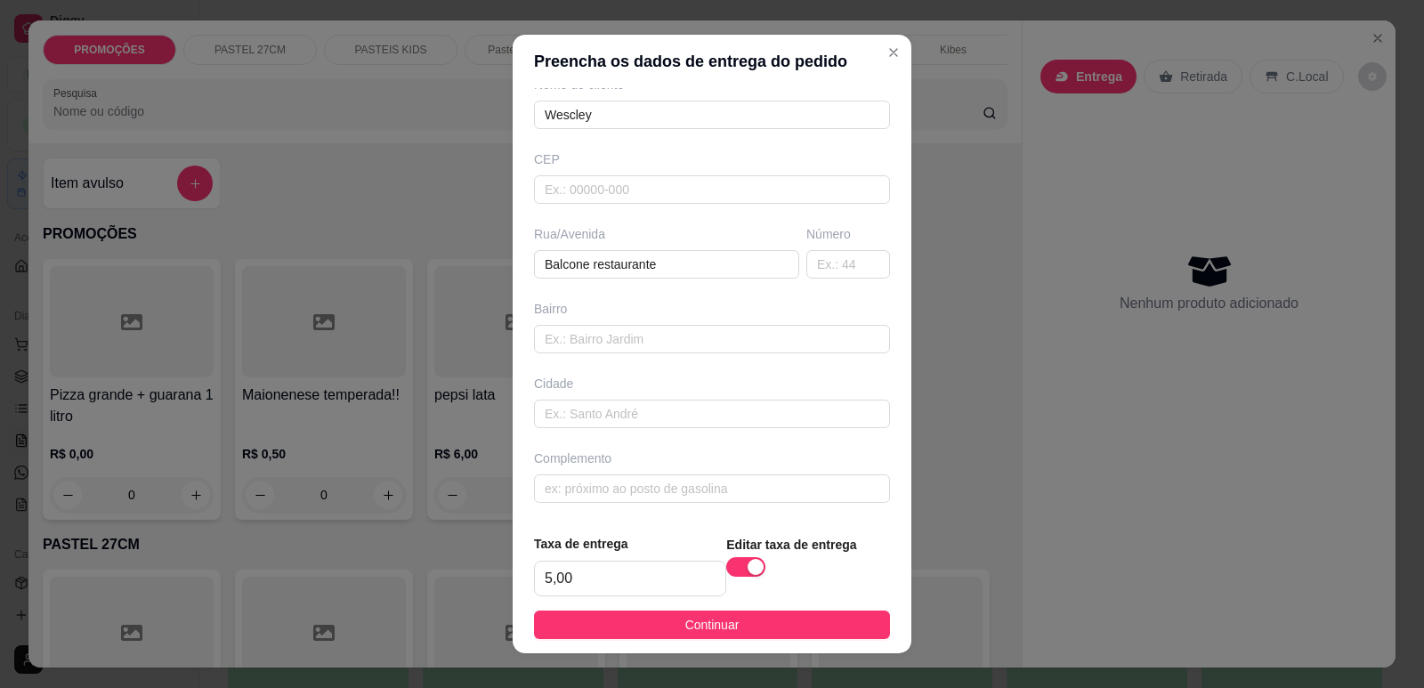
click at [685, 618] on span "Continuar" at bounding box center [712, 625] width 54 height 20
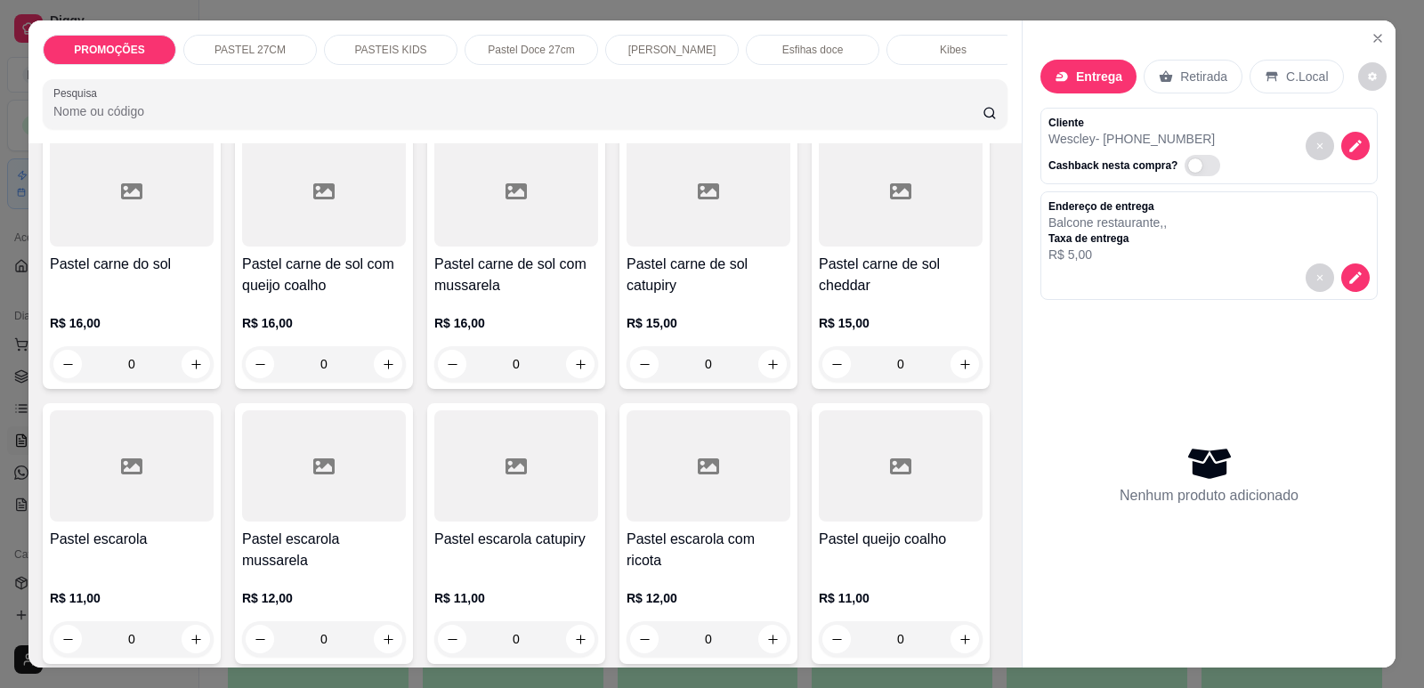
scroll to position [1424, 0]
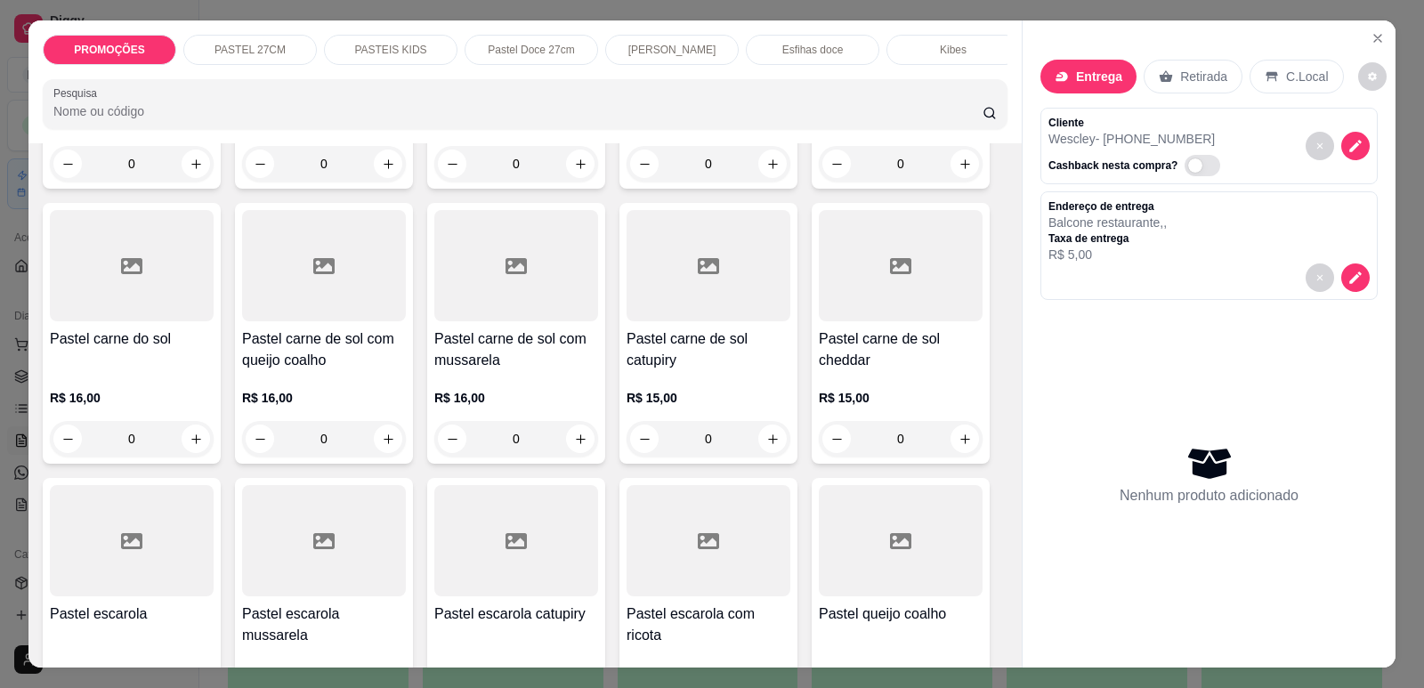
click at [532, 371] on h4 "Pastel carne de sol com mussarela" at bounding box center [516, 349] width 164 height 43
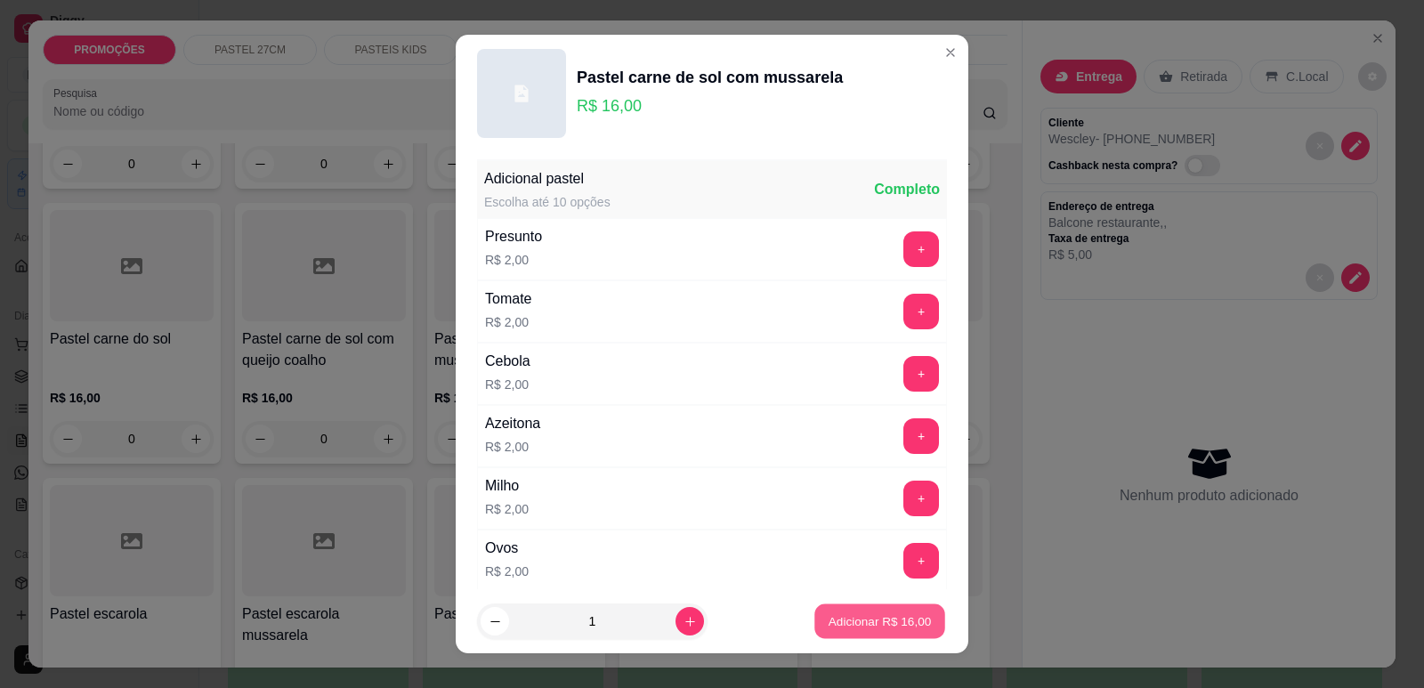
click at [867, 614] on p "Adicionar R$ 16,00" at bounding box center [879, 621] width 103 height 17
type input "1"
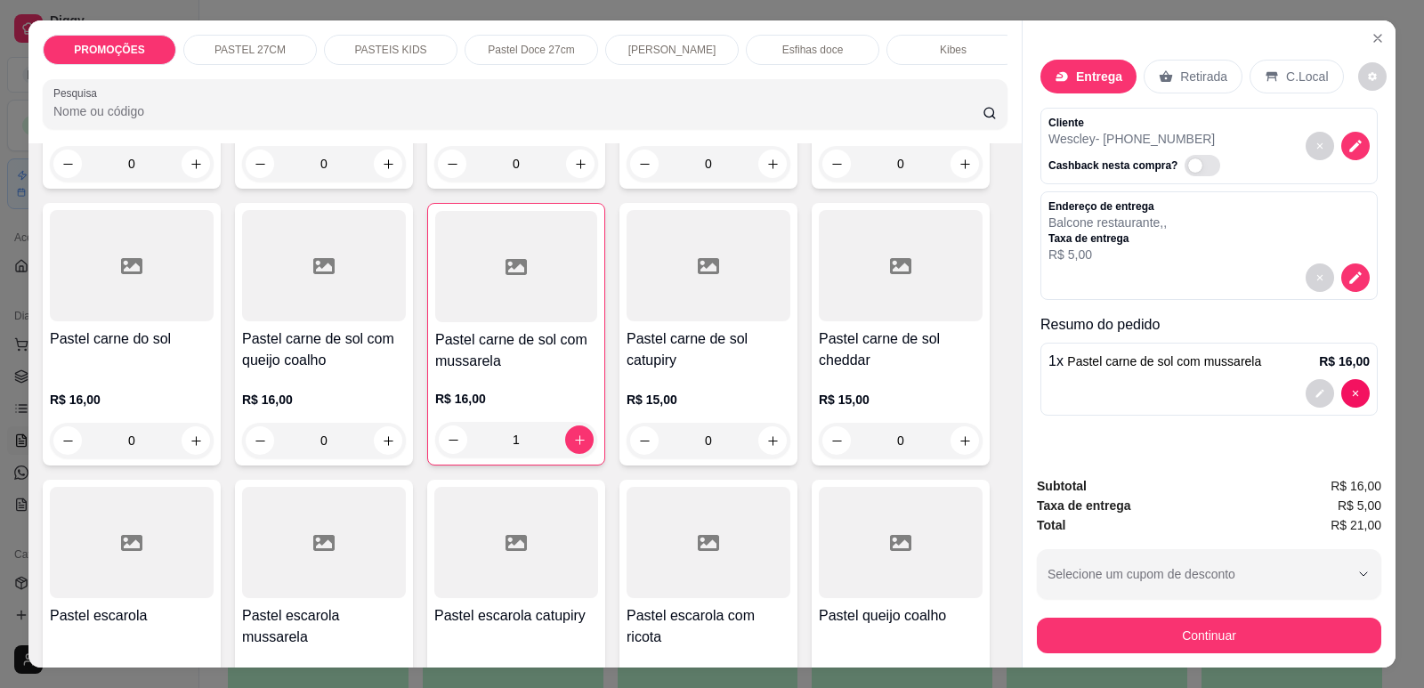
click at [565, 44] on p "Pastel Doce 27cm" at bounding box center [531, 50] width 86 height 14
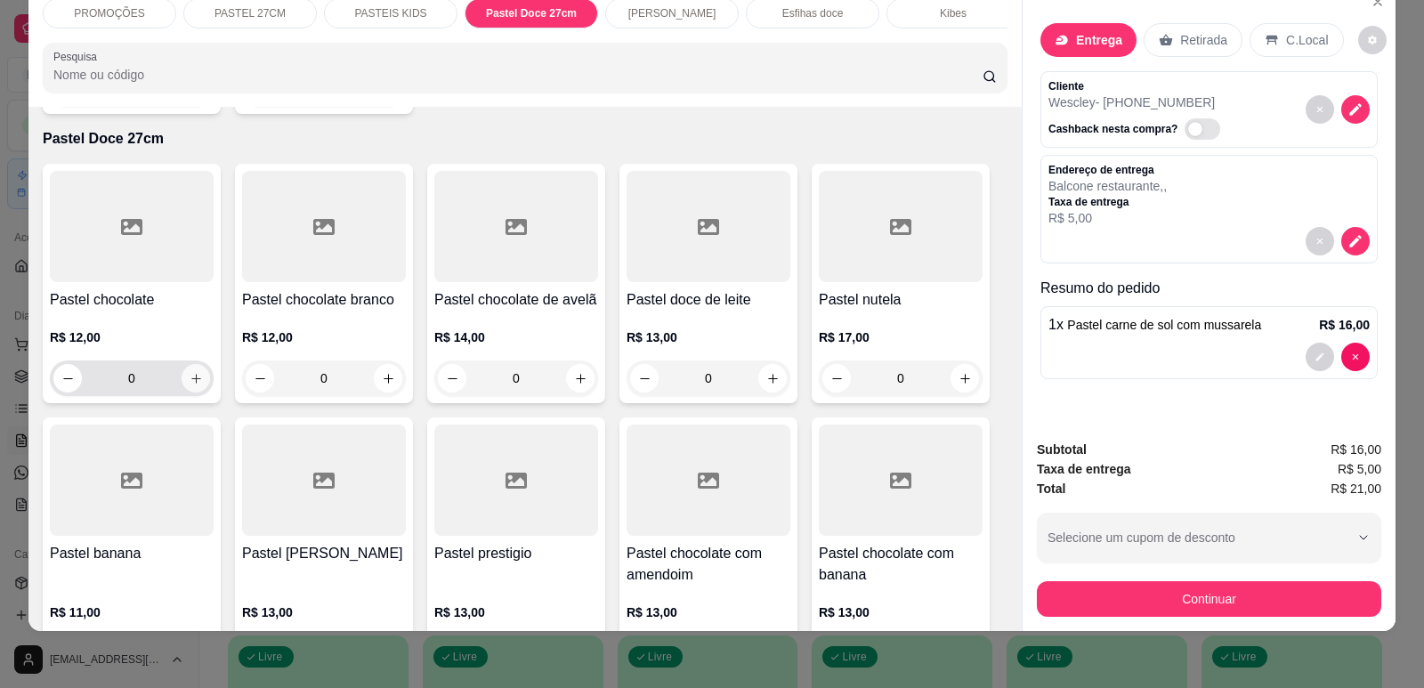
click at [190, 372] on icon "increase-product-quantity" at bounding box center [196, 378] width 13 height 13
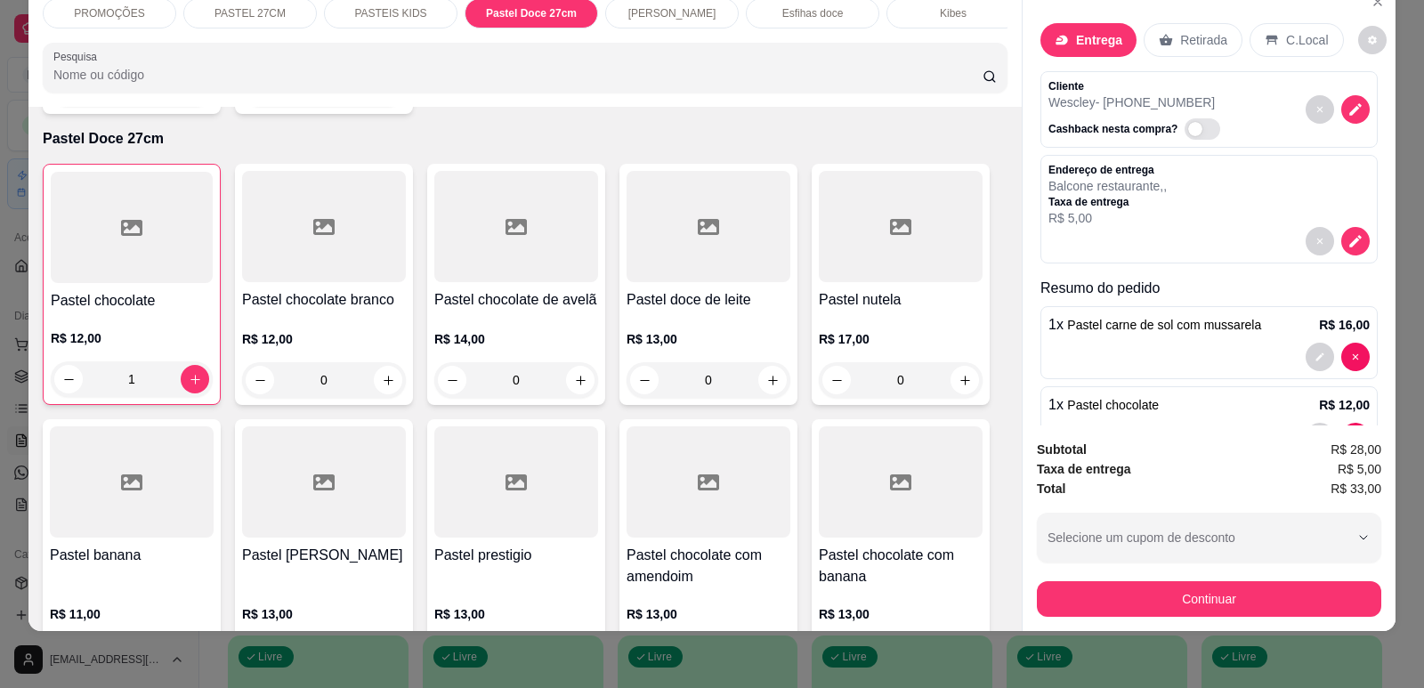
click at [715, 12] on div "[PERSON_NAME]" at bounding box center [671, 13] width 133 height 30
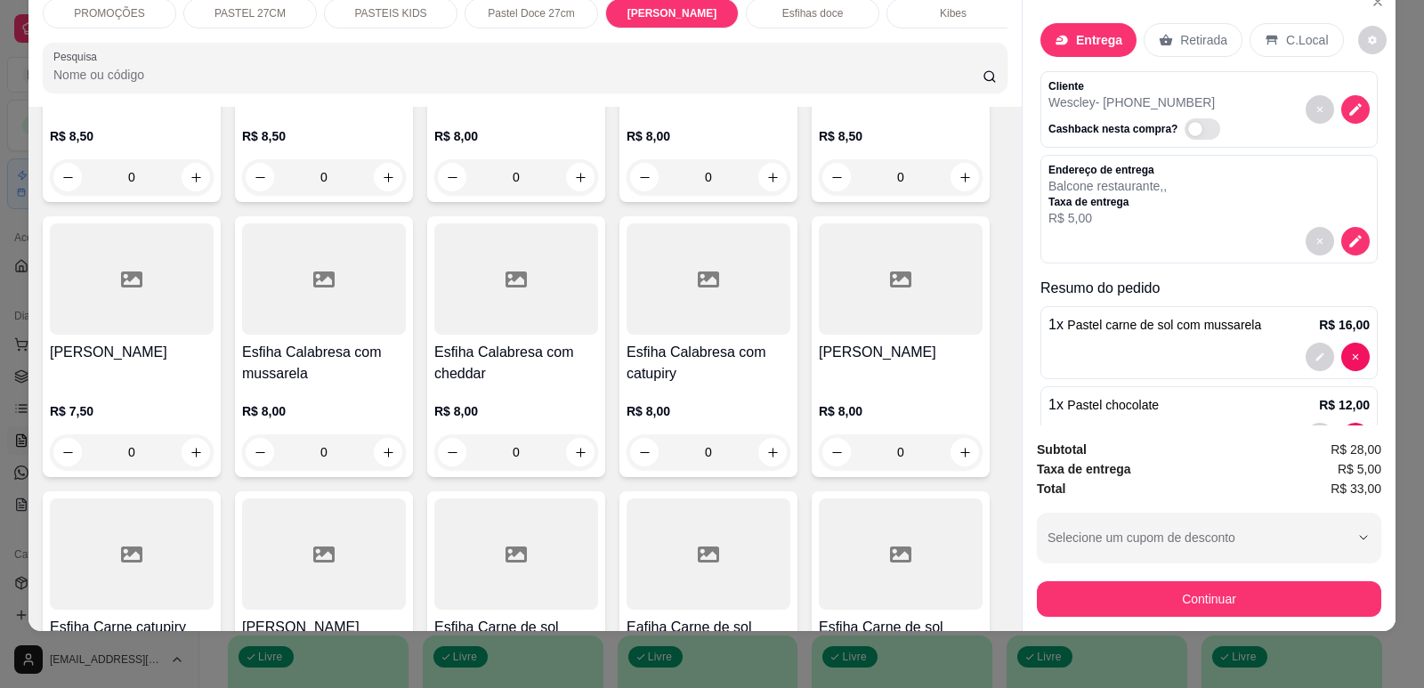
scroll to position [5870, 0]
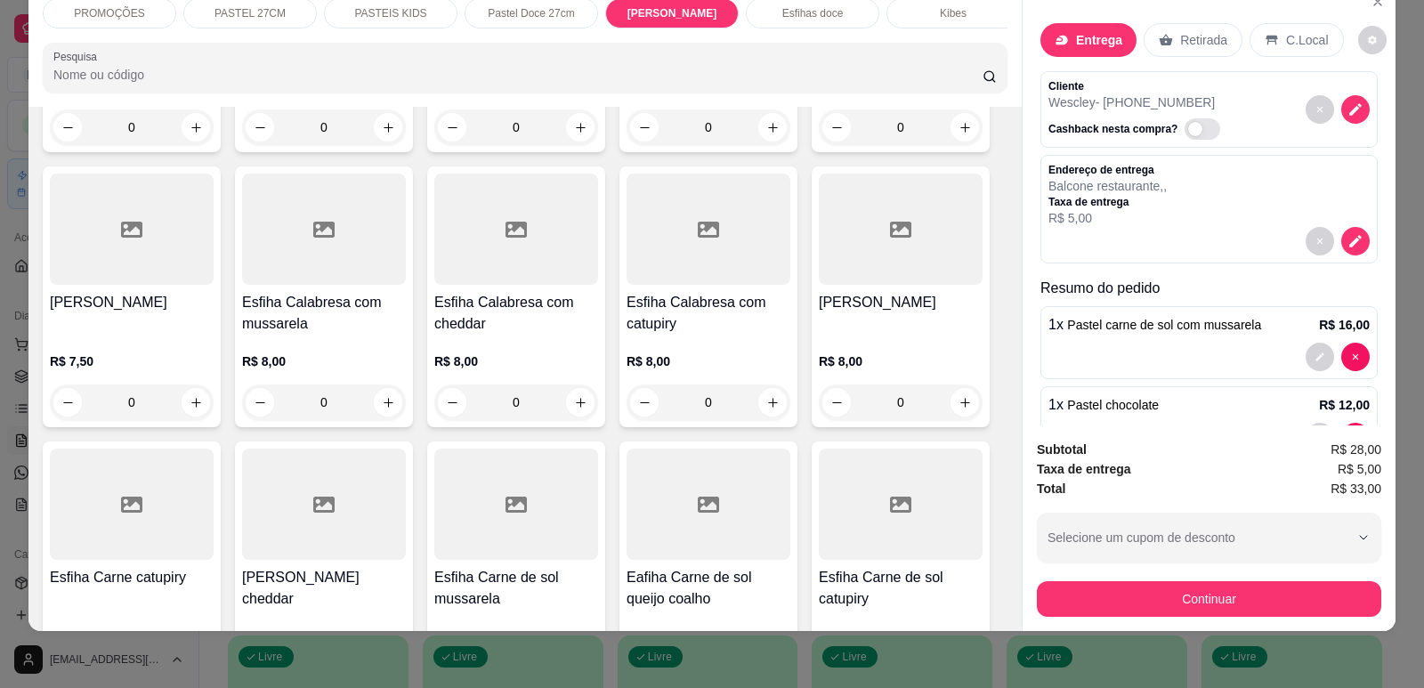
click at [155, 292] on h4 "[PERSON_NAME]" at bounding box center [132, 302] width 164 height 21
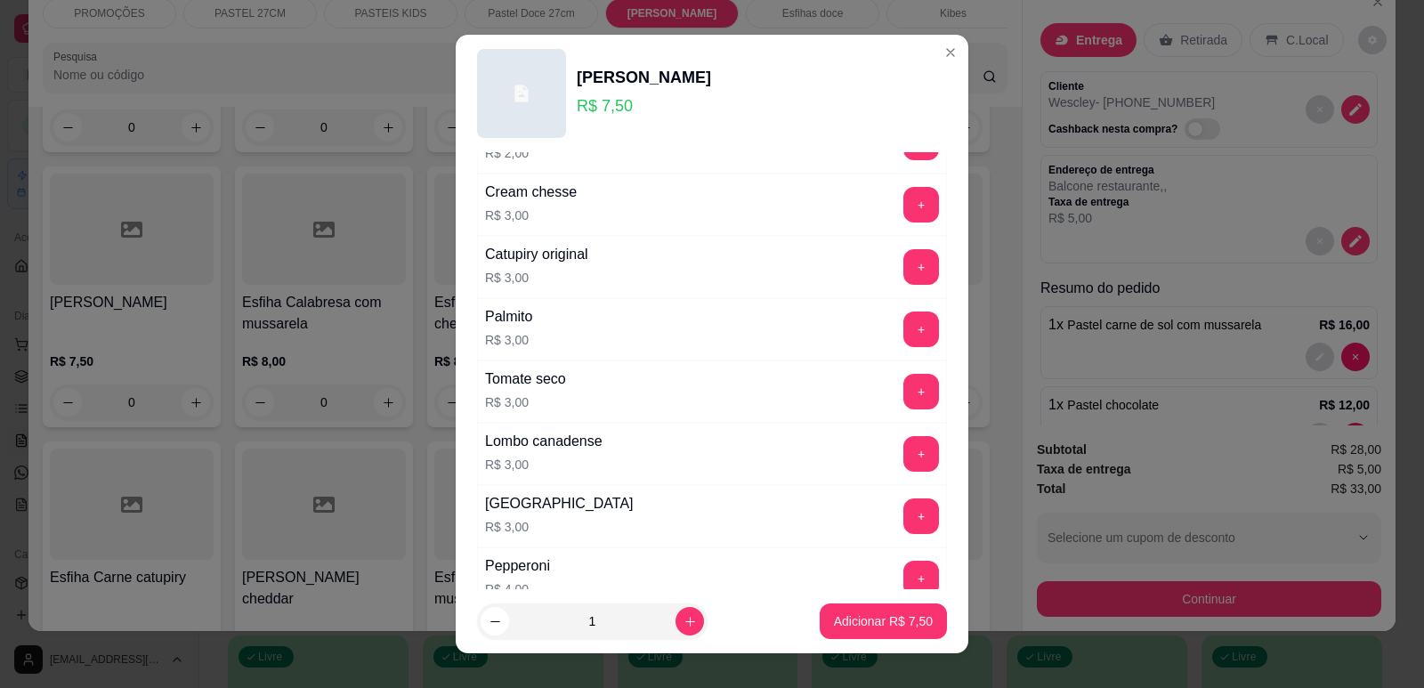
scroll to position [1376, 0]
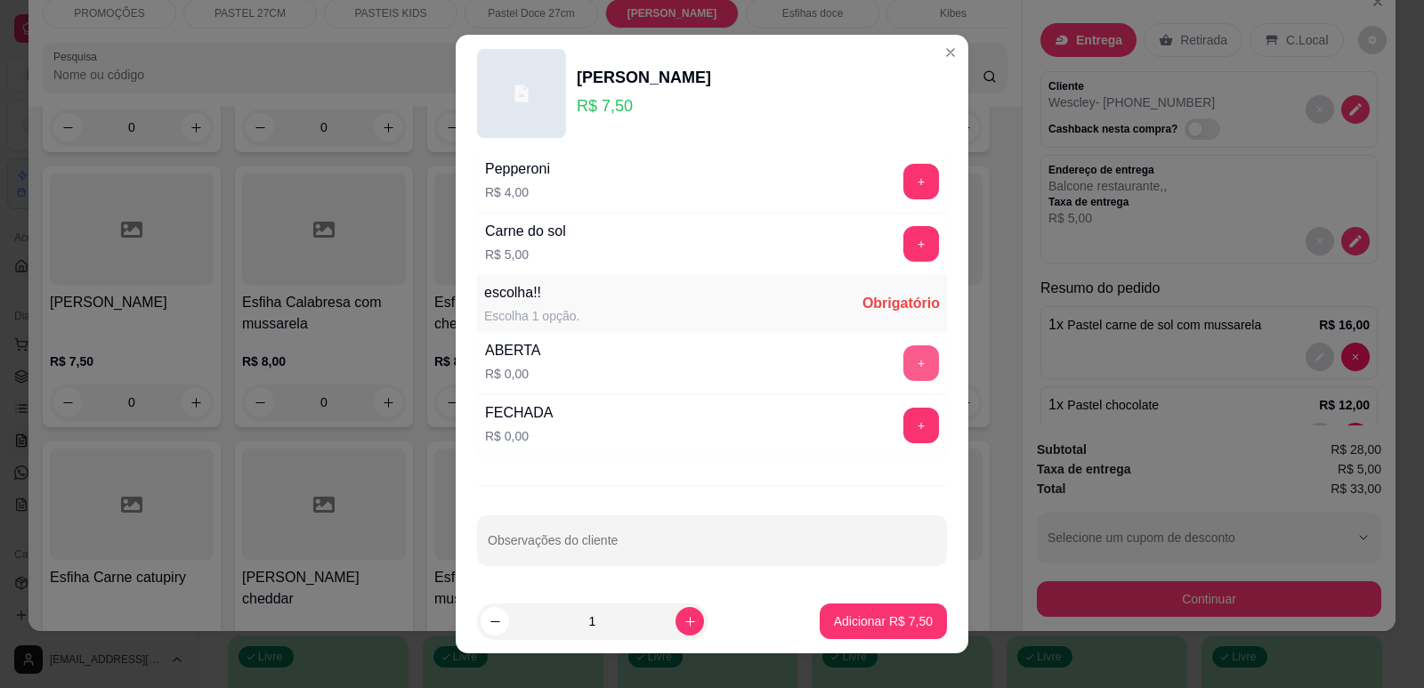
click at [904, 356] on button "+" at bounding box center [921, 363] width 36 height 36
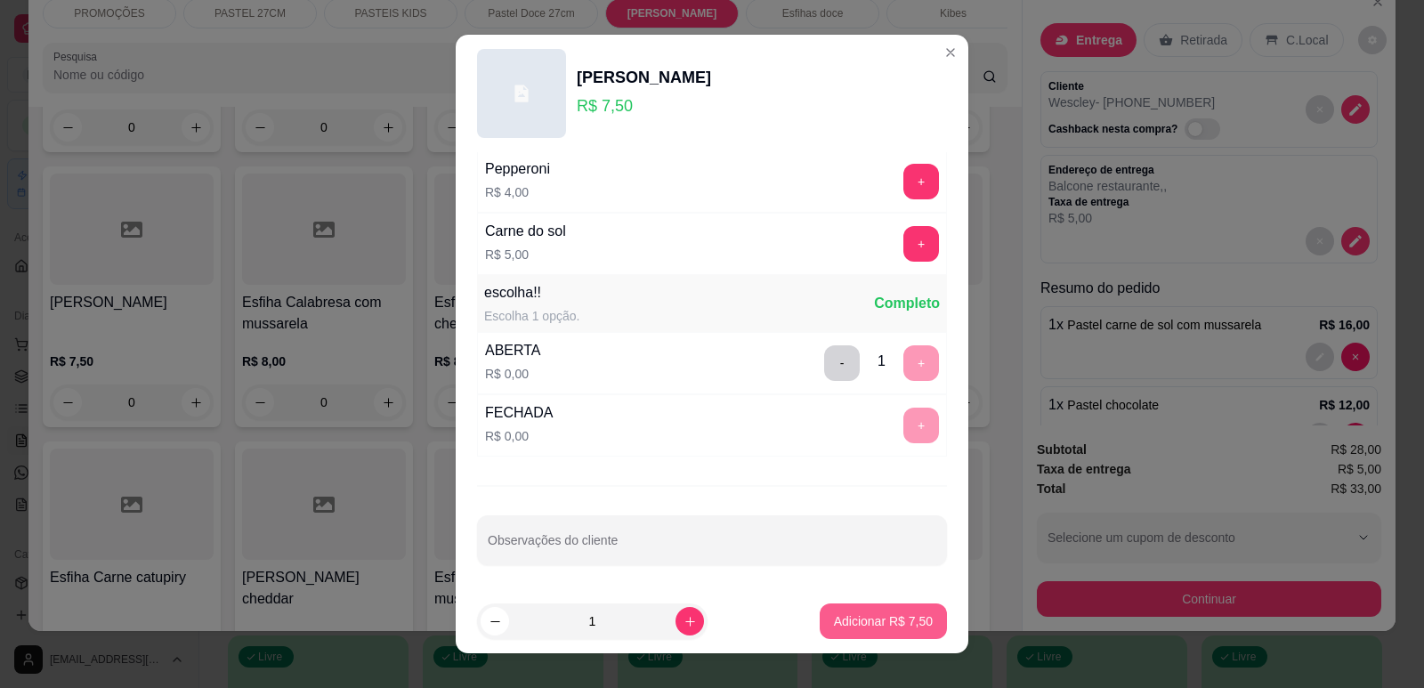
click at [861, 620] on p "Adicionar R$ 7,50" at bounding box center [883, 621] width 99 height 18
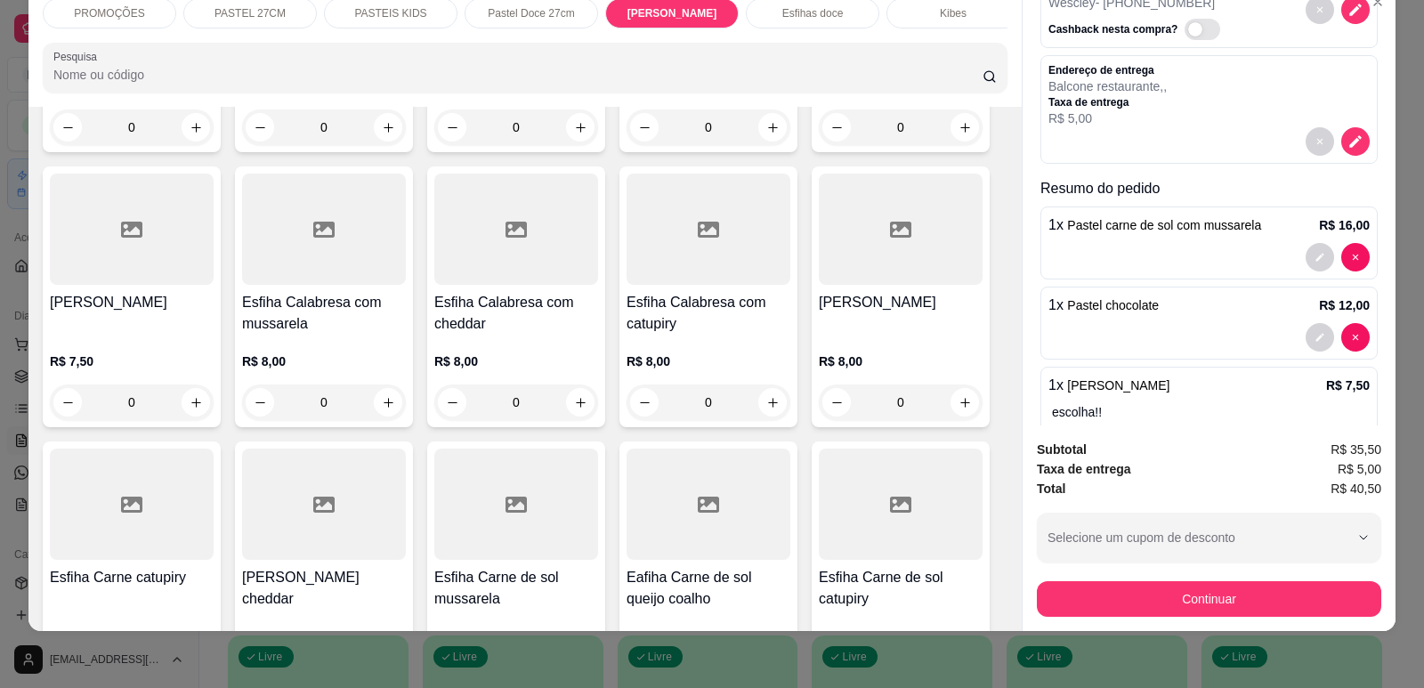
scroll to position [96, 0]
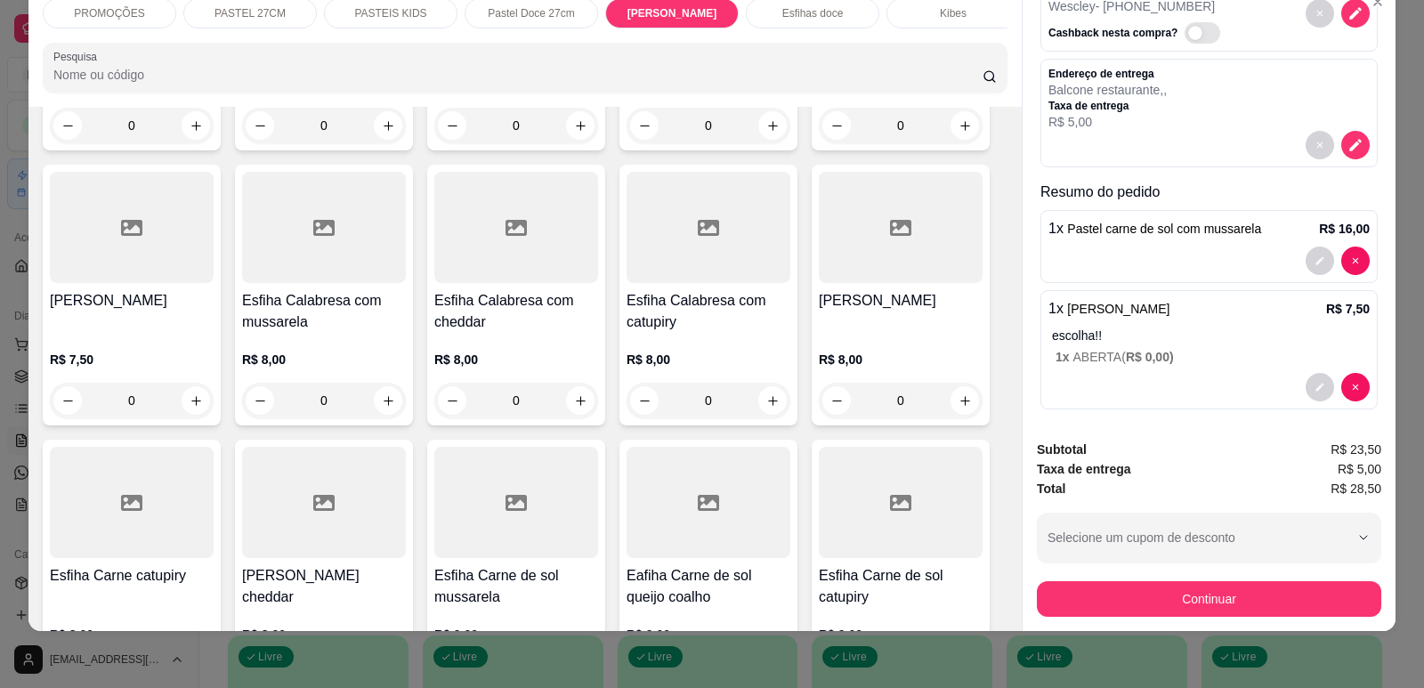
type input "0"
click at [921, 20] on div "Suco" at bounding box center [940, 13] width 133 height 30
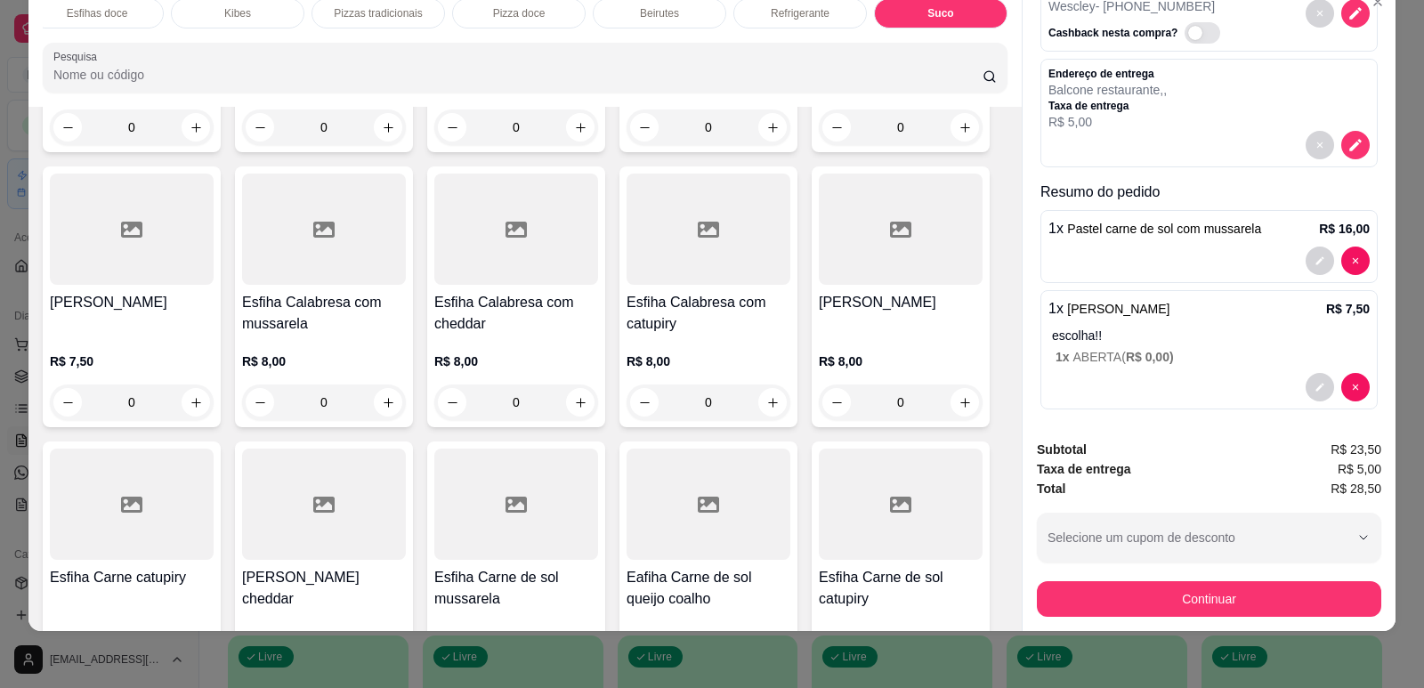
scroll to position [11320, 0]
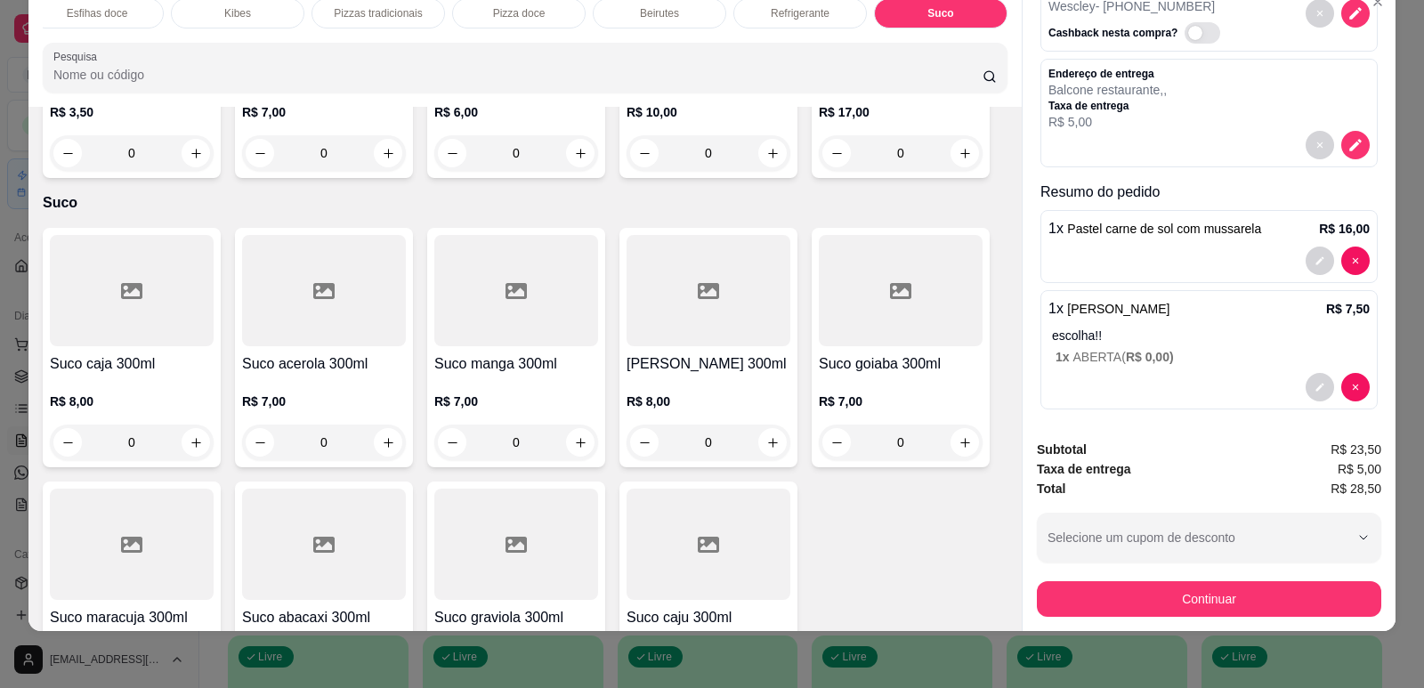
click at [953, 424] on div "0" at bounding box center [901, 442] width 164 height 36
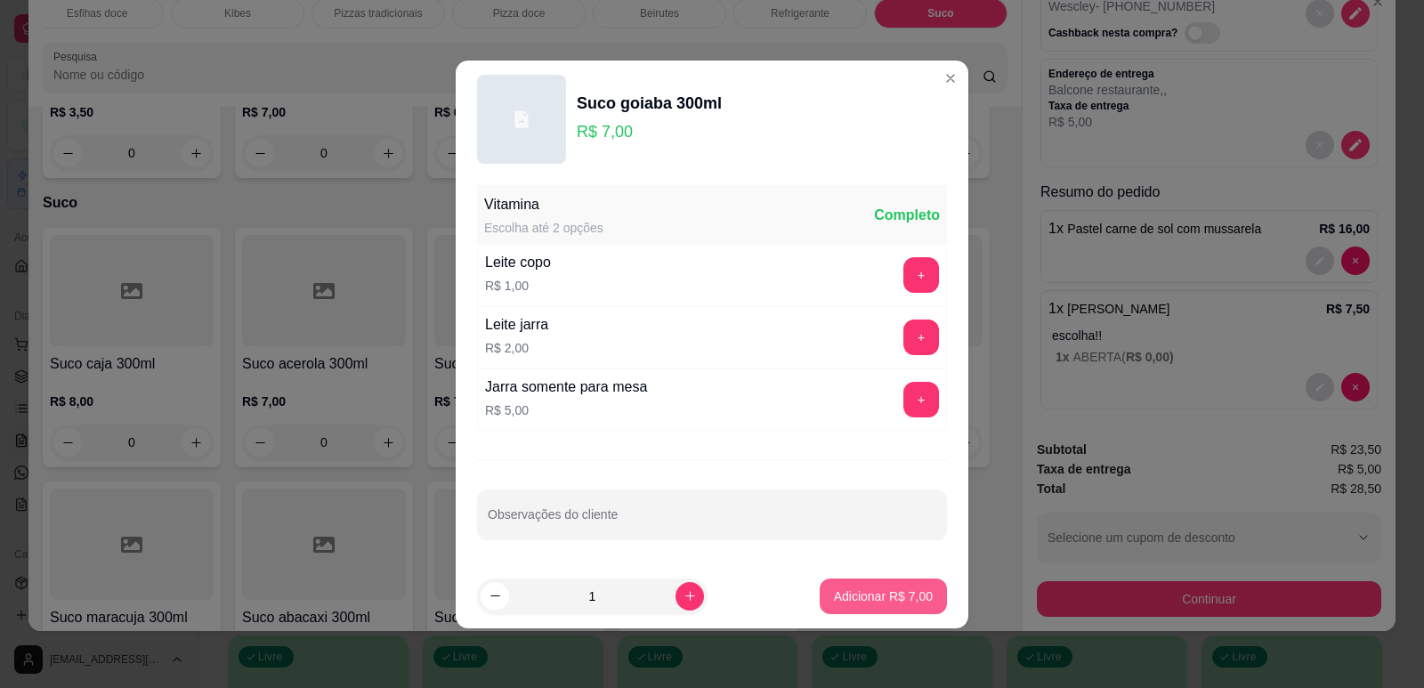
click at [853, 602] on p "Adicionar R$ 7,00" at bounding box center [883, 596] width 99 height 18
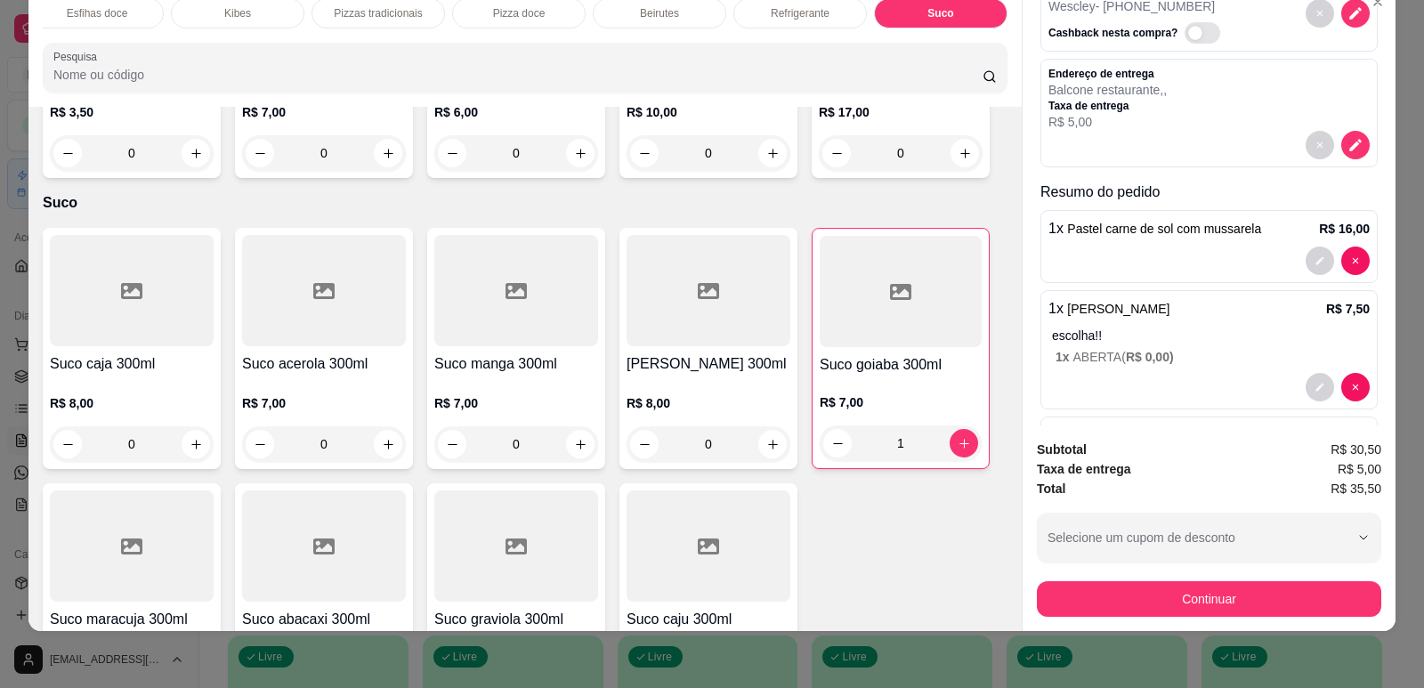
type input "1"
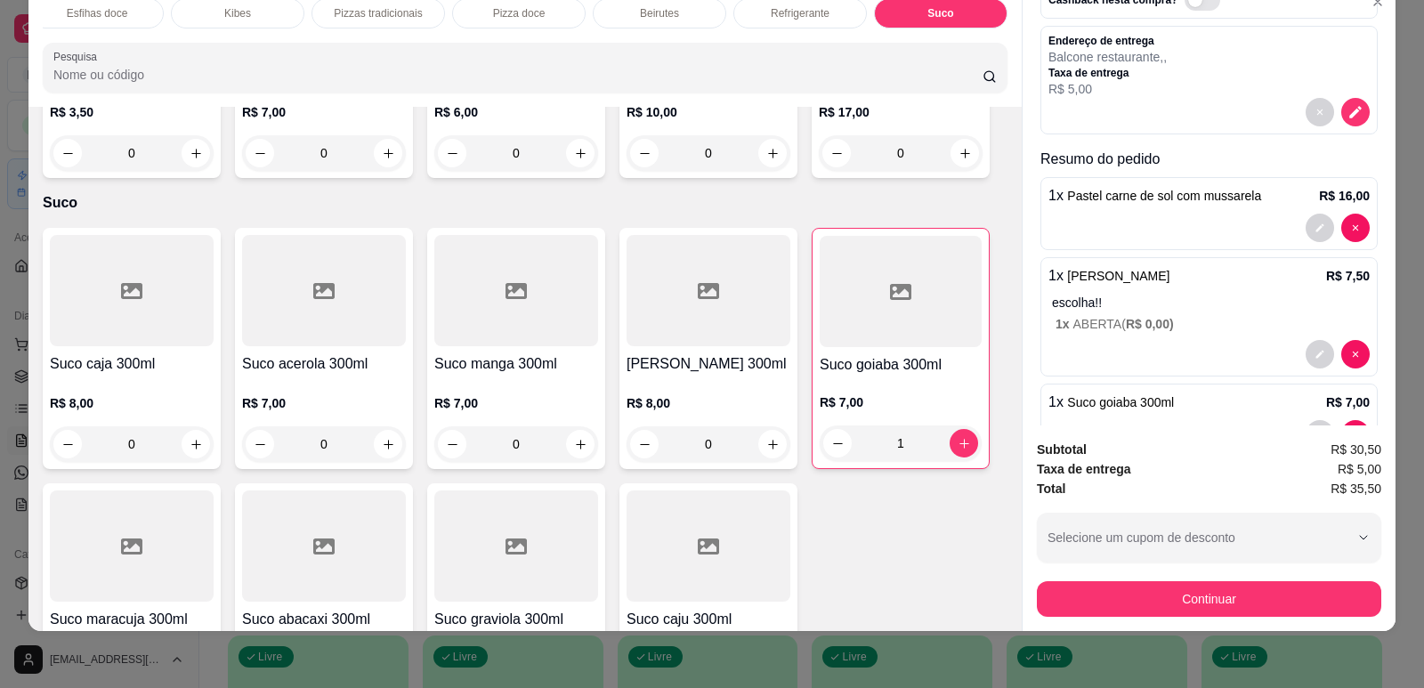
scroll to position [185, 0]
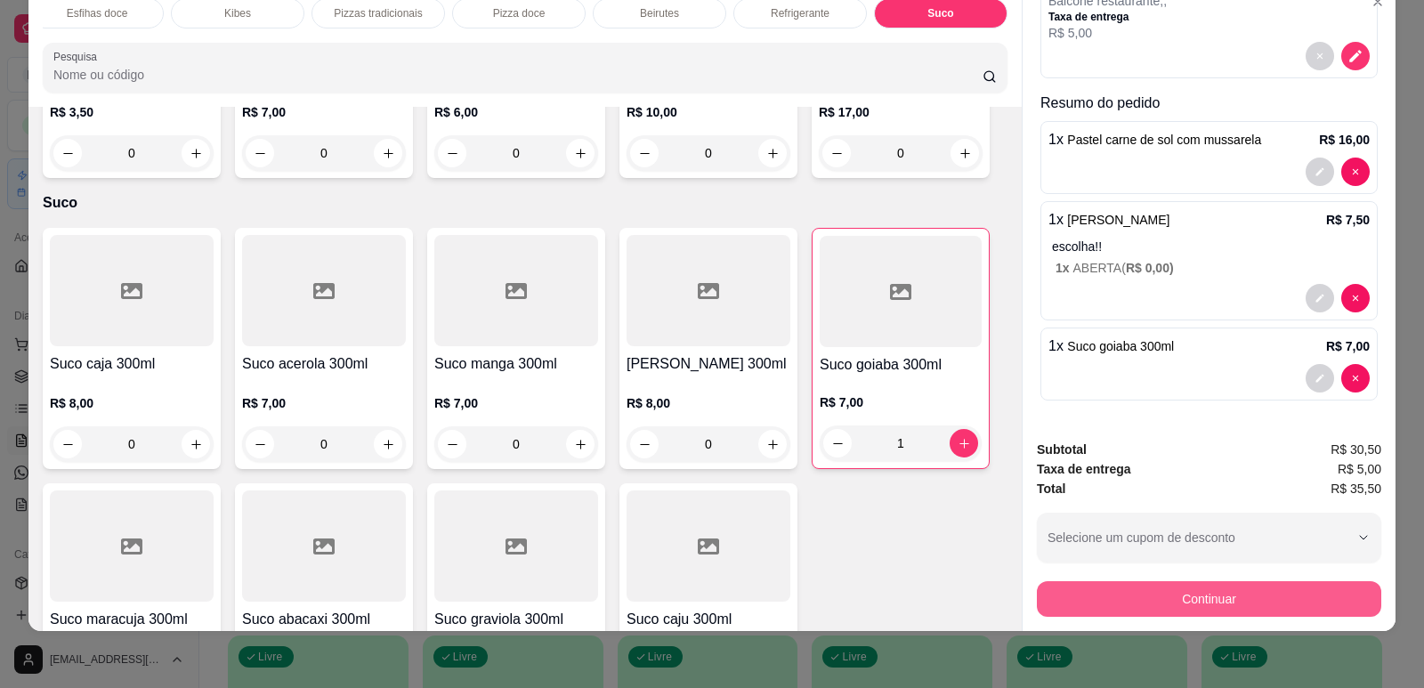
click at [1209, 602] on button "Continuar" at bounding box center [1209, 599] width 344 height 36
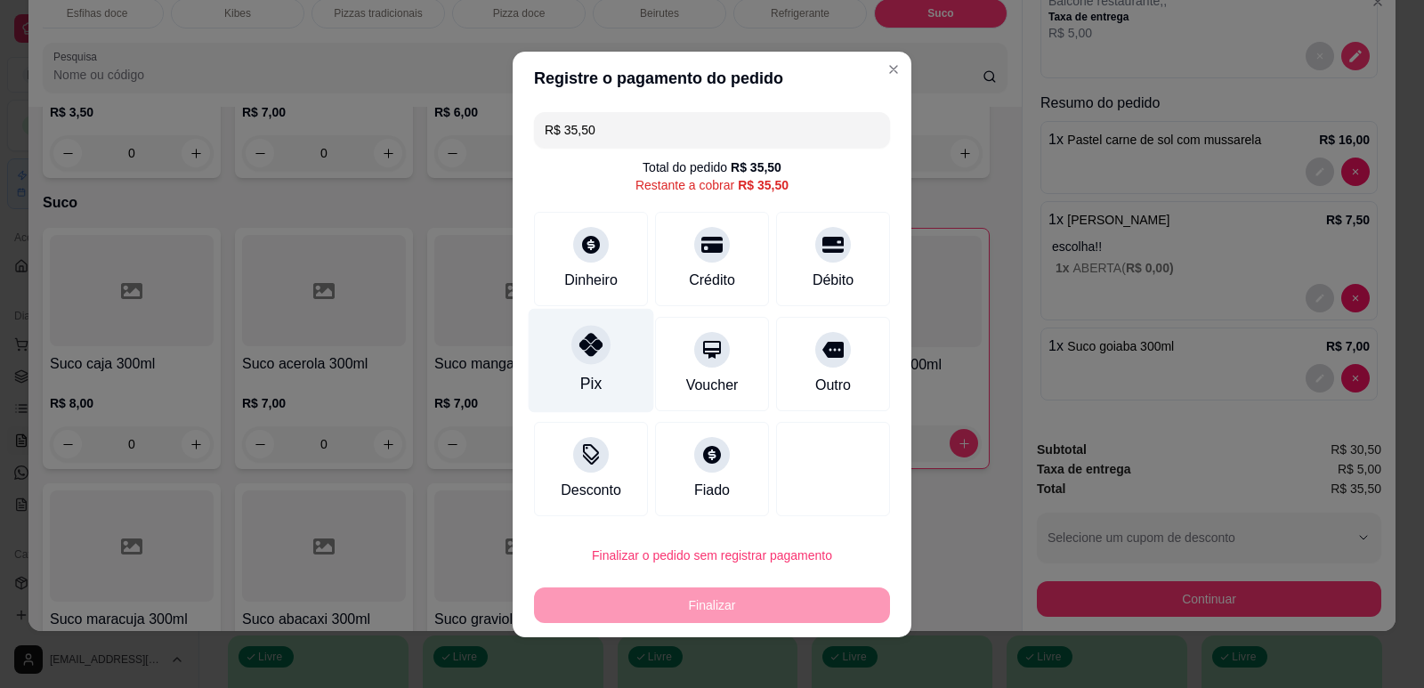
click at [603, 368] on div "Pix" at bounding box center [591, 360] width 125 height 104
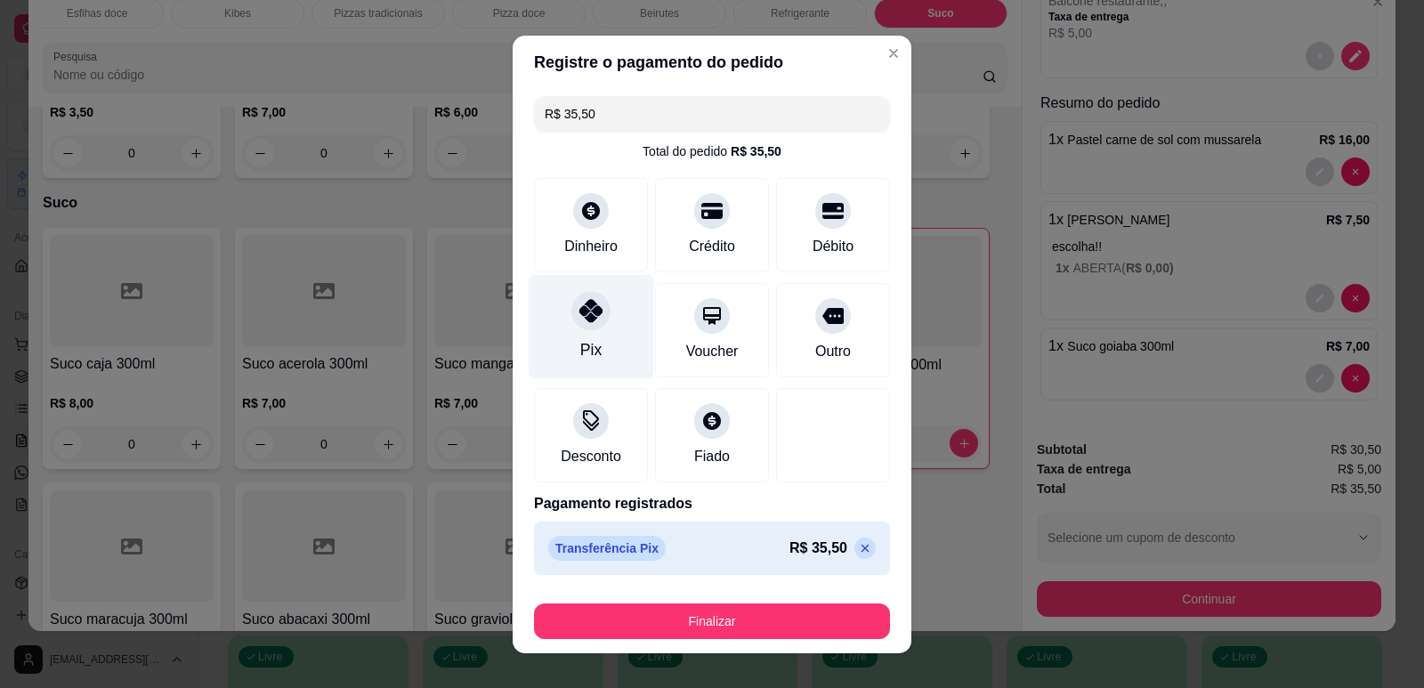
type input "R$ 0,00"
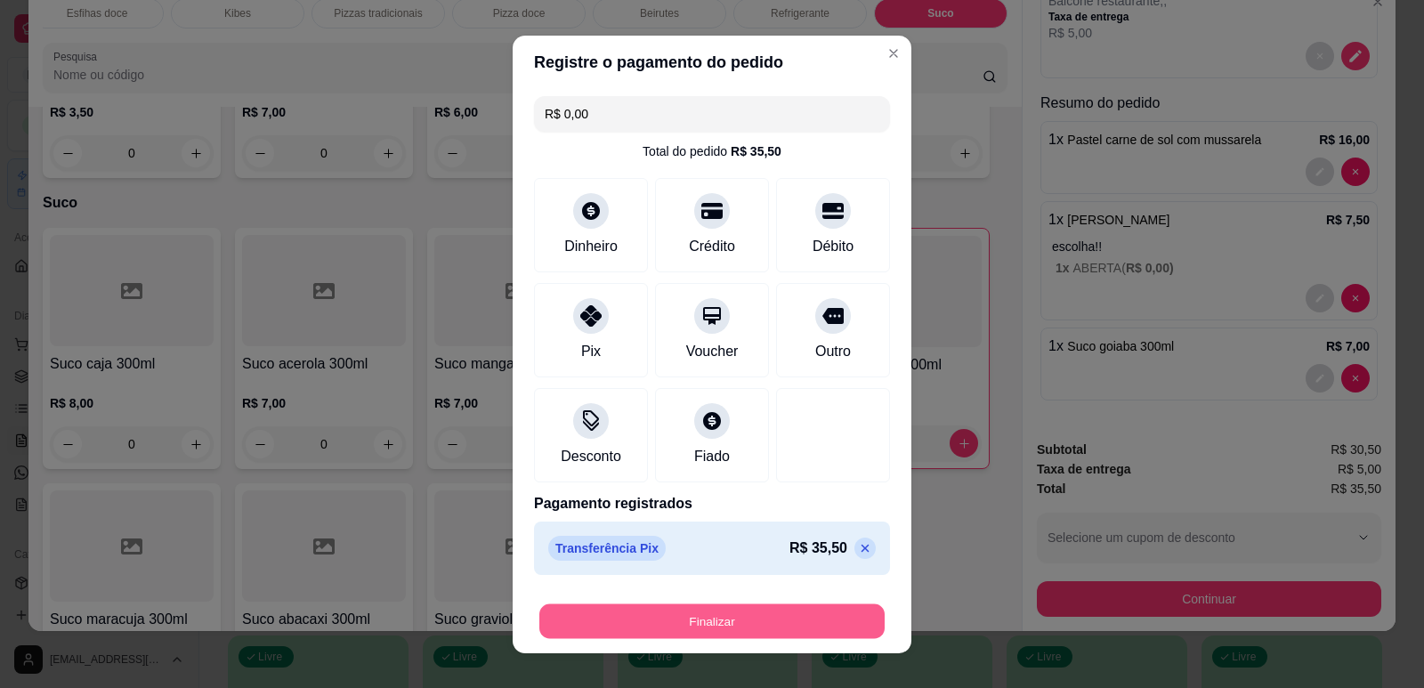
click at [641, 620] on button "Finalizar" at bounding box center [711, 620] width 345 height 35
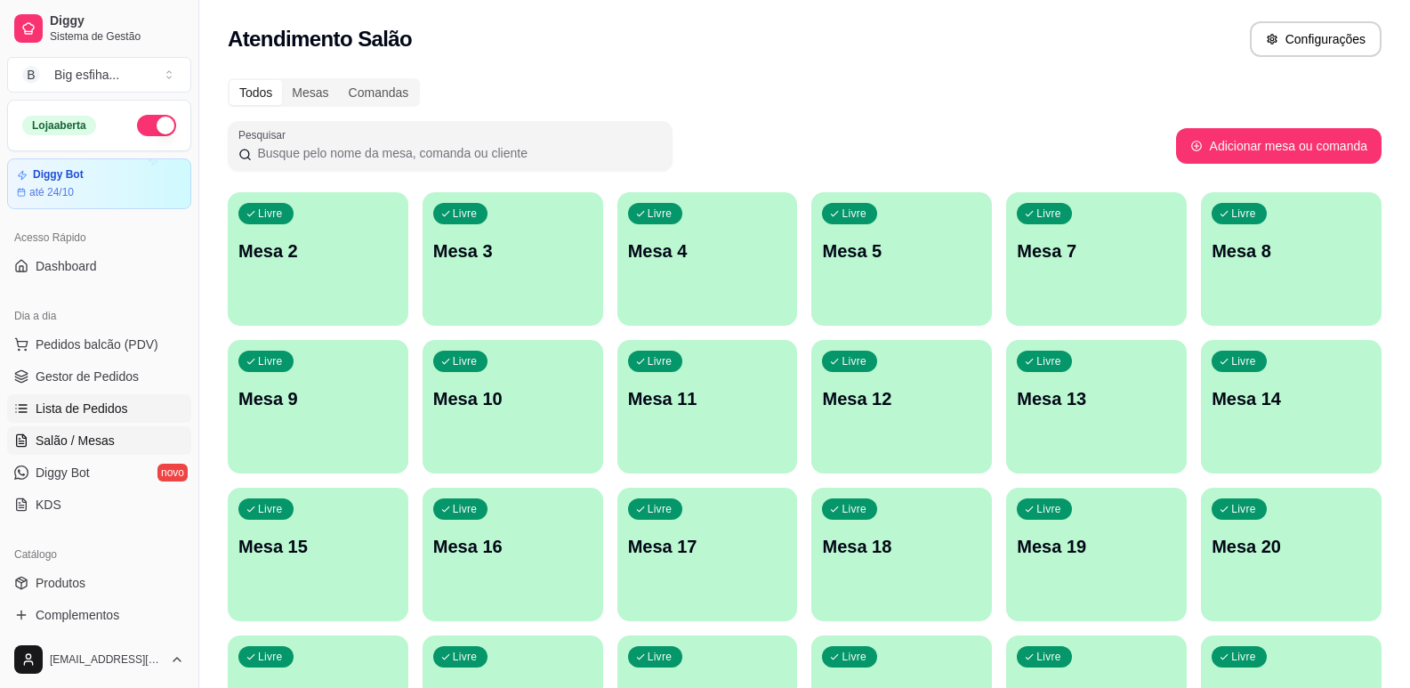
click at [117, 405] on span "Lista de Pedidos" at bounding box center [82, 409] width 93 height 18
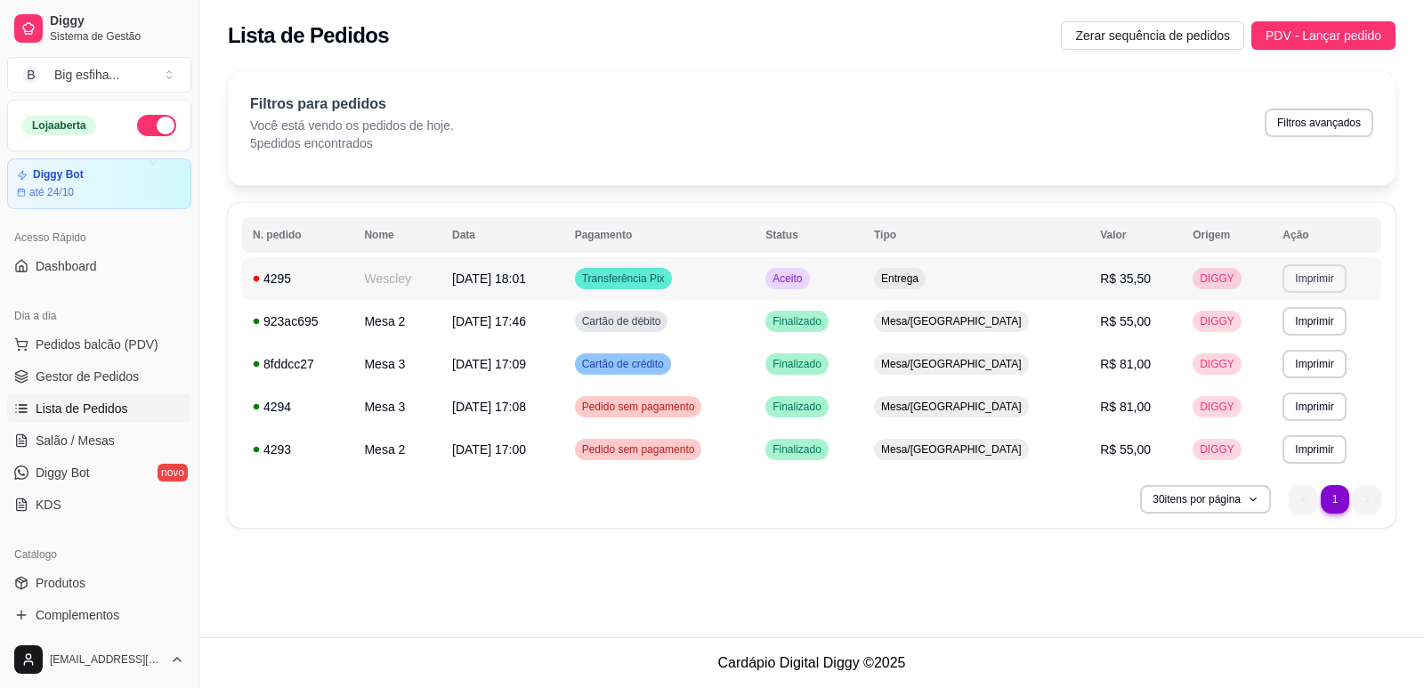
click at [1320, 271] on button "Imprimir" at bounding box center [1313, 278] width 63 height 28
click at [1281, 350] on button "IMPRESSORA" at bounding box center [1275, 341] width 129 height 28
click at [136, 336] on span "Pedidos balcão (PDV)" at bounding box center [97, 344] width 123 height 18
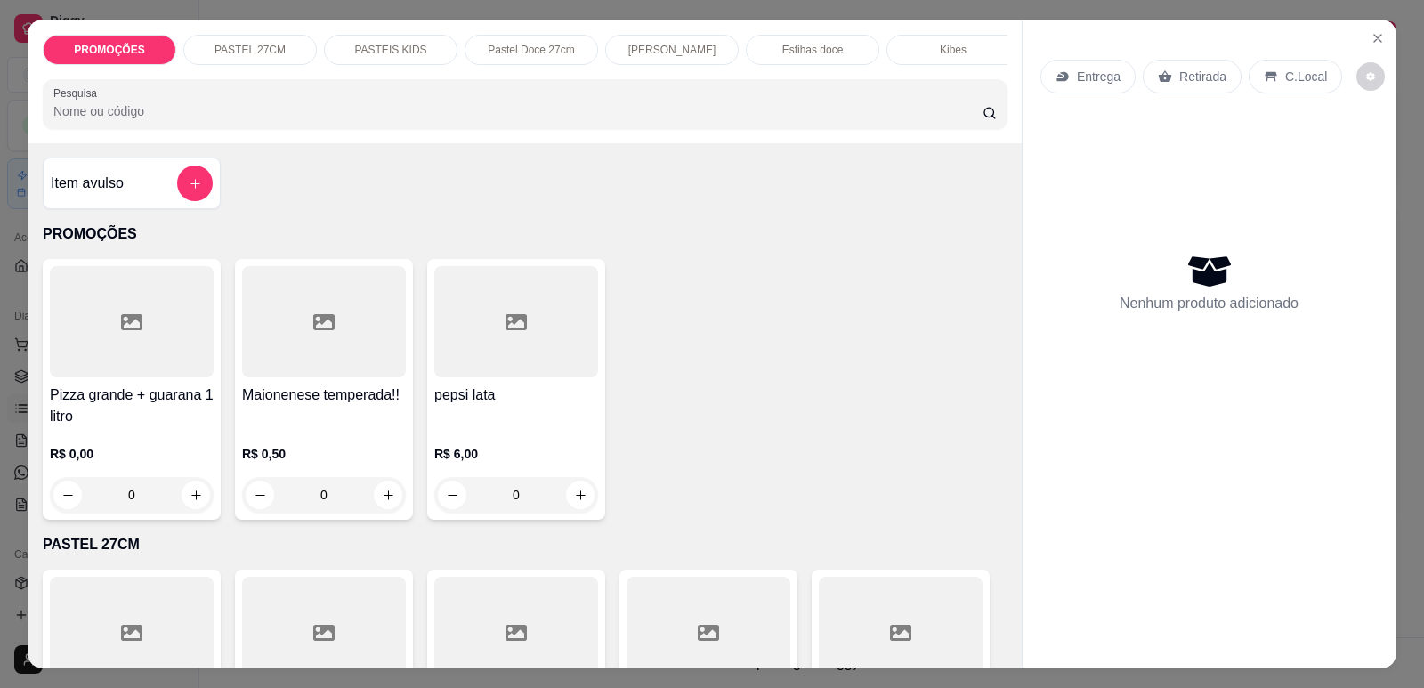
click at [1077, 71] on p "Entrega" at bounding box center [1099, 77] width 44 height 18
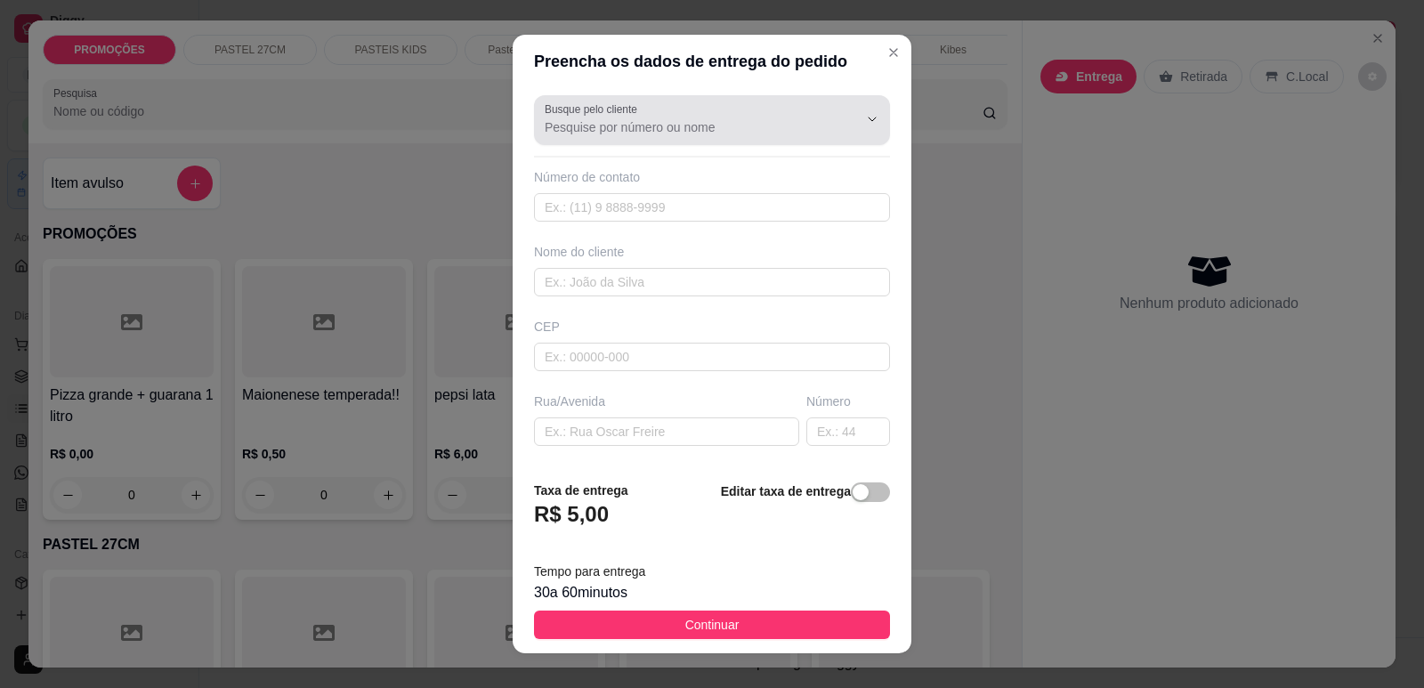
click at [720, 116] on div at bounding box center [712, 120] width 335 height 36
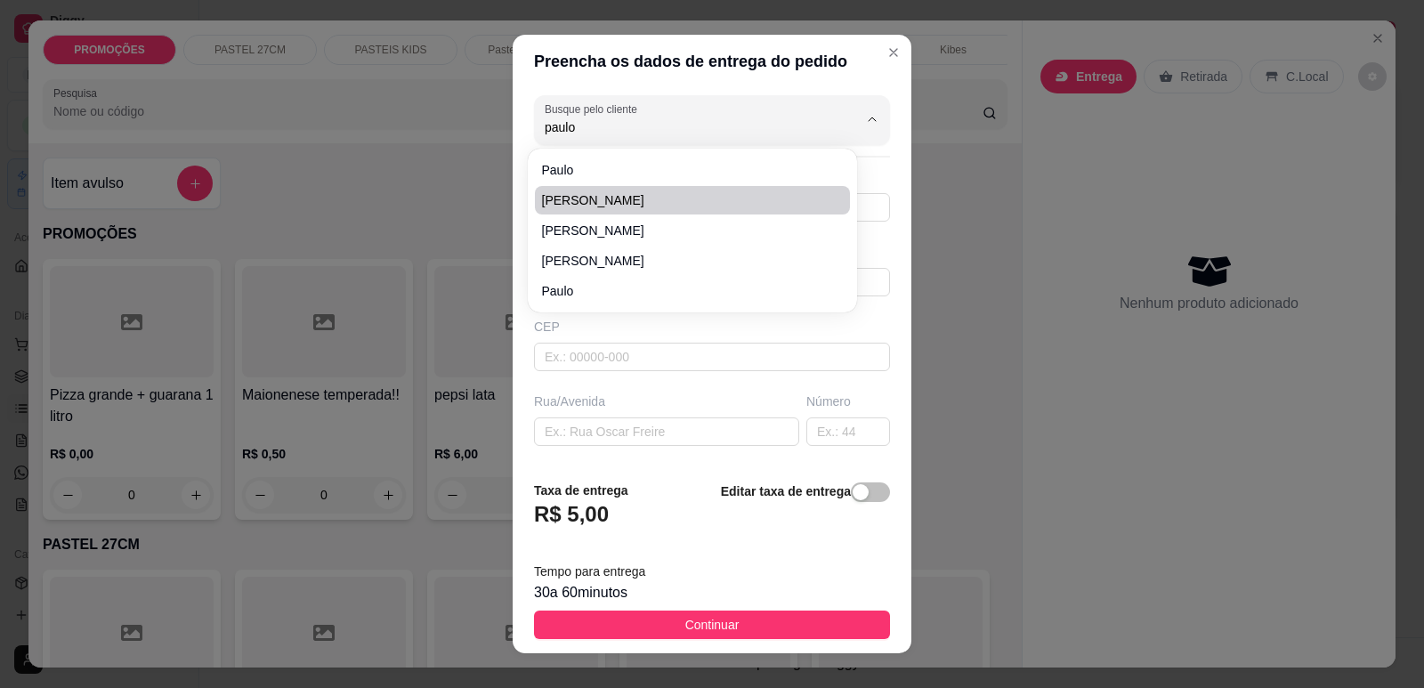
click at [569, 202] on span "Paulo Henrique" at bounding box center [683, 200] width 283 height 18
type input "Paulo Henrique"
type input "8581475783"
type input "Paulo Henrique"
type input "Leonardo mota 1011 apt 402"
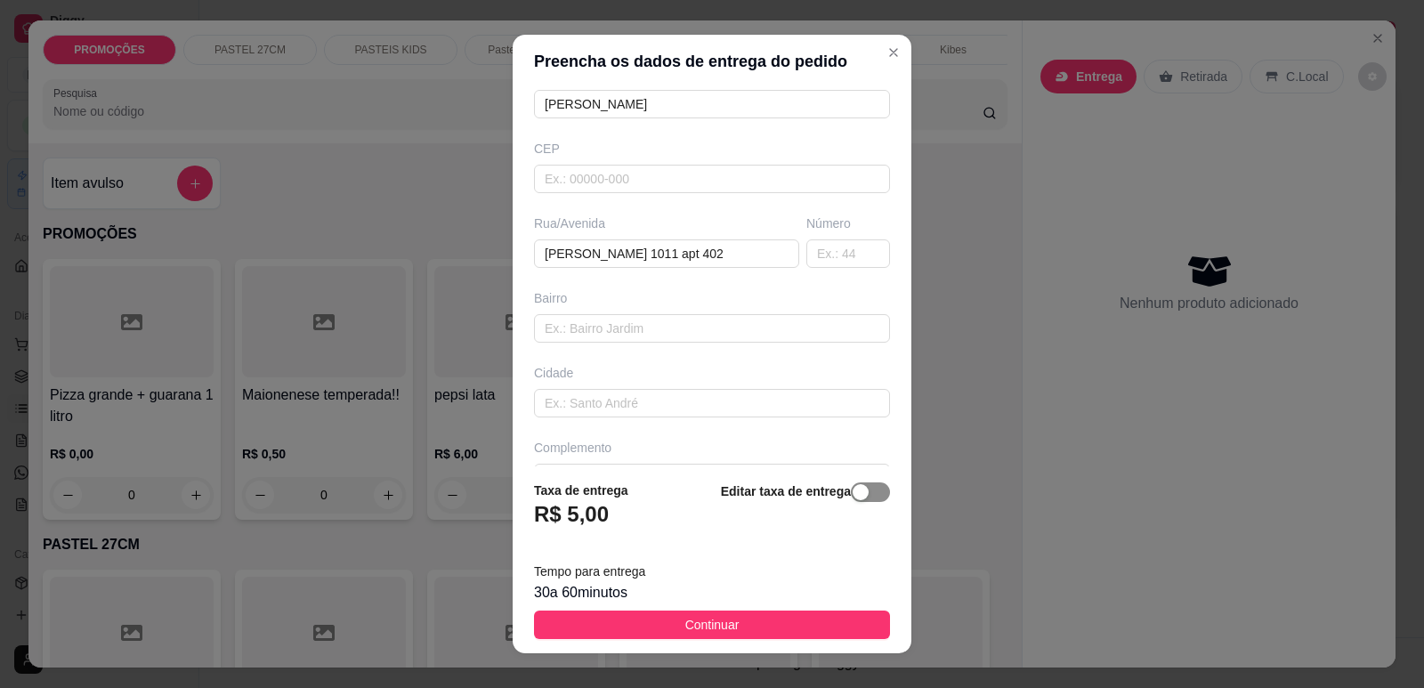
type input "Paulo Henrique"
click at [857, 489] on span "button" at bounding box center [870, 492] width 39 height 20
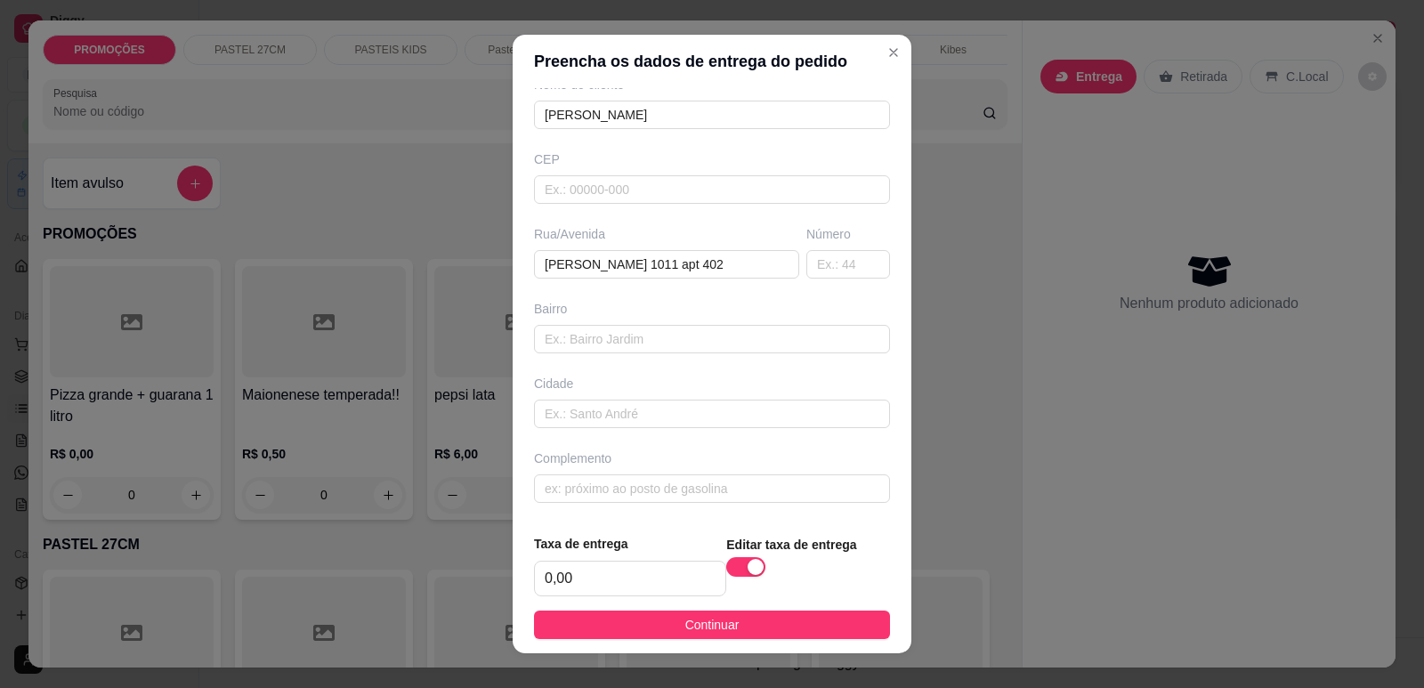
scroll to position [167, 0]
click at [665, 562] on input "0,00" at bounding box center [630, 579] width 190 height 34
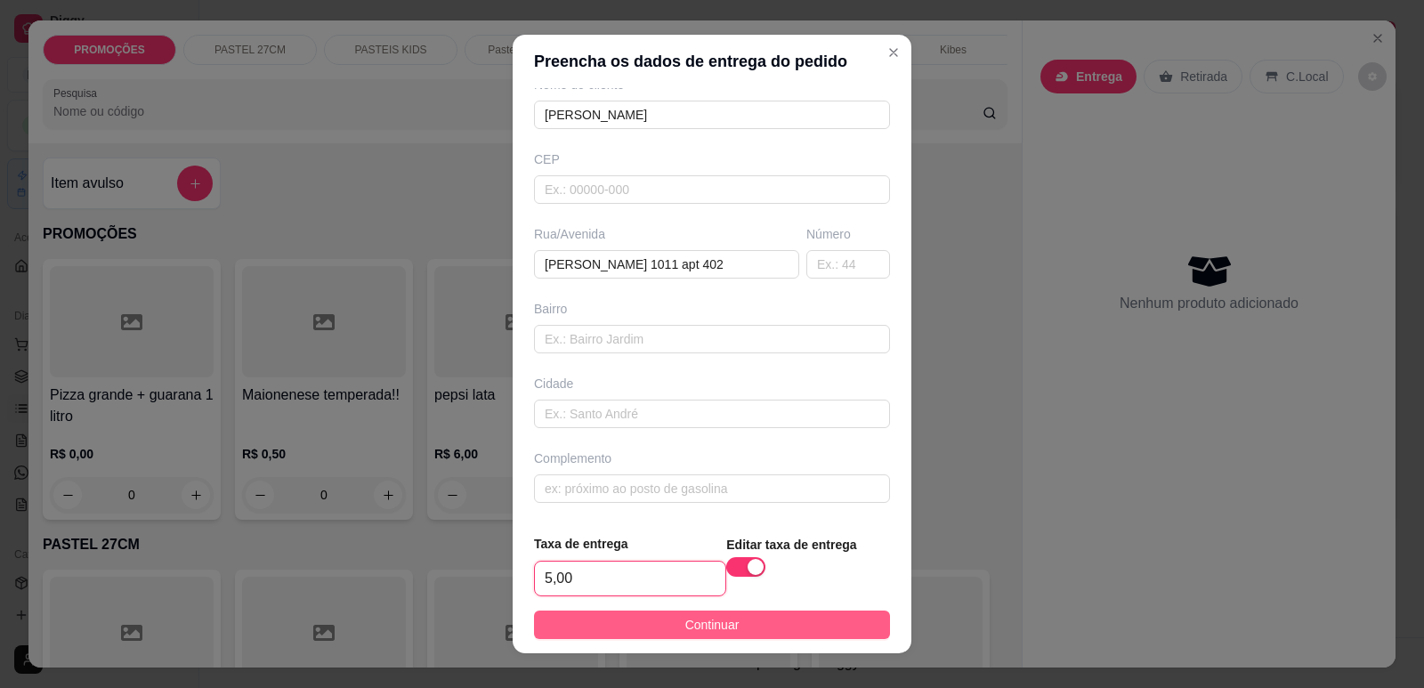
type input "5,00"
click at [708, 623] on span "Continuar" at bounding box center [712, 625] width 54 height 20
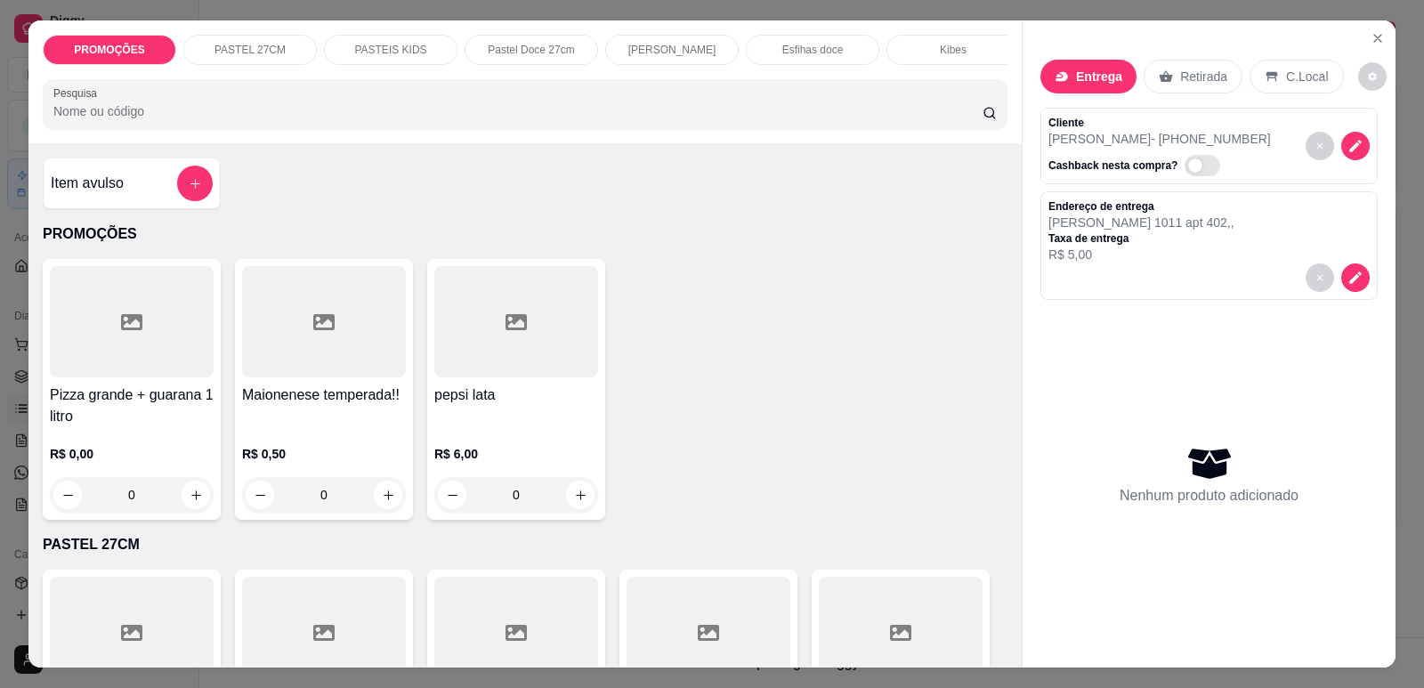
scroll to position [0, 715]
click at [401, 49] on p "Pizzas tradicionais" at bounding box center [378, 50] width 88 height 14
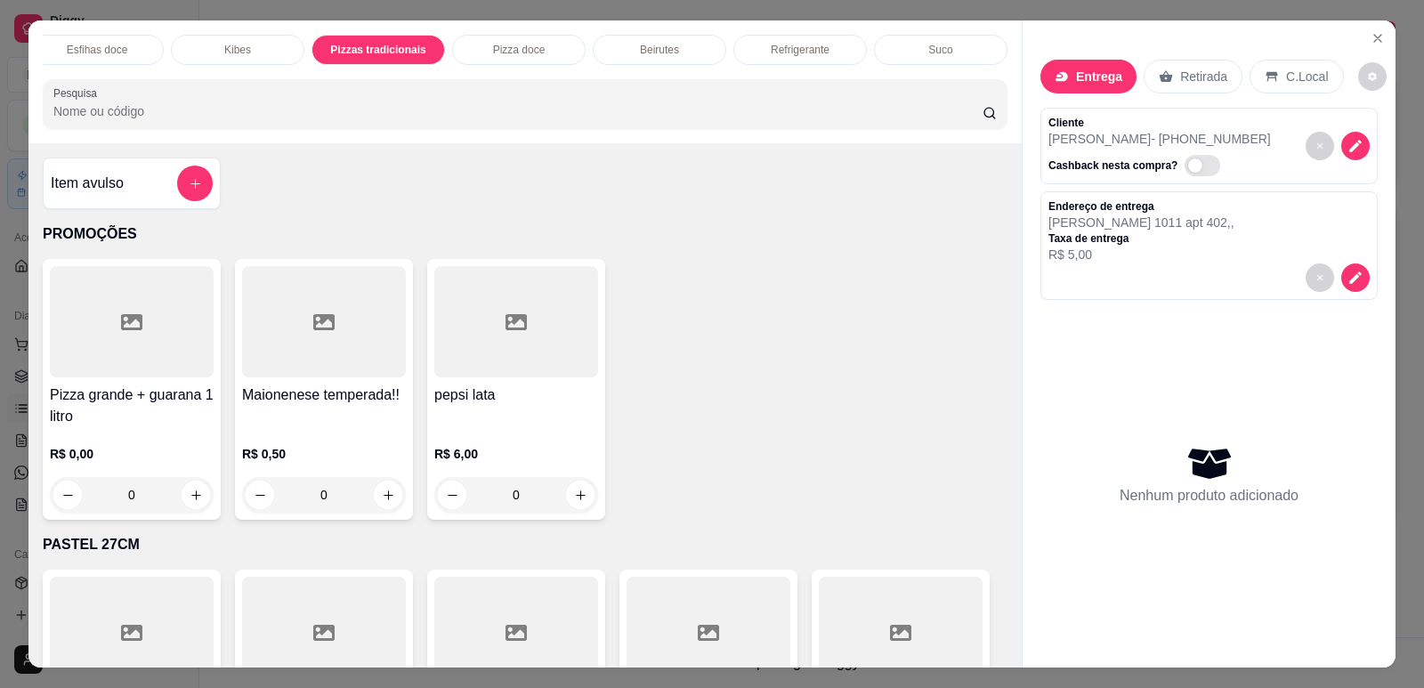
scroll to position [36, 0]
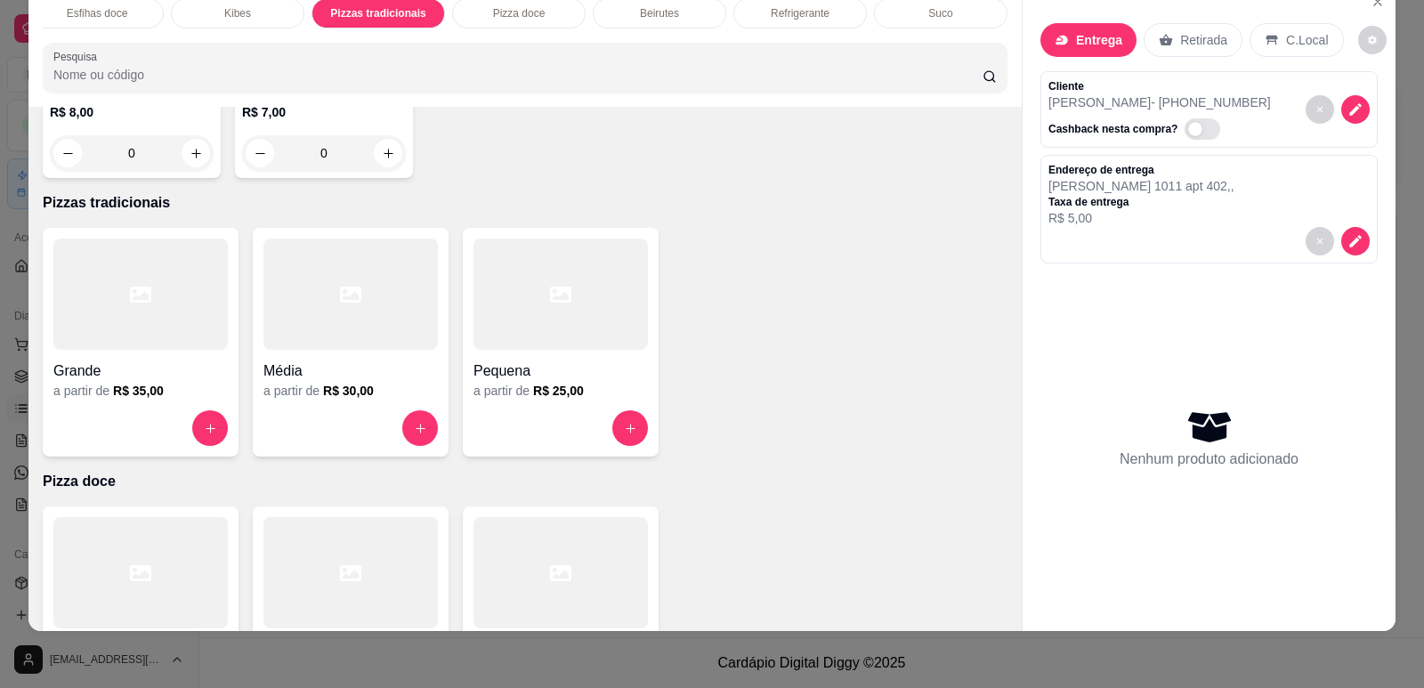
click at [82, 250] on div at bounding box center [140, 293] width 174 height 111
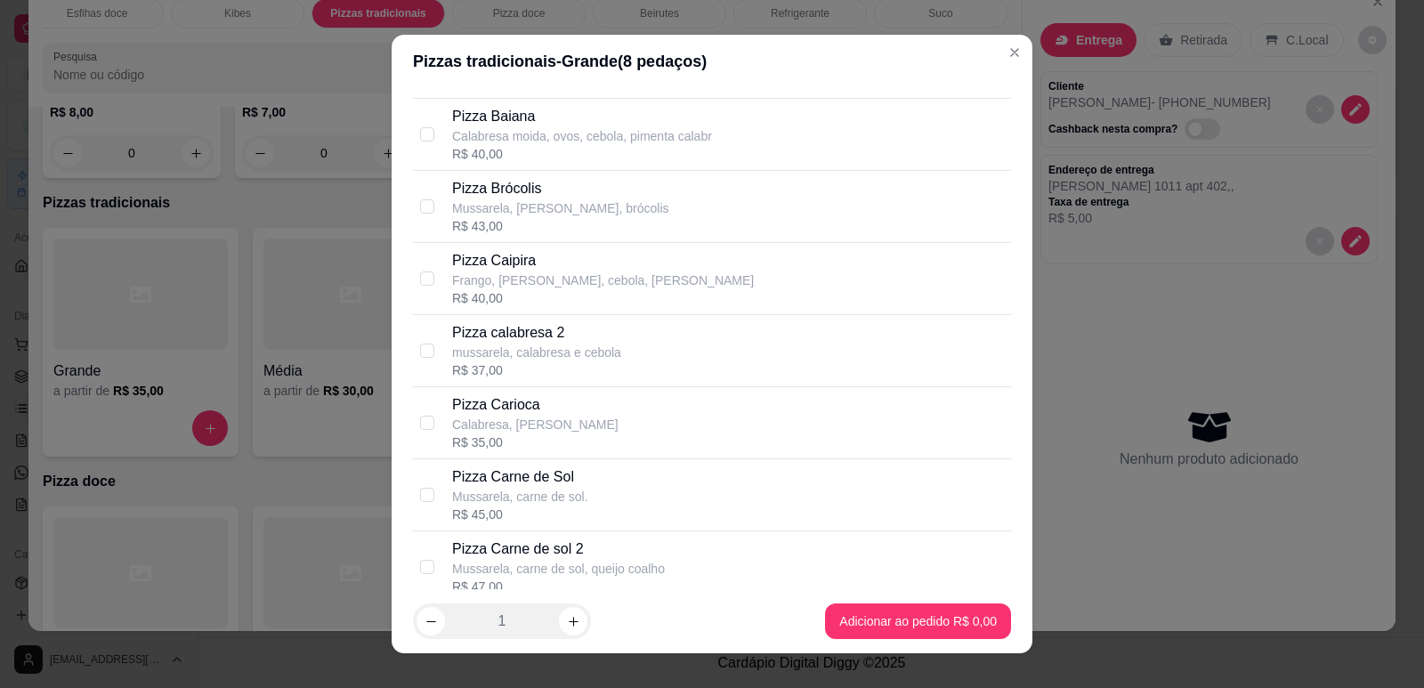
scroll to position [801, 0]
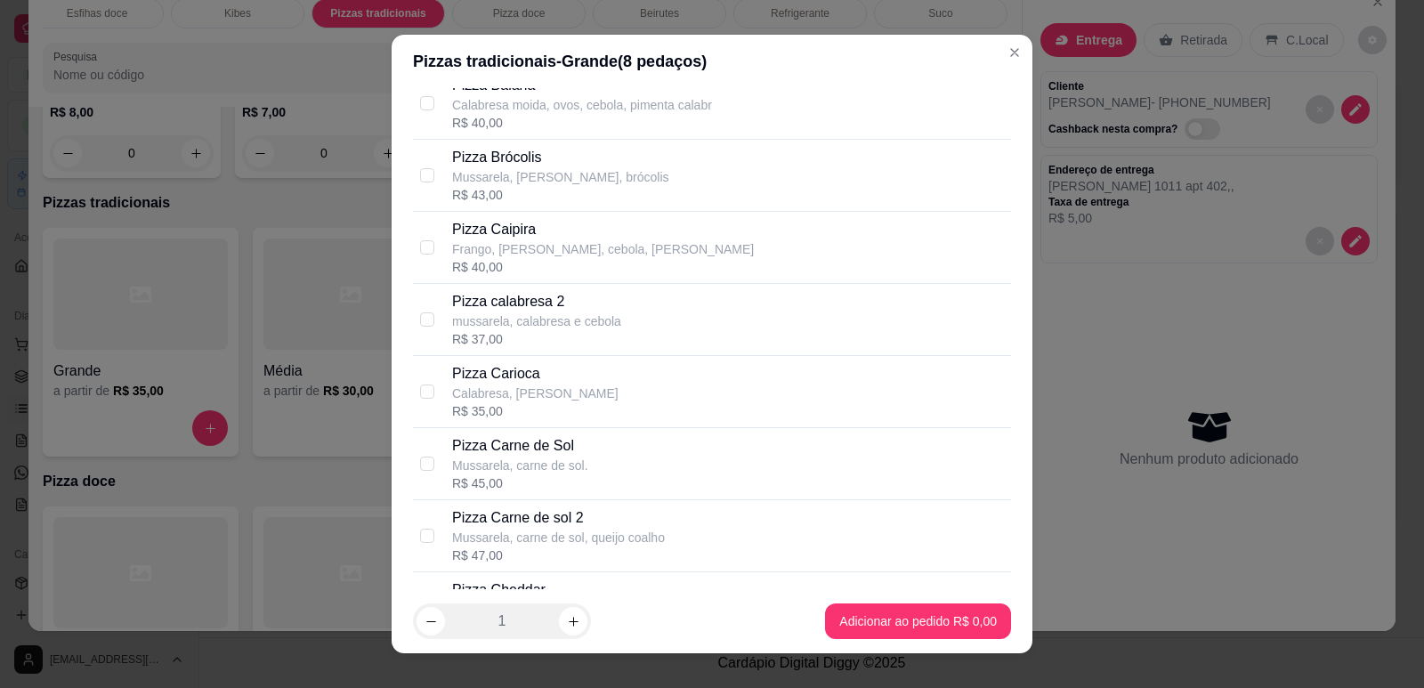
click at [516, 323] on p "mussarela, calabresa e cebola" at bounding box center [536, 321] width 169 height 18
checkbox input "true"
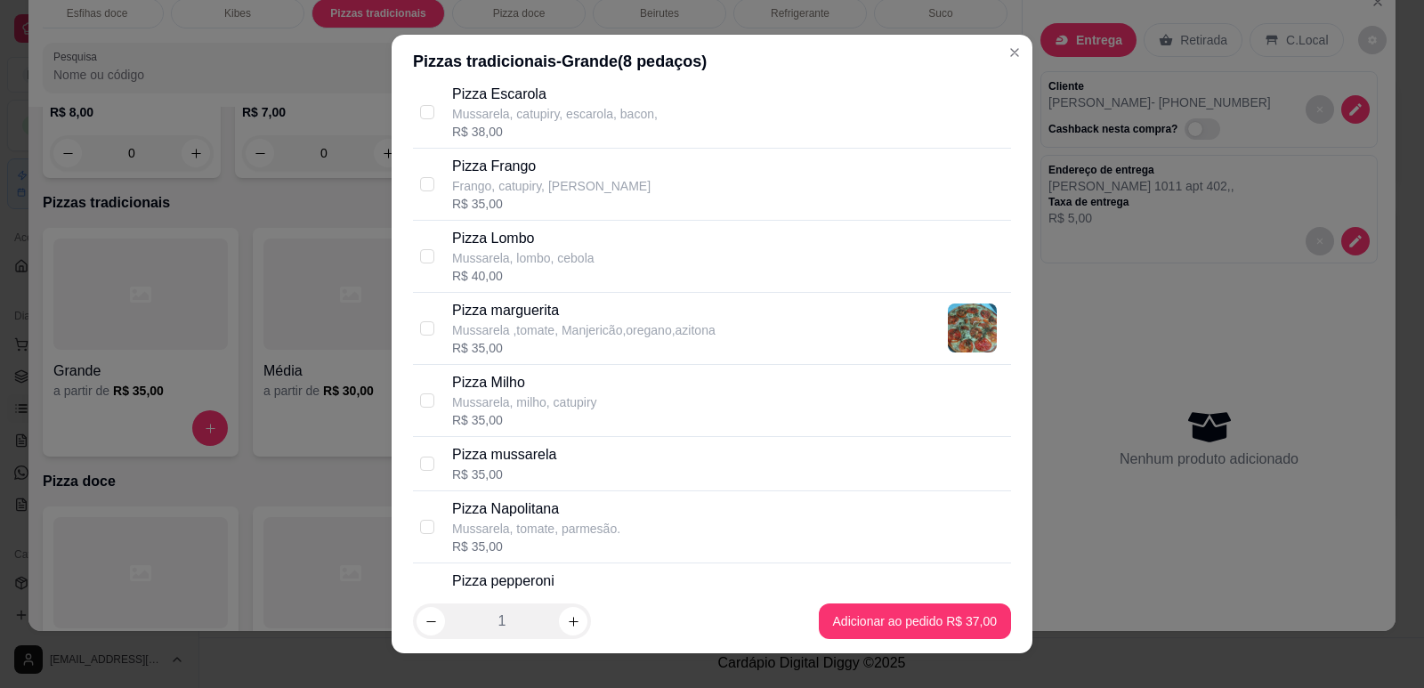
scroll to position [1602, 0]
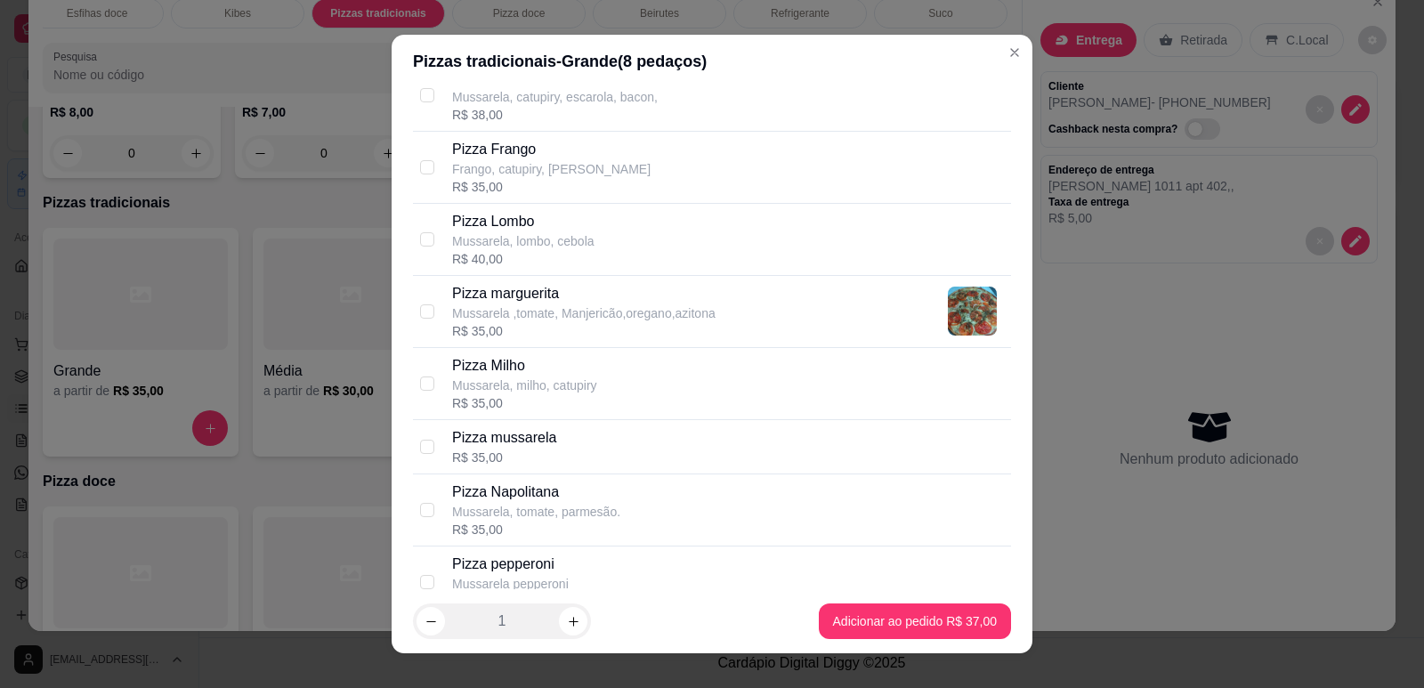
click at [646, 335] on div "R$ 35,00" at bounding box center [583, 331] width 263 height 18
checkbox input "true"
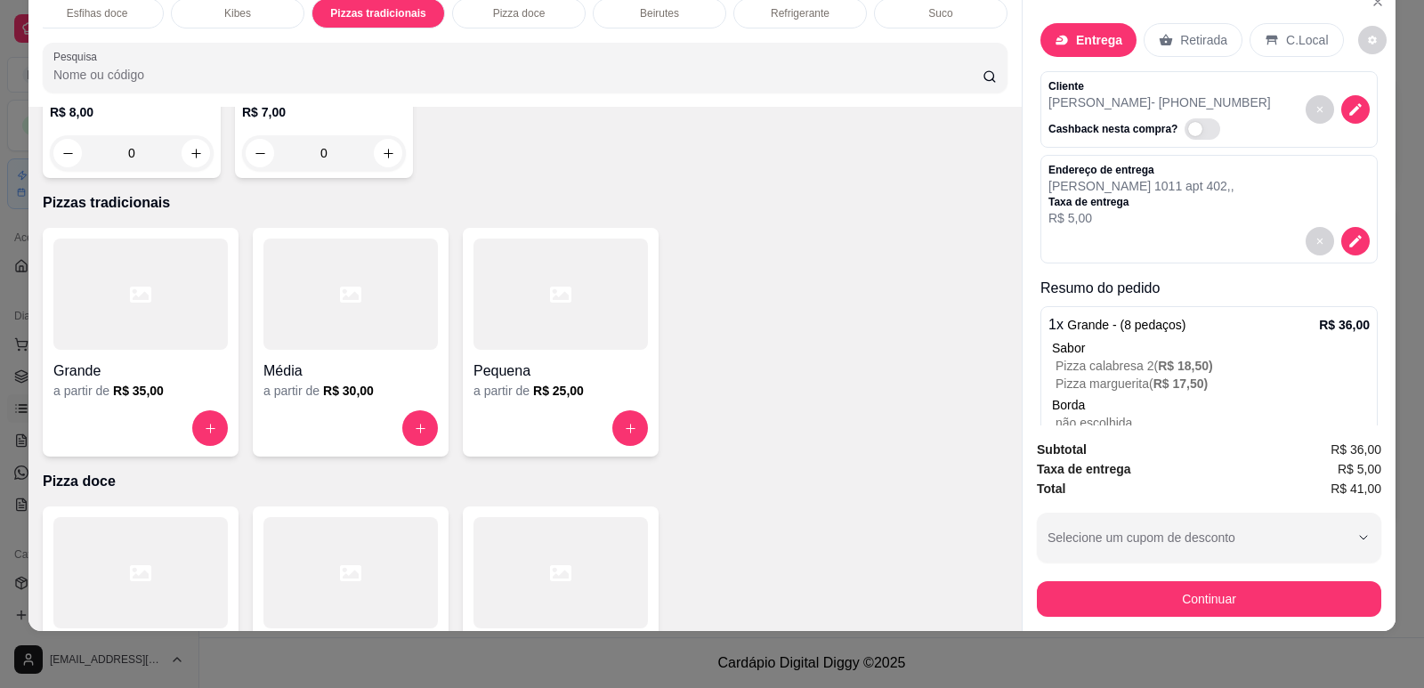
scroll to position [75, 0]
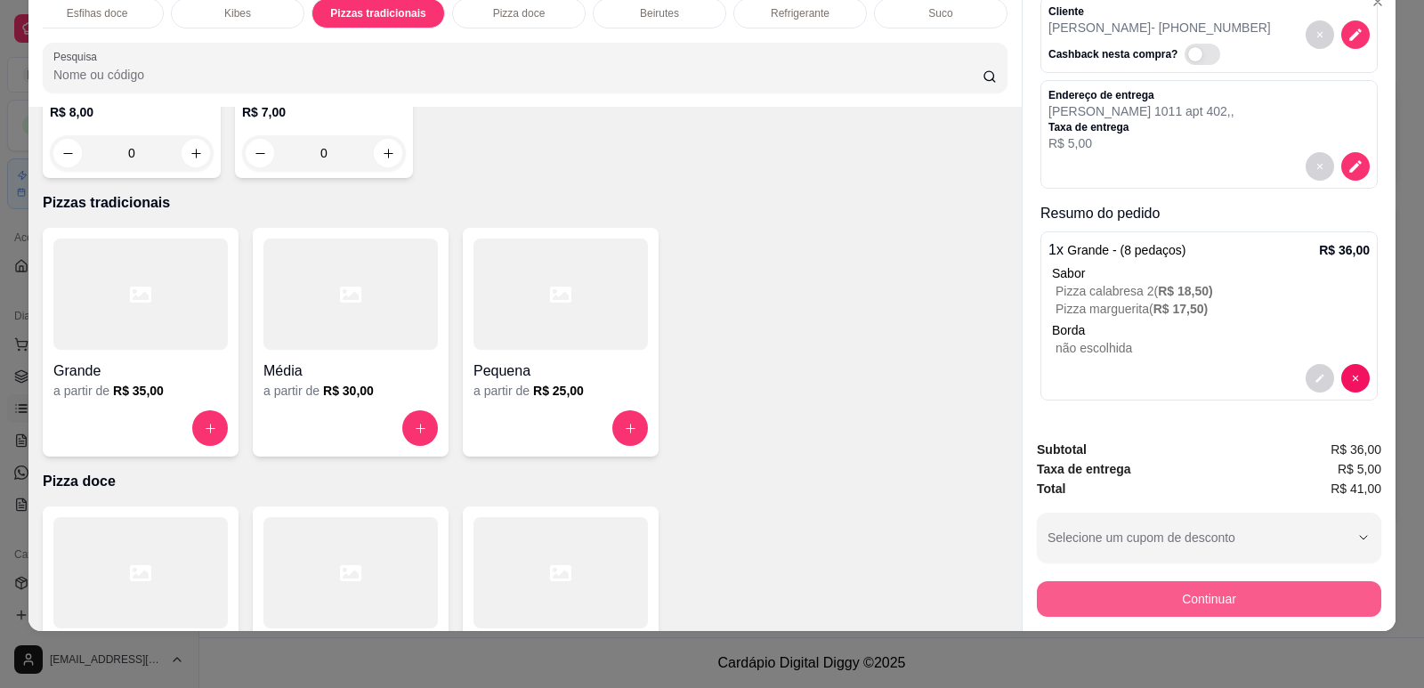
click at [1088, 604] on button "Continuar" at bounding box center [1209, 599] width 344 height 36
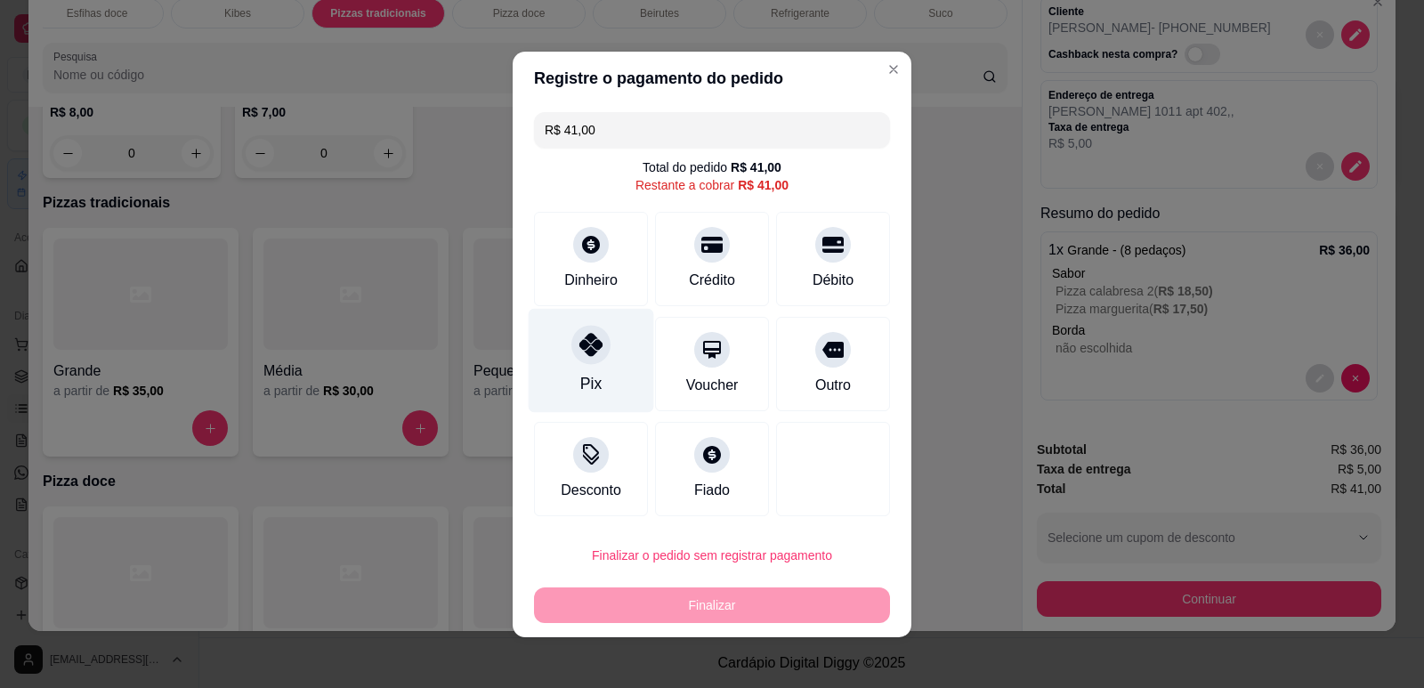
click at [571, 351] on div at bounding box center [590, 344] width 39 height 39
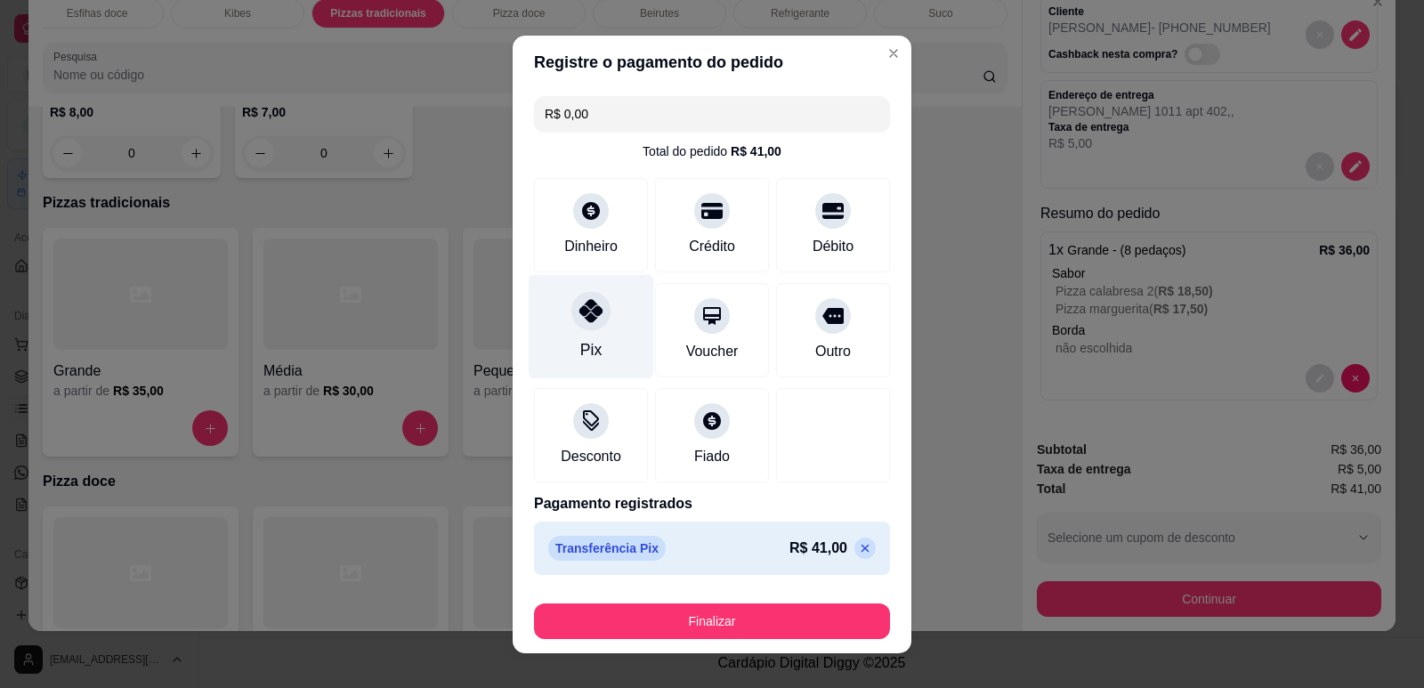
type input "R$ 0,00"
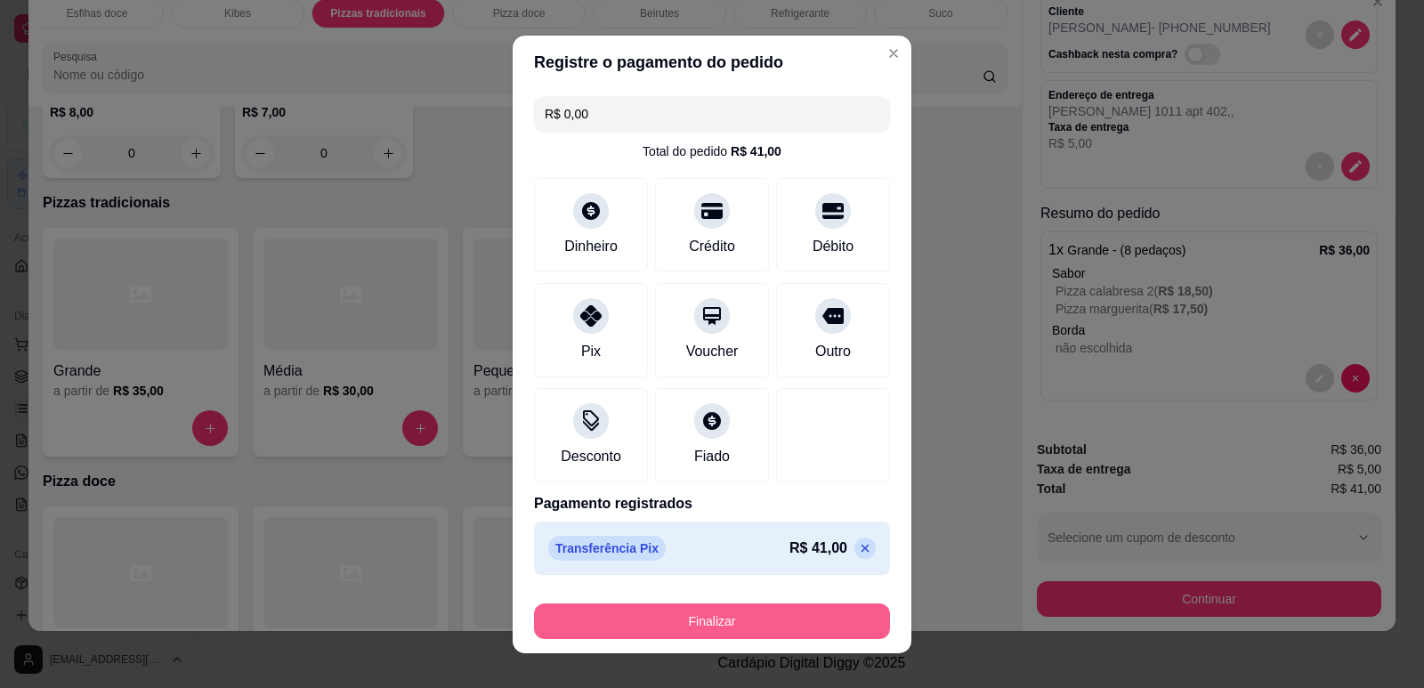
click at [703, 628] on button "Finalizar" at bounding box center [712, 621] width 356 height 36
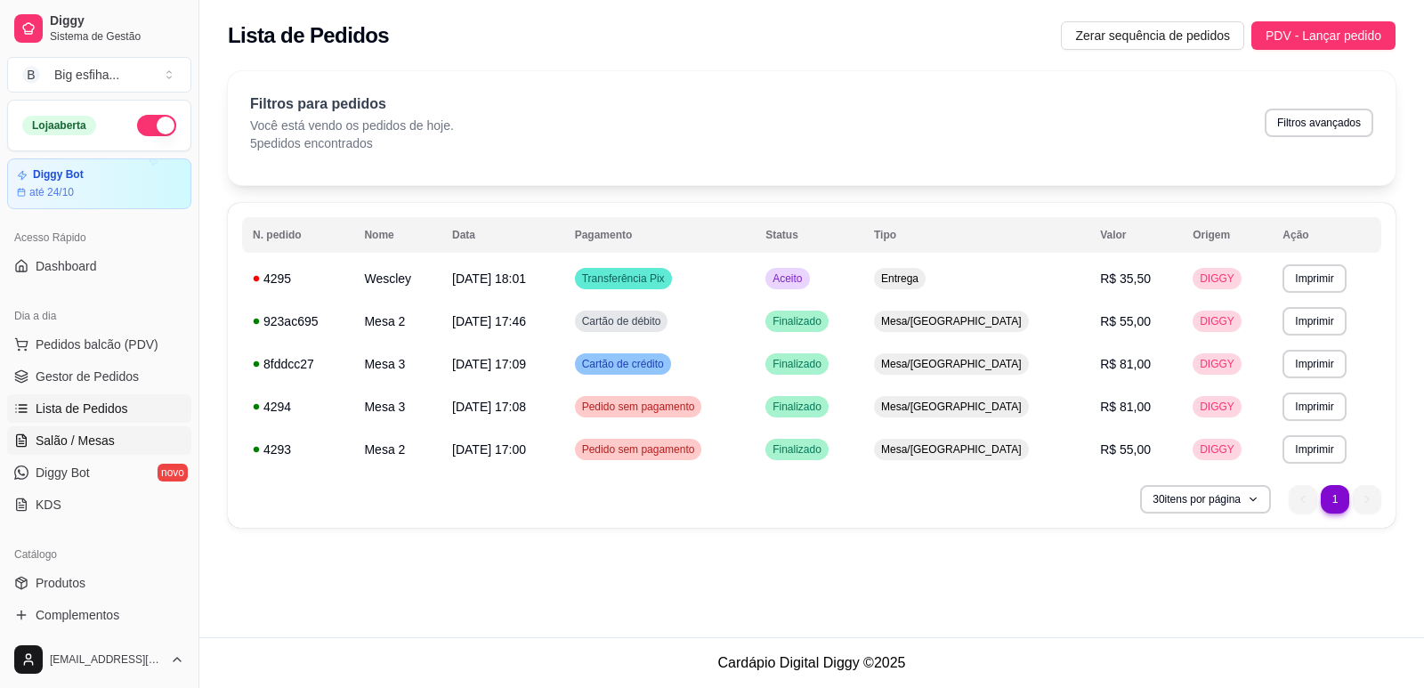
click at [87, 436] on span "Salão / Mesas" at bounding box center [75, 441] width 79 height 18
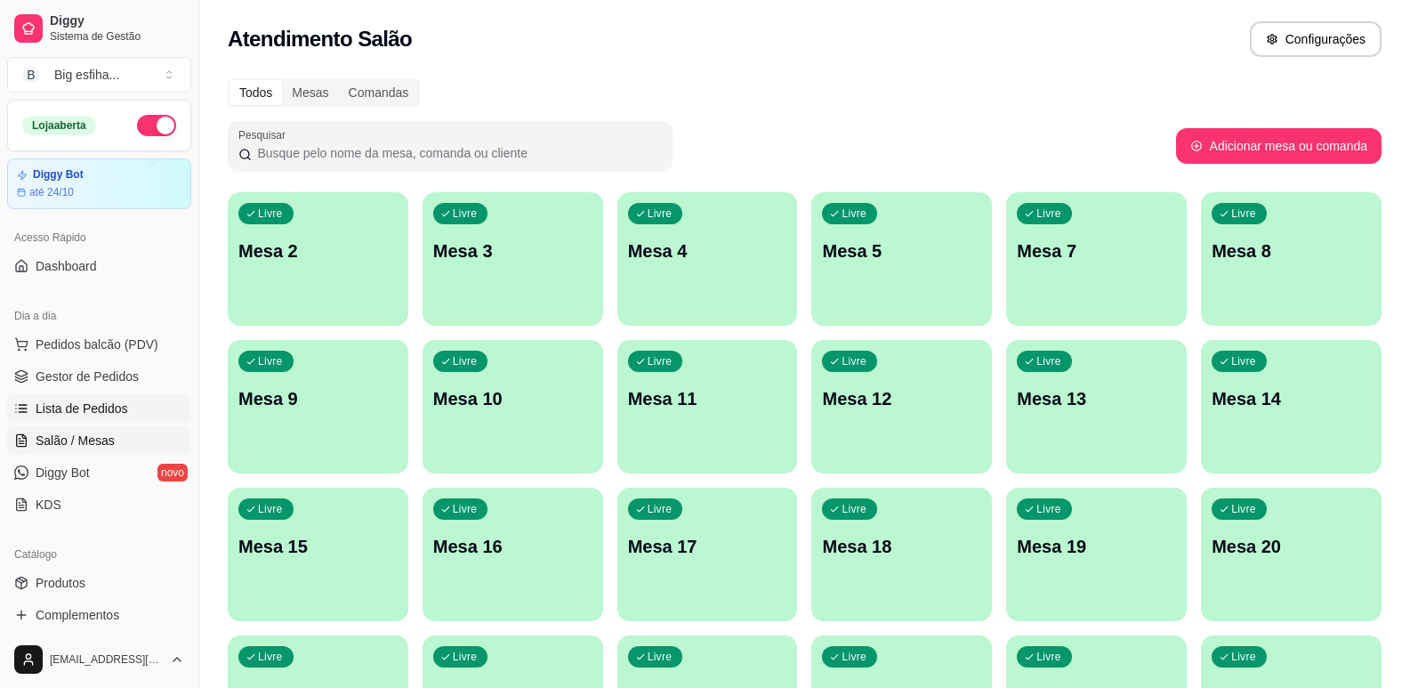
click at [97, 407] on span "Lista de Pedidos" at bounding box center [82, 409] width 93 height 18
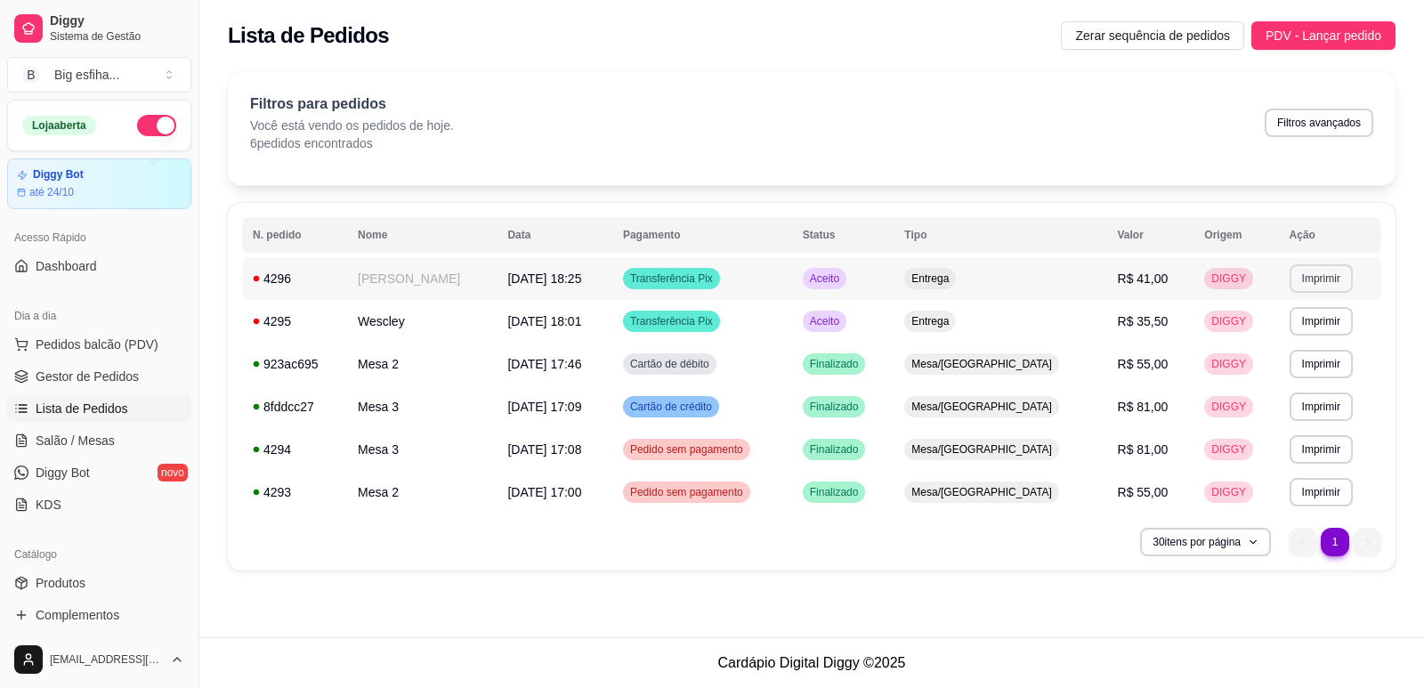
click at [1289, 282] on button "Imprimir" at bounding box center [1320, 278] width 63 height 28
click at [1290, 330] on button "IMPRESSORA" at bounding box center [1280, 341] width 125 height 28
click at [77, 334] on button "Pedidos balcão (PDV)" at bounding box center [99, 344] width 184 height 28
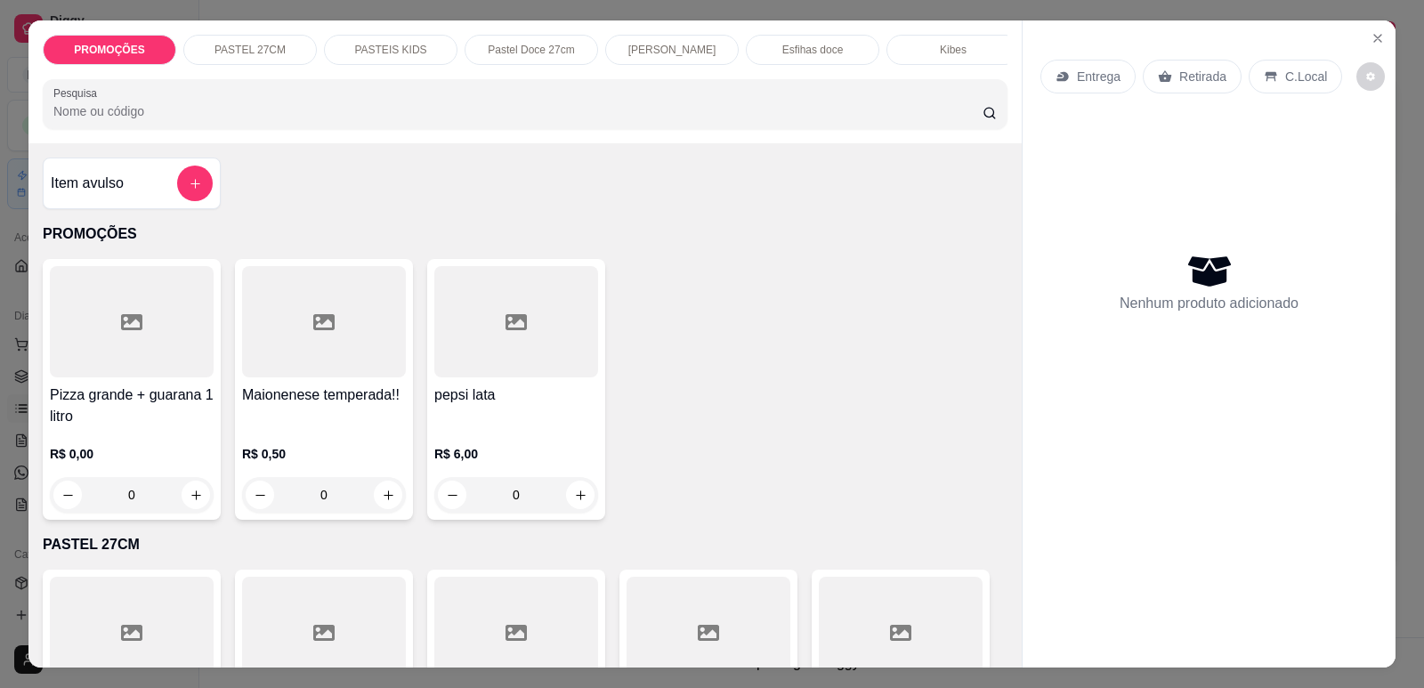
click at [1078, 69] on p "Entrega" at bounding box center [1099, 77] width 44 height 18
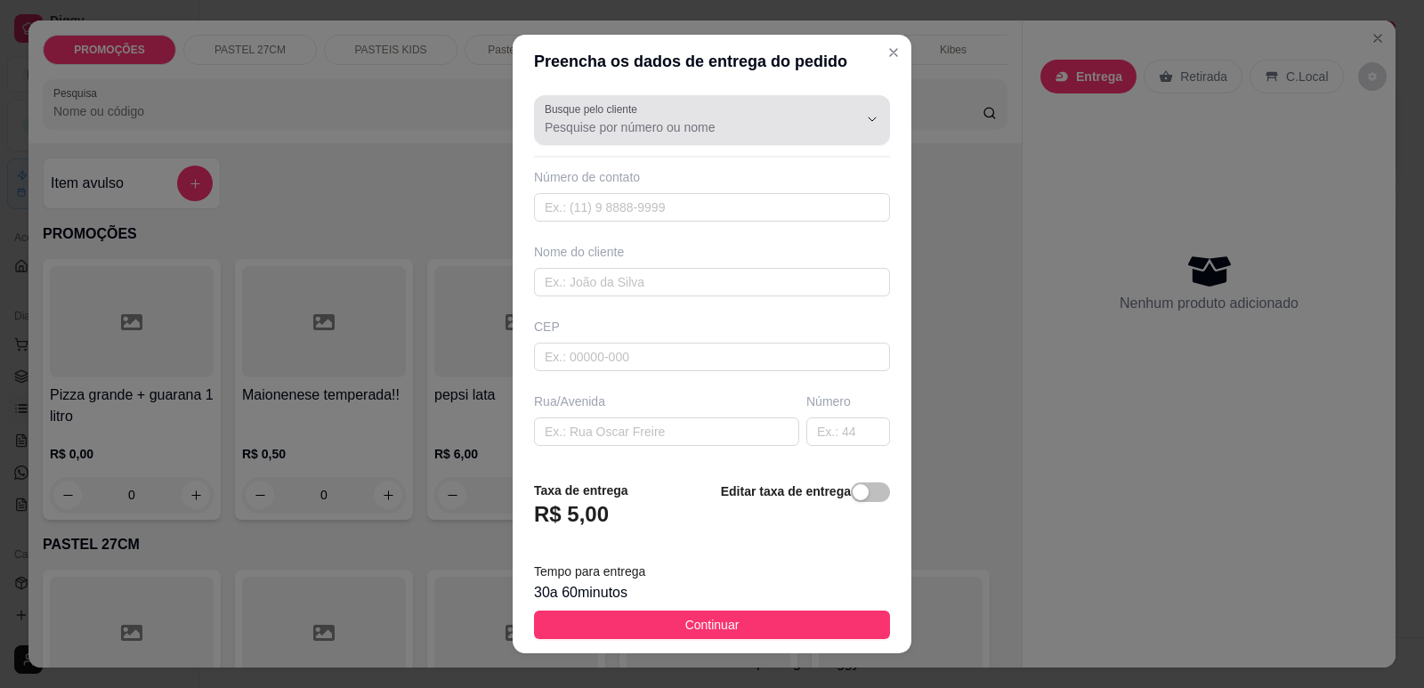
click at [691, 127] on input "Busque pelo cliente" at bounding box center [687, 127] width 285 height 18
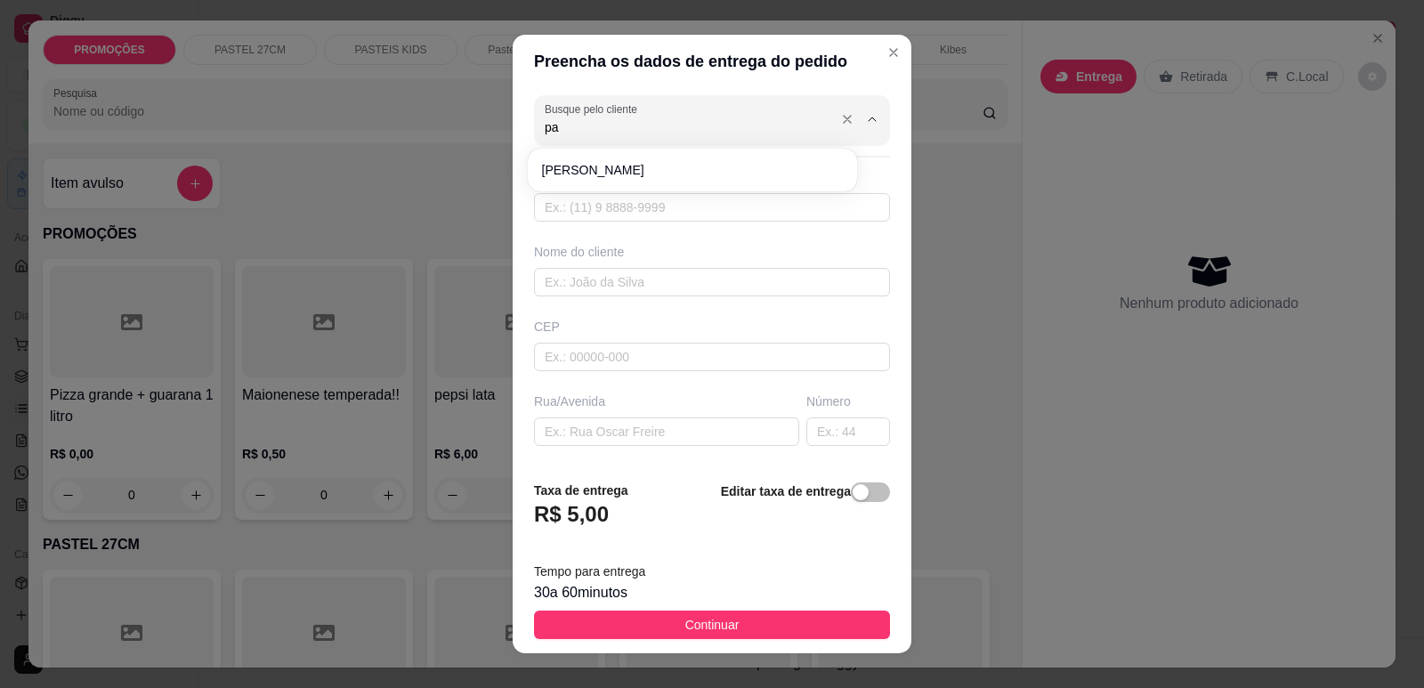
type input "p"
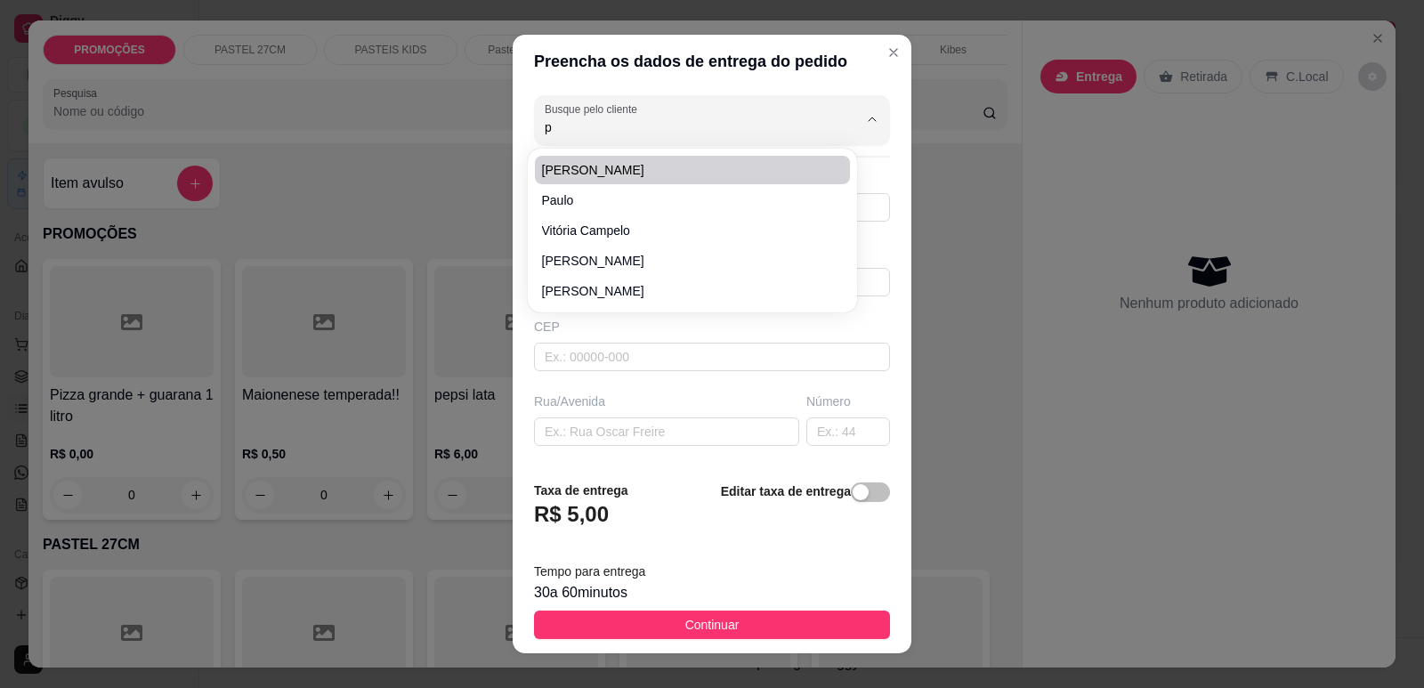
click at [1175, 213] on div "Preencha os dados de entrega do pedido Busque pelo cliente p Número de contato …" at bounding box center [712, 344] width 1424 height 688
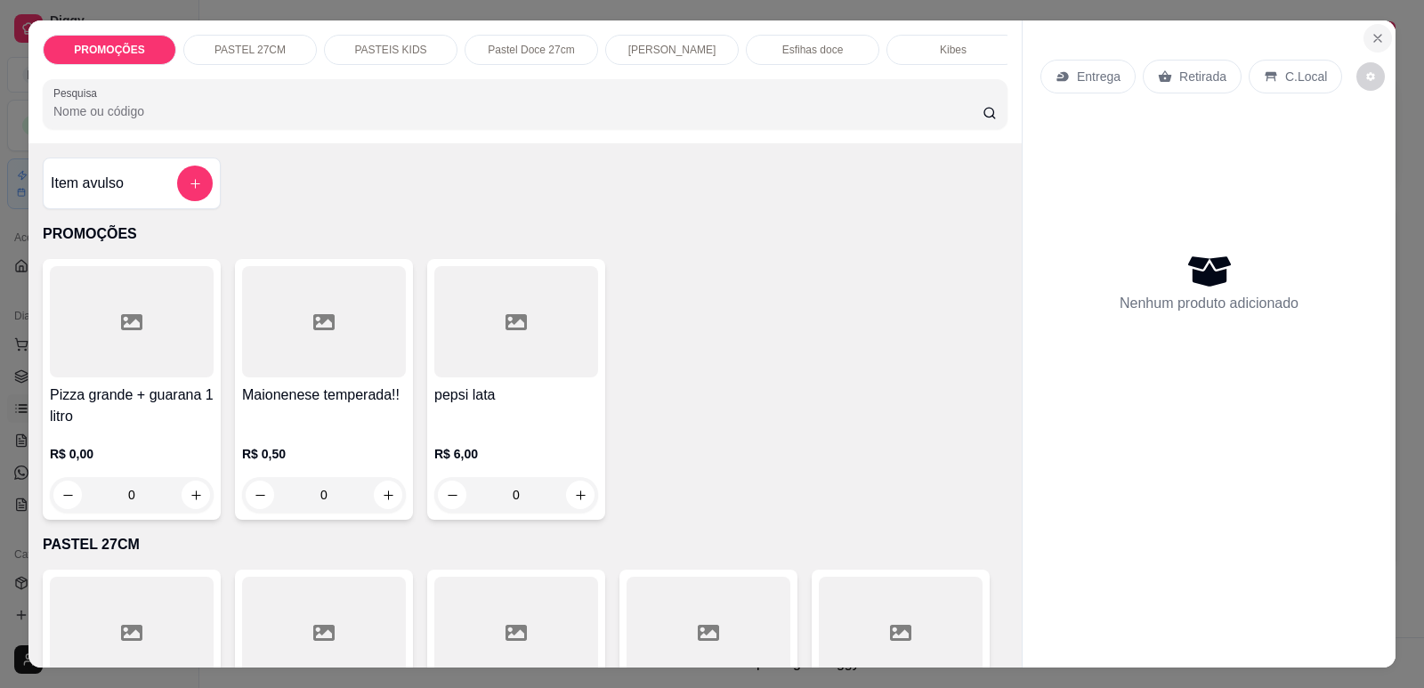
click at [1372, 38] on icon "Close" at bounding box center [1377, 38] width 14 height 14
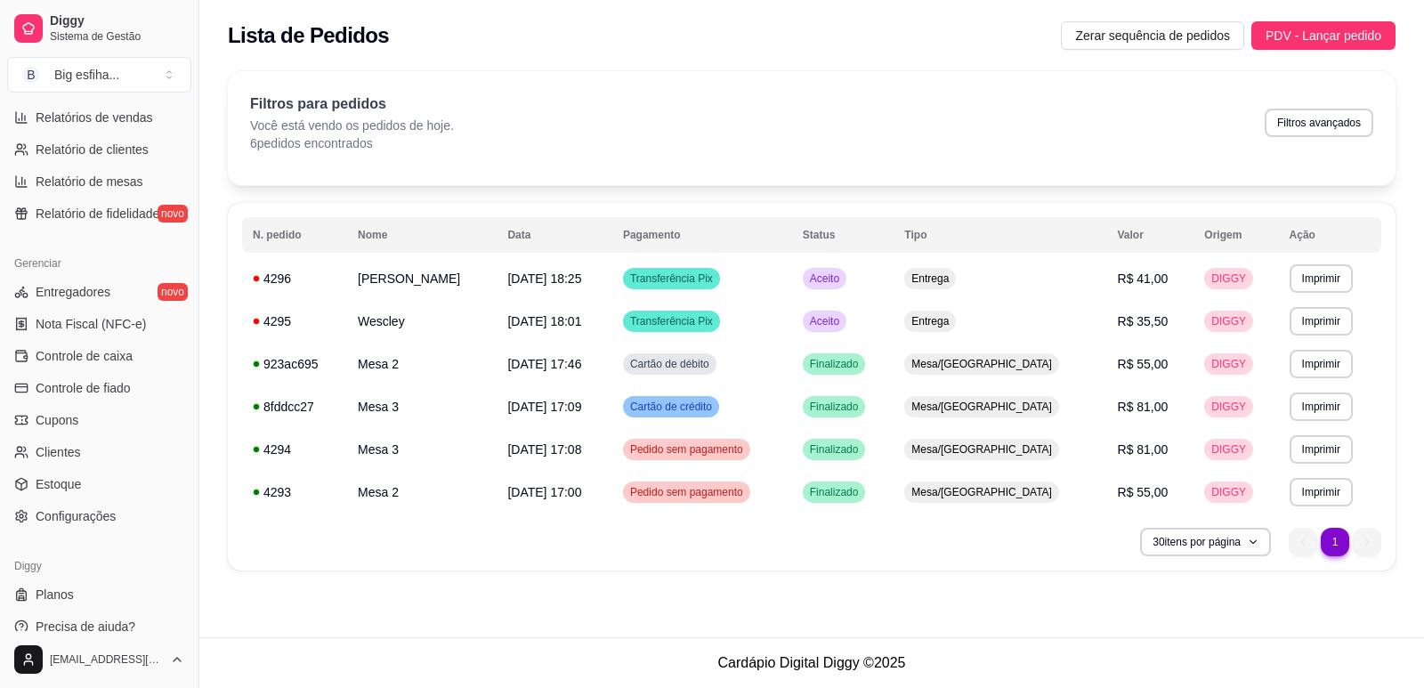
scroll to position [593, 0]
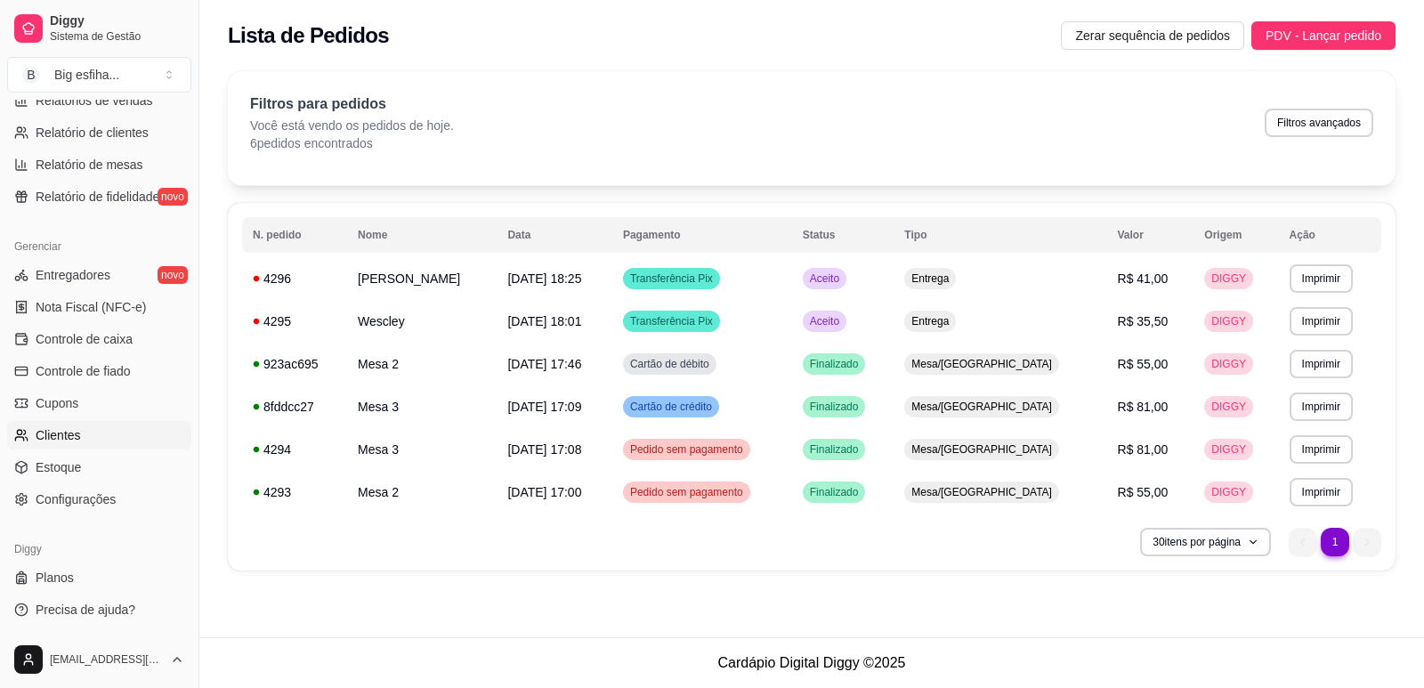
click at [96, 438] on link "Clientes" at bounding box center [99, 435] width 184 height 28
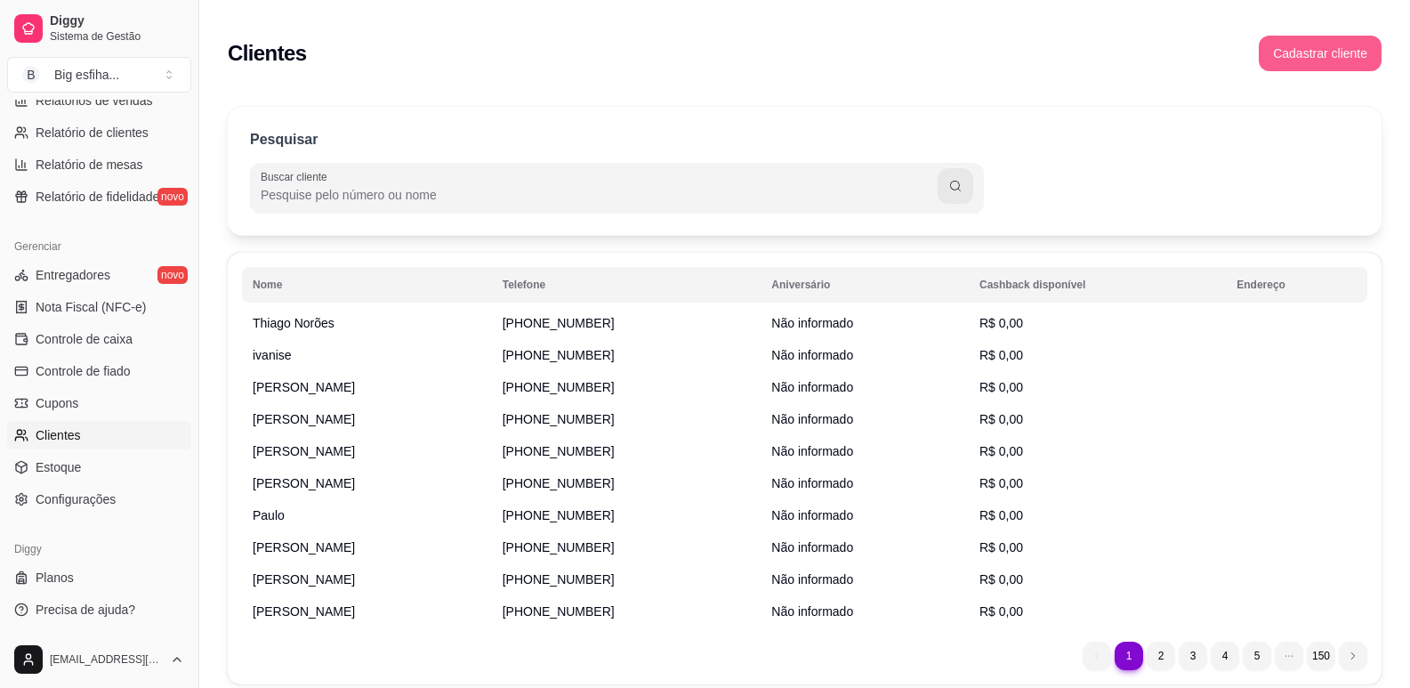
click at [1290, 47] on button "Cadastrar cliente" at bounding box center [1320, 54] width 123 height 36
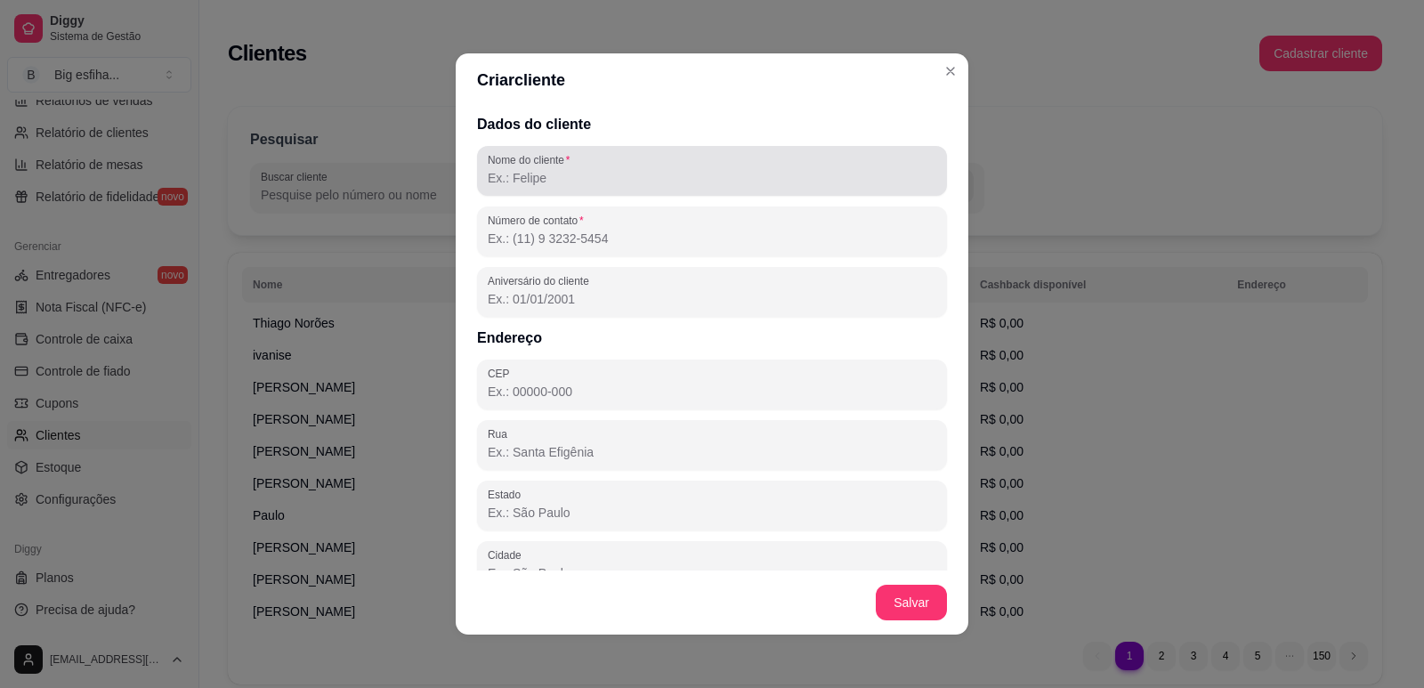
click at [575, 167] on div at bounding box center [712, 171] width 449 height 36
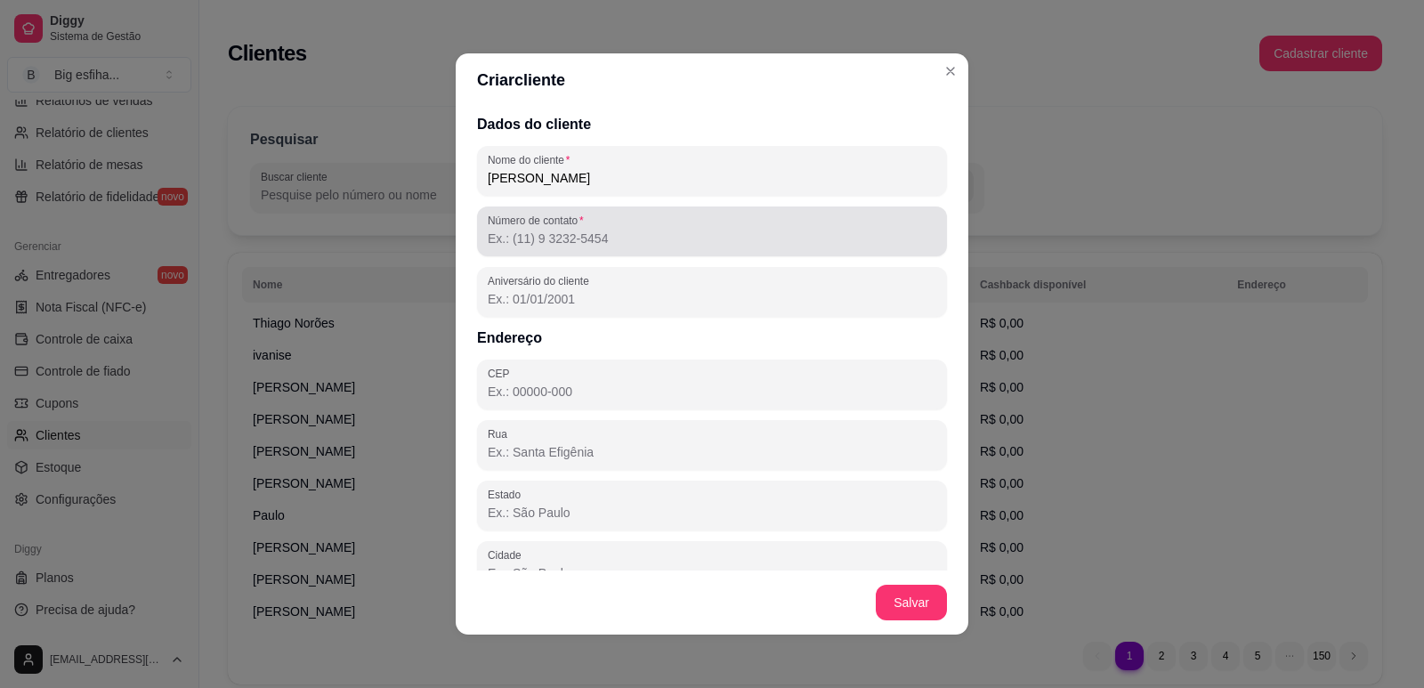
type input "paloma mendonça"
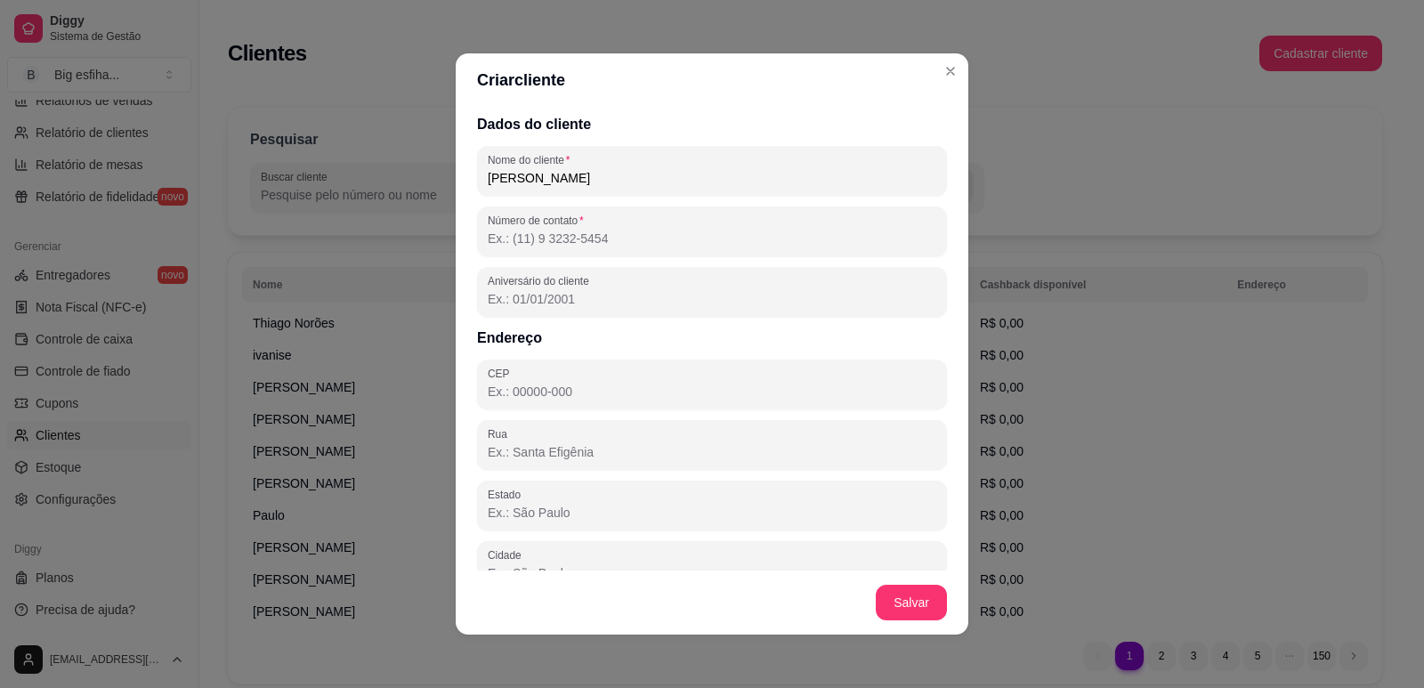
click at [538, 245] on input "Número de contato" at bounding box center [712, 239] width 449 height 18
click at [537, 241] on input "Número de contato" at bounding box center [712, 239] width 449 height 18
paste input "(85) 9101-4845"
click at [511, 239] on input "(85) 9101-4845" at bounding box center [712, 239] width 449 height 18
click at [503, 241] on input "(85) 9101-4845" at bounding box center [712, 239] width 449 height 18
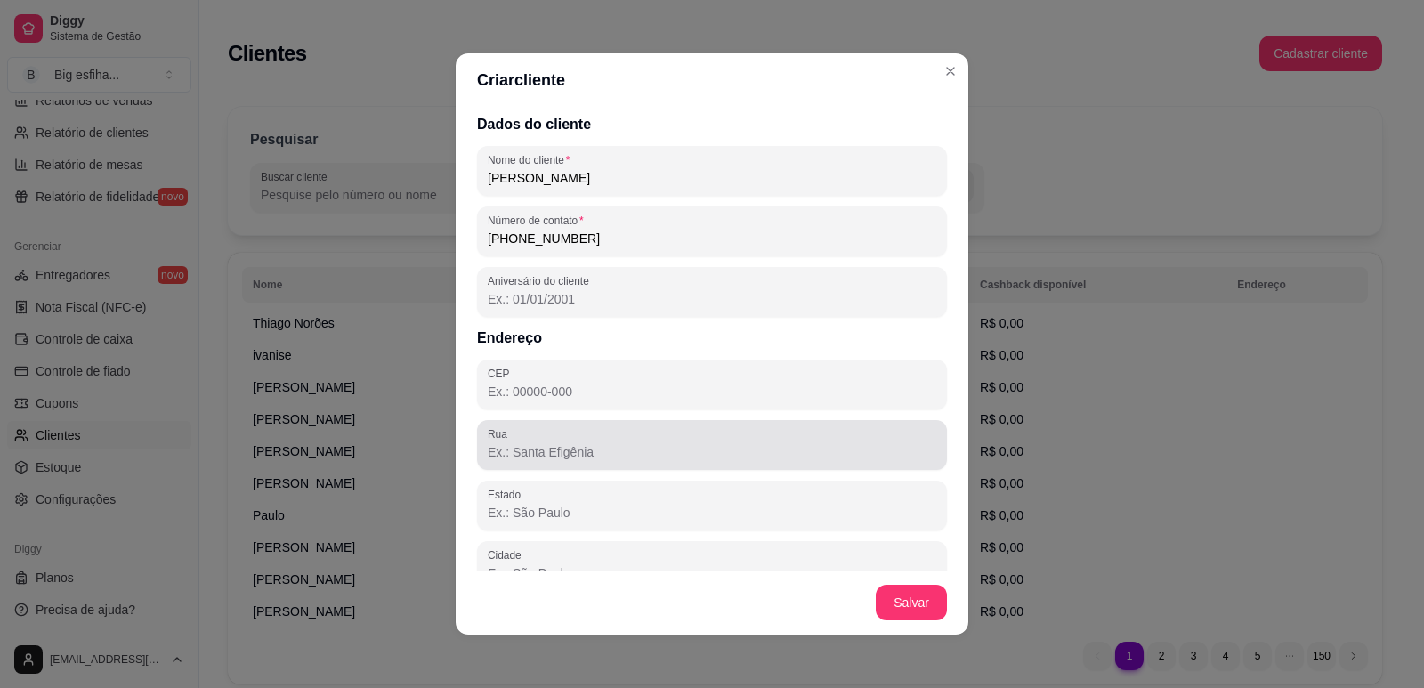
type input "(85) 9 9101-4845"
click at [546, 445] on input "Rua" at bounding box center [712, 452] width 449 height 18
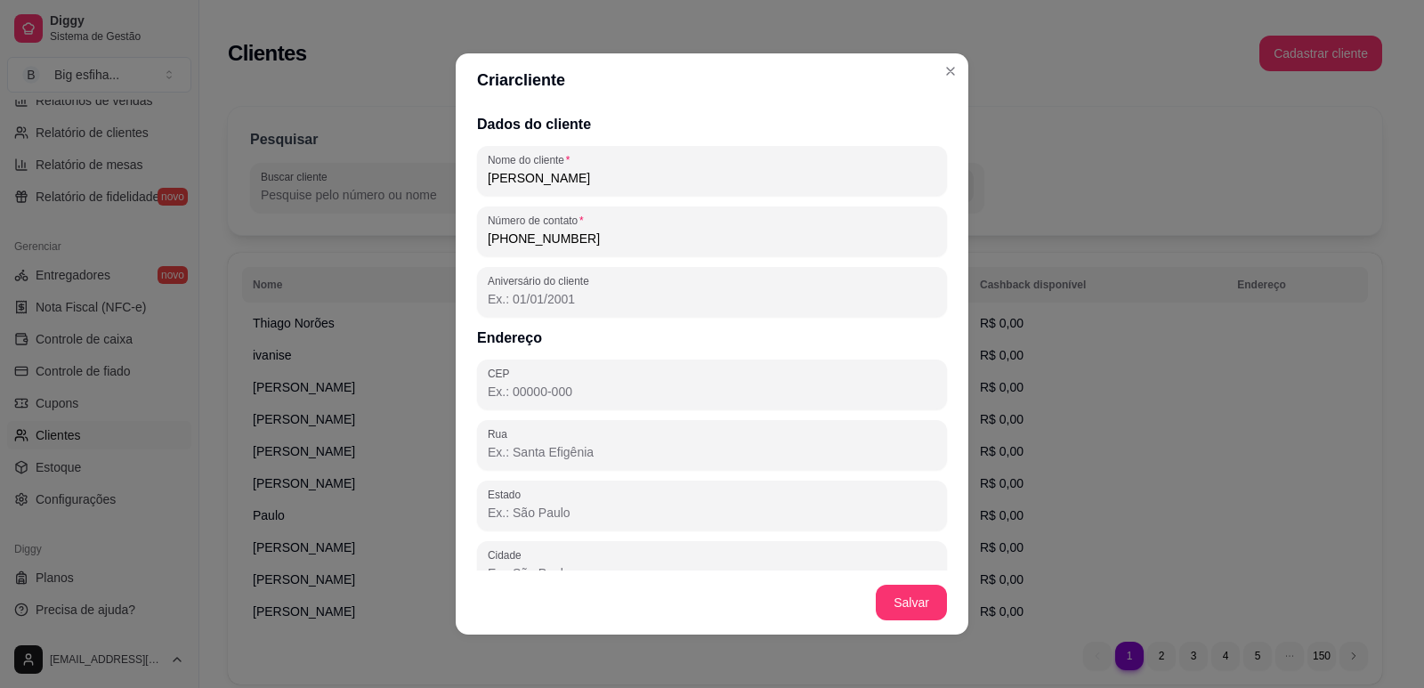
click at [518, 452] on input "Rua" at bounding box center [712, 452] width 449 height 18
paste input "Rua monsenhor catao, 1092 Esquina com a rua Paula ney Aldeota Próximo ao BNB cl…"
type input "Rua monsenhor catao, 1092 Esquina com a rua Paula ney Aldeota Próximo ao BNB cl…"
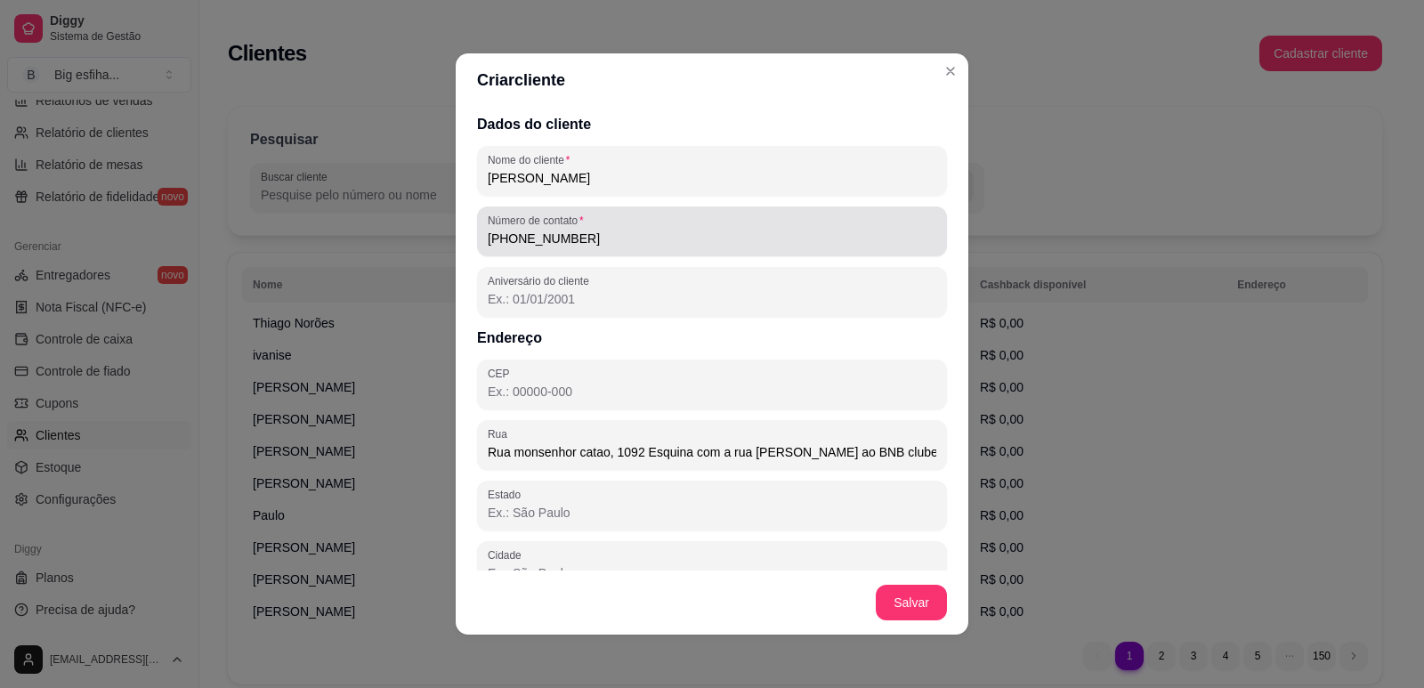
drag, startPoint x: 587, startPoint y: 253, endPoint x: 614, endPoint y: 251, distance: 26.8
click at [610, 251] on div "Número de contato (85) 9 9101-4845" at bounding box center [712, 231] width 470 height 50
click at [614, 251] on div "Número de contato (85) 9 9101-4845" at bounding box center [712, 231] width 470 height 50
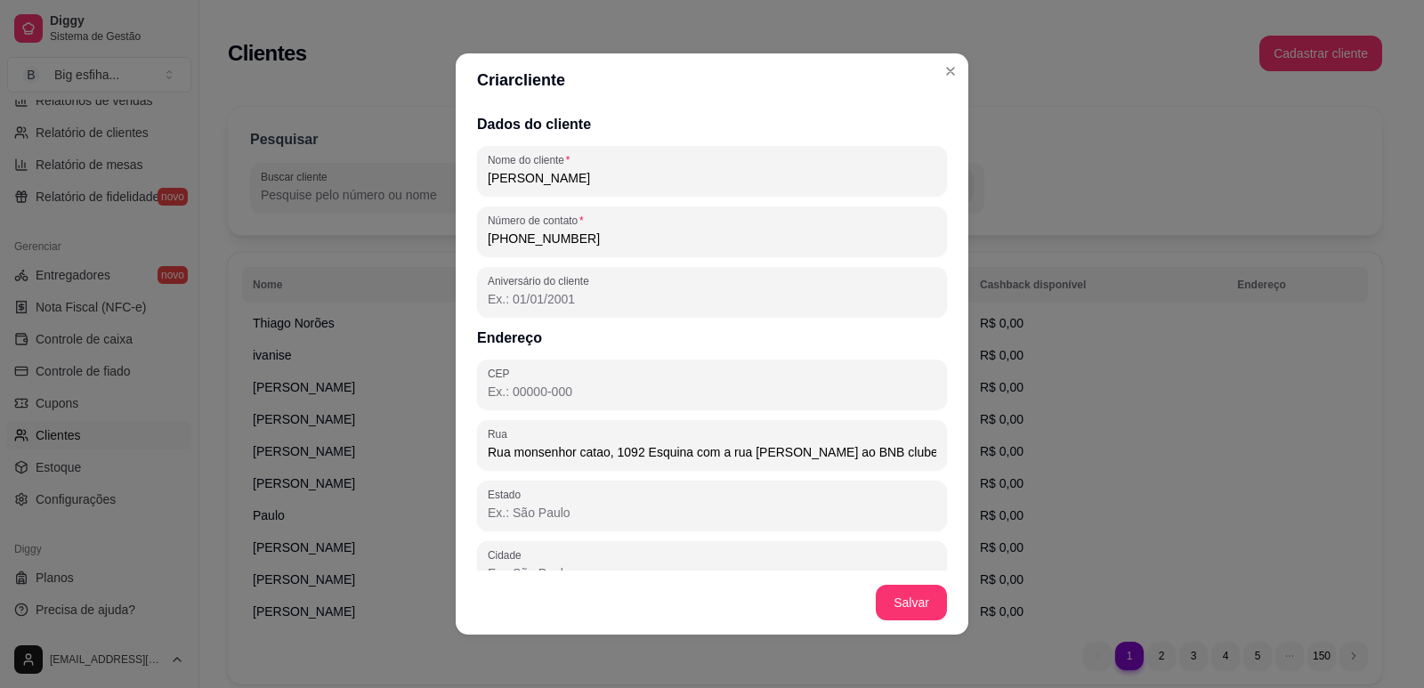
drag, startPoint x: 591, startPoint y: 241, endPoint x: 483, endPoint y: 245, distance: 107.7
click at [478, 245] on div "Número de contato (85) 9 9101-4845" at bounding box center [712, 231] width 470 height 50
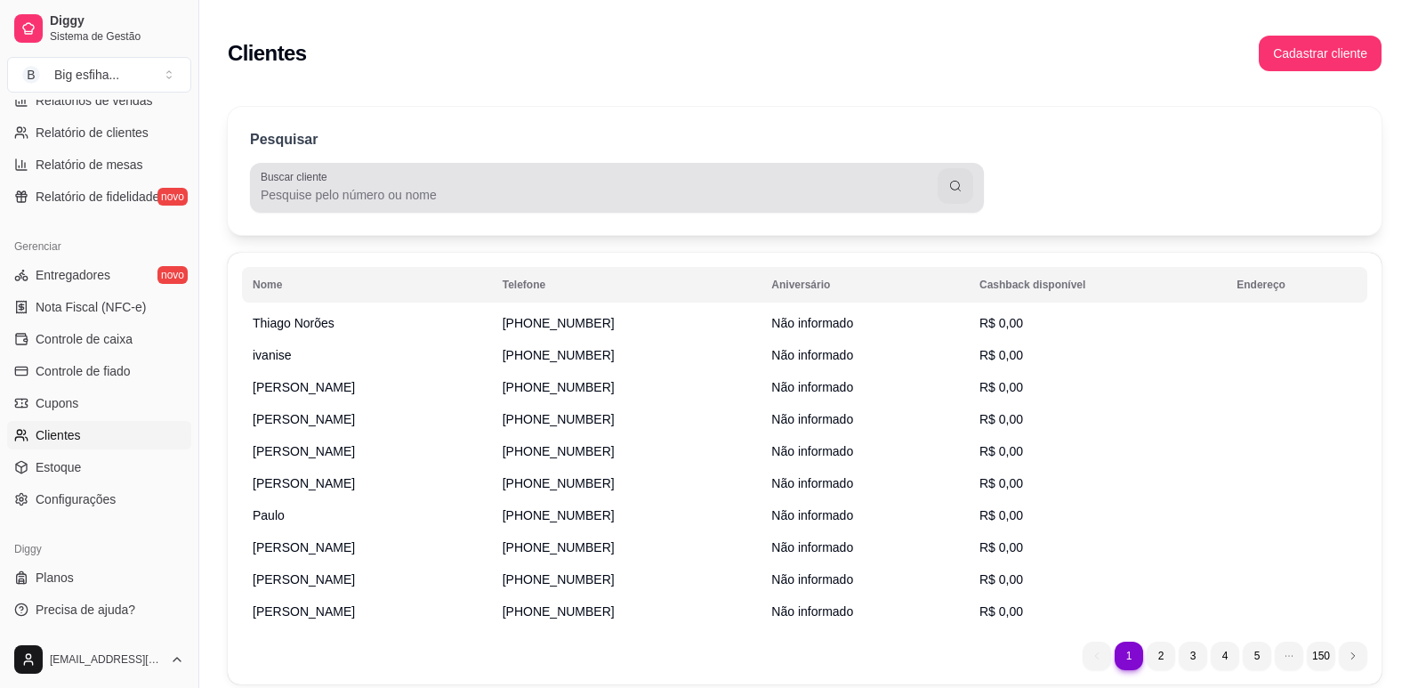
click at [303, 199] on input "Buscar cliente" at bounding box center [599, 195] width 677 height 18
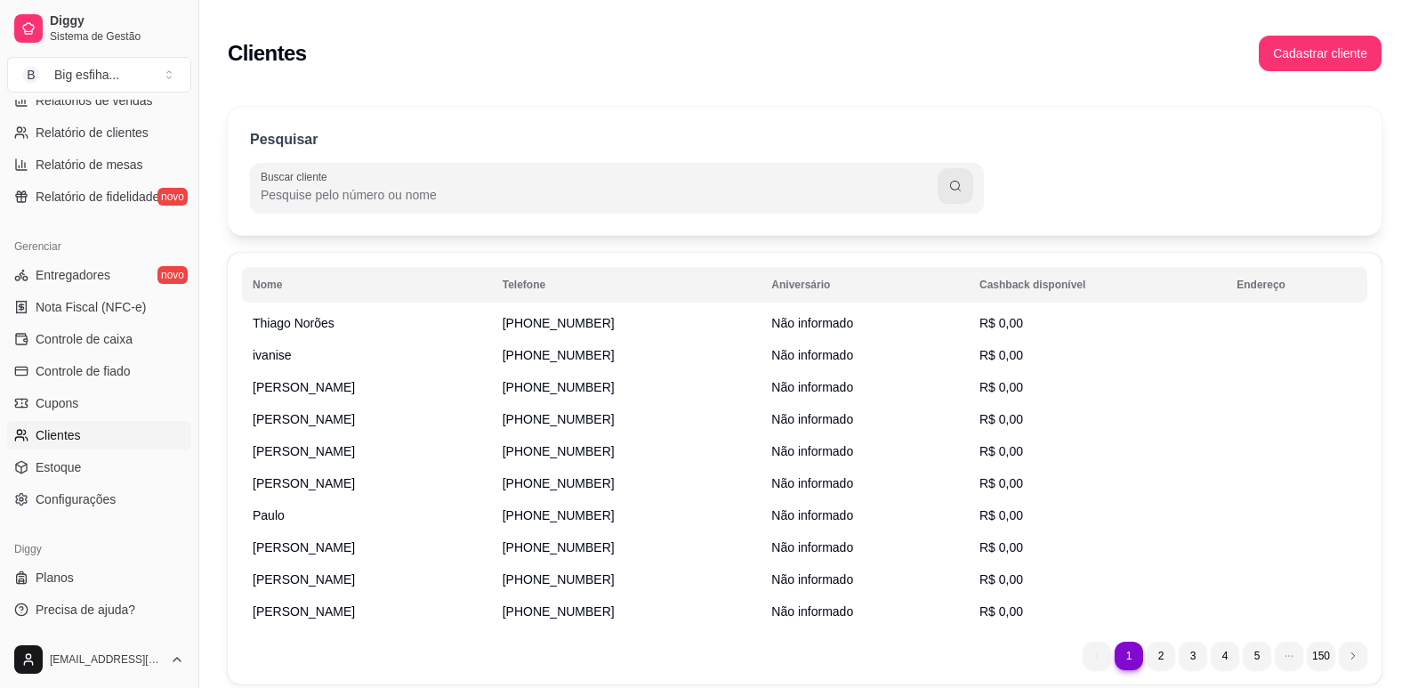
paste input "(85) 9 9101-4845"
type input "(85) 9 9101-4845"
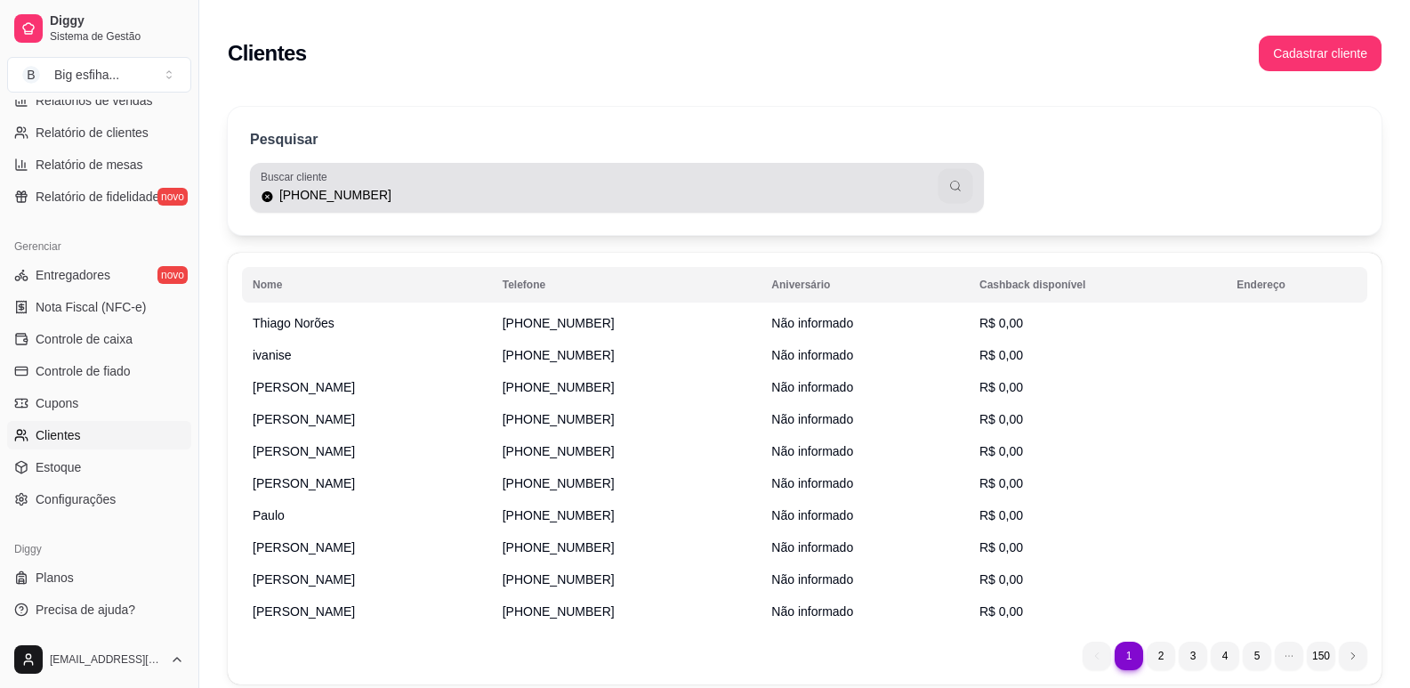
click at [948, 193] on button "button" at bounding box center [955, 186] width 35 height 35
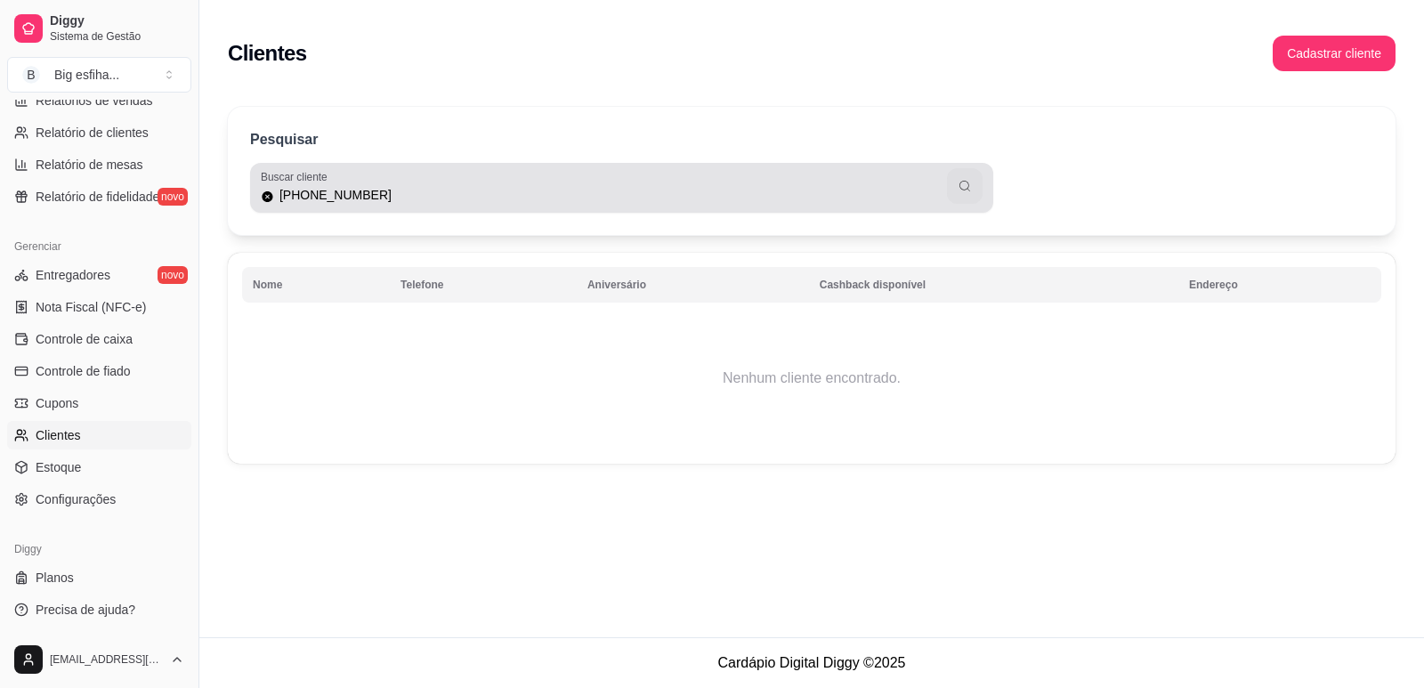
click at [948, 183] on button "button" at bounding box center [965, 186] width 36 height 36
click at [968, 184] on icon "button" at bounding box center [965, 186] width 14 height 14
drag, startPoint x: 531, startPoint y: 173, endPoint x: 512, endPoint y: 183, distance: 22.3
click at [529, 176] on div "(85) 9 9101-4845" at bounding box center [622, 188] width 722 height 36
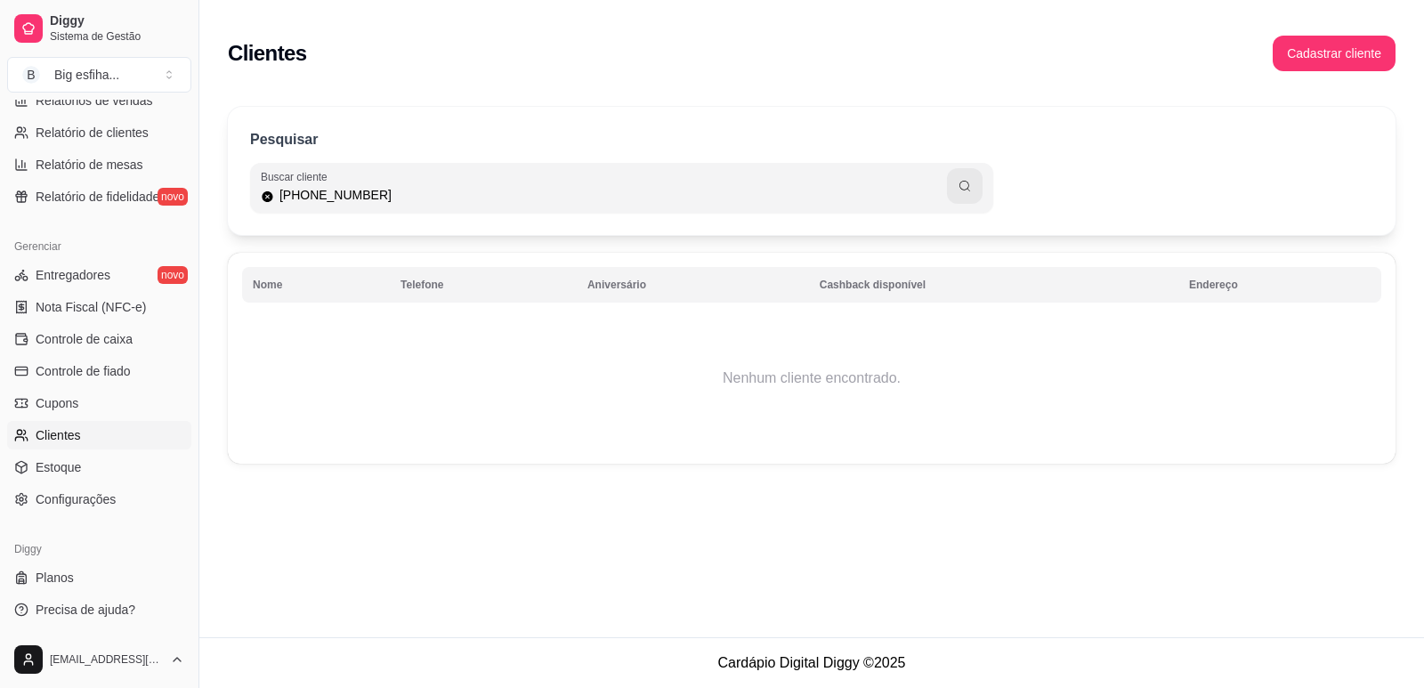
click at [512, 183] on div "(85) 9 9101-4845" at bounding box center [622, 188] width 722 height 36
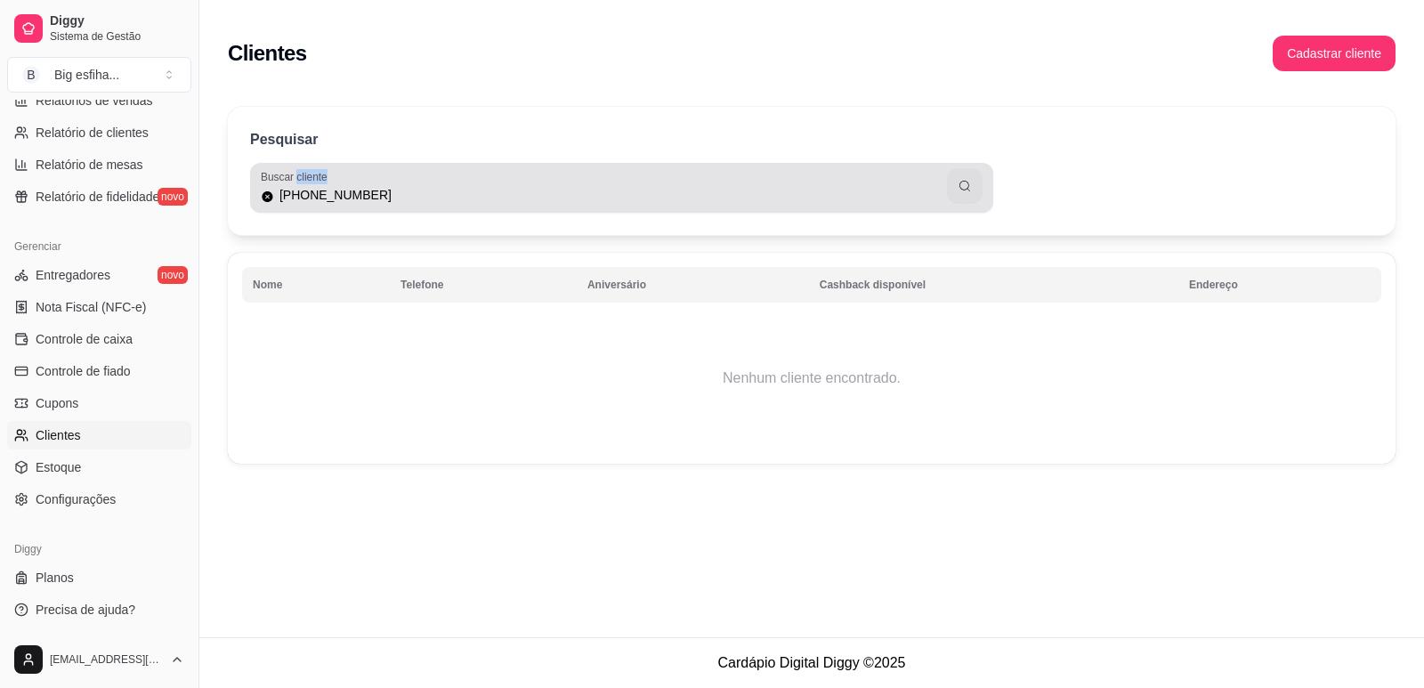
click at [512, 183] on div "(85) 9 9101-4845" at bounding box center [622, 188] width 722 height 36
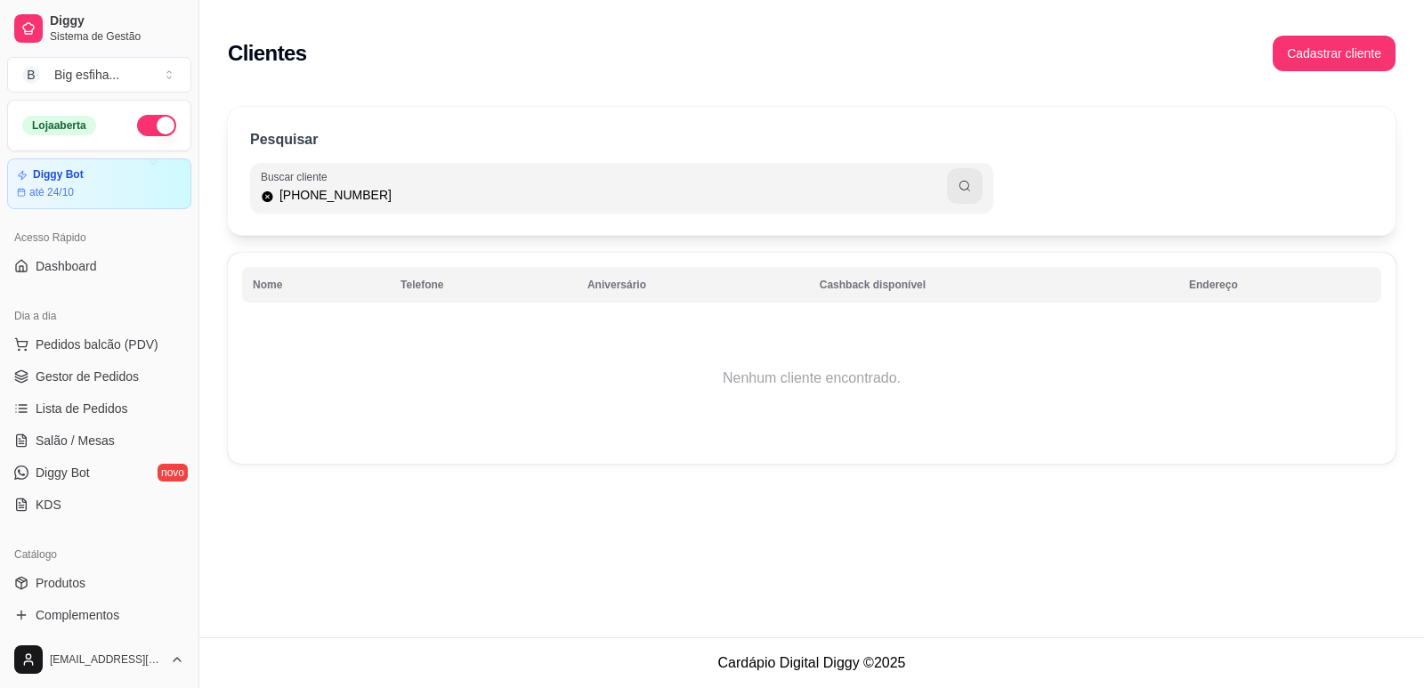
click at [138, 329] on div "Dia a dia" at bounding box center [99, 316] width 184 height 28
click at [139, 343] on span "Pedidos balcão (PDV)" at bounding box center [97, 344] width 123 height 18
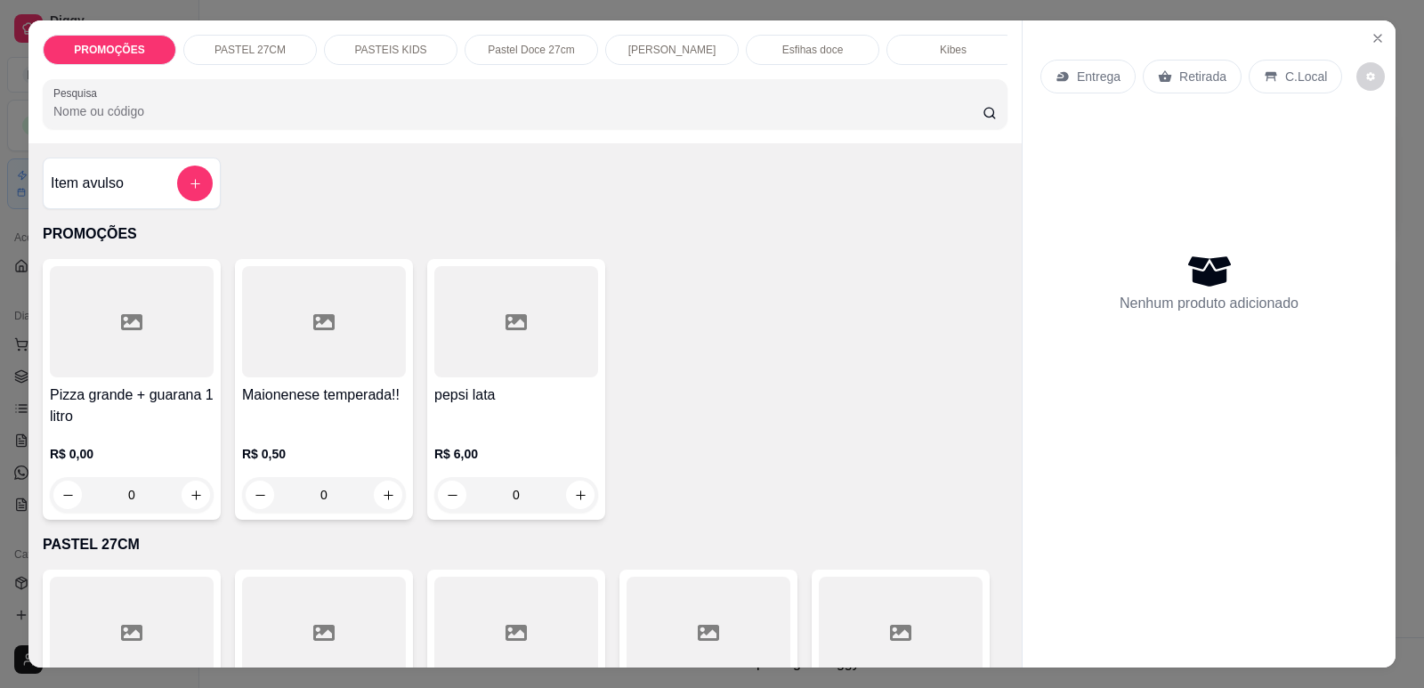
click at [1095, 86] on div "Entrega" at bounding box center [1087, 77] width 95 height 34
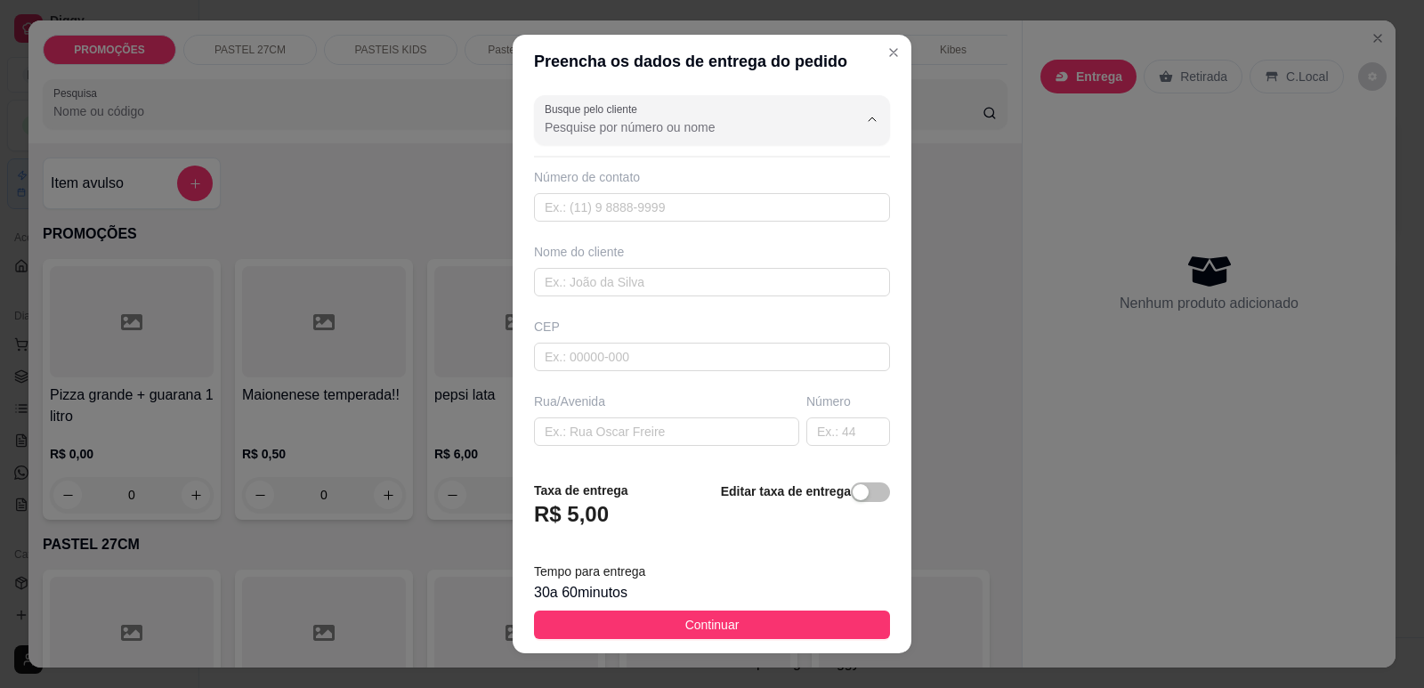
click at [593, 133] on input "Busque pelo cliente" at bounding box center [687, 127] width 285 height 18
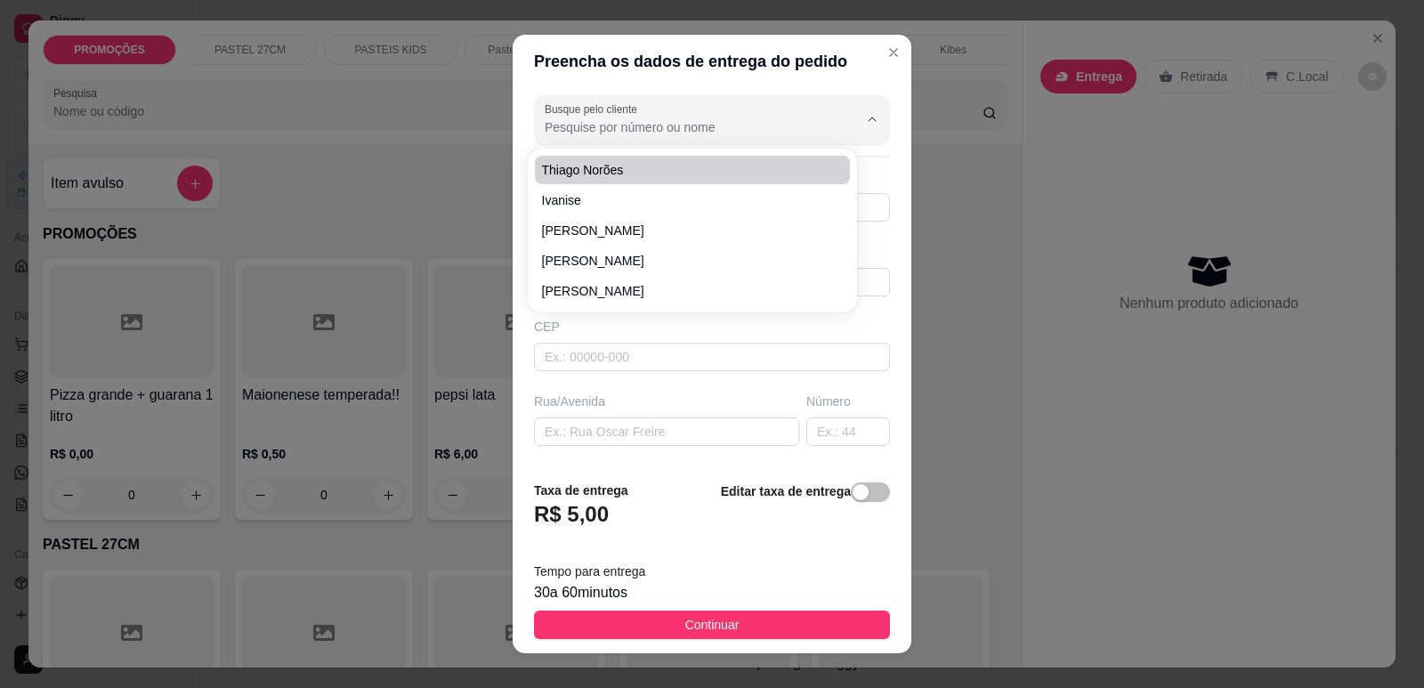
click at [585, 127] on input "Busque pelo cliente" at bounding box center [687, 127] width 285 height 18
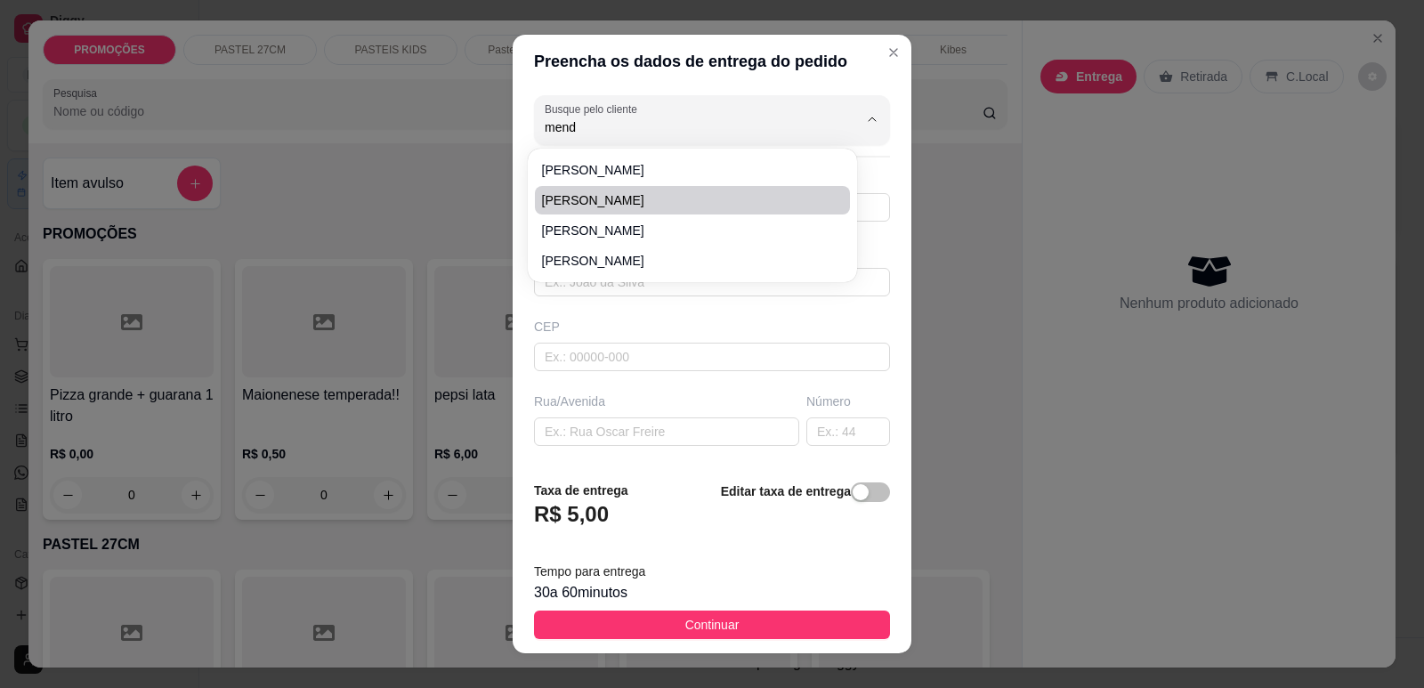
click at [640, 202] on span "Eduardo Mendonça" at bounding box center [683, 200] width 283 height 18
type input "Eduardo Mendonça"
type input "85991409054"
type input "Eduardo Mendonça"
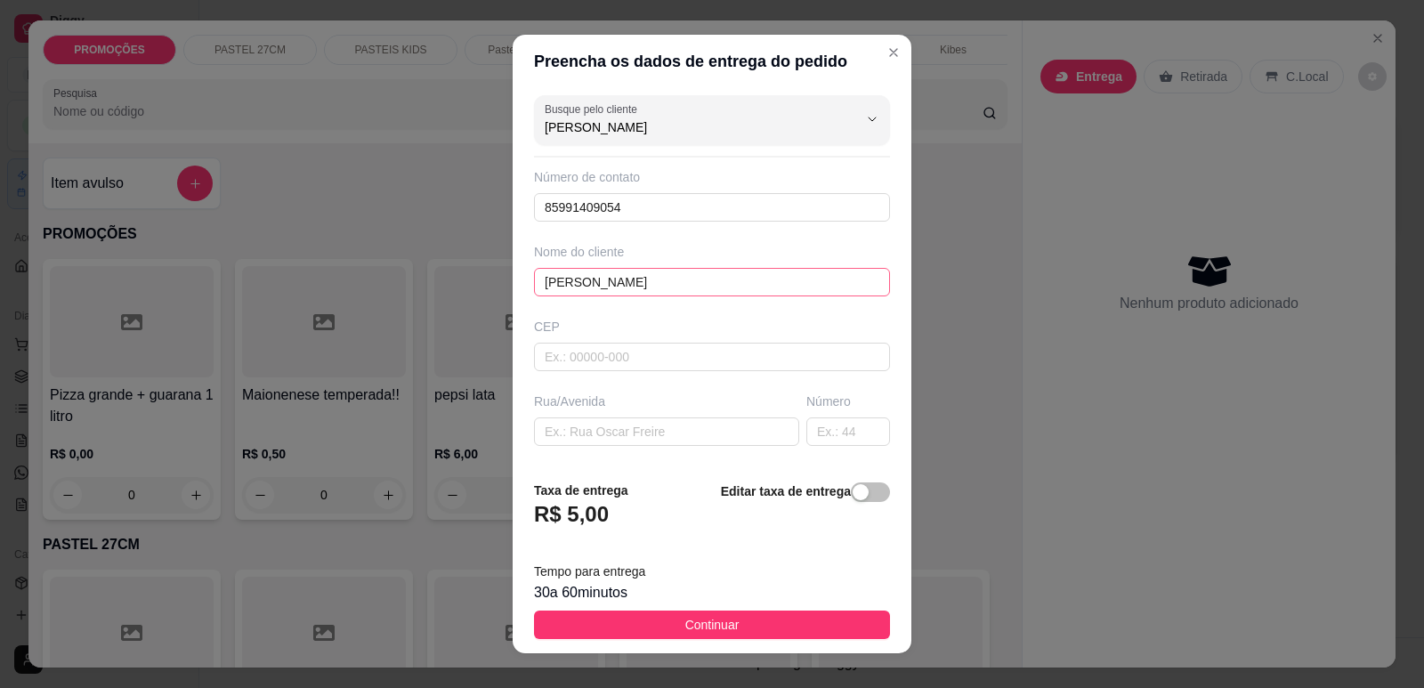
type input "Eduardo Mendonça"
click at [584, 284] on input "Eduardo Mendonça" at bounding box center [712, 282] width 356 height 28
click at [558, 286] on input "Eduardo Mendonça" at bounding box center [712, 282] width 356 height 28
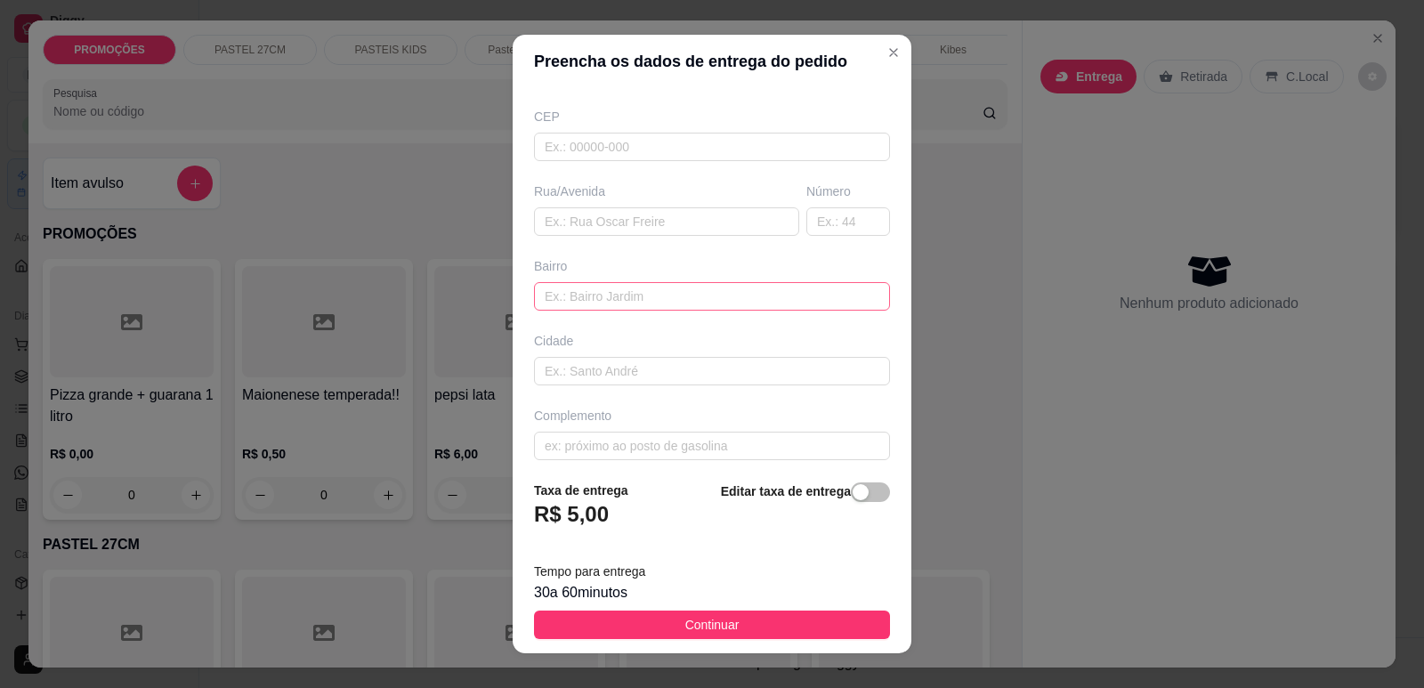
scroll to position [221, 0]
type input "paloma Mendonça"
click at [566, 212] on input "text" at bounding box center [666, 211] width 265 height 28
click at [569, 221] on input "text" at bounding box center [666, 211] width 265 height 28
paste input "Rua monsenhor catao, 1092 Esquina com a rua Paula ney Aldeota Próximo ao BNB cl…"
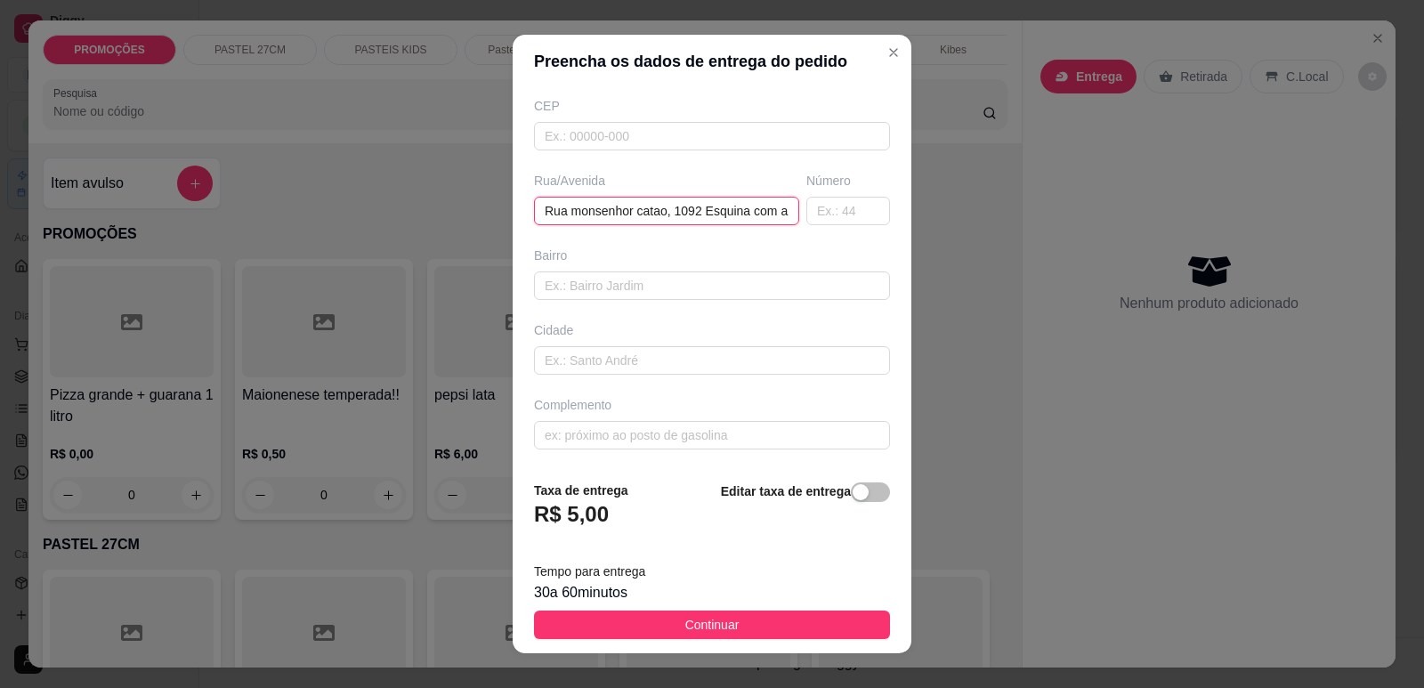
scroll to position [0, 268]
type input "Rua monsenhor catao, 1092 Esquina com a rua Paula ney Aldeota Próximo ao BNB cl…"
click at [853, 487] on span "button" at bounding box center [870, 492] width 39 height 20
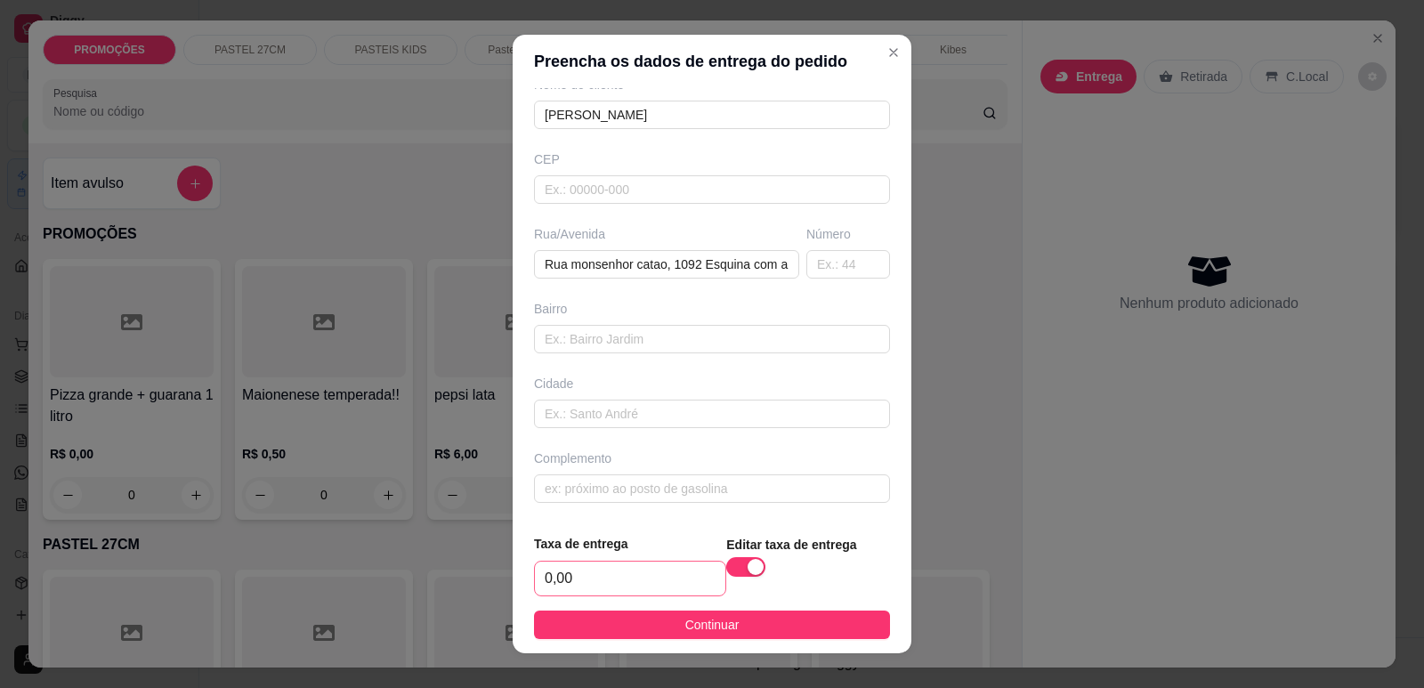
scroll to position [167, 0]
click at [567, 588] on input "0,00" at bounding box center [630, 579] width 190 height 34
type input "5,00"
click at [805, 628] on button "Continuar" at bounding box center [712, 624] width 356 height 28
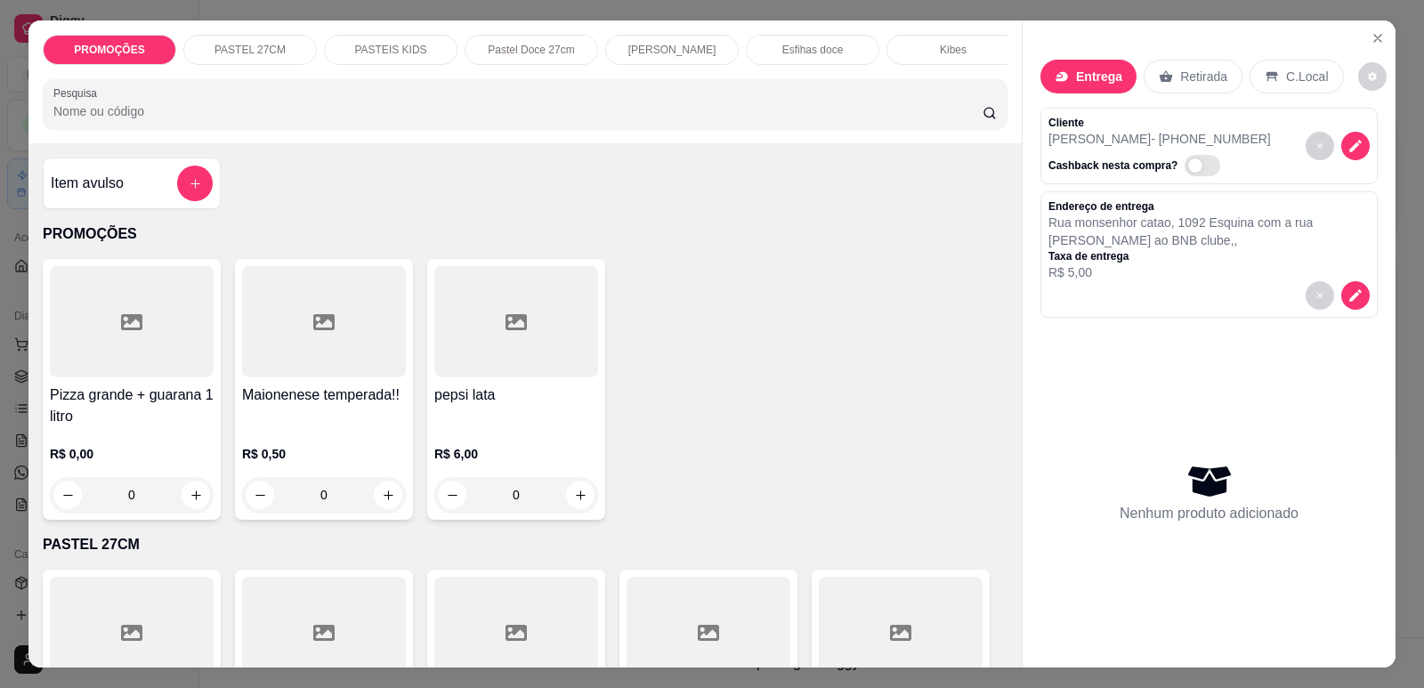
scroll to position [267, 0]
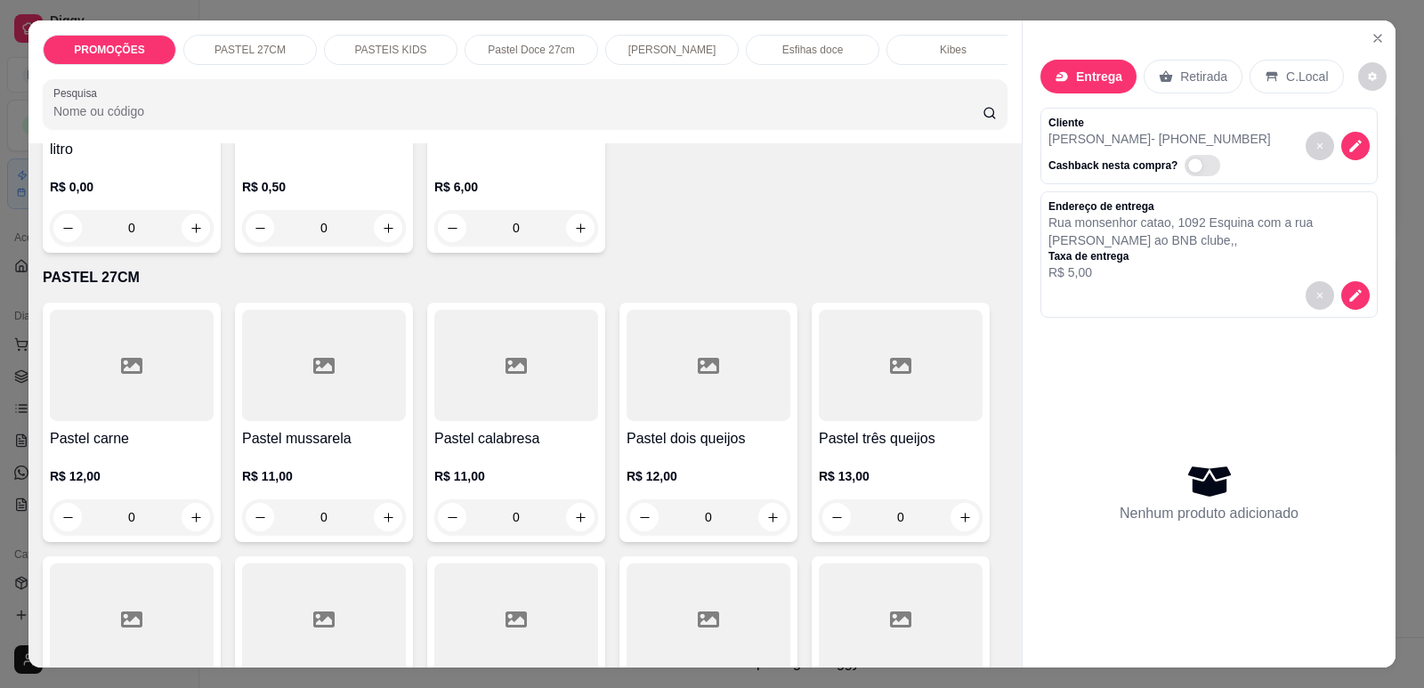
click at [96, 449] on h4 "Pastel carne" at bounding box center [132, 438] width 164 height 21
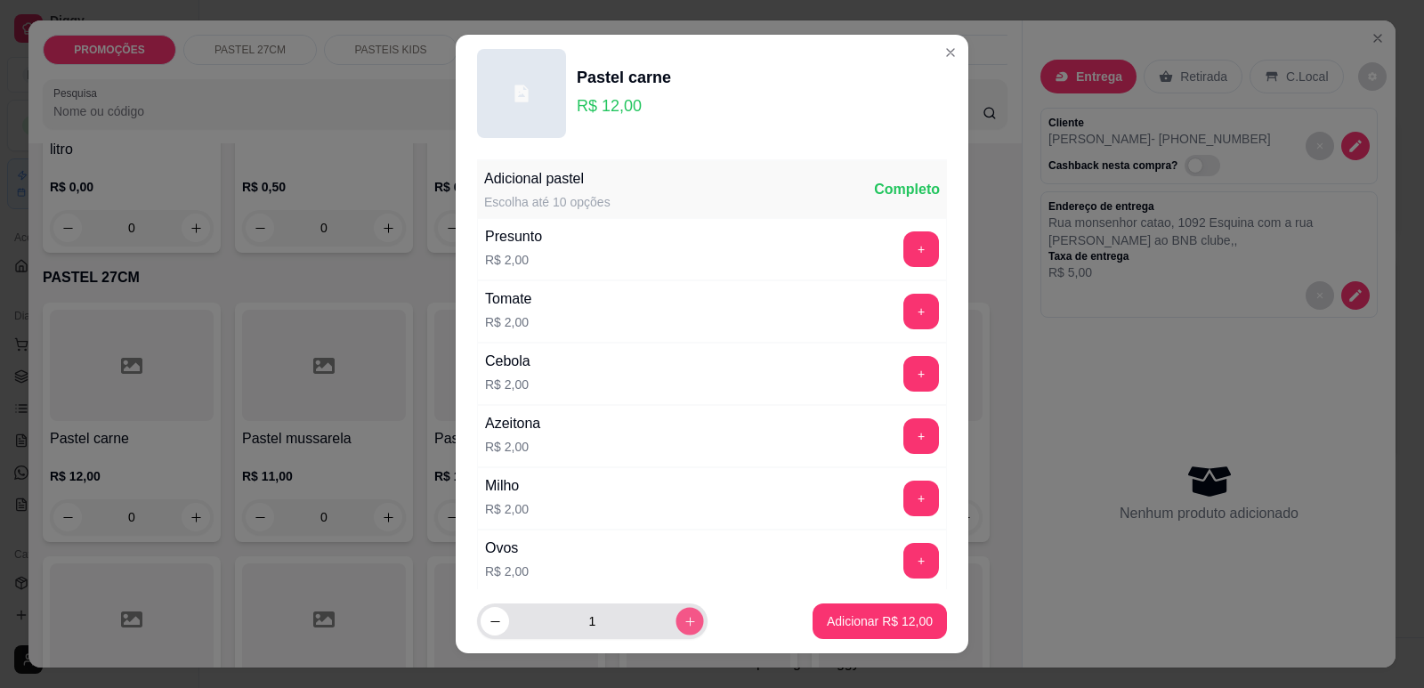
click at [683, 618] on icon "increase-product-quantity" at bounding box center [689, 621] width 13 height 13
type input "2"
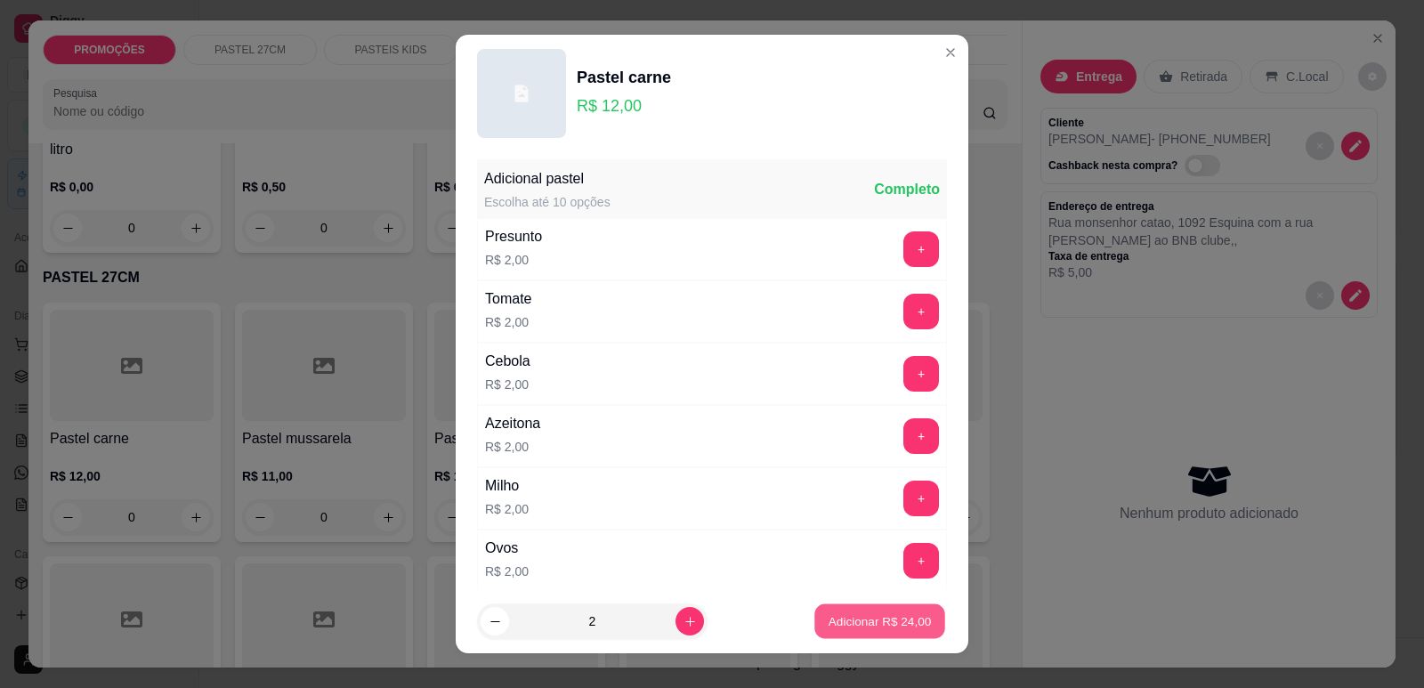
click at [907, 622] on p "Adicionar R$ 24,00" at bounding box center [879, 621] width 103 height 17
type input "2"
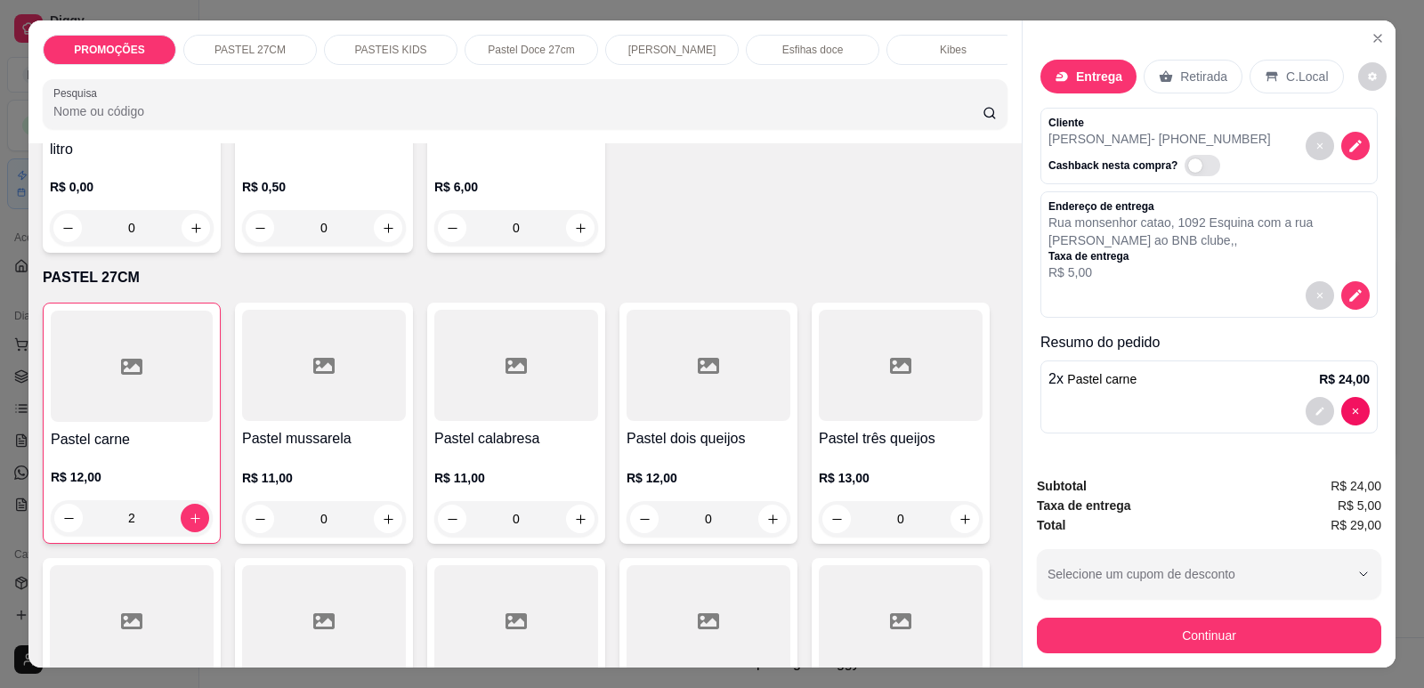
scroll to position [36, 0]
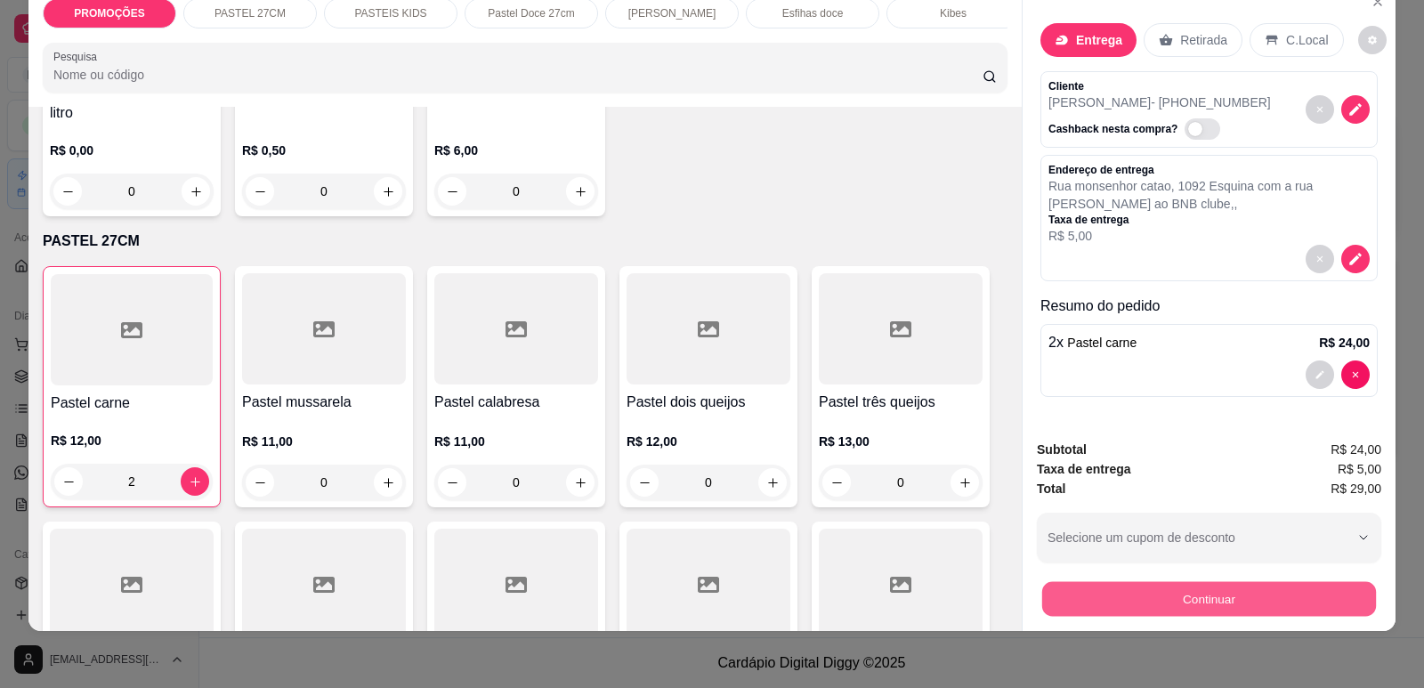
click at [1130, 596] on button "Continuar" at bounding box center [1209, 598] width 334 height 35
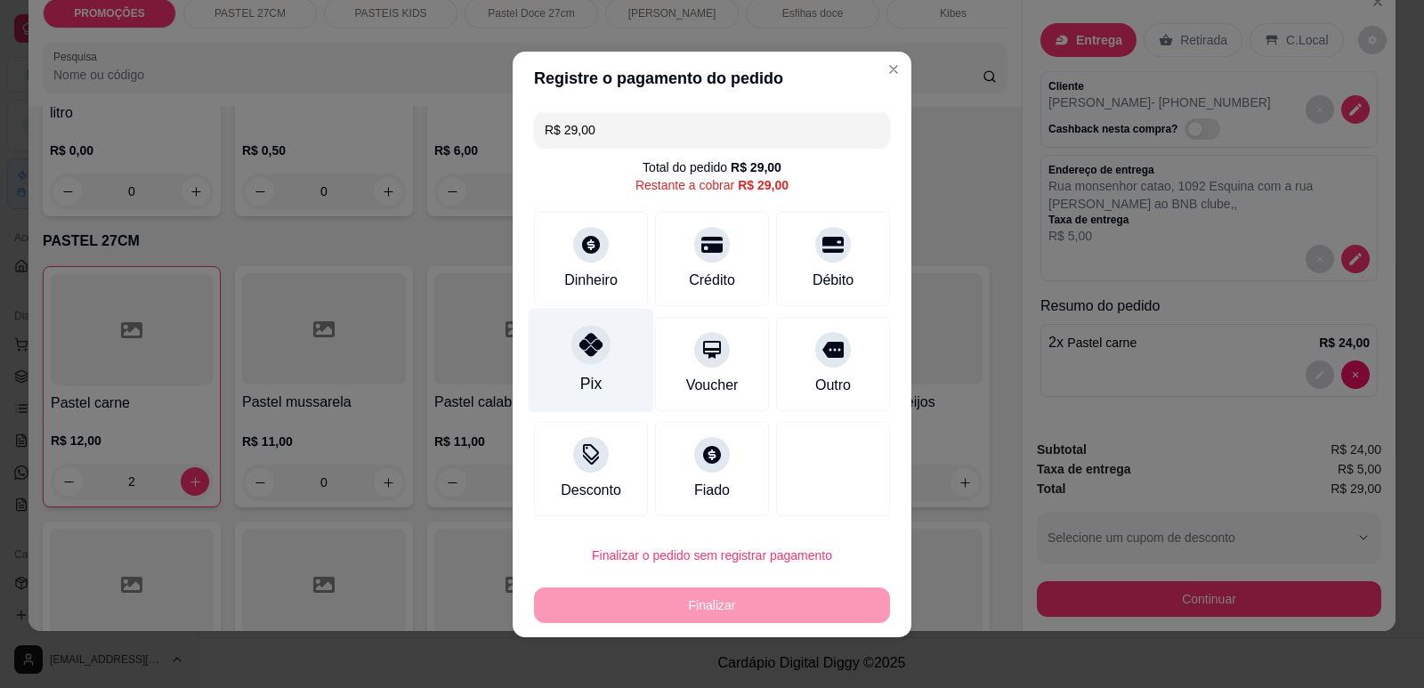
click at [547, 349] on div "Pix" at bounding box center [591, 360] width 125 height 104
type input "R$ 0,00"
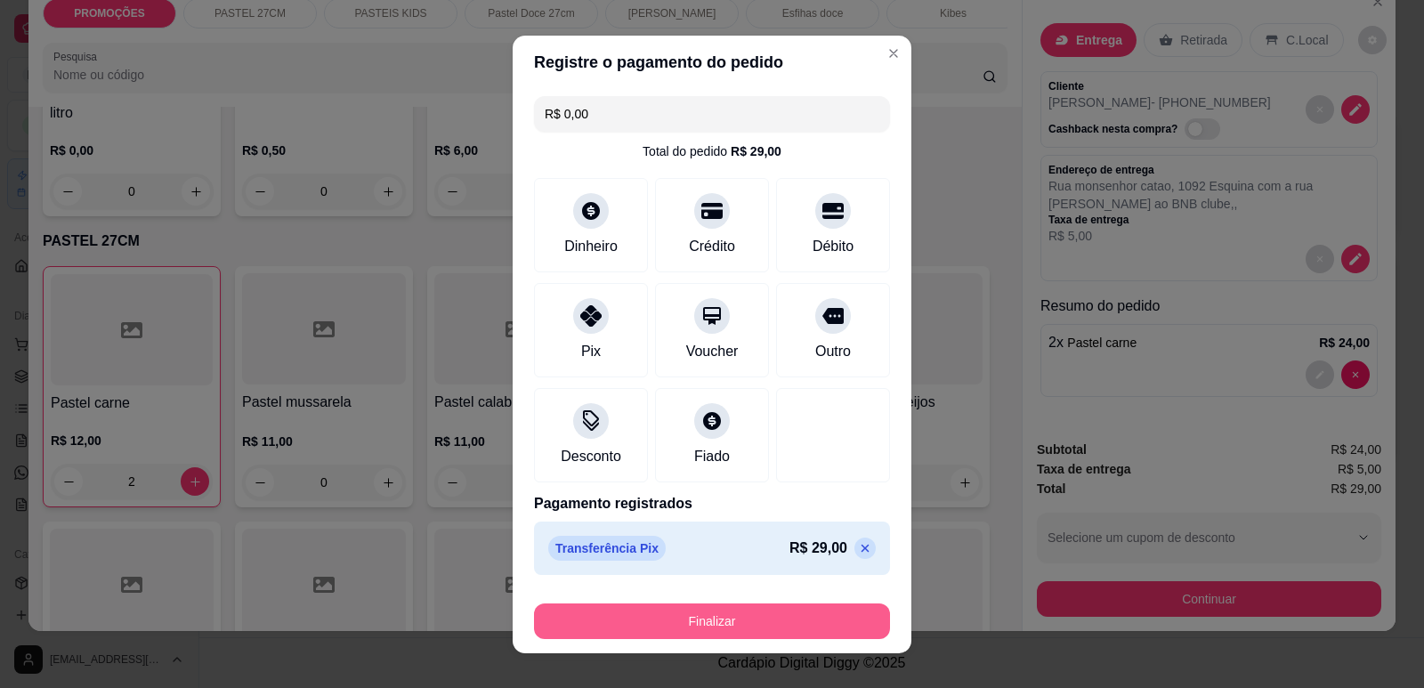
click at [639, 616] on button "Finalizar" at bounding box center [712, 621] width 356 height 36
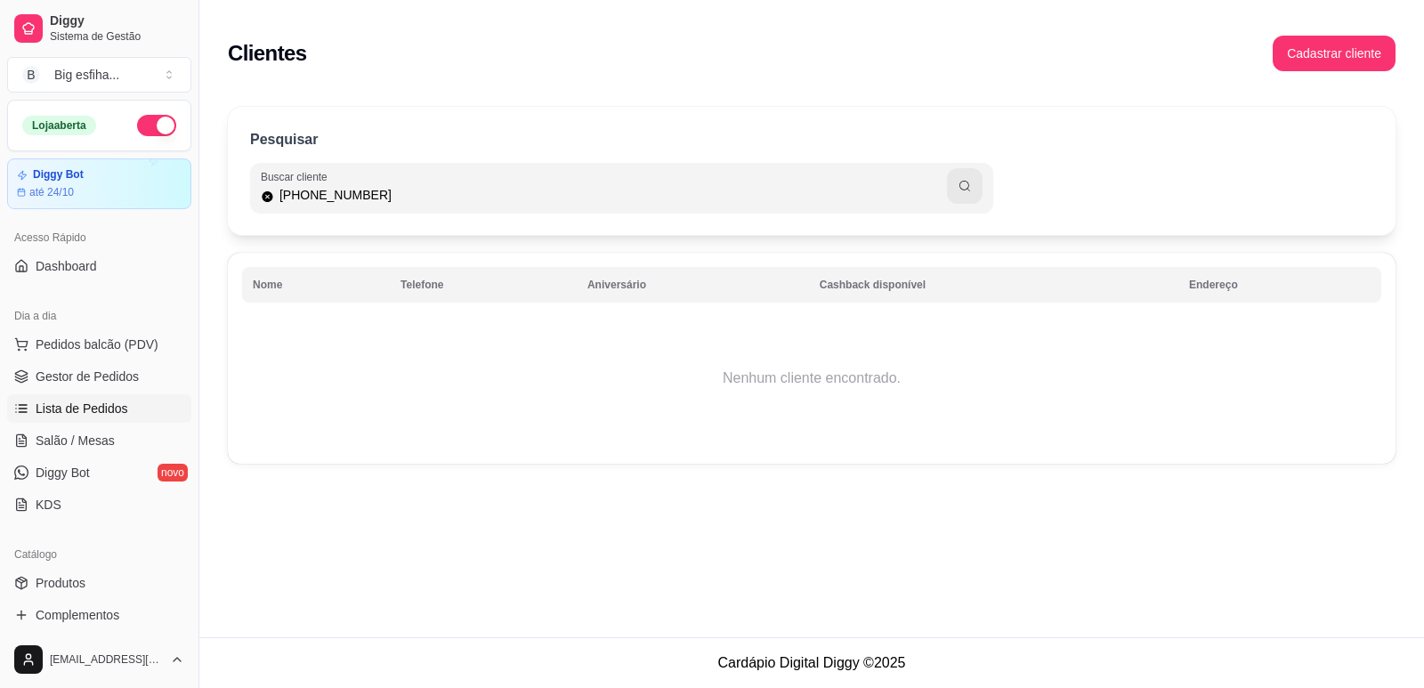
click at [55, 408] on span "Lista de Pedidos" at bounding box center [82, 409] width 93 height 18
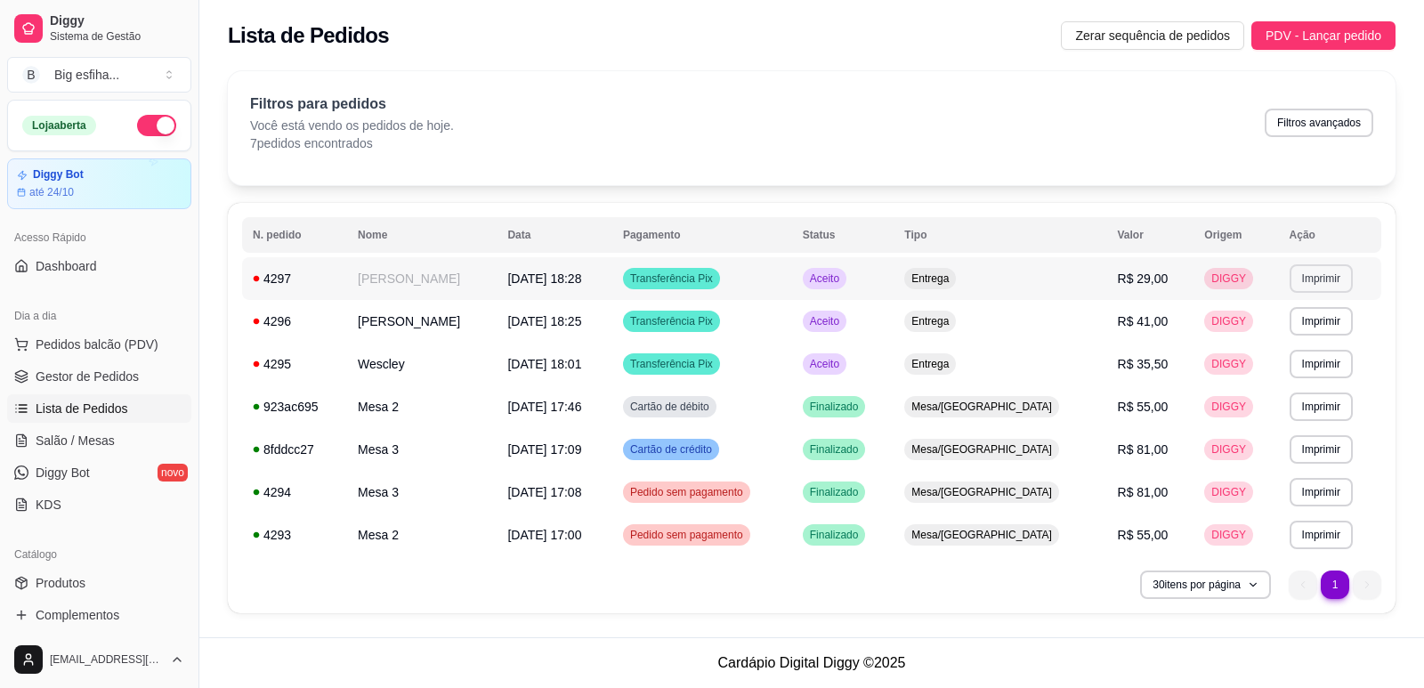
click at [1315, 276] on button "Imprimir" at bounding box center [1320, 278] width 63 height 28
click at [1307, 341] on button "IMPRESSORA" at bounding box center [1283, 341] width 125 height 28
click at [121, 434] on link "Salão / Mesas" at bounding box center [99, 440] width 184 height 28
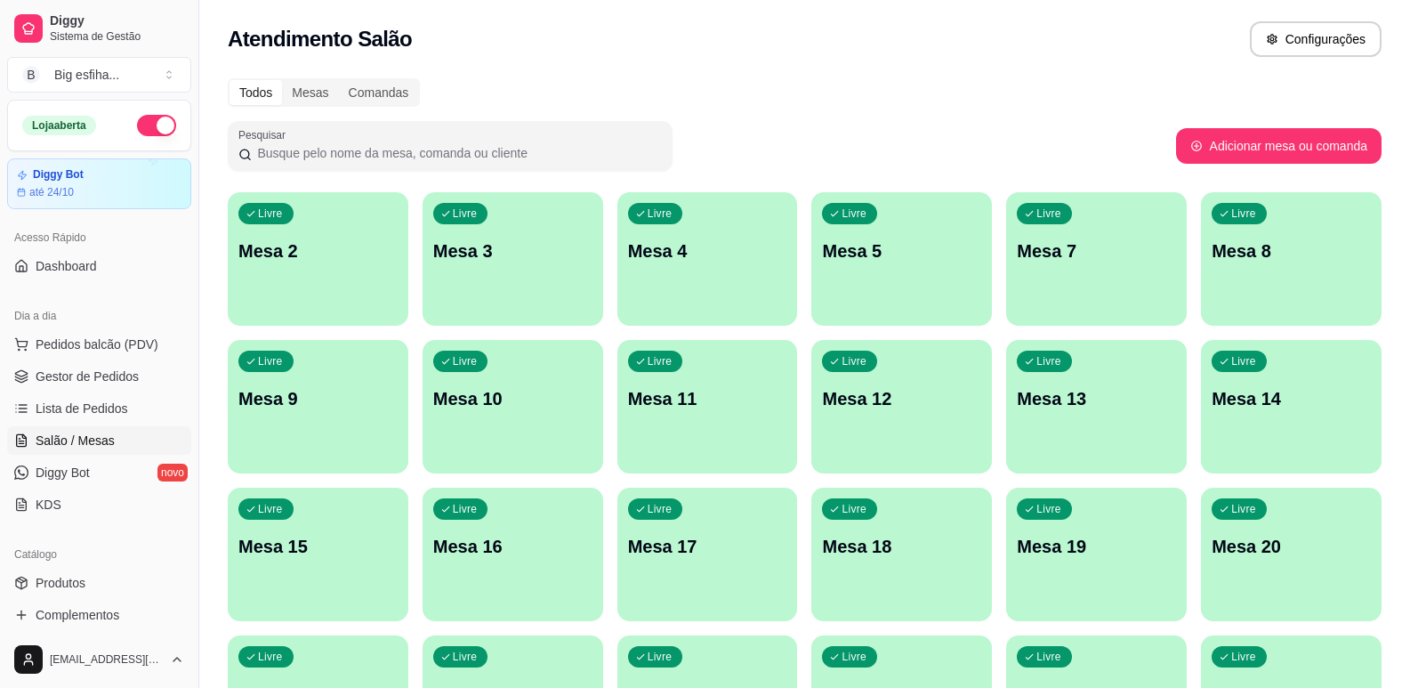
click at [359, 274] on div "Livre Mesa 2" at bounding box center [318, 248] width 181 height 112
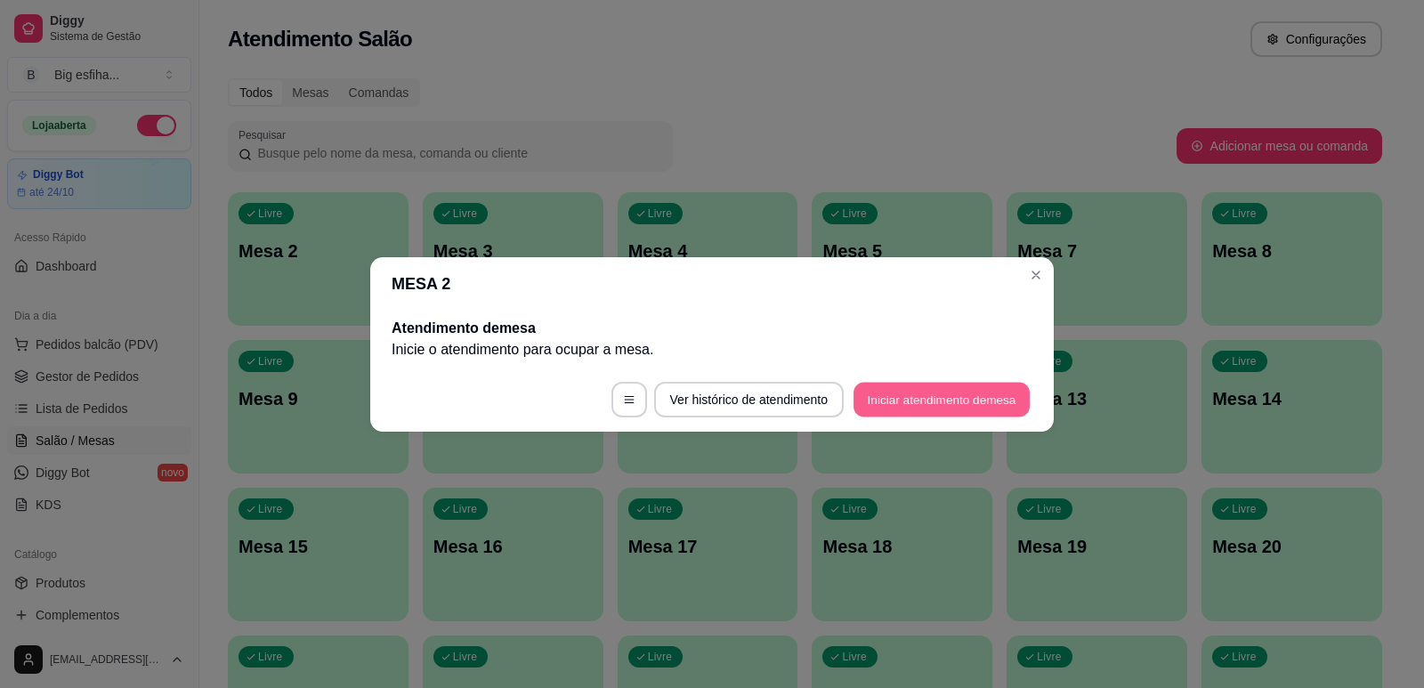
click at [945, 402] on button "Iniciar atendimento de mesa" at bounding box center [941, 399] width 176 height 35
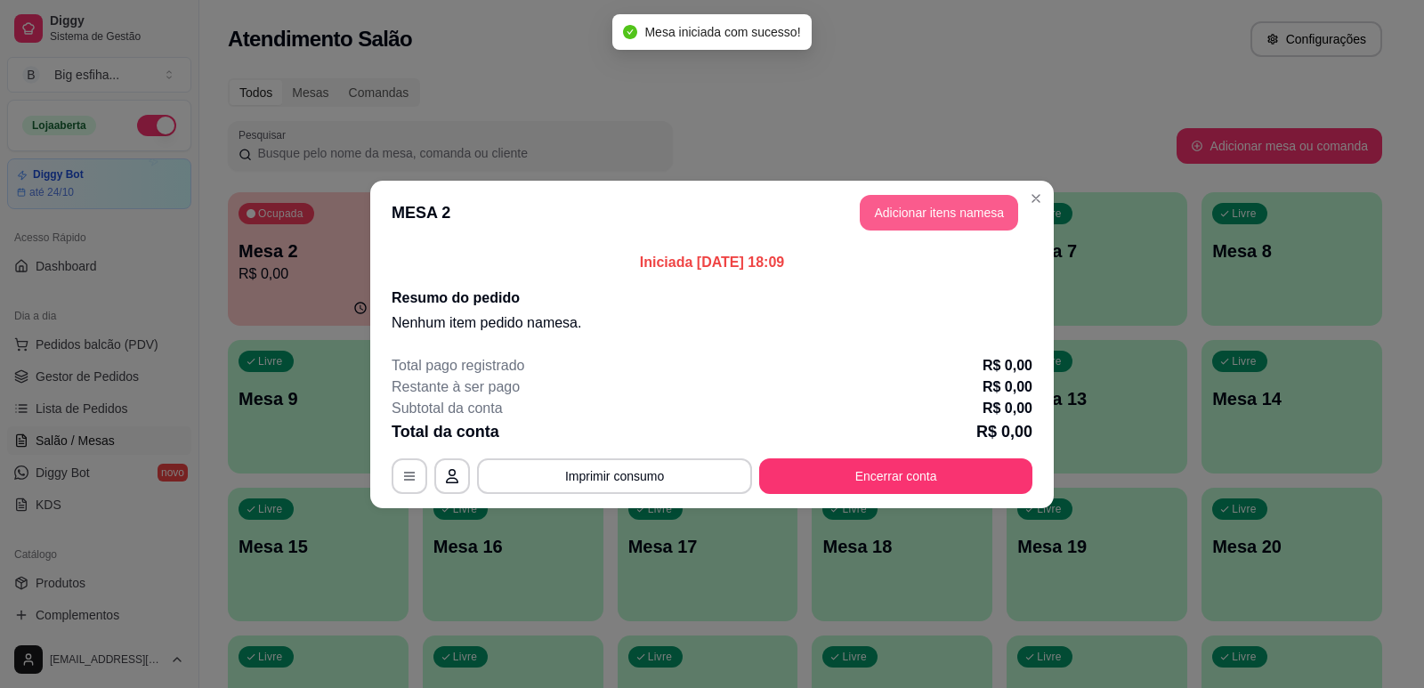
click at [938, 218] on button "Adicionar itens na mesa" at bounding box center [939, 213] width 158 height 36
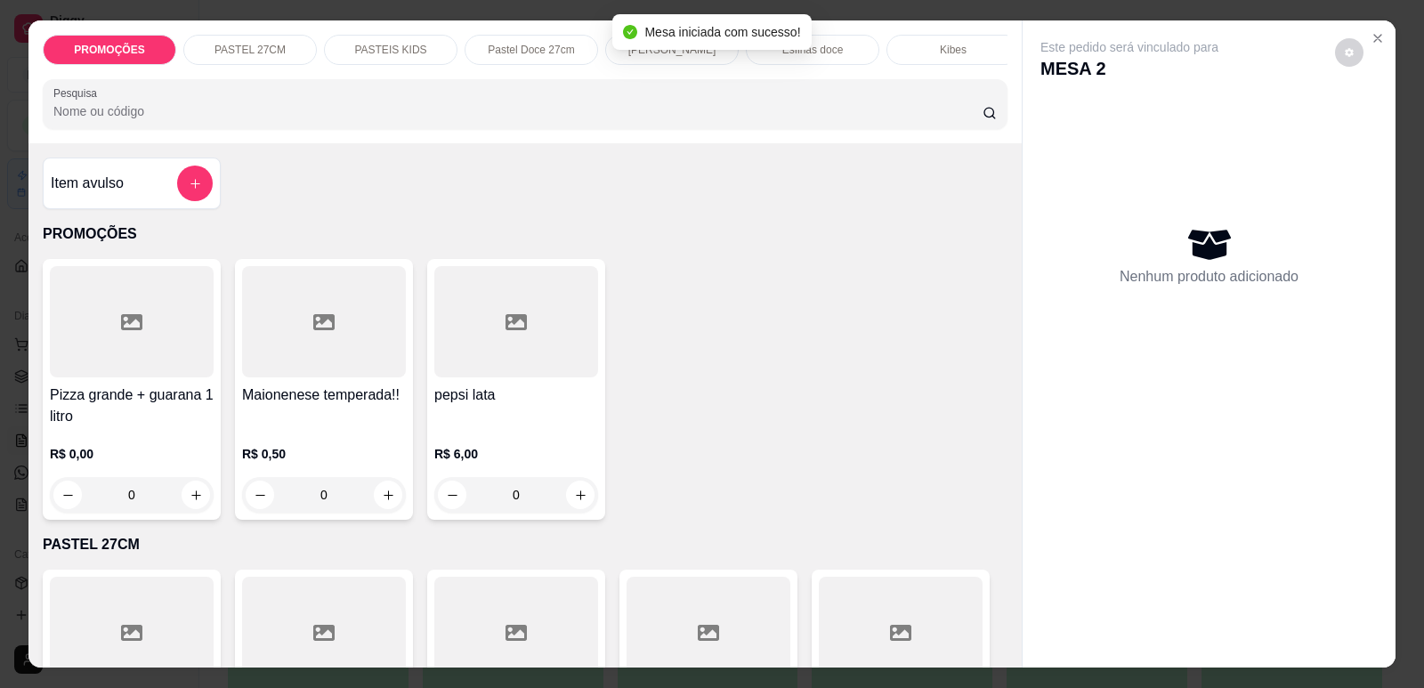
click at [628, 53] on p "[PERSON_NAME]" at bounding box center [672, 50] width 88 height 14
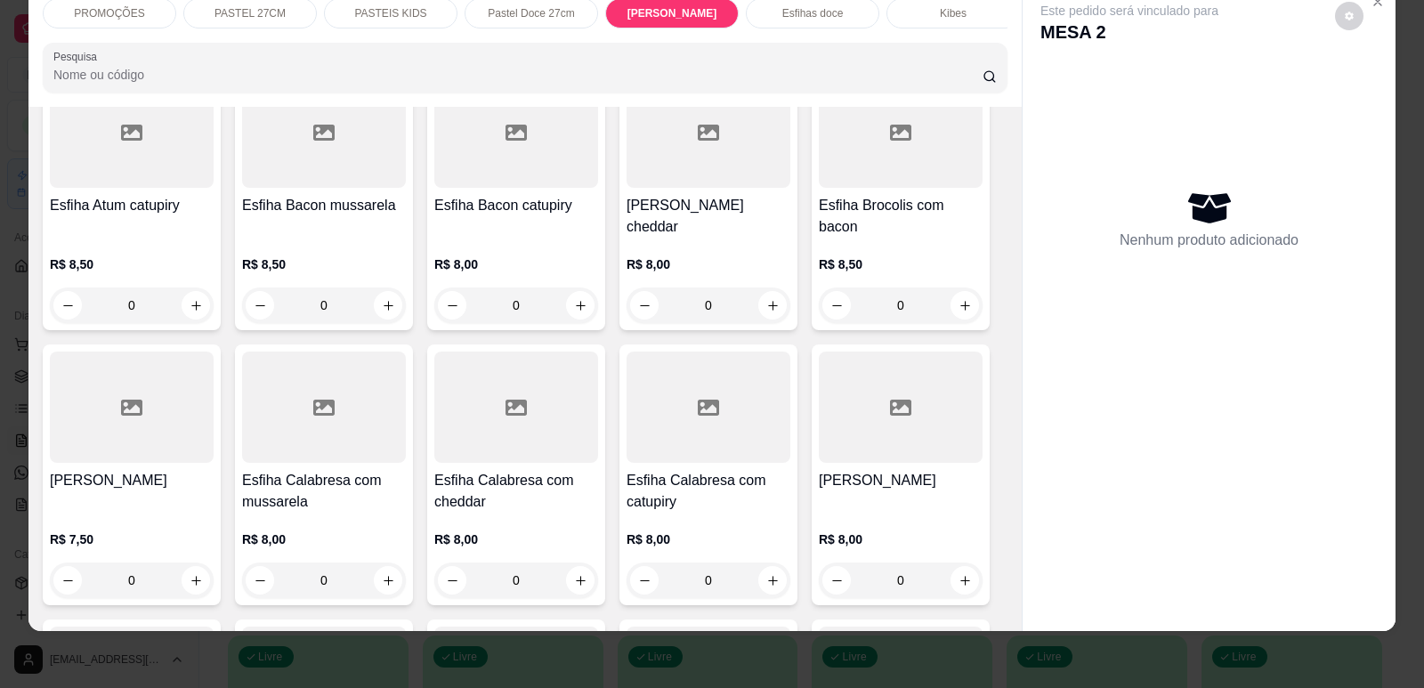
scroll to position [5777, 0]
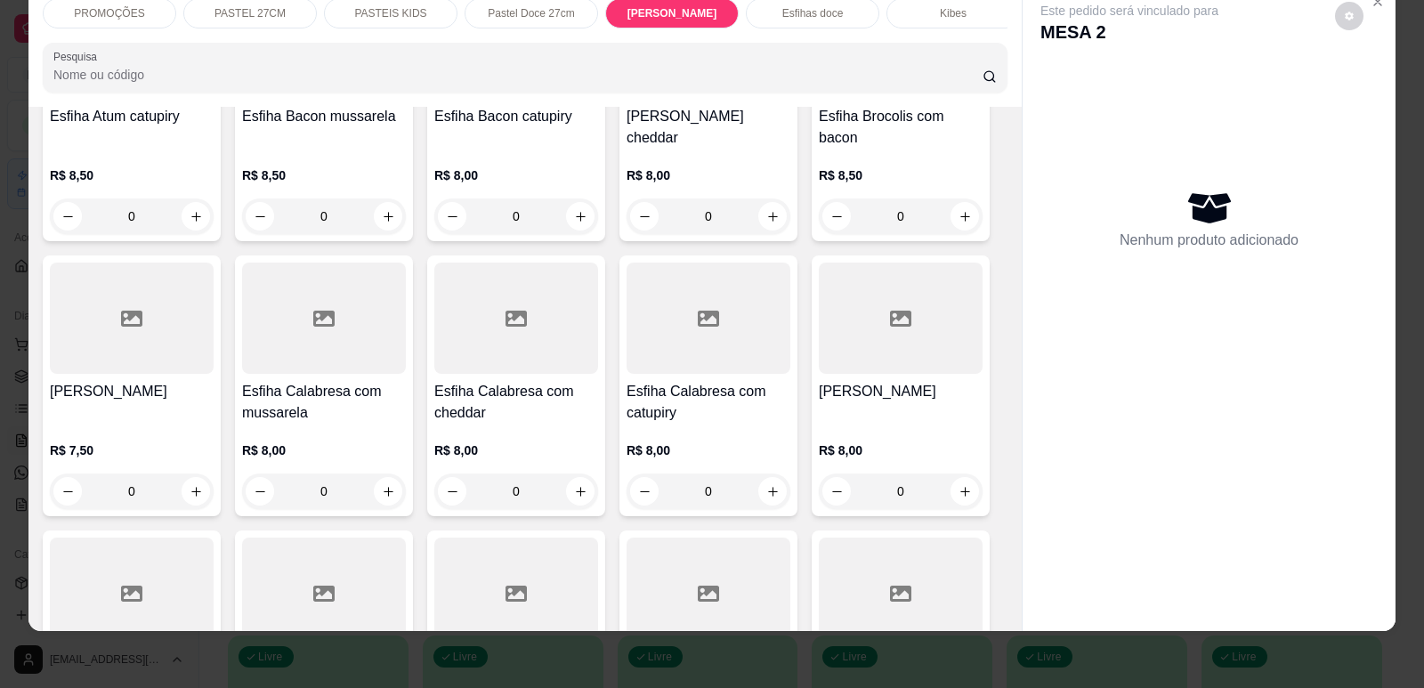
click at [907, 381] on h4 "[PERSON_NAME]" at bounding box center [901, 391] width 164 height 21
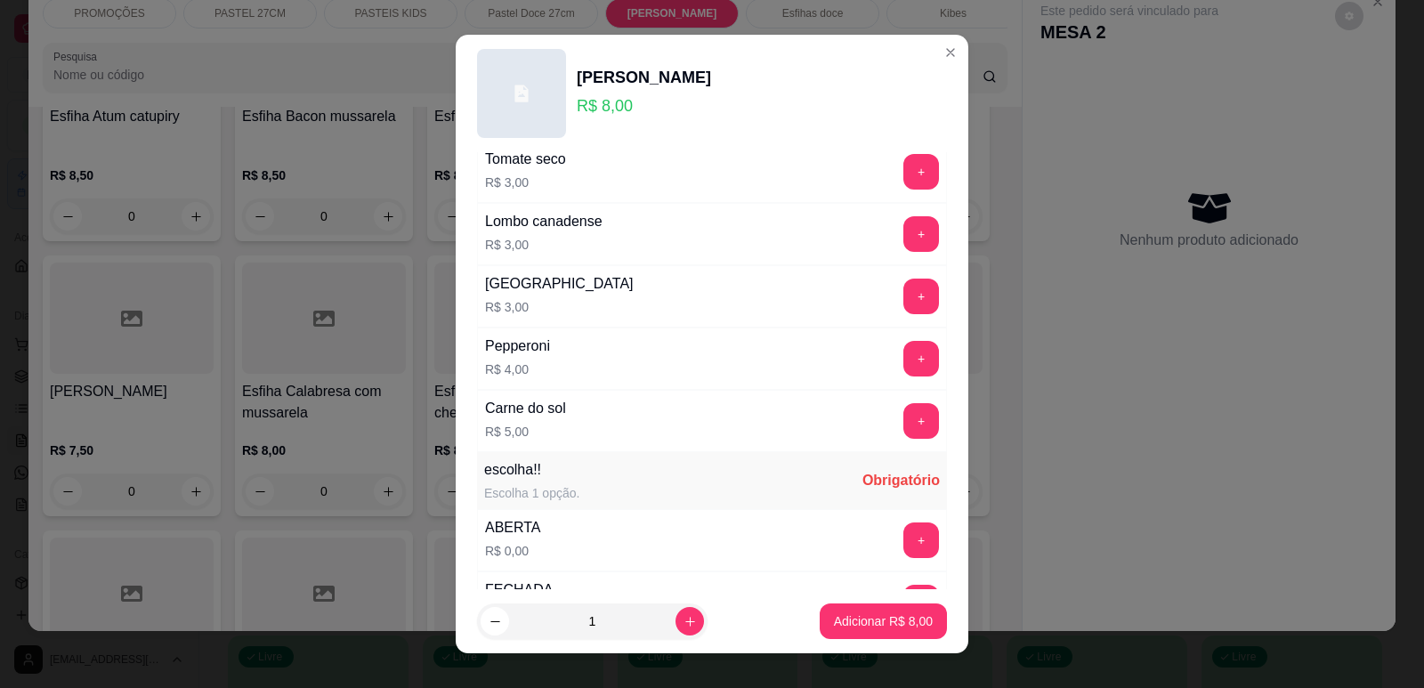
scroll to position [1376, 0]
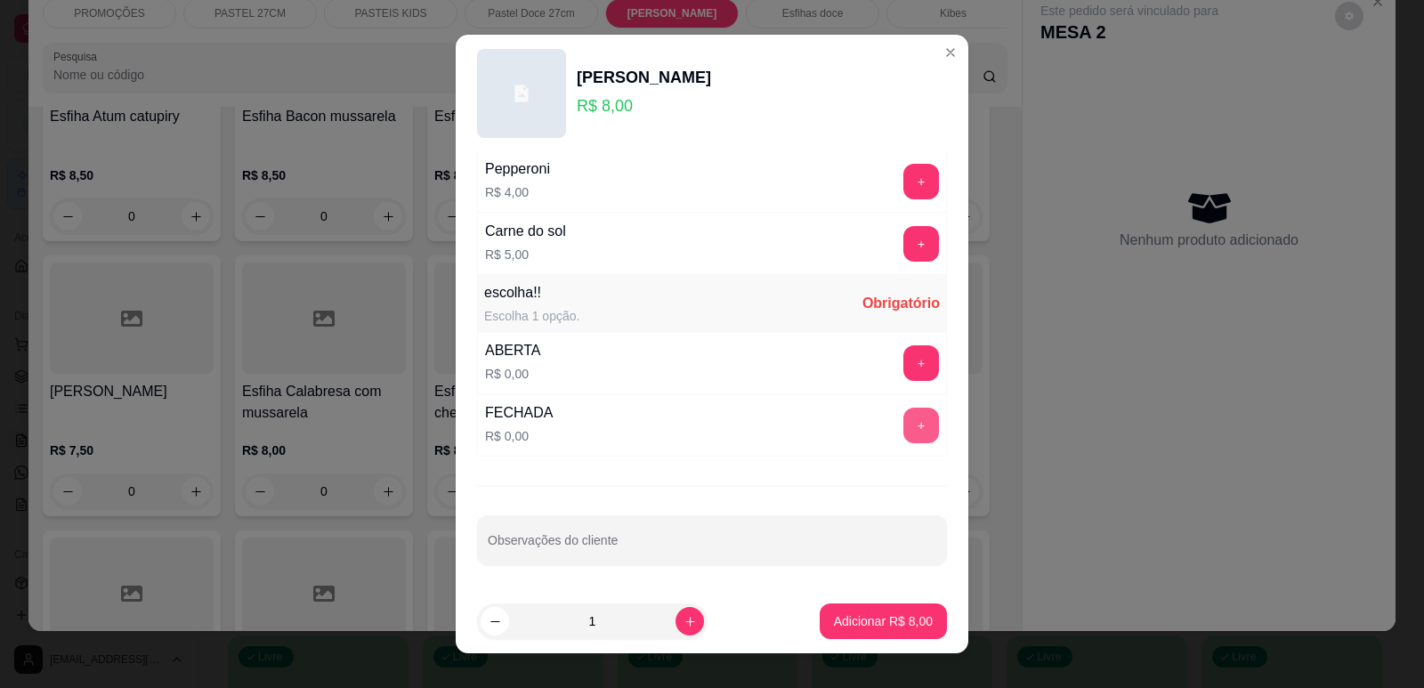
click at [903, 416] on button "+" at bounding box center [921, 426] width 36 height 36
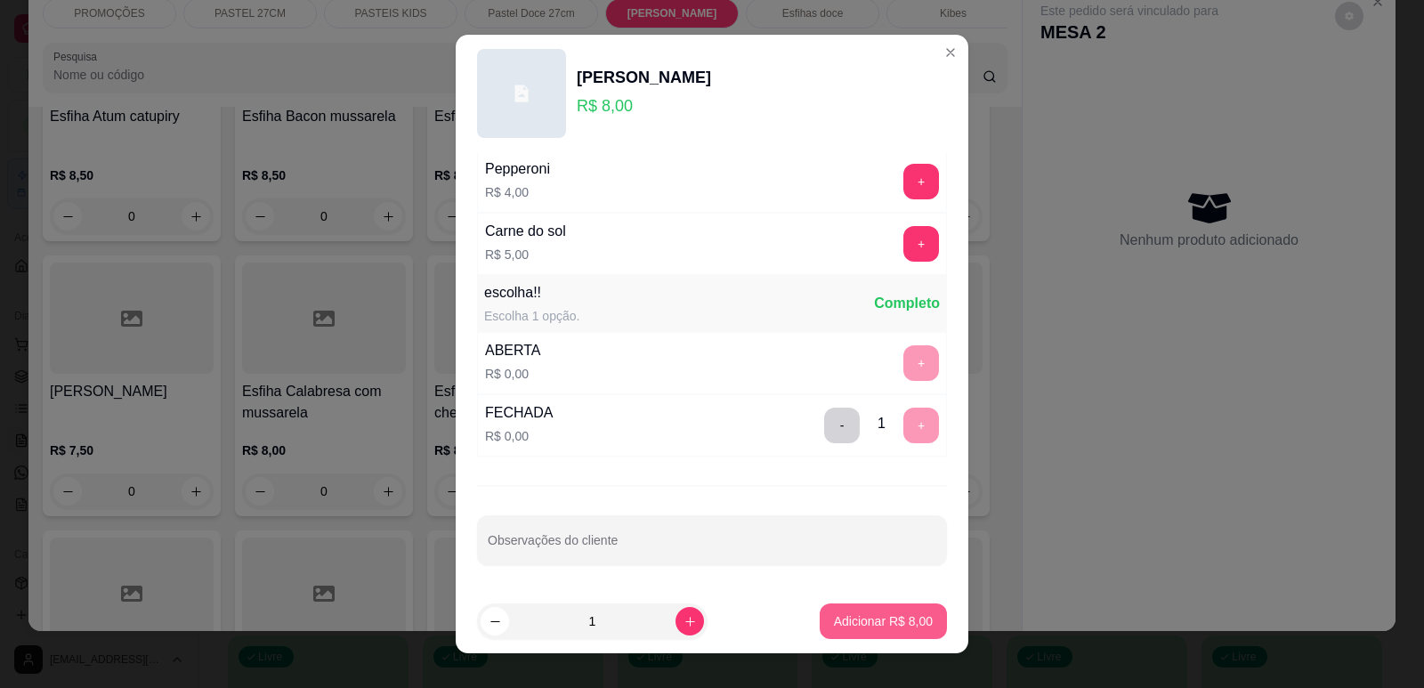
click at [878, 627] on p "Adicionar R$ 8,00" at bounding box center [883, 621] width 99 height 18
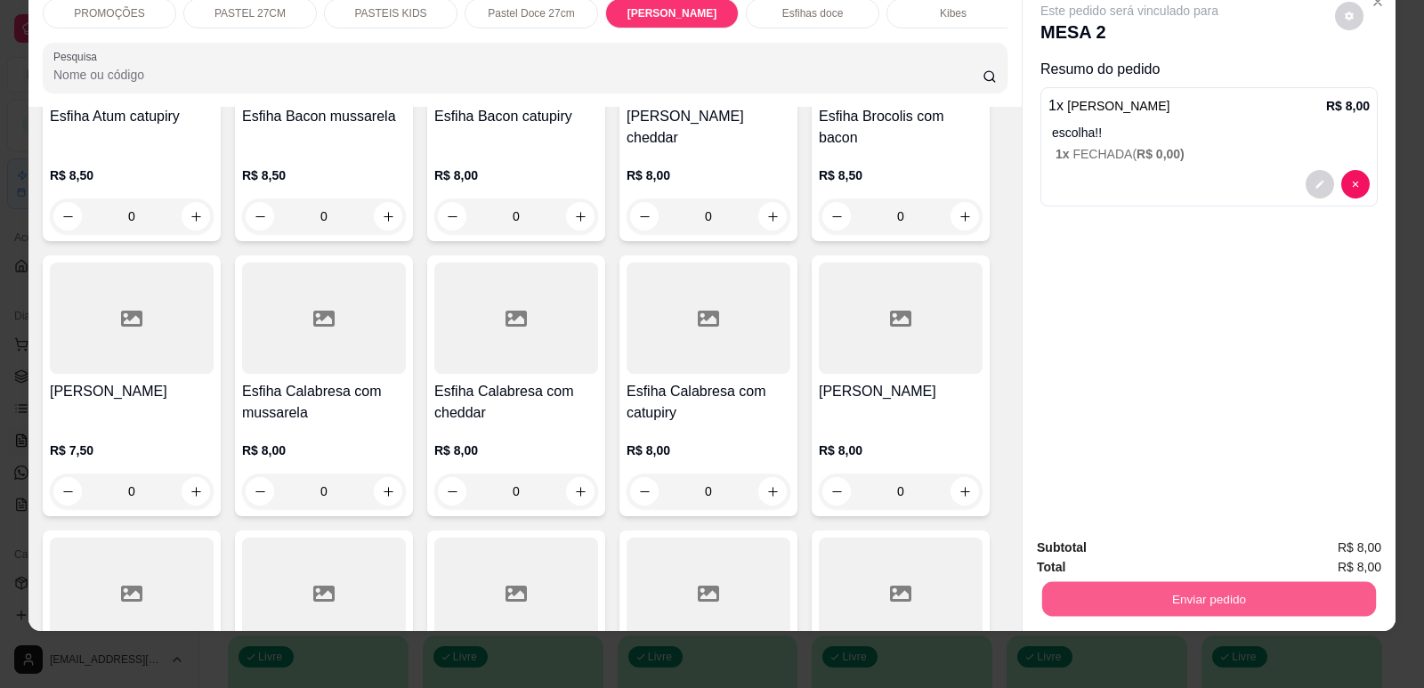
click at [1130, 605] on button "Enviar pedido" at bounding box center [1209, 598] width 334 height 35
click at [1312, 554] on button "Enviar pedido" at bounding box center [1335, 554] width 98 height 33
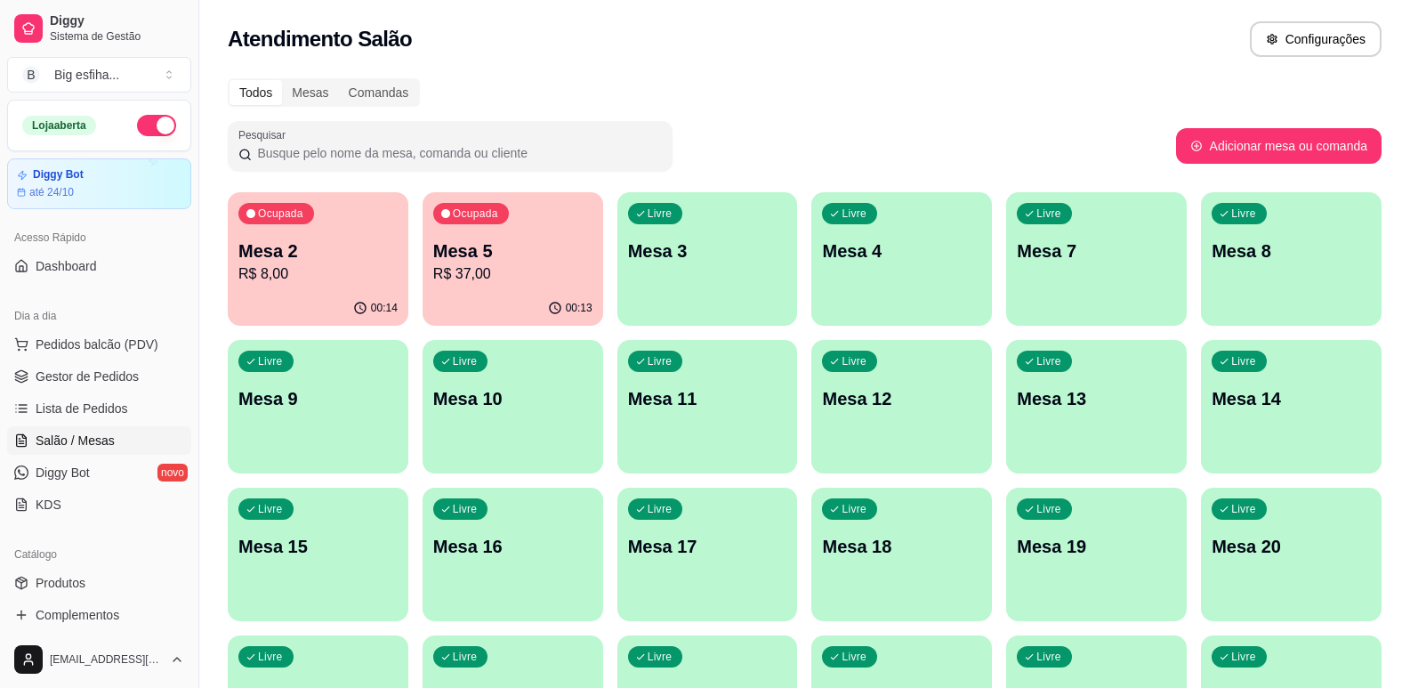
click at [77, 406] on span "Lista de Pedidos" at bounding box center [82, 409] width 93 height 18
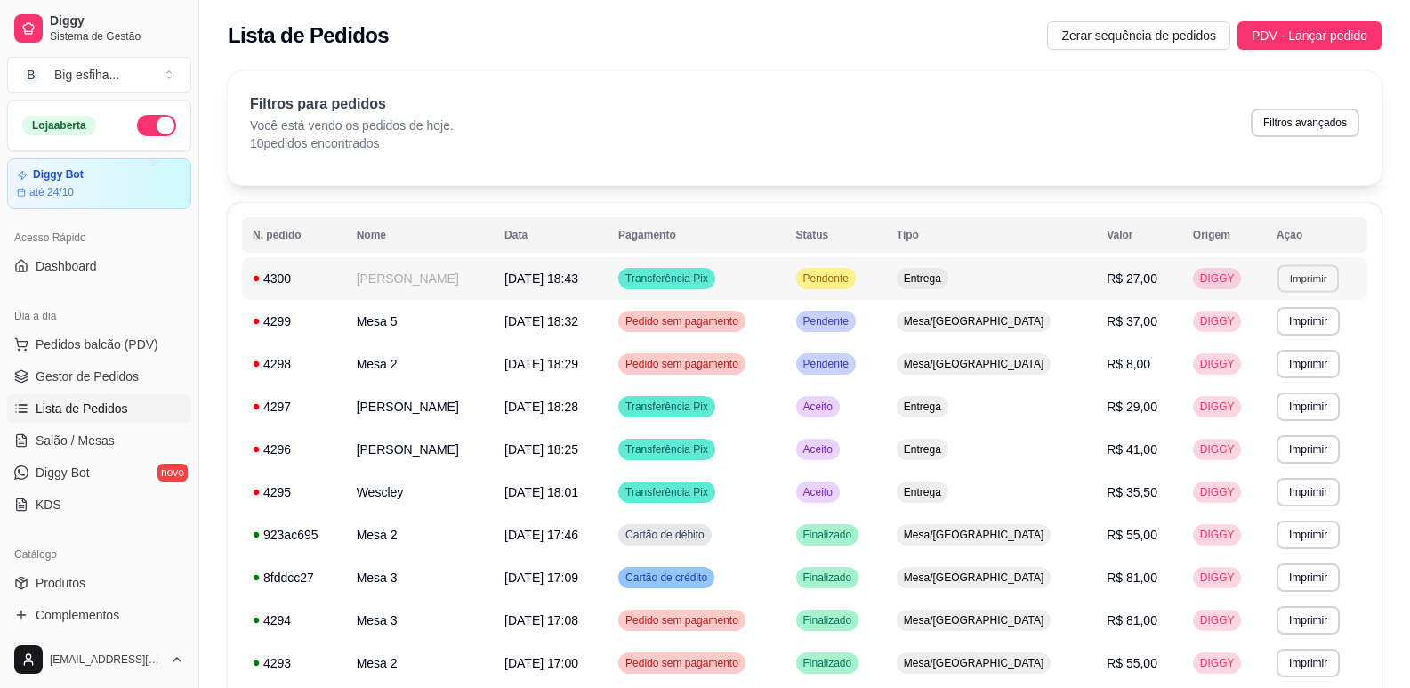
click at [1299, 277] on button "Imprimir" at bounding box center [1308, 278] width 61 height 28
click at [1286, 343] on button "IMPRESSORA" at bounding box center [1271, 341] width 129 height 28
drag, startPoint x: 85, startPoint y: 438, endPoint x: 109, endPoint y: 434, distance: 25.2
click at [87, 438] on span "Salão / Mesas" at bounding box center [75, 441] width 79 height 18
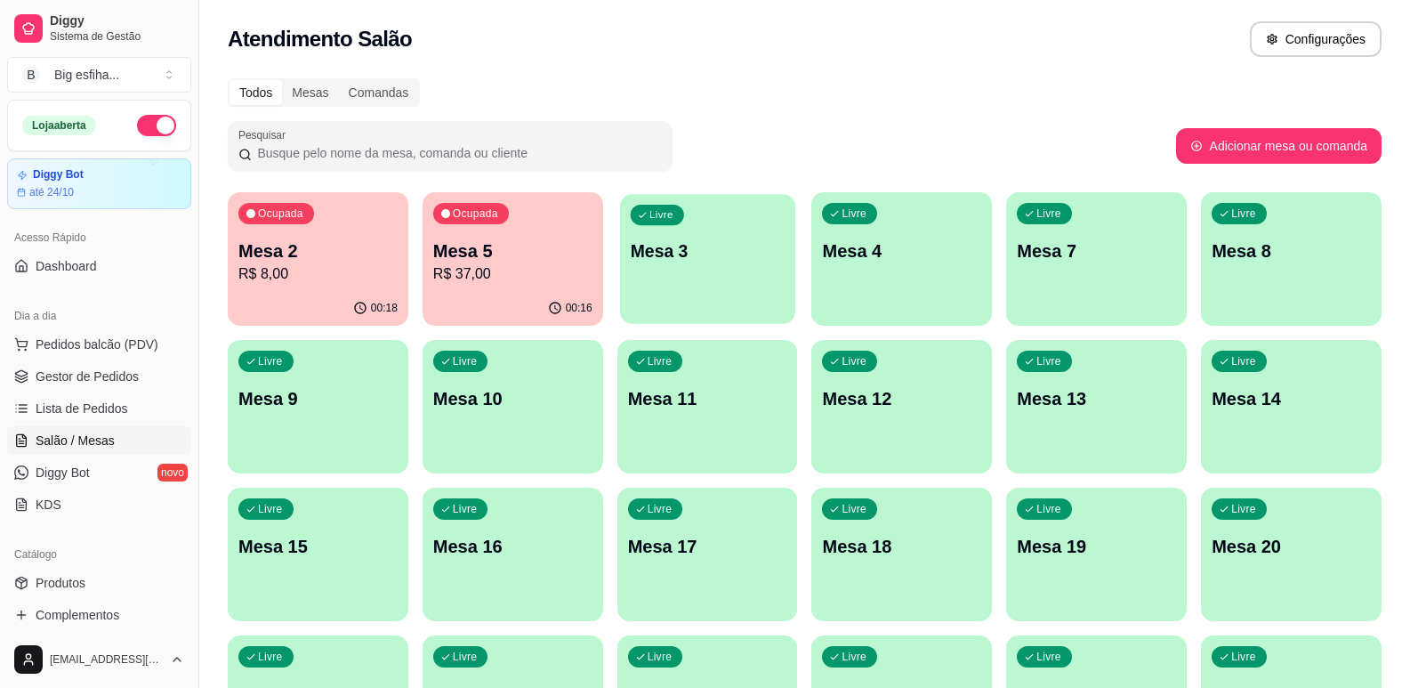
click at [652, 299] on div "Livre Mesa 3" at bounding box center [707, 248] width 175 height 109
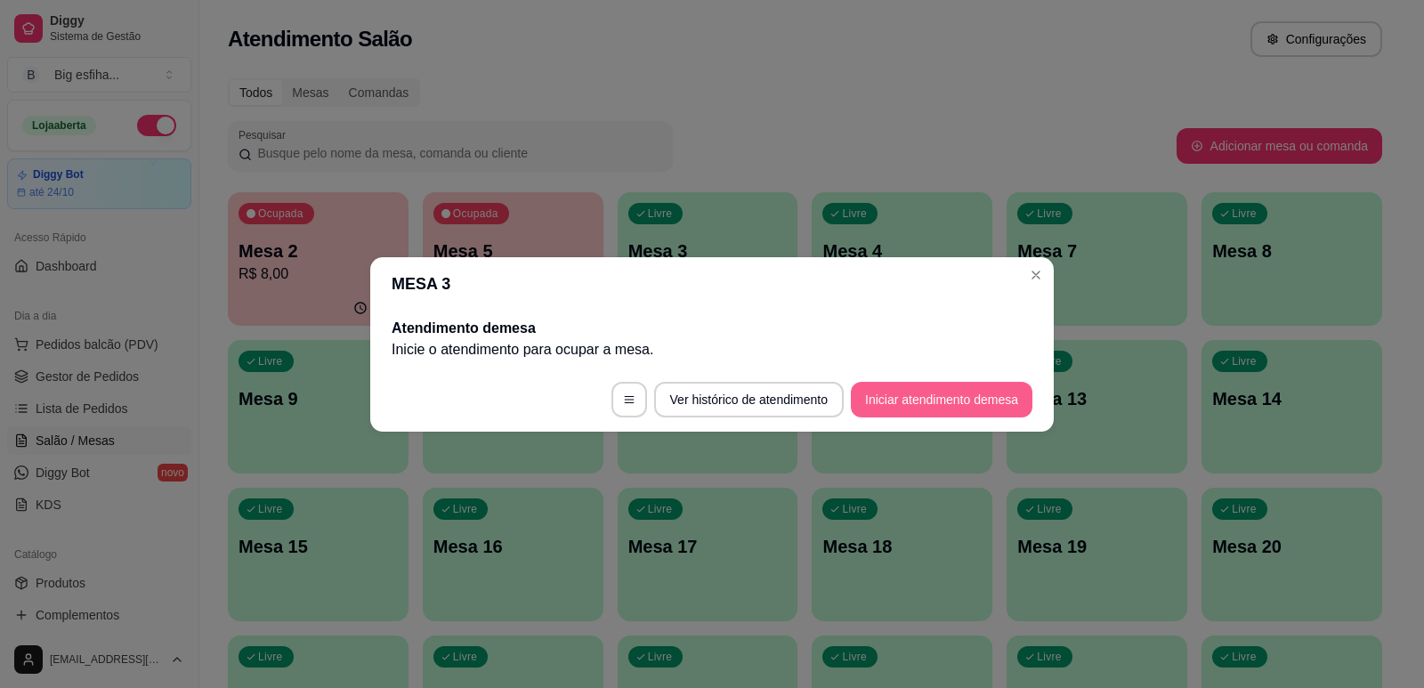
click at [968, 390] on button "Iniciar atendimento de mesa" at bounding box center [942, 400] width 182 height 36
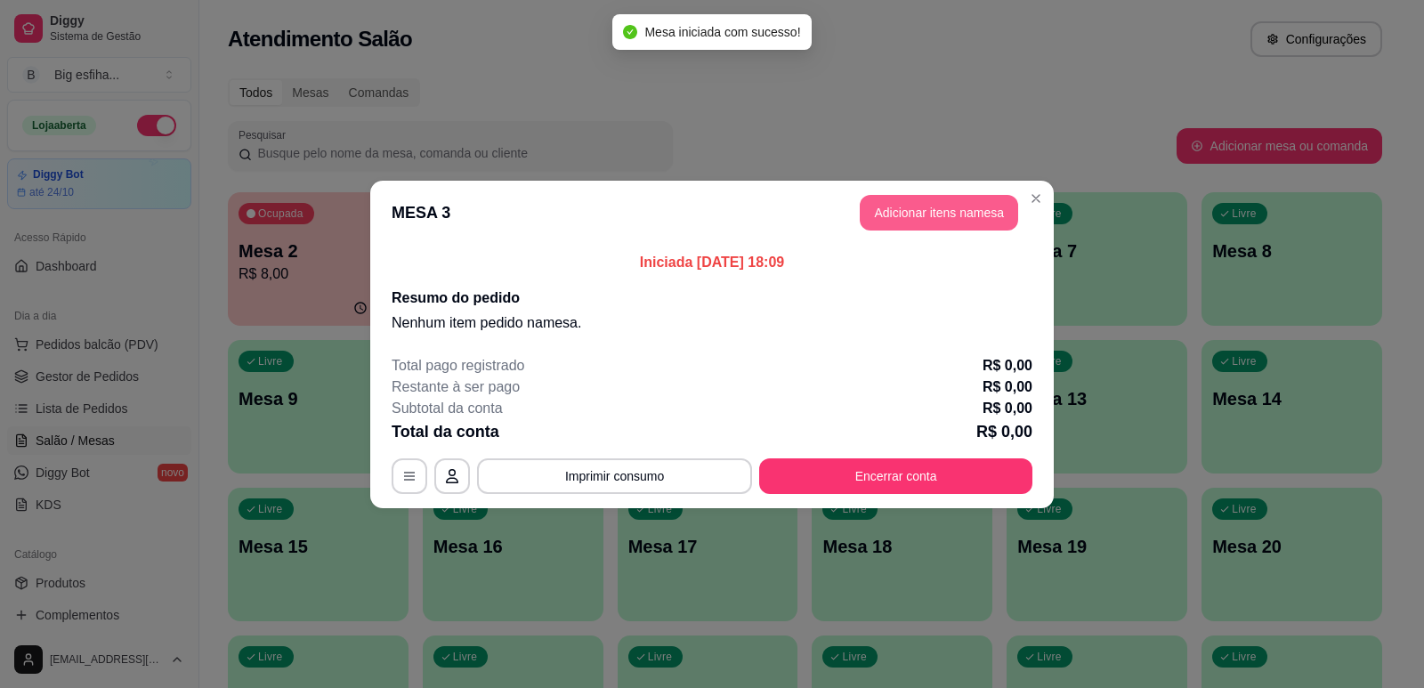
click at [920, 195] on button "Adicionar itens na mesa" at bounding box center [939, 213] width 158 height 36
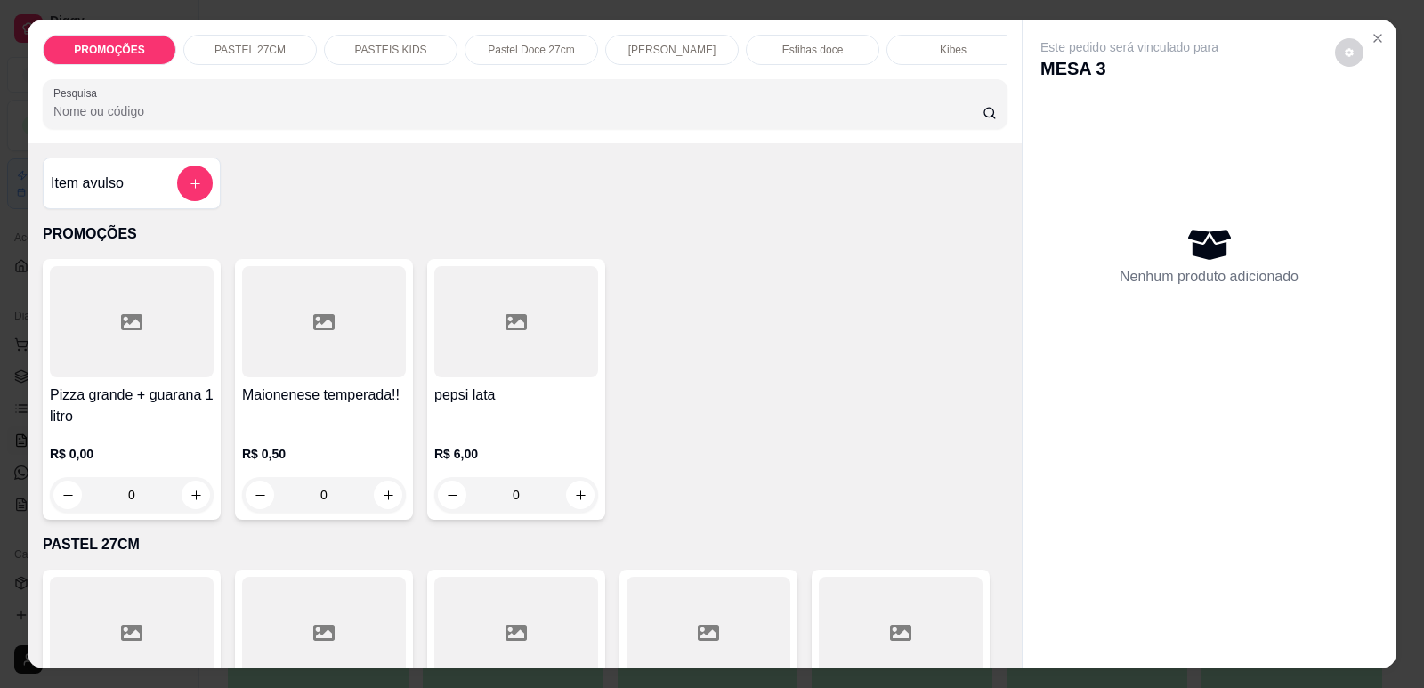
click at [136, 377] on div at bounding box center [132, 321] width 164 height 111
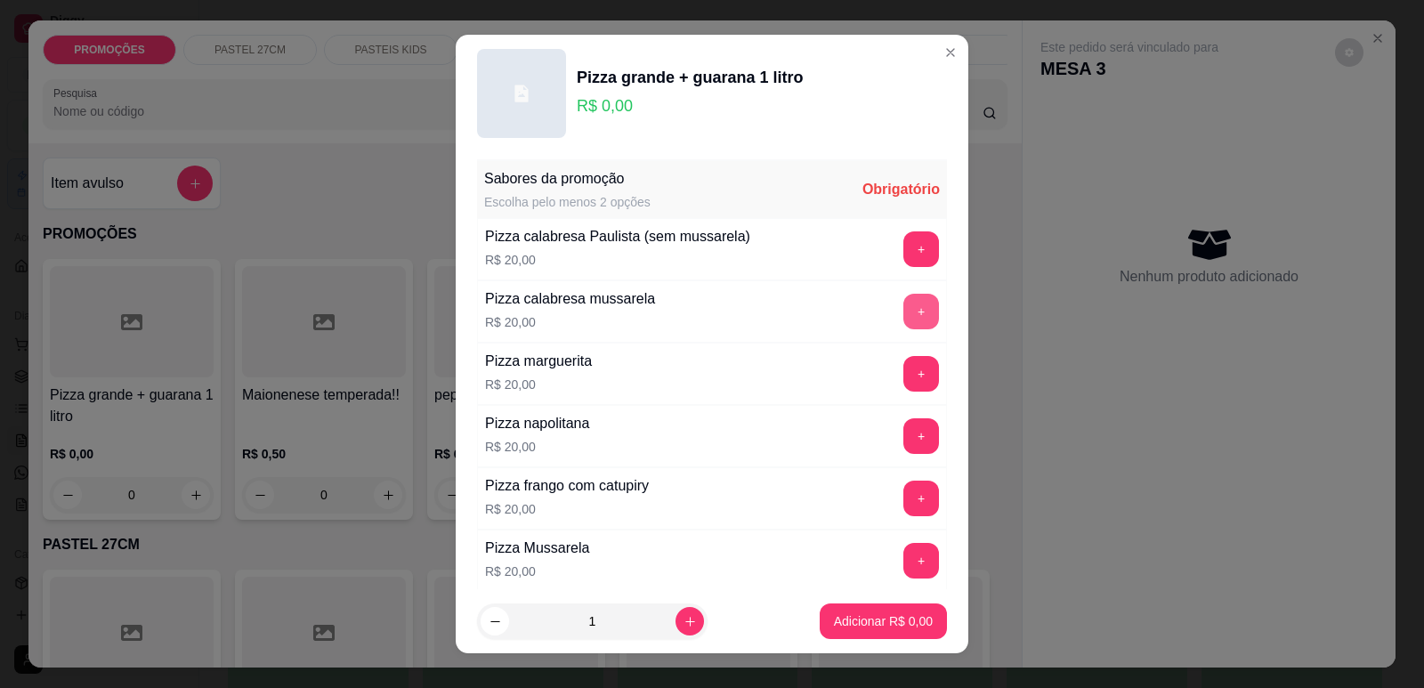
click at [903, 308] on button "+" at bounding box center [921, 312] width 36 height 36
click at [903, 496] on button "+" at bounding box center [921, 499] width 36 height 36
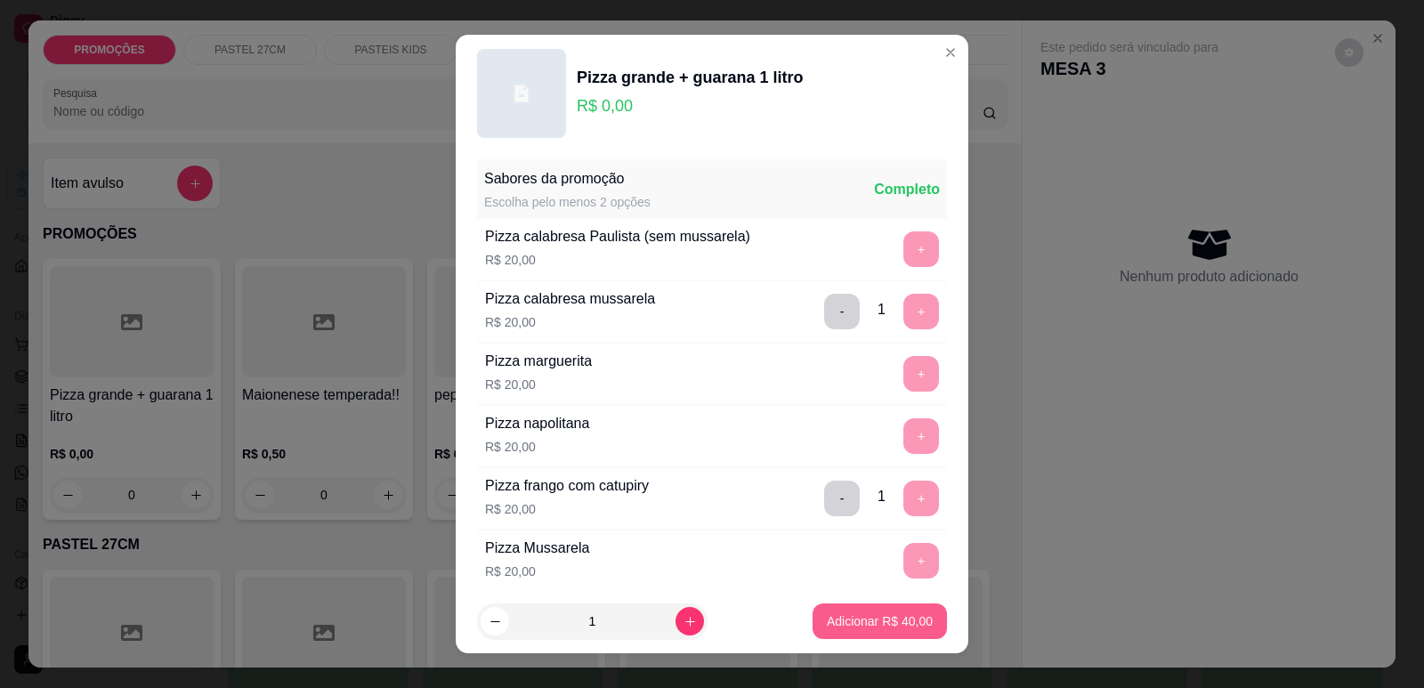
click at [900, 630] on button "Adicionar R$ 40,00" at bounding box center [879, 621] width 134 height 36
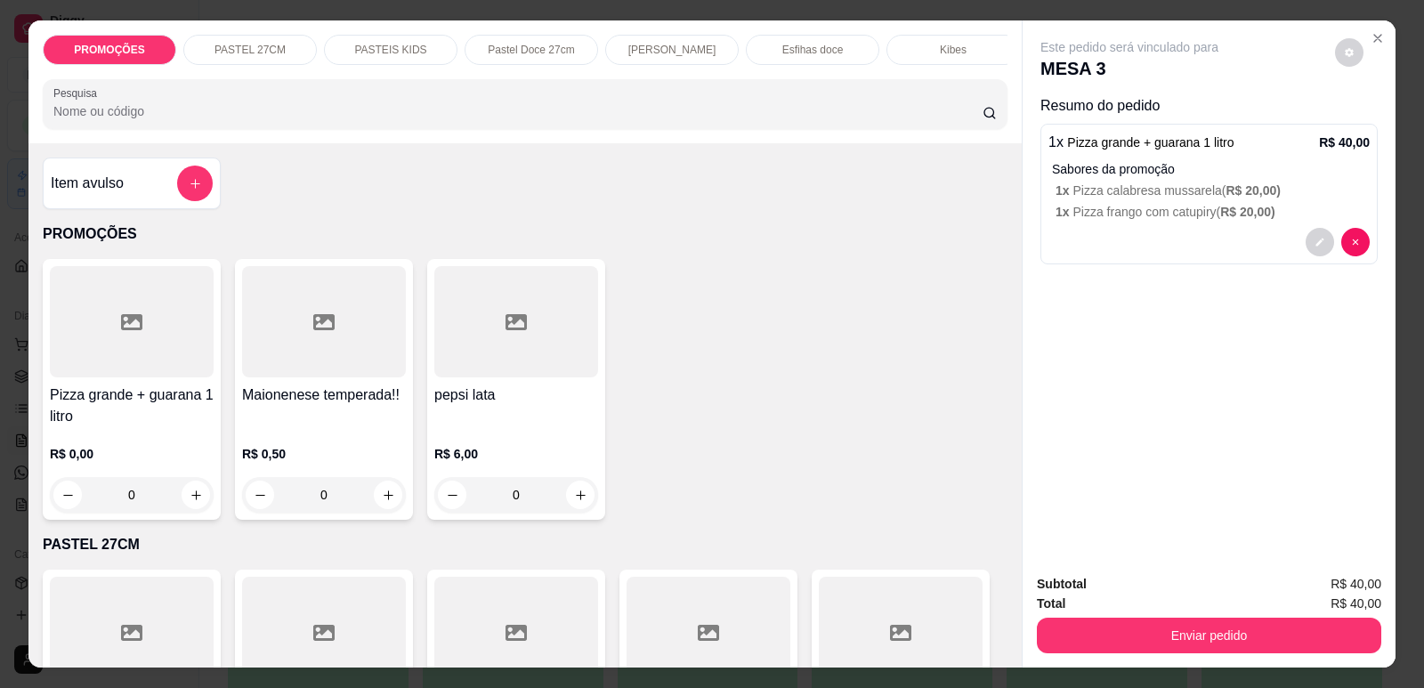
click at [696, 40] on div "[PERSON_NAME]" at bounding box center [671, 50] width 133 height 30
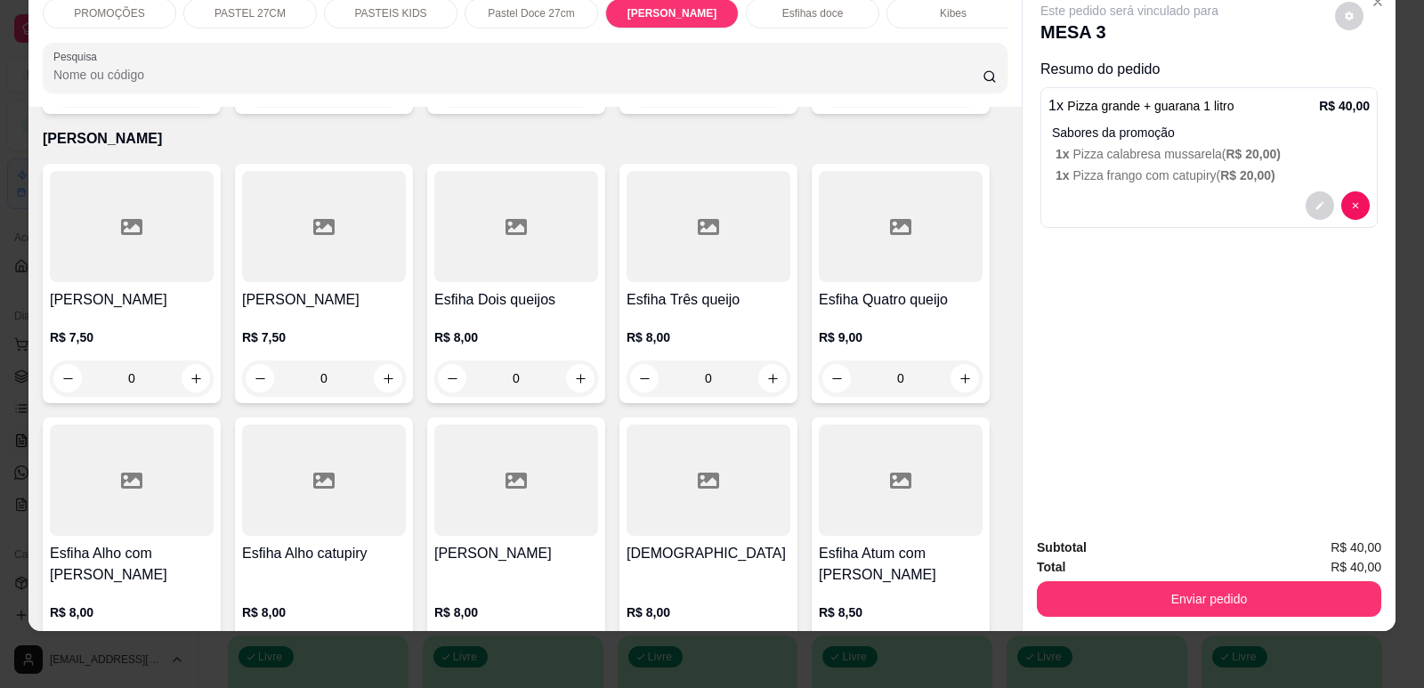
click at [114, 328] on p "R$ 7,50" at bounding box center [132, 337] width 164 height 18
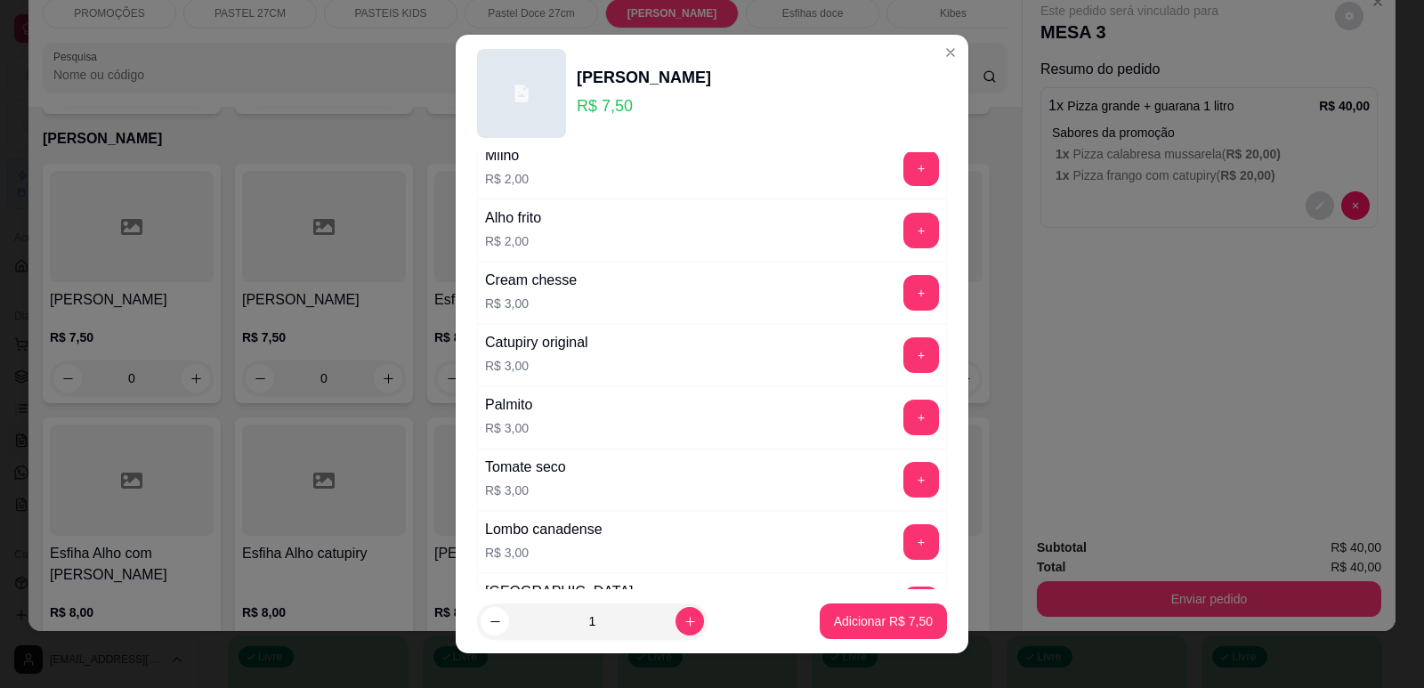
scroll to position [1376, 0]
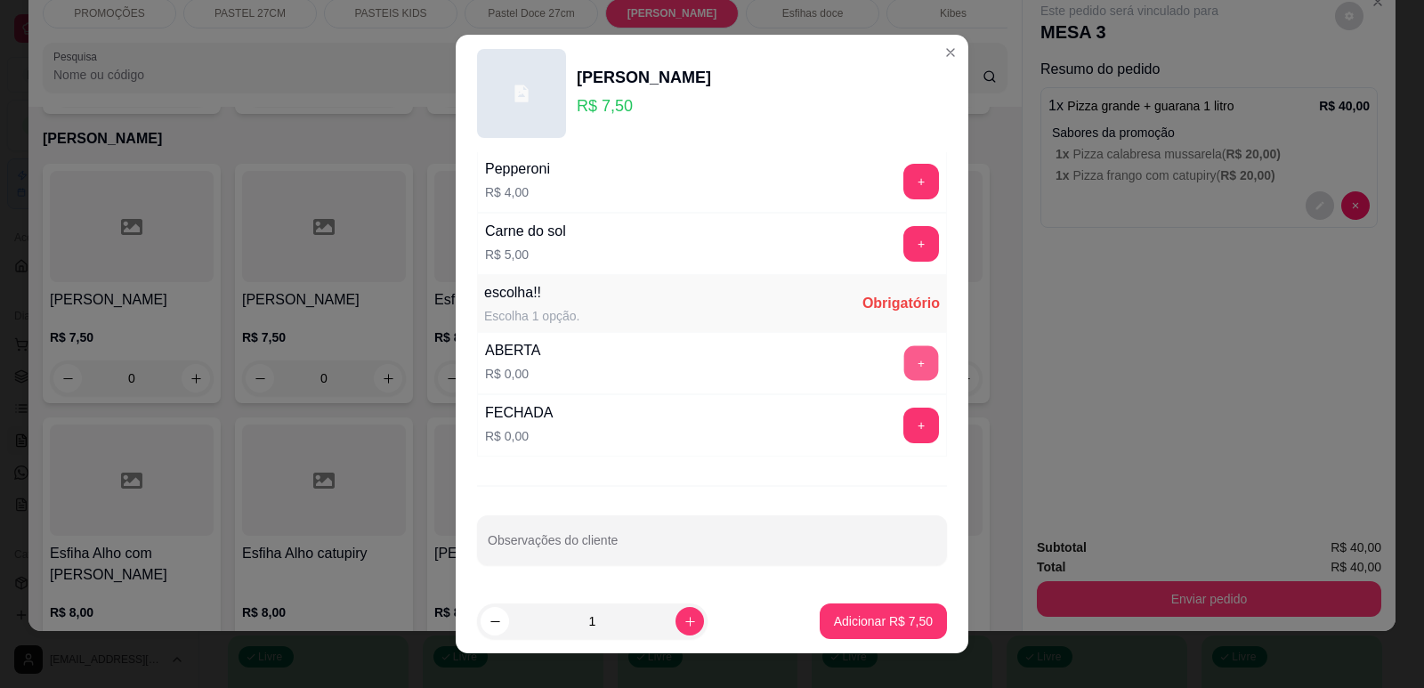
click at [904, 360] on button "+" at bounding box center [921, 362] width 35 height 35
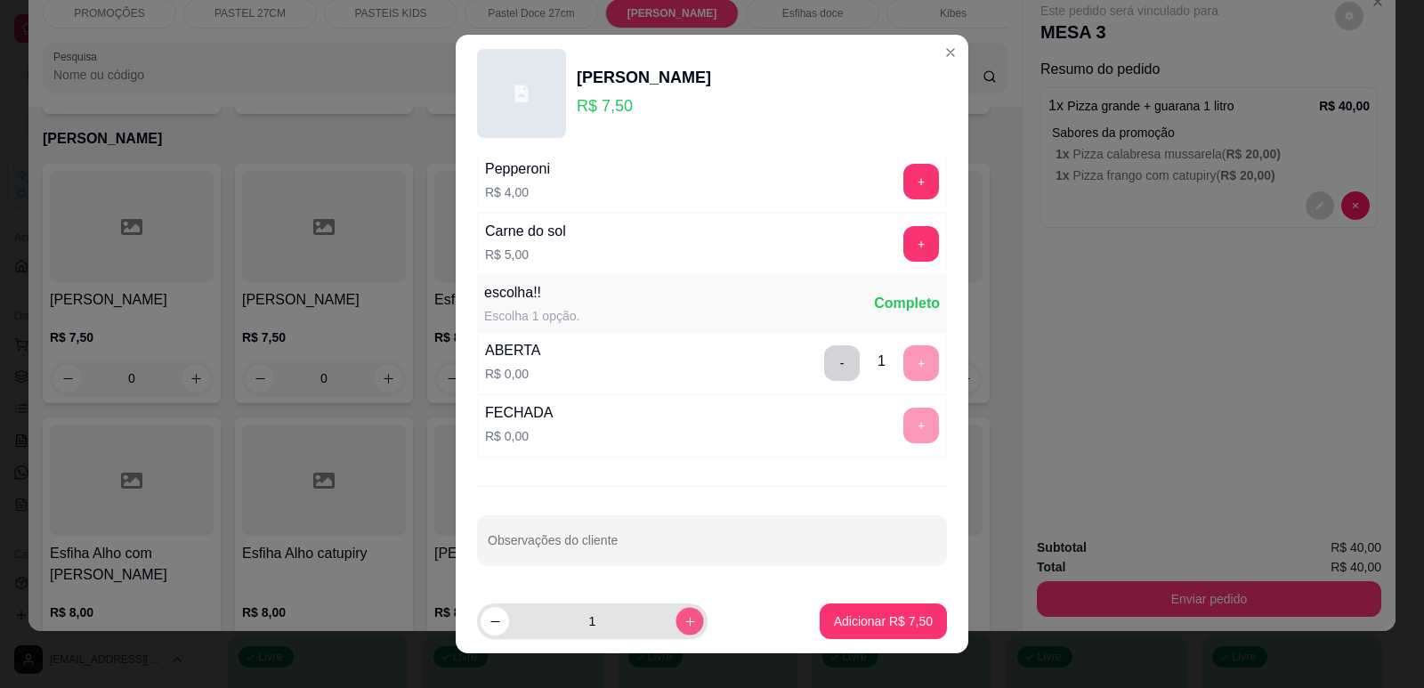
click at [675, 623] on button "increase-product-quantity" at bounding box center [689, 622] width 28 height 28
type input "2"
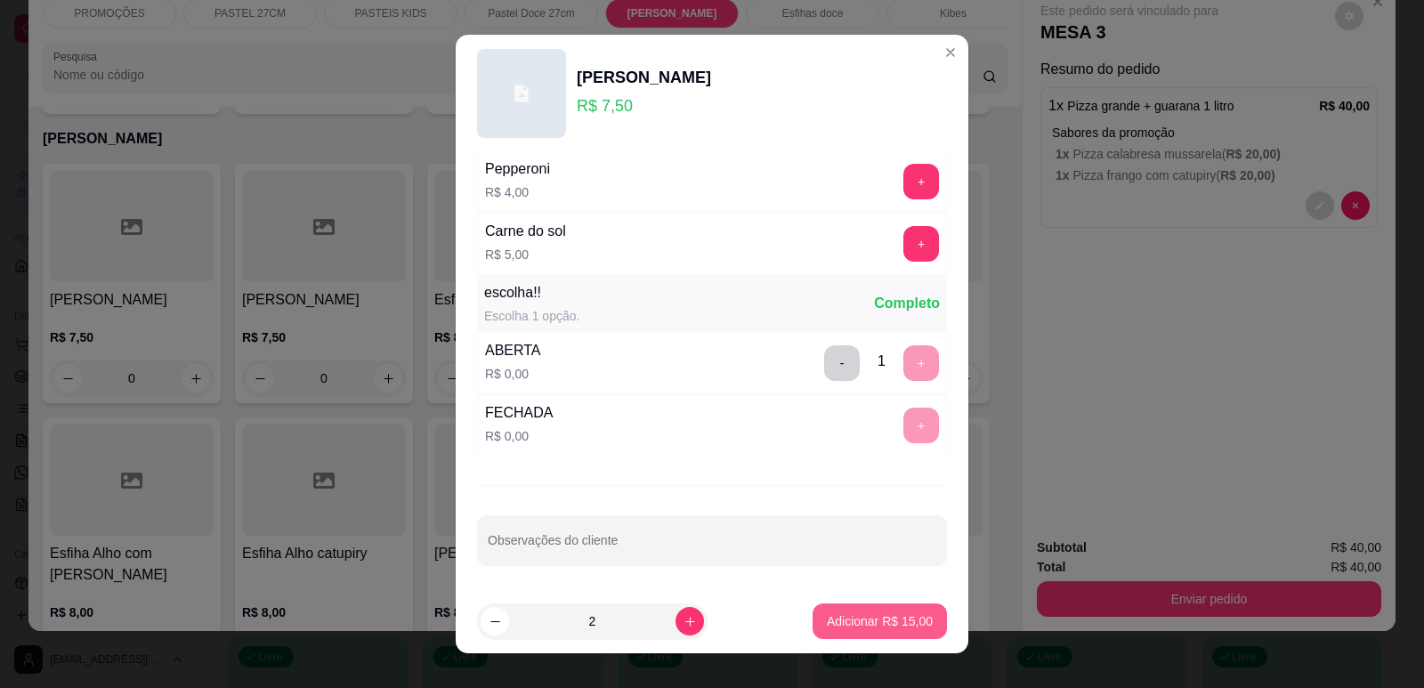
click at [827, 614] on p "Adicionar R$ 15,00" at bounding box center [880, 621] width 106 height 18
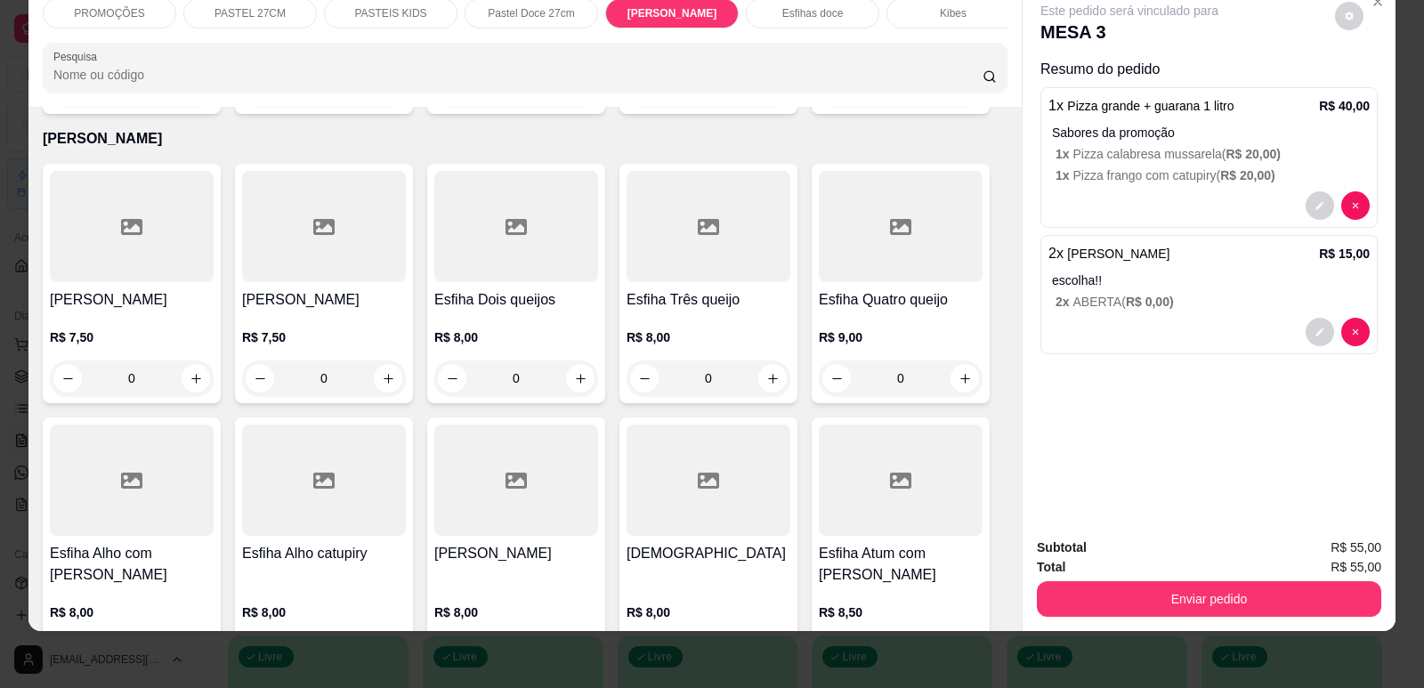
scroll to position [0, 0]
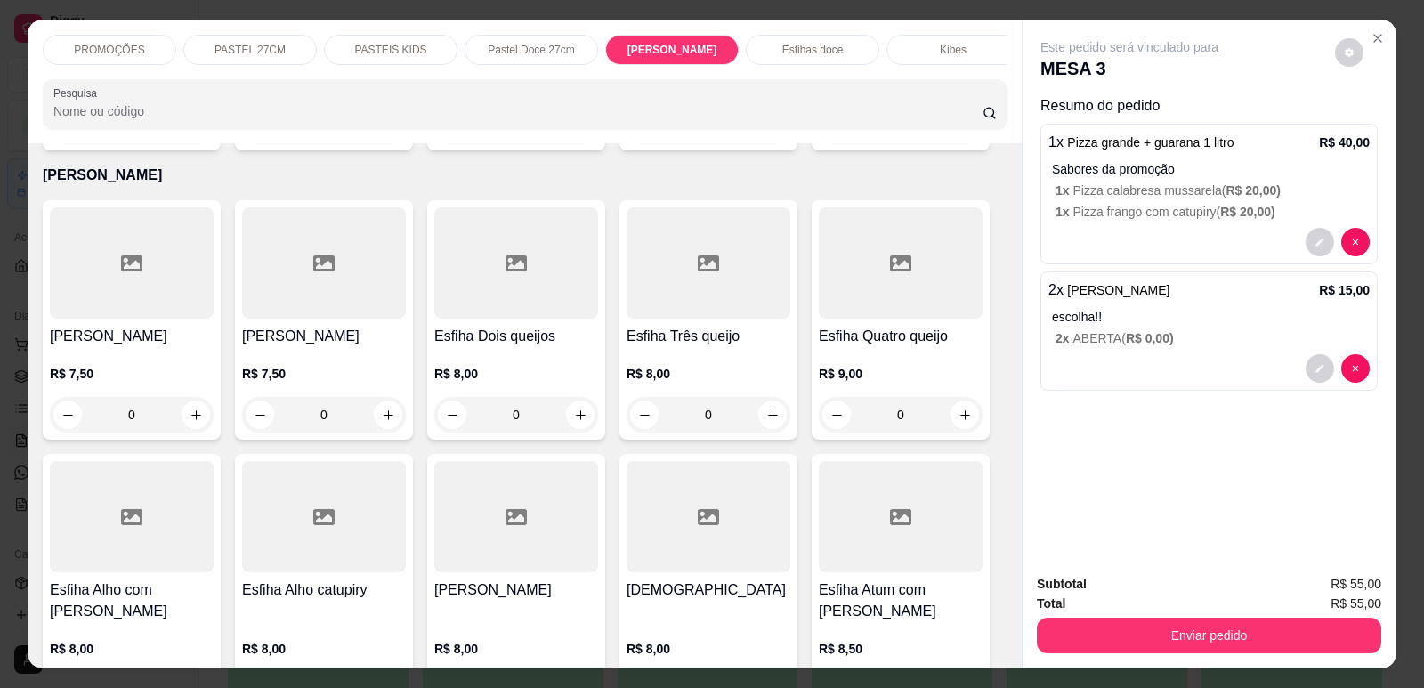
click at [940, 47] on p "Kibes" at bounding box center [953, 50] width 27 height 14
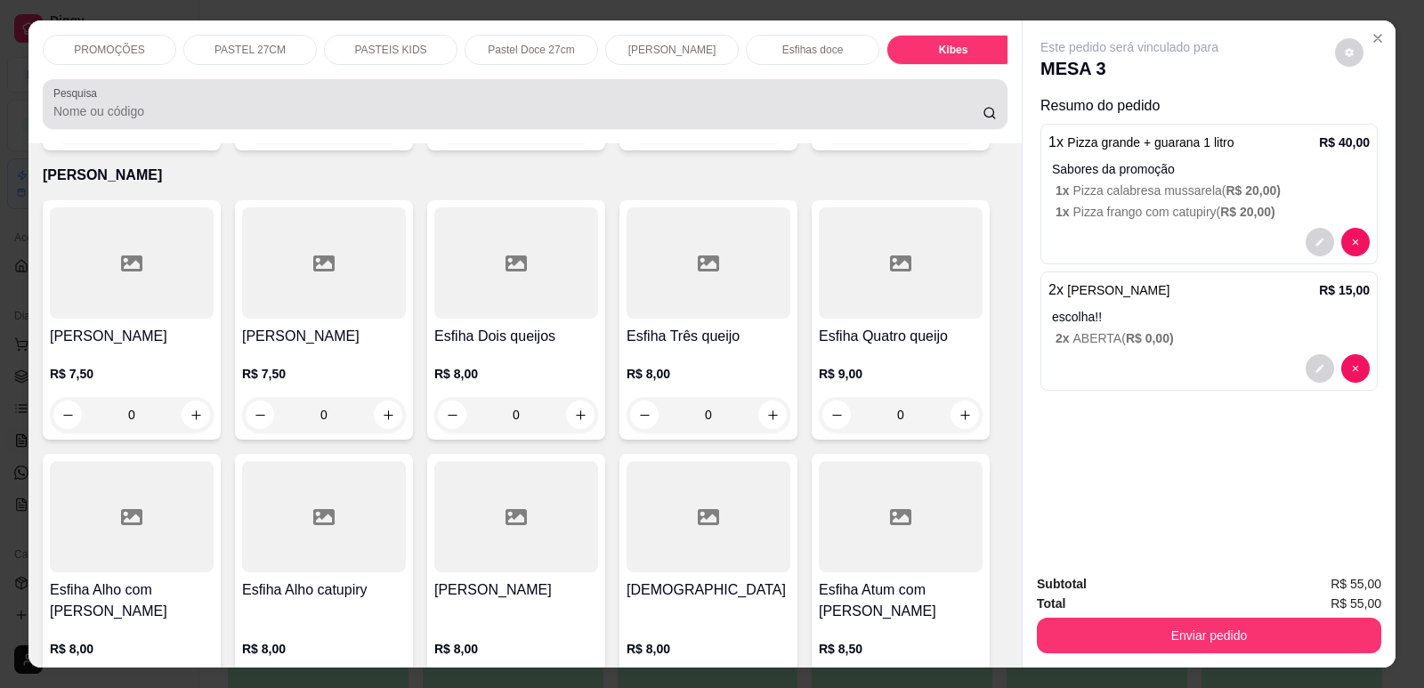
scroll to position [36, 0]
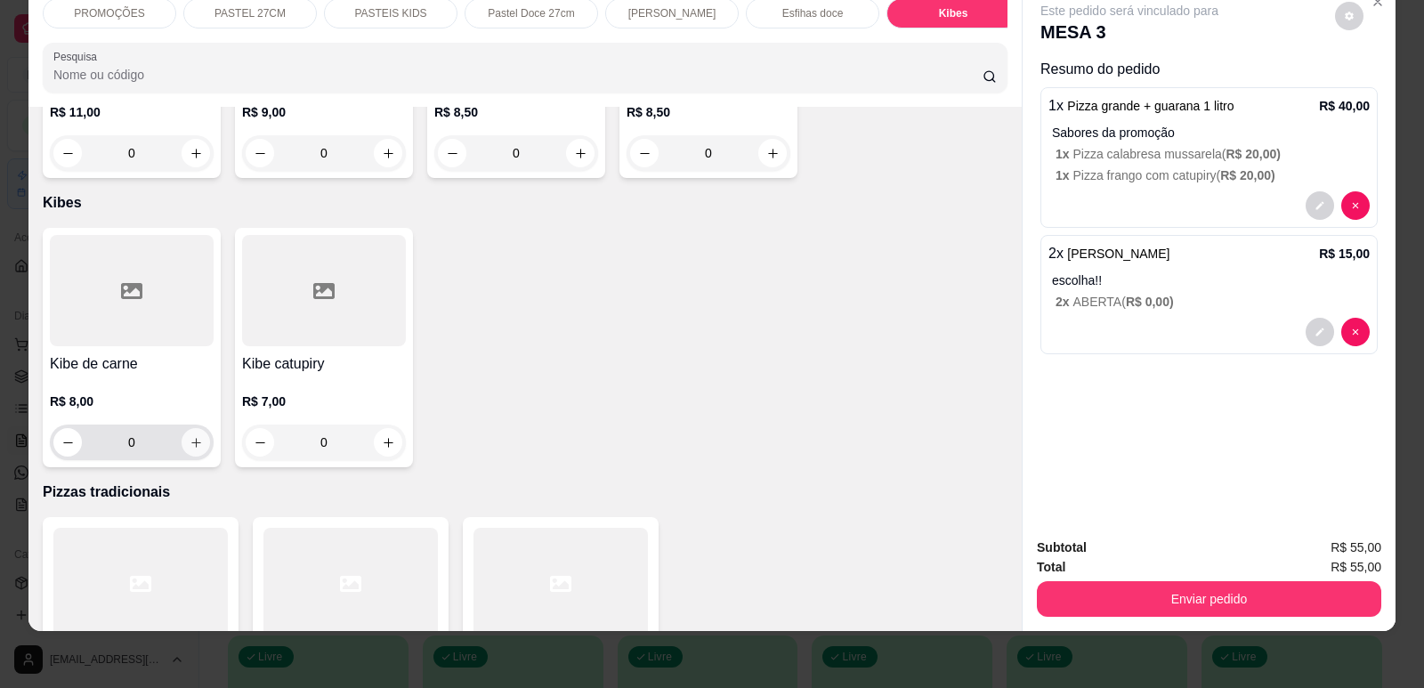
click at [190, 436] on icon "increase-product-quantity" at bounding box center [196, 442] width 13 height 13
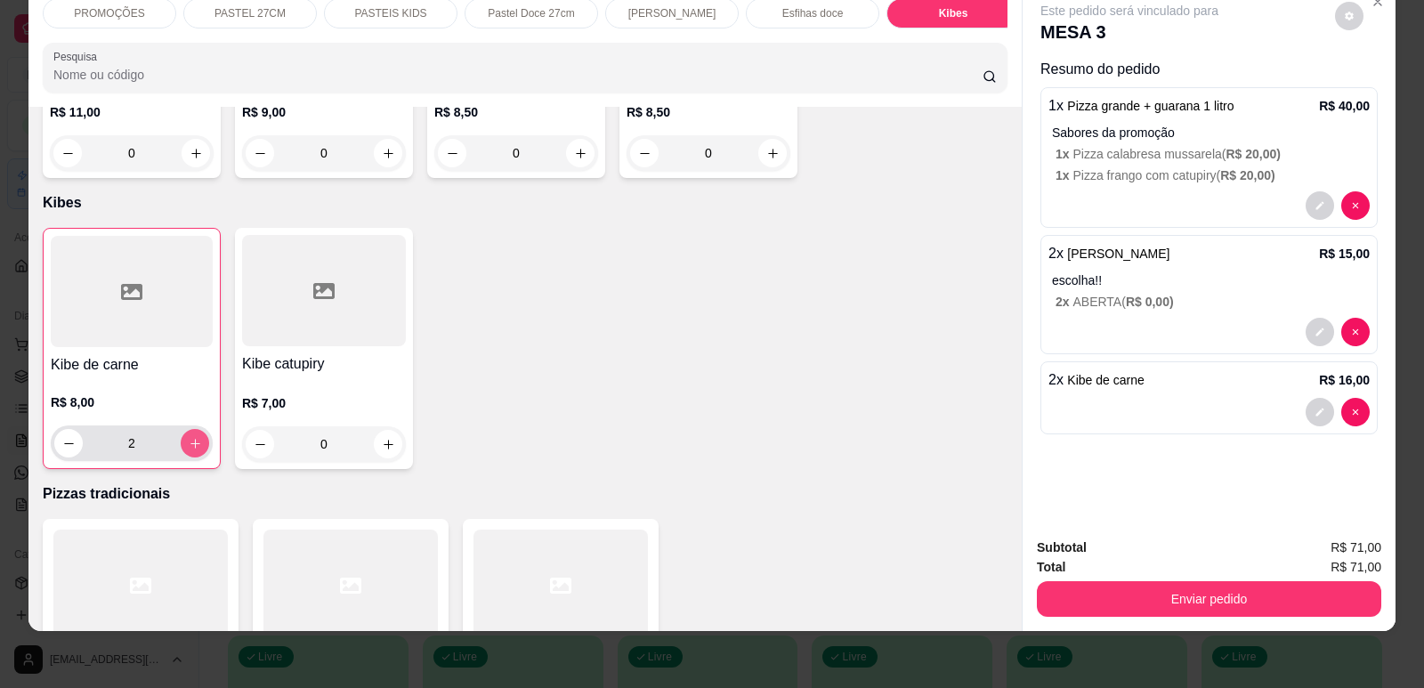
type input "2"
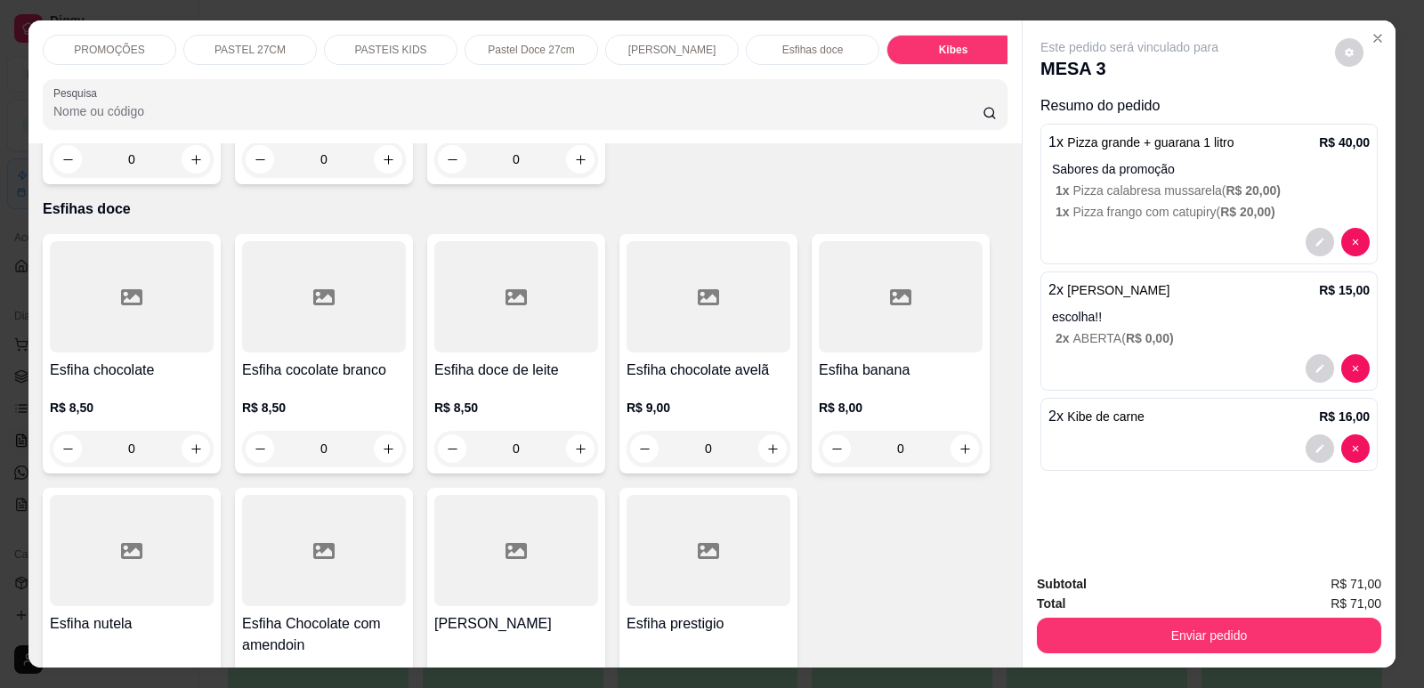
scroll to position [7722, 0]
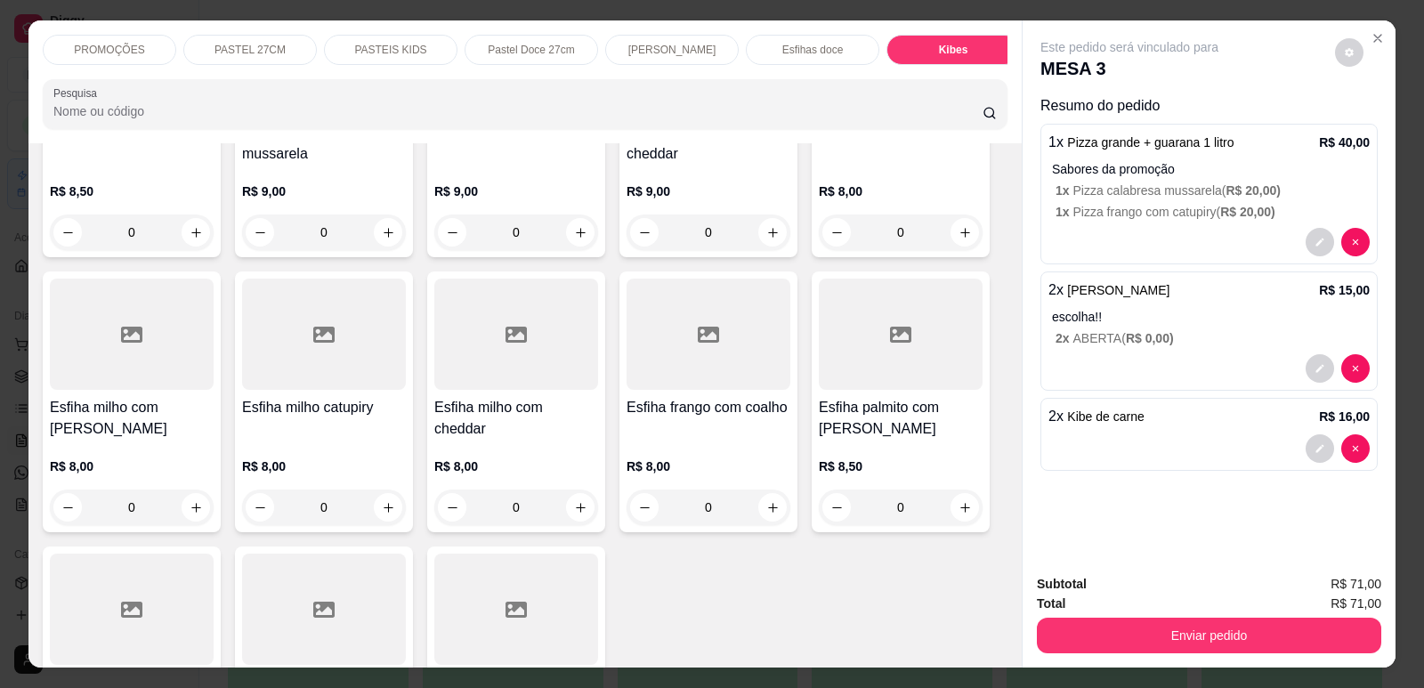
click at [1138, 643] on button "Enviar pedido" at bounding box center [1209, 636] width 344 height 36
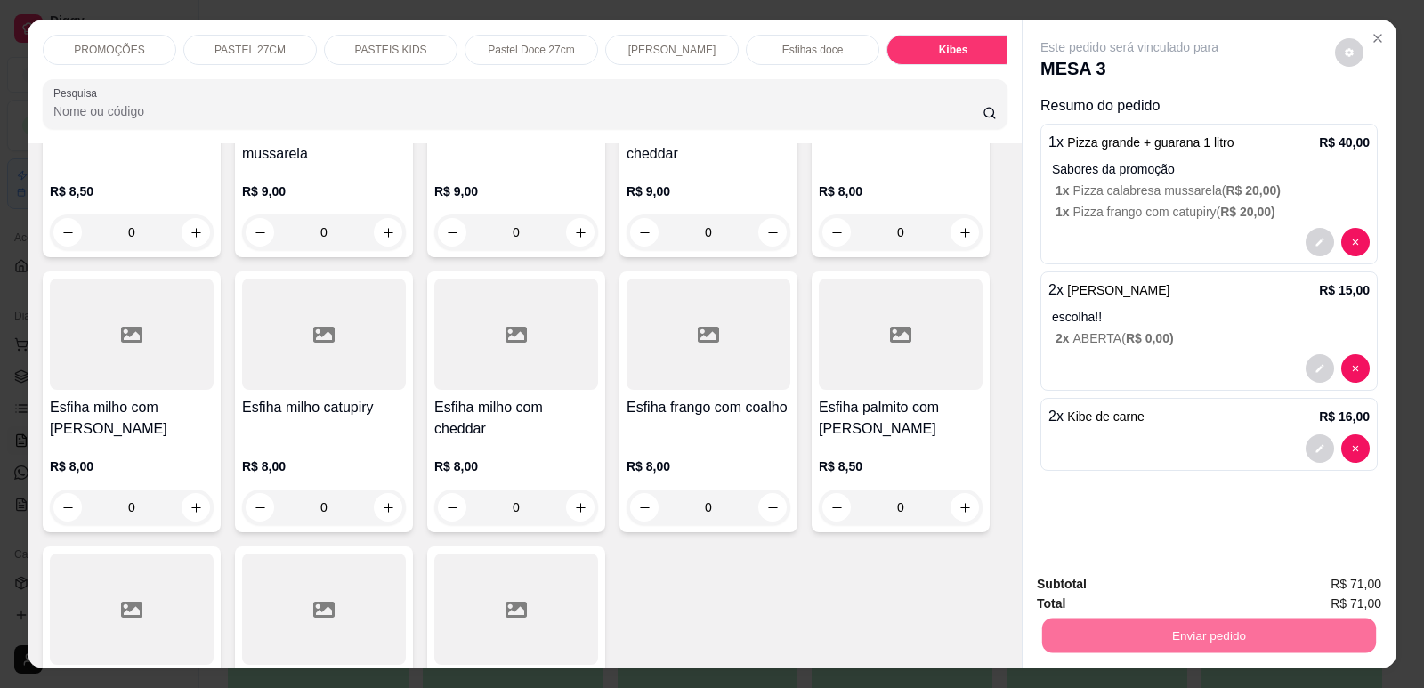
click at [1323, 594] on button "Enviar pedido" at bounding box center [1335, 591] width 101 height 34
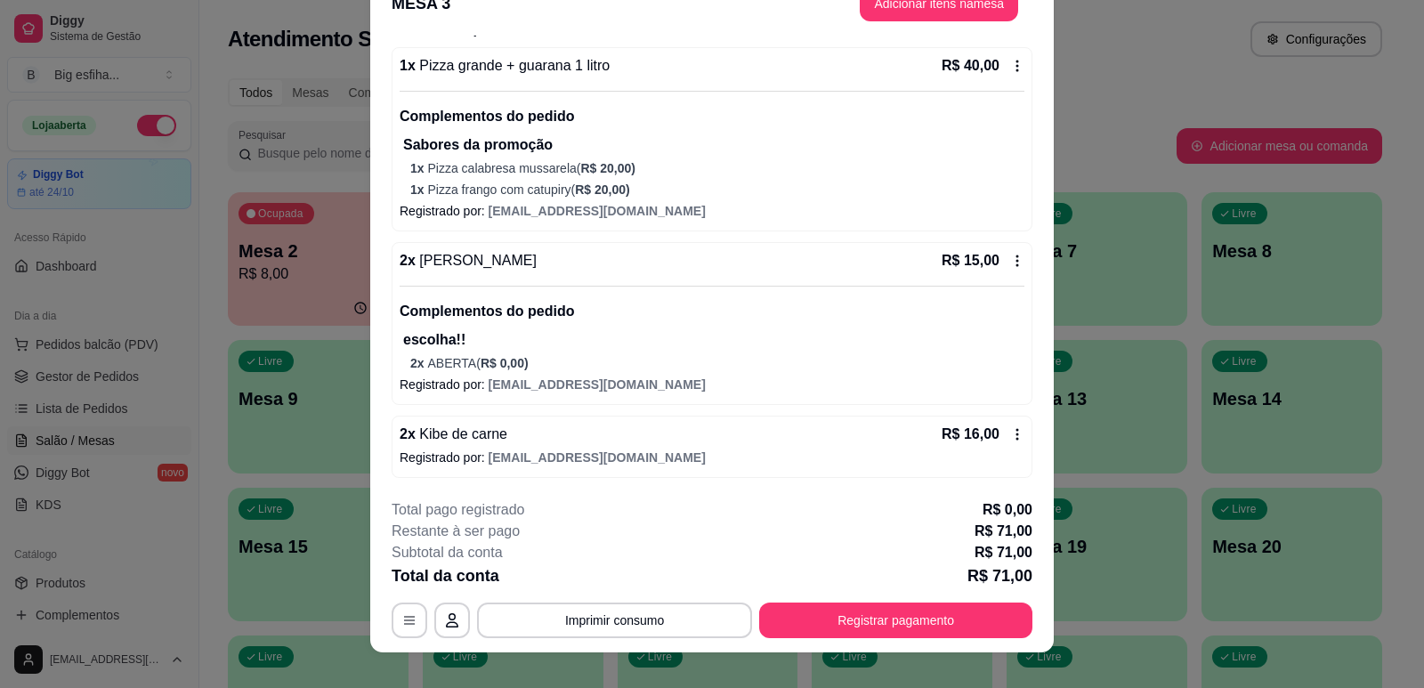
scroll to position [53, 0]
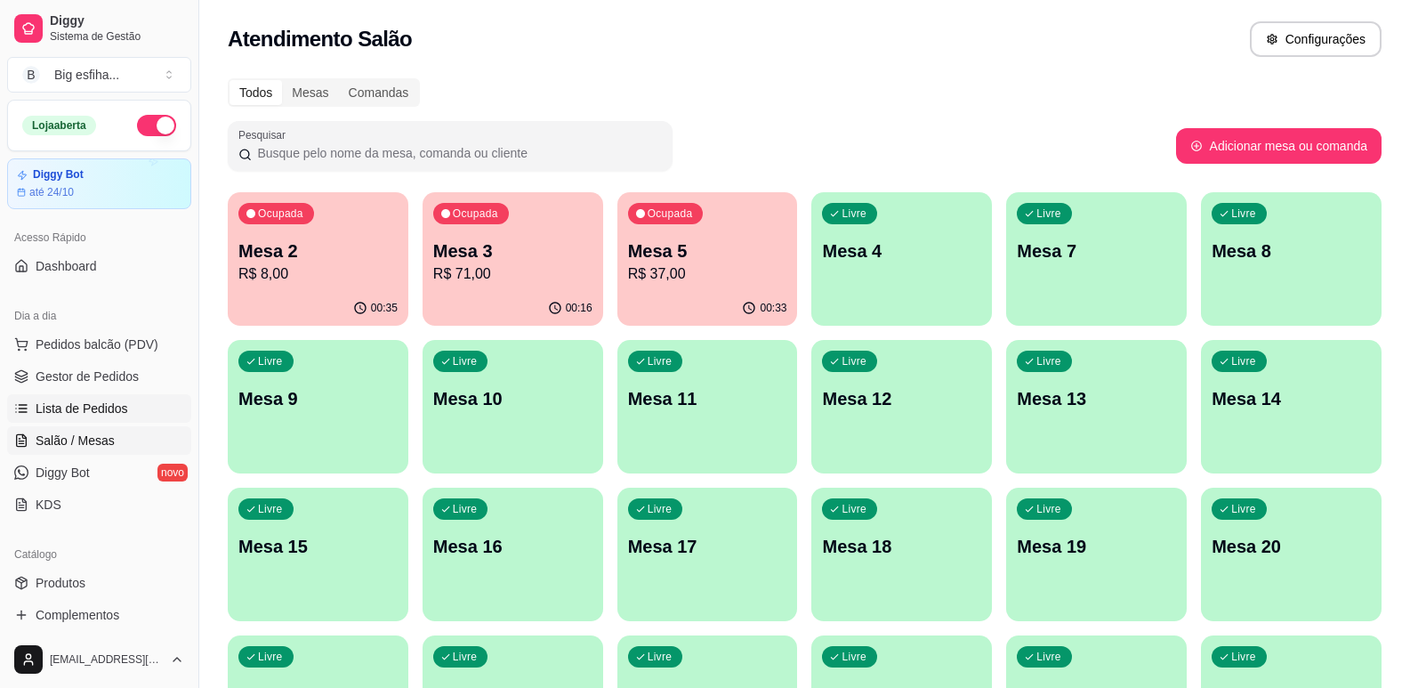
click at [152, 408] on link "Lista de Pedidos" at bounding box center [99, 408] width 184 height 28
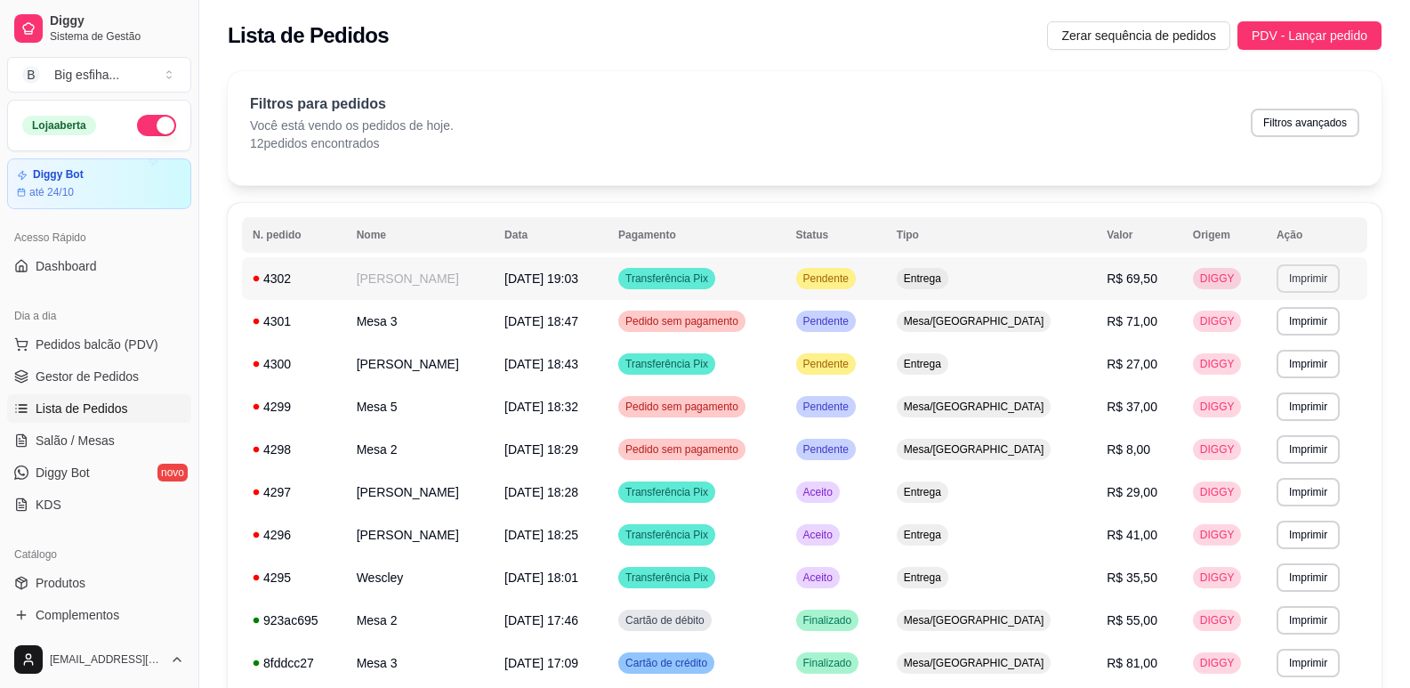
click at [1281, 272] on button "Imprimir" at bounding box center [1308, 278] width 63 height 28
click at [1292, 346] on button "IMPRESSORA" at bounding box center [1271, 341] width 129 height 28
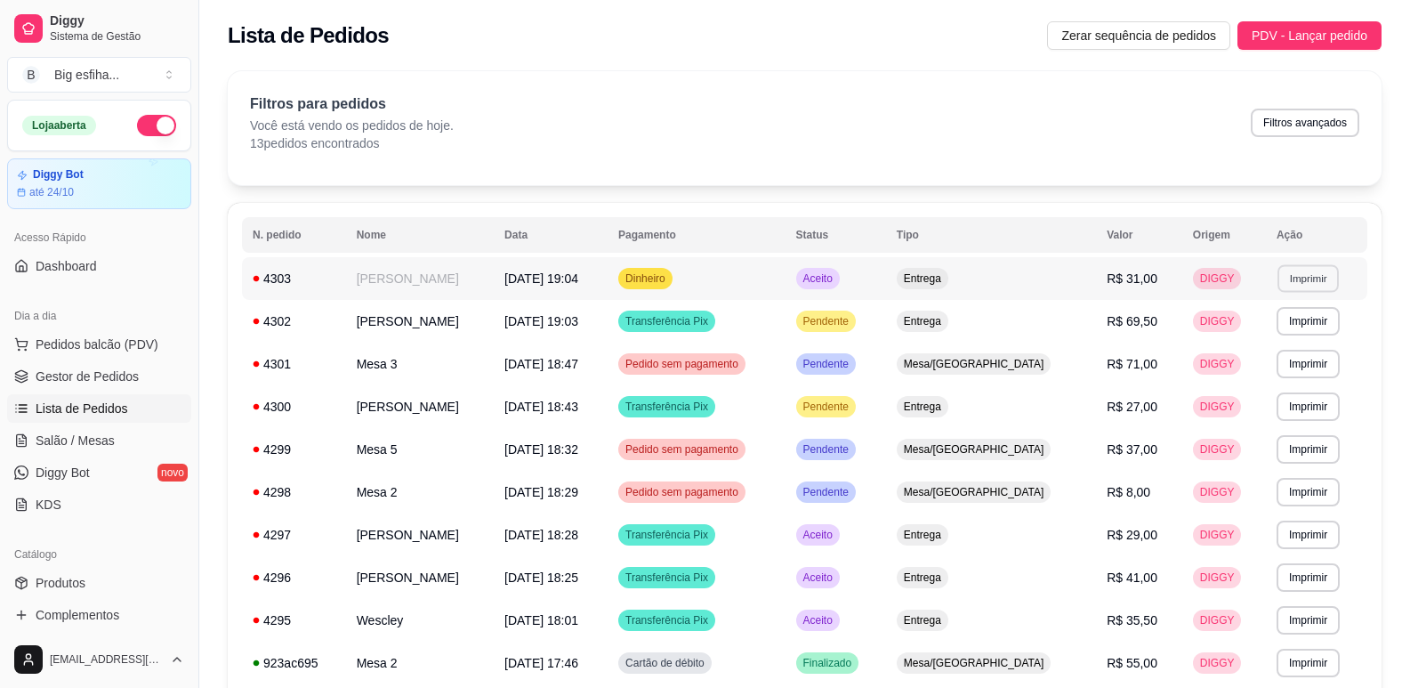
click at [1298, 276] on button "Imprimir" at bounding box center [1308, 278] width 61 height 28
click at [1297, 340] on button "IMPRESSORA" at bounding box center [1270, 341] width 125 height 28
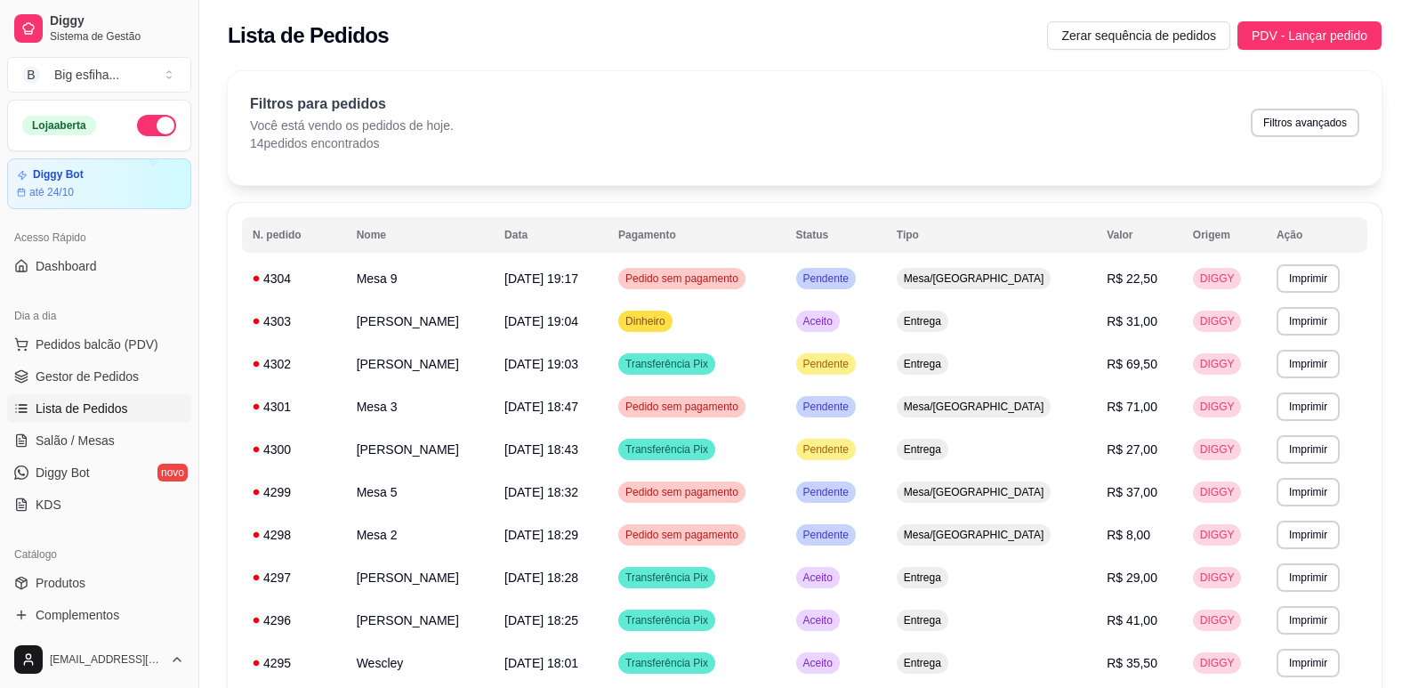
click at [141, 424] on ul "Pedidos balcão (PDV) Gestor de Pedidos Lista de Pedidos Salão / Mesas Diggy Bot…" at bounding box center [99, 424] width 184 height 189
click at [135, 430] on link "Salão / Mesas" at bounding box center [99, 440] width 184 height 28
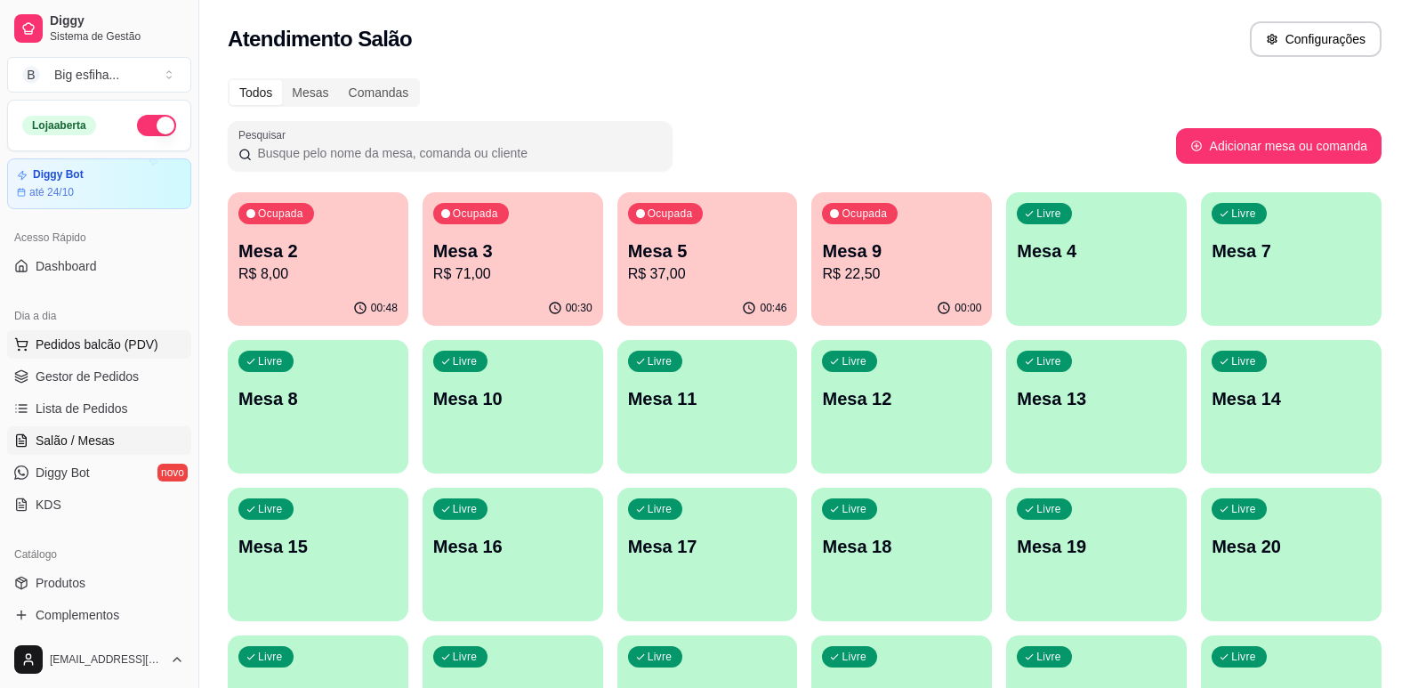
click at [135, 344] on span "Pedidos balcão (PDV)" at bounding box center [97, 344] width 123 height 18
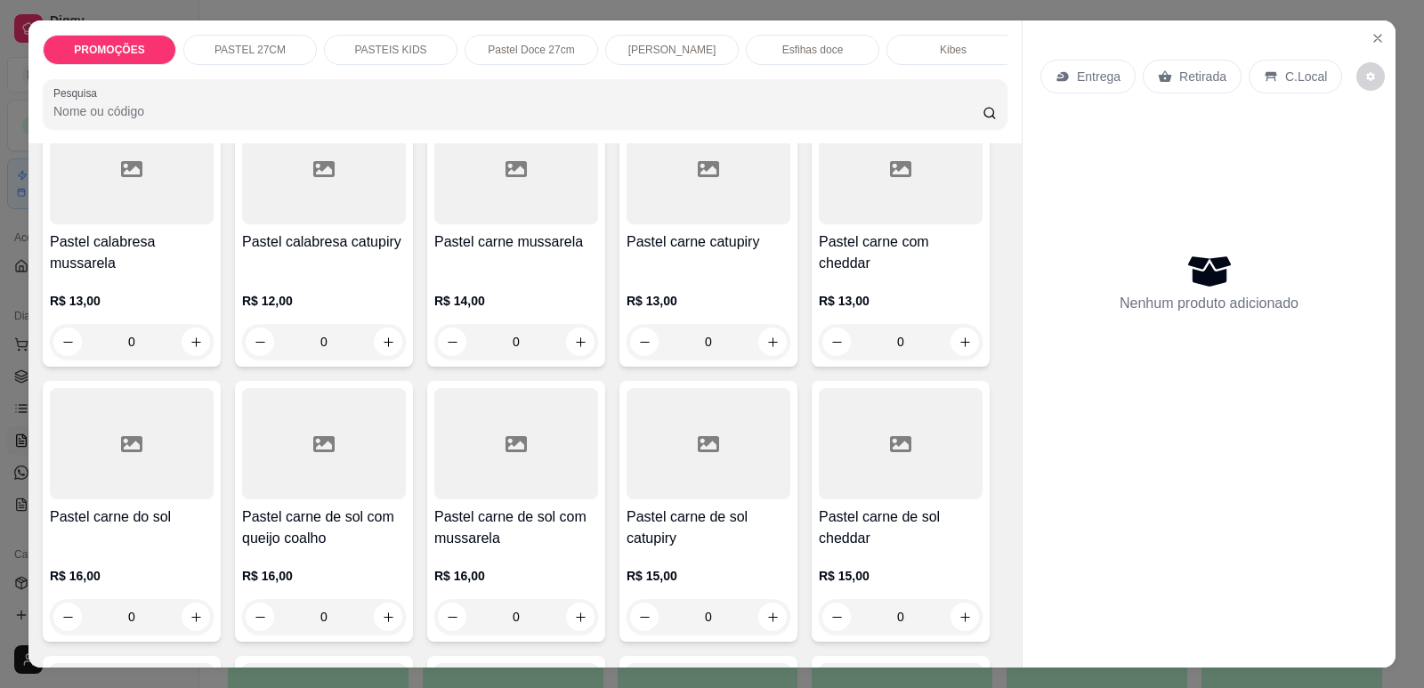
scroll to position [1958, 0]
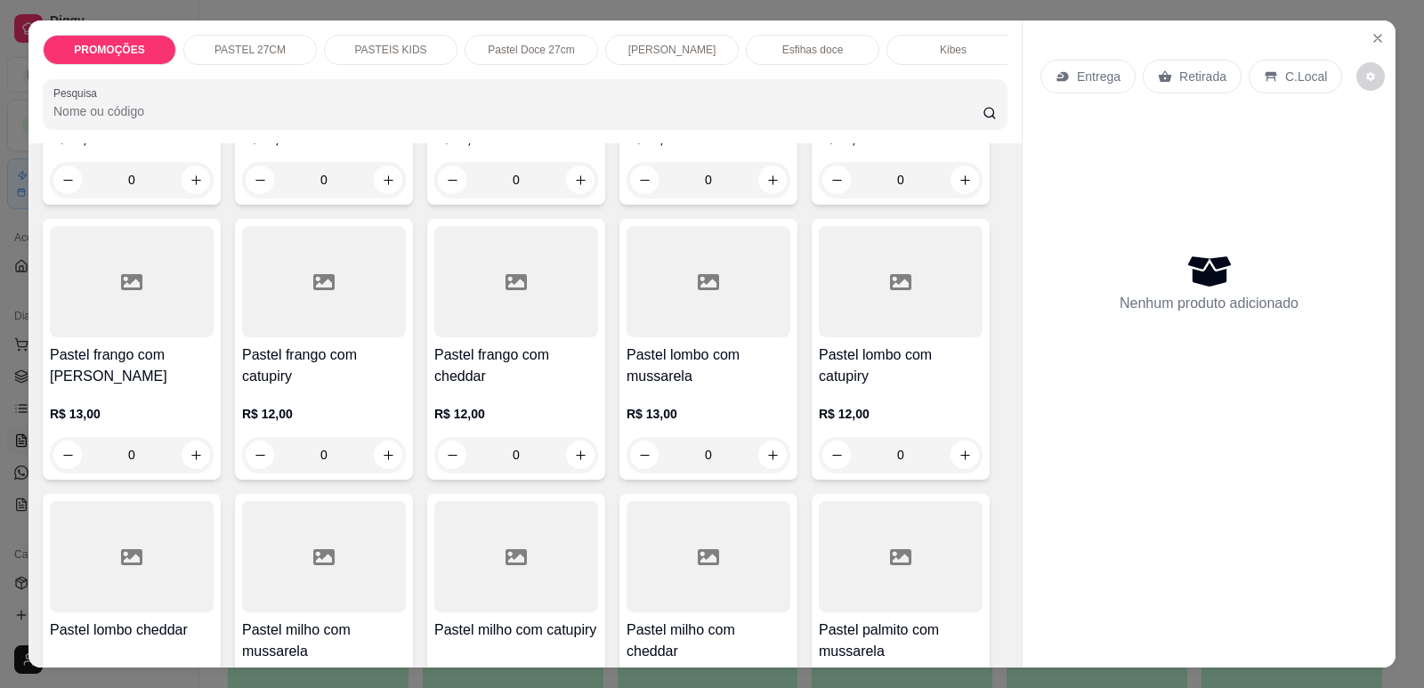
click at [288, 374] on h4 "Pastel frango com catupiry" at bounding box center [324, 365] width 164 height 43
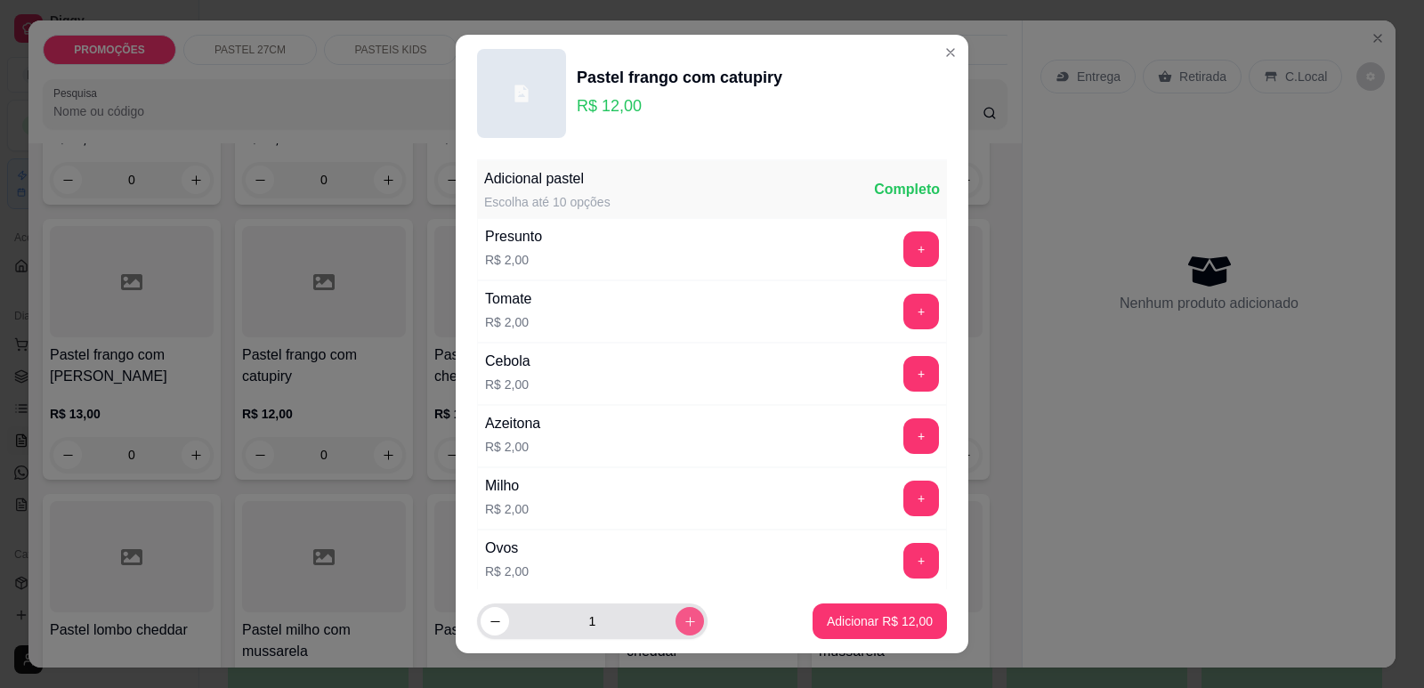
click at [683, 620] on icon "increase-product-quantity" at bounding box center [689, 621] width 13 height 13
type input "2"
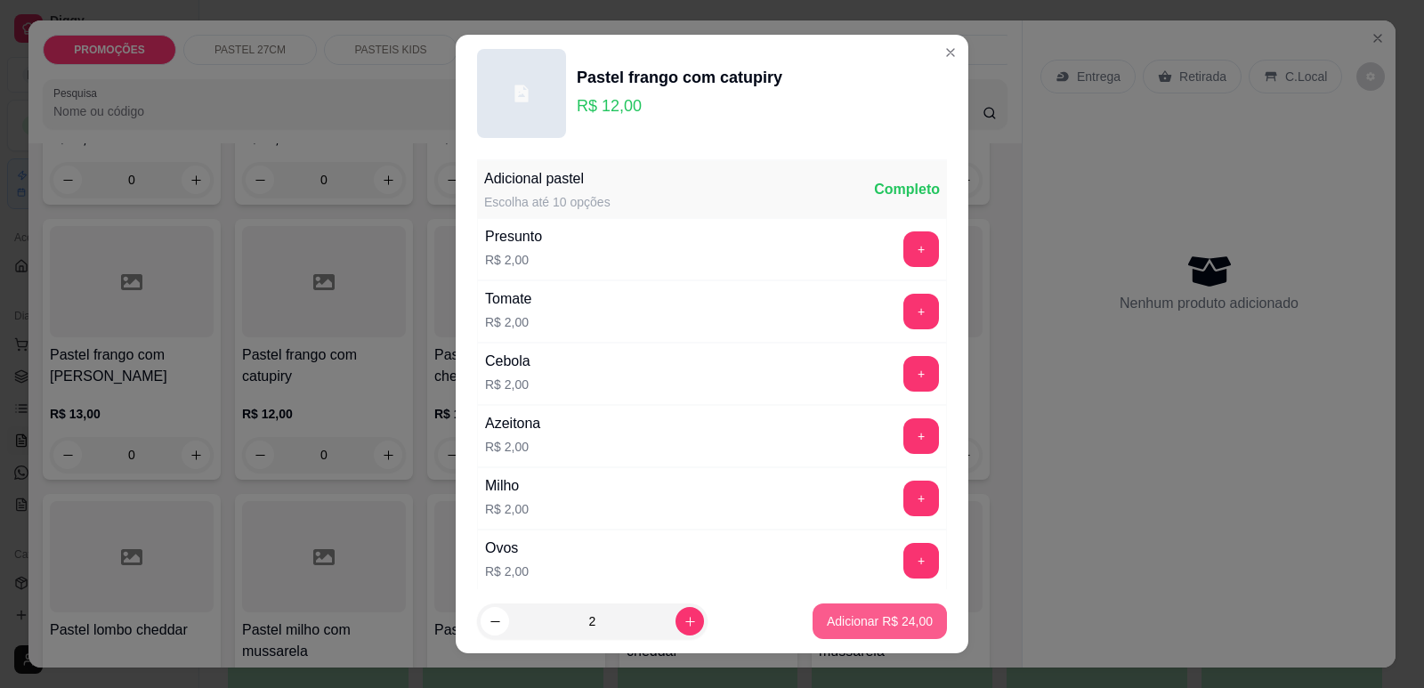
click at [856, 621] on p "Adicionar R$ 24,00" at bounding box center [880, 621] width 106 height 18
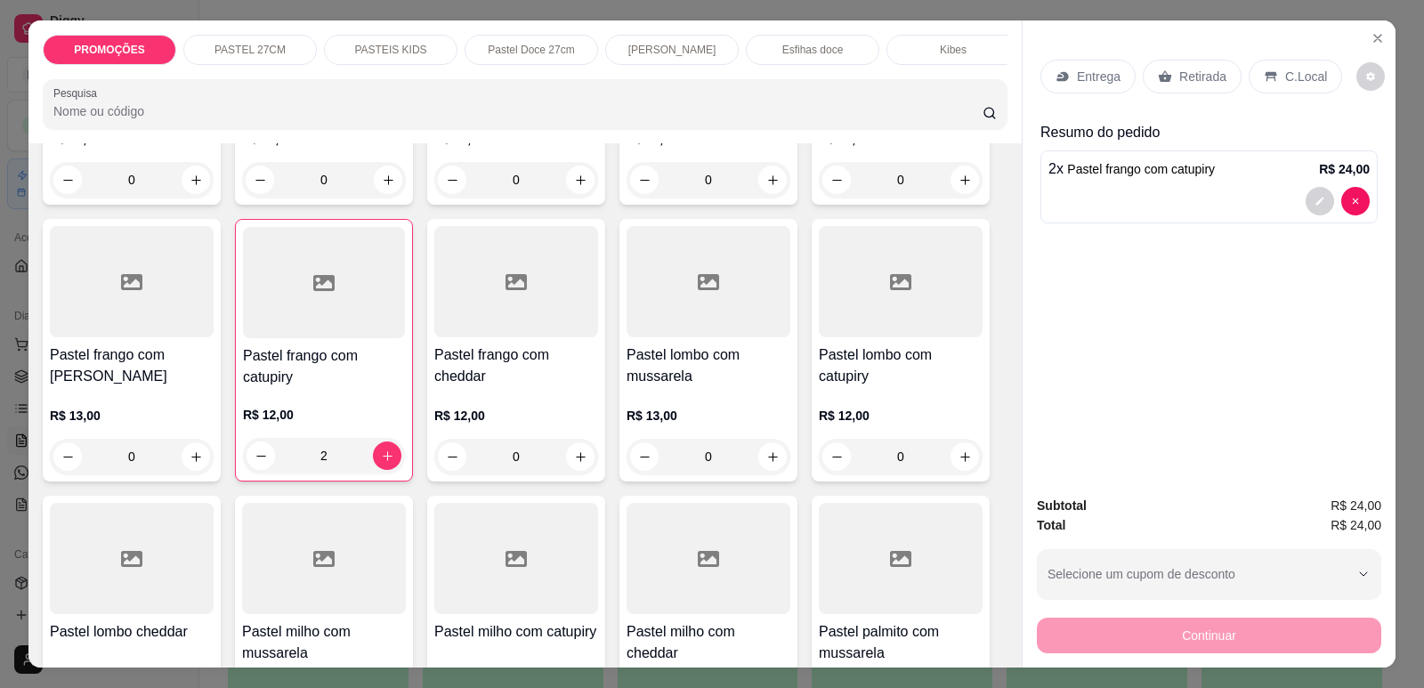
type input "2"
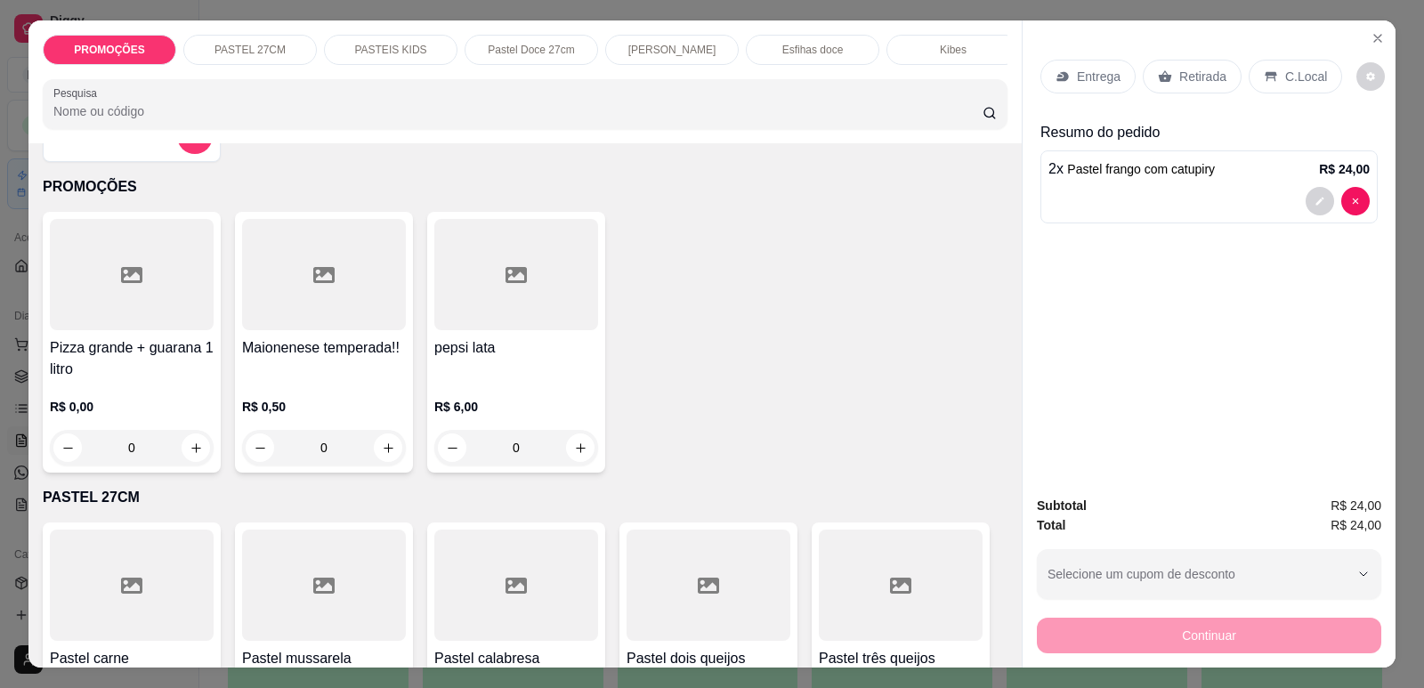
scroll to position [0, 0]
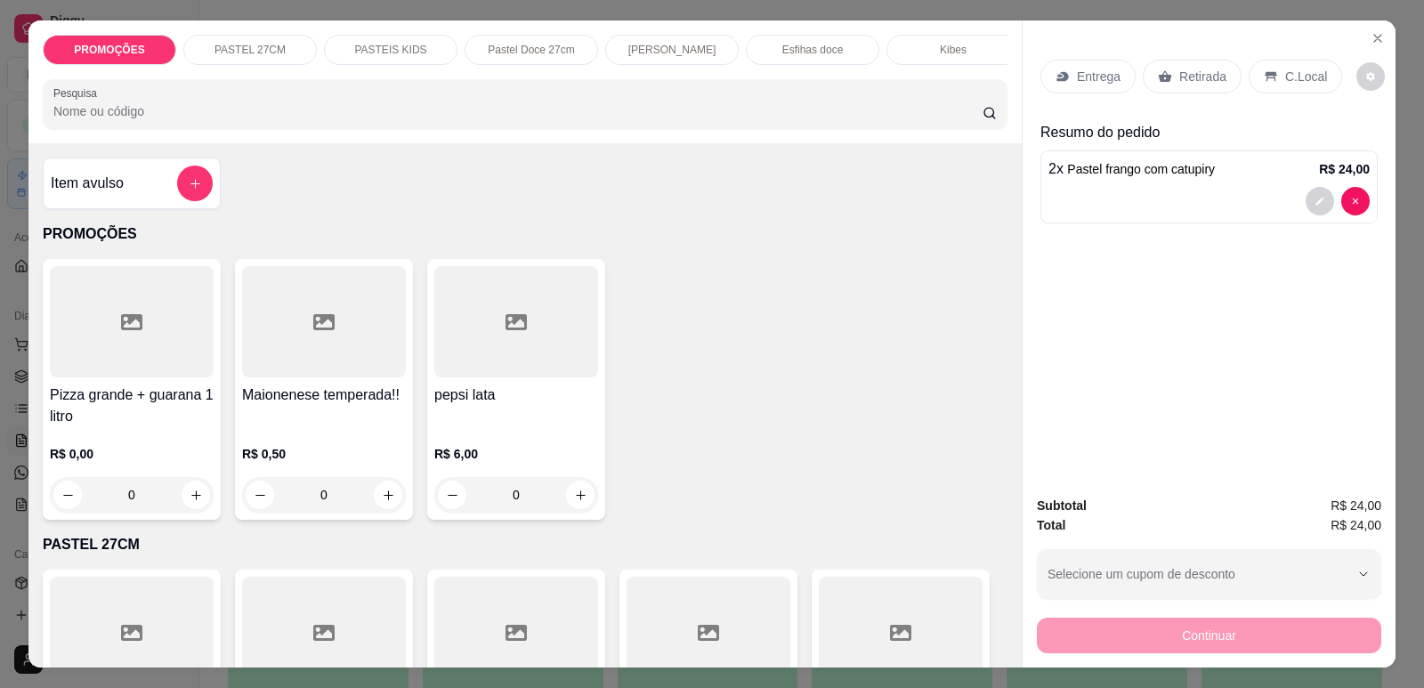
click at [1096, 76] on p "Entrega" at bounding box center [1099, 77] width 44 height 18
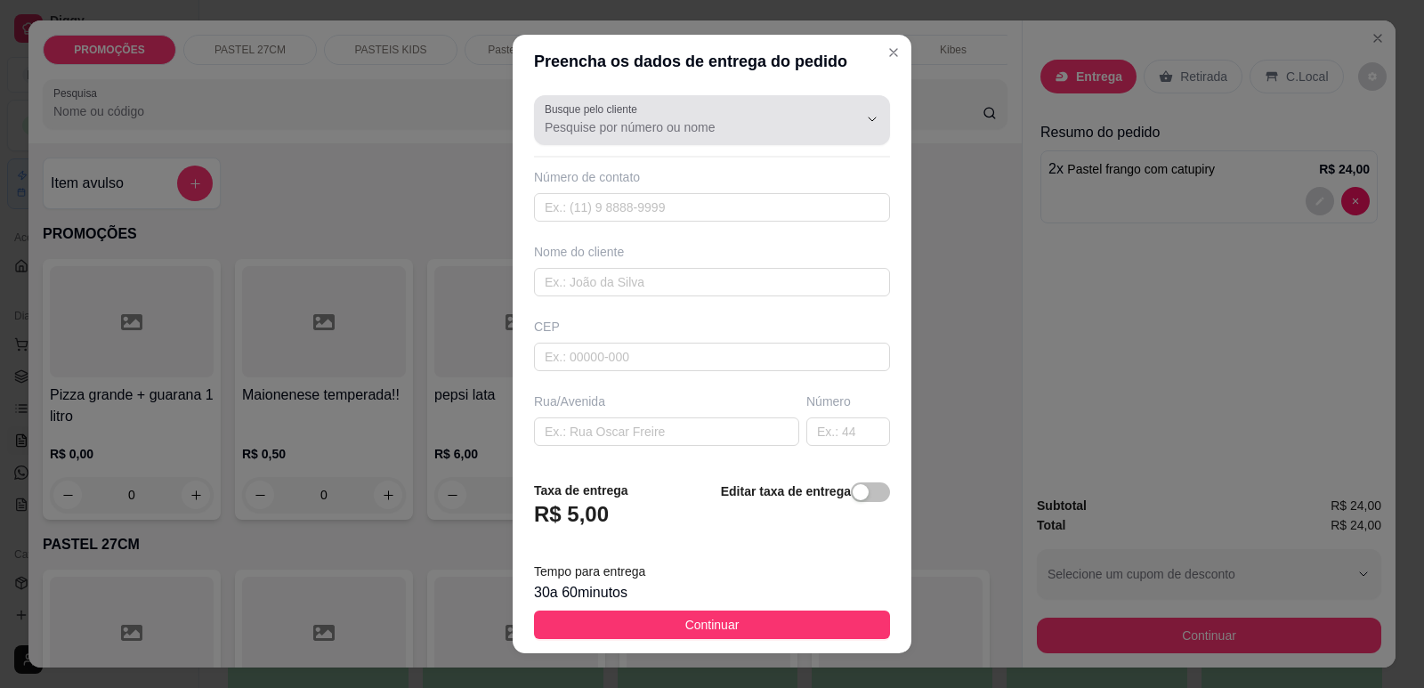
click at [589, 136] on div at bounding box center [712, 120] width 335 height 36
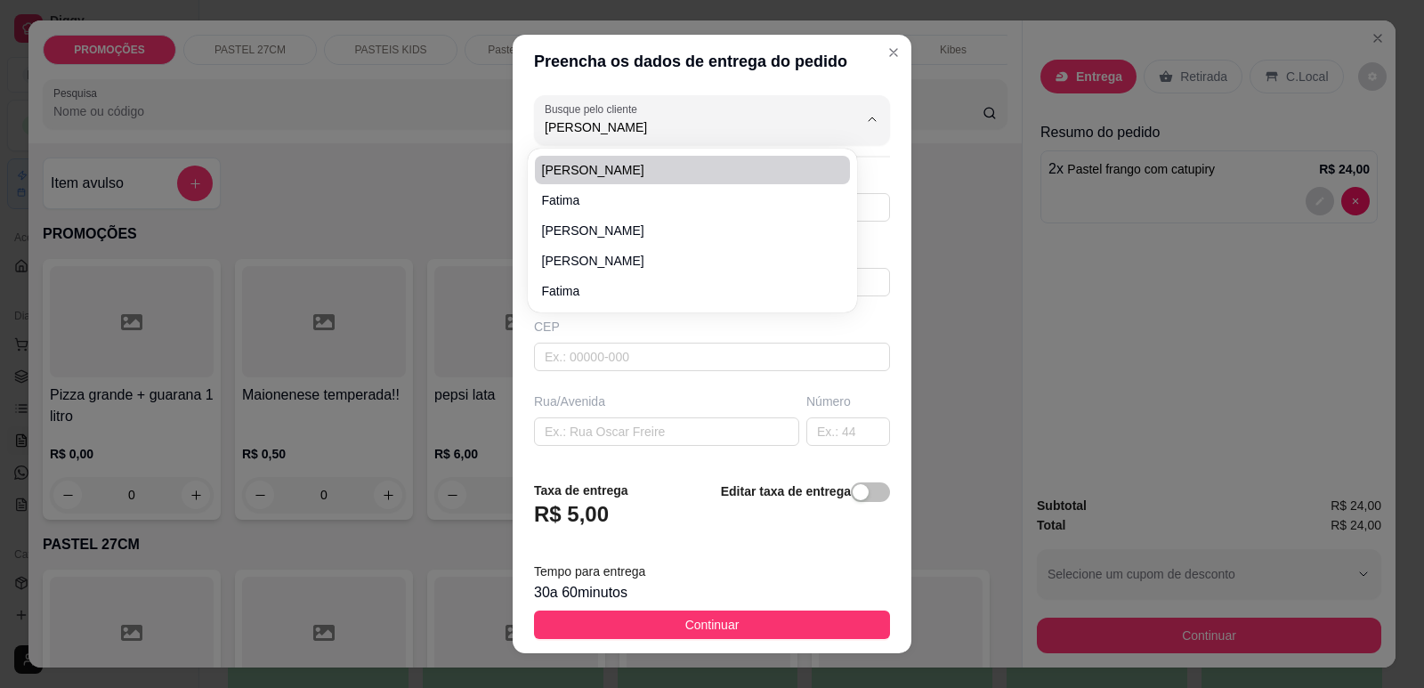
click at [586, 168] on span "Tim" at bounding box center [683, 170] width 283 height 18
type input "Tim"
type input "859920022712"
type input "Tim"
type input "vicente leite 725"
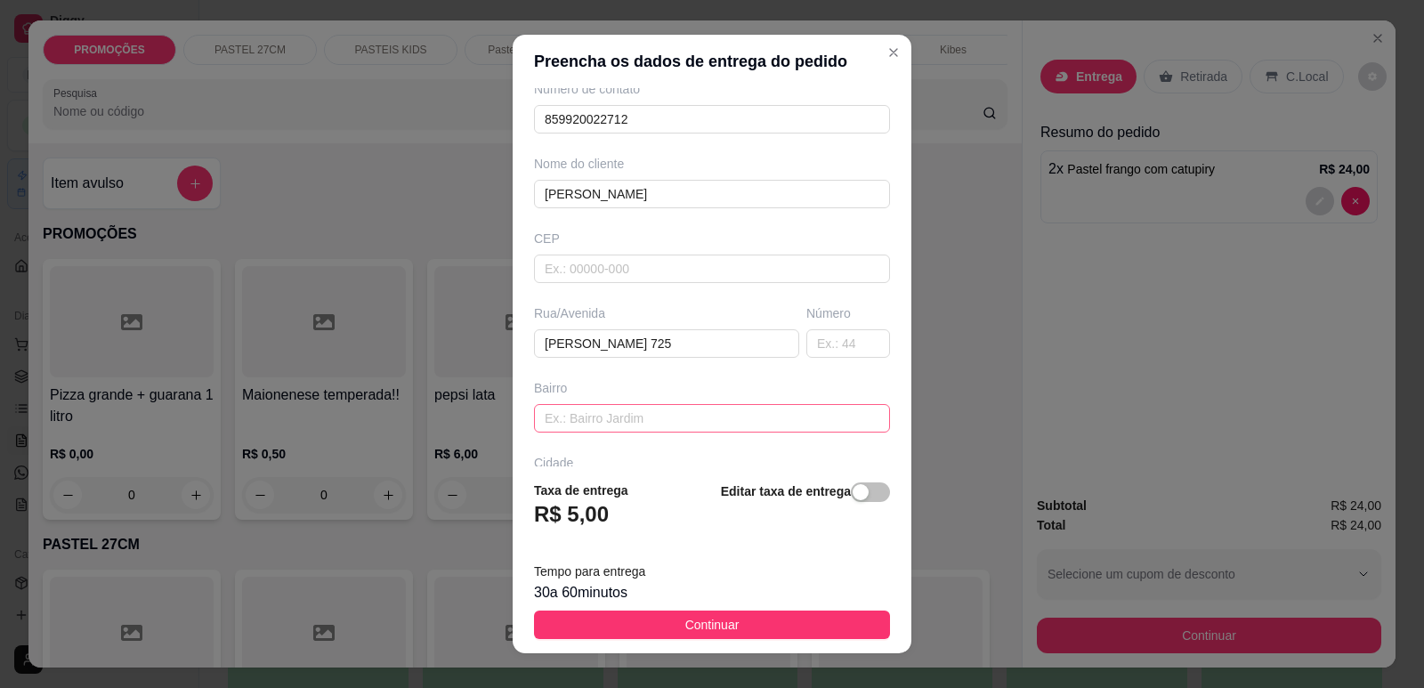
scroll to position [89, 0]
type input "Tim"
click at [650, 336] on input "vicente leite 725" at bounding box center [666, 342] width 265 height 28
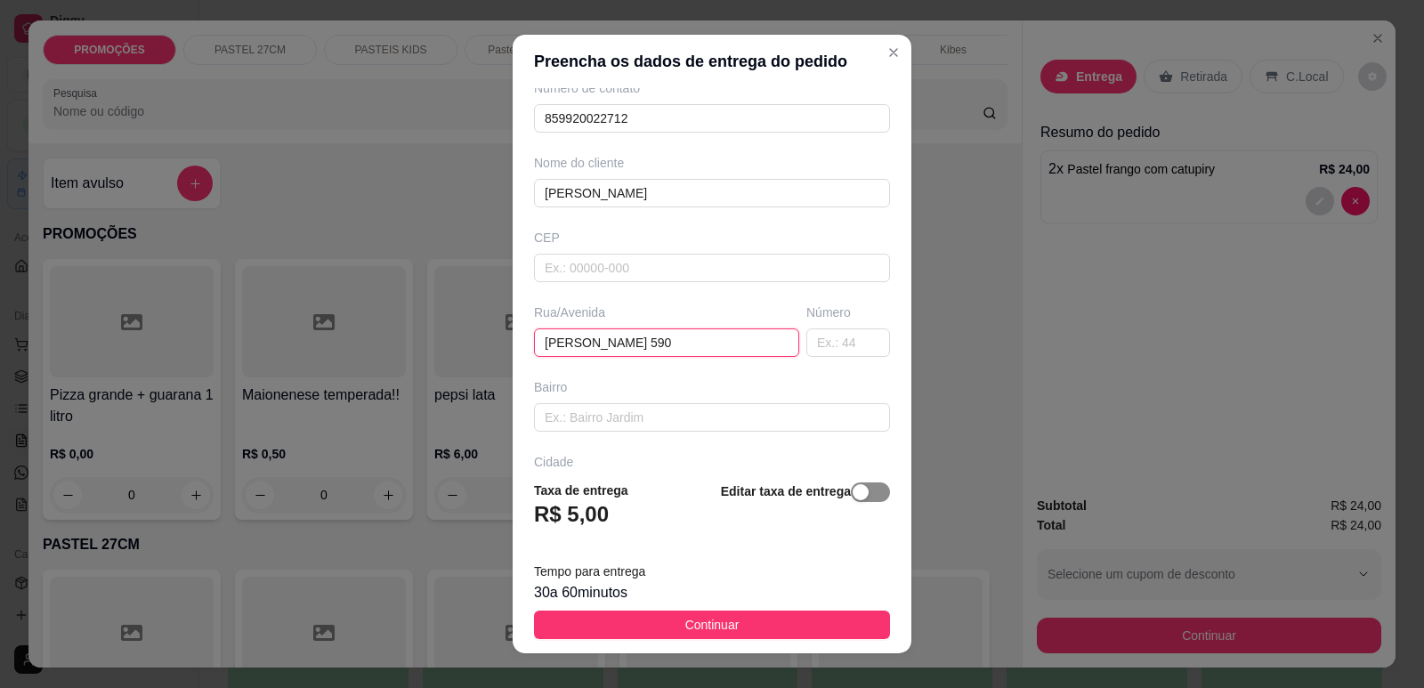
type input "jose lourenço 590"
click at [861, 489] on span "button" at bounding box center [870, 492] width 39 height 20
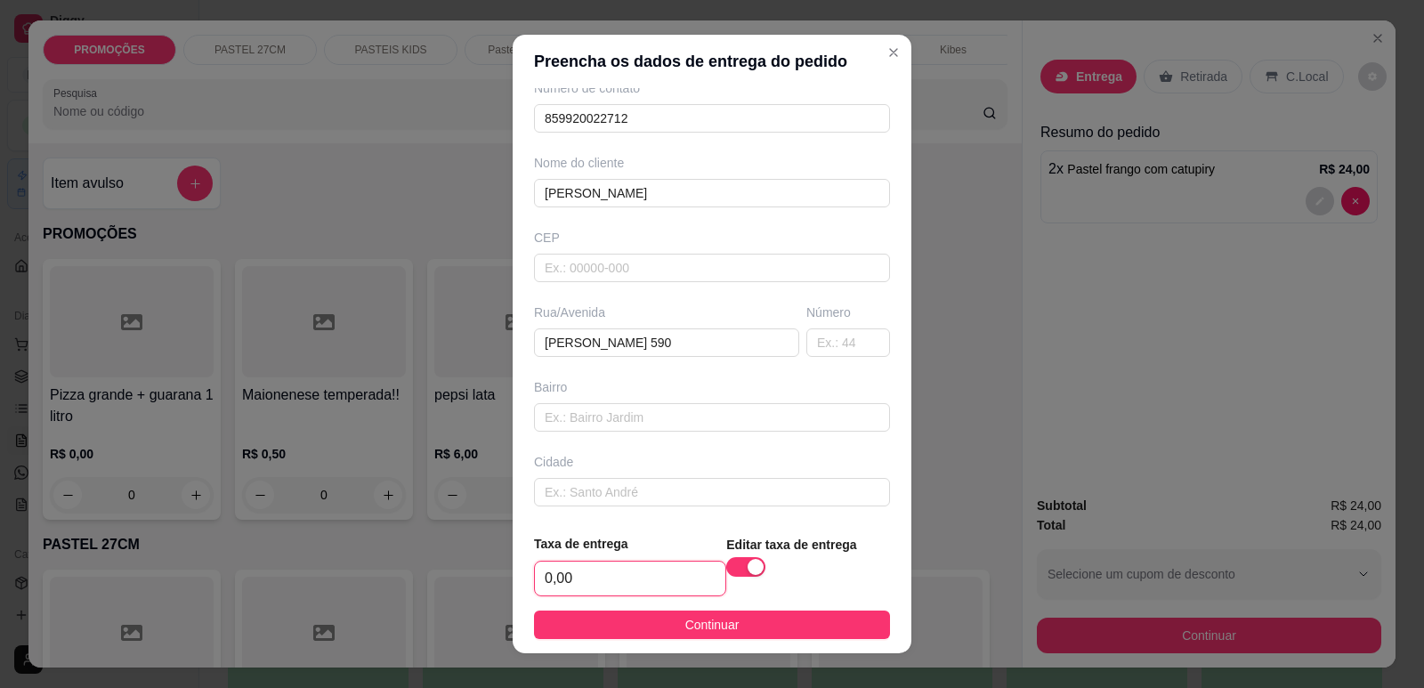
click at [637, 571] on input "0,00" at bounding box center [630, 579] width 190 height 34
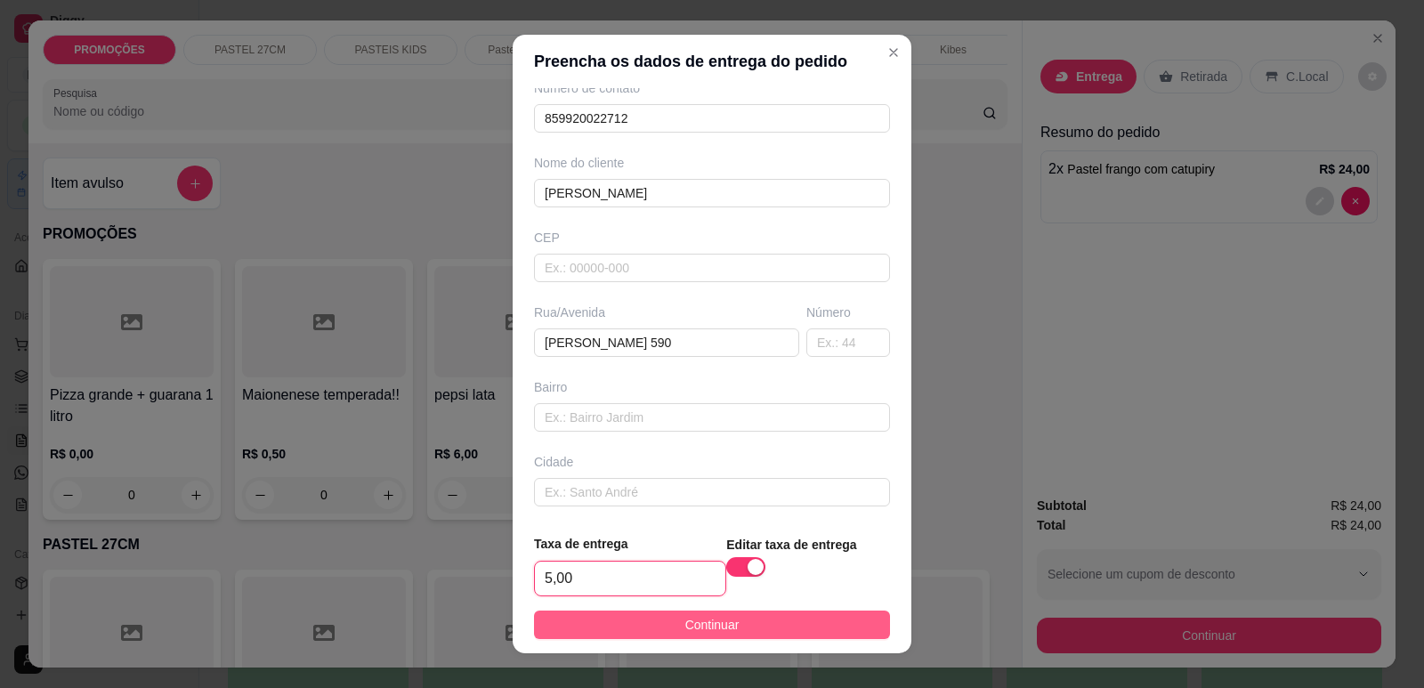
type input "5,00"
click at [686, 618] on span "Continuar" at bounding box center [712, 625] width 54 height 20
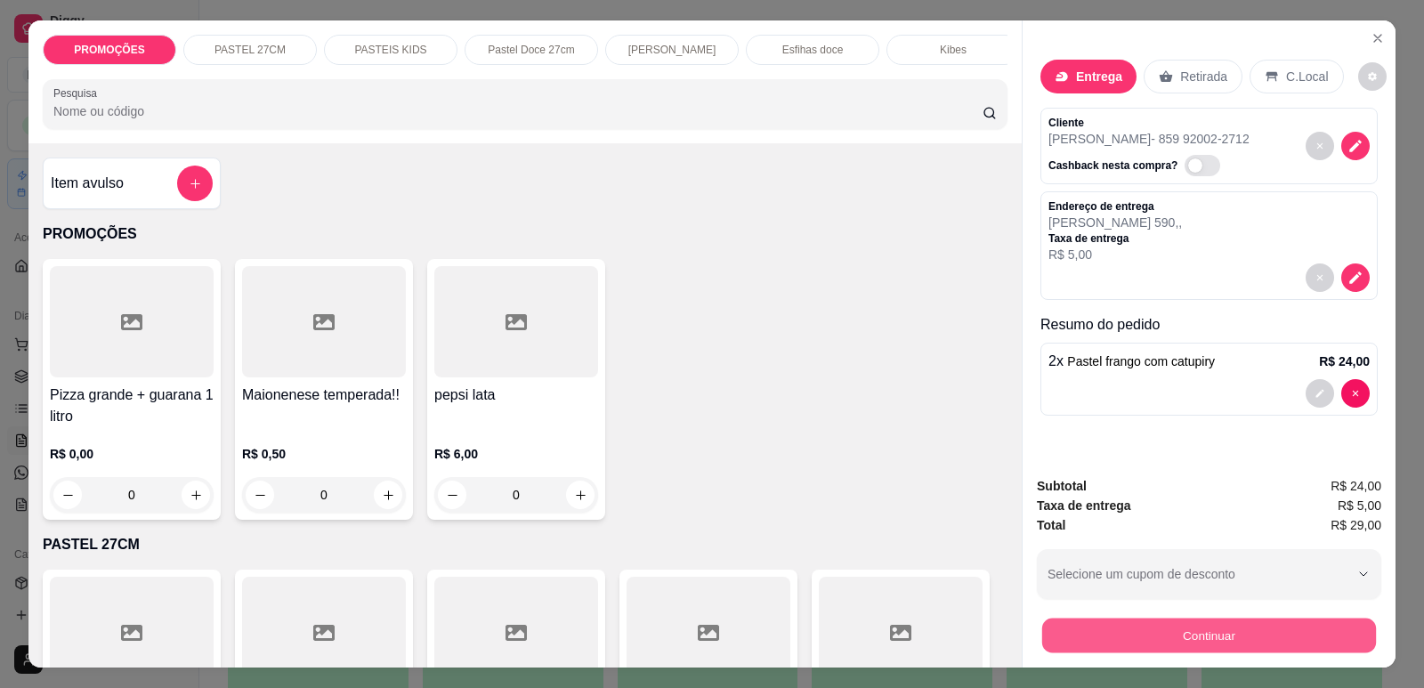
click at [1127, 626] on button "Continuar" at bounding box center [1209, 635] width 334 height 35
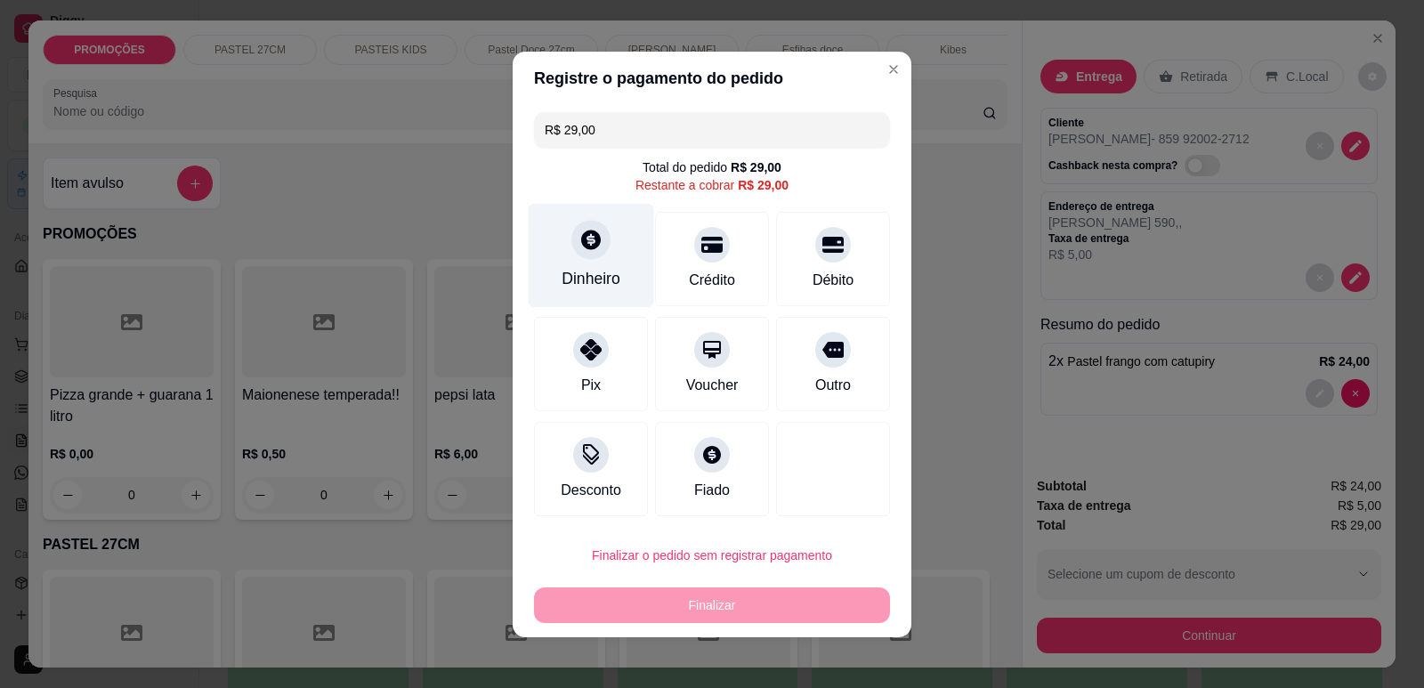
click at [551, 255] on div "Dinheiro" at bounding box center [591, 255] width 125 height 104
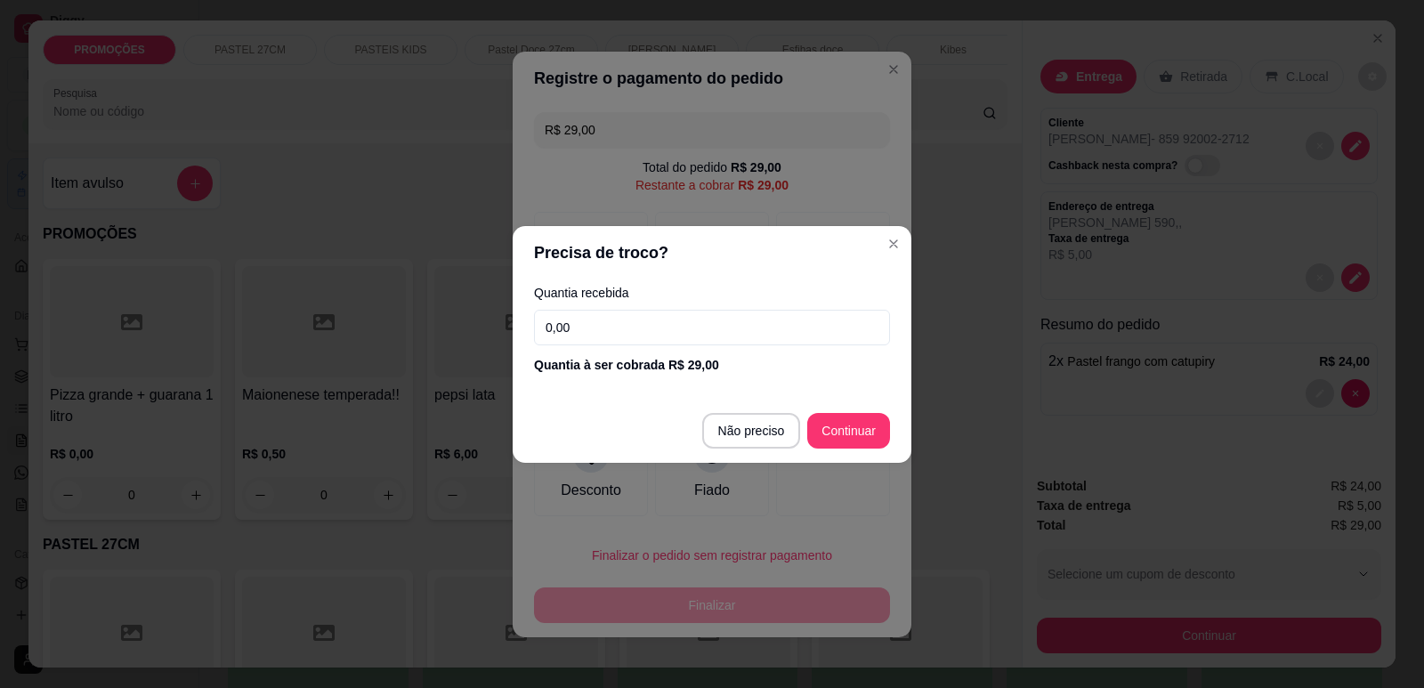
click at [615, 328] on input "0,00" at bounding box center [712, 328] width 356 height 36
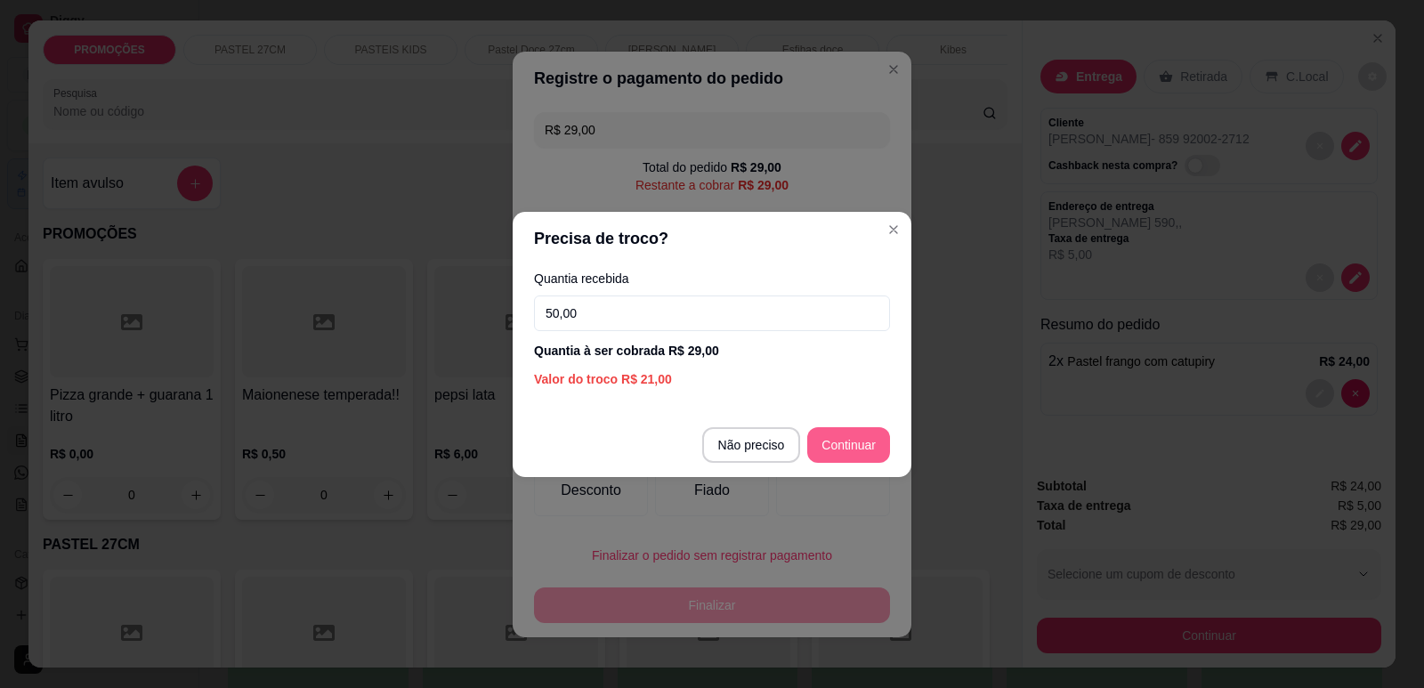
type input "50,00"
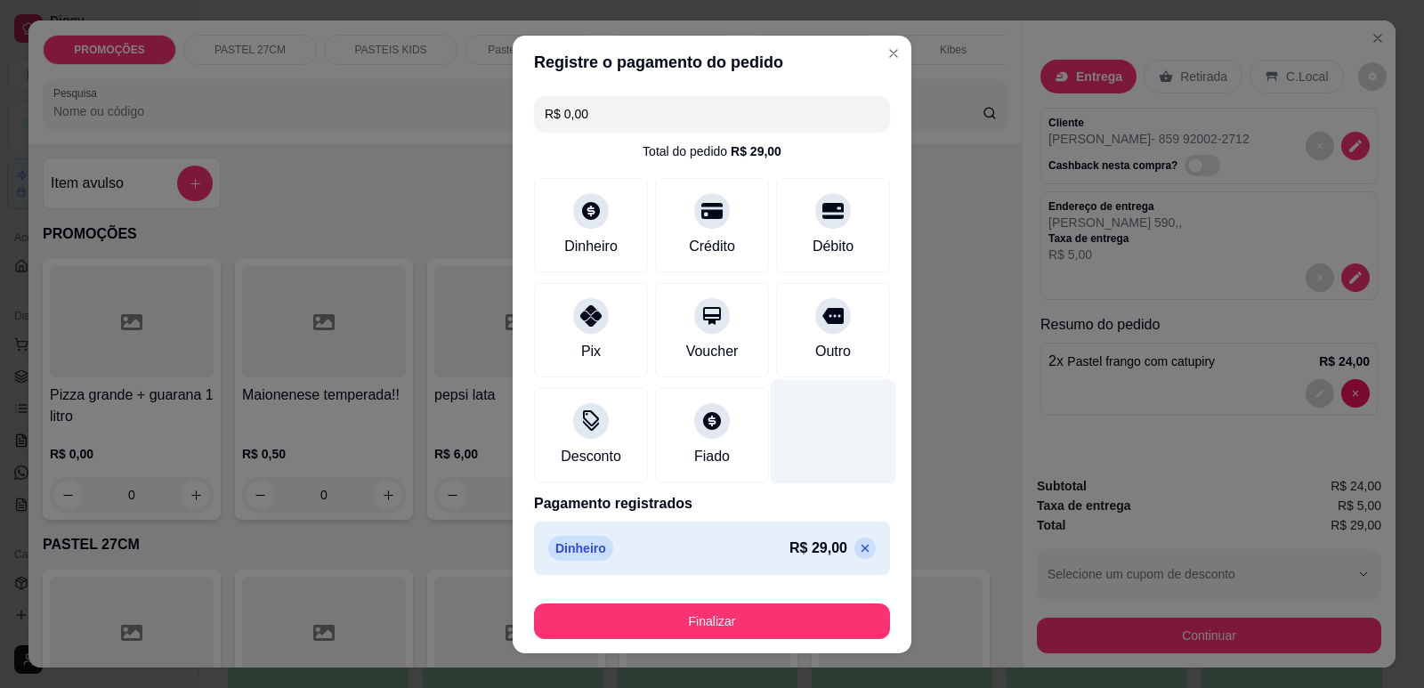
type input "R$ 0,00"
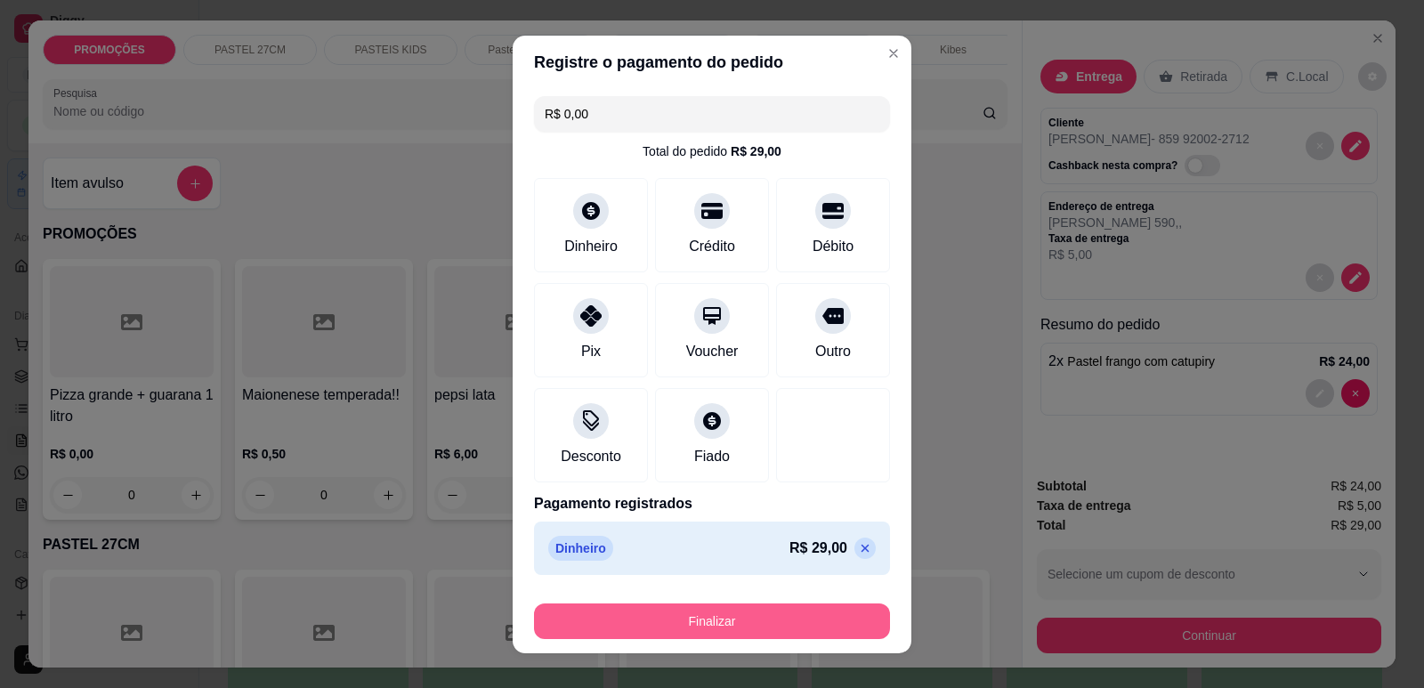
click at [771, 627] on button "Finalizar" at bounding box center [712, 621] width 356 height 36
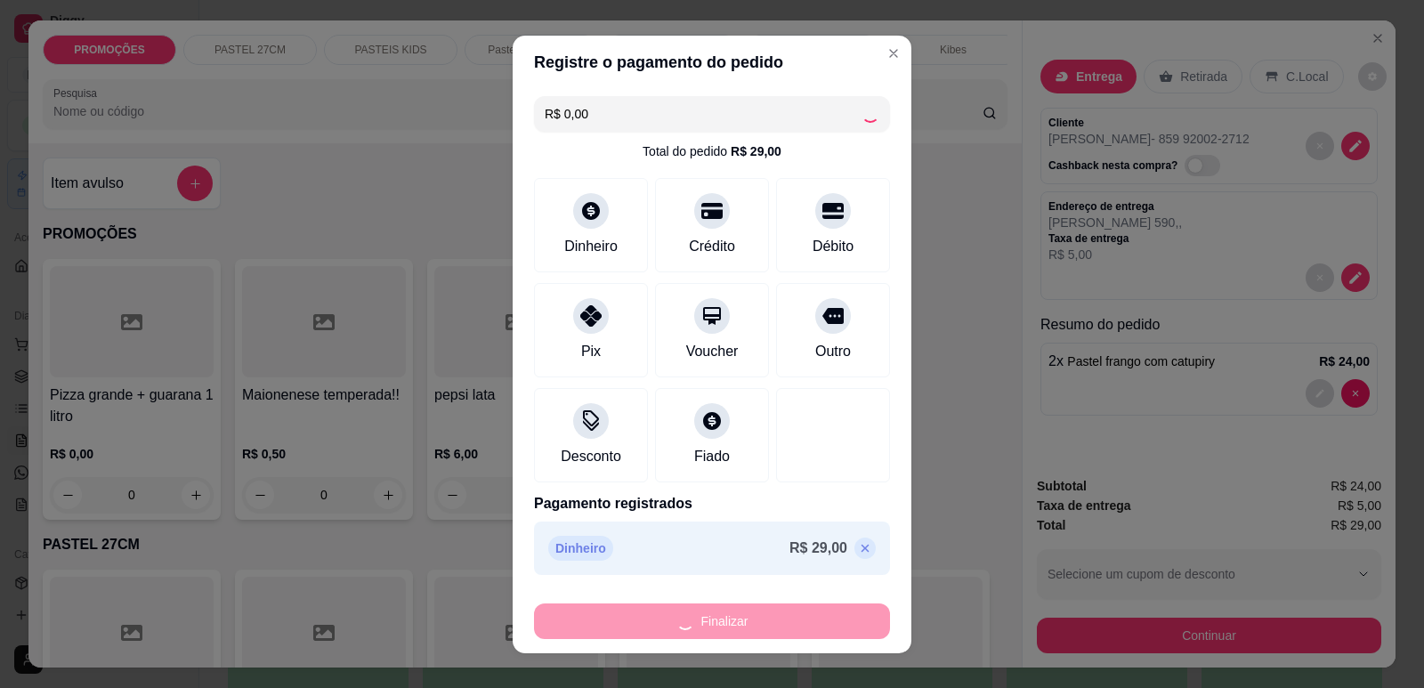
type input "0"
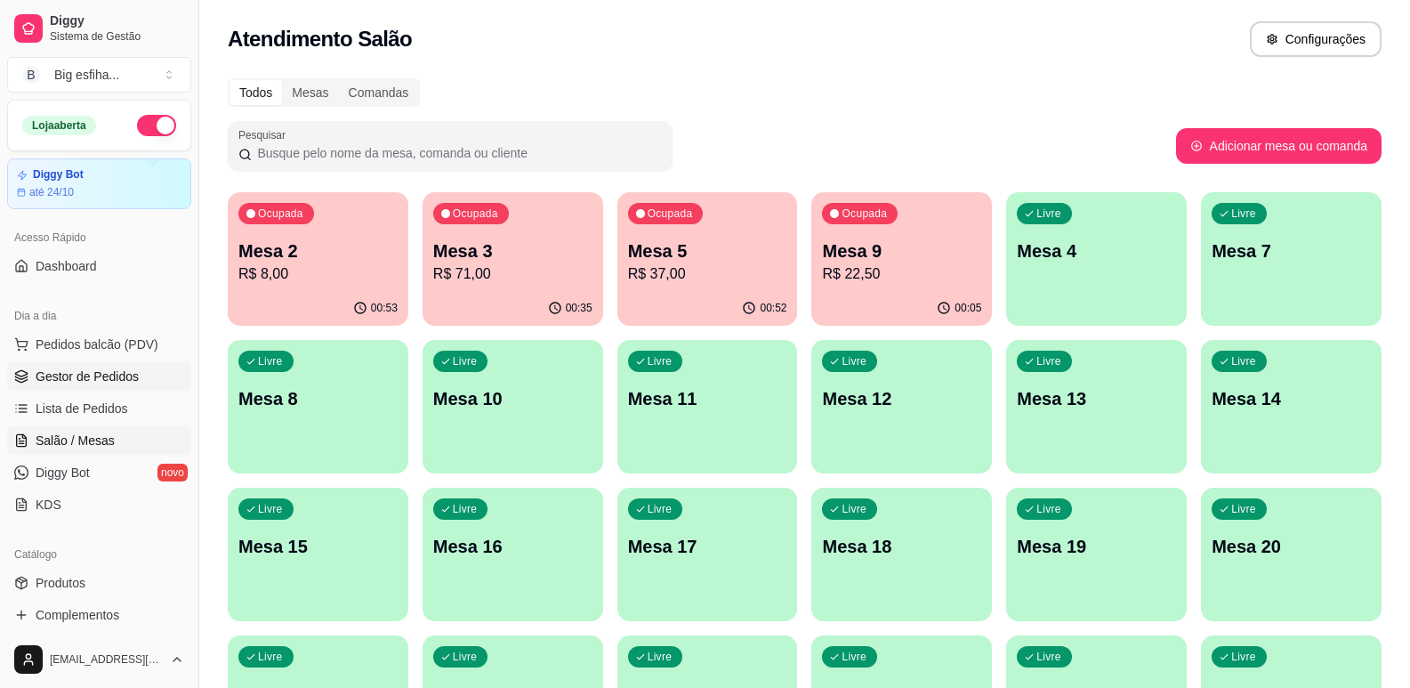
click at [36, 384] on span "Gestor de Pedidos" at bounding box center [87, 377] width 103 height 18
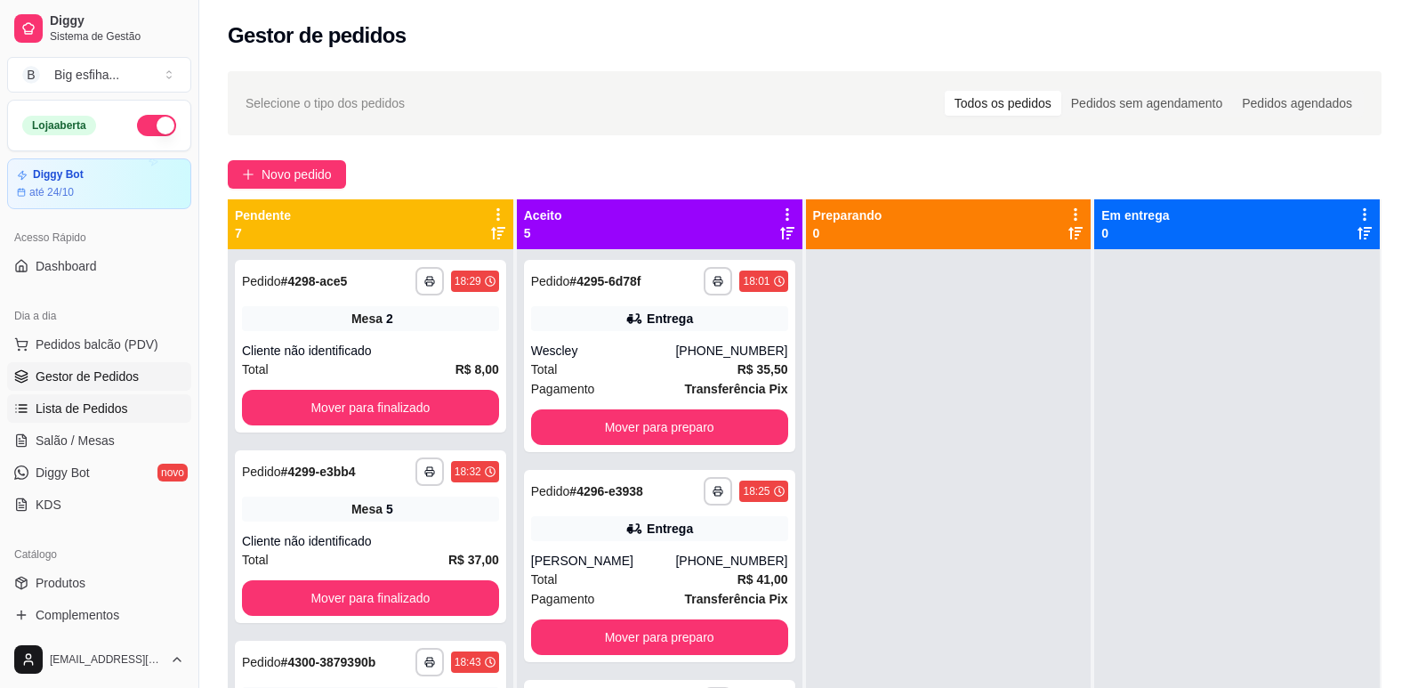
click at [68, 405] on span "Lista de Pedidos" at bounding box center [82, 409] width 93 height 18
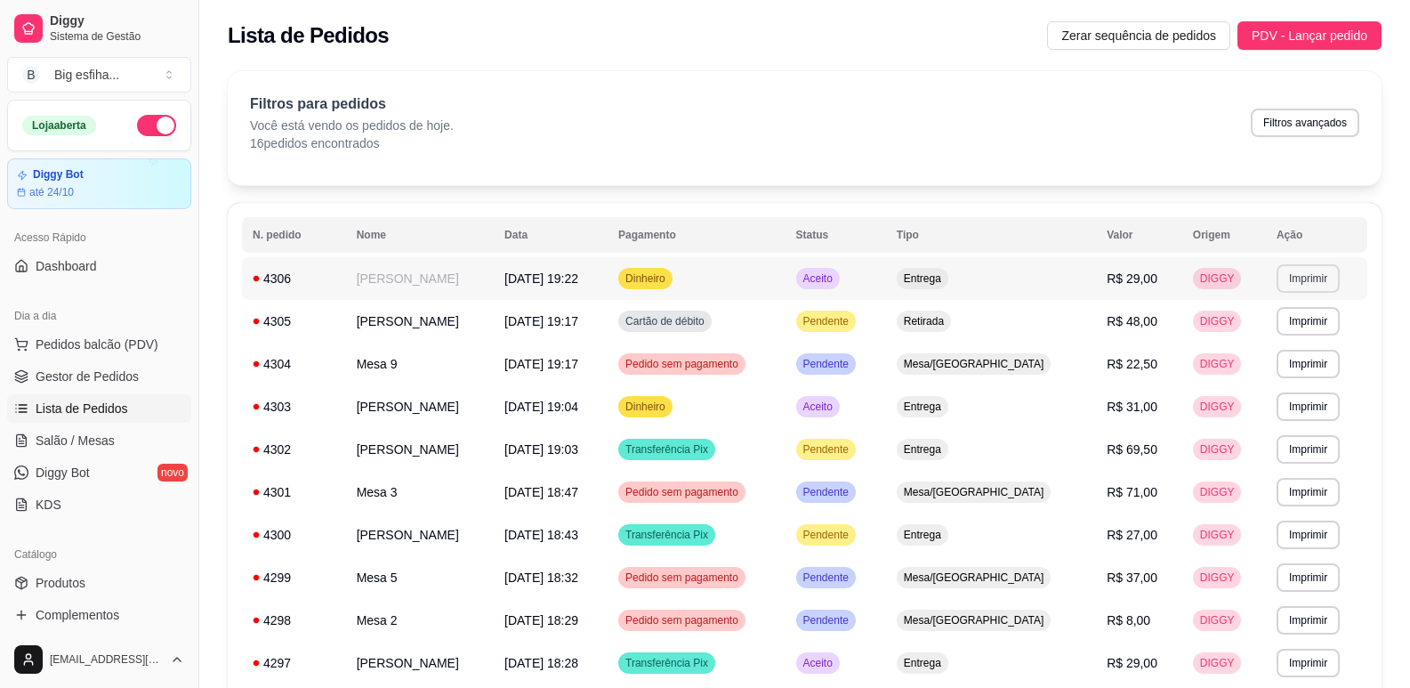
click at [1282, 280] on button "Imprimir" at bounding box center [1308, 278] width 63 height 28
click at [1269, 340] on button "IMPRESSORA" at bounding box center [1270, 341] width 125 height 28
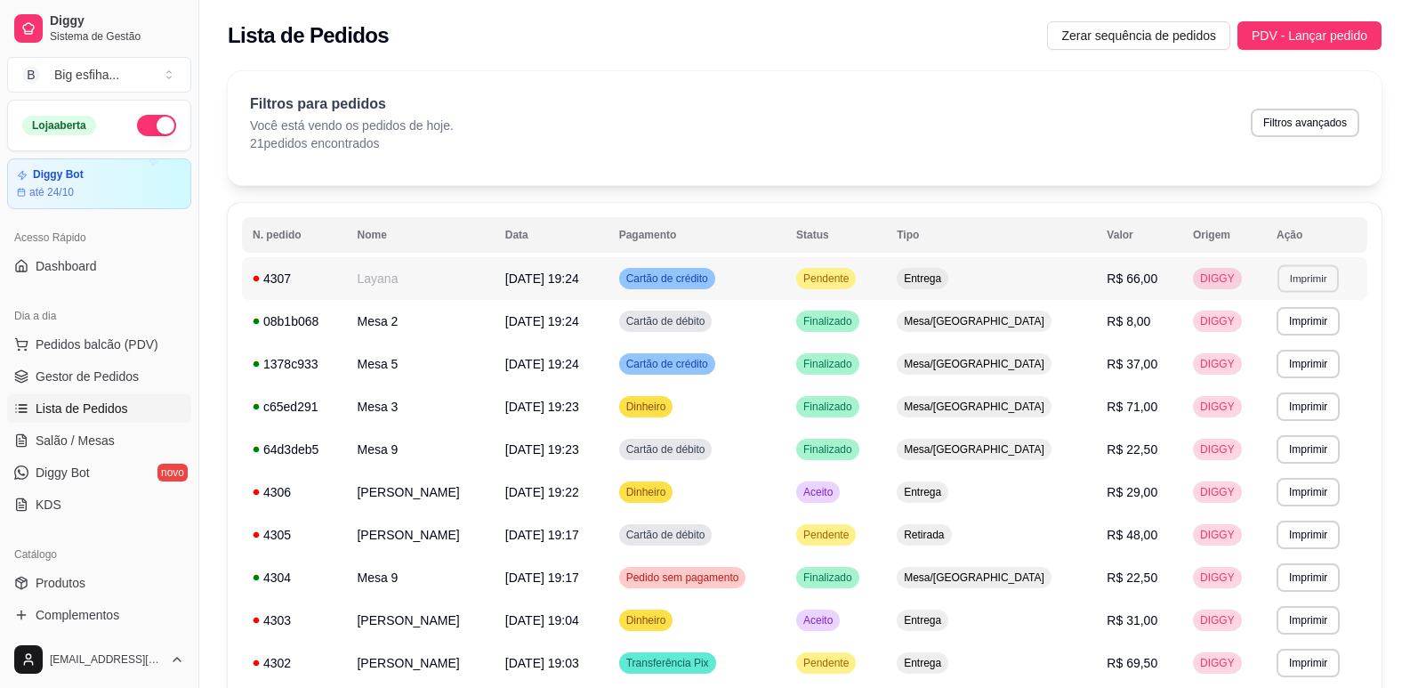
click at [1281, 270] on button "Imprimir" at bounding box center [1308, 278] width 61 height 28
click at [1290, 359] on button "Imprimir" at bounding box center [1308, 364] width 63 height 28
click at [1308, 278] on button "Imprimir" at bounding box center [1308, 278] width 61 height 28
click at [1281, 329] on button "IMPRESSORA" at bounding box center [1272, 341] width 129 height 28
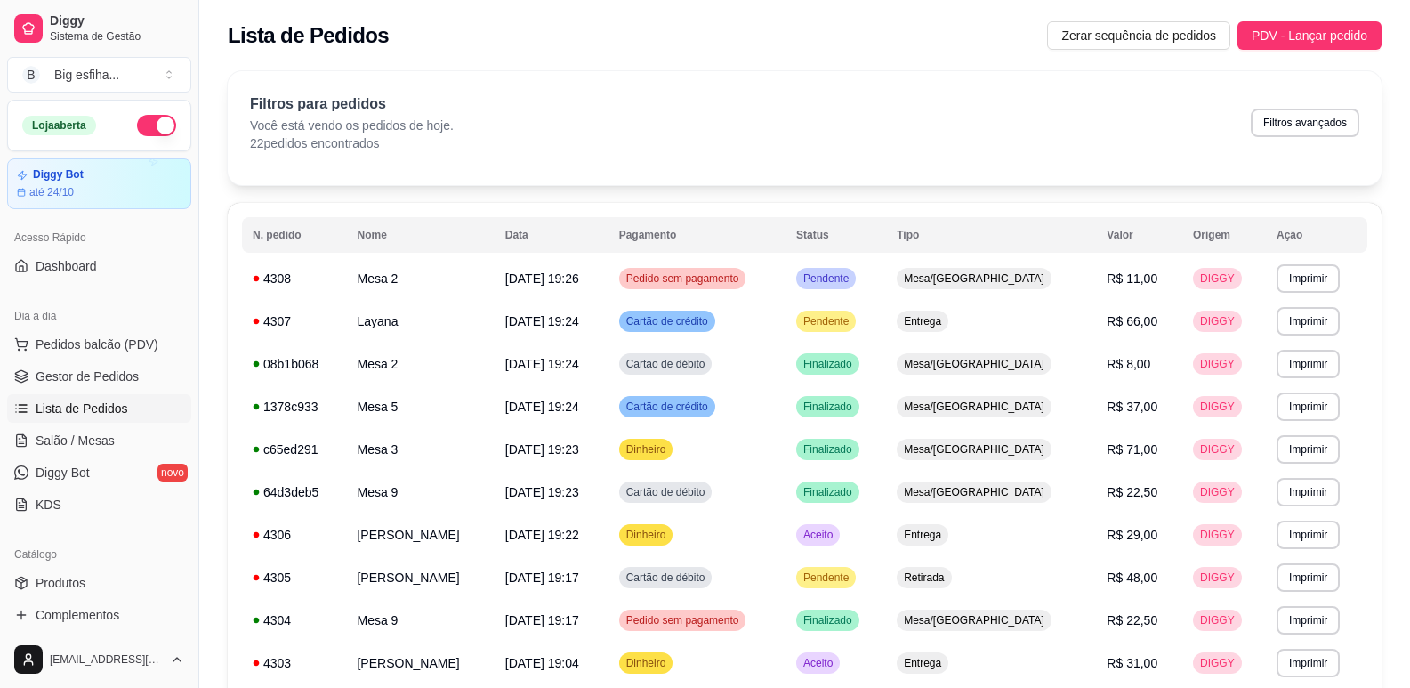
click at [138, 425] on ul "Pedidos balcão (PDV) Gestor de Pedidos Lista de Pedidos Salão / Mesas Diggy Bot…" at bounding box center [99, 424] width 184 height 189
click at [133, 437] on link "Salão / Mesas" at bounding box center [99, 440] width 184 height 28
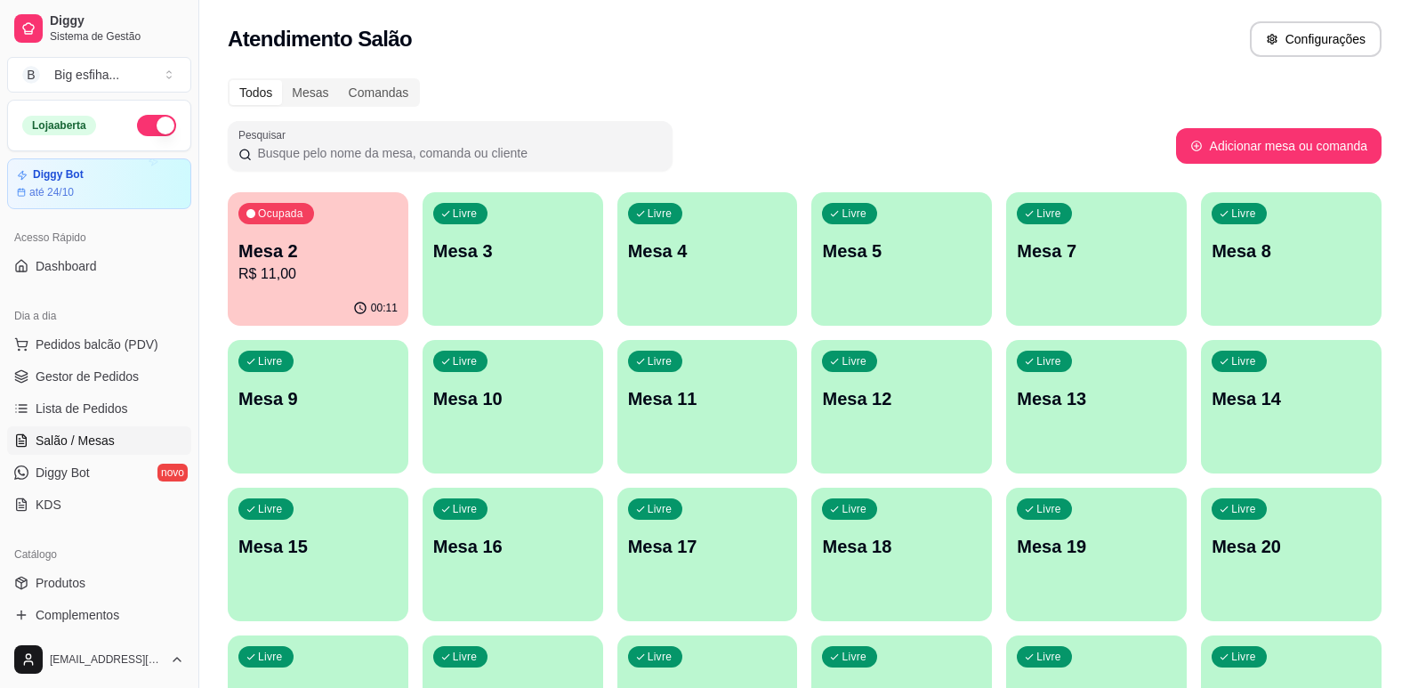
click at [467, 247] on p "Mesa 3" at bounding box center [512, 250] width 159 height 25
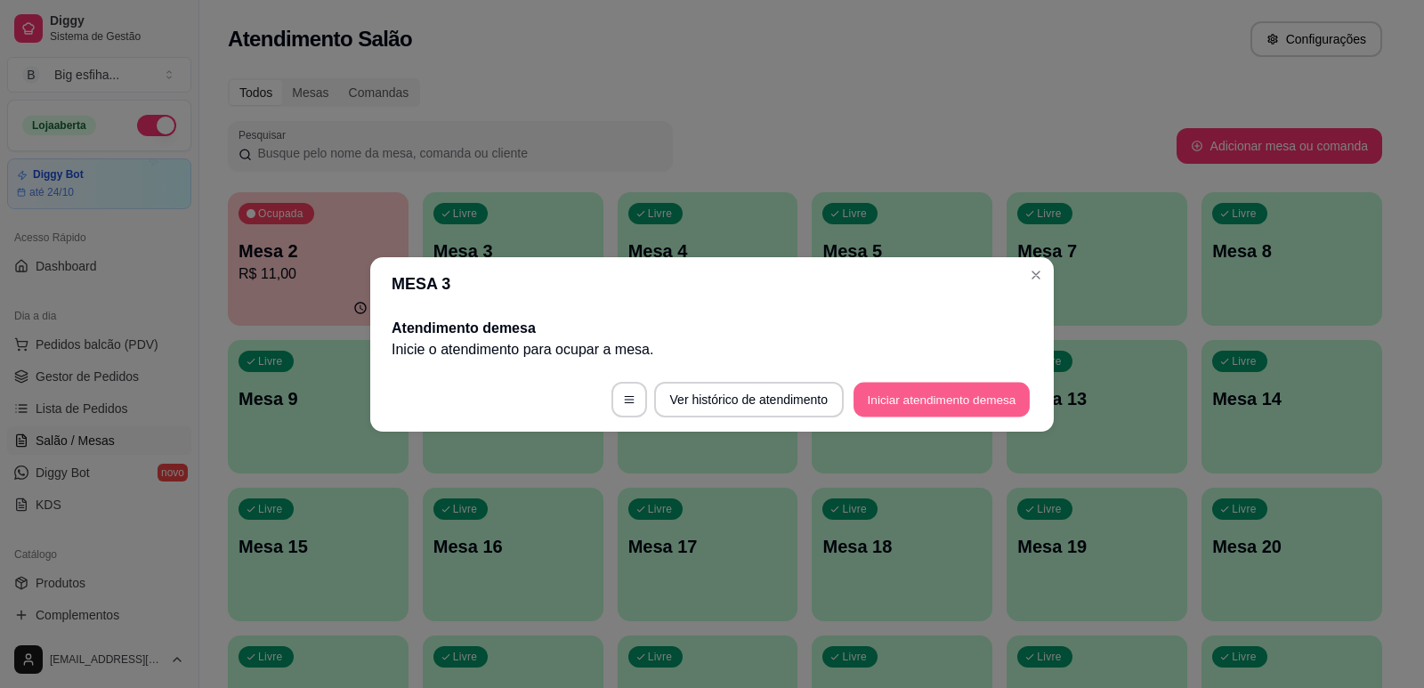
click at [1002, 403] on button "Iniciar atendimento de mesa" at bounding box center [941, 399] width 176 height 35
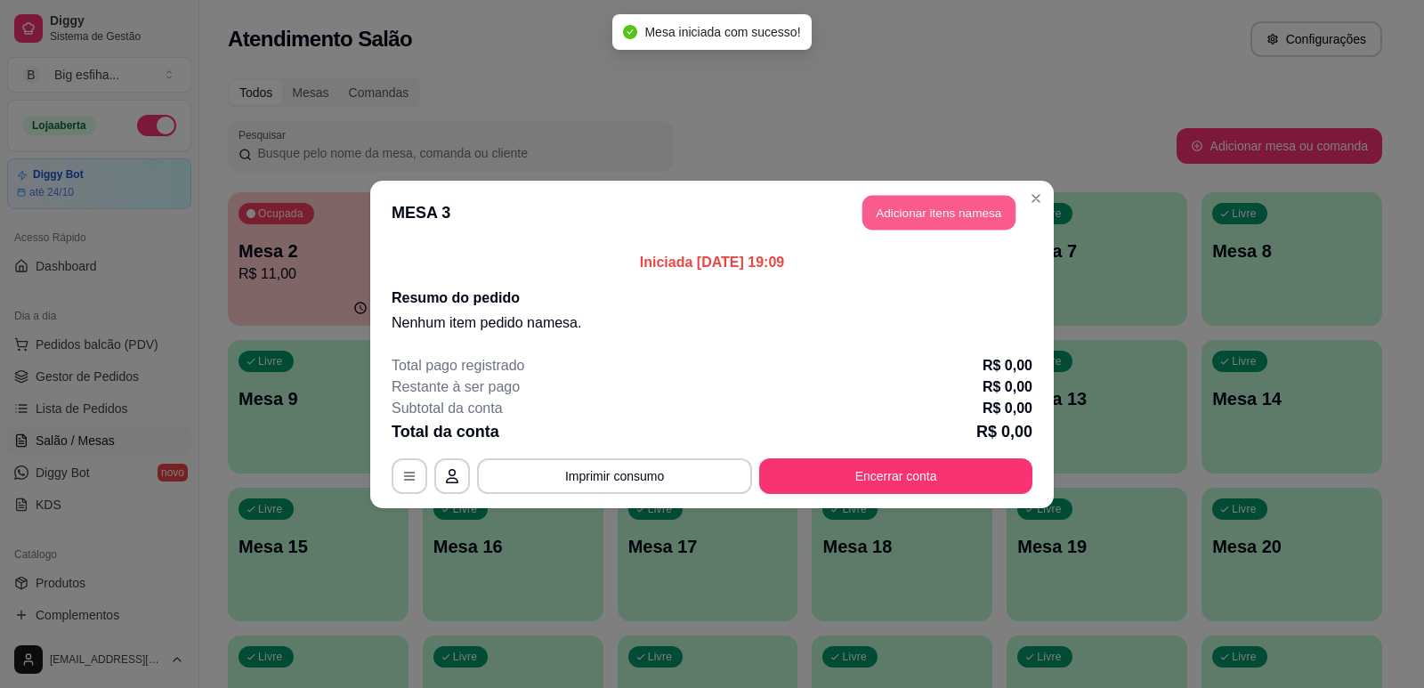
click at [936, 227] on button "Adicionar itens na mesa" at bounding box center [938, 212] width 153 height 35
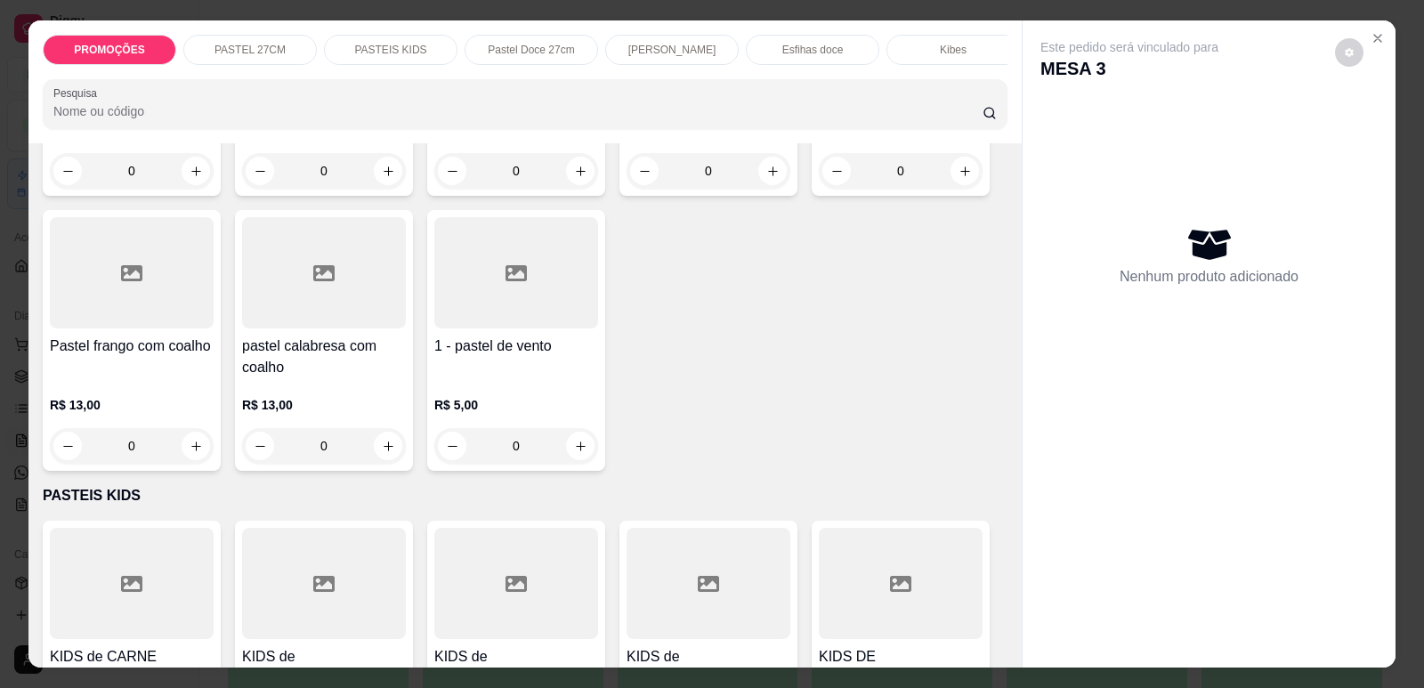
scroll to position [3204, 0]
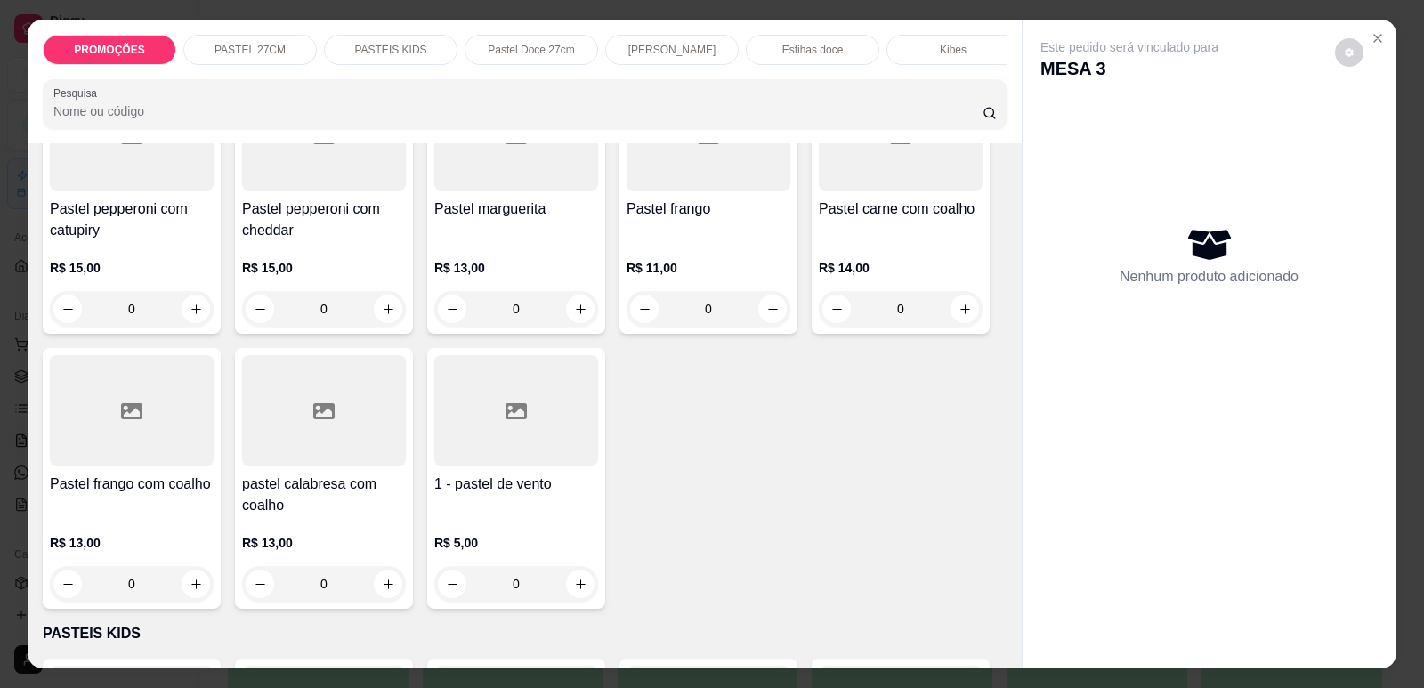
click at [958, 300] on div "0" at bounding box center [901, 309] width 164 height 36
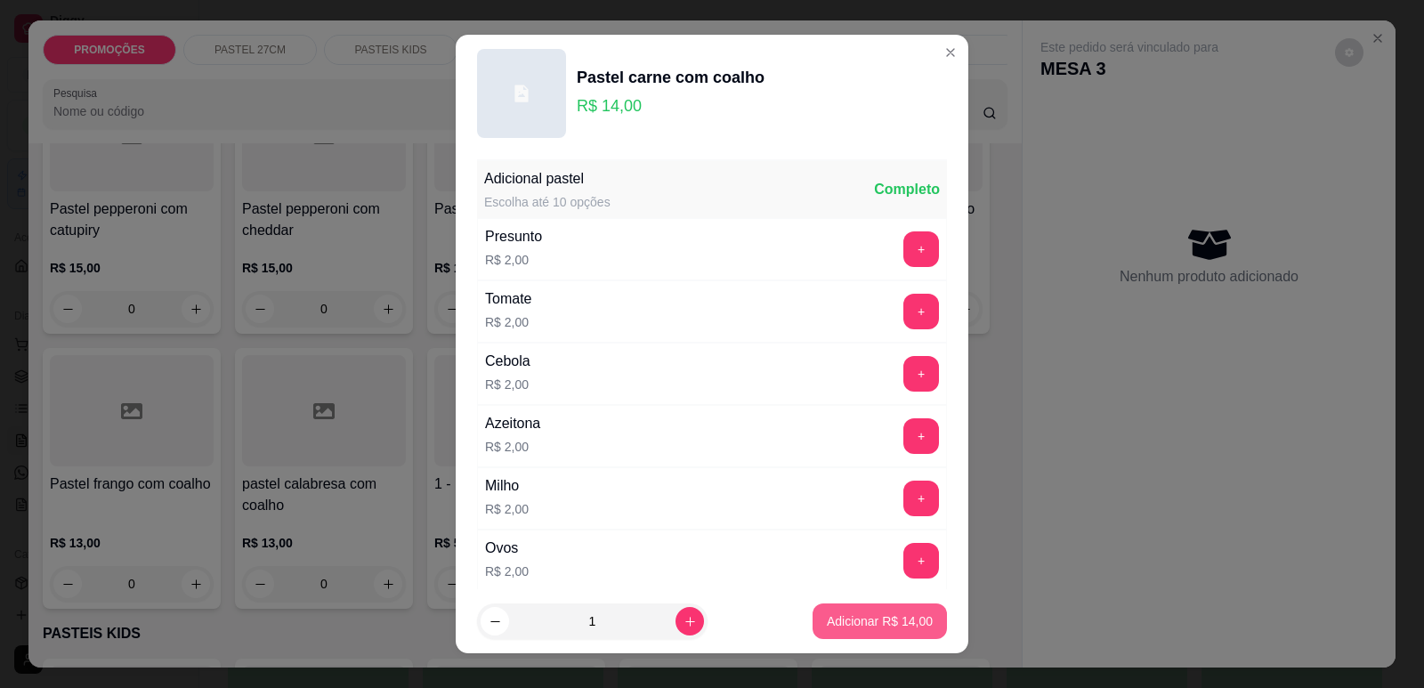
click at [904, 626] on p "Adicionar R$ 14,00" at bounding box center [880, 621] width 106 height 18
type input "1"
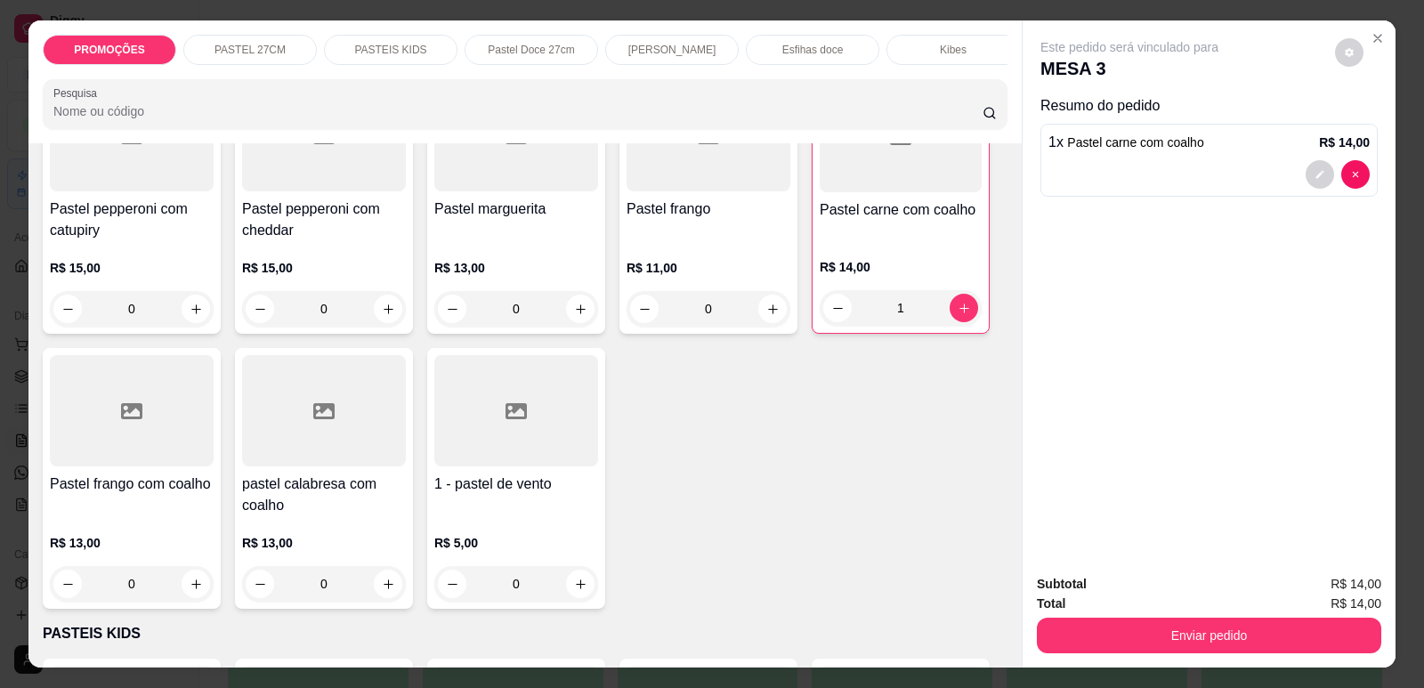
scroll to position [0, 715]
click at [771, 37] on div "Refrigerante" at bounding box center [799, 50] width 133 height 30
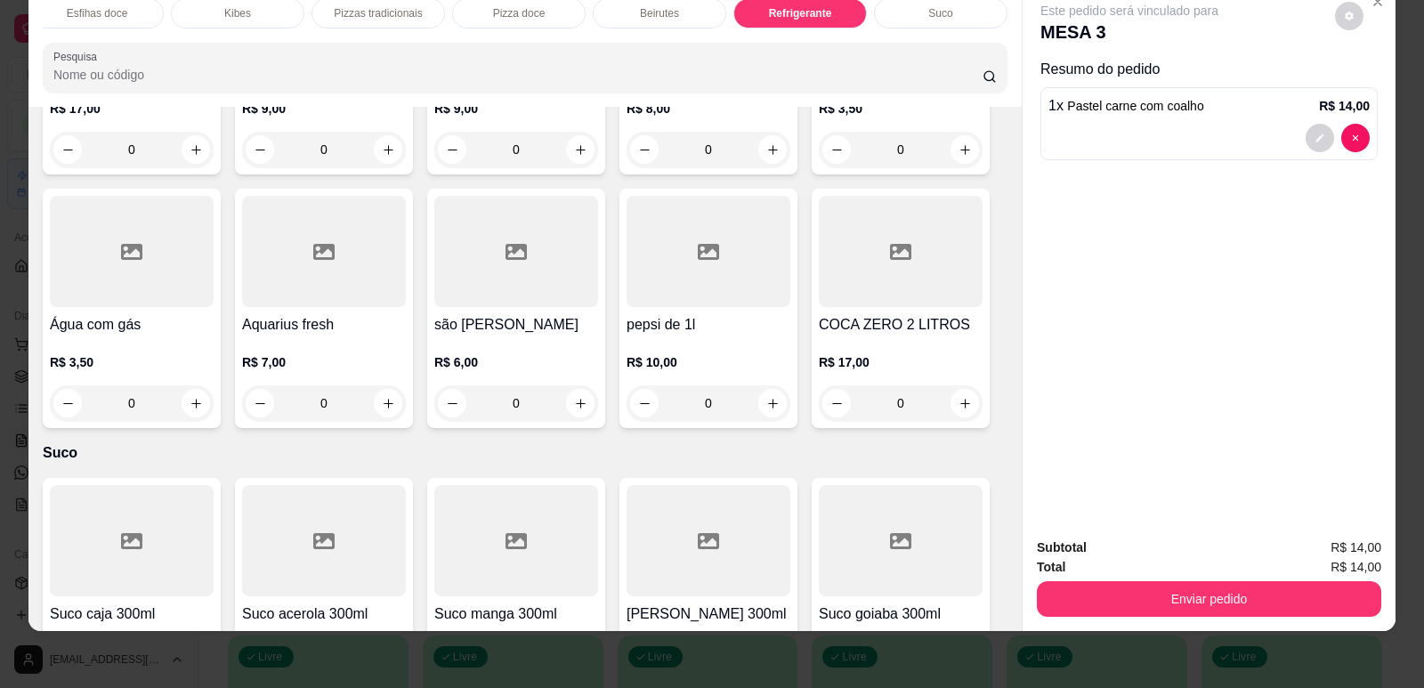
scroll to position [11069, 0]
click at [574, 396] on icon "increase-product-quantity" at bounding box center [580, 402] width 13 height 13
type input "1"
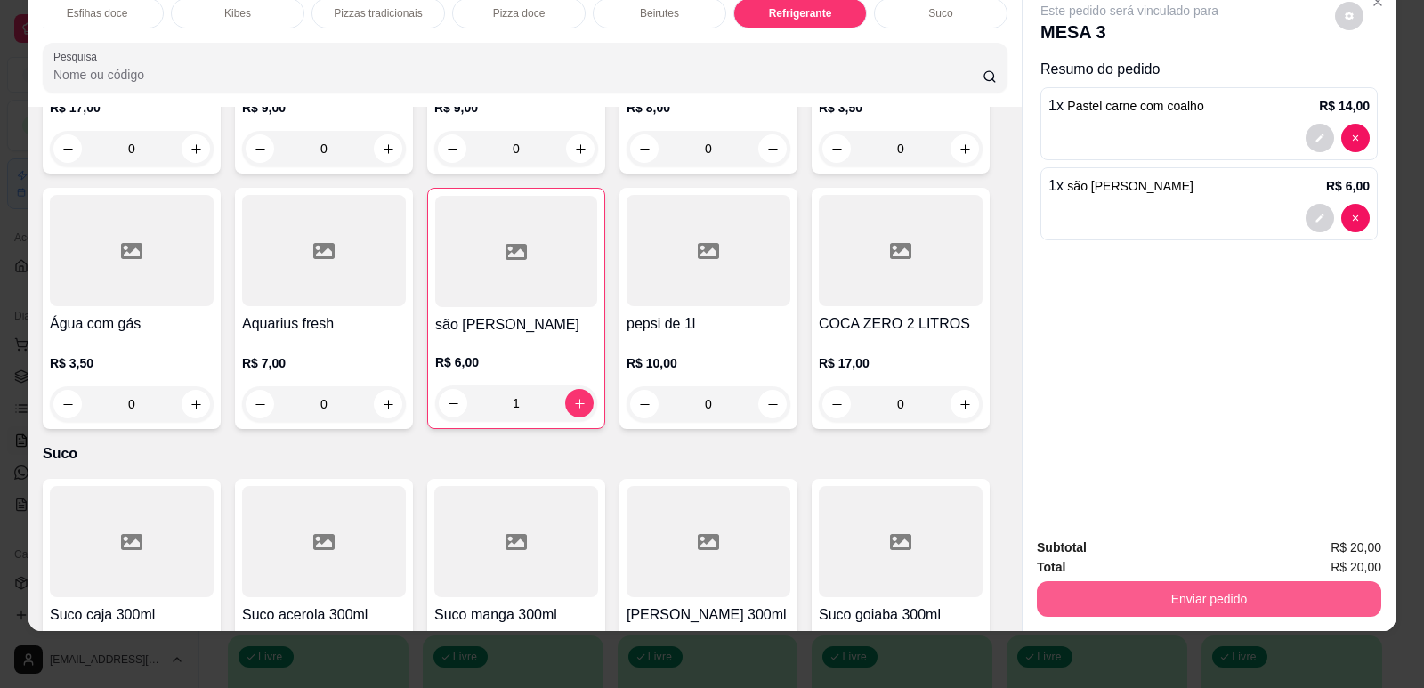
click at [1182, 586] on button "Enviar pedido" at bounding box center [1209, 599] width 344 height 36
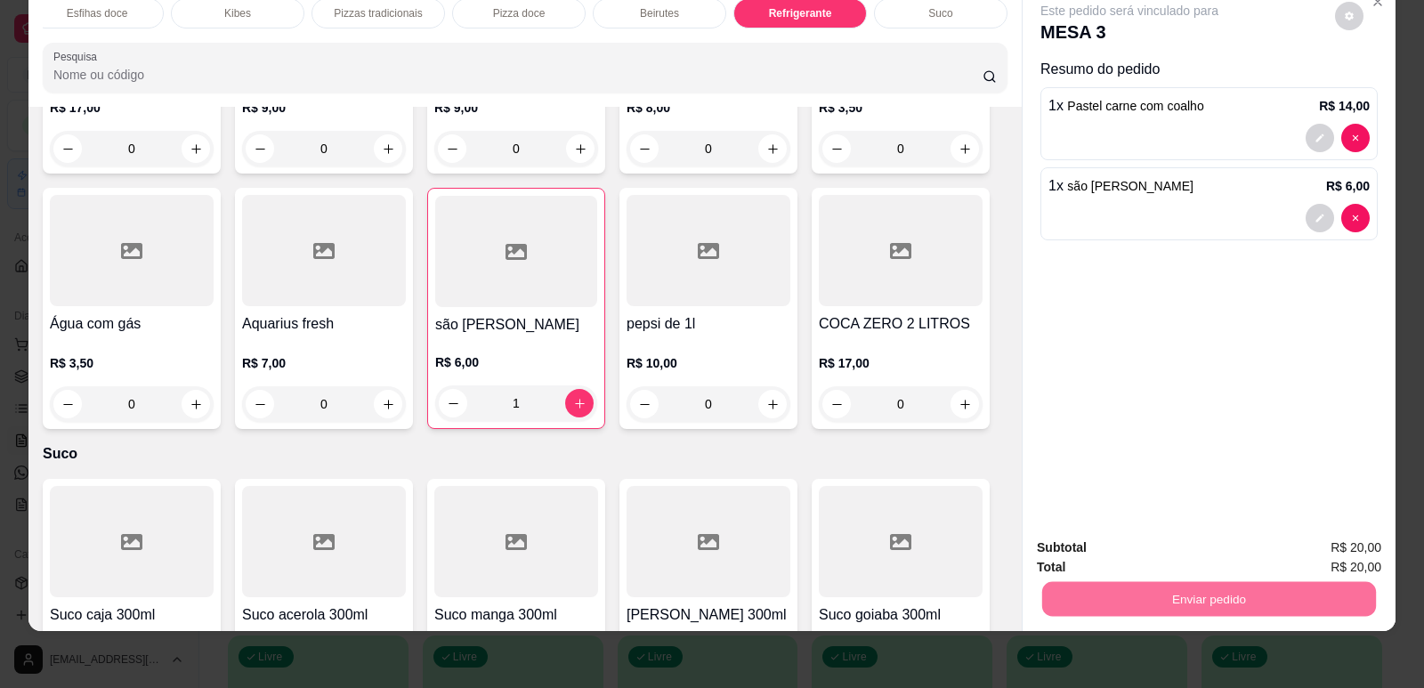
click at [1315, 556] on button "Enviar pedido" at bounding box center [1335, 554] width 98 height 33
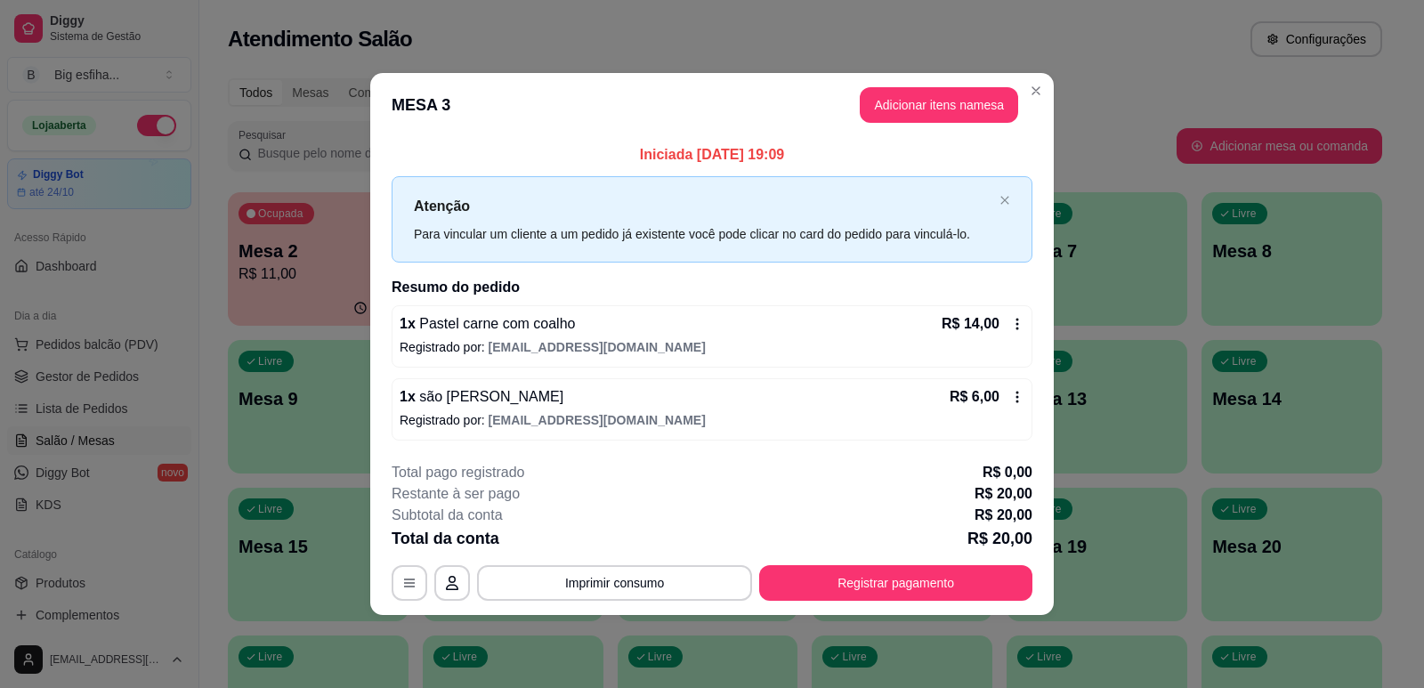
click at [542, 116] on header "MESA 3 Adicionar itens na mesa" at bounding box center [711, 105] width 683 height 64
click at [1009, 197] on icon "close" at bounding box center [1004, 200] width 11 height 11
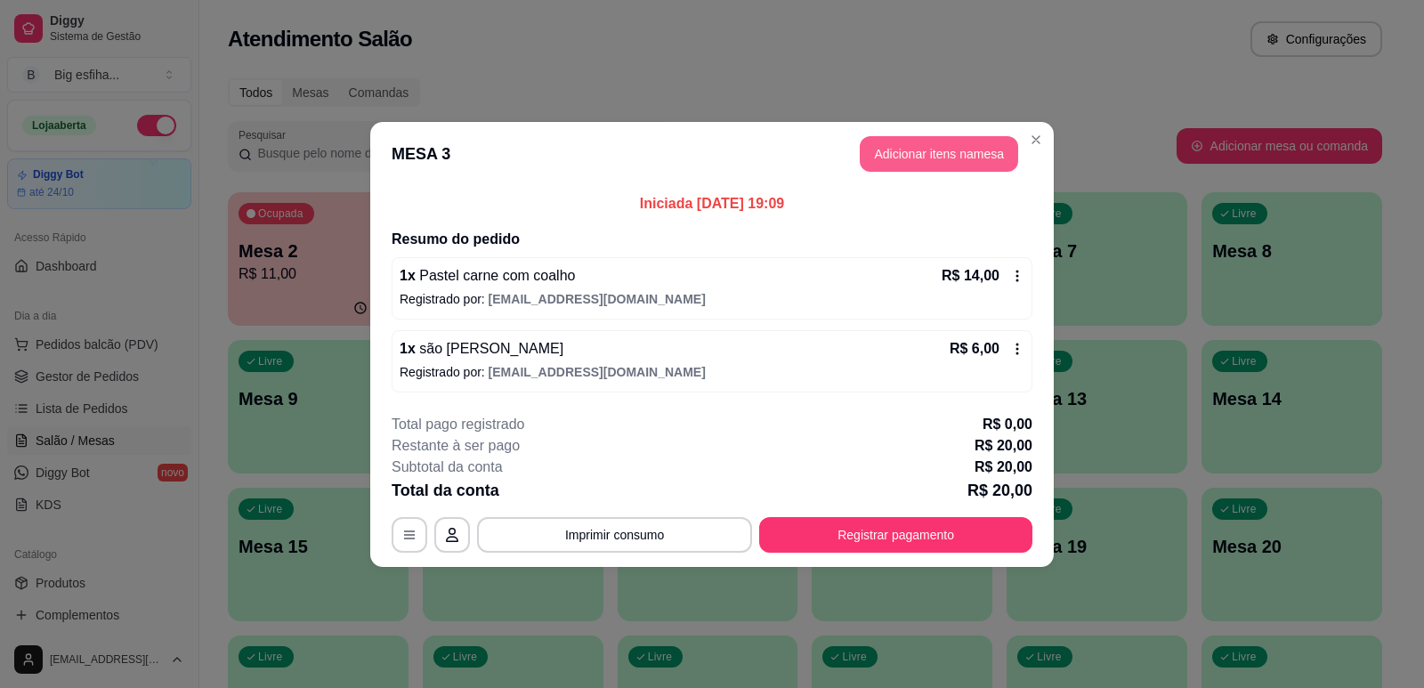
click at [917, 148] on button "Adicionar itens na mesa" at bounding box center [939, 154] width 158 height 36
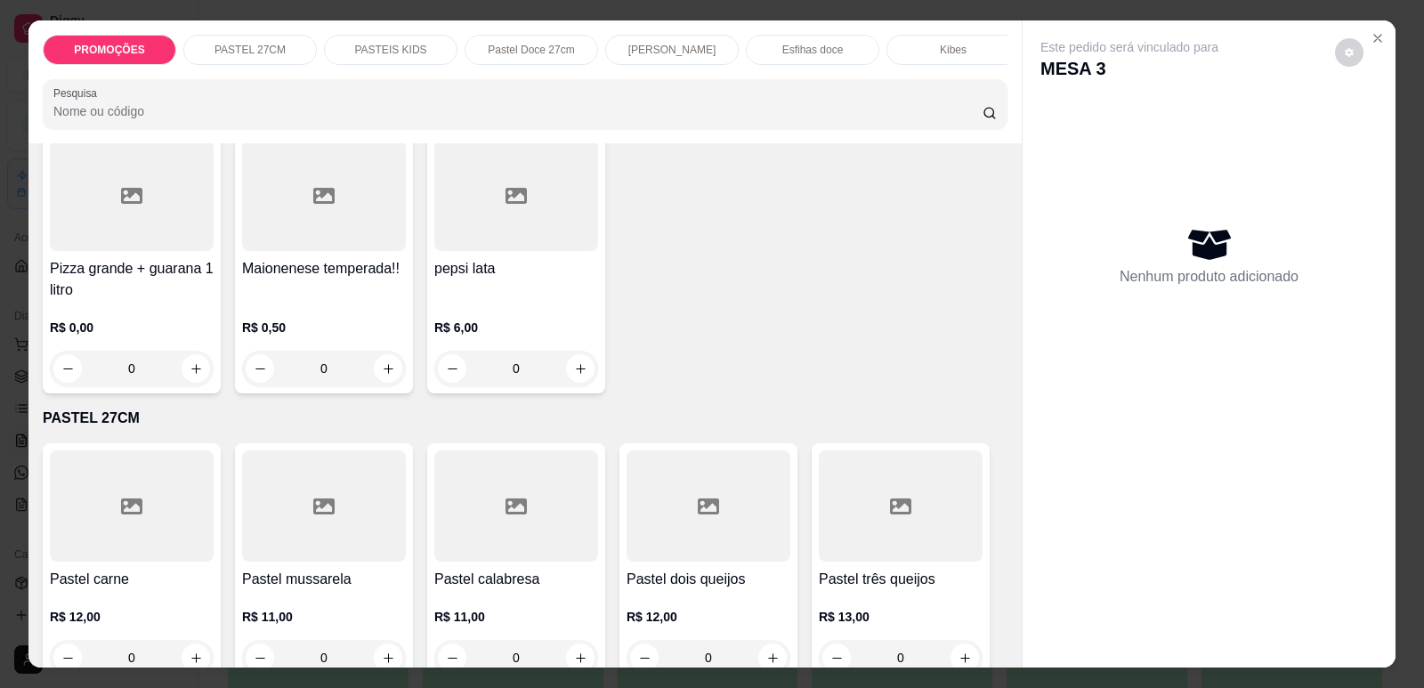
scroll to position [267, 0]
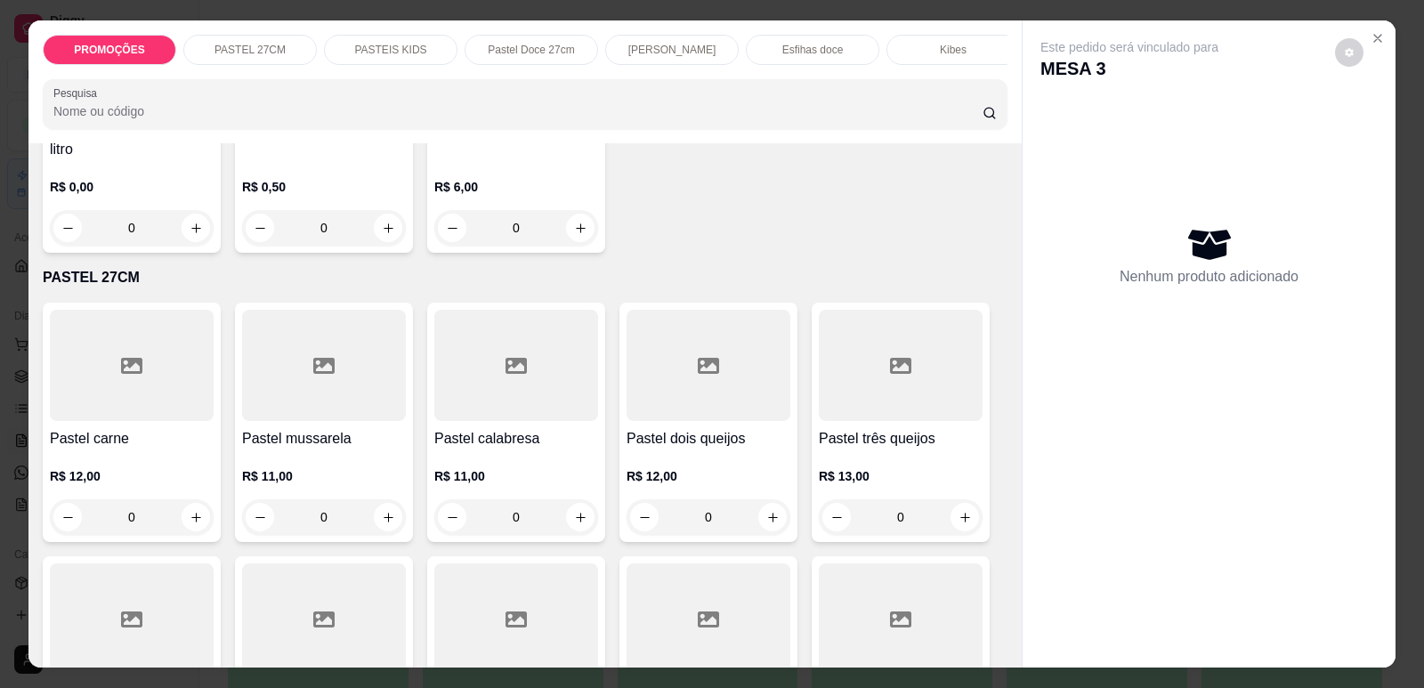
click at [152, 410] on div at bounding box center [132, 365] width 164 height 111
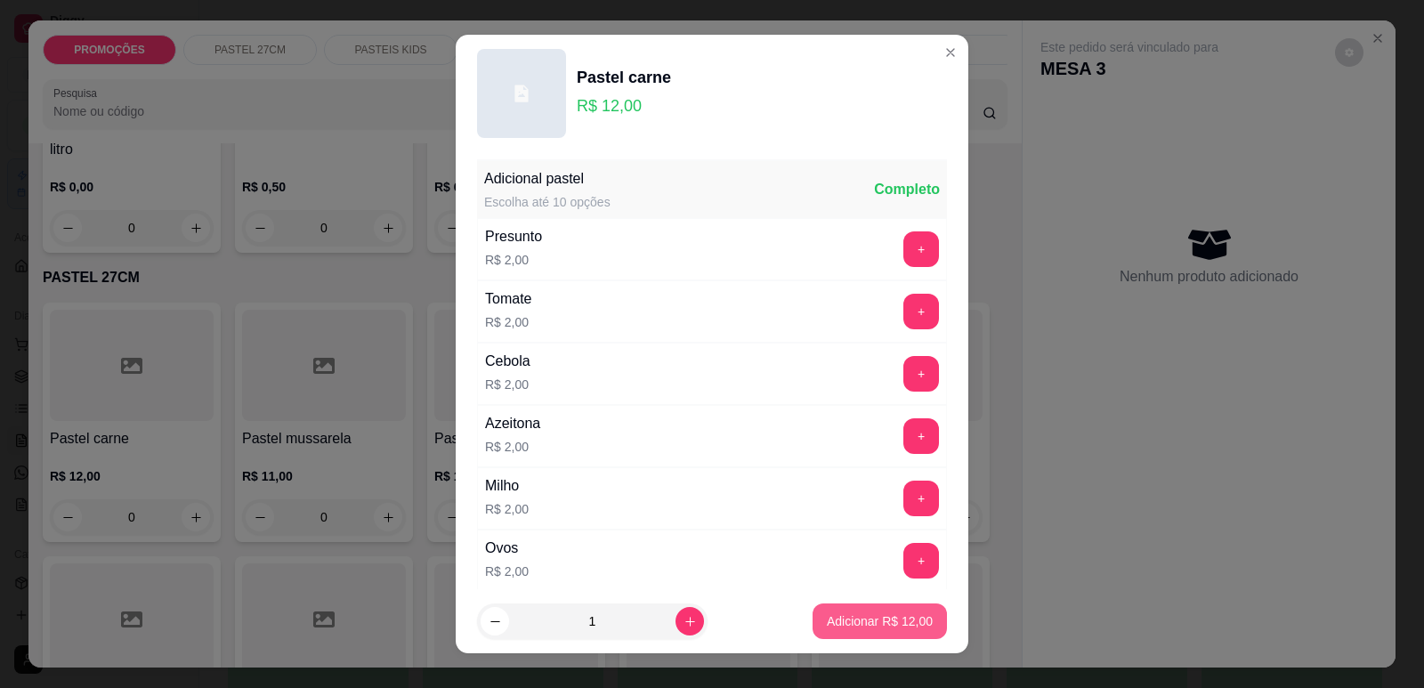
click at [889, 618] on p "Adicionar R$ 12,00" at bounding box center [880, 621] width 106 height 18
type input "1"
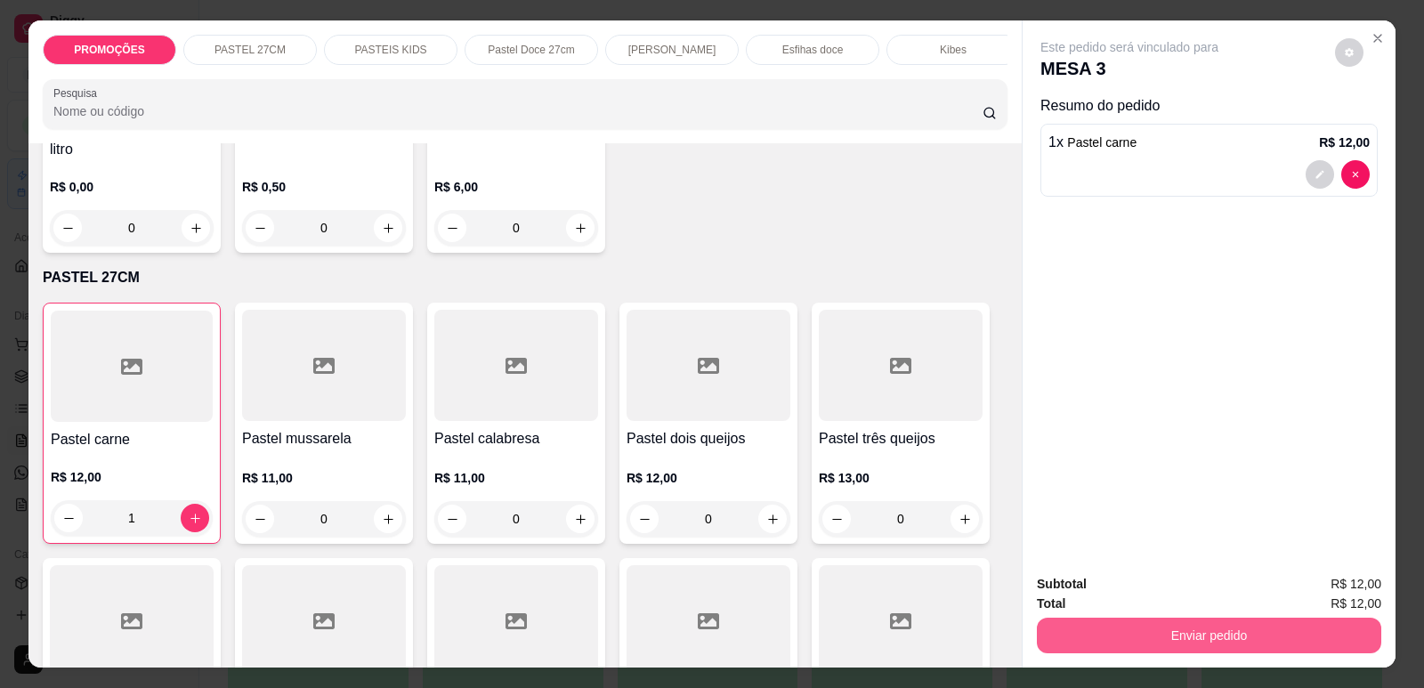
click at [1132, 637] on button "Enviar pedido" at bounding box center [1209, 636] width 344 height 36
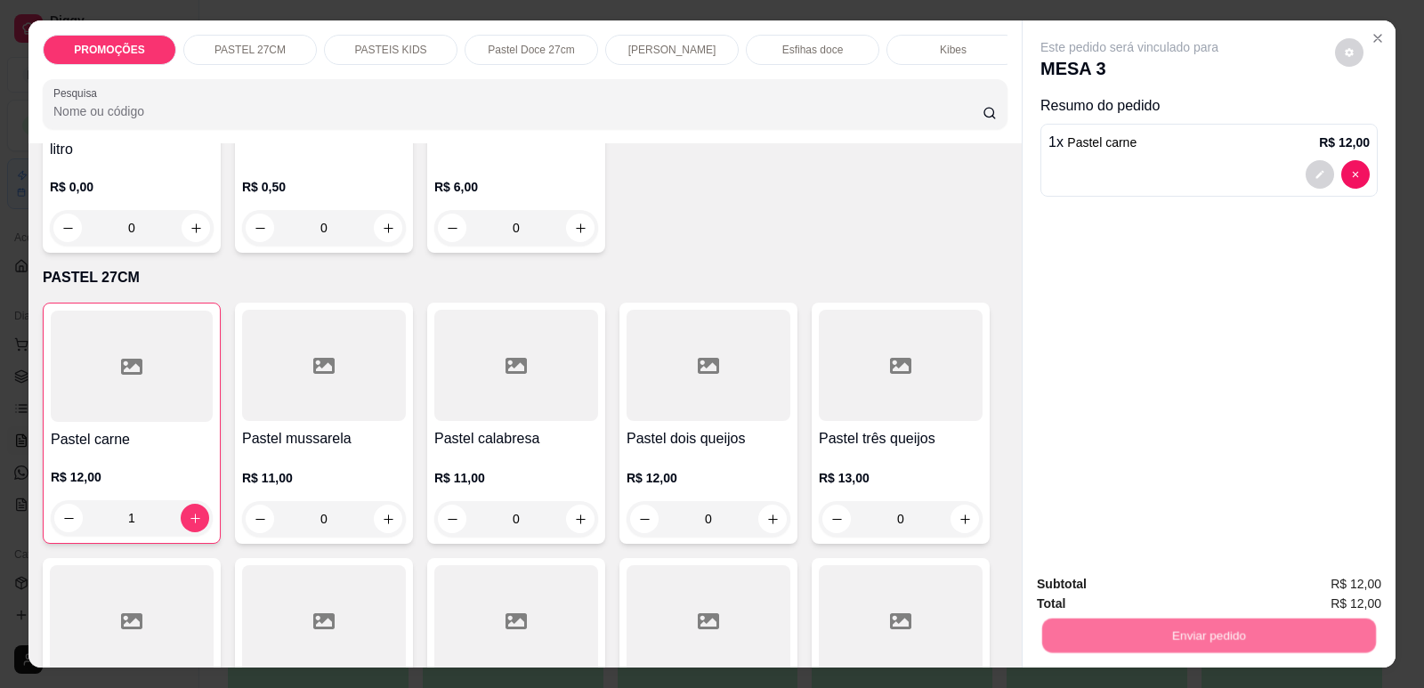
click at [1313, 594] on button "Enviar pedido" at bounding box center [1335, 592] width 101 height 34
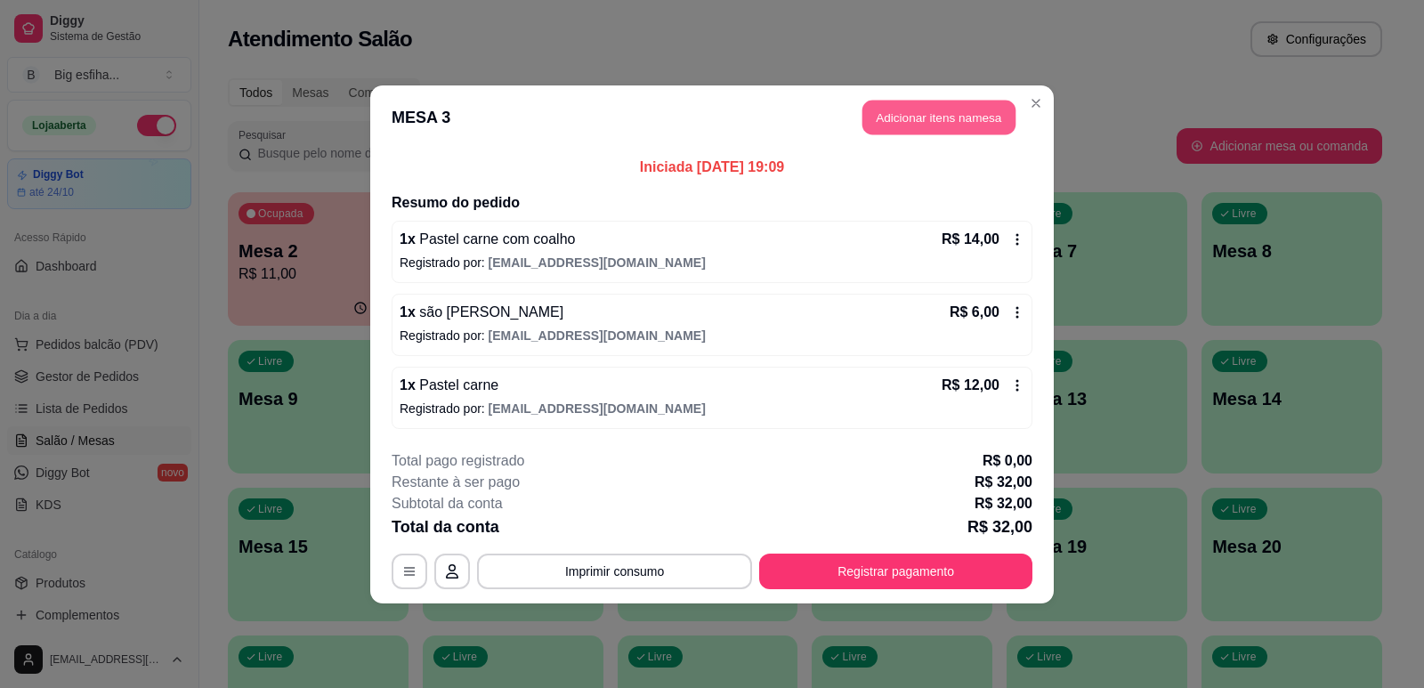
click at [924, 112] on button "Adicionar itens na mesa" at bounding box center [938, 117] width 153 height 35
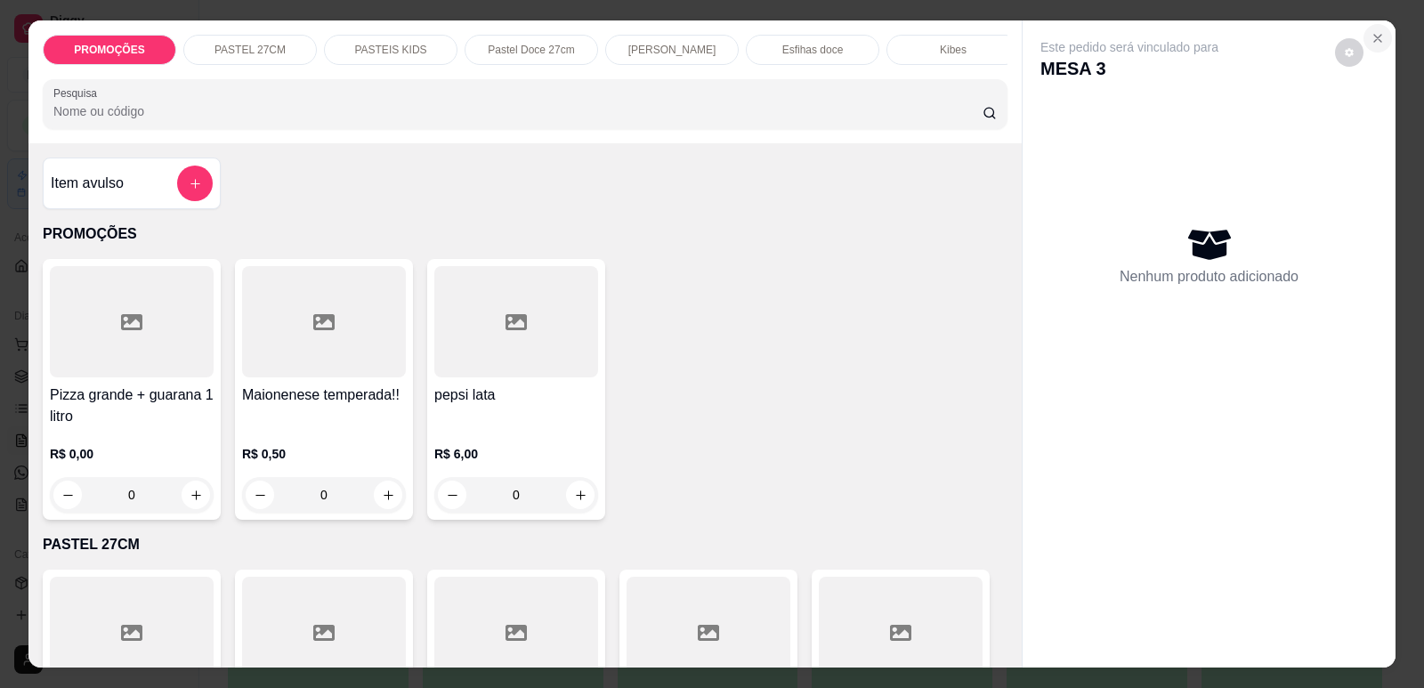
click at [1374, 35] on icon "Close" at bounding box center [1377, 38] width 7 height 7
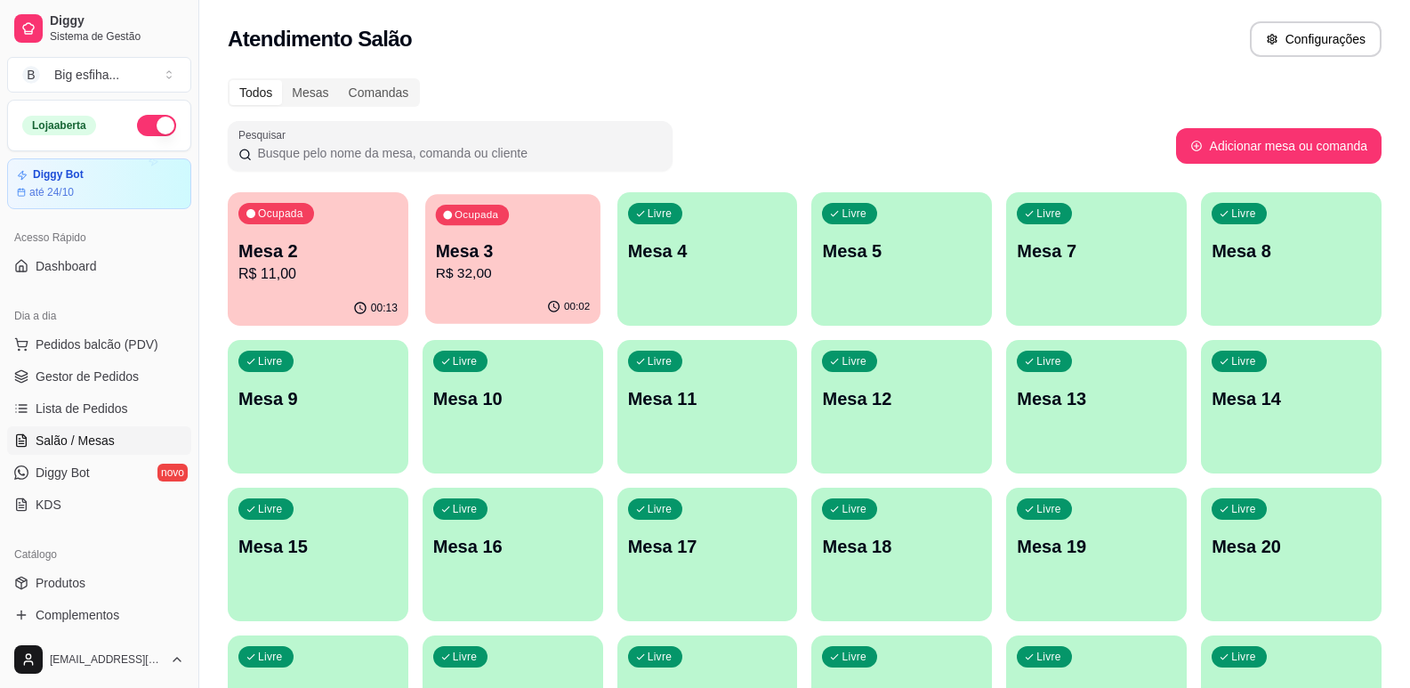
click at [534, 246] on p "Mesa 3" at bounding box center [513, 251] width 154 height 24
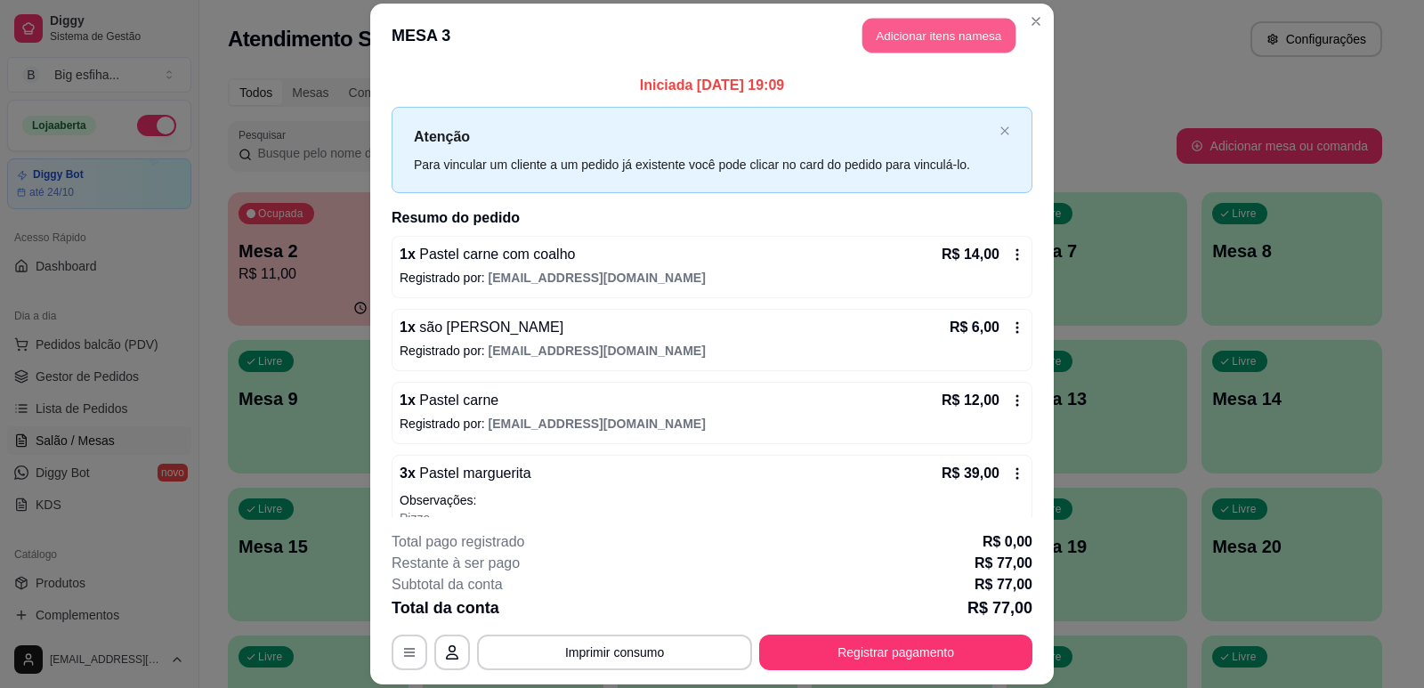
click at [956, 43] on button "Adicionar itens na mesa" at bounding box center [938, 35] width 153 height 35
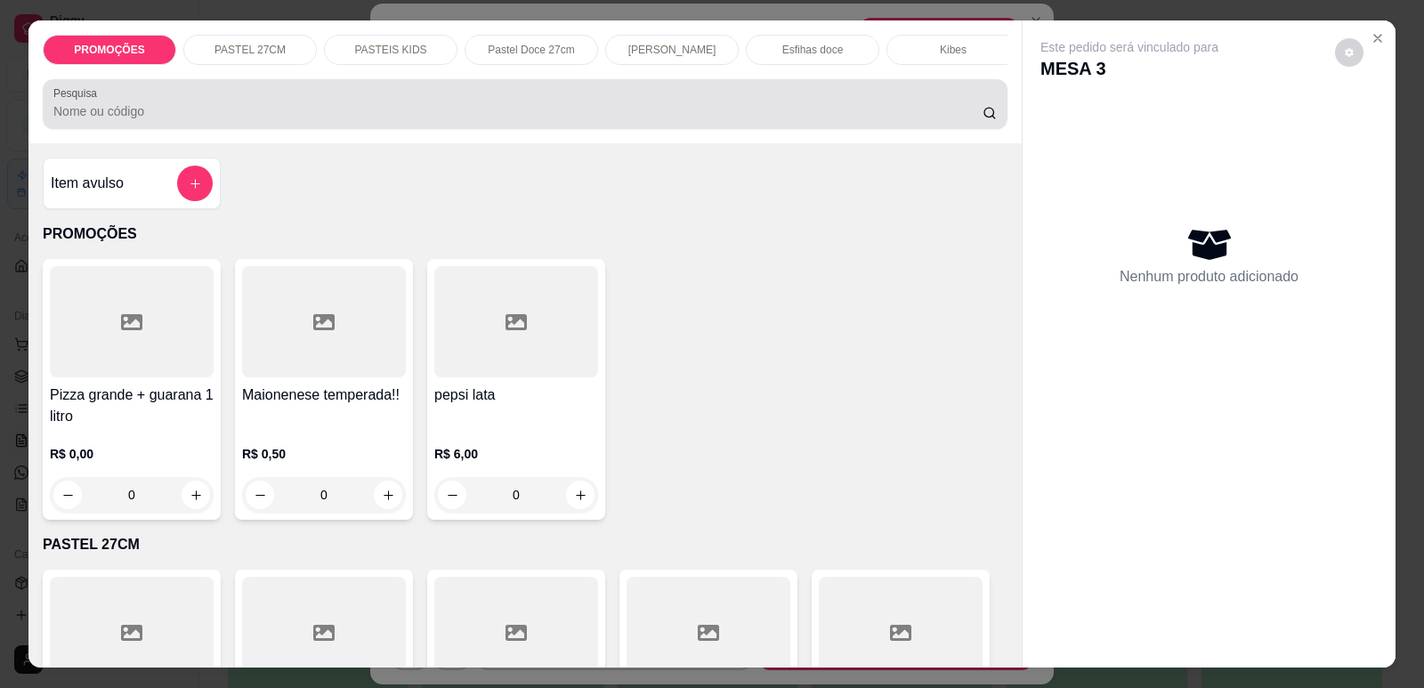
click at [680, 120] on input "Pesquisa" at bounding box center [517, 111] width 929 height 18
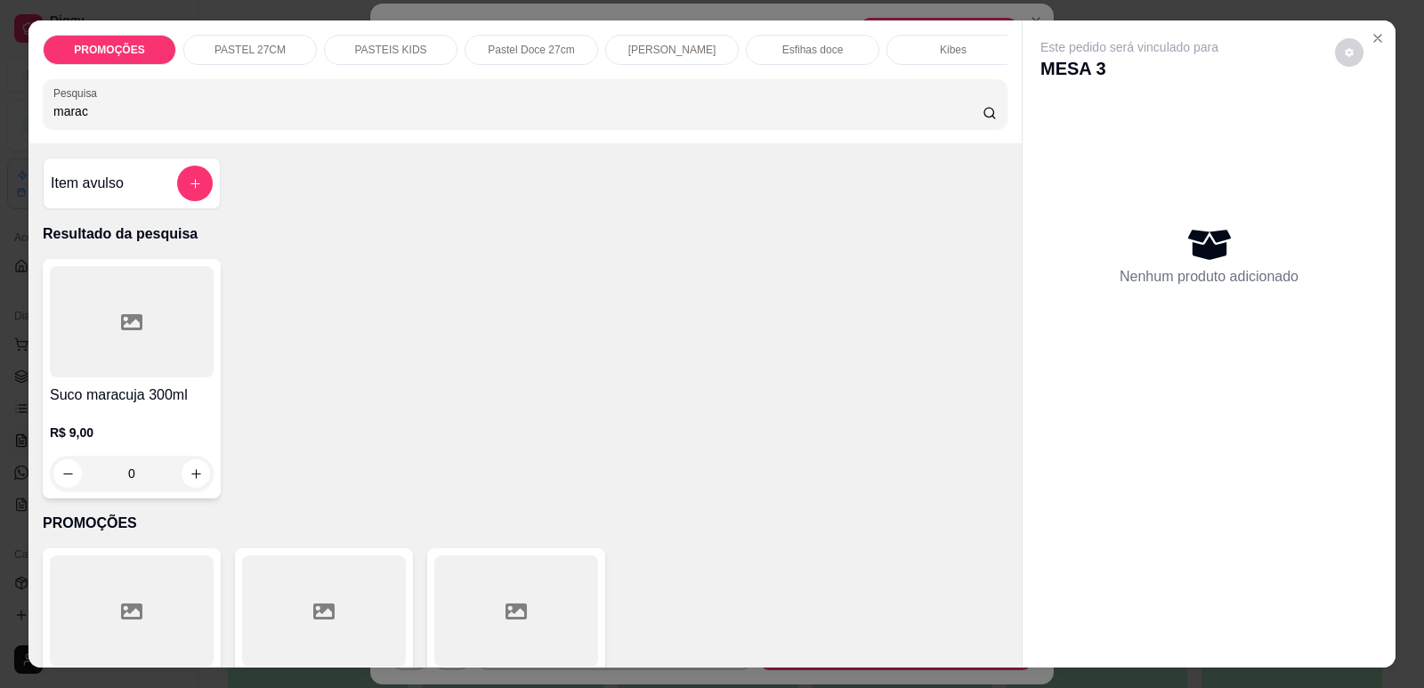
type input "marac"
click at [123, 333] on icon at bounding box center [131, 321] width 21 height 21
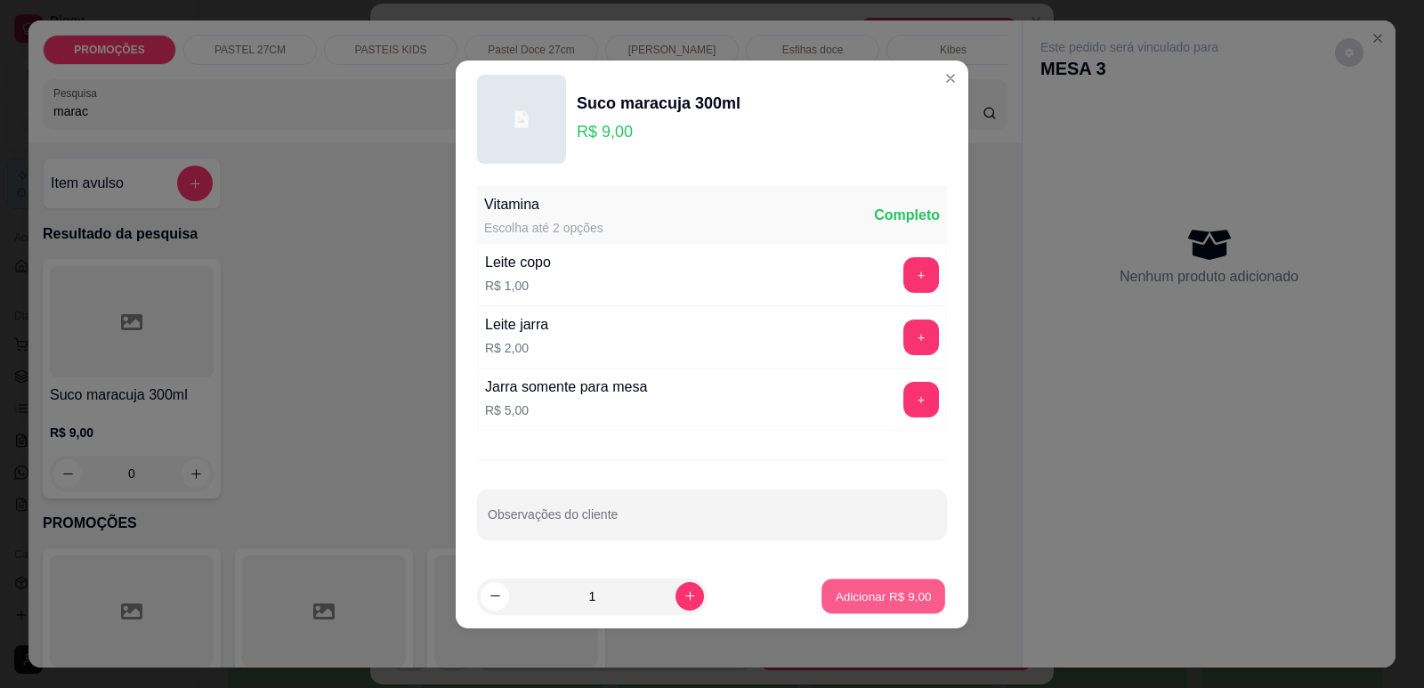
click at [862, 597] on p "Adicionar R$ 9,00" at bounding box center [883, 595] width 96 height 17
type input "1"
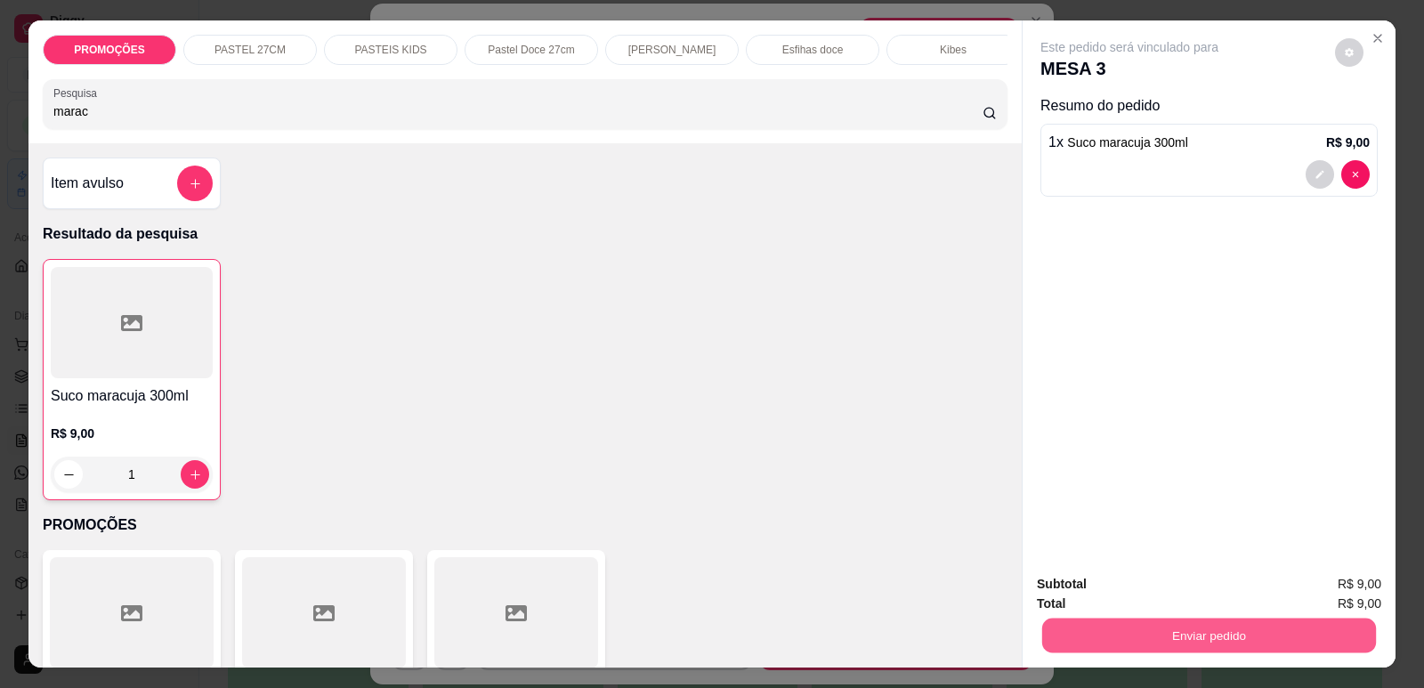
click at [1249, 643] on button "Enviar pedido" at bounding box center [1209, 635] width 334 height 35
click at [1335, 597] on button "Enviar pedido" at bounding box center [1335, 592] width 101 height 34
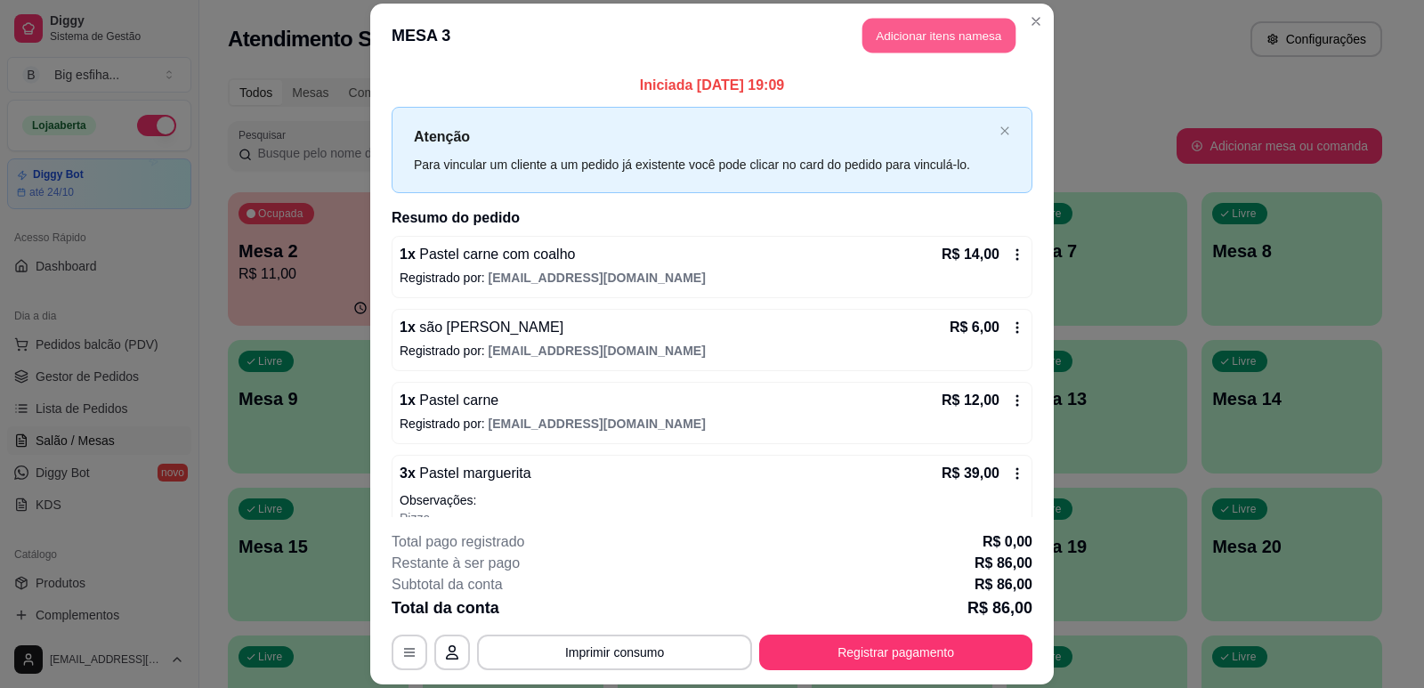
click at [912, 27] on button "Adicionar itens na mesa" at bounding box center [938, 35] width 153 height 35
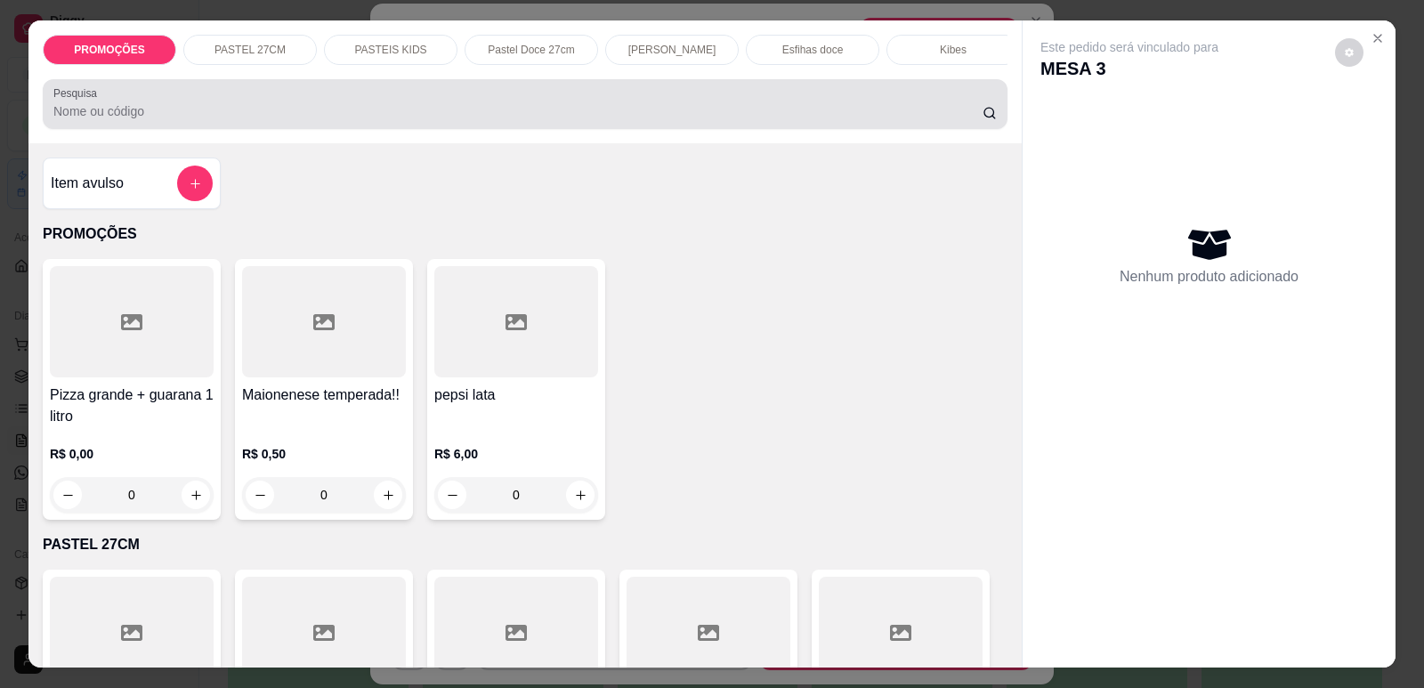
click at [510, 120] on input "Pesquisa" at bounding box center [517, 111] width 929 height 18
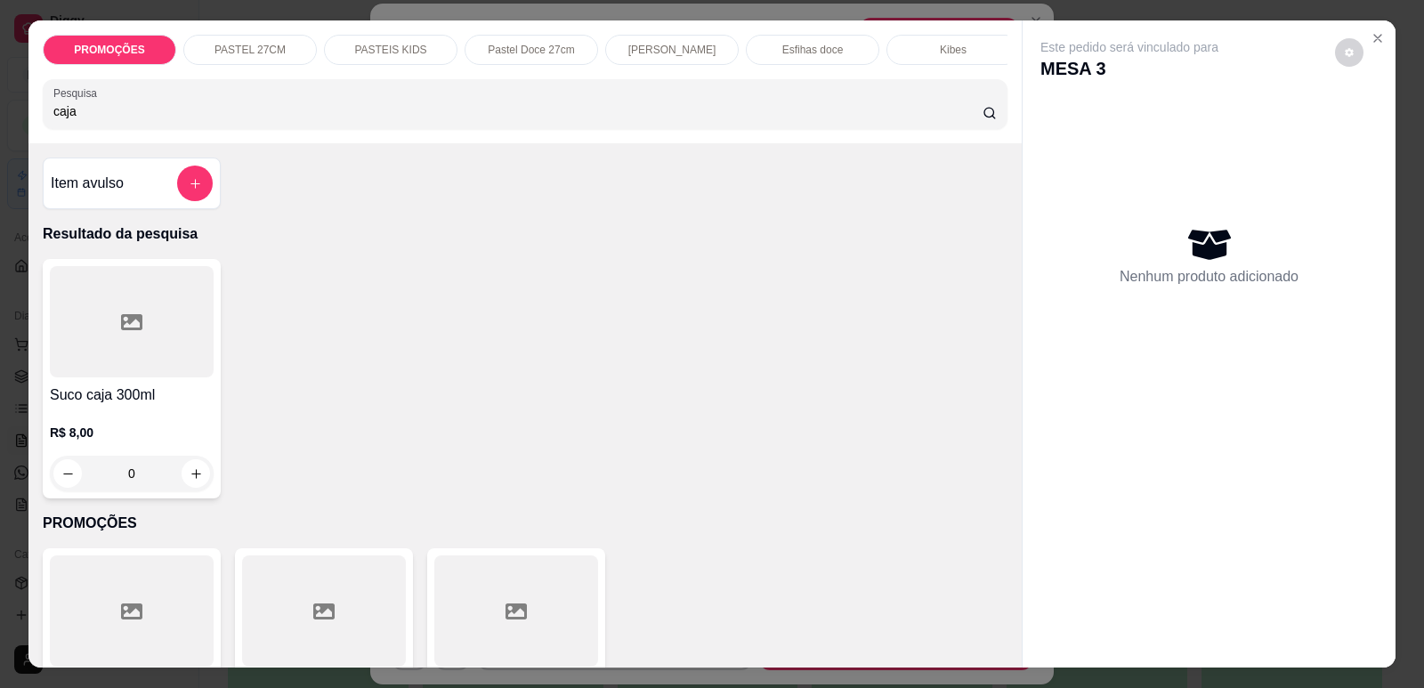
type input "caja"
click at [115, 352] on div at bounding box center [132, 321] width 164 height 111
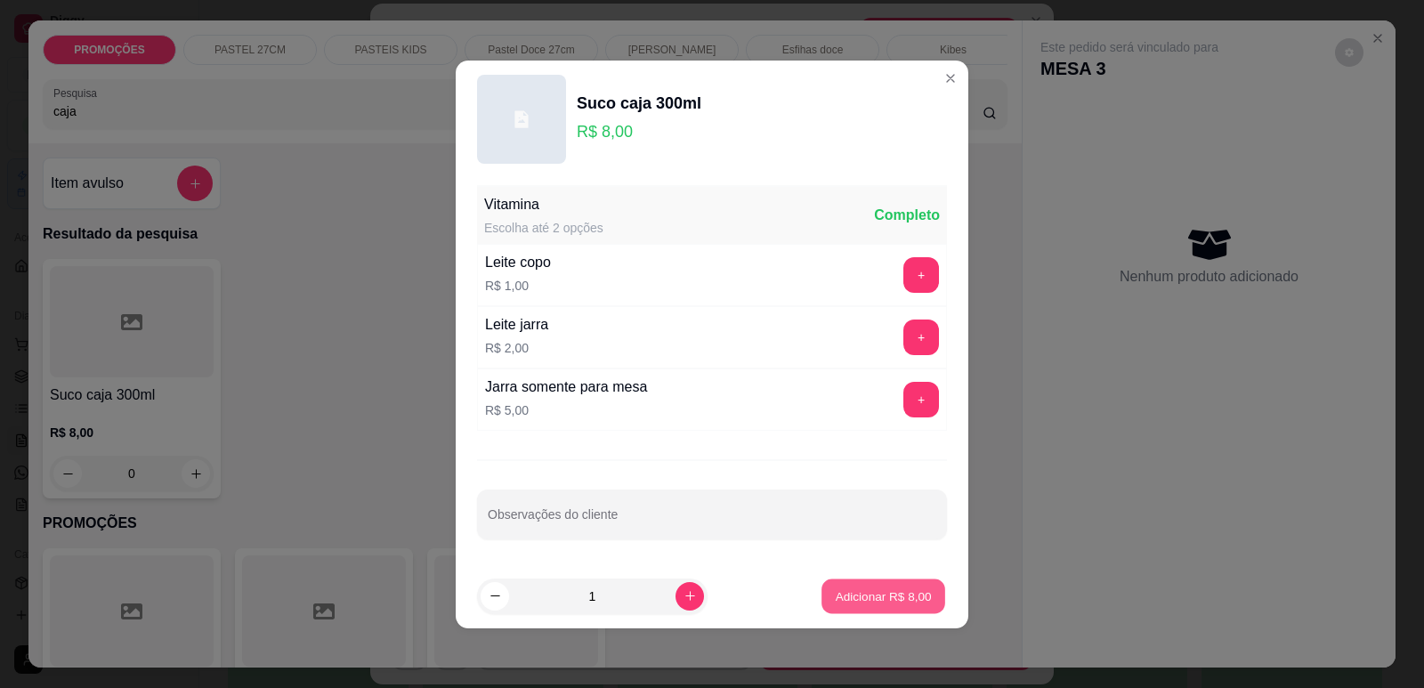
click at [884, 594] on p "Adicionar R$ 8,00" at bounding box center [883, 595] width 96 height 17
type input "1"
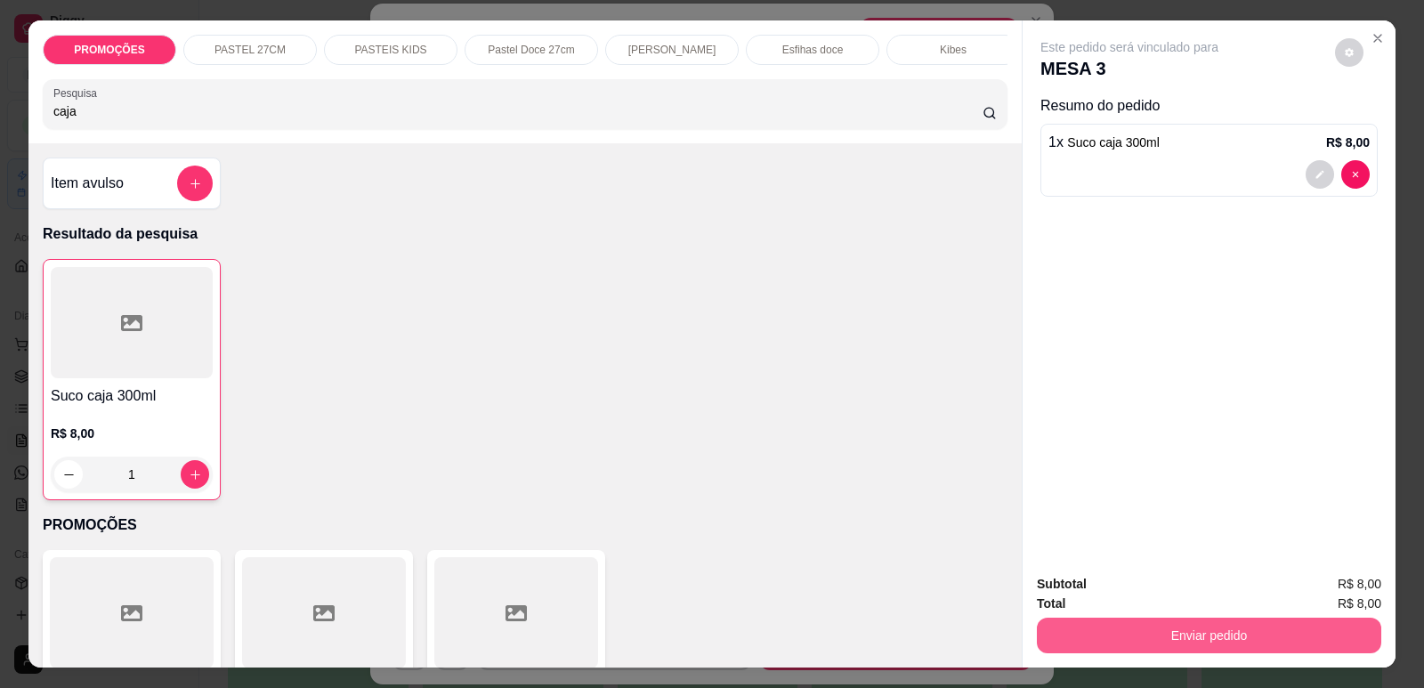
click at [1164, 627] on button "Enviar pedido" at bounding box center [1209, 636] width 344 height 36
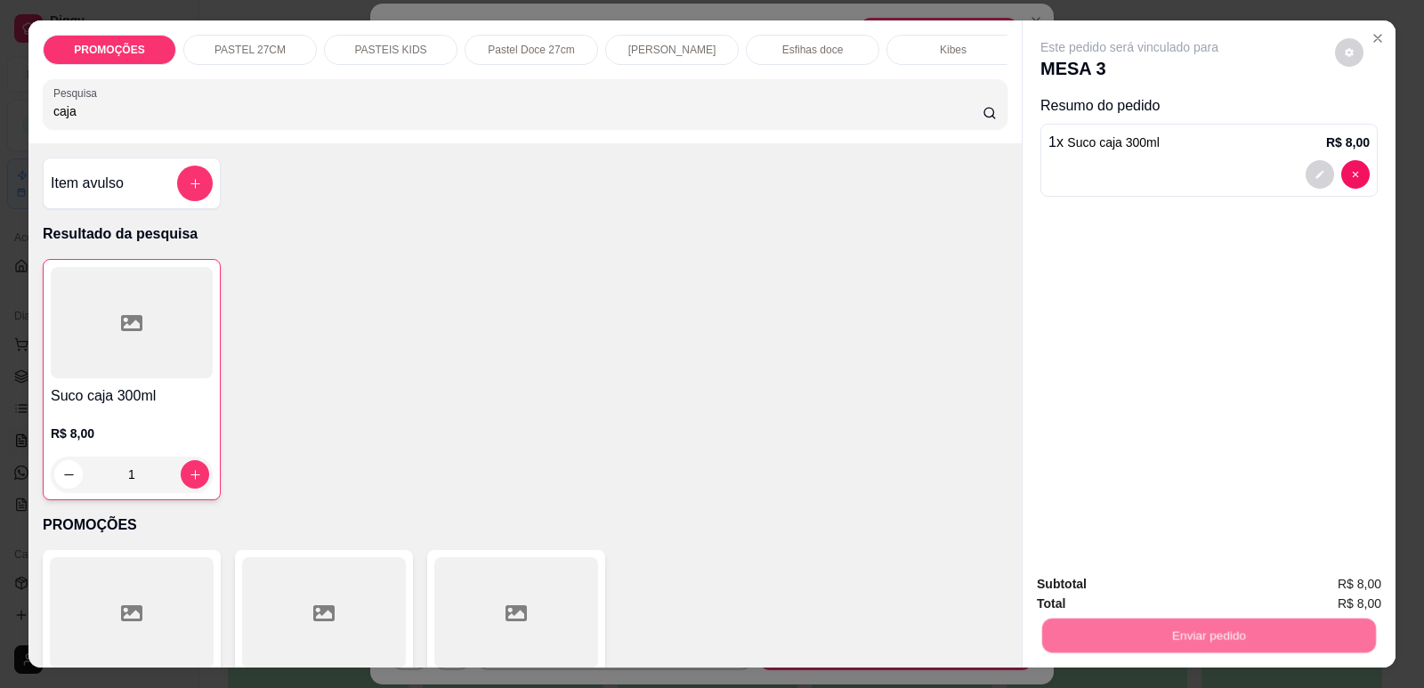
click at [1305, 582] on button "Enviar pedido" at bounding box center [1335, 592] width 101 height 34
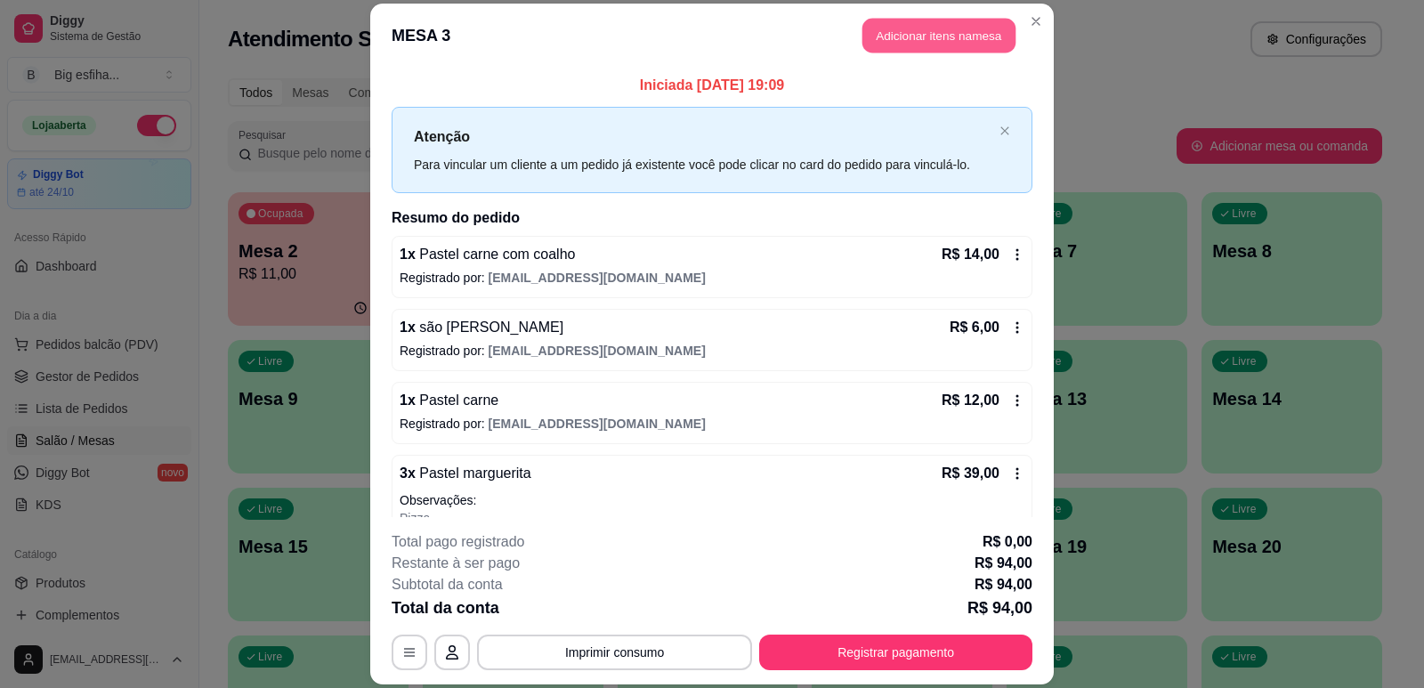
click at [933, 32] on button "Adicionar itens na mesa" at bounding box center [938, 35] width 153 height 35
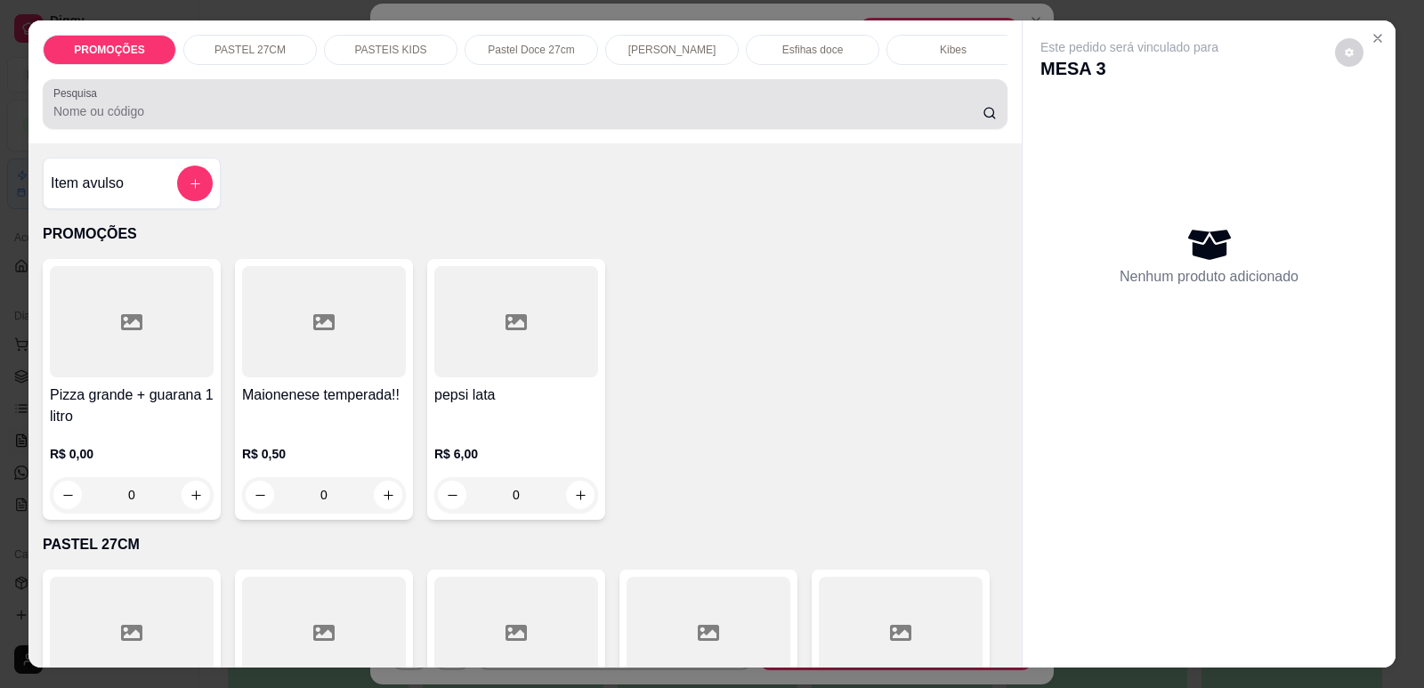
click at [720, 111] on div at bounding box center [524, 104] width 943 height 36
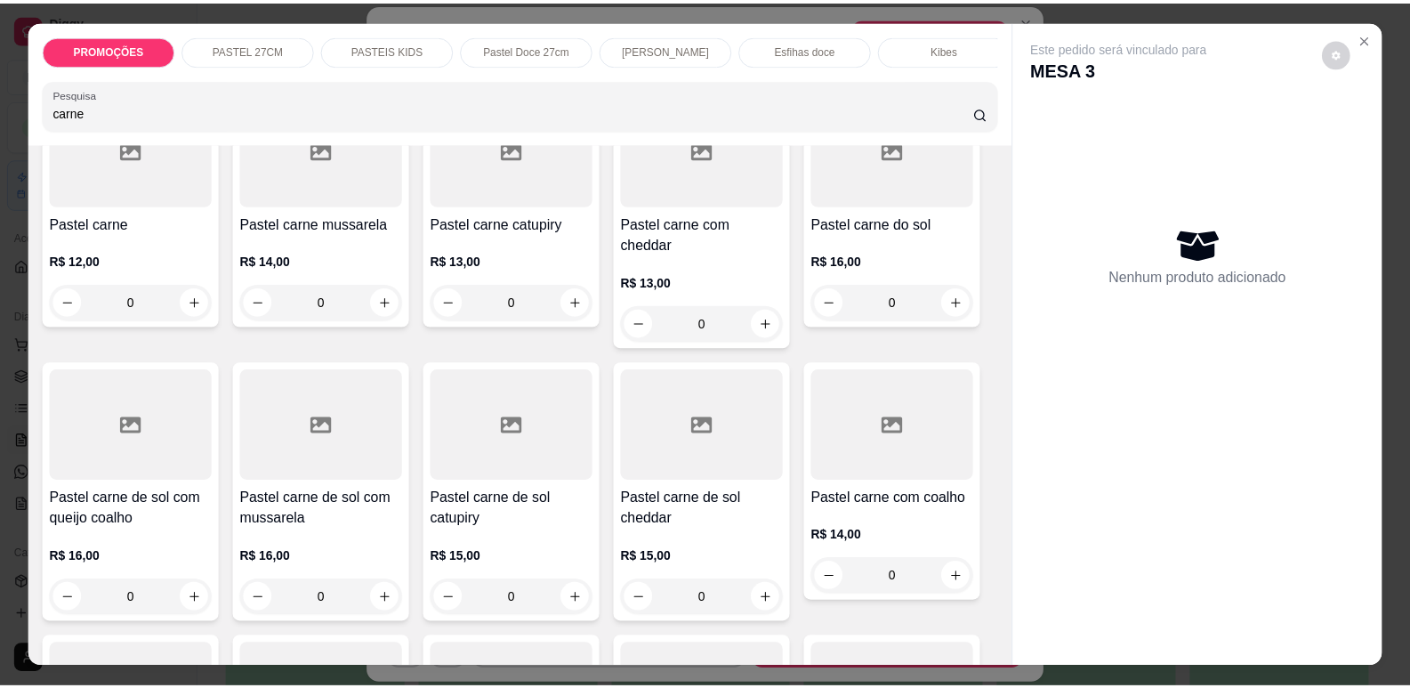
scroll to position [178, 0]
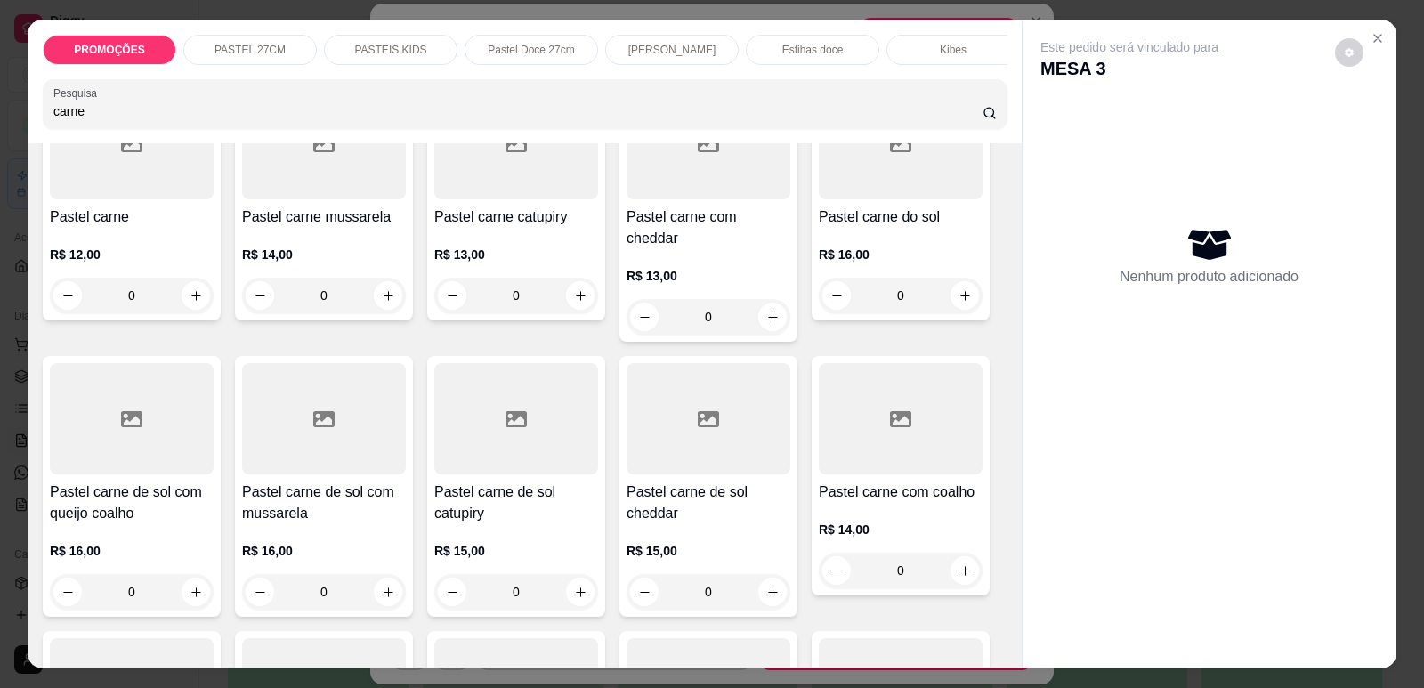
type input "carne"
click at [892, 437] on div at bounding box center [901, 418] width 164 height 111
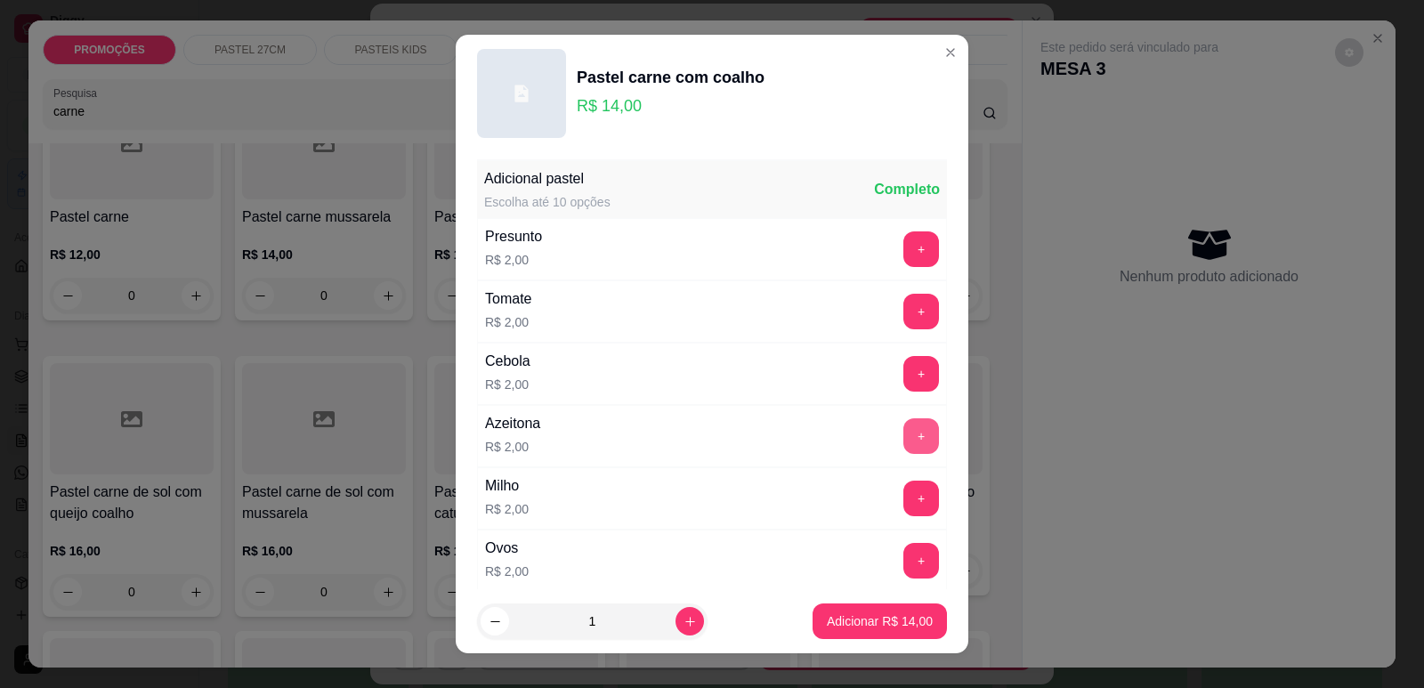
click at [903, 435] on button "+" at bounding box center [921, 436] width 36 height 36
click at [871, 622] on p "Adicionar R$ 16,00" at bounding box center [879, 621] width 103 height 17
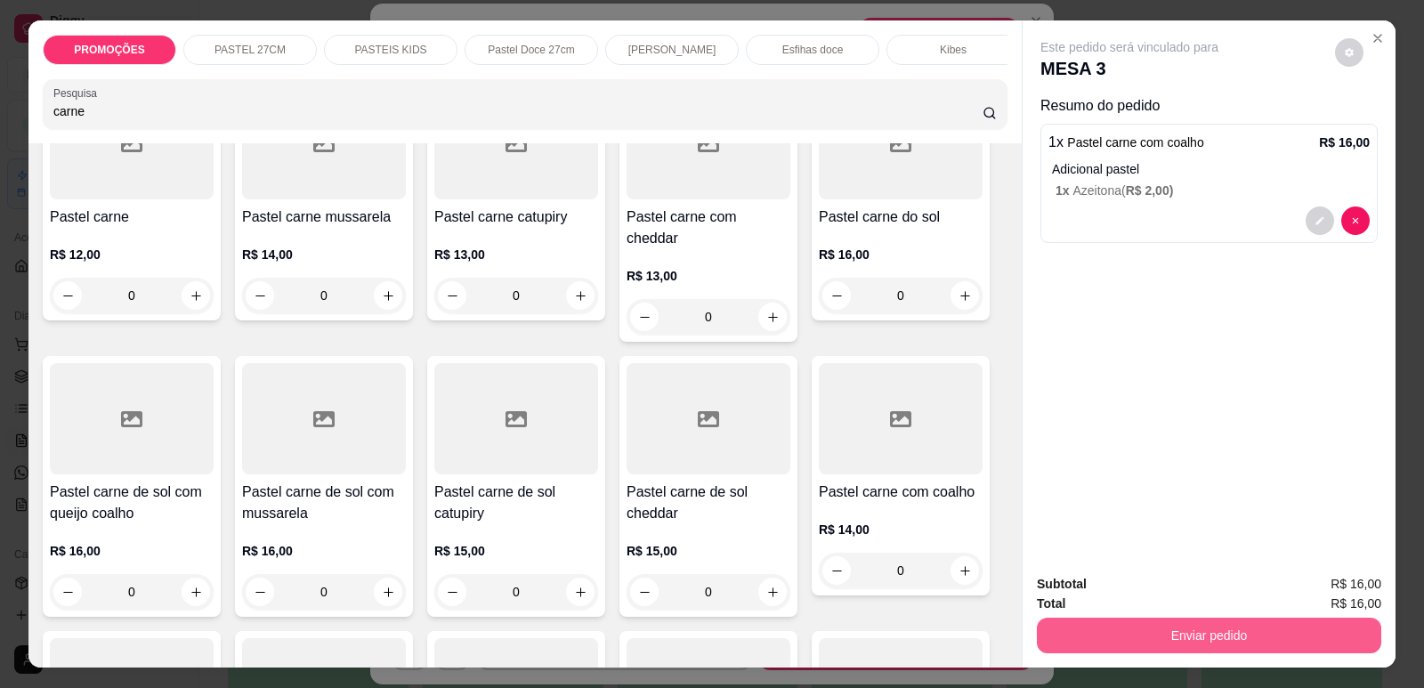
click at [1105, 626] on button "Enviar pedido" at bounding box center [1209, 636] width 344 height 36
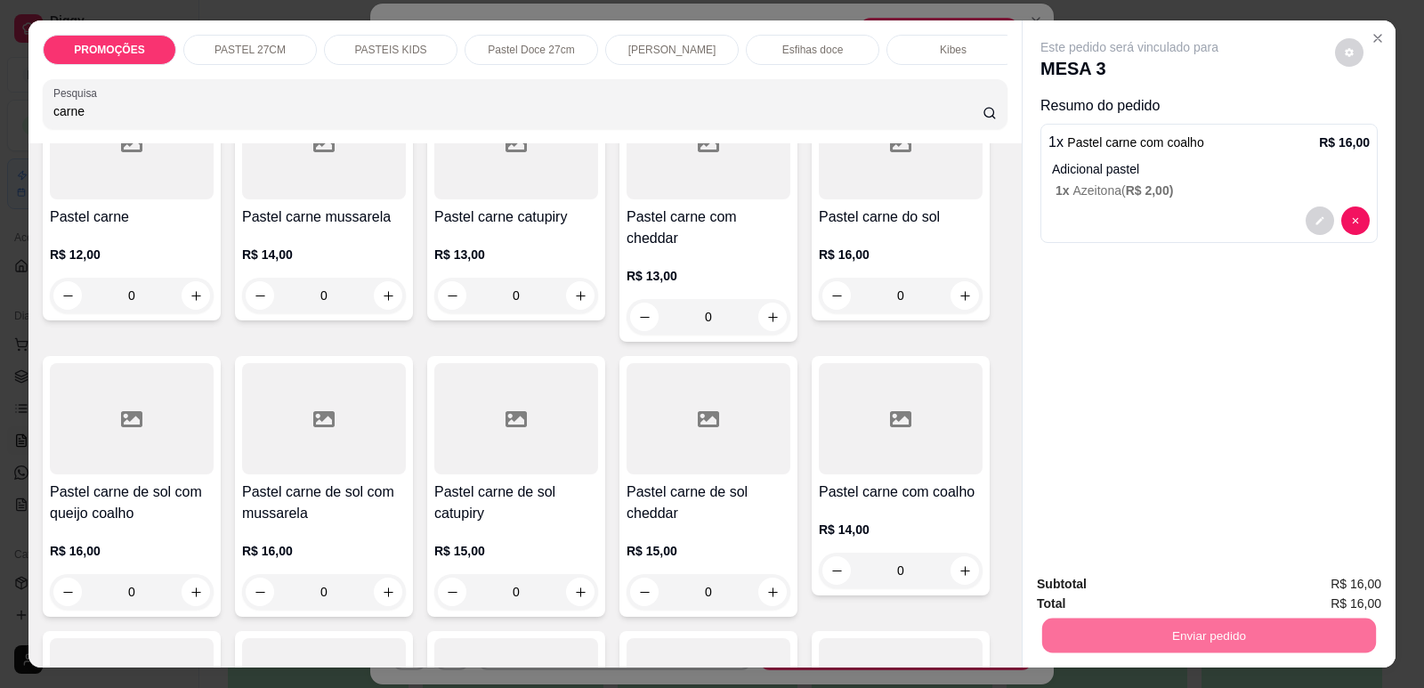
click at [1370, 588] on button "Enviar pedido" at bounding box center [1335, 592] width 101 height 34
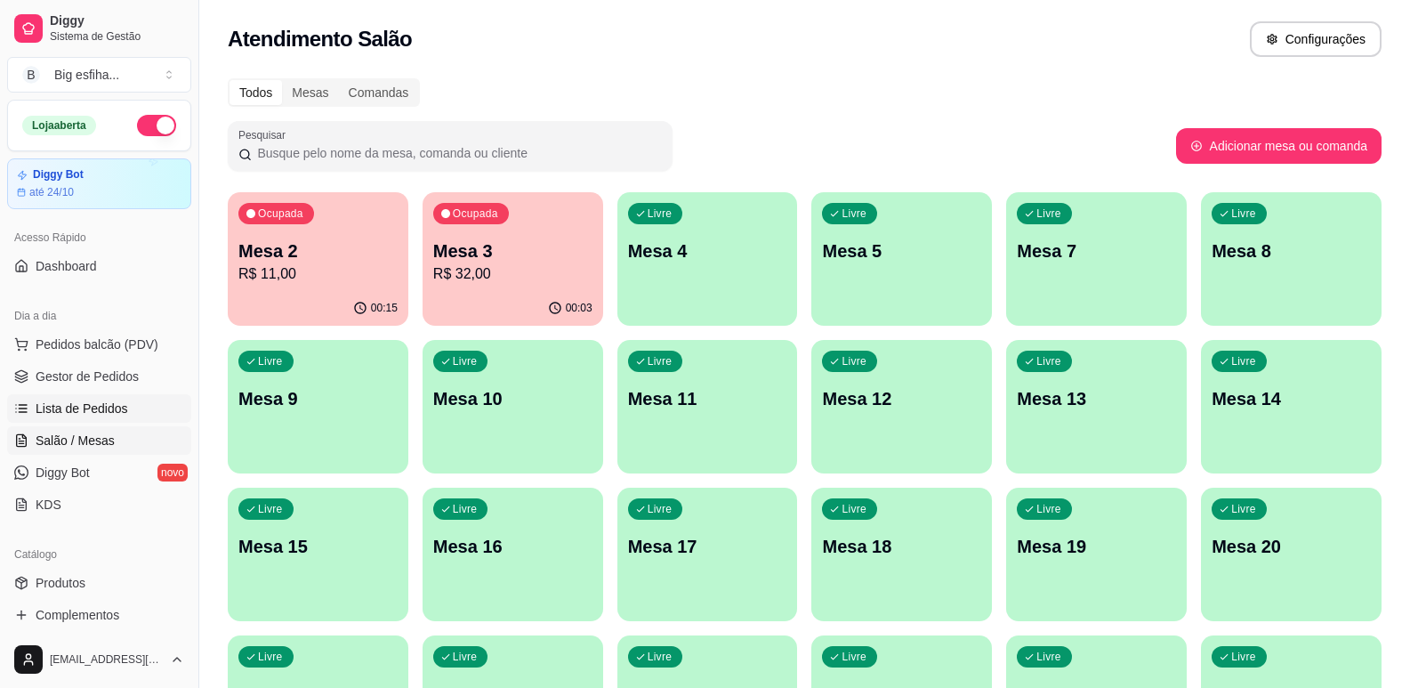
click at [125, 400] on link "Lista de Pedidos" at bounding box center [99, 408] width 184 height 28
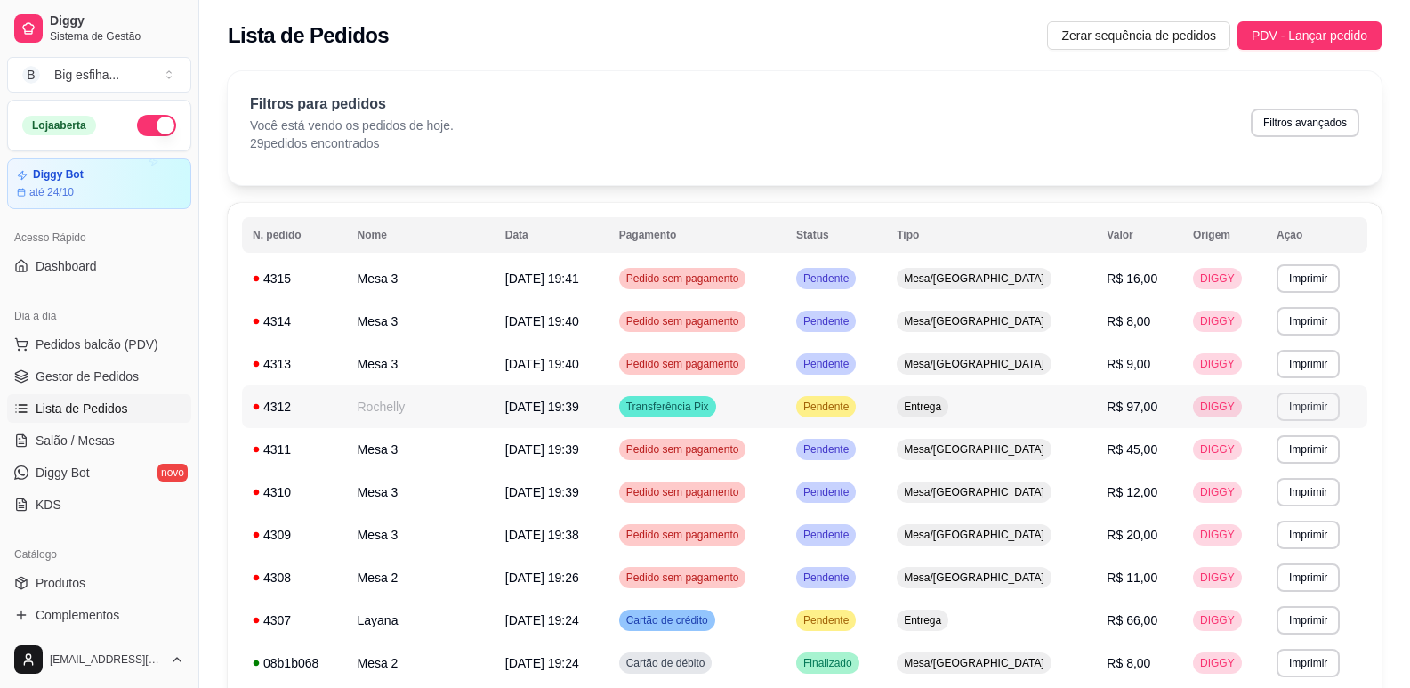
click at [1289, 404] on button "Imprimir" at bounding box center [1308, 406] width 63 height 28
click at [1283, 467] on button "IMPRESSORA" at bounding box center [1272, 469] width 129 height 28
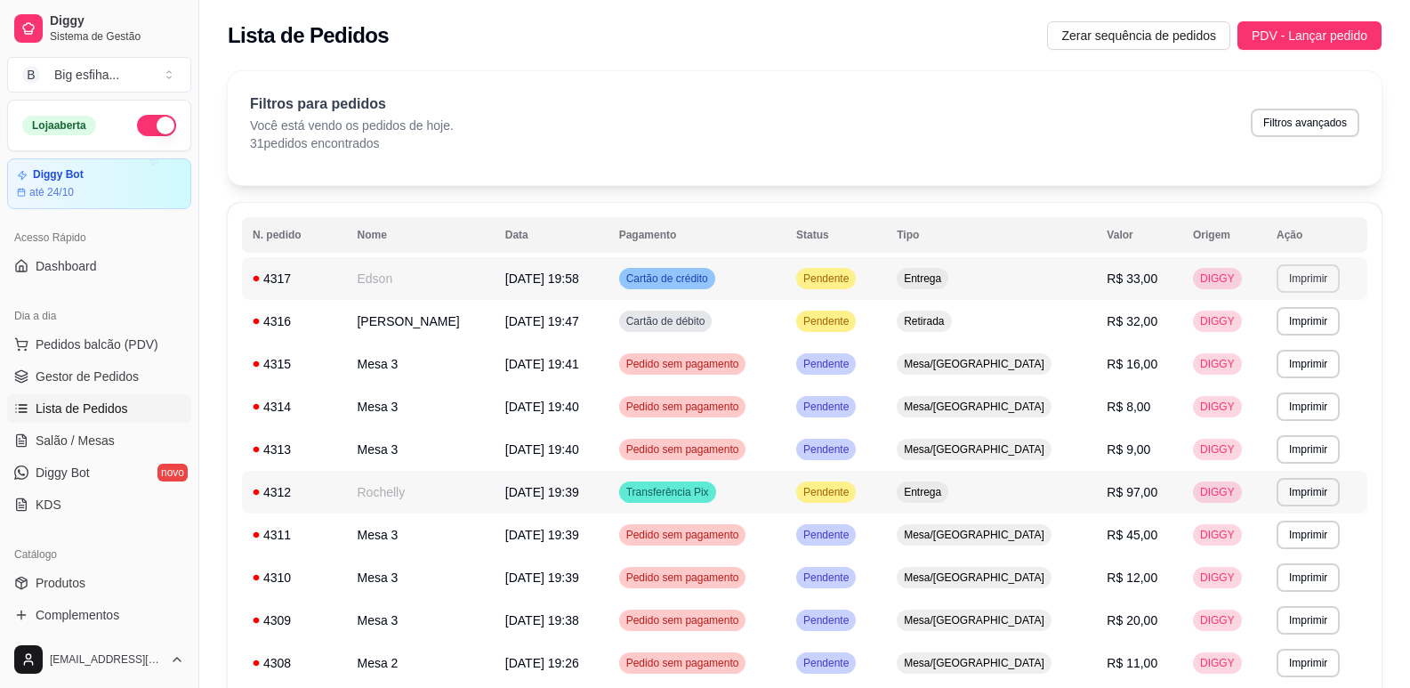
click at [1279, 286] on button "Imprimir" at bounding box center [1308, 278] width 63 height 28
click at [1227, 343] on button "IMPRESSORA" at bounding box center [1272, 341] width 129 height 28
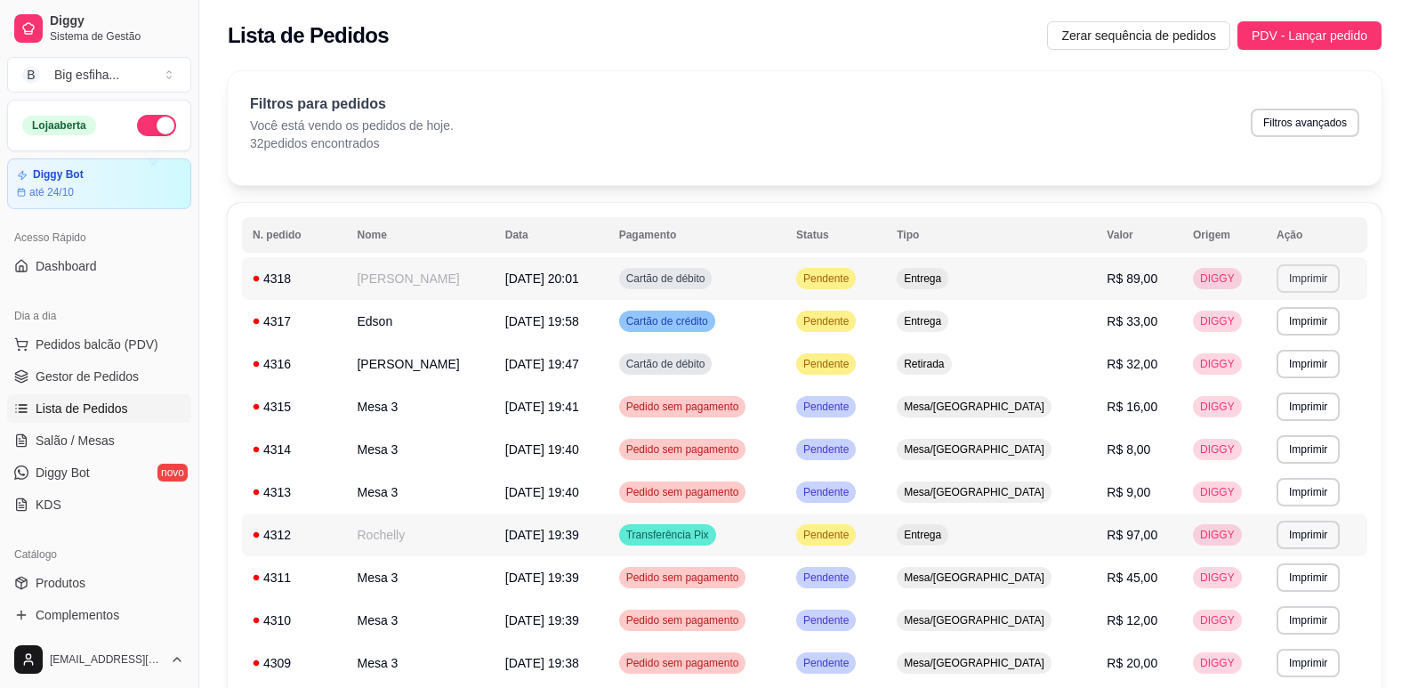
click at [1304, 277] on button "Imprimir" at bounding box center [1308, 278] width 63 height 28
click at [1295, 345] on button "IMPRESSORA" at bounding box center [1272, 341] width 129 height 28
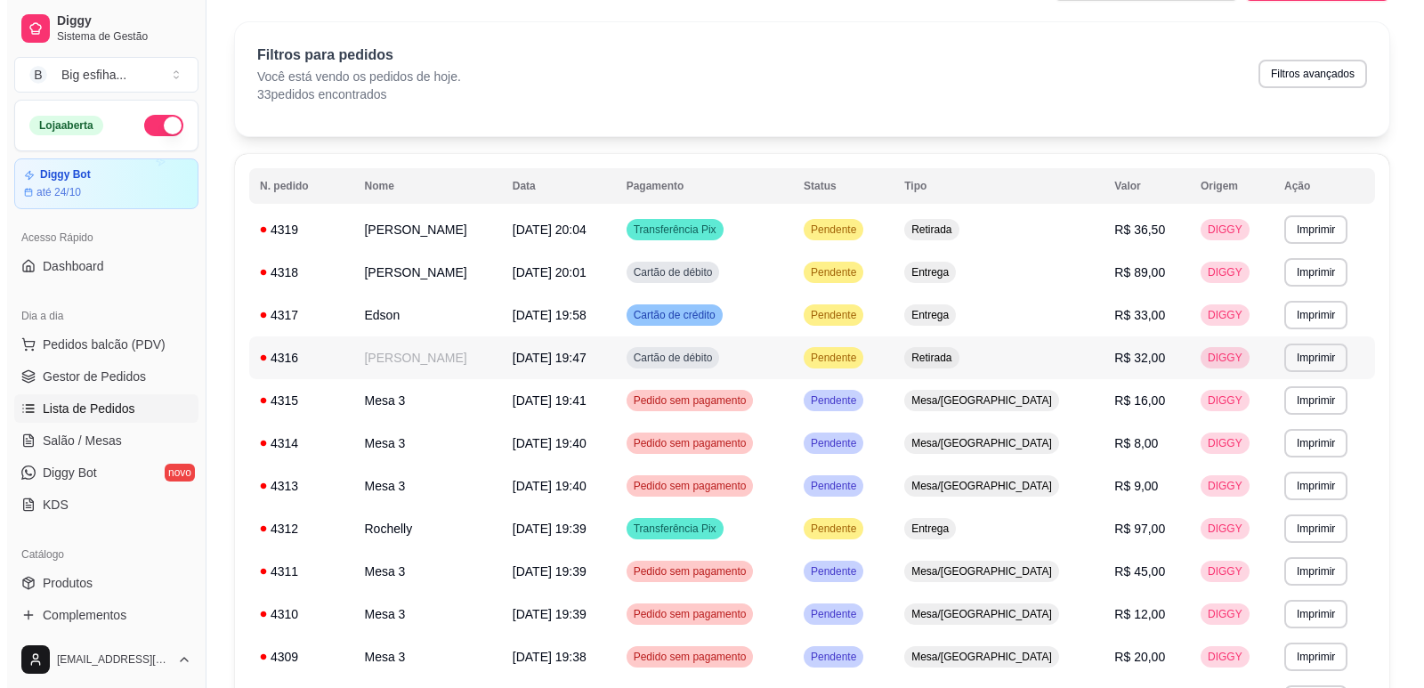
scroll to position [89, 0]
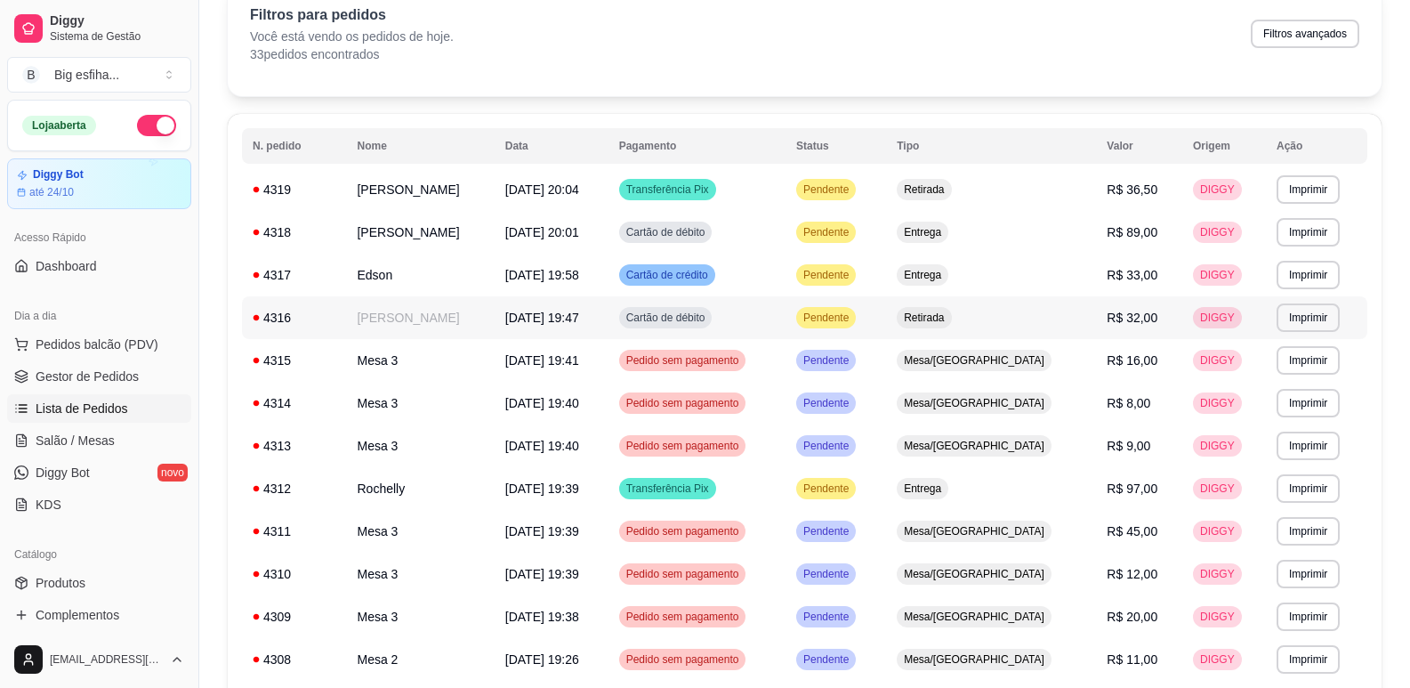
click at [480, 311] on td "Elisabeth Feitosa" at bounding box center [420, 317] width 148 height 43
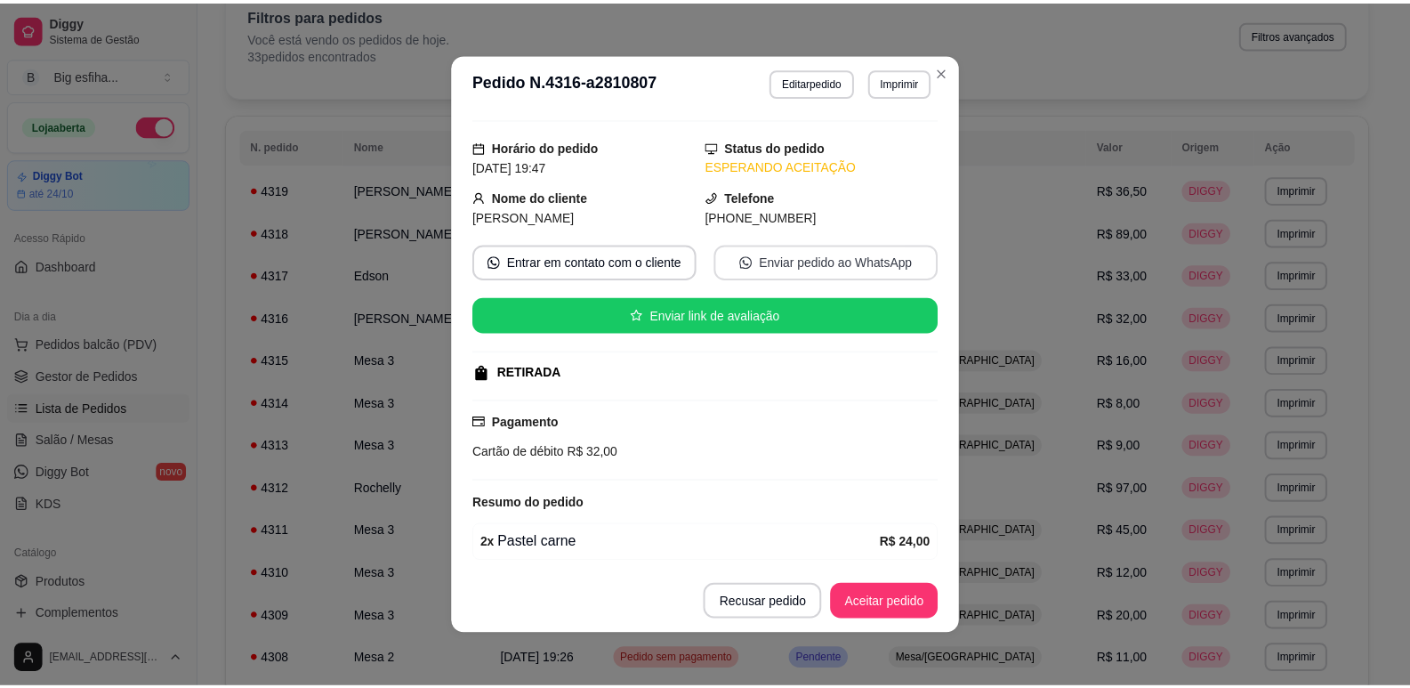
scroll to position [0, 0]
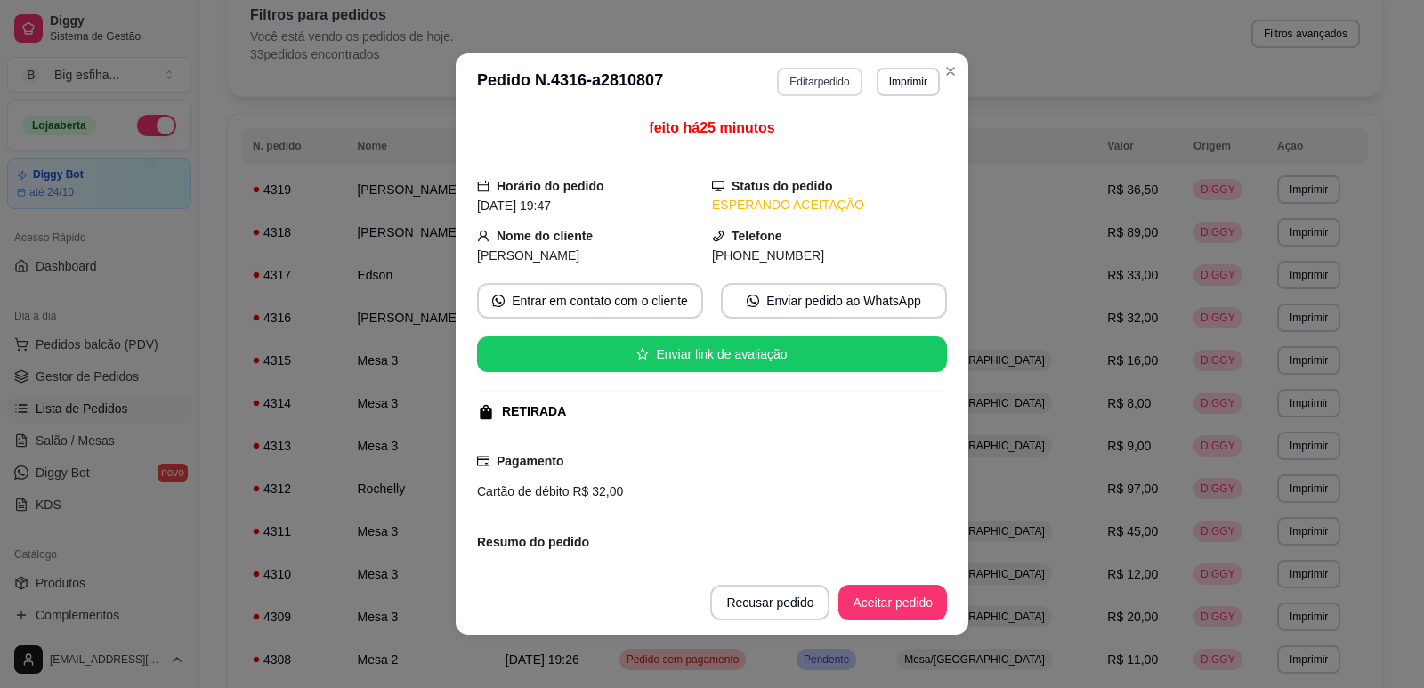
click at [827, 81] on button "Editar pedido" at bounding box center [819, 82] width 85 height 28
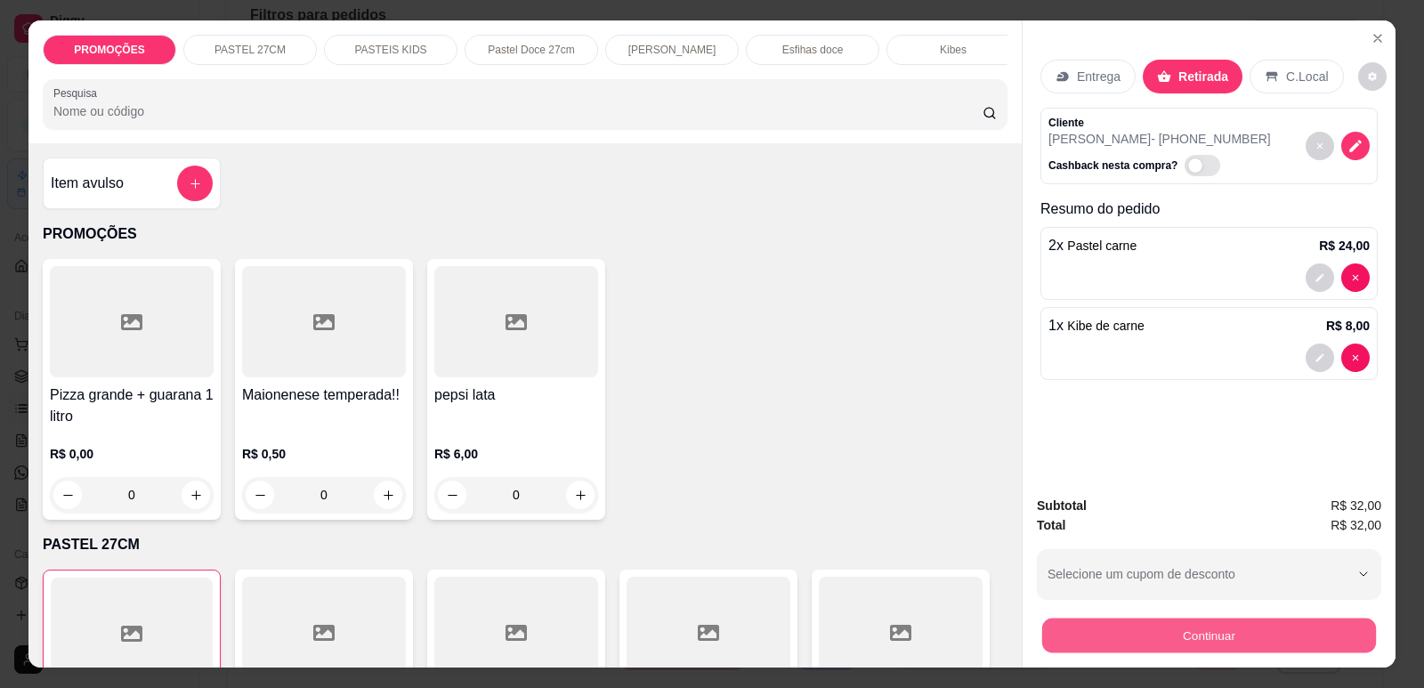
click at [1153, 630] on button "Continuar" at bounding box center [1209, 635] width 334 height 35
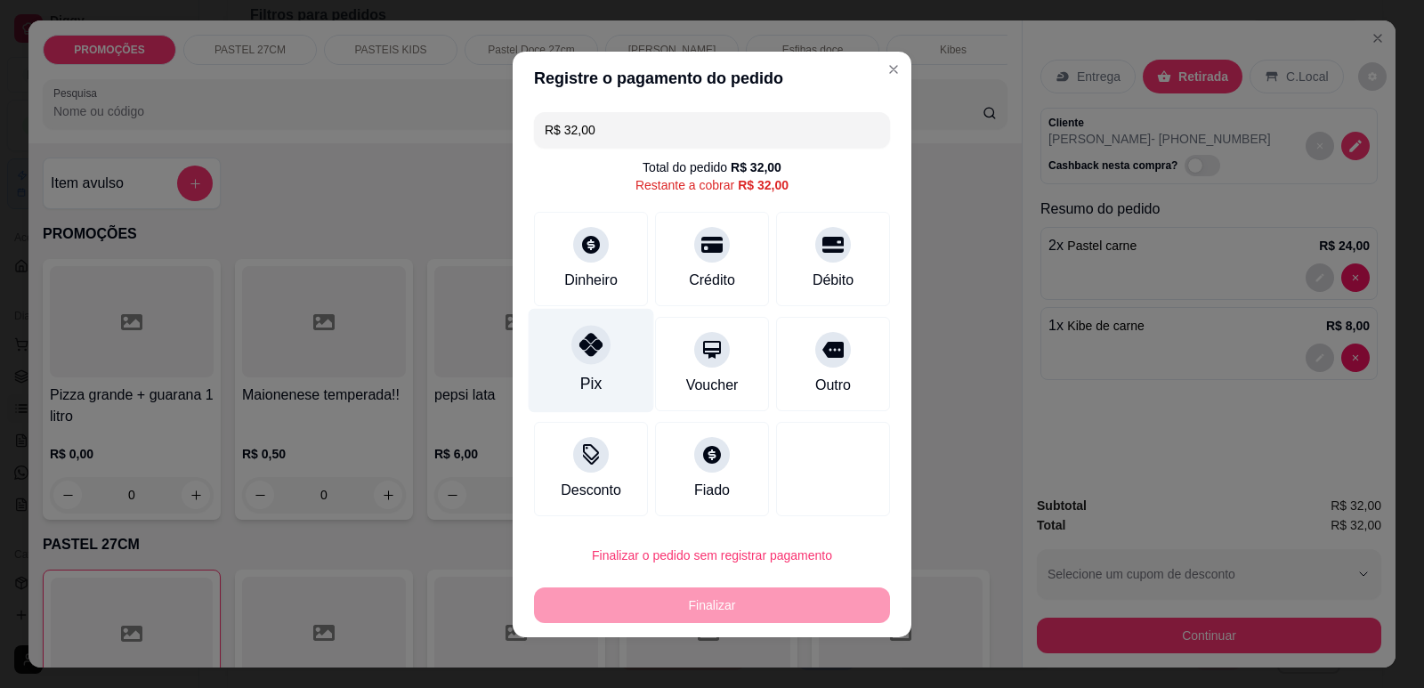
click at [584, 383] on div "Pix" at bounding box center [590, 383] width 21 height 23
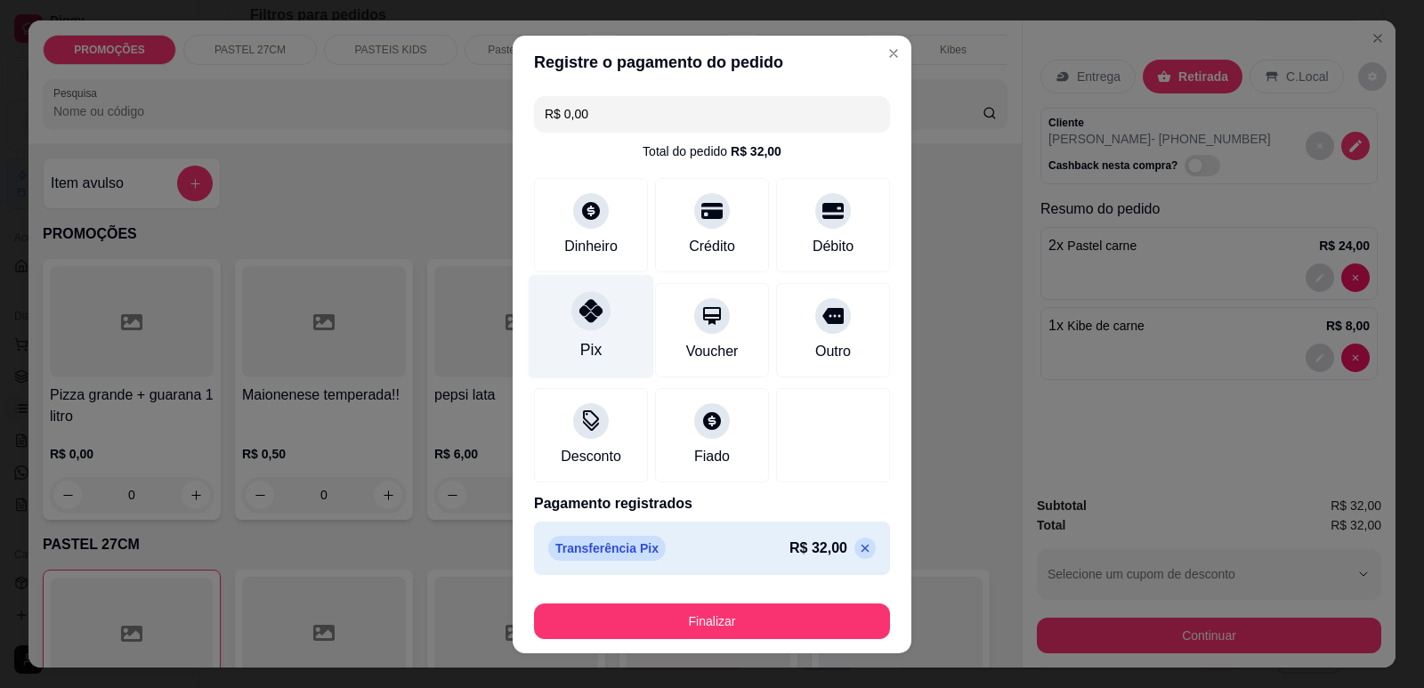
type input "R$ 0,00"
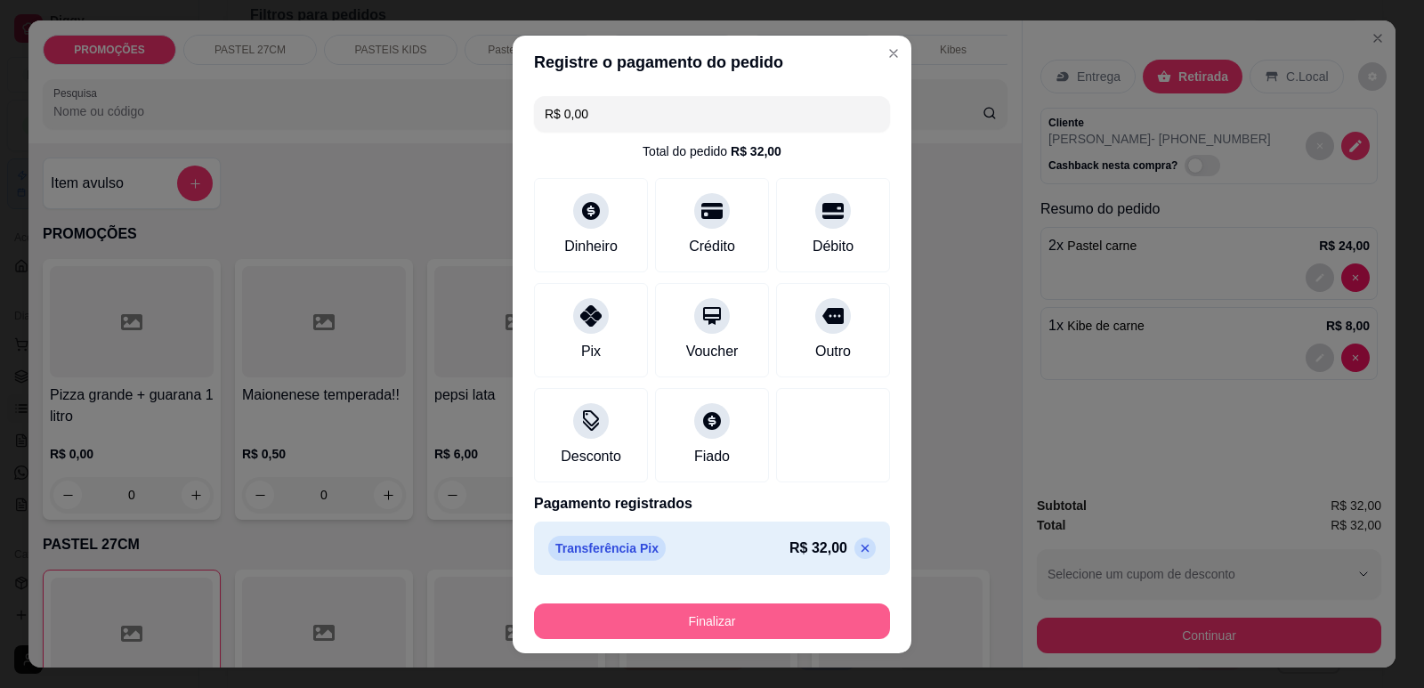
click at [651, 610] on button "Finalizar" at bounding box center [712, 621] width 356 height 36
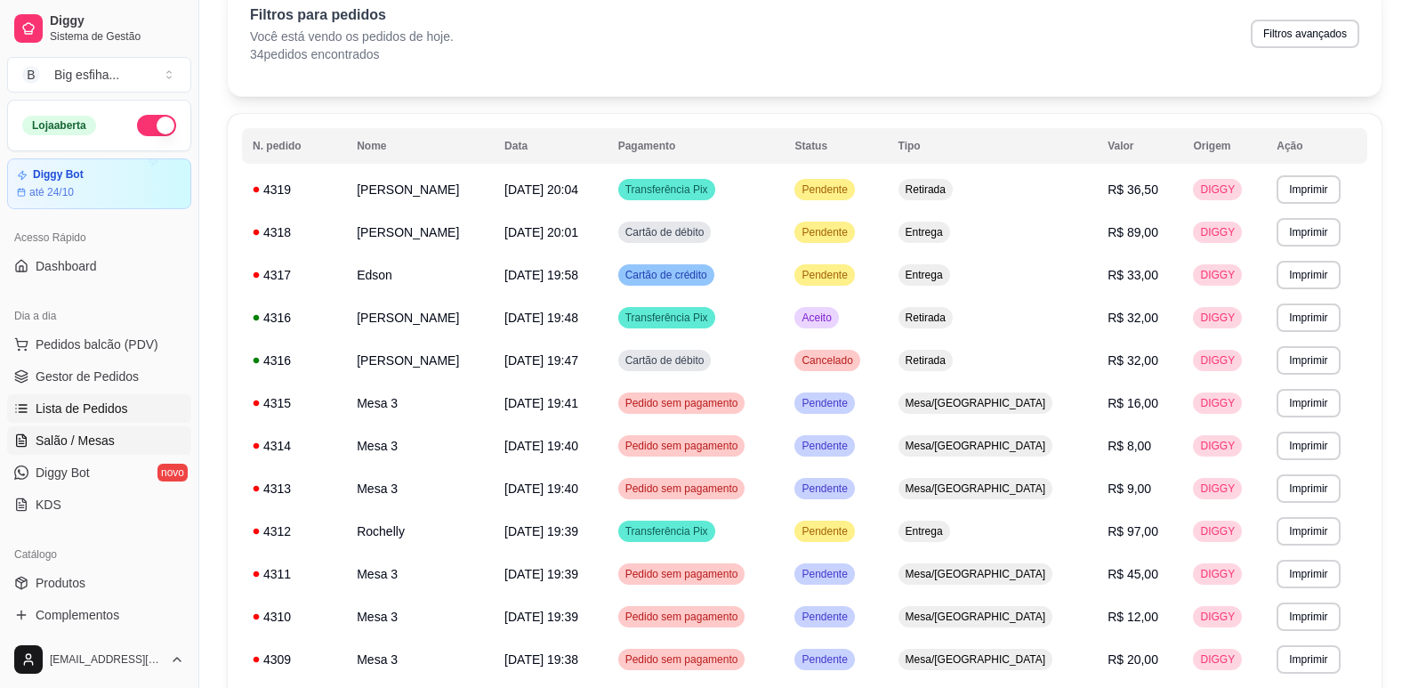
click at [109, 434] on span "Salão / Mesas" at bounding box center [75, 441] width 79 height 18
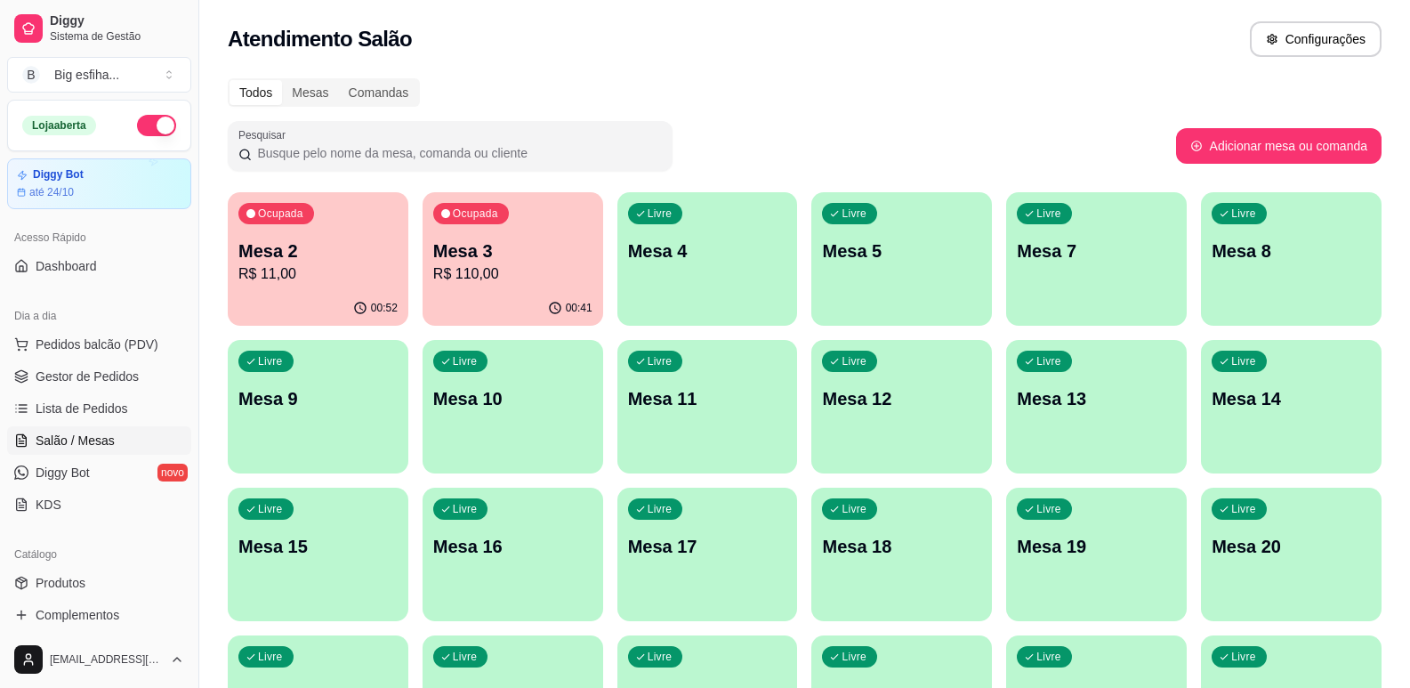
click at [501, 265] on p "R$ 110,00" at bounding box center [512, 273] width 159 height 21
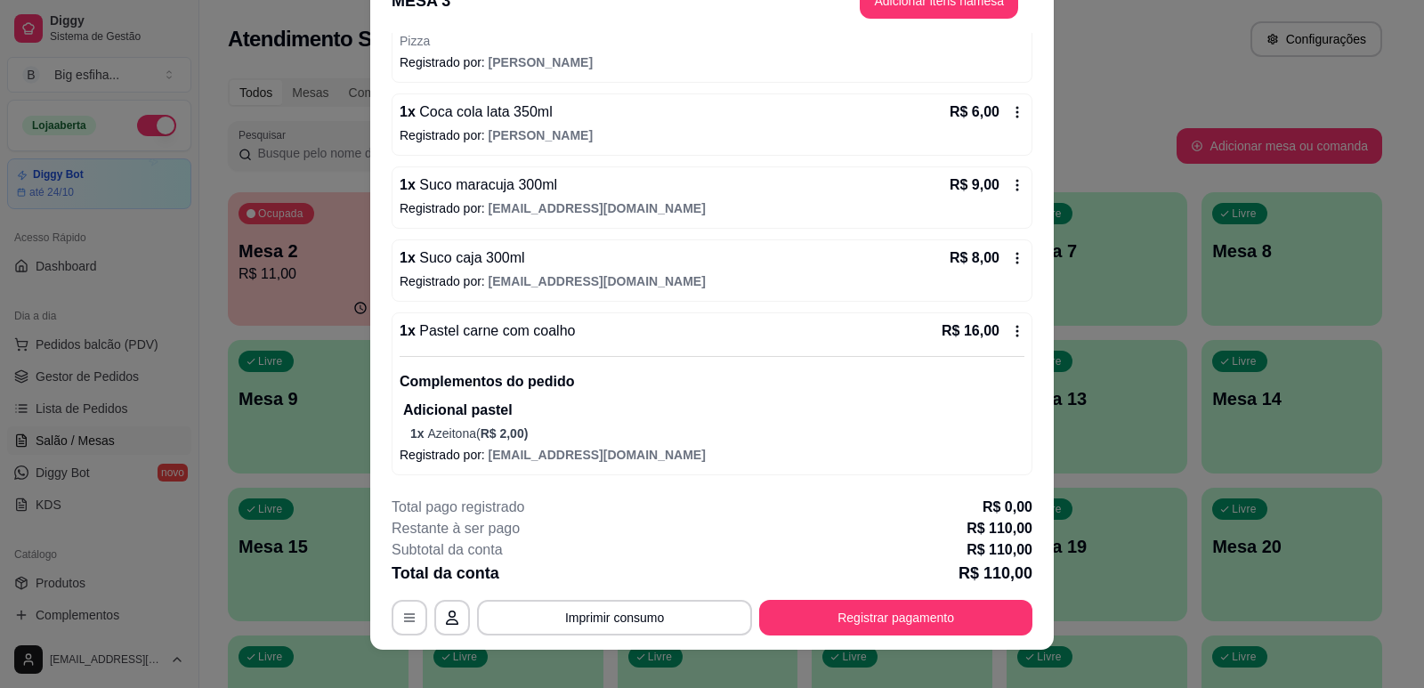
scroll to position [53, 0]
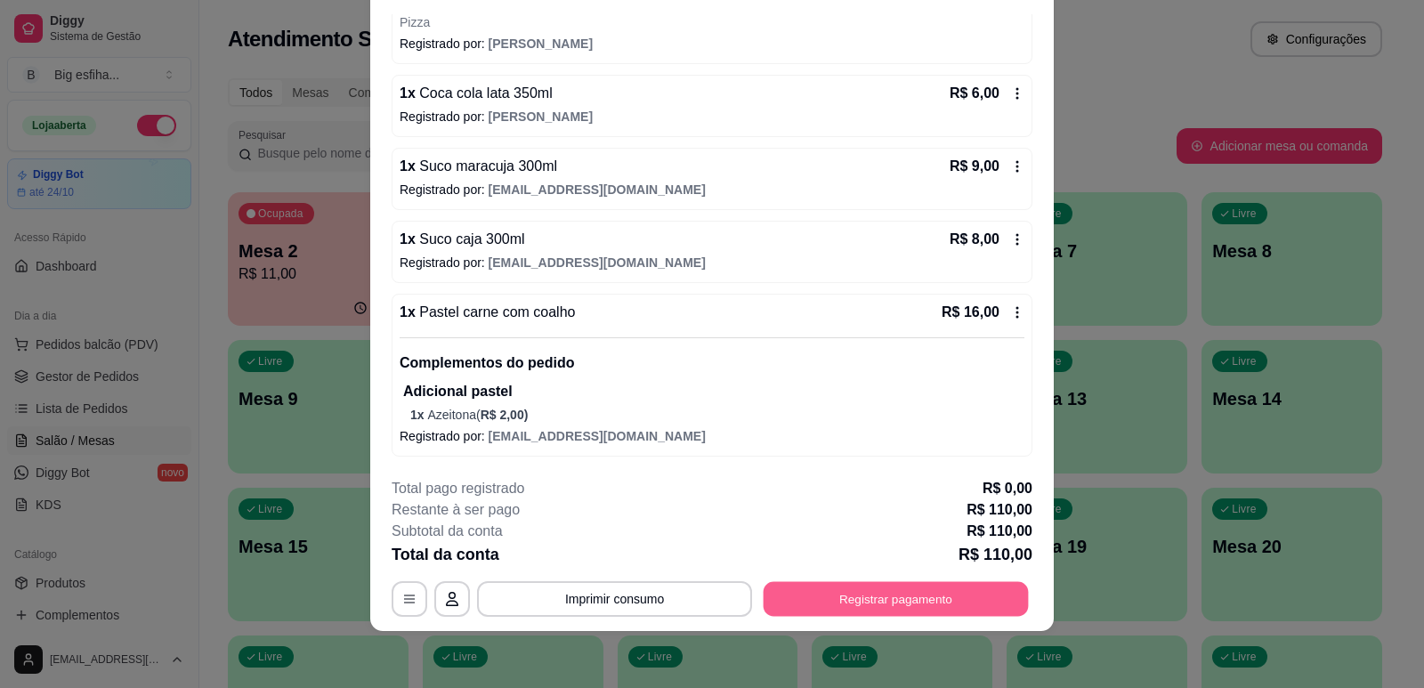
click at [918, 595] on button "Registrar pagamento" at bounding box center [896, 599] width 265 height 35
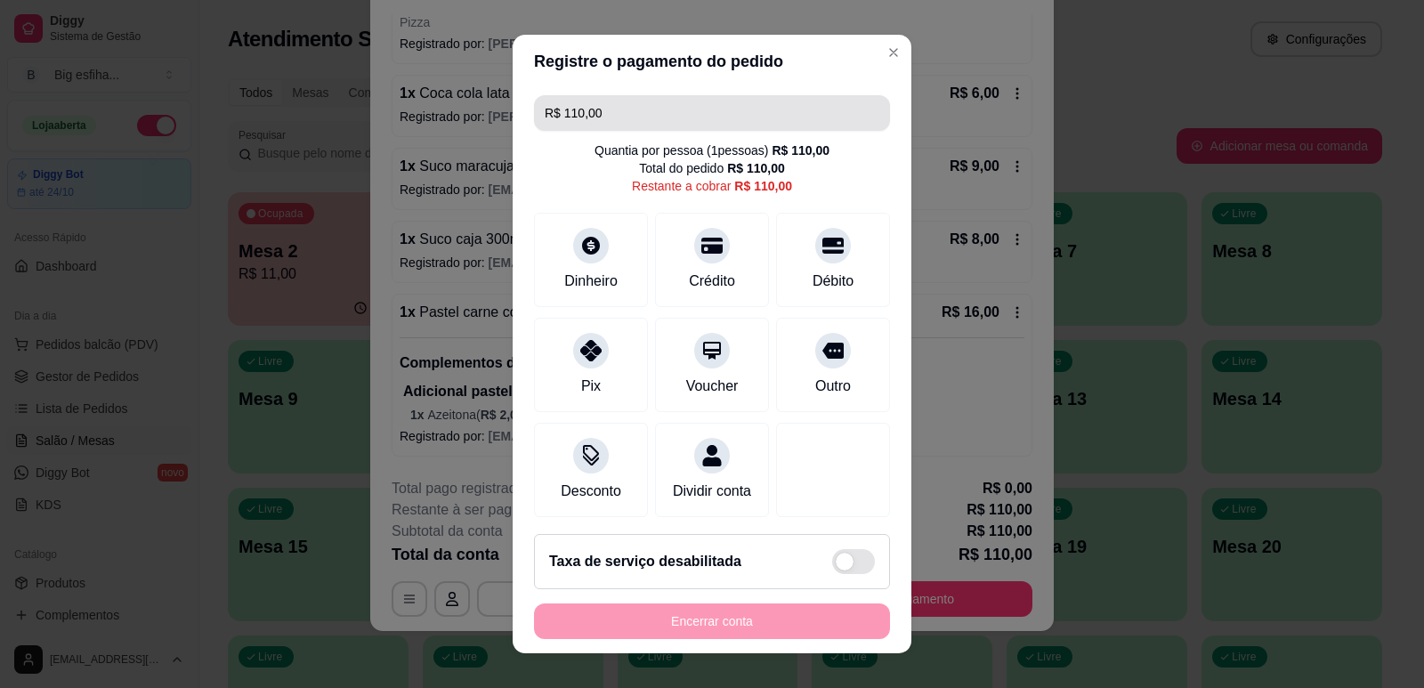
click at [675, 115] on input "R$ 110,00" at bounding box center [712, 113] width 335 height 36
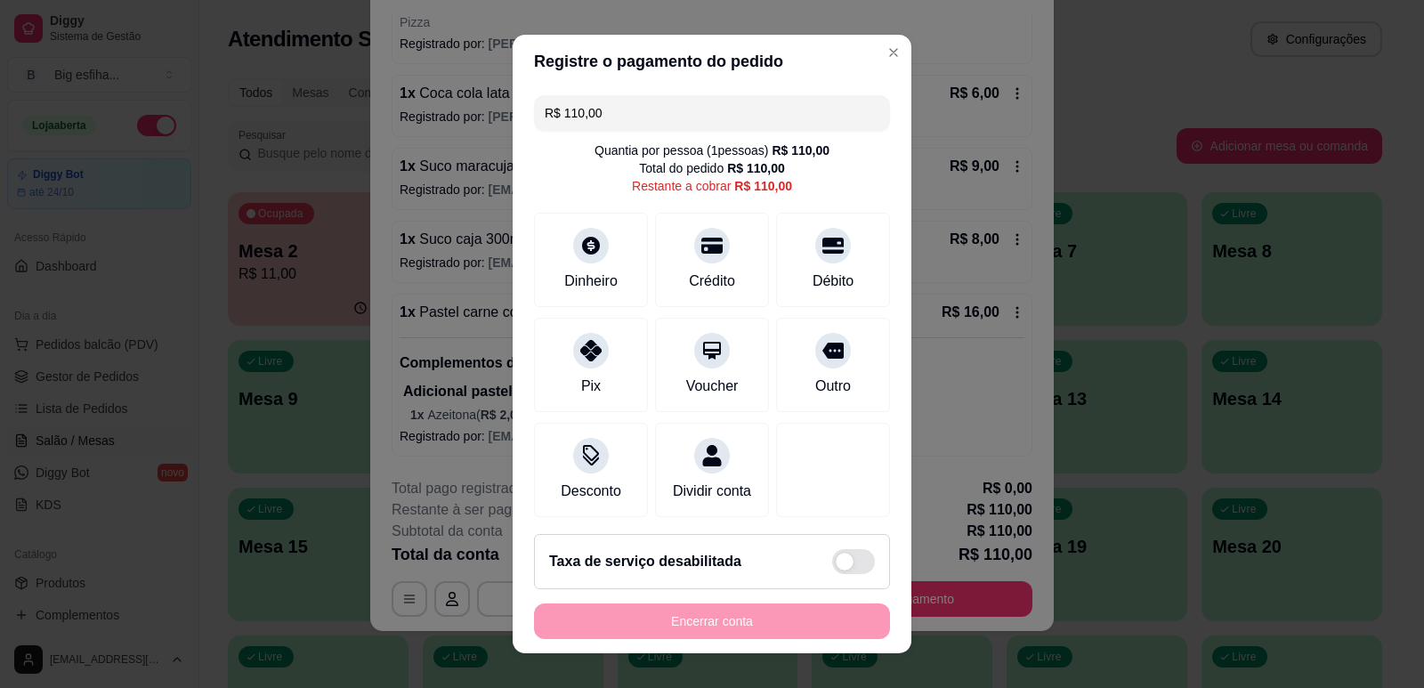
click at [675, 115] on input "R$ 110,00" at bounding box center [712, 113] width 335 height 36
click at [811, 270] on div "Débito" at bounding box center [833, 279] width 45 height 23
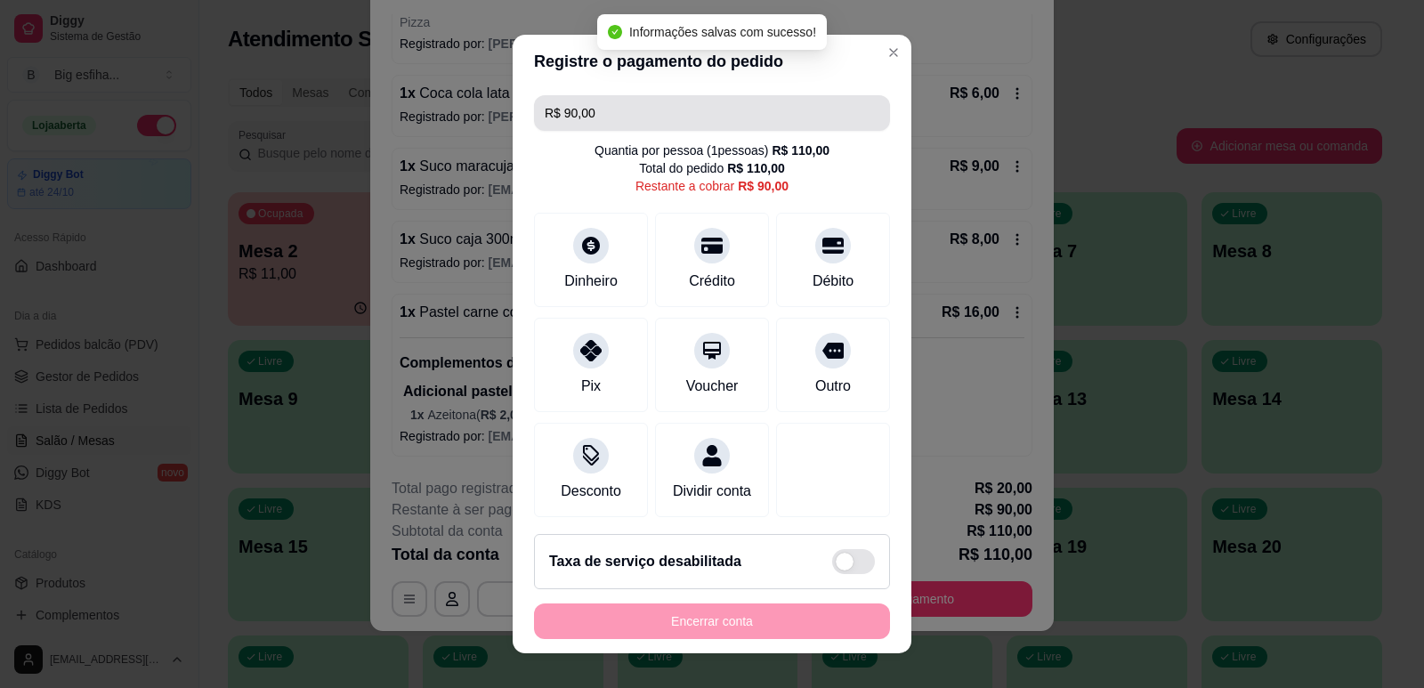
click at [600, 109] on input "R$ 90,00" at bounding box center [712, 113] width 335 height 36
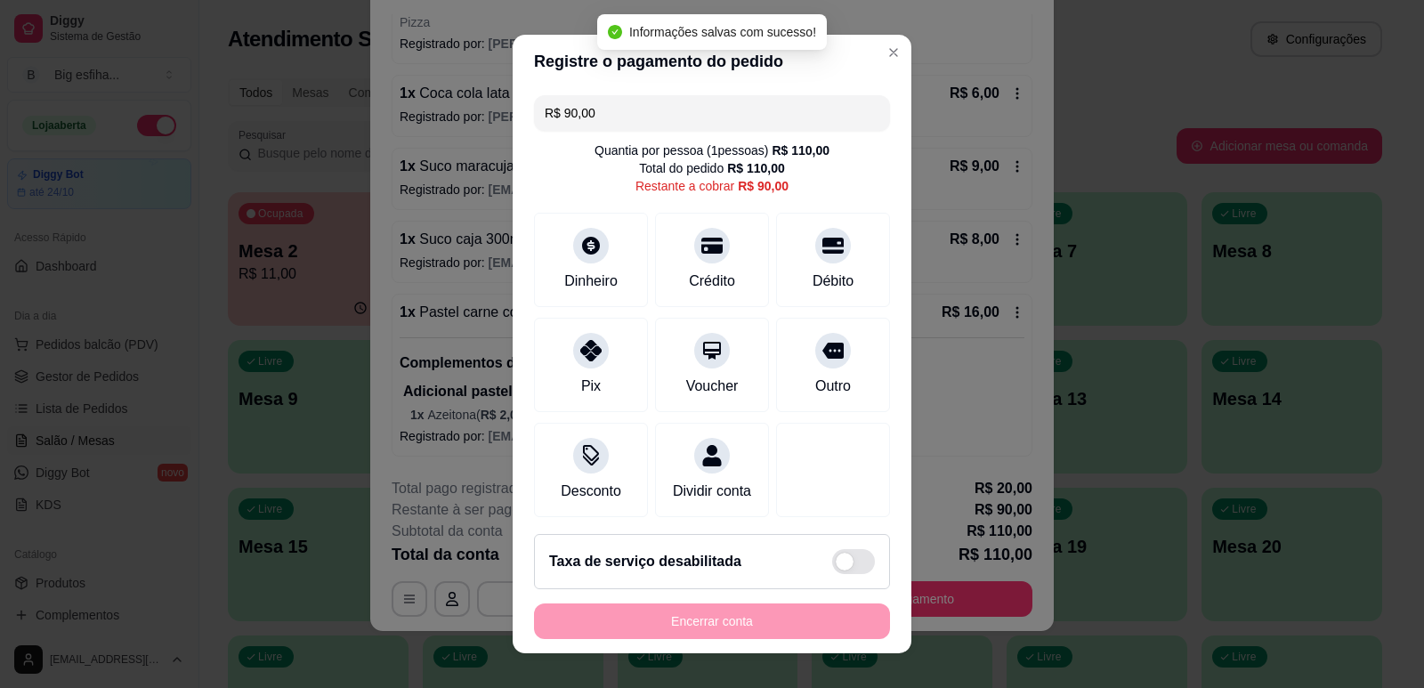
click at [600, 109] on input "R$ 90,00" at bounding box center [712, 113] width 335 height 36
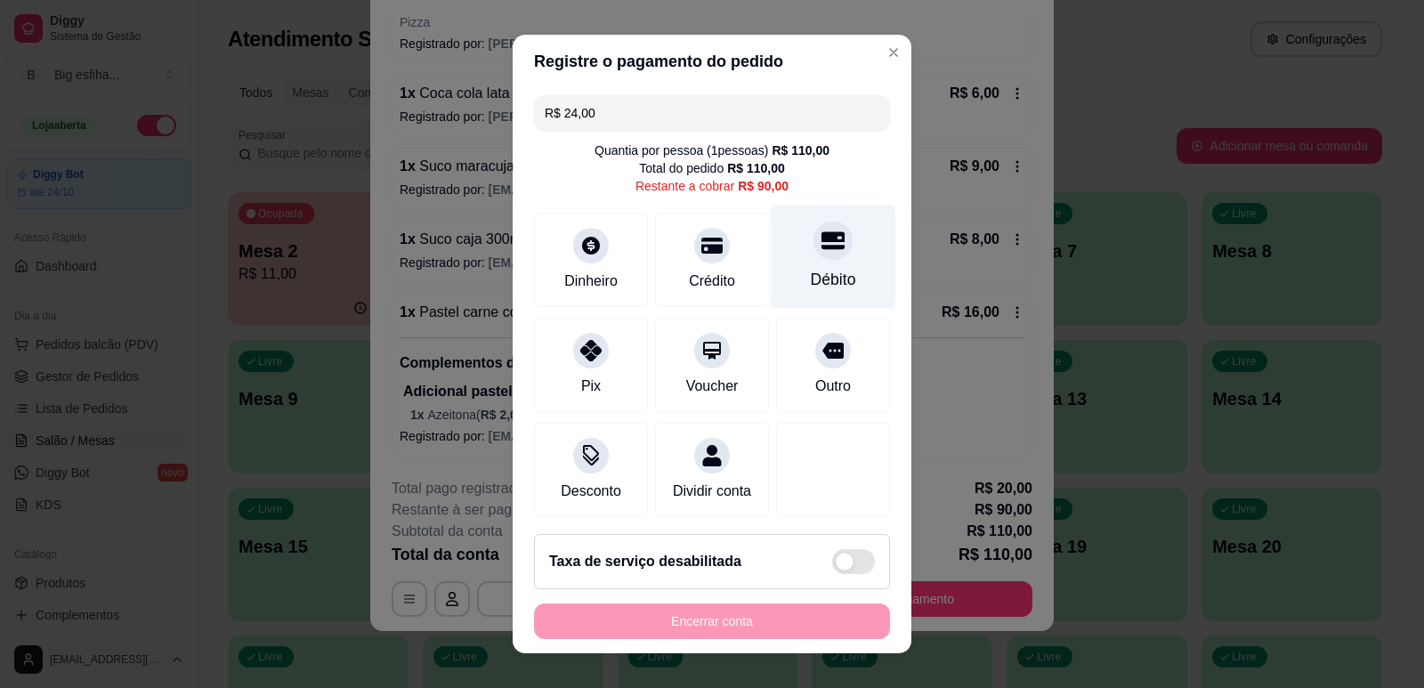
click at [771, 262] on div "Débito" at bounding box center [833, 256] width 125 height 104
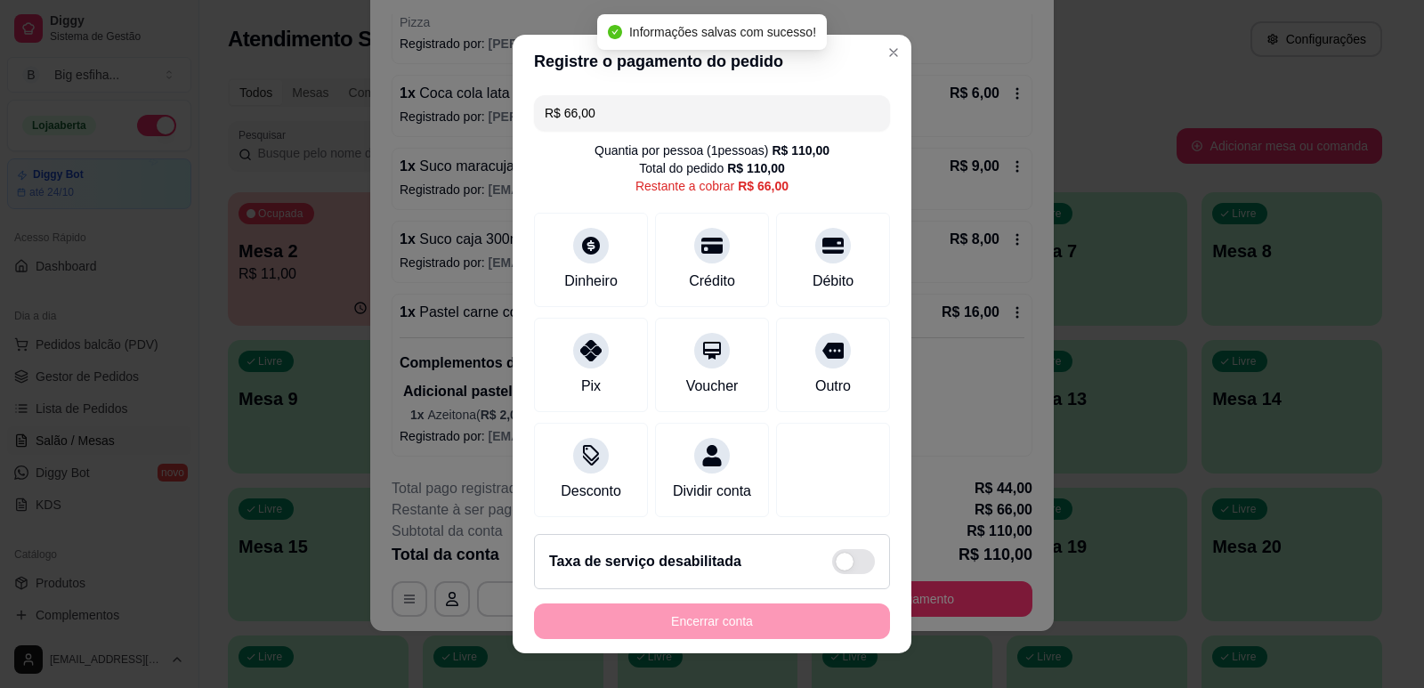
click at [605, 114] on input "R$ 66,00" at bounding box center [712, 113] width 335 height 36
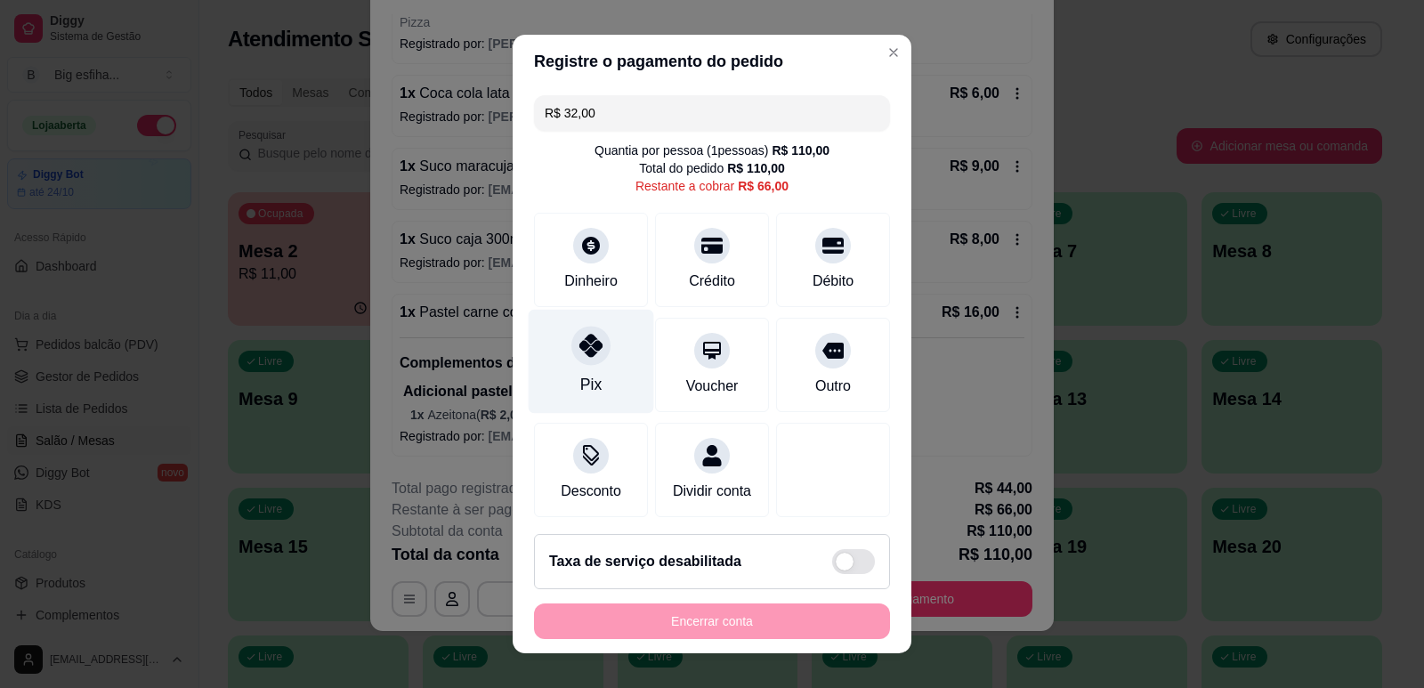
click at [585, 351] on icon at bounding box center [590, 345] width 23 height 23
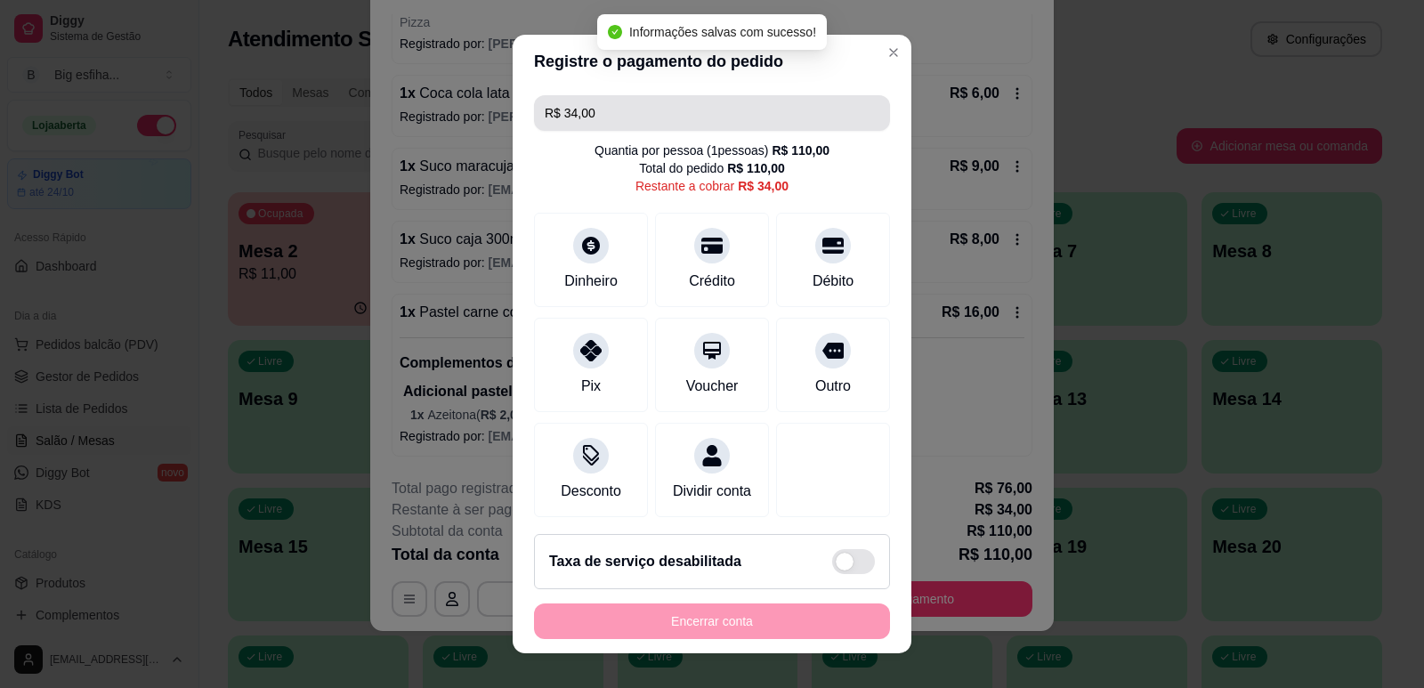
click at [604, 109] on input "R$ 34,00" at bounding box center [712, 113] width 335 height 36
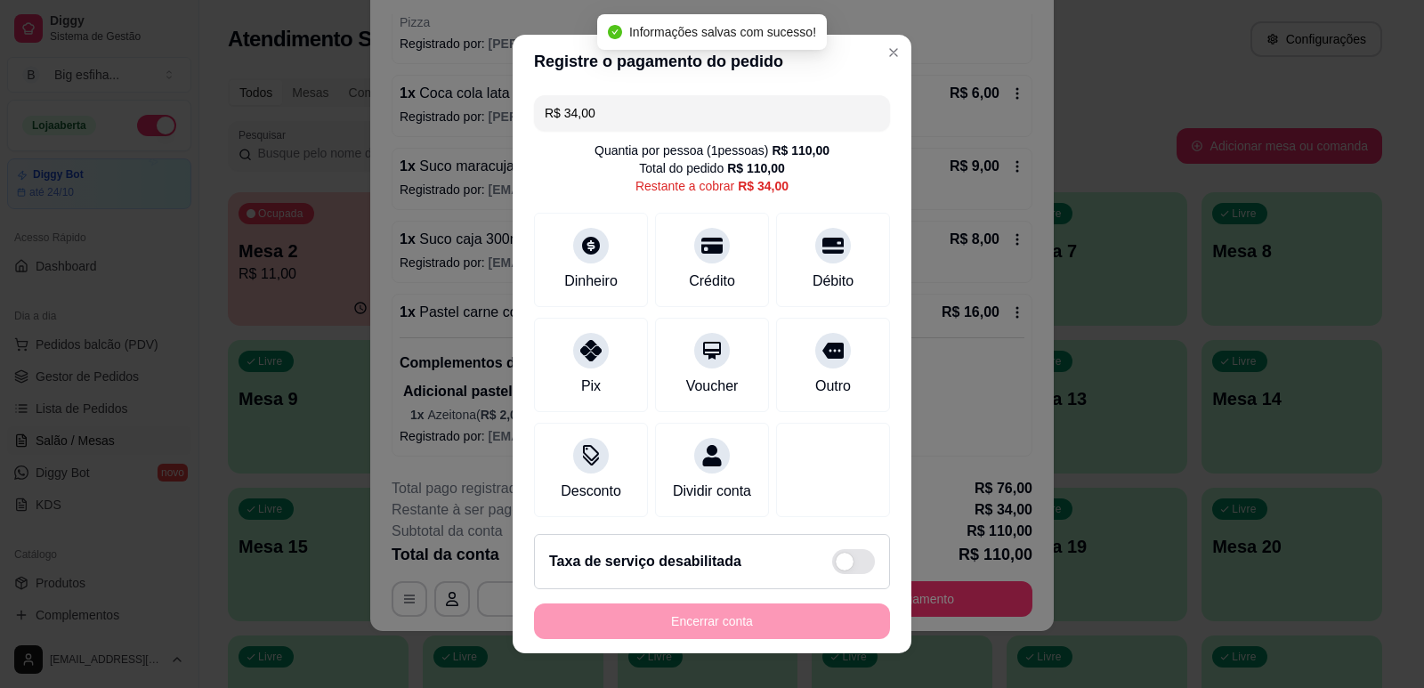
click at [604, 109] on input "R$ 34,00" at bounding box center [712, 113] width 335 height 36
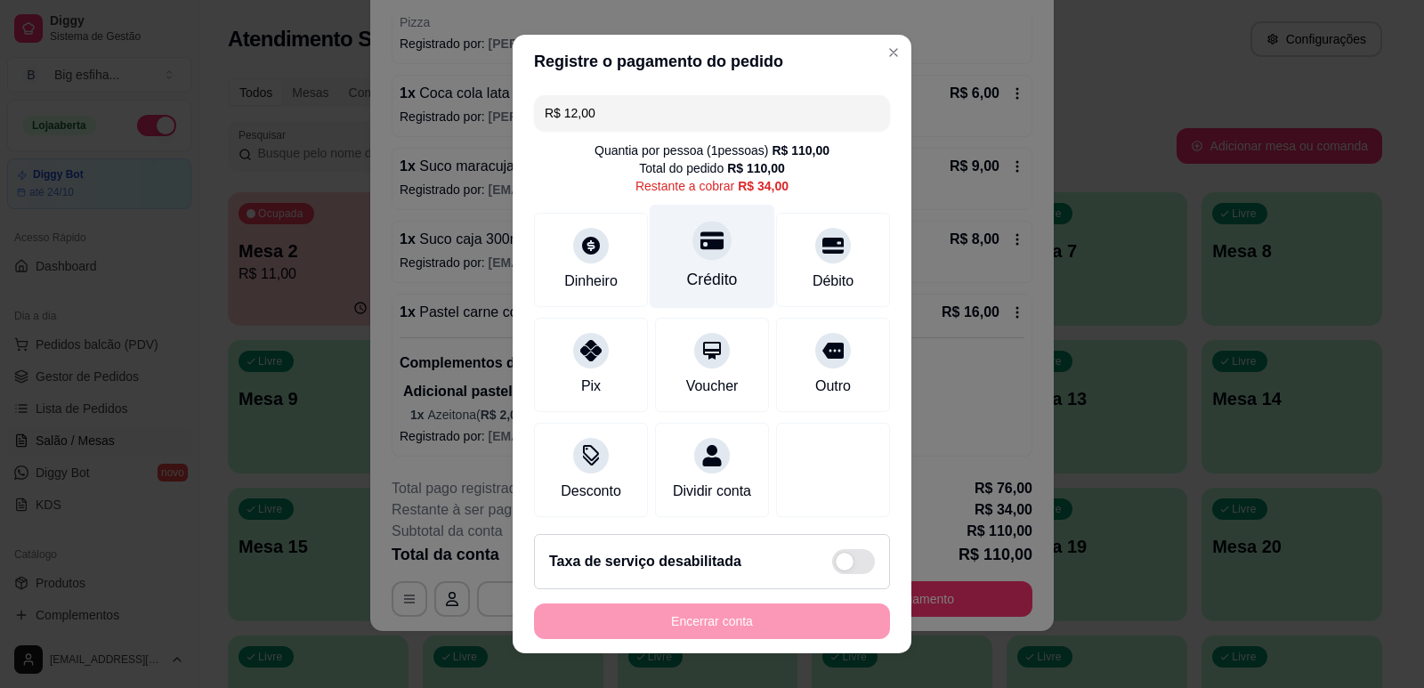
click at [699, 253] on div at bounding box center [711, 240] width 39 height 39
click at [706, 249] on div at bounding box center [711, 240] width 39 height 39
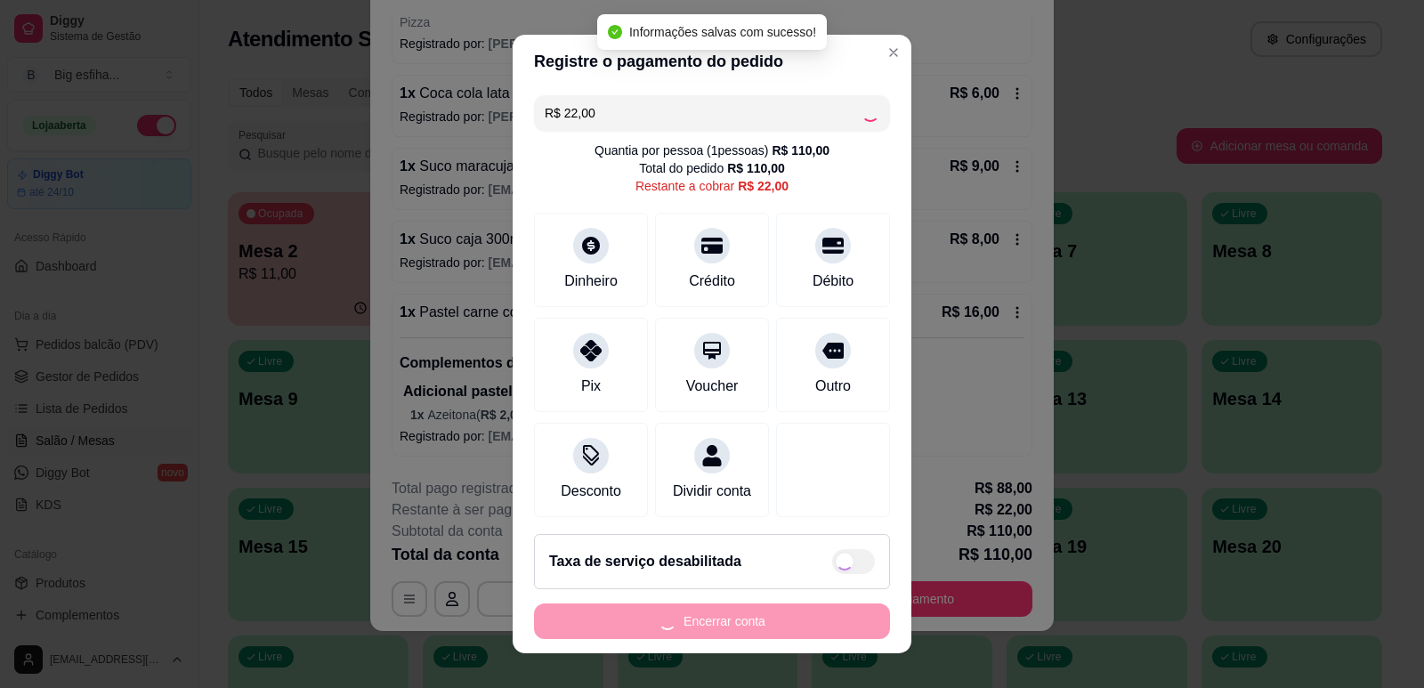
scroll to position [303, 0]
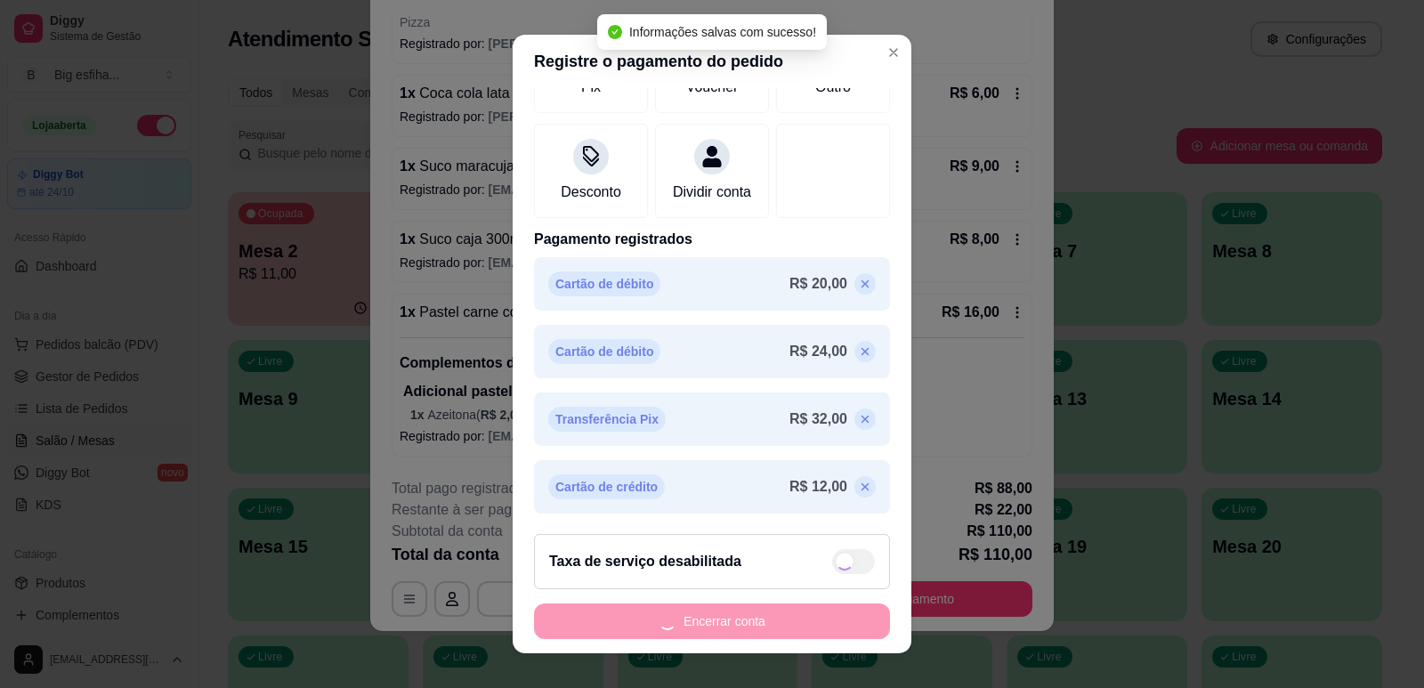
type input "R$ 0,00"
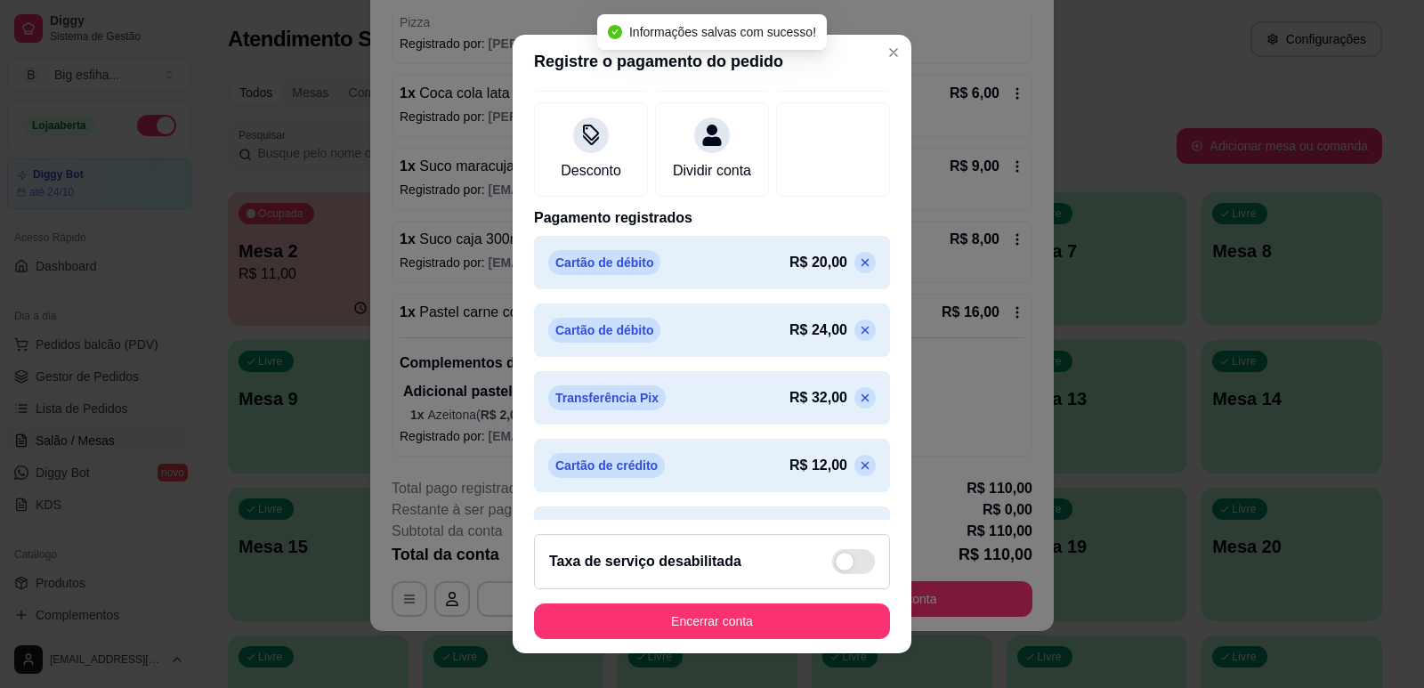
scroll to position [370, 0]
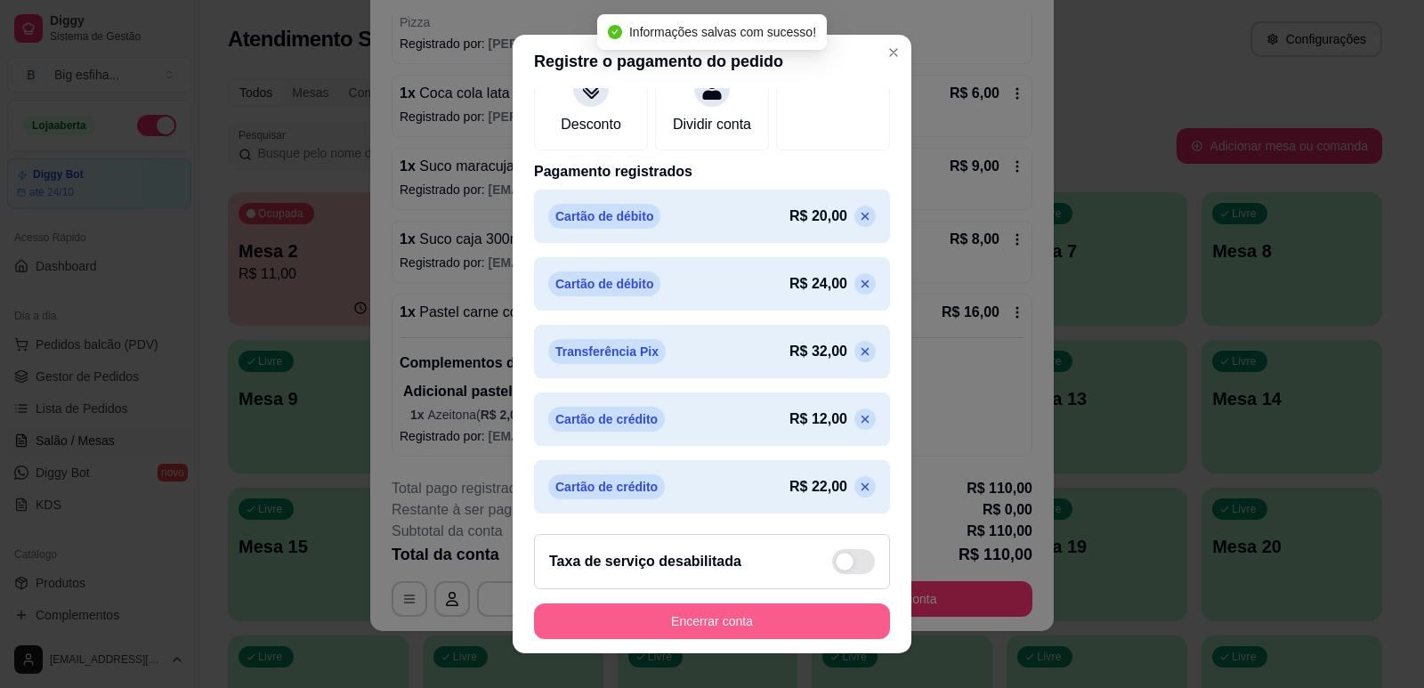
click at [713, 620] on button "Encerrar conta" at bounding box center [712, 621] width 356 height 36
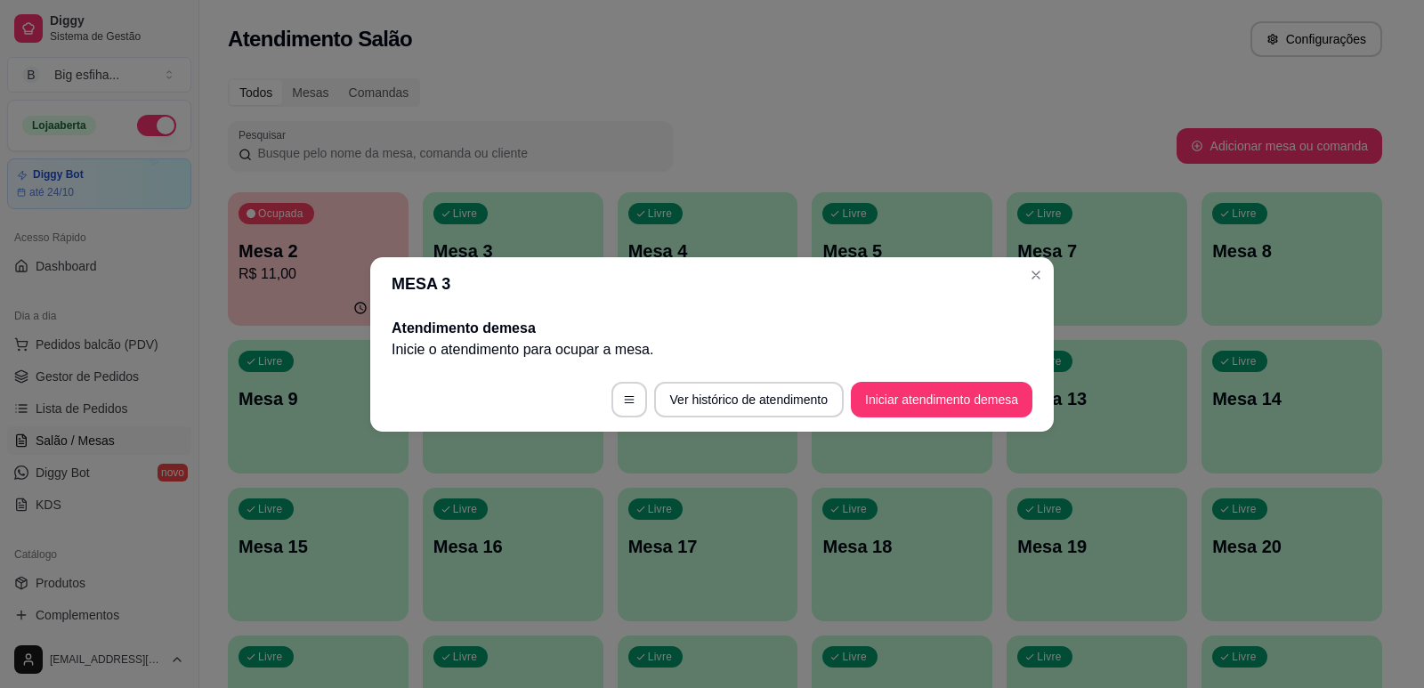
scroll to position [0, 0]
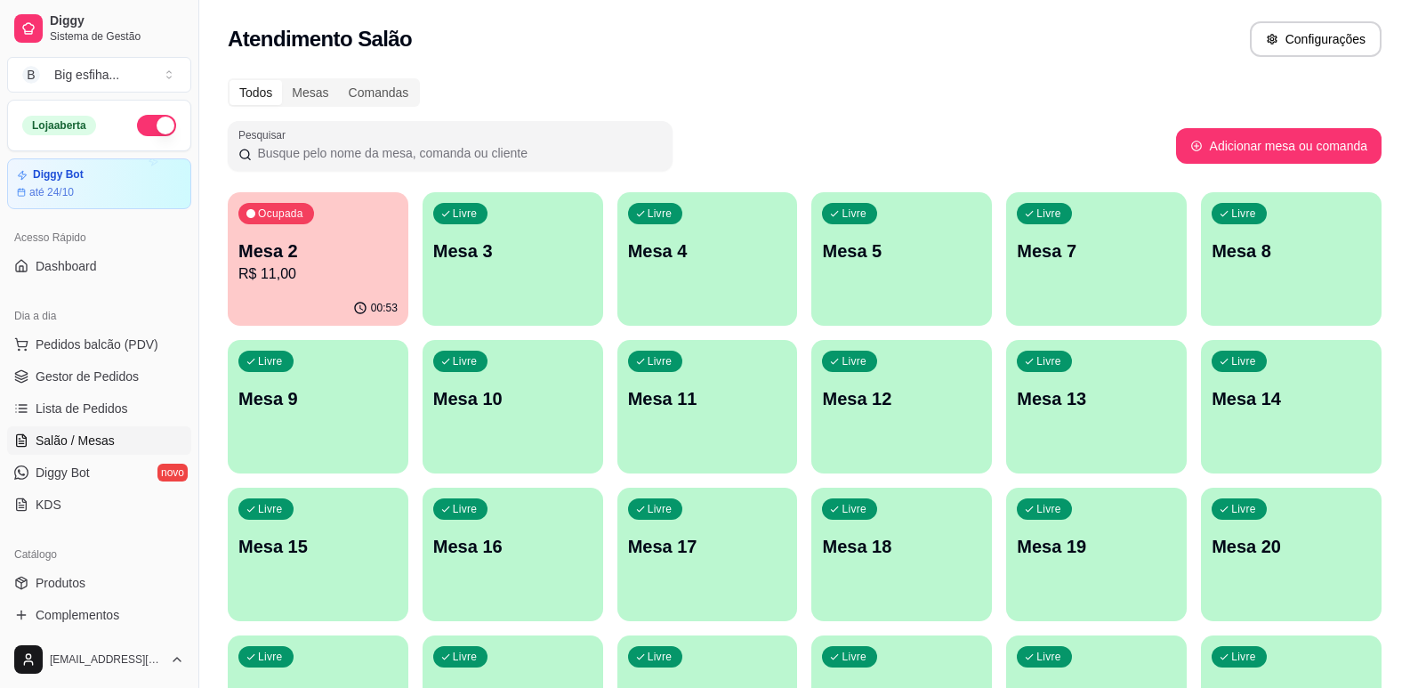
click at [293, 295] on div "00:53" at bounding box center [318, 308] width 181 height 35
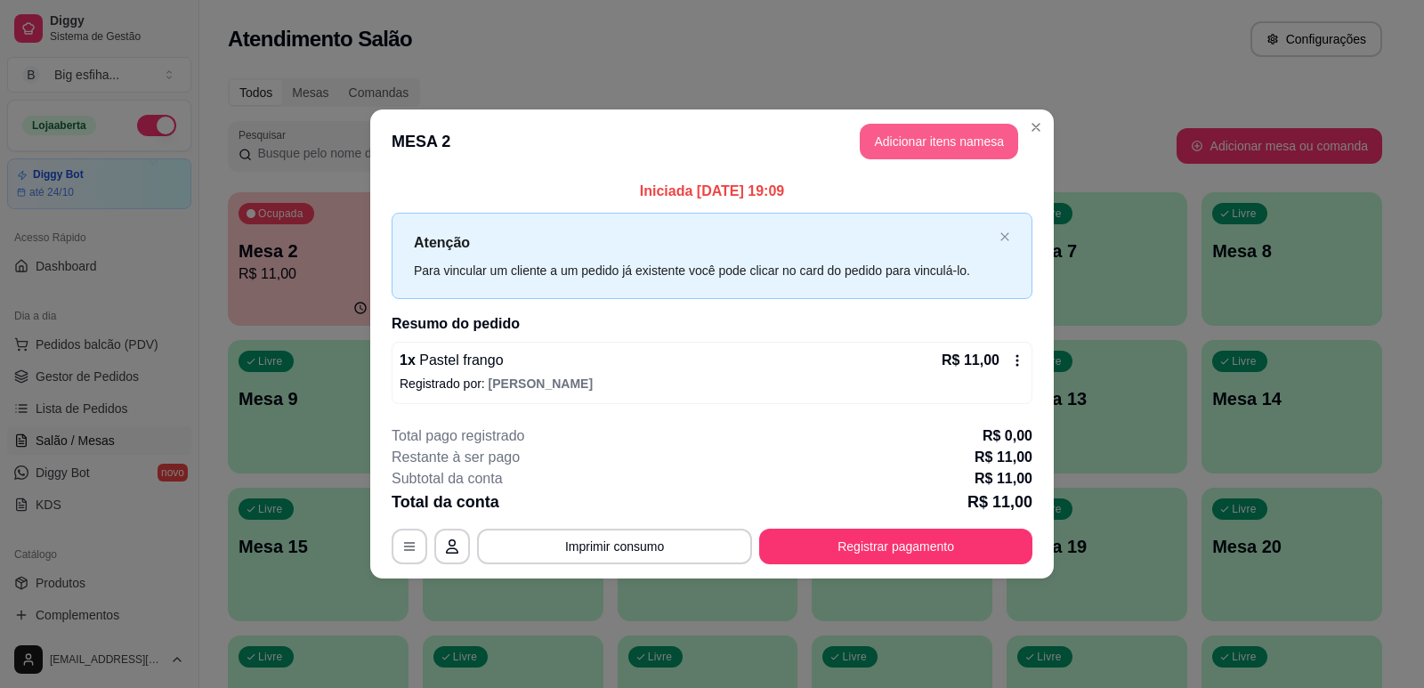
click at [939, 135] on button "Adicionar itens na mesa" at bounding box center [939, 142] width 158 height 36
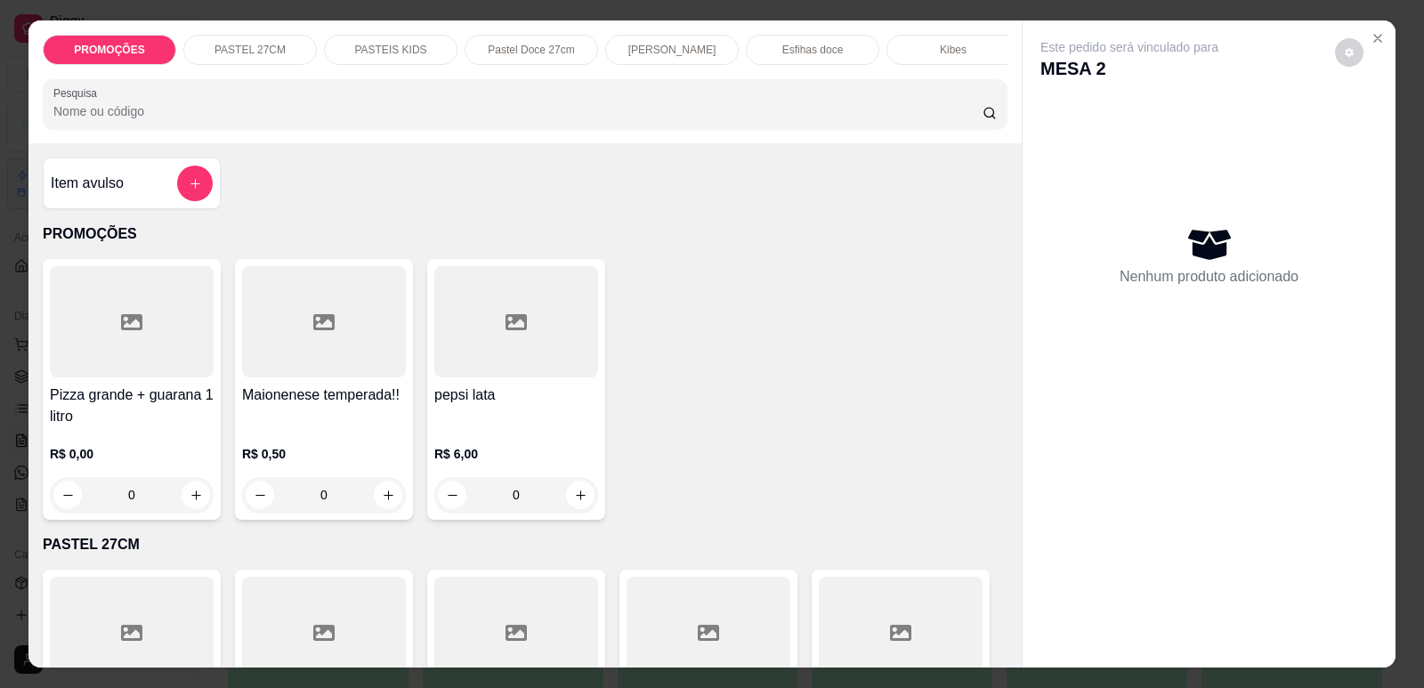
click at [438, 193] on div "Item avulso PROMOÇÕES Pizza grande + guarana 1 litro R$ 0,00 0 Maionenese tempe…" at bounding box center [524, 405] width 993 height 524
click at [724, 64] on div "PROMOÇÕES PASTEL 27CM PASTEIS KIDS Pastel Doce 27cm Esfihas Salgadas Esfihas do…" at bounding box center [525, 50] width 965 height 30
click at [794, 50] on p "Refrigerante" at bounding box center [800, 50] width 59 height 14
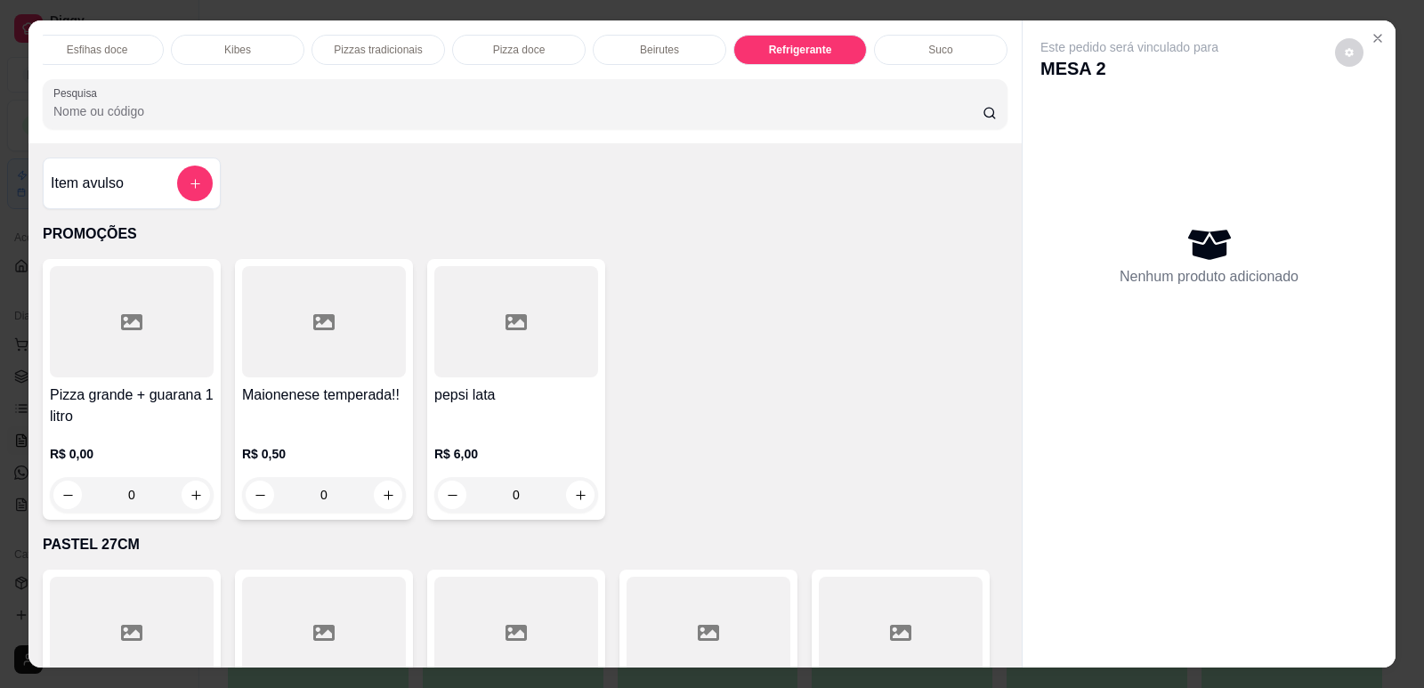
scroll to position [36, 0]
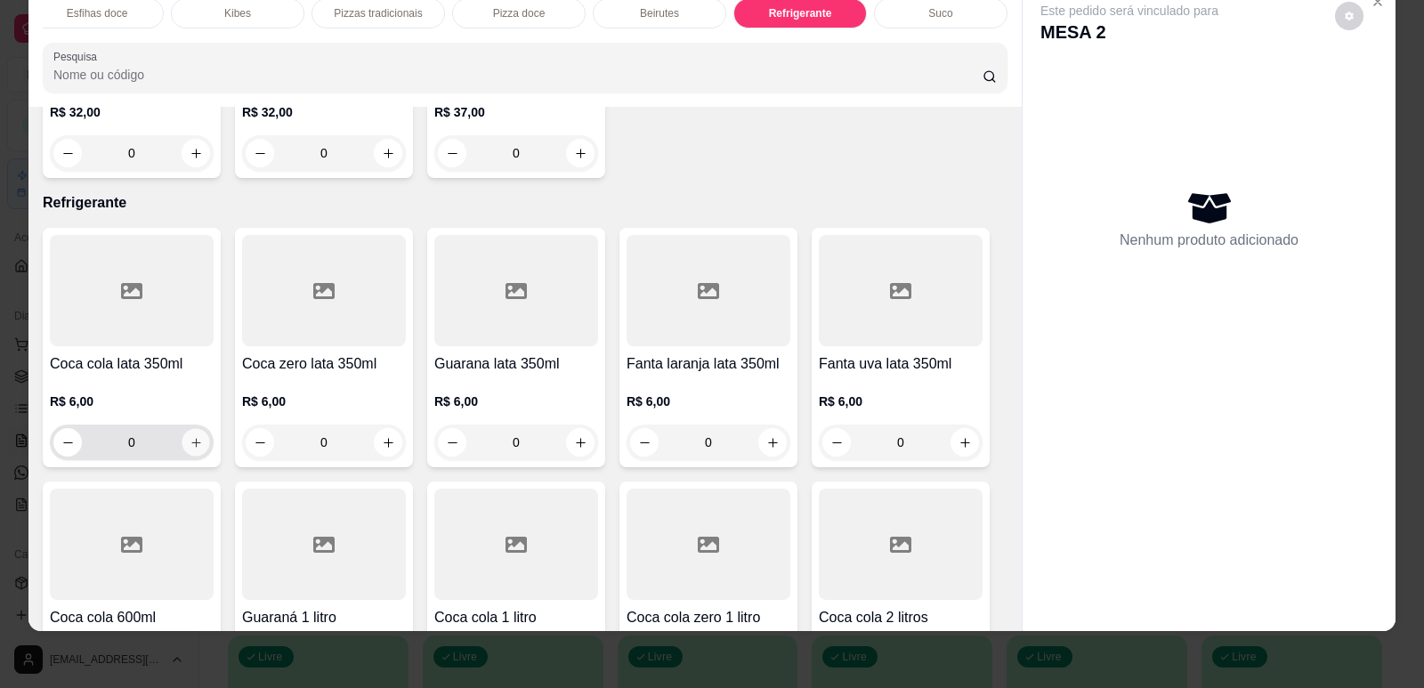
click at [182, 429] on button "increase-product-quantity" at bounding box center [196, 443] width 28 height 28
type input "1"
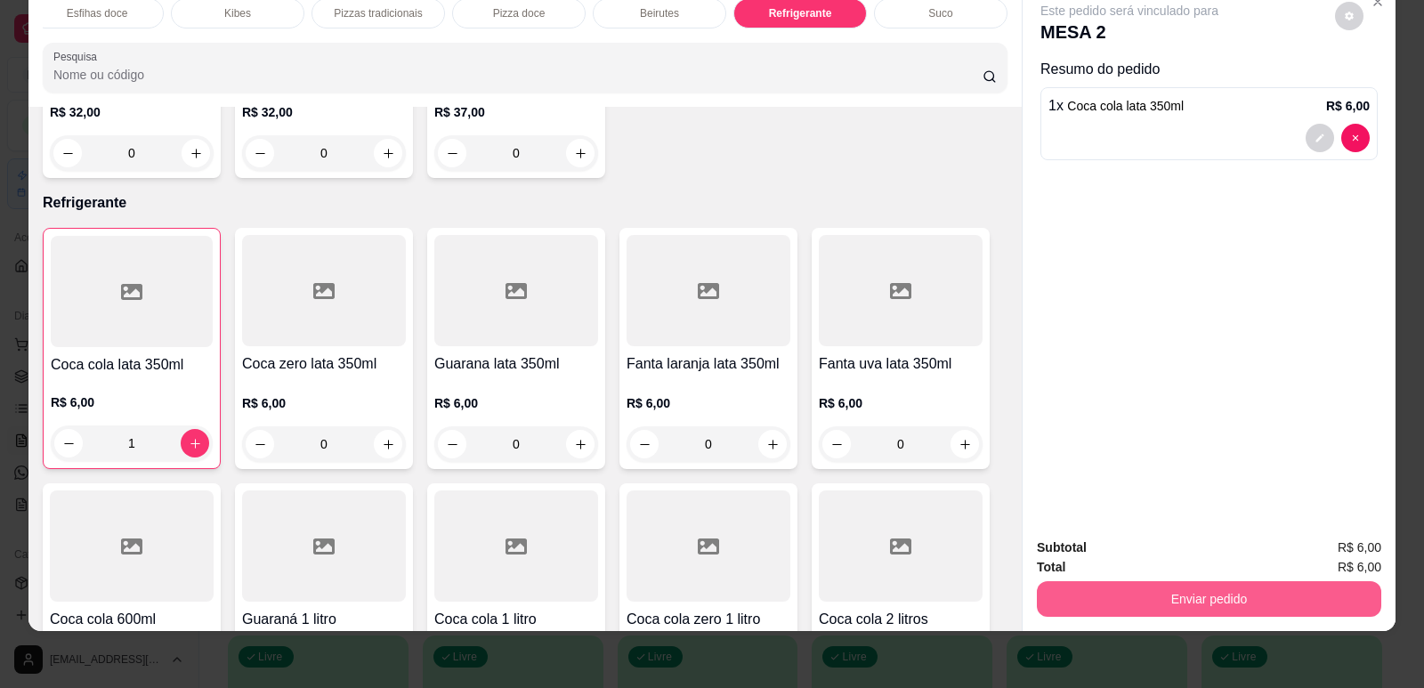
click at [1138, 595] on button "Enviar pedido" at bounding box center [1209, 599] width 344 height 36
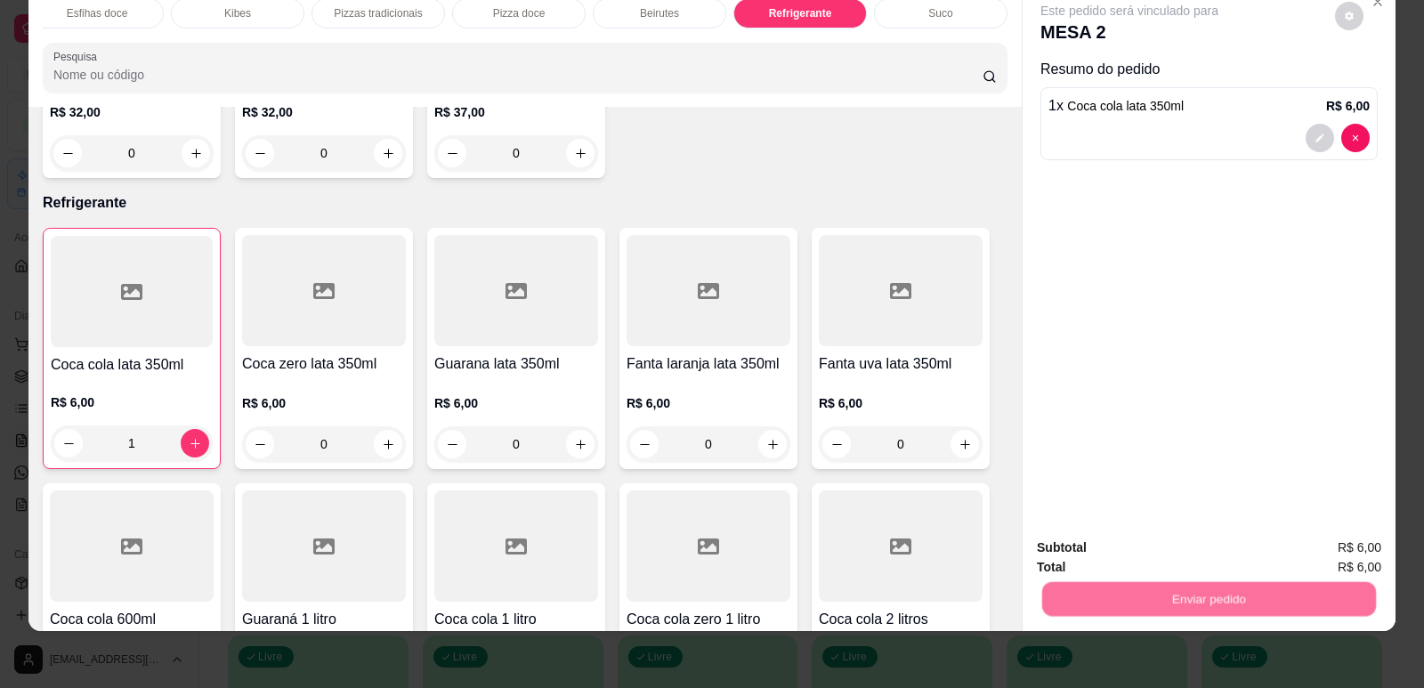
click at [1319, 547] on button "Enviar pedido" at bounding box center [1335, 555] width 101 height 34
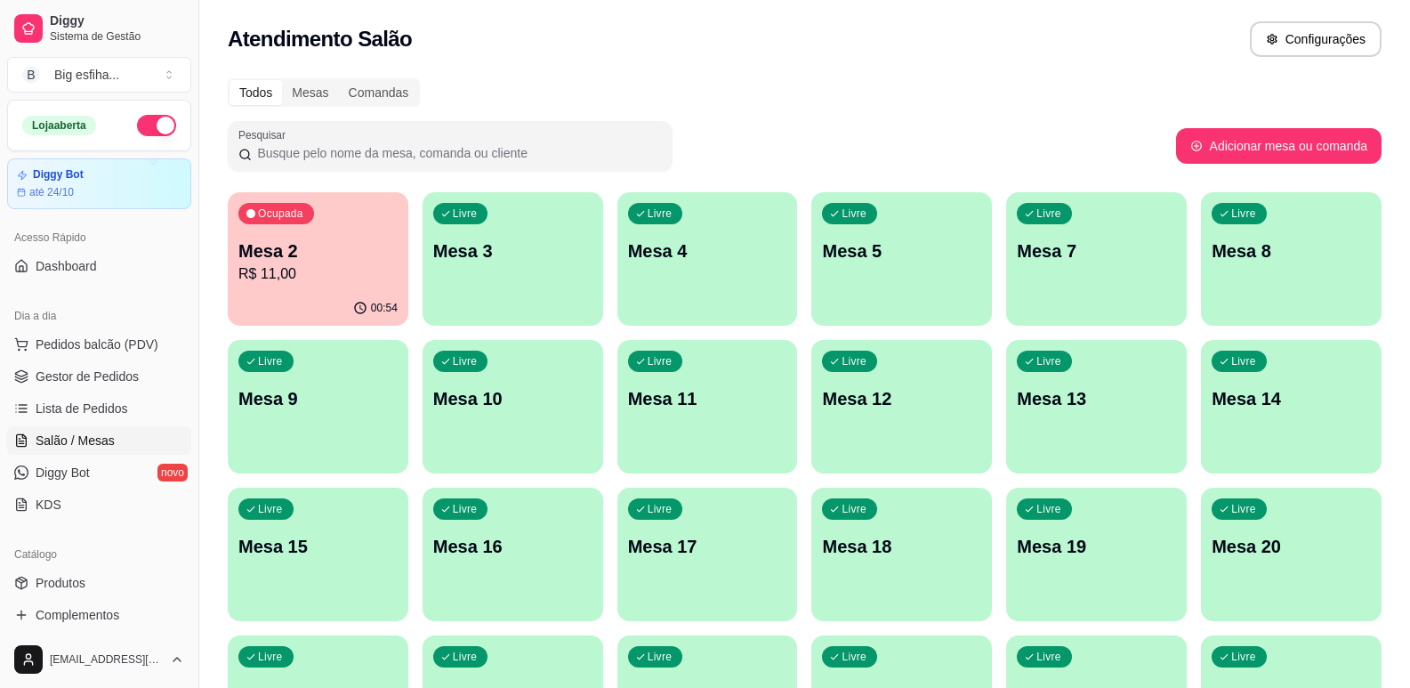
click at [80, 391] on ul "Pedidos balcão (PDV) Gestor de Pedidos Lista de Pedidos Salão / Mesas Diggy Bot…" at bounding box center [99, 424] width 184 height 189
click at [101, 399] on link "Lista de Pedidos" at bounding box center [99, 408] width 184 height 28
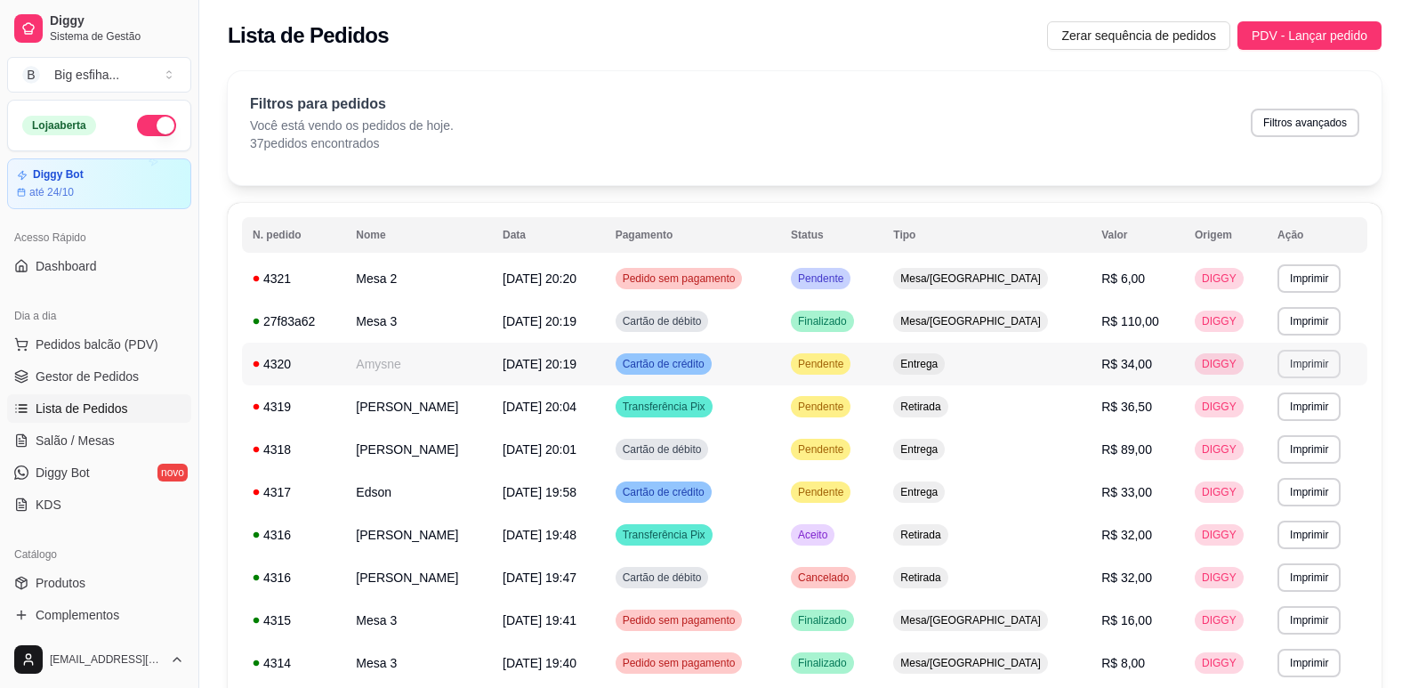
click at [1280, 360] on button "Imprimir" at bounding box center [1309, 364] width 63 height 28
click at [1267, 430] on button "IMPRESSORA" at bounding box center [1271, 426] width 129 height 28
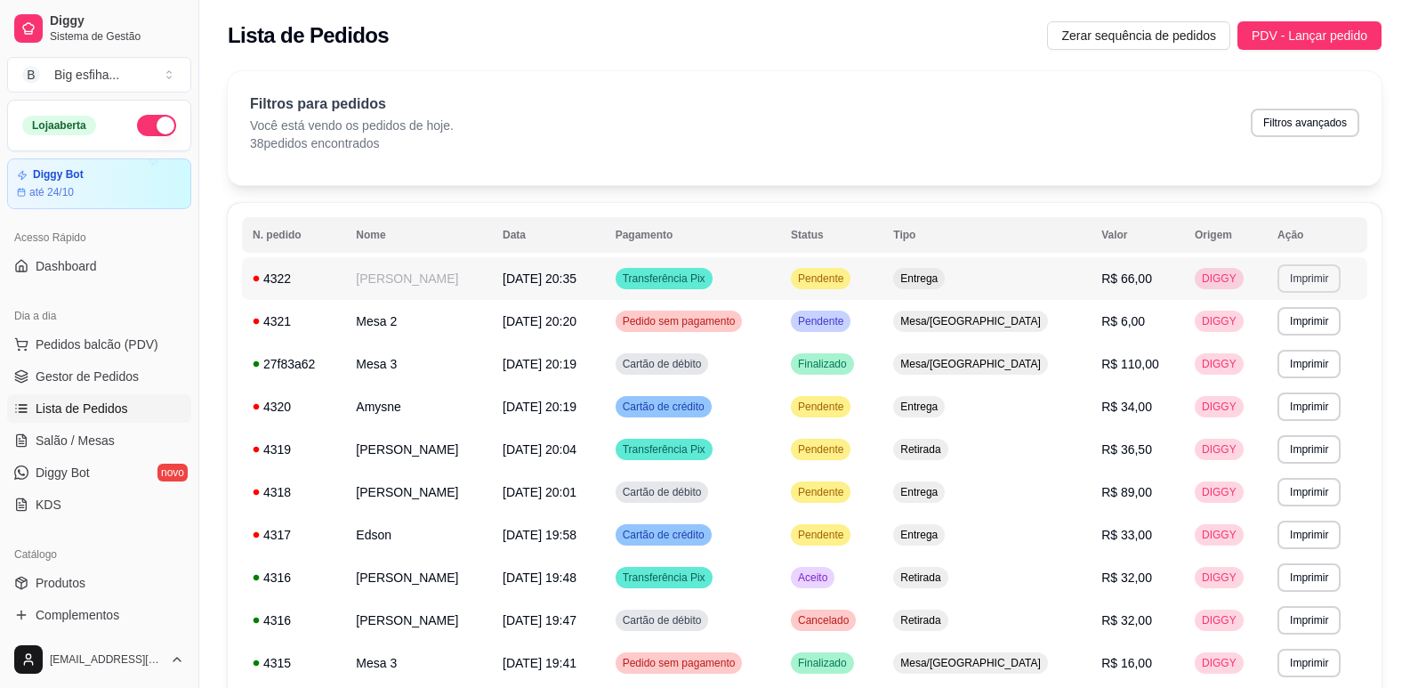
click at [1317, 278] on button "Imprimir" at bounding box center [1309, 278] width 63 height 28
click at [1293, 349] on button "IMPRESSORA" at bounding box center [1271, 341] width 125 height 28
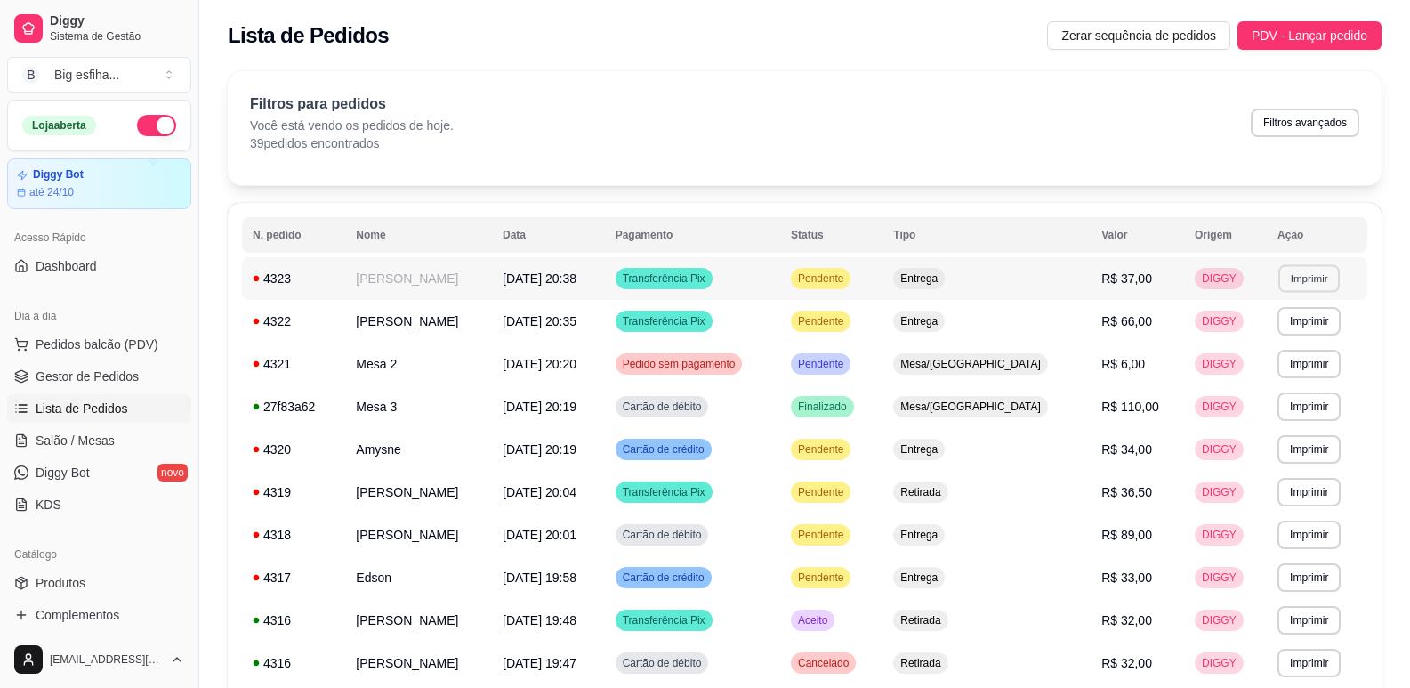
click at [1318, 270] on button "Imprimir" at bounding box center [1309, 278] width 61 height 28
click at [1279, 343] on button "IMPRESSORA" at bounding box center [1274, 341] width 129 height 28
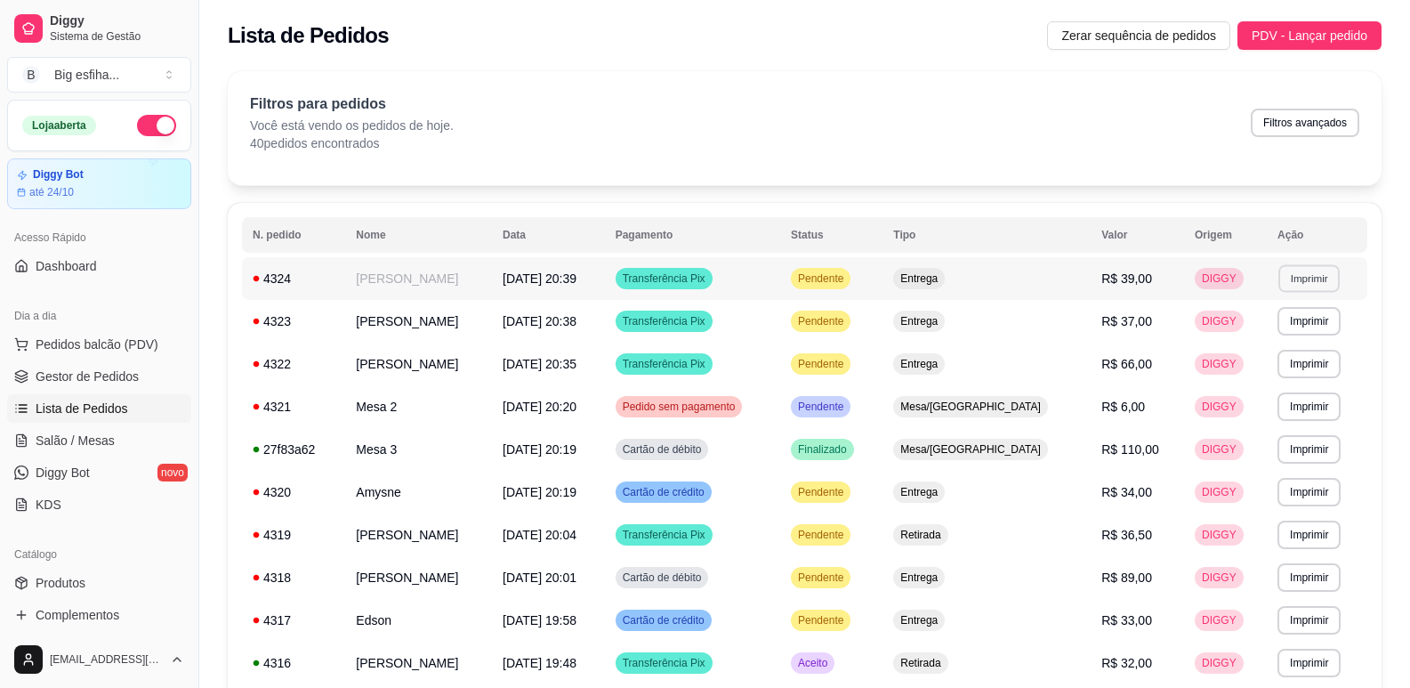
click at [1305, 265] on button "Imprimir" at bounding box center [1309, 278] width 61 height 28
click at [1278, 335] on button "IMPRESSORA" at bounding box center [1277, 341] width 129 height 28
click at [605, 578] on td "28/09/25 às 20:01" at bounding box center [548, 577] width 113 height 43
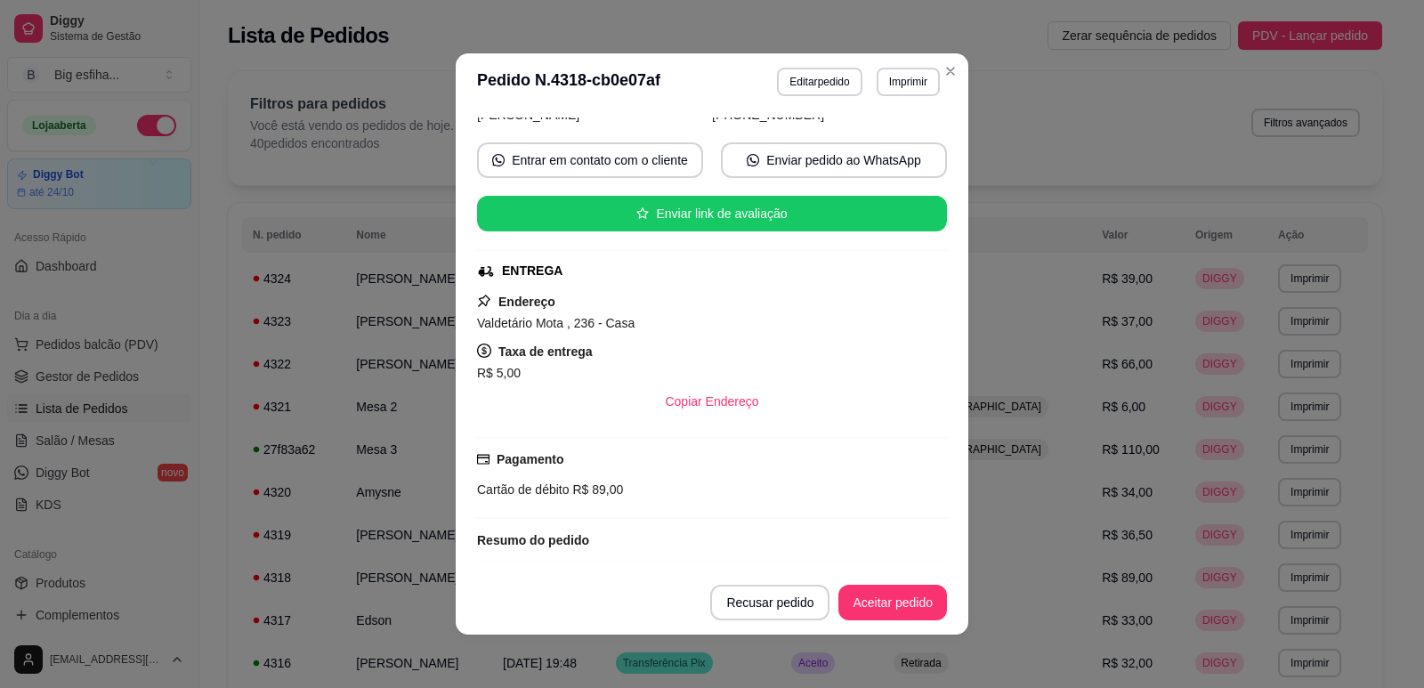
scroll to position [178, 0]
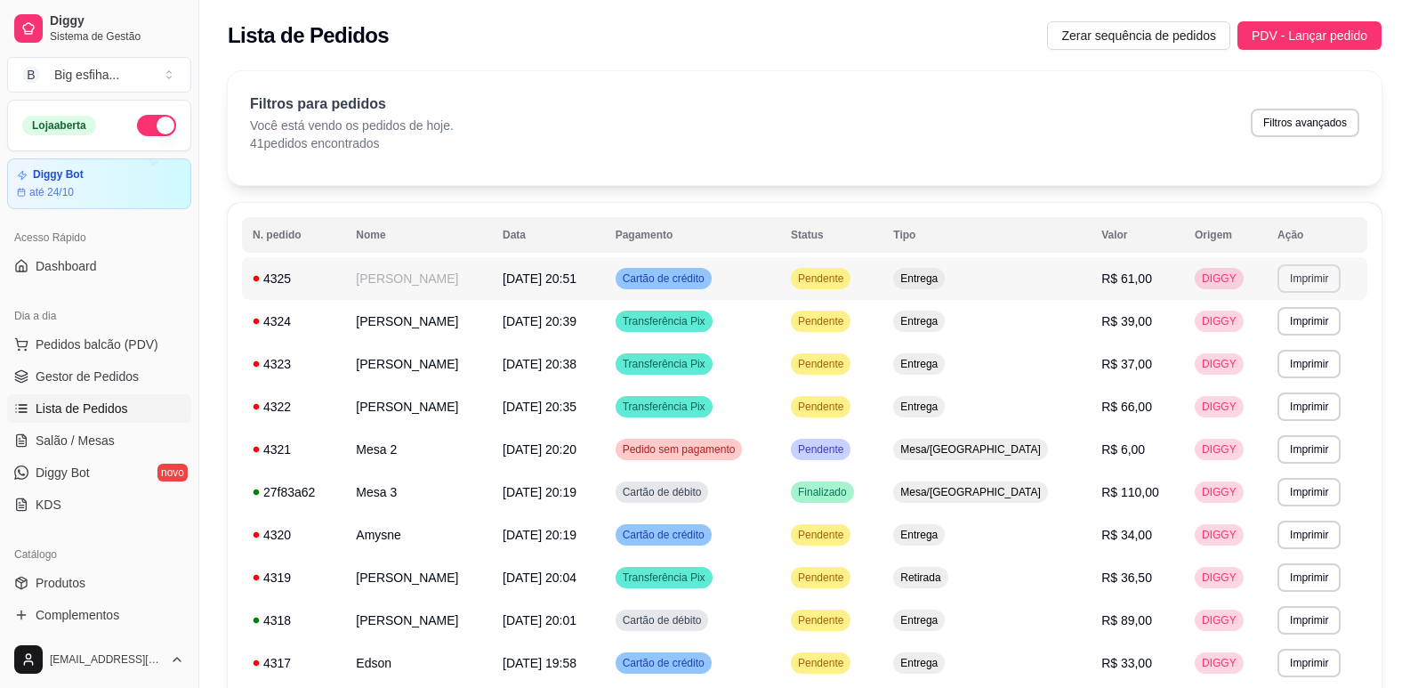
click at [1303, 282] on button "Imprimir" at bounding box center [1309, 278] width 63 height 28
click at [1273, 333] on button "IMPRESSORA" at bounding box center [1277, 341] width 125 height 28
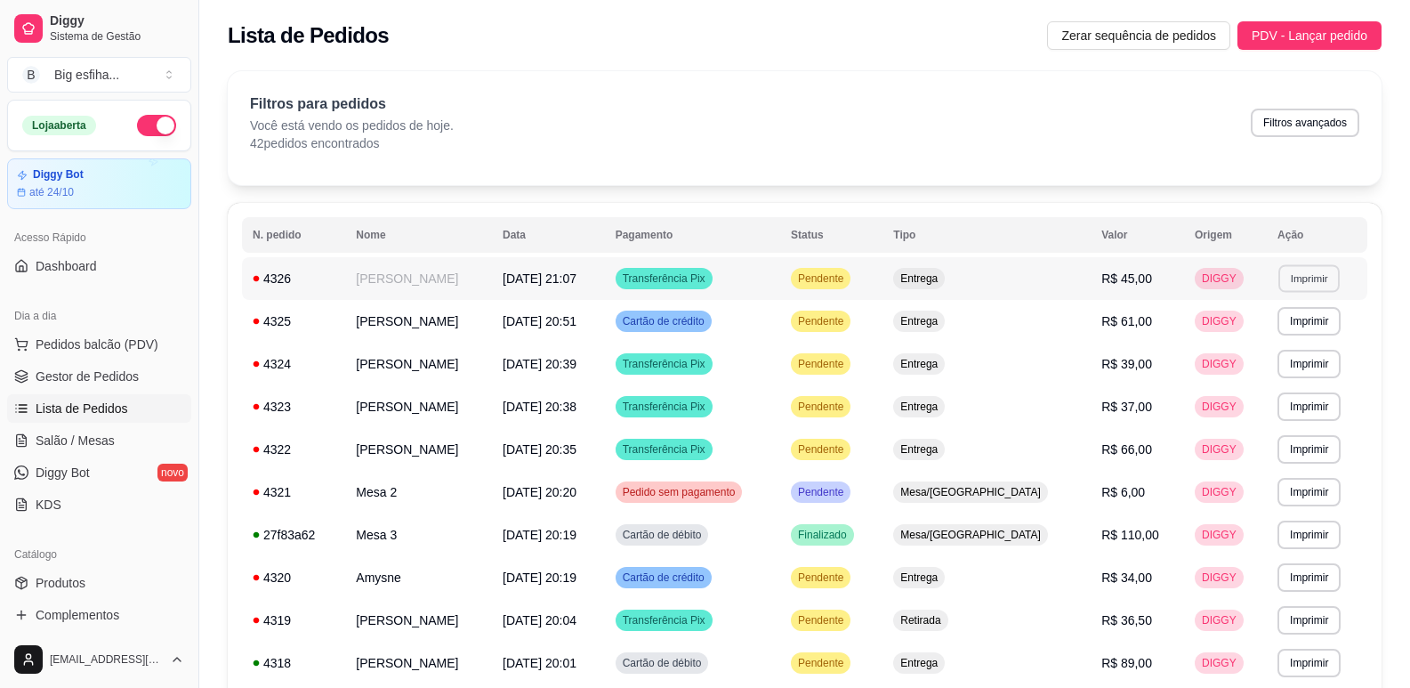
click at [1310, 289] on button "Imprimir" at bounding box center [1309, 278] width 61 height 28
click at [1292, 346] on button "IMPRESSORA" at bounding box center [1277, 341] width 129 height 28
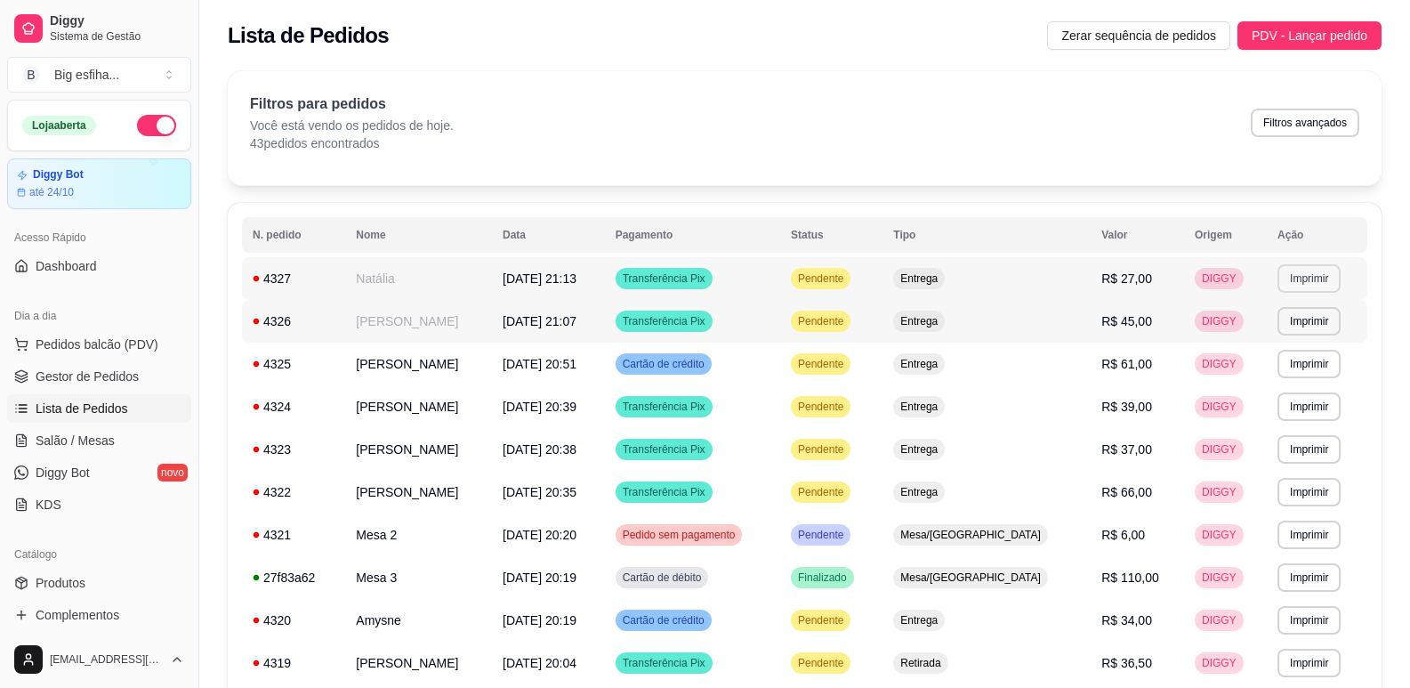
click at [1310, 276] on button "Imprimir" at bounding box center [1309, 278] width 63 height 28
click at [1285, 343] on button "IMPRESSORA" at bounding box center [1277, 341] width 125 height 28
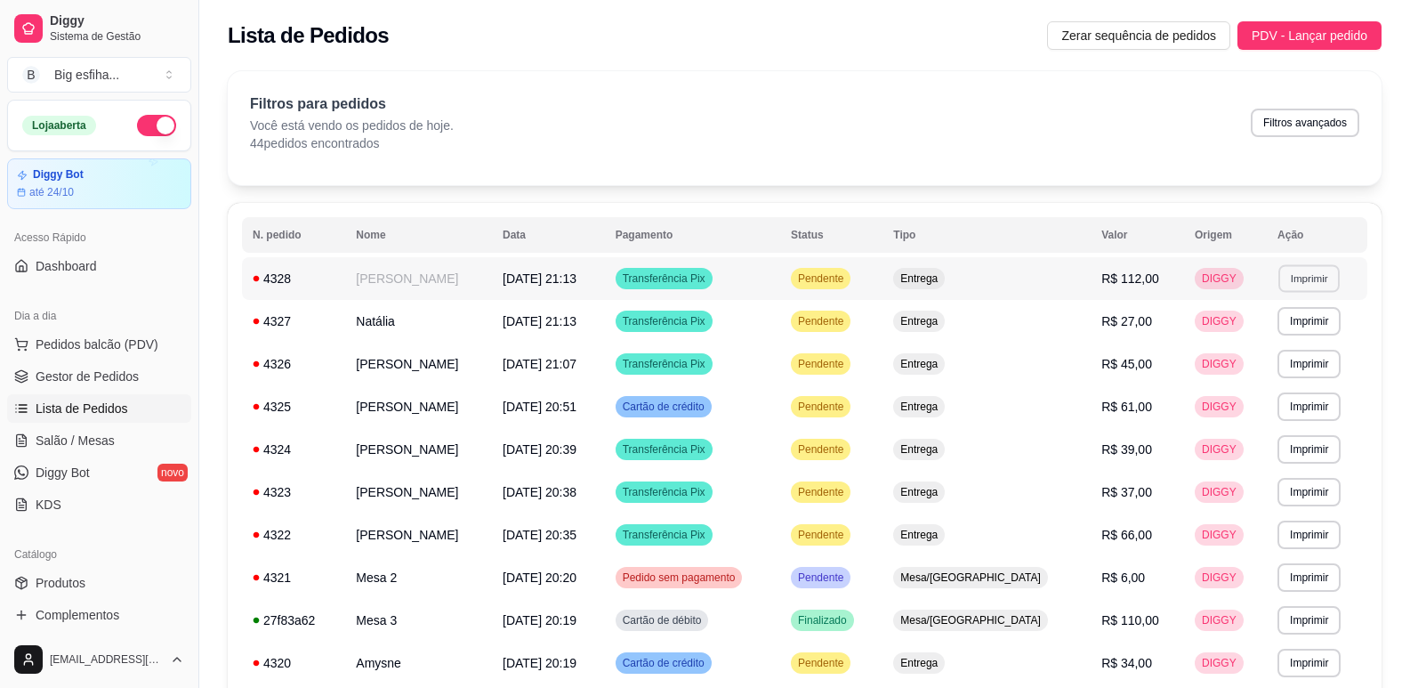
click at [1290, 279] on button "Imprimir" at bounding box center [1309, 278] width 61 height 28
click at [1287, 343] on button "IMPRESSORA" at bounding box center [1277, 341] width 125 height 28
click at [140, 440] on link "Salão / Mesas" at bounding box center [99, 440] width 184 height 28
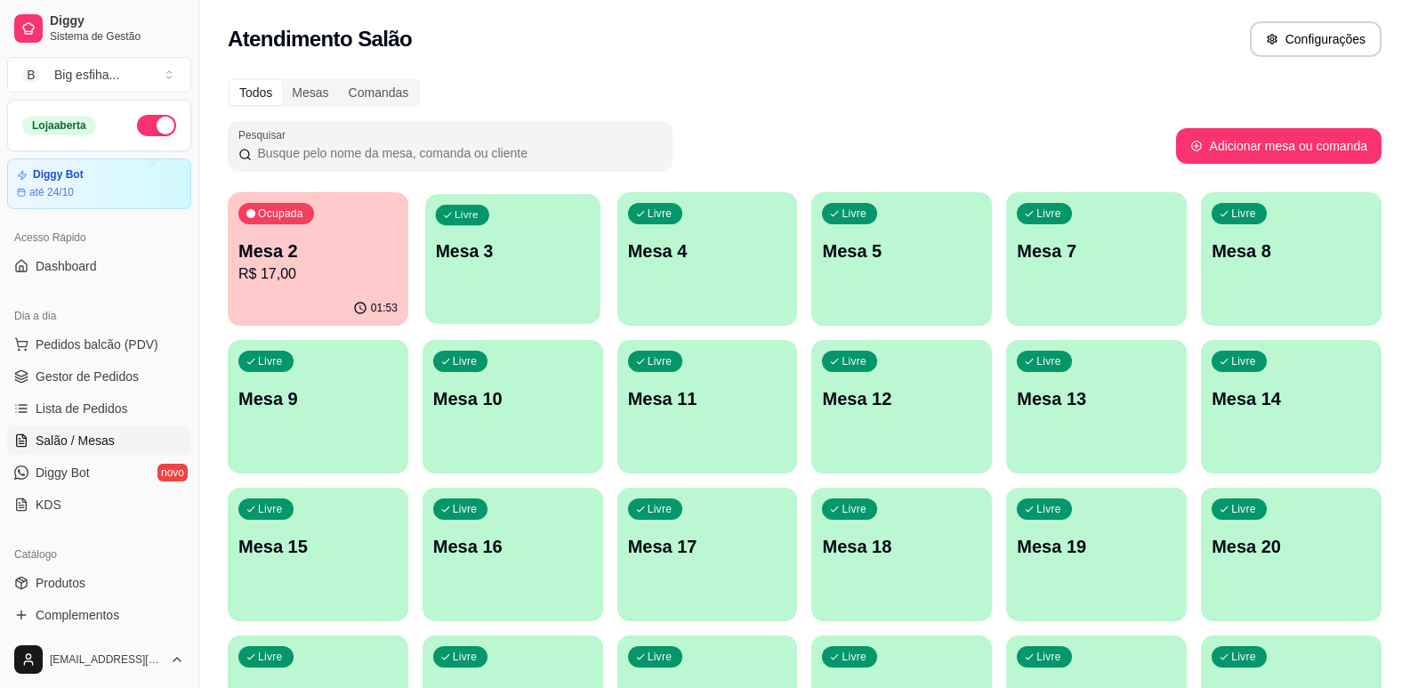
click at [511, 293] on div "Livre Mesa 3" at bounding box center [512, 248] width 175 height 109
click at [282, 251] on p "Mesa 2" at bounding box center [318, 251] width 154 height 24
click at [502, 271] on div "Livre Mesa 3" at bounding box center [513, 248] width 181 height 112
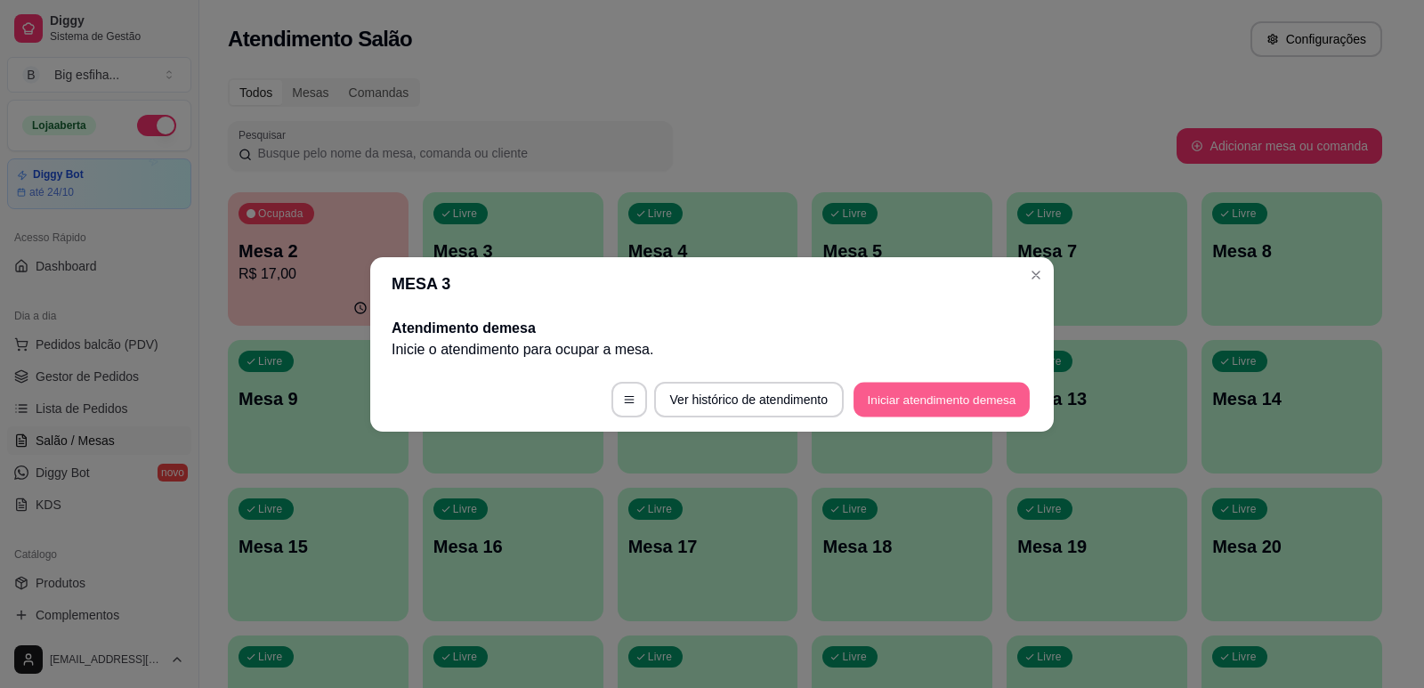
click at [931, 401] on button "Iniciar atendimento de mesa" at bounding box center [941, 399] width 176 height 35
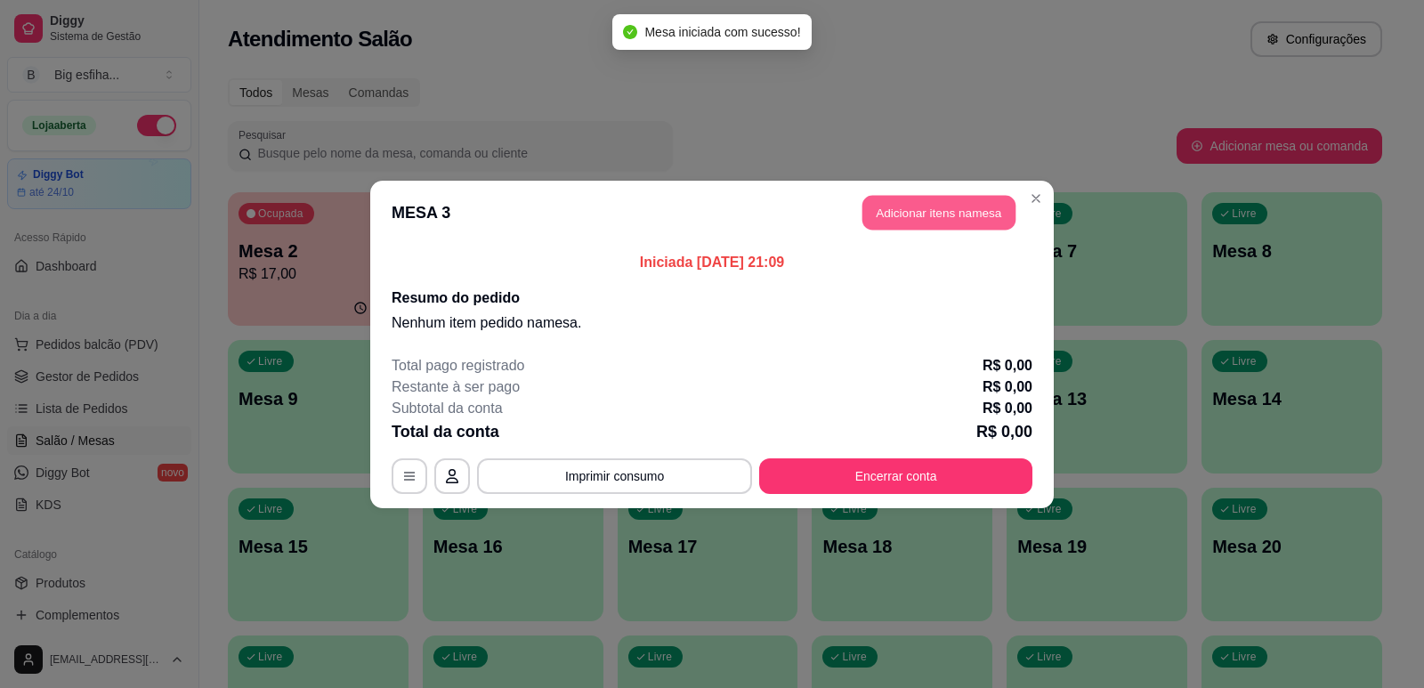
click at [913, 215] on button "Adicionar itens na mesa" at bounding box center [938, 212] width 153 height 35
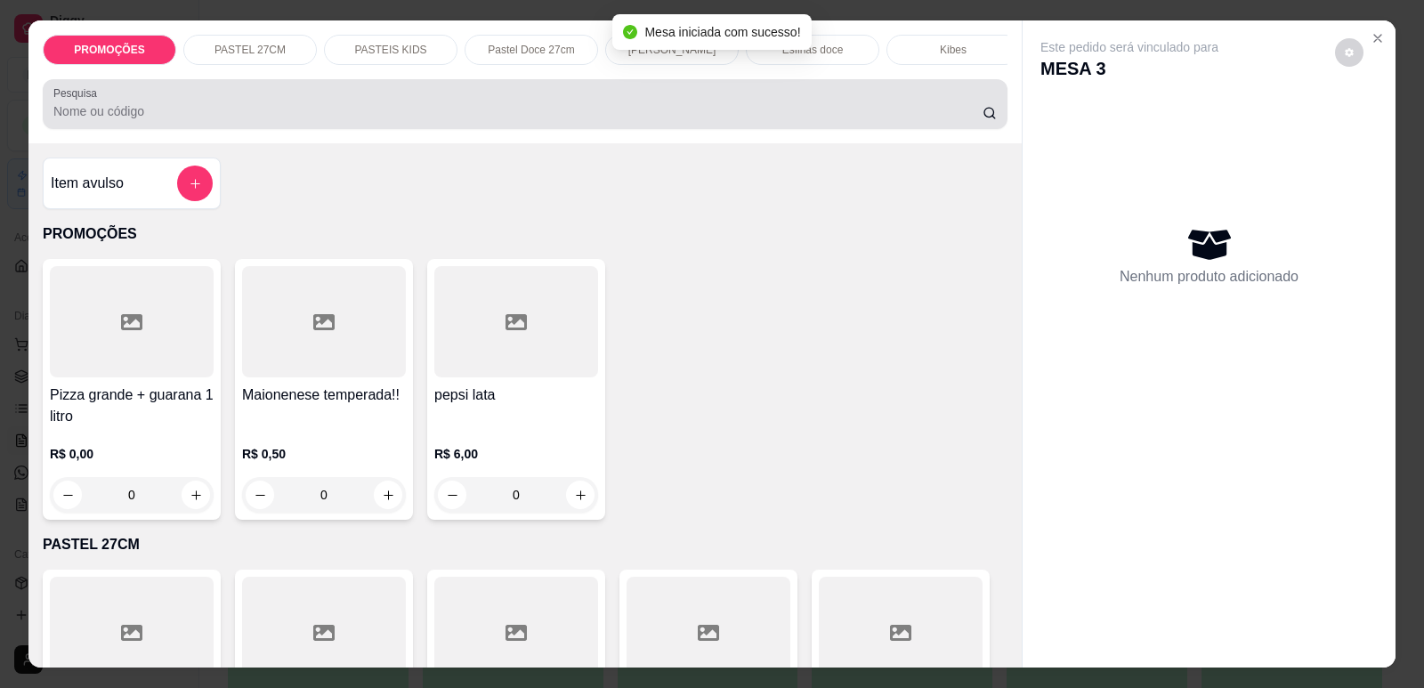
click at [759, 120] on input "Pesquisa" at bounding box center [517, 111] width 929 height 18
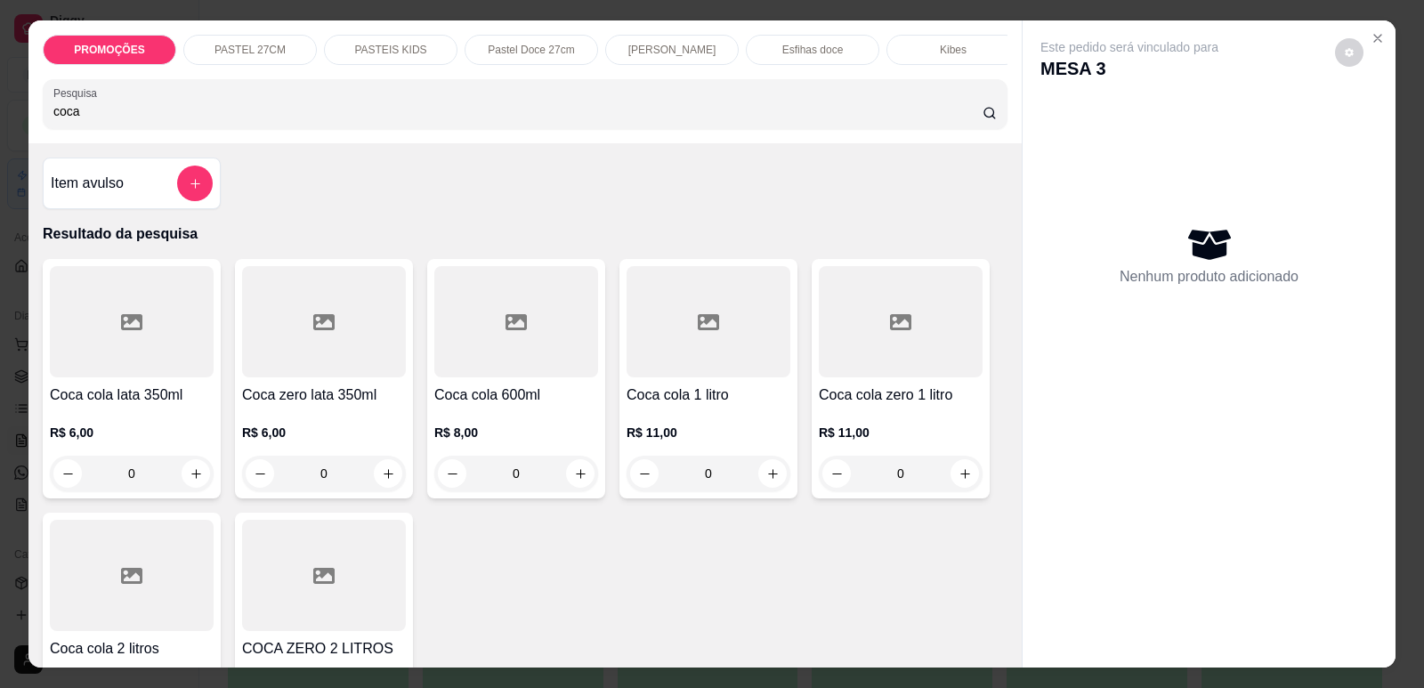
scroll to position [89, 0]
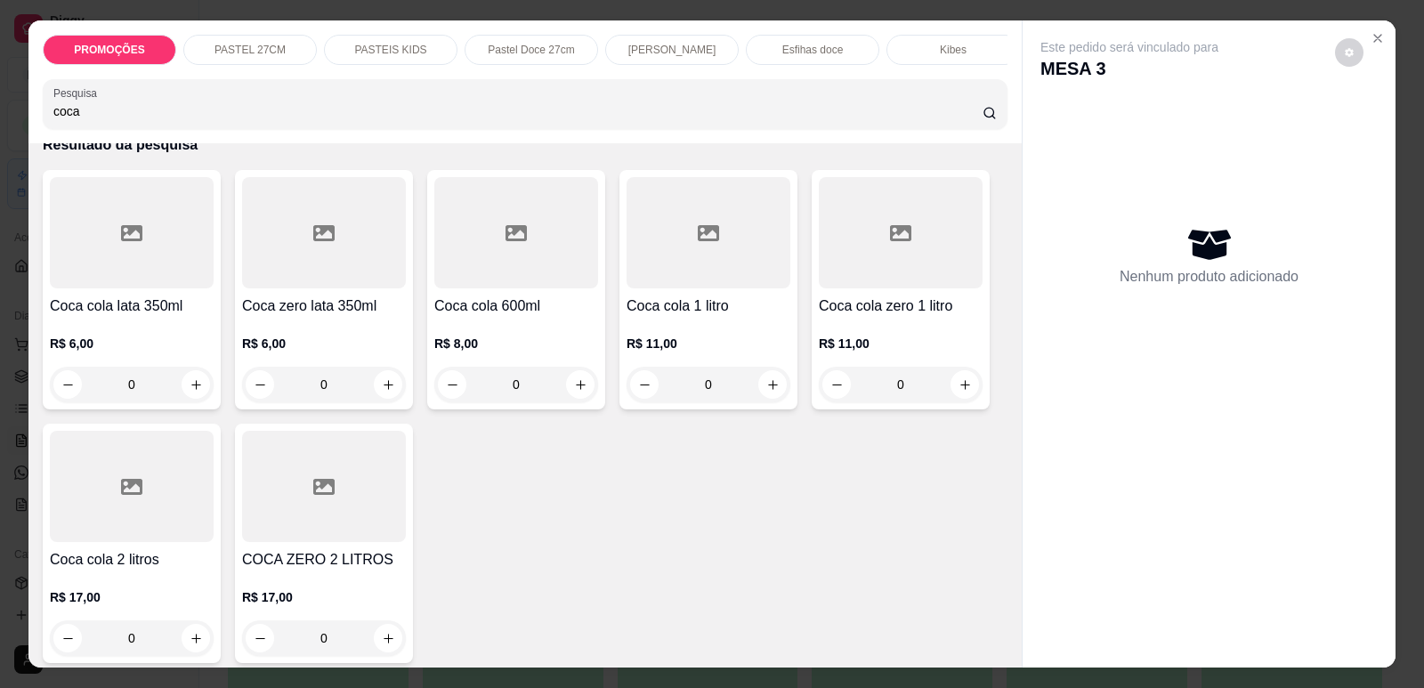
type input "coca"
click at [297, 498] on div at bounding box center [324, 486] width 164 height 111
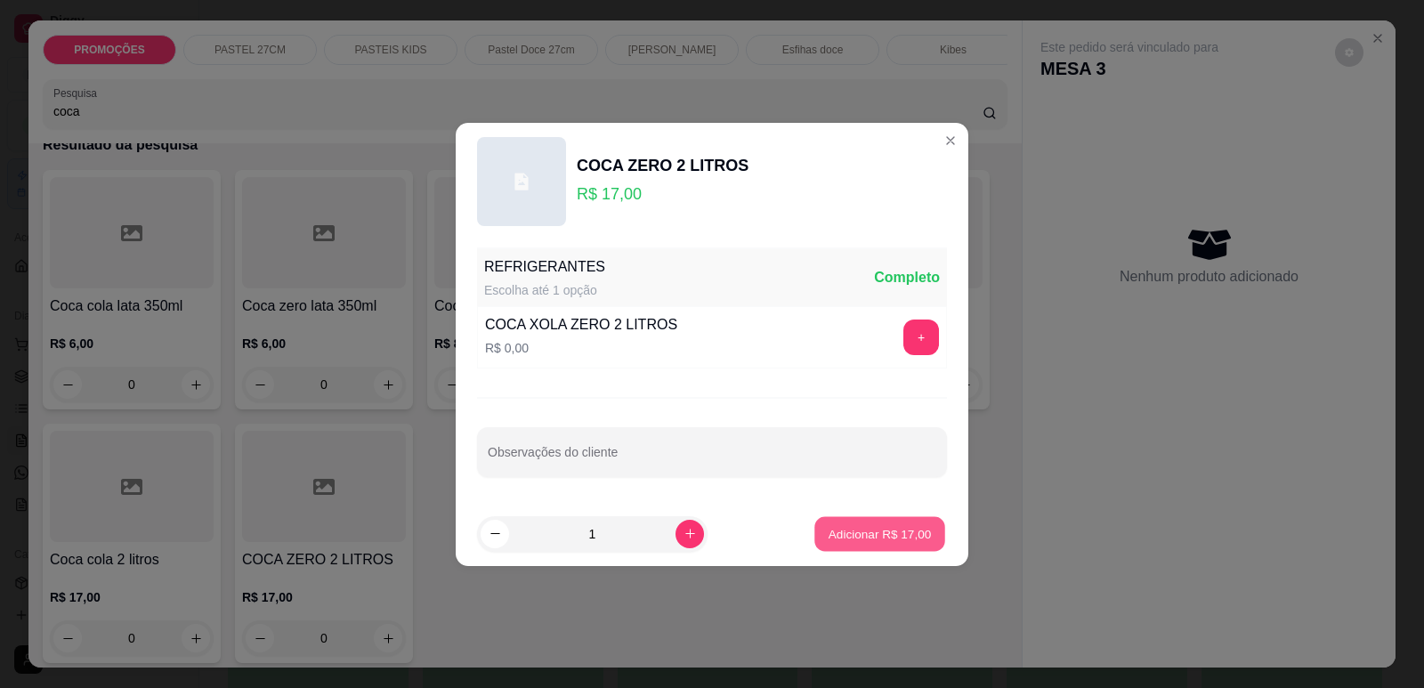
click at [834, 518] on button "Adicionar R$ 17,00" at bounding box center [879, 533] width 131 height 35
type input "1"
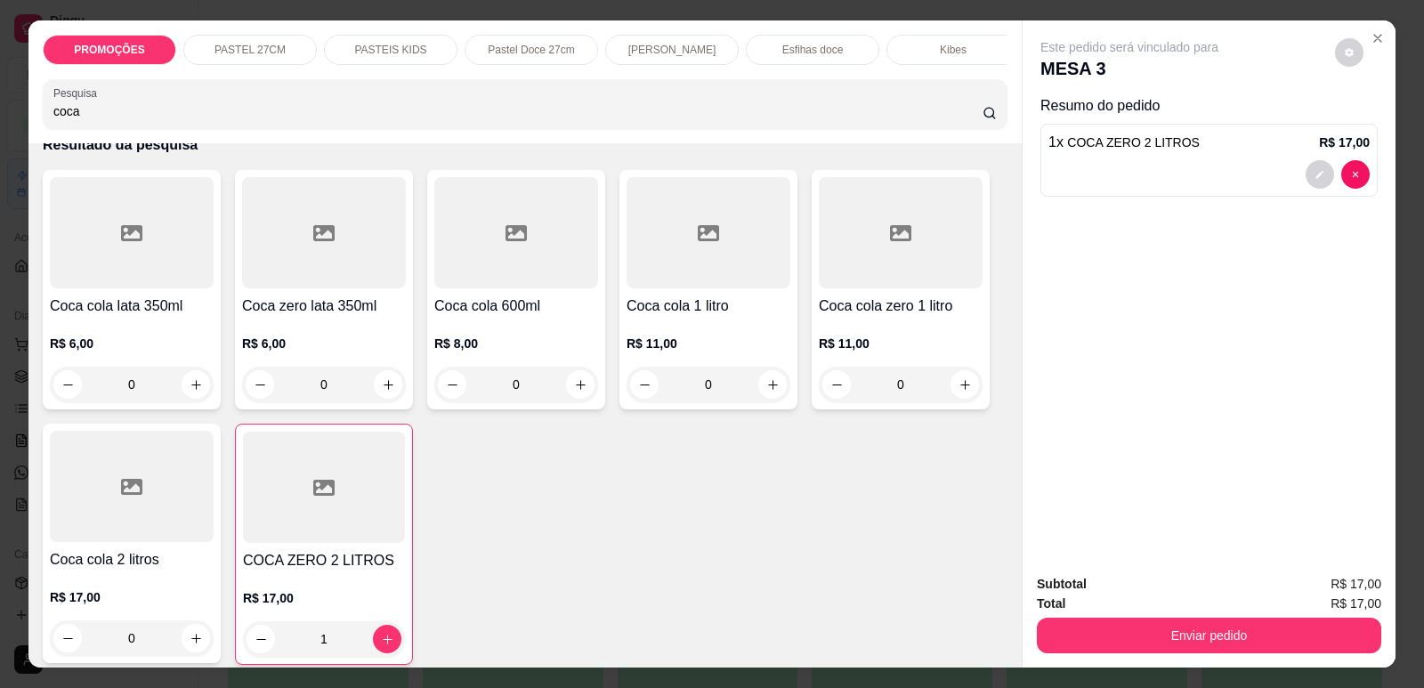
drag, startPoint x: 86, startPoint y: 127, endPoint x: 0, endPoint y: 127, distance: 86.3
click at [0, 127] on div "PROMOÇÕES PASTEL 27CM PASTEIS KIDS Pastel Doce 27cm Esfihas Salgadas Esfihas do…" at bounding box center [712, 344] width 1424 height 688
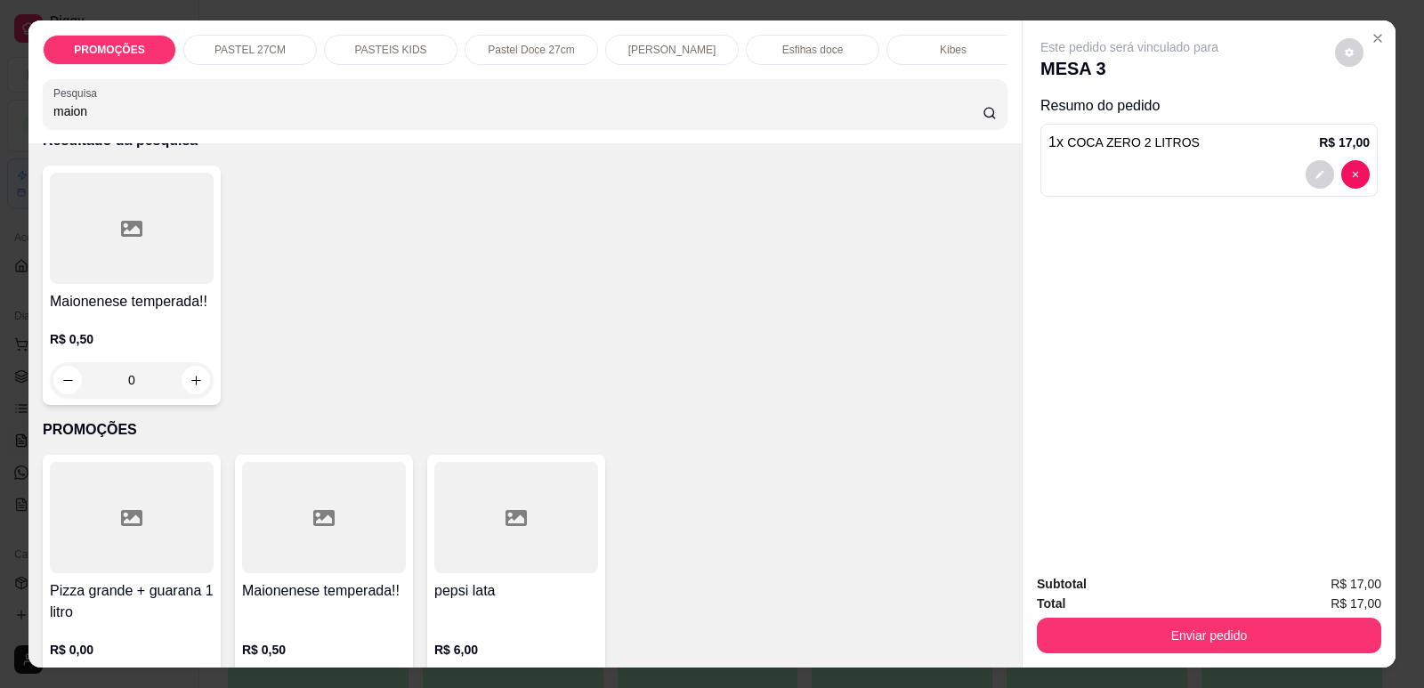
scroll to position [0, 0]
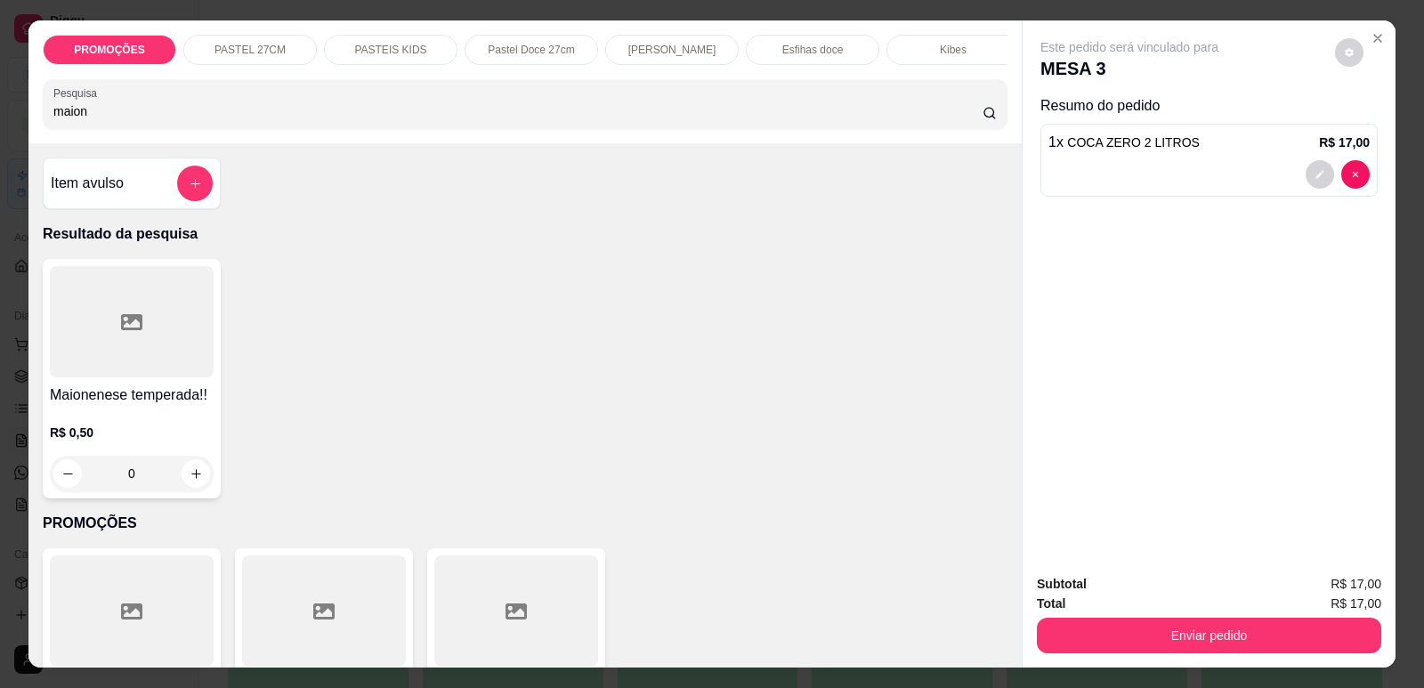
type input "maion"
click at [117, 350] on div at bounding box center [132, 321] width 164 height 111
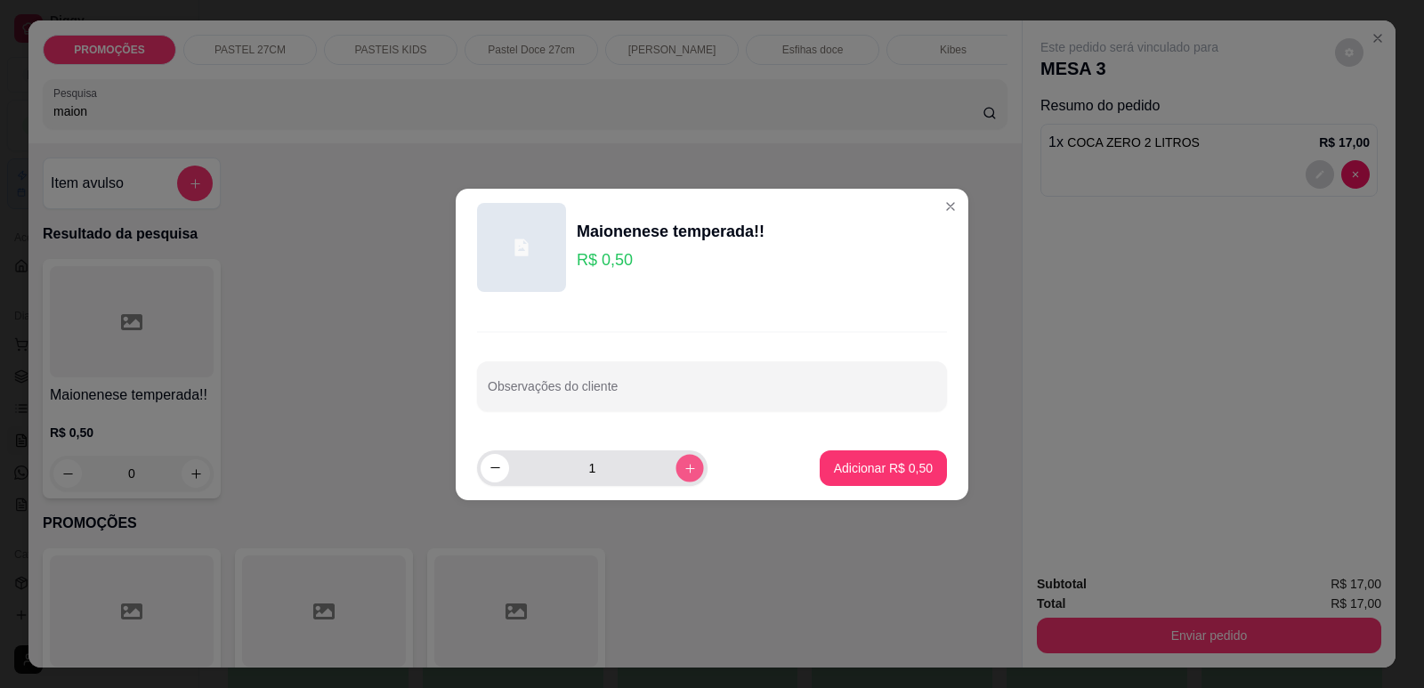
click at [685, 471] on icon "increase-product-quantity" at bounding box center [689, 467] width 9 height 9
click at [685, 471] on icon "increase-product-quantity" at bounding box center [690, 468] width 10 height 10
type input "5"
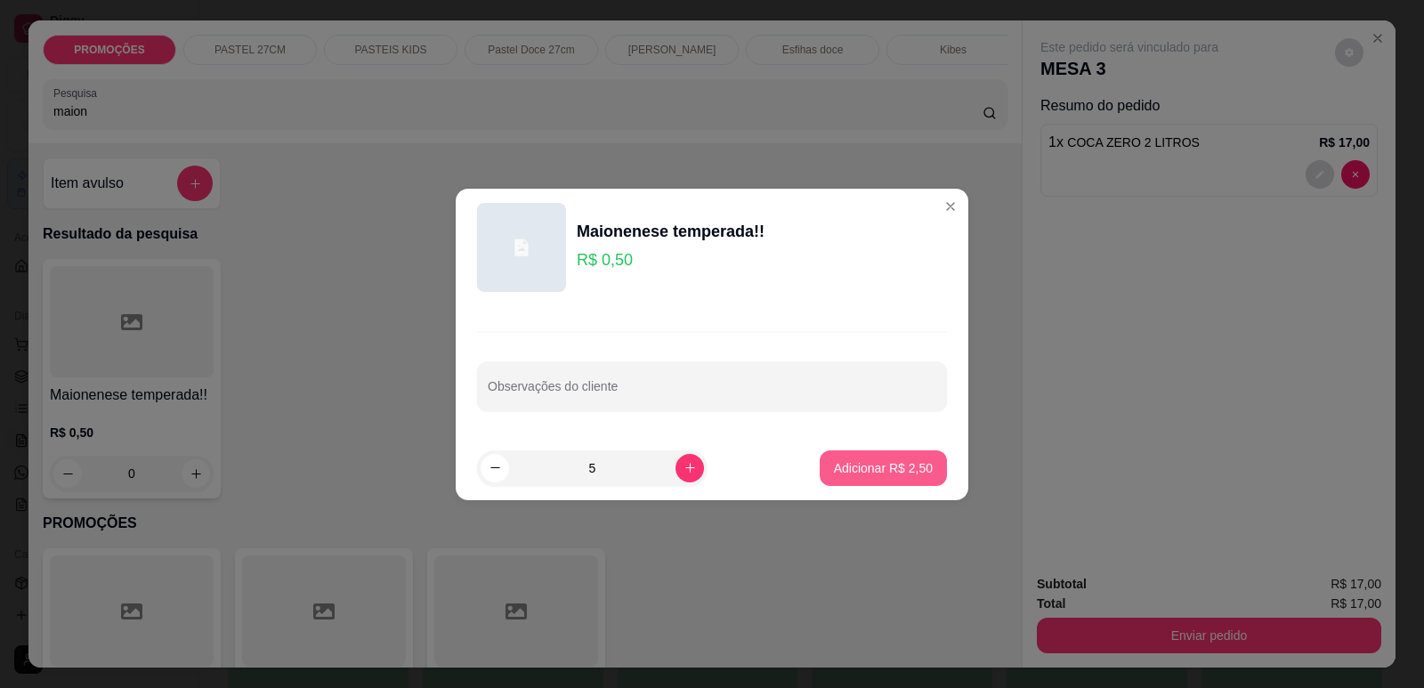
click at [853, 457] on button "Adicionar R$ 2,50" at bounding box center [883, 468] width 127 height 36
type input "5"
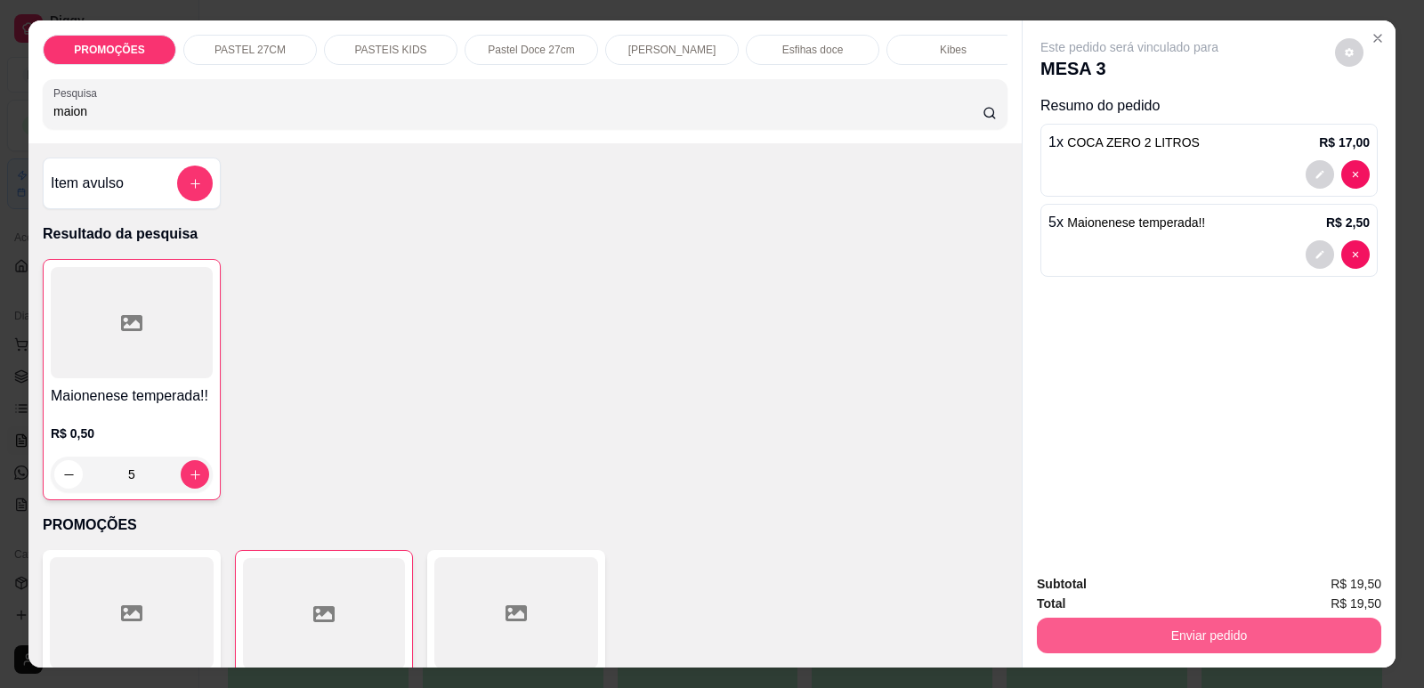
click at [1137, 642] on button "Enviar pedido" at bounding box center [1209, 636] width 344 height 36
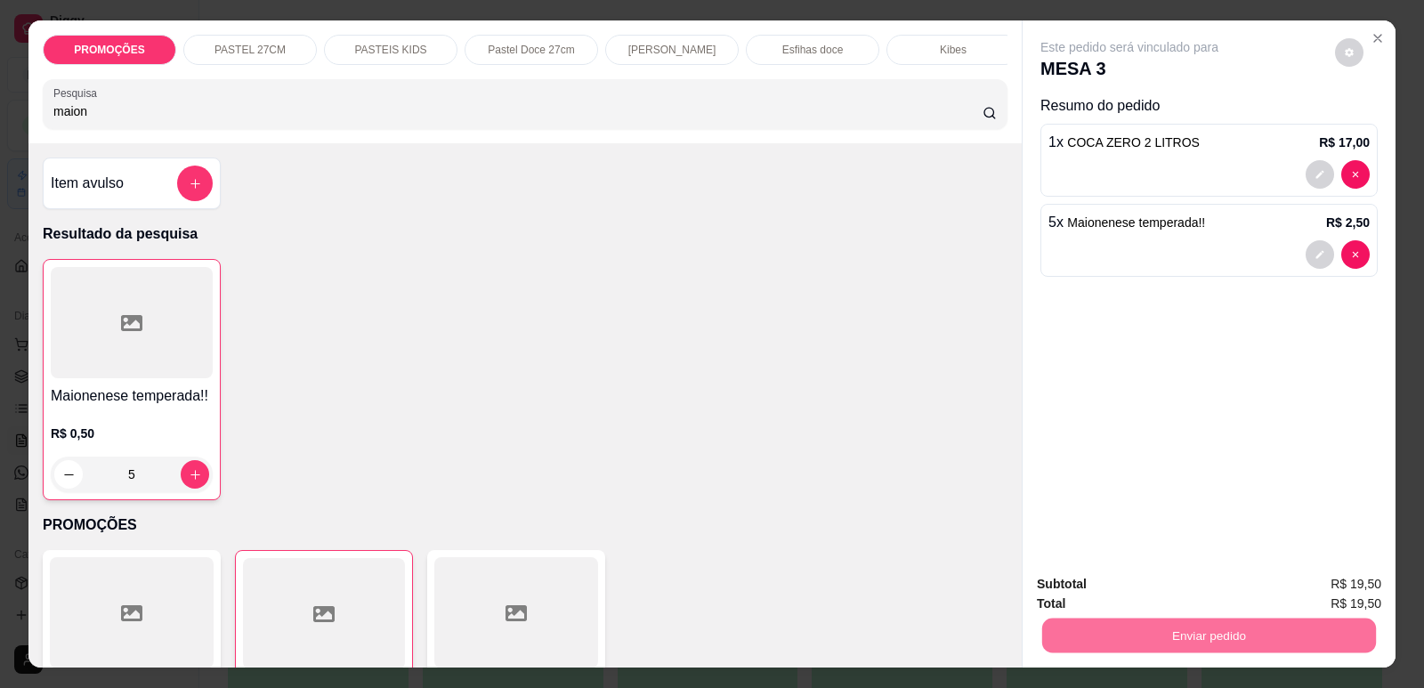
click at [1352, 588] on button "Enviar pedido" at bounding box center [1335, 592] width 101 height 34
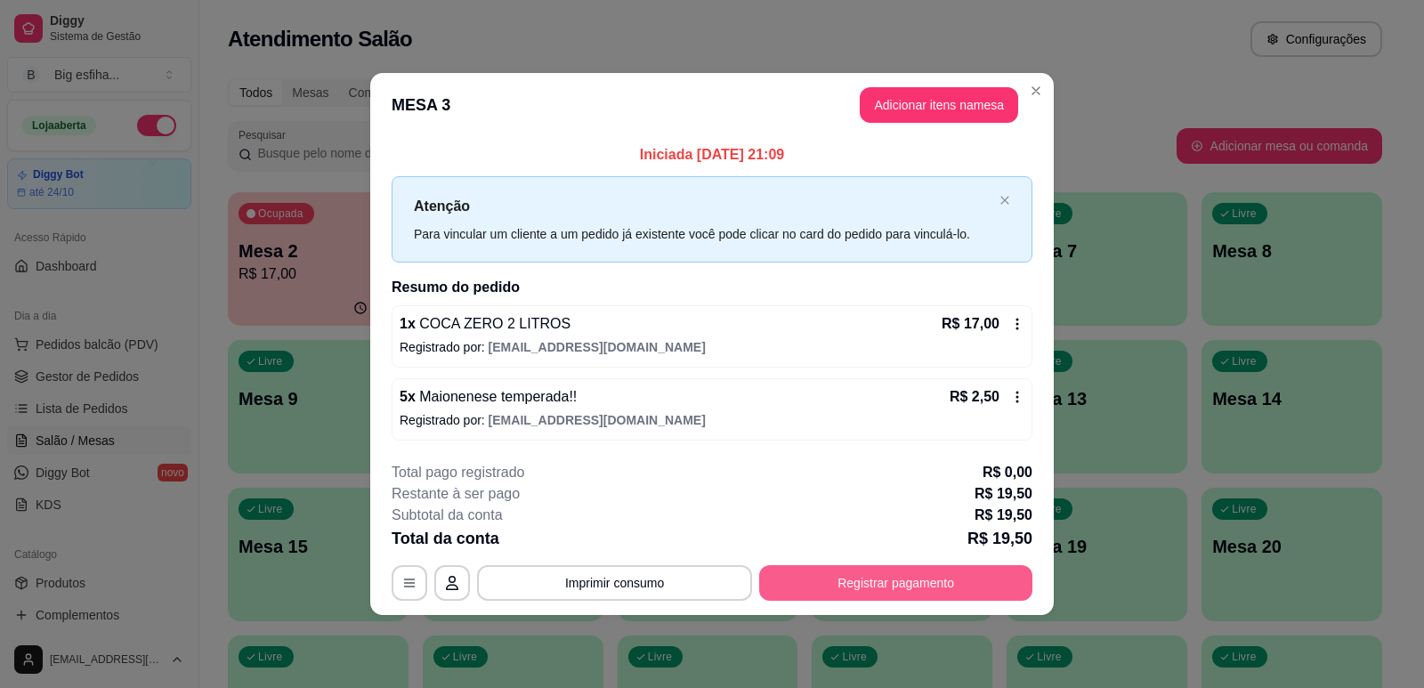
click at [948, 578] on button "Registrar pagamento" at bounding box center [895, 583] width 273 height 36
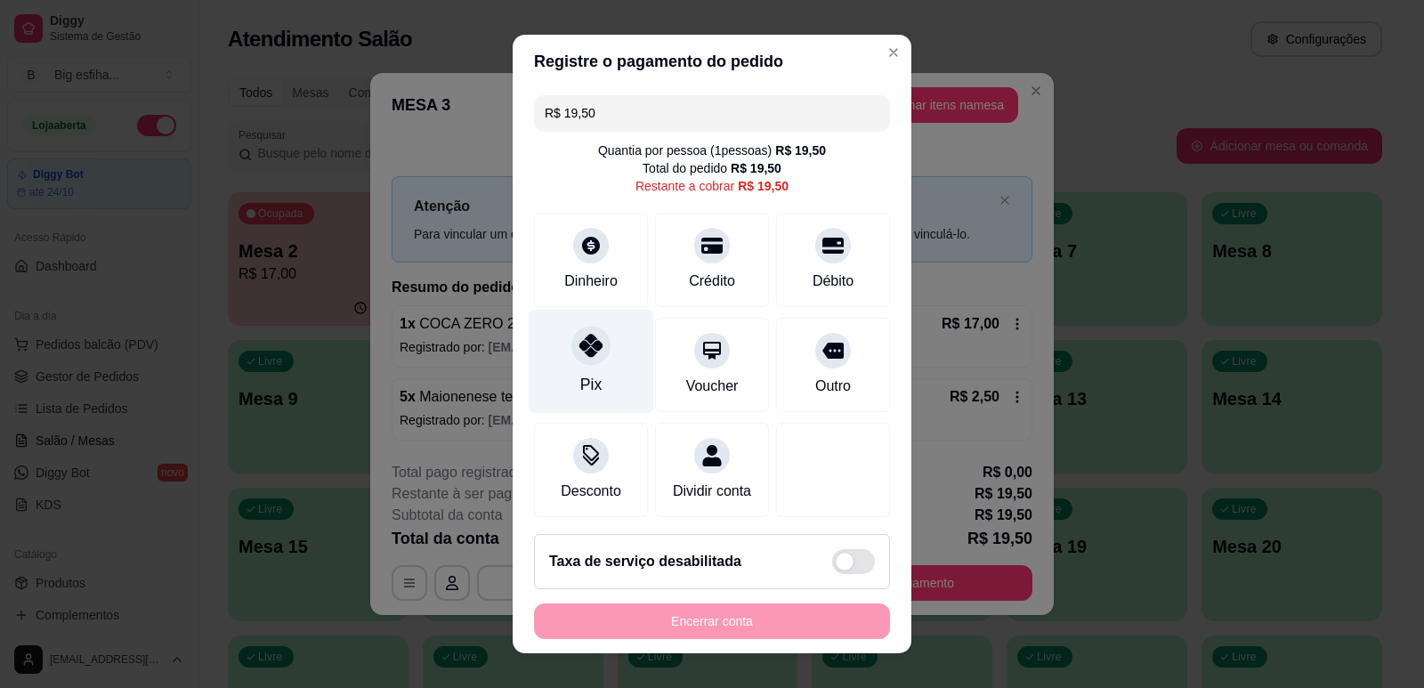
click at [594, 355] on div at bounding box center [590, 345] width 39 height 39
type input "R$ 0,00"
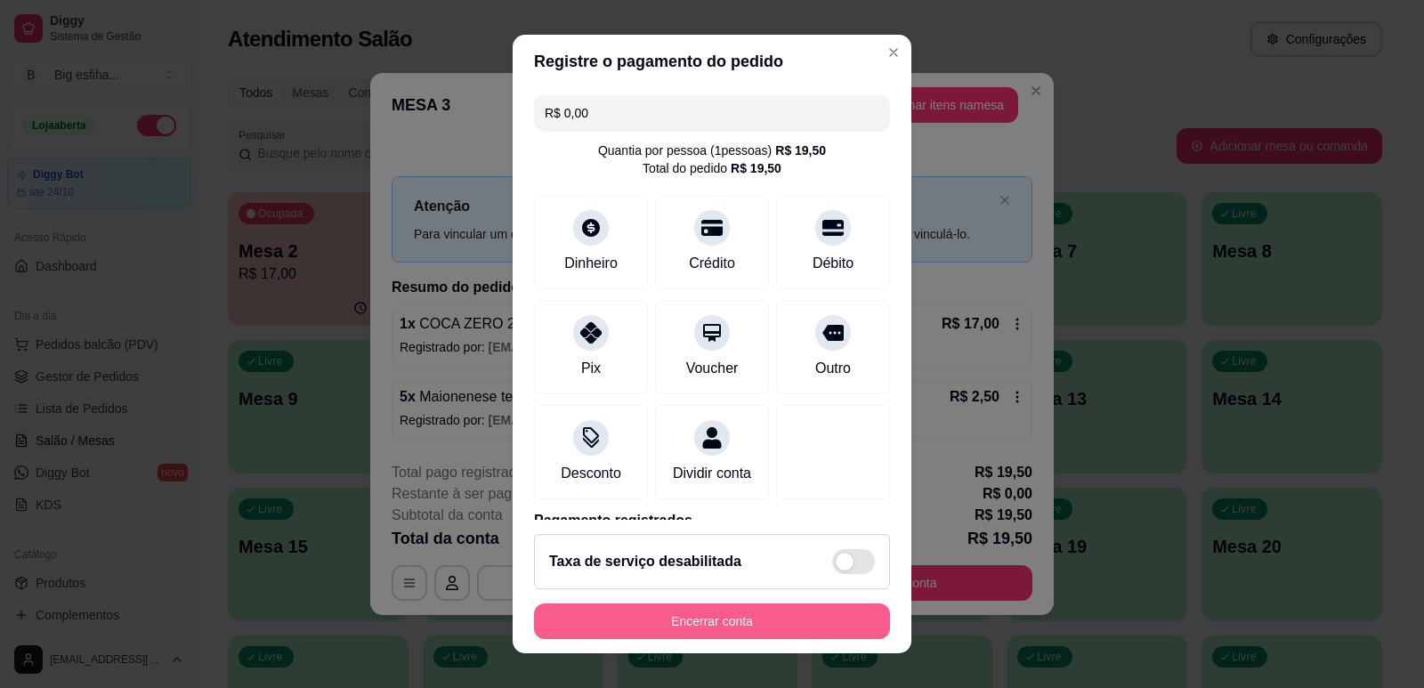
click at [737, 631] on button "Encerrar conta" at bounding box center [712, 621] width 356 height 36
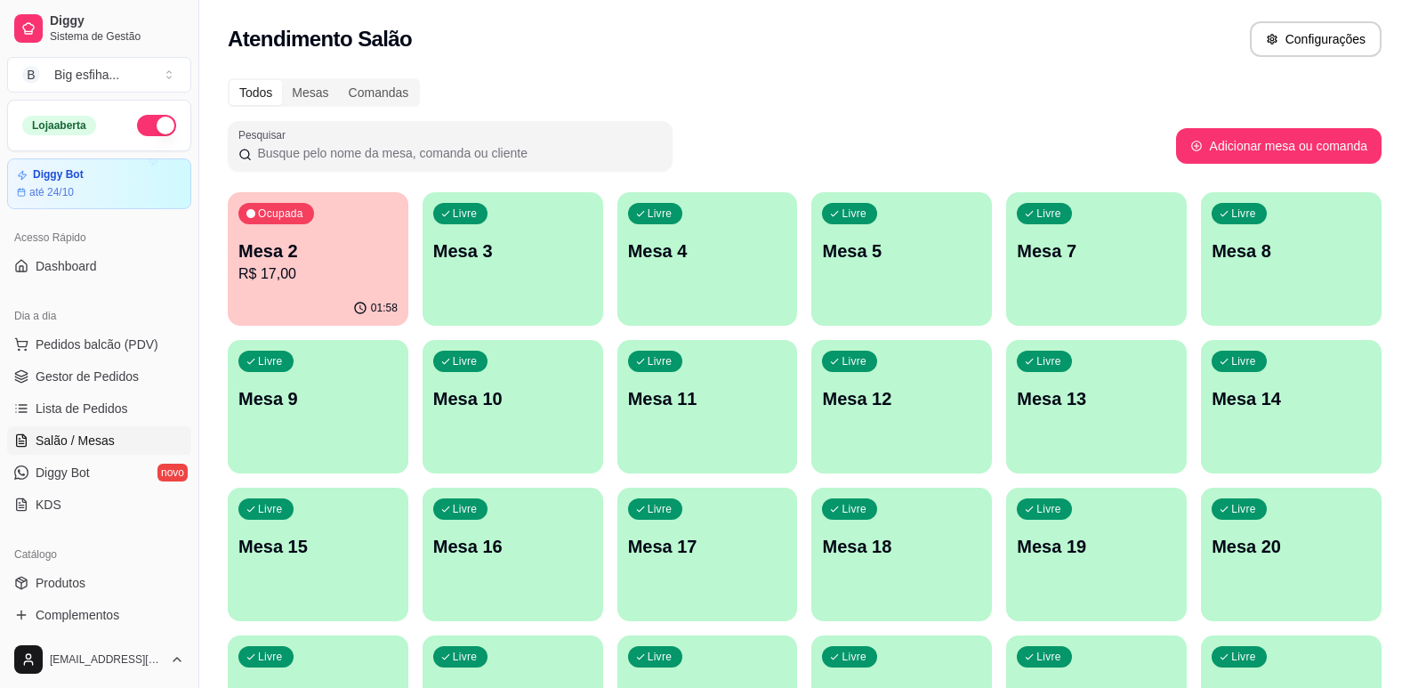
click at [497, 248] on p "Mesa 3" at bounding box center [512, 250] width 159 height 25
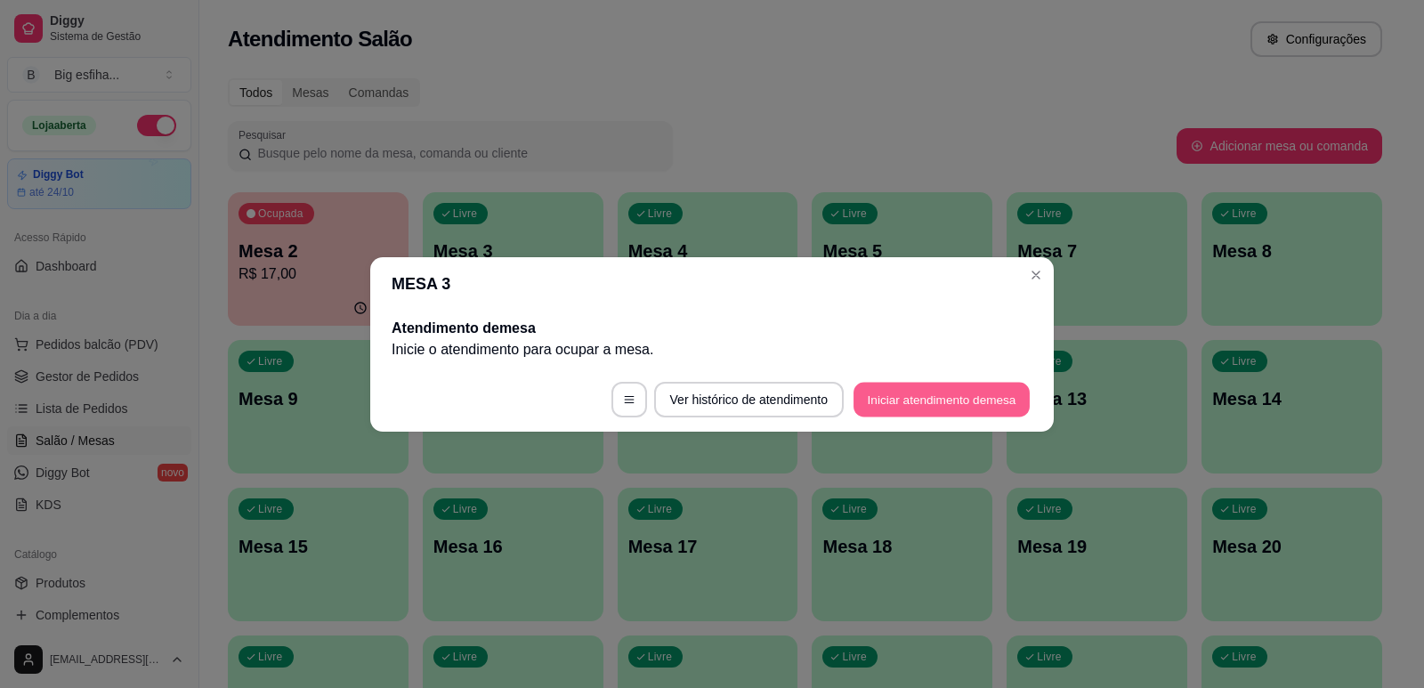
click at [944, 401] on button "Iniciar atendimento de mesa" at bounding box center [941, 399] width 176 height 35
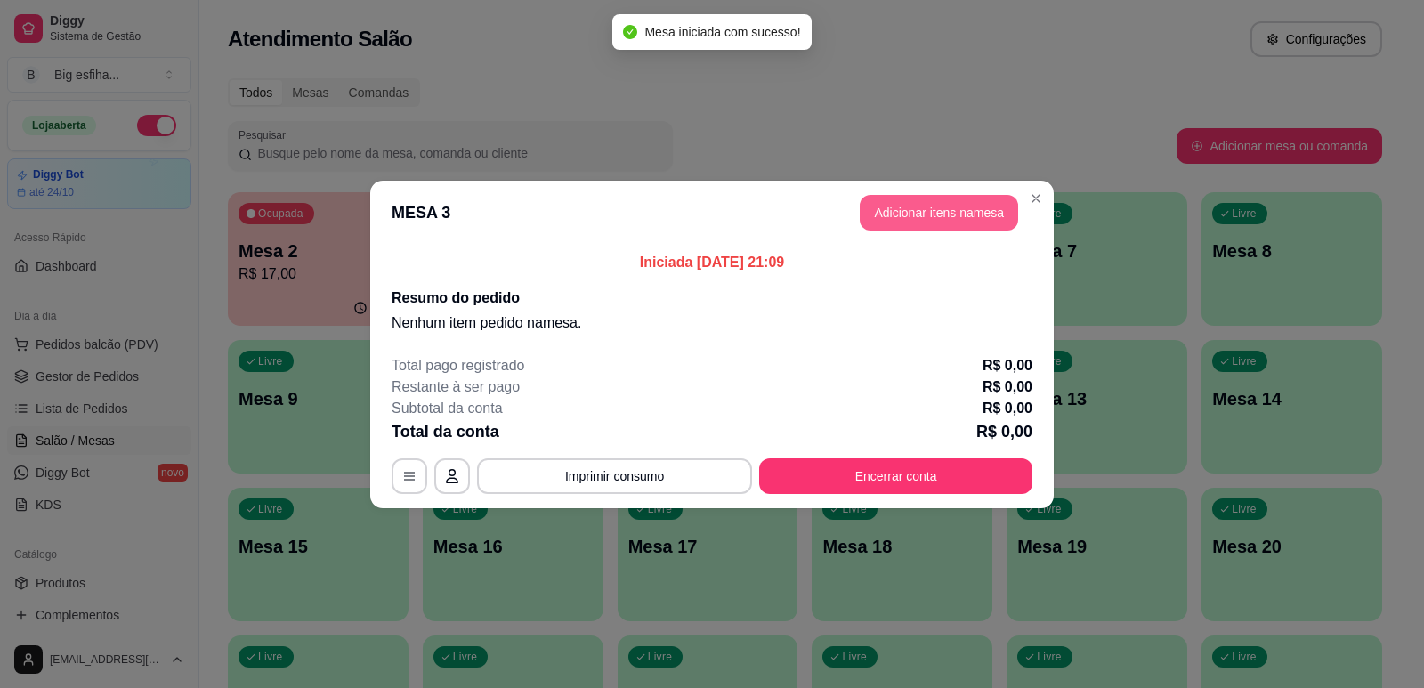
click at [950, 222] on button "Adicionar itens na mesa" at bounding box center [939, 213] width 158 height 36
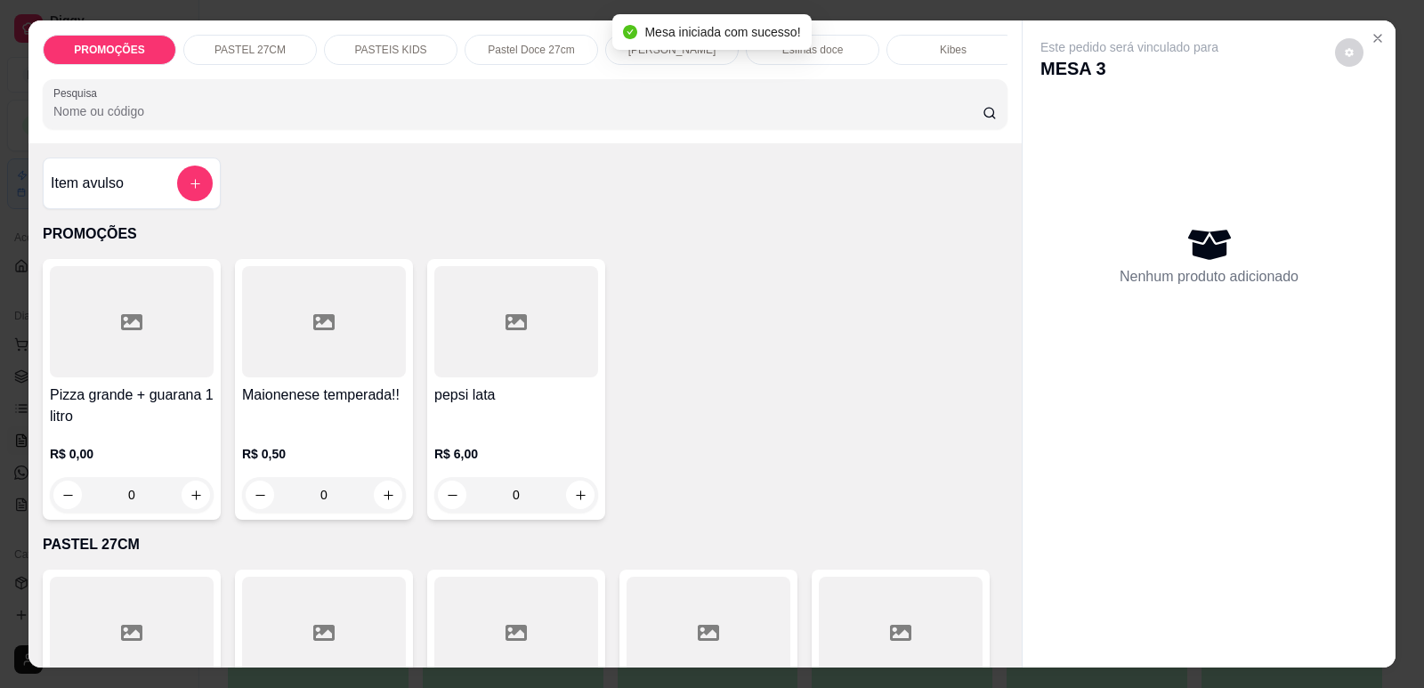
click at [946, 215] on div "Item avulso PROMOÇÕES Pizza grande + guarana 1 litro R$ 0,00 0 Maionenese tempe…" at bounding box center [524, 405] width 993 height 524
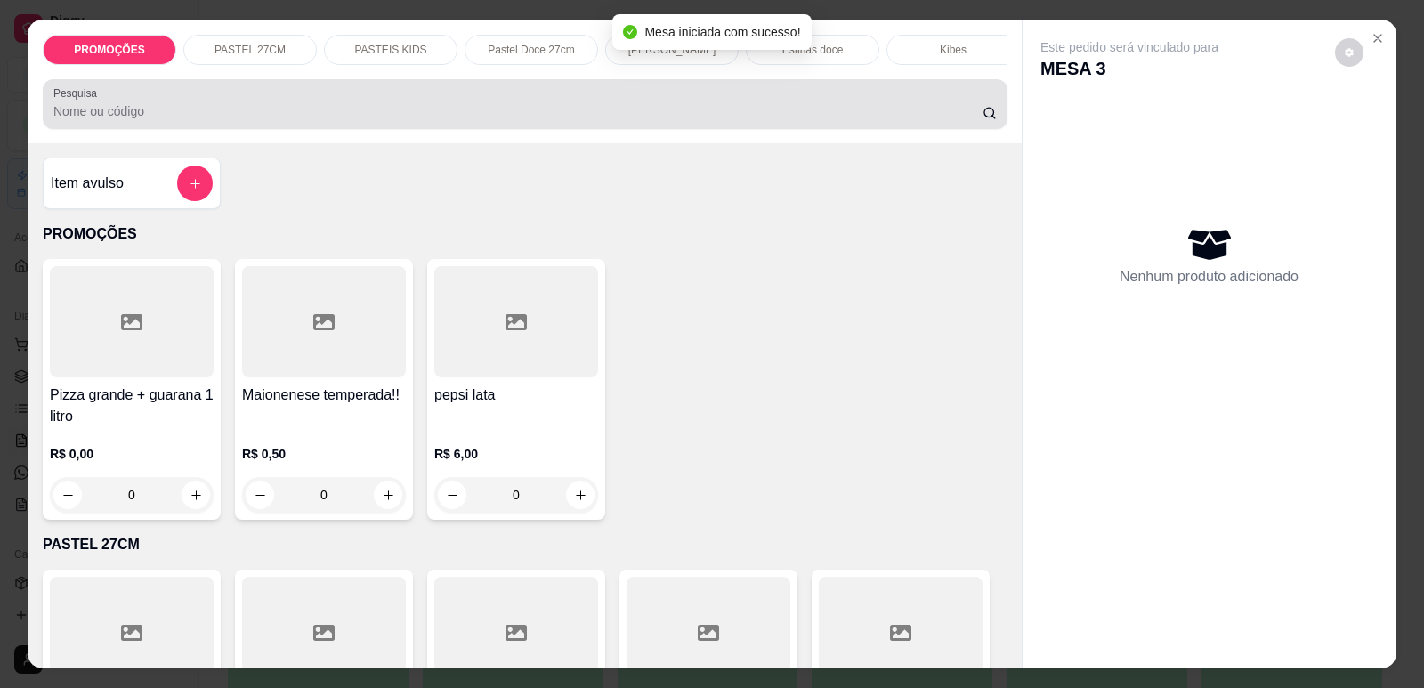
click at [444, 120] on input "Pesquisa" at bounding box center [517, 111] width 929 height 18
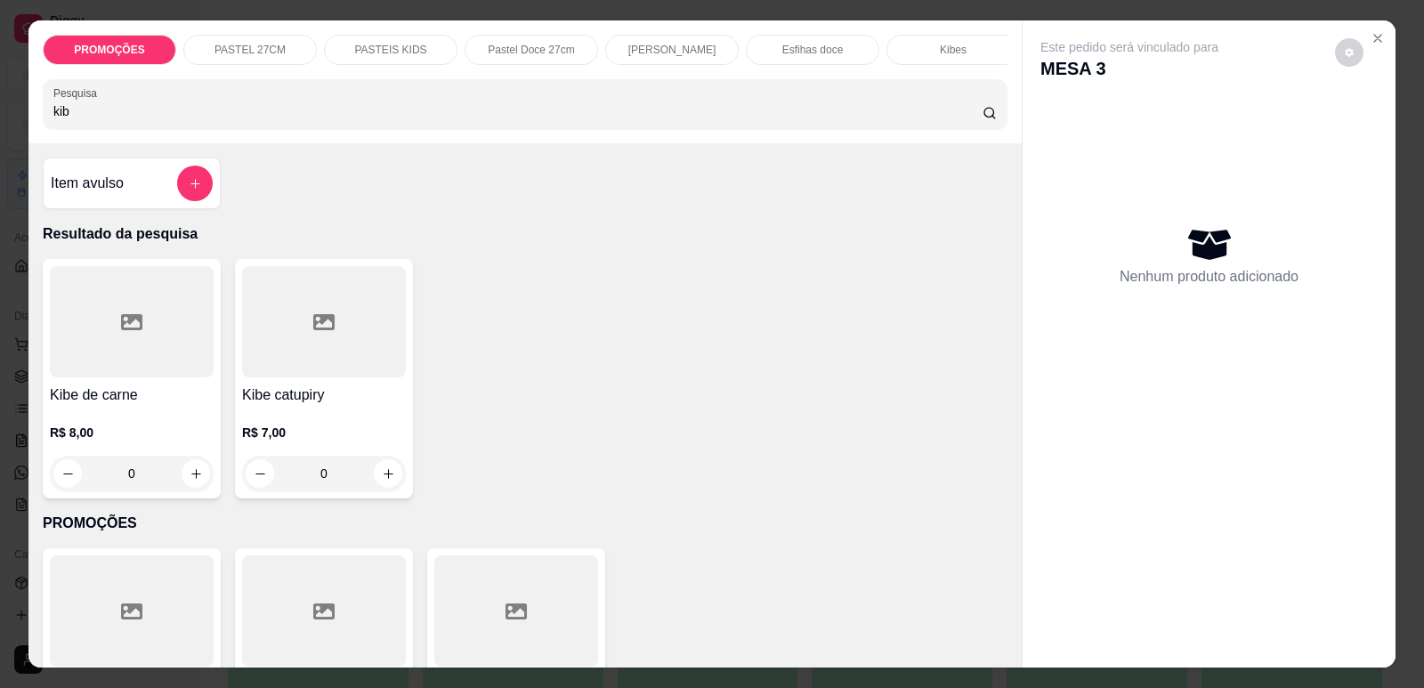
type input "kib"
click at [164, 339] on div at bounding box center [132, 321] width 164 height 111
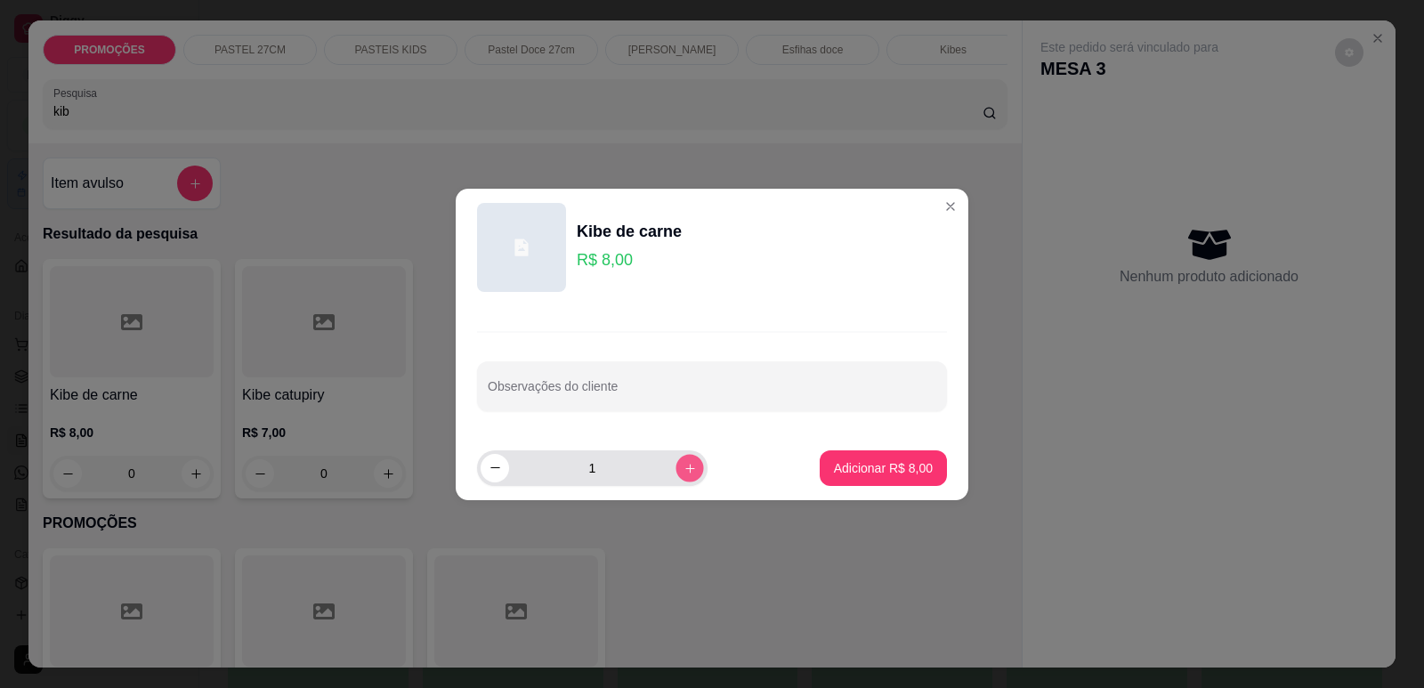
click at [683, 473] on icon "increase-product-quantity" at bounding box center [689, 467] width 13 height 13
type input "2"
click at [874, 471] on p "Adicionar R$ 16,00" at bounding box center [879, 467] width 103 height 17
type input "2"
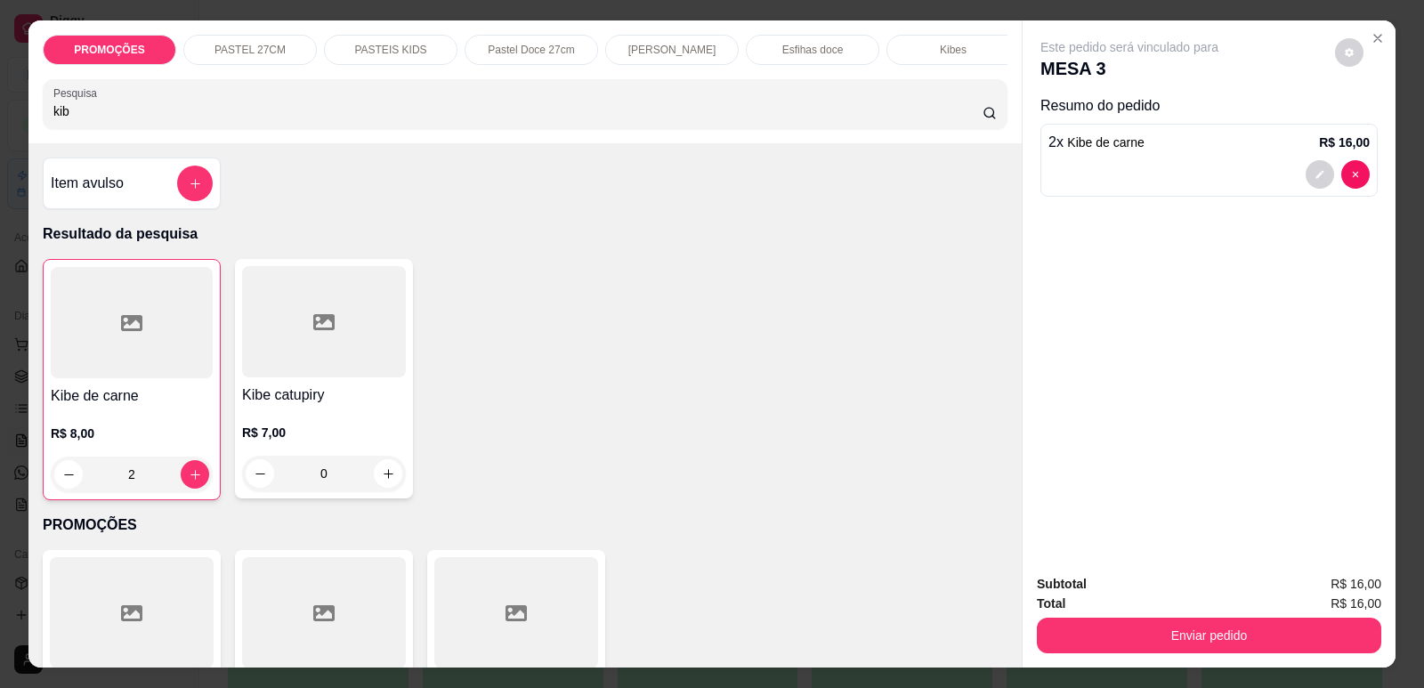
drag, startPoint x: 42, startPoint y: 133, endPoint x: 24, endPoint y: 130, distance: 18.0
click at [28, 130] on div "PROMOÇÕES PASTEL 27CM PASTEIS KIDS Pastel Doce 27cm Esfihas Salgadas Esfihas do…" at bounding box center [524, 81] width 993 height 123
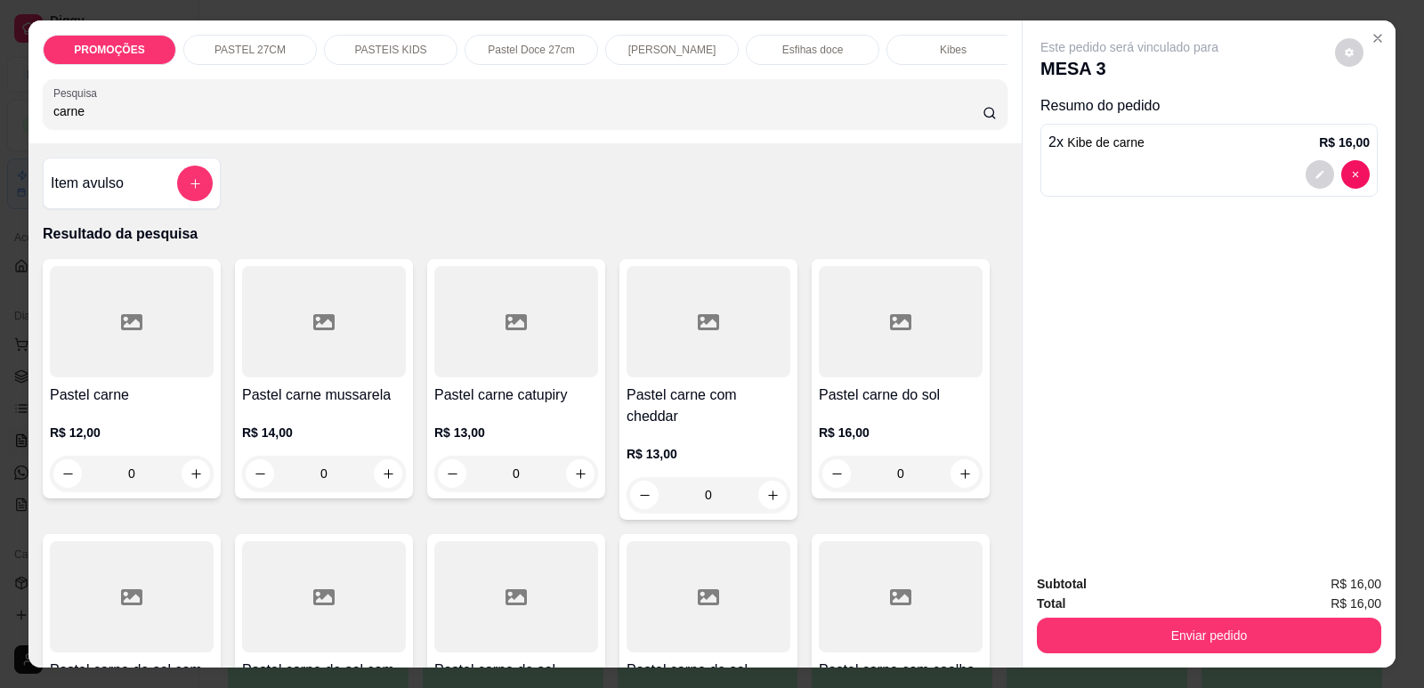
scroll to position [89, 0]
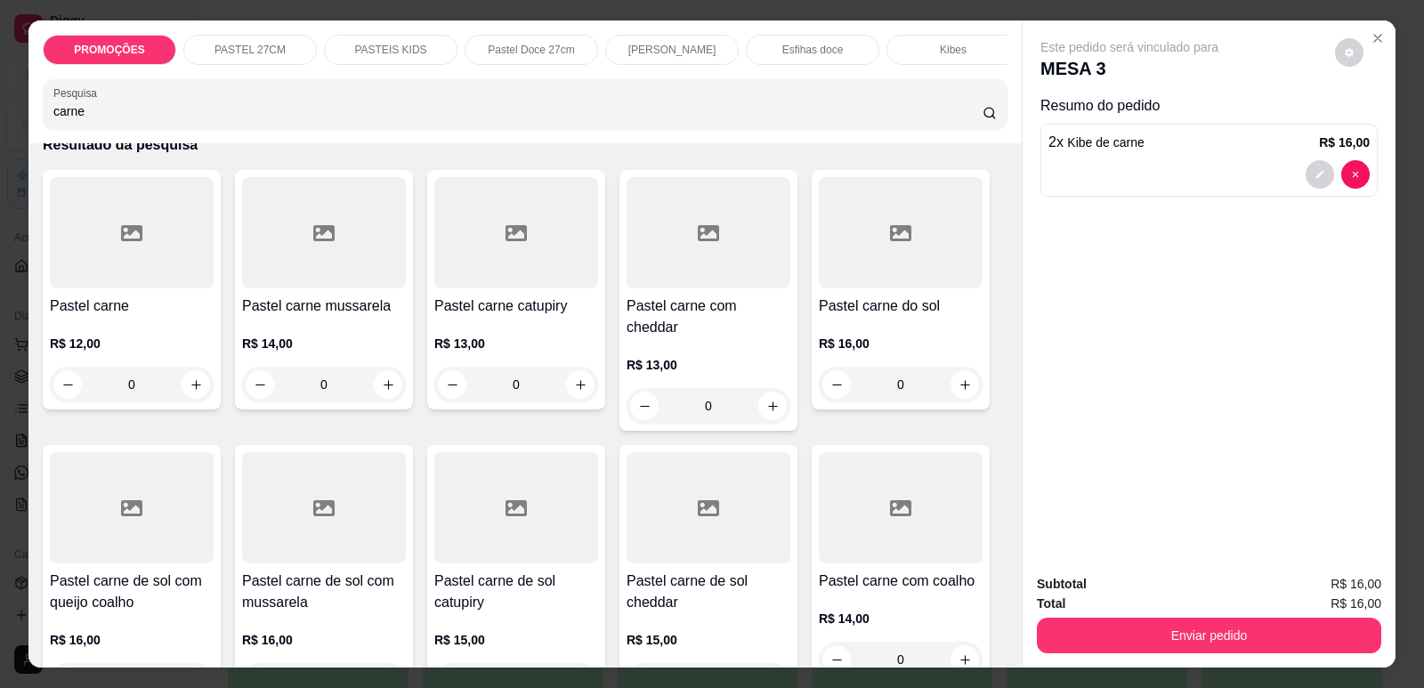
type input "carne"
click at [901, 515] on div at bounding box center [901, 507] width 164 height 111
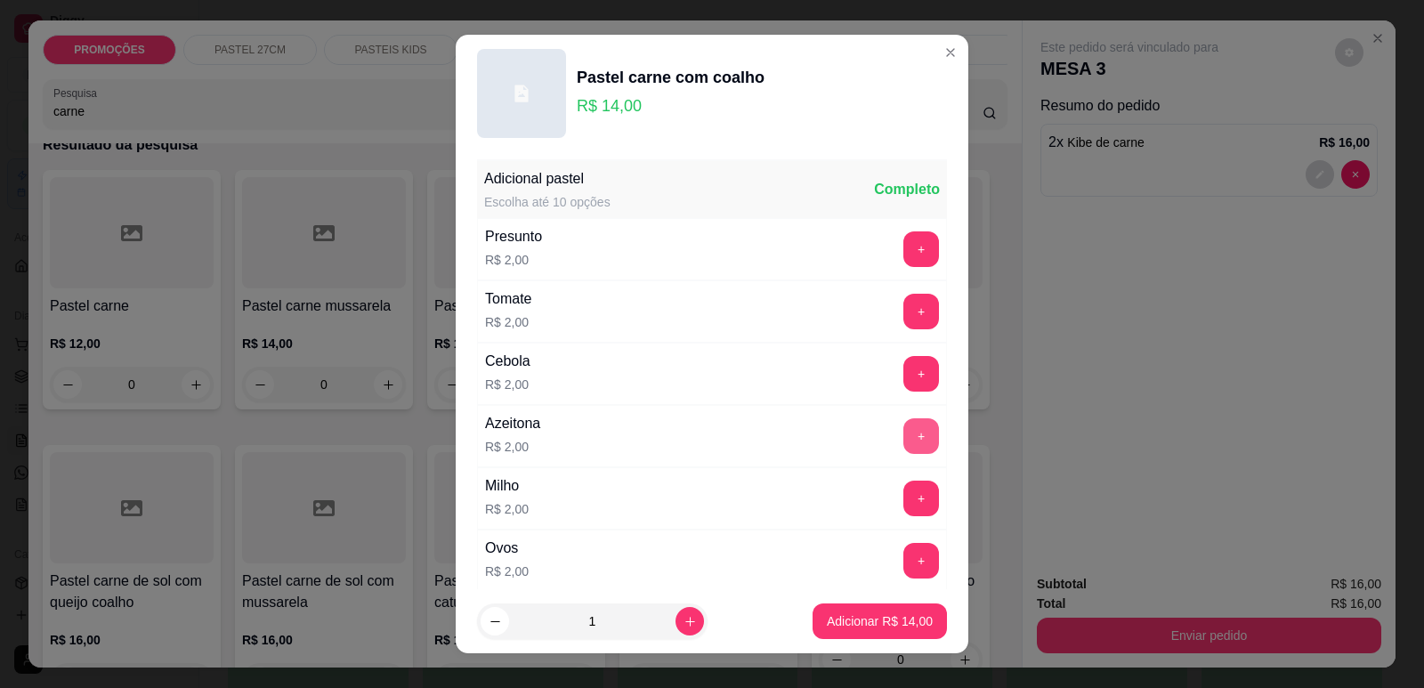
click at [903, 440] on button "+" at bounding box center [921, 436] width 36 height 36
click at [883, 622] on p "Adicionar R$ 16,00" at bounding box center [880, 621] width 106 height 18
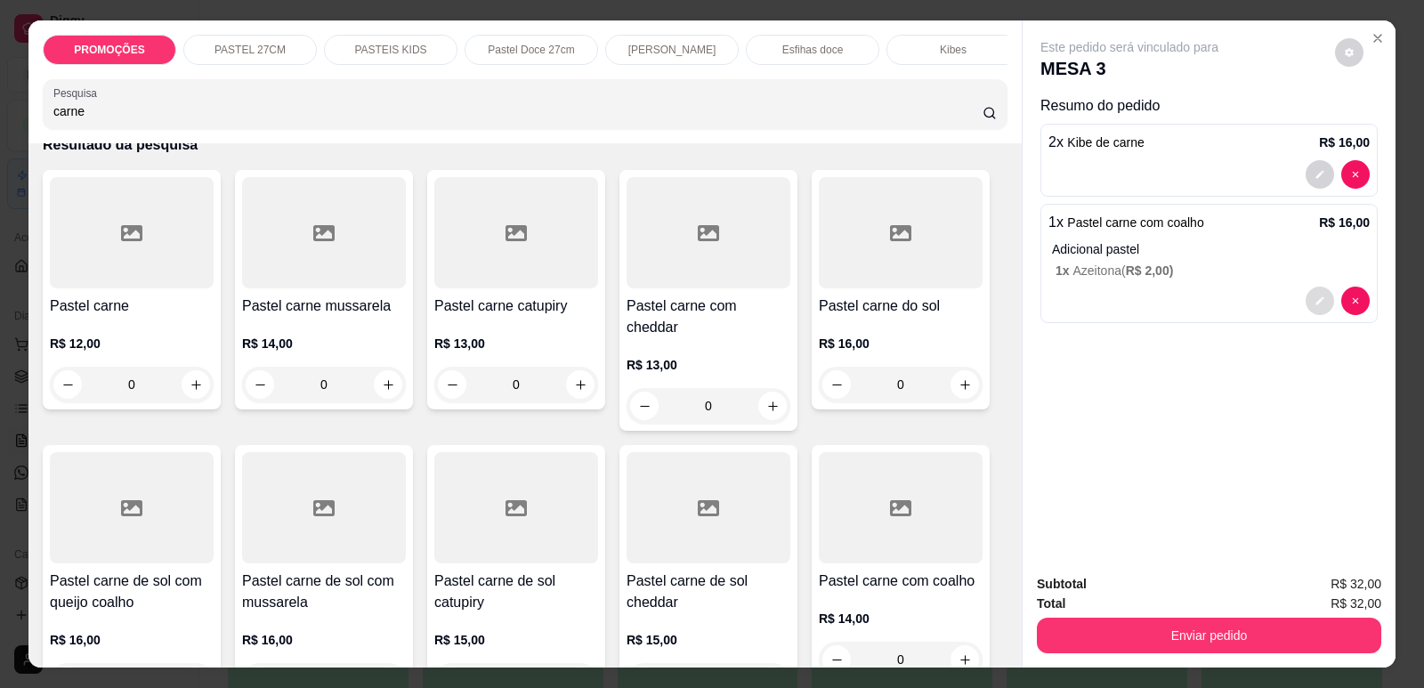
click at [1311, 306] on button "decrease-product-quantity" at bounding box center [1319, 301] width 28 height 28
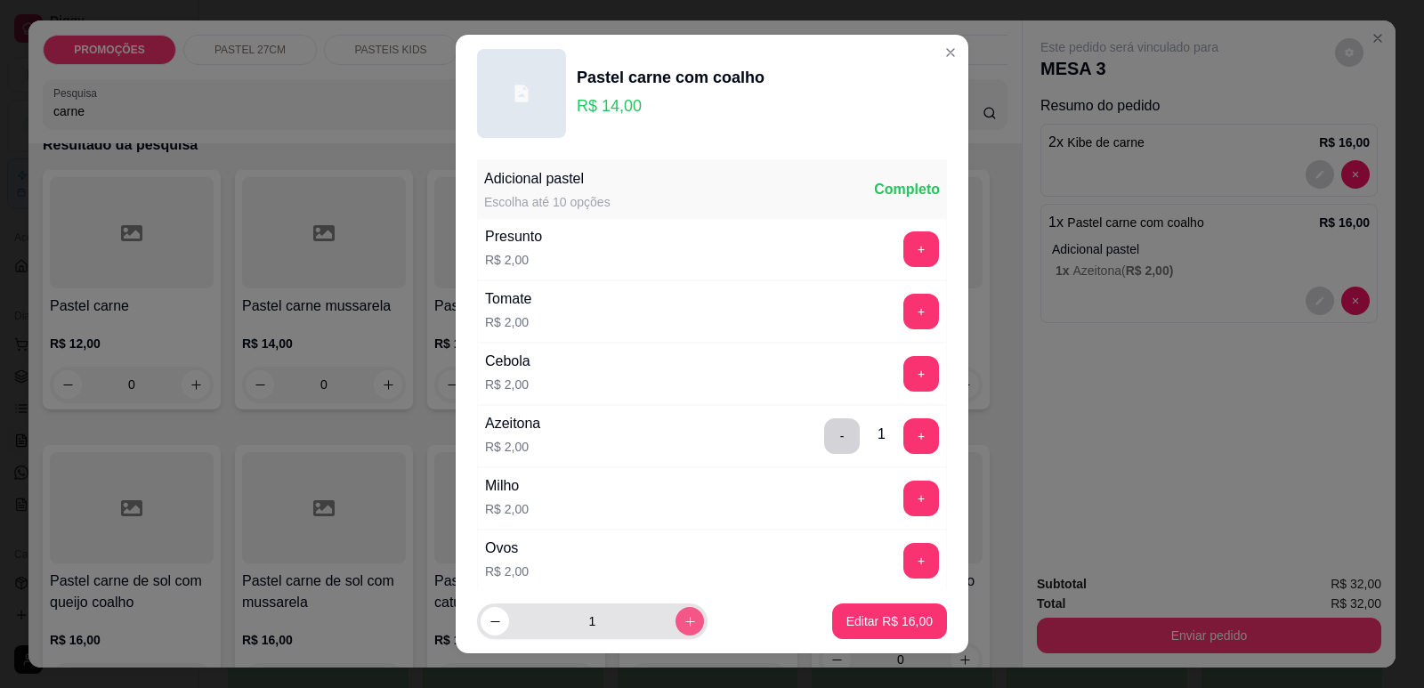
click at [675, 613] on button "increase-product-quantity" at bounding box center [689, 621] width 28 height 28
type input "2"
click at [868, 619] on p "Editar R$ 32,00" at bounding box center [889, 621] width 84 height 17
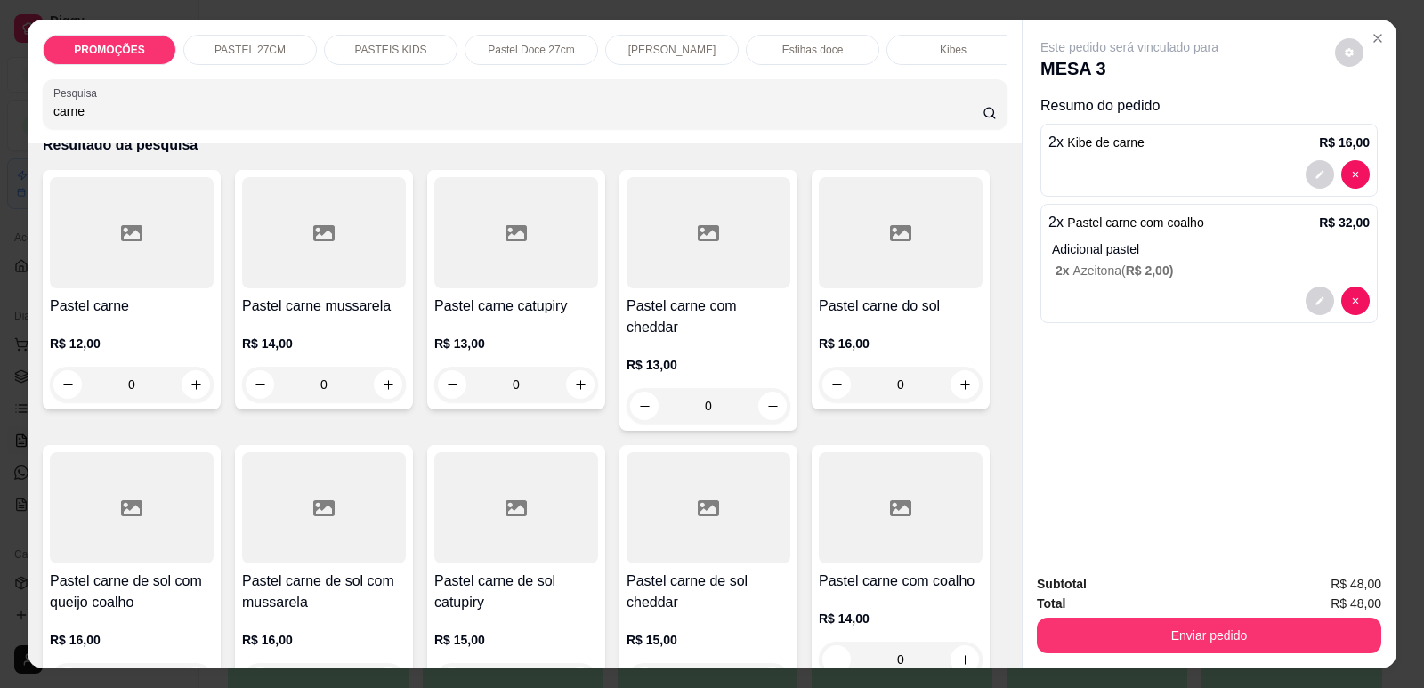
drag, startPoint x: 230, startPoint y: 119, endPoint x: 216, endPoint y: 117, distance: 14.5
click at [221, 117] on input "carne" at bounding box center [517, 111] width 929 height 18
drag, startPoint x: 136, startPoint y: 118, endPoint x: 19, endPoint y: 115, distance: 117.5
click at [19, 115] on div "PROMOÇÕES PASTEL 27CM PASTEIS KIDS Pastel Doce 27cm Esfihas Salgadas Esfihas do…" at bounding box center [712, 344] width 1424 height 688
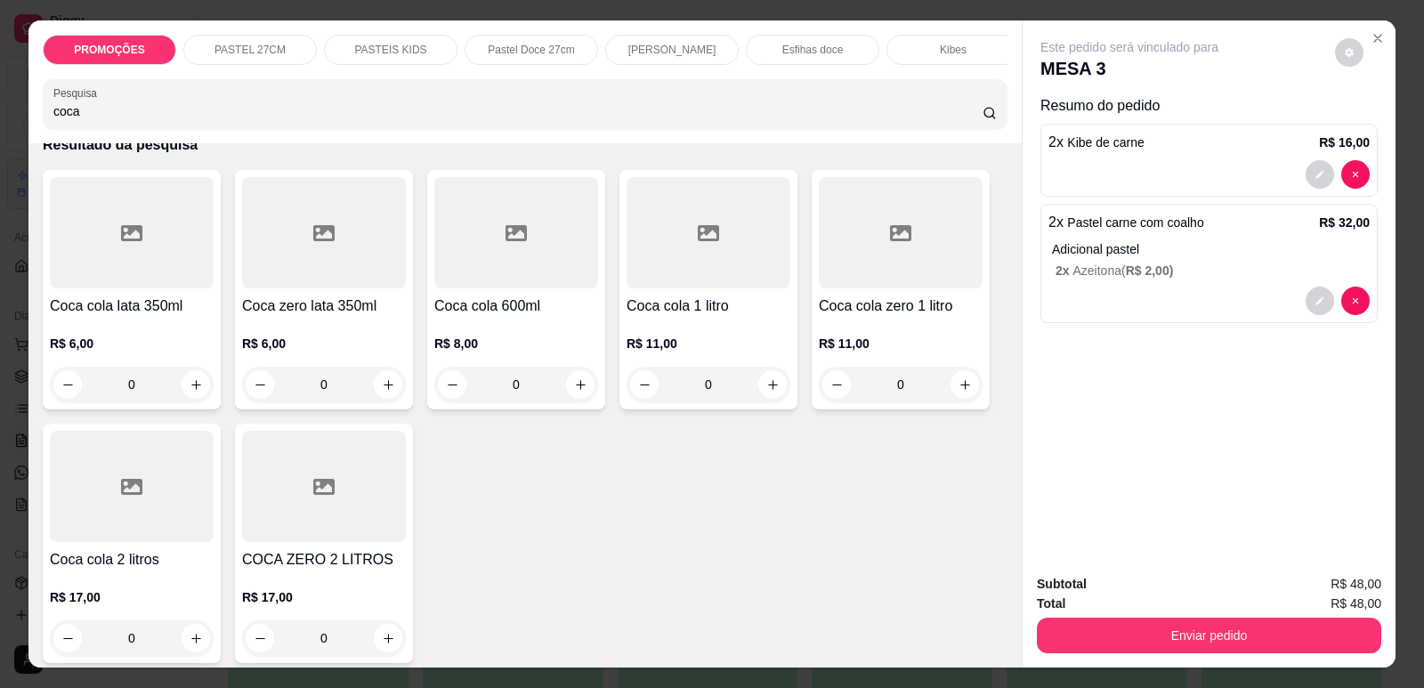
type input "coca"
click at [330, 272] on div at bounding box center [324, 232] width 164 height 111
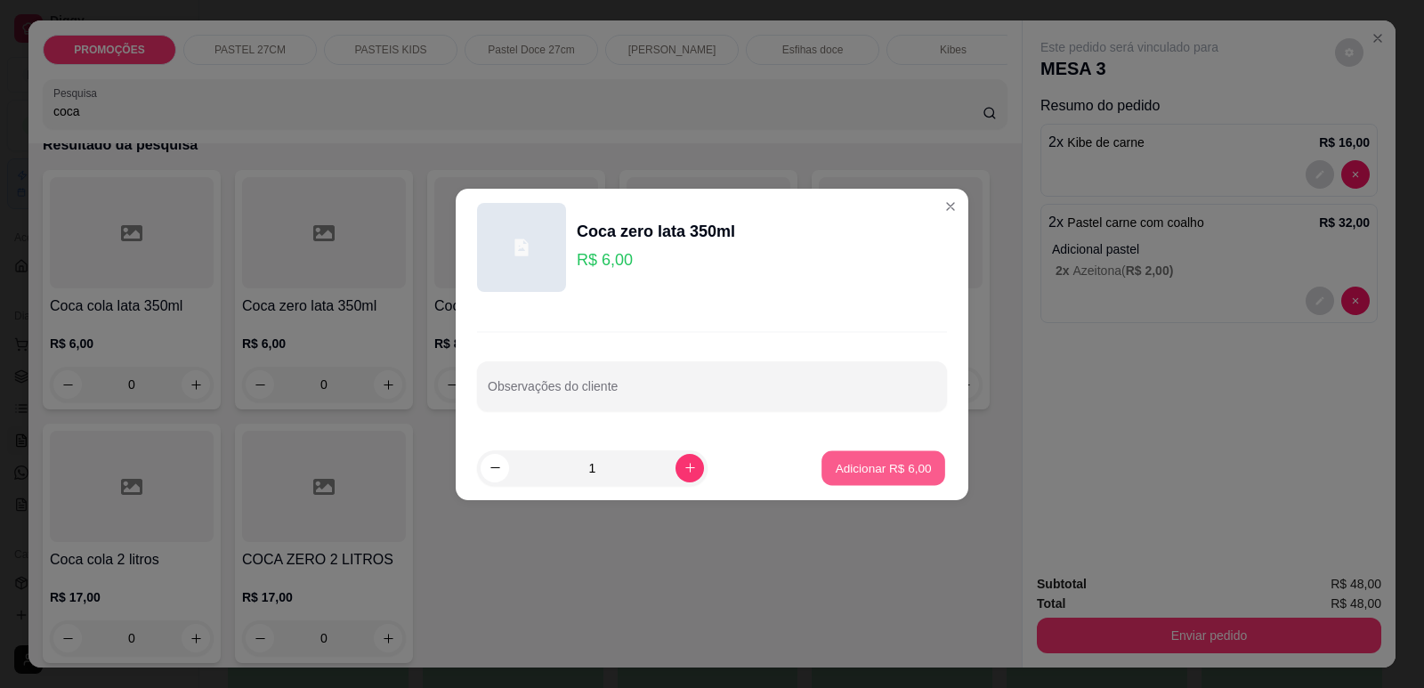
click at [884, 470] on p "Adicionar R$ 6,00" at bounding box center [883, 467] width 96 height 17
type input "1"
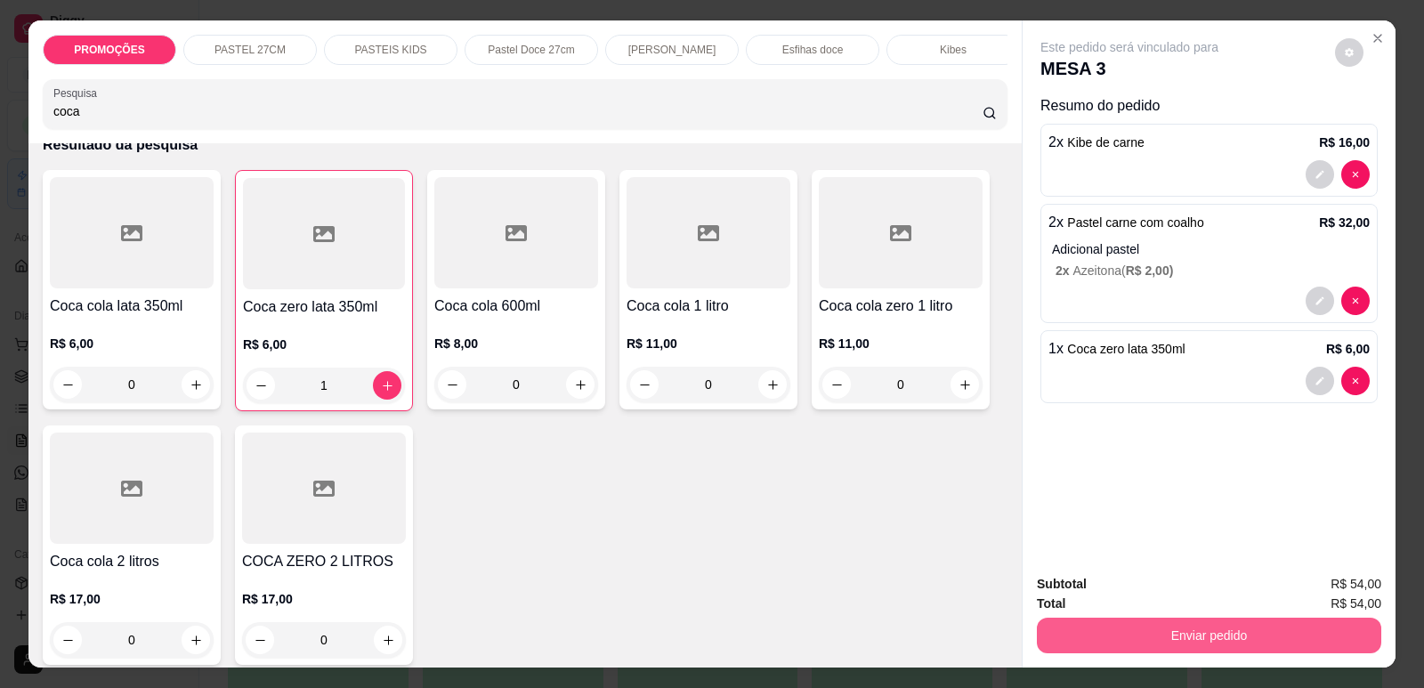
click at [1228, 641] on button "Enviar pedido" at bounding box center [1209, 636] width 344 height 36
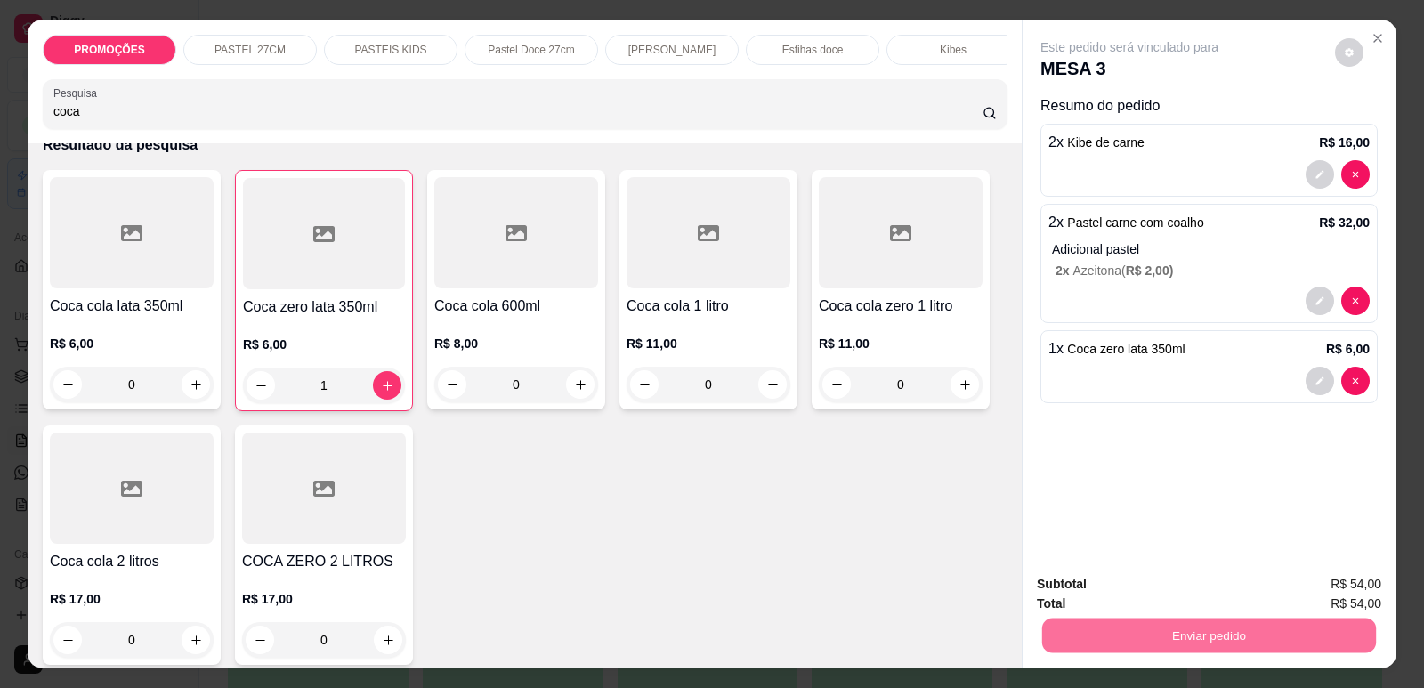
click at [1332, 595] on button "Enviar pedido" at bounding box center [1335, 592] width 101 height 34
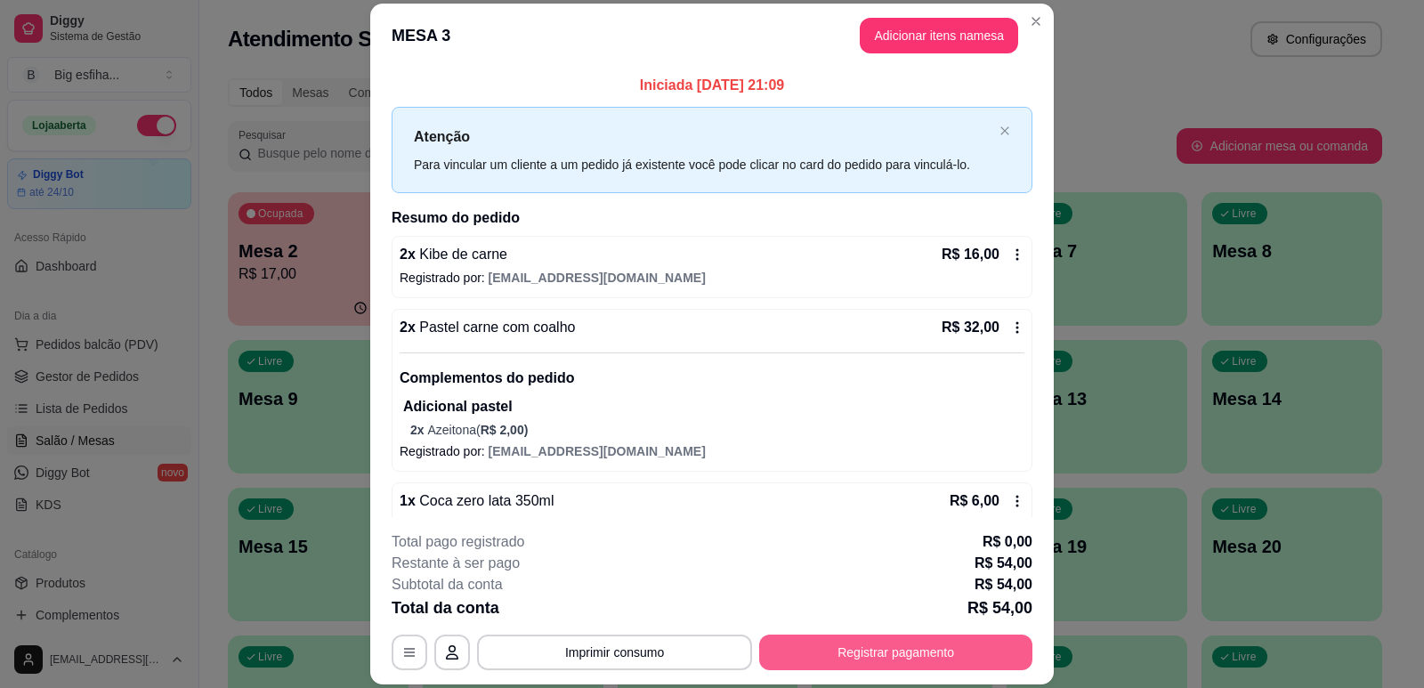
click at [964, 647] on button "Registrar pagamento" at bounding box center [895, 652] width 273 height 36
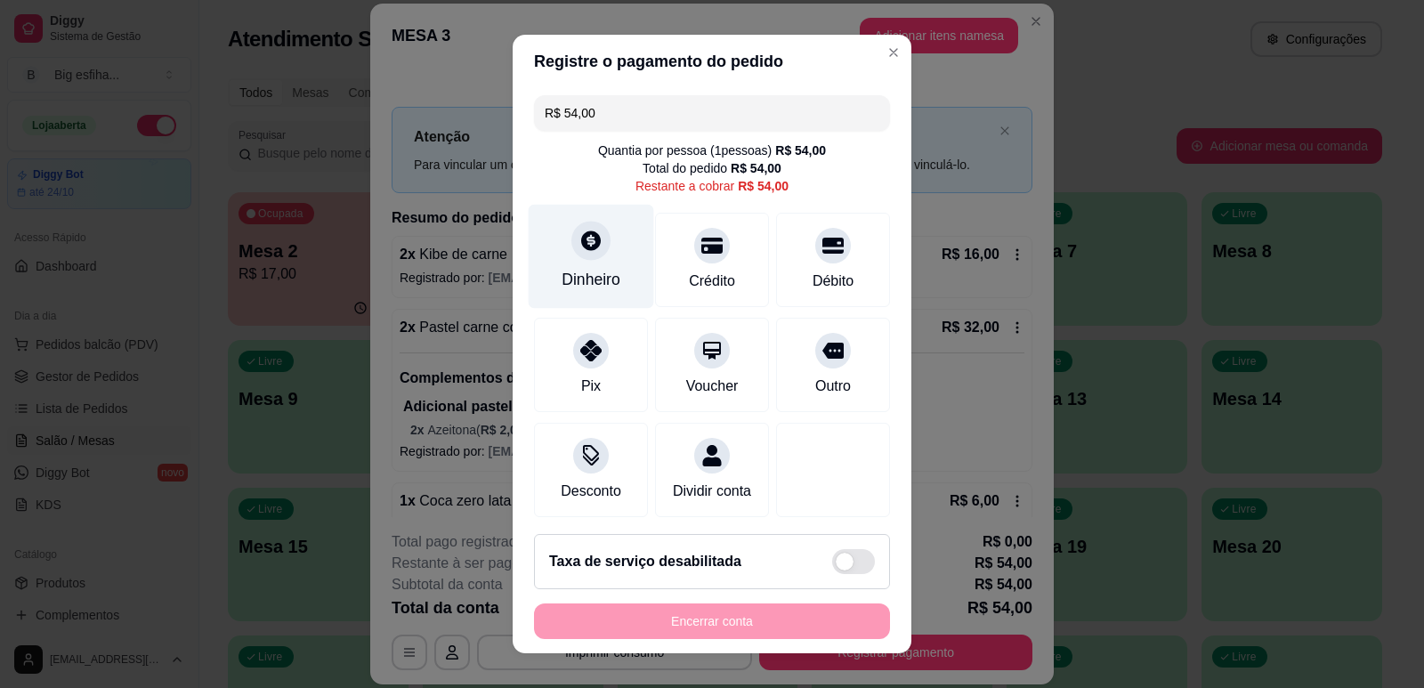
click at [599, 263] on div "Dinheiro" at bounding box center [591, 256] width 125 height 104
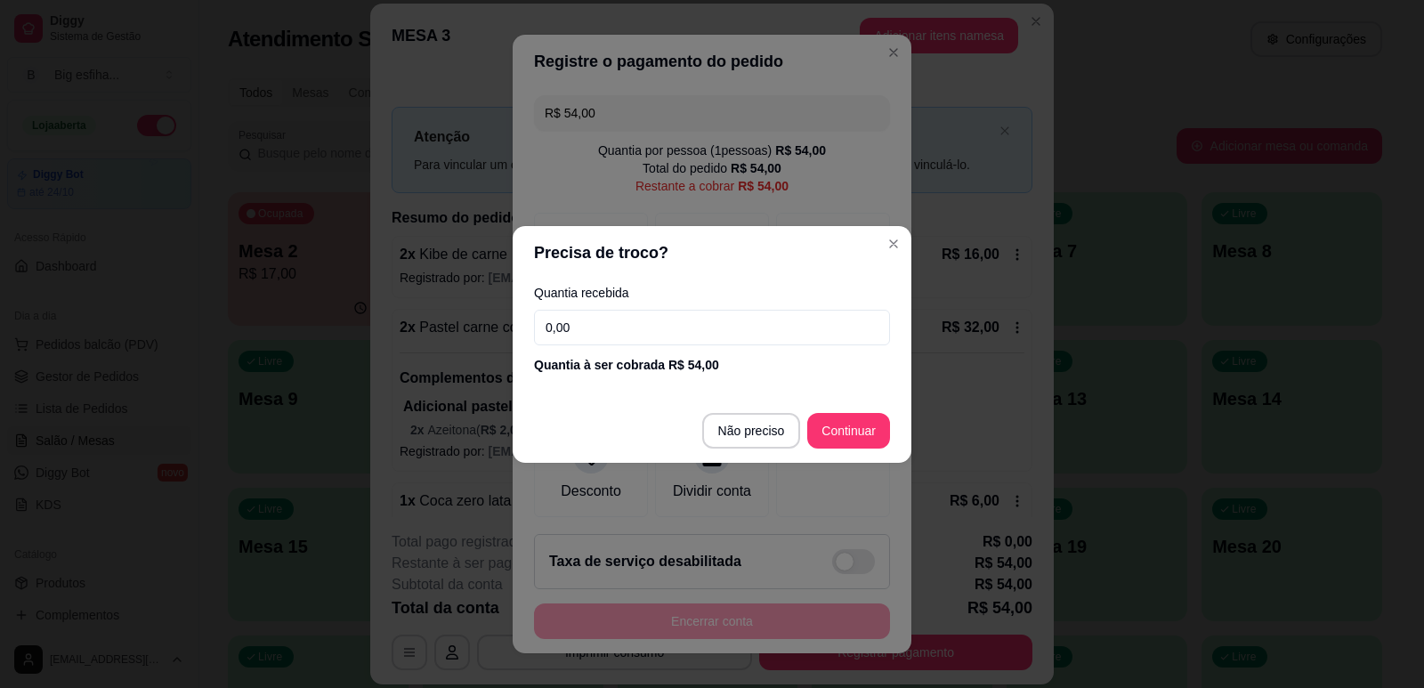
click at [651, 318] on input "0,00" at bounding box center [712, 328] width 356 height 36
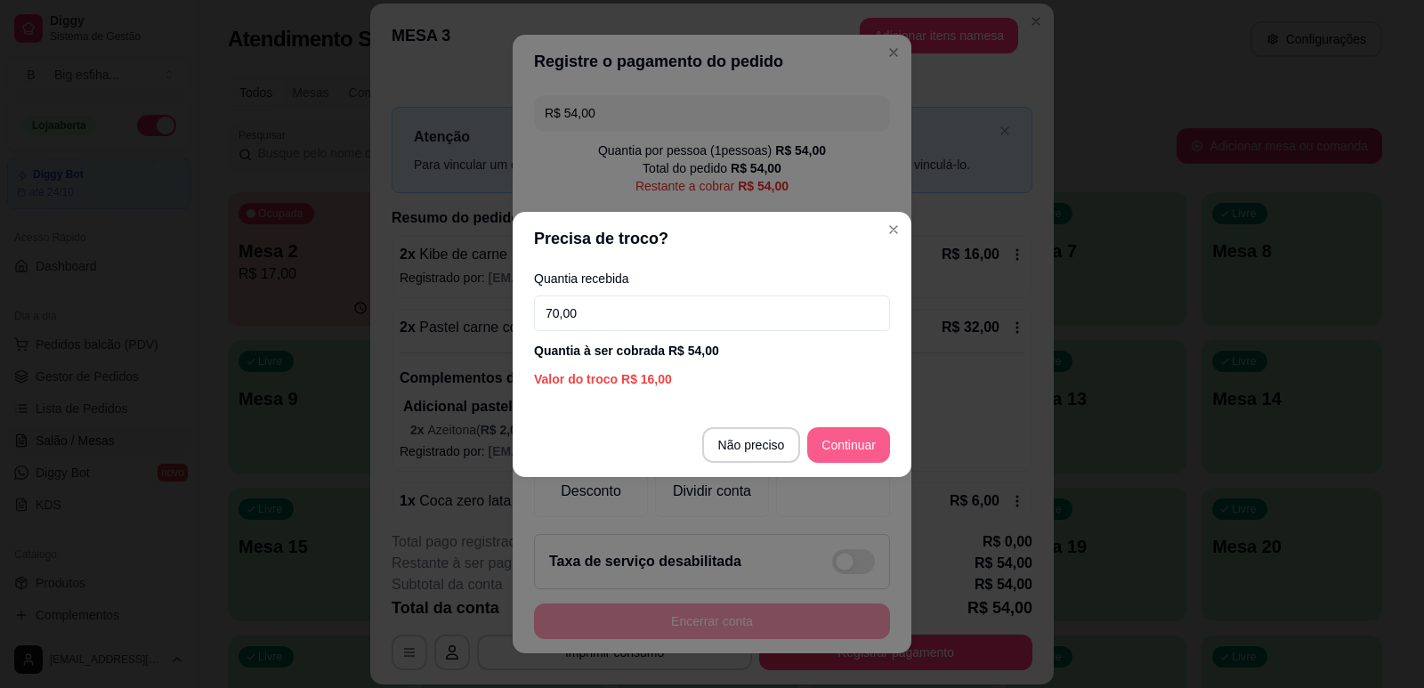
type input "70,00"
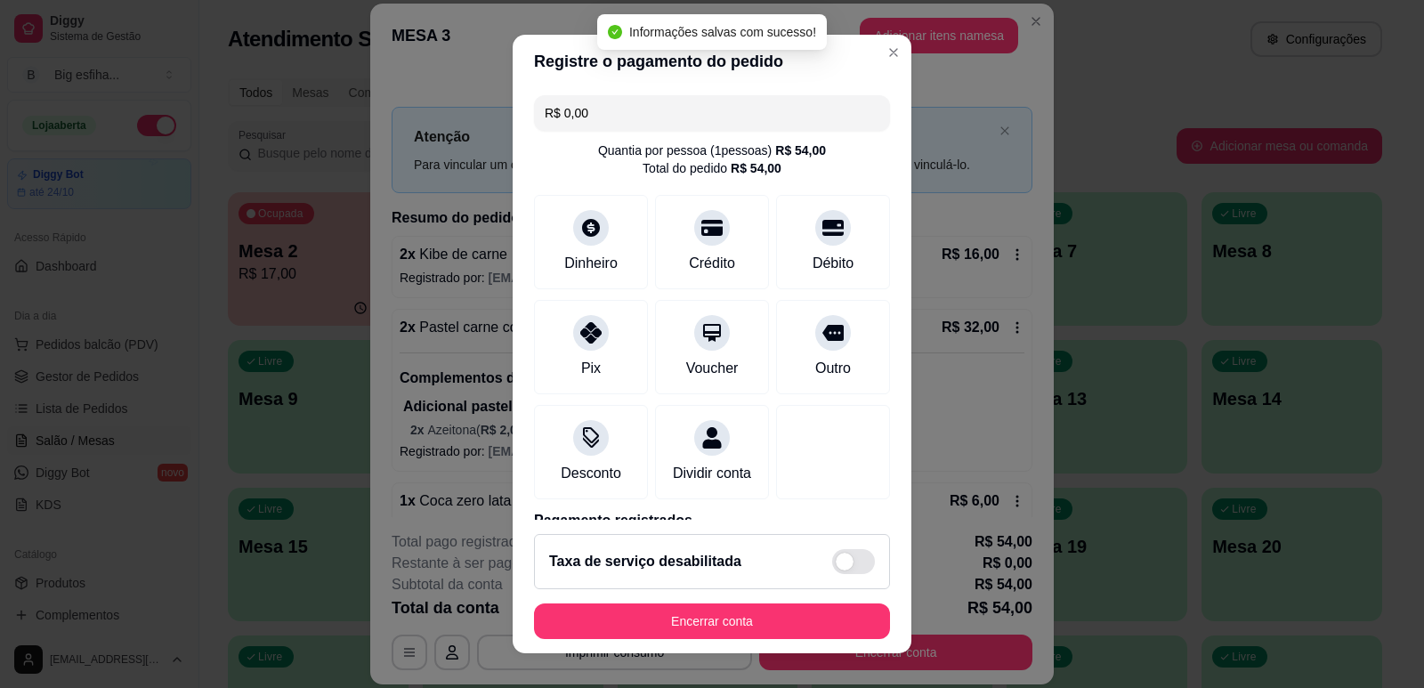
type input "R$ 0,00"
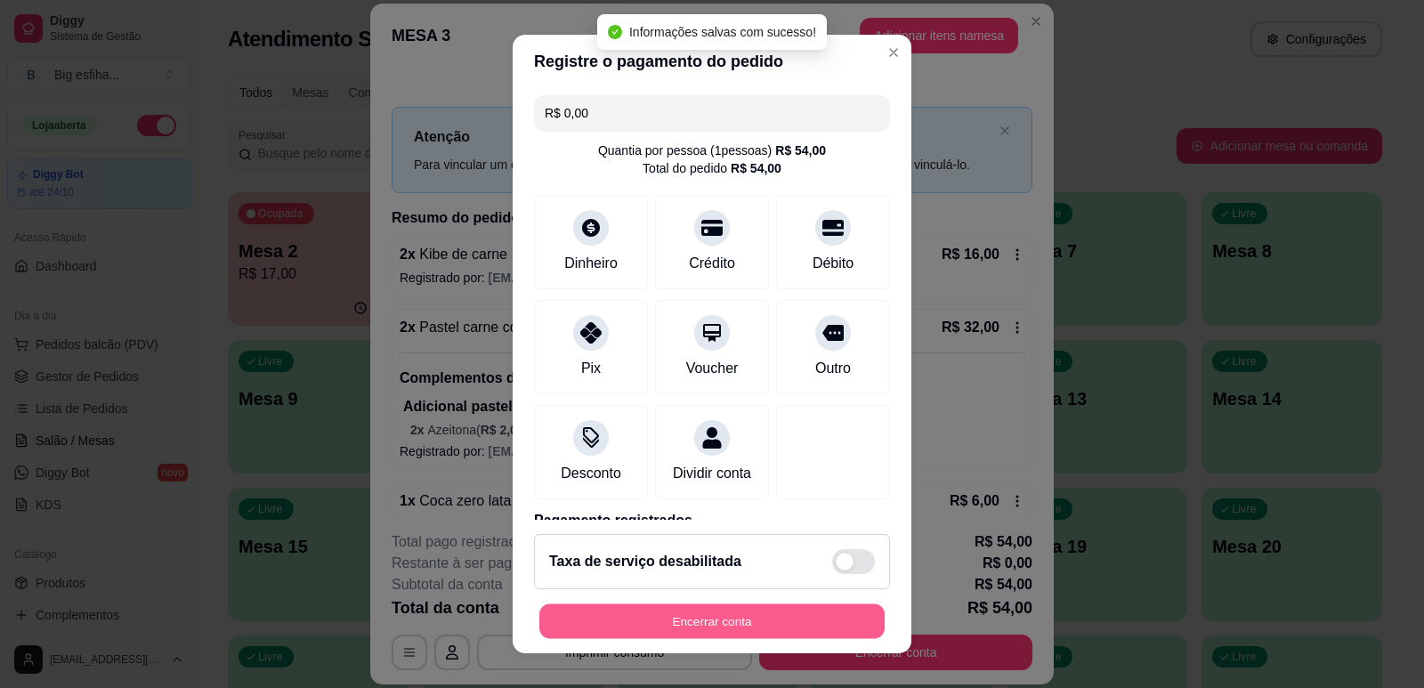
click at [792, 626] on button "Encerrar conta" at bounding box center [711, 621] width 345 height 35
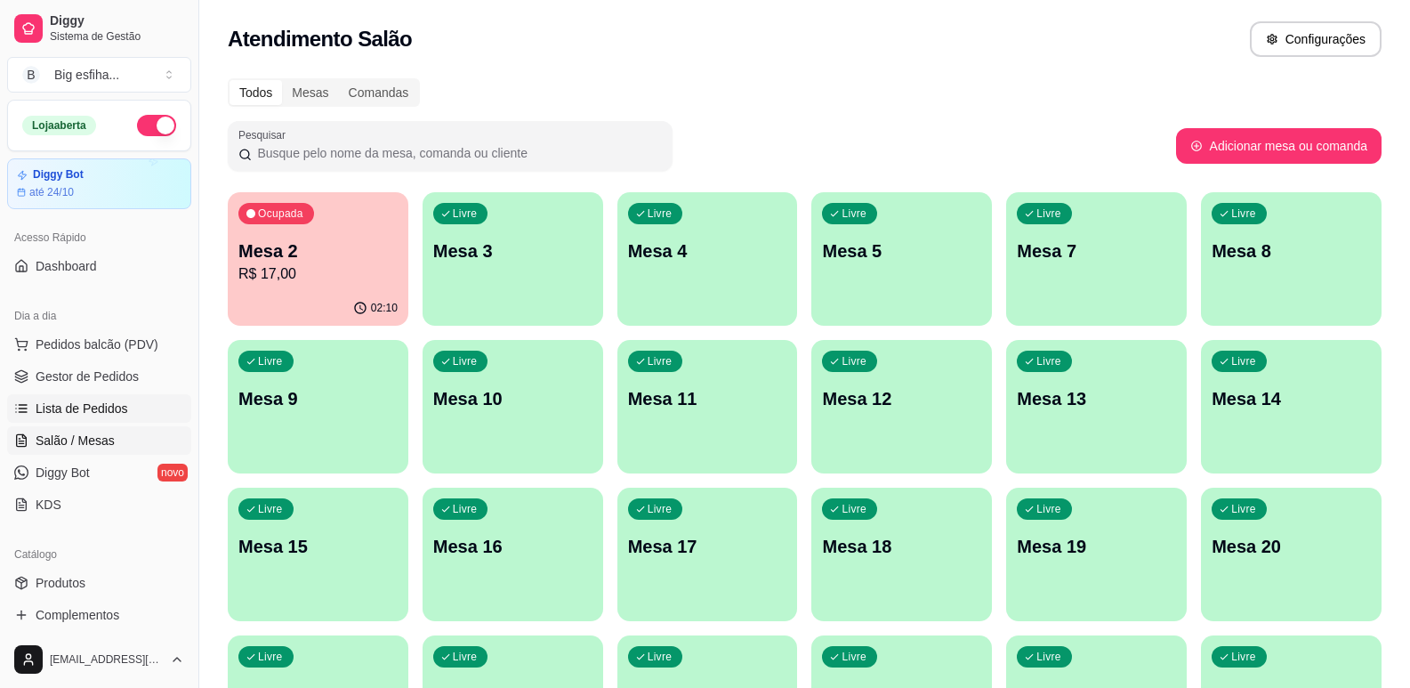
click at [108, 414] on span "Lista de Pedidos" at bounding box center [82, 409] width 93 height 18
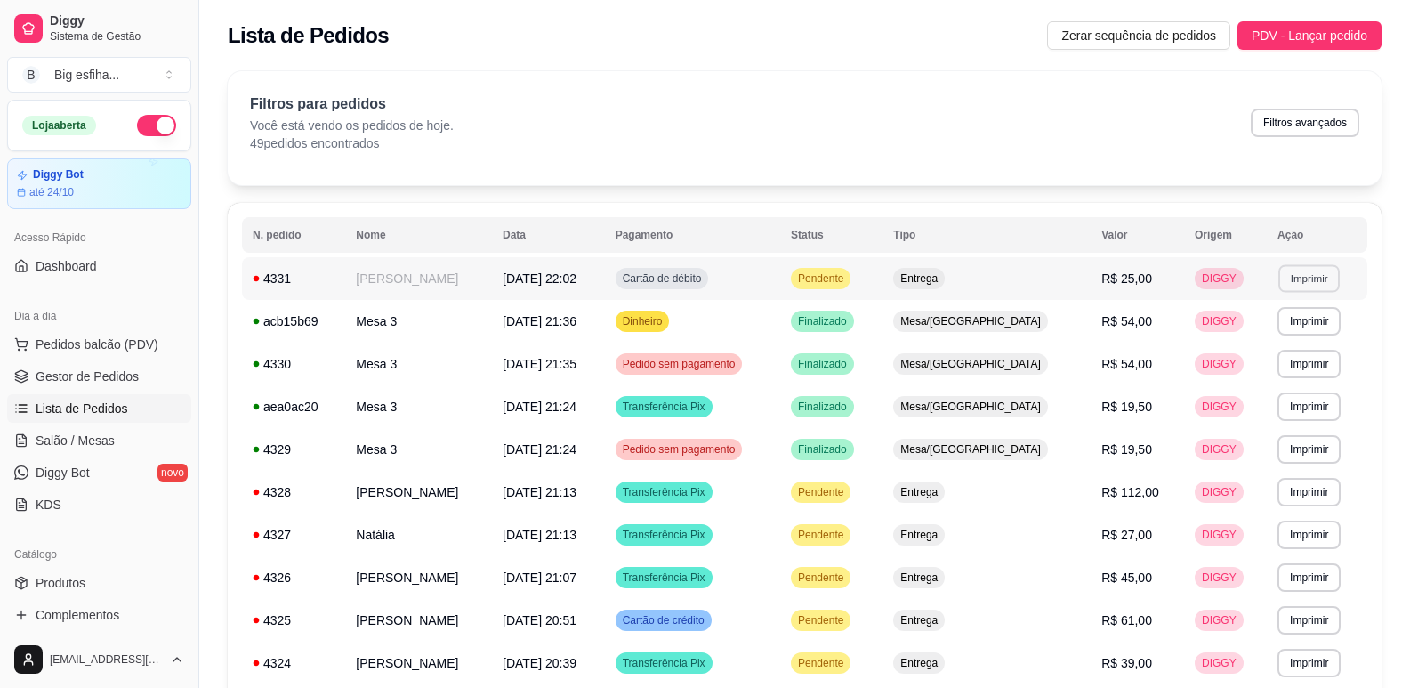
click at [1313, 285] on button "Imprimir" at bounding box center [1309, 278] width 61 height 28
click at [1293, 355] on div "Escolha a impressora IMPRESSORA" at bounding box center [1277, 328] width 147 height 61
click at [1281, 342] on button "IMPRESSORA" at bounding box center [1277, 341] width 125 height 28
click at [126, 426] on link "Salão / Mesas" at bounding box center [99, 440] width 184 height 28
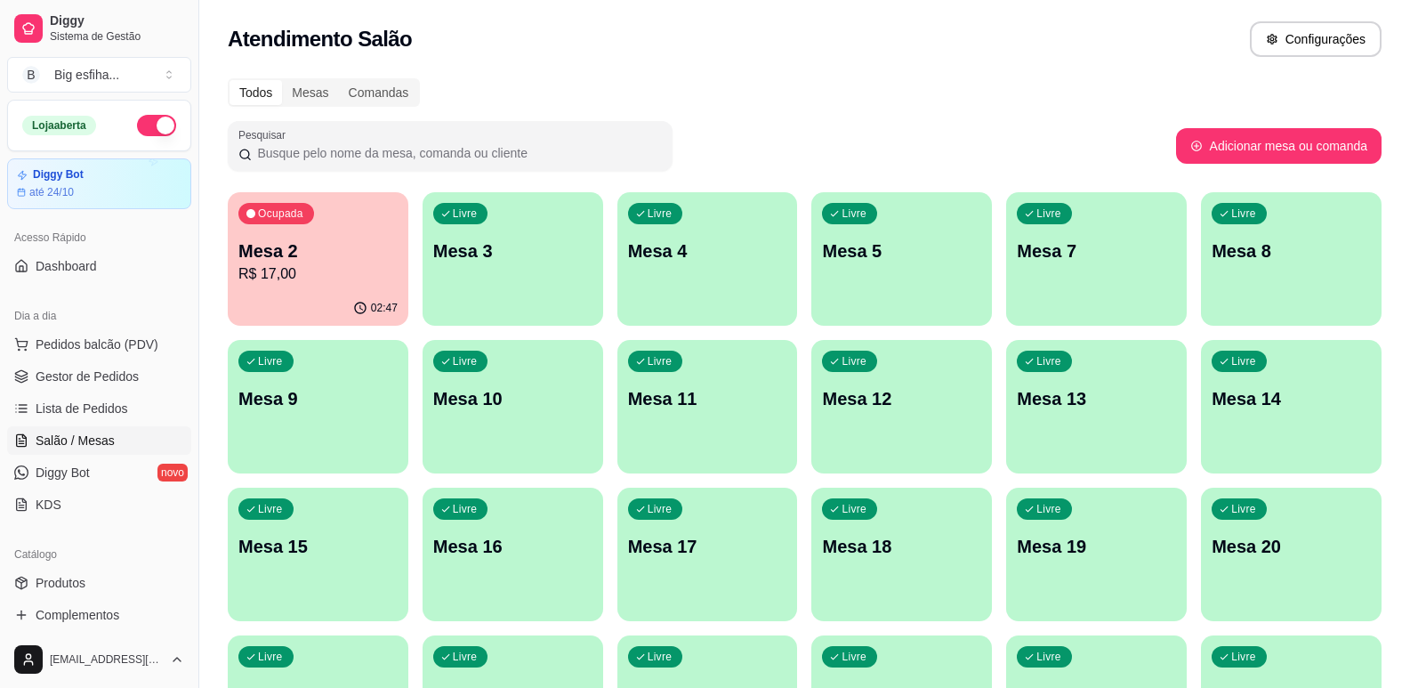
click at [367, 237] on div "Ocupada Mesa 2 R$ 17,00" at bounding box center [318, 241] width 181 height 99
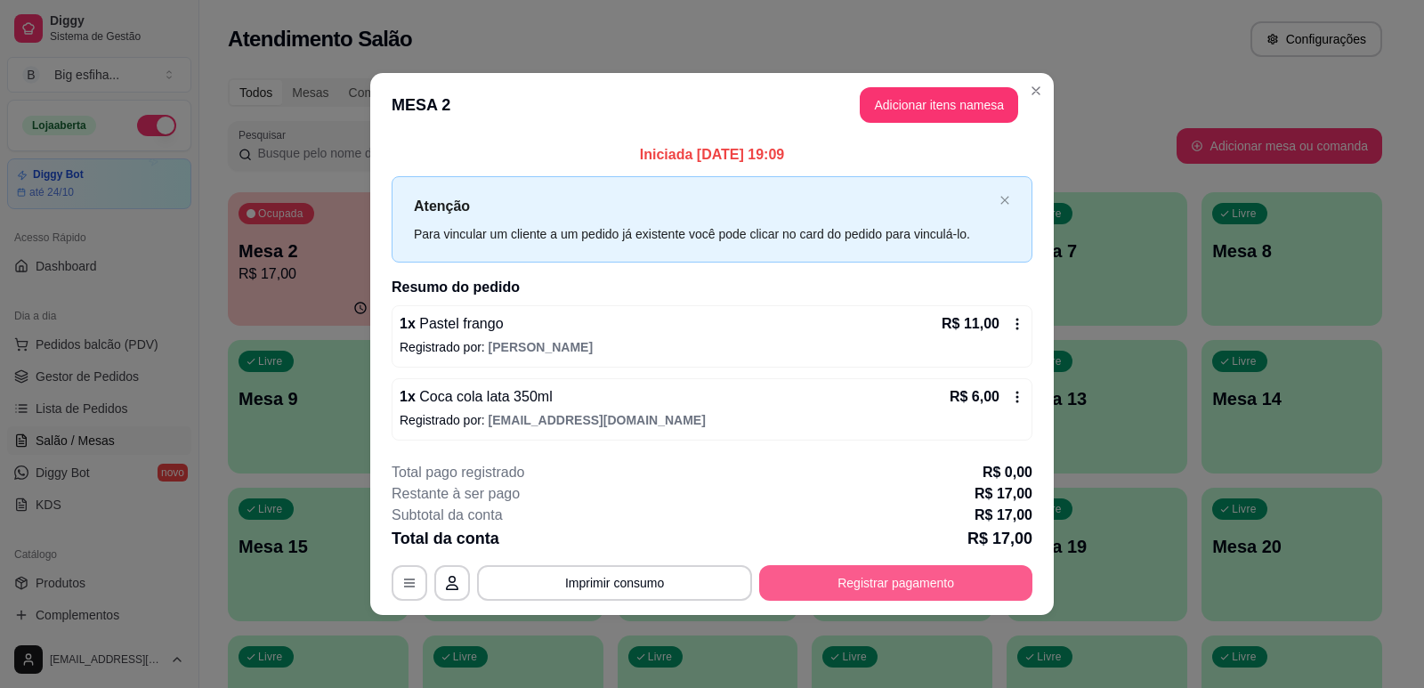
click at [871, 592] on button "Registrar pagamento" at bounding box center [895, 583] width 273 height 36
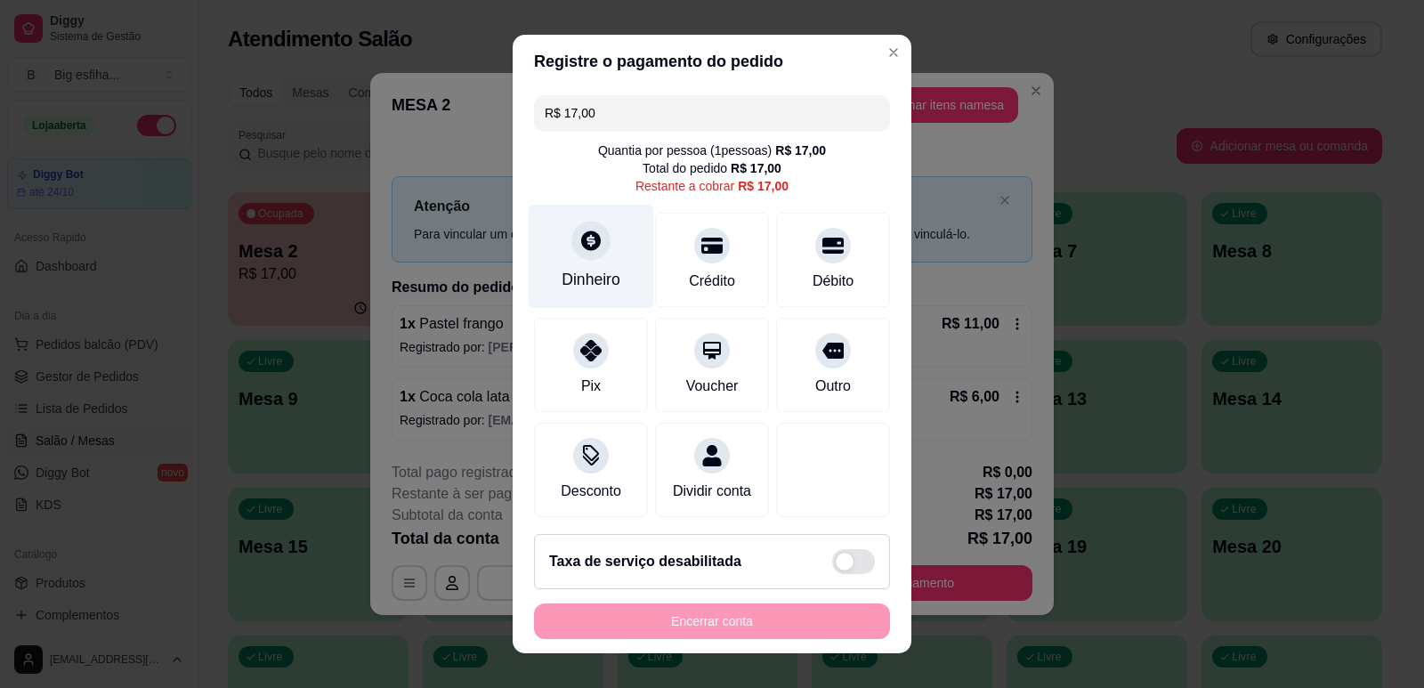
click at [564, 270] on div "Dinheiro" at bounding box center [591, 279] width 59 height 23
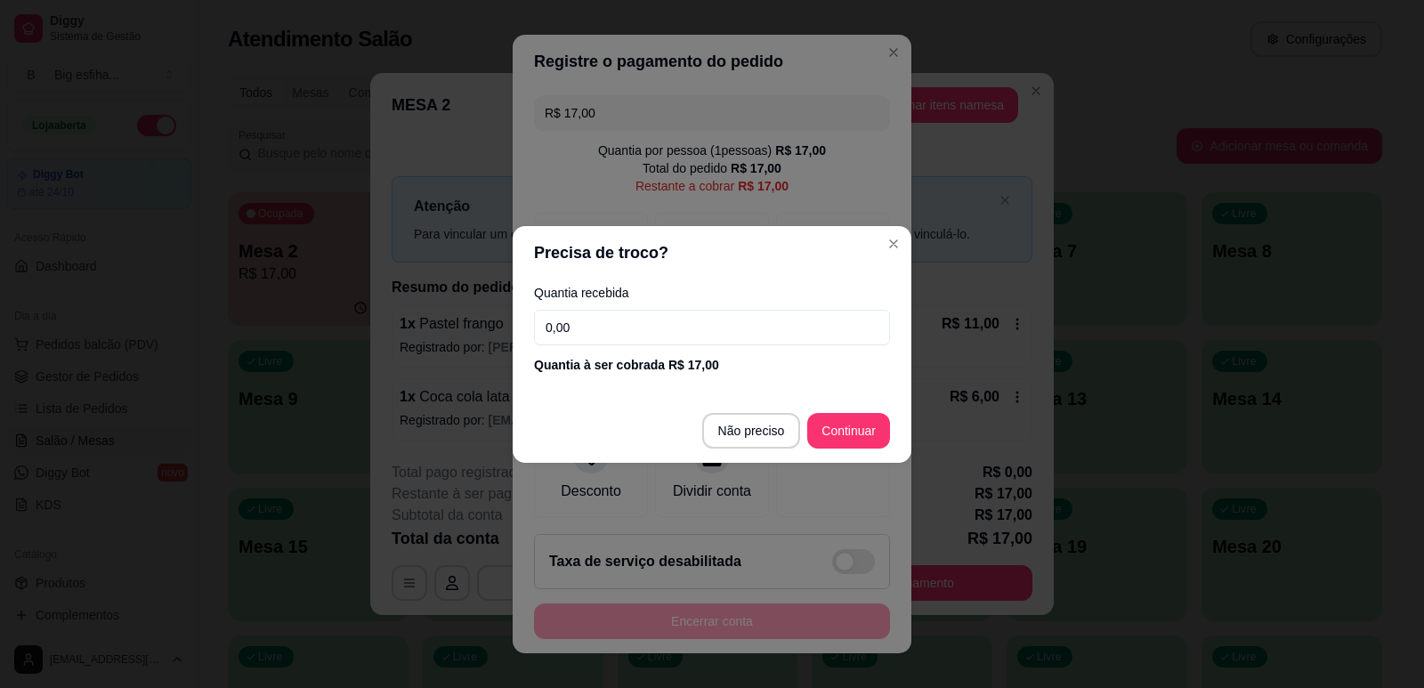
drag, startPoint x: 617, startPoint y: 304, endPoint x: 617, endPoint y: 322, distance: 17.8
click at [617, 308] on div "Quantia recebida 0,00 Quantia à ser cobrada R$ 17,00" at bounding box center [712, 329] width 399 height 101
click at [617, 326] on input "0,00" at bounding box center [712, 328] width 356 height 36
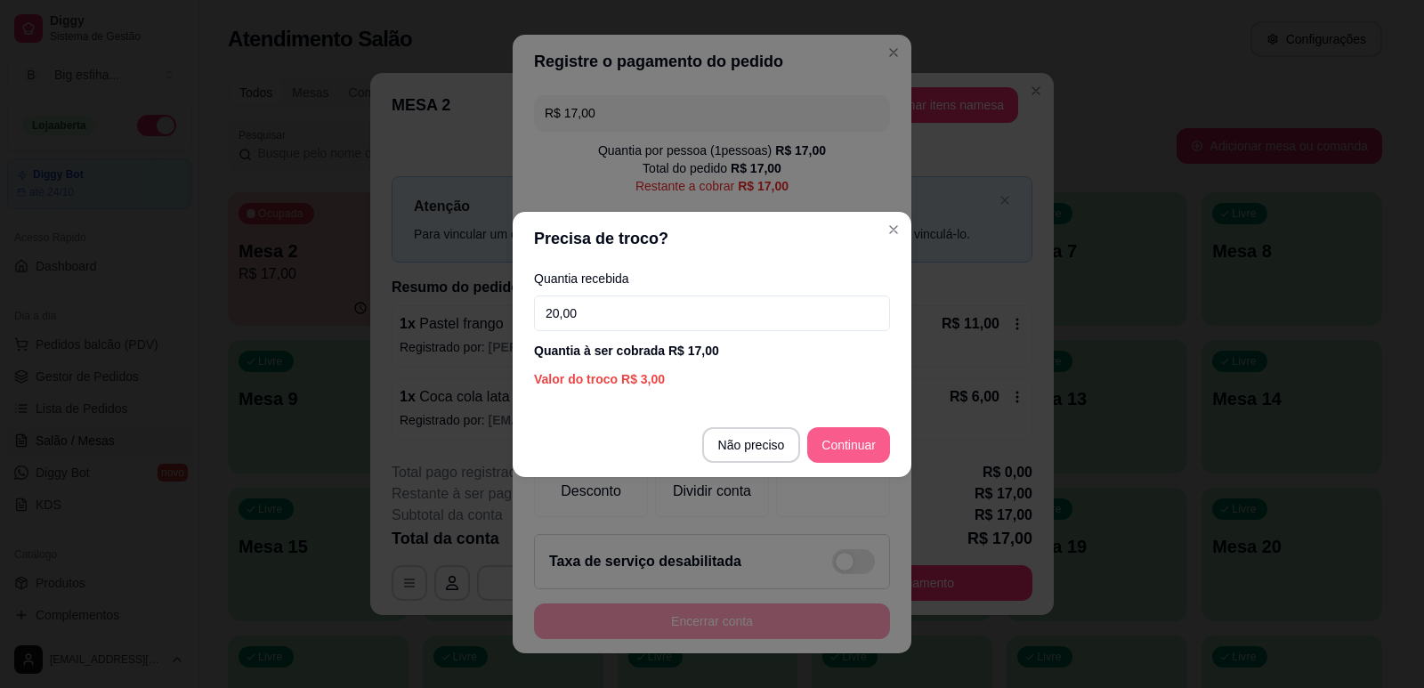
type input "20,00"
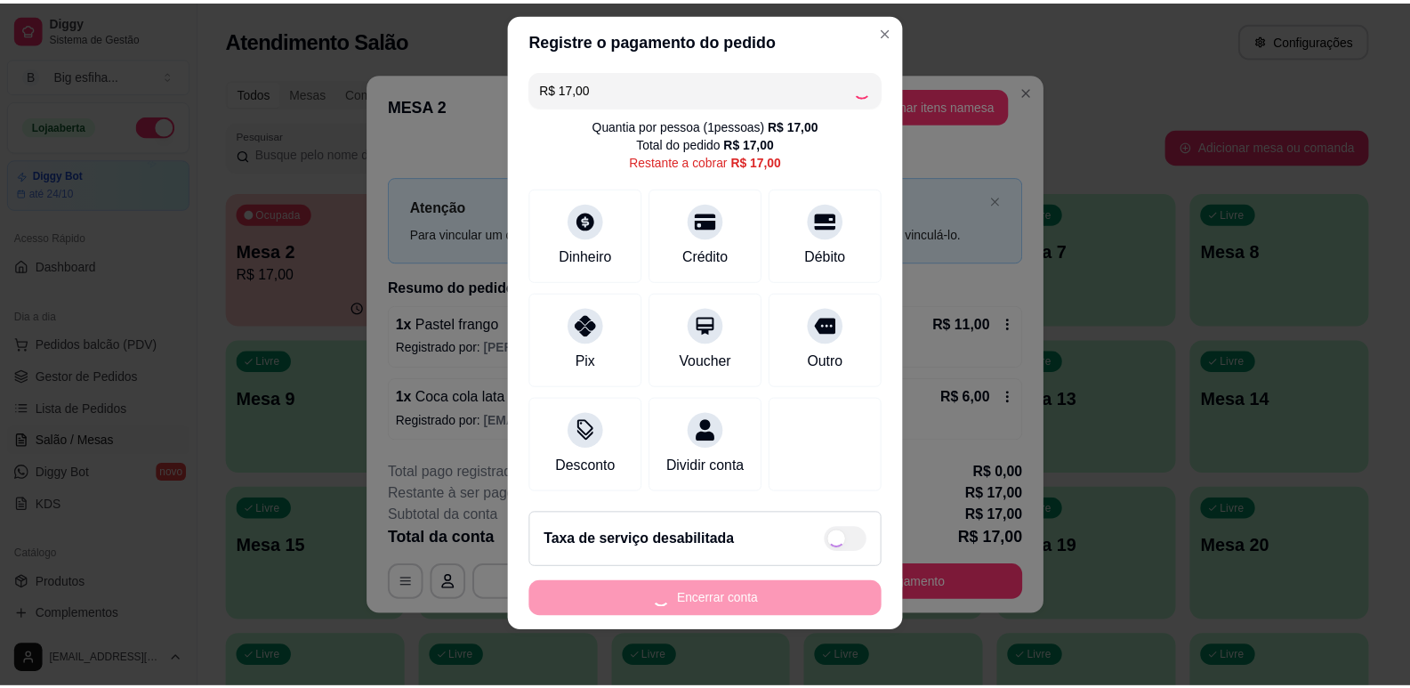
scroll to position [22, 0]
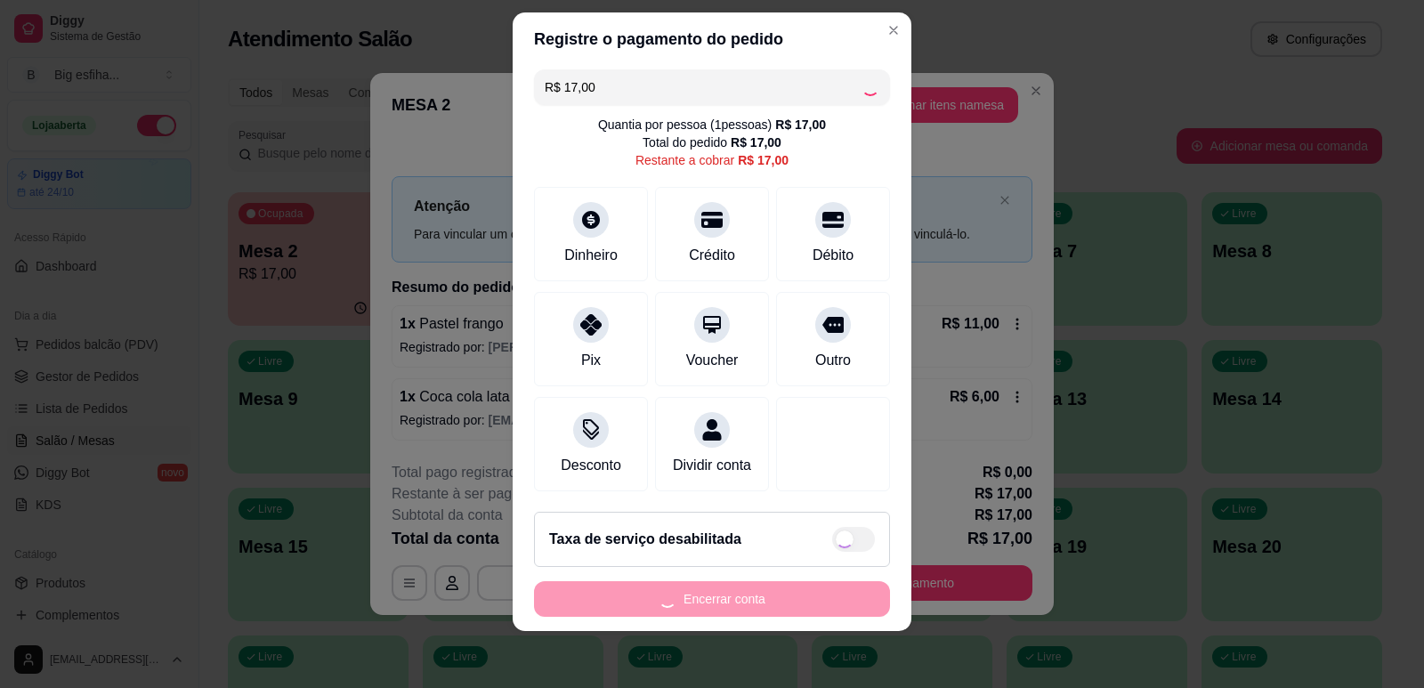
click at [657, 595] on div "Encerrar conta" at bounding box center [712, 599] width 356 height 36
type input "R$ 0,00"
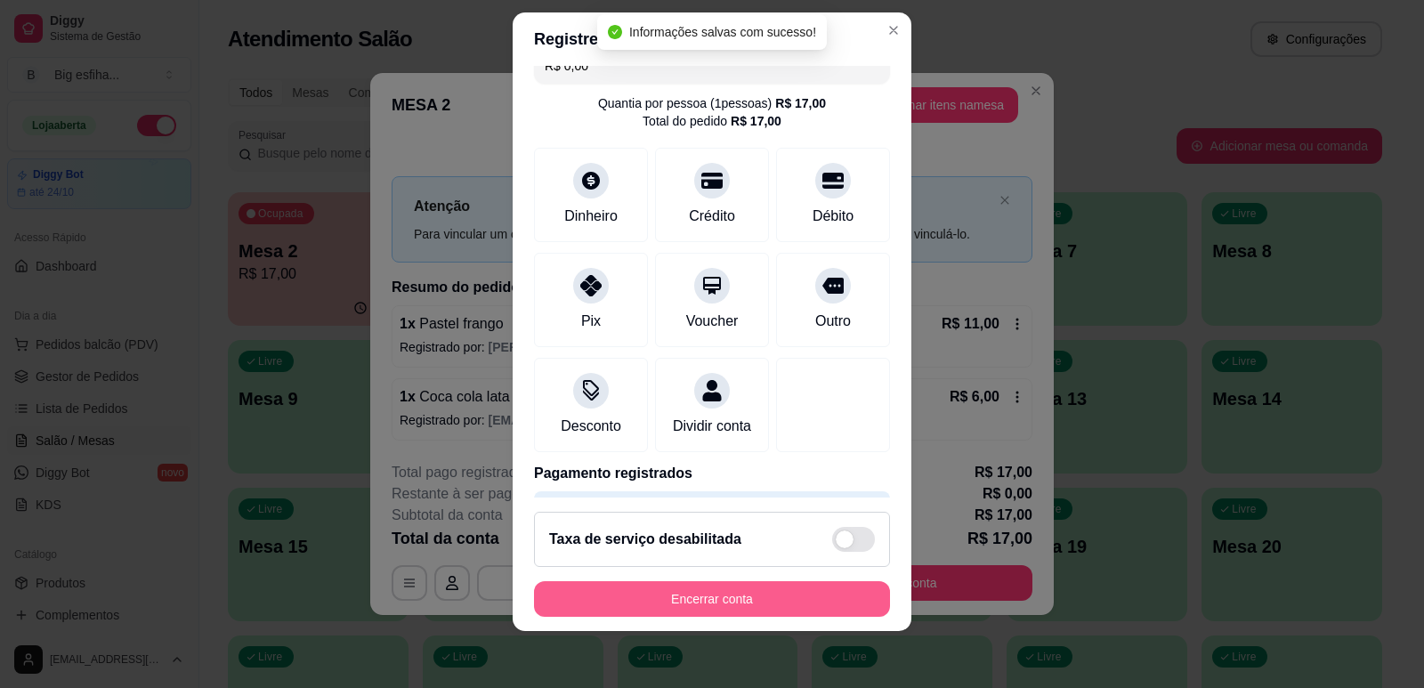
click at [657, 594] on button "Encerrar conta" at bounding box center [712, 599] width 356 height 36
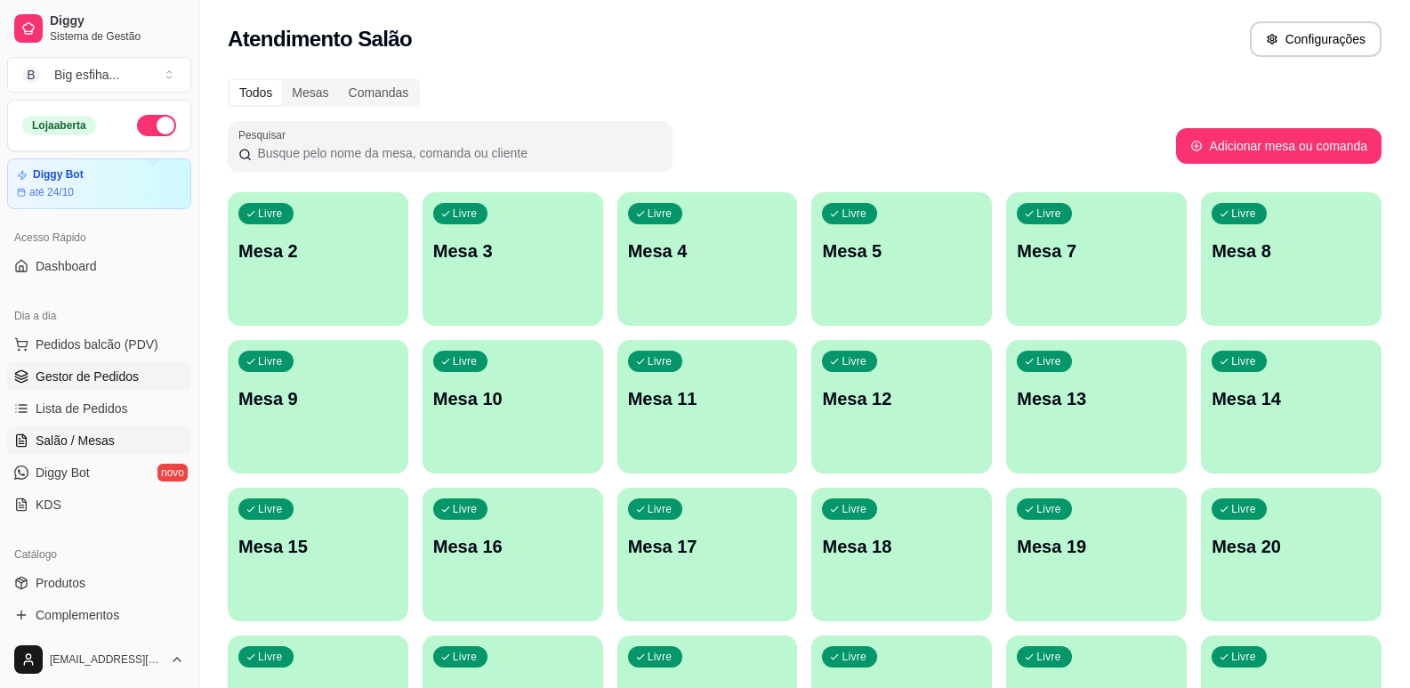
click at [103, 375] on span "Gestor de Pedidos" at bounding box center [87, 377] width 103 height 18
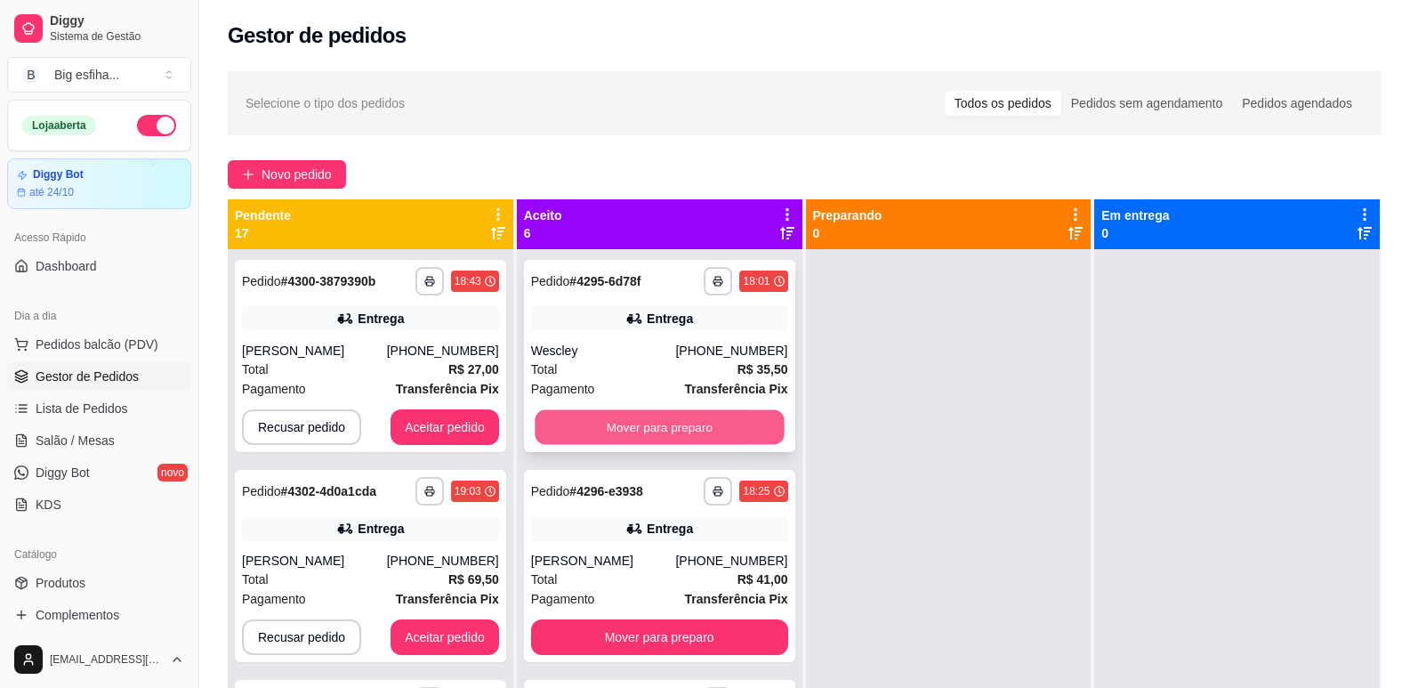
click at [610, 428] on button "Mover para preparo" at bounding box center [659, 427] width 249 height 35
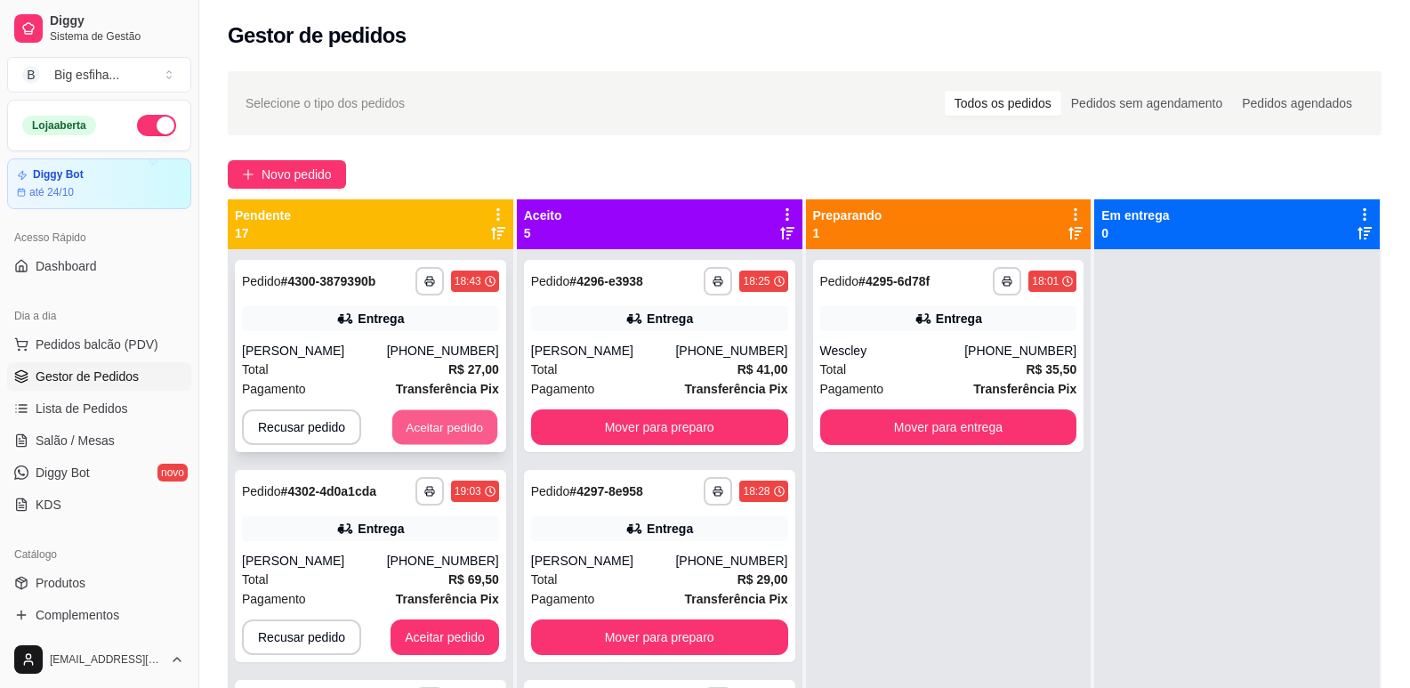
click at [414, 426] on button "Aceitar pedido" at bounding box center [444, 427] width 105 height 35
click at [900, 446] on div "**********" at bounding box center [948, 356] width 271 height 192
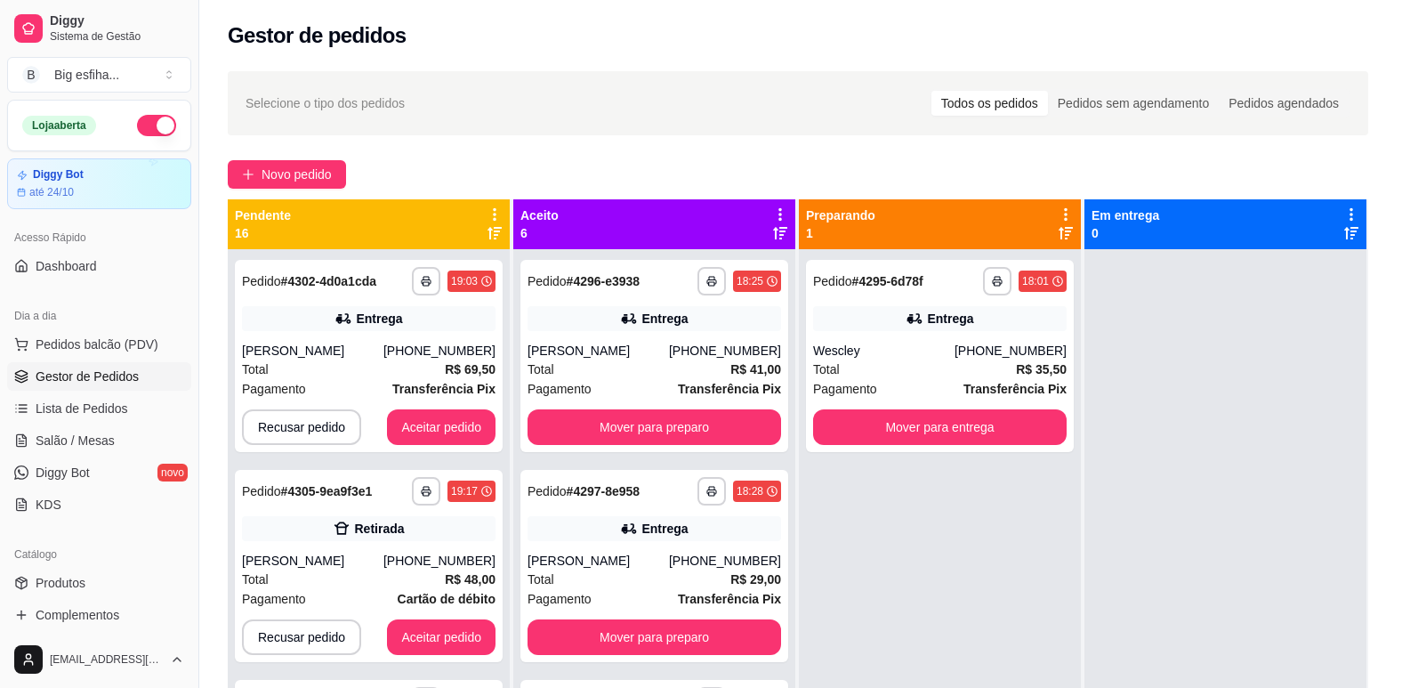
click at [708, 410] on div "Balcone restaurante , n. , -" at bounding box center [704, 410] width 479 height 21
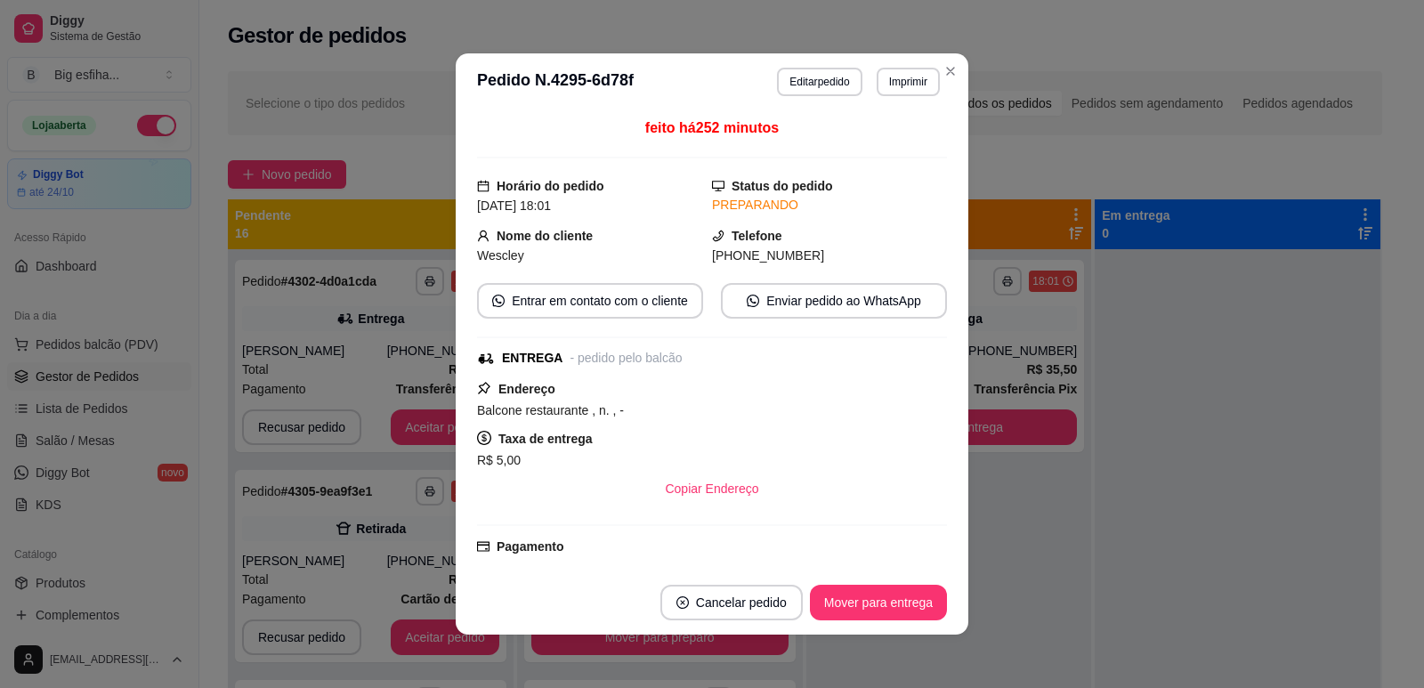
click at [958, 440] on div "feito há 252 minutos Horário do pedido 28/09/2025 18:01 Status do pedido PREPAR…" at bounding box center [712, 340] width 513 height 460
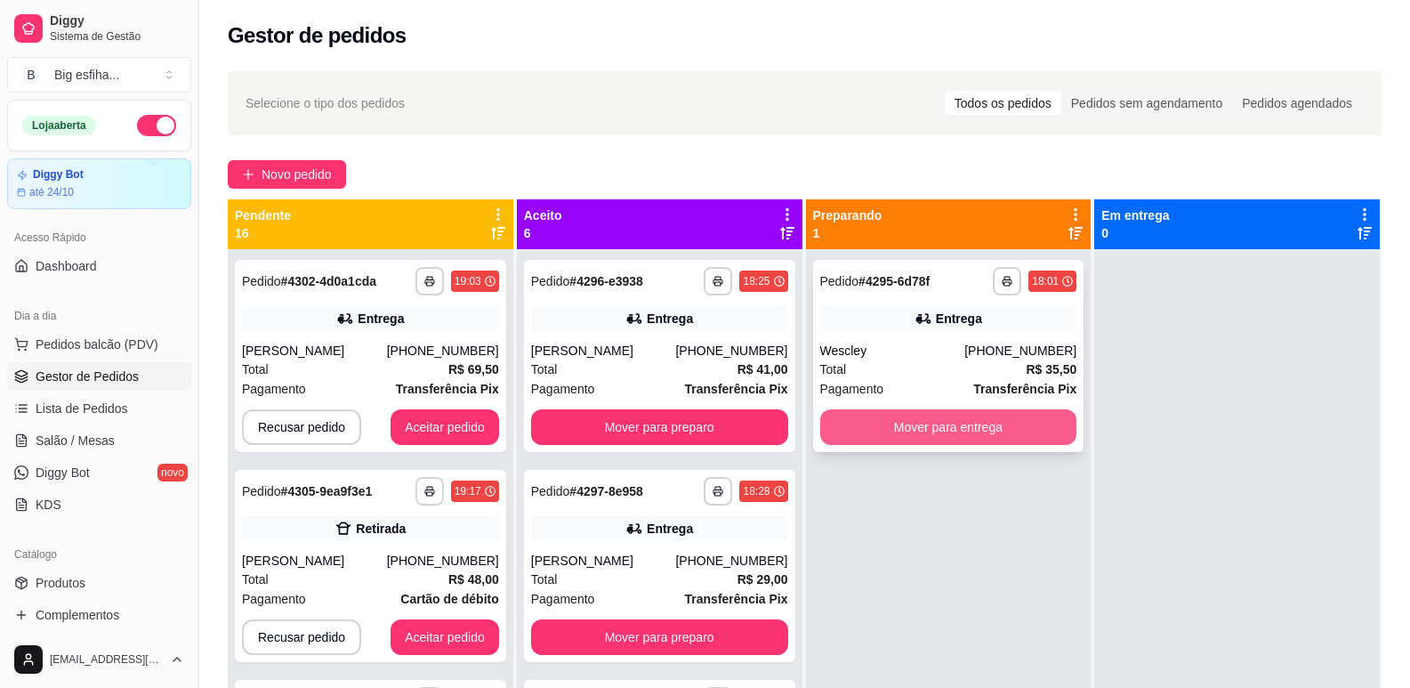
click at [980, 420] on button "Mover para entrega" at bounding box center [948, 427] width 257 height 36
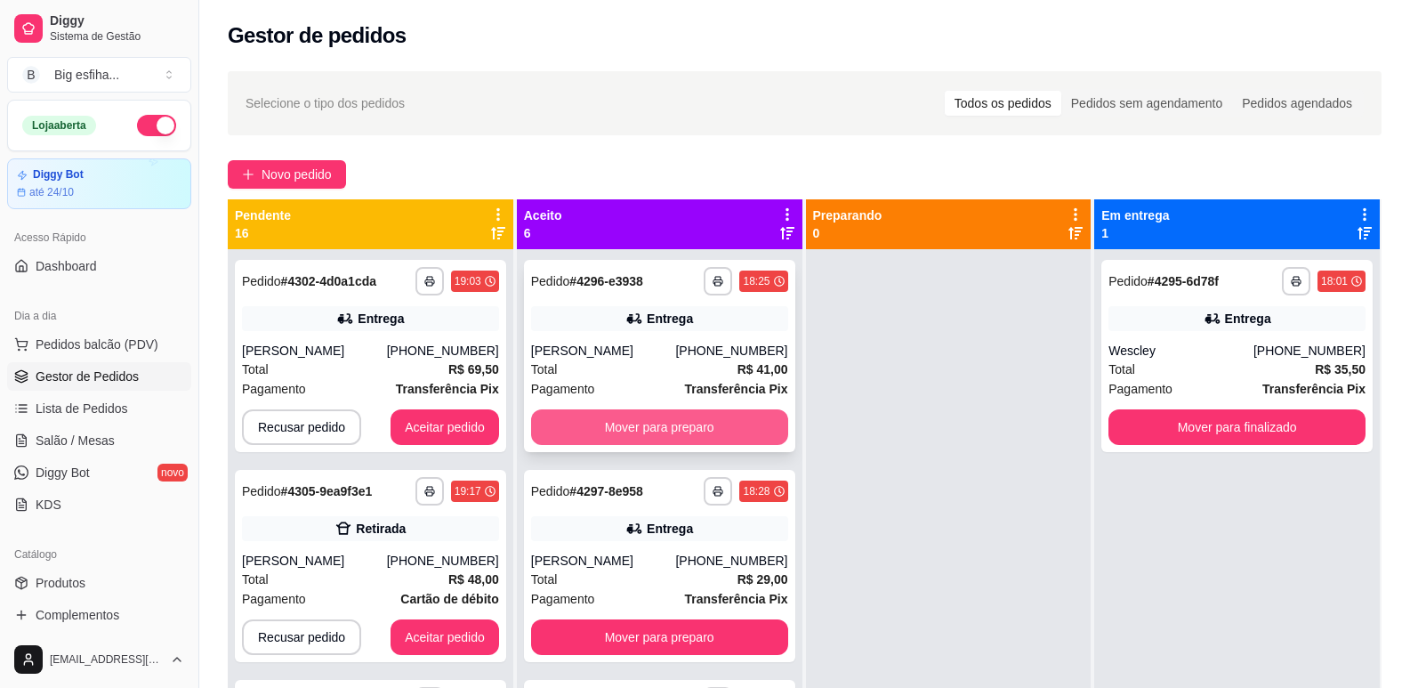
click at [725, 421] on button "Mover para preparo" at bounding box center [659, 427] width 257 height 36
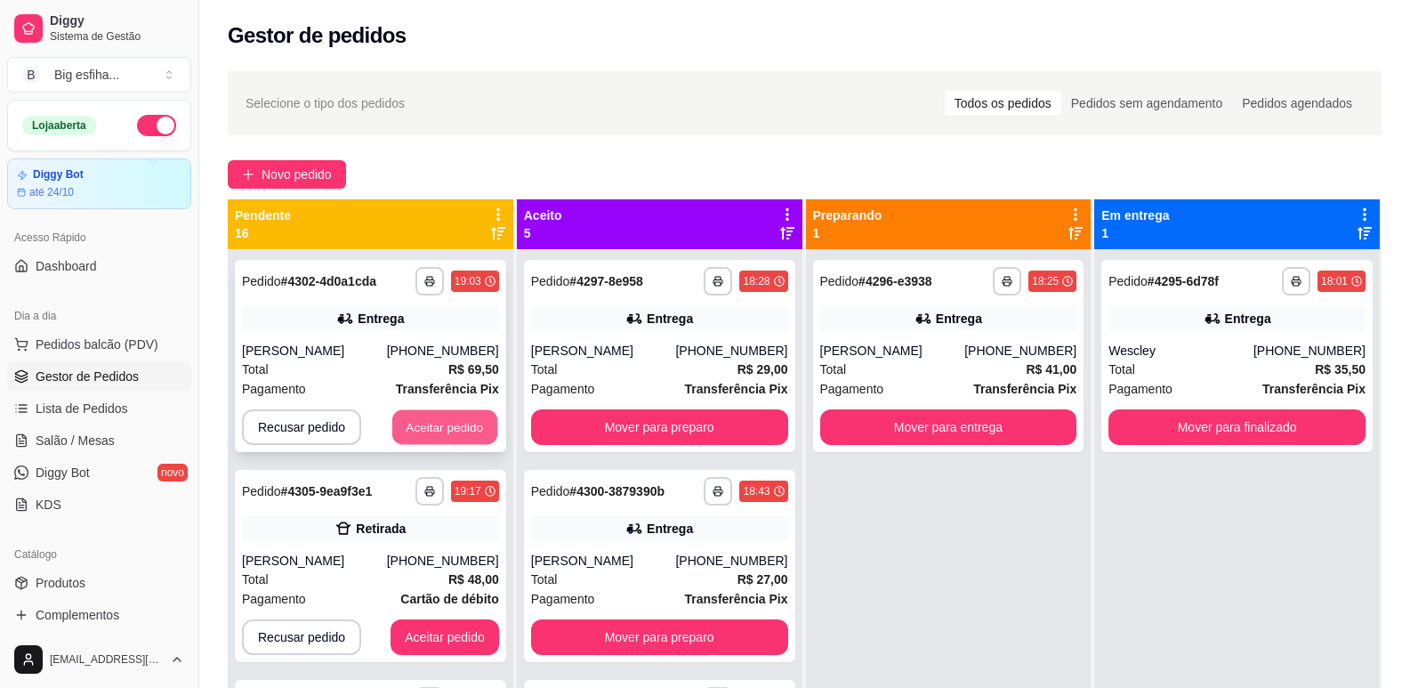
click at [412, 425] on button "Aceitar pedido" at bounding box center [444, 427] width 105 height 35
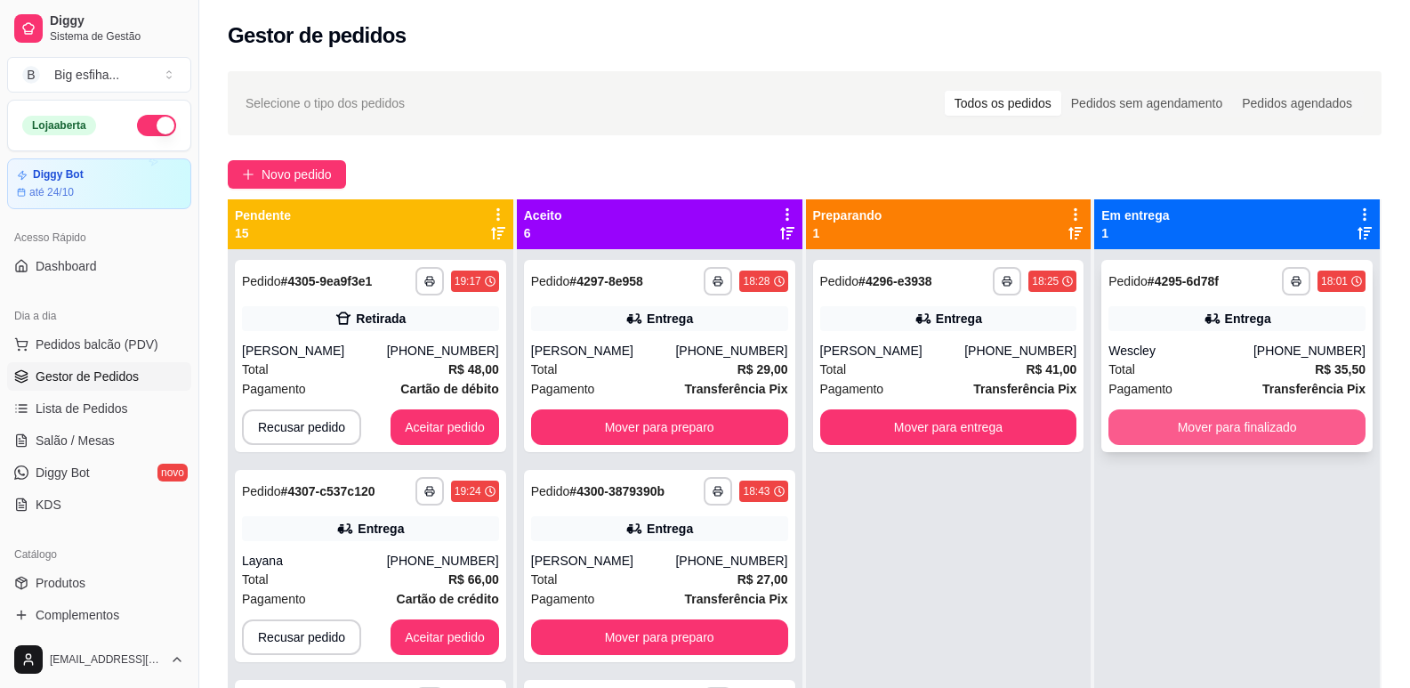
click at [1152, 426] on button "Mover para finalizado" at bounding box center [1237, 427] width 257 height 36
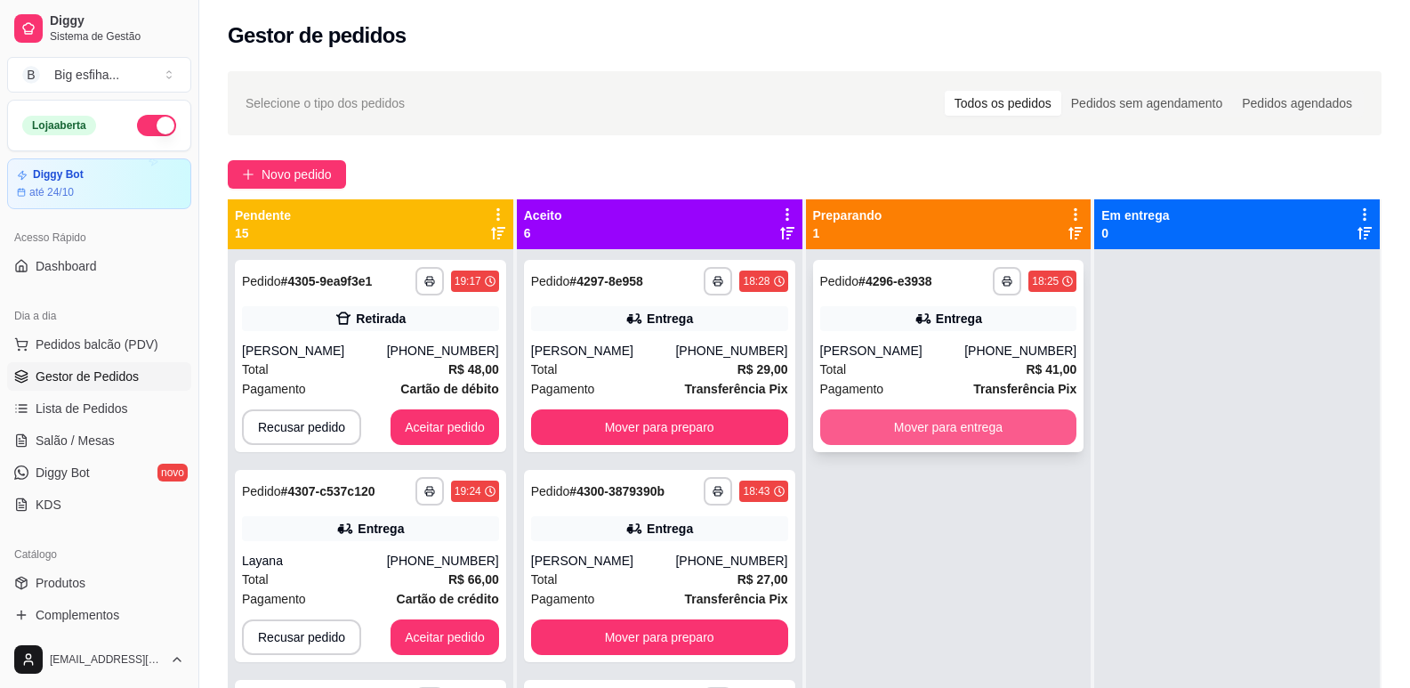
click at [1014, 423] on button "Mover para entrega" at bounding box center [948, 427] width 257 height 36
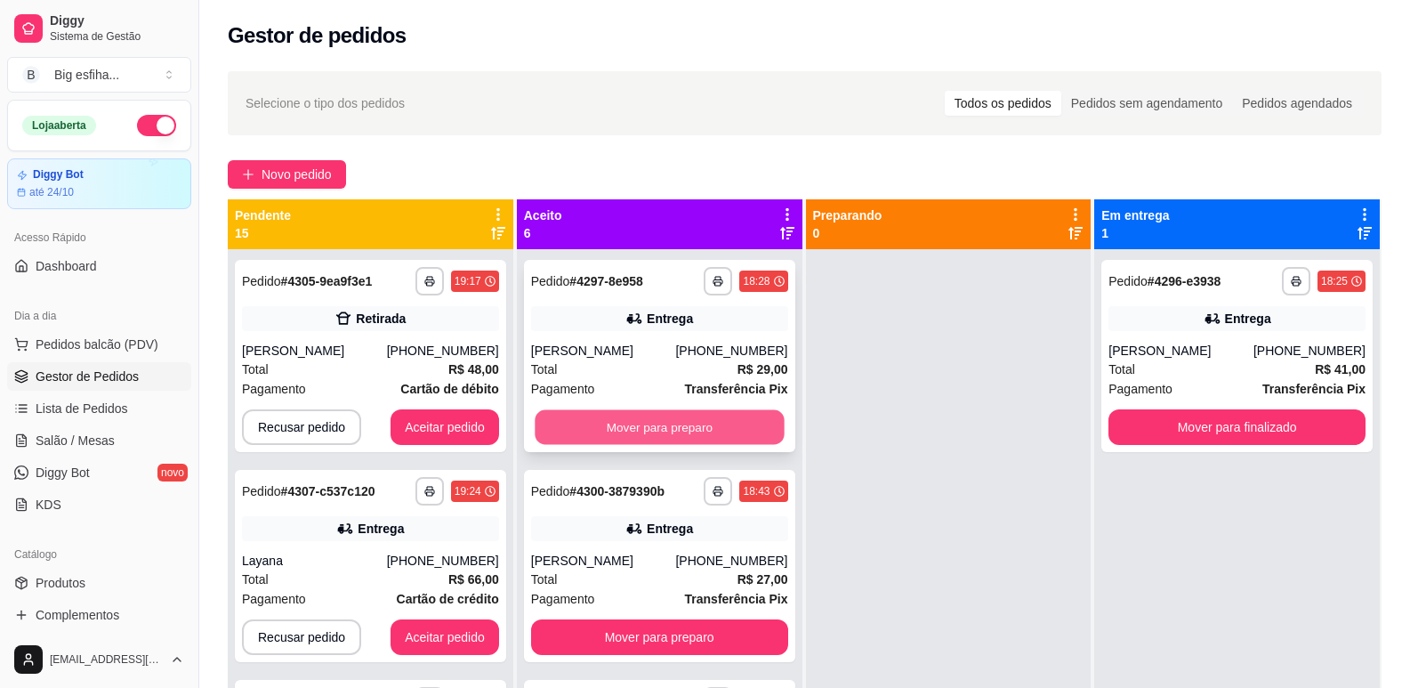
click at [723, 426] on button "Mover para preparo" at bounding box center [659, 427] width 249 height 35
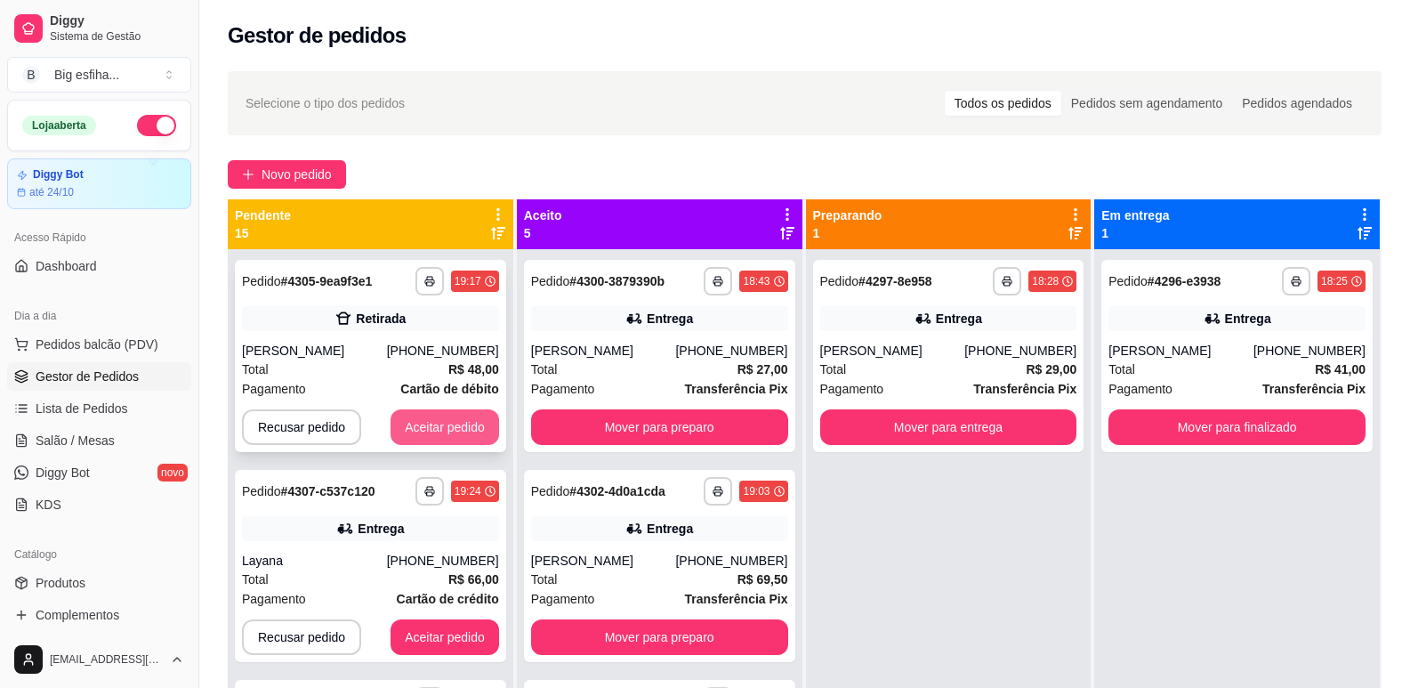
click at [409, 424] on button "Aceitar pedido" at bounding box center [445, 427] width 109 height 36
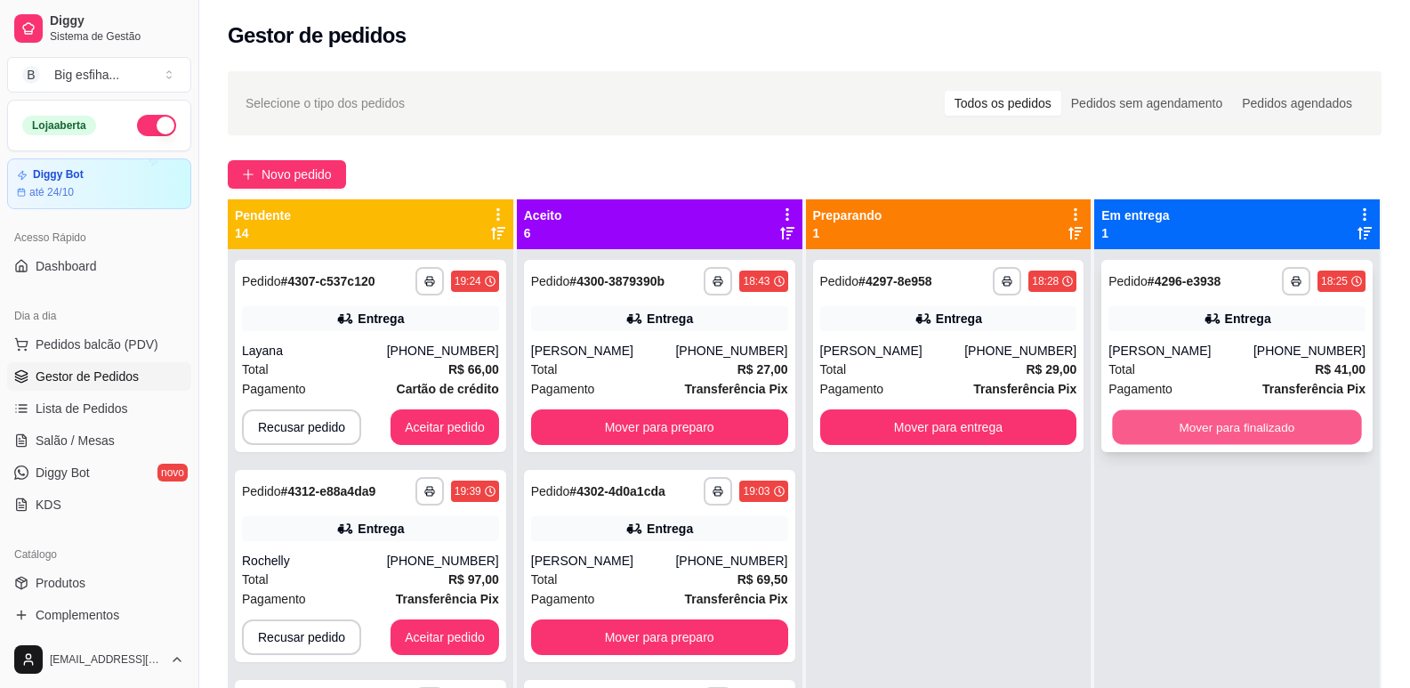
click at [1178, 424] on button "Mover para finalizado" at bounding box center [1237, 427] width 249 height 35
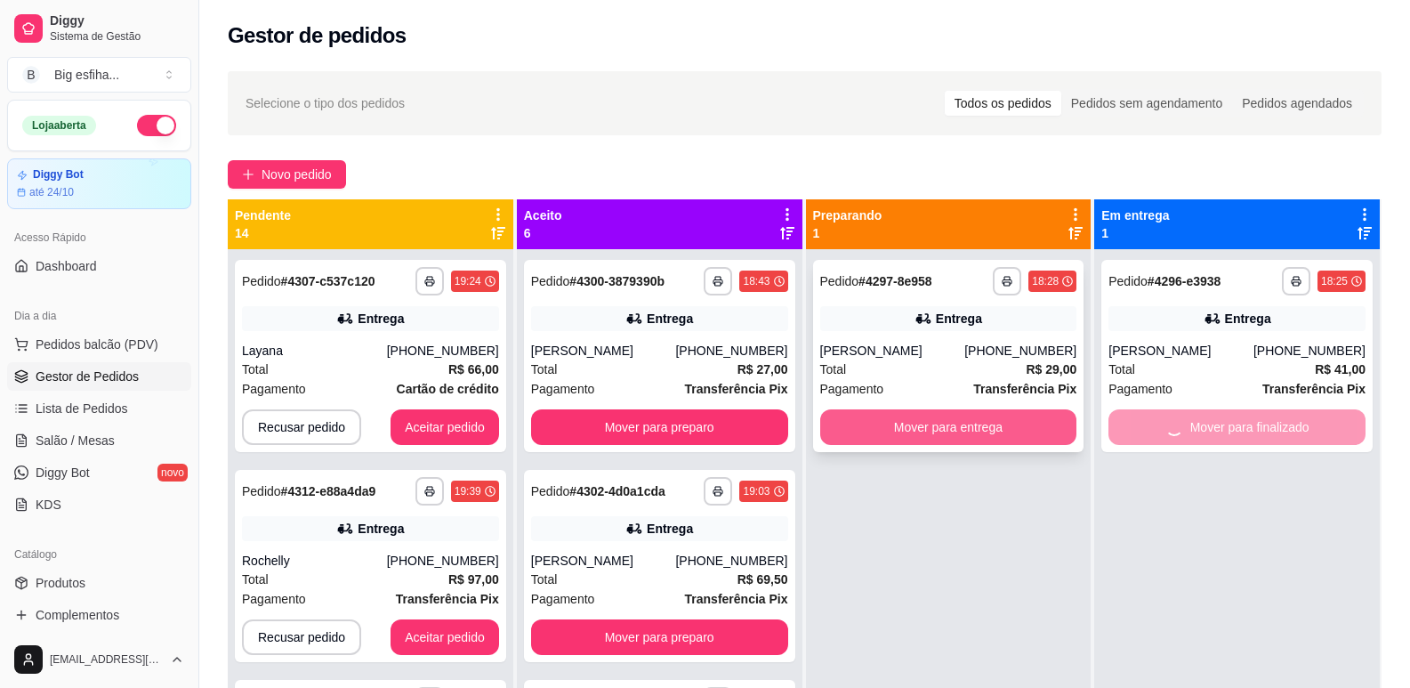
click at [974, 416] on button "Mover para entrega" at bounding box center [948, 427] width 257 height 36
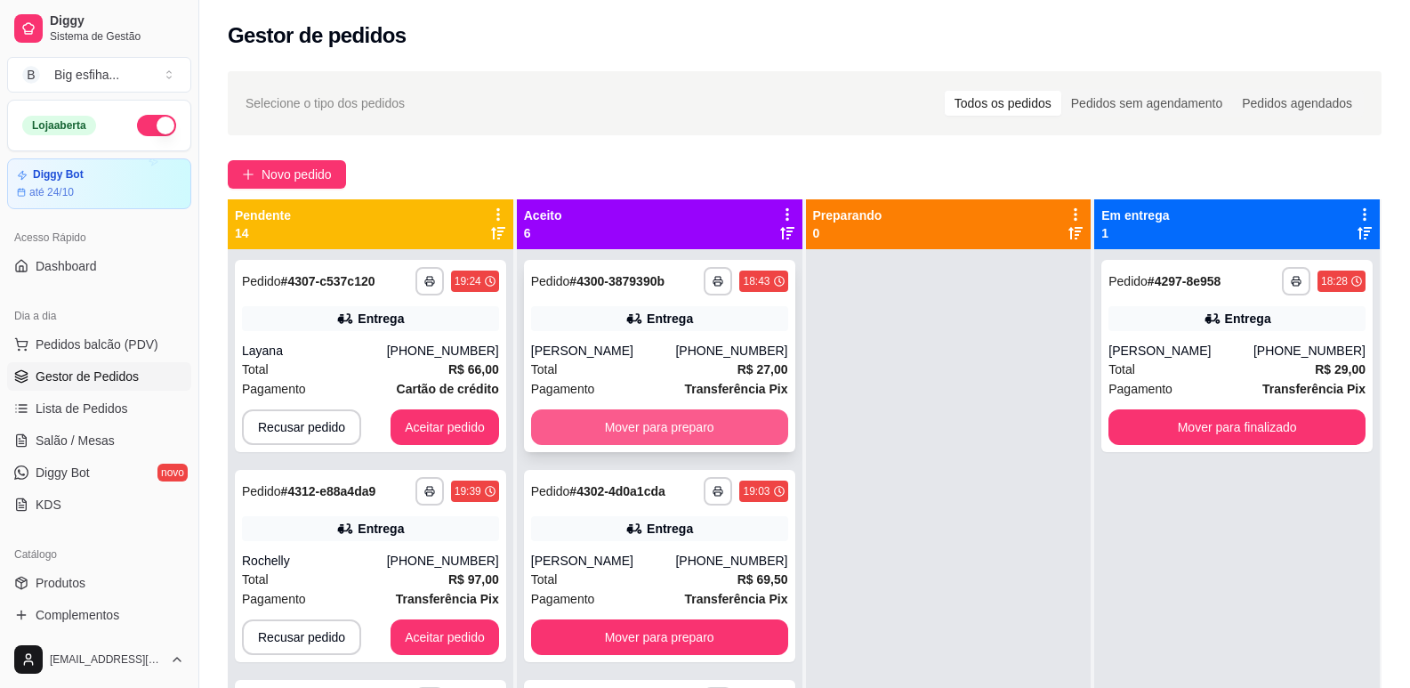
click at [662, 429] on button "Mover para preparo" at bounding box center [659, 427] width 257 height 36
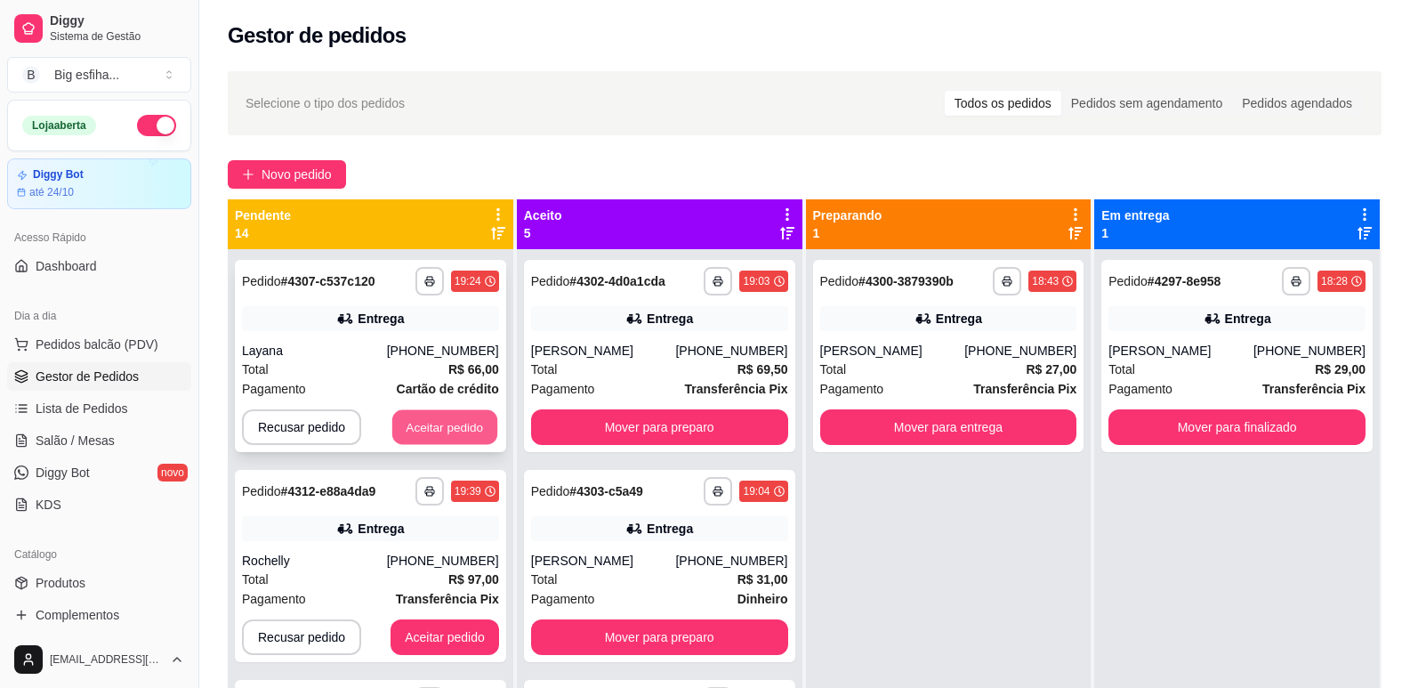
click at [468, 424] on button "Aceitar pedido" at bounding box center [444, 427] width 105 height 35
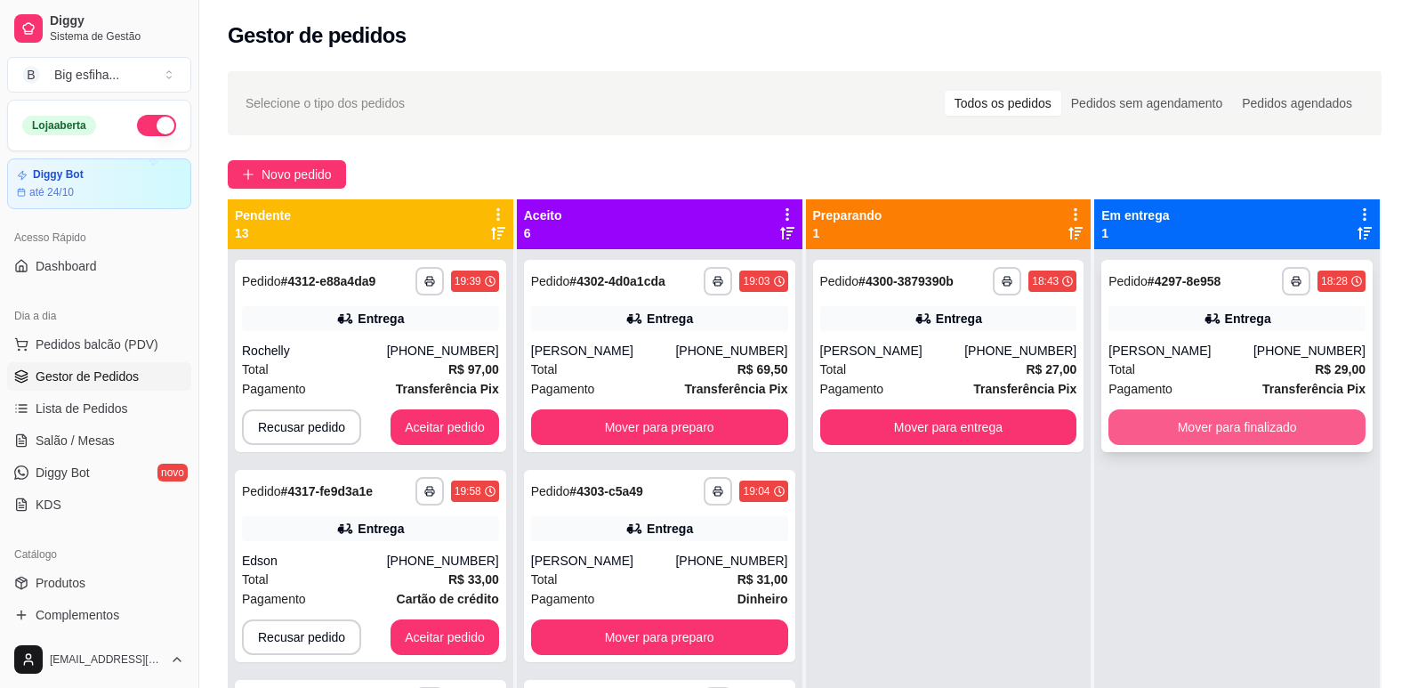
click at [1169, 422] on button "Mover para finalizado" at bounding box center [1237, 427] width 257 height 36
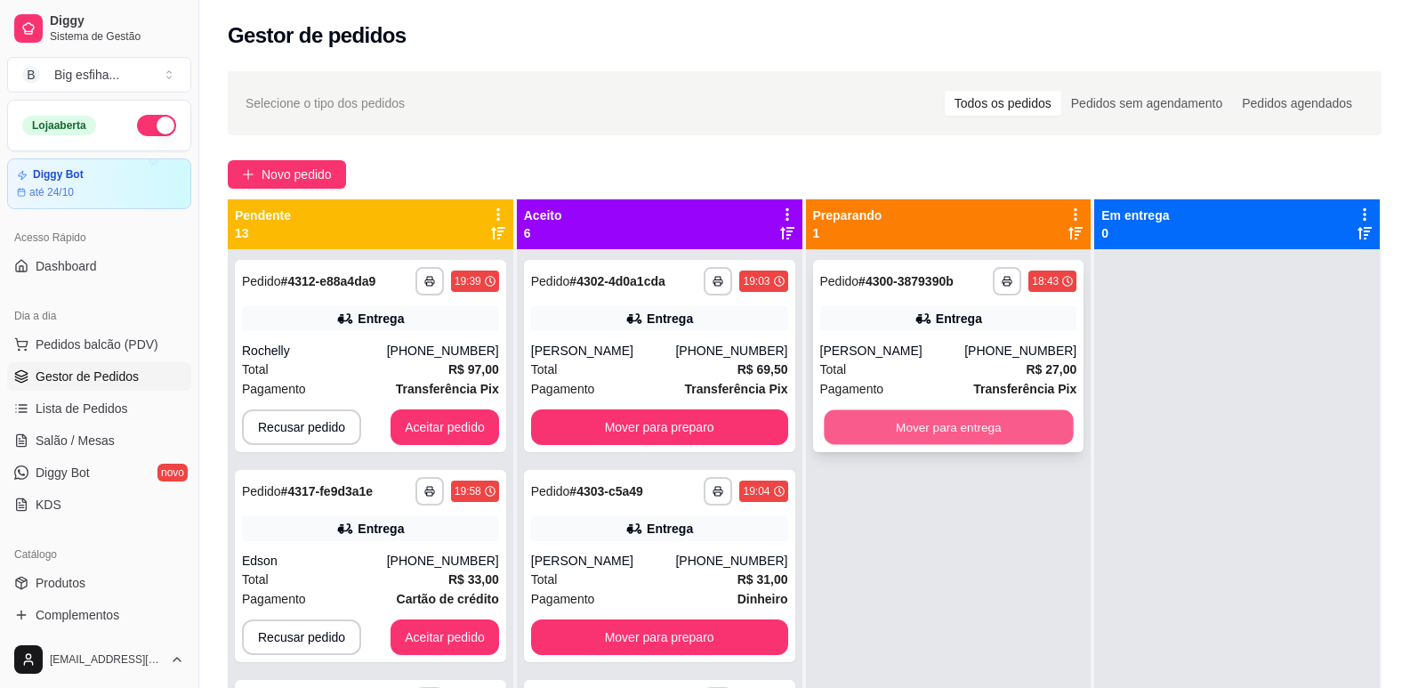
click at [1014, 432] on button "Mover para entrega" at bounding box center [948, 427] width 249 height 35
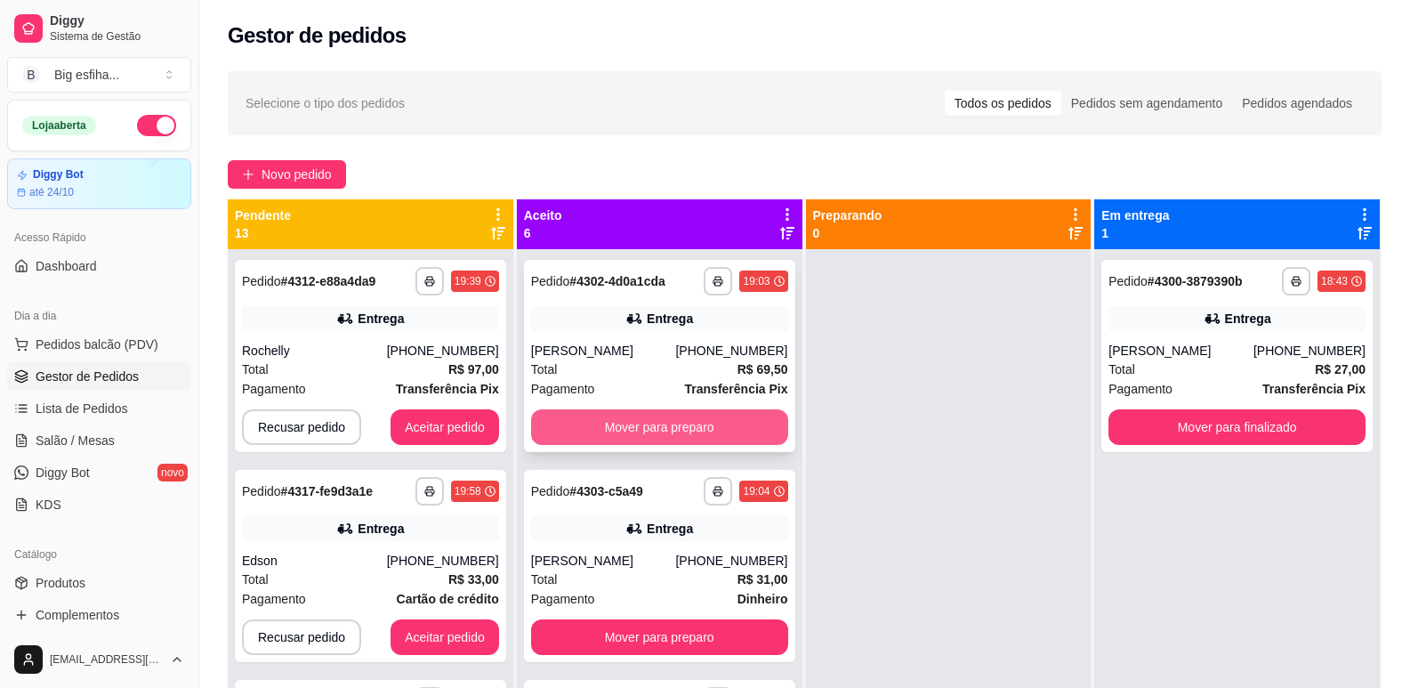
click at [631, 419] on button "Mover para preparo" at bounding box center [659, 427] width 257 height 36
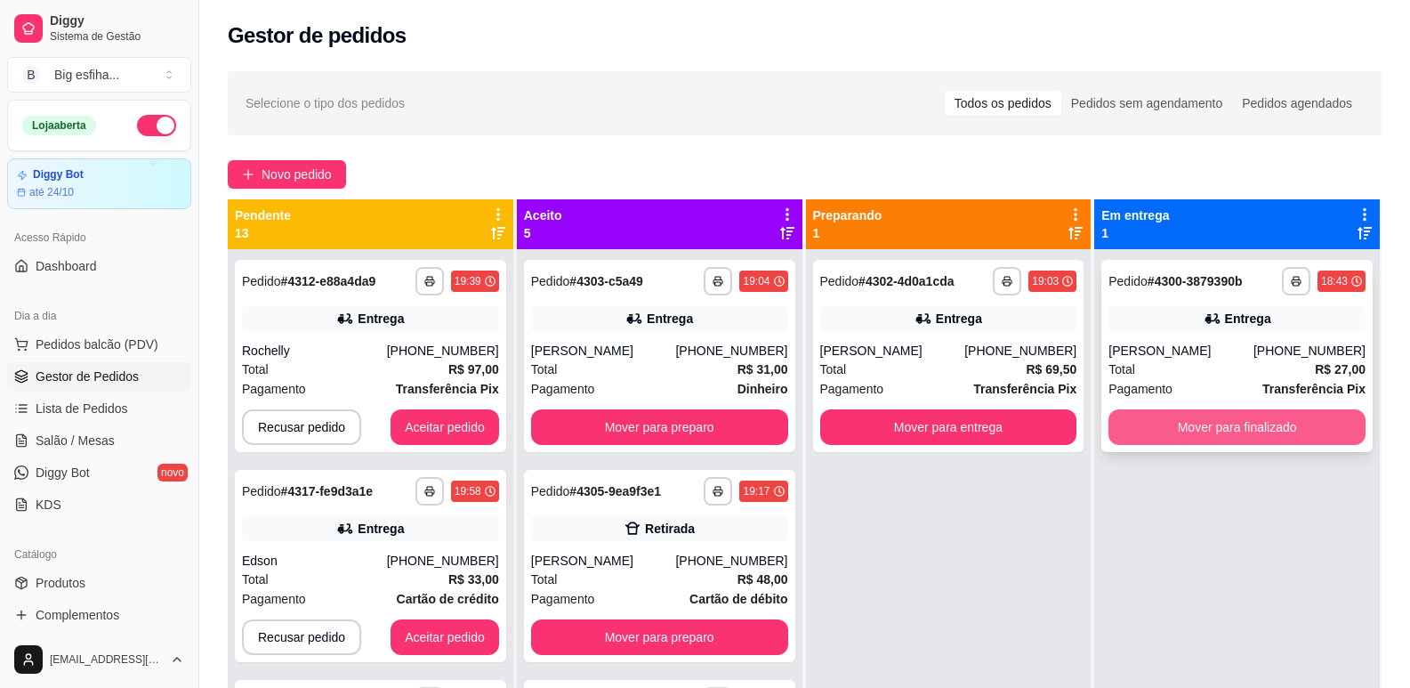
click at [1183, 437] on button "Mover para finalizado" at bounding box center [1237, 427] width 257 height 36
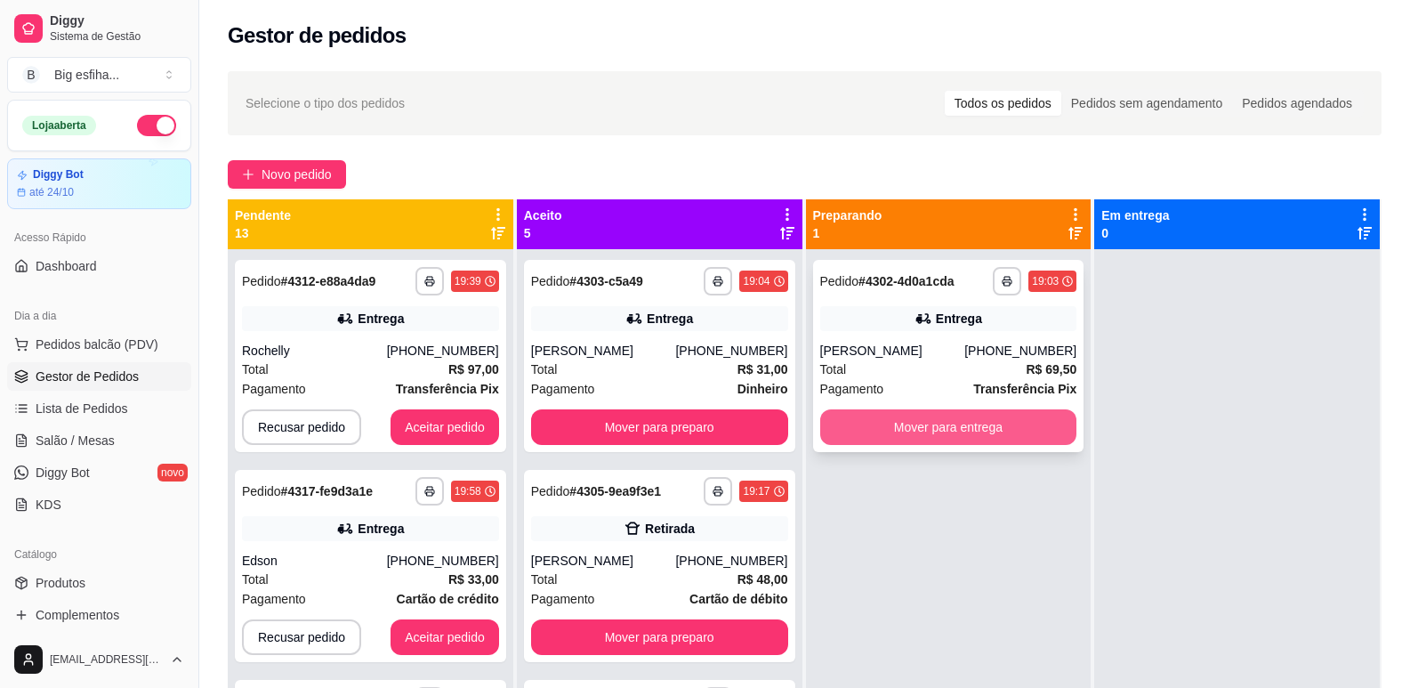
click at [948, 441] on button "Mover para entrega" at bounding box center [948, 427] width 257 height 36
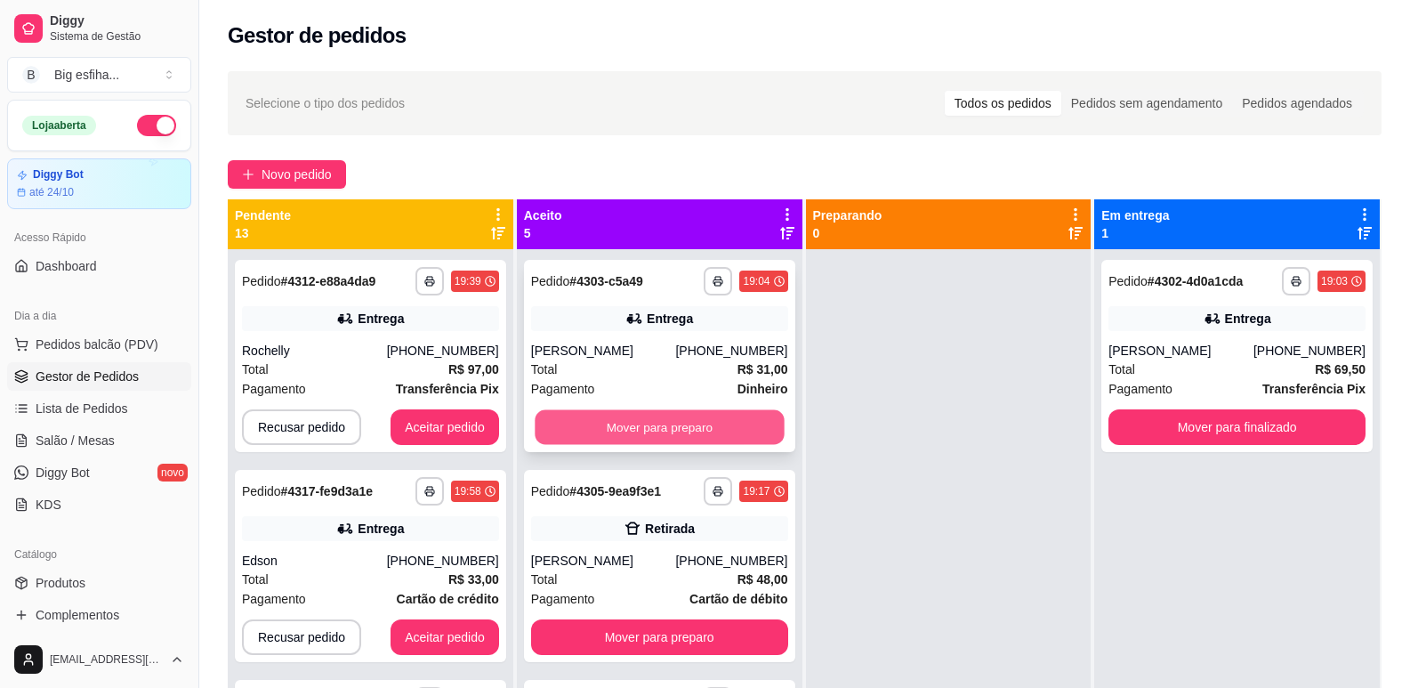
click at [627, 421] on button "Mover para preparo" at bounding box center [659, 427] width 249 height 35
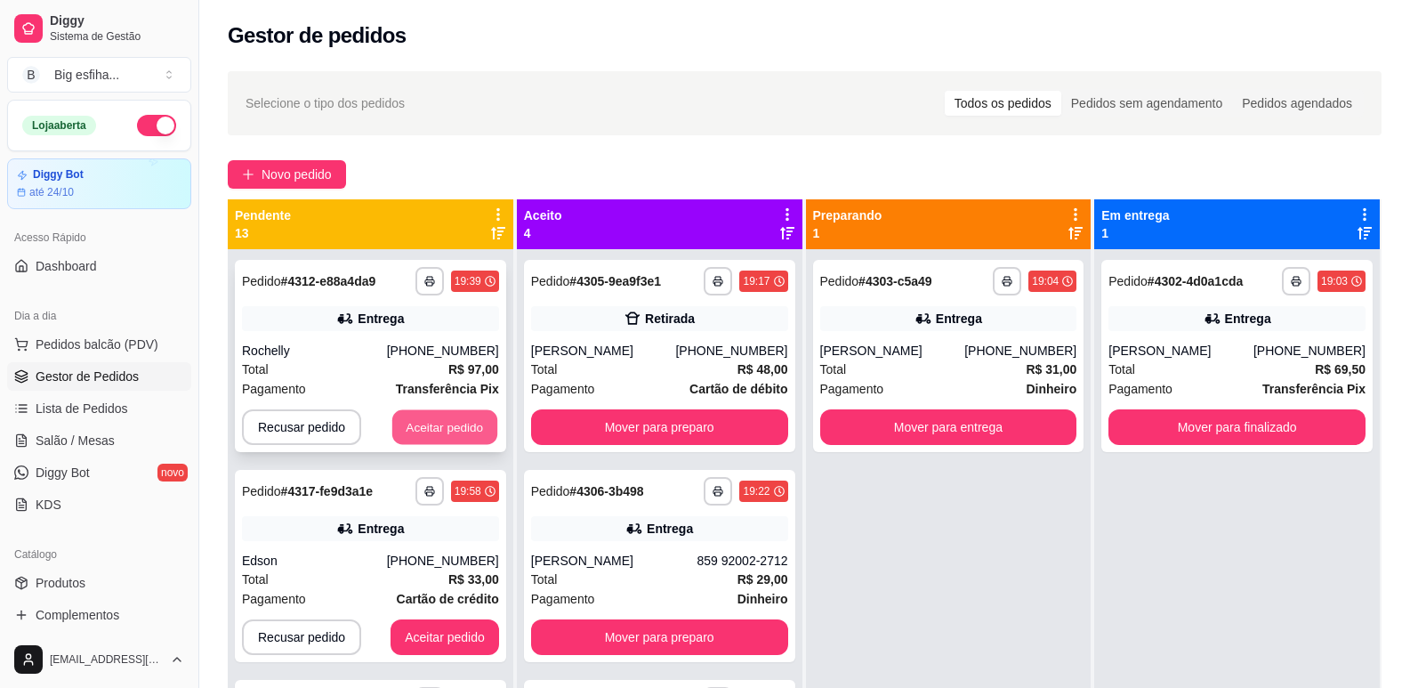
click at [443, 421] on button "Aceitar pedido" at bounding box center [444, 427] width 105 height 35
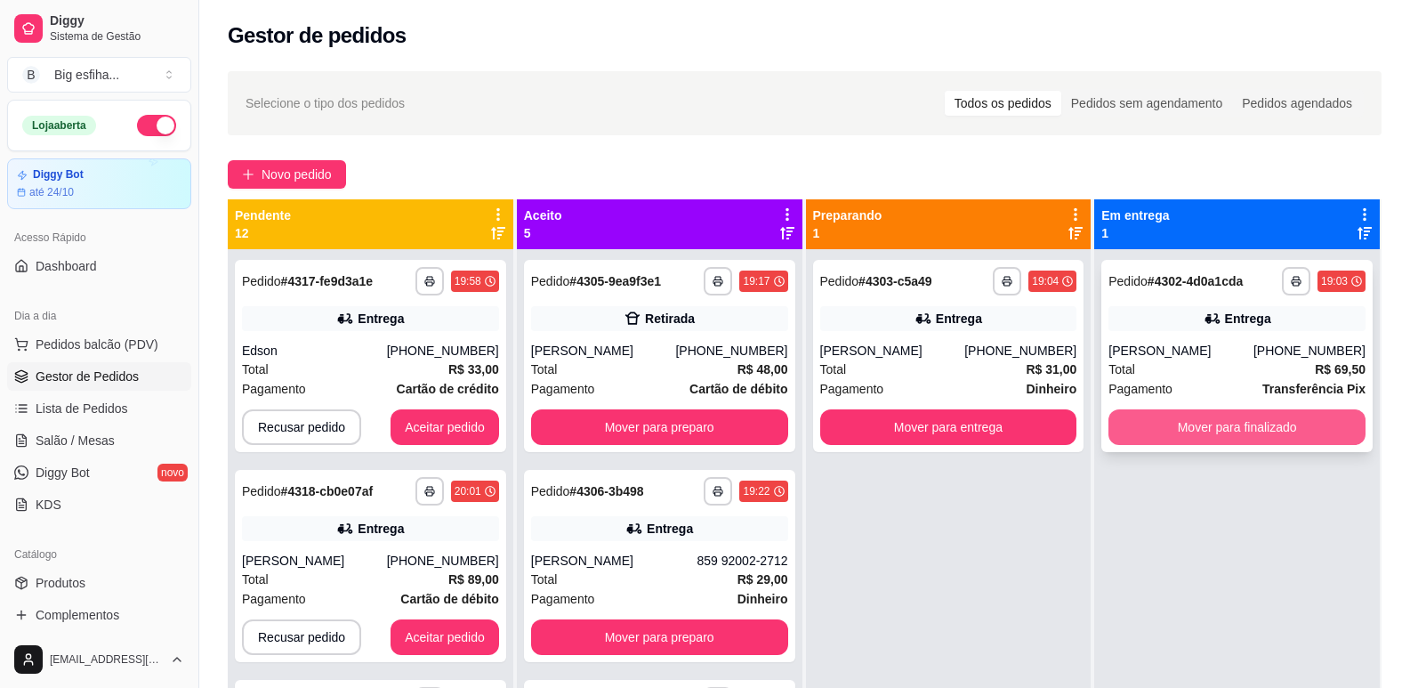
click at [1147, 418] on button "Mover para finalizado" at bounding box center [1237, 427] width 257 height 36
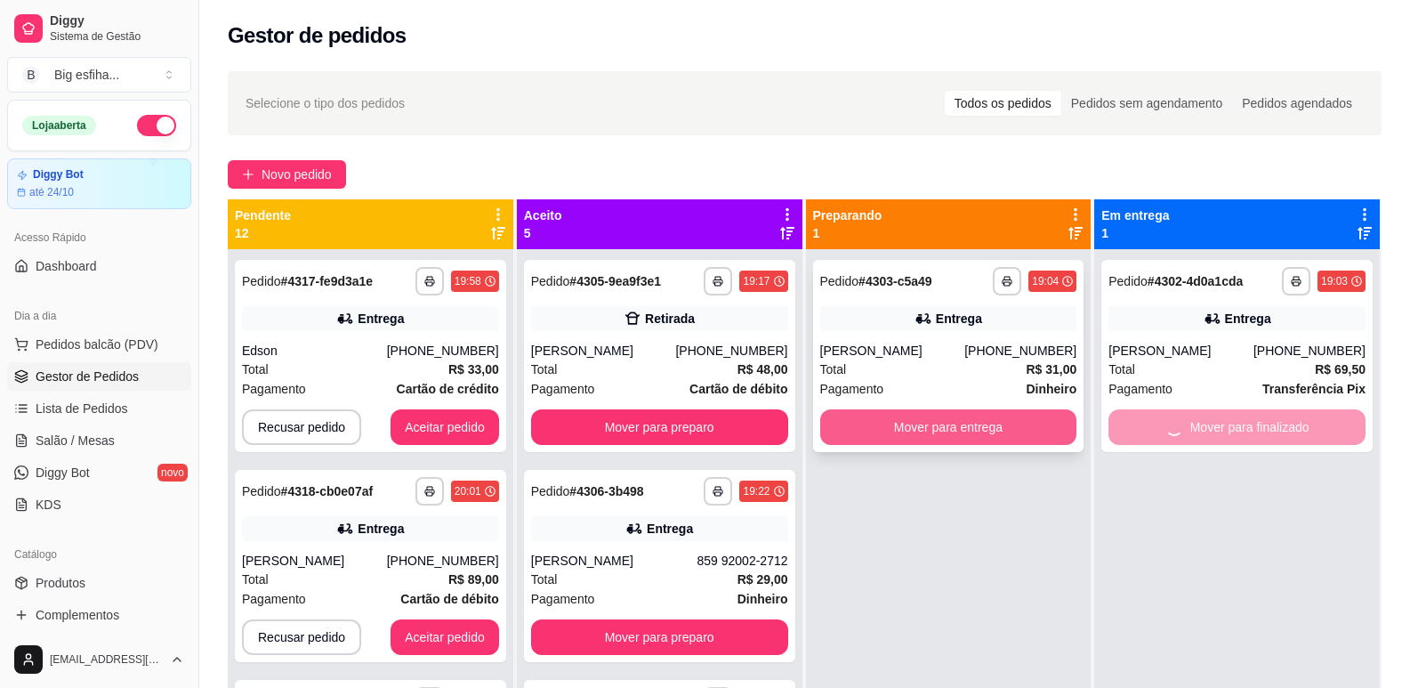
click at [1007, 431] on button "Mover para entrega" at bounding box center [948, 427] width 257 height 36
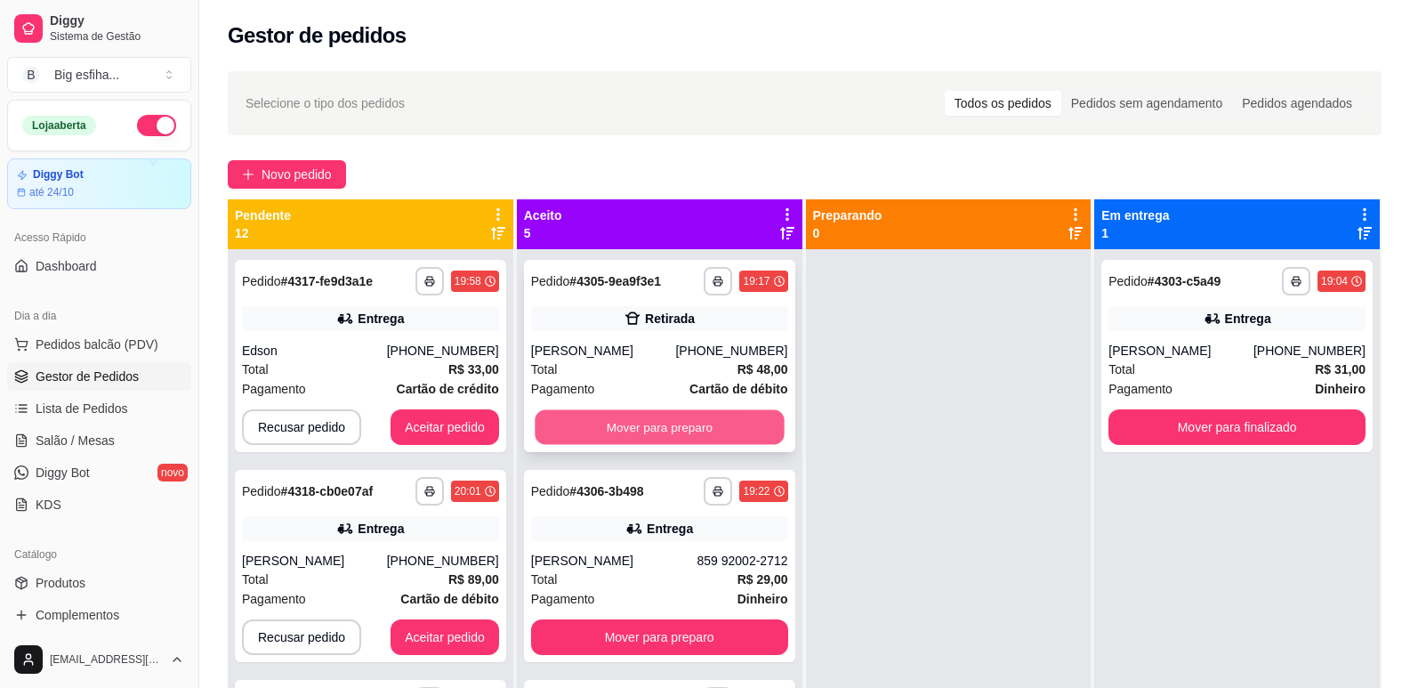
click at [732, 412] on button "Mover para preparo" at bounding box center [659, 427] width 249 height 35
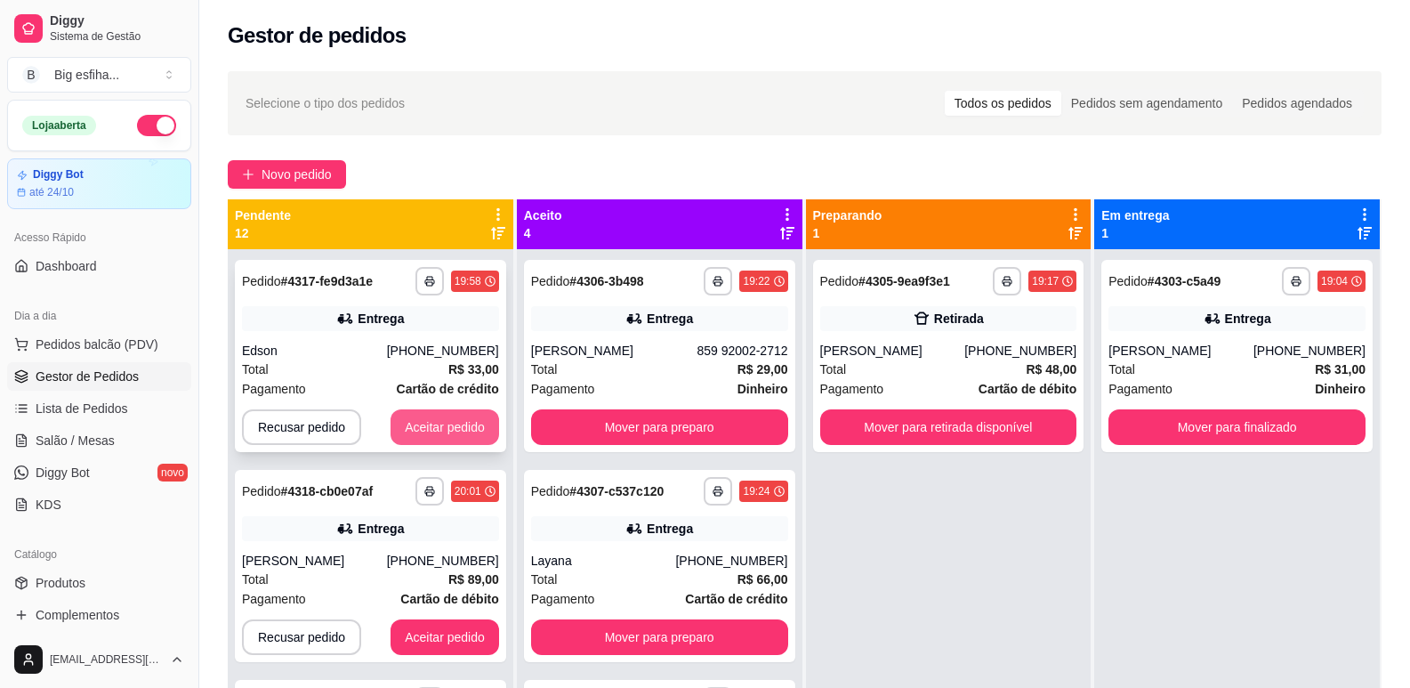
click at [448, 418] on button "Aceitar pedido" at bounding box center [445, 427] width 109 height 36
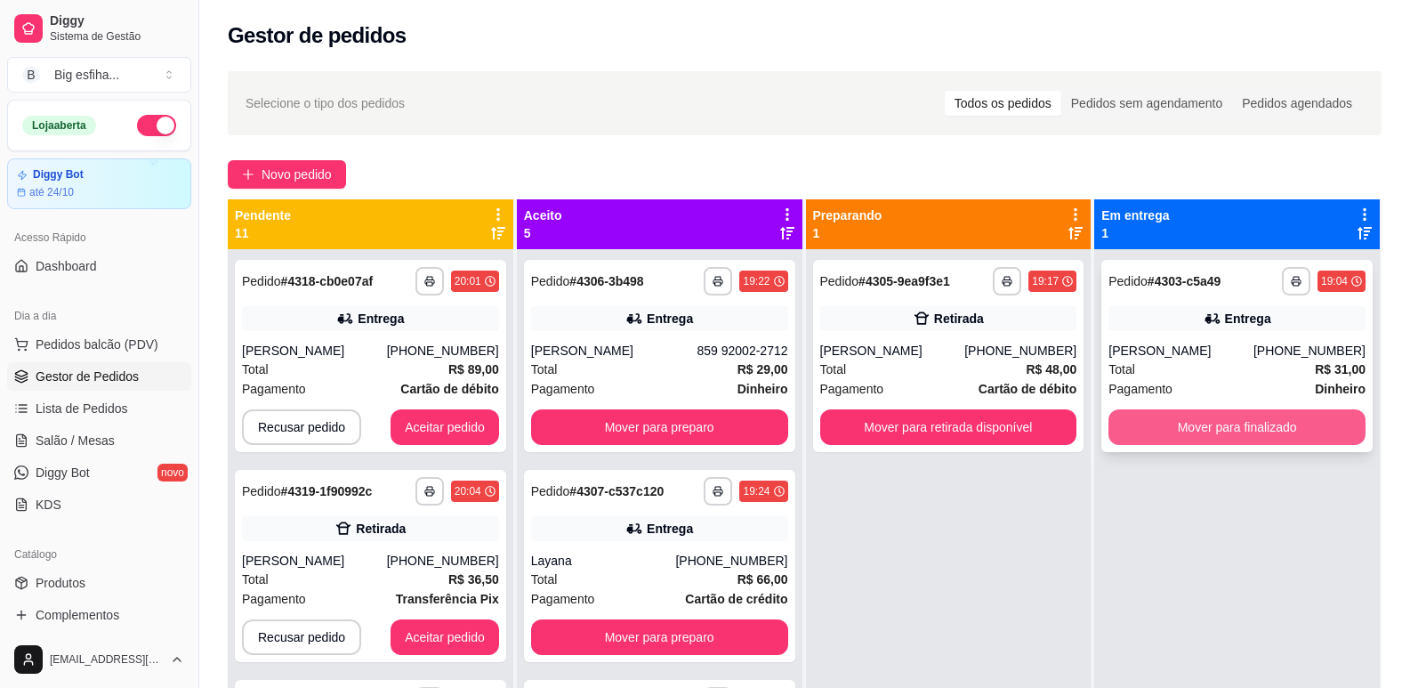
click at [1182, 418] on button "Mover para finalizado" at bounding box center [1237, 427] width 257 height 36
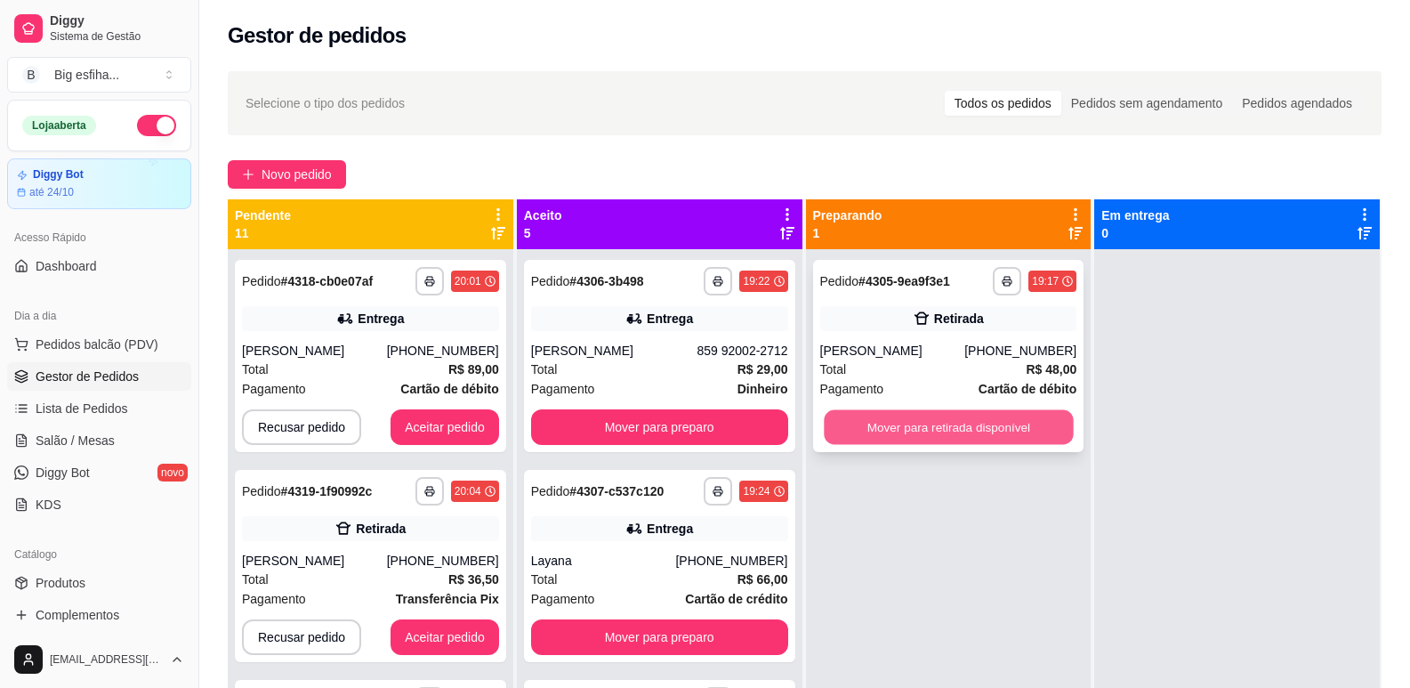
click at [1015, 432] on button "Mover para retirada disponível" at bounding box center [948, 427] width 249 height 35
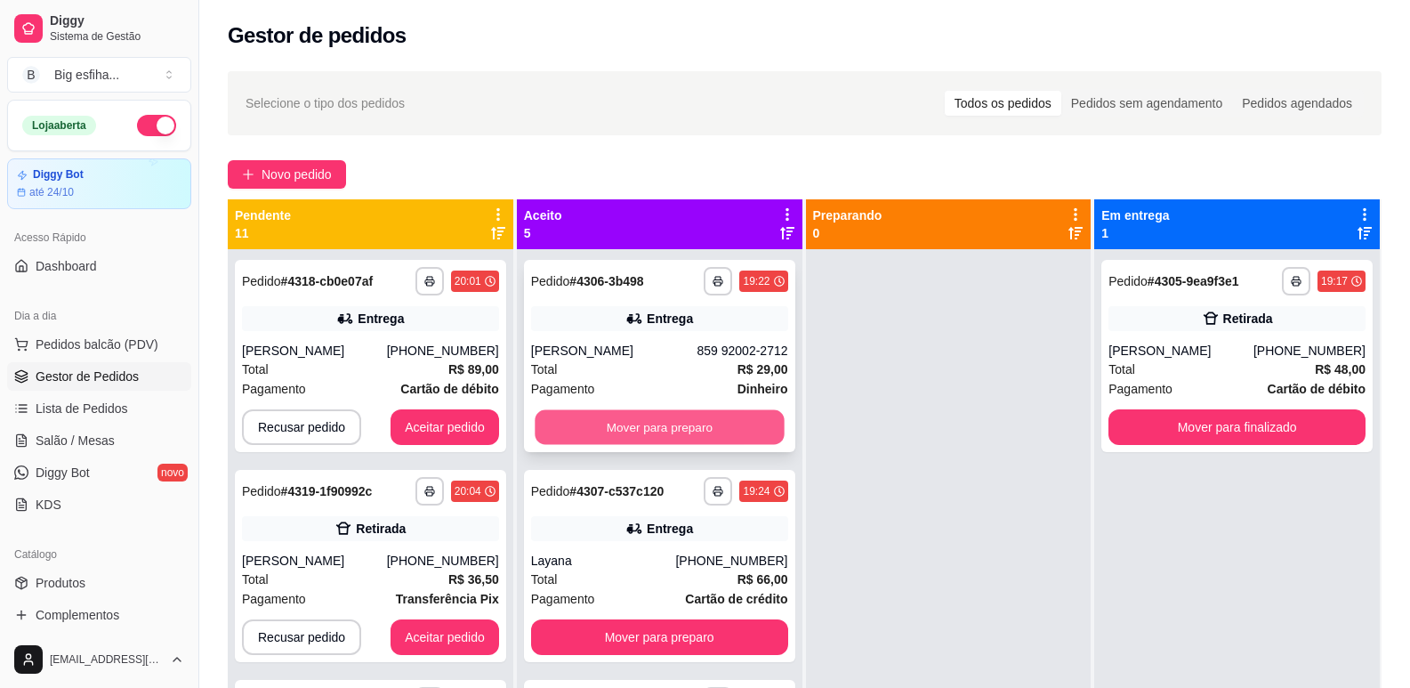
click at [692, 420] on button "Mover para preparo" at bounding box center [659, 427] width 249 height 35
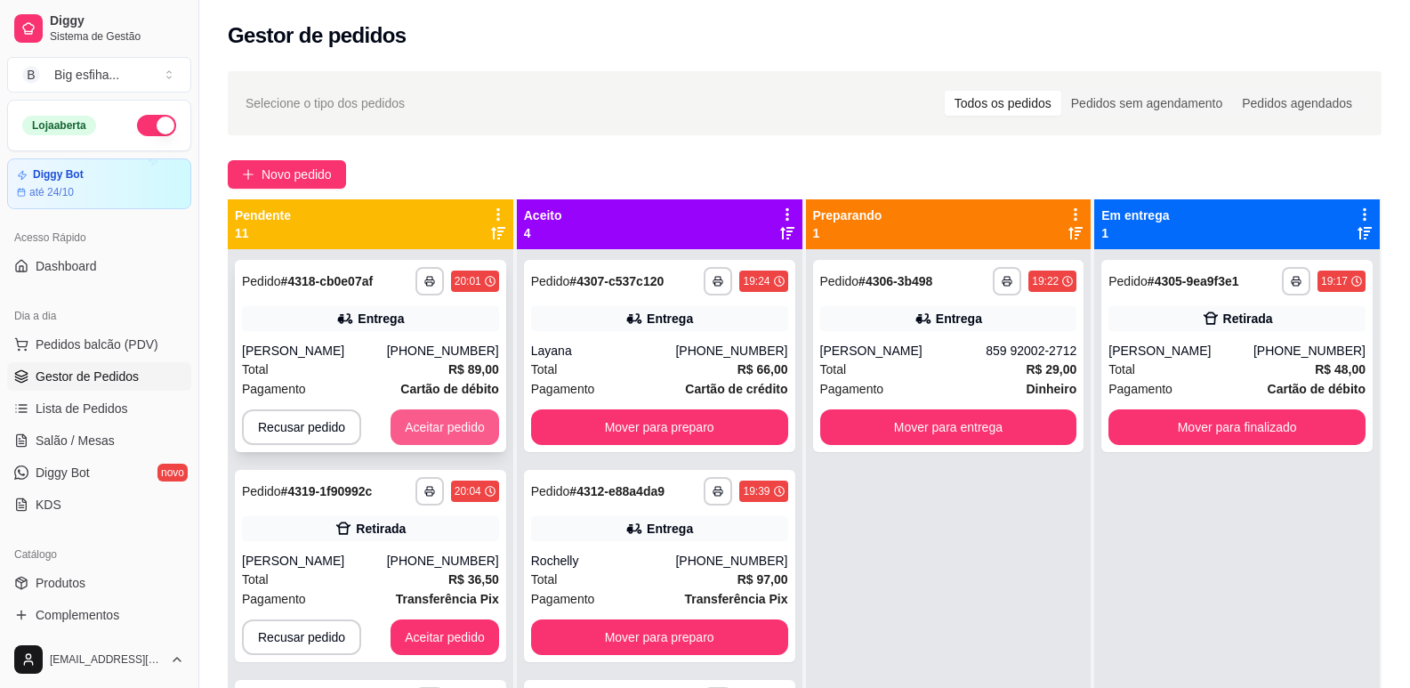
click at [441, 425] on button "Aceitar pedido" at bounding box center [445, 427] width 109 height 36
click at [1216, 419] on button "Mover para finalizado" at bounding box center [1237, 427] width 257 height 36
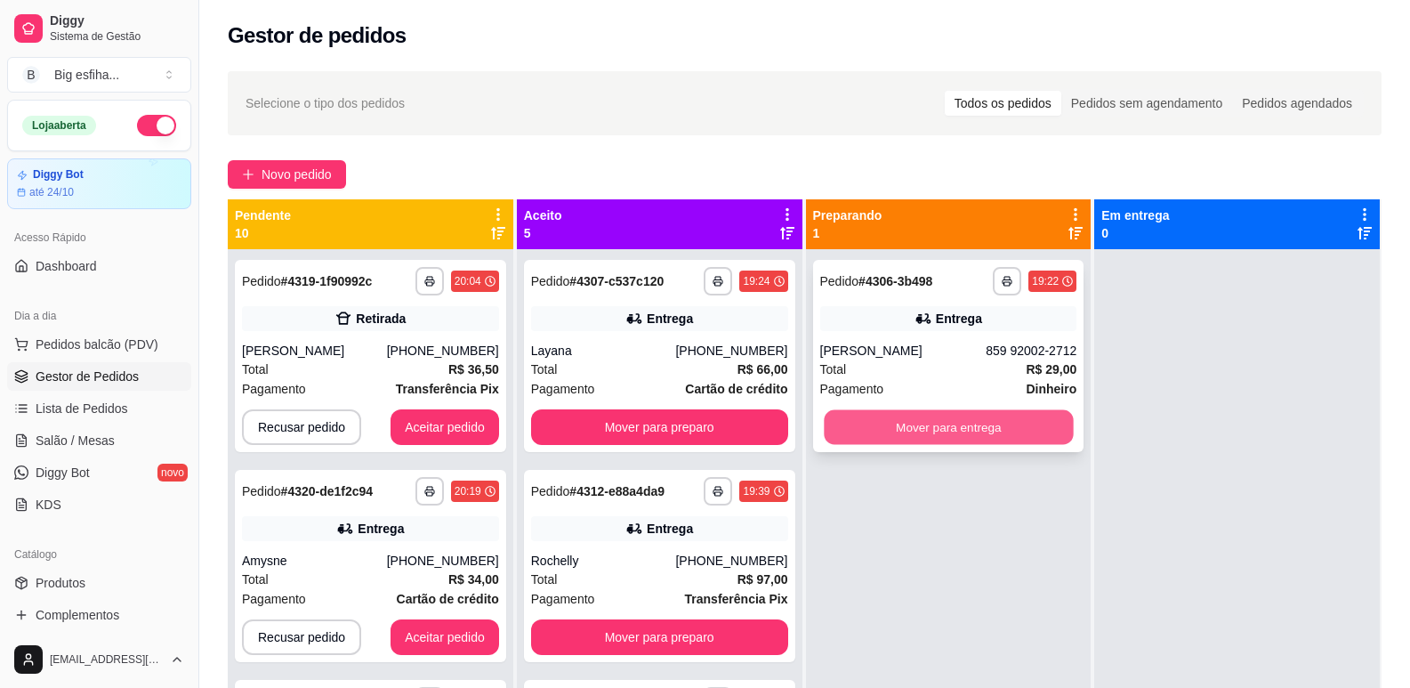
click at [990, 416] on button "Mover para entrega" at bounding box center [948, 427] width 249 height 35
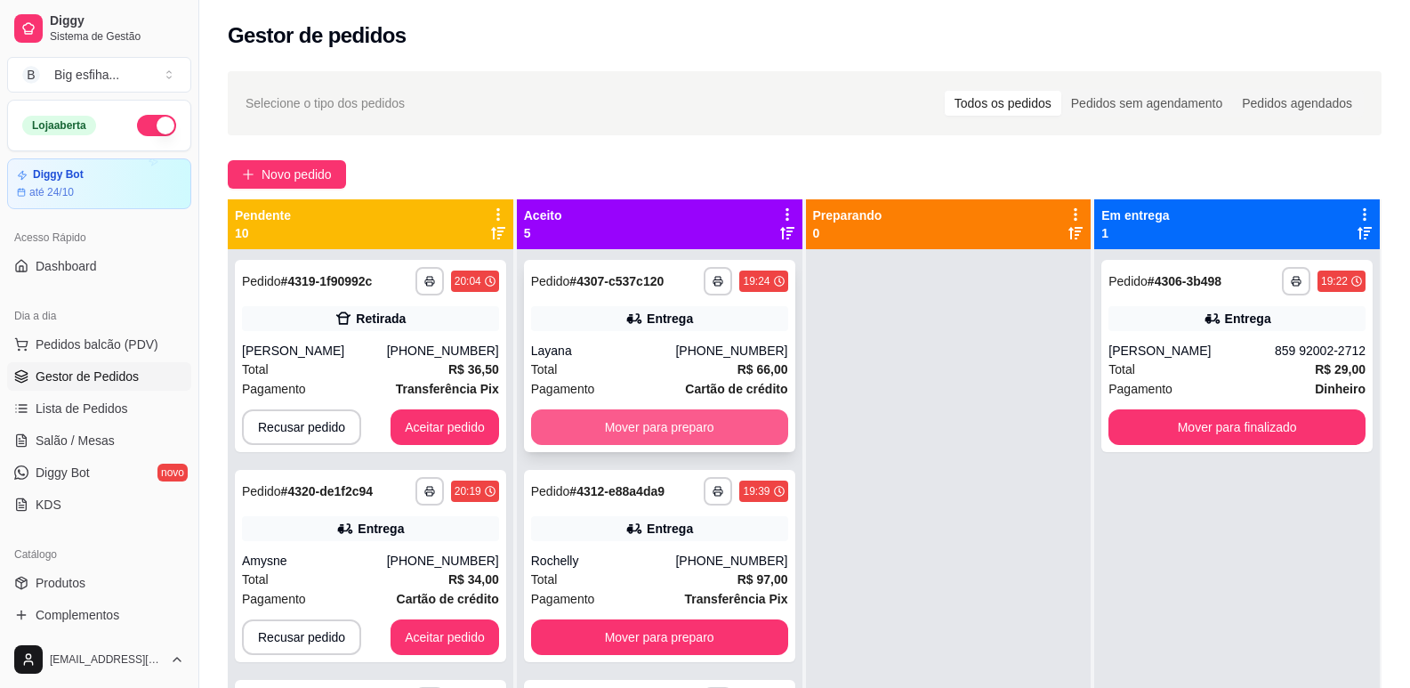
click at [655, 415] on button "Mover para preparo" at bounding box center [659, 427] width 257 height 36
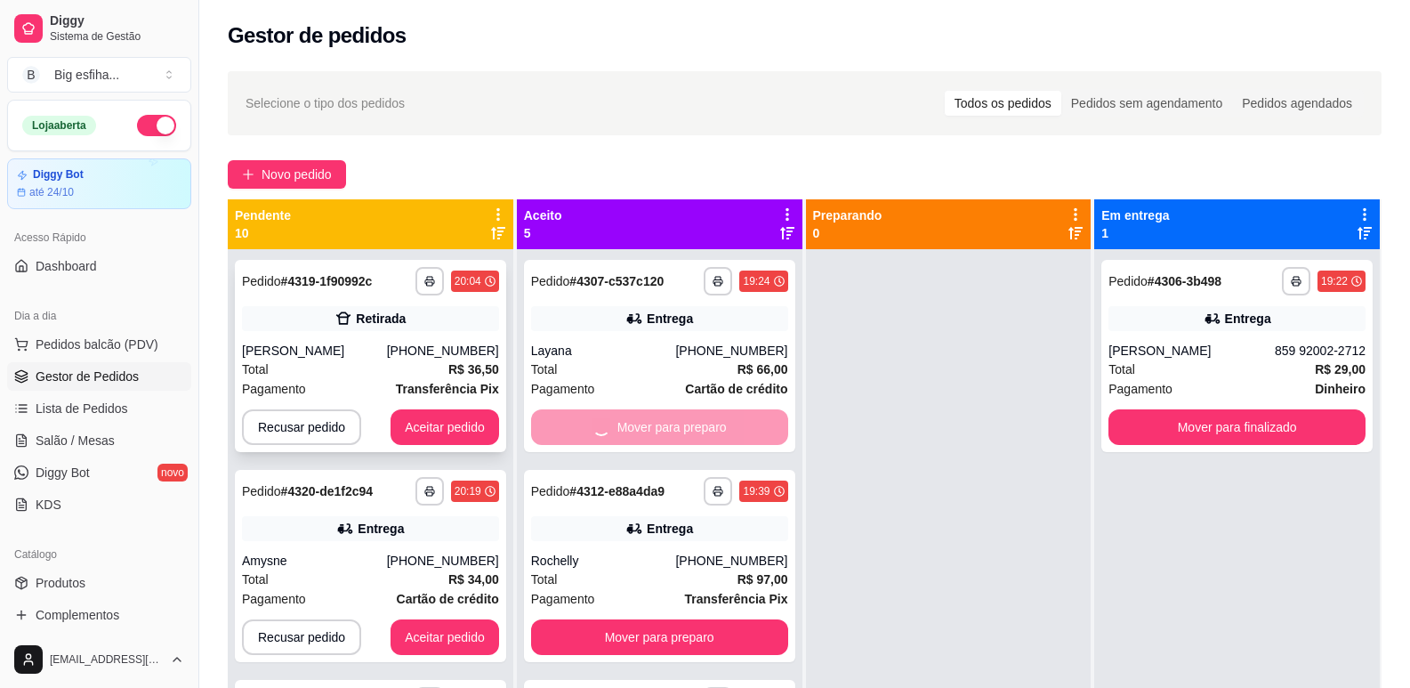
click at [391, 416] on button "Aceitar pedido" at bounding box center [445, 427] width 109 height 36
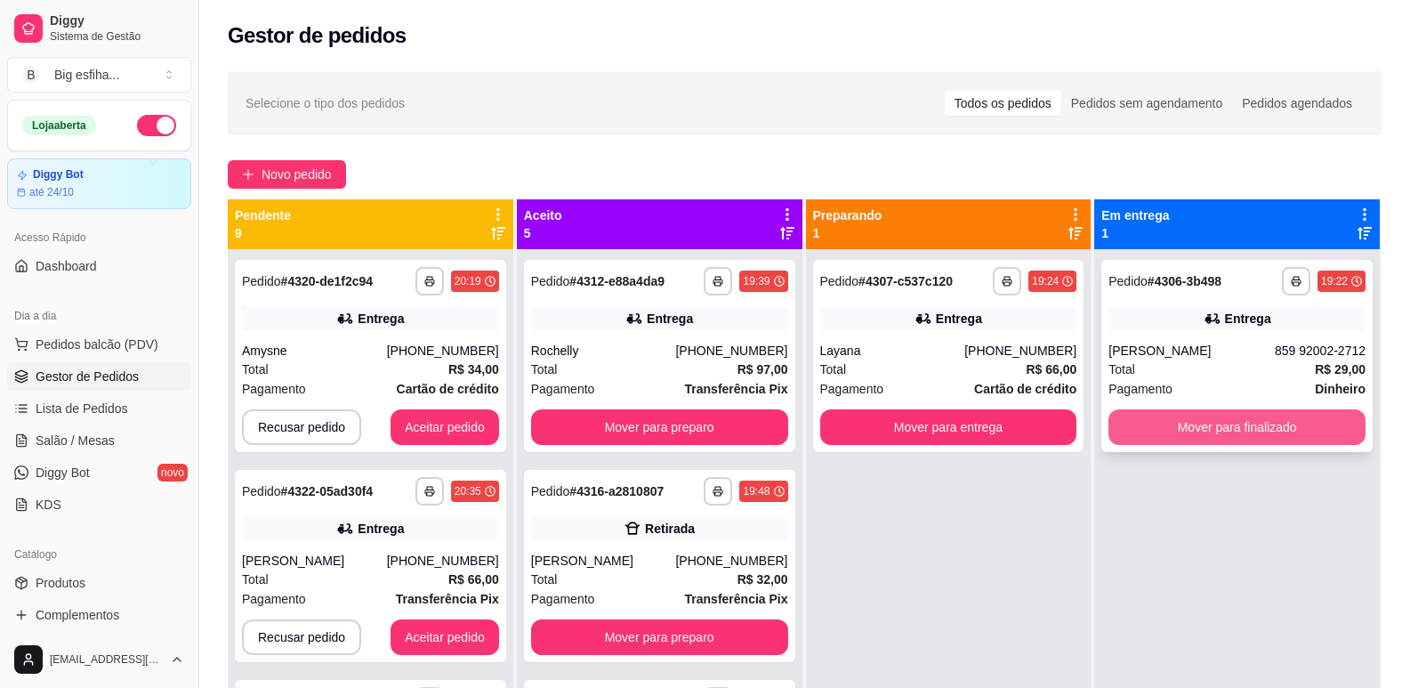
click at [1223, 430] on button "Mover para finalizado" at bounding box center [1237, 427] width 257 height 36
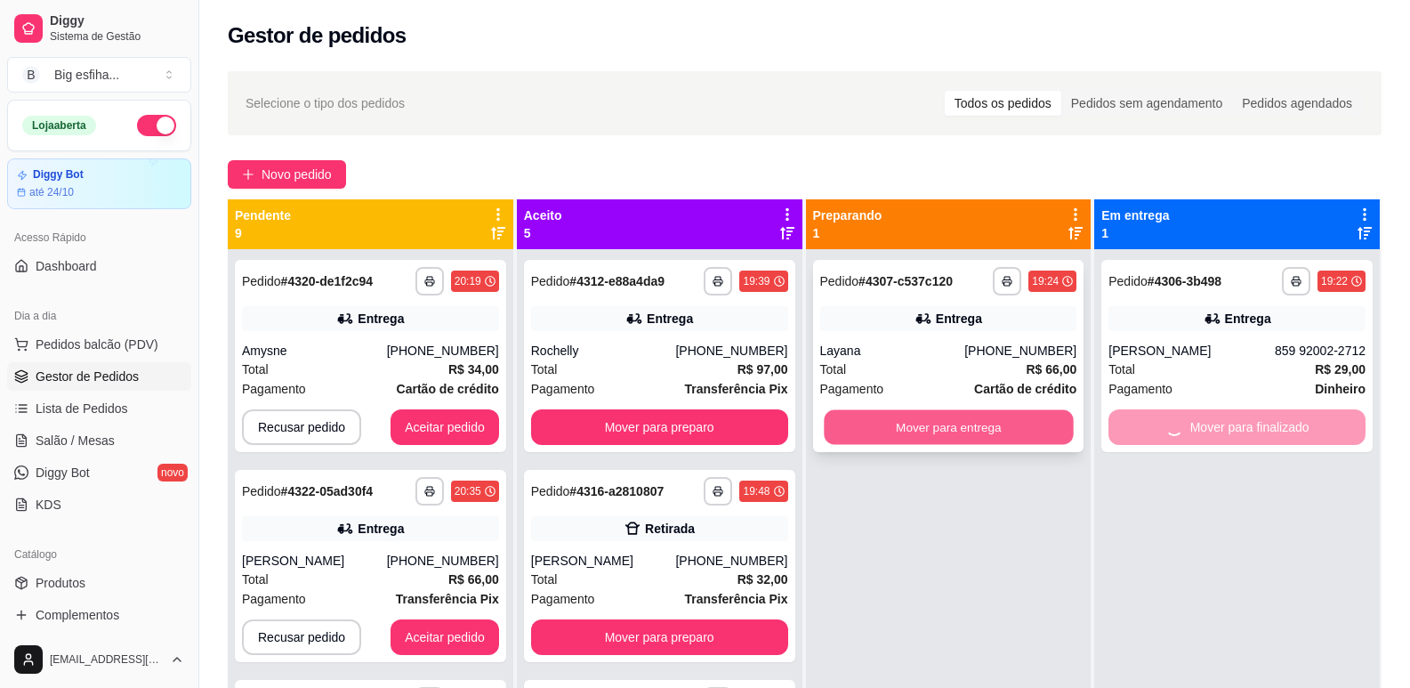
click at [1032, 432] on button "Mover para entrega" at bounding box center [948, 427] width 249 height 35
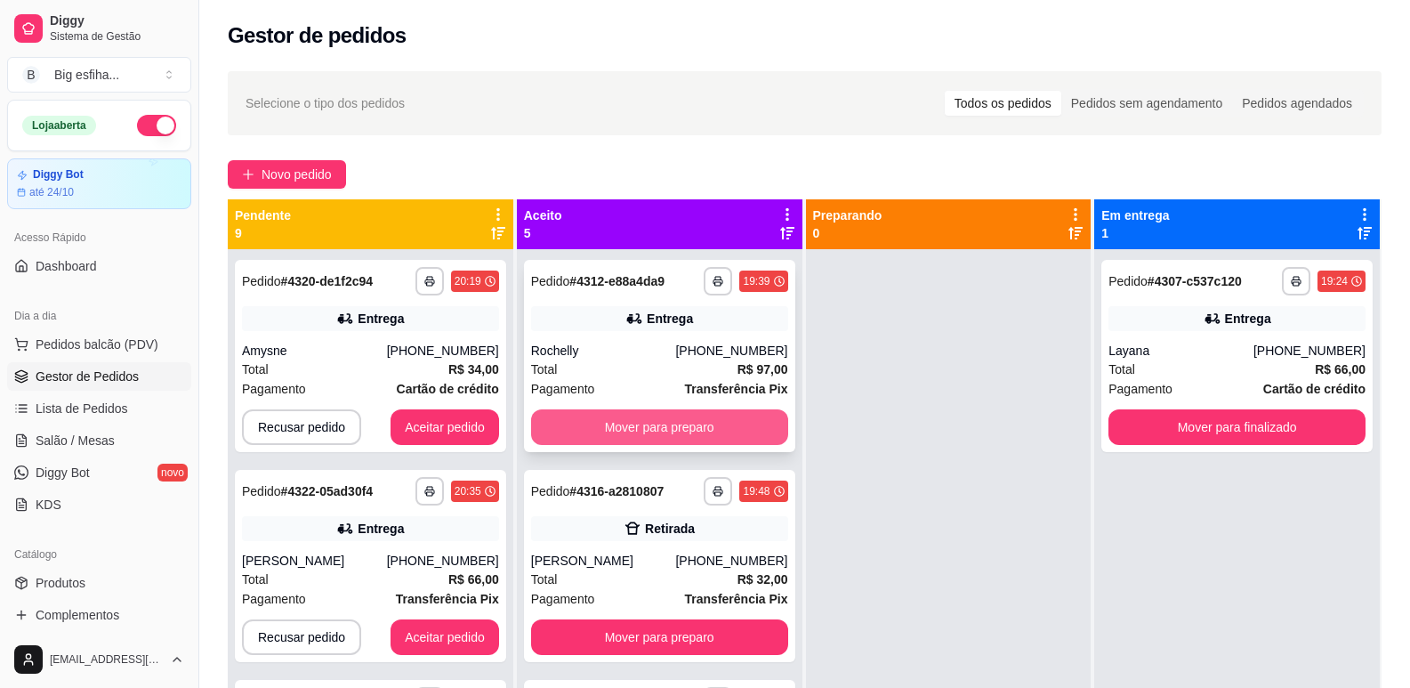
click at [617, 429] on button "Mover para preparo" at bounding box center [659, 427] width 257 height 36
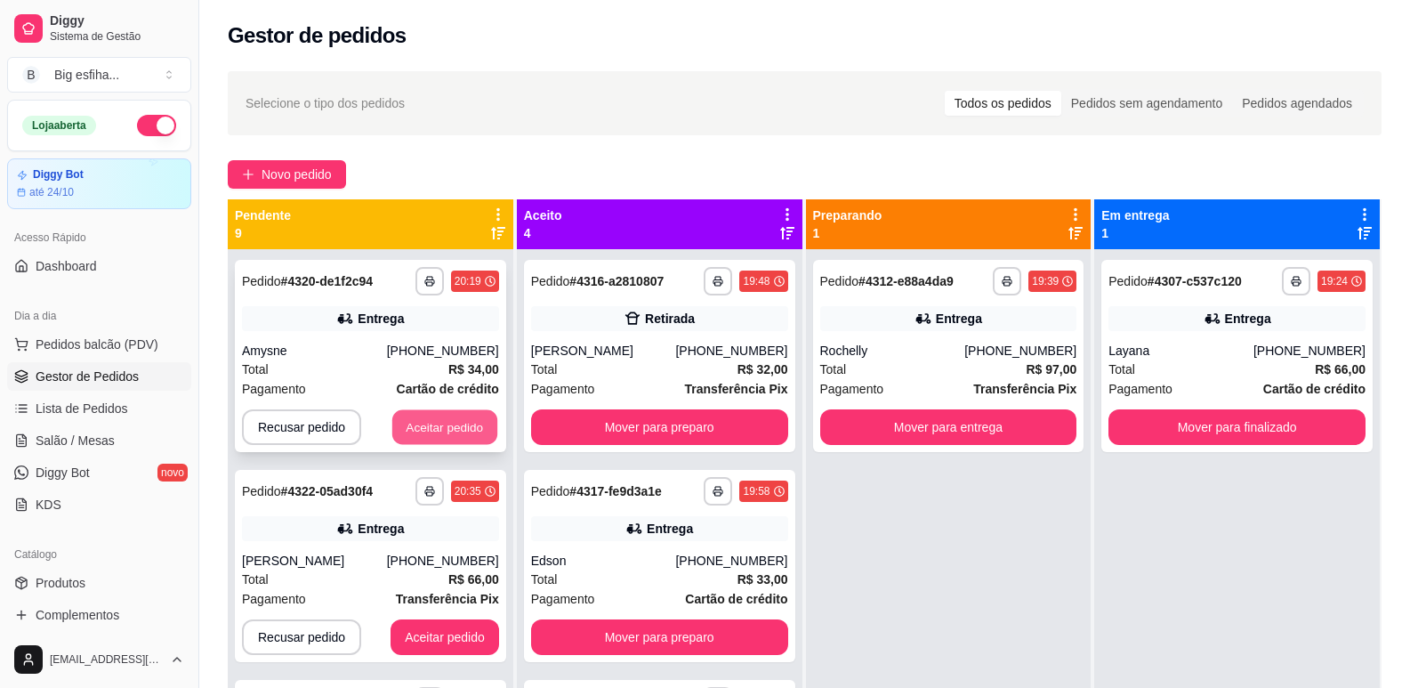
click at [435, 425] on button "Aceitar pedido" at bounding box center [444, 427] width 105 height 35
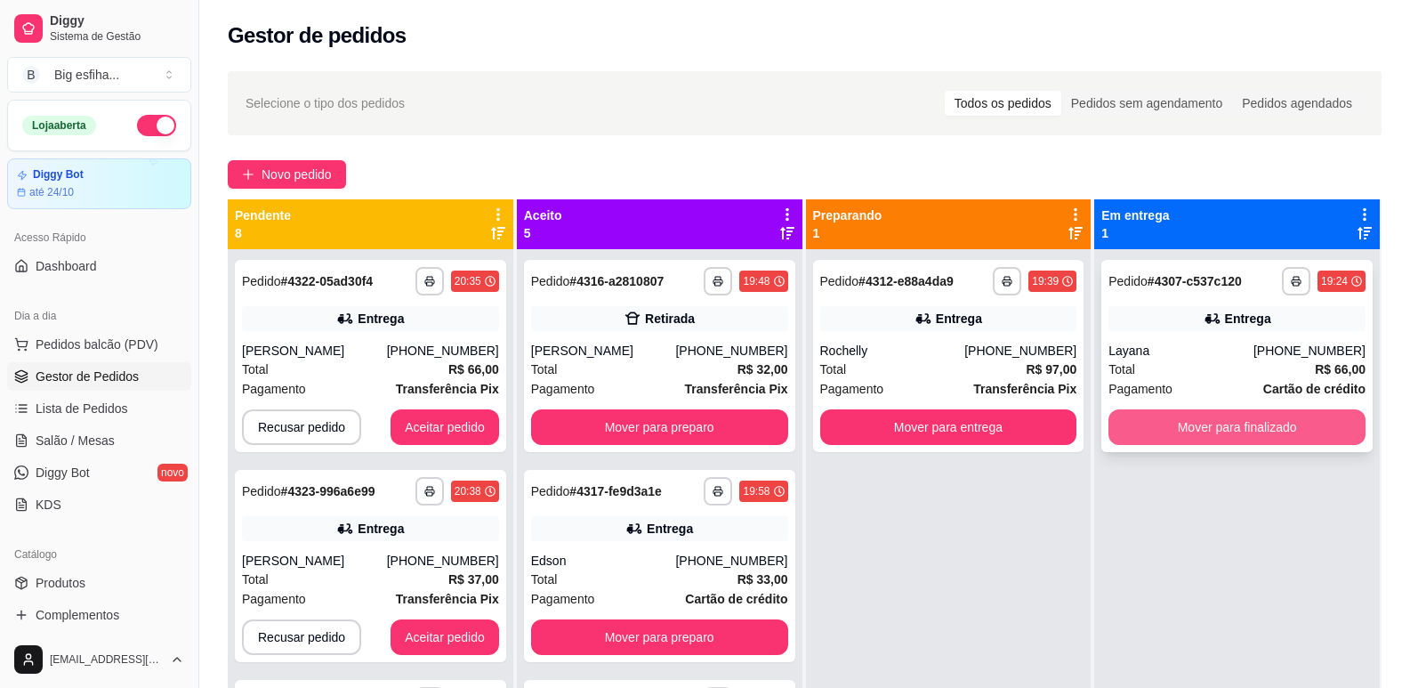
click at [1208, 432] on button "Mover para finalizado" at bounding box center [1237, 427] width 257 height 36
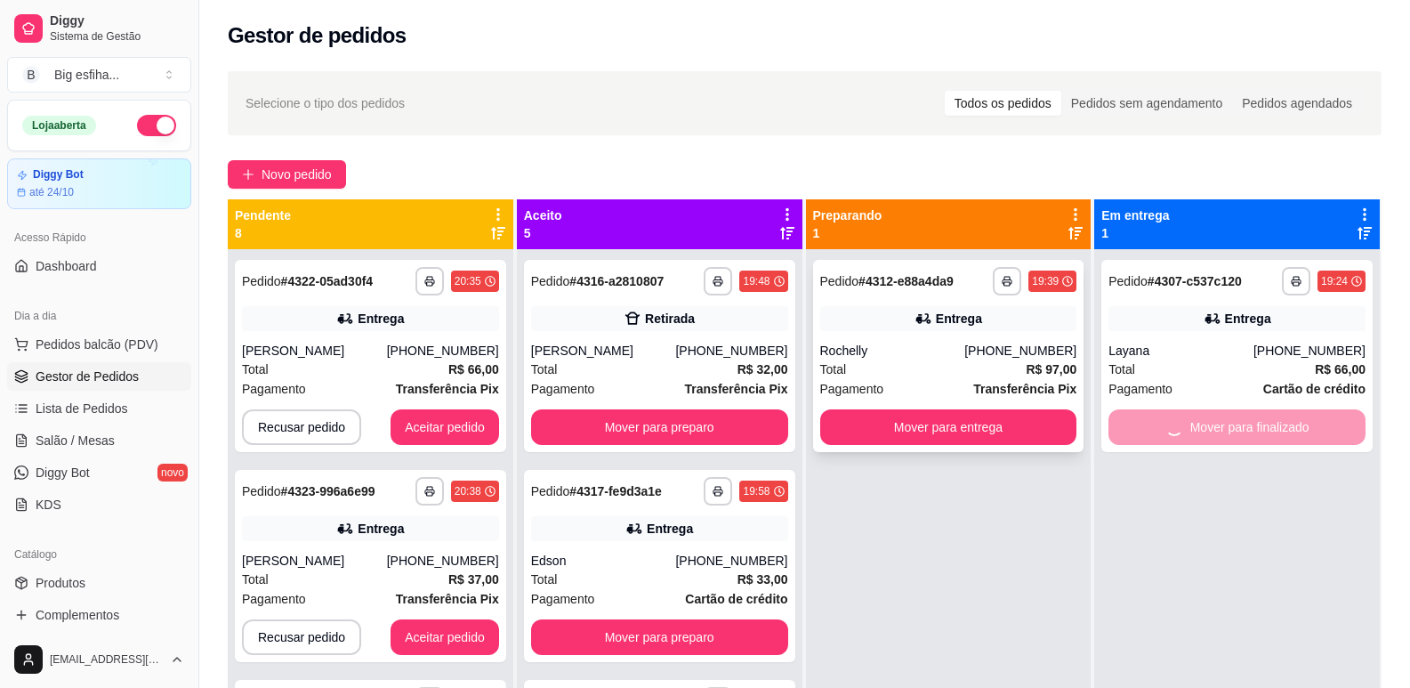
click at [1004, 436] on button "Mover para entrega" at bounding box center [948, 427] width 257 height 36
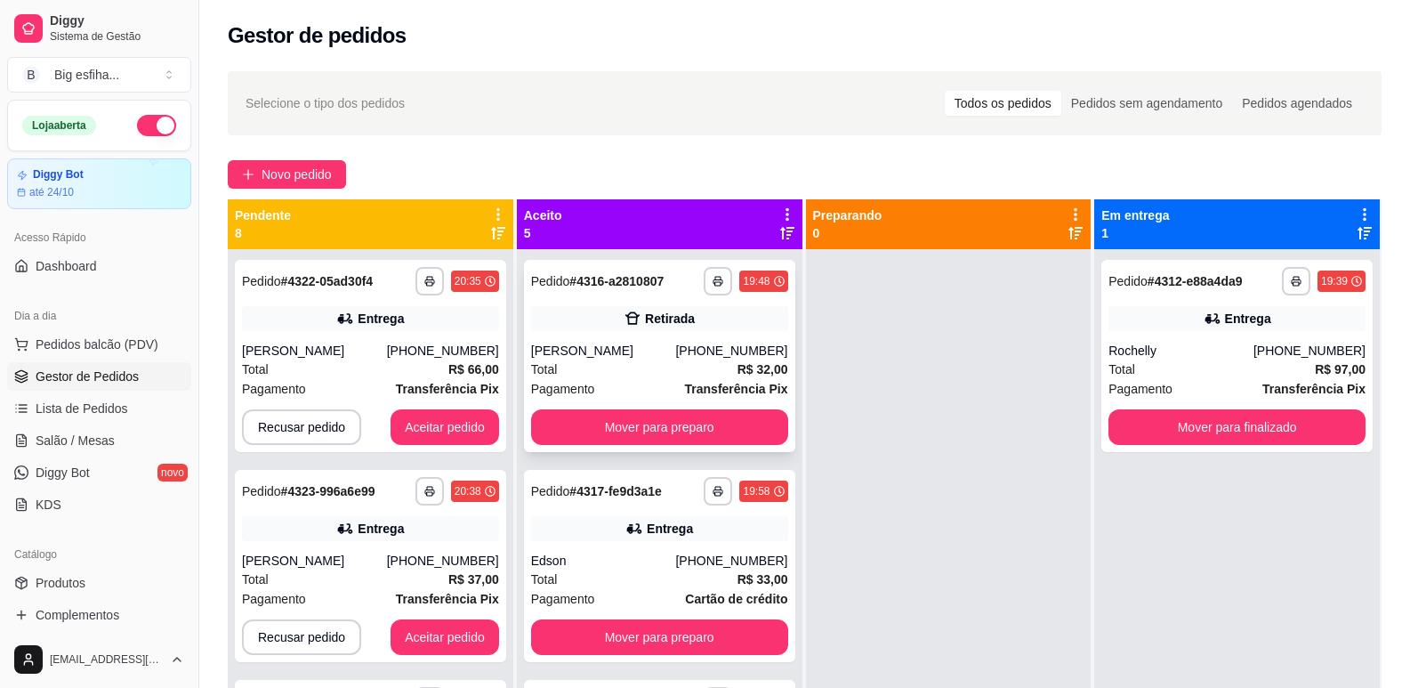
click at [532, 417] on button "Mover para preparo" at bounding box center [659, 427] width 257 height 36
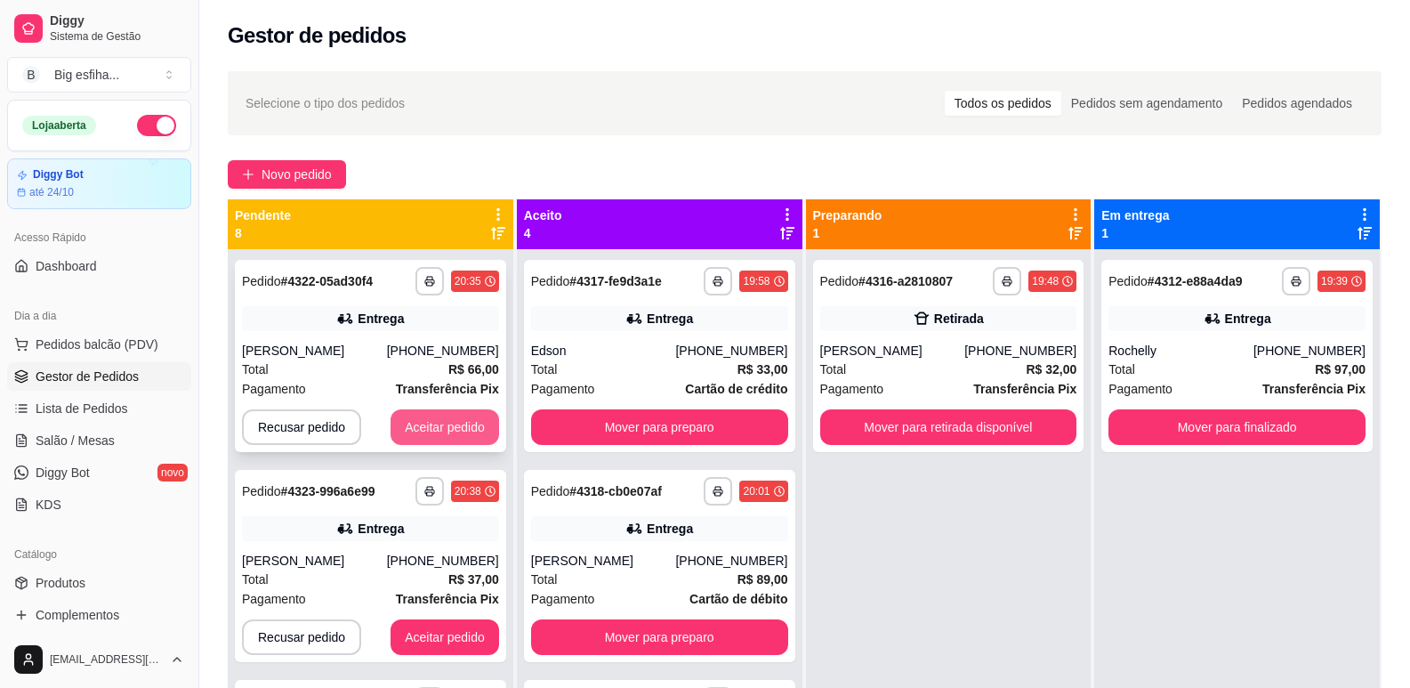
click at [421, 418] on button "Aceitar pedido" at bounding box center [445, 427] width 109 height 36
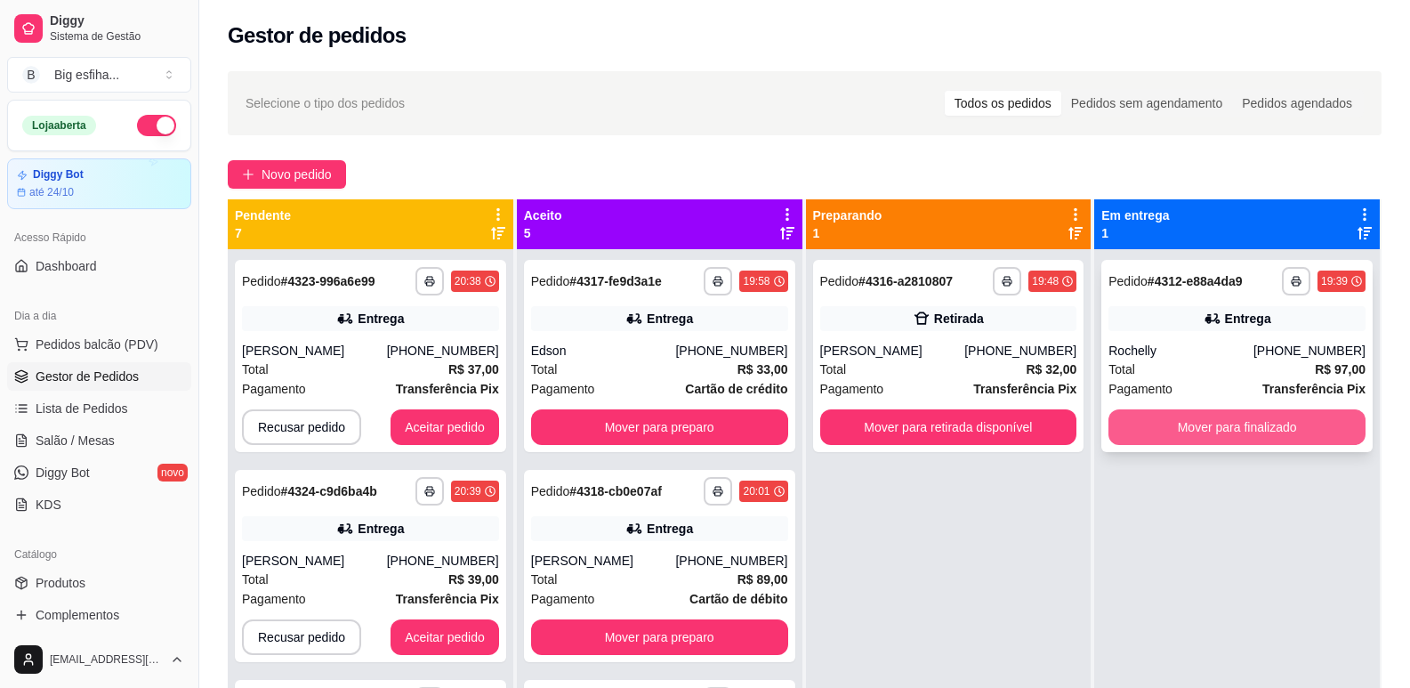
click at [1160, 426] on button "Mover para finalizado" at bounding box center [1237, 427] width 257 height 36
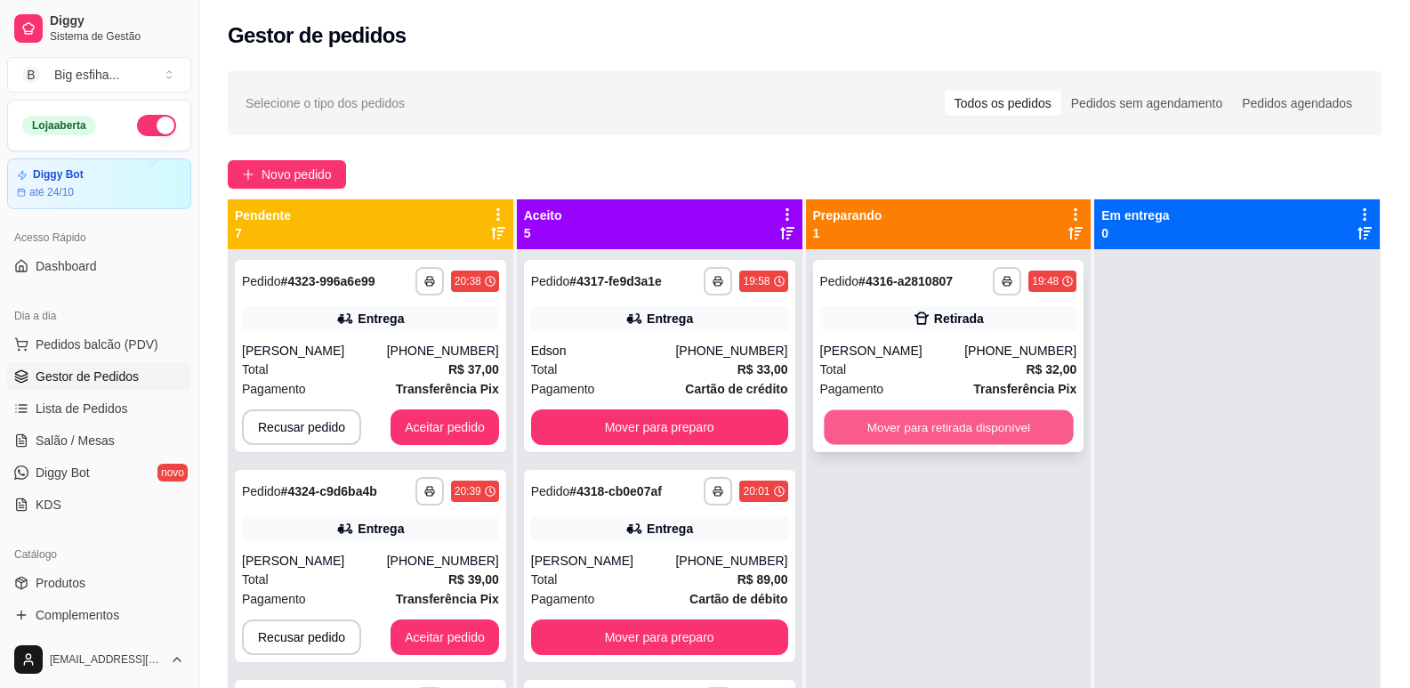
click at [947, 419] on button "Mover para retirada disponível" at bounding box center [948, 427] width 249 height 35
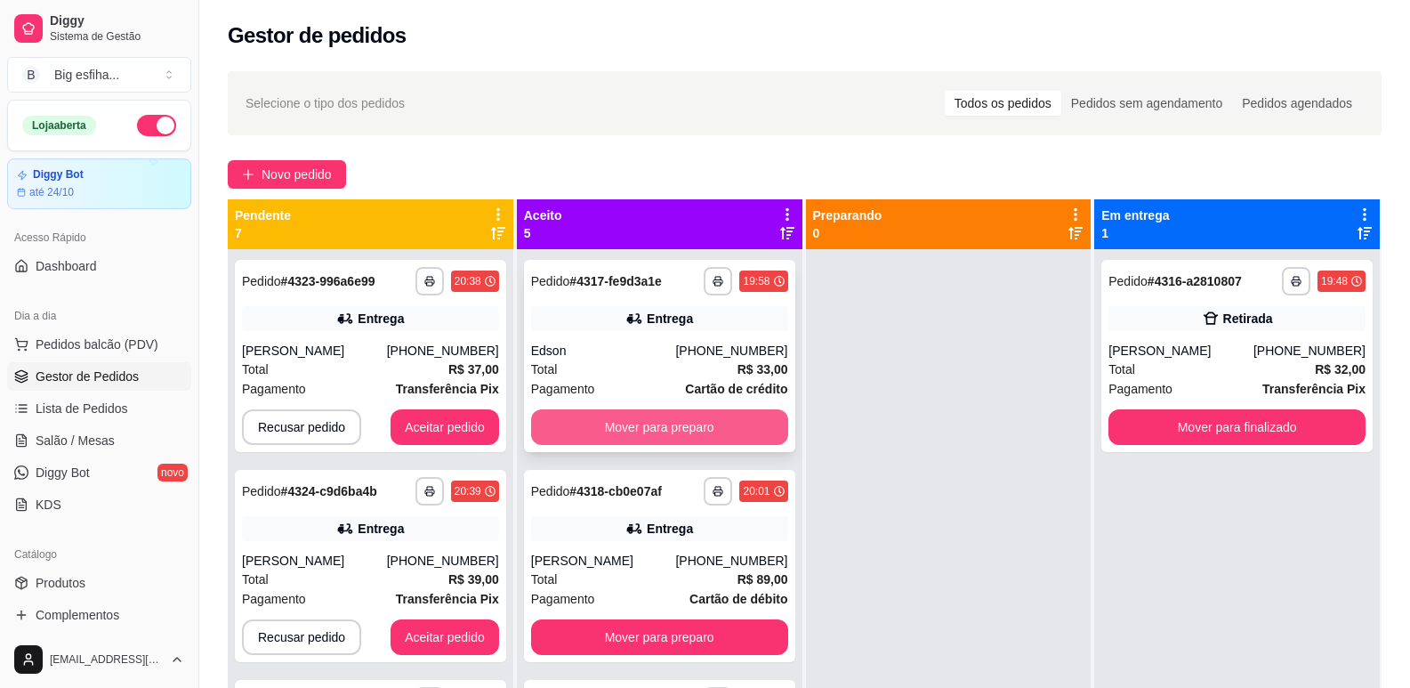
click at [716, 425] on button "Mover para preparo" at bounding box center [659, 427] width 257 height 36
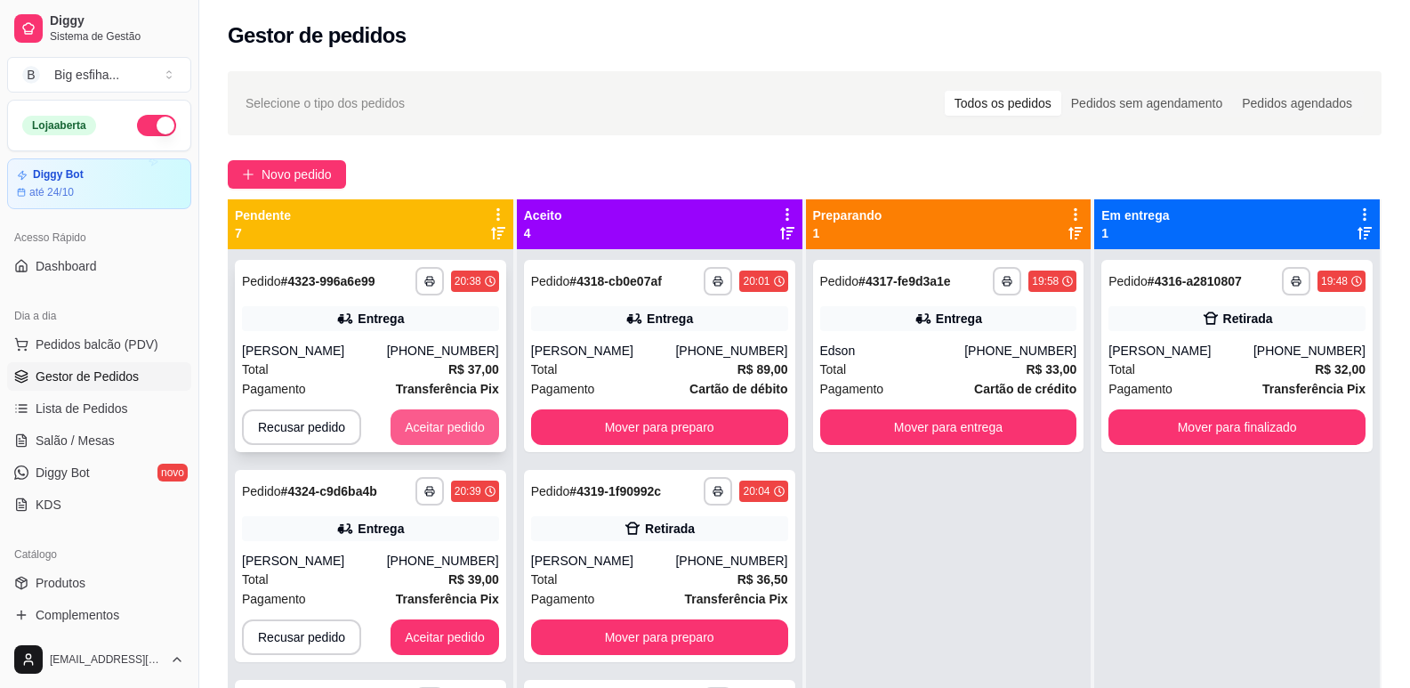
click at [437, 421] on button "Aceitar pedido" at bounding box center [445, 427] width 109 height 36
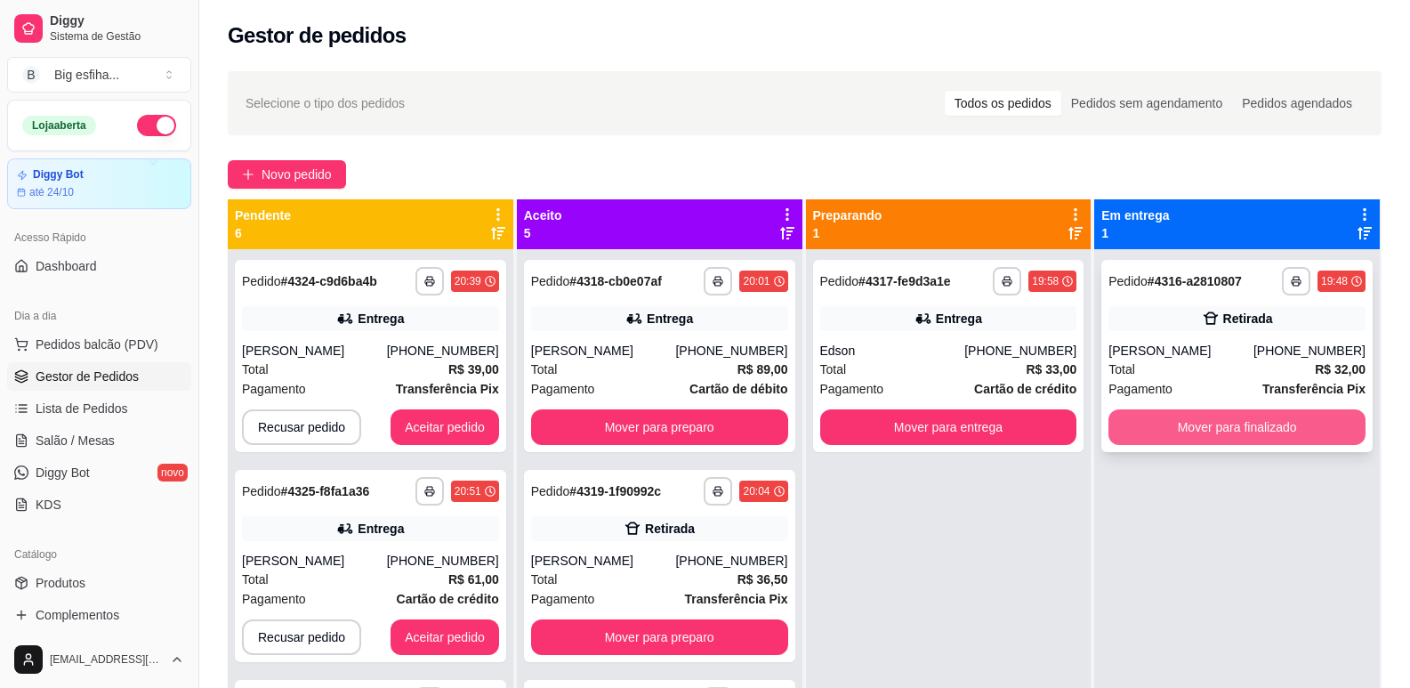
click at [1230, 420] on button "Mover para finalizado" at bounding box center [1237, 427] width 257 height 36
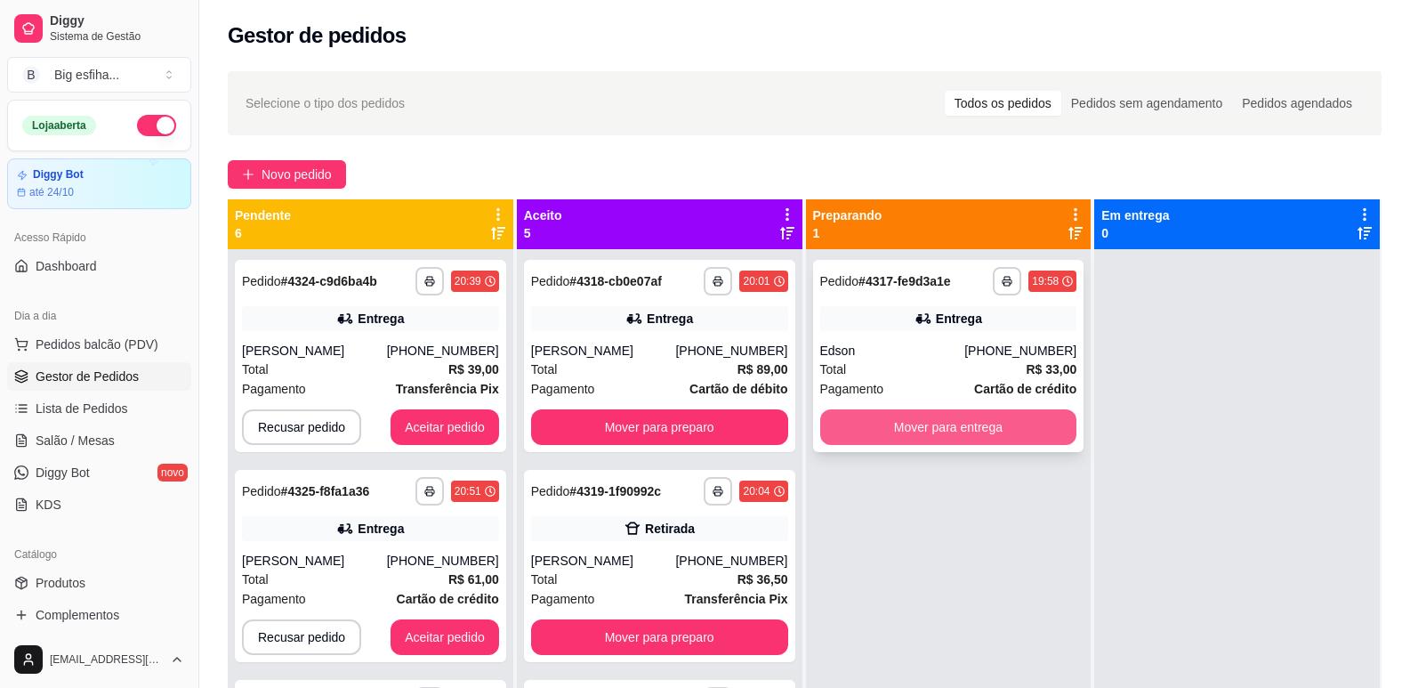
click at [993, 421] on button "Mover para entrega" at bounding box center [948, 427] width 257 height 36
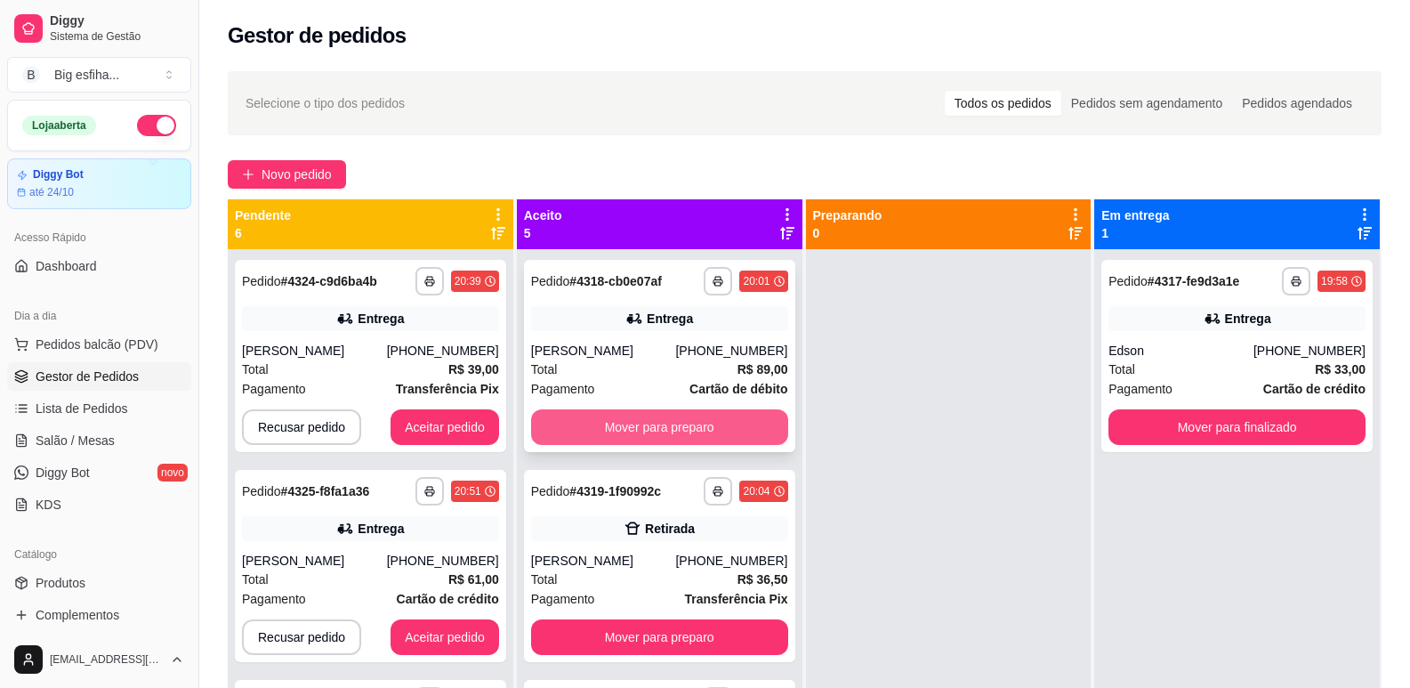
click at [687, 436] on button "Mover para preparo" at bounding box center [659, 427] width 257 height 36
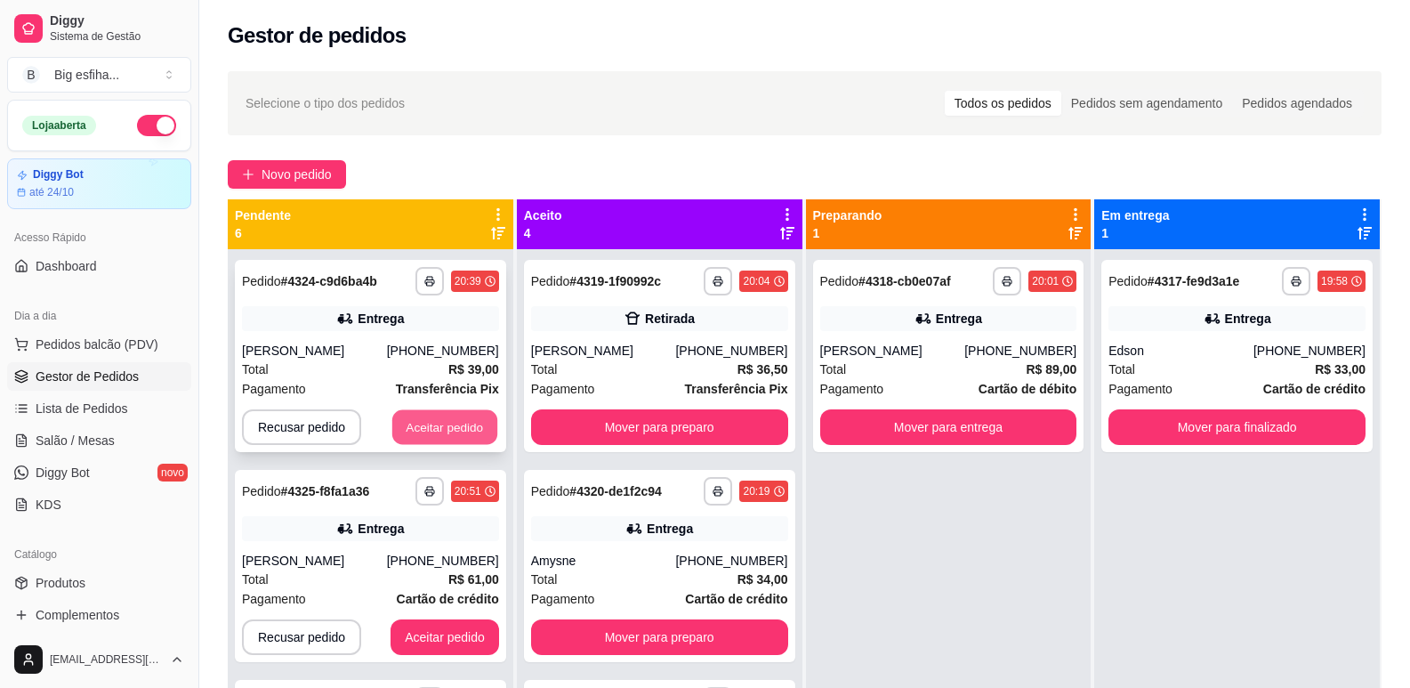
click at [453, 426] on button "Aceitar pedido" at bounding box center [444, 427] width 105 height 35
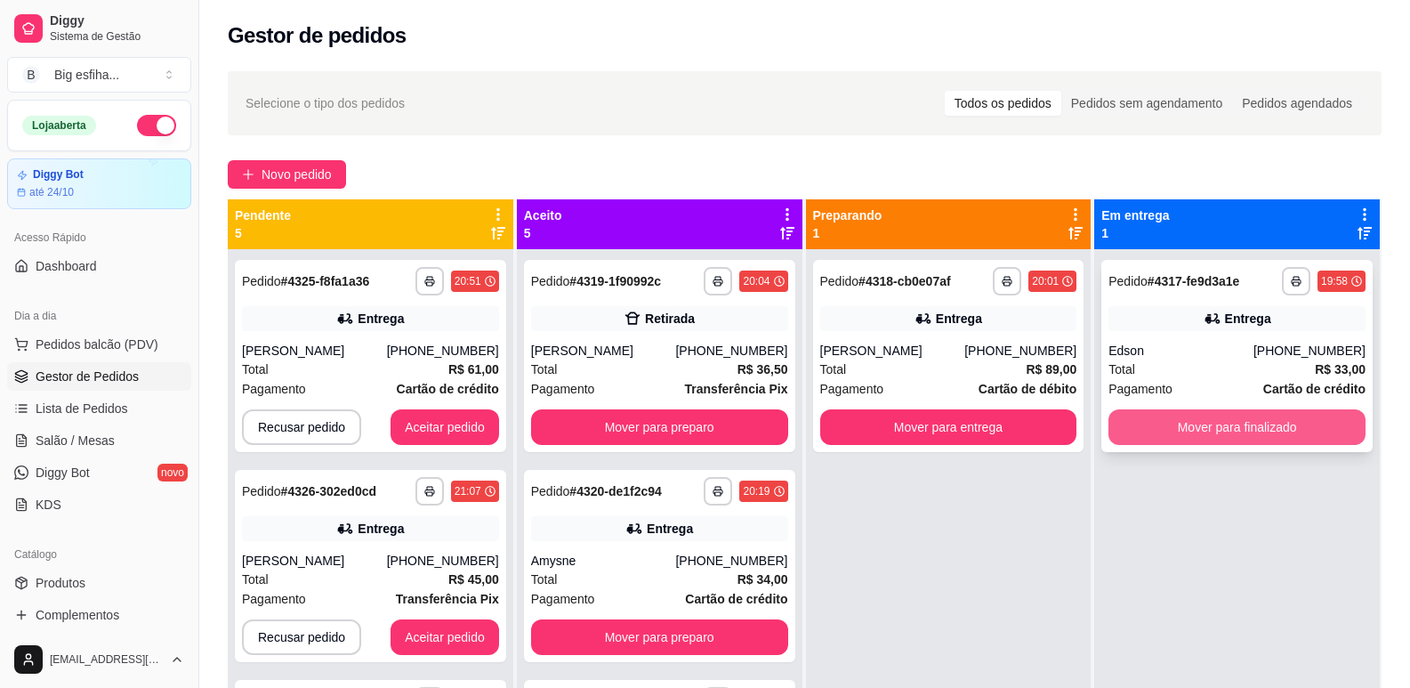
click at [1189, 409] on button "Mover para finalizado" at bounding box center [1237, 427] width 257 height 36
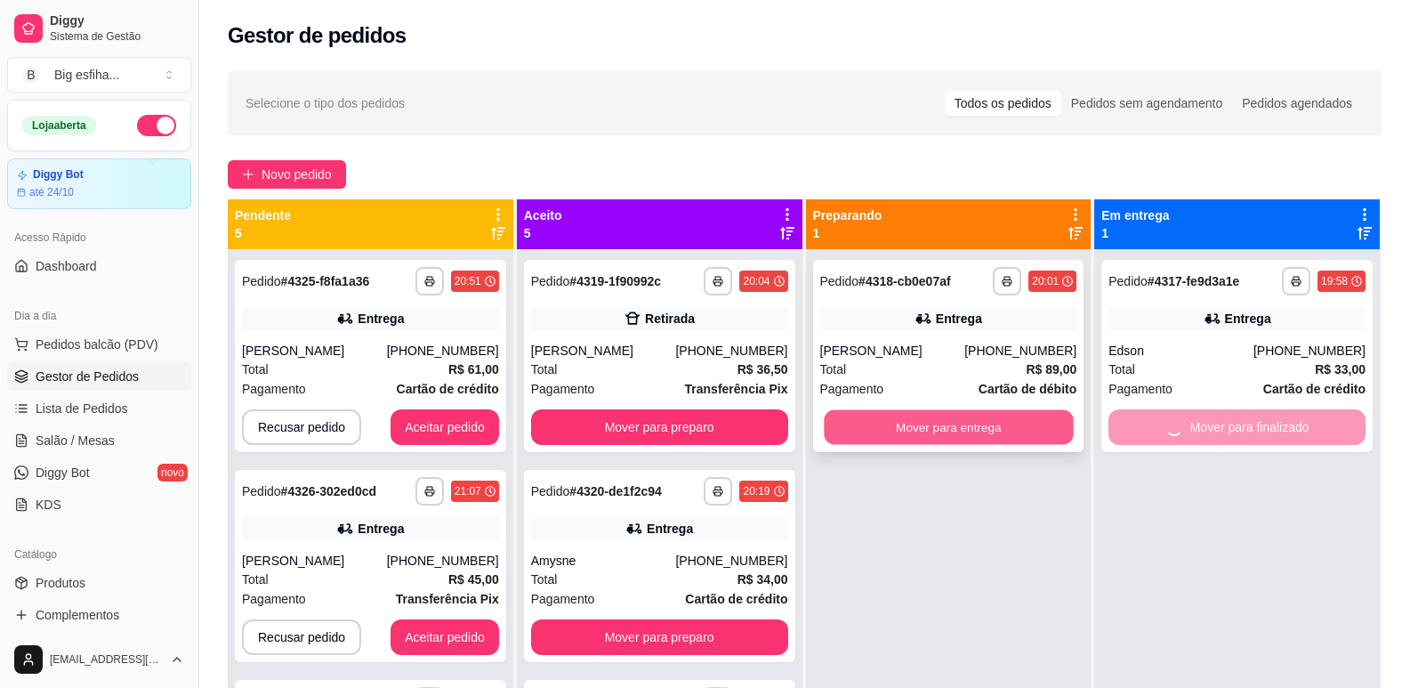
click at [971, 434] on button "Mover para entrega" at bounding box center [948, 427] width 249 height 35
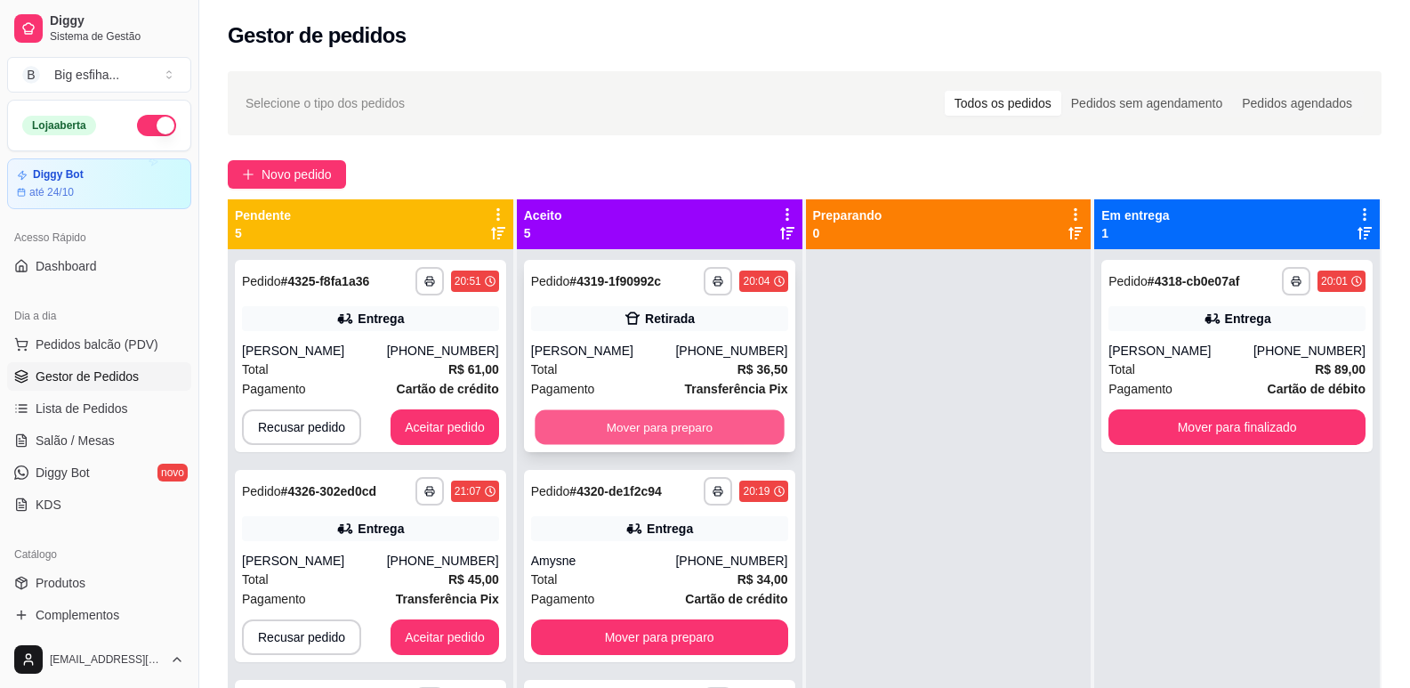
click at [662, 430] on button "Mover para preparo" at bounding box center [659, 427] width 249 height 35
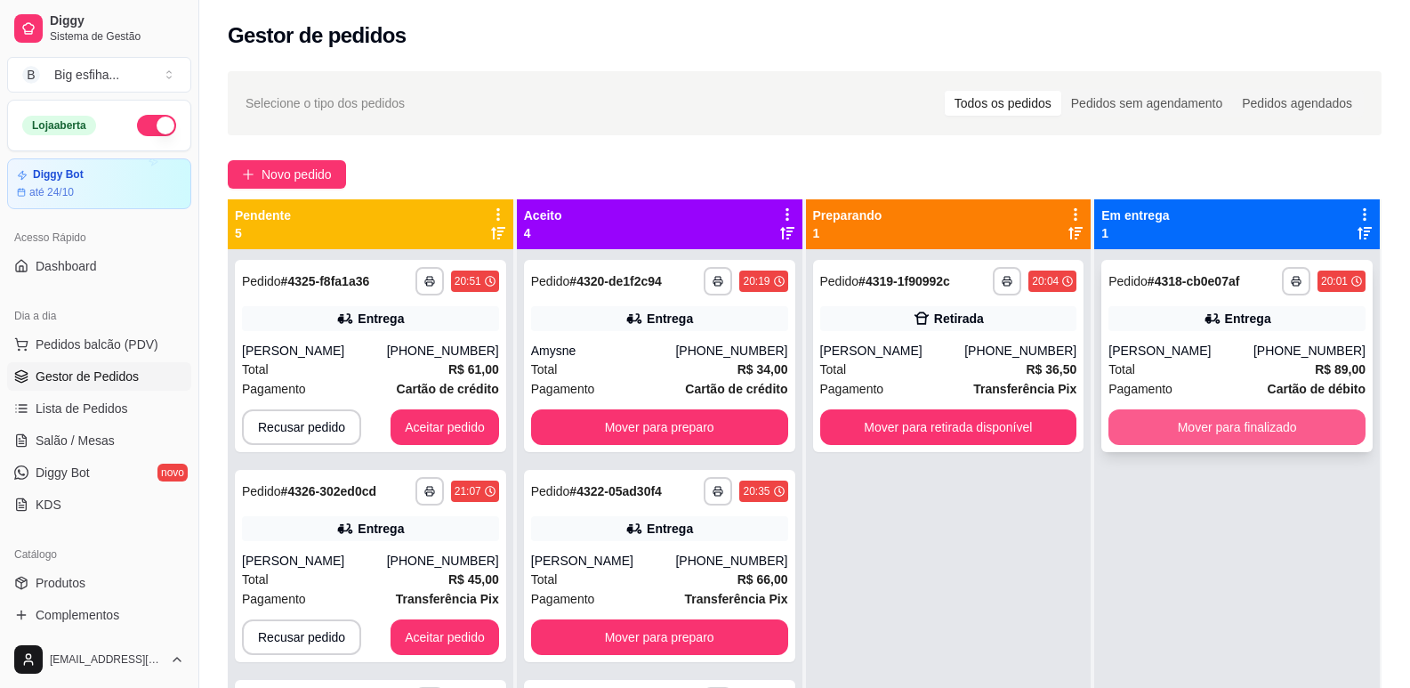
click at [1168, 427] on button "Mover para finalizado" at bounding box center [1237, 427] width 257 height 36
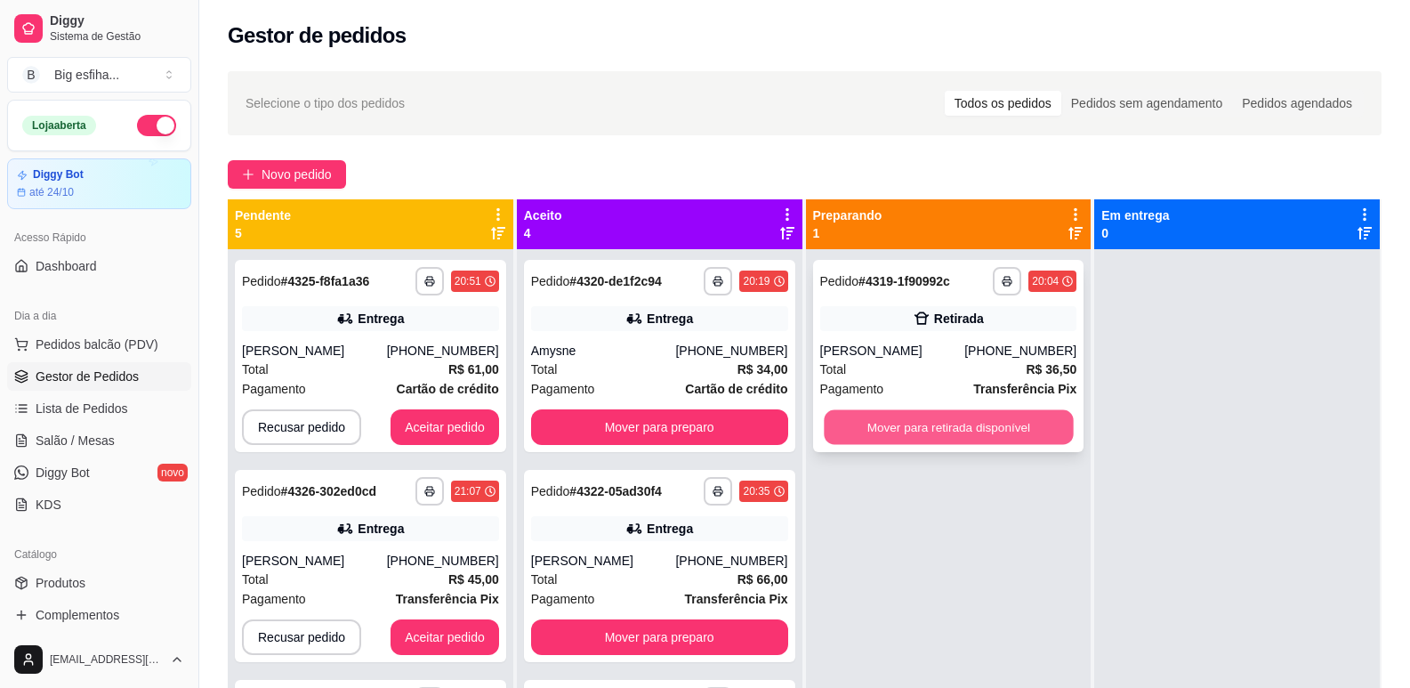
click at [929, 419] on button "Mover para retirada disponível" at bounding box center [948, 427] width 249 height 35
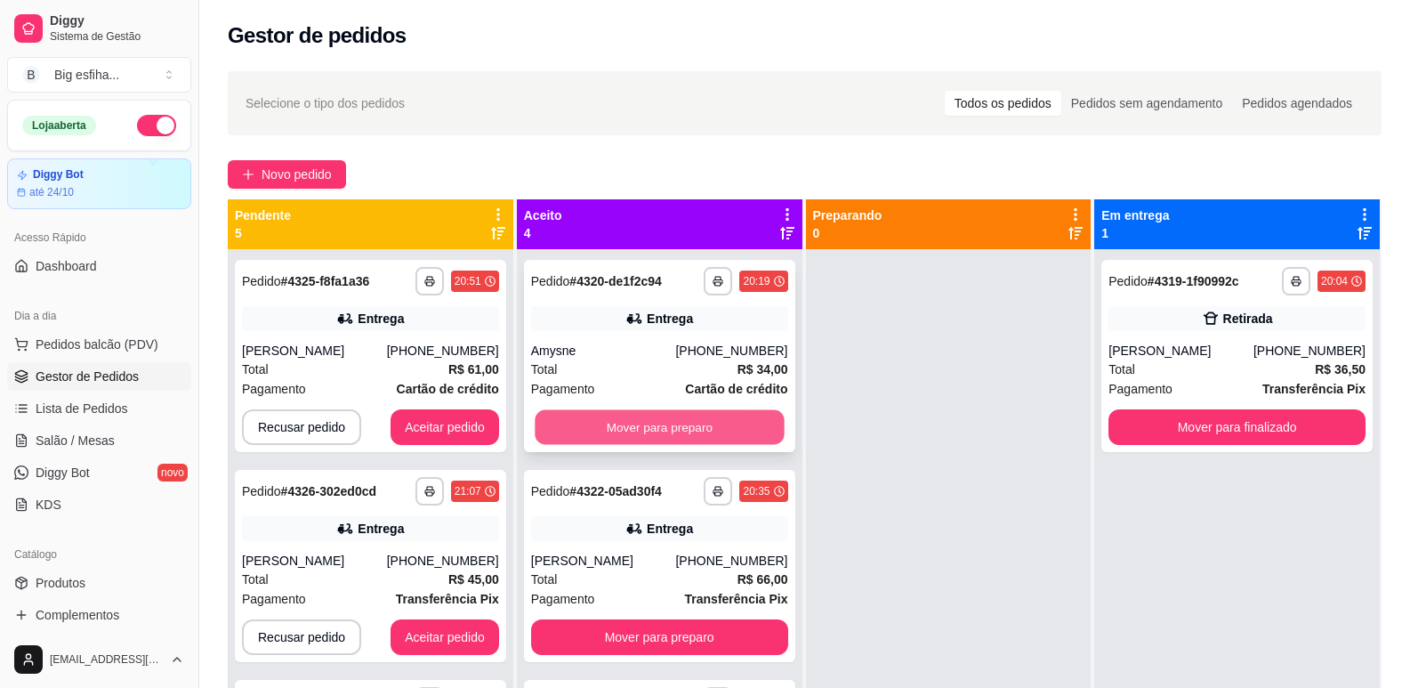
click at [678, 414] on button "Mover para preparo" at bounding box center [659, 427] width 249 height 35
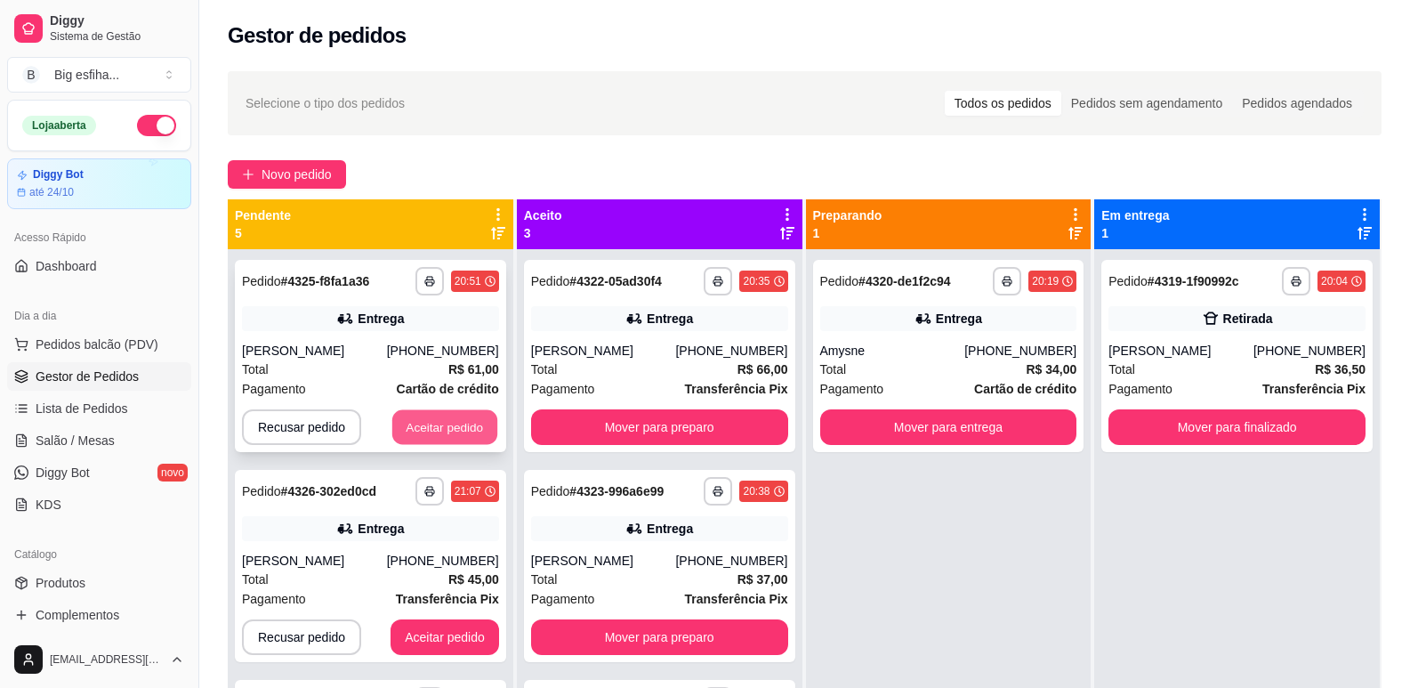
click at [433, 424] on button "Aceitar pedido" at bounding box center [444, 427] width 105 height 35
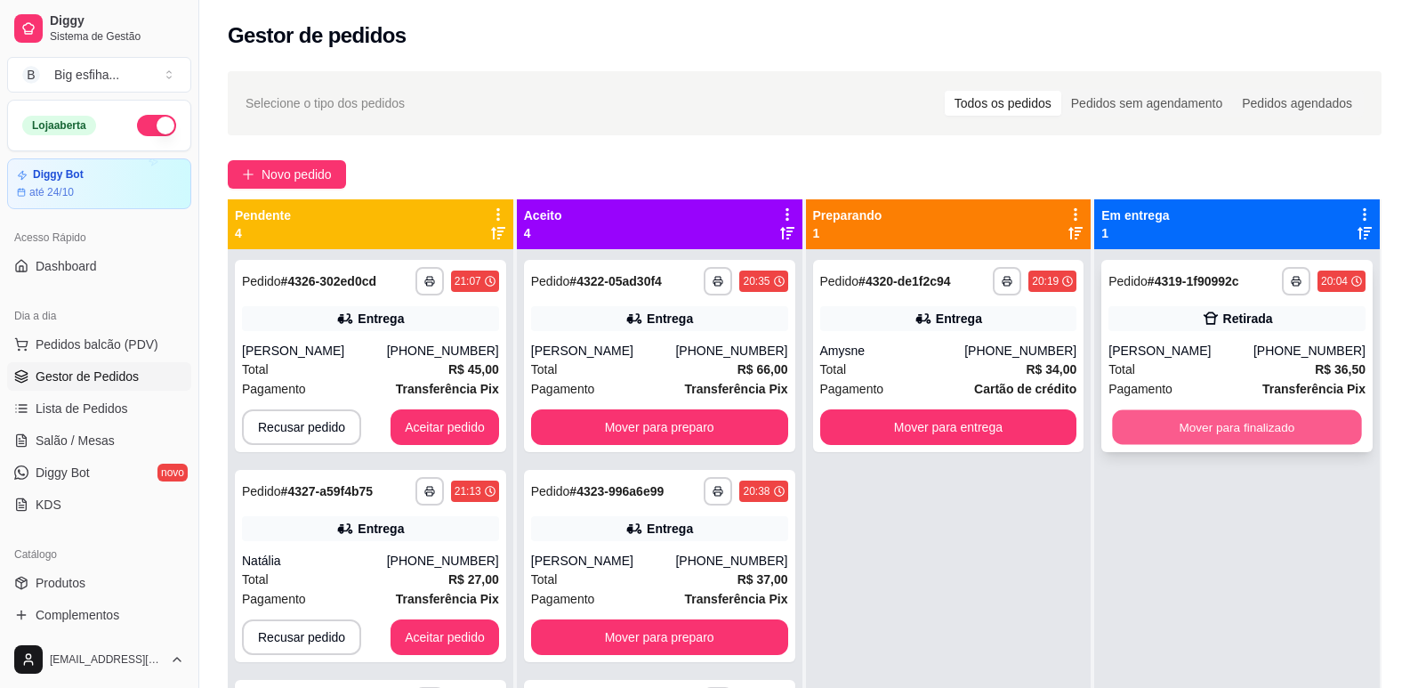
click at [1215, 421] on button "Mover para finalizado" at bounding box center [1237, 427] width 249 height 35
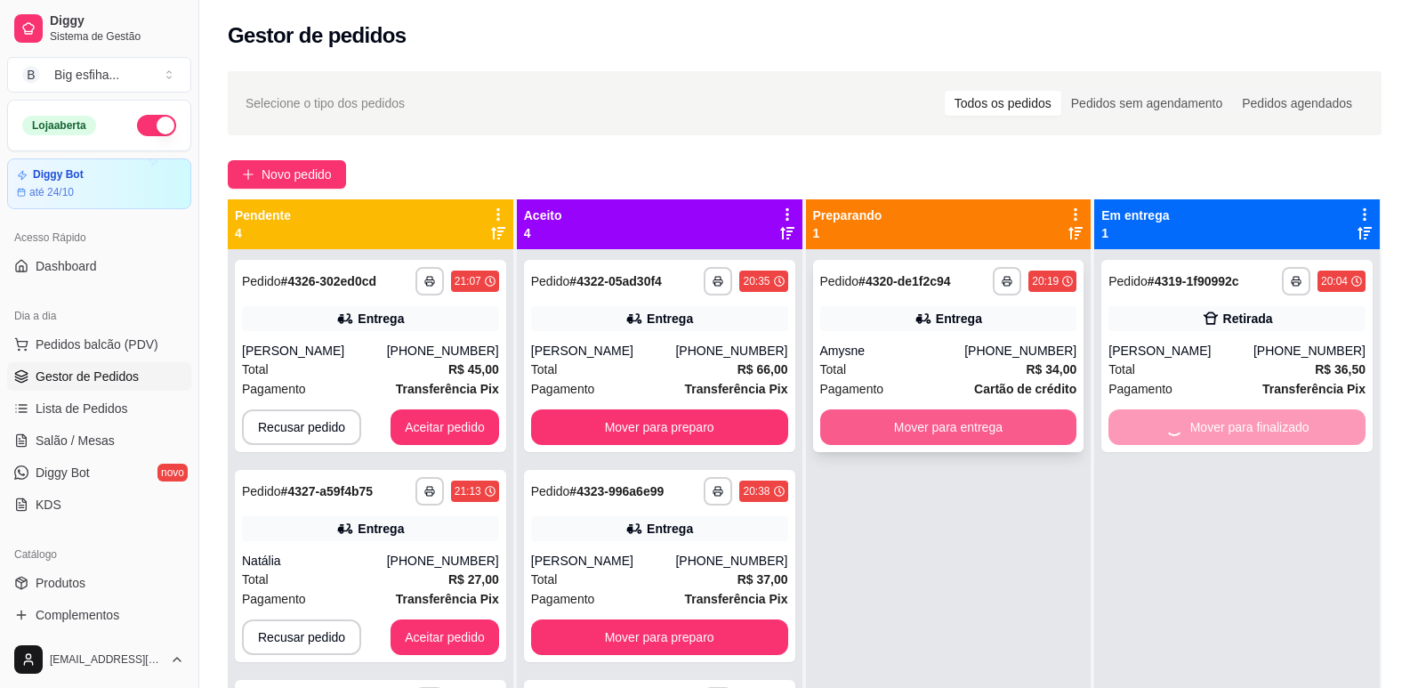
click at [937, 421] on button "Mover para entrega" at bounding box center [948, 427] width 257 height 36
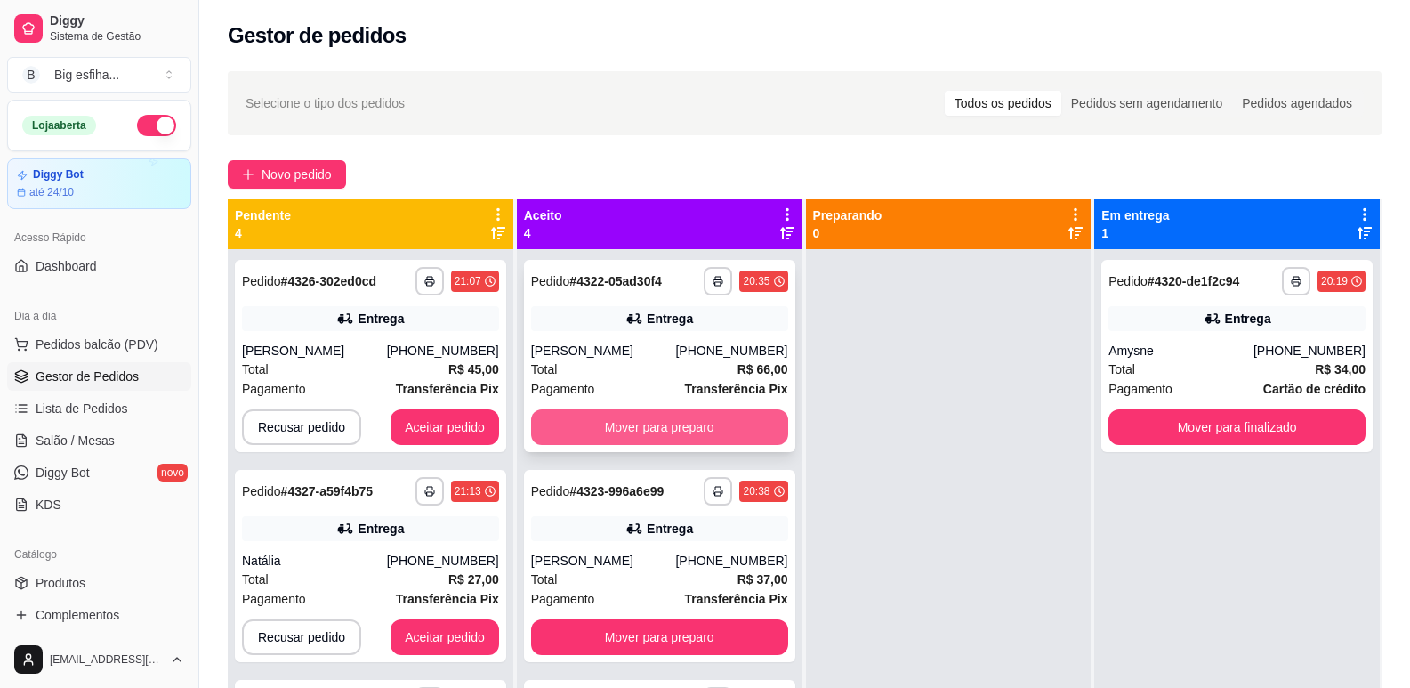
click at [622, 436] on button "Mover para preparo" at bounding box center [659, 427] width 257 height 36
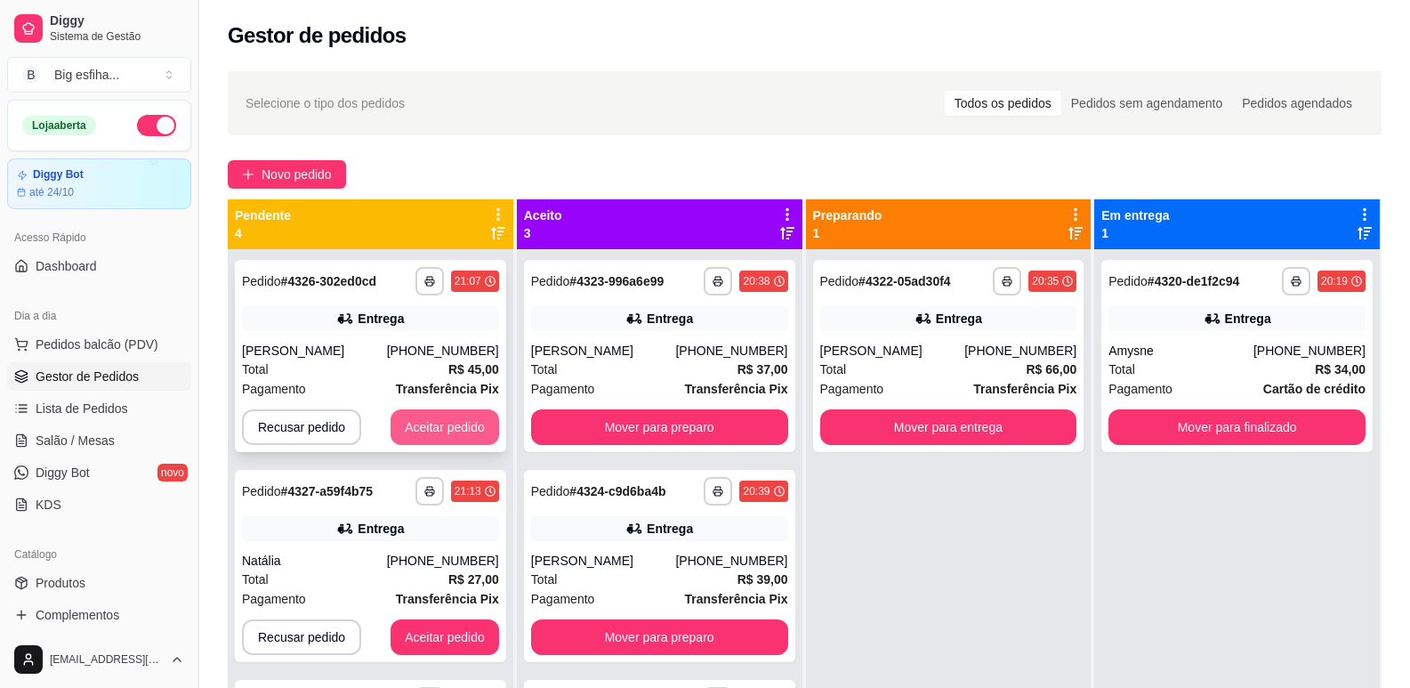
click at [415, 431] on button "Aceitar pedido" at bounding box center [445, 427] width 109 height 36
click at [1144, 447] on div "**********" at bounding box center [1237, 356] width 271 height 192
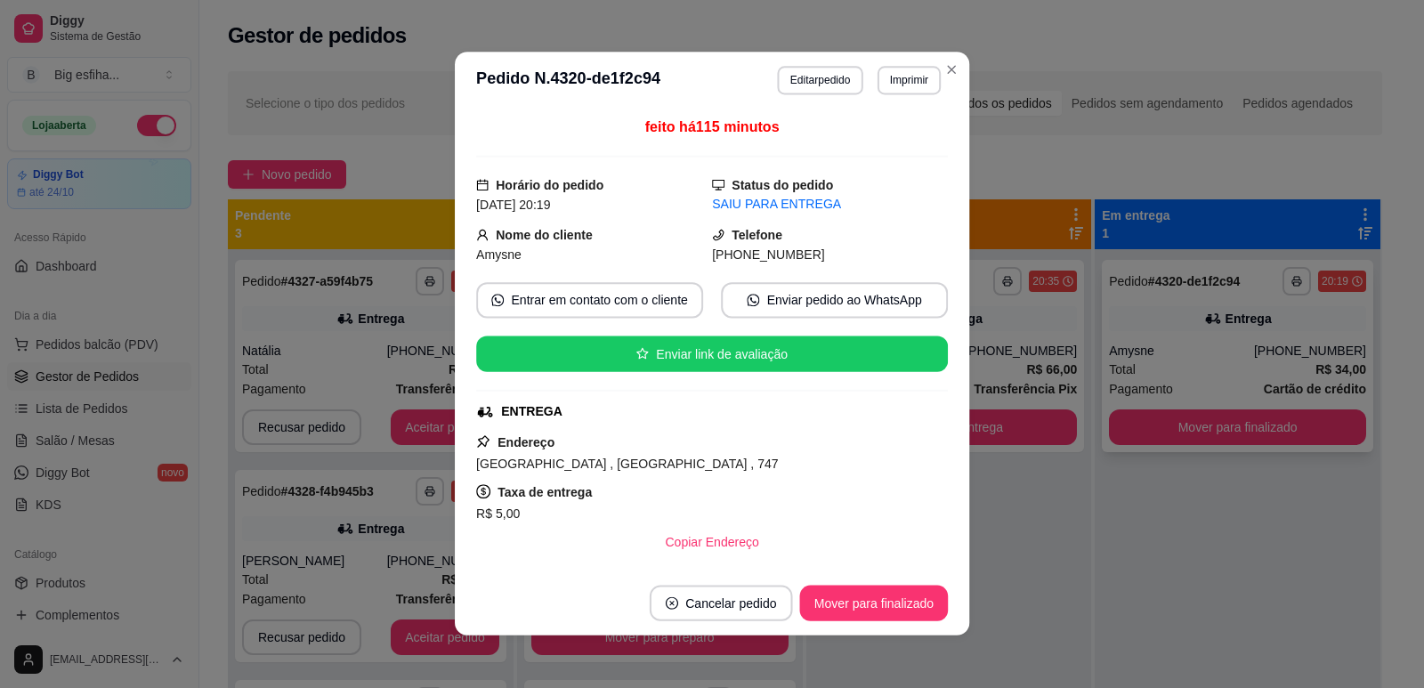
click at [1200, 424] on button "Mover para finalizado" at bounding box center [1237, 427] width 257 height 36
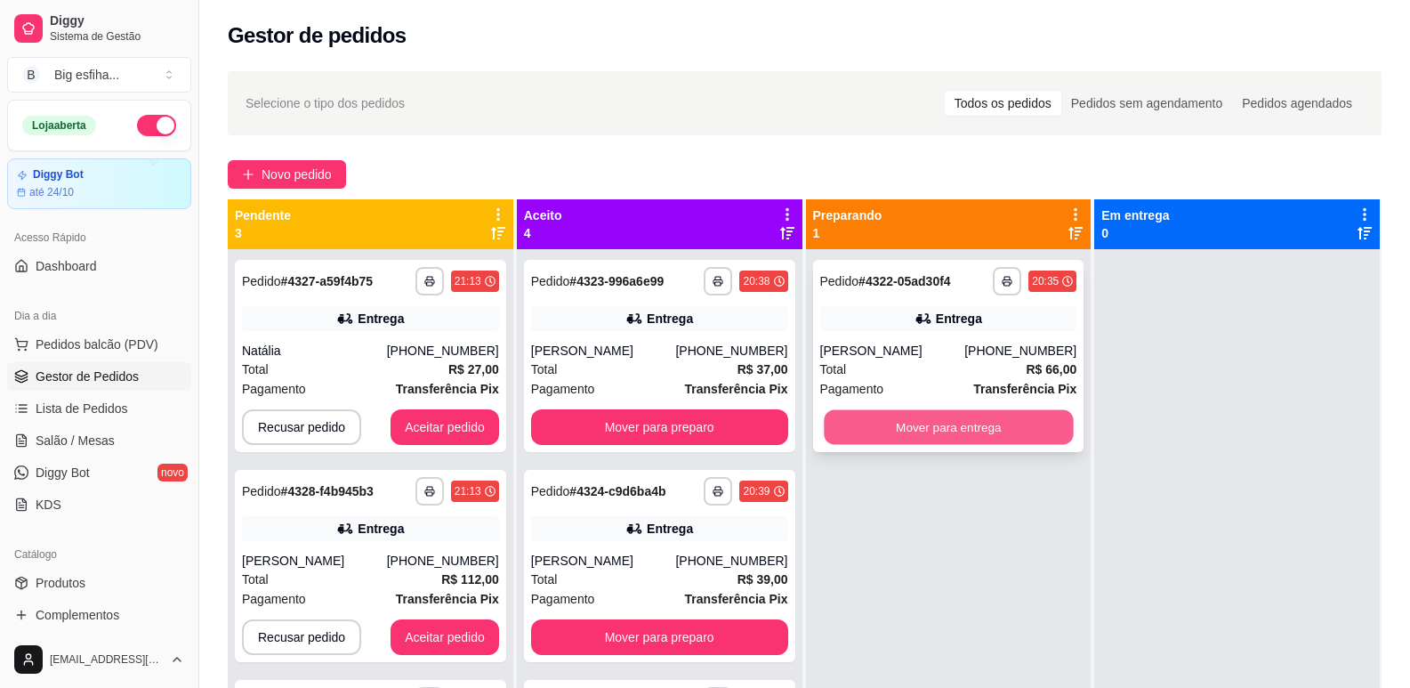
click at [946, 421] on button "Mover para entrega" at bounding box center [948, 427] width 249 height 35
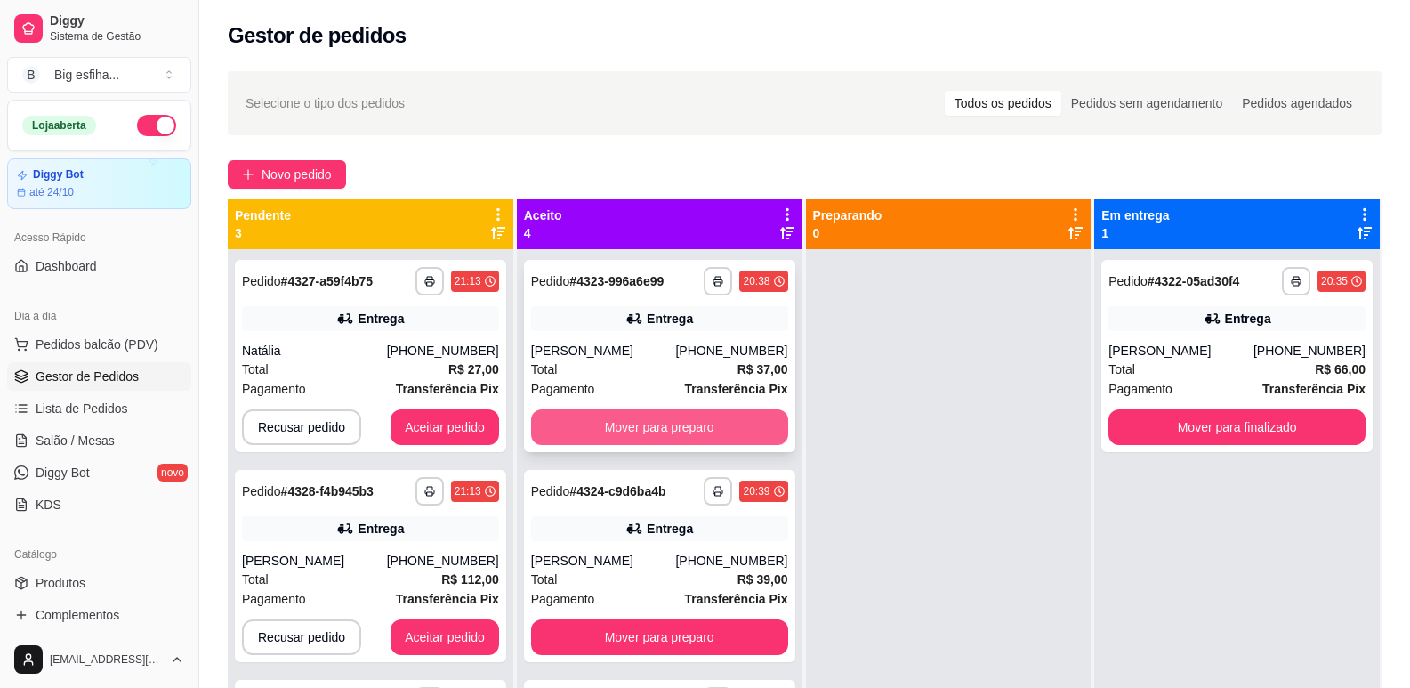
click at [600, 429] on div "**********" at bounding box center [659, 356] width 271 height 192
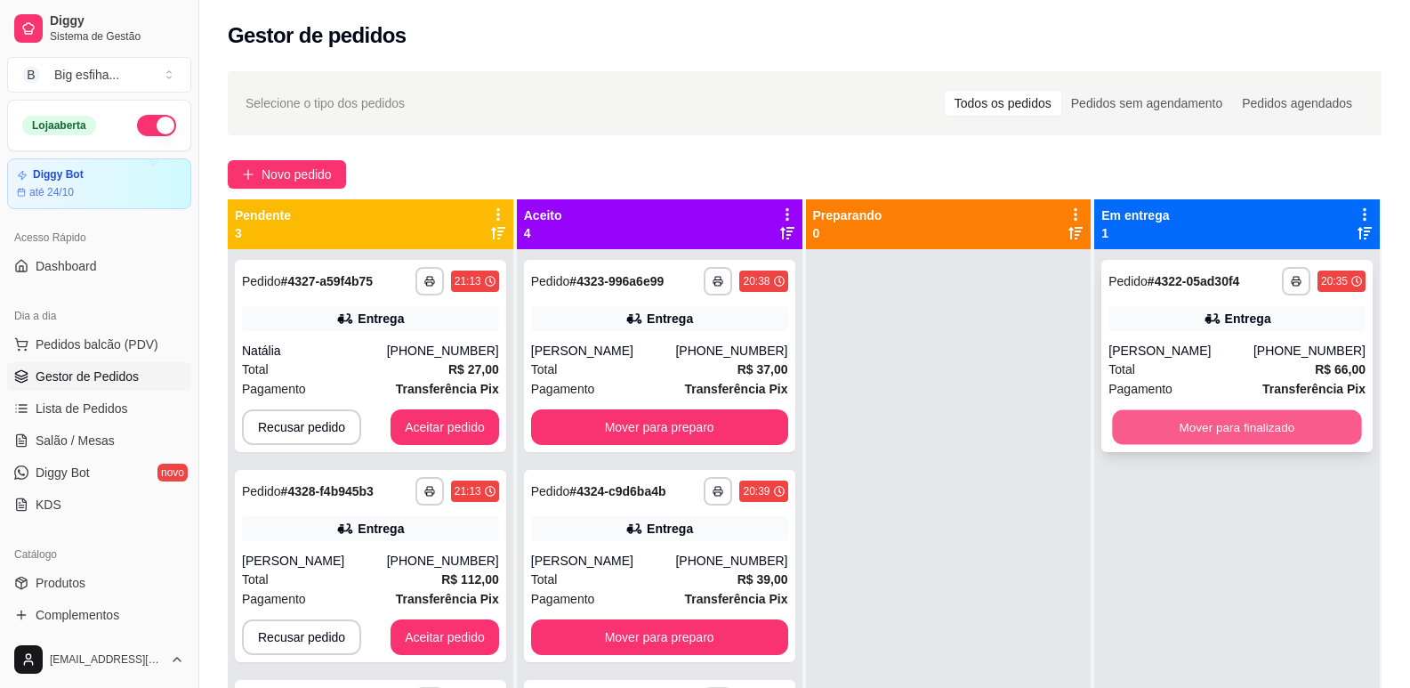
click at [1164, 414] on button "Mover para finalizado" at bounding box center [1237, 427] width 249 height 35
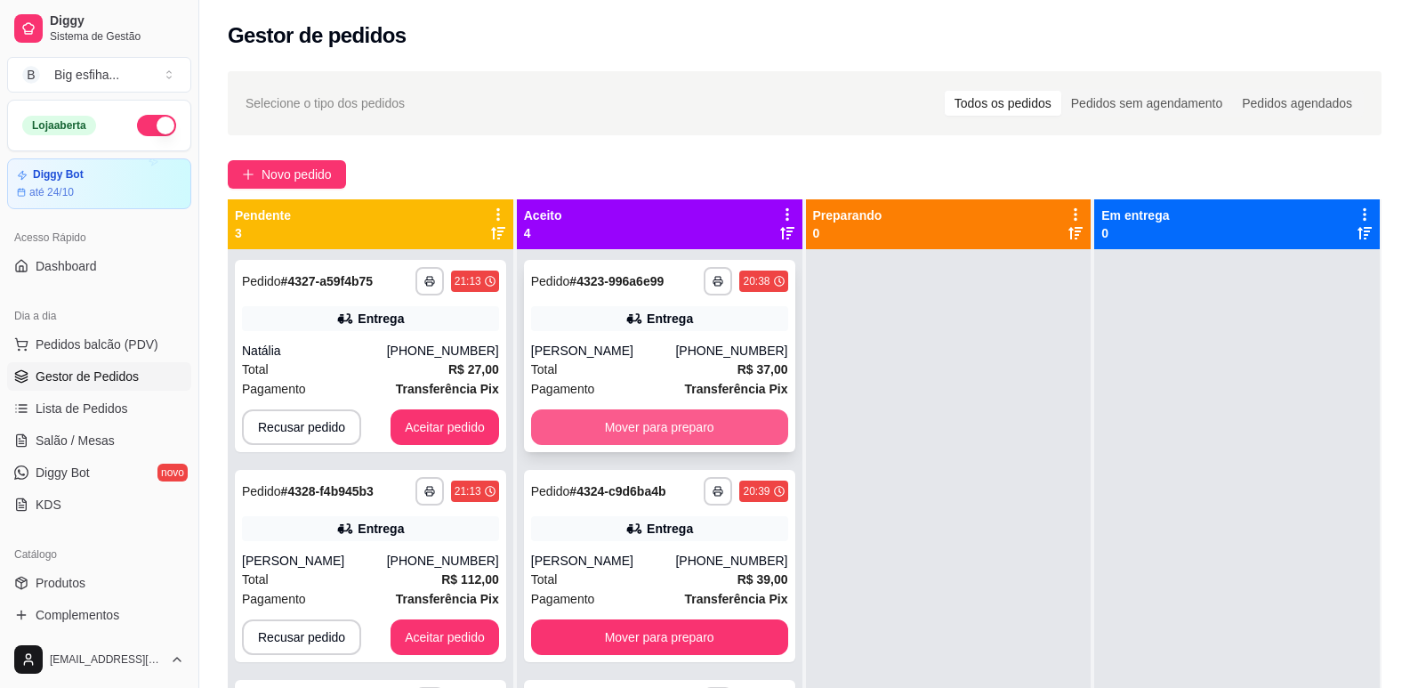
click at [621, 434] on button "Mover para preparo" at bounding box center [659, 427] width 257 height 36
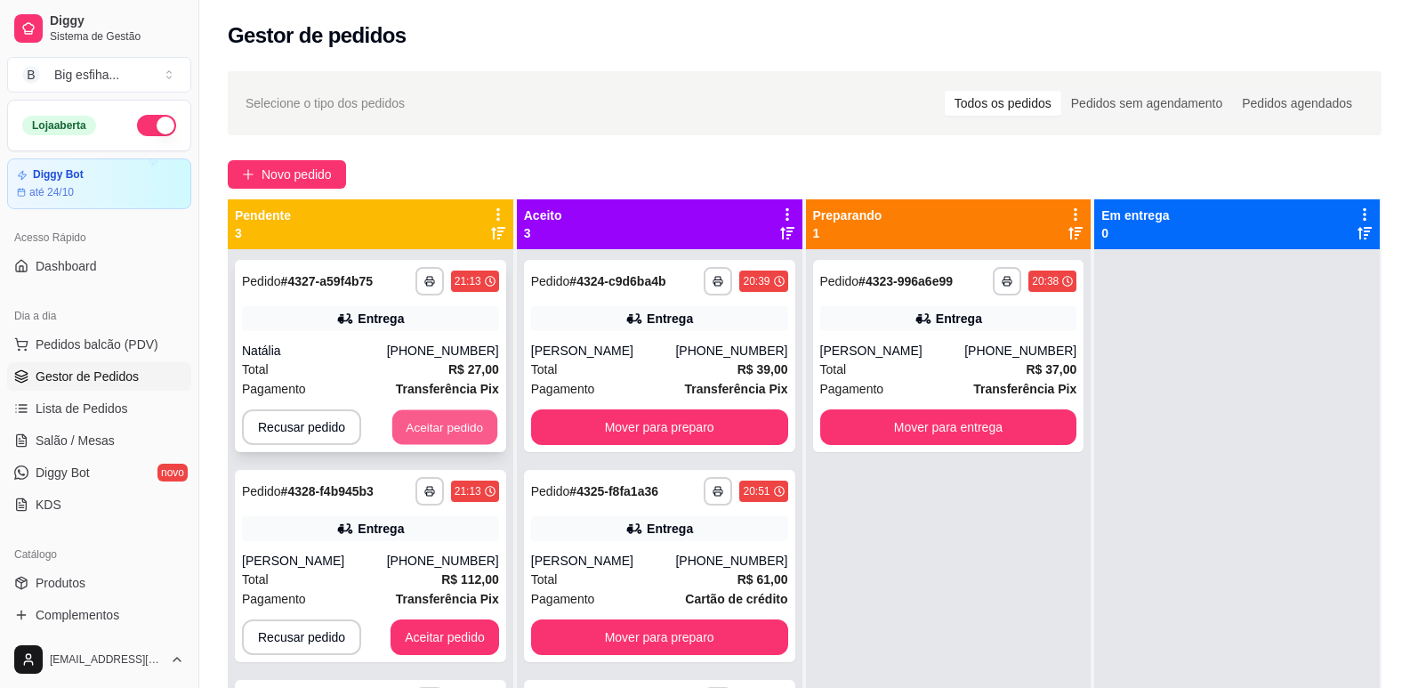
click at [416, 433] on button "Aceitar pedido" at bounding box center [444, 427] width 105 height 35
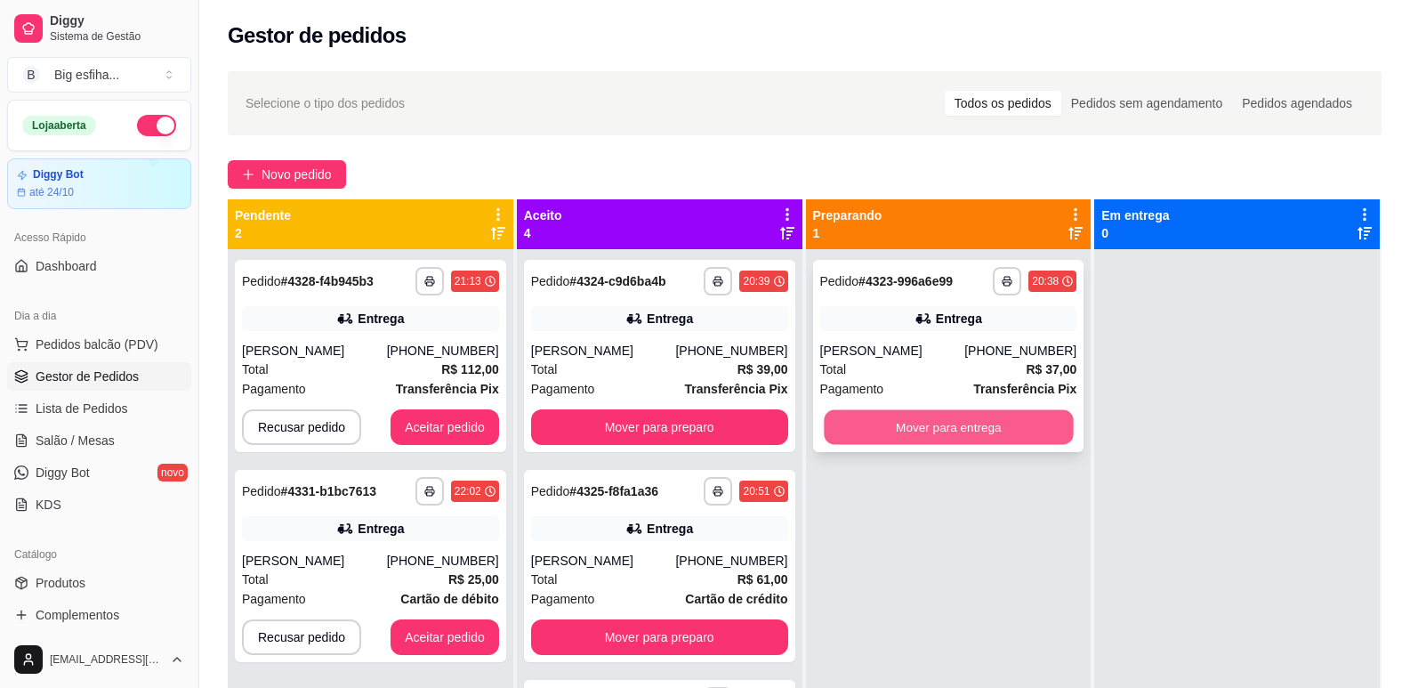
click at [897, 426] on button "Mover para entrega" at bounding box center [948, 427] width 249 height 35
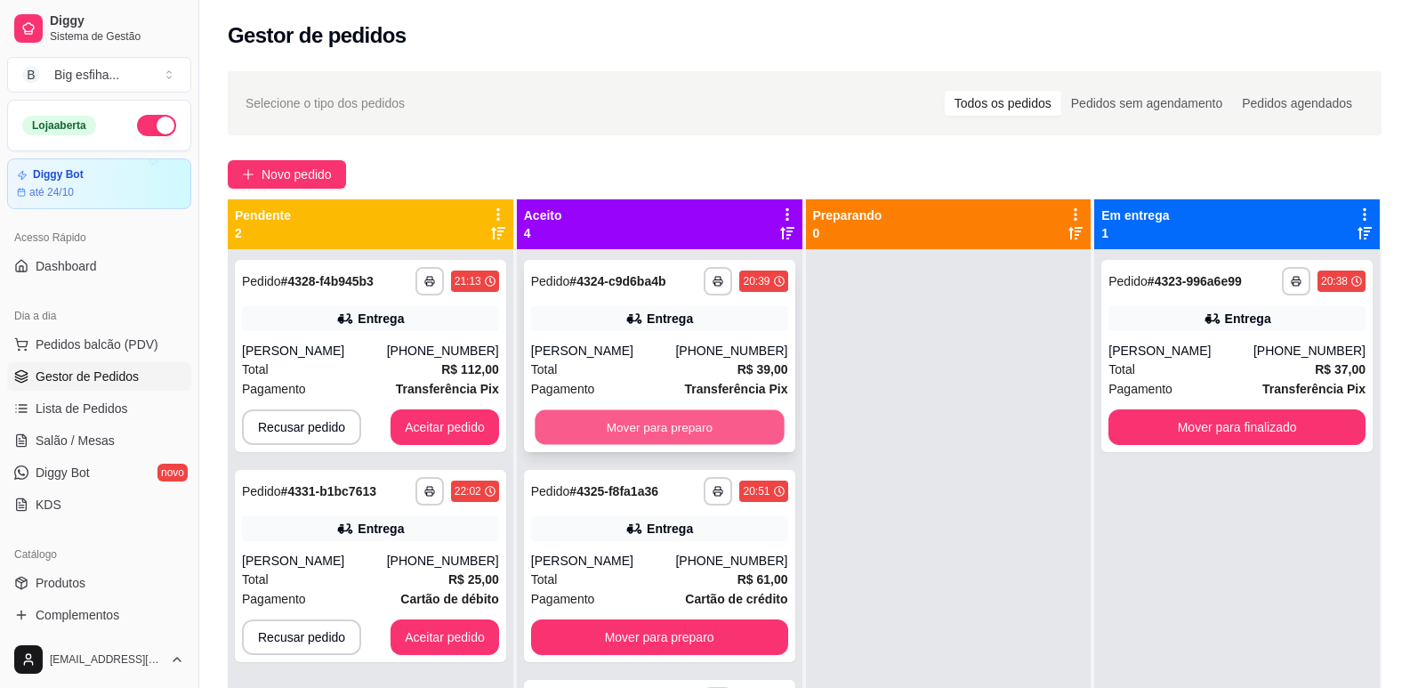
click at [705, 419] on button "Mover para preparo" at bounding box center [659, 427] width 249 height 35
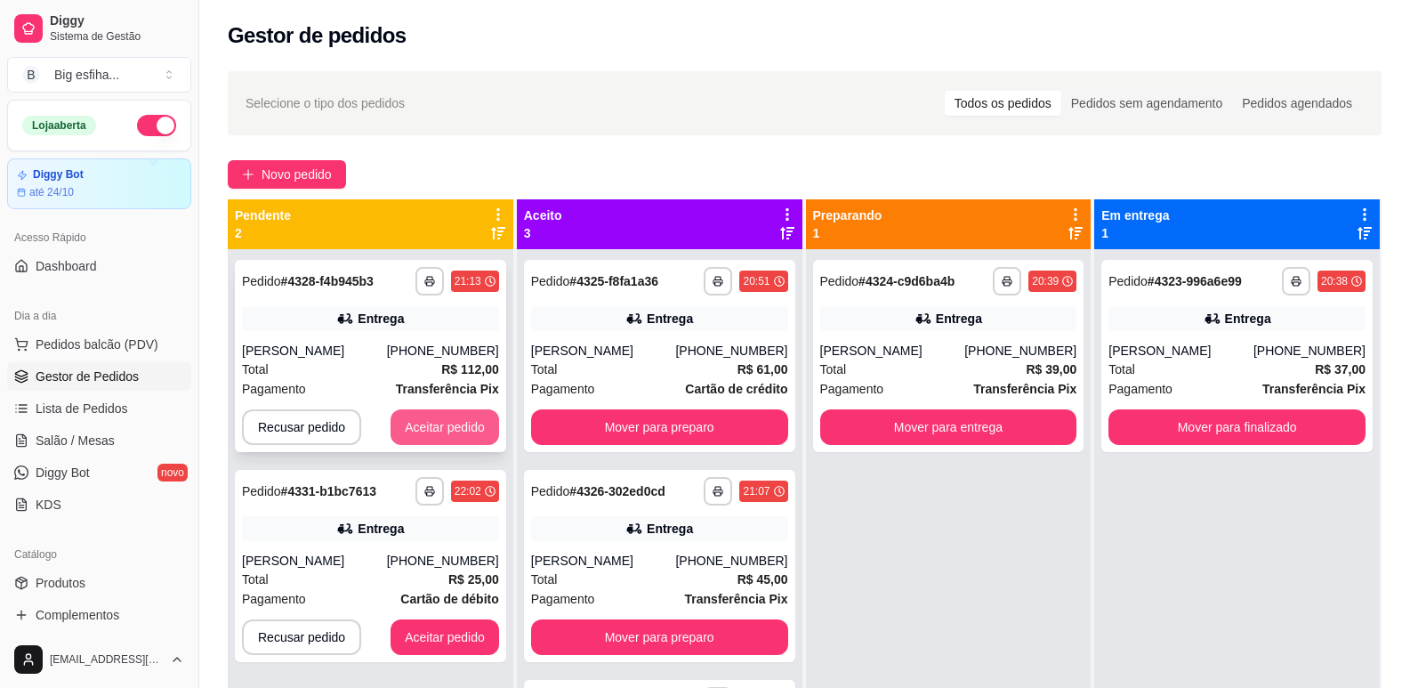
click at [441, 431] on button "Aceitar pedido" at bounding box center [445, 427] width 109 height 36
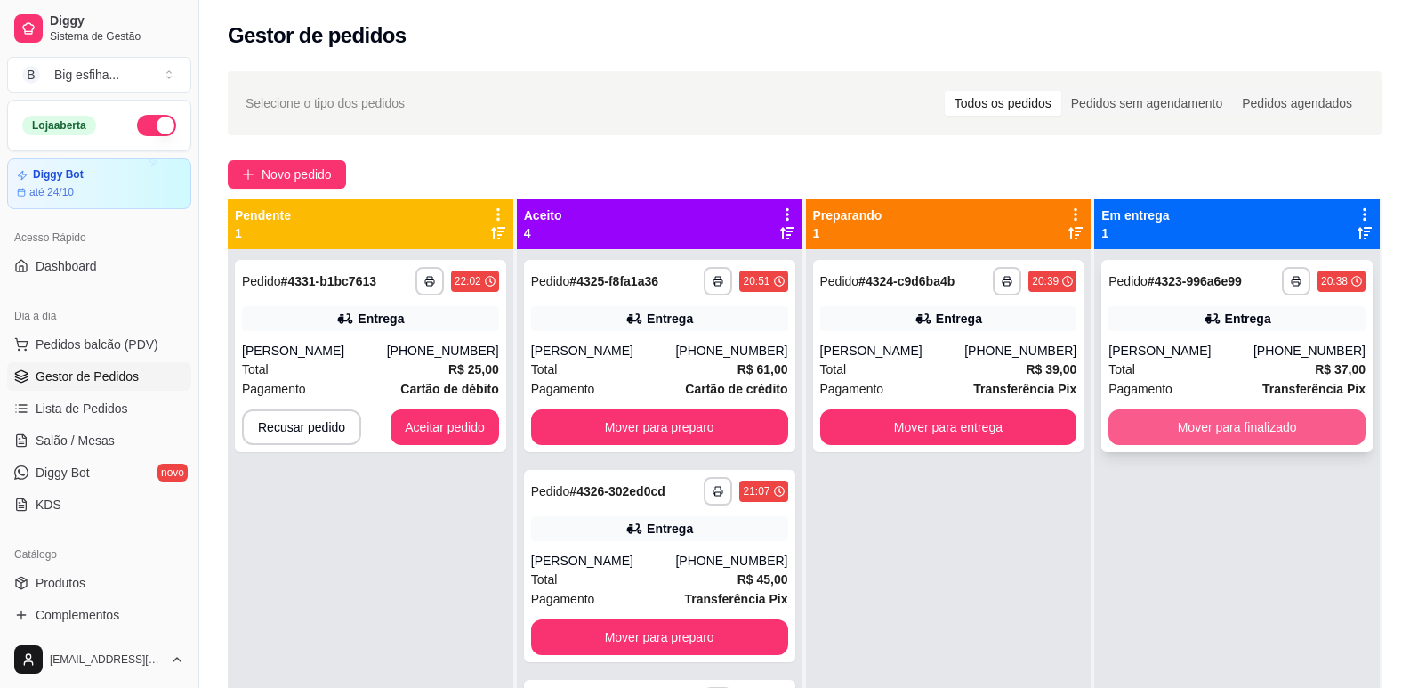
click at [1219, 409] on button "Mover para finalizado" at bounding box center [1237, 427] width 257 height 36
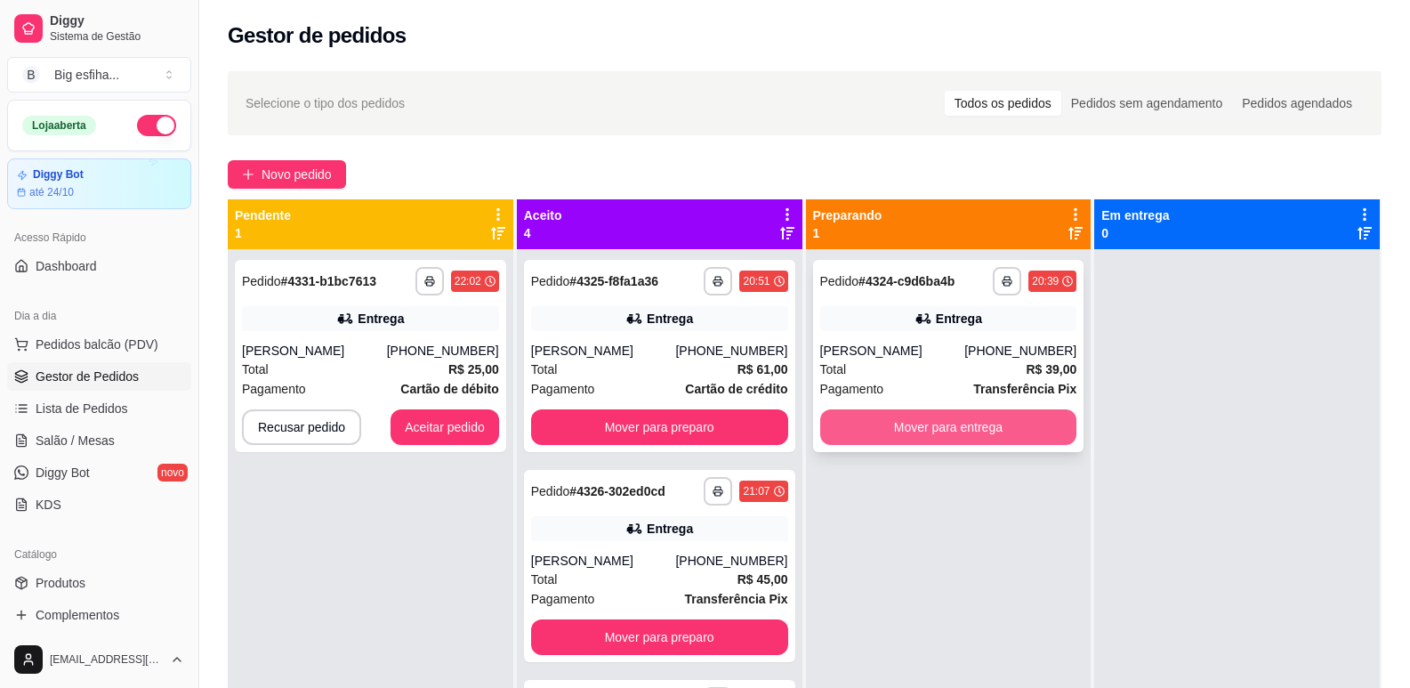
click at [893, 424] on button "Mover para entrega" at bounding box center [948, 427] width 257 height 36
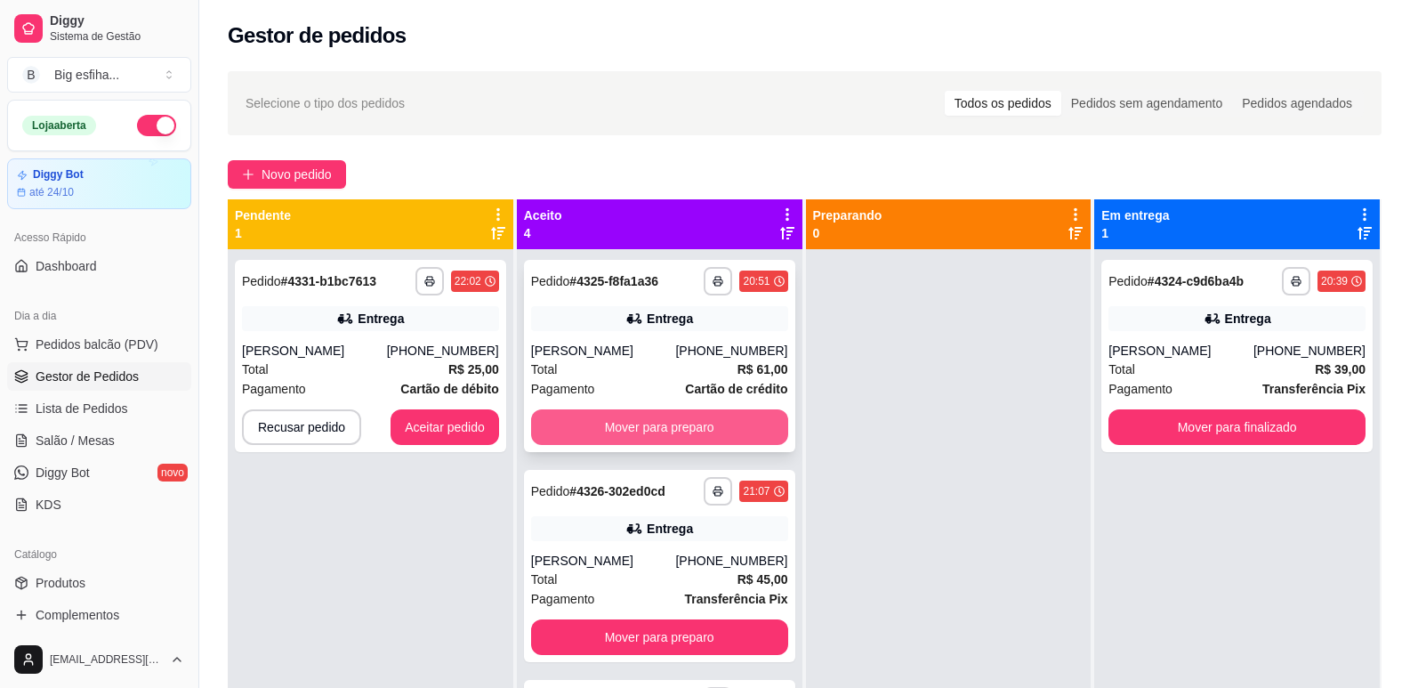
click at [723, 421] on button "Mover para preparo" at bounding box center [659, 427] width 257 height 36
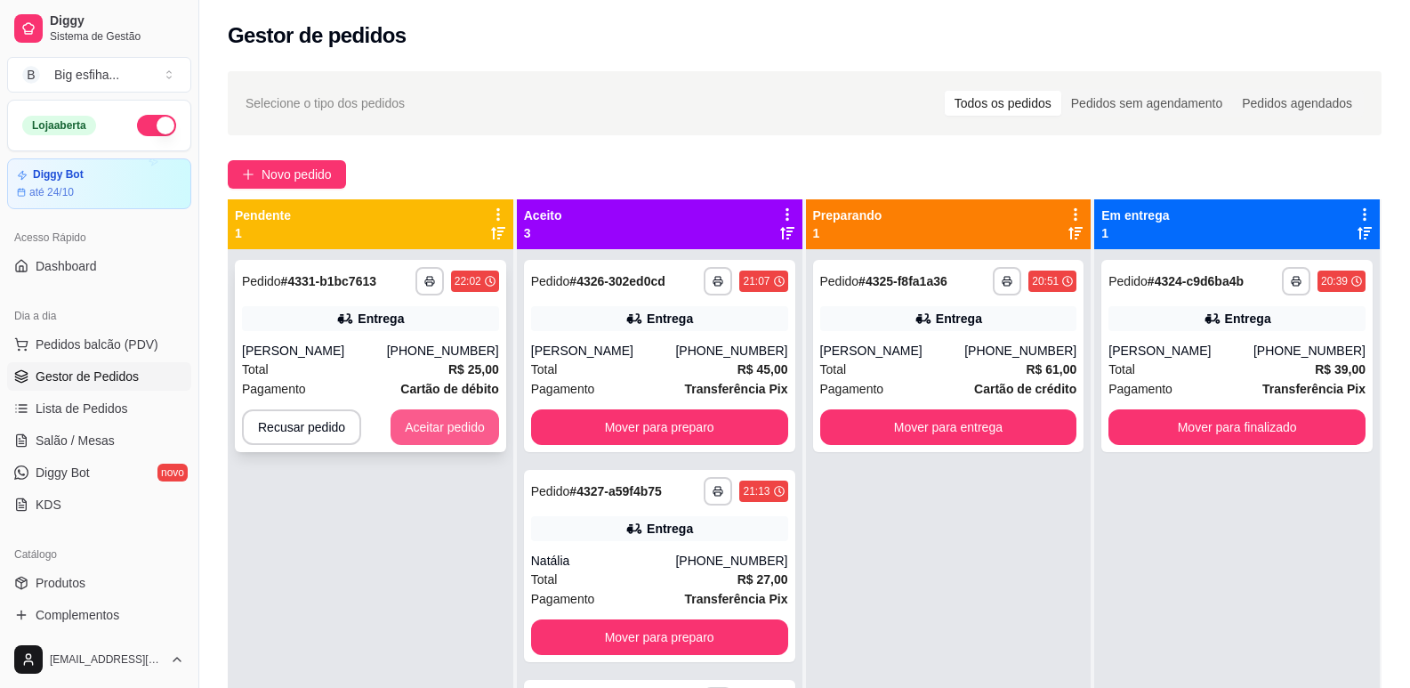
click at [428, 422] on button "Aceitar pedido" at bounding box center [445, 427] width 109 height 36
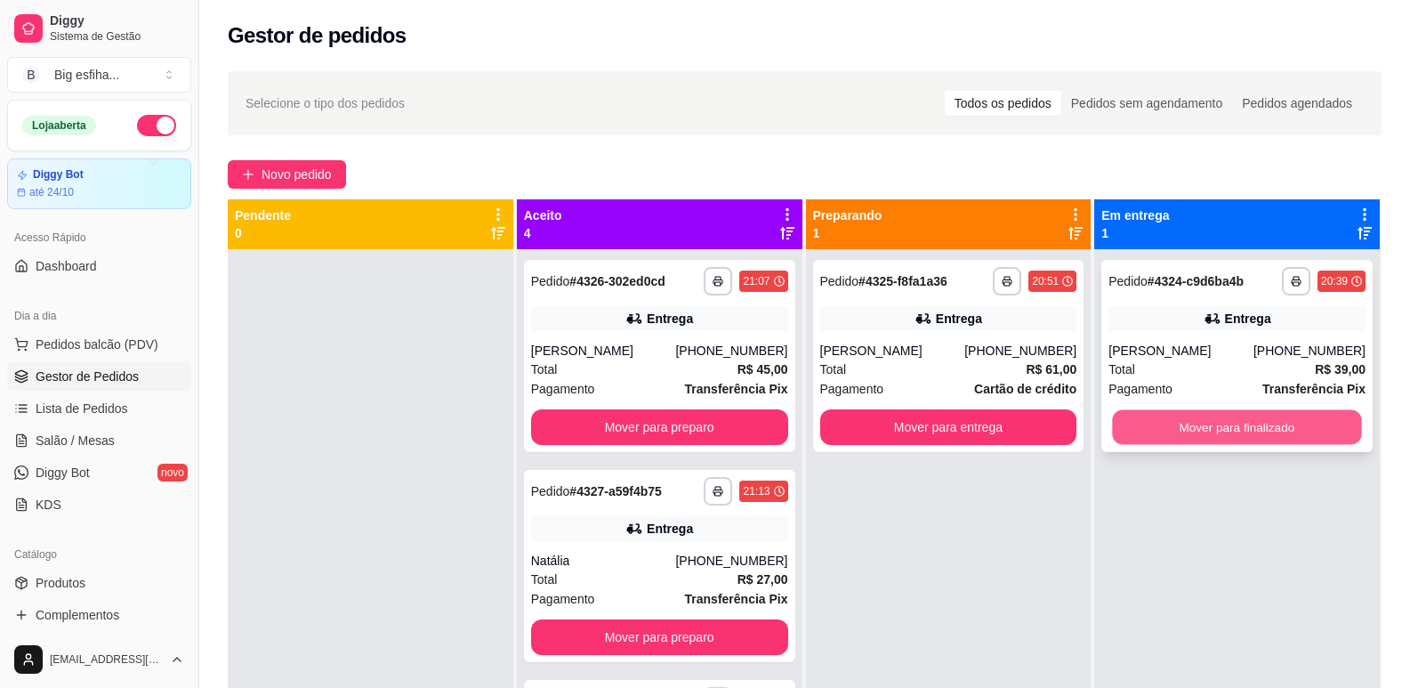
click at [1203, 429] on button "Mover para finalizado" at bounding box center [1237, 427] width 249 height 35
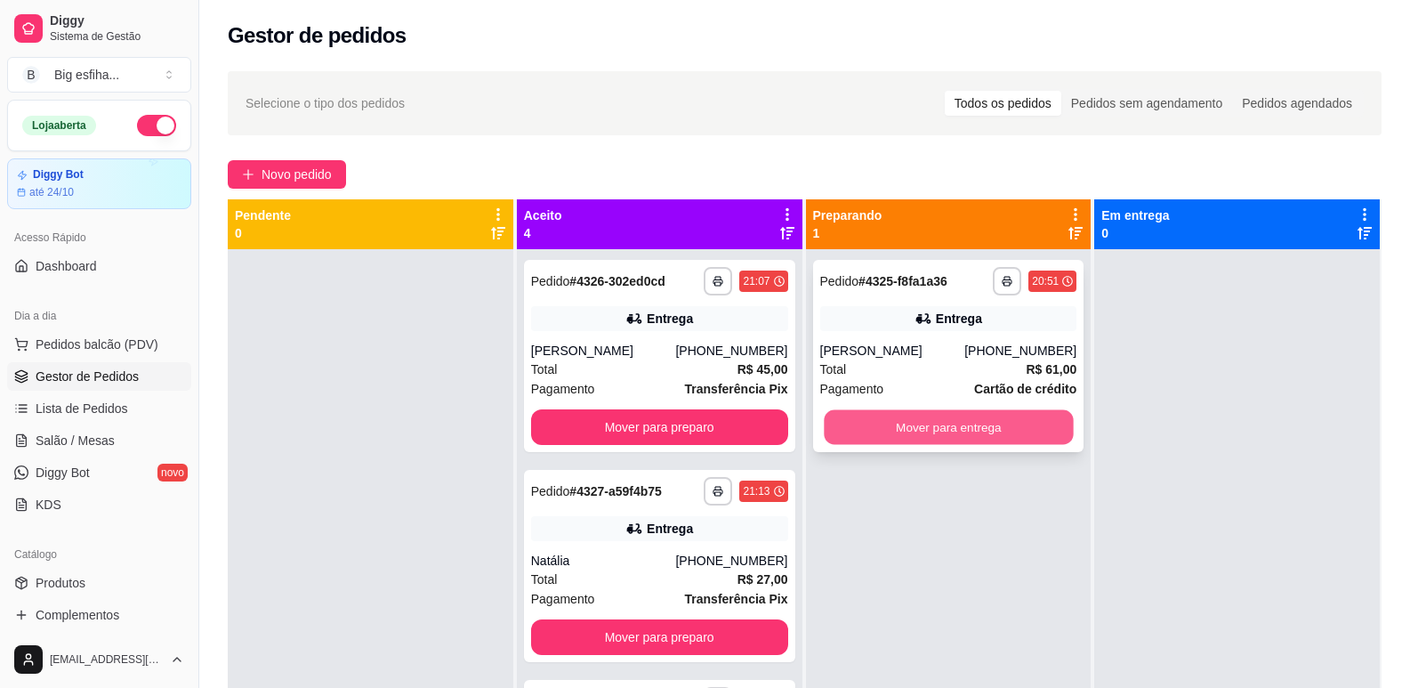
click at [871, 416] on button "Mover para entrega" at bounding box center [948, 427] width 249 height 35
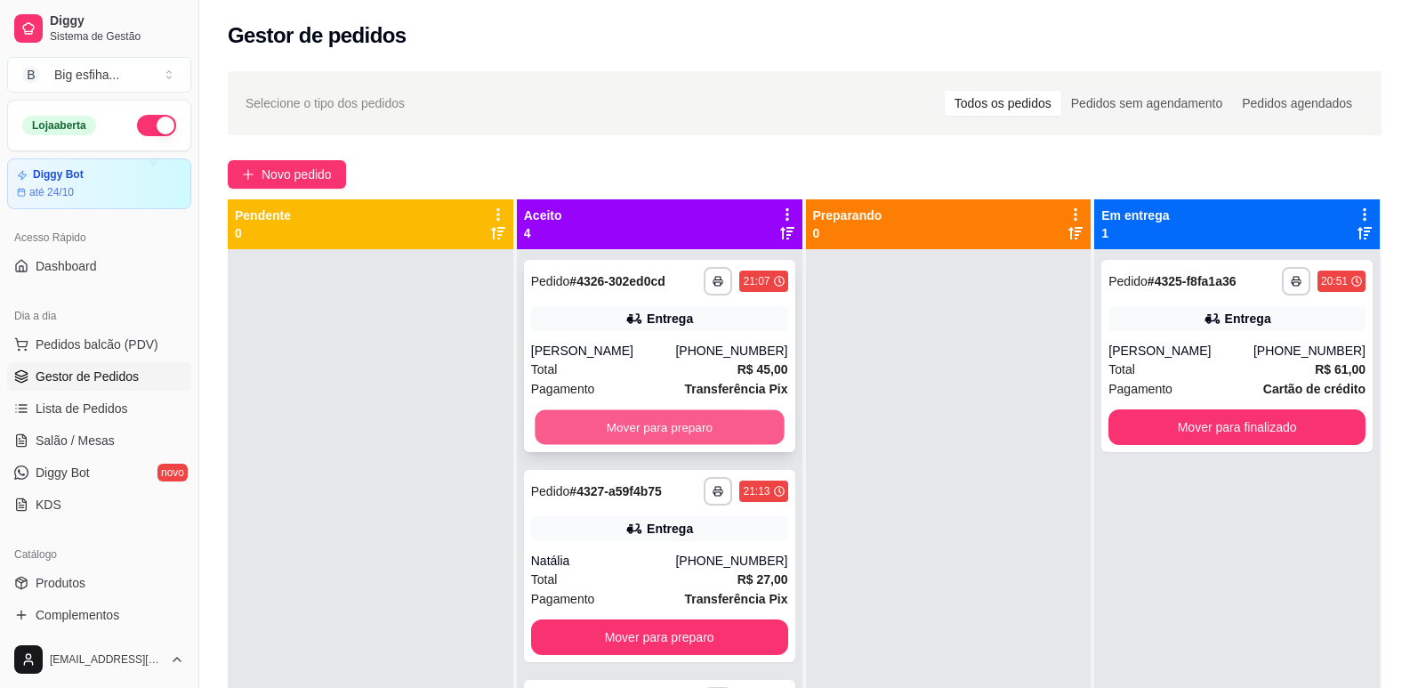
click at [673, 430] on button "Mover para preparo" at bounding box center [659, 427] width 249 height 35
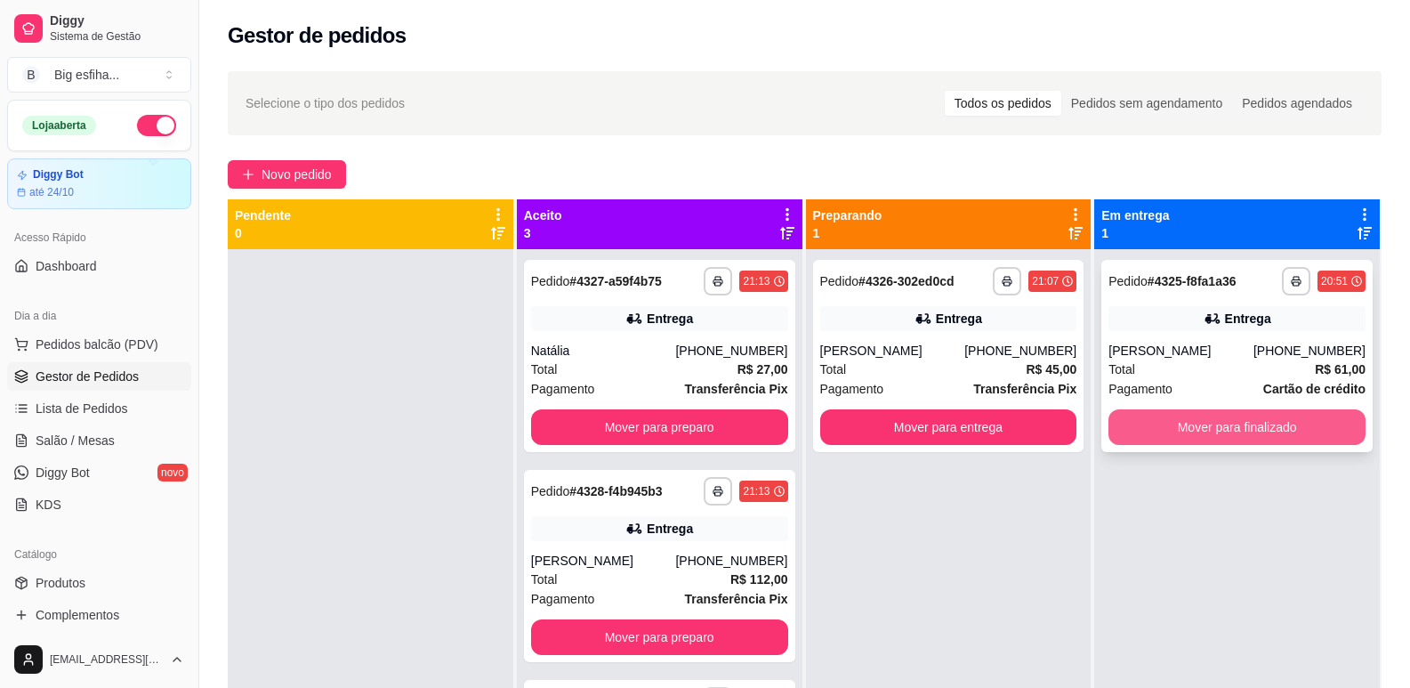
click at [1184, 414] on button "Mover para finalizado" at bounding box center [1237, 427] width 257 height 36
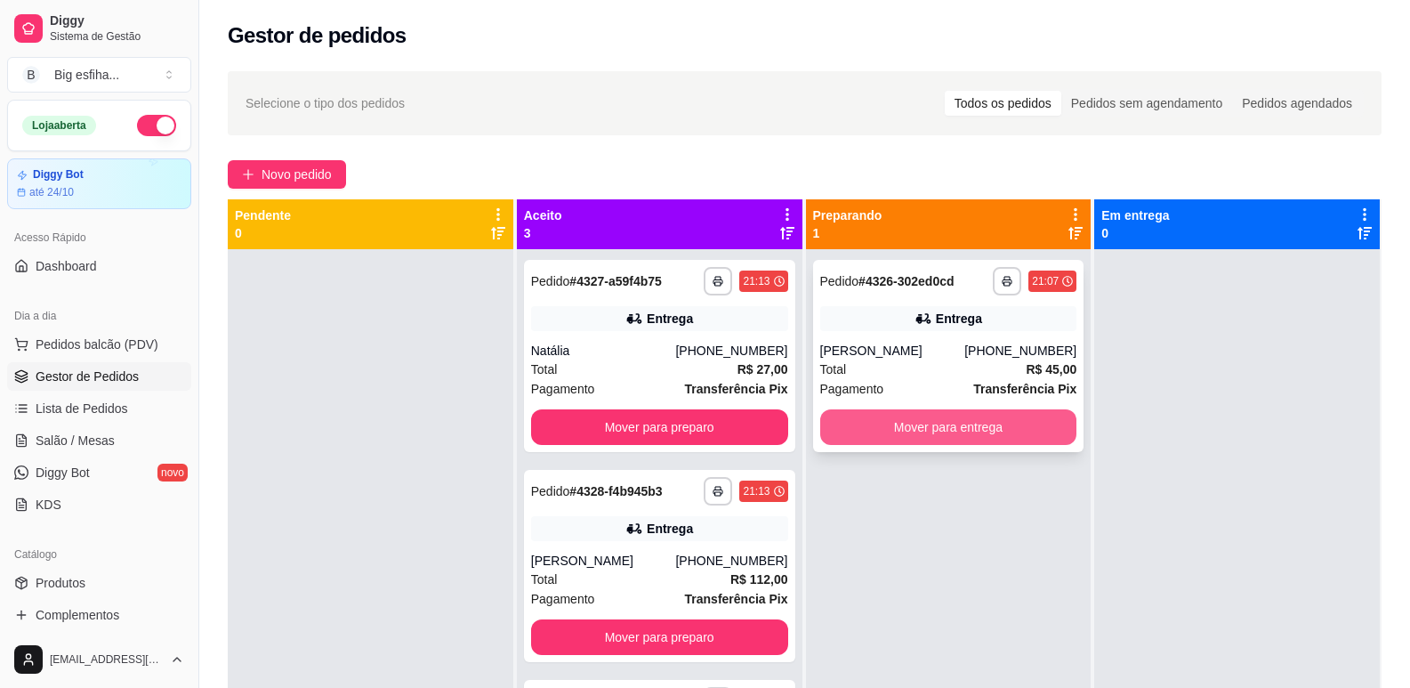
click at [983, 419] on button "Mover para entrega" at bounding box center [948, 427] width 257 height 36
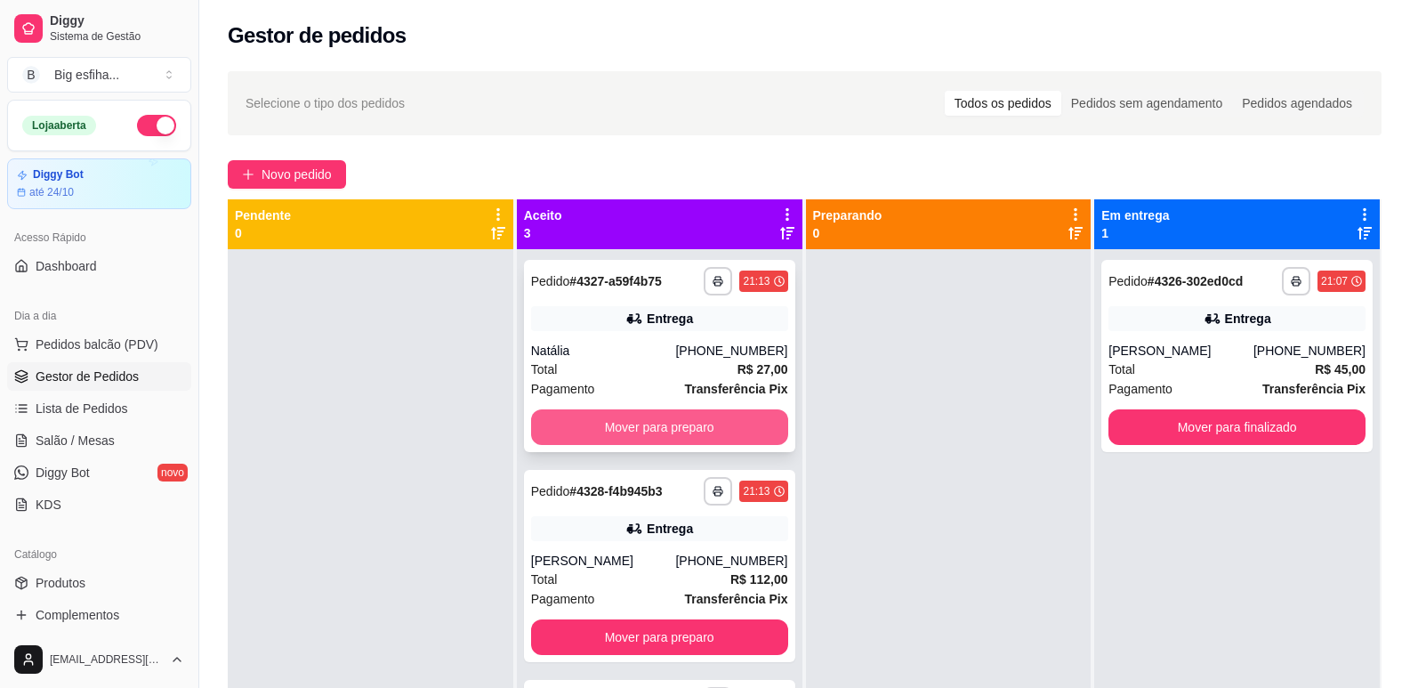
click at [666, 433] on button "Mover para preparo" at bounding box center [659, 427] width 257 height 36
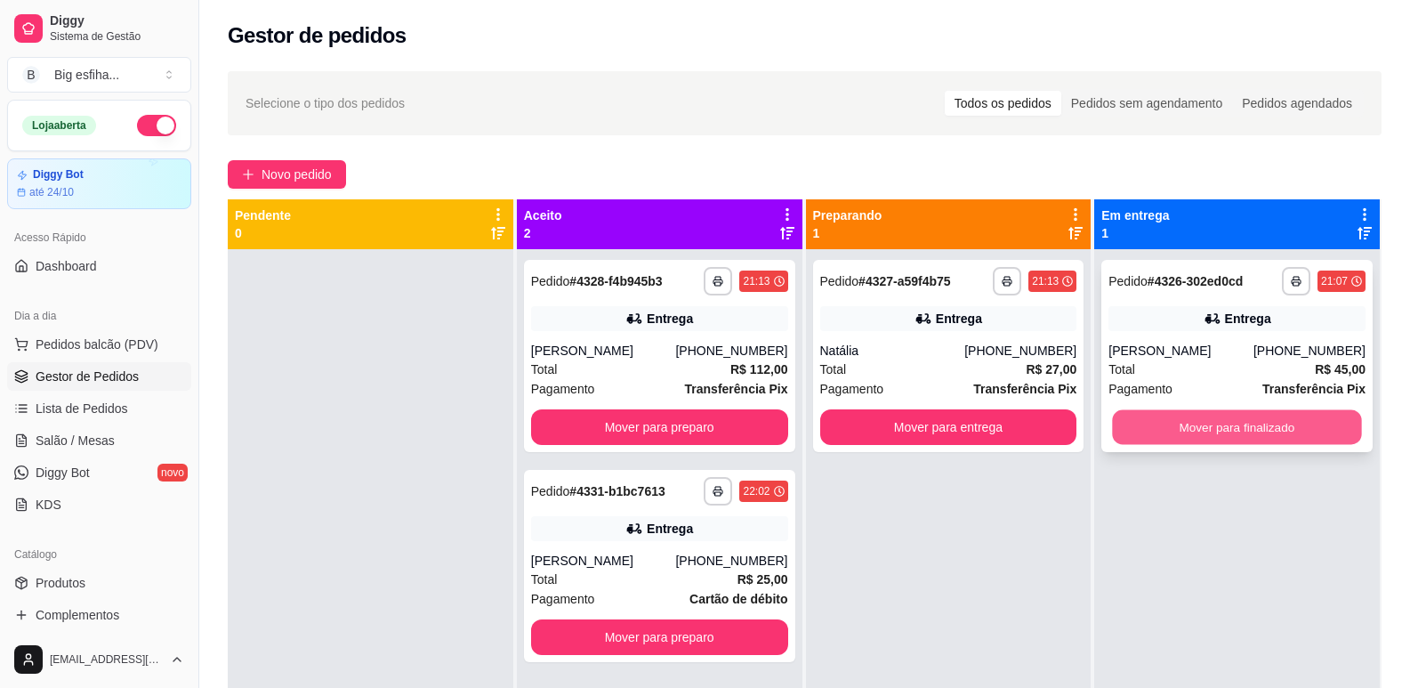
click at [1192, 421] on button "Mover para finalizado" at bounding box center [1237, 427] width 249 height 35
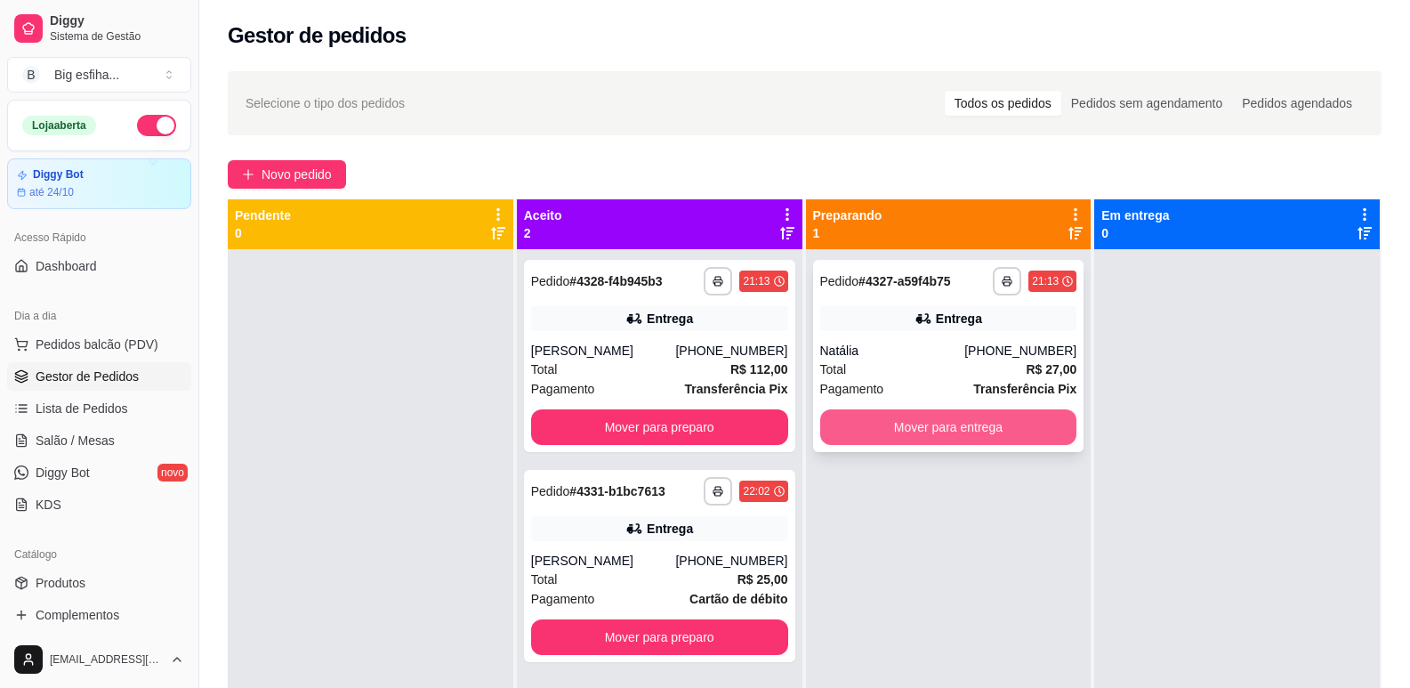
click at [982, 421] on button "Mover para entrega" at bounding box center [948, 427] width 257 height 36
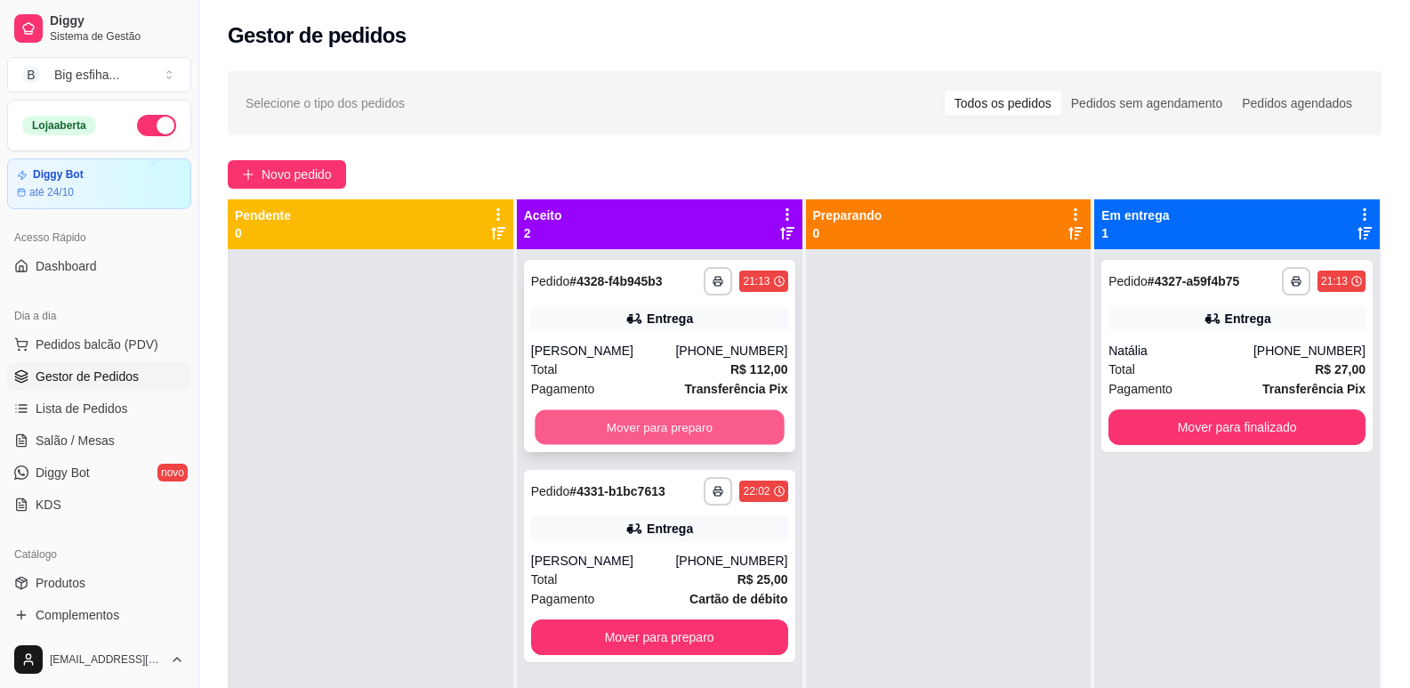
click at [691, 410] on button "Mover para preparo" at bounding box center [659, 427] width 249 height 35
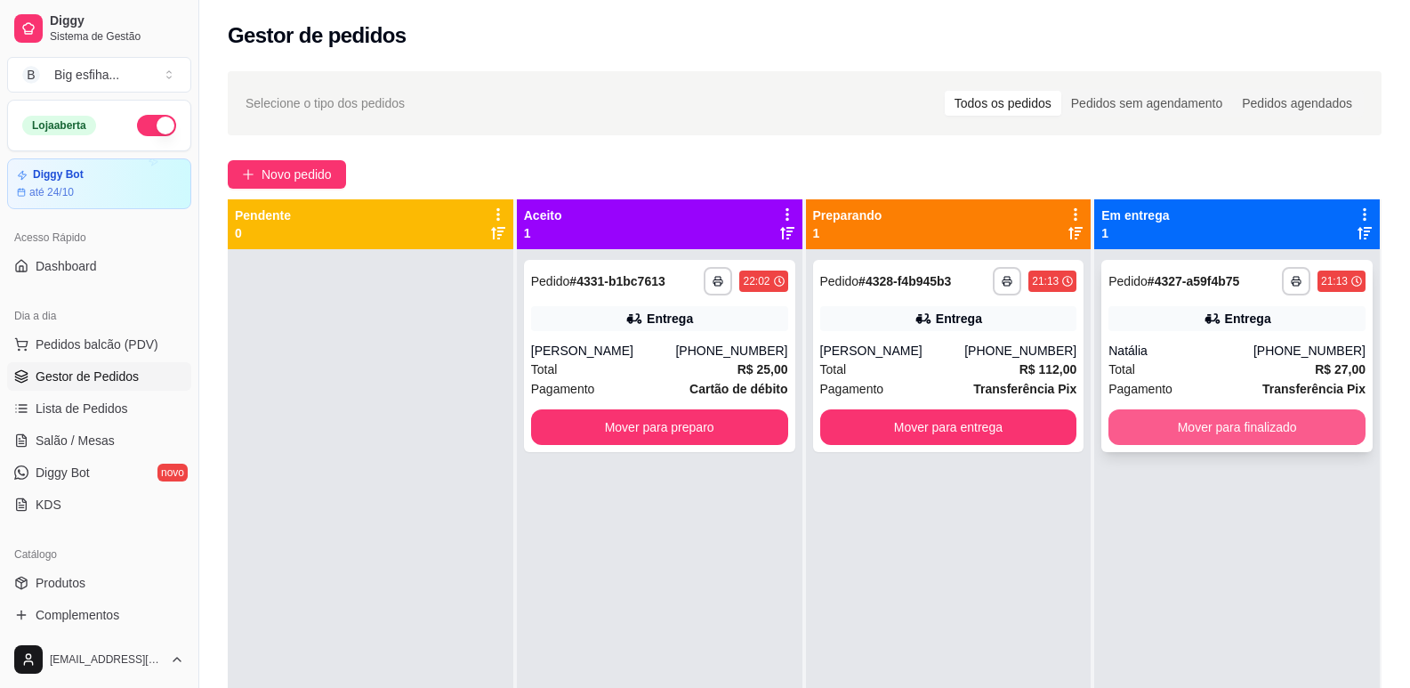
click at [1176, 424] on button "Mover para finalizado" at bounding box center [1237, 427] width 257 height 36
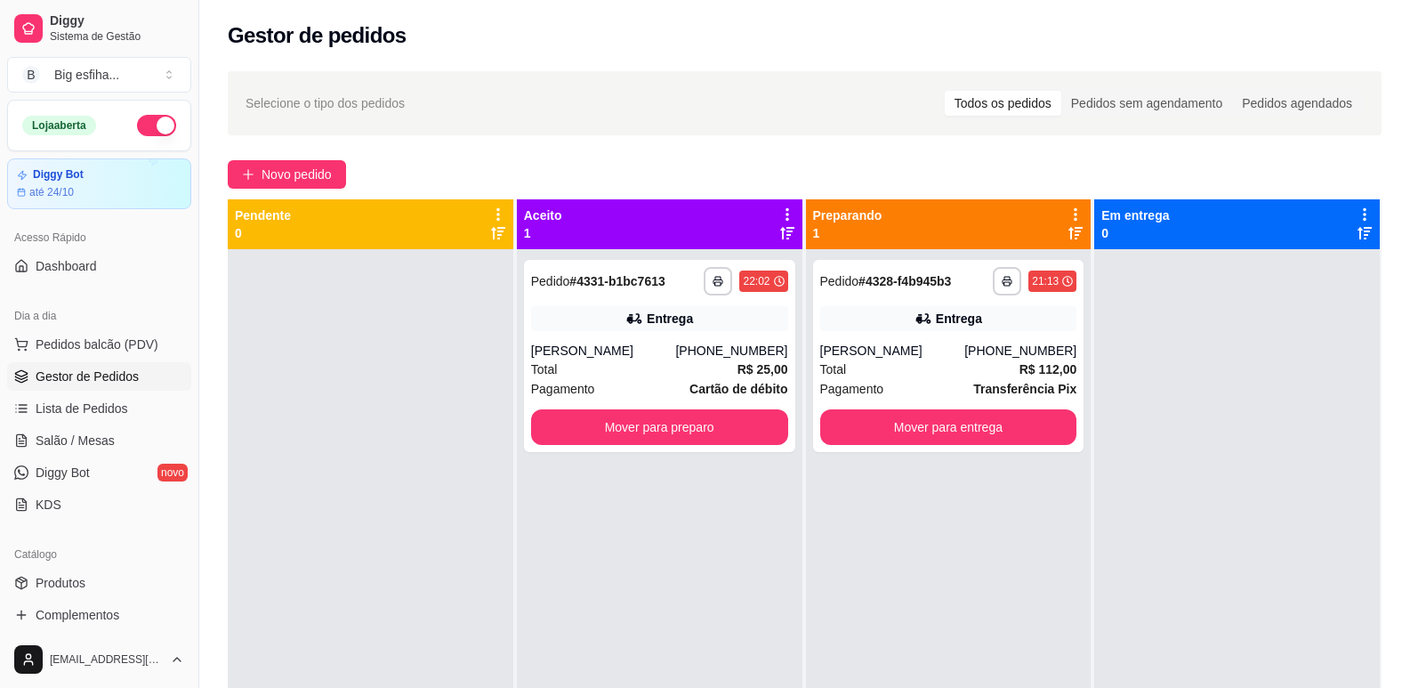
click at [1079, 425] on div "**********" at bounding box center [949, 593] width 286 height 688
click at [1036, 424] on button "Mover para entrega" at bounding box center [948, 427] width 257 height 36
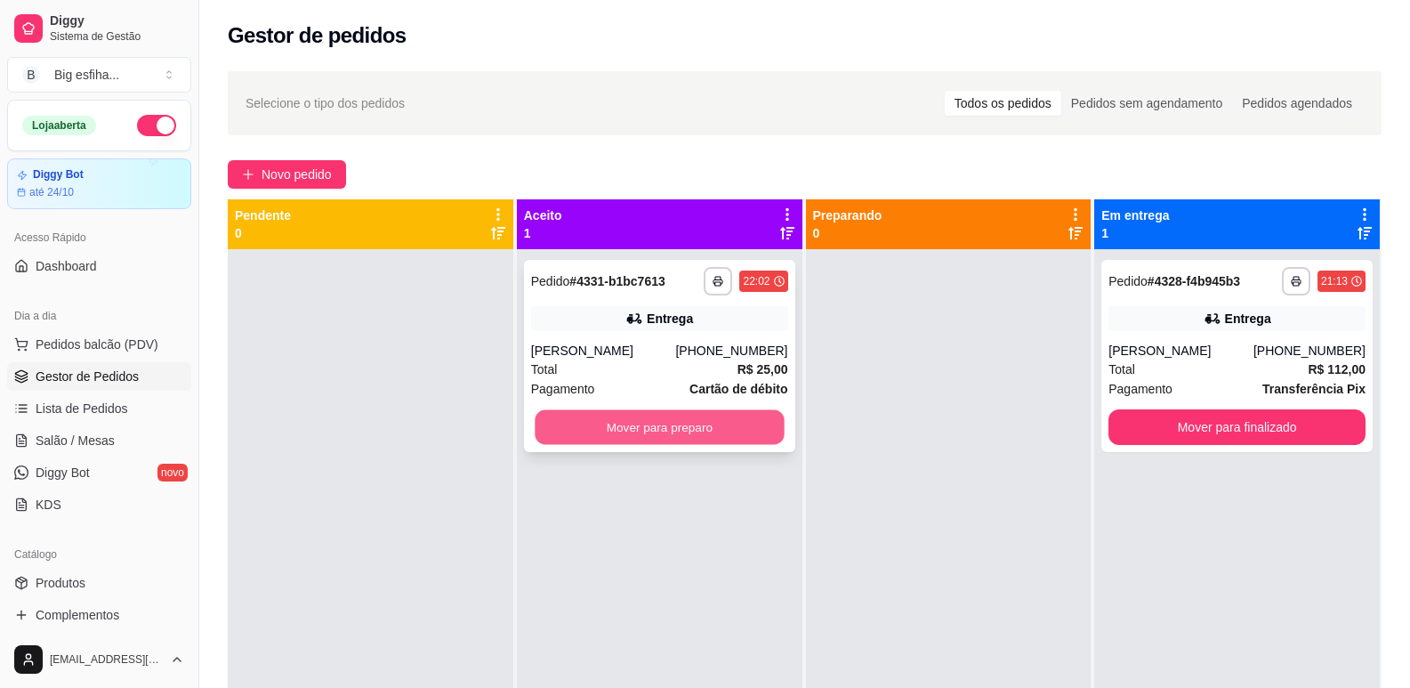
click at [674, 422] on button "Mover para preparo" at bounding box center [659, 427] width 249 height 35
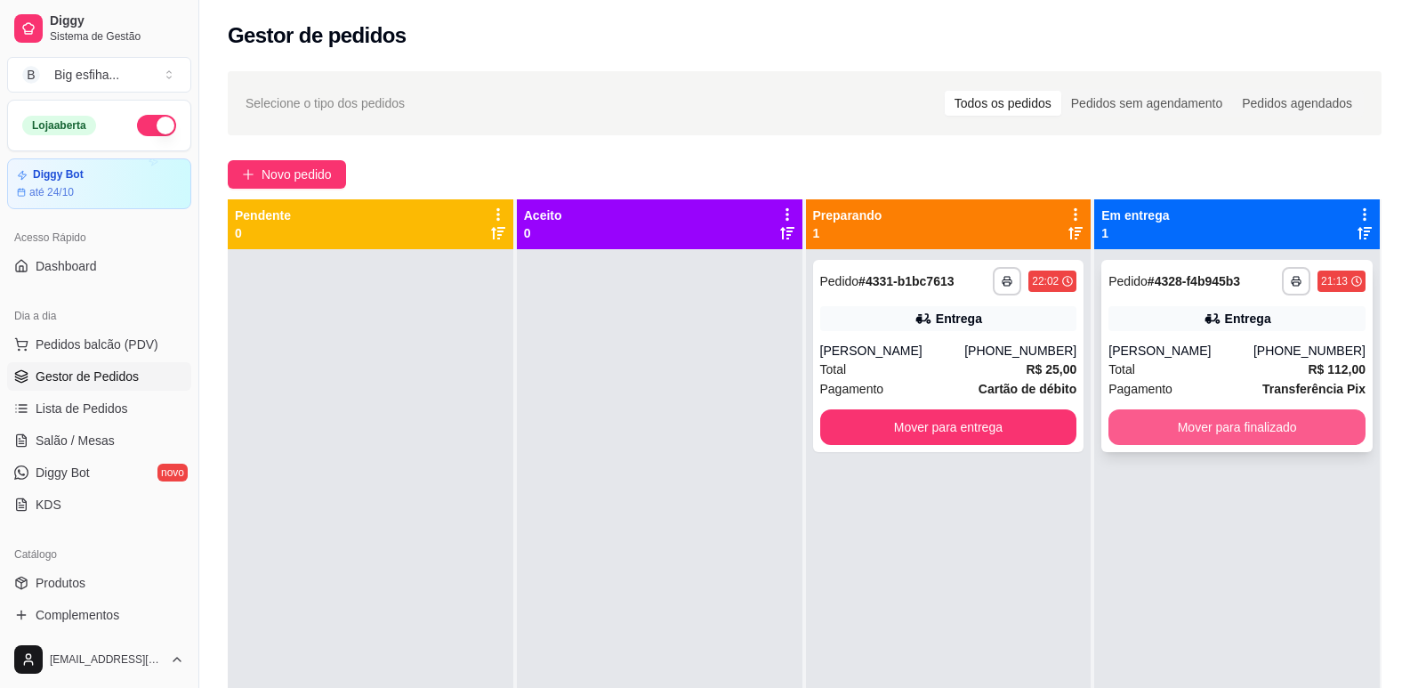
click at [1160, 420] on button "Mover para finalizado" at bounding box center [1237, 427] width 257 height 36
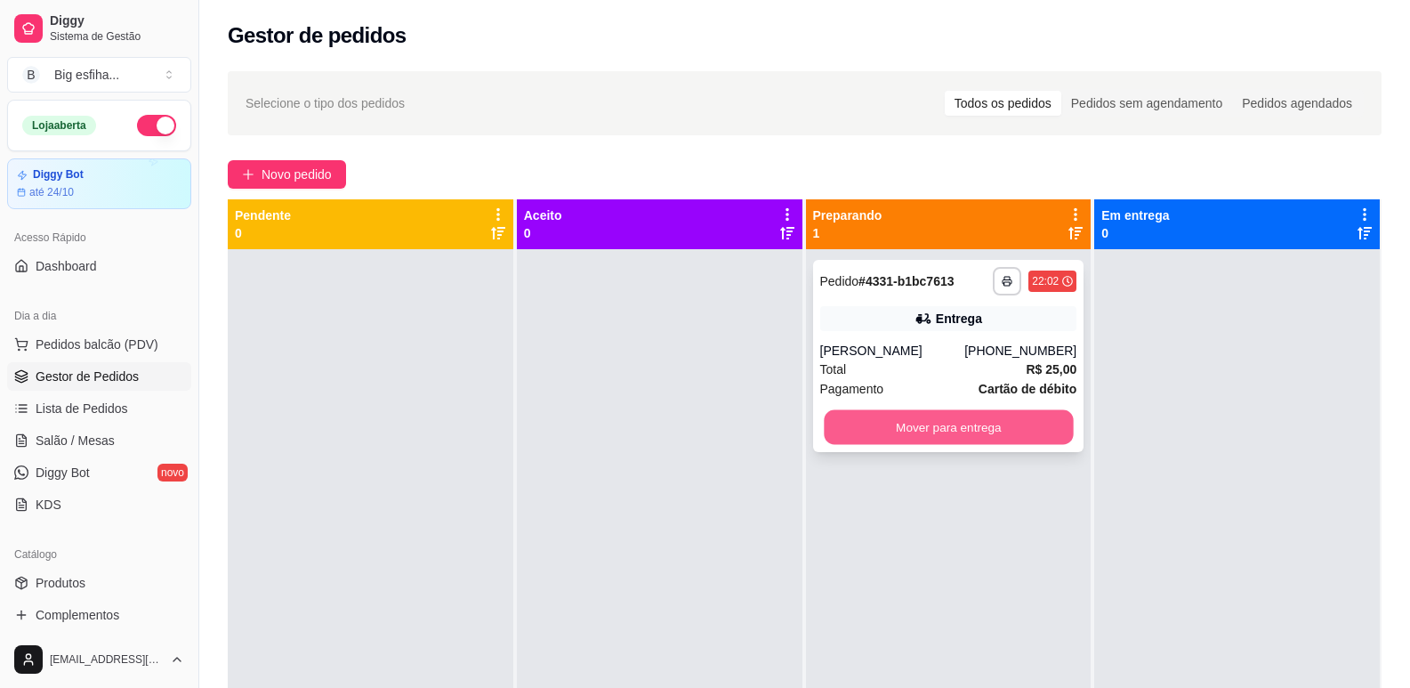
click at [995, 424] on button "Mover para entrega" at bounding box center [948, 427] width 249 height 35
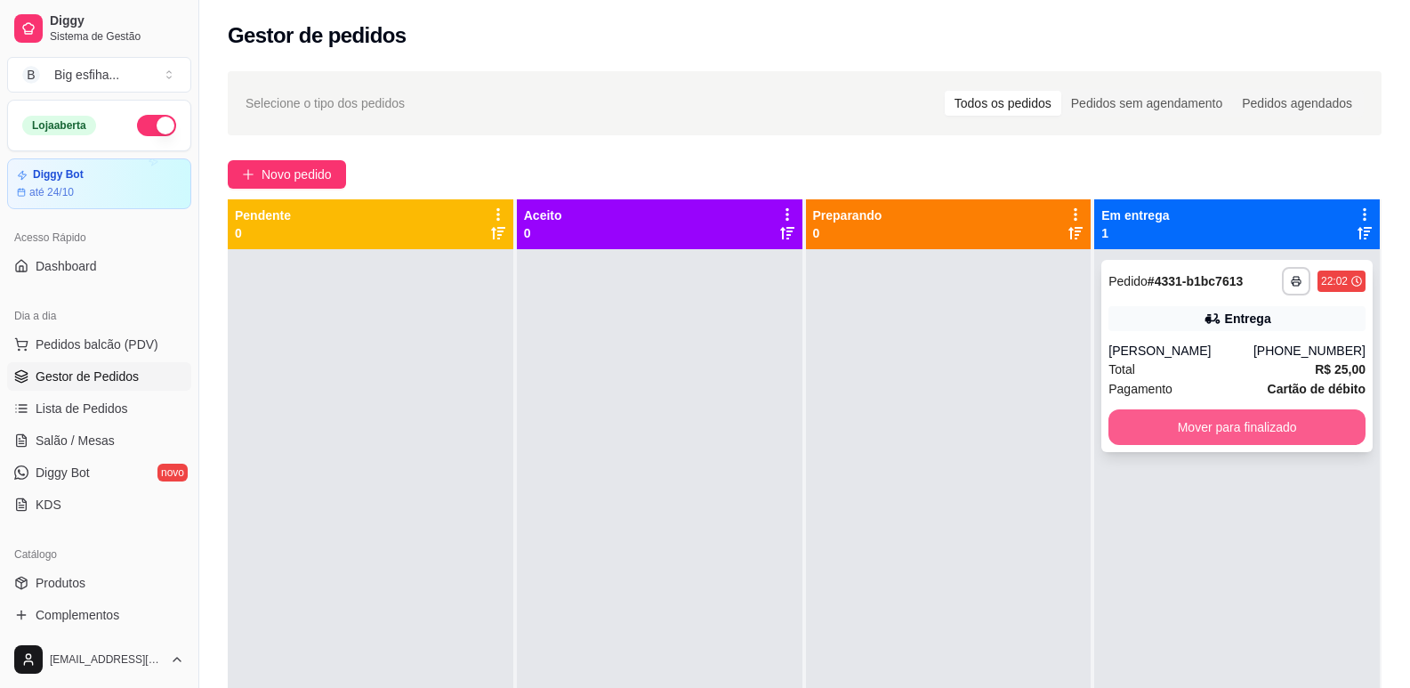
click at [1226, 424] on button "Mover para finalizado" at bounding box center [1237, 427] width 257 height 36
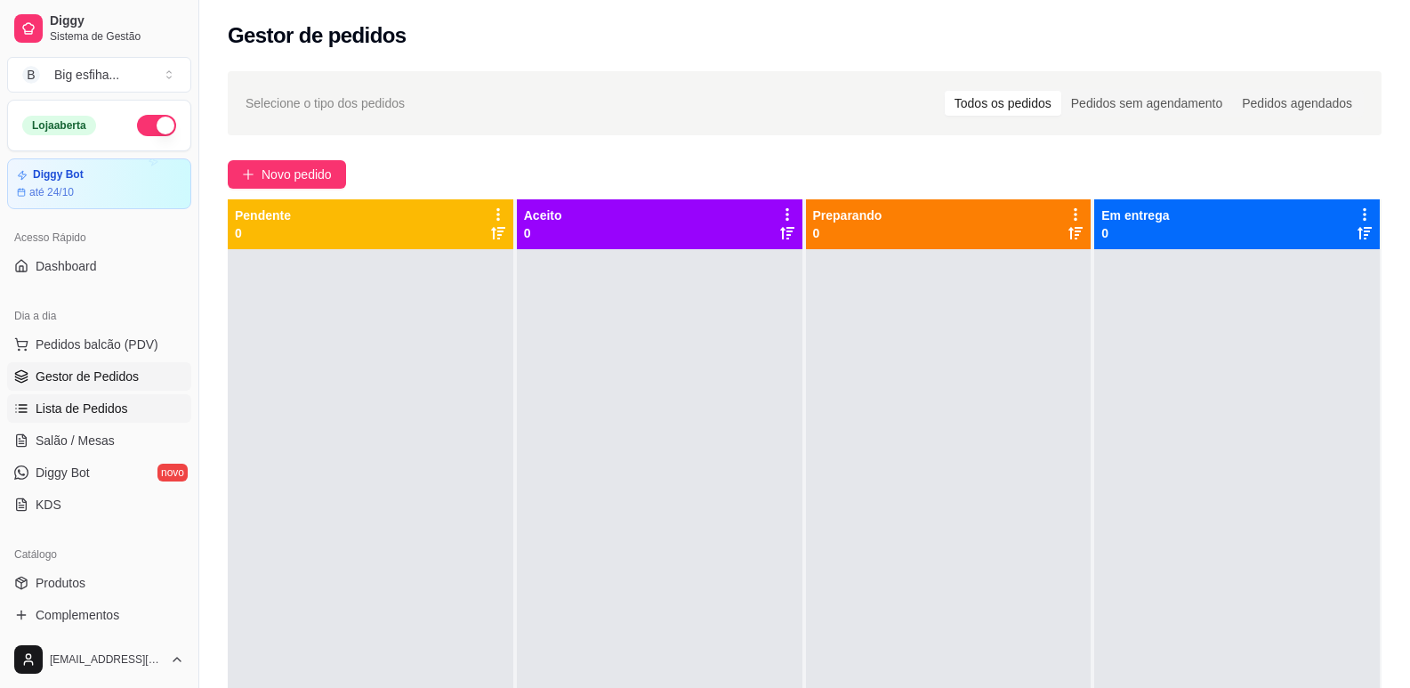
click at [108, 405] on span "Lista de Pedidos" at bounding box center [82, 409] width 93 height 18
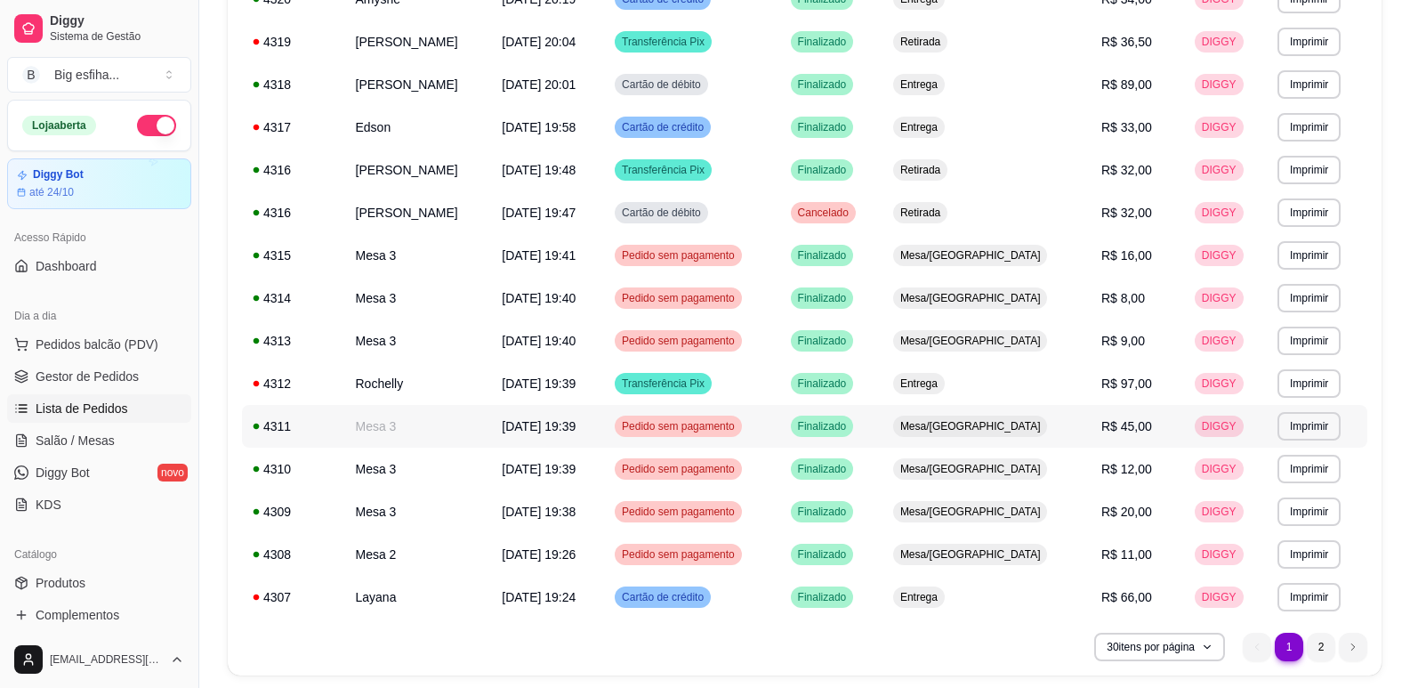
scroll to position [980, 0]
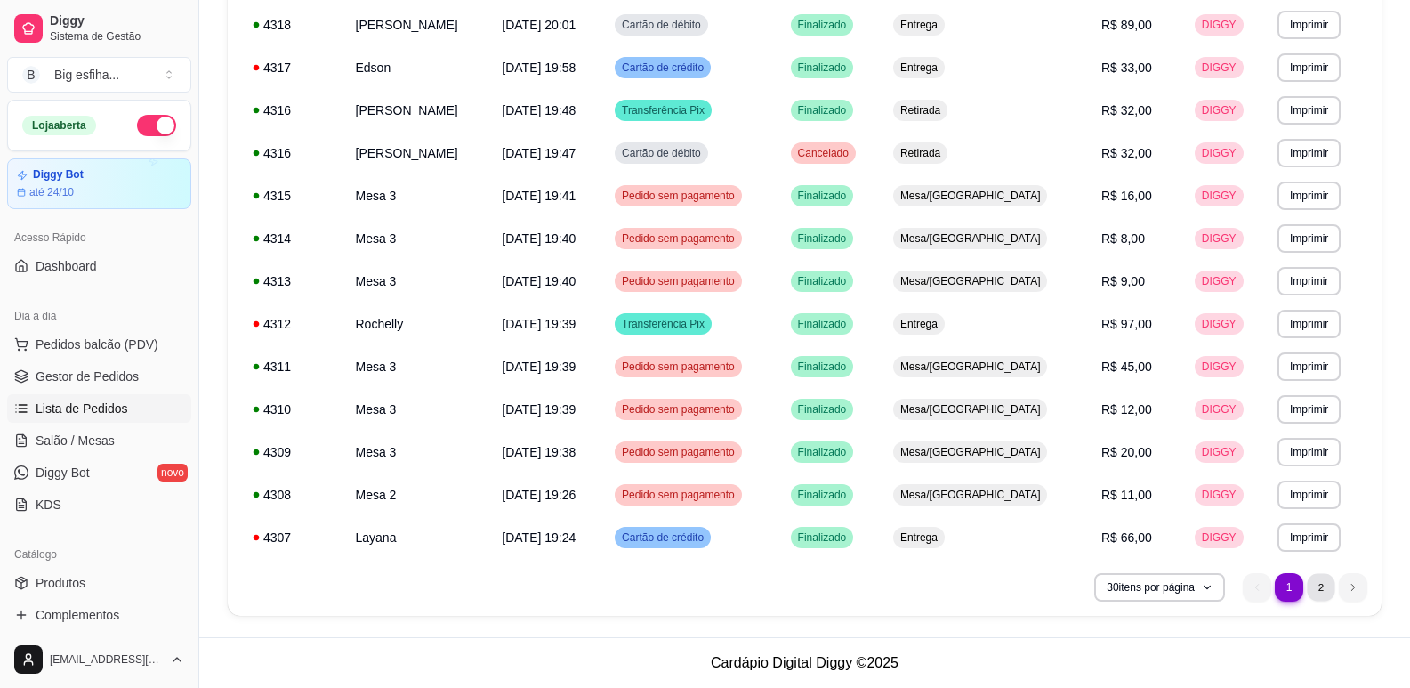
click at [1314, 586] on li "2" at bounding box center [1321, 587] width 28 height 28
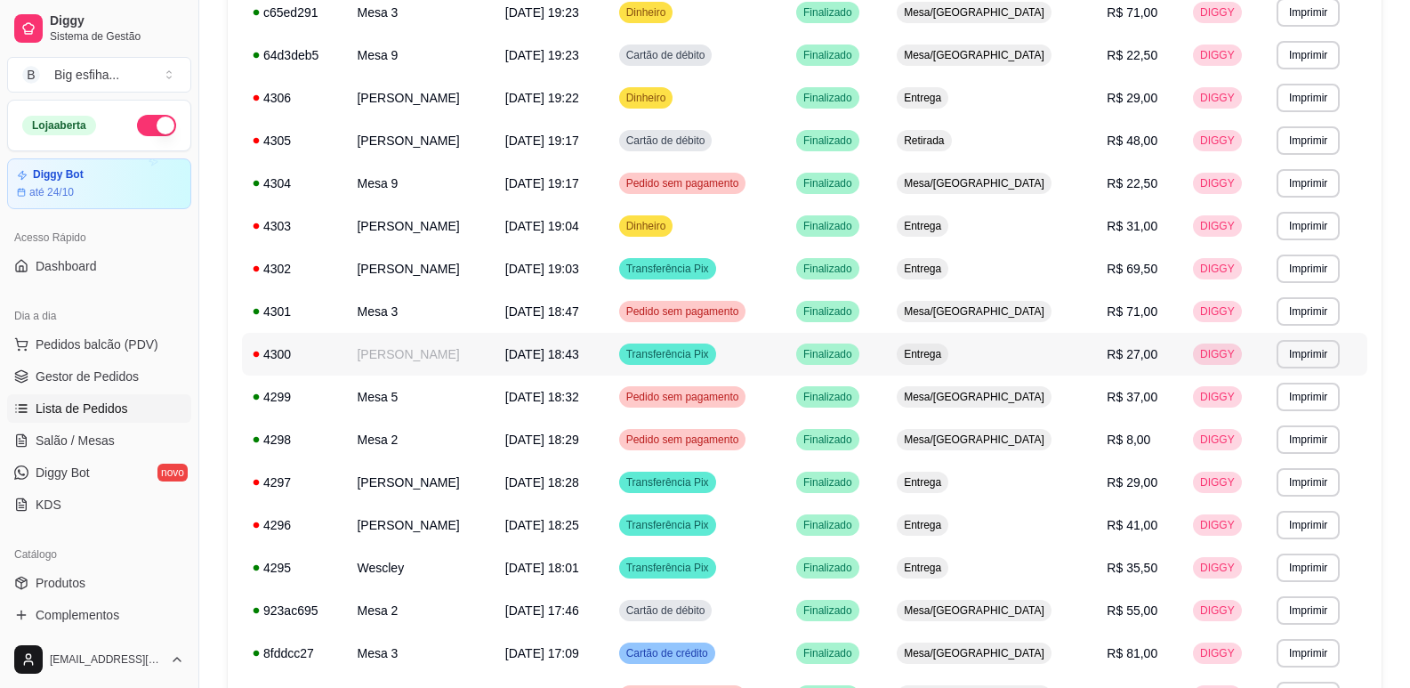
scroll to position [553, 0]
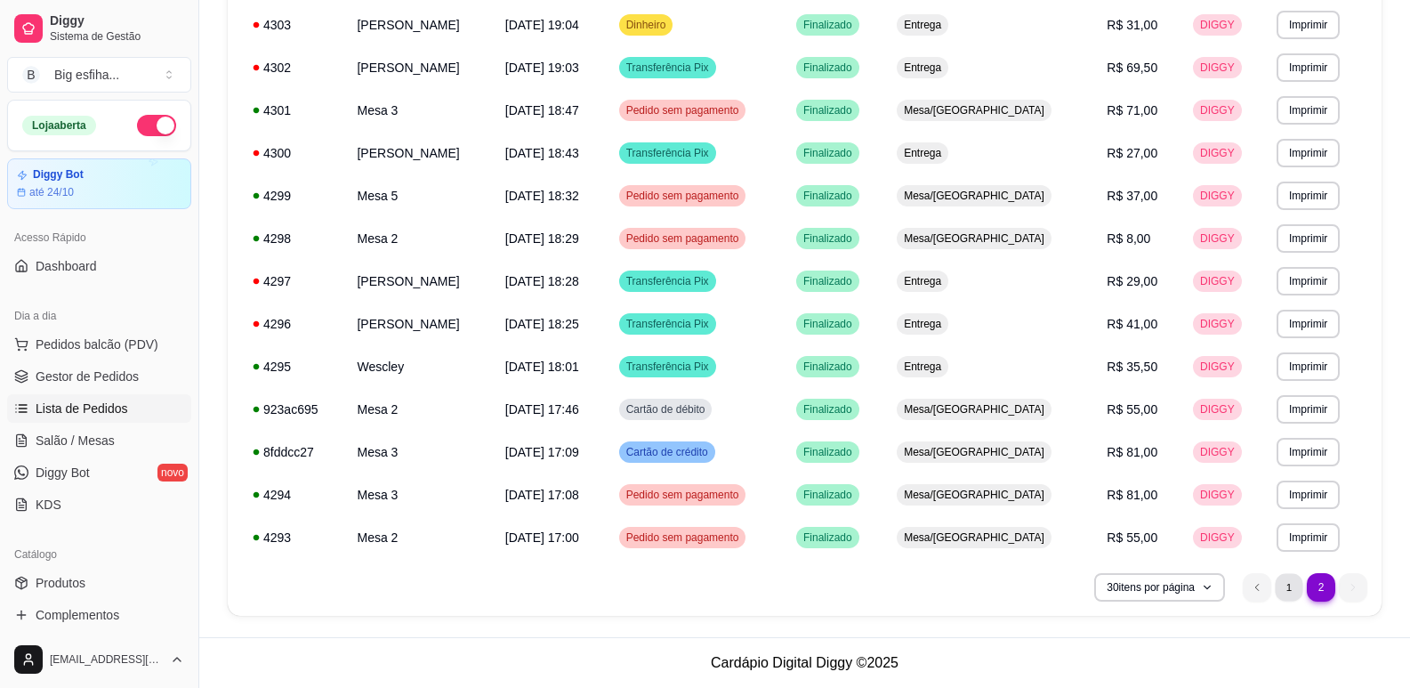
click at [1296, 592] on li "1" at bounding box center [1289, 587] width 28 height 28
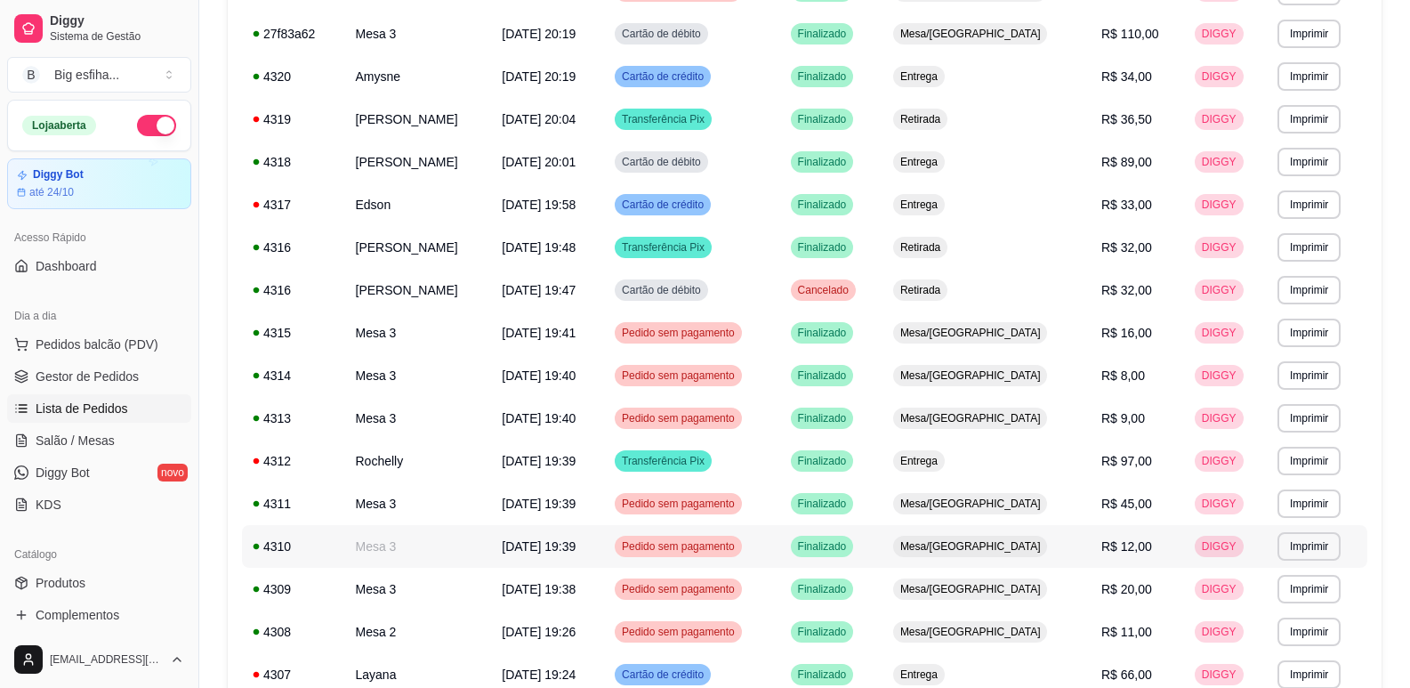
scroll to position [802, 0]
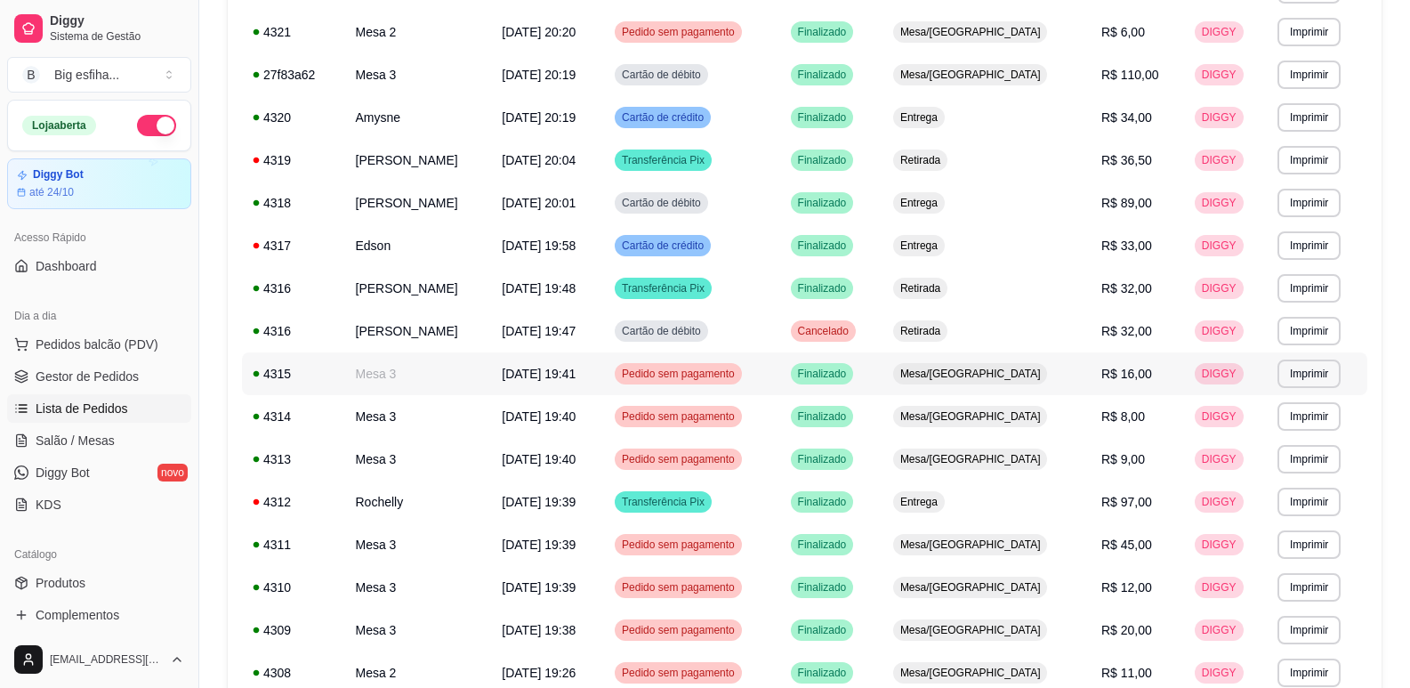
click at [1127, 376] on span "R$ 16,00" at bounding box center [1127, 374] width 51 height 14
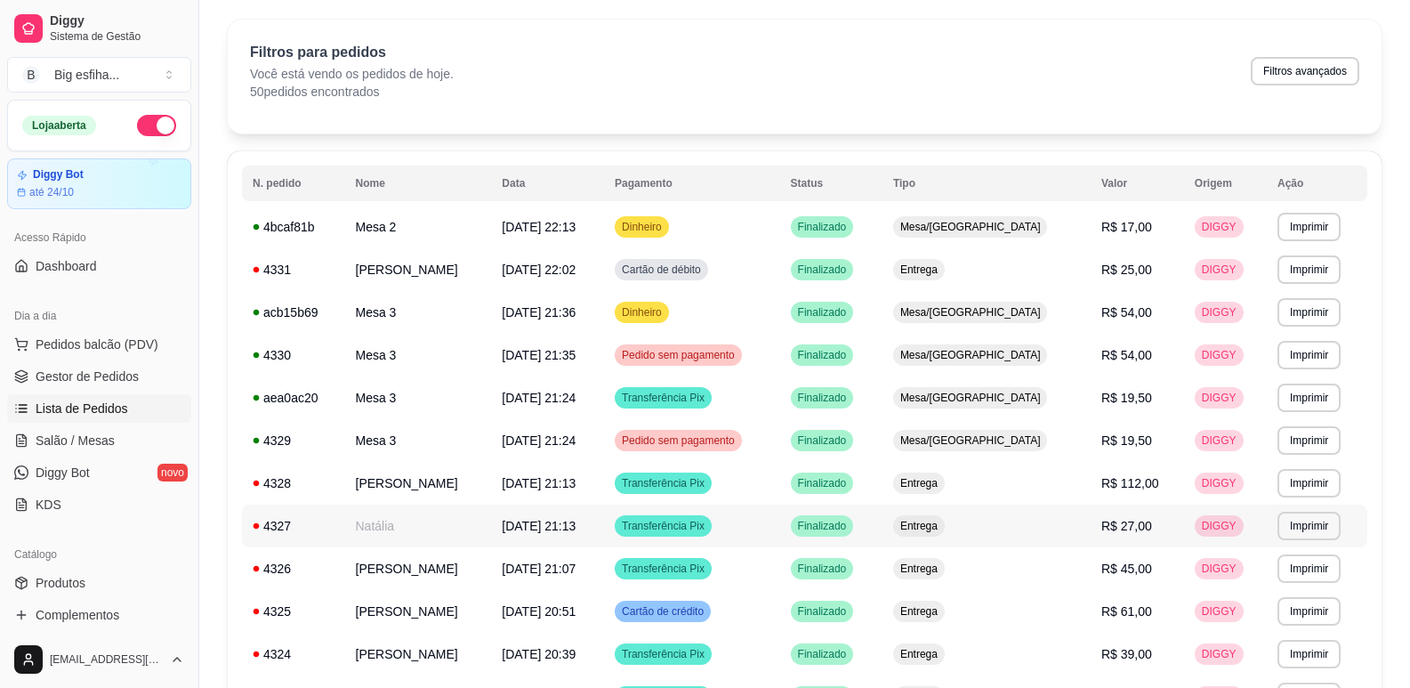
scroll to position [1, 0]
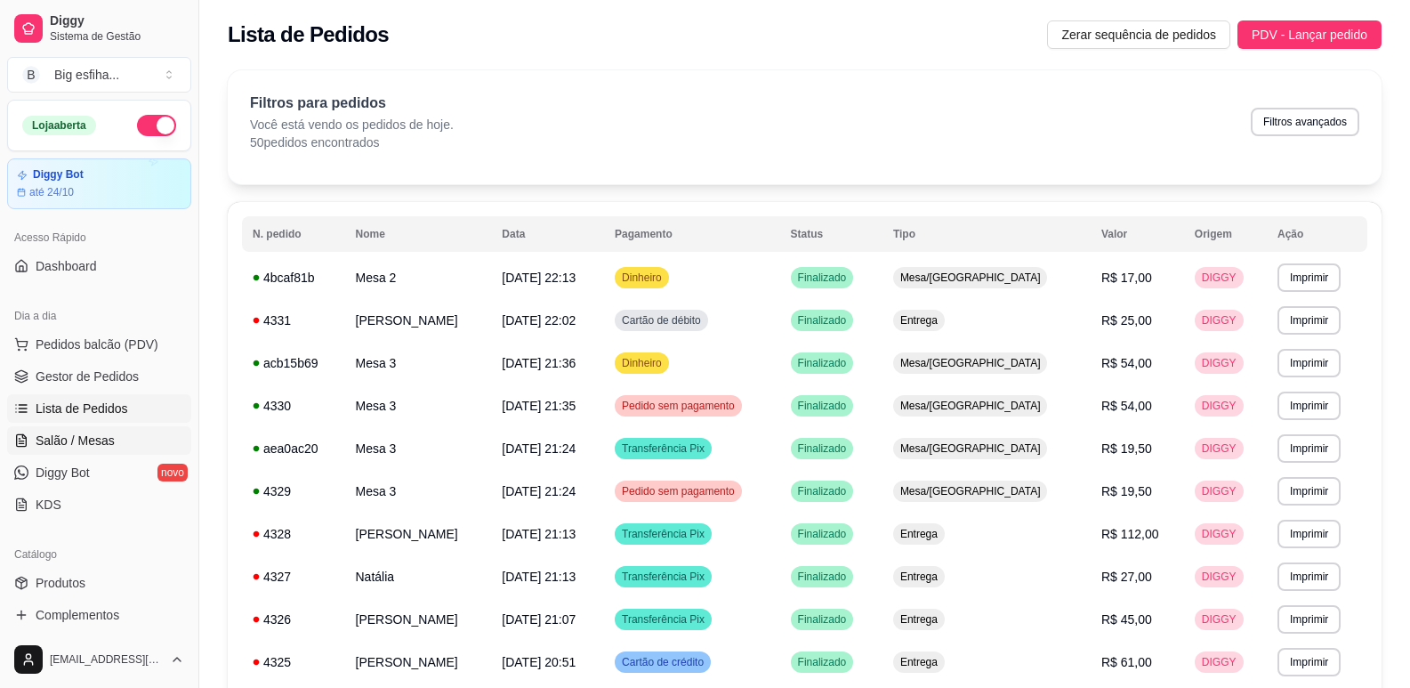
click at [84, 429] on link "Salão / Mesas" at bounding box center [99, 440] width 184 height 28
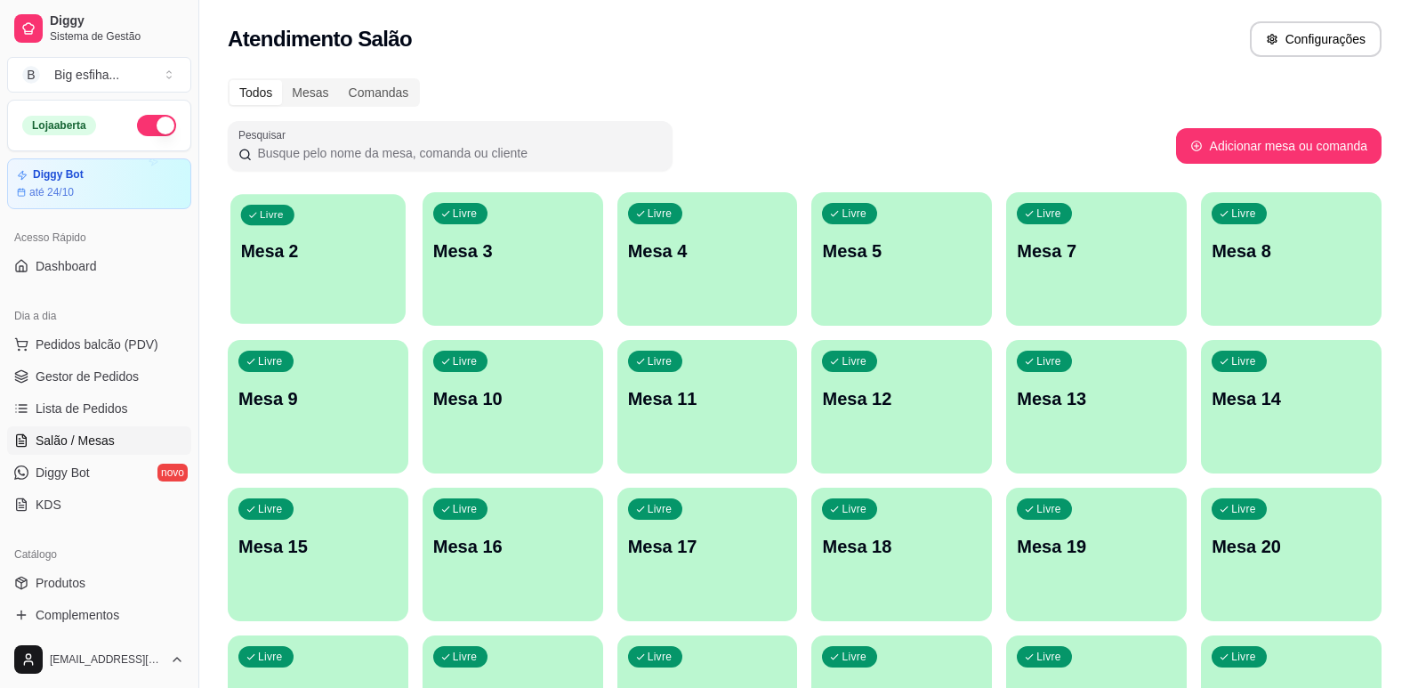
click at [407, 287] on div "Livre Mesa 2 Livre Mesa 3 Livre Mesa 4 Livre Mesa 5 Livre Mesa 7 Livre Mesa 8 L…" at bounding box center [805, 554] width 1154 height 724
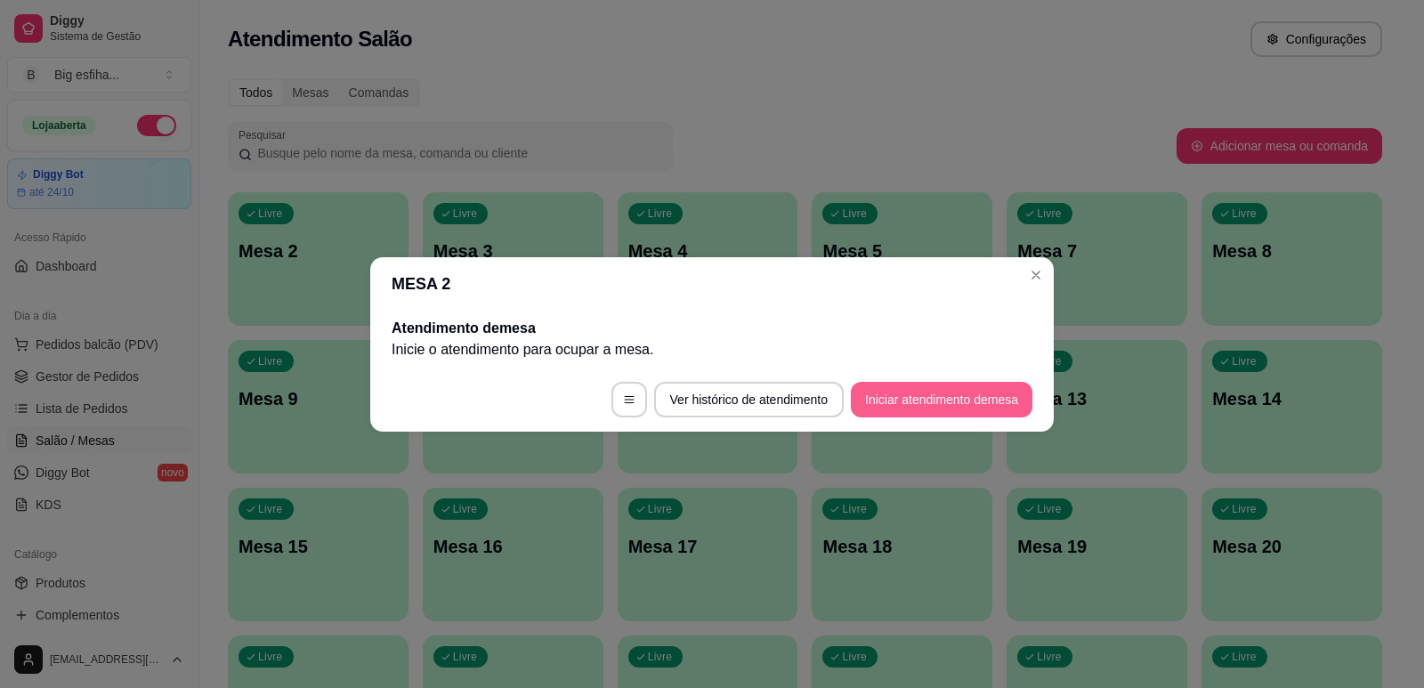
click at [1012, 408] on button "Iniciar atendimento de mesa" at bounding box center [942, 400] width 182 height 36
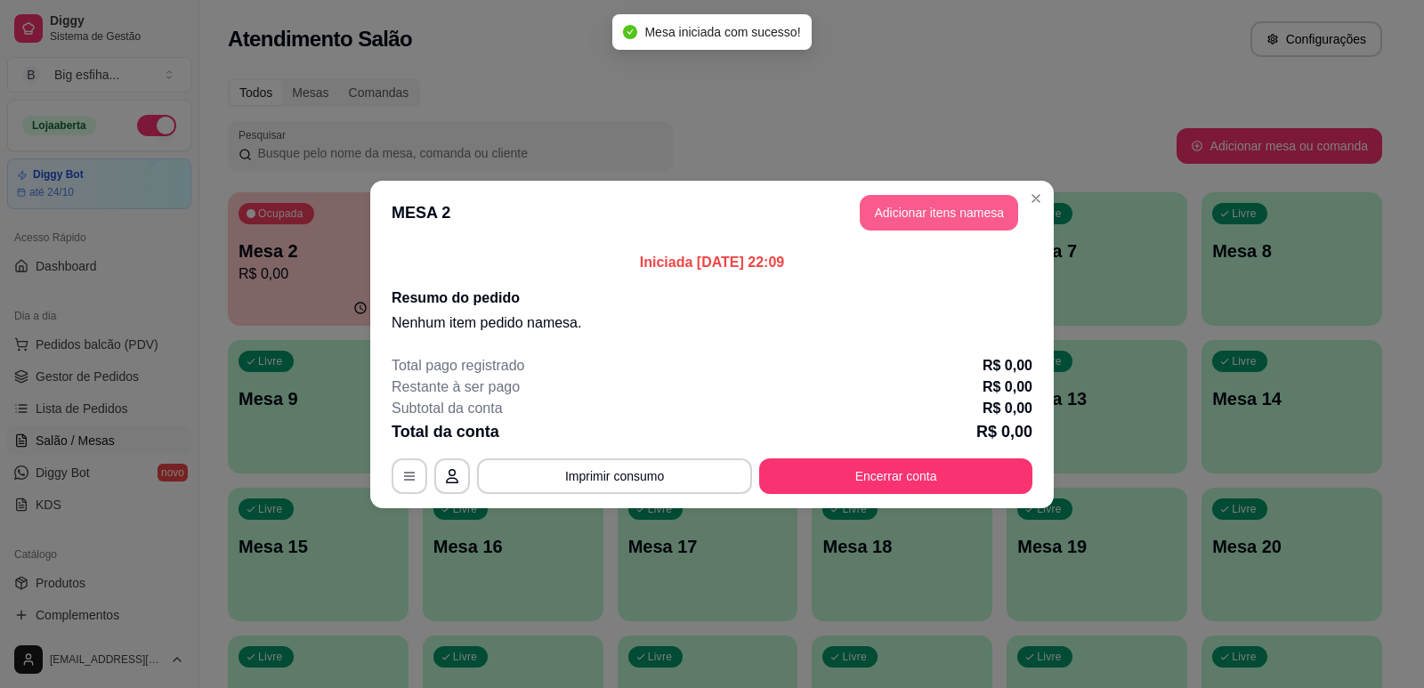
click at [919, 202] on button "Adicionar itens na mesa" at bounding box center [939, 213] width 158 height 36
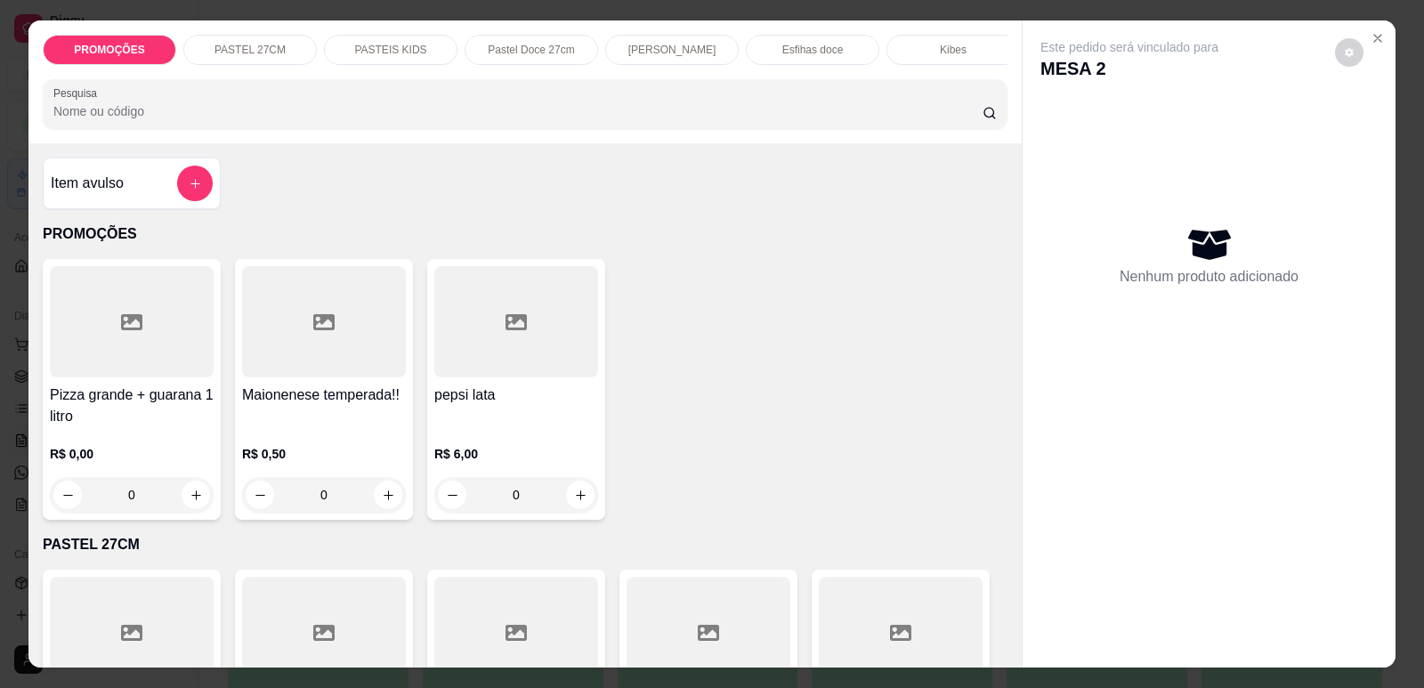
scroll to position [0, 715]
click at [227, 40] on div "Kibes" at bounding box center [237, 50] width 133 height 30
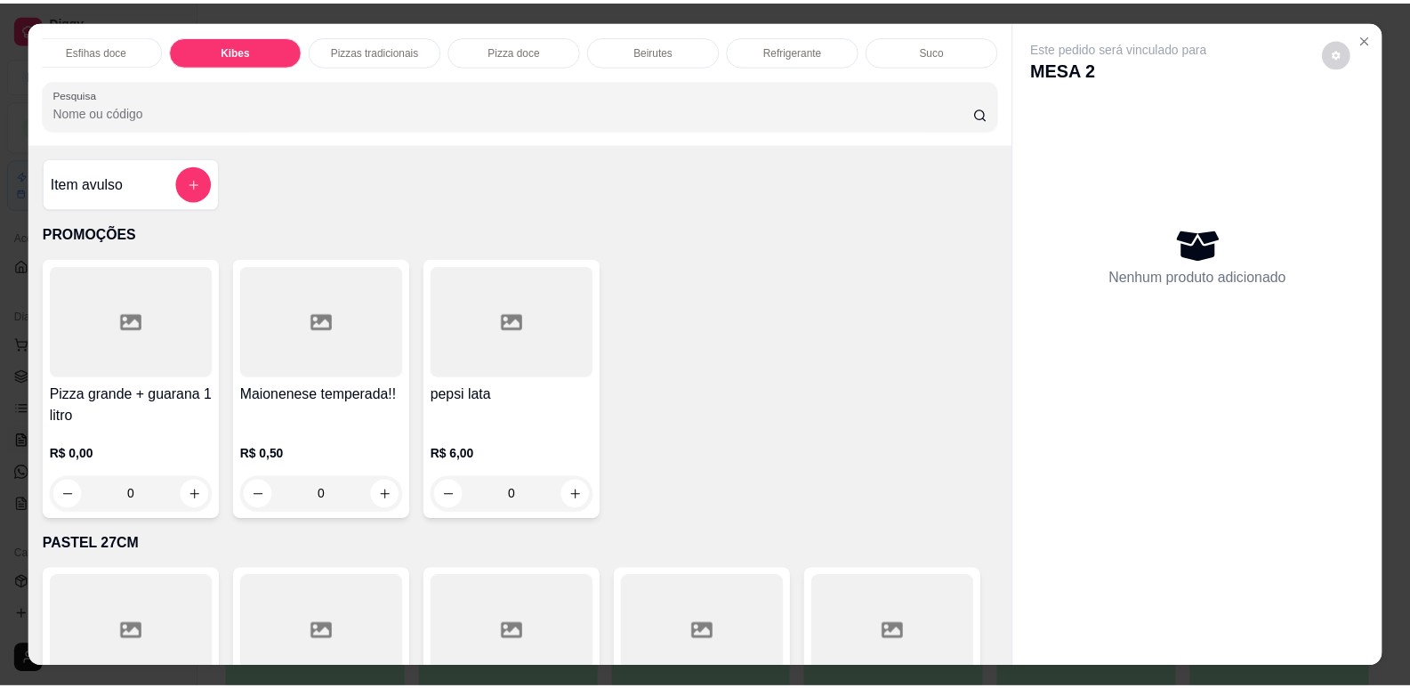
scroll to position [36, 0]
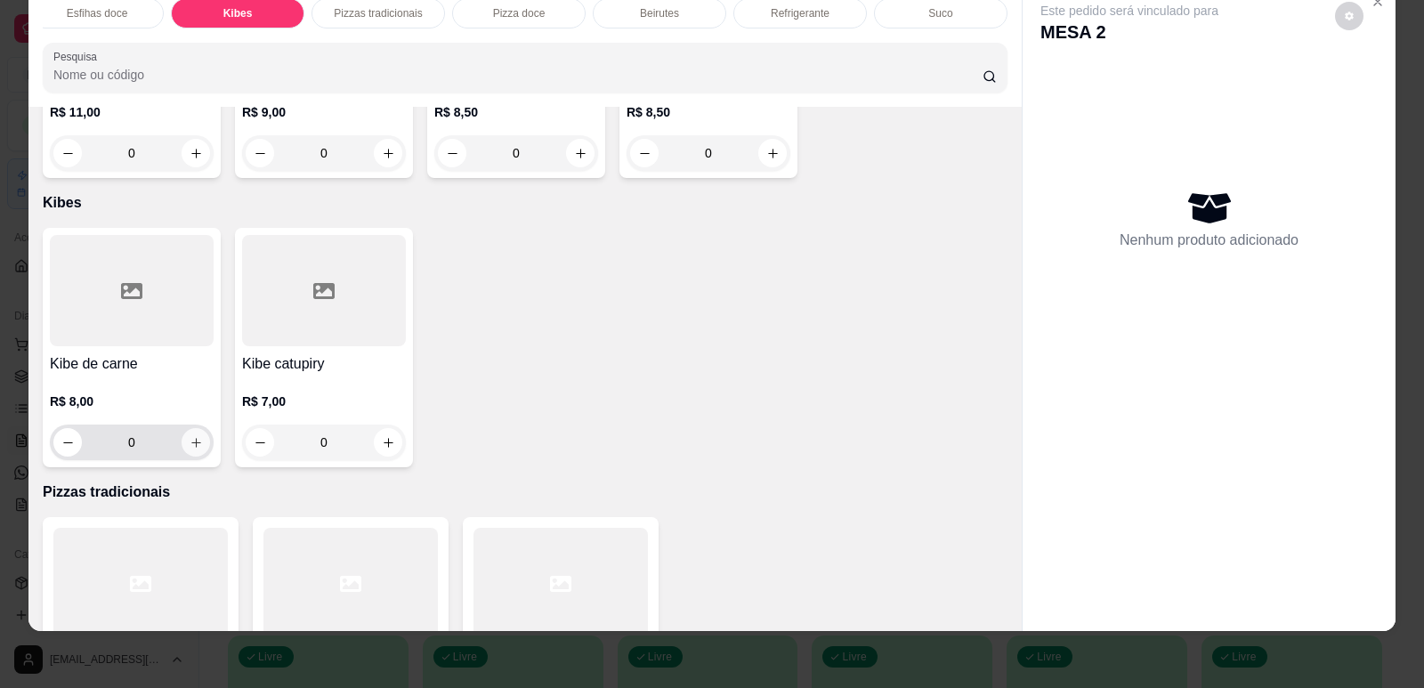
click at [190, 436] on icon "increase-product-quantity" at bounding box center [196, 442] width 13 height 13
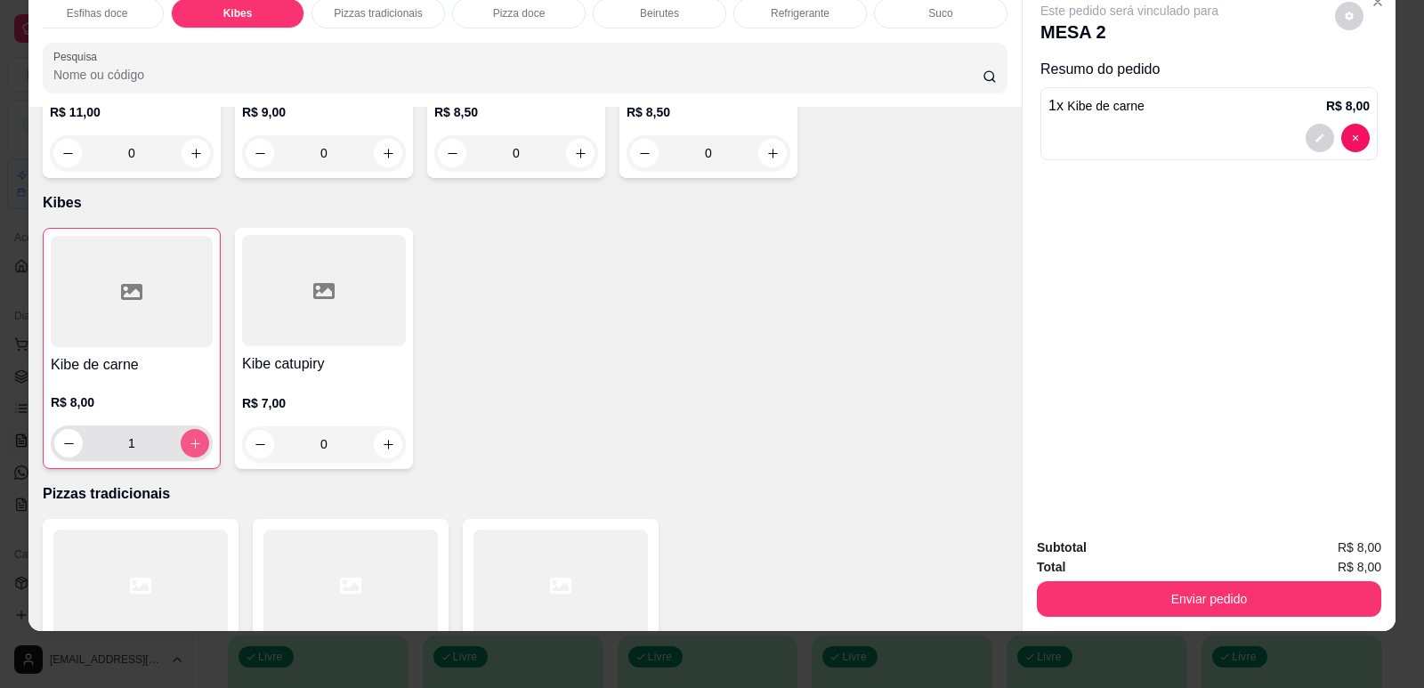
click at [189, 437] on icon "increase-product-quantity" at bounding box center [195, 443] width 13 height 13
type input "2"
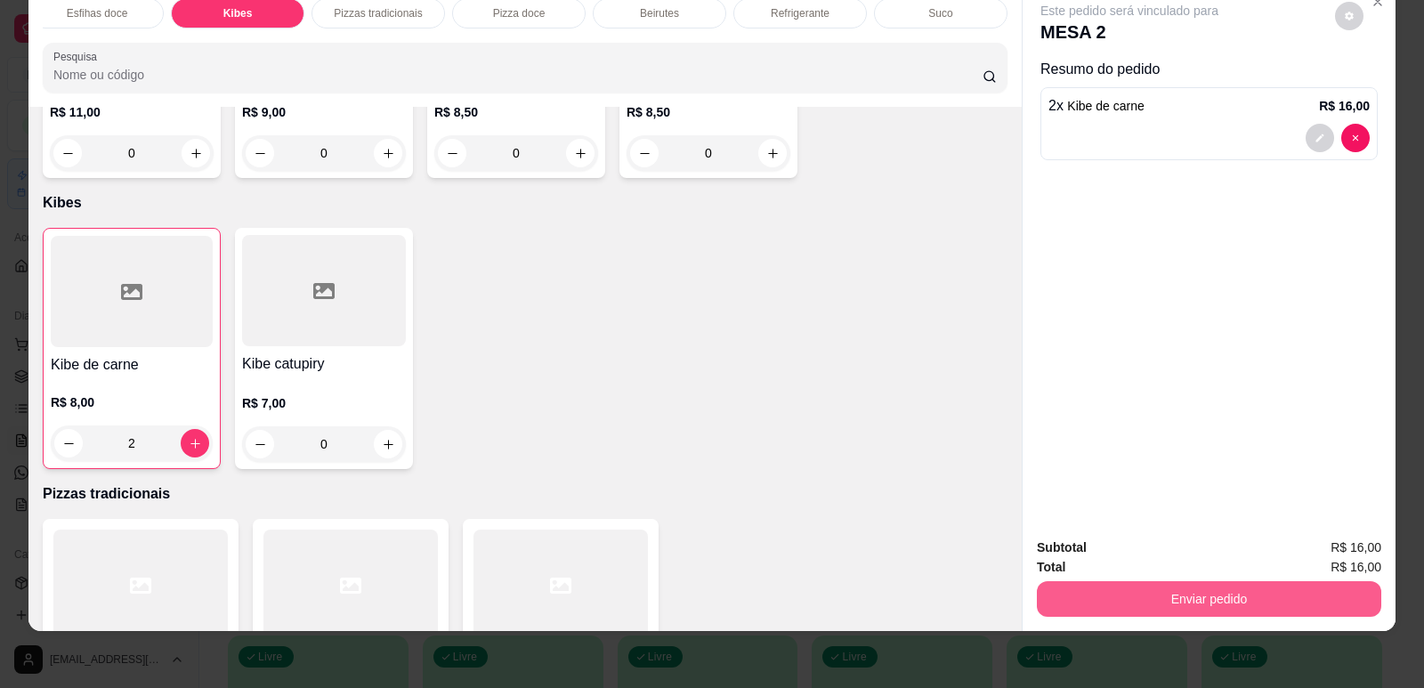
click at [1194, 587] on button "Enviar pedido" at bounding box center [1209, 599] width 344 height 36
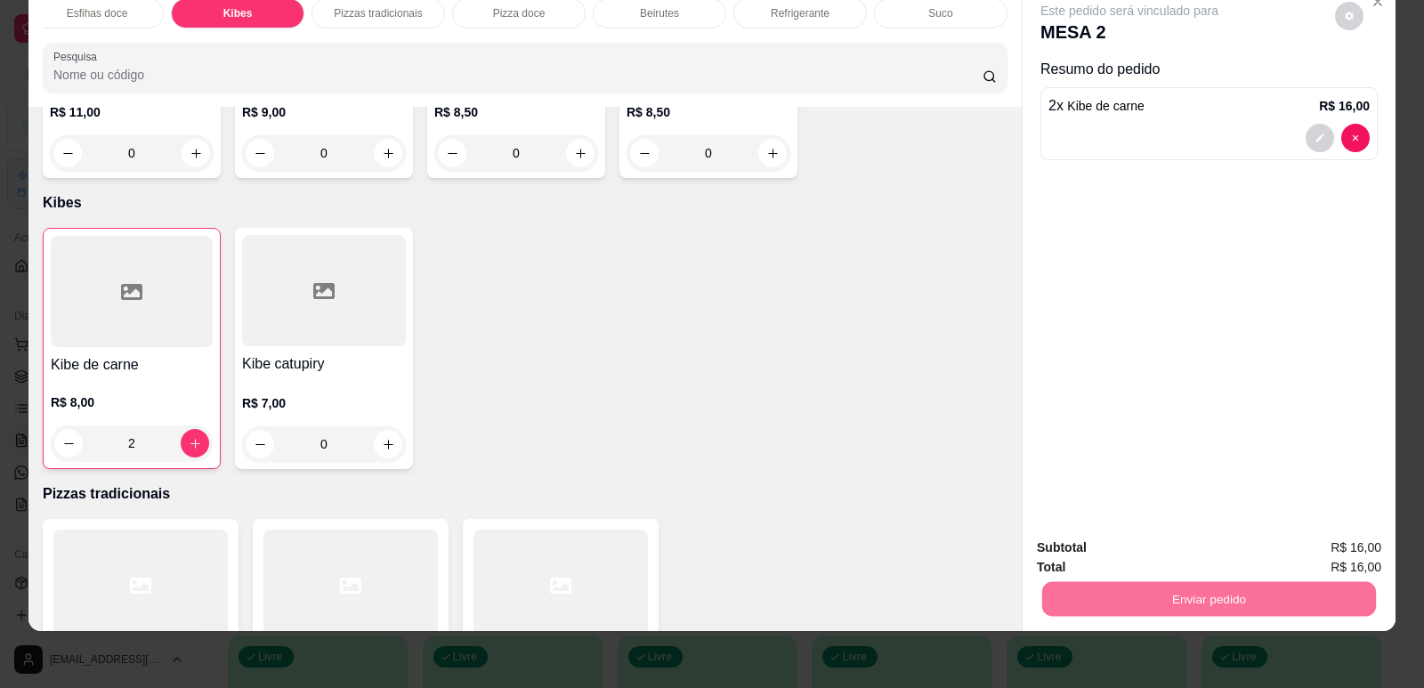
click at [1341, 545] on button "Enviar pedido" at bounding box center [1335, 554] width 98 height 33
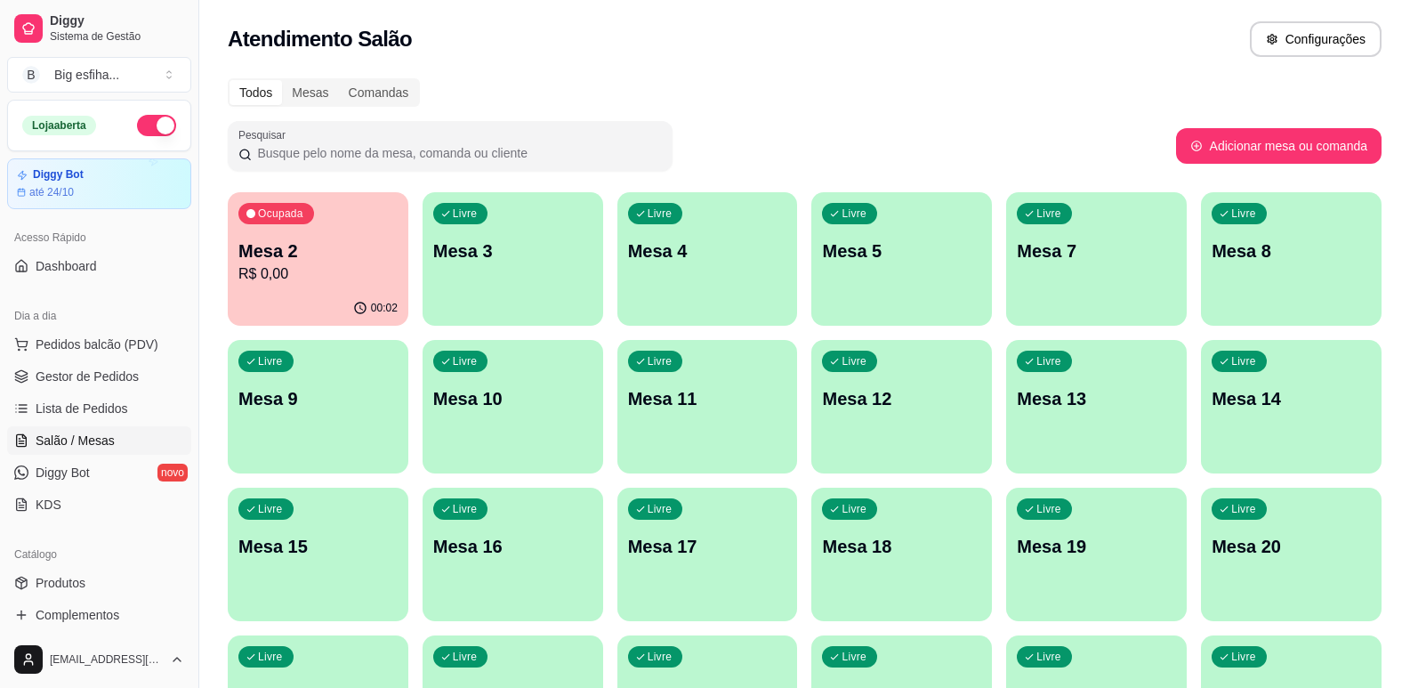
click at [339, 277] on p "R$ 0,00" at bounding box center [317, 273] width 159 height 21
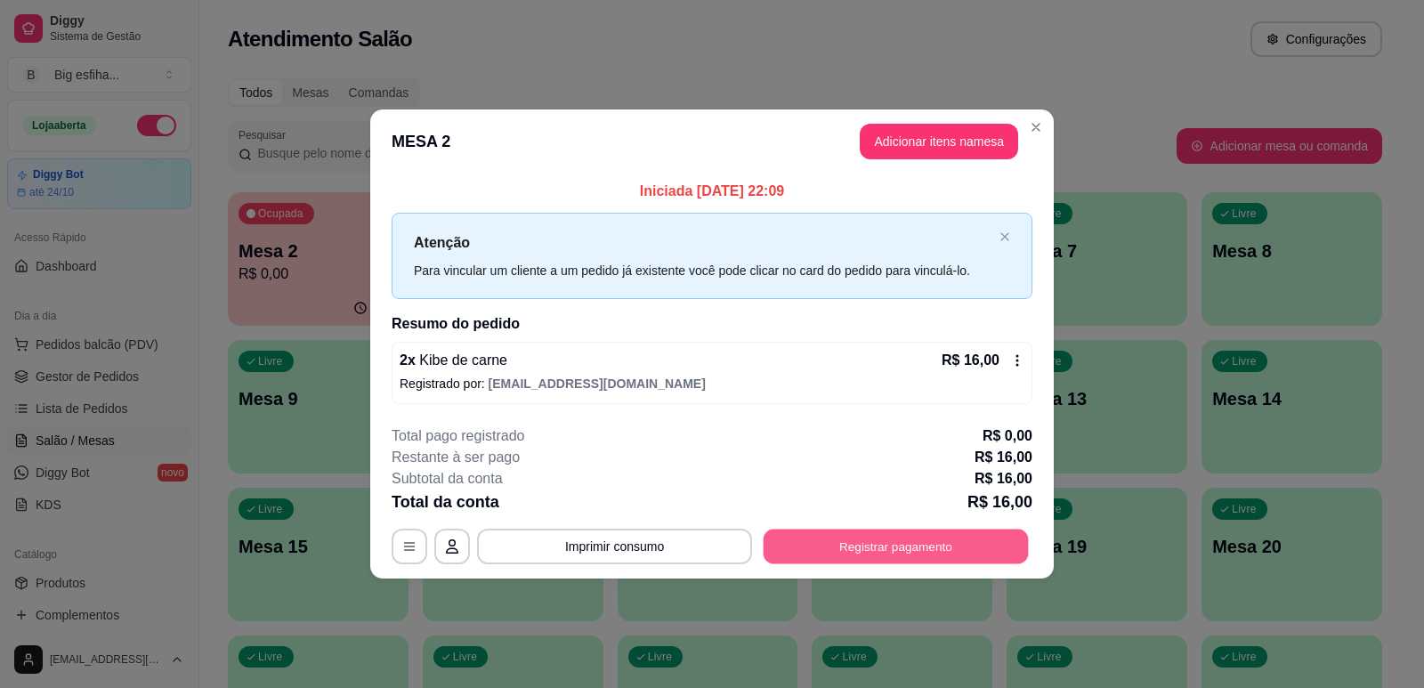
click at [858, 539] on button "Registrar pagamento" at bounding box center [896, 546] width 265 height 35
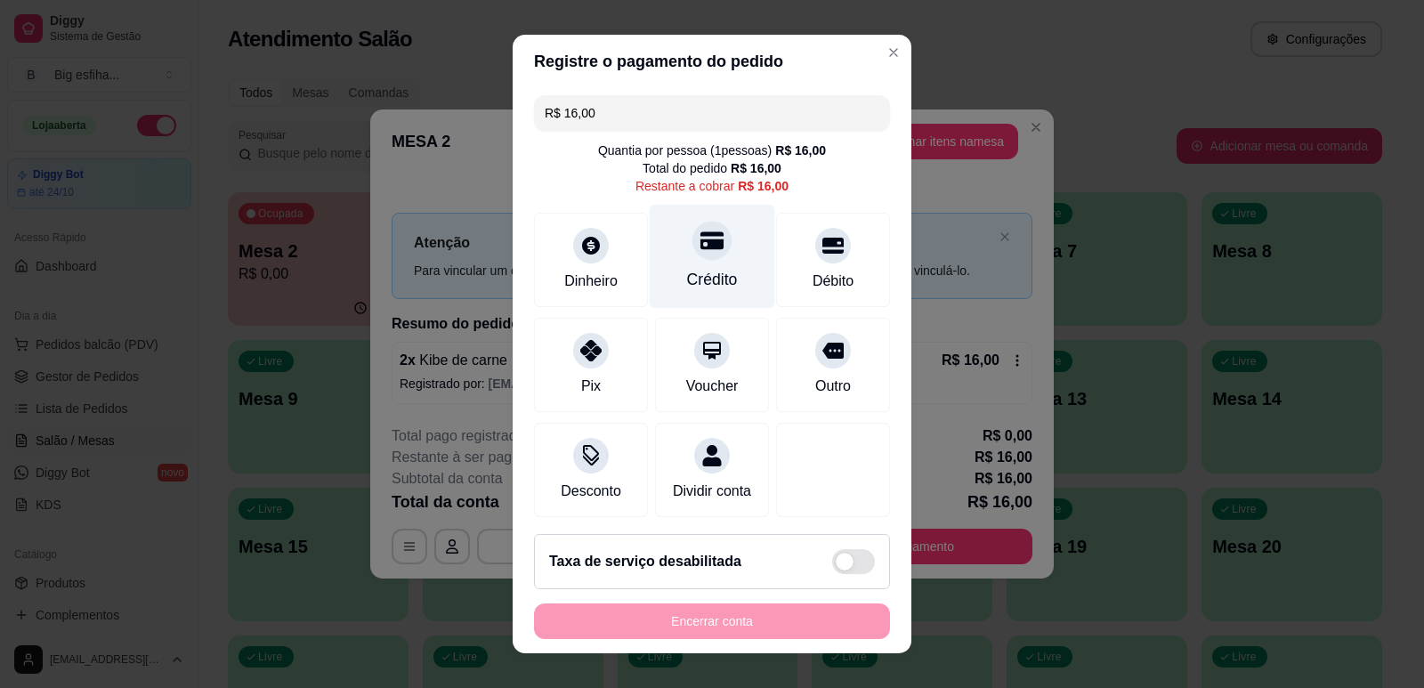
click at [706, 264] on div "Crédito" at bounding box center [712, 256] width 125 height 104
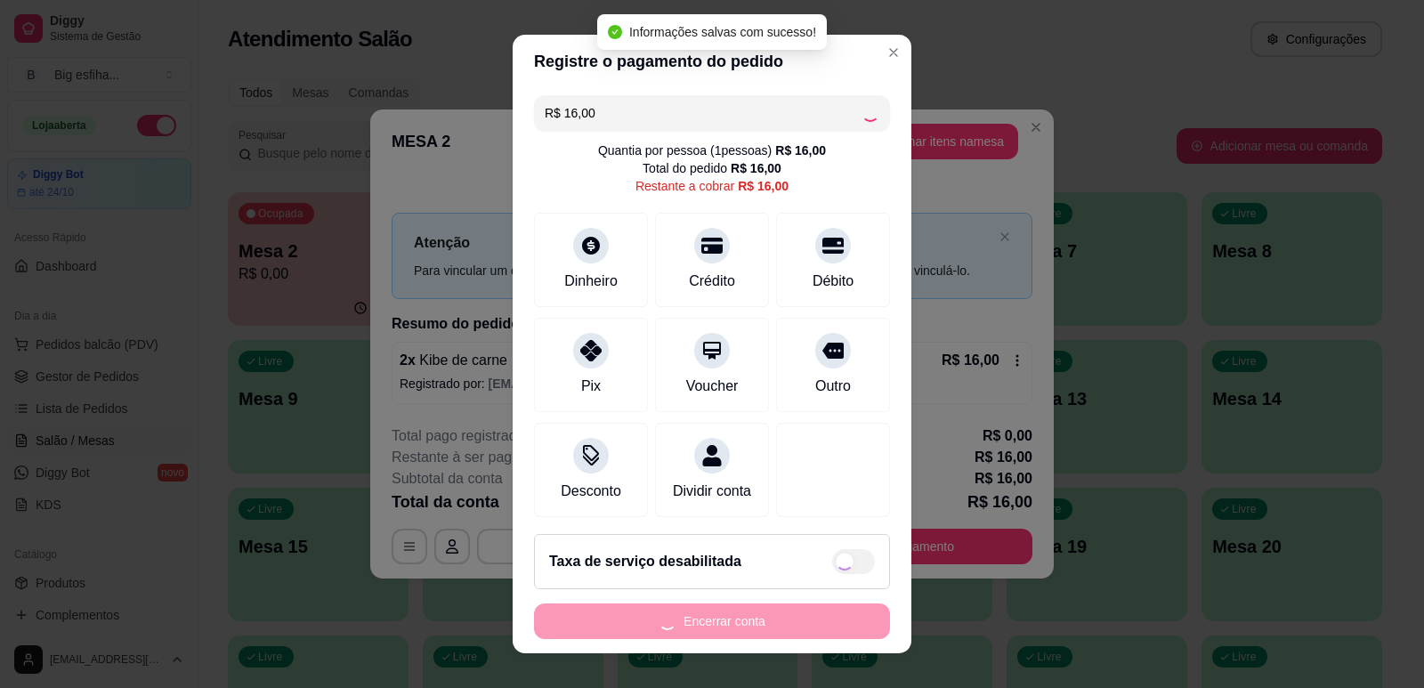
type input "R$ 0,00"
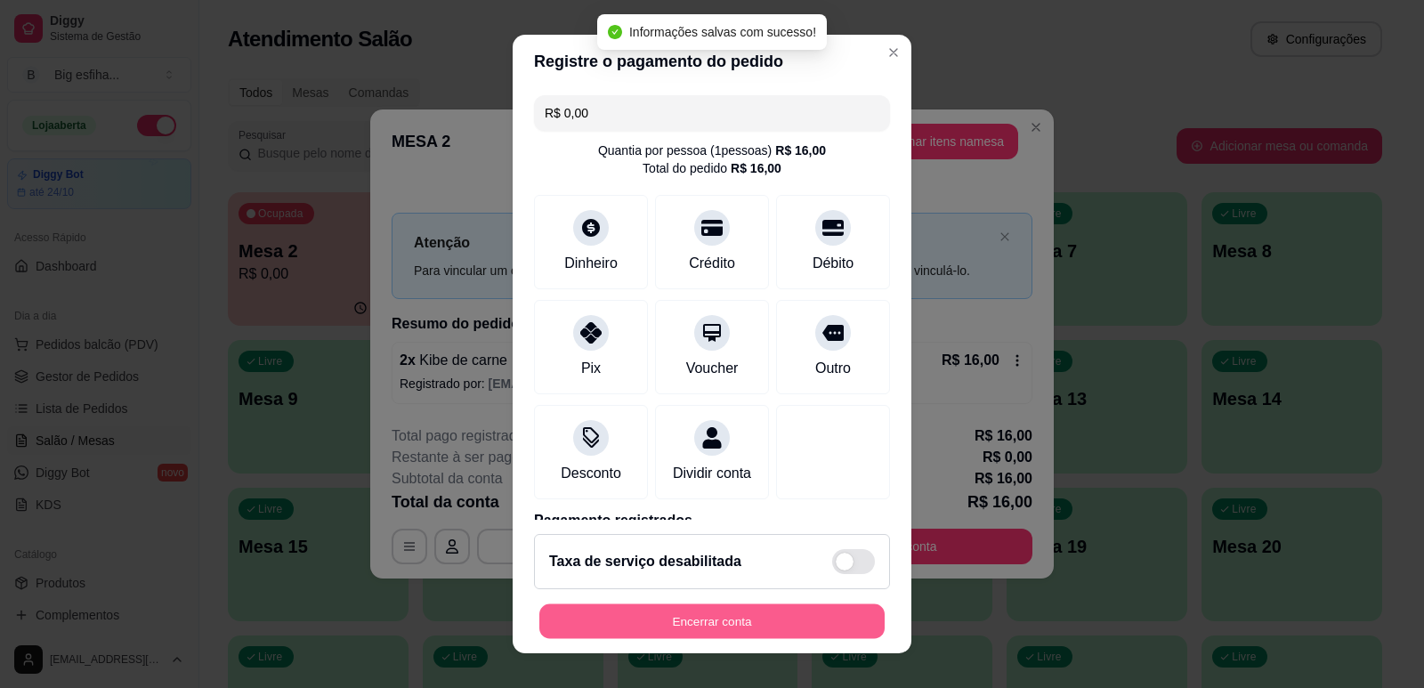
click at [708, 621] on button "Encerrar conta" at bounding box center [711, 621] width 345 height 35
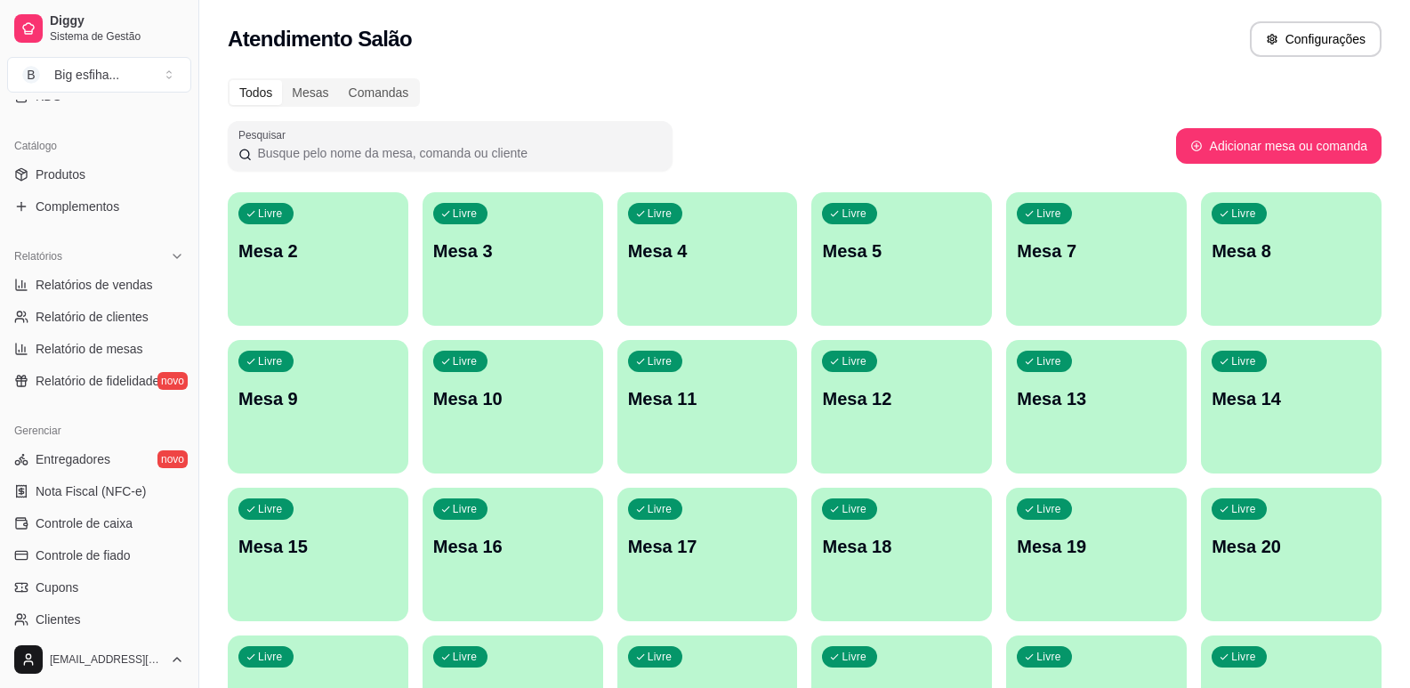
scroll to position [445, 0]
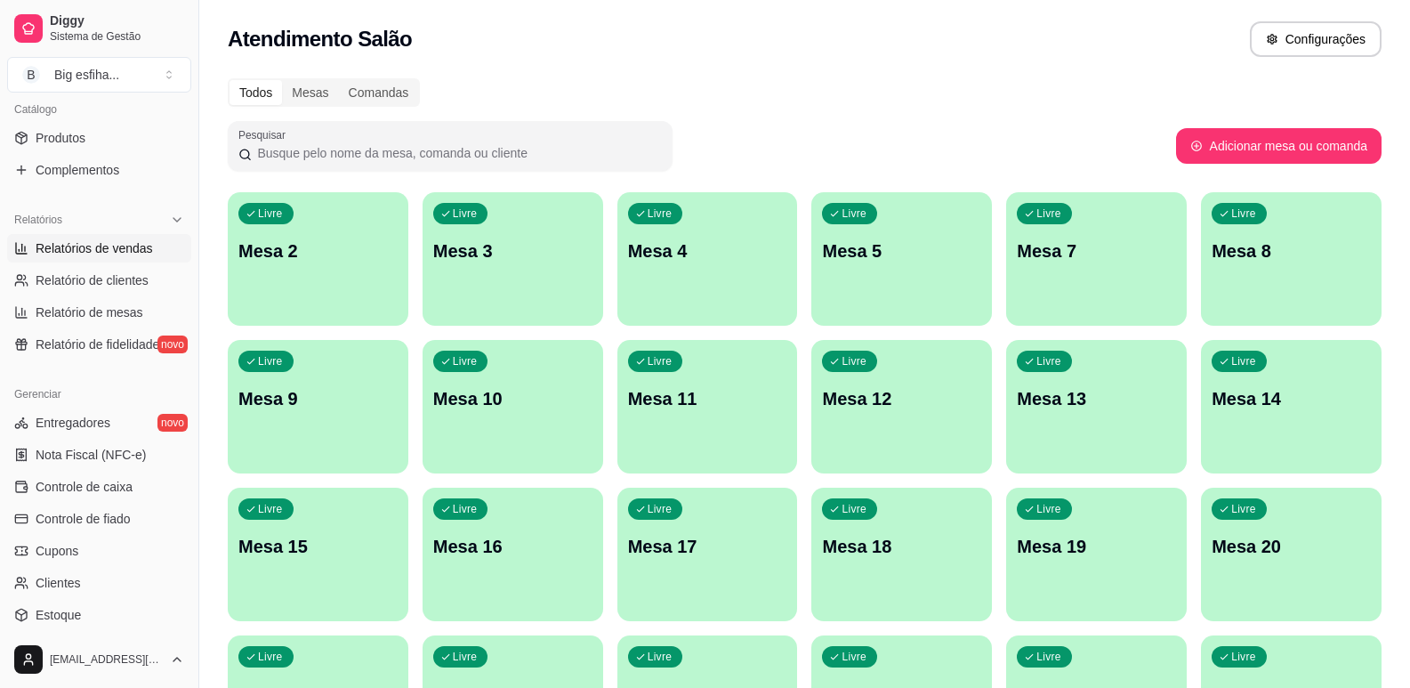
click at [102, 247] on span "Relatórios de vendas" at bounding box center [94, 248] width 117 height 18
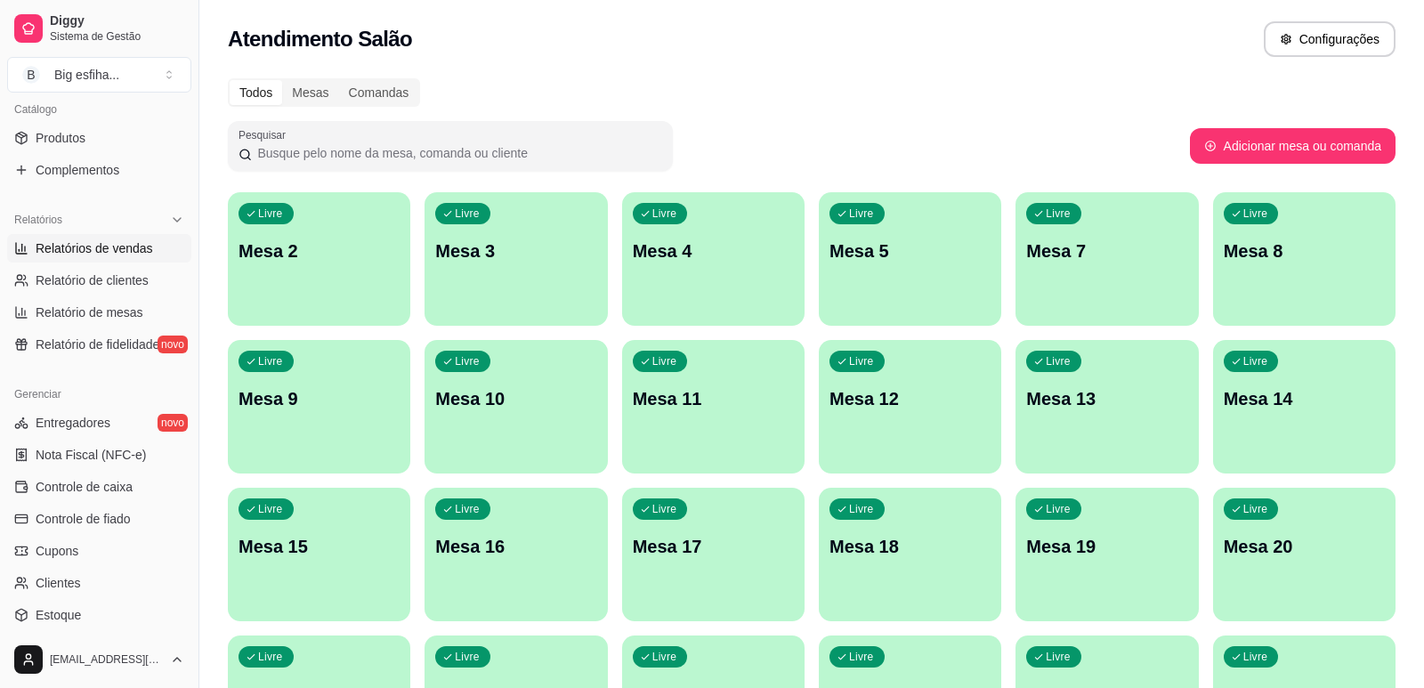
select select "ALL"
select select "0"
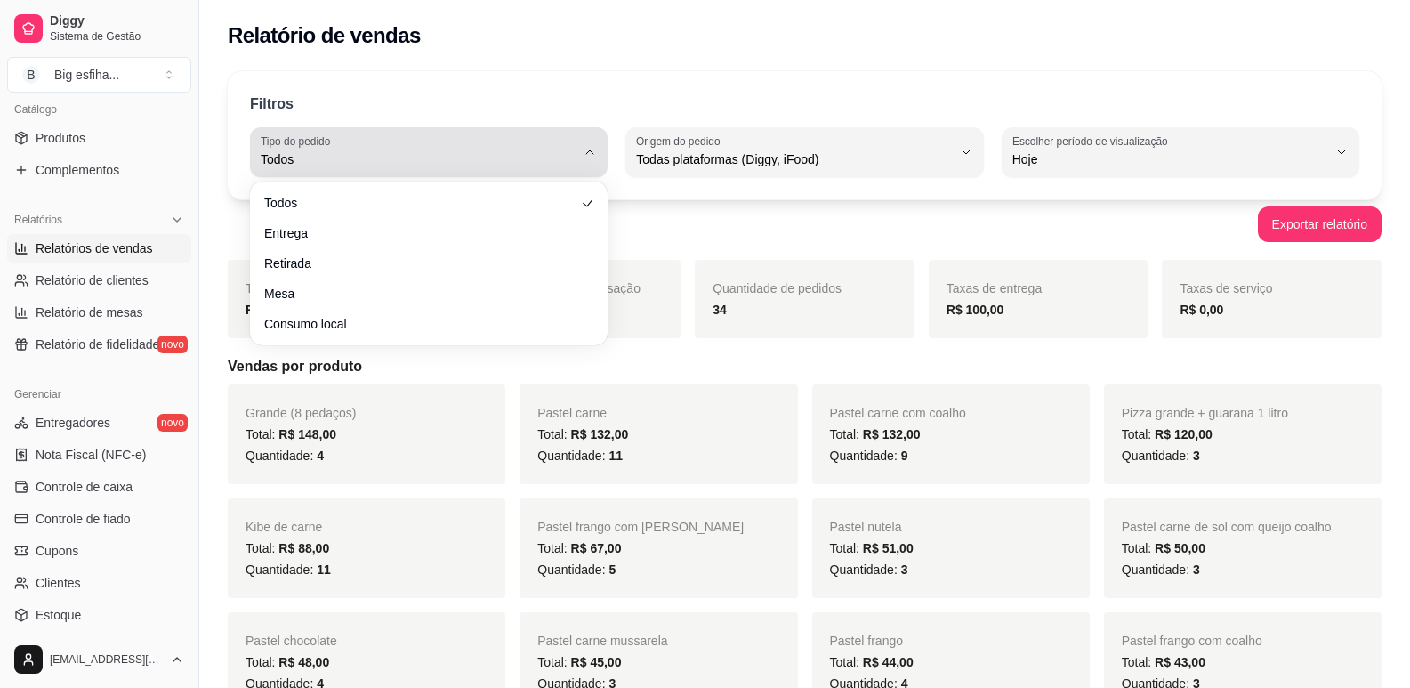
click at [508, 158] on span "Todos" at bounding box center [418, 159] width 315 height 18
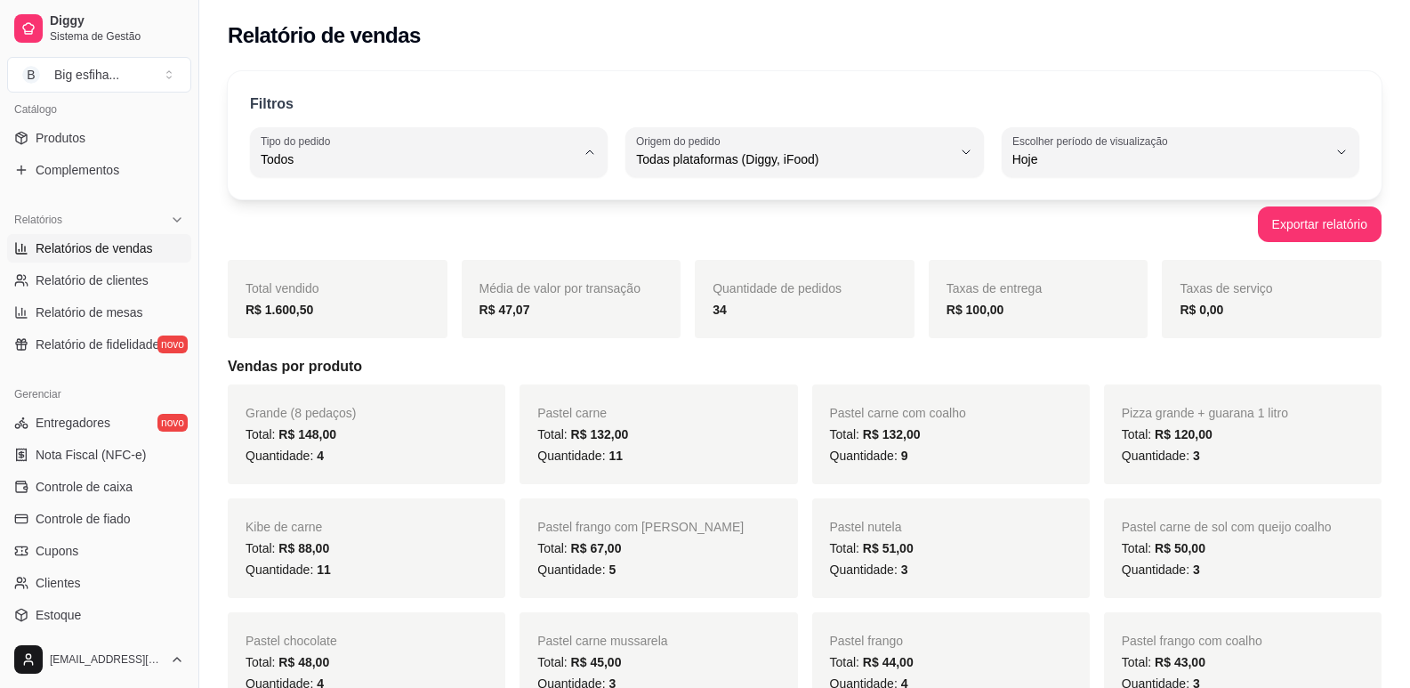
click at [495, 229] on span "Entrega" at bounding box center [420, 230] width 299 height 17
type input "DELIVERY"
select select "DELIVERY"
click at [474, 392] on div "Pizza grande + guarana 1 litro Total: R$ 80,00 Quantidade: 2" at bounding box center [367, 434] width 278 height 100
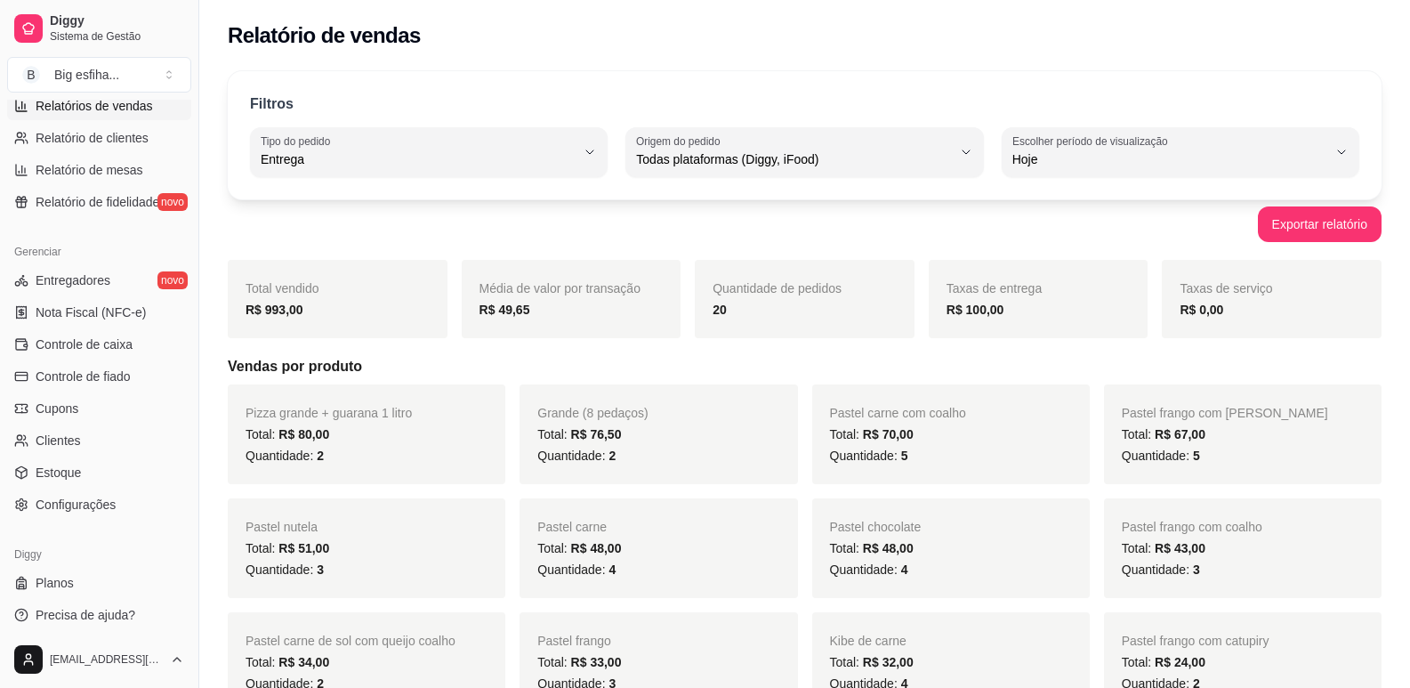
scroll to position [593, 0]
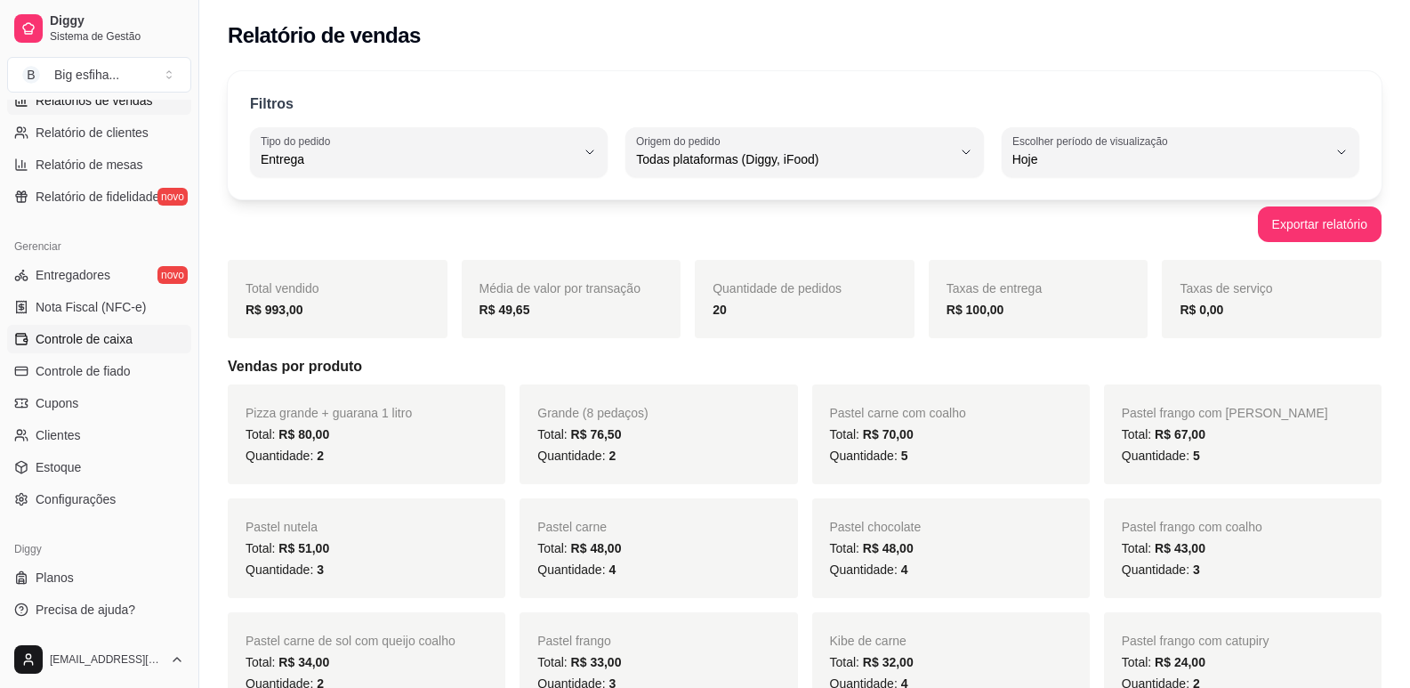
click at [106, 328] on link "Controle de caixa" at bounding box center [99, 339] width 184 height 28
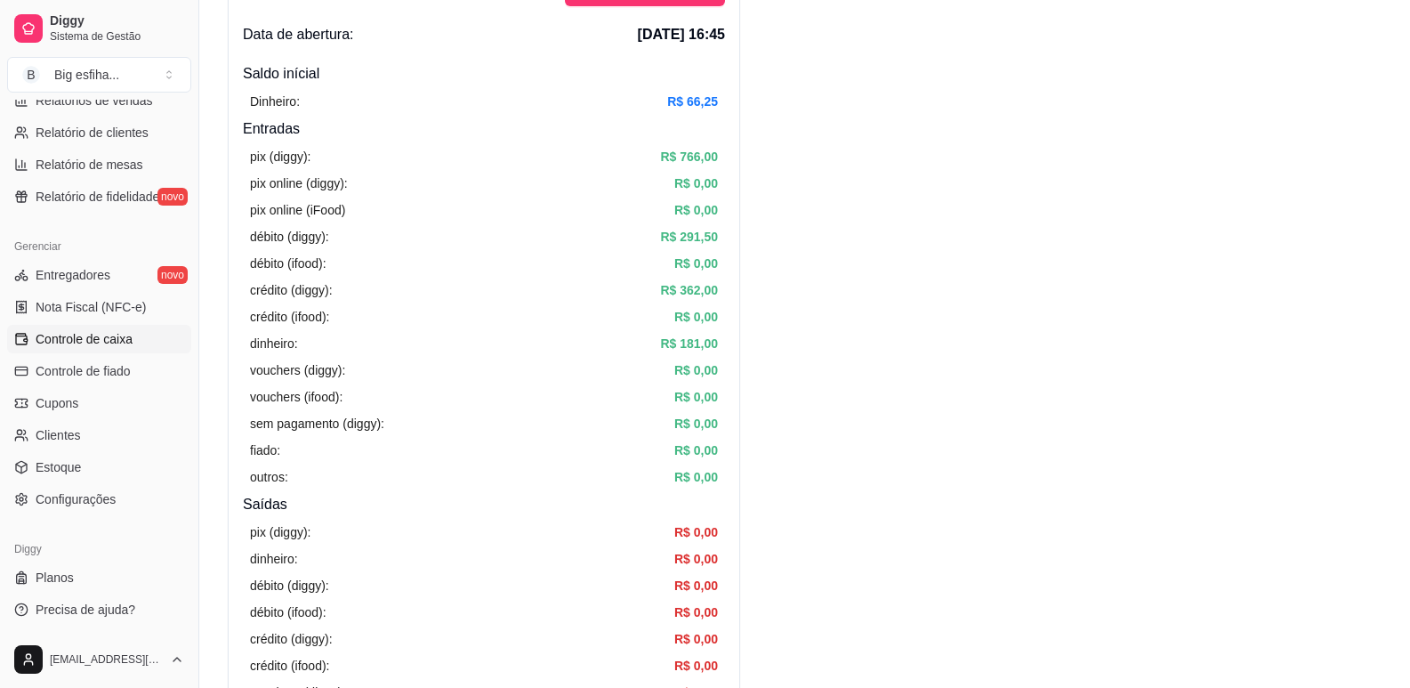
scroll to position [89, 0]
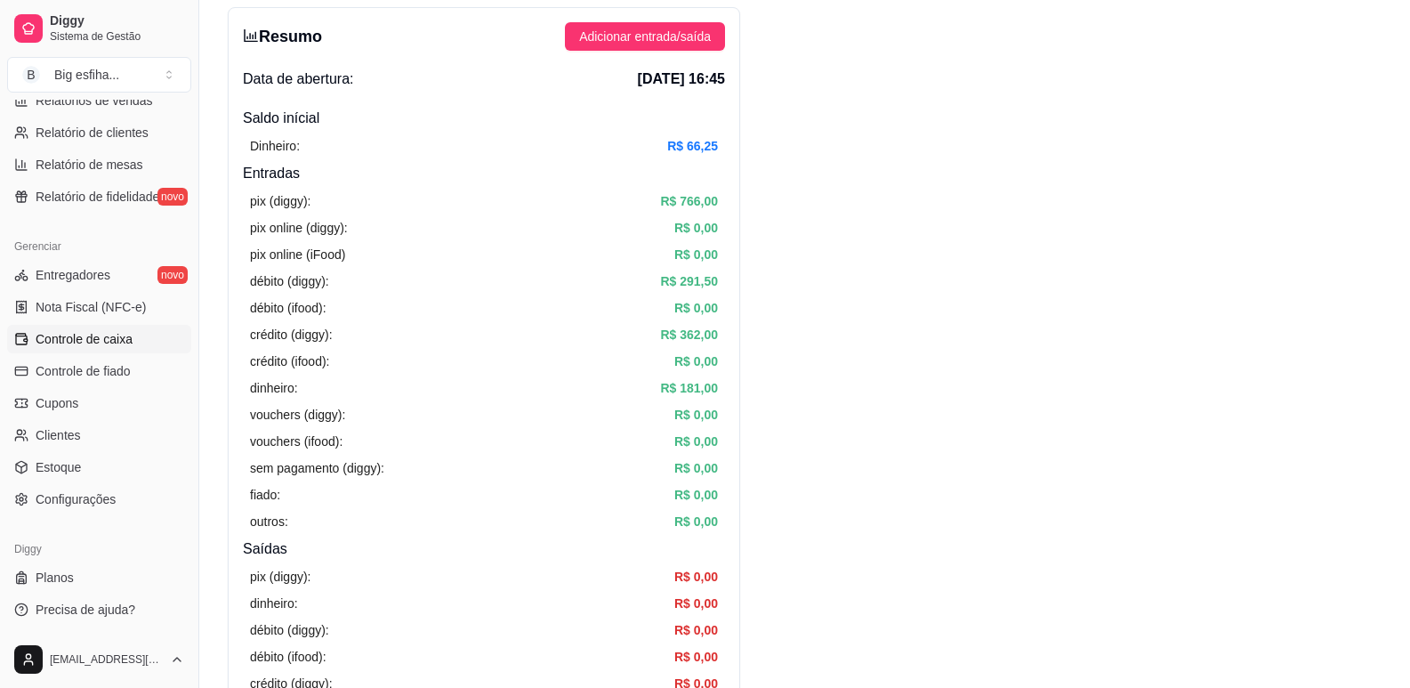
click at [382, 154] on div "Dinheiro: R$ 66,25" at bounding box center [484, 146] width 468 height 20
